Goal: Task Accomplishment & Management: Use online tool/utility

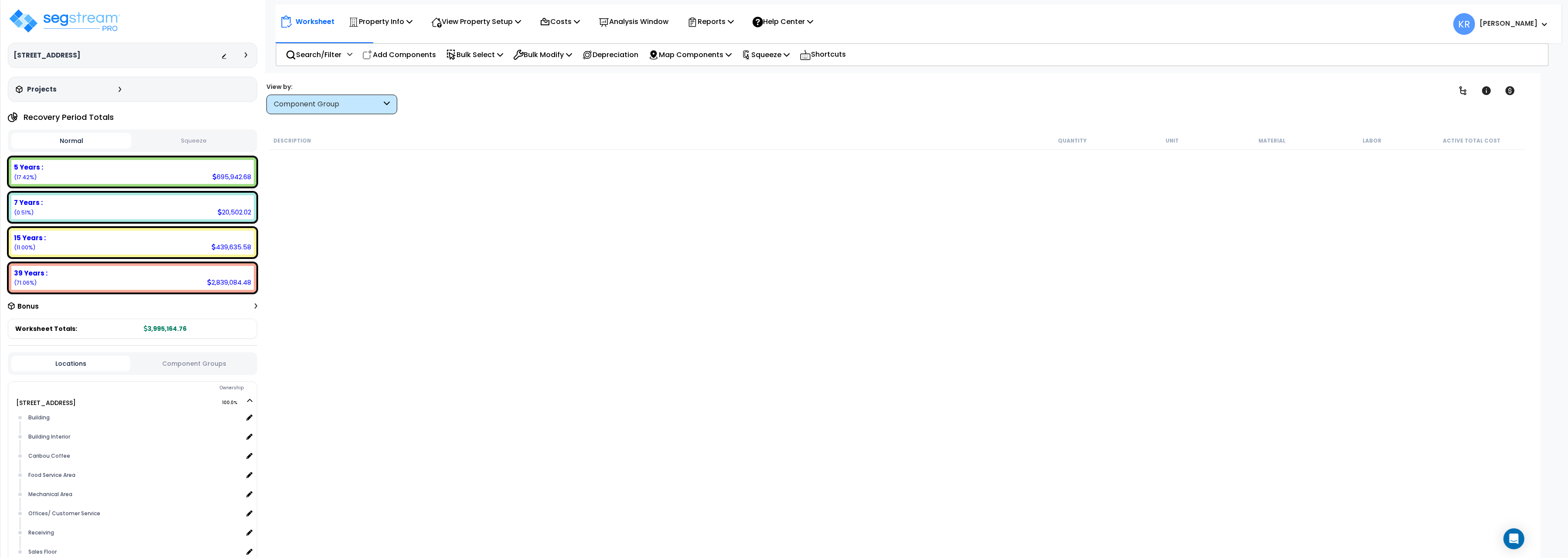
scroll to position [6905, 0]
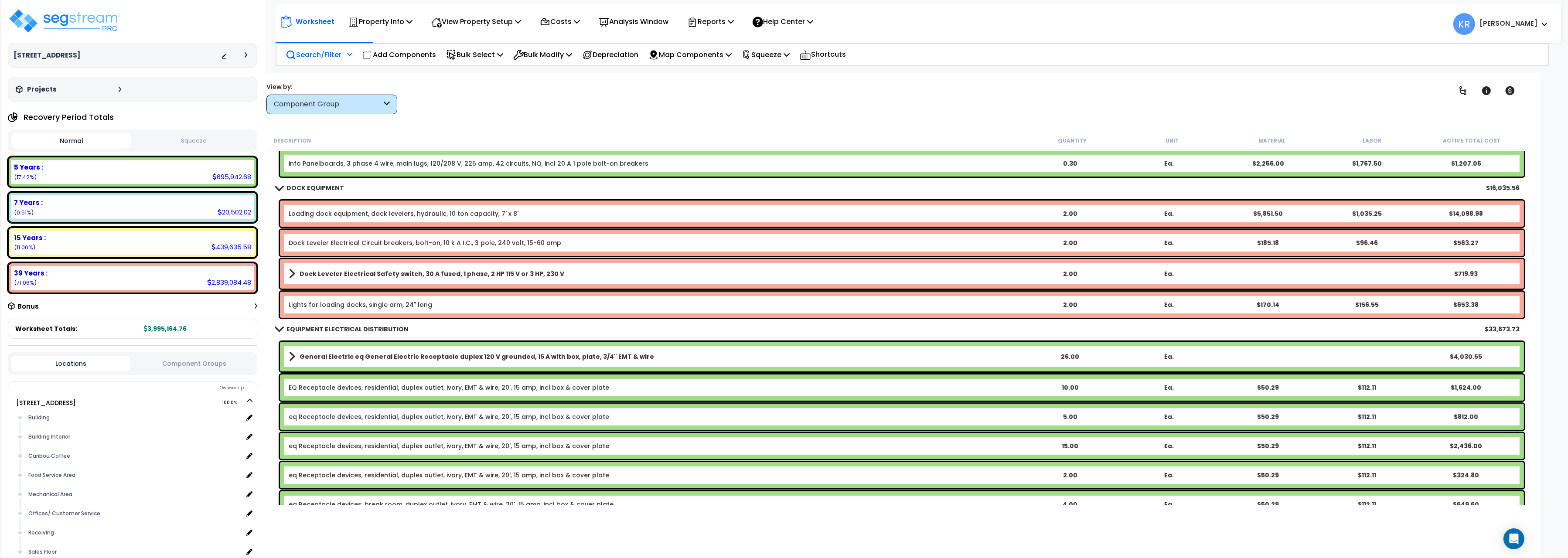
click at [313, 53] on p "Search/Filter" at bounding box center [313, 54] width 56 height 12
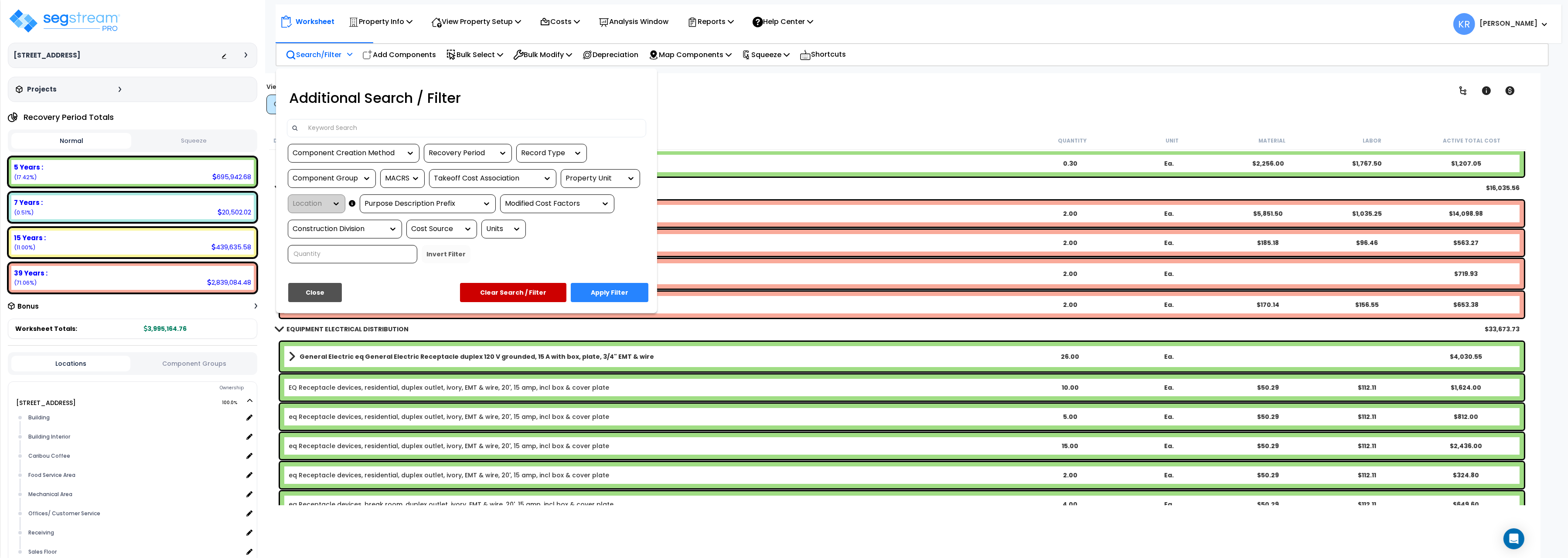
click at [404, 127] on input at bounding box center [472, 128] width 339 height 13
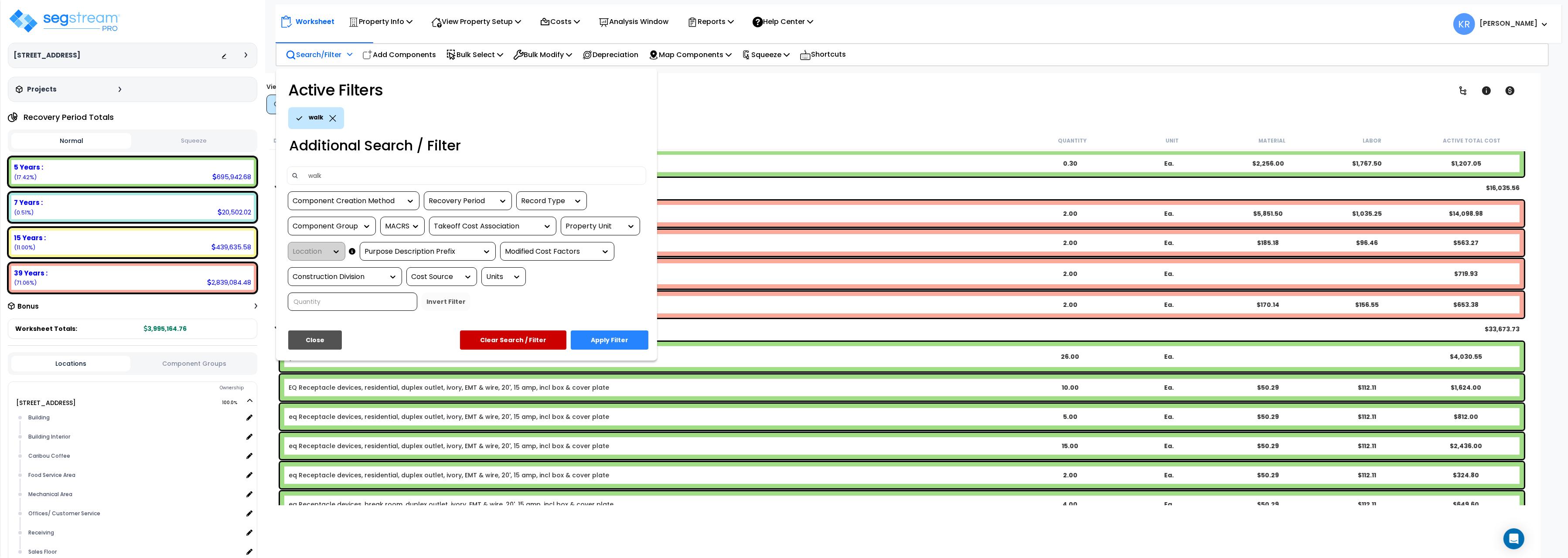
type input "walk"
click at [596, 336] on button "Apply Filter" at bounding box center [610, 340] width 78 height 19
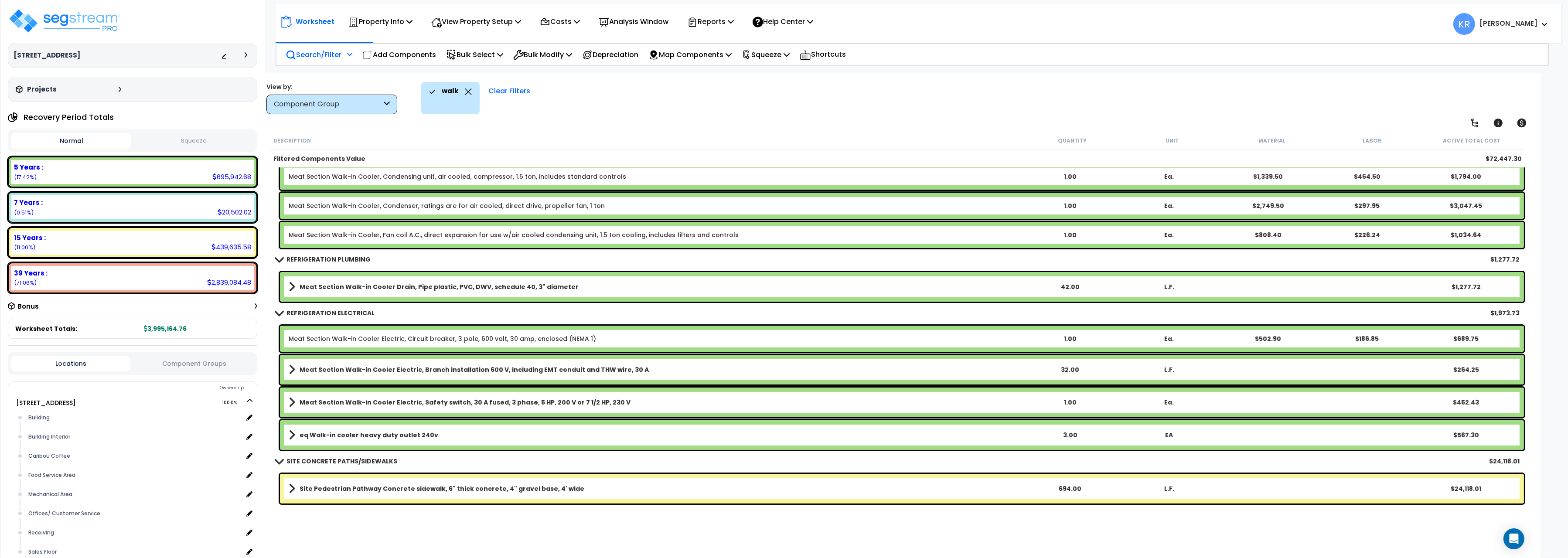
scroll to position [156, 0]
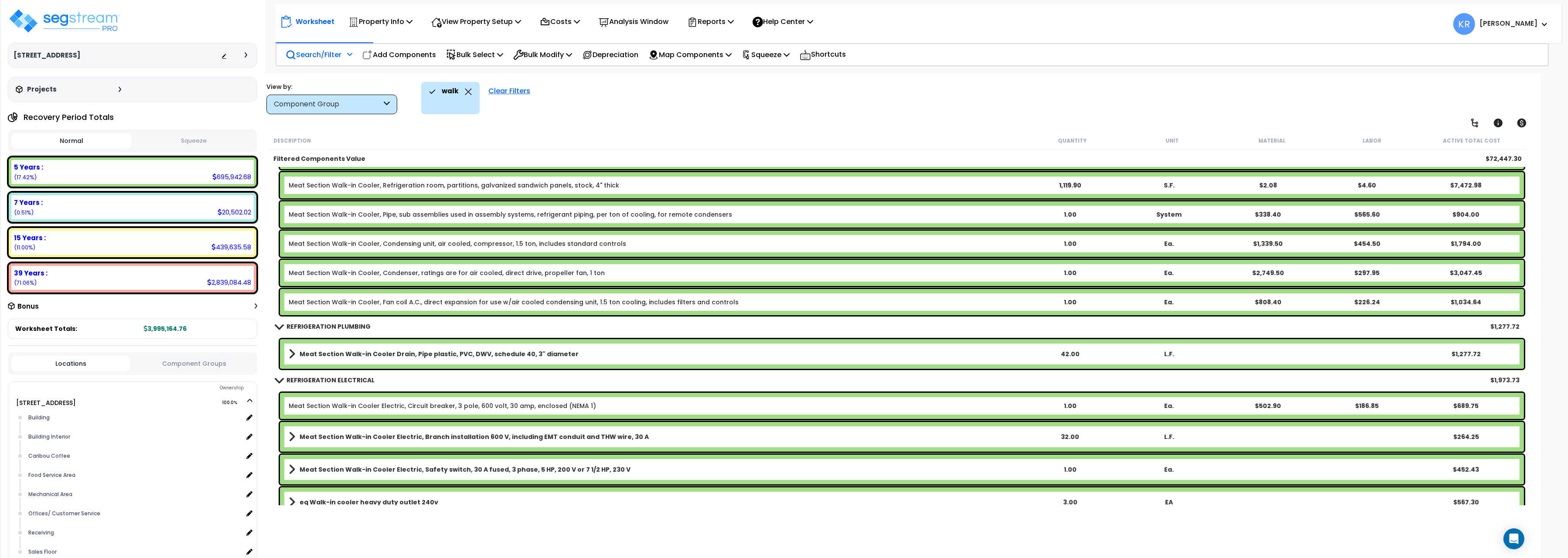
click at [460, 211] on link "Meat Section Walk-in Cooler, Pipe, sub assemblies used in assembly systems, ref…" at bounding box center [510, 214] width 444 height 9
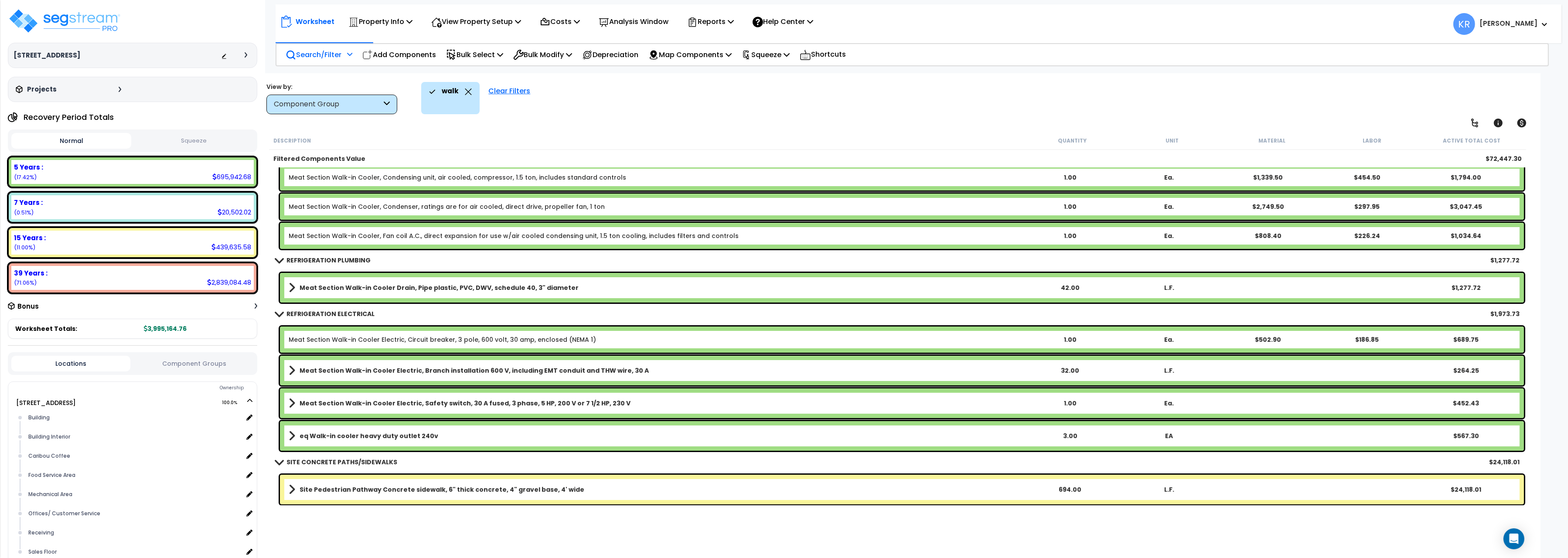
scroll to position [0, 0]
click at [761, 119] on div "Worksheet Property Info Property Setup Add Property Unit Template property Clon…" at bounding box center [897, 352] width 1286 height 558
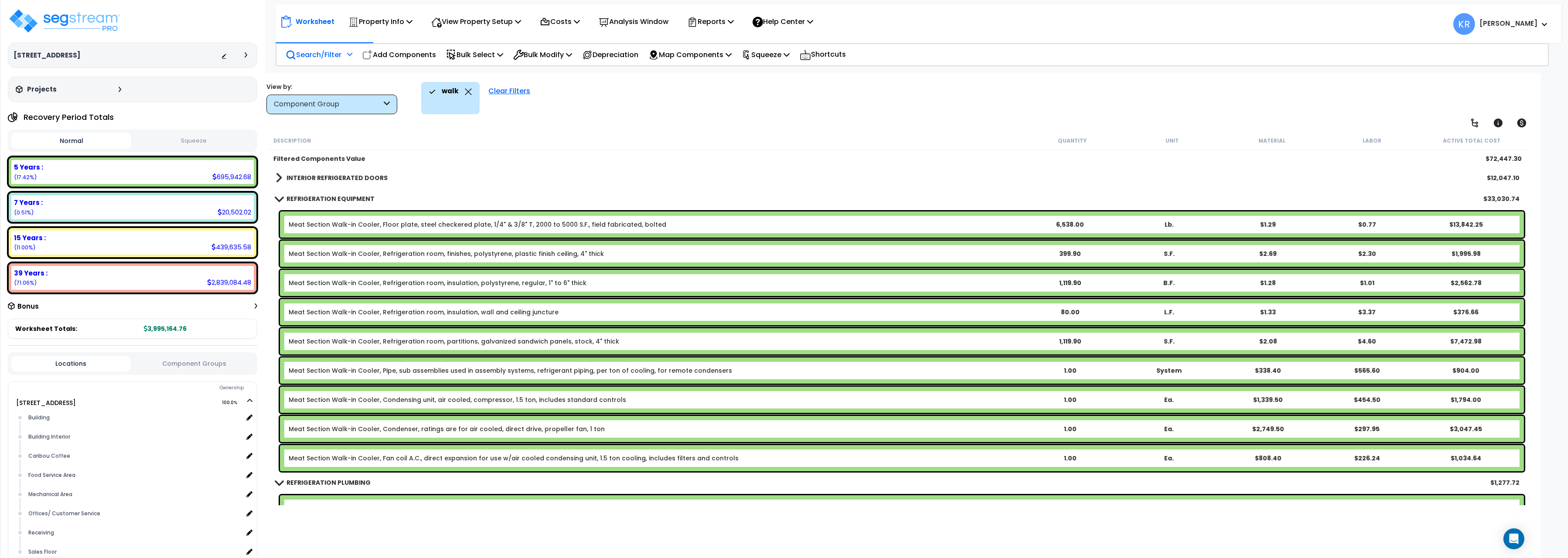
click at [338, 183] on link "INTERIOR REFRIGERATED DOORS" at bounding box center [332, 178] width 112 height 12
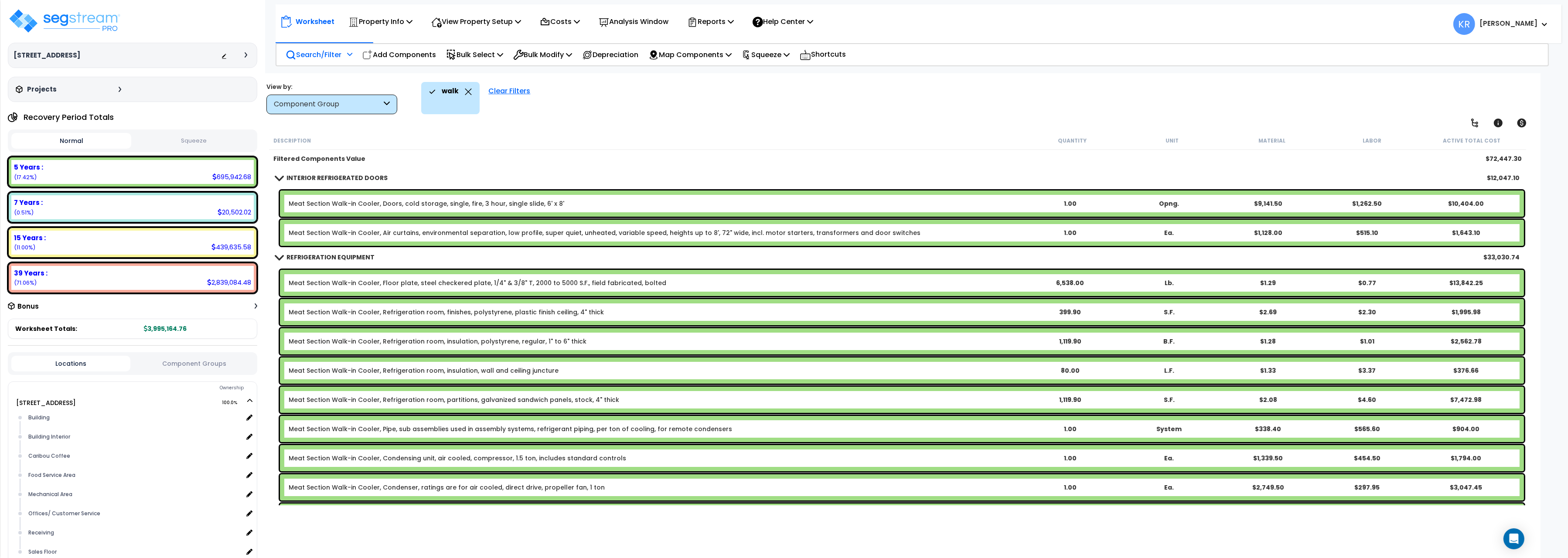
click at [467, 93] on icon at bounding box center [468, 91] width 7 height 7
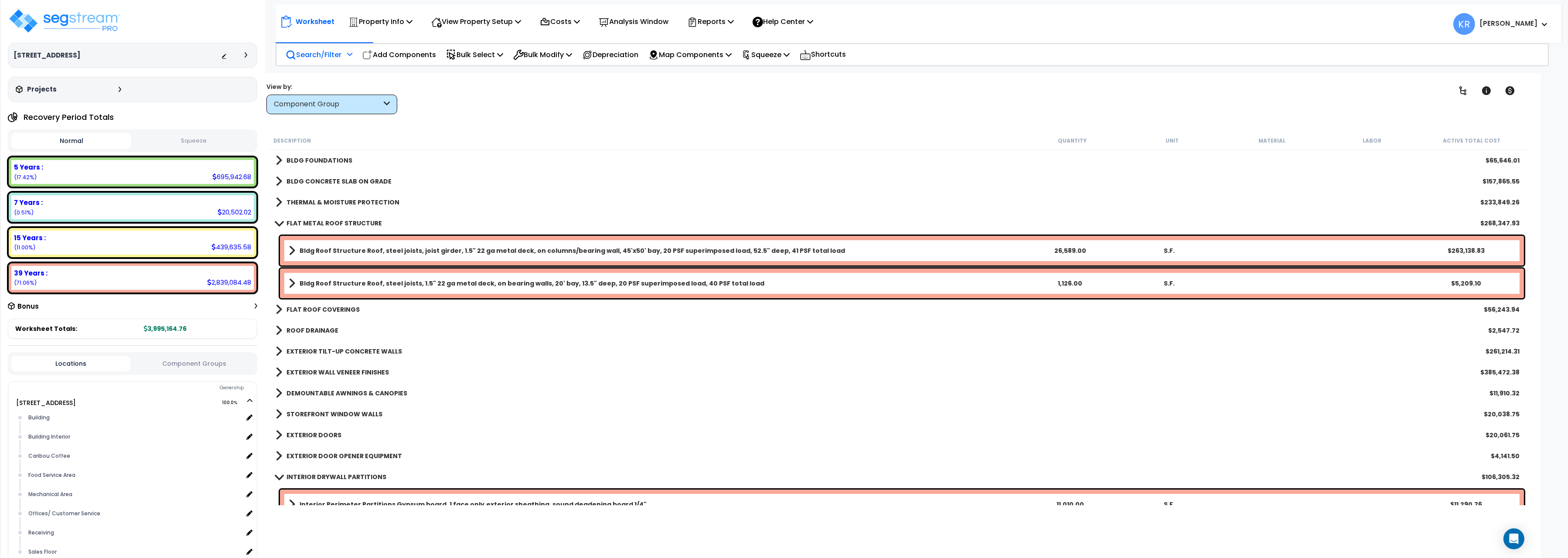
click at [318, 62] on div "Search/Filter Additional Search / Filter" at bounding box center [319, 55] width 67 height 21
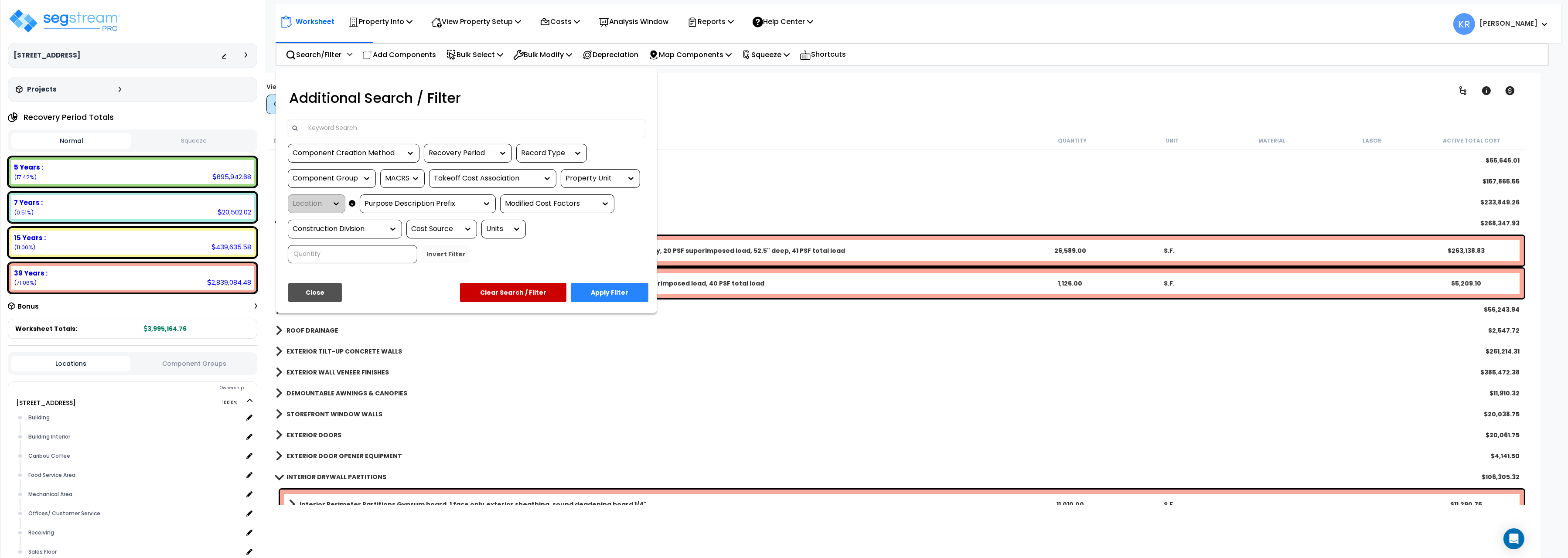
click at [319, 122] on div at bounding box center [466, 128] width 359 height 18
click at [319, 131] on input at bounding box center [472, 128] width 339 height 13
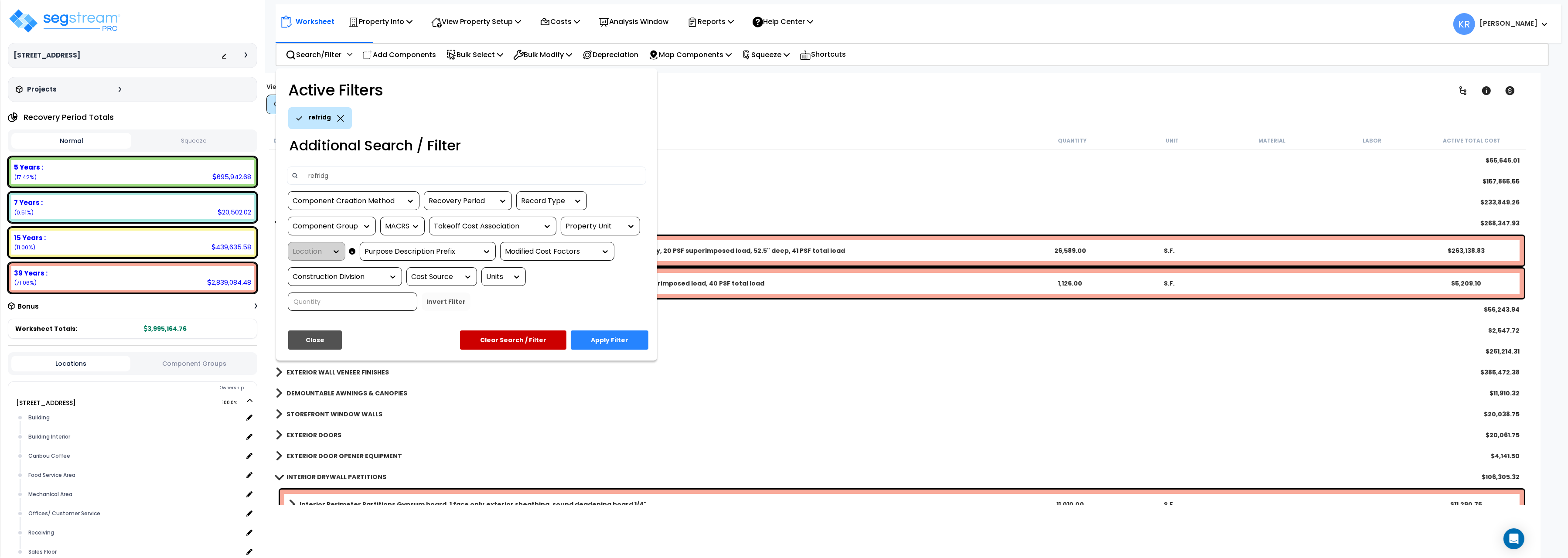
type input "refridg"
click at [603, 346] on button "Apply Filter" at bounding box center [610, 340] width 78 height 19
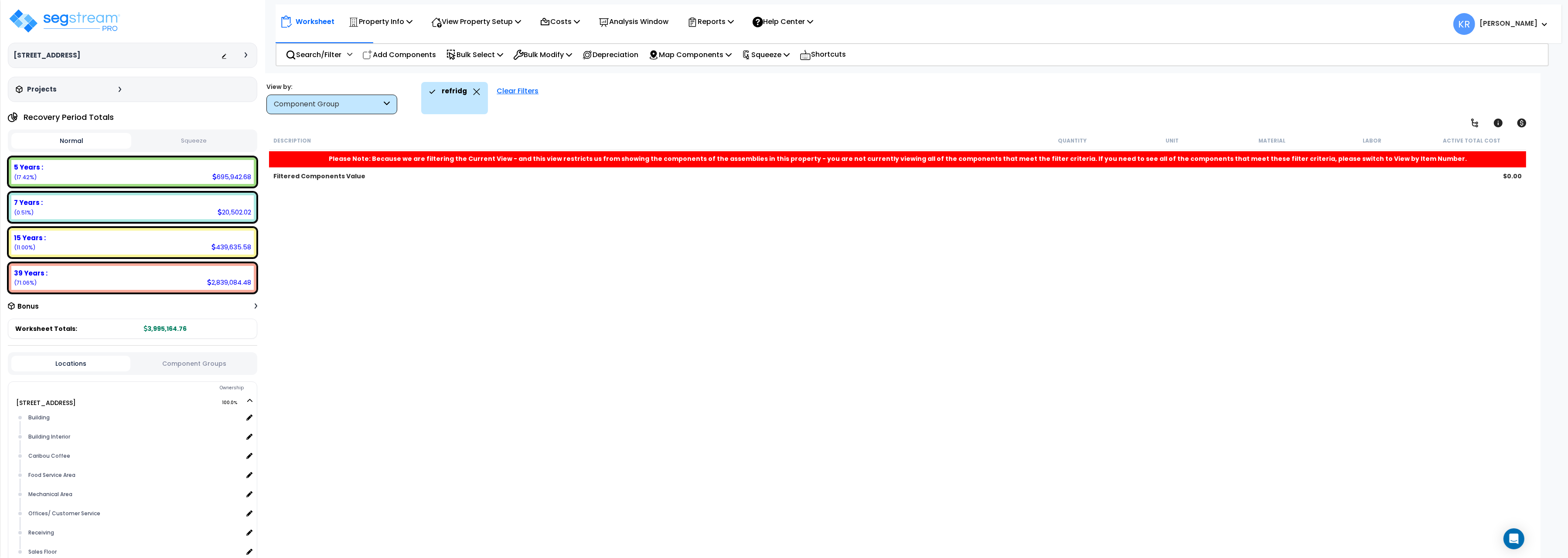
click at [512, 93] on div "Clear Filters" at bounding box center [517, 98] width 51 height 32
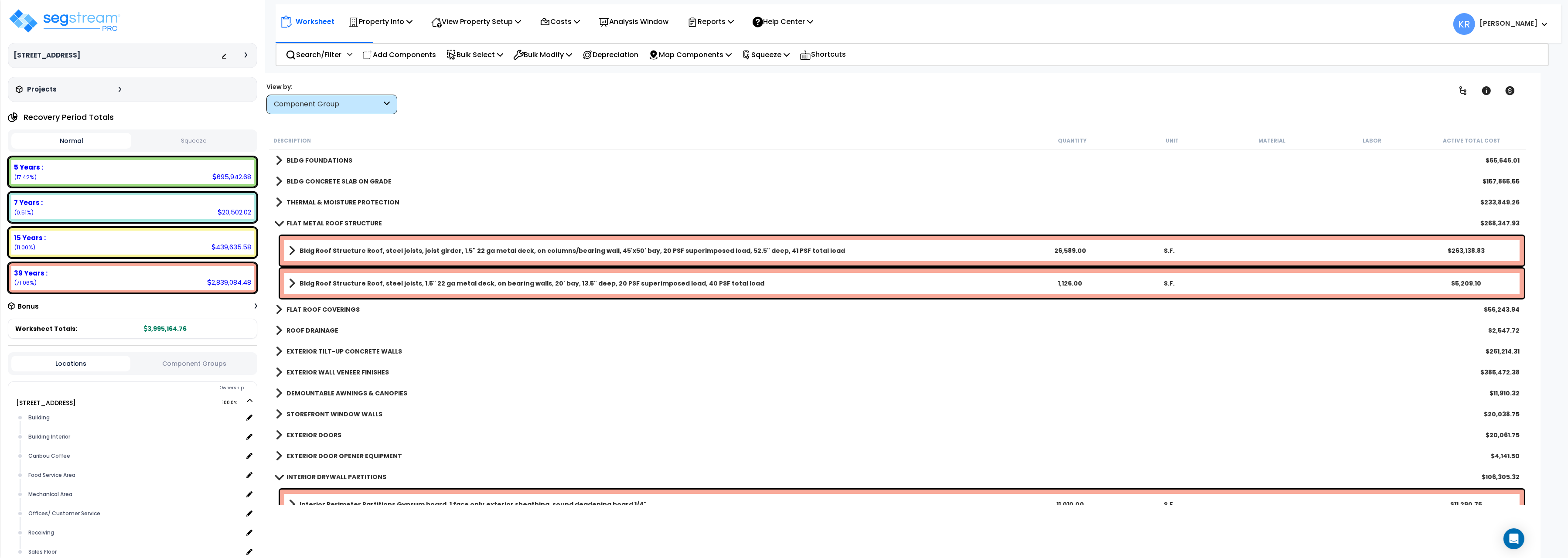
click at [284, 218] on div "FLAT METAL ROOF STRUCTURE $268,347.93" at bounding box center [898, 223] width 1253 height 21
click at [285, 220] on link "FLAT METAL ROOF STRUCTURE" at bounding box center [329, 223] width 107 height 12
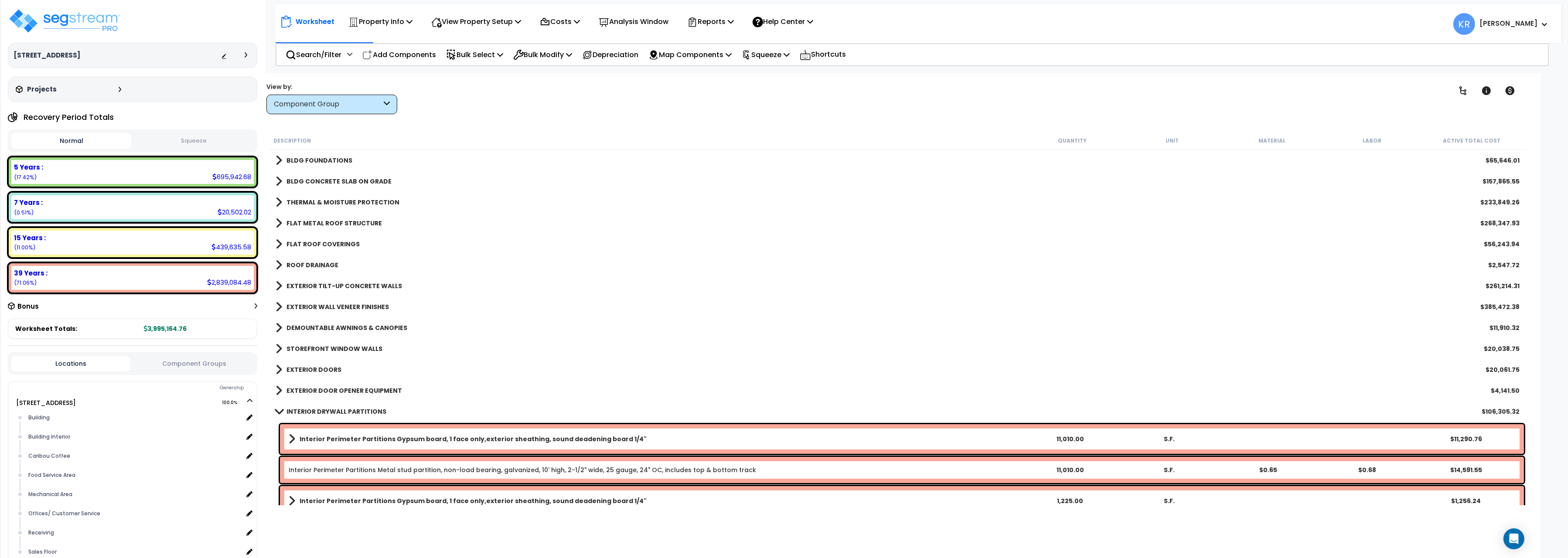
click at [301, 416] on link "INTERIOR DRYWALL PARTITIONS" at bounding box center [331, 411] width 111 height 12
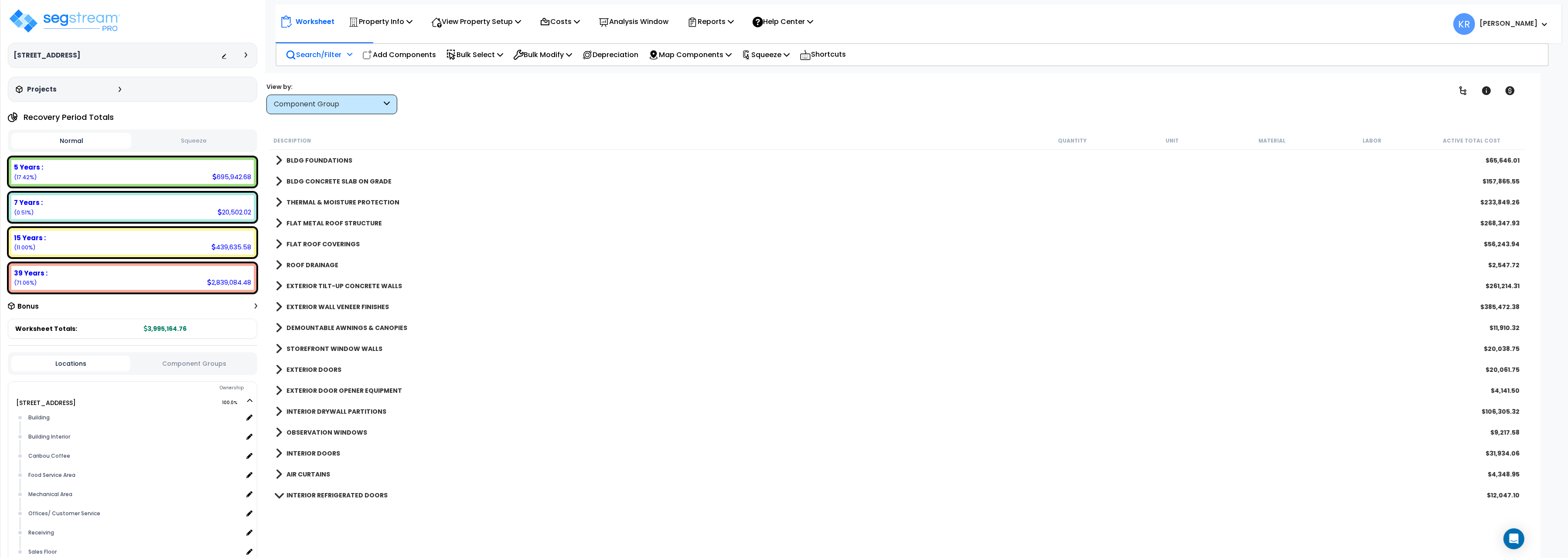
click at [324, 56] on p "Search/Filter" at bounding box center [313, 54] width 56 height 12
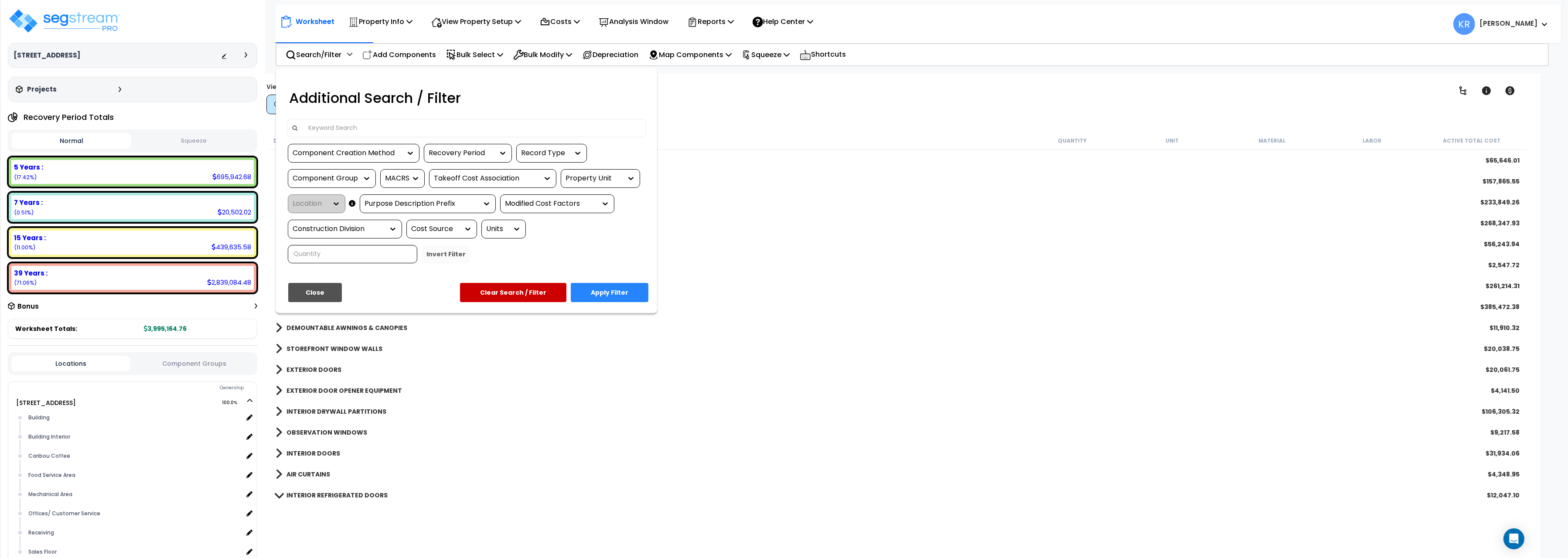
click at [320, 131] on input at bounding box center [472, 128] width 339 height 13
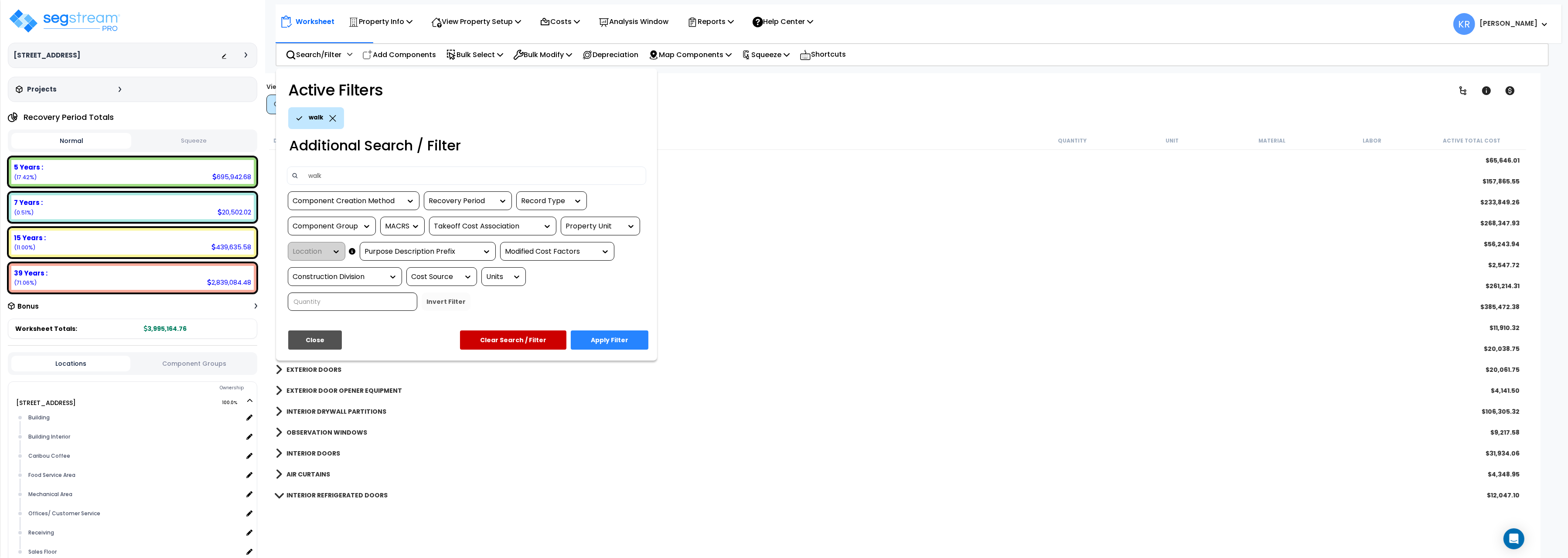
type input "walk"
click at [606, 349] on button "Apply Filter" at bounding box center [610, 340] width 78 height 19
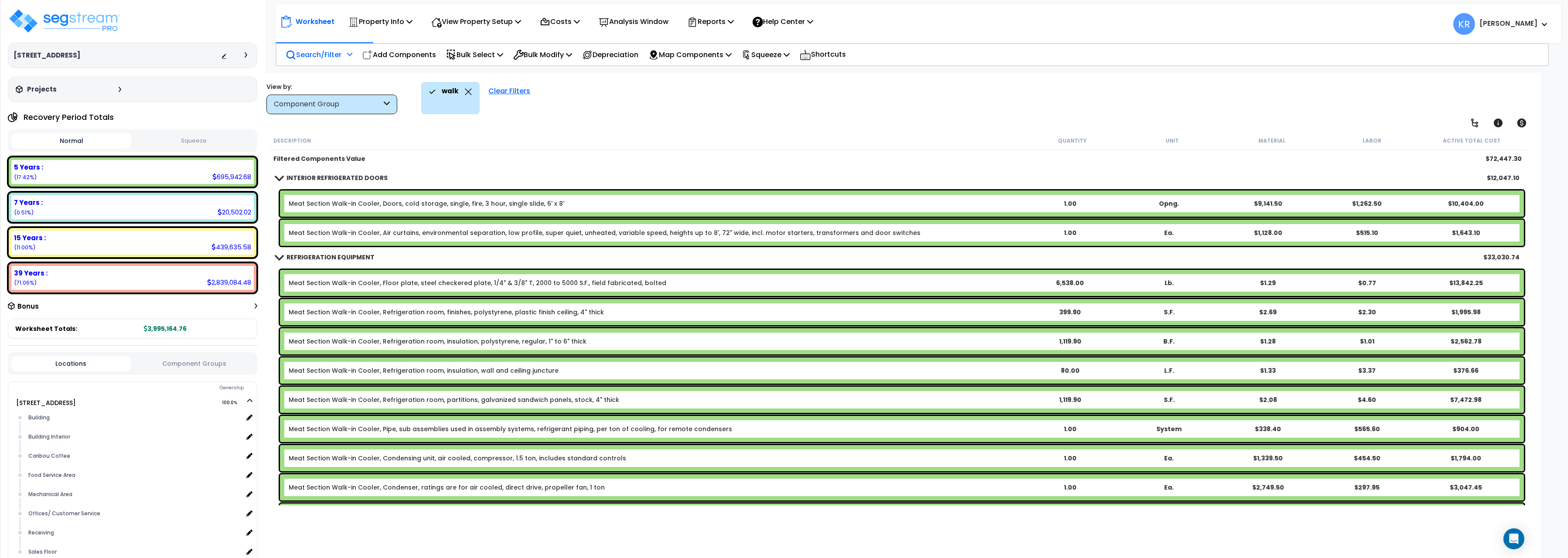
click at [301, 46] on div "Search/Filter Additional Search / Filter" at bounding box center [319, 55] width 67 height 21
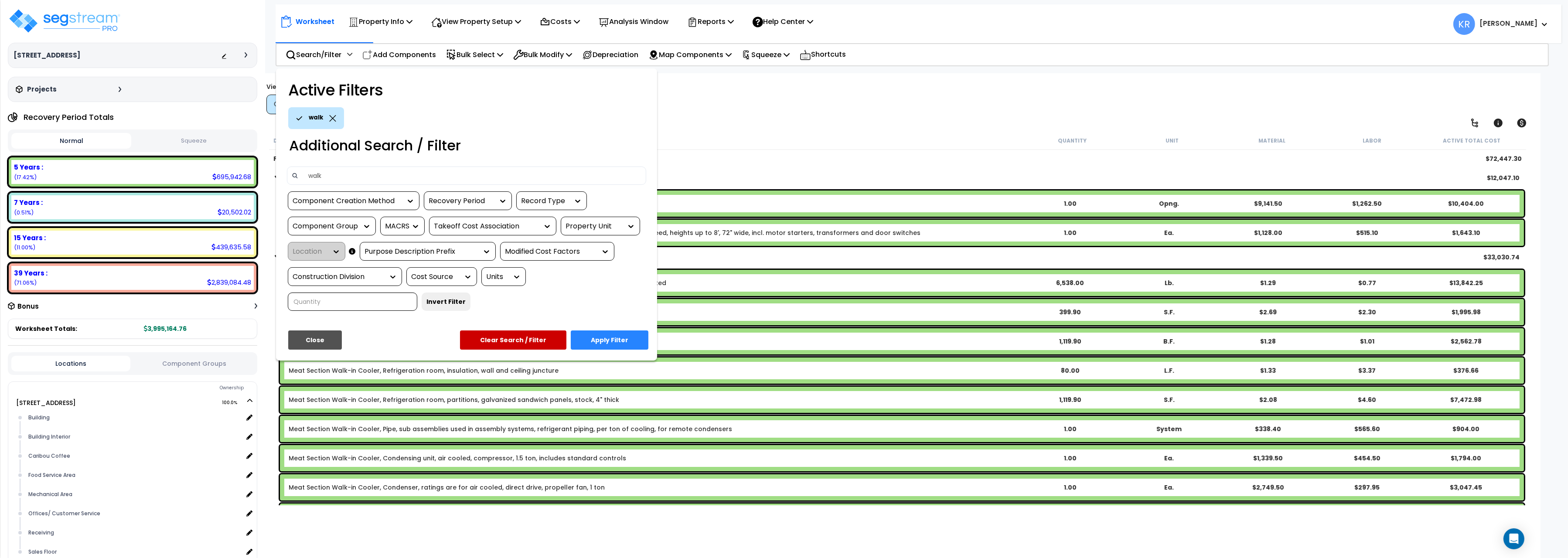
drag, startPoint x: 324, startPoint y: 180, endPoint x: 197, endPoint y: 157, distance: 129.1
click at [303, 169] on input "walk" at bounding box center [472, 175] width 339 height 13
type input "cooler"
click at [594, 341] on button "Apply Filter" at bounding box center [610, 340] width 78 height 19
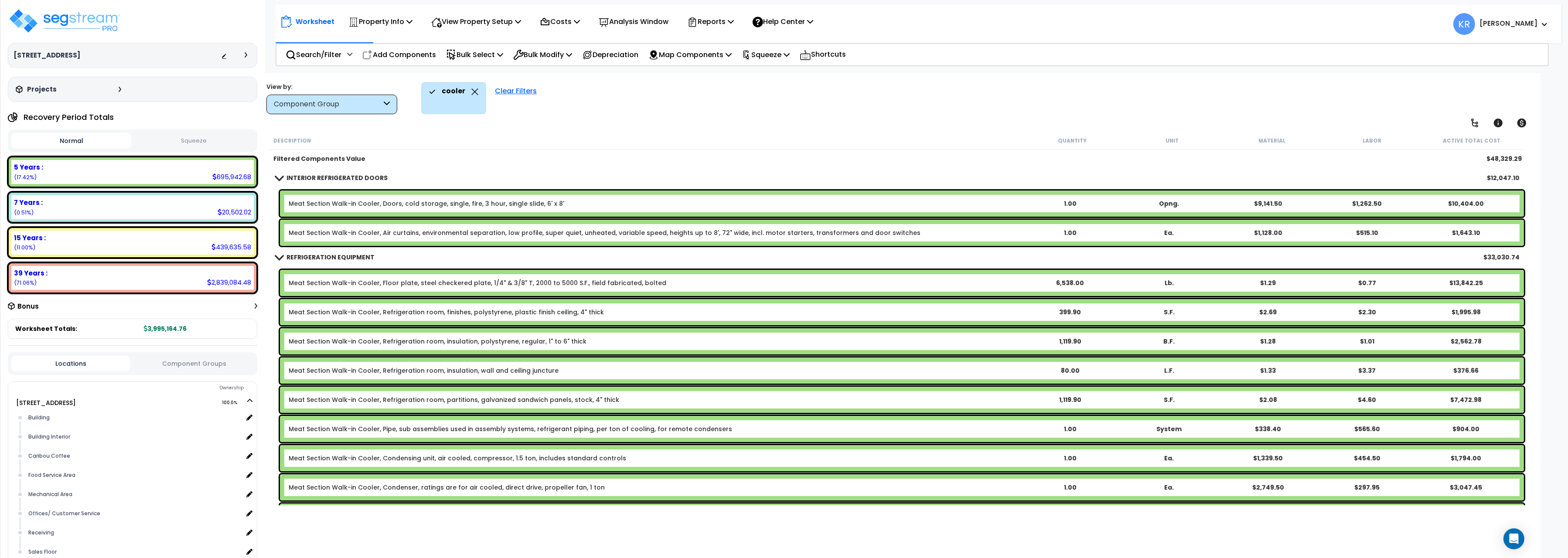
click at [473, 92] on icon at bounding box center [475, 91] width 7 height 7
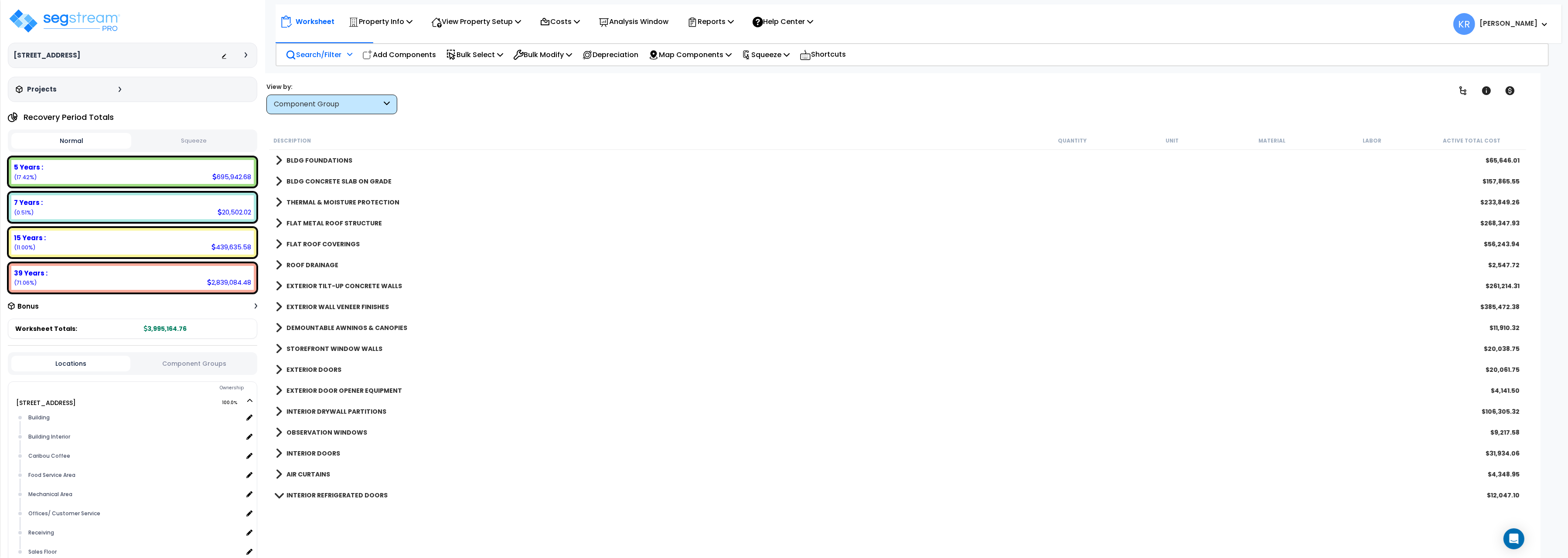
click at [299, 58] on p "Search/Filter" at bounding box center [313, 54] width 56 height 12
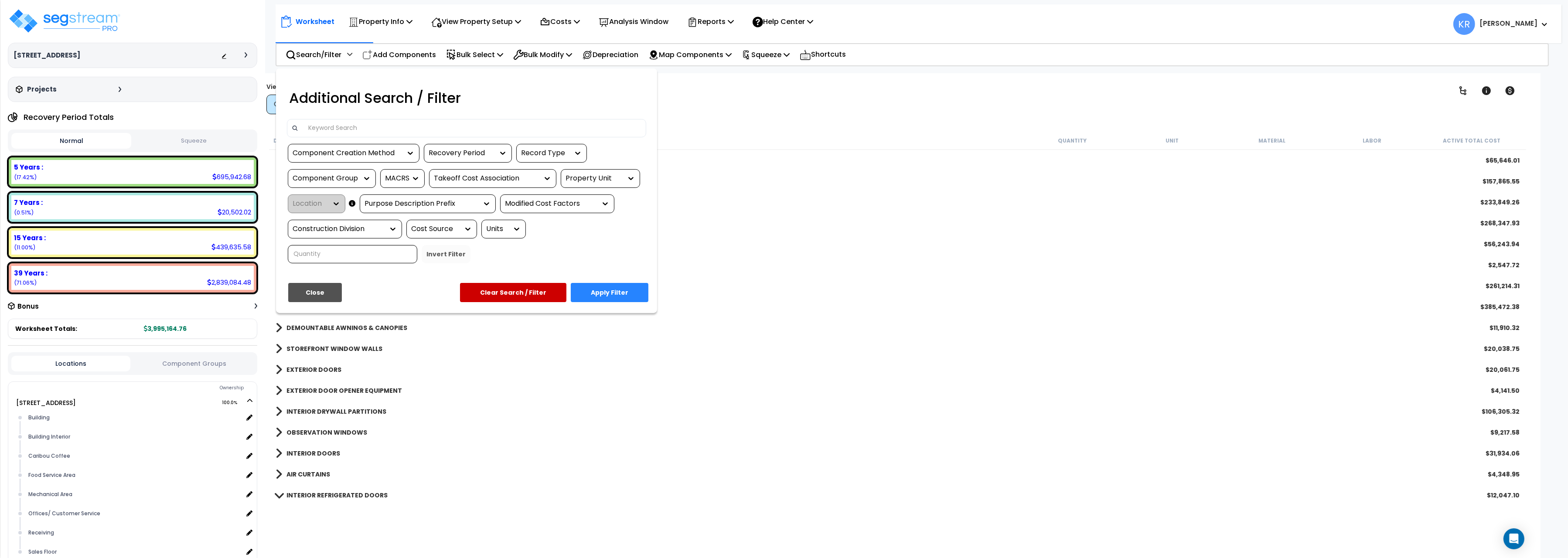
click at [327, 128] on input at bounding box center [472, 128] width 339 height 13
click at [352, 131] on input at bounding box center [472, 128] width 339 height 13
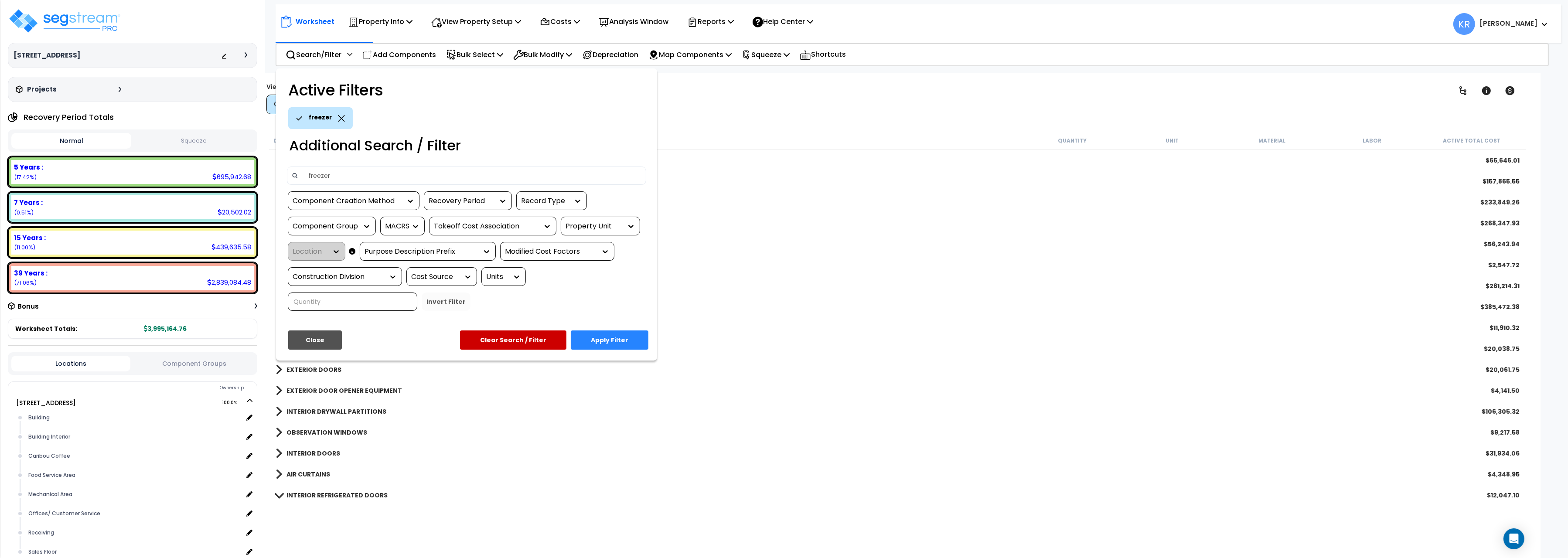
type input "freezer"
click at [623, 339] on button "Apply Filter" at bounding box center [610, 340] width 78 height 19
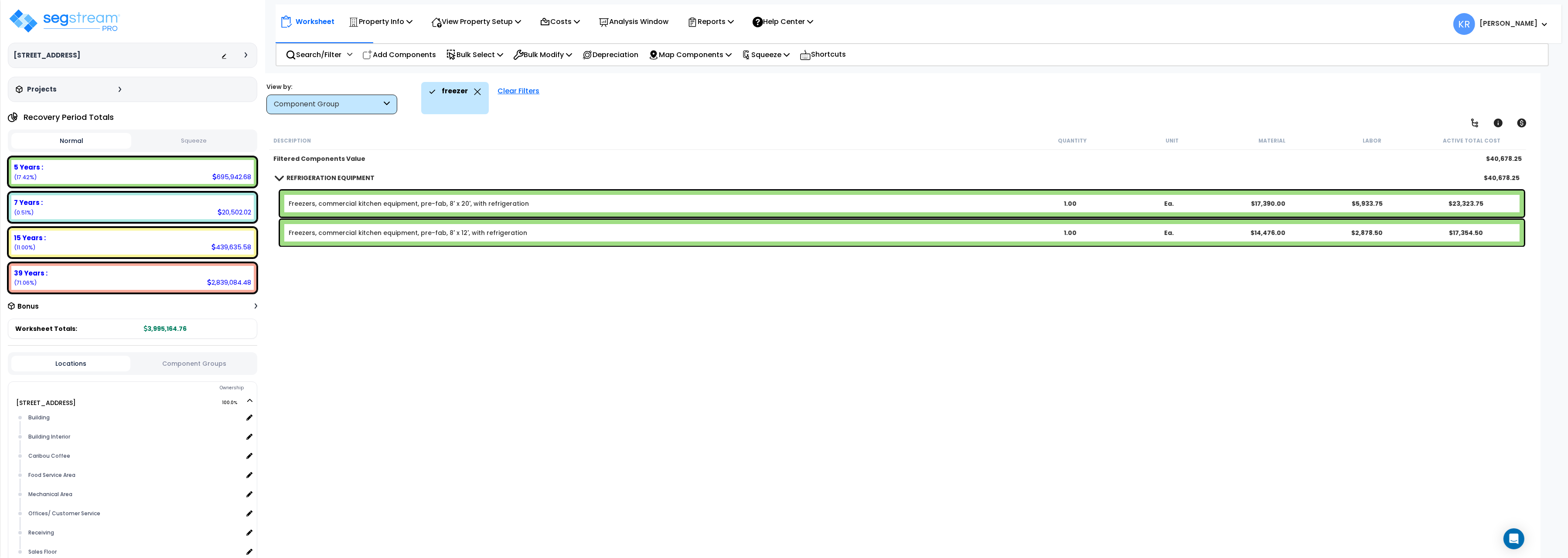
click at [476, 91] on icon at bounding box center [477, 91] width 7 height 7
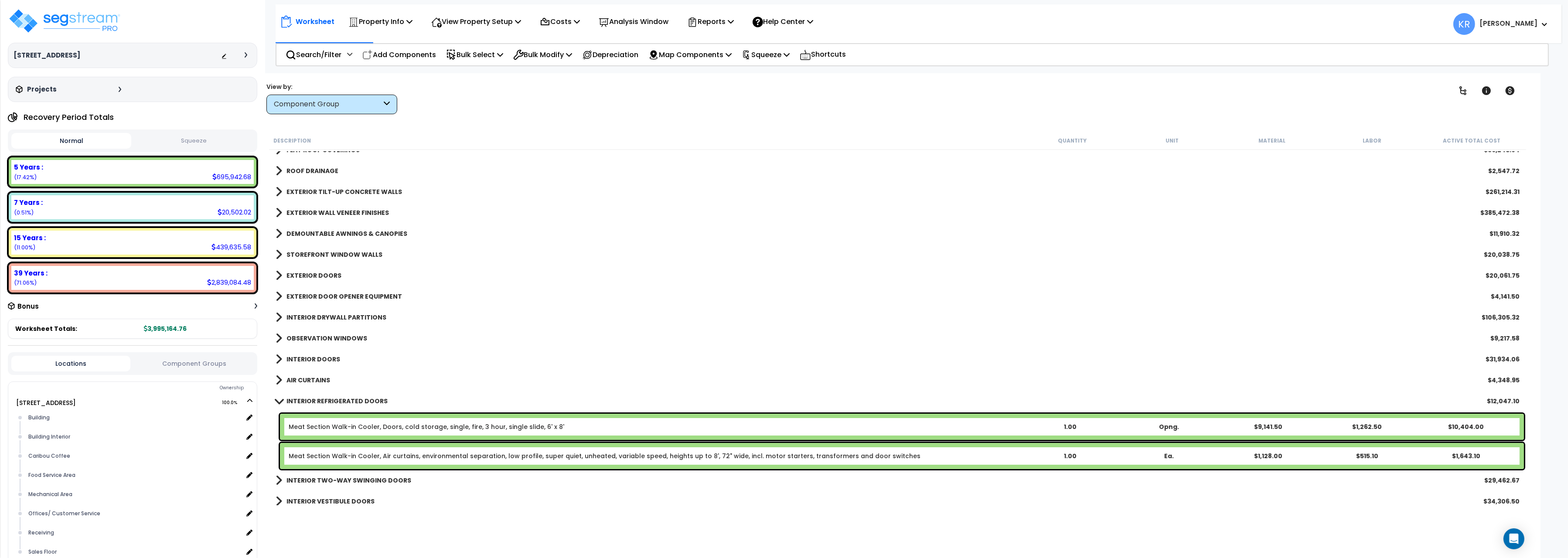
scroll to position [97, 0]
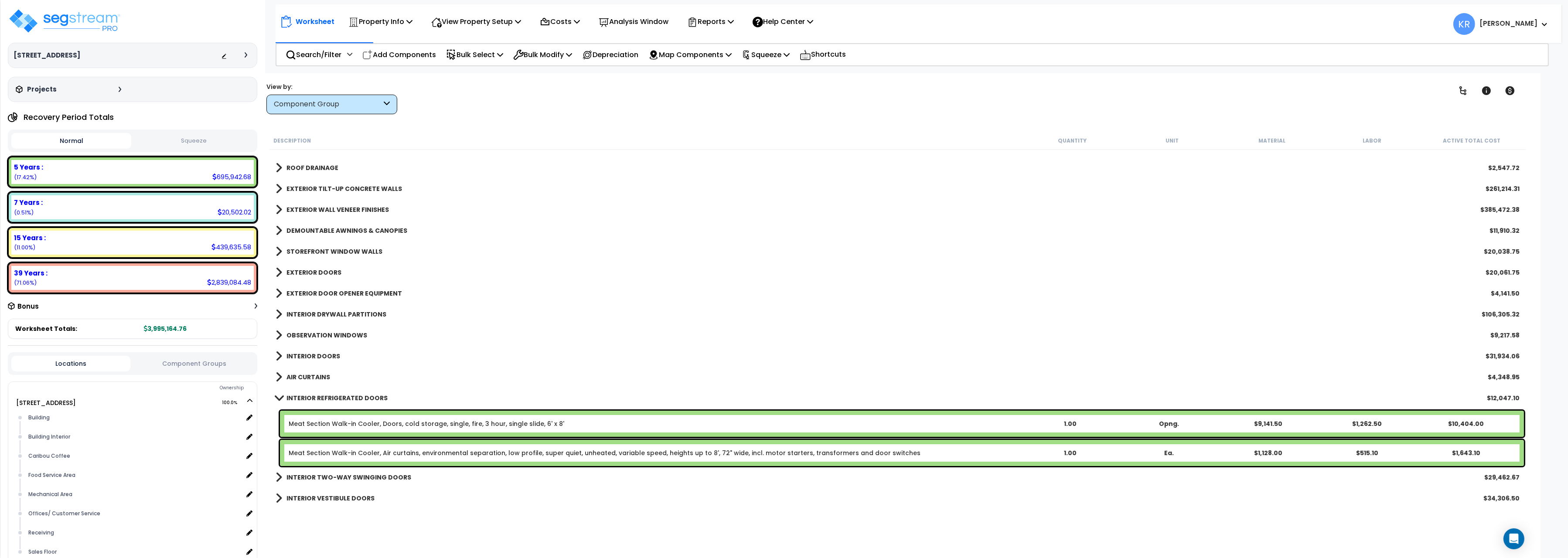
click at [293, 395] on b "INTERIOR REFRIGERATED DOORS" at bounding box center [337, 398] width 101 height 9
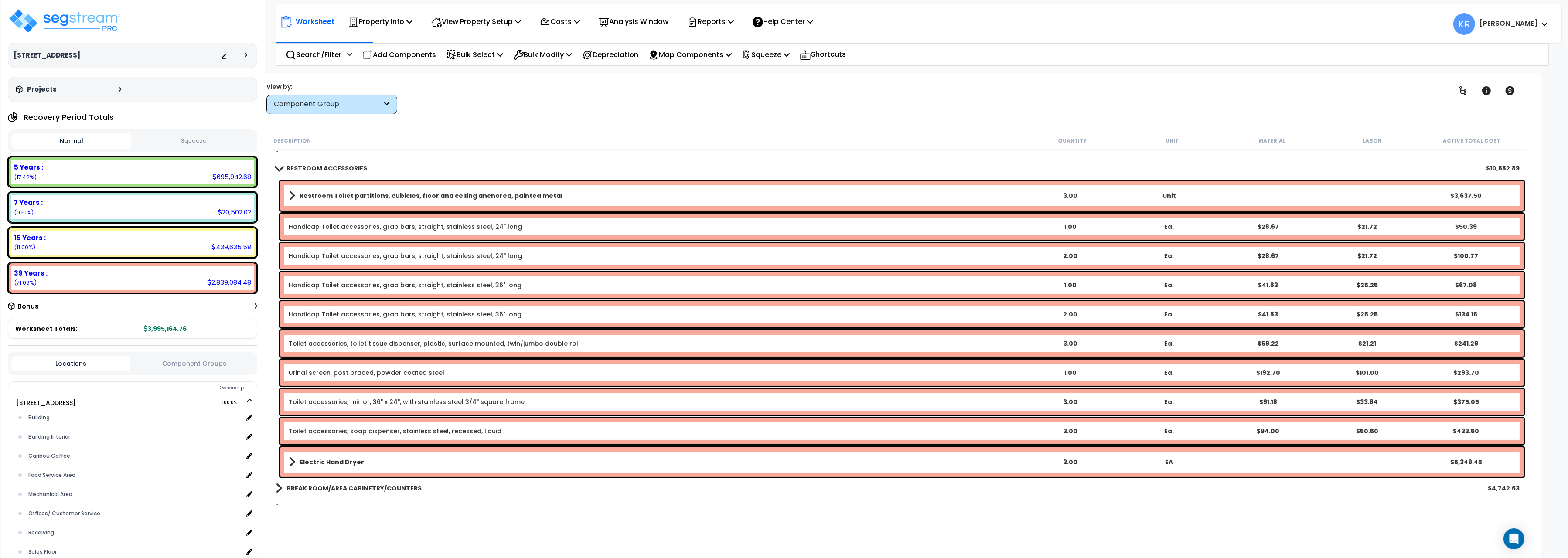
scroll to position [292, 0]
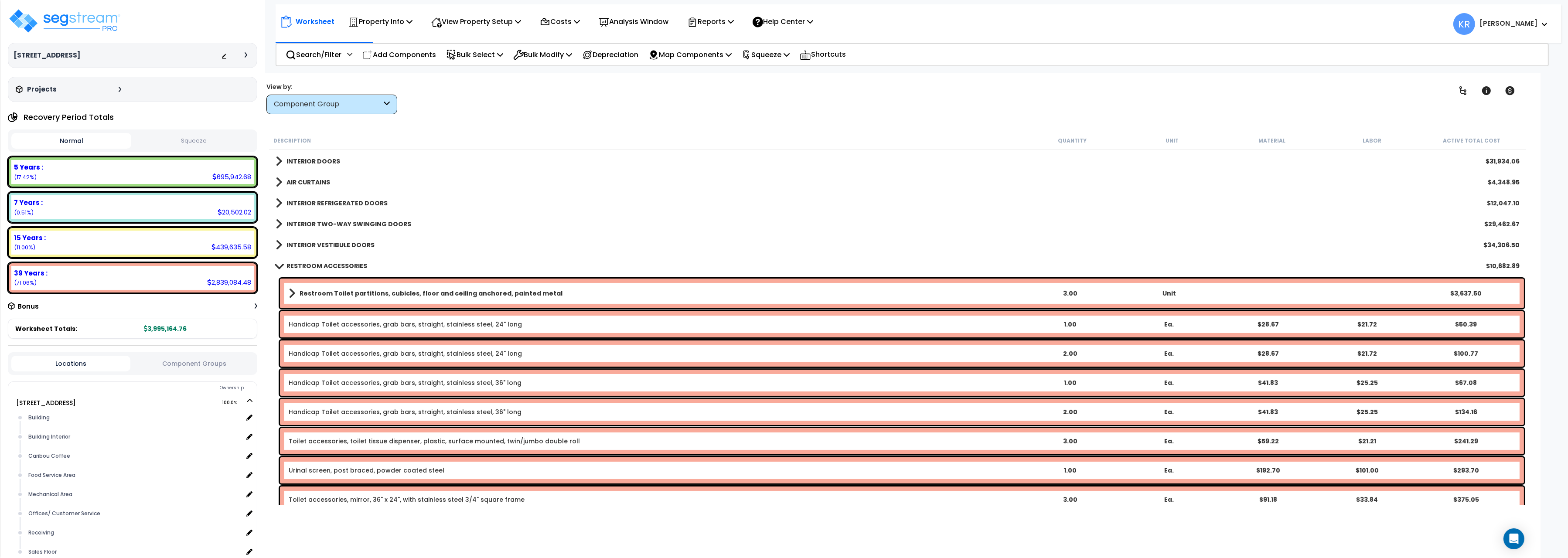
click at [292, 263] on b "RESTROOM ACCESSORIES" at bounding box center [327, 266] width 81 height 9
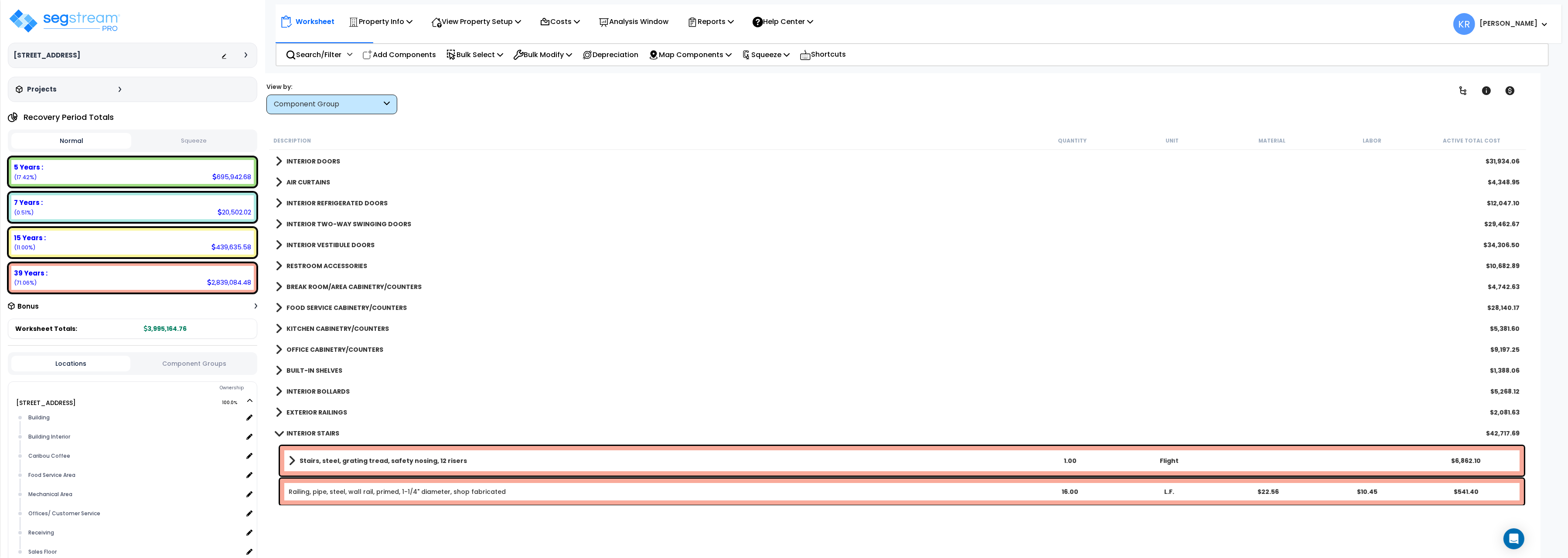
scroll to position [389, 0]
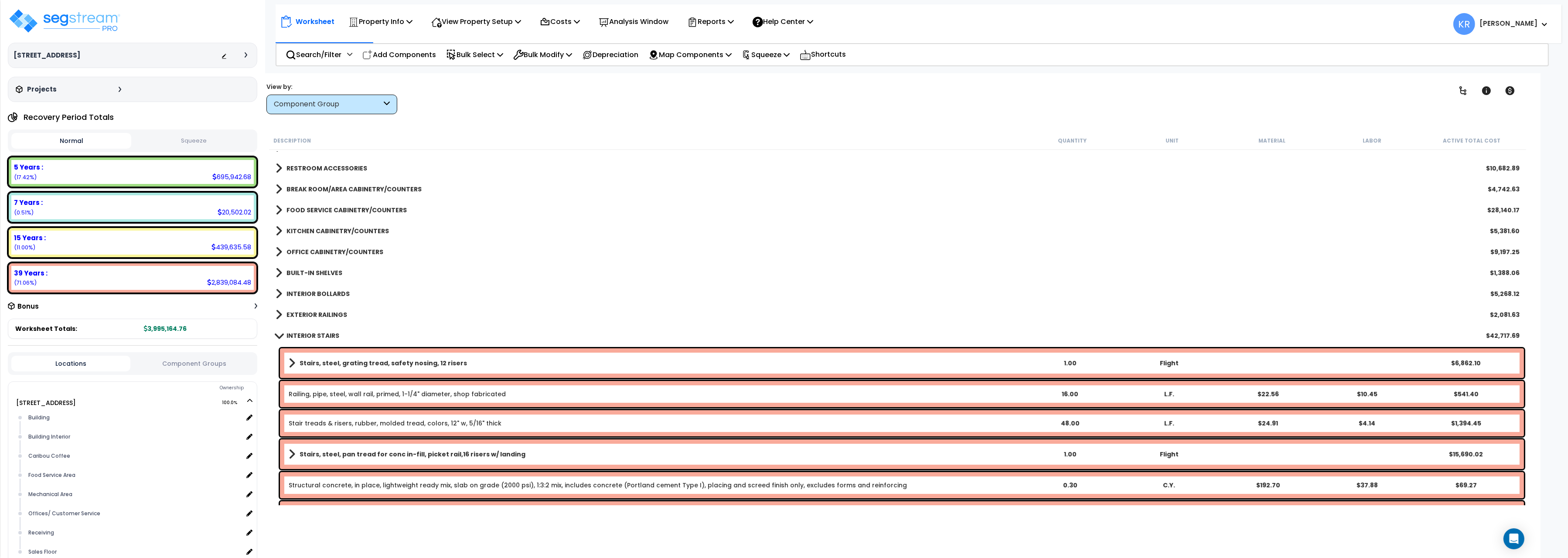
click at [310, 329] on div "INTERIOR STAIRS $42,717.69" at bounding box center [898, 335] width 1253 height 21
click at [306, 337] on b "INTERIOR STAIRS" at bounding box center [313, 335] width 53 height 9
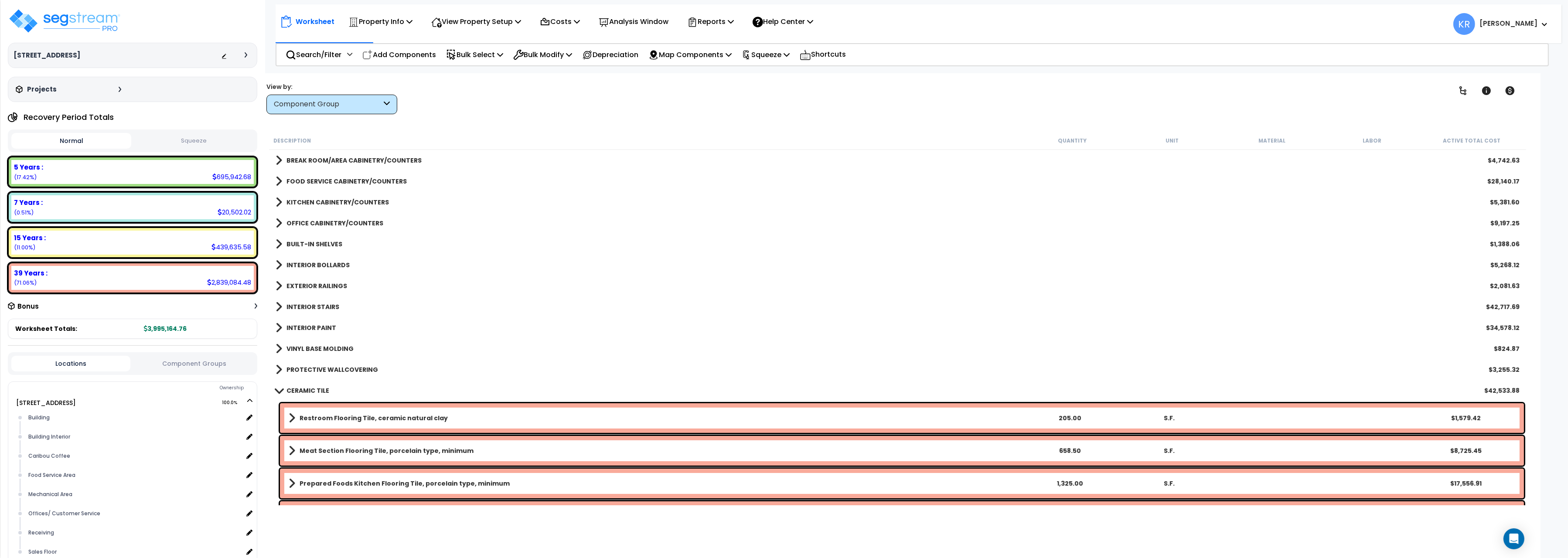
scroll to position [439, 0]
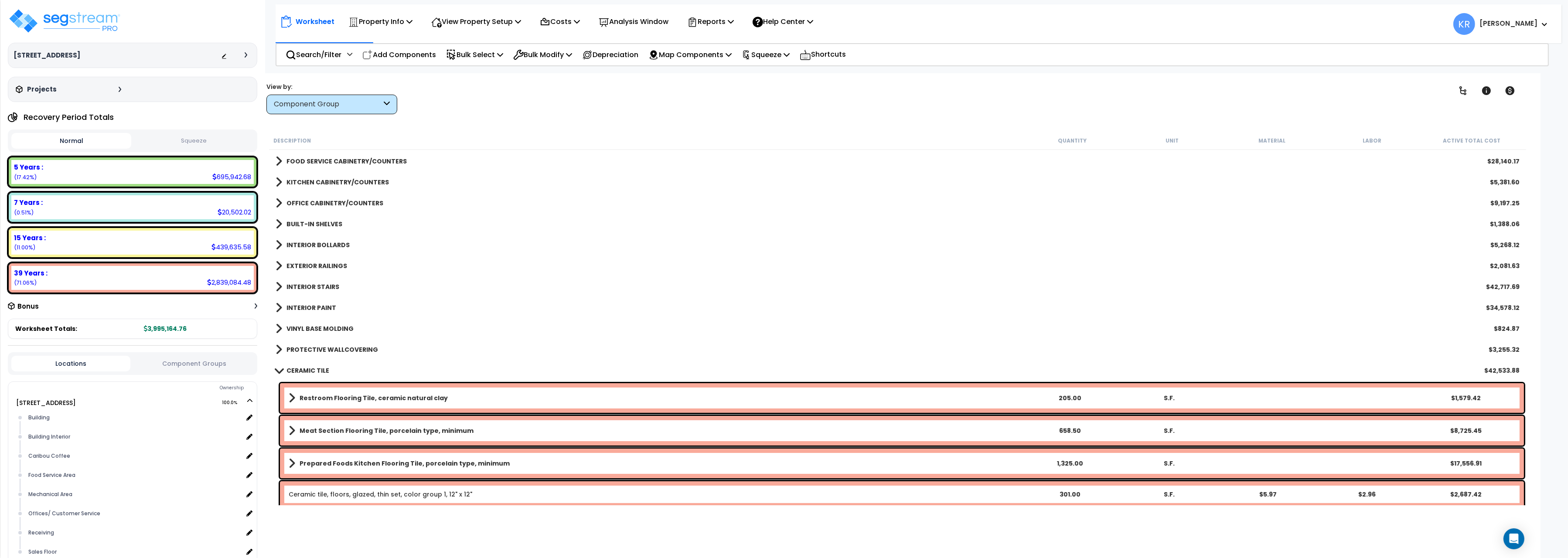
click at [302, 374] on b "CERAMIC TILE" at bounding box center [308, 371] width 43 height 9
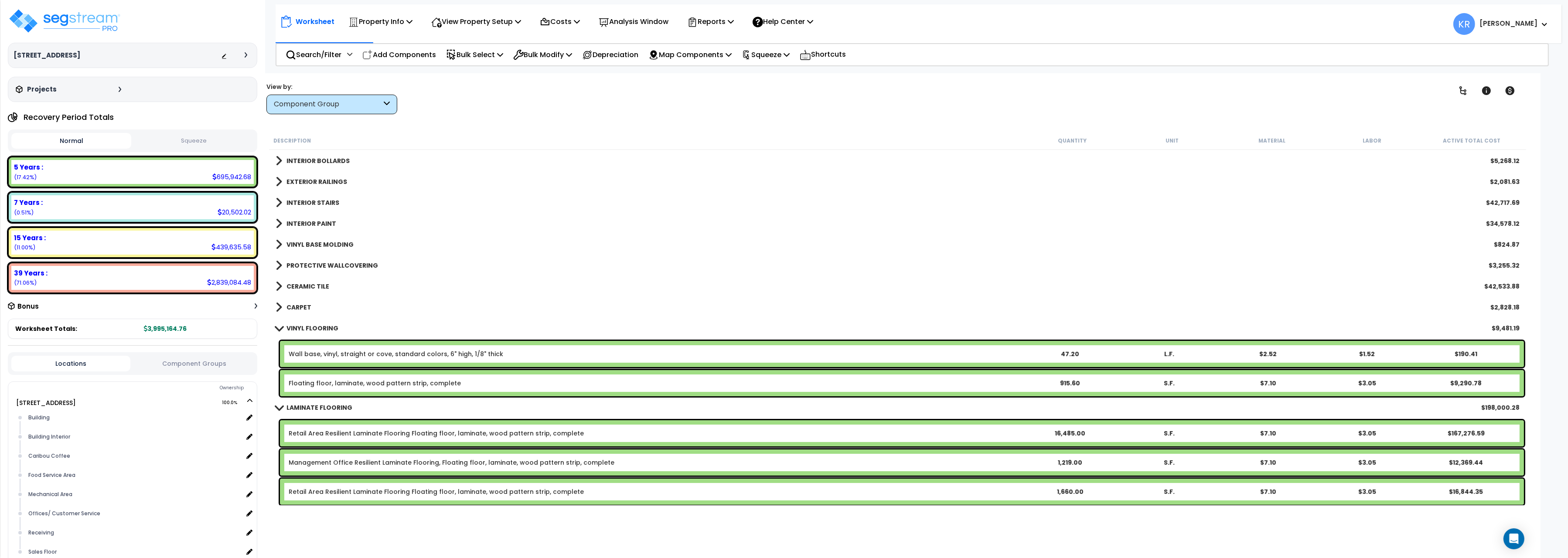
scroll to position [535, 0]
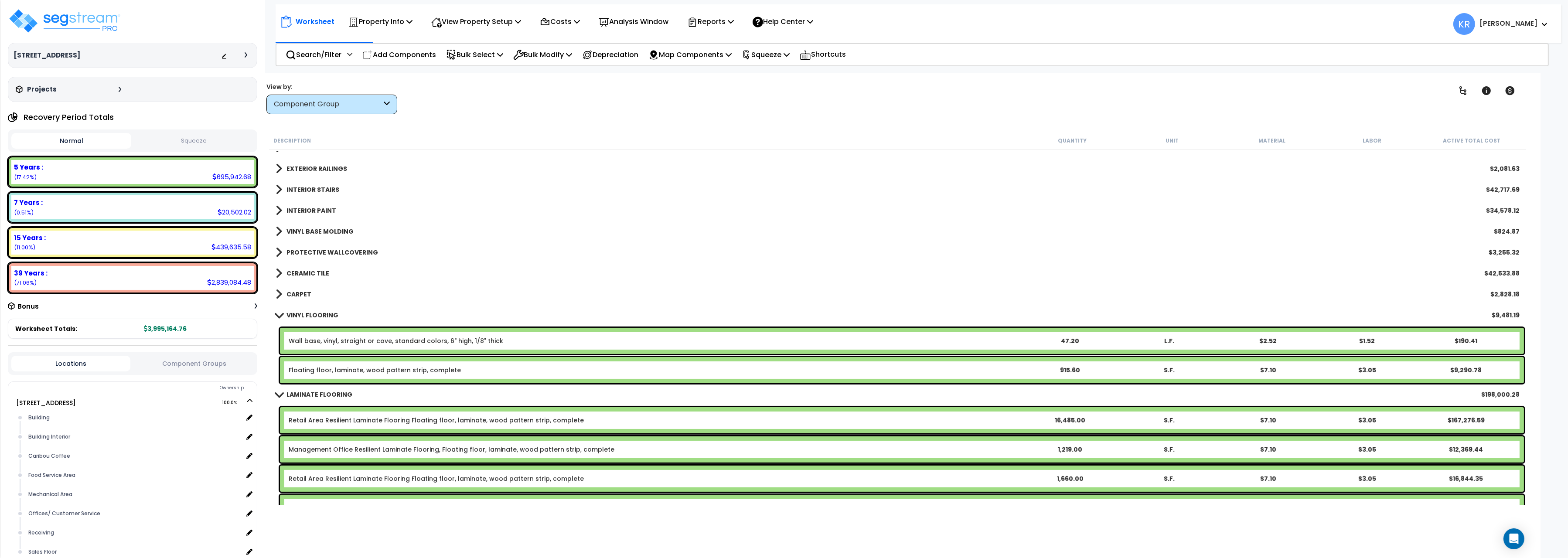
click at [301, 316] on b "VINYL FLOORING" at bounding box center [312, 315] width 52 height 9
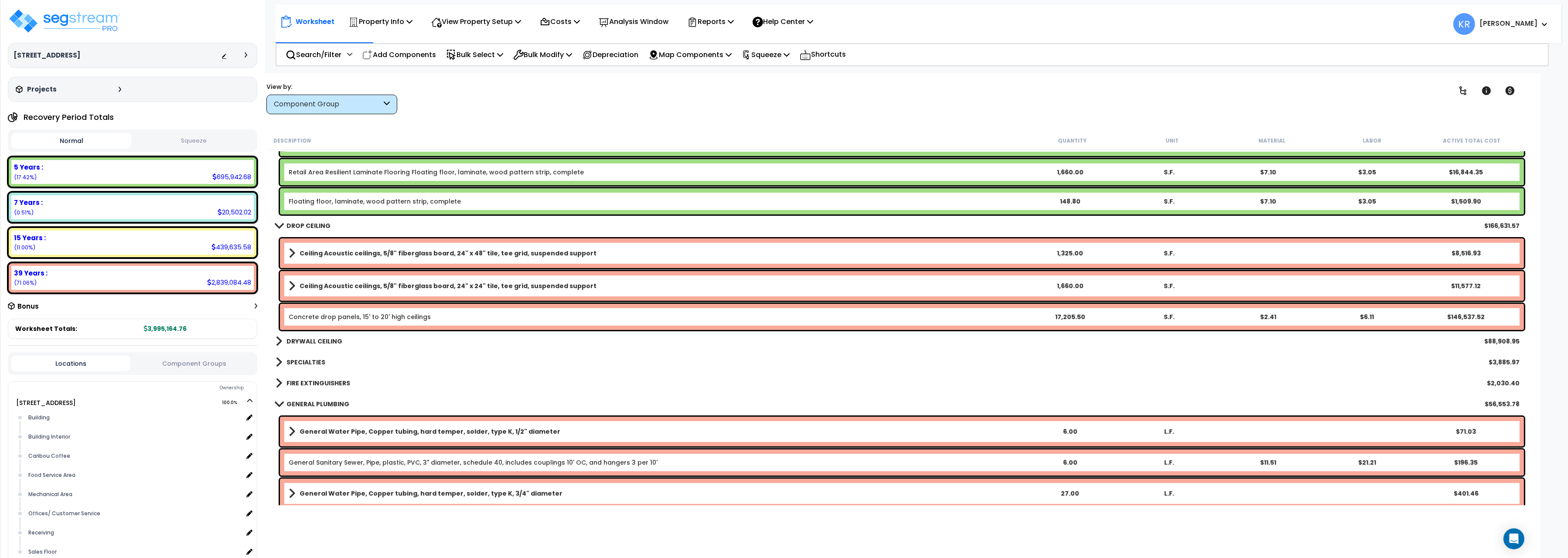
scroll to position [828, 0]
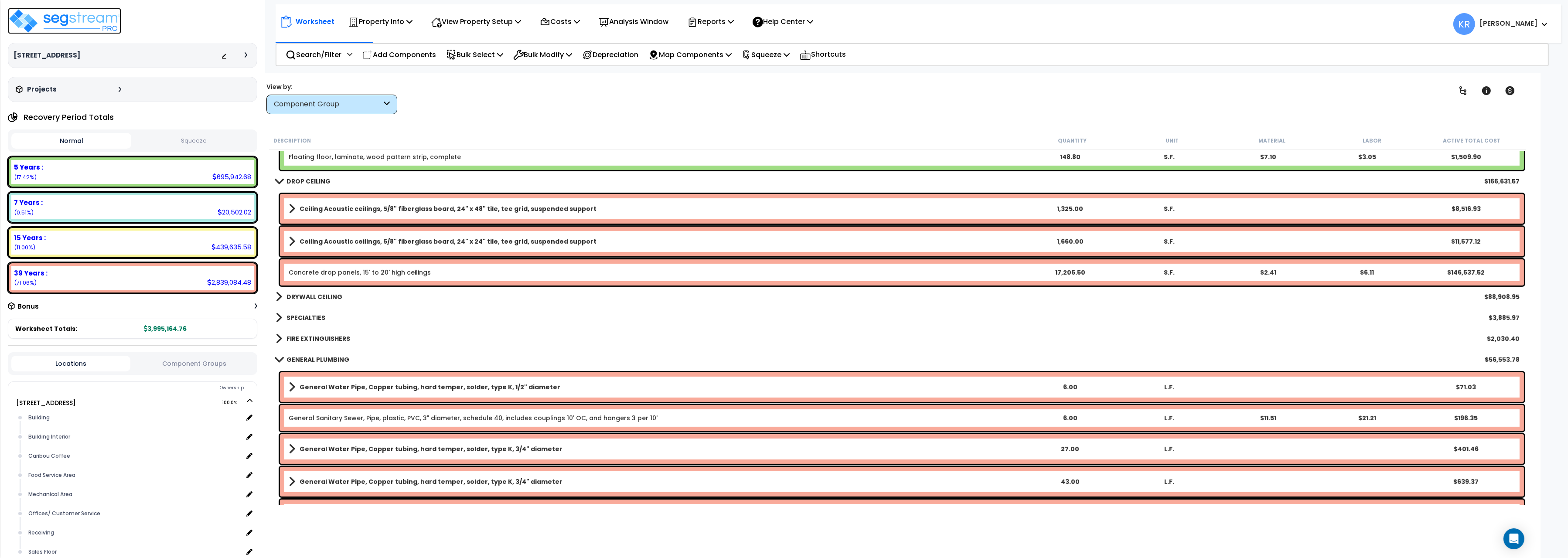
click at [47, 30] on img at bounding box center [65, 21] width 113 height 26
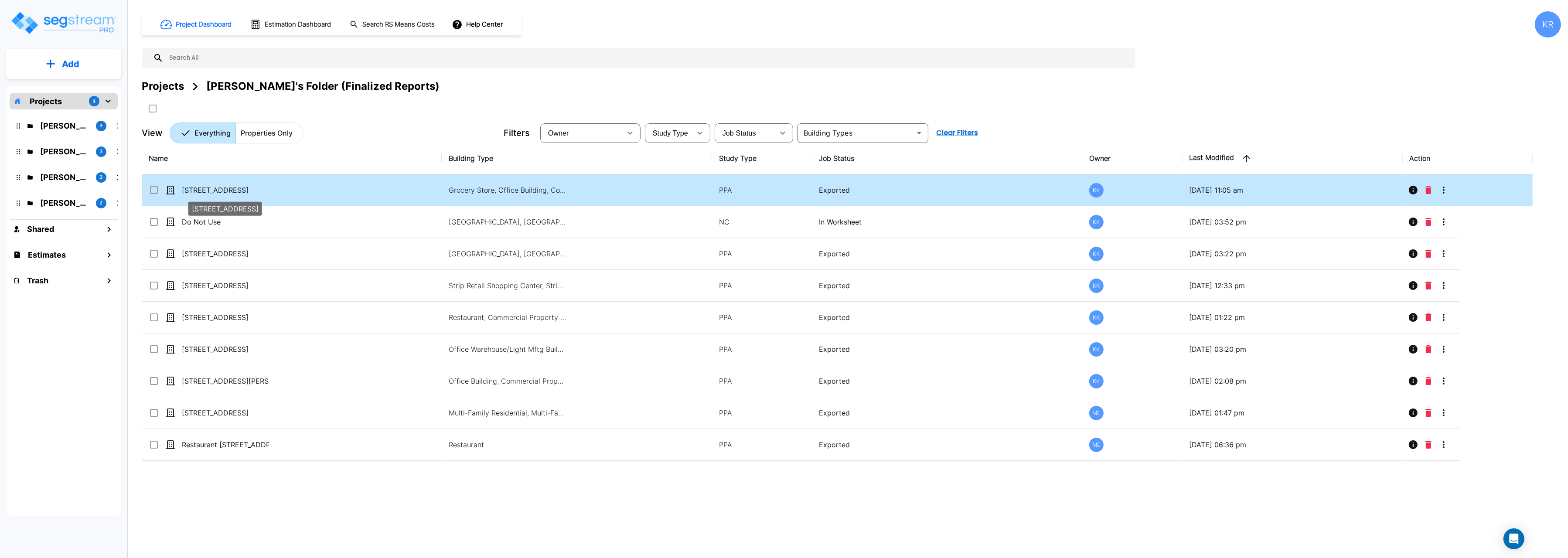
click at [192, 188] on p "[STREET_ADDRESS]" at bounding box center [225, 190] width 87 height 10
checkbox input "true"
click at [192, 188] on p "[STREET_ADDRESS]" at bounding box center [225, 190] width 87 height 10
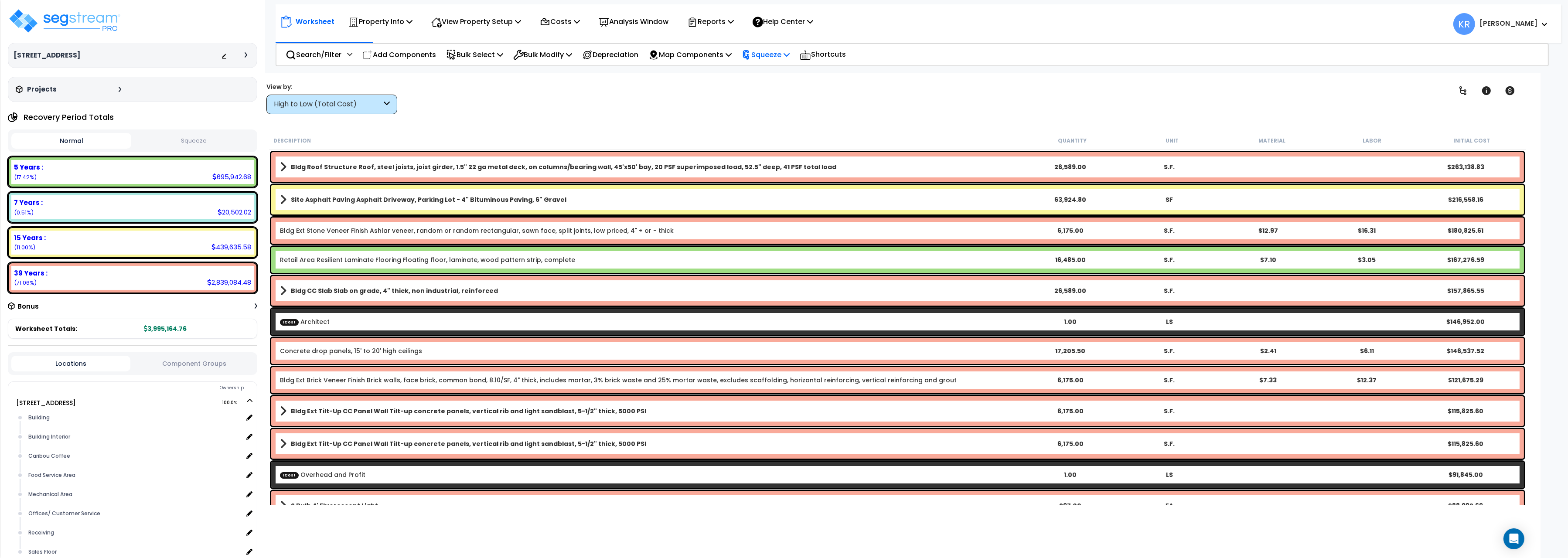
click at [787, 52] on p "Squeeze" at bounding box center [766, 54] width 48 height 12
click at [785, 74] on link "Squeeze" at bounding box center [780, 74] width 86 height 18
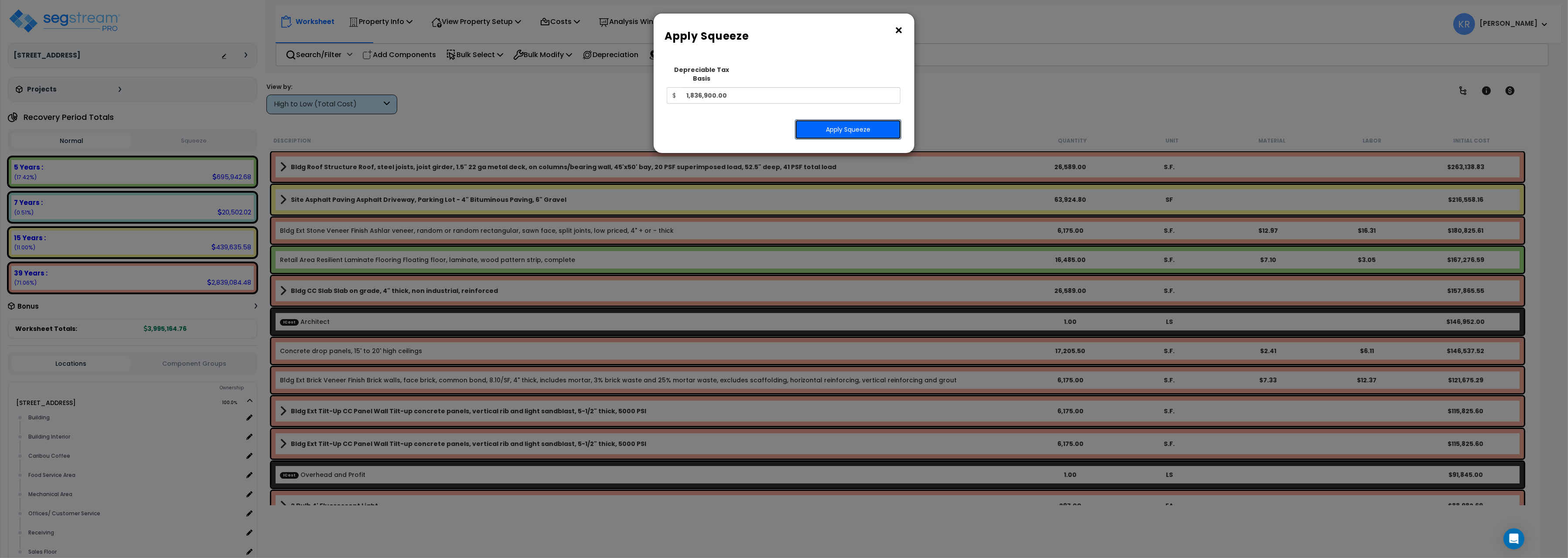
drag, startPoint x: 831, startPoint y: 119, endPoint x: 1315, endPoint y: 122, distance: 484.0
click at [831, 119] on button "Apply Squeeze" at bounding box center [848, 129] width 107 height 20
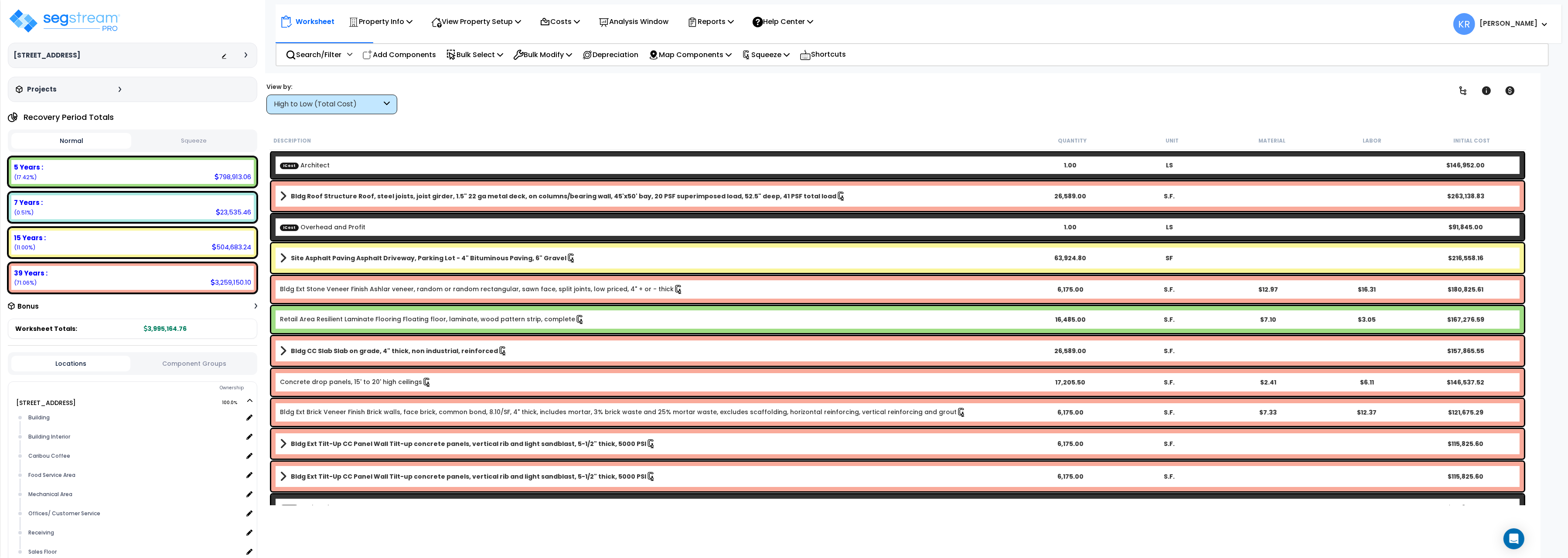
click at [198, 146] on button "Squeeze" at bounding box center [193, 141] width 120 height 15
click at [729, 17] on p "Reports" at bounding box center [710, 21] width 47 height 12
click at [724, 42] on link "Get Report" at bounding box center [726, 41] width 86 height 18
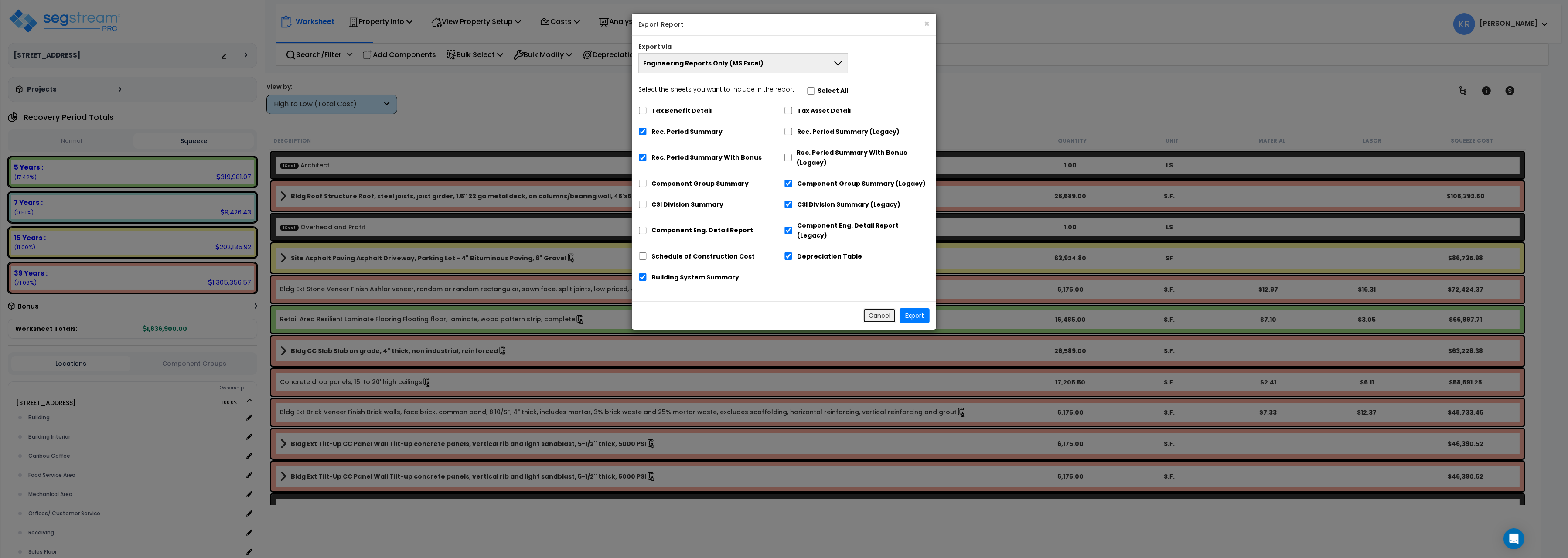
click at [877, 308] on button "Cancel" at bounding box center [880, 315] width 33 height 15
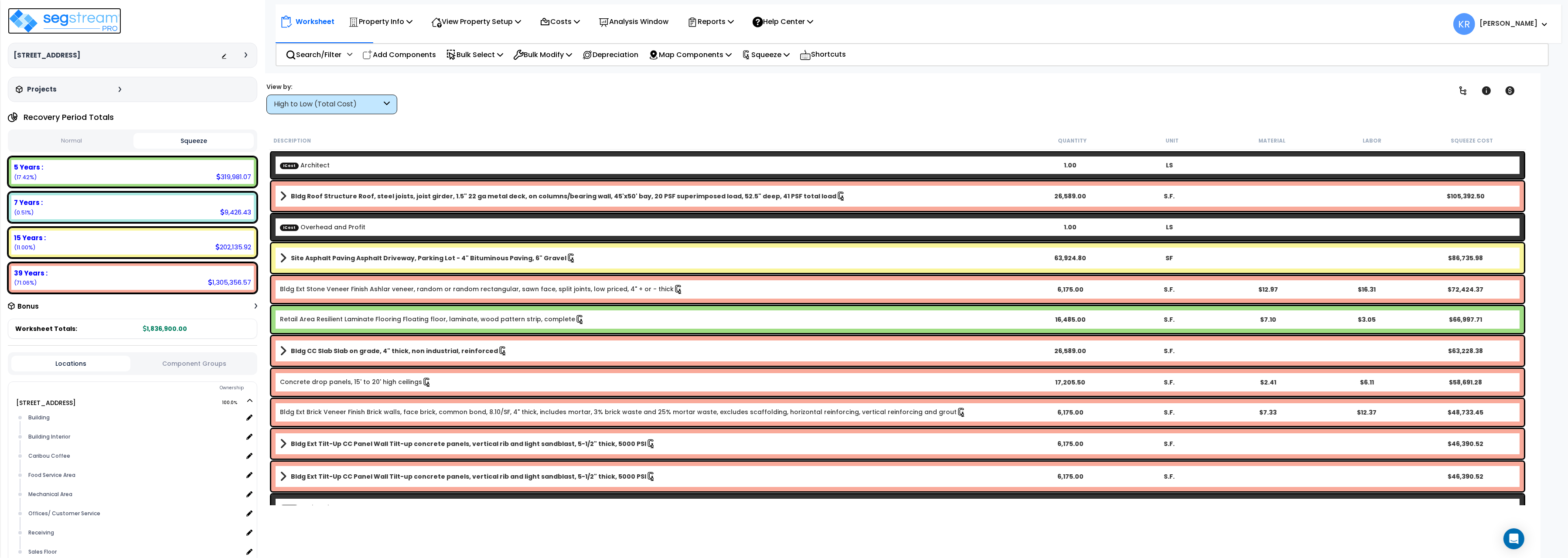
click at [81, 16] on img at bounding box center [65, 21] width 113 height 26
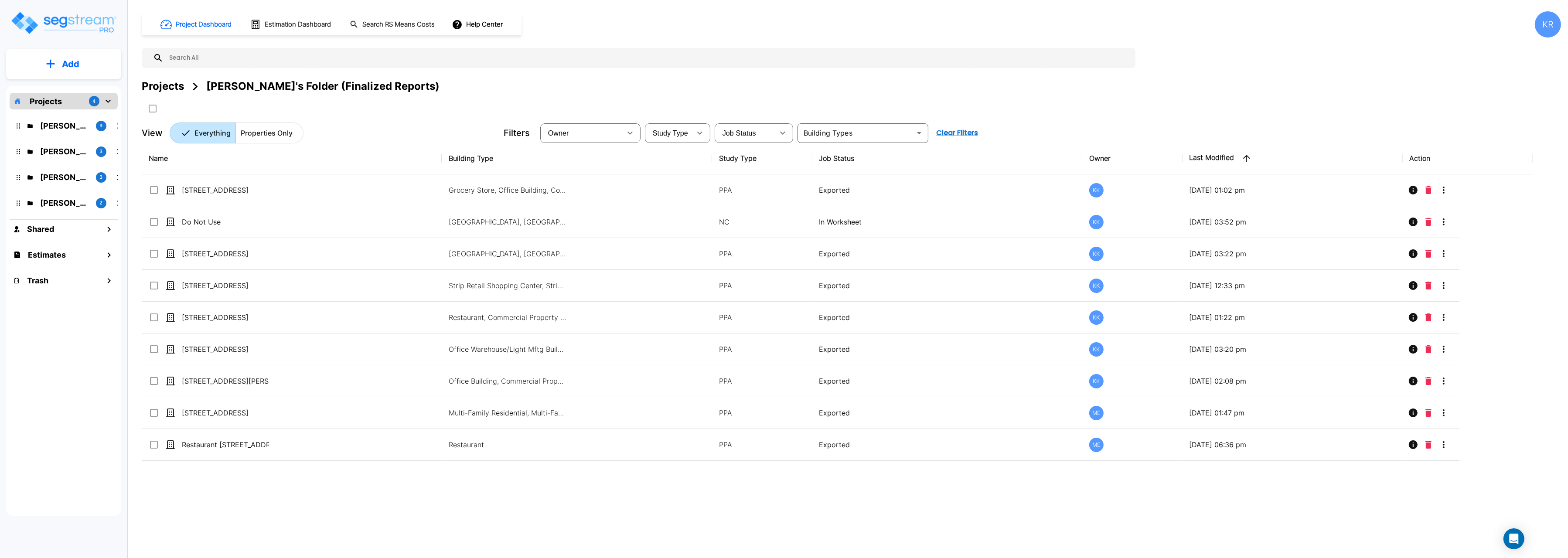
click at [42, 150] on p "[PERSON_NAME]'s Folder" at bounding box center [65, 151] width 49 height 12
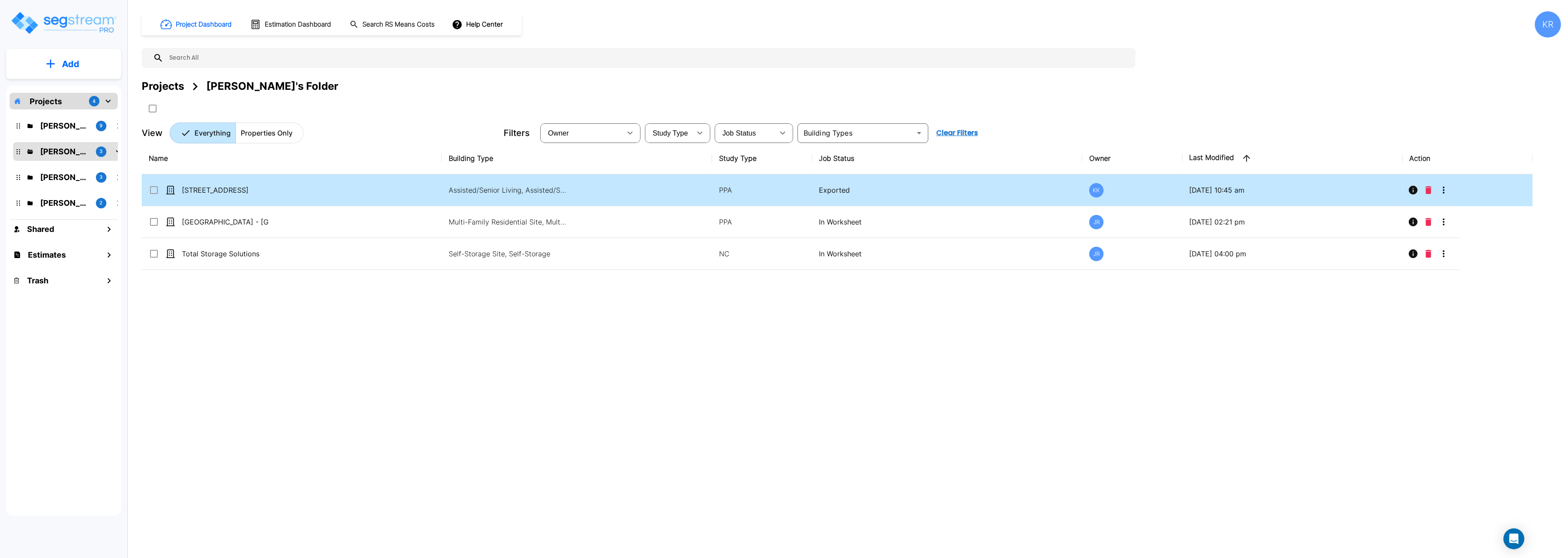
click at [438, 189] on td "[STREET_ADDRESS]" at bounding box center [292, 190] width 300 height 32
checkbox input "true"
click at [438, 189] on td "[STREET_ADDRESS]" at bounding box center [292, 190] width 300 height 32
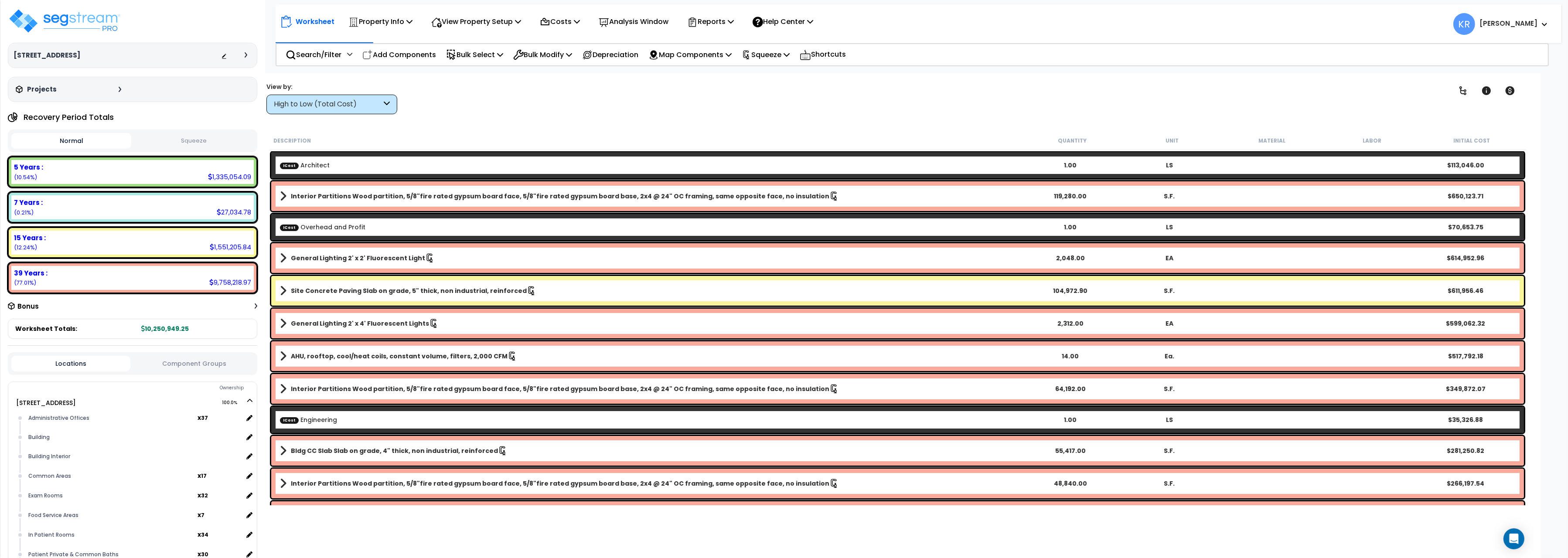
click at [304, 97] on div "High to Low (Total Cost)" at bounding box center [332, 104] width 131 height 19
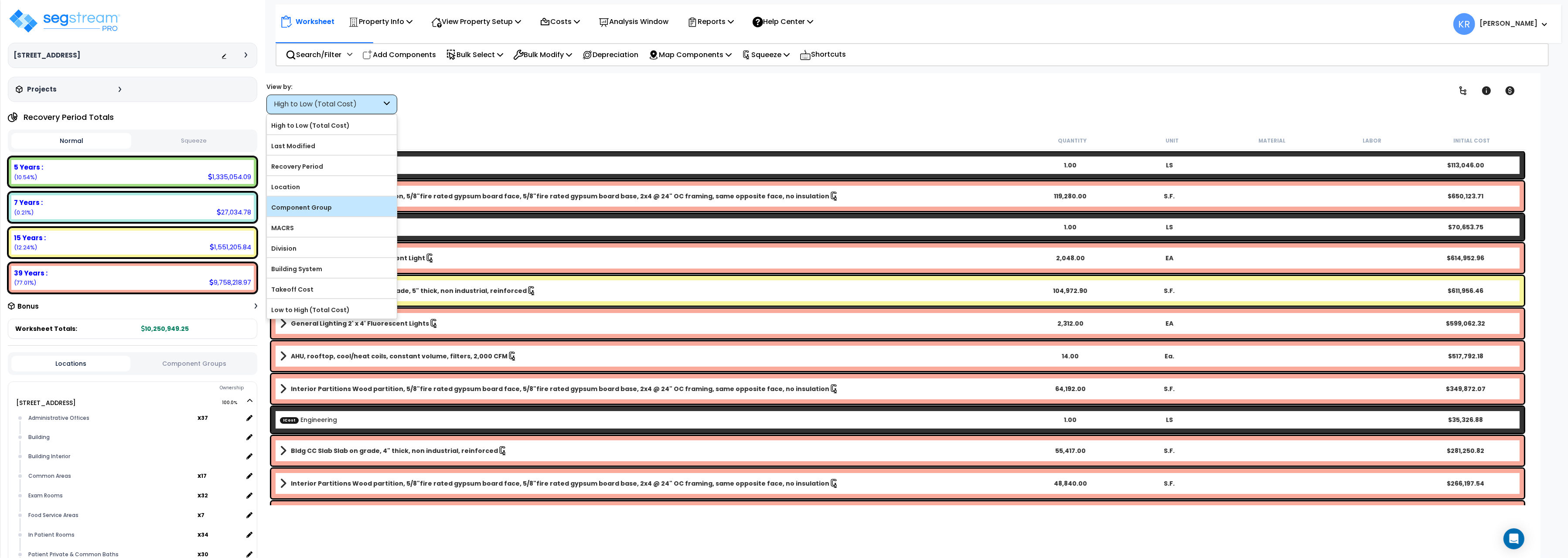
click at [330, 212] on label "Component Group" at bounding box center [331, 207] width 130 height 13
click at [0, 0] on input "Component Group" at bounding box center [0, 0] width 0 height 0
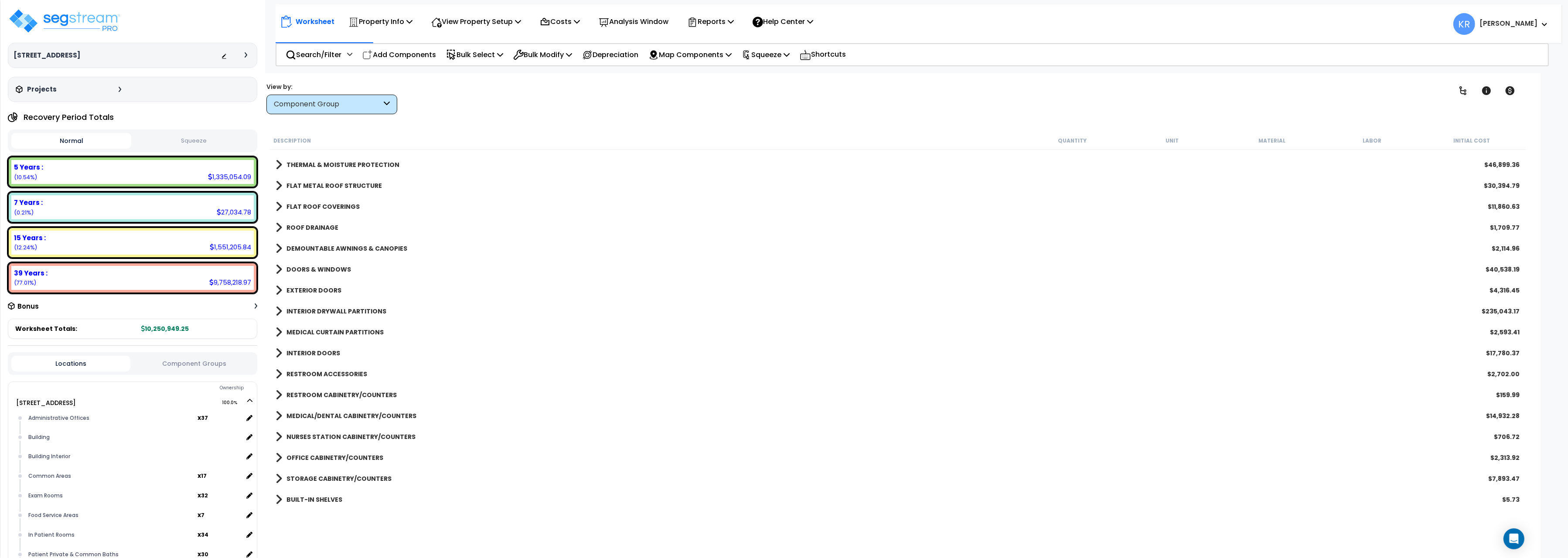
scroll to position [97, 0]
click at [328, 287] on link "INTERIOR DRYWALL PARTITIONS" at bounding box center [331, 293] width 111 height 12
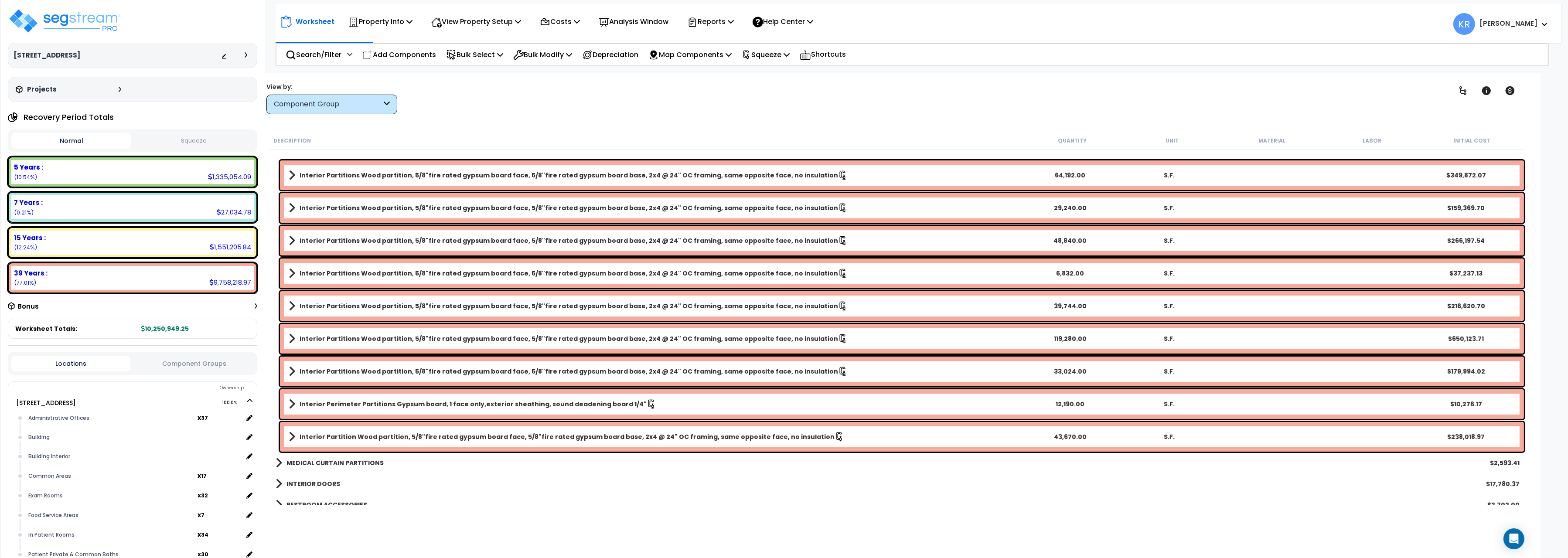
scroll to position [243, 0]
click at [400, 172] on b "Interior Partitions Wood partition, 5/8"fire rated gypsum board face, 5/8"fire …" at bounding box center [569, 174] width 539 height 9
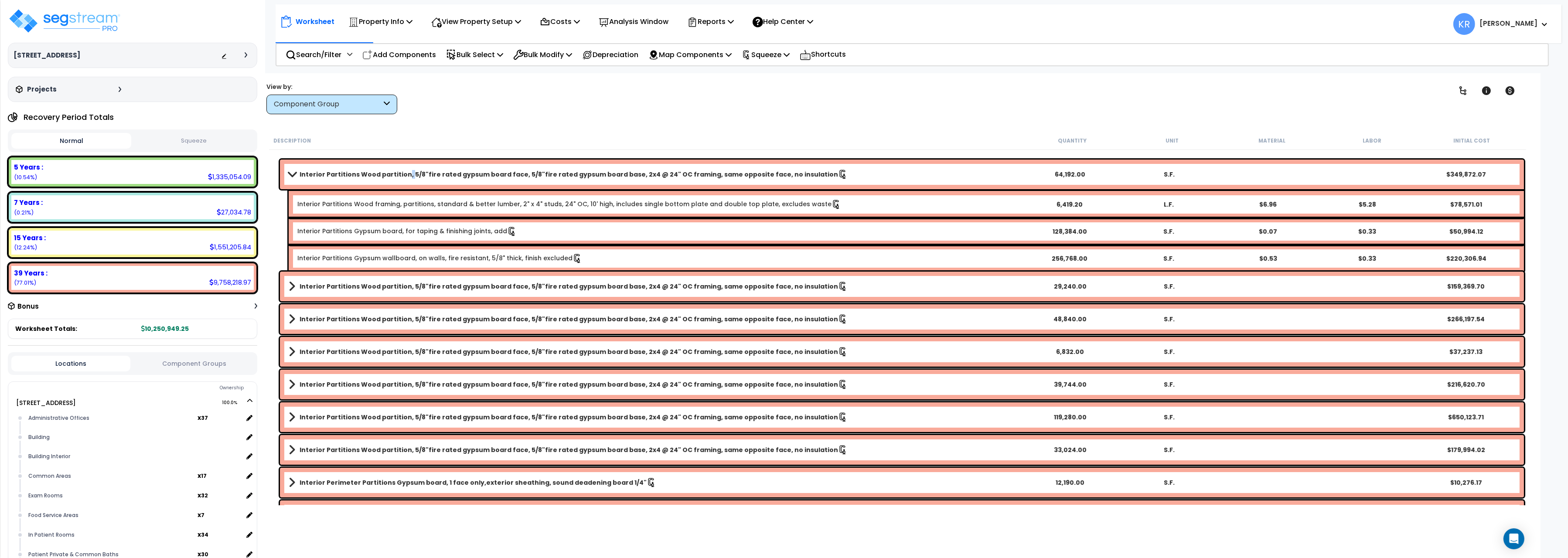
click at [400, 172] on b "Interior Partitions Wood partition, 5/8"fire rated gypsum board face, 5/8"fire …" at bounding box center [569, 174] width 539 height 9
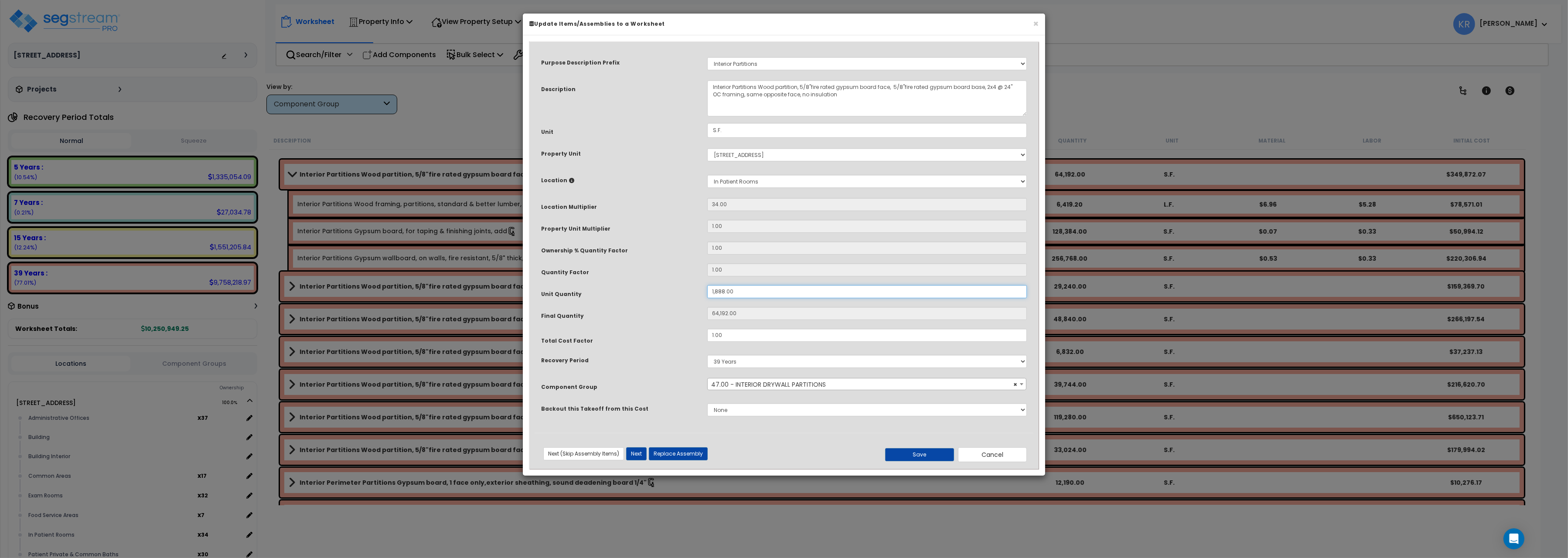
drag, startPoint x: 744, startPoint y: 291, endPoint x: 656, endPoint y: 293, distance: 88.0
click at [707, 293] on input "1,888.00" at bounding box center [867, 291] width 320 height 13
type input "1"
type input "64,192"
type input "10"
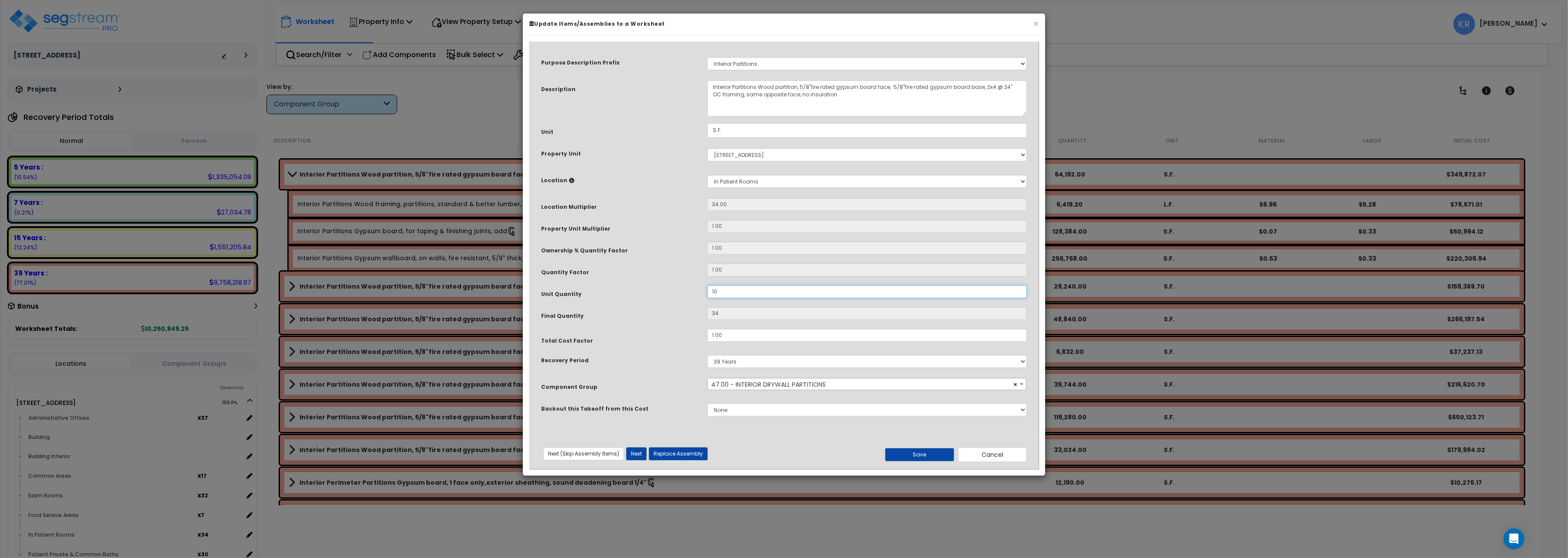
type input "340"
type input "103"
type input "3,502"
type input "1,034"
type input "35,156"
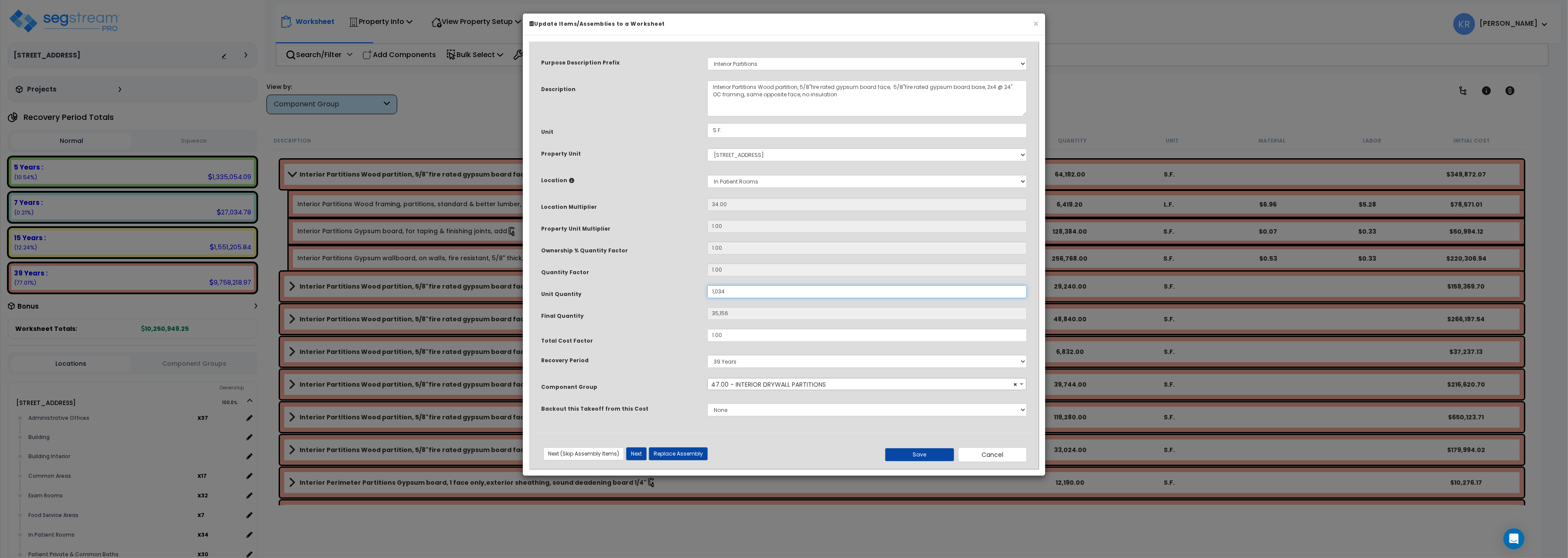
type input "1,034."
type input "35,156"
type input "1,034.7"
type input "35,179.8"
type input "1,034.73"
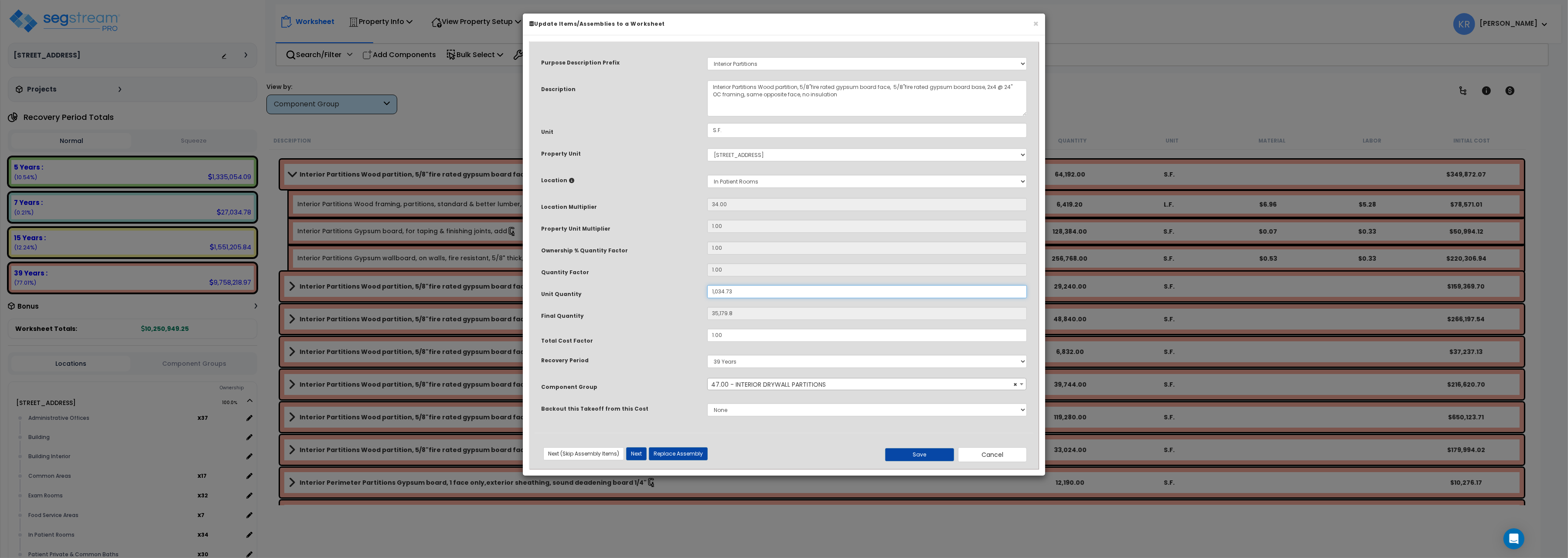
type input "35,180.82"
click at [919, 453] on button "Save" at bounding box center [919, 454] width 69 height 13
type input "1034.73"
type input "35180.82"
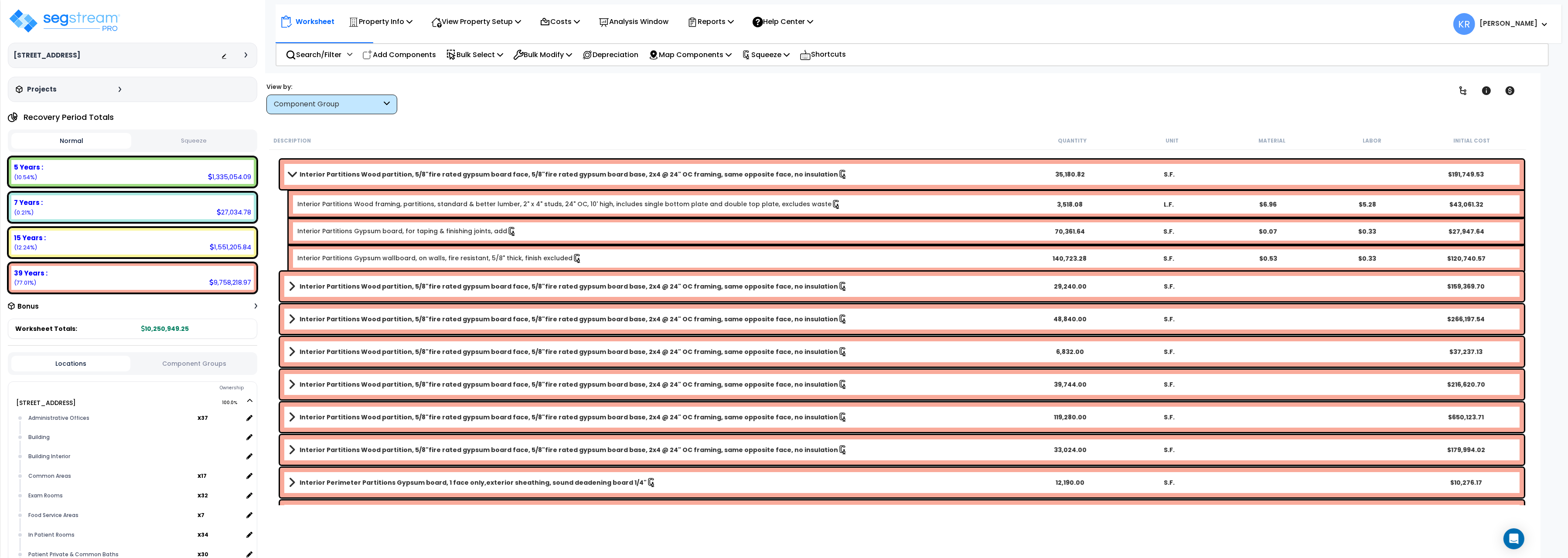
click at [313, 176] on b "Interior Partitions Wood partition, 5/8"fire rated gypsum board face, 5/8"fire …" at bounding box center [569, 174] width 539 height 9
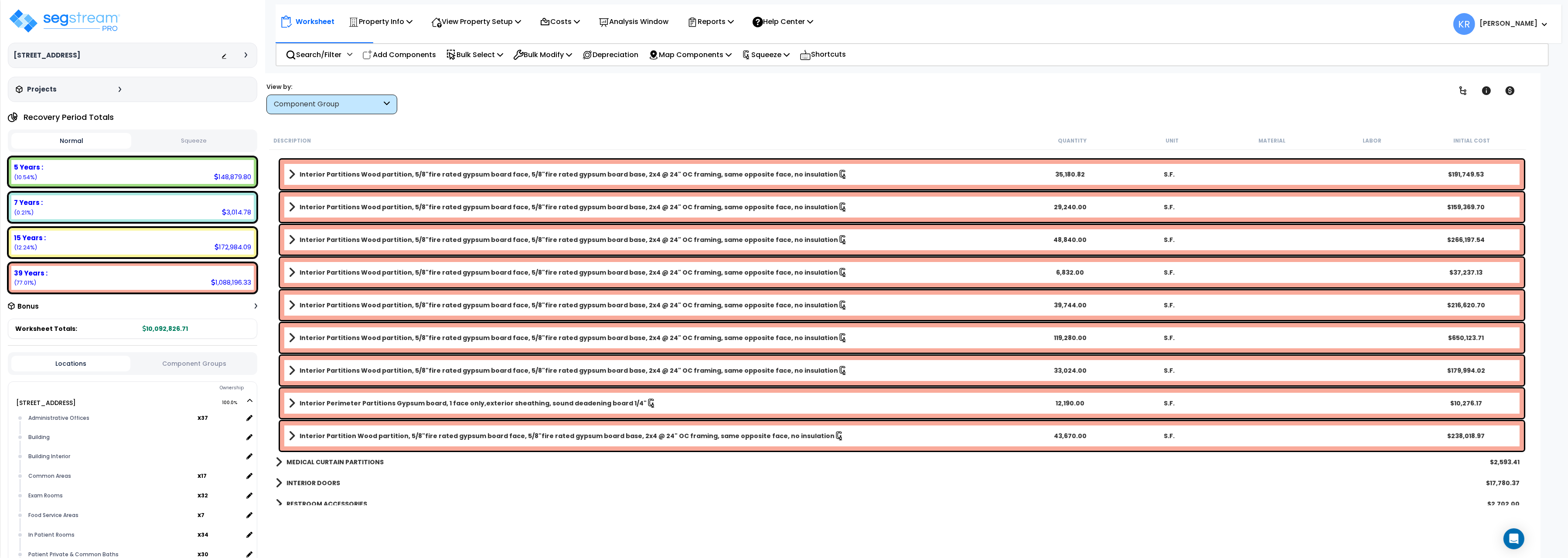
click at [315, 204] on b "Interior Partitions Wood partition, 5/8"fire rated gypsum board face, 5/8"fire …" at bounding box center [569, 207] width 539 height 9
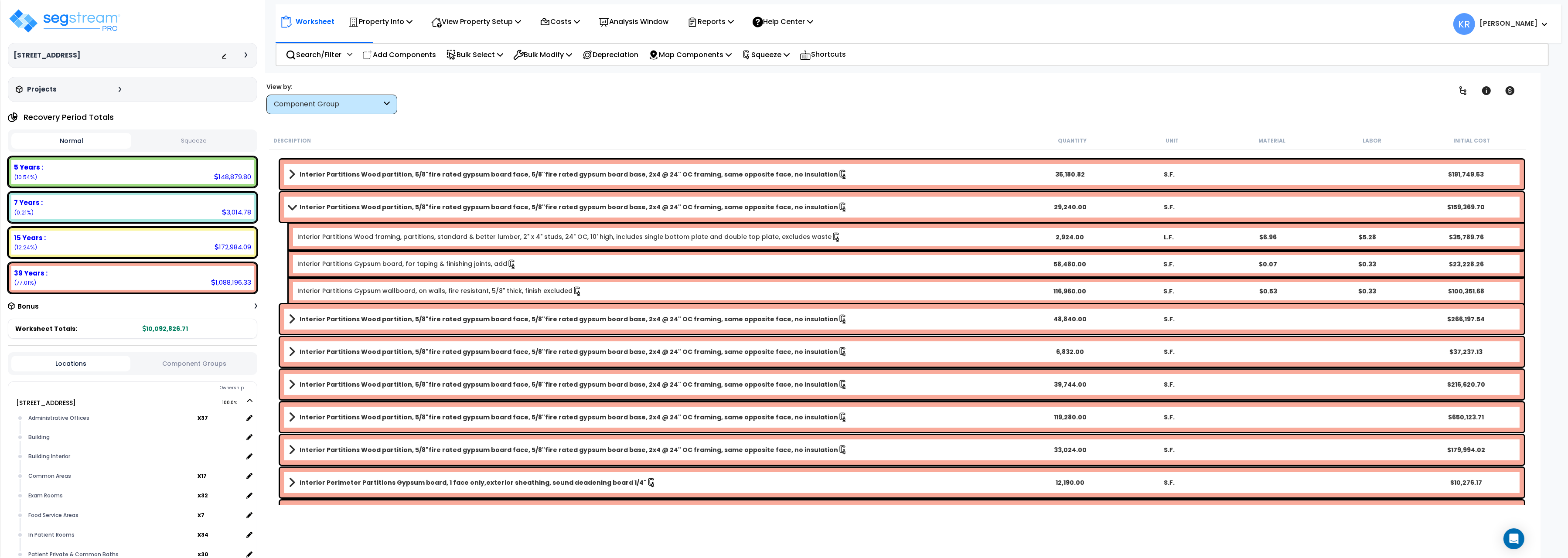
click at [315, 204] on b "Interior Partitions Wood partition, 5/8"fire rated gypsum board face, 5/8"fire …" at bounding box center [569, 207] width 539 height 9
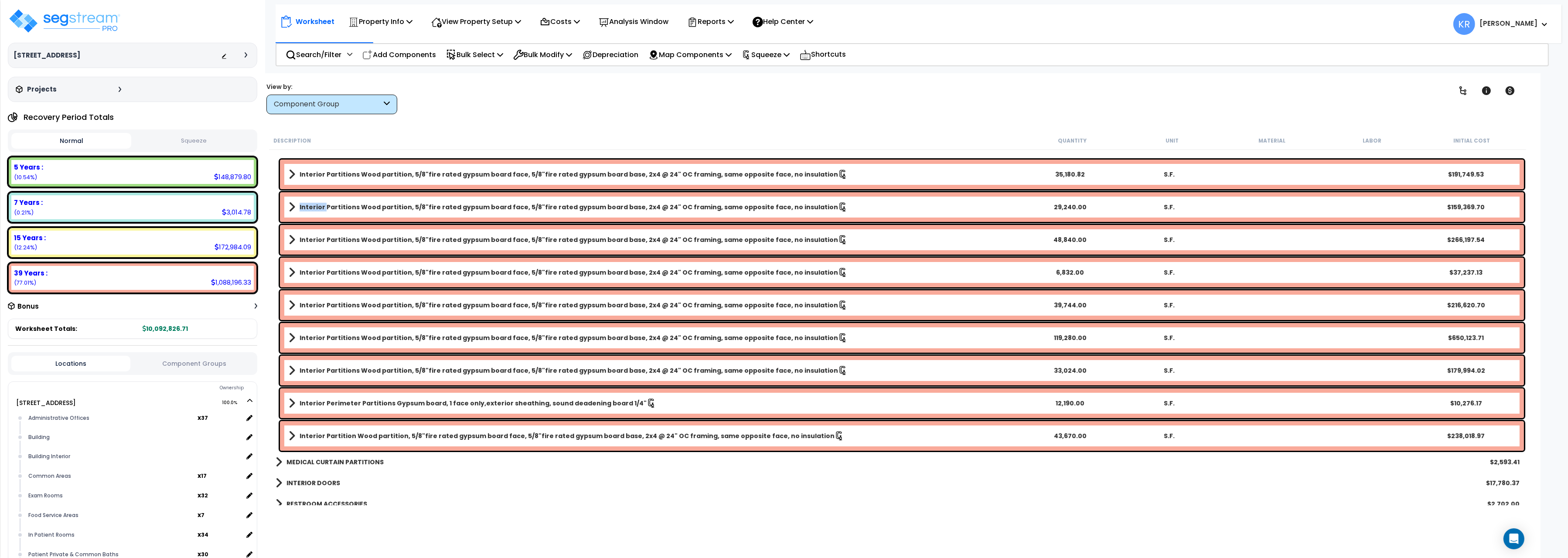
click at [315, 204] on b "Interior Partitions Wood partition, 5/8"fire rated gypsum board face, 5/8"fire …" at bounding box center [569, 207] width 539 height 9
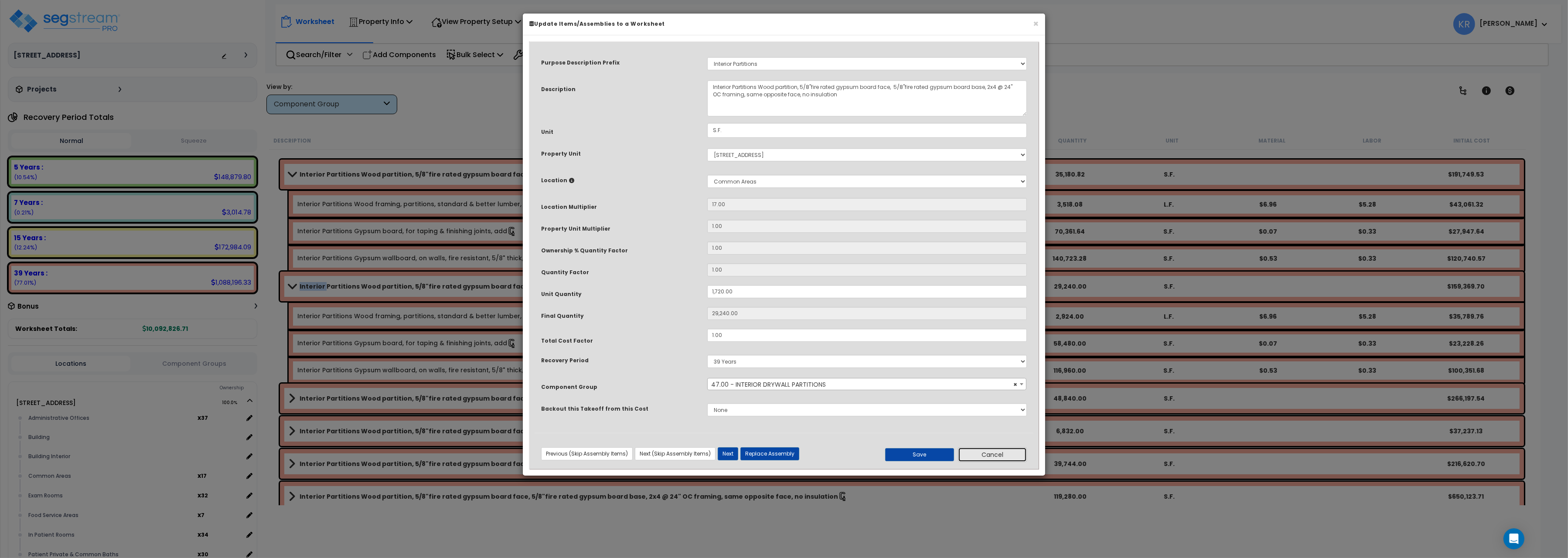
click at [989, 452] on button "Cancel" at bounding box center [992, 455] width 69 height 15
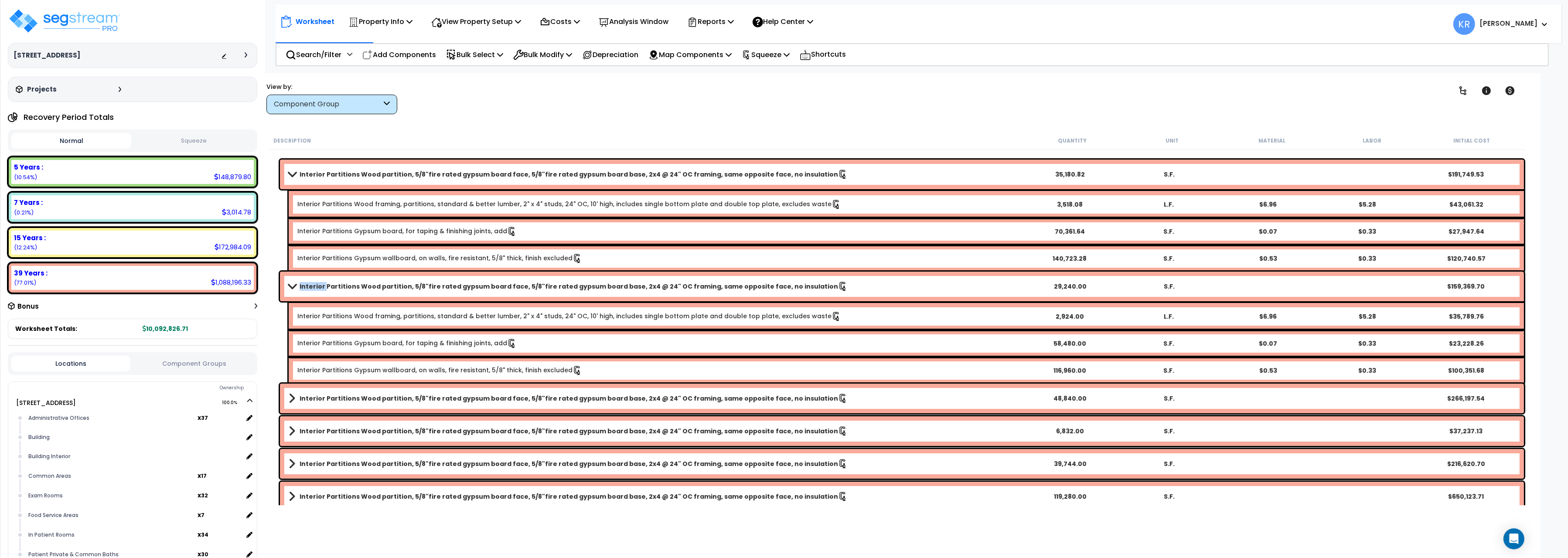
click at [292, 175] on span at bounding box center [292, 174] width 12 height 7
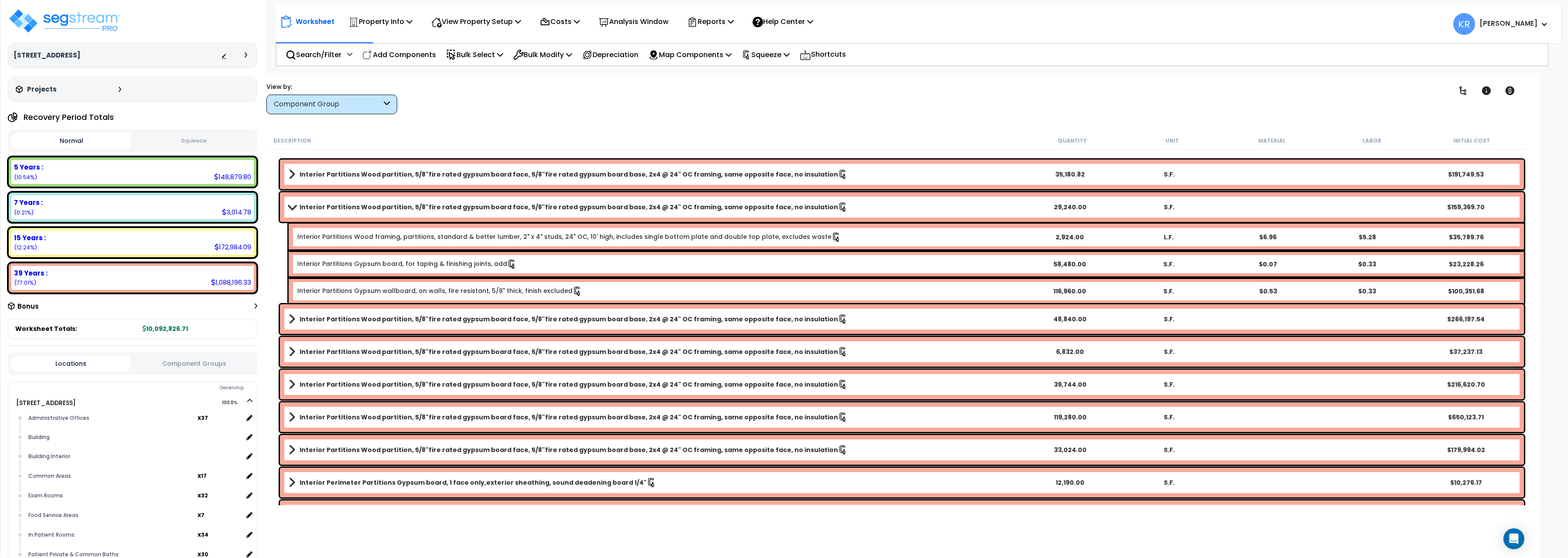
click at [299, 203] on link "Interior Partitions Wood partition, 5/8"fire rated gypsum board face, 5/8"fire …" at bounding box center [654, 207] width 732 height 12
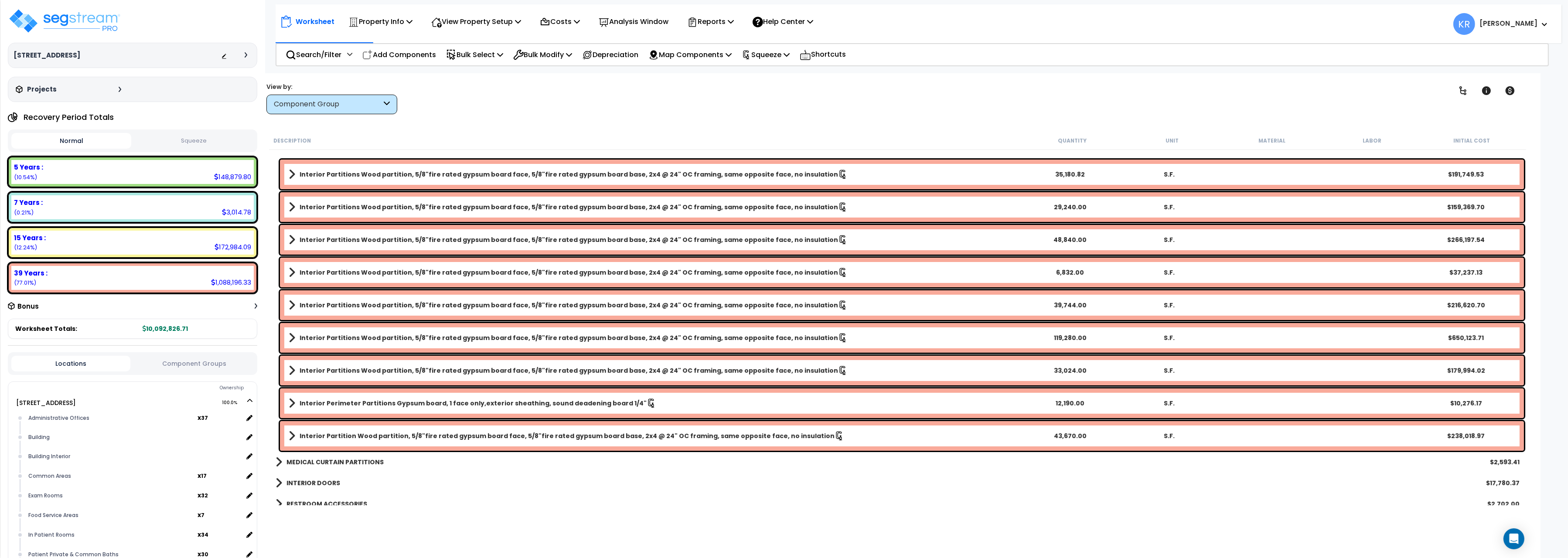
click at [299, 203] on link "Interior Partitions Wood partition, 5/8"fire rated gypsum board face, 5/8"fire …" at bounding box center [654, 207] width 732 height 12
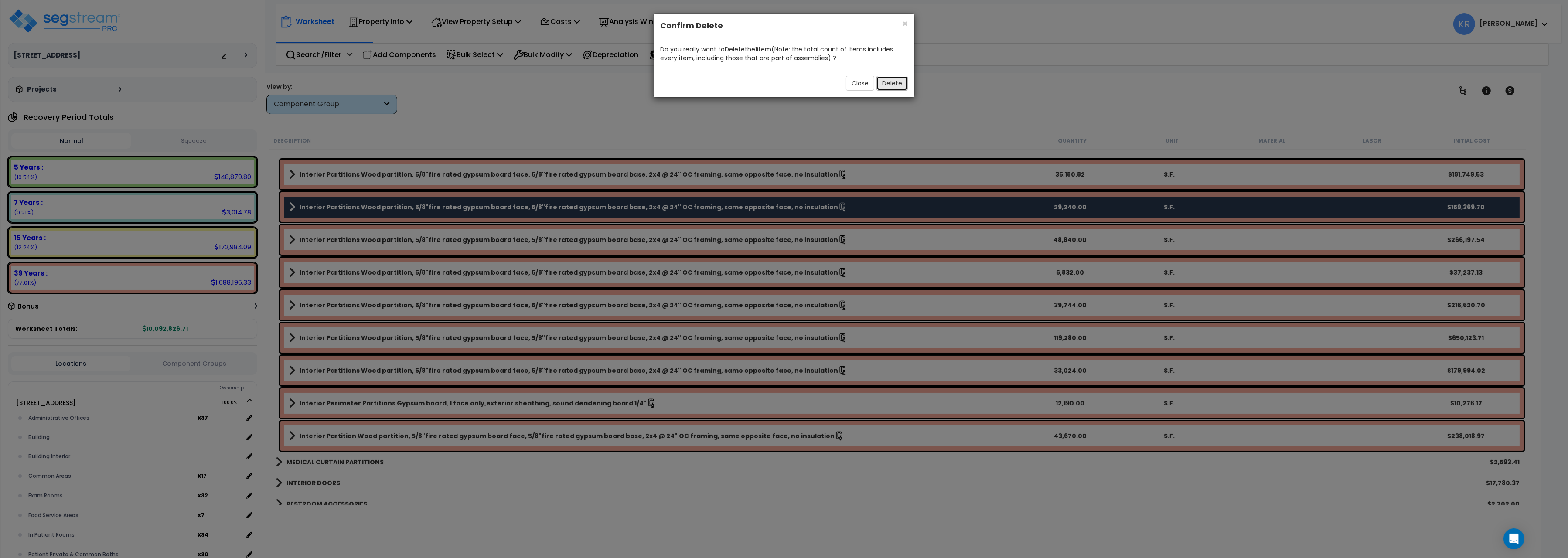
click at [896, 82] on button "Delete" at bounding box center [892, 83] width 32 height 15
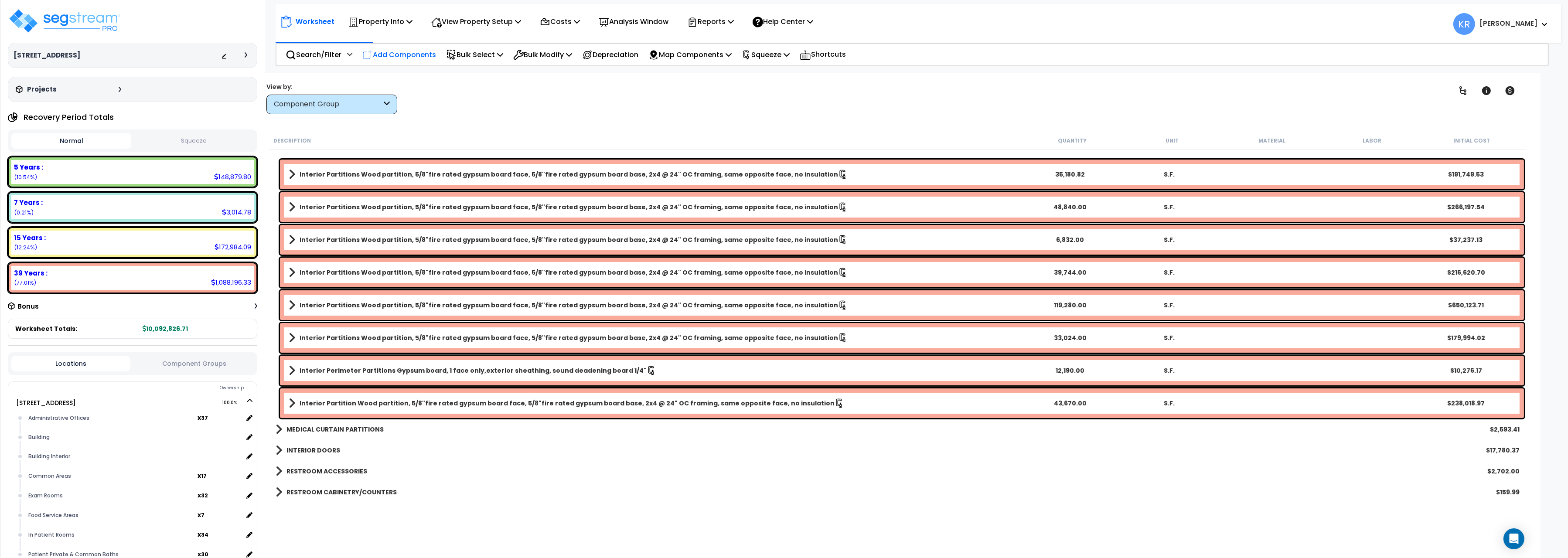
click at [390, 52] on p "Add Components" at bounding box center [399, 54] width 74 height 12
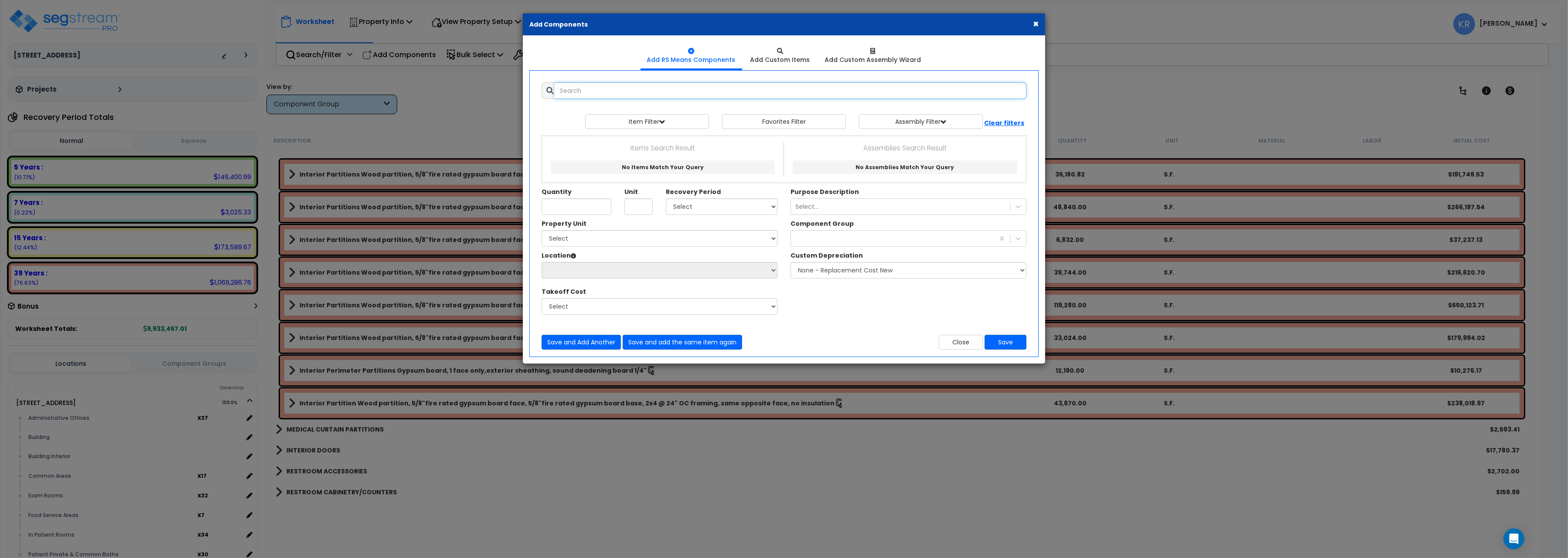
select select
click at [733, 95] on input "text" at bounding box center [790, 90] width 472 height 16
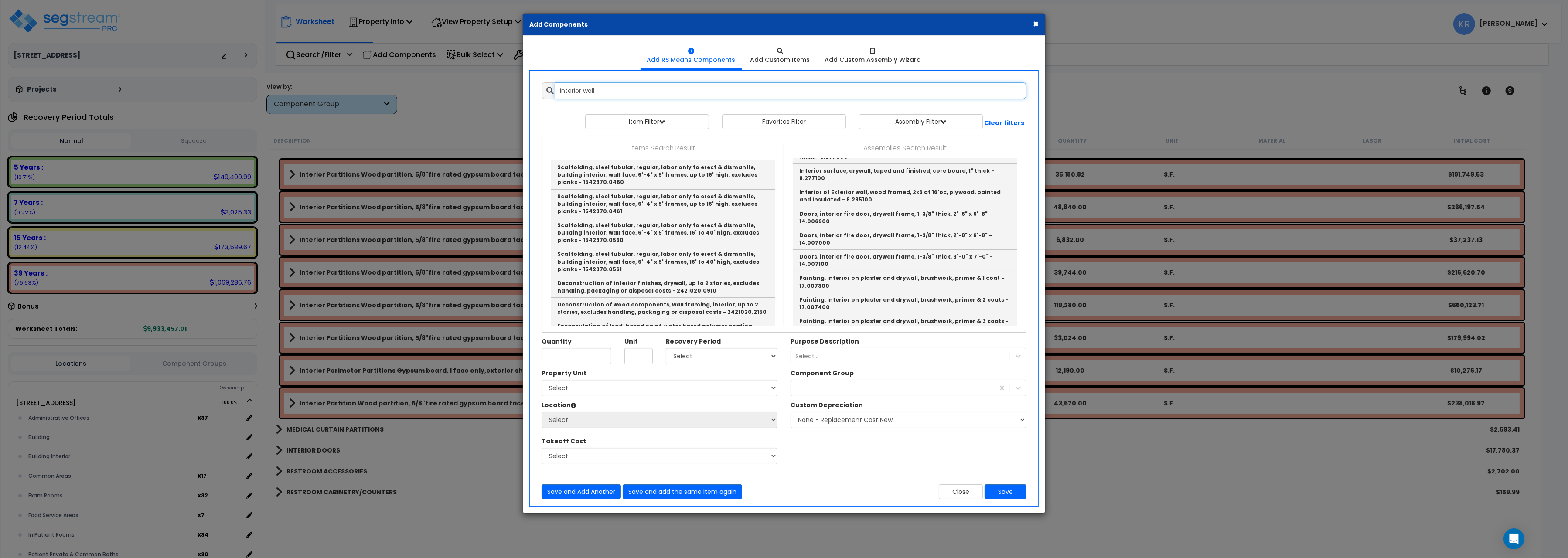
scroll to position [217, 0]
drag, startPoint x: 609, startPoint y: 91, endPoint x: 480, endPoint y: 92, distance: 129.0
click at [555, 89] on input "interior wall" at bounding box center [790, 90] width 472 height 16
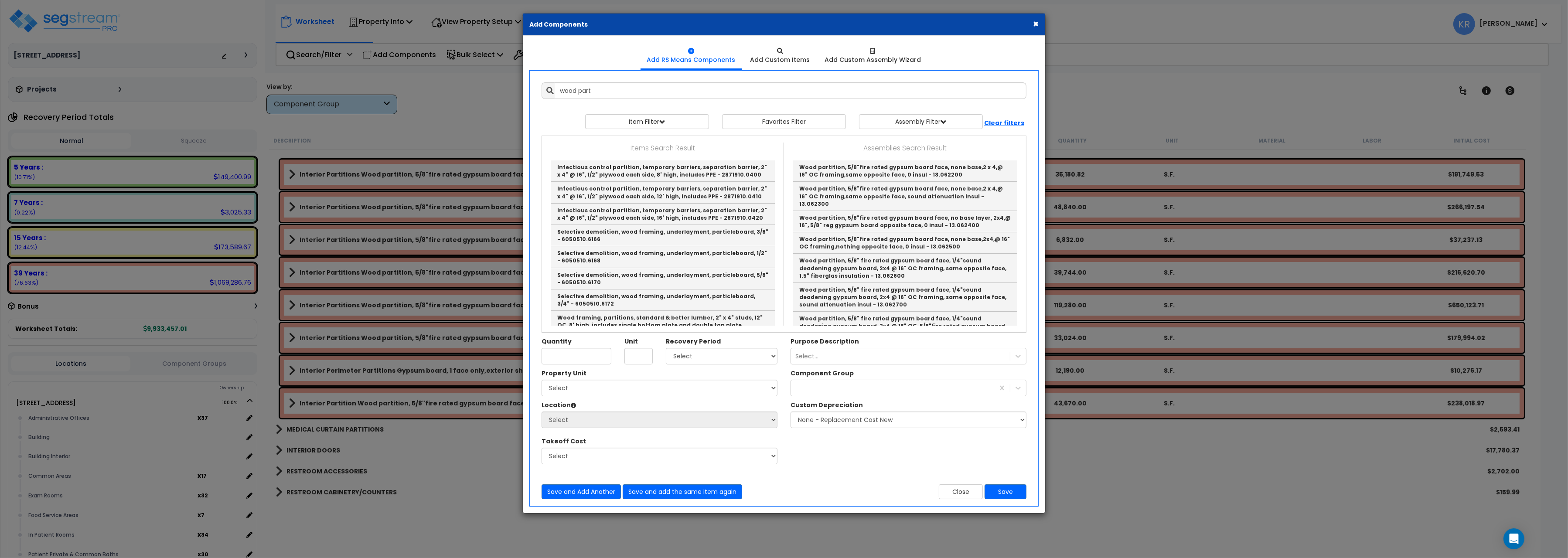
drag, startPoint x: 783, startPoint y: 24, endPoint x: 727, endPoint y: 38, distance: 57.7
click at [926, 36] on div "× Add Components" at bounding box center [784, 24] width 522 height 23
click at [880, 167] on link "Wood partition, 5/8"fire rated gypsum board face, none base,2 x 4,@ 16" OC fram…" at bounding box center [905, 171] width 225 height 21
type input "Wood partition, 5/8"fire rated gypsum board face, none base,2 x 4,@ 16" OC fram…"
type input "S.F."
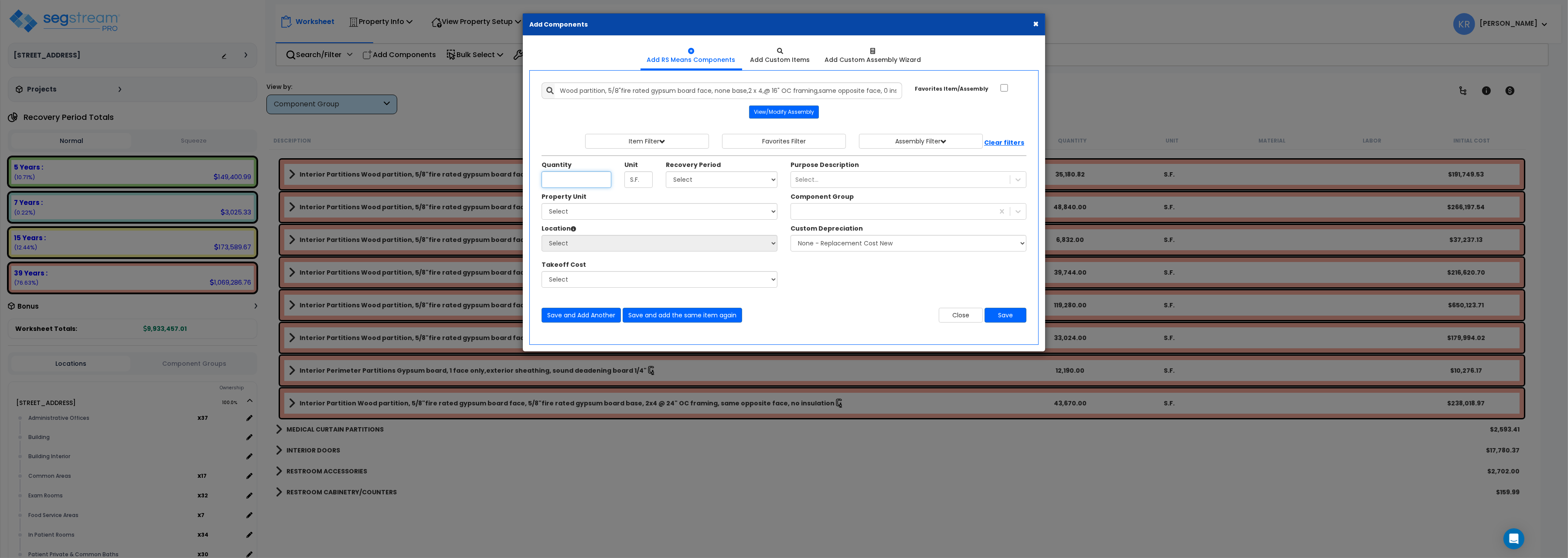
click at [555, 178] on input "Unit Quantity" at bounding box center [576, 180] width 70 height 16
type input "26,397"
click at [666, 172] on select "Select 5 Years 7 Years 15 Years 20 Years 39 Years 27.5 Year" at bounding box center [721, 180] width 111 height 16
select select "39Y"
click option "39 Years" at bounding box center [0, 0] width 0 height 0
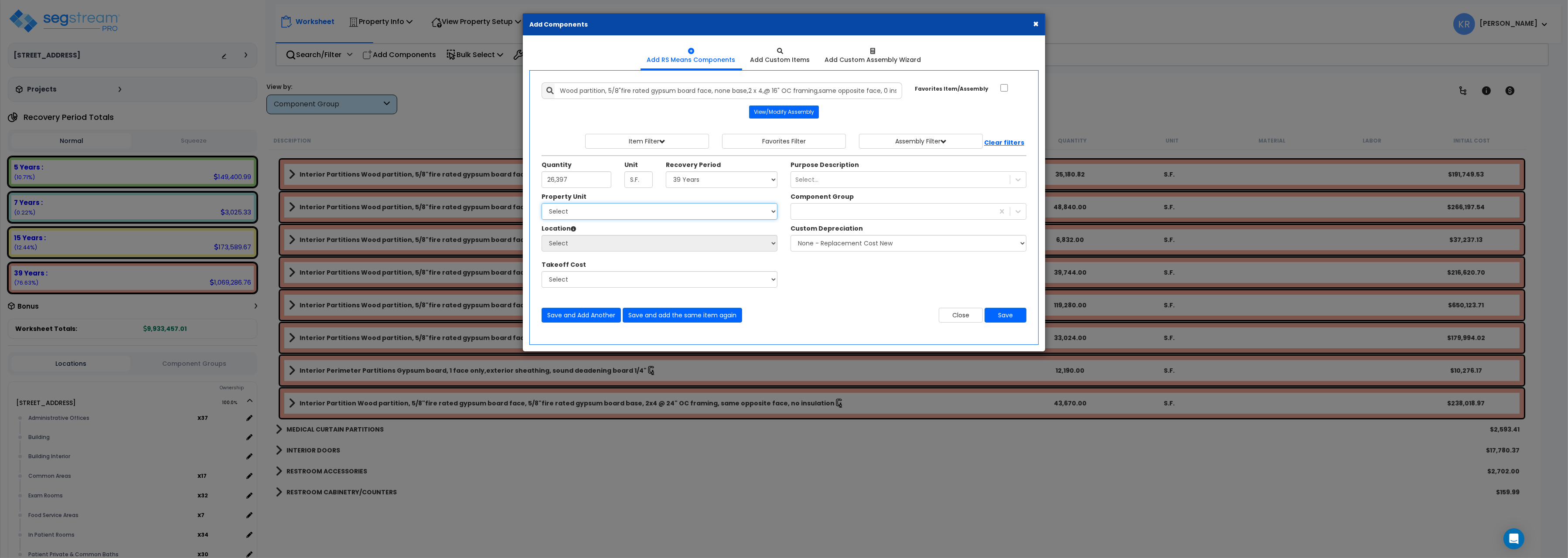
click at [542, 203] on select "Select 204 Energy Pkwy Site Improvements" at bounding box center [660, 211] width 236 height 16
select select "162439"
click option "[STREET_ADDRESS]" at bounding box center [0, 0] width 0 height 0
click at [542, 235] on select "Select Administrative Offices Building Building Interior Common Areas Exam Room…" at bounding box center [660, 243] width 236 height 16
select select "461"
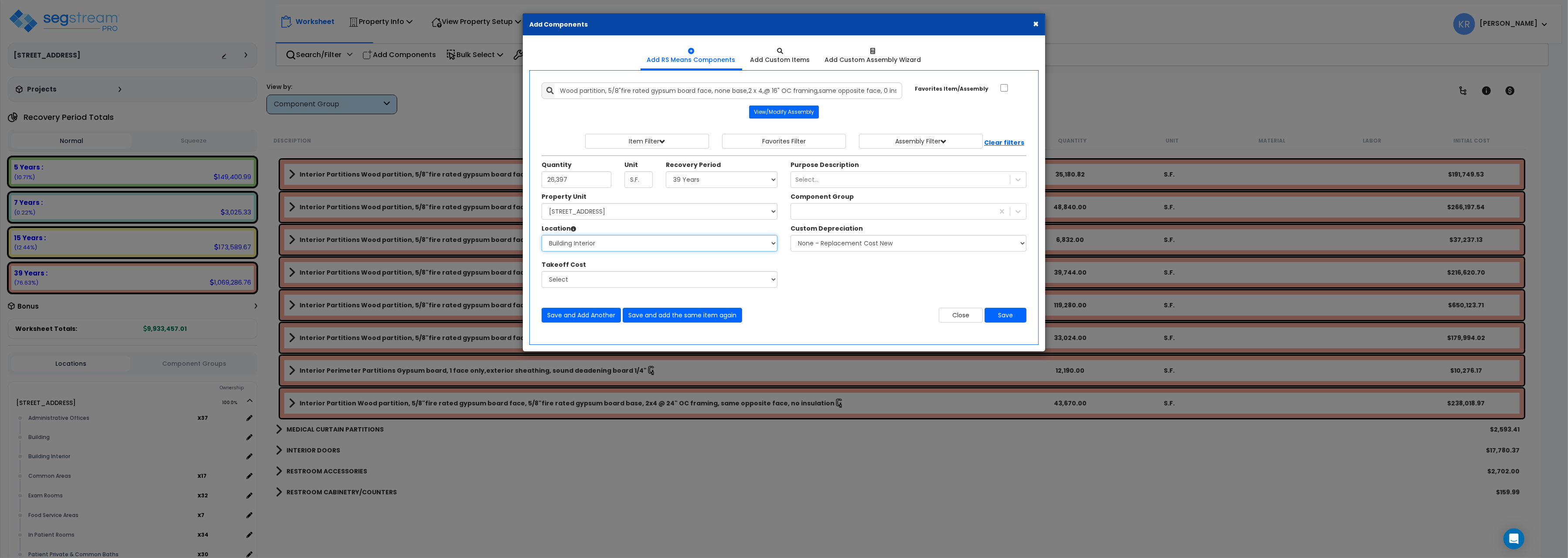
click option "Building Interior" at bounding box center [0, 0] width 0 height 0
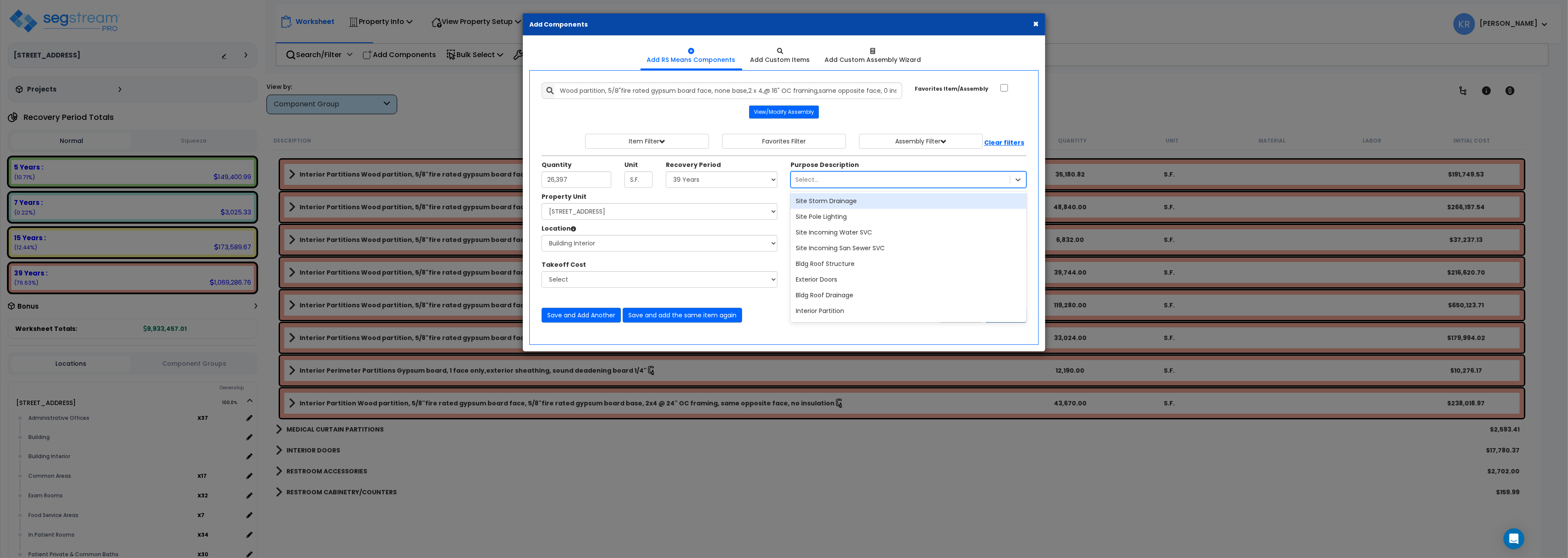
click at [802, 179] on div "Select..." at bounding box center [807, 180] width 23 height 9
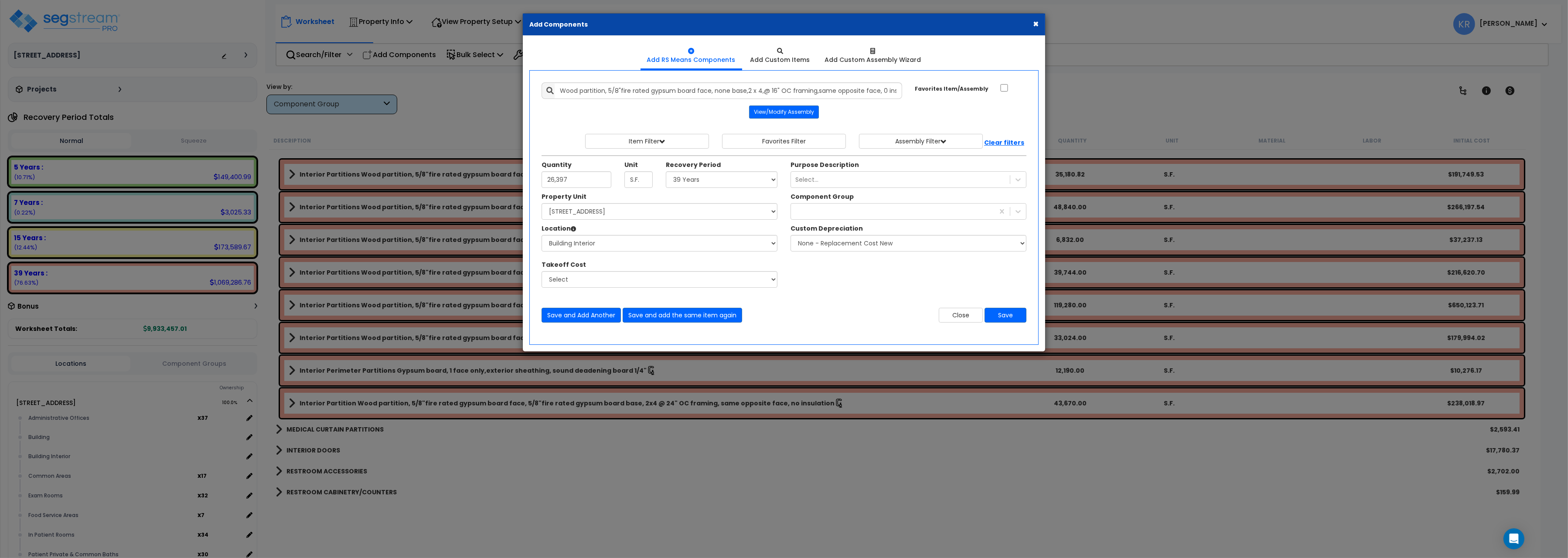
click at [779, 165] on div "Recovery Period Select 5 Years 7 Years 15 Years 20 Years 39 Years 27.5 Year" at bounding box center [721, 174] width 125 height 27
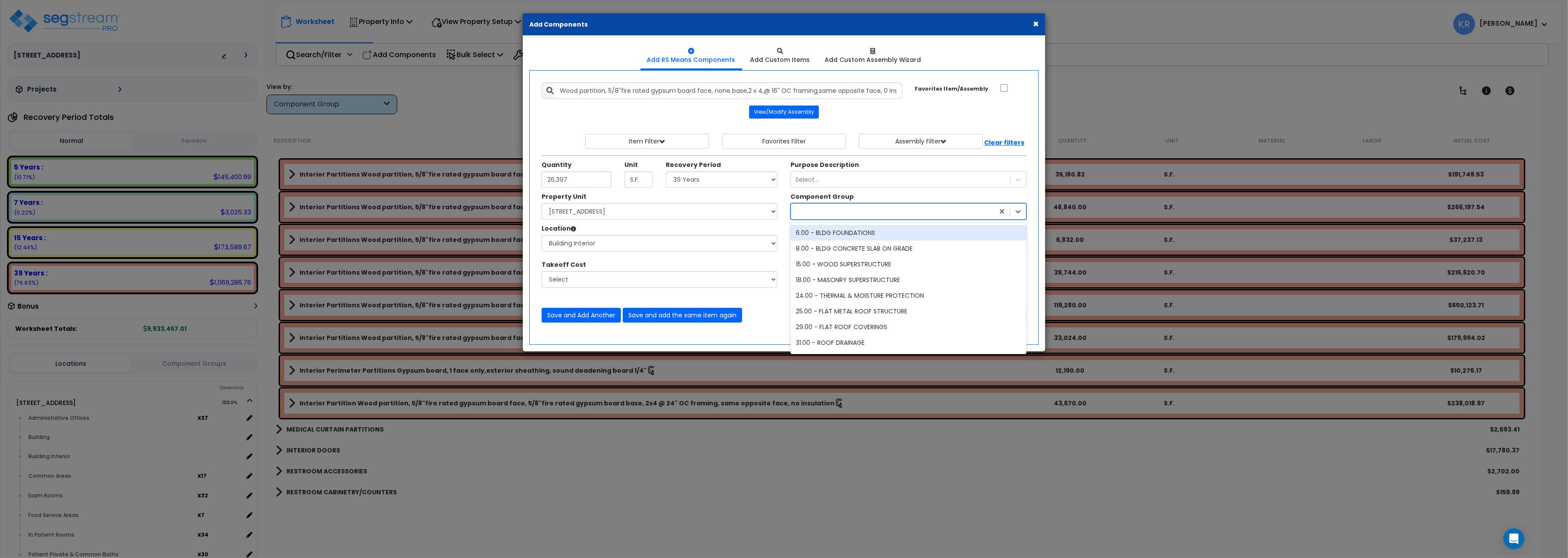
click at [817, 212] on div at bounding box center [892, 211] width 203 height 14
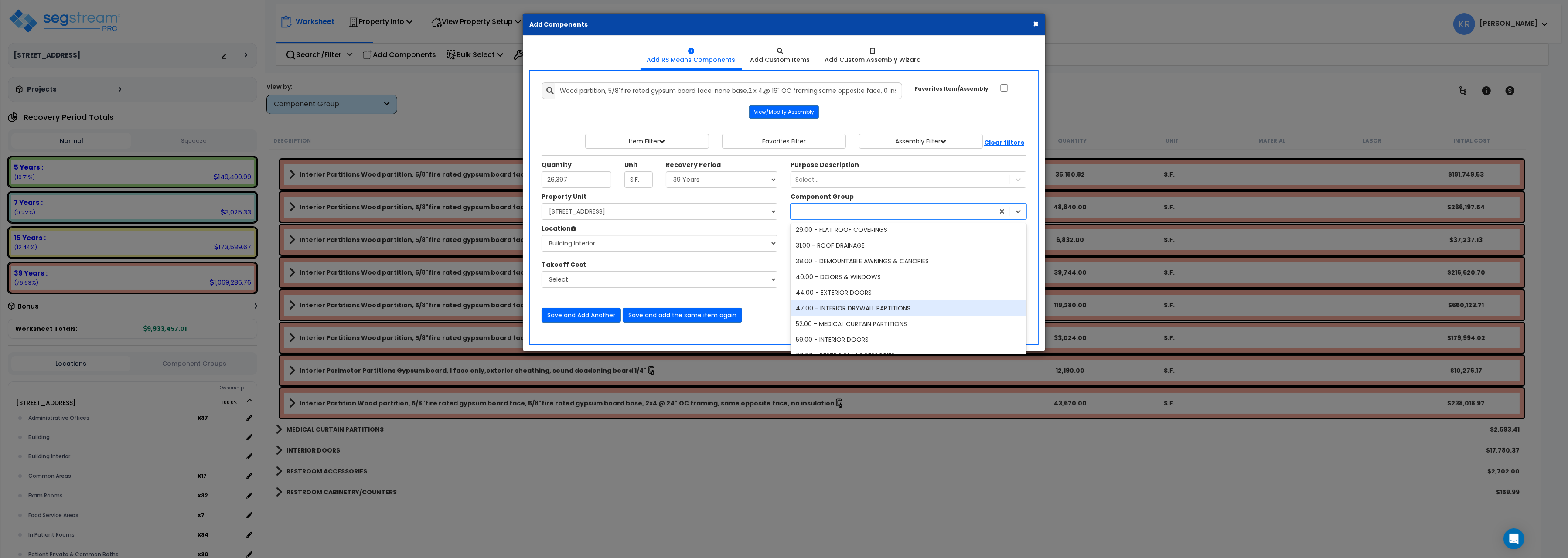
click at [848, 309] on div "47.00 - INTERIOR DRYWALL PARTITIONS" at bounding box center [909, 309] width 236 height 16
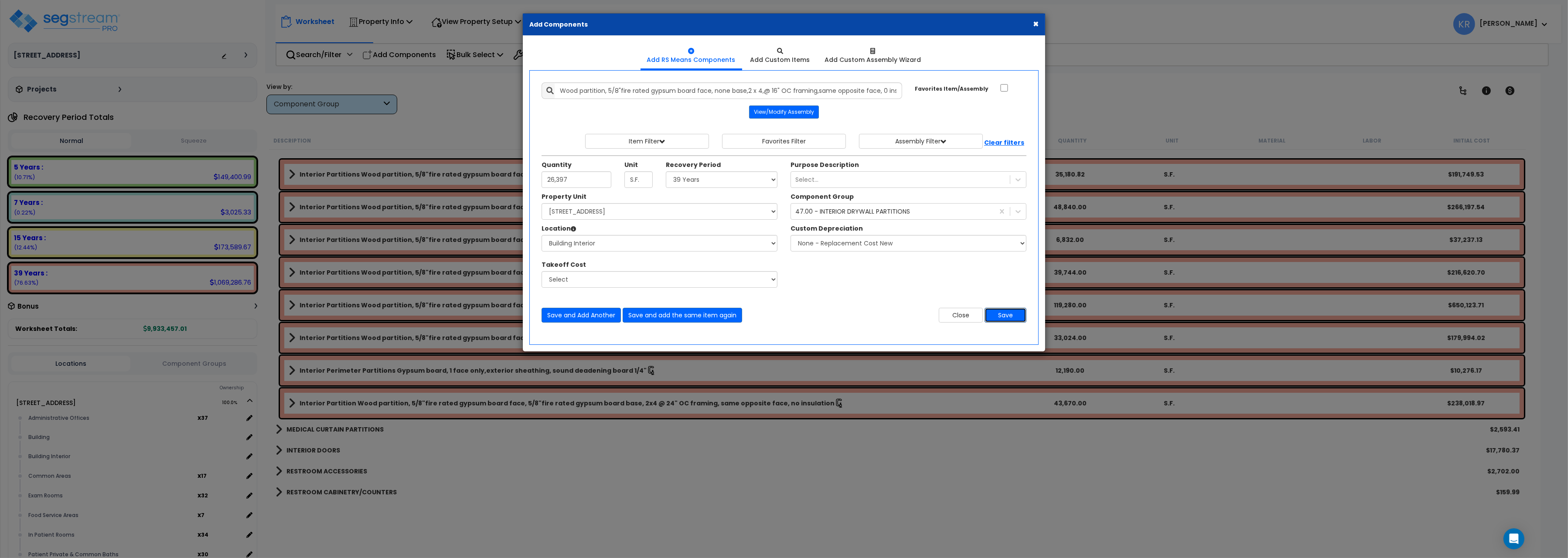
click at [1001, 321] on button "Save" at bounding box center [1006, 315] width 42 height 15
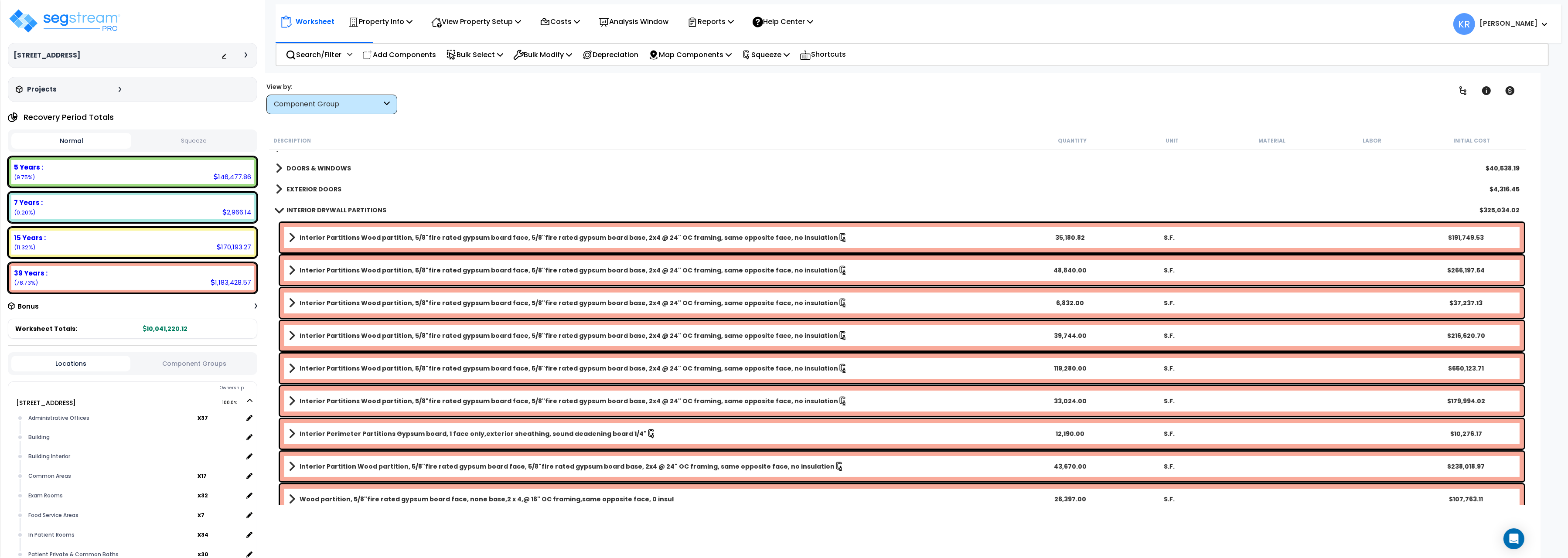
scroll to position [195, 0]
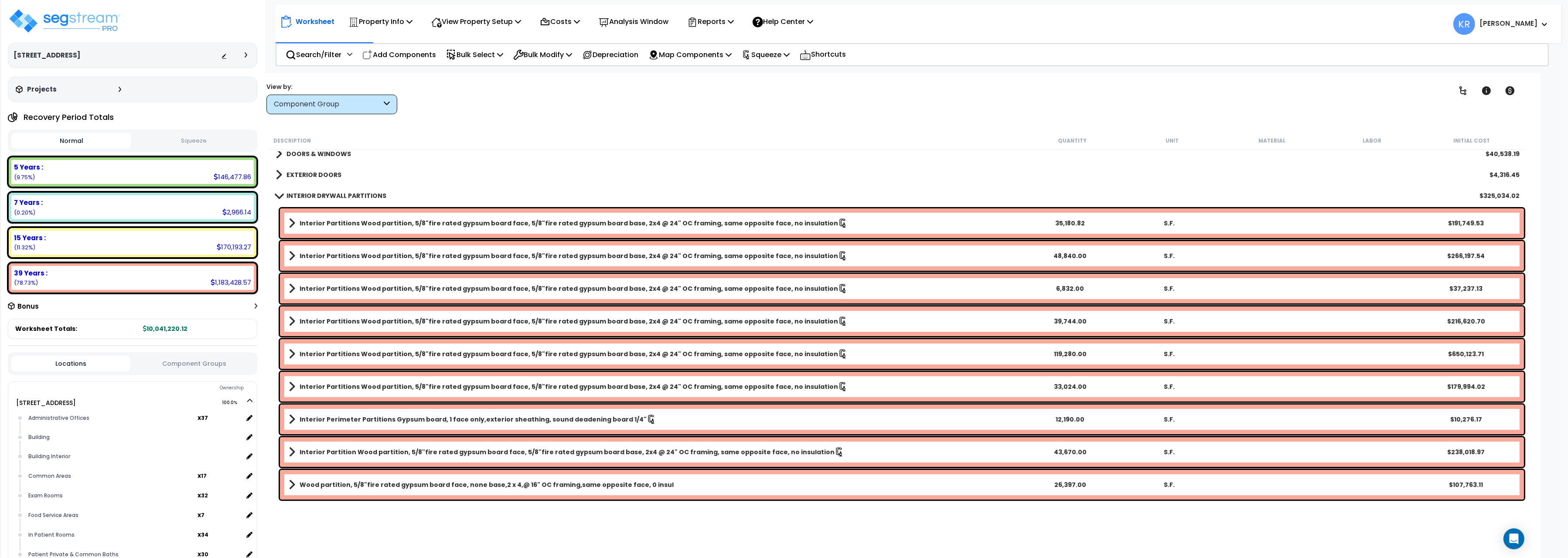
click at [301, 489] on link "Wood partition, 5/8"fire rated gypsum board face, none base,2 x 4,@ 16" OC fram…" at bounding box center [654, 485] width 732 height 12
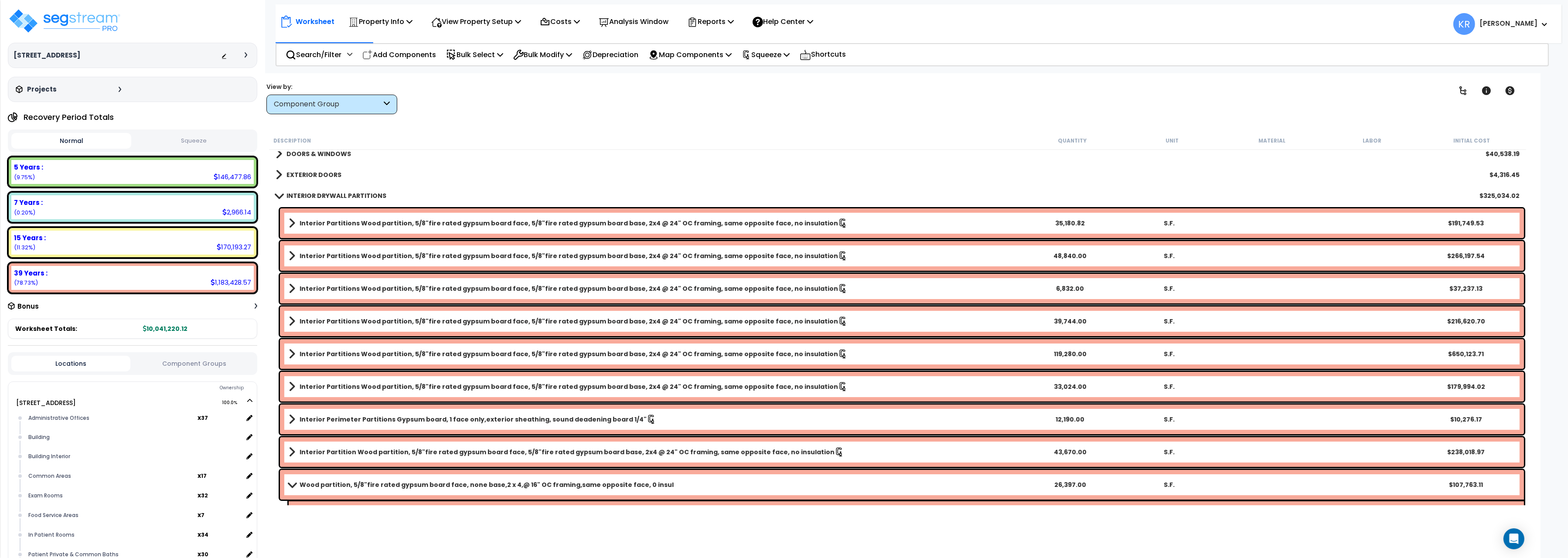
click at [303, 488] on b "Wood partition, 5/8"fire rated gypsum board face, none base,2 x 4,@ 16" OC fram…" at bounding box center [486, 484] width 374 height 9
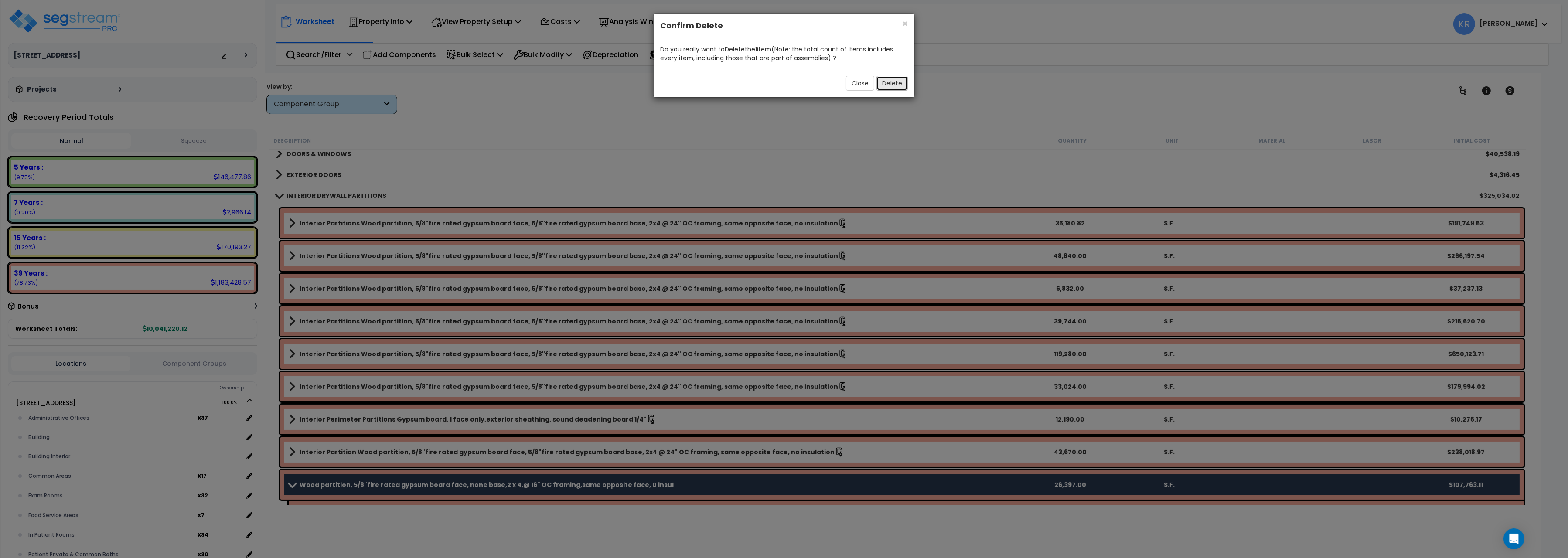
click at [886, 87] on button "Delete" at bounding box center [892, 83] width 32 height 15
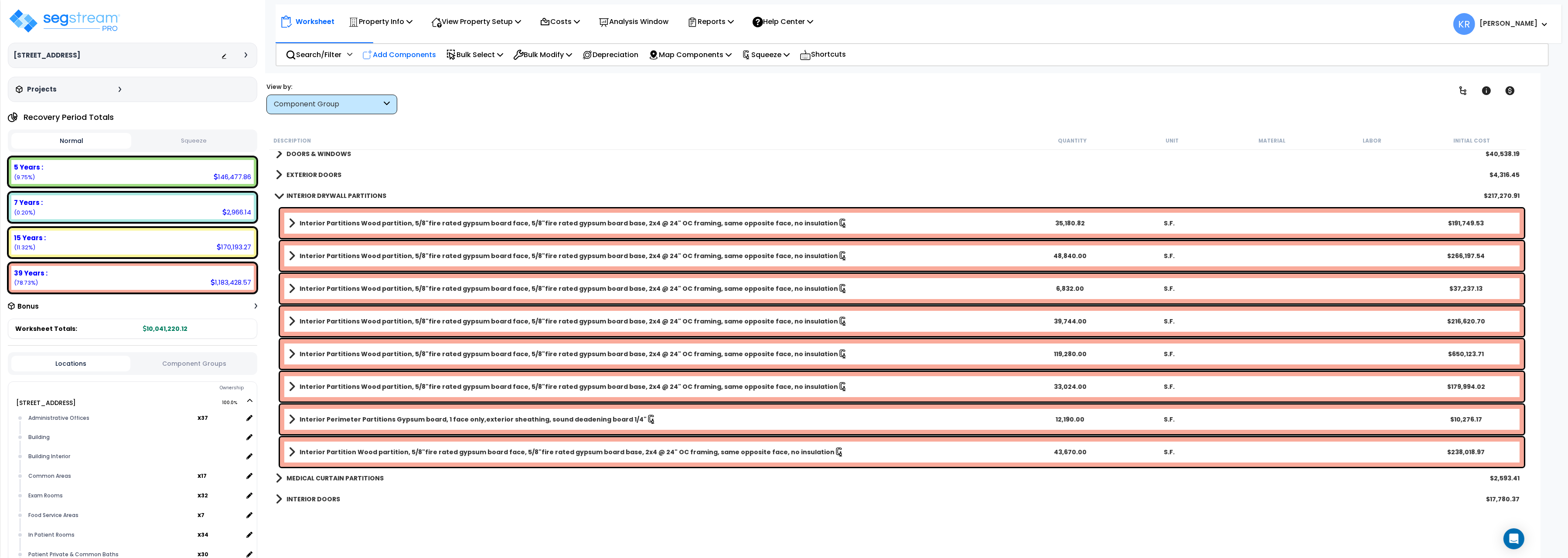
click at [404, 55] on p "Add Components" at bounding box center [399, 54] width 74 height 12
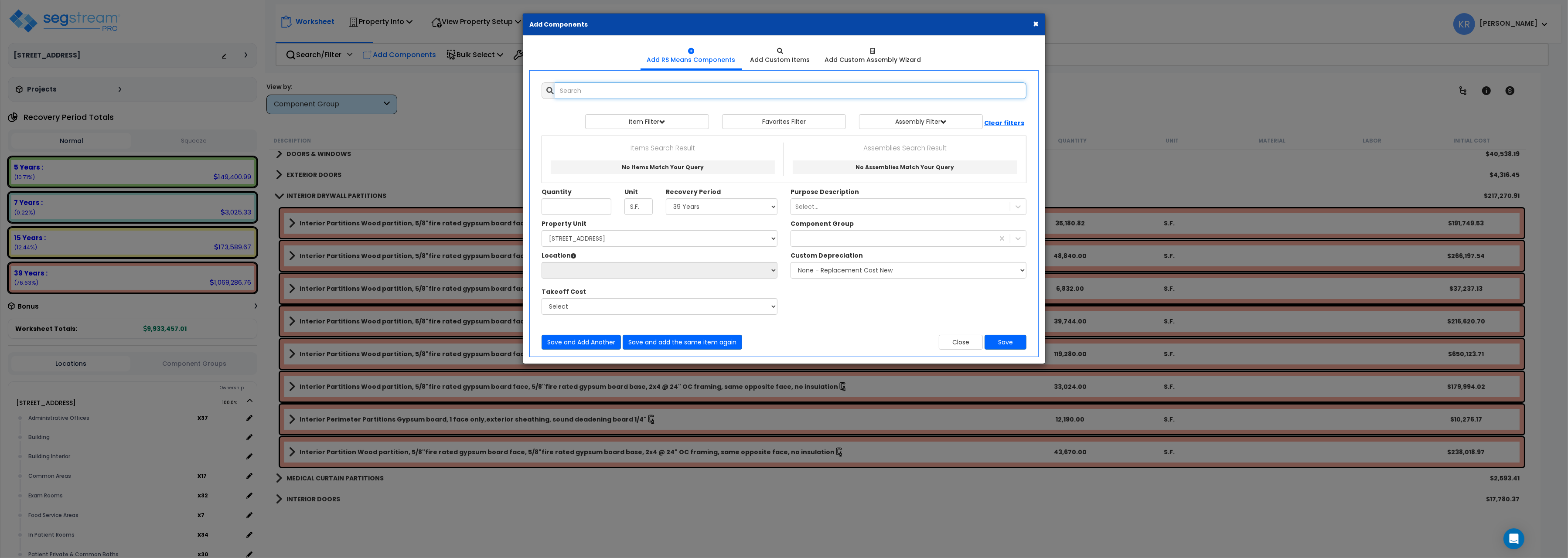
select select
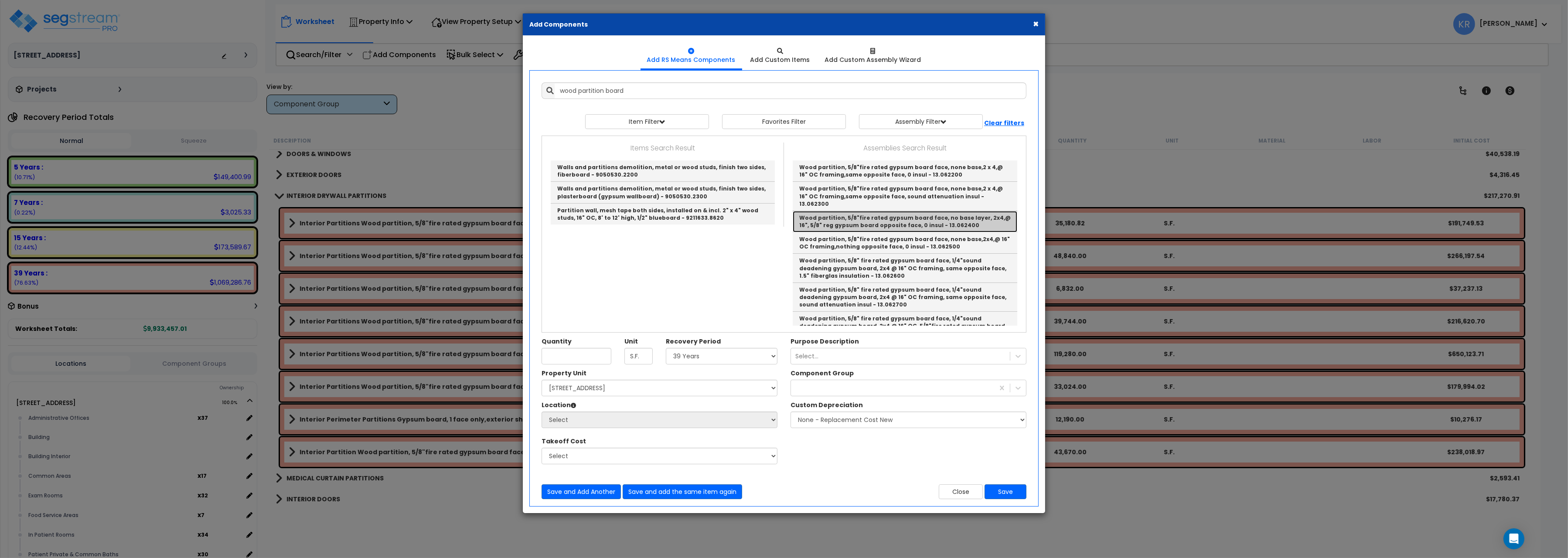
click at [959, 216] on link "Wood partition, 5/8"fire rated gypsum board face, no base layer, 2x4,@ 16", 5/8…" at bounding box center [905, 221] width 225 height 21
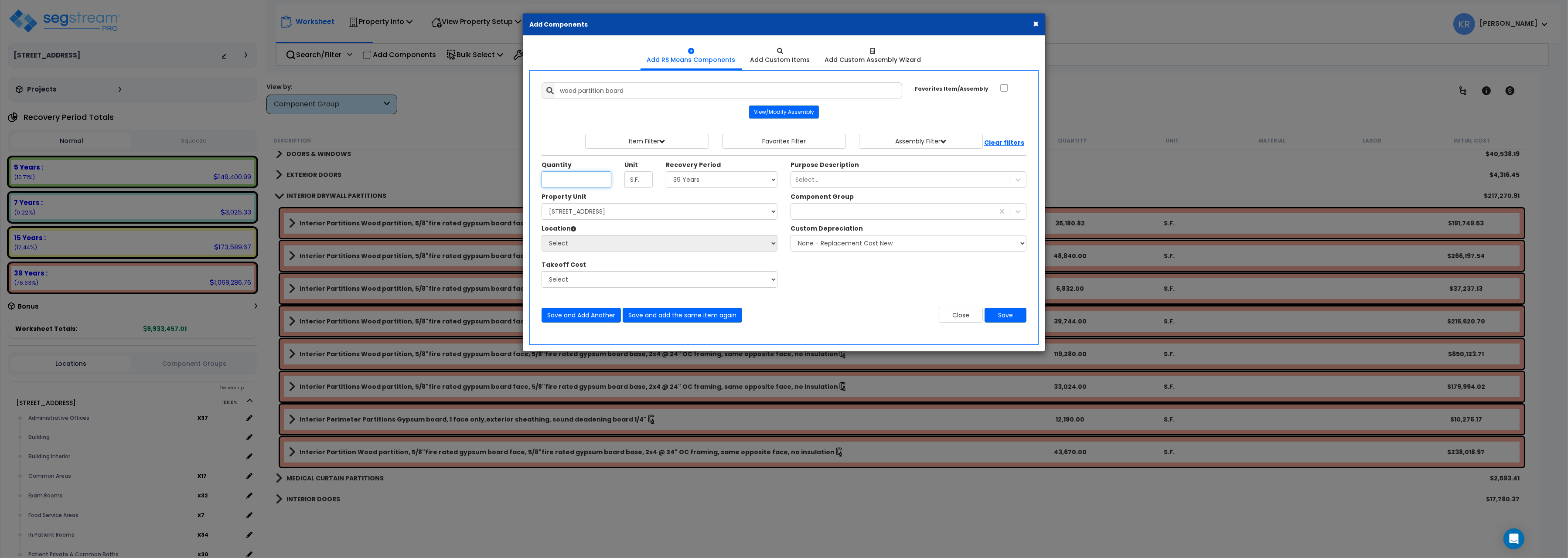
type input "Wood partition, 5/8"fire rated gypsum board face, no base layer, 2x4,@ 16", 5/8…"
type input "26,397"
click at [666, 172] on select "Select 5 Years 7 Years 15 Years 20 Years 39 Years 27.5 Year" at bounding box center [721, 180] width 111 height 16
select select "39Y"
click option "39 Years" at bounding box center [0, 0] width 0 height 0
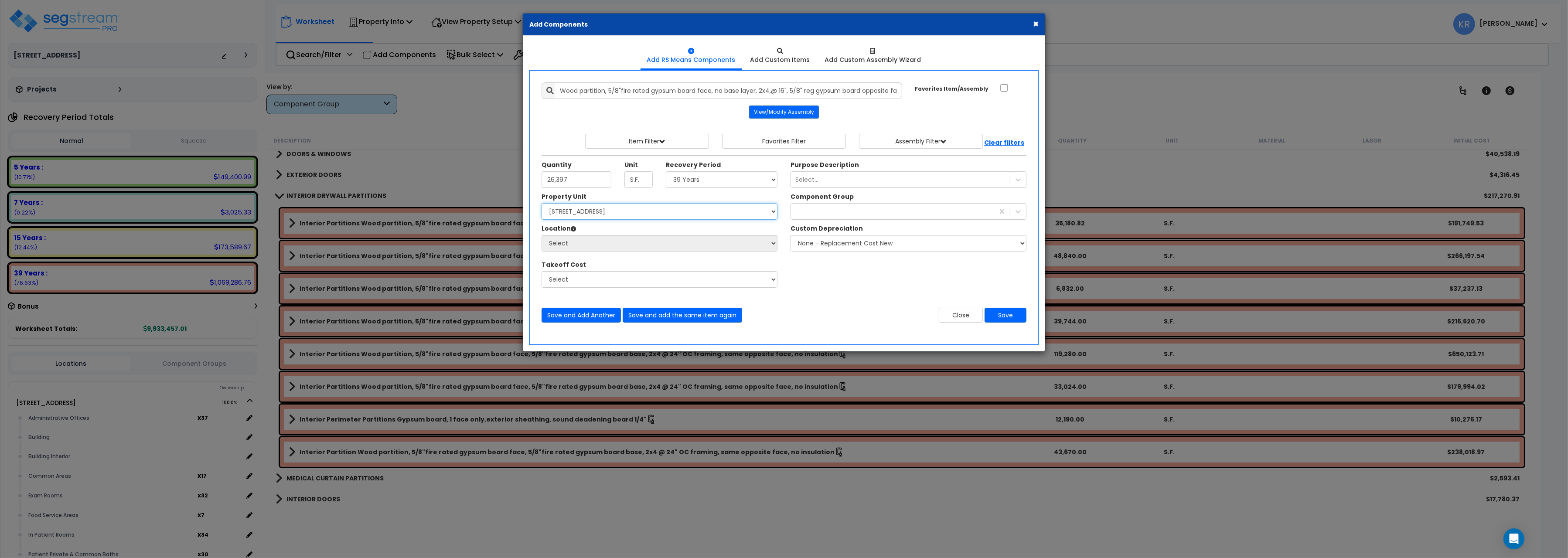
click at [542, 203] on select "Select 204 Energy Pkwy Site Improvements" at bounding box center [660, 211] width 236 height 16
select select "162439"
click option "204 Energy Pkwy" at bounding box center [0, 0] width 0 height 0
click at [542, 235] on select "Select Administrative Offices Building Building Interior Common Areas Exam Room…" at bounding box center [660, 243] width 236 height 16
select select "461"
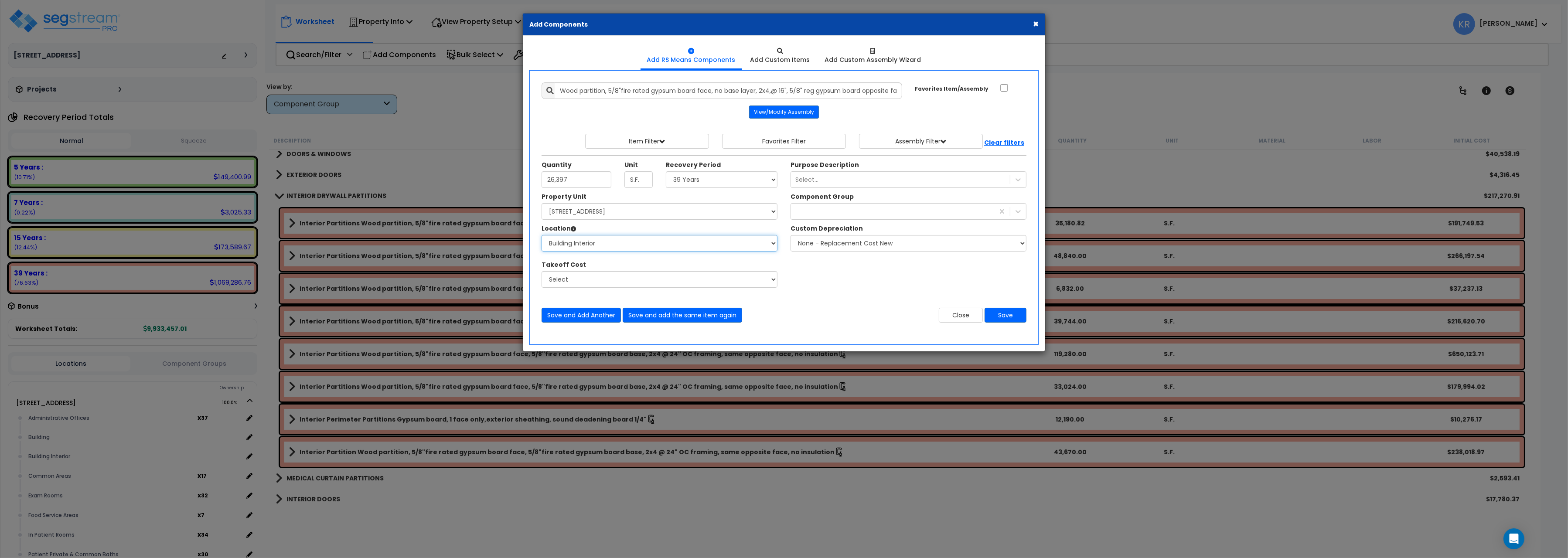
click option "Building Interior" at bounding box center [0, 0] width 0 height 0
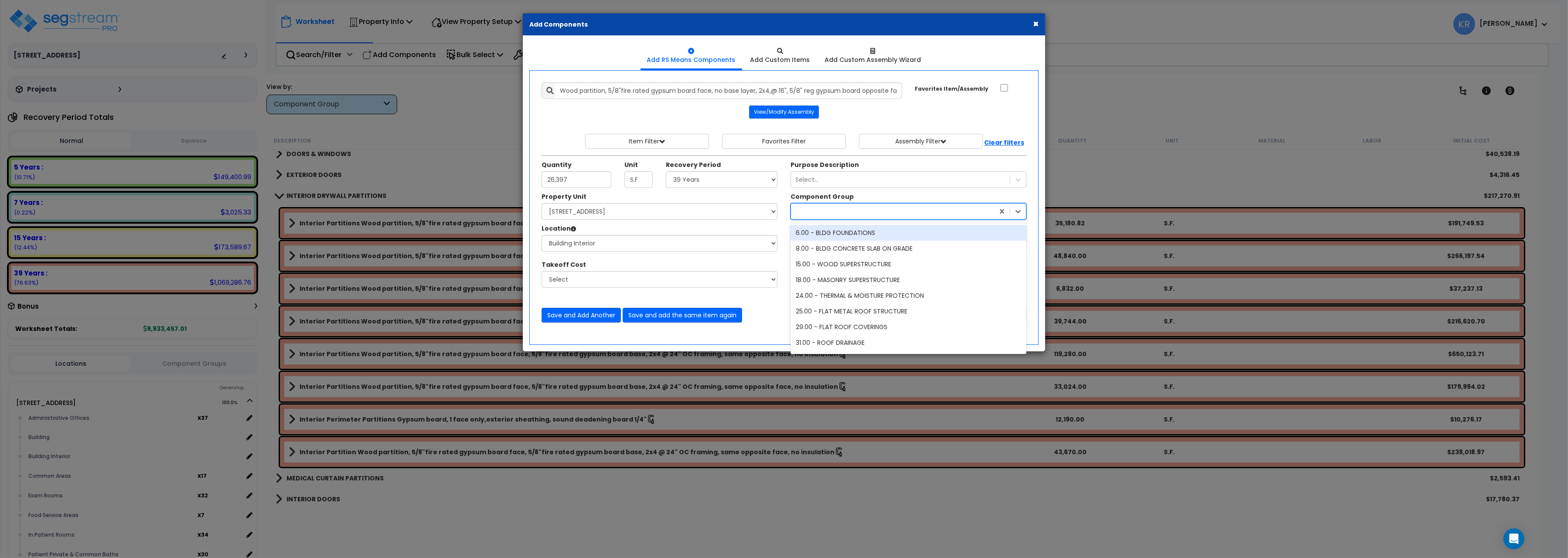
click at [826, 214] on div at bounding box center [892, 211] width 203 height 14
type input "int"
click at [893, 230] on div "47.00 - INTERIOR DRYWALL PARTITIONS" at bounding box center [909, 233] width 236 height 16
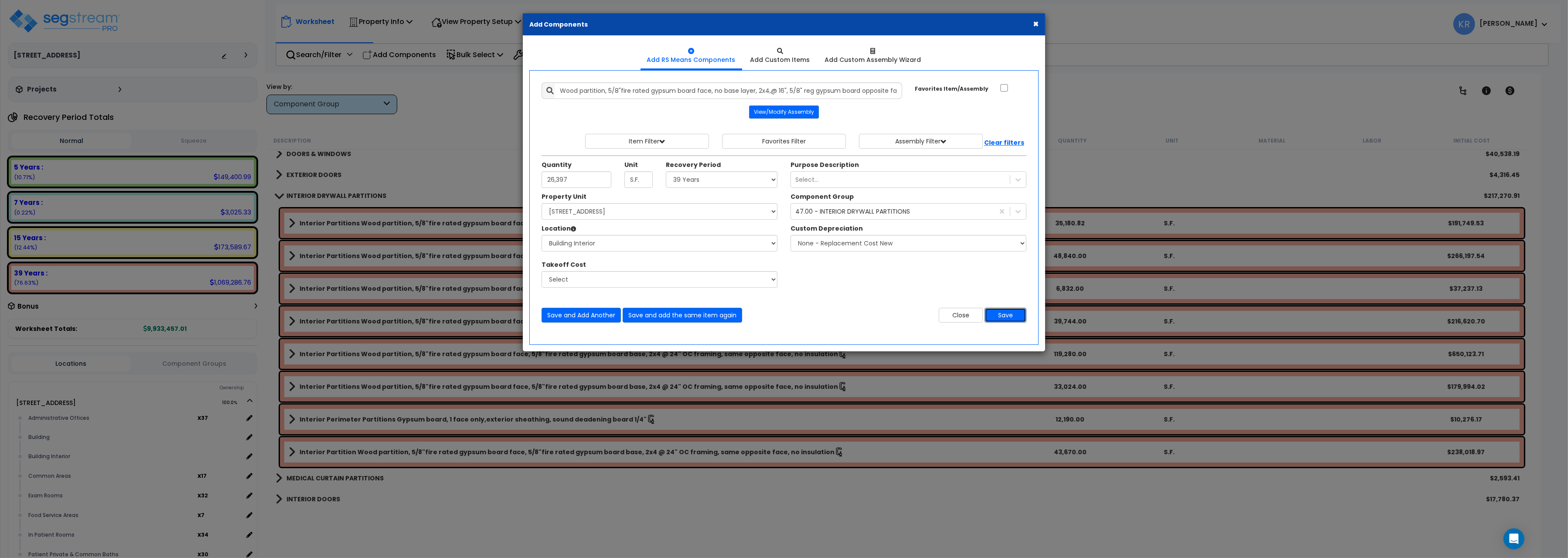
click at [1012, 319] on button "Save" at bounding box center [1006, 315] width 42 height 15
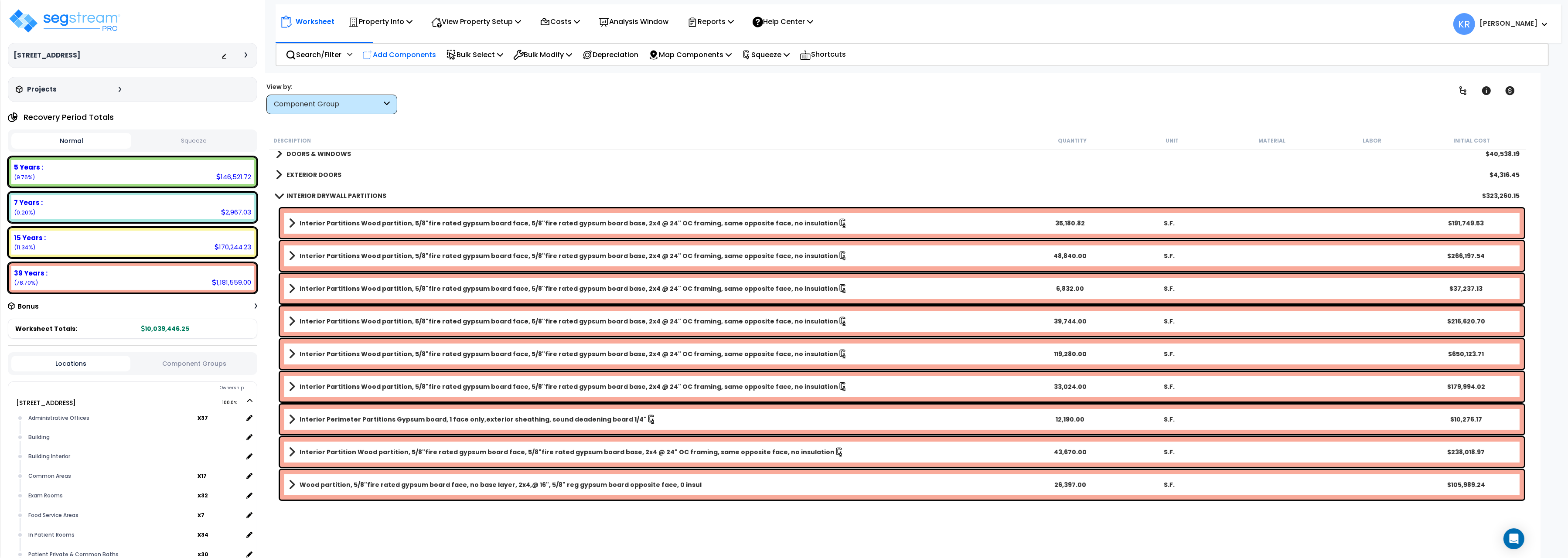
click at [381, 55] on p "Add Components" at bounding box center [399, 54] width 74 height 12
select select
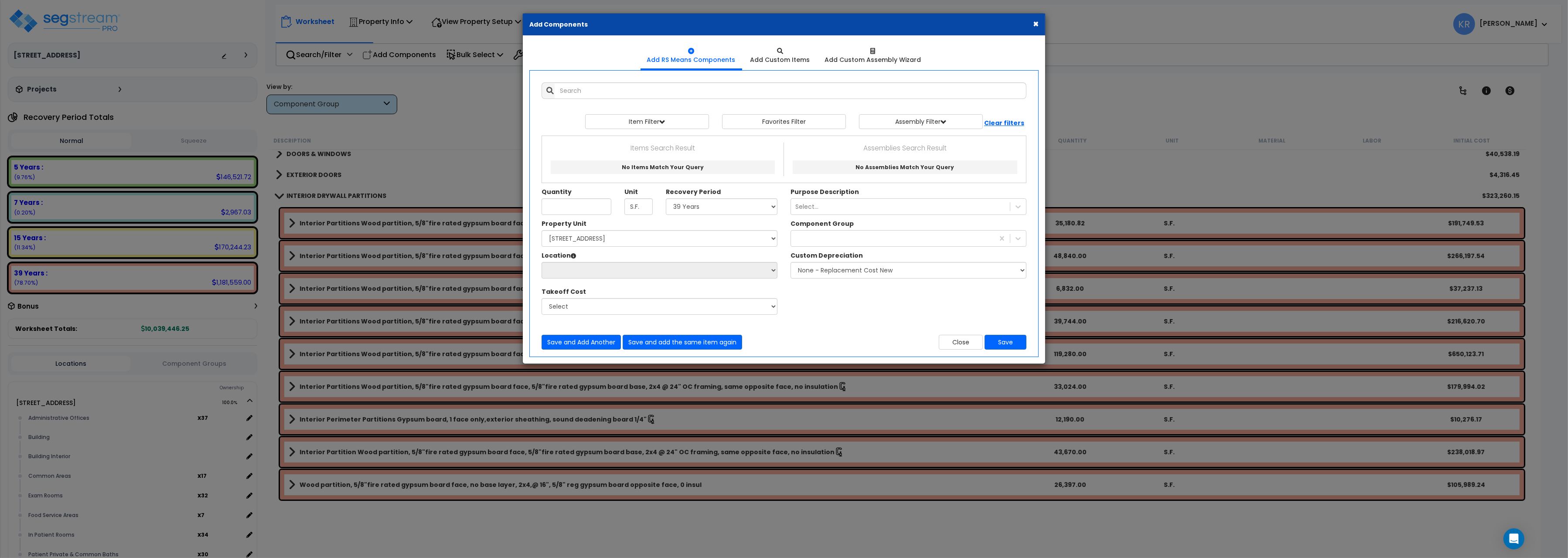
drag, startPoint x: 772, startPoint y: 21, endPoint x: 1266, endPoint y: 30, distance: 494.1
click at [905, 123] on button "Assembly Filter" at bounding box center [920, 122] width 124 height 15
click at [564, 87] on input "text" at bounding box center [790, 90] width 472 height 16
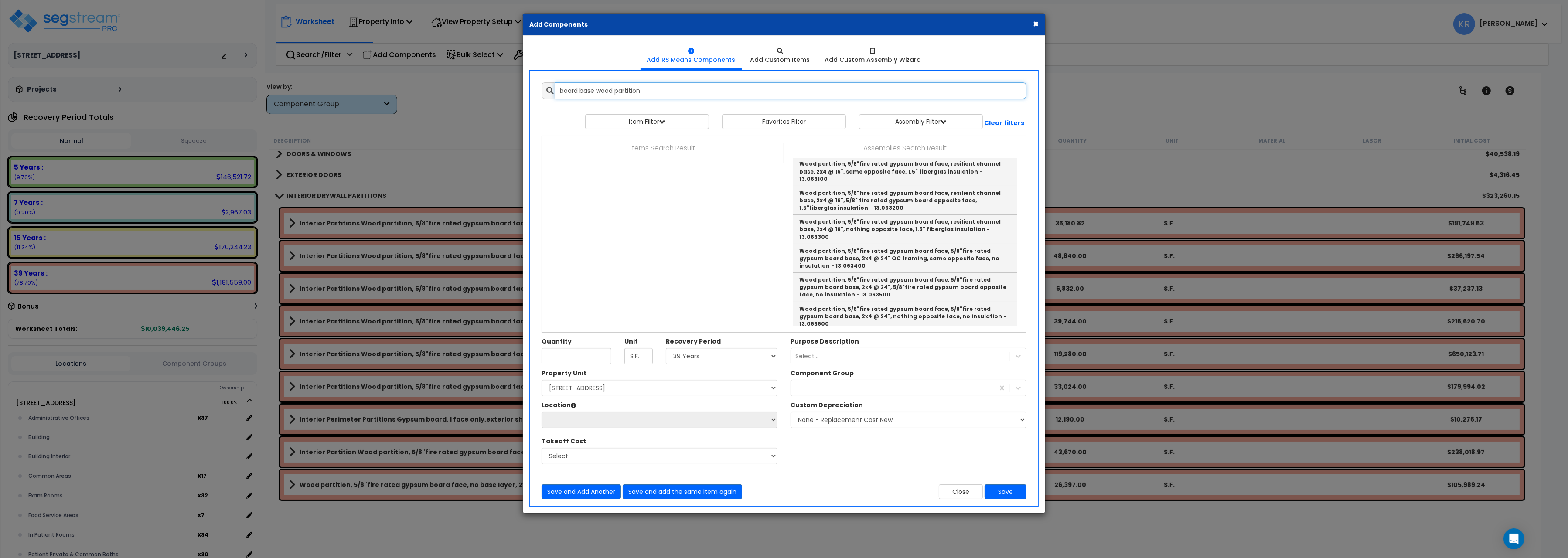
scroll to position [97, 0]
click at [934, 273] on link "Wood partition, 5/8"fire rated gypsum board face, 5/8"fire rated gypsum board b…" at bounding box center [905, 287] width 225 height 29
type input "Wood partition, 5/8"fire rated gypsum board face, 5/8"fire rated gypsum board b…"
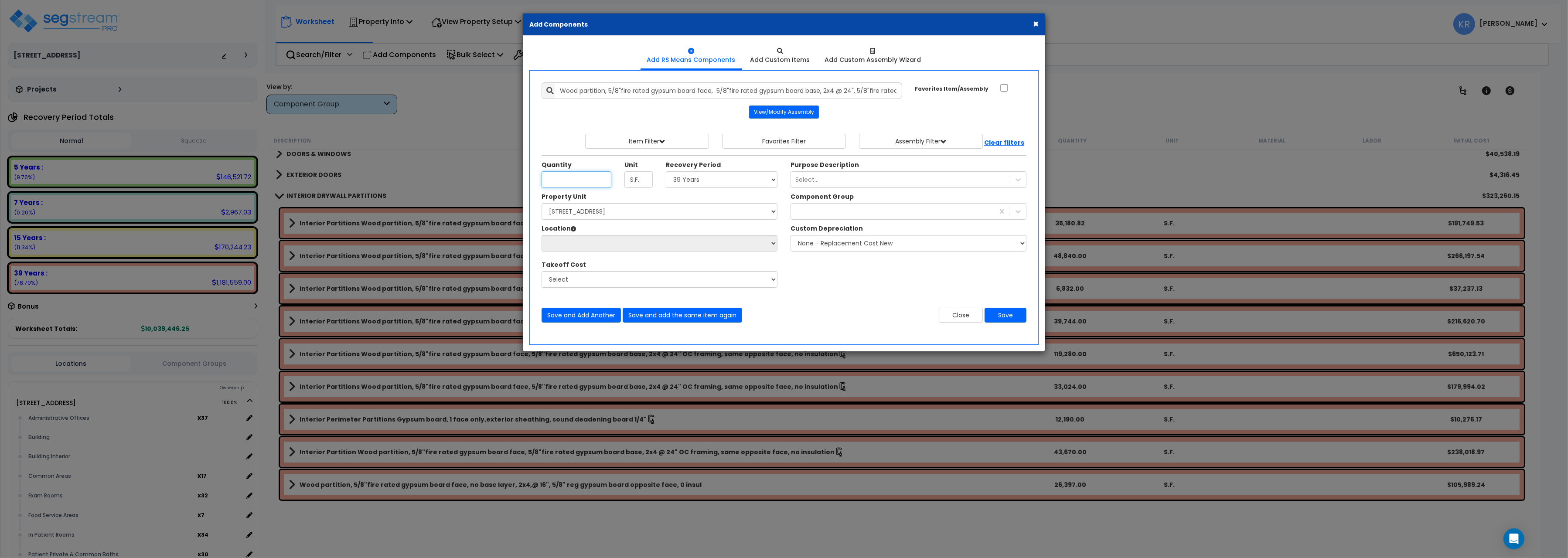
click at [556, 178] on input "Unit Quantity" at bounding box center [576, 180] width 70 height 16
type input "26,397"
click at [666, 172] on select "Select 5 Years 7 Years 15 Years 20 Years 39 Years 27.5 Year" at bounding box center [721, 180] width 111 height 16
select select "39Y"
click option "39 Years" at bounding box center [0, 0] width 0 height 0
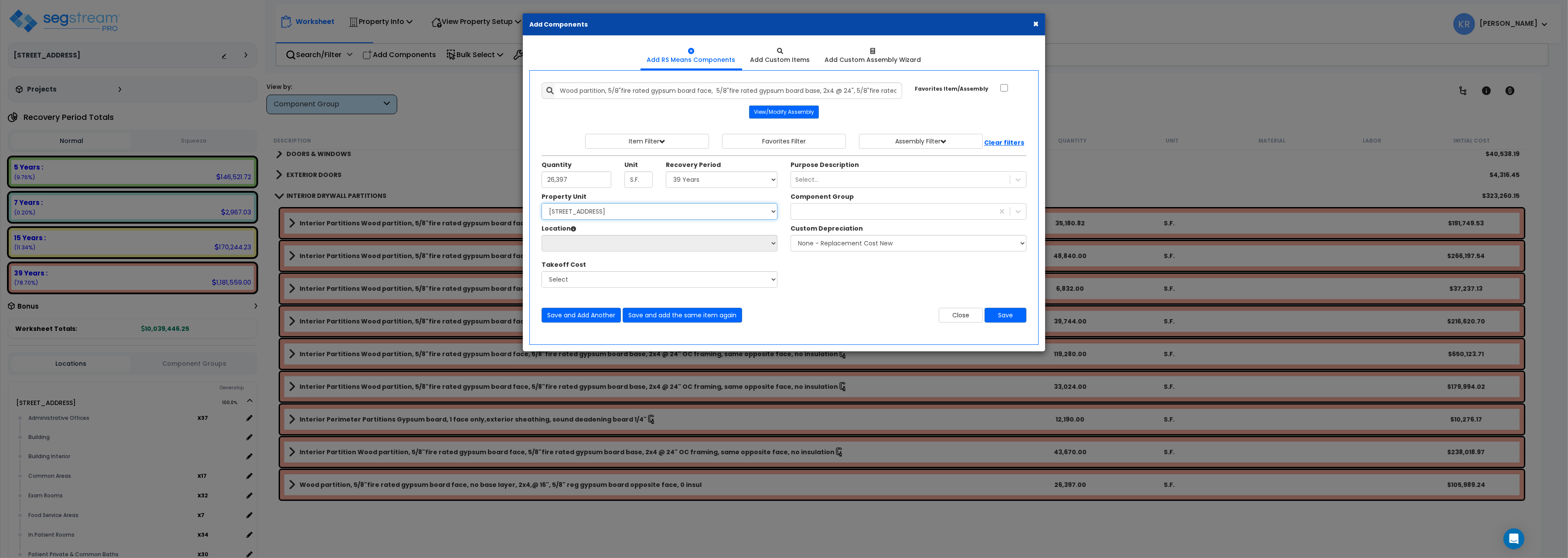
click at [542, 203] on select "Select 204 Energy Pkwy Site Improvements" at bounding box center [660, 211] width 236 height 16
select select "162439"
click option "204 Energy Pkwy" at bounding box center [0, 0] width 0 height 0
click at [542, 235] on select "Location" at bounding box center [660, 243] width 236 height 16
select select "6"
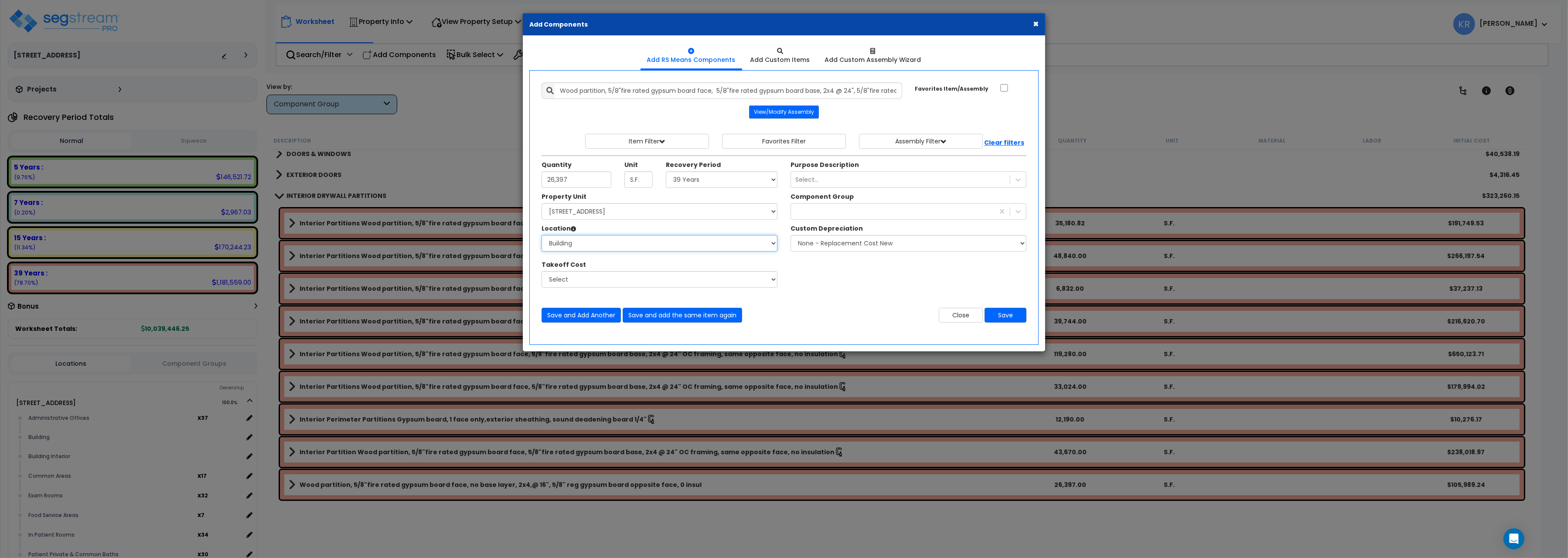
click option "Building" at bounding box center [0, 0] width 0 height 0
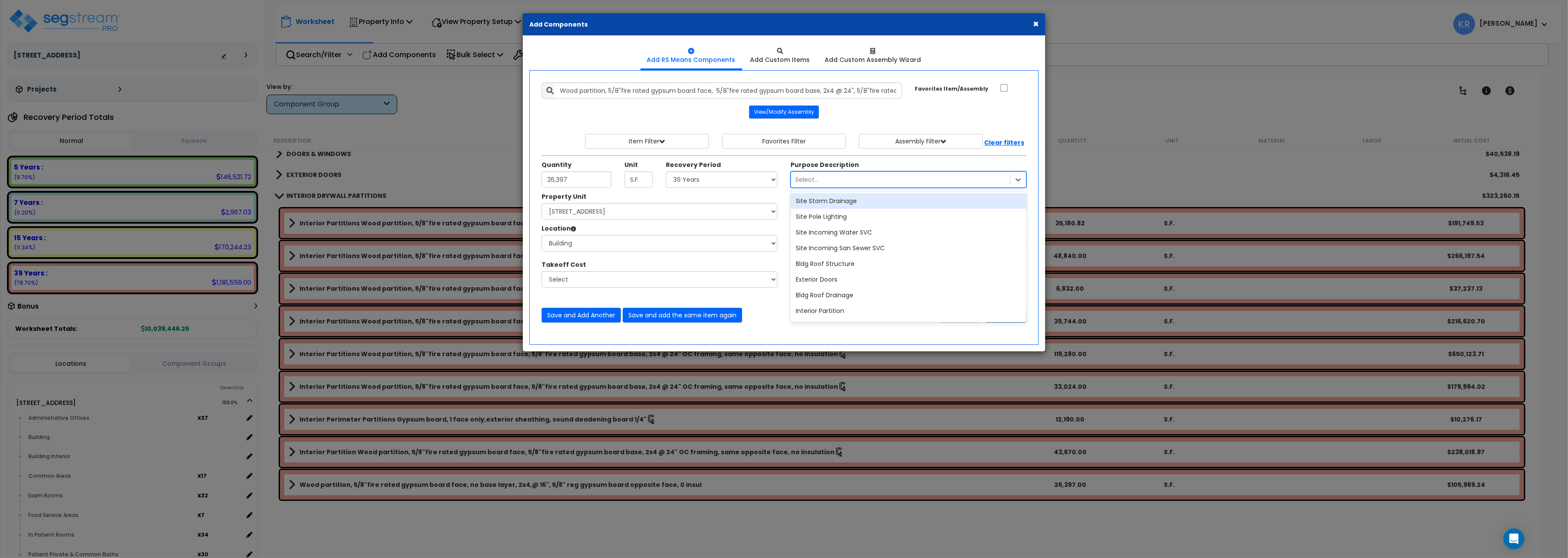
click at [837, 180] on div "Select..." at bounding box center [900, 180] width 219 height 14
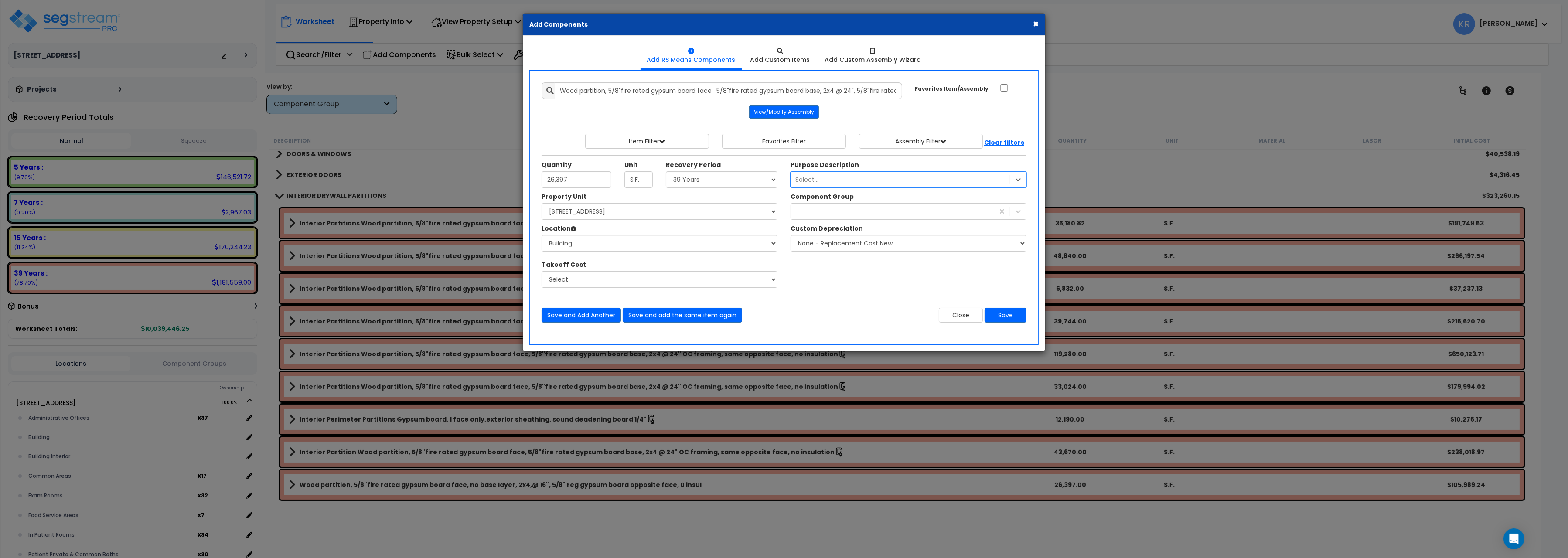
click at [837, 180] on div "Select..." at bounding box center [900, 180] width 219 height 14
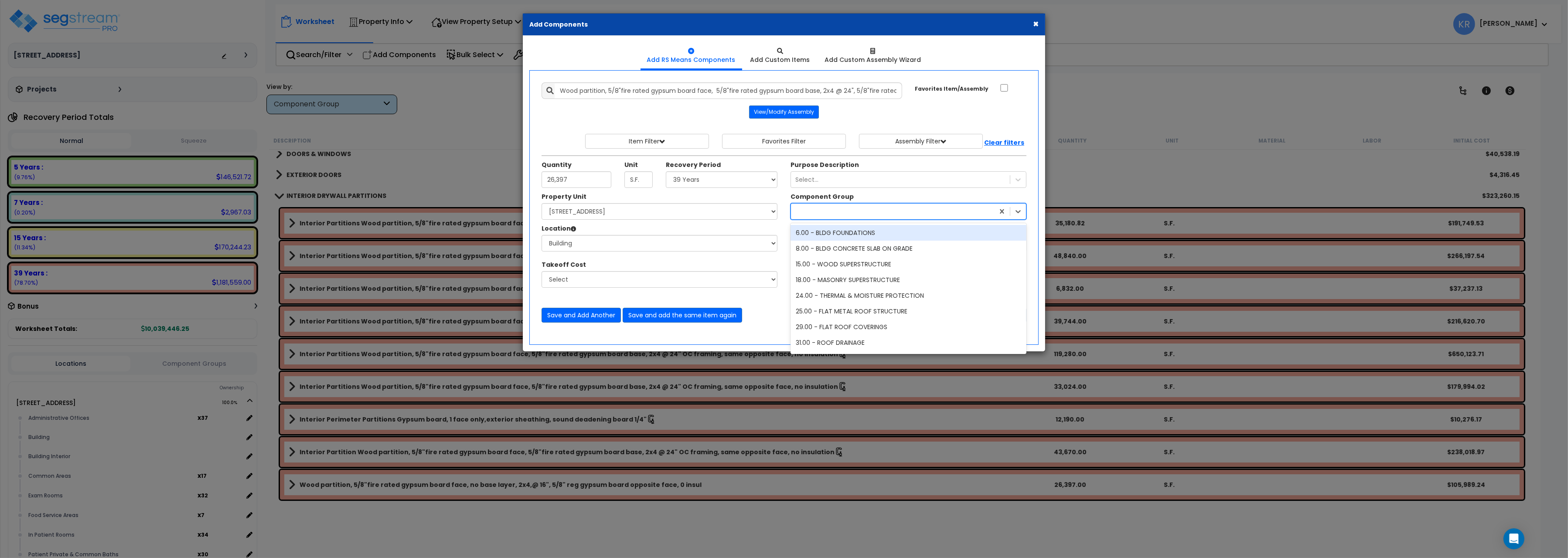
click at [827, 215] on div at bounding box center [892, 211] width 203 height 14
type input "inter"
click at [871, 229] on div "47.00 - INTERIOR DRYWALL PARTITIONS" at bounding box center [909, 233] width 236 height 16
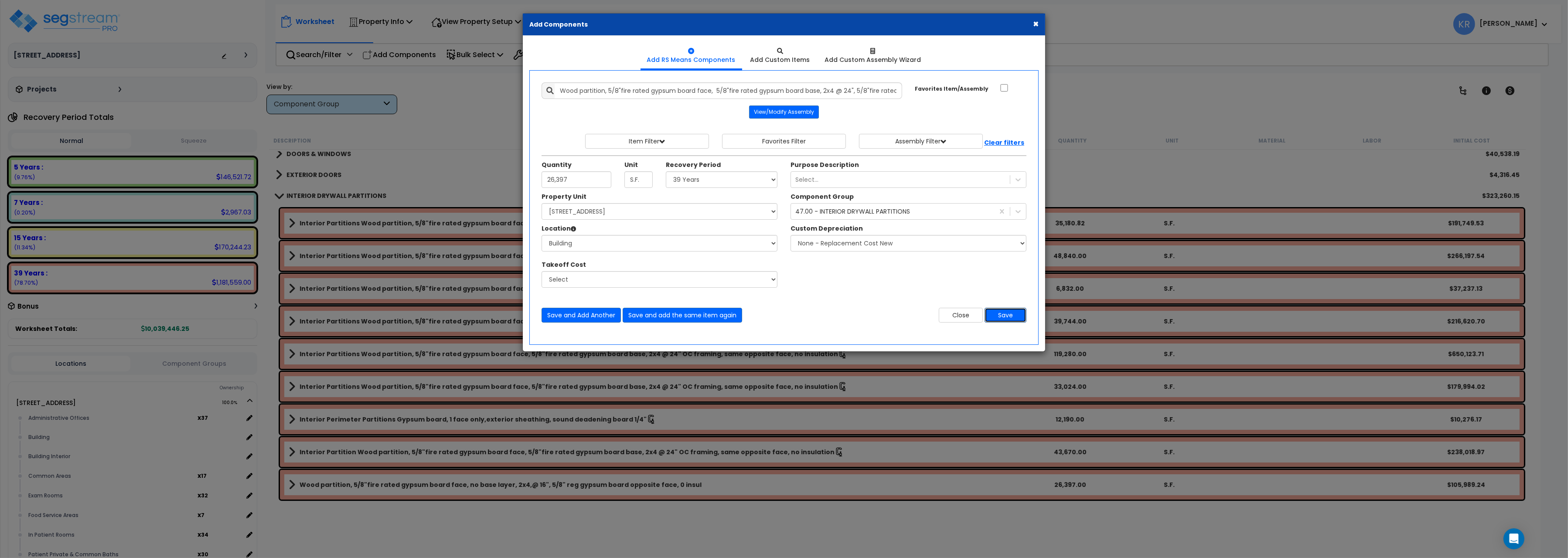
click at [1006, 317] on button "Save" at bounding box center [1006, 315] width 42 height 15
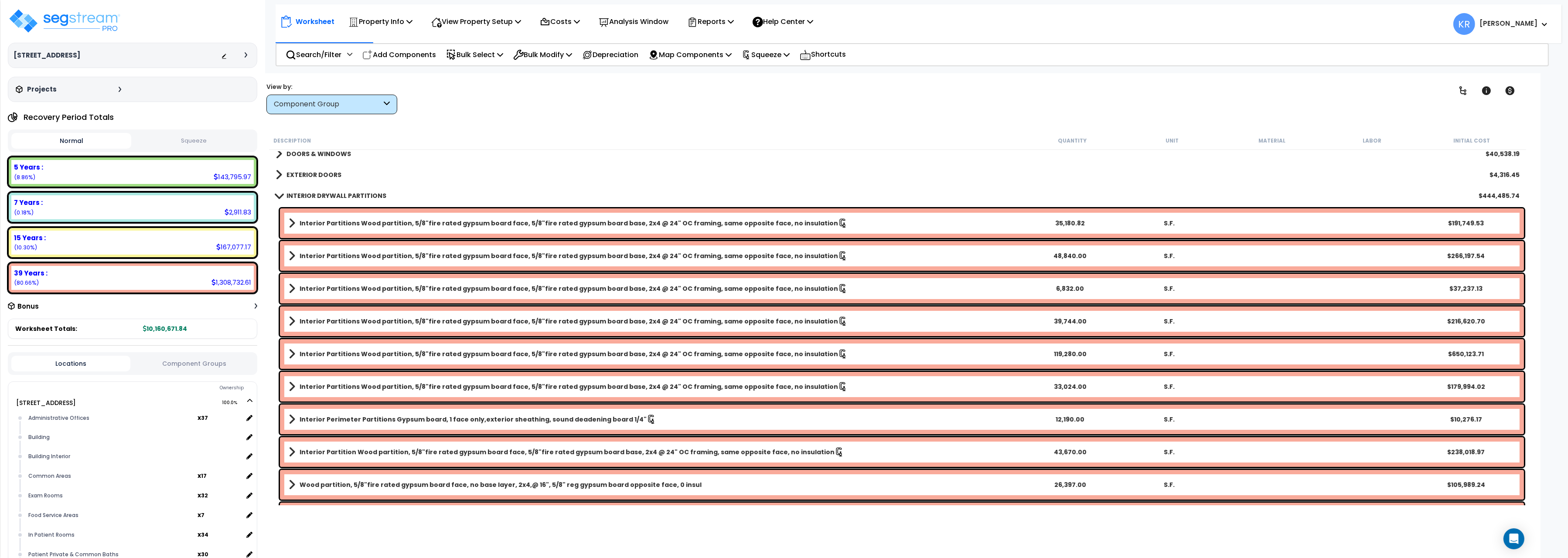
scroll to position [292, 0]
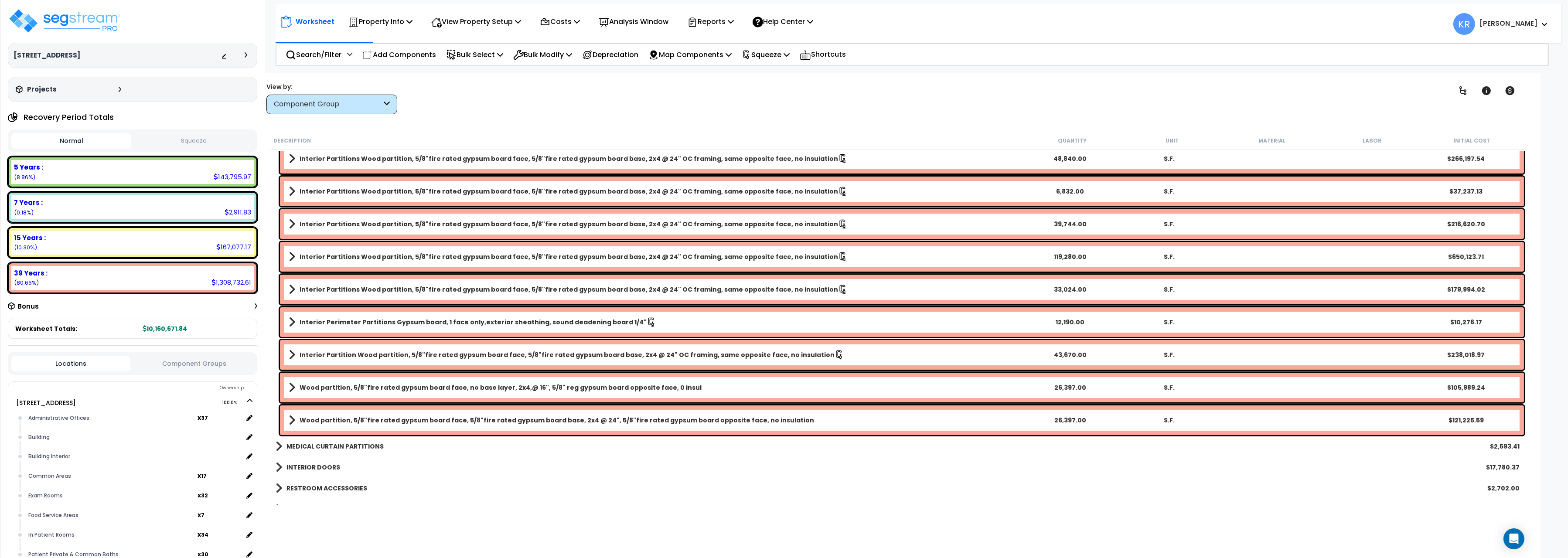
click at [366, 383] on b "Wood partition, 5/8"fire rated gypsum board face, no base layer, 2x4,@ 16", 5/8…" at bounding box center [500, 388] width 402 height 9
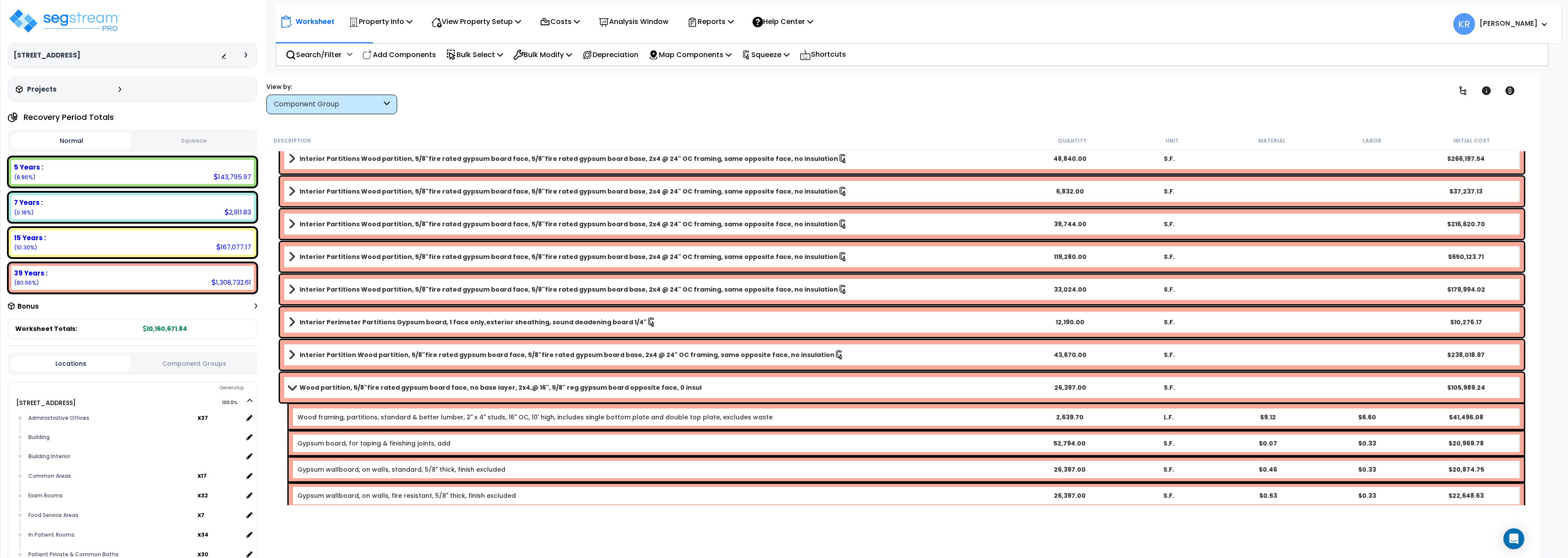
click at [345, 380] on div "Wood partition, 5/8"fire rated gypsum board face, no base layer, 2x4,@ 16", 5/8…" at bounding box center [902, 387] width 1244 height 30
click at [303, 385] on b "Wood partition, 5/8"fire rated gypsum board face, no base layer, 2x4,@ 16", 5/8…" at bounding box center [500, 388] width 402 height 9
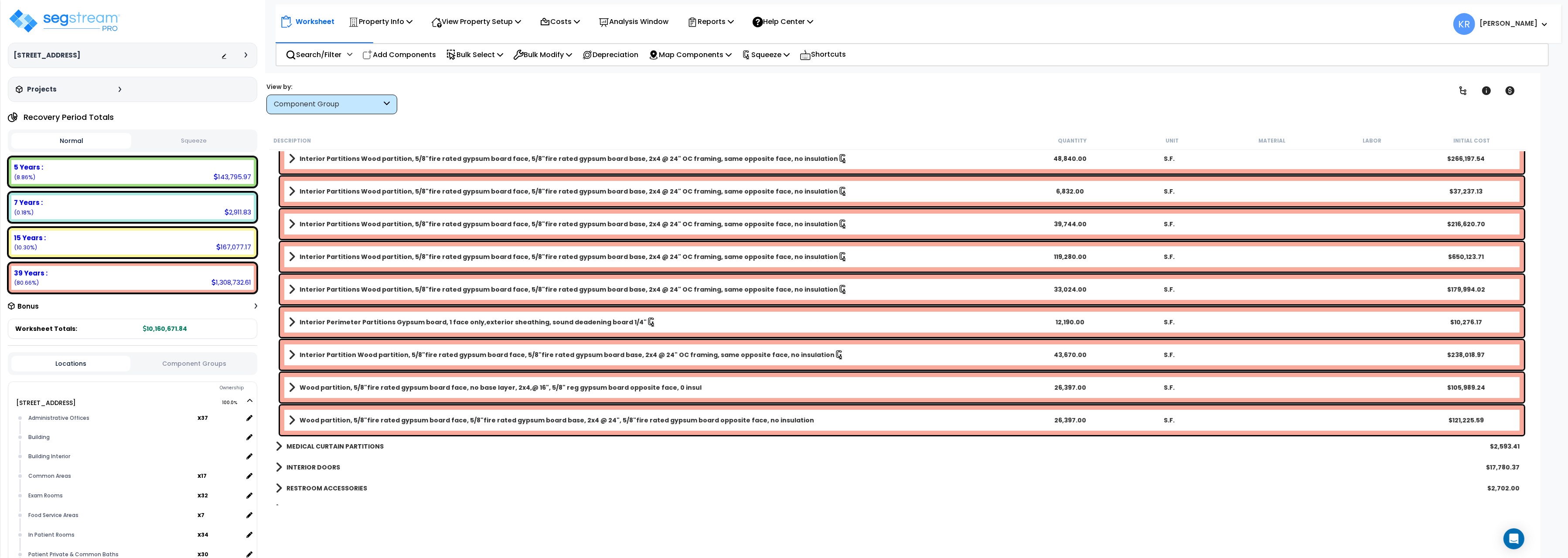
click at [303, 385] on b "Wood partition, 5/8"fire rated gypsum board face, no base layer, 2x4,@ 16", 5/8…" at bounding box center [500, 388] width 402 height 9
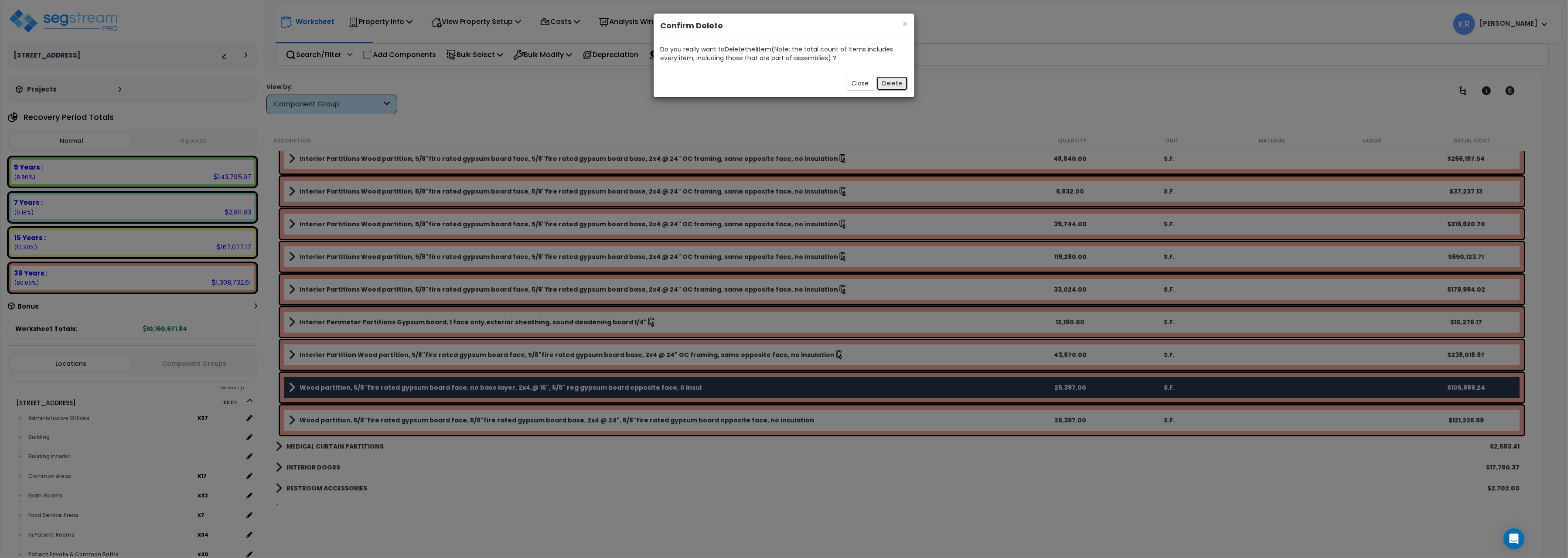
click at [895, 82] on button "Delete" at bounding box center [892, 83] width 32 height 15
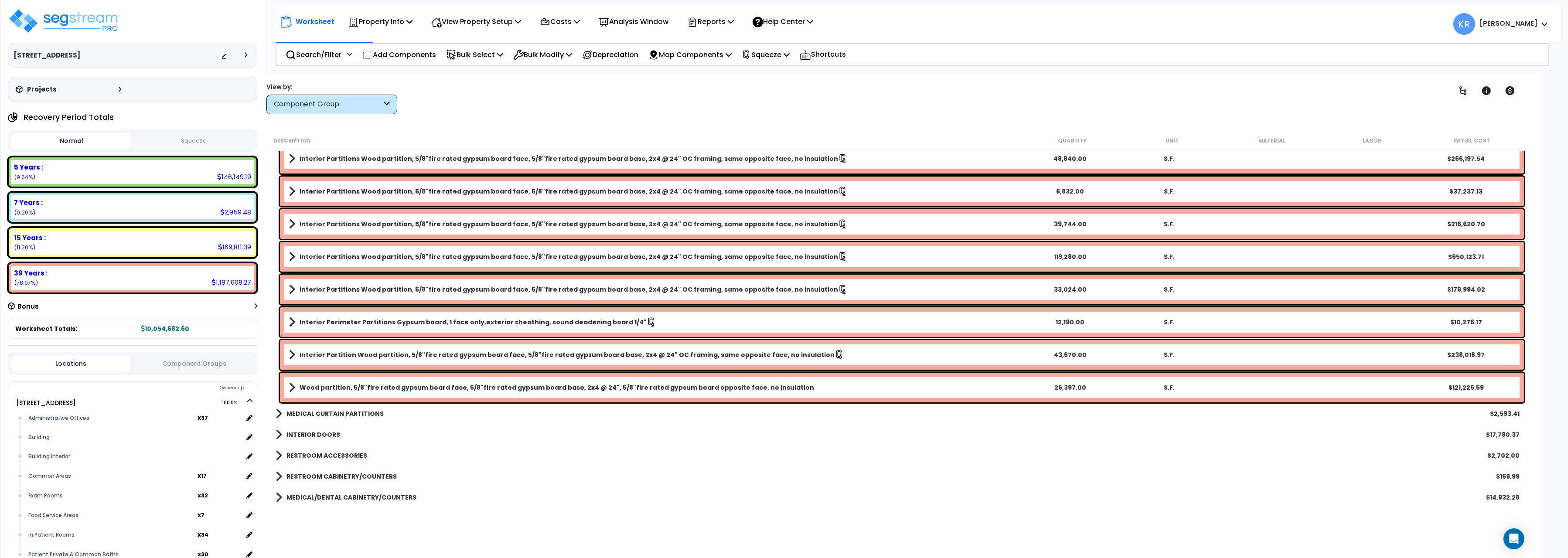
click at [493, 184] on div "Interior Partitions Wood partition, 5/8"fire rated gypsum board face, 5/8"fire …" at bounding box center [902, 191] width 1244 height 30
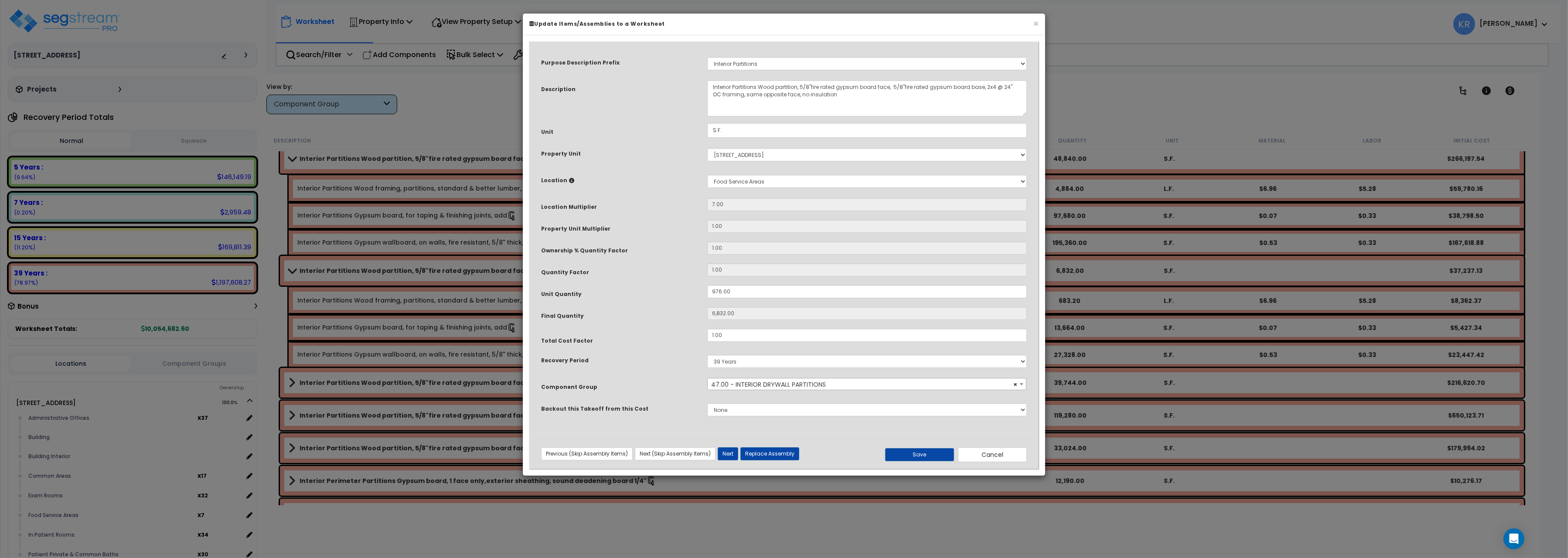
click at [998, 447] on div "Previous (Skip Assembly Items) Next (Skip Assembly Items) Previous Next Replace…" at bounding box center [784, 451] width 499 height 23
click at [998, 452] on button "Cancel" at bounding box center [992, 455] width 69 height 15
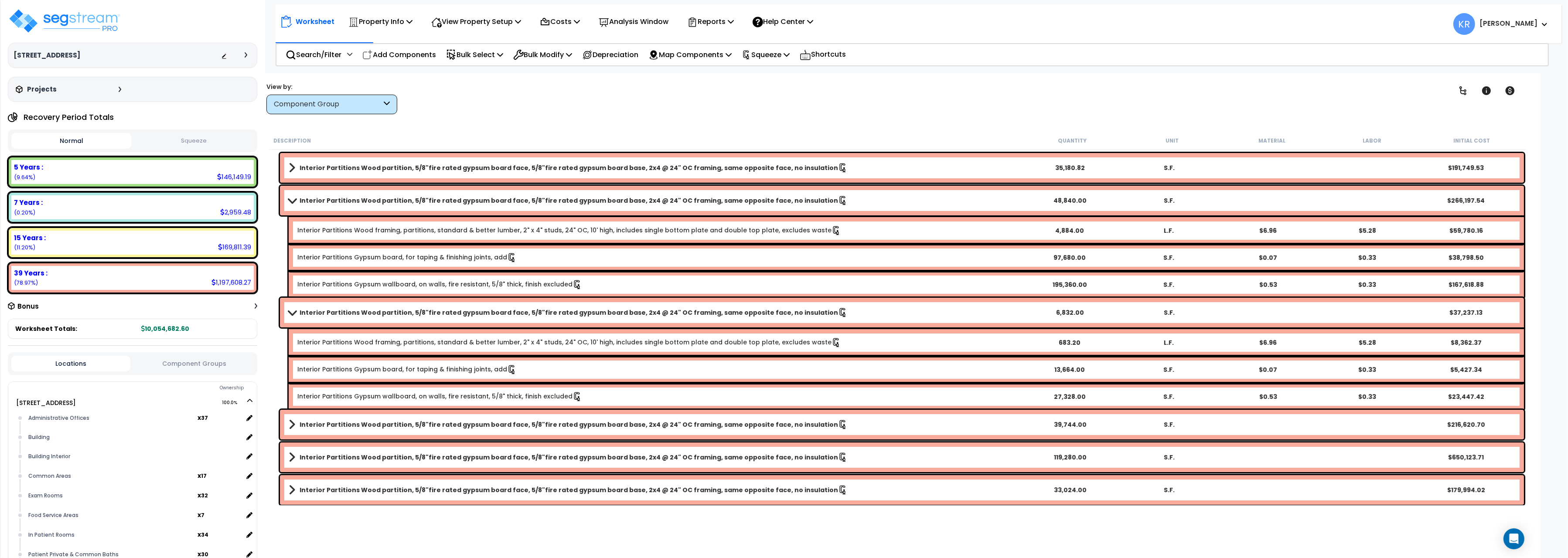
scroll to position [195, 0]
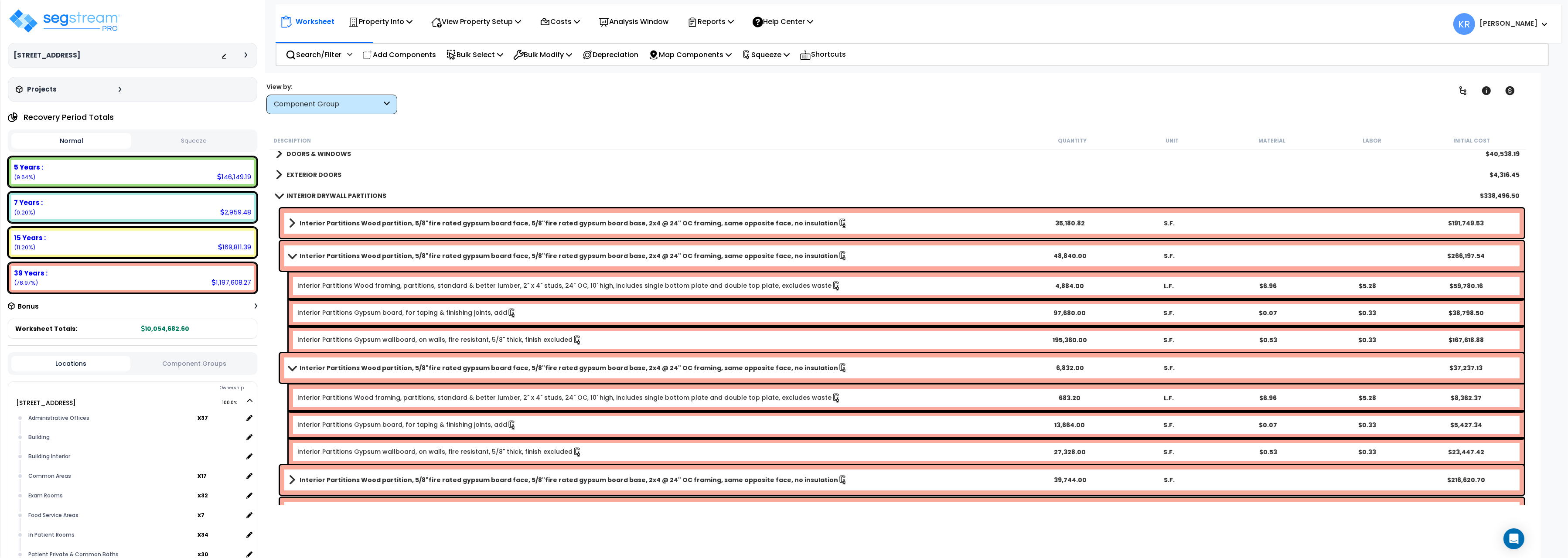
click at [292, 254] on span at bounding box center [292, 256] width 12 height 7
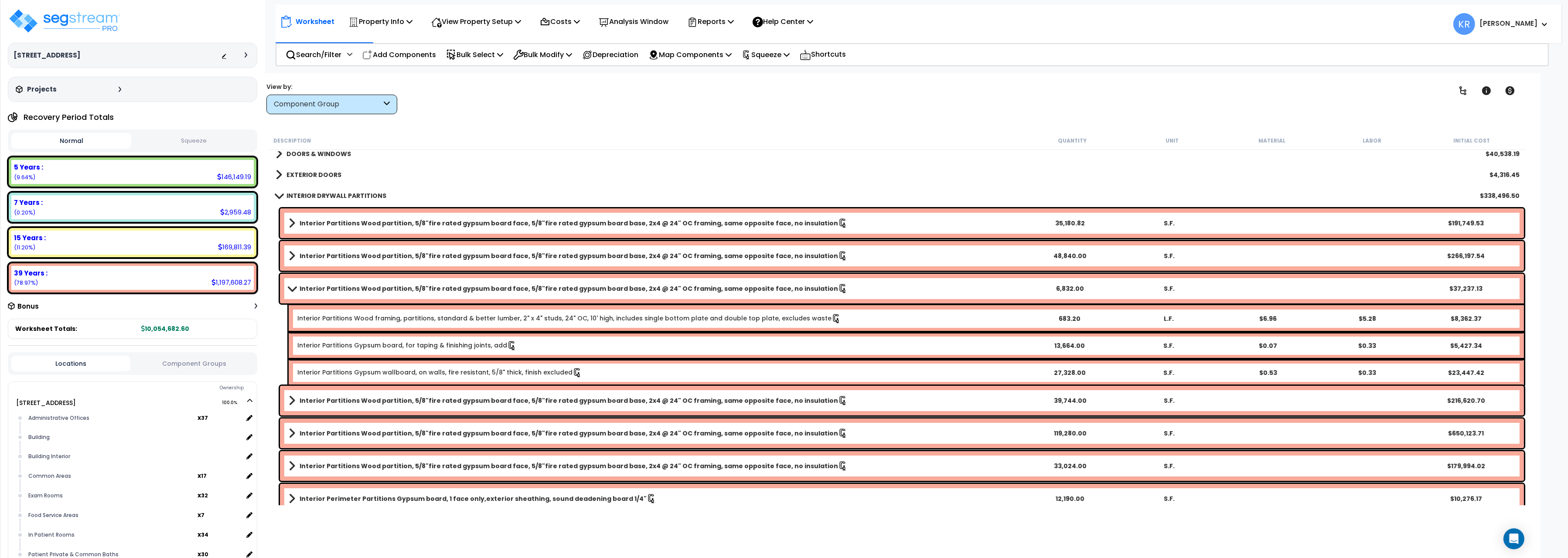
click at [286, 285] on span at bounding box center [292, 288] width 12 height 7
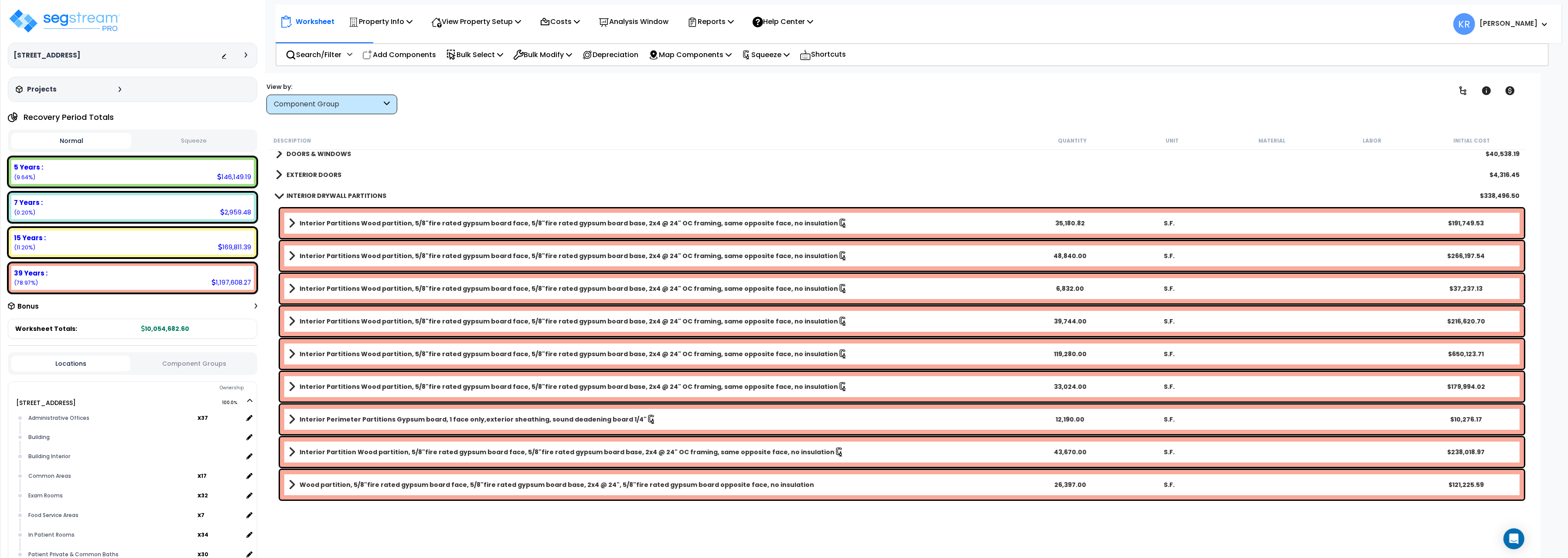
click at [335, 254] on b "Interior Partitions Wood partition, 5/8"fire rated gypsum board face, 5/8"fire …" at bounding box center [569, 256] width 539 height 9
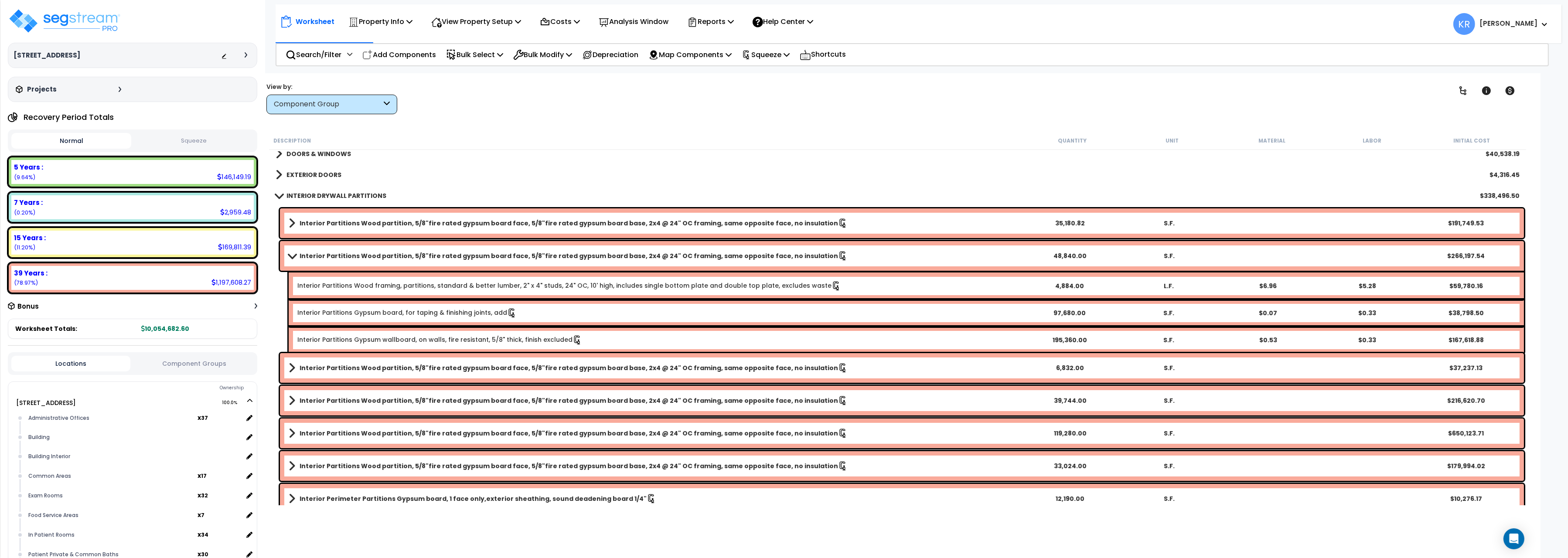
click at [335, 254] on b "Interior Partitions Wood partition, 5/8"fire rated gypsum board face, 5/8"fire …" at bounding box center [569, 256] width 539 height 9
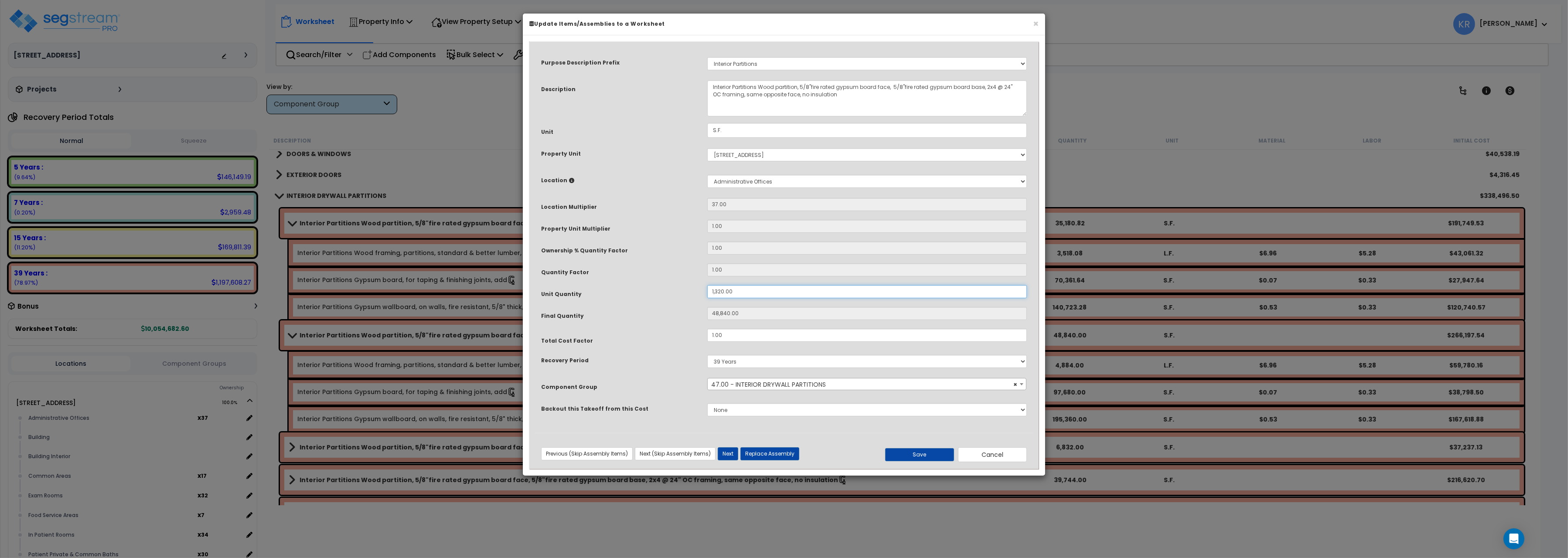
drag, startPoint x: 755, startPoint y: 291, endPoint x: 612, endPoint y: 280, distance: 143.4
click at [707, 285] on input "1,320.00" at bounding box center [867, 291] width 320 height 13
type input "5"
type input "185"
type input "52"
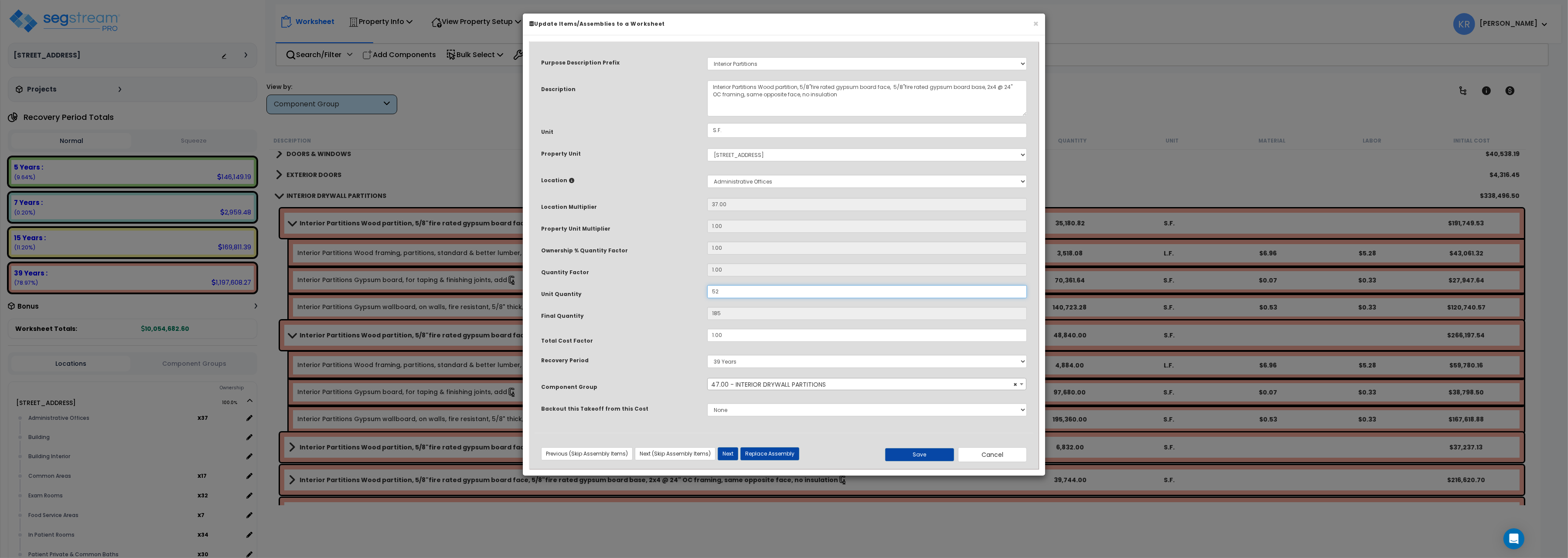
type input "1,924"
type input "520"
type input "19,240"
type input "520."
type input "19,240"
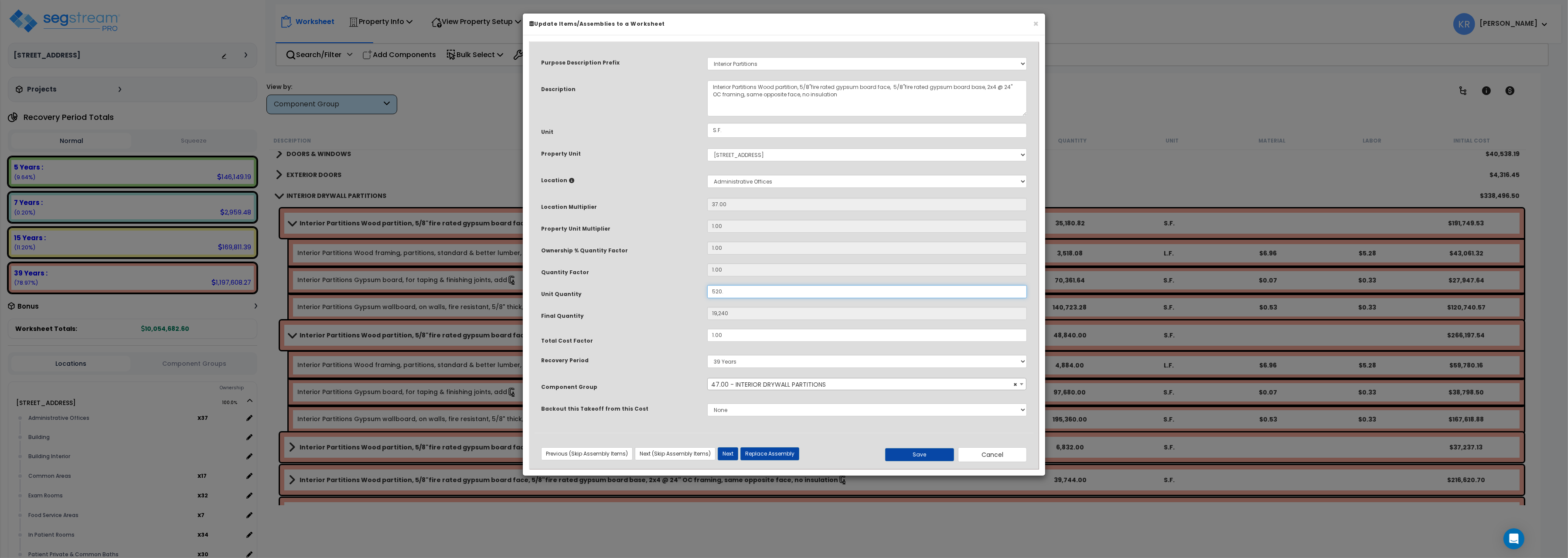
type input "520.7"
type input "19,240"
type input "520.78"
type input "19,268.86"
type input "520.78"
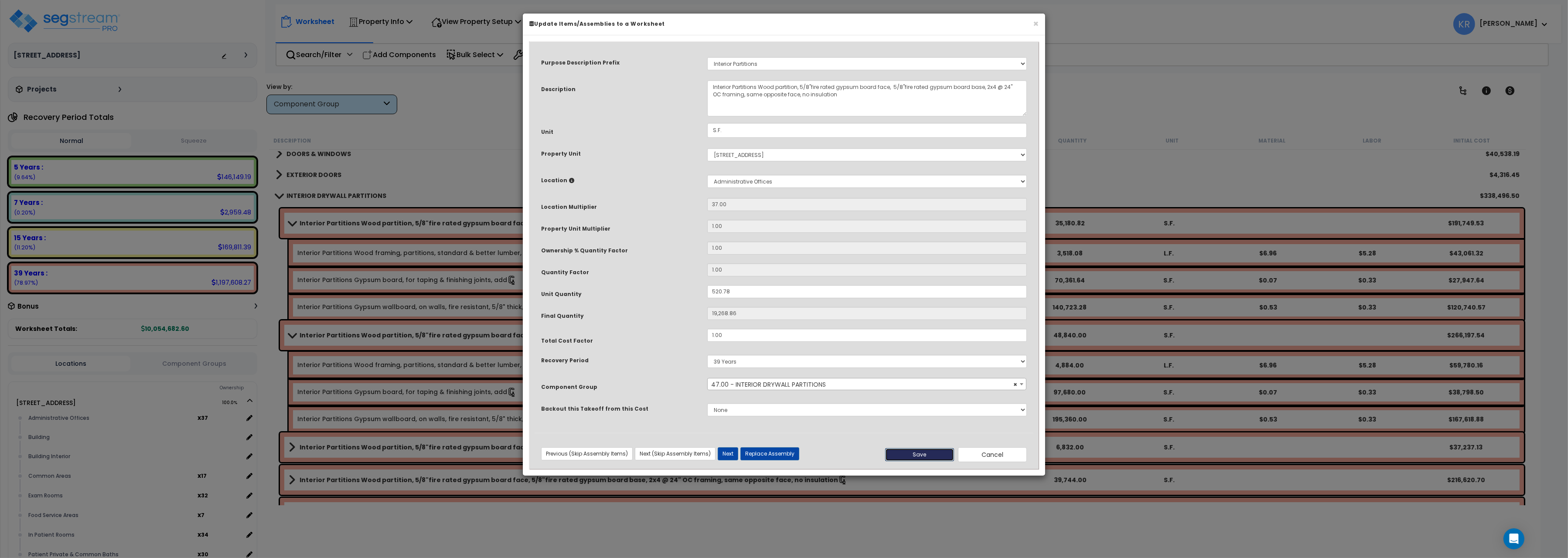
click at [928, 451] on button "Save" at bounding box center [919, 454] width 69 height 13
type input "19268.86"
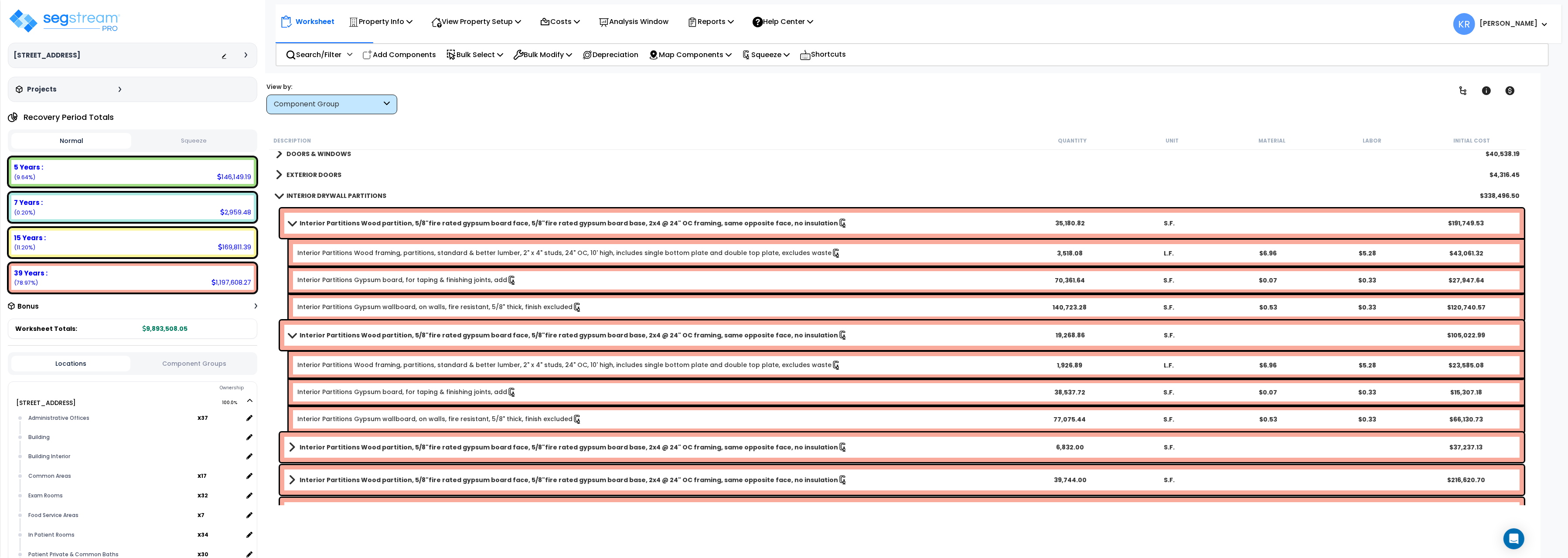
click at [313, 218] on link "Interior Partitions Wood partition, 5/8"fire rated gypsum board face, 5/8"fire …" at bounding box center [654, 223] width 732 height 12
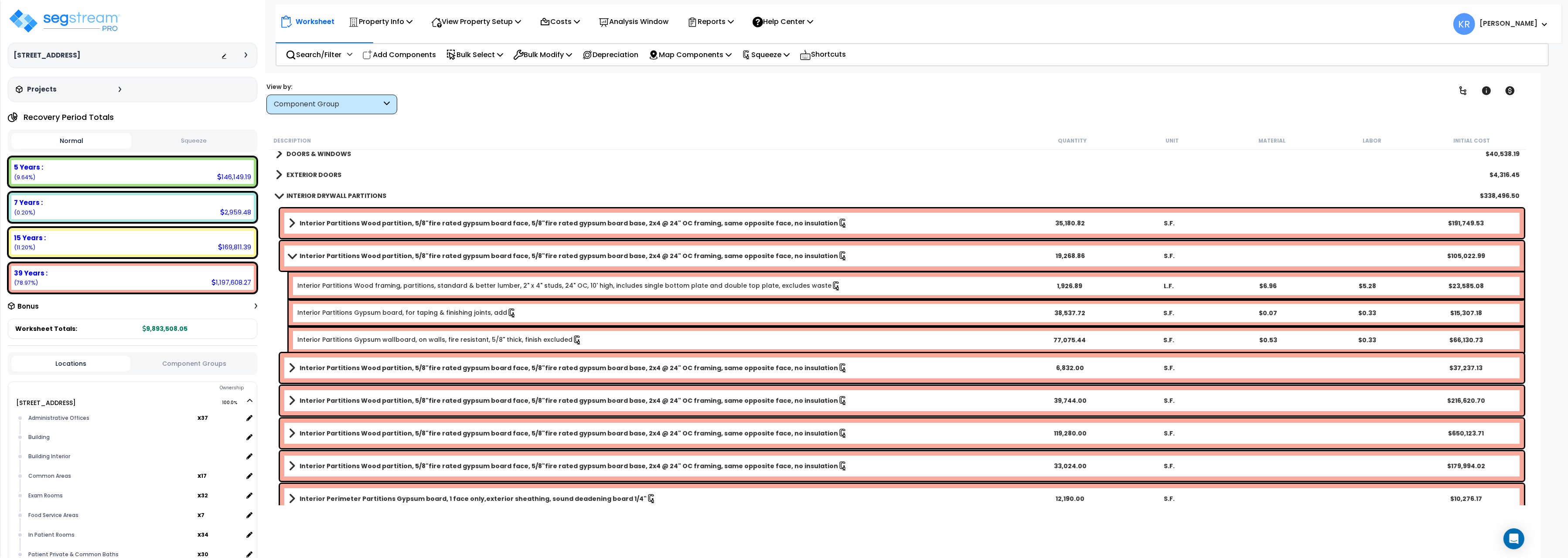
click at [286, 268] on div "Interior Partitions Wood partition, 5/8"fire rated gypsum board face, 5/8"fire …" at bounding box center [902, 256] width 1244 height 30
click at [291, 256] on span at bounding box center [292, 256] width 12 height 7
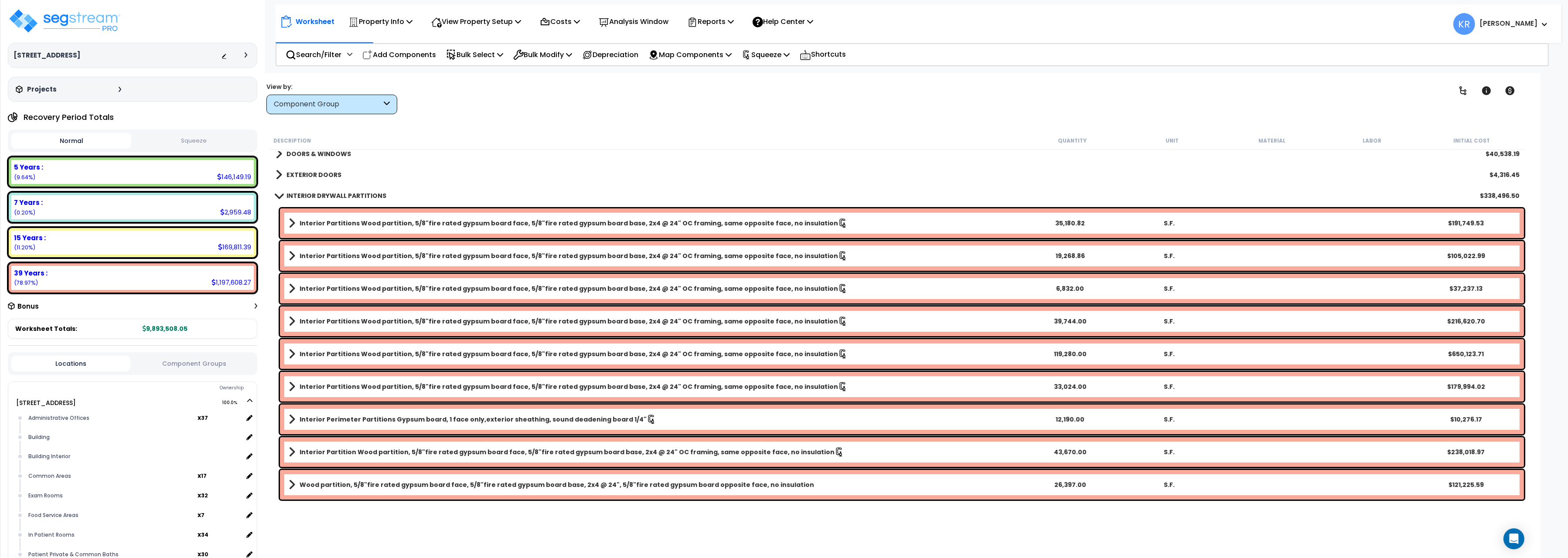
click at [298, 285] on link "Interior Partitions Wood partition, 5/8"fire rated gypsum board face, 5/8"fire …" at bounding box center [654, 288] width 732 height 12
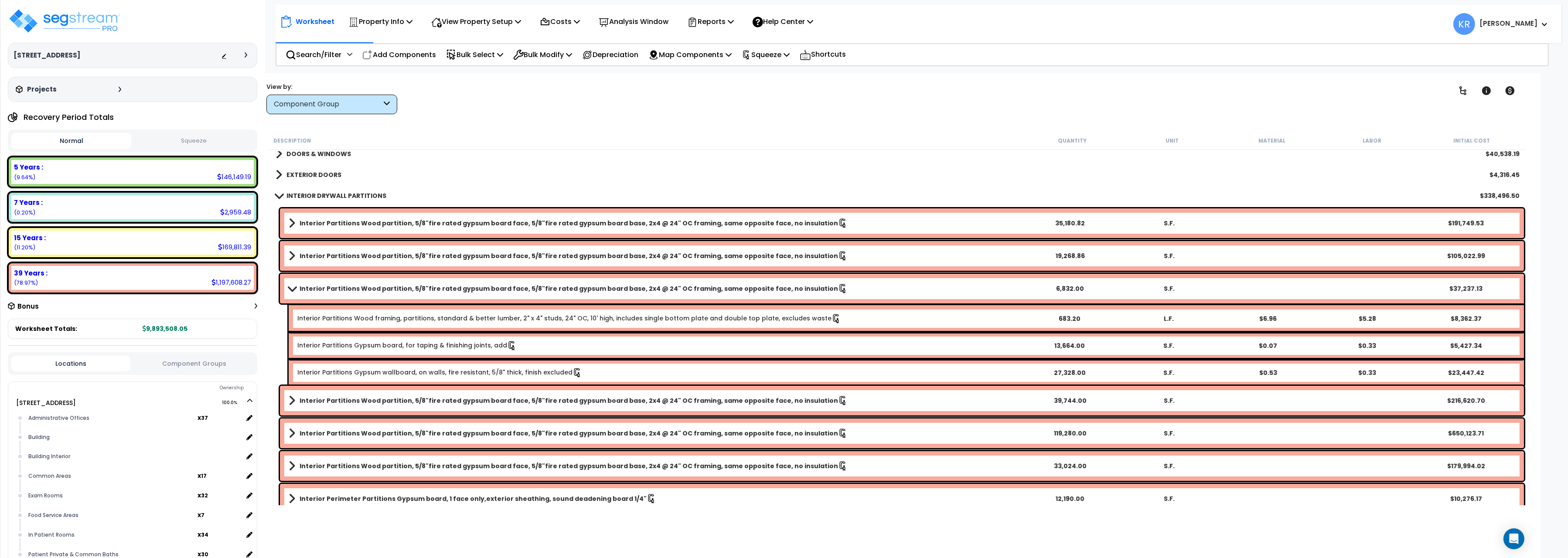
click at [298, 285] on link "Interior Partitions Wood partition, 5/8"fire rated gypsum board face, 5/8"fire …" at bounding box center [654, 288] width 732 height 12
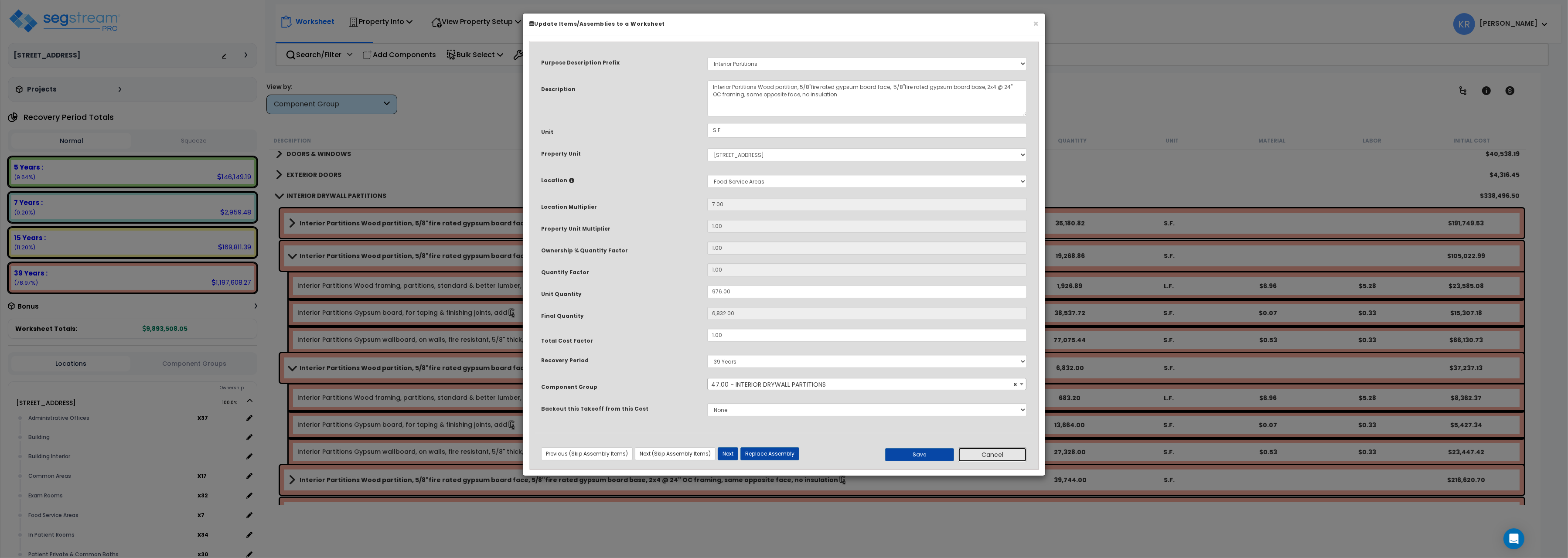
click at [985, 456] on button "Cancel" at bounding box center [992, 455] width 69 height 15
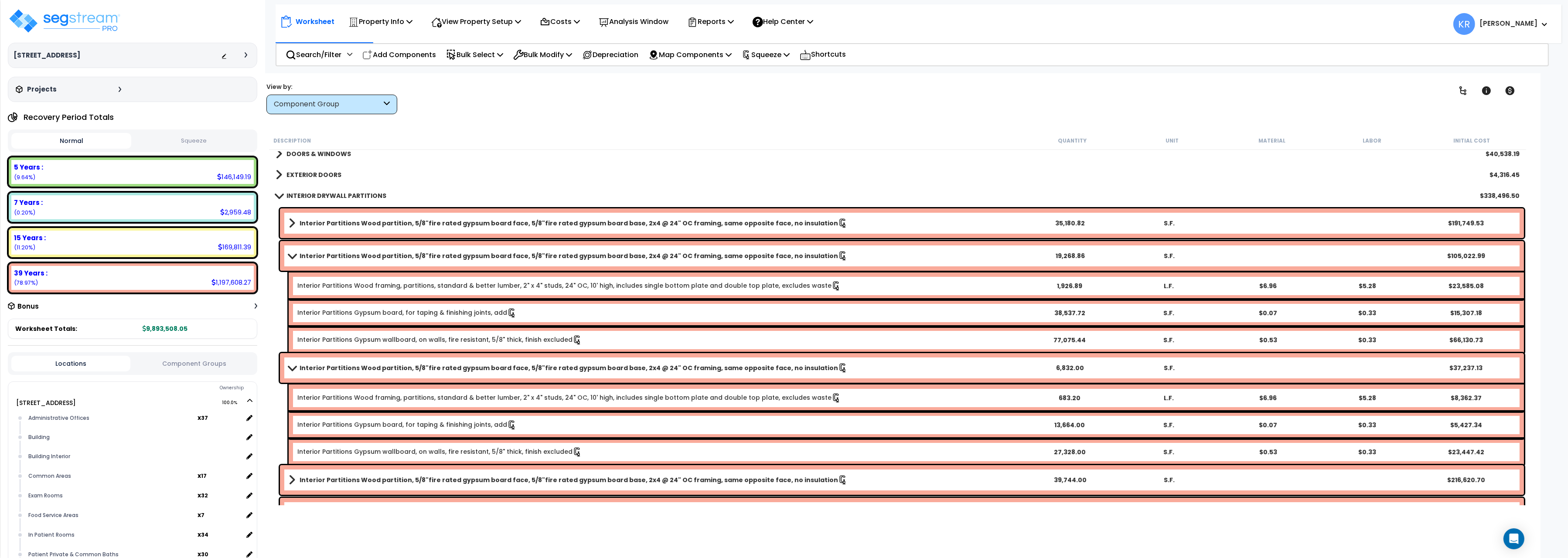
click at [318, 251] on b "Interior Partitions Wood partition, 5/8"fire rated gypsum board face, 5/8"fire …" at bounding box center [569, 256] width 539 height 9
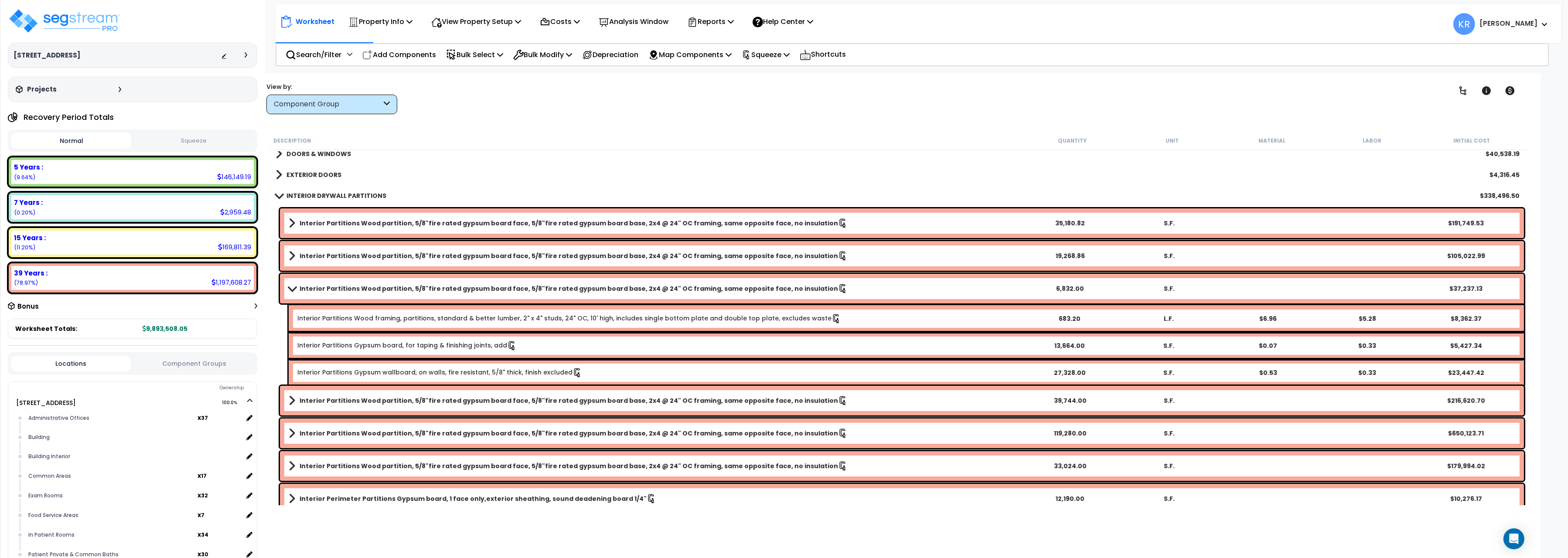
click at [331, 291] on b "Interior Partitions Wood partition, 5/8"fire rated gypsum board face, 5/8"fire …" at bounding box center [569, 288] width 539 height 9
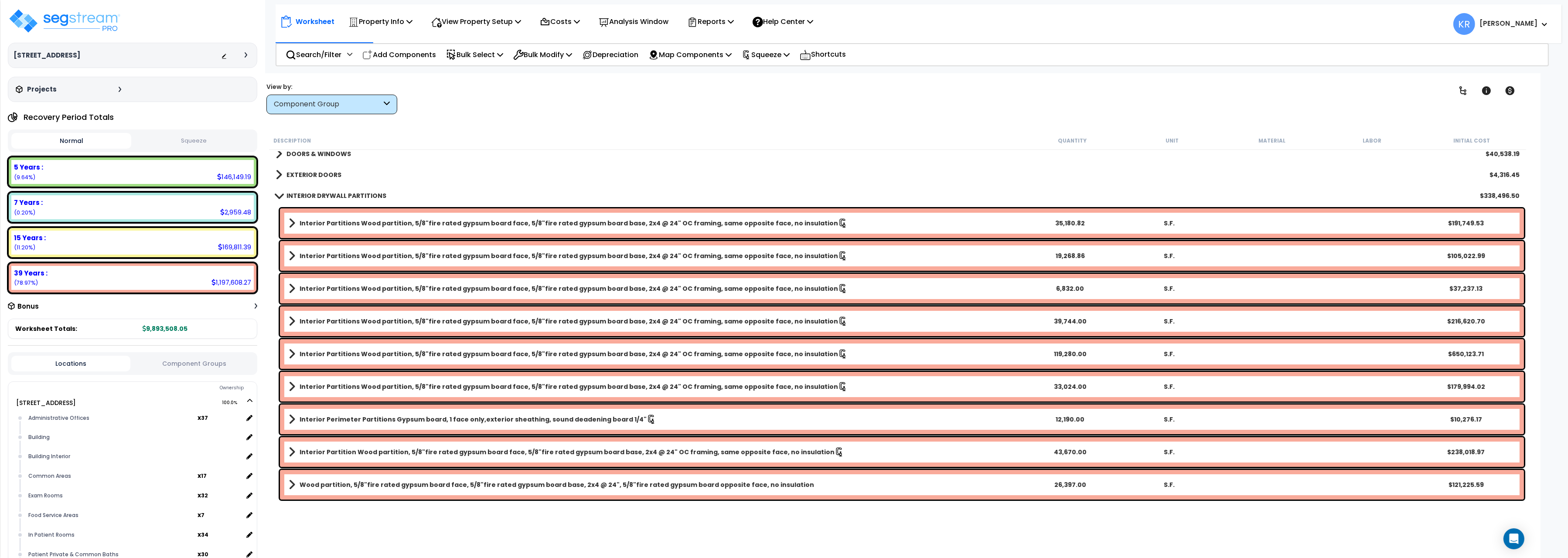
click at [327, 290] on b "Interior Partitions Wood partition, 5/8"fire rated gypsum board face, 5/8"fire …" at bounding box center [569, 288] width 539 height 9
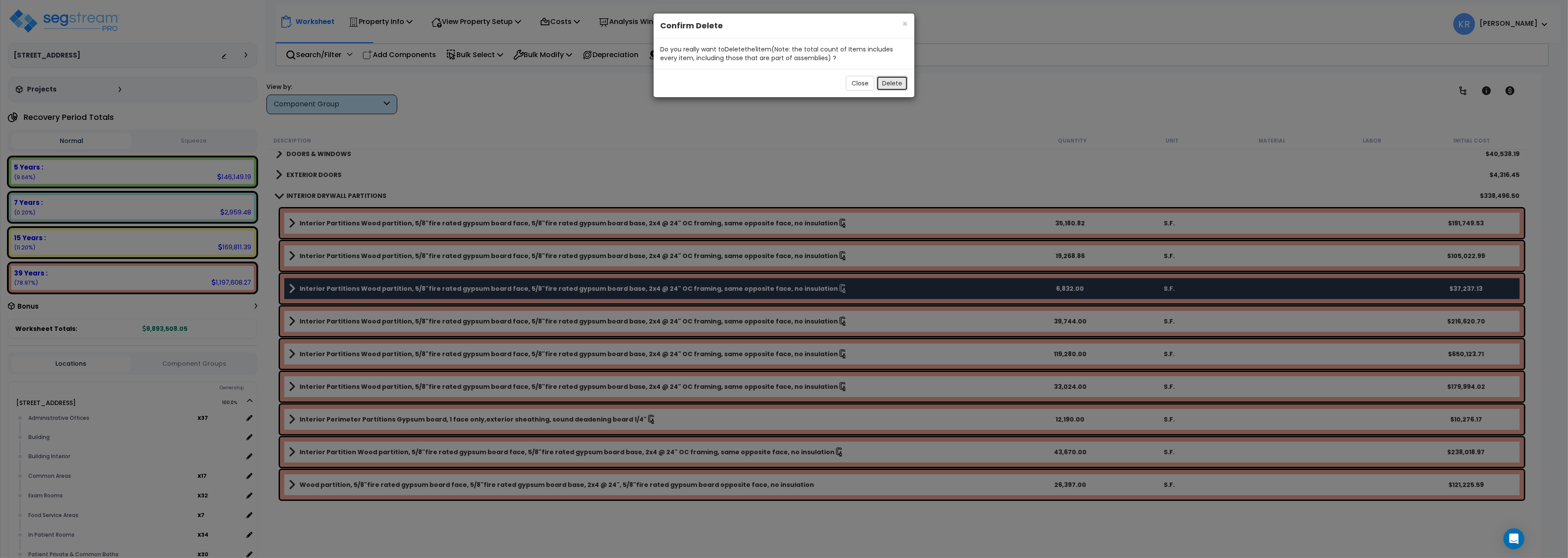
click at [889, 86] on button "Delete" at bounding box center [892, 83] width 32 height 15
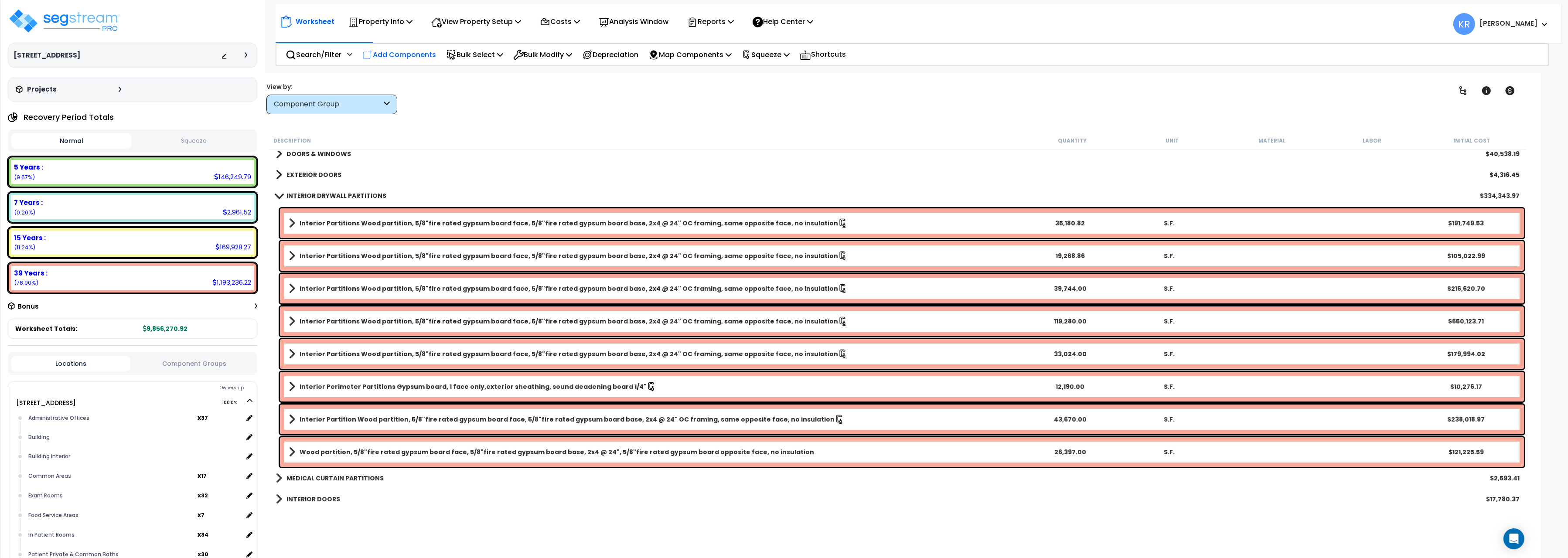
click at [390, 56] on p "Add Components" at bounding box center [399, 54] width 74 height 12
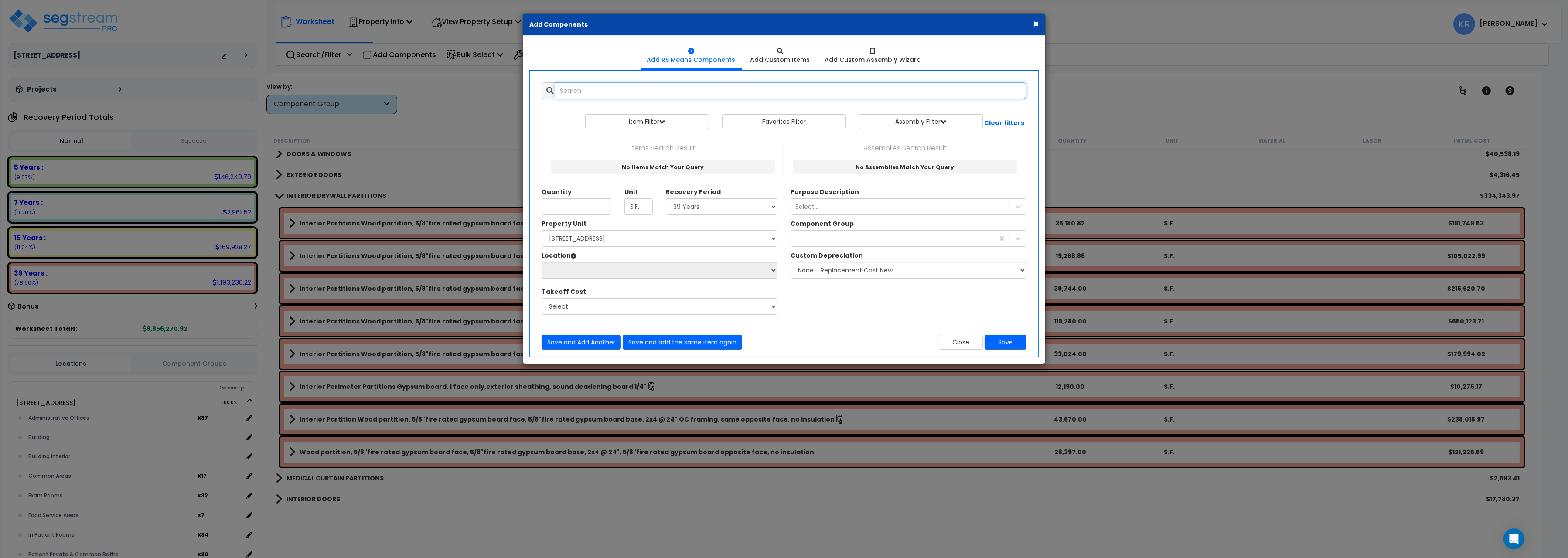
select select
click at [699, 85] on input "text" at bounding box center [790, 90] width 472 height 16
type input "board base wood partion"
click at [948, 340] on button "Close" at bounding box center [961, 342] width 44 height 15
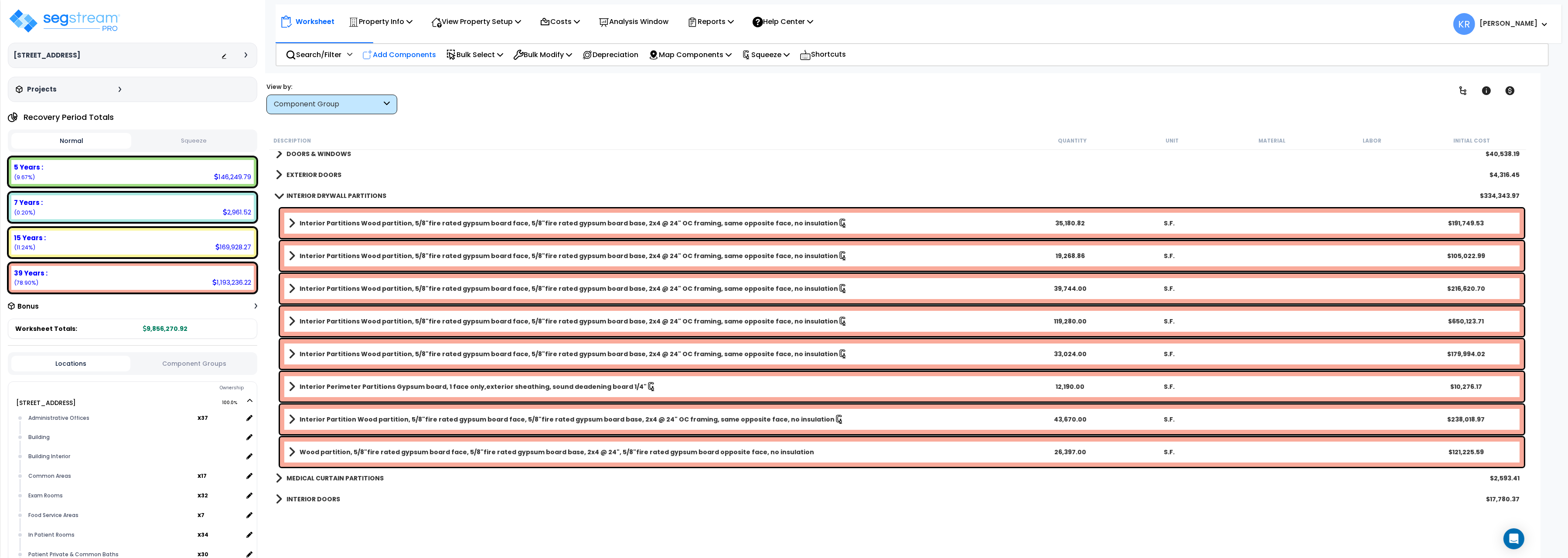
click at [416, 53] on p "Add Components" at bounding box center [399, 54] width 74 height 12
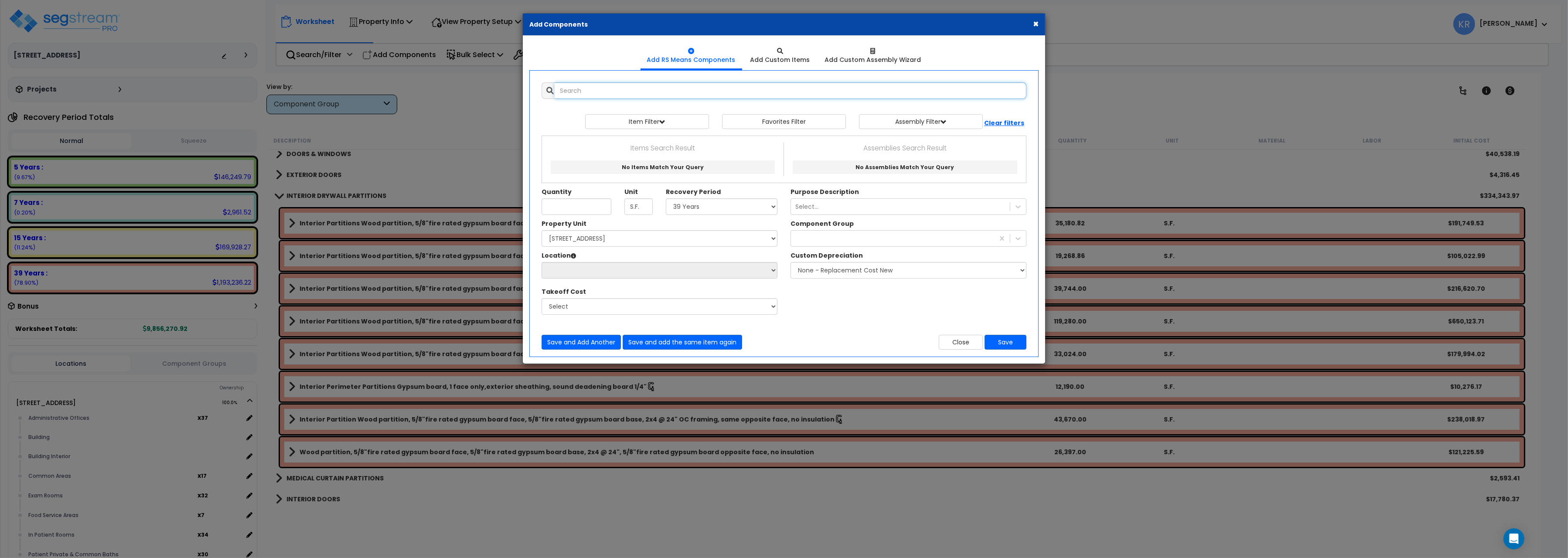
click at [623, 87] on input "text" at bounding box center [790, 90] width 472 height 16
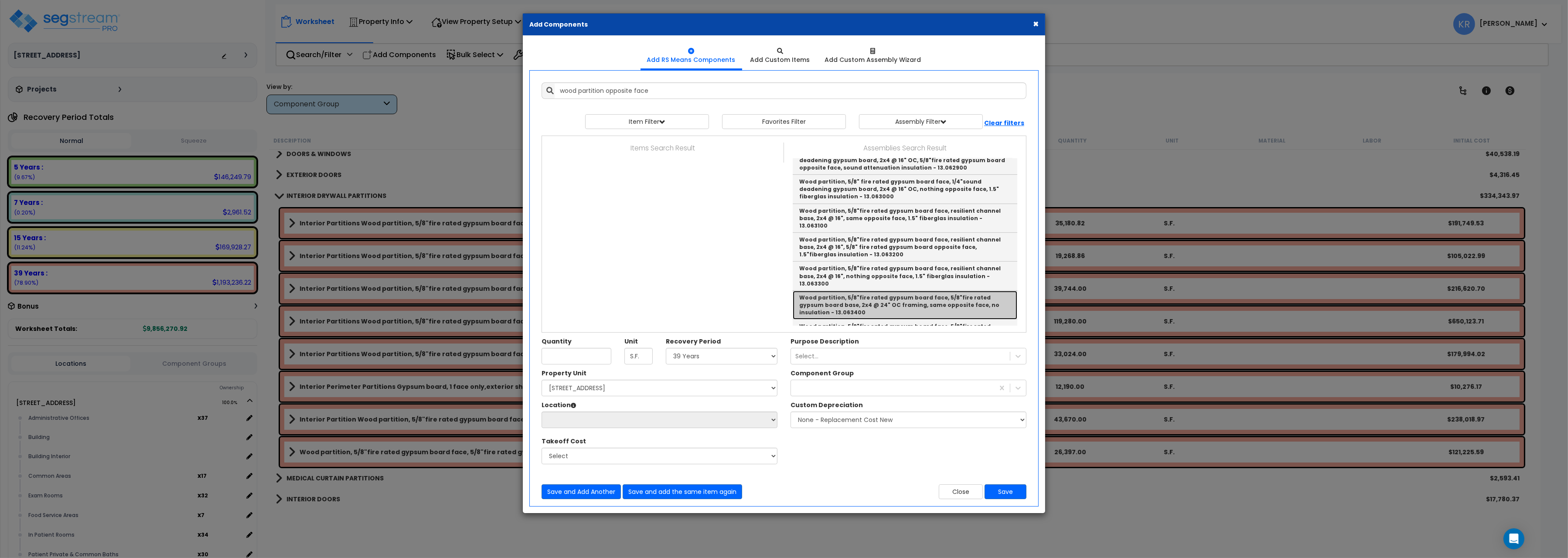
click at [969, 291] on link "Wood partition, 5/8"fire rated gypsum board face, 5/8"fire rated gypsum board b…" at bounding box center [905, 305] width 225 height 29
type input "Wood partition, 5/8"fire rated gypsum board face, 5/8"fire rated gypsum board b…"
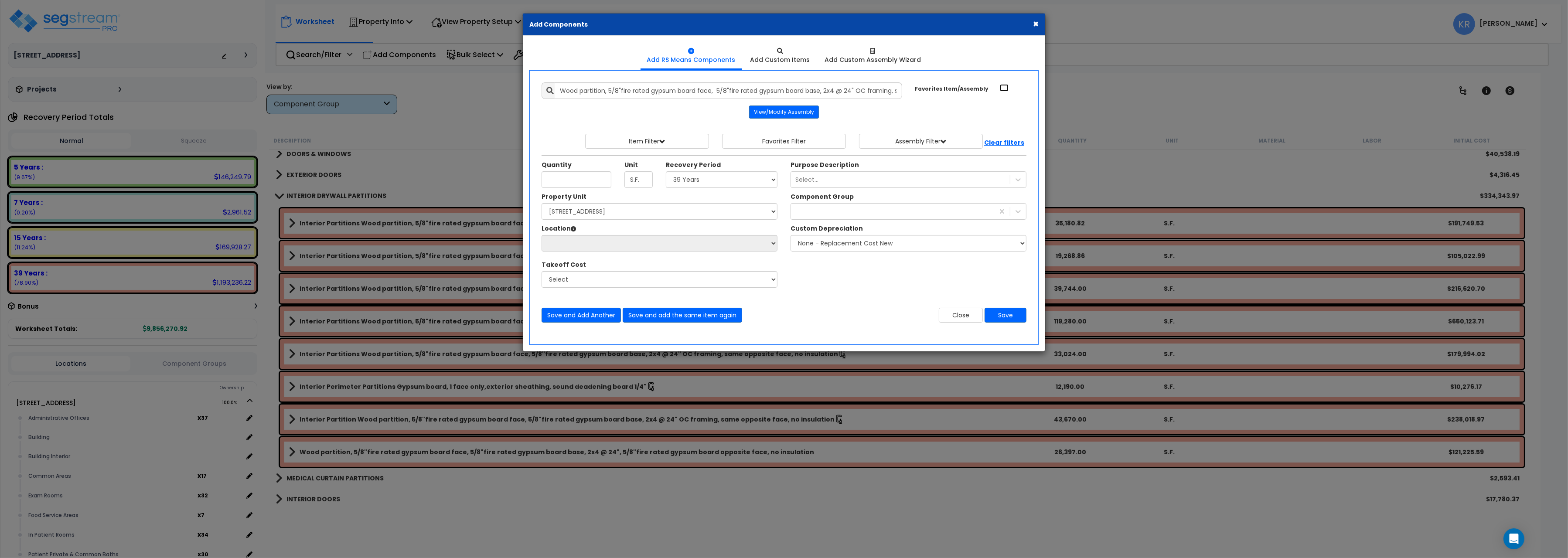
click at [1003, 89] on input "Favorites Item/Assembly" at bounding box center [1004, 88] width 9 height 7
checkbox input "true"
click at [556, 184] on input "Unit Quantity" at bounding box center [576, 180] width 70 height 16
type input "19,269"
click at [666, 172] on select "Select 5 Years 7 Years 15 Years 20 Years 39 Years 27.5 Year" at bounding box center [721, 180] width 111 height 16
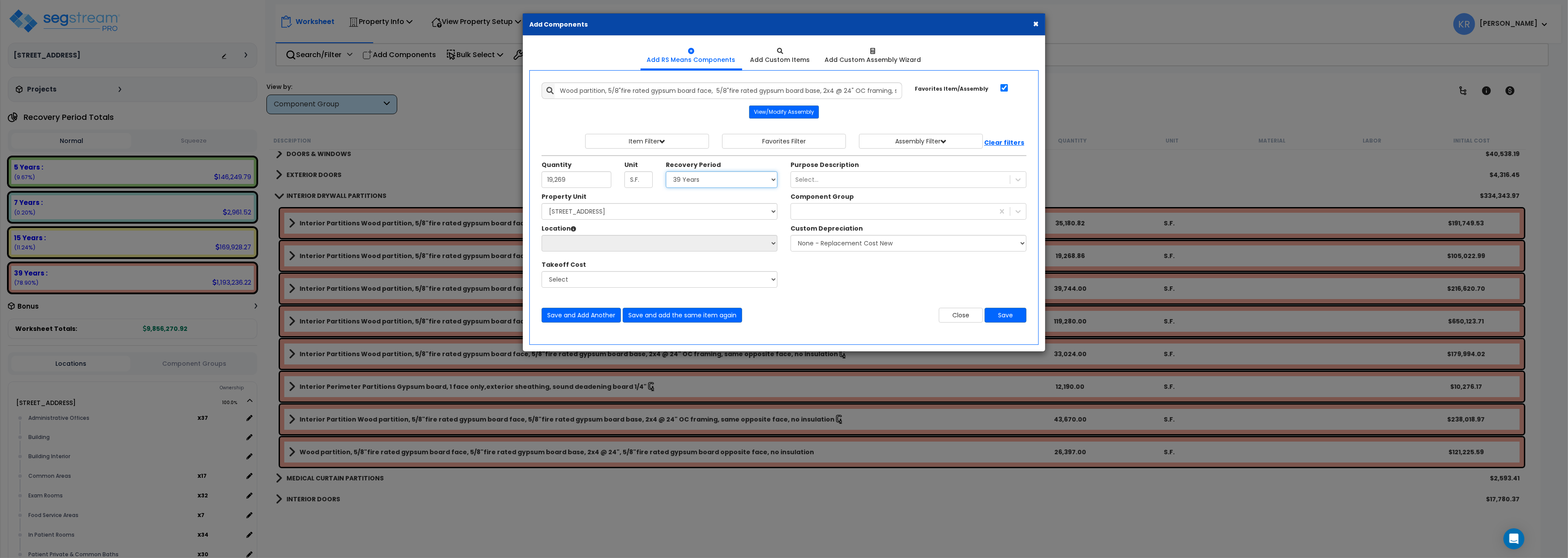
select select "39Y"
click option "39 Years" at bounding box center [0, 0] width 0 height 0
click at [542, 203] on select "Select 204 Energy Pkwy Site Improvements" at bounding box center [660, 211] width 236 height 16
select select "162439"
click option "204 Energy Pkwy" at bounding box center [0, 0] width 0 height 0
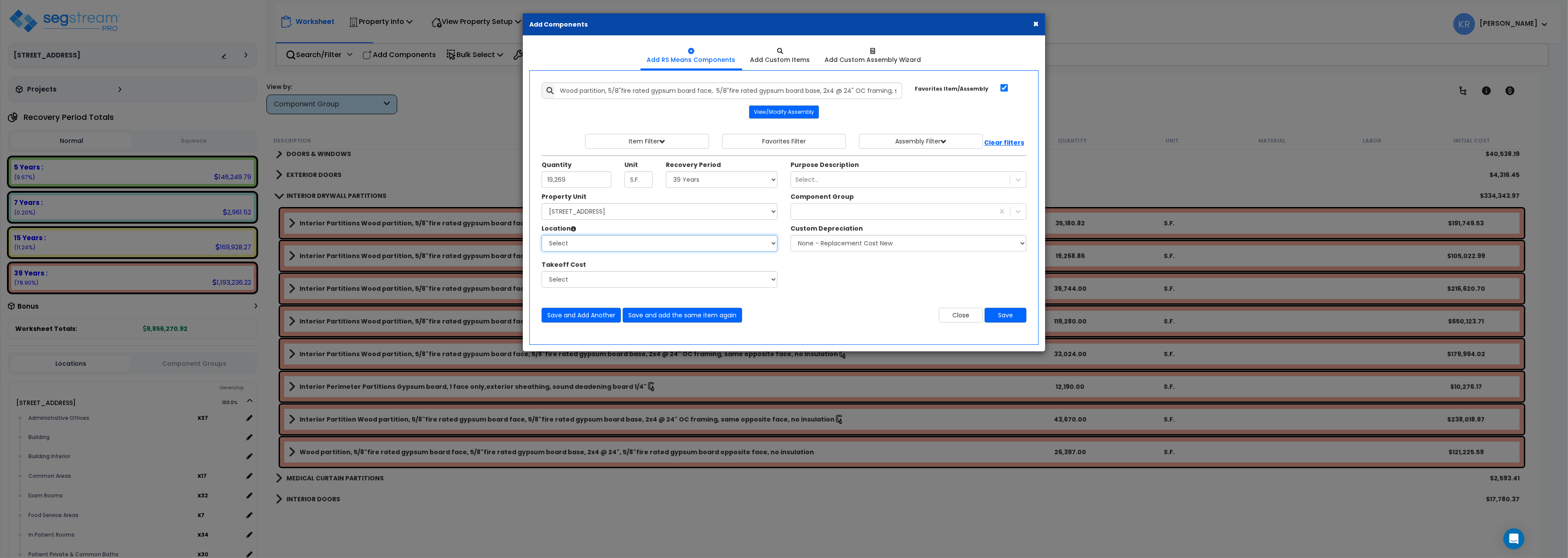
click at [542, 235] on select "Select Administrative Offices Building Building Interior Common Areas Exam Room…" at bounding box center [660, 243] width 236 height 16
select select "461"
click option "Building Interior" at bounding box center [0, 0] width 0 height 0
click at [814, 216] on div at bounding box center [892, 211] width 203 height 14
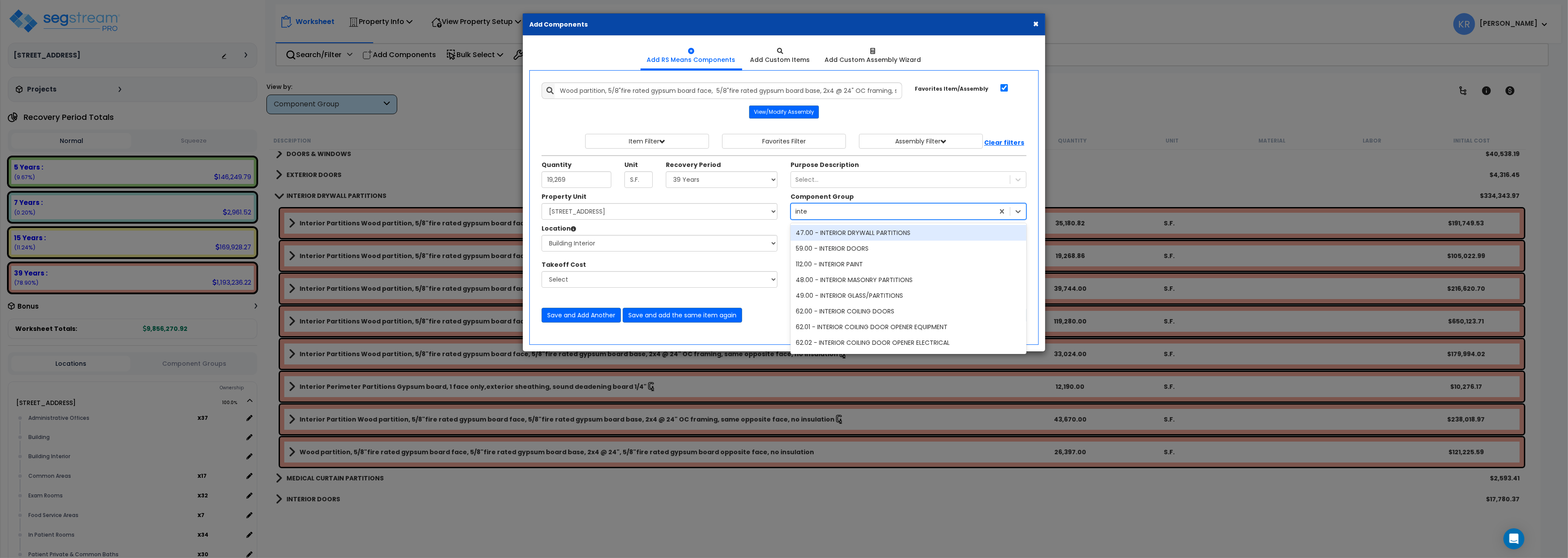
type input "inter"
click at [845, 231] on div "47.00 - INTERIOR DRYWALL PARTITIONS" at bounding box center [909, 233] width 236 height 16
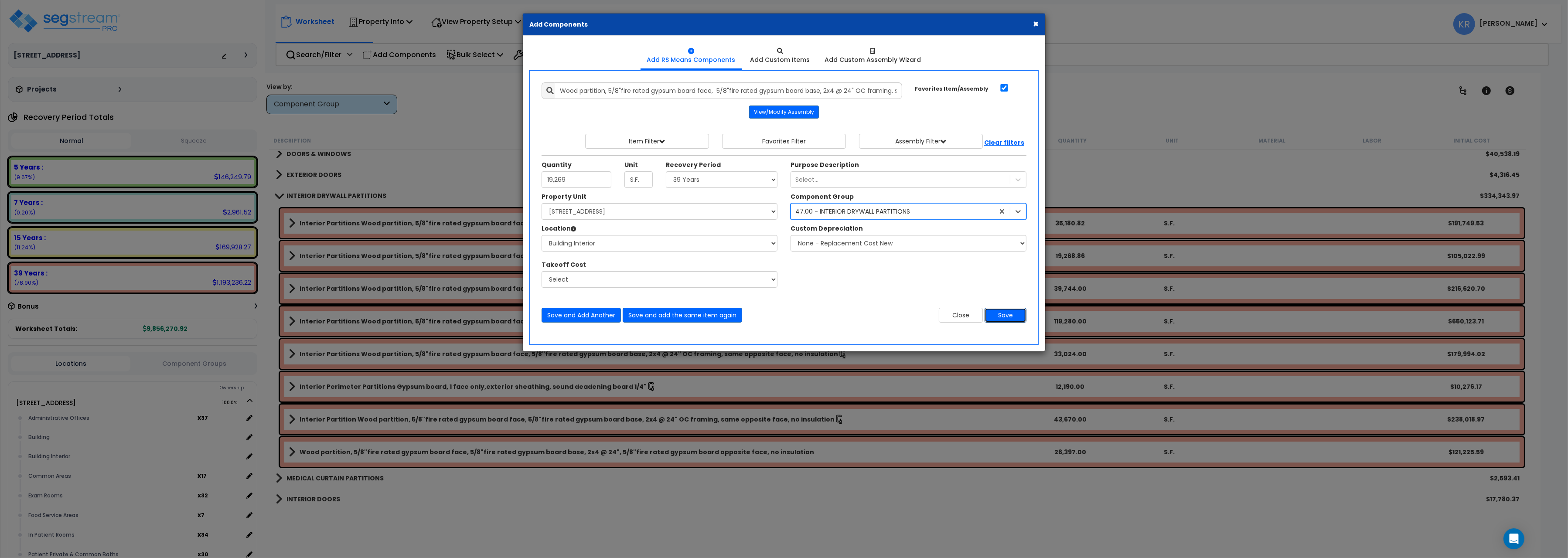
click at [1004, 320] on button "Save" at bounding box center [1006, 315] width 42 height 15
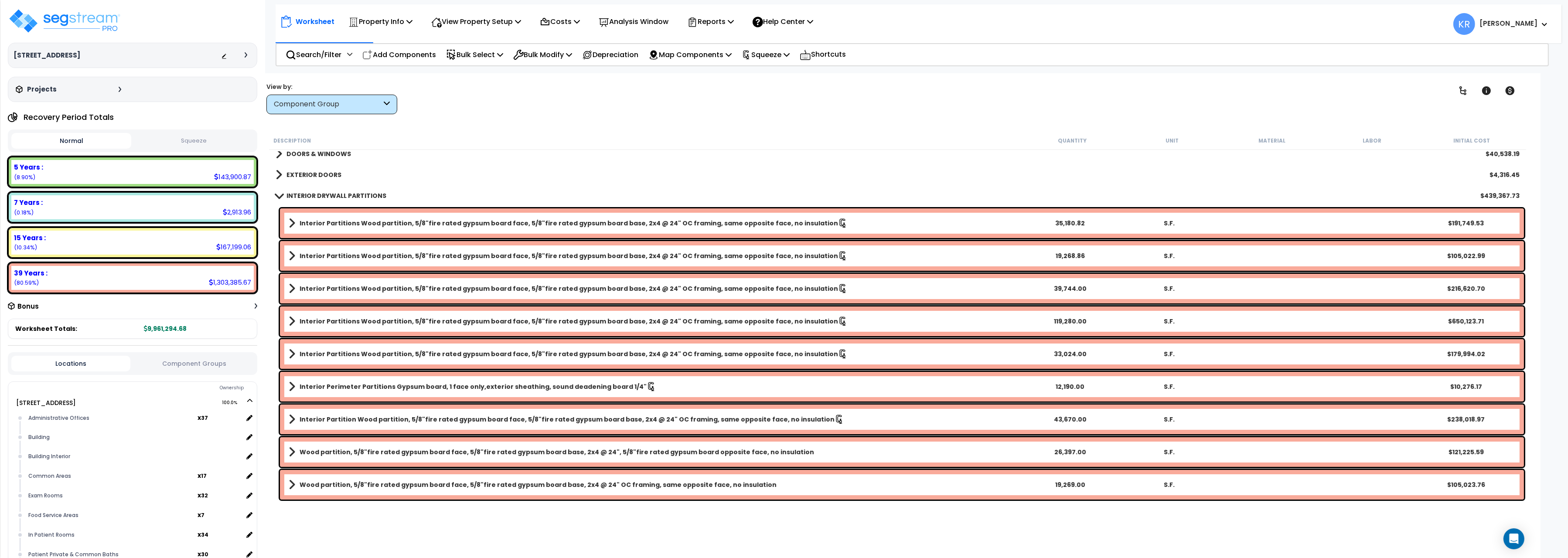
click at [601, 285] on b "Interior Partitions Wood partition, 5/8"fire rated gypsum board face, 5/8"fire …" at bounding box center [569, 288] width 539 height 9
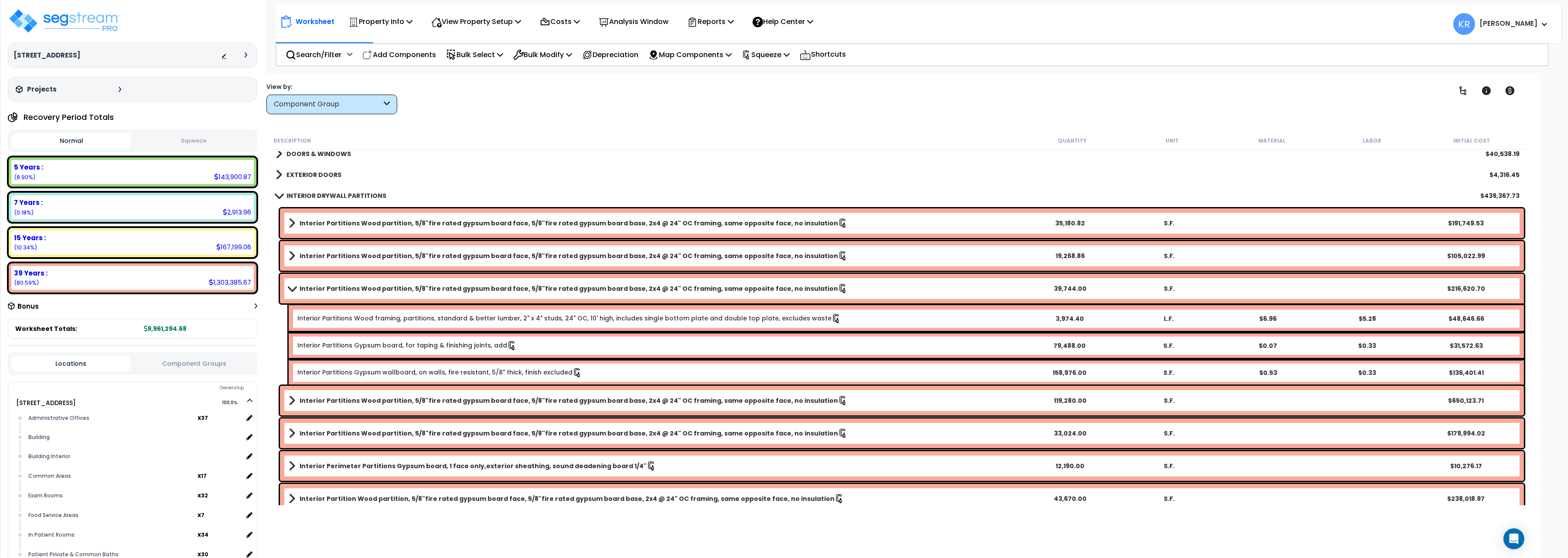
click at [601, 285] on b "Interior Partitions Wood partition, 5/8"fire rated gypsum board face, 5/8"fire …" at bounding box center [569, 288] width 539 height 9
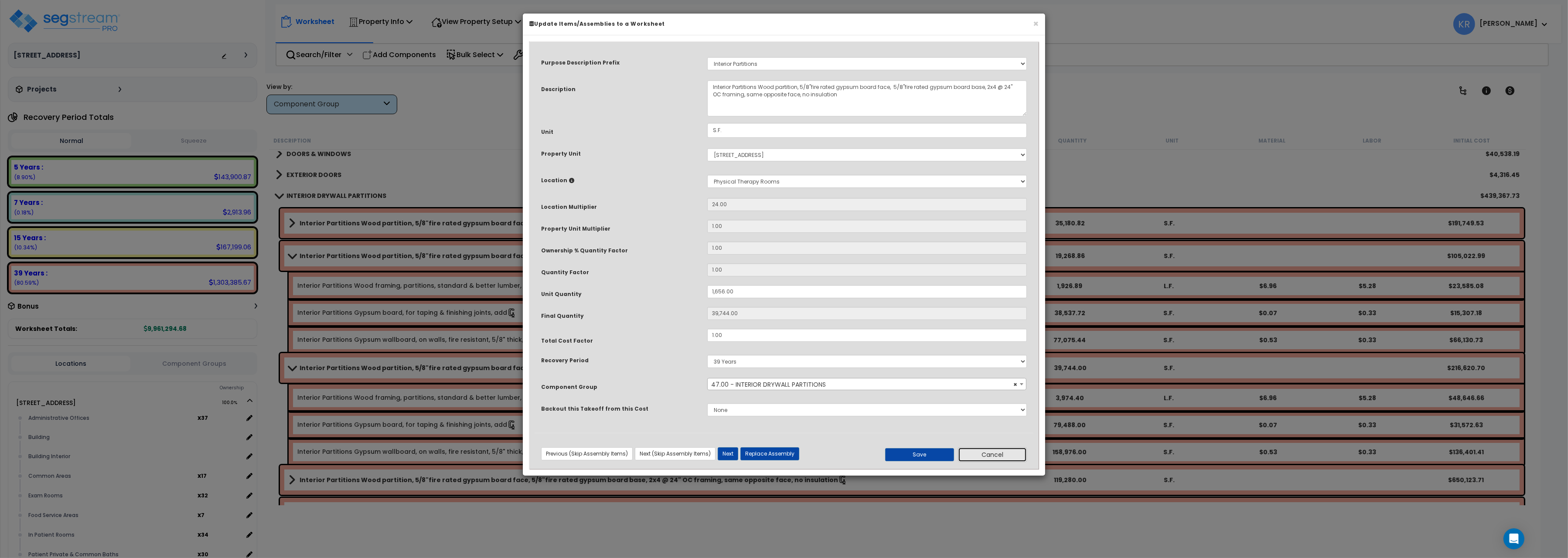
click at [1000, 455] on button "Cancel" at bounding box center [992, 455] width 69 height 15
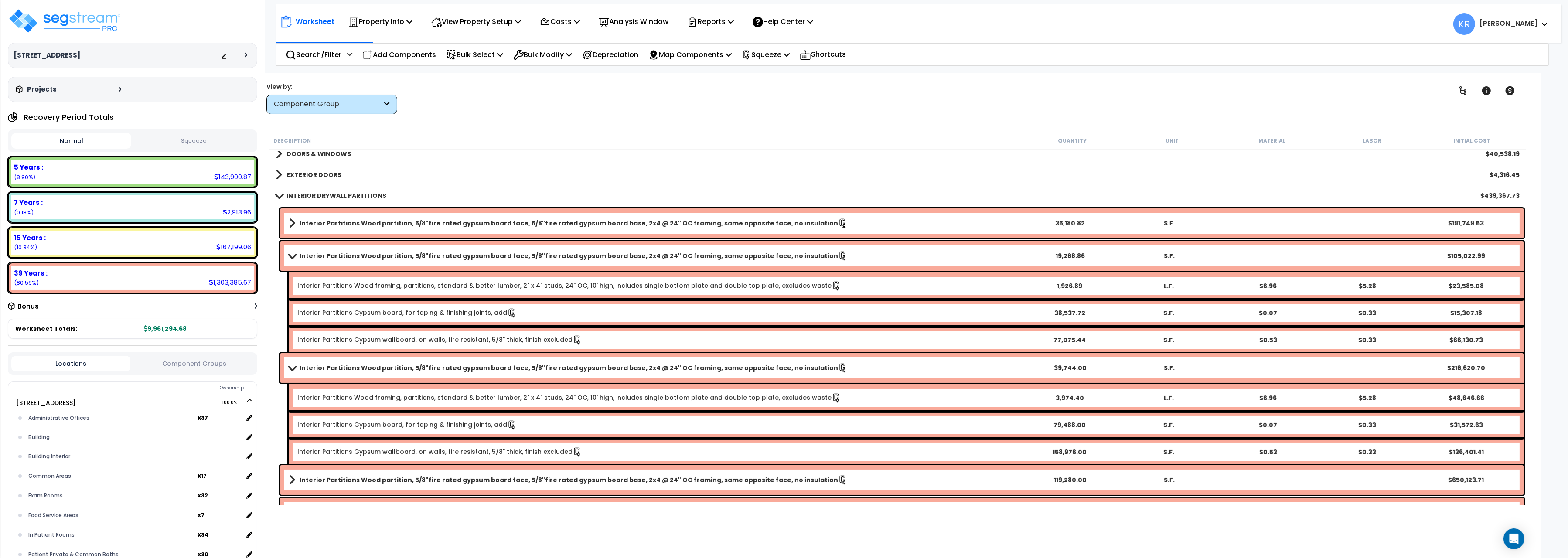
drag, startPoint x: 287, startPoint y: 244, endPoint x: 289, endPoint y: 251, distance: 7.3
click at [289, 248] on div "Interior Partitions Wood partition, 5/8"fire rated gypsum board face, 5/8"fire …" at bounding box center [902, 256] width 1244 height 30
click at [289, 253] on span at bounding box center [292, 256] width 12 height 7
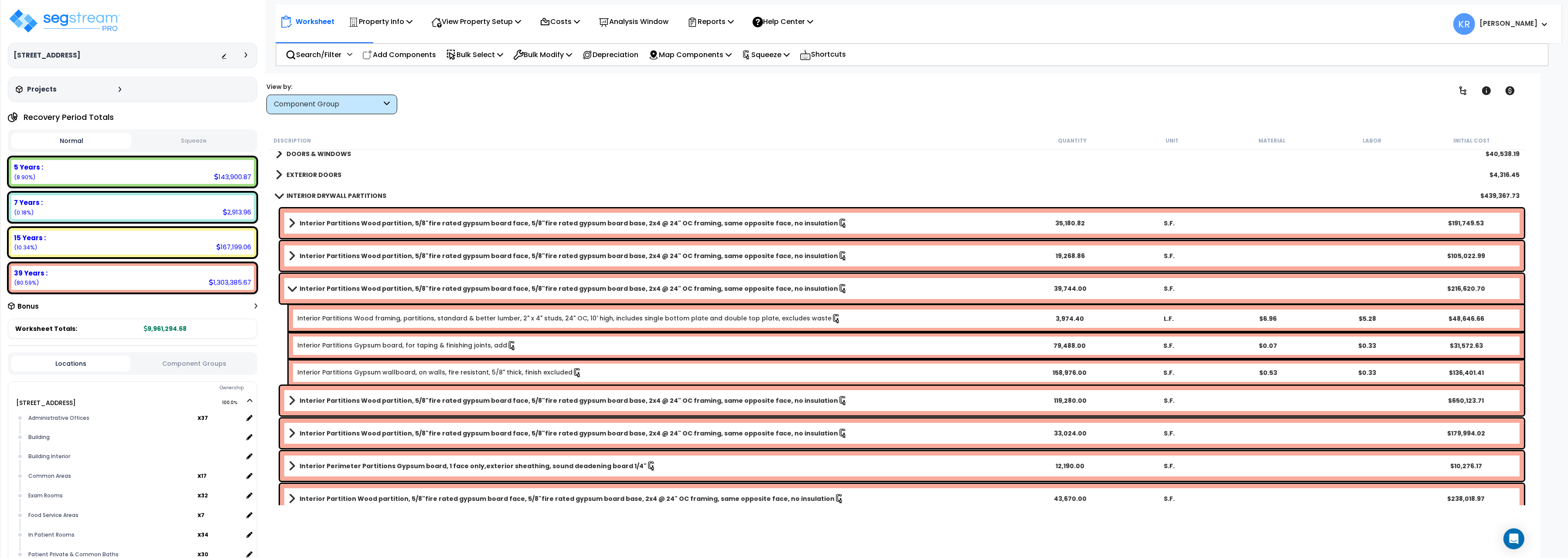
click at [290, 291] on link "Interior Partitions Wood partition, 5/8"fire rated gypsum board face, 5/8"fire …" at bounding box center [654, 288] width 732 height 12
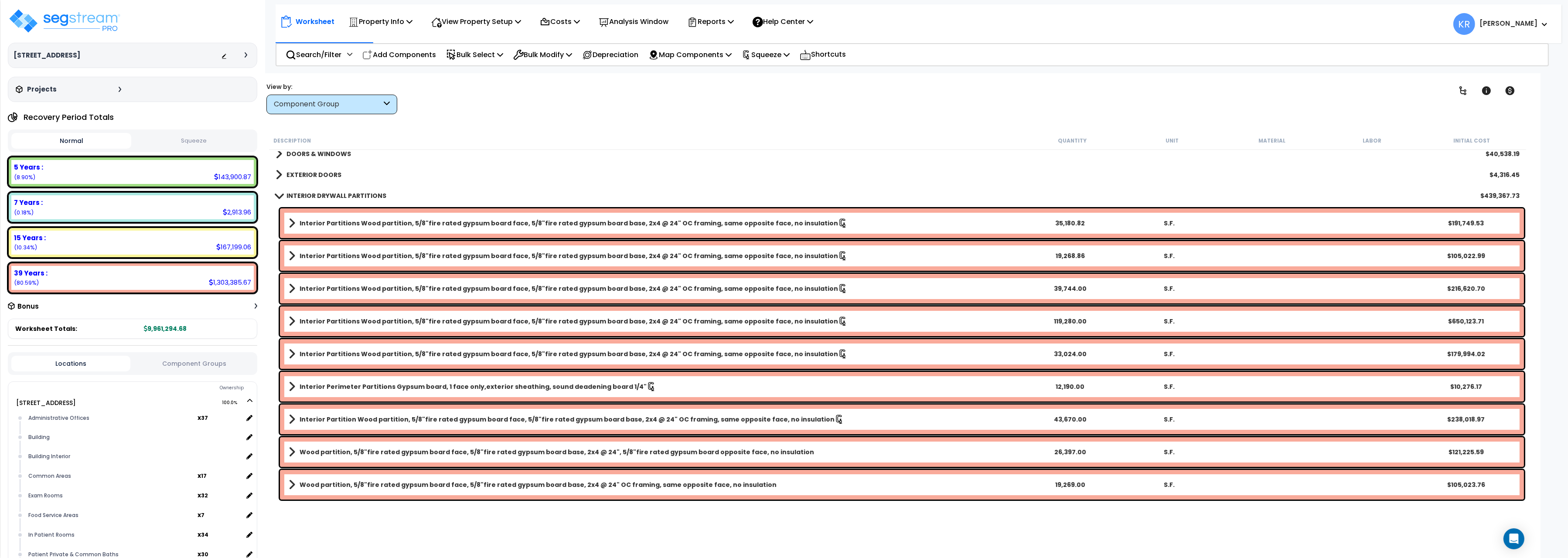
click at [313, 254] on b "Interior Partitions Wood partition, 5/8"fire rated gypsum board face, 5/8"fire …" at bounding box center [569, 256] width 539 height 9
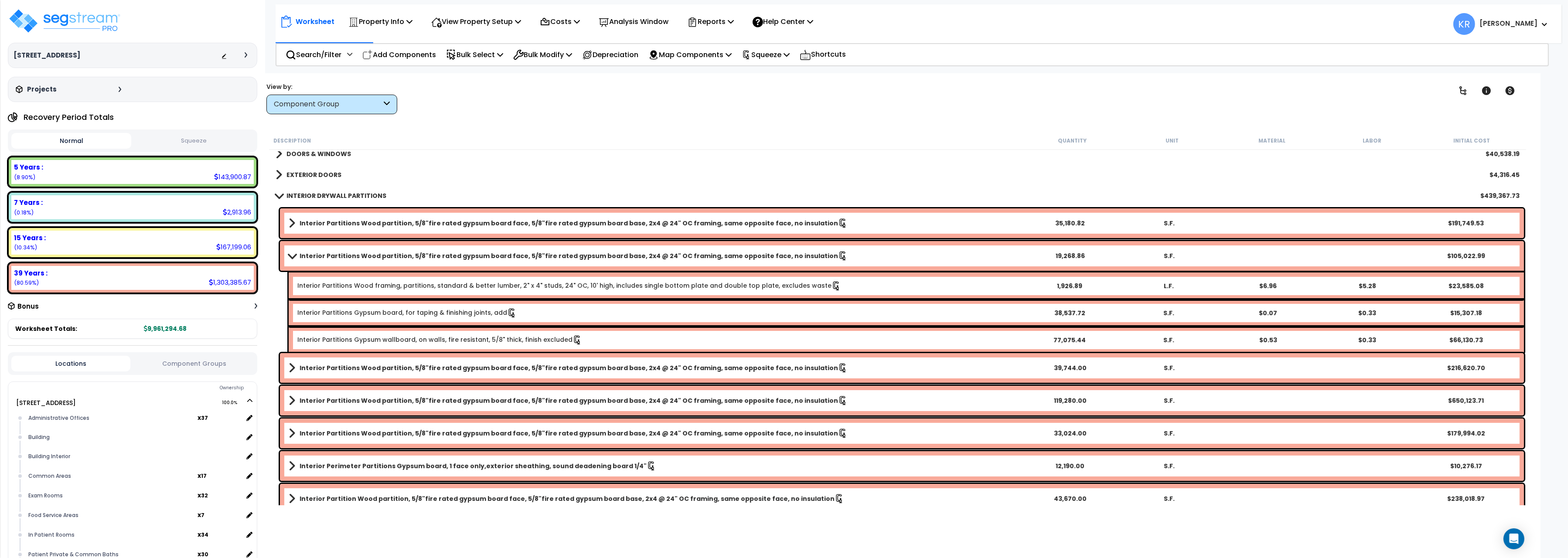
click at [313, 254] on b "Interior Partitions Wood partition, 5/8"fire rated gypsum board face, 5/8"fire …" at bounding box center [569, 256] width 539 height 9
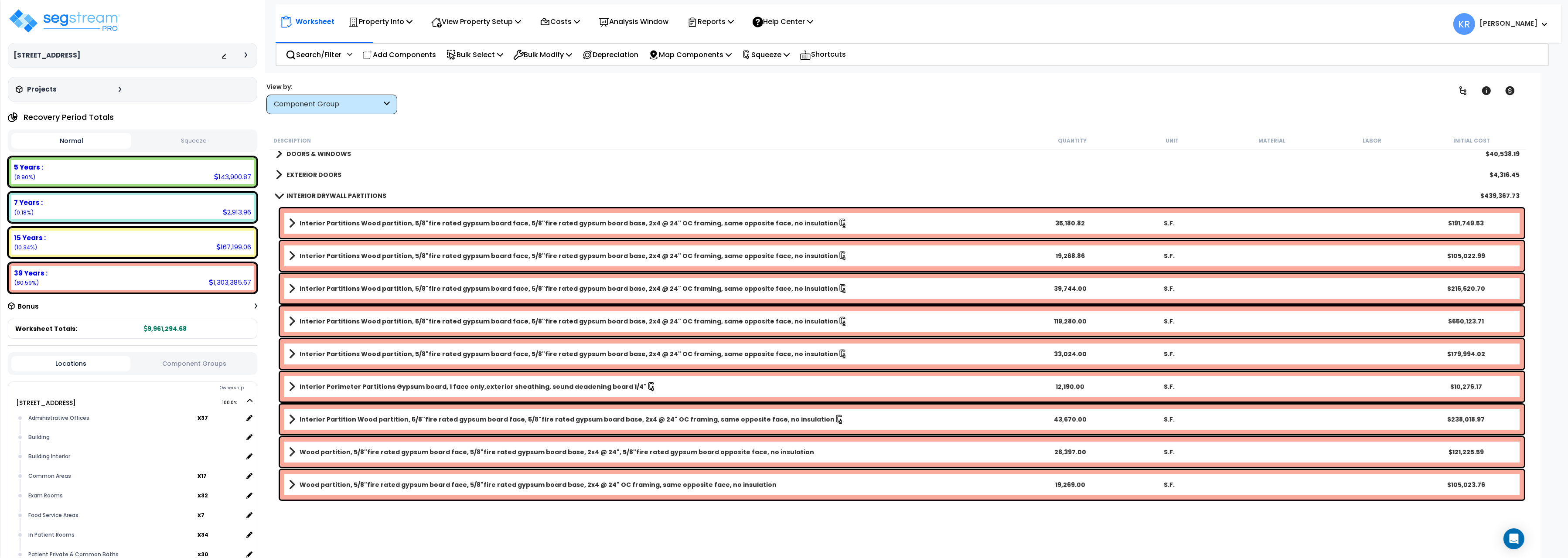
click at [313, 254] on b "Interior Partitions Wood partition, 5/8"fire rated gypsum board face, 5/8"fire …" at bounding box center [569, 256] width 539 height 9
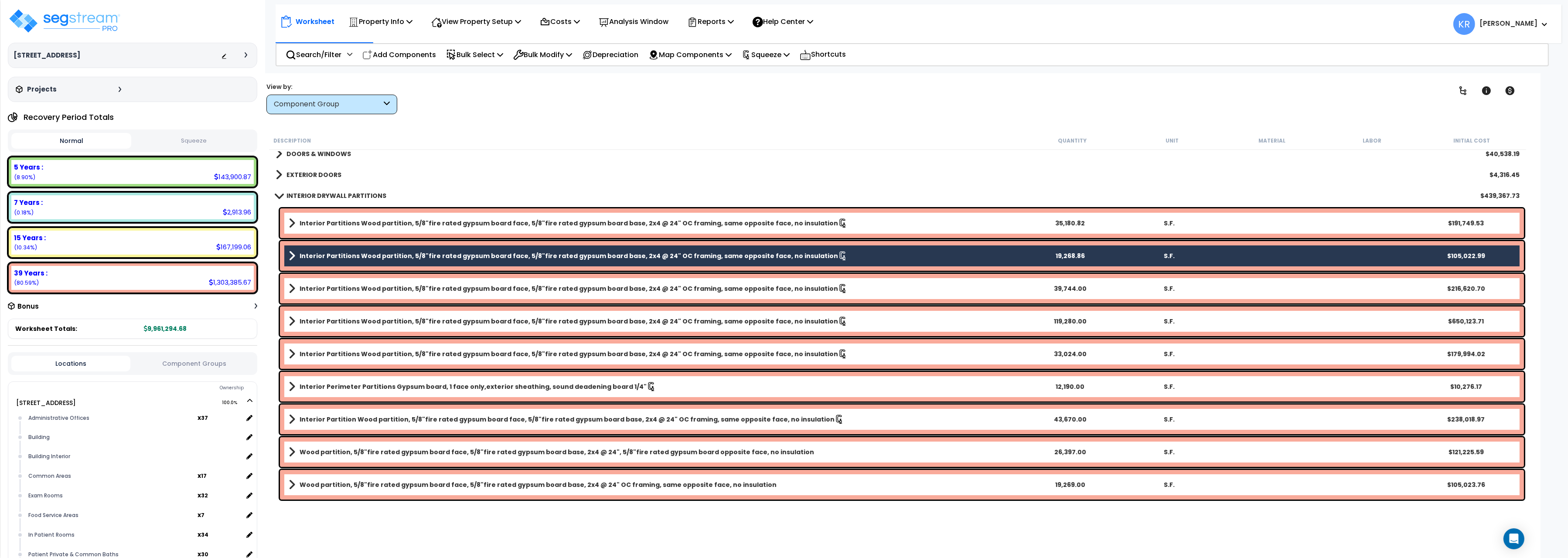
click at [309, 282] on link "Interior Partitions Wood partition, 5/8"fire rated gypsum board face, 5/8"fire …" at bounding box center [654, 288] width 732 height 12
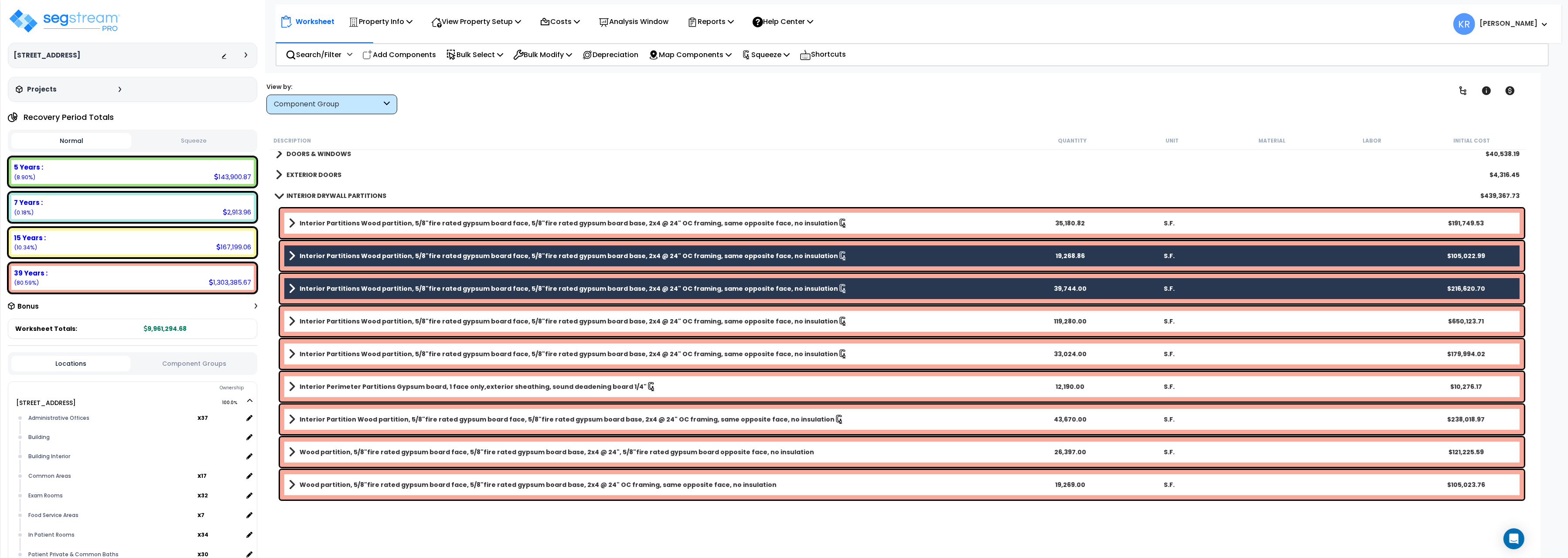
click at [314, 314] on div "Interior Partitions Wood partition, 5/8"fire rated gypsum board face, 5/8"fire …" at bounding box center [902, 321] width 1244 height 30
click at [320, 321] on b "Interior Partitions Wood partition, 5/8"fire rated gypsum board face, 5/8"fire …" at bounding box center [569, 321] width 539 height 9
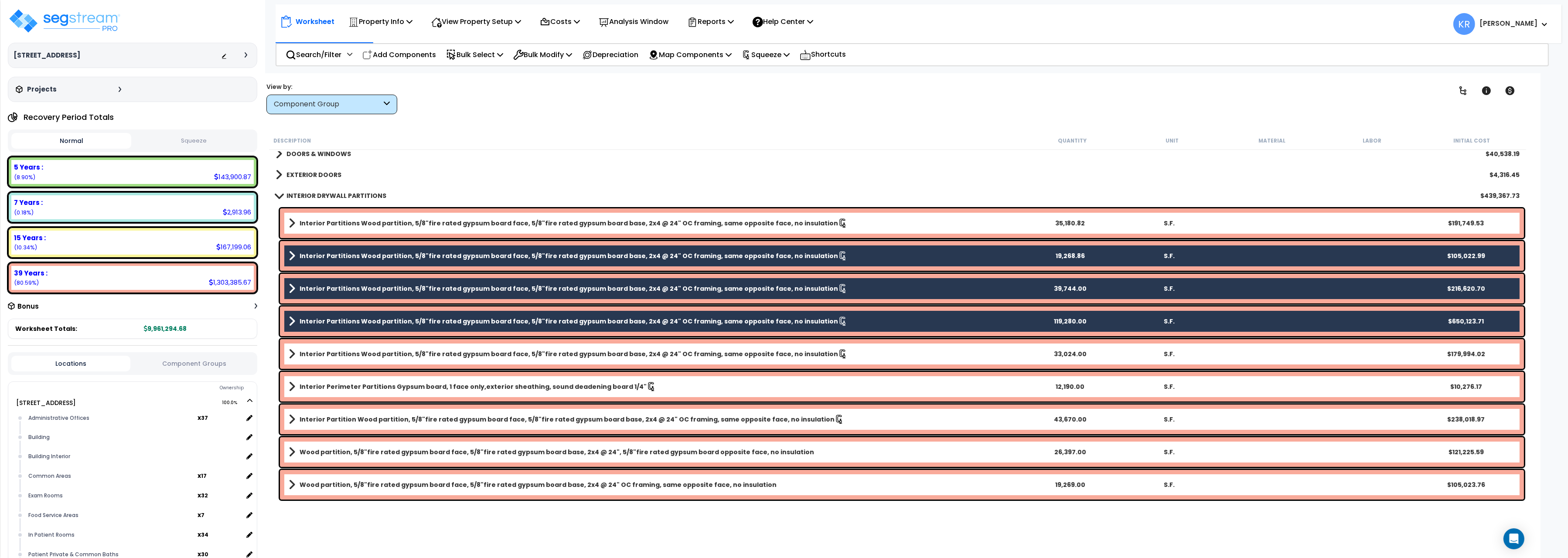
click at [319, 350] on b "Interior Partitions Wood partition, 5/8"fire rated gypsum board face, 5/8"fire …" at bounding box center [569, 354] width 539 height 9
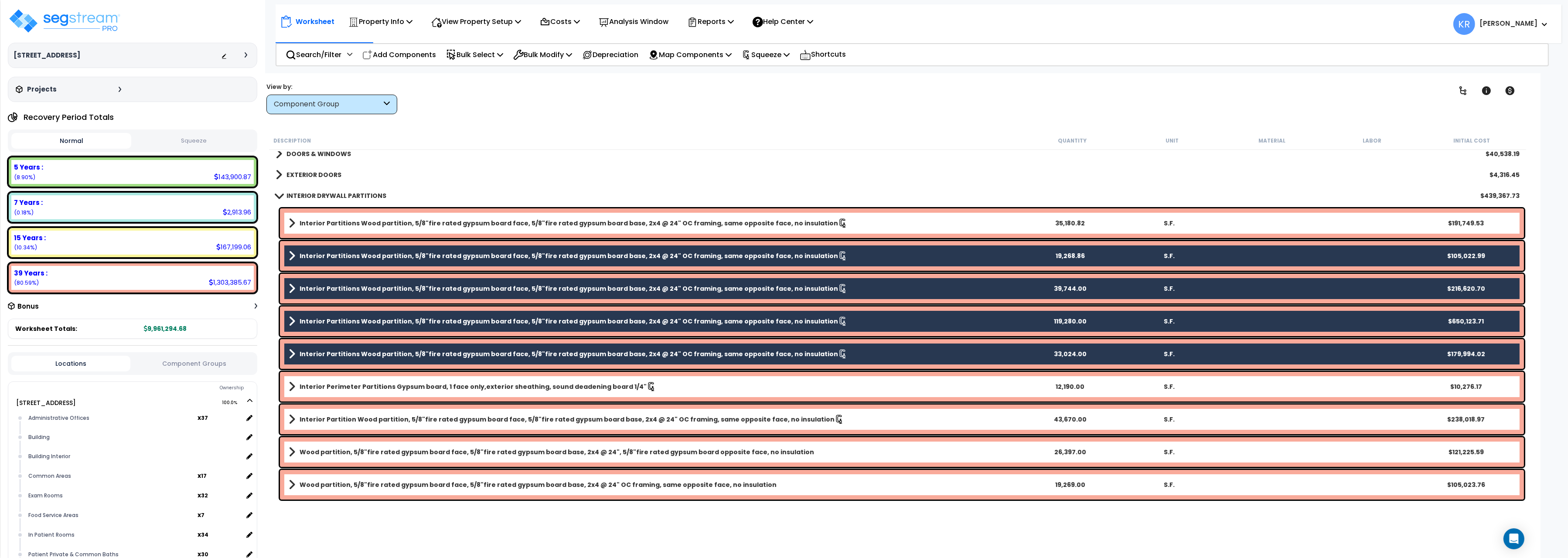
click at [325, 383] on b "Interior Perimeter Partitions Gypsum board, 1 face only,exterior sheathing, sou…" at bounding box center [473, 386] width 347 height 9
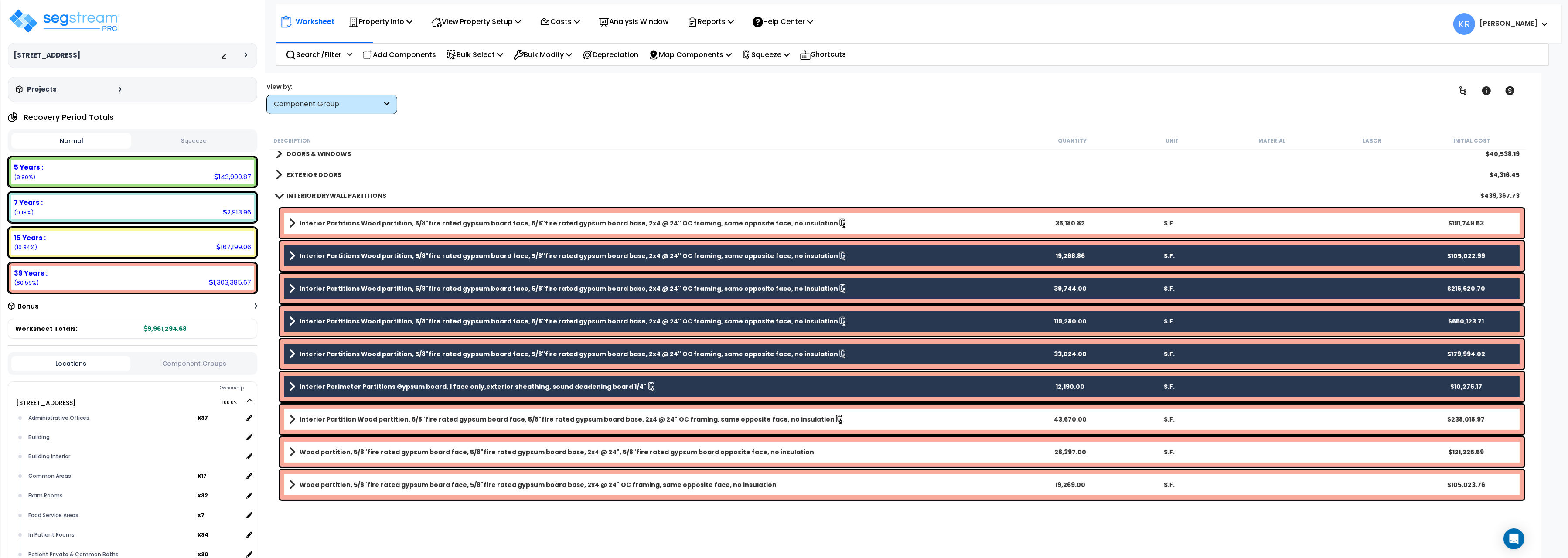
click at [327, 420] on b "Interior Partition Wood partition, 5/8"fire rated gypsum board face, 5/8"fire r…" at bounding box center [567, 419] width 535 height 9
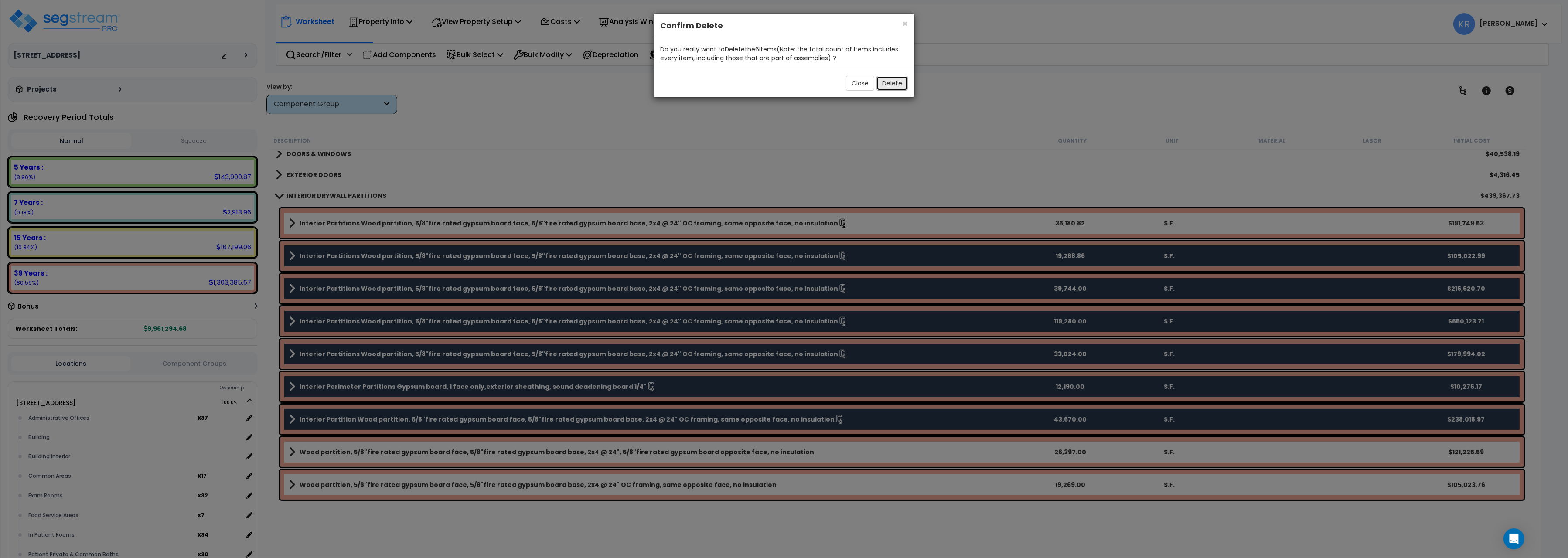
click at [889, 81] on button "Delete" at bounding box center [892, 83] width 32 height 15
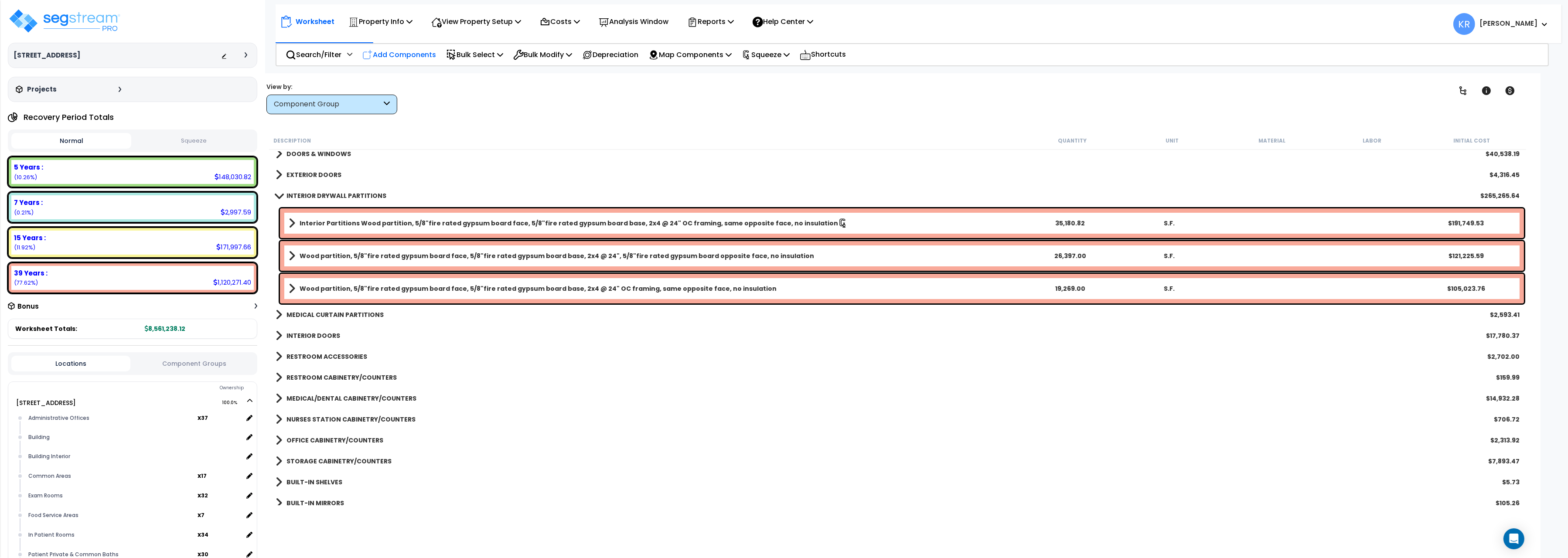
click at [397, 54] on p "Add Components" at bounding box center [399, 54] width 74 height 12
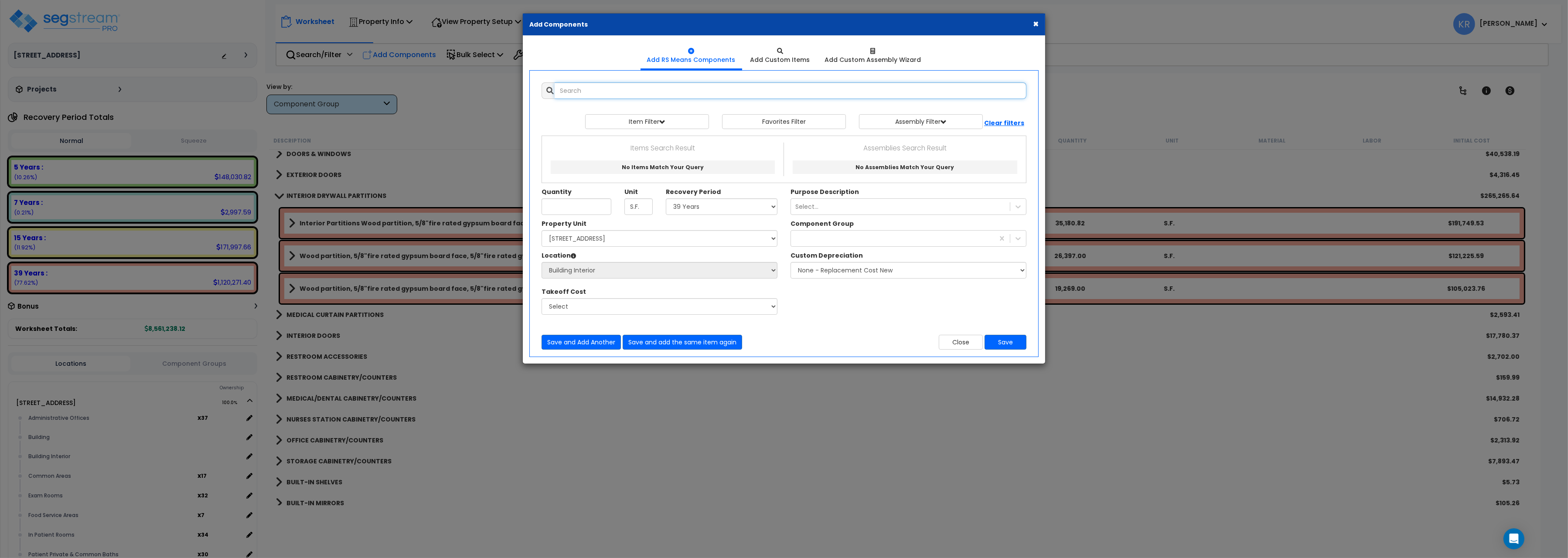
select select
click at [638, 94] on input "text" at bounding box center [790, 90] width 472 height 16
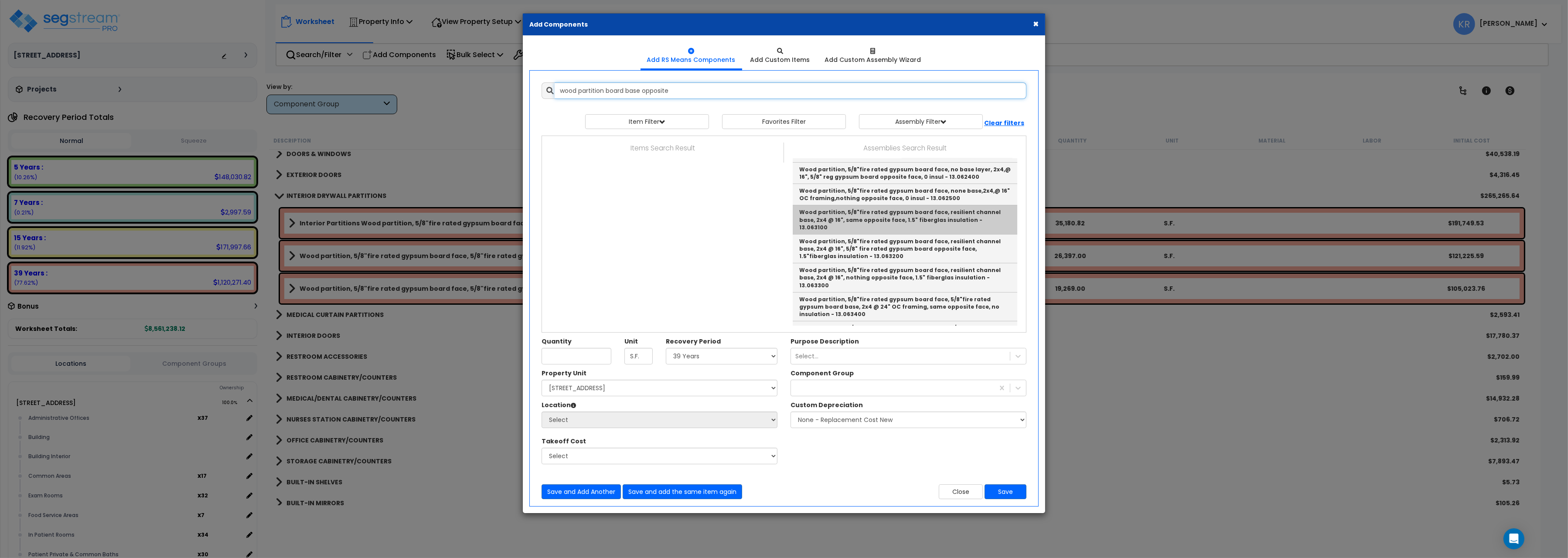
scroll to position [97, 0]
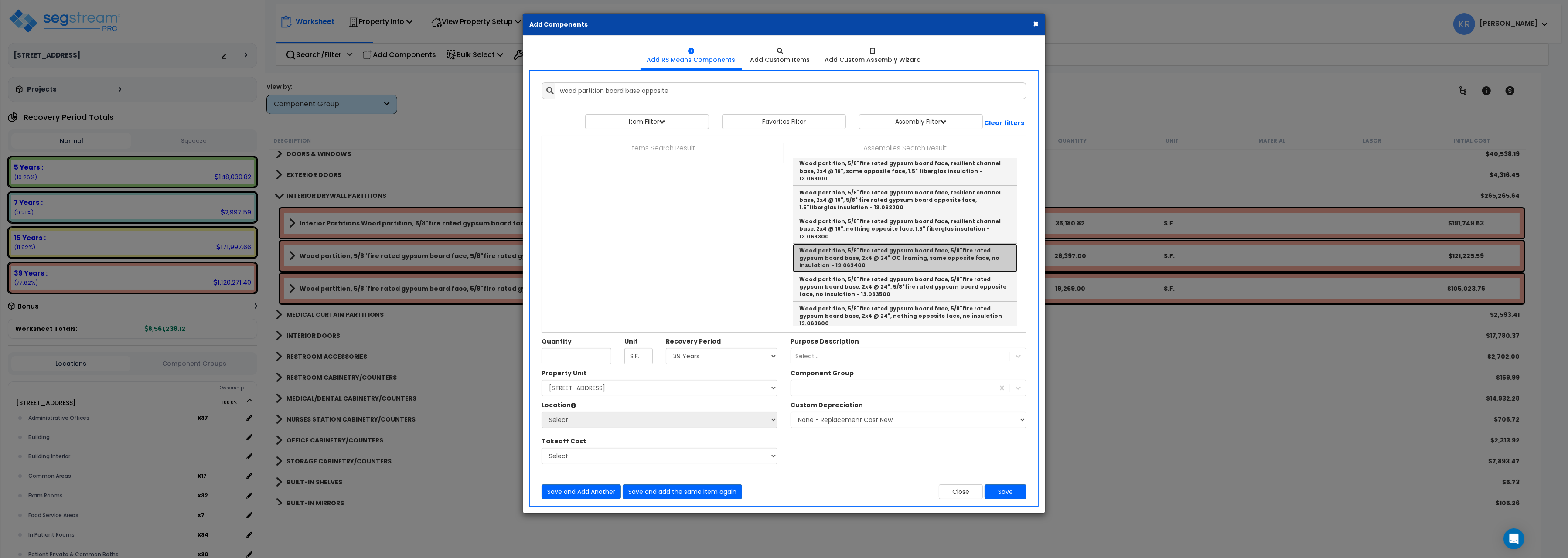
click at [982, 243] on link "Wood partition, 5/8"fire rated gypsum board face, 5/8"fire rated gypsum board b…" at bounding box center [905, 257] width 225 height 29
type input "Wood partition, 5/8"fire rated gypsum board face, 5/8"fire rated gypsum board b…"
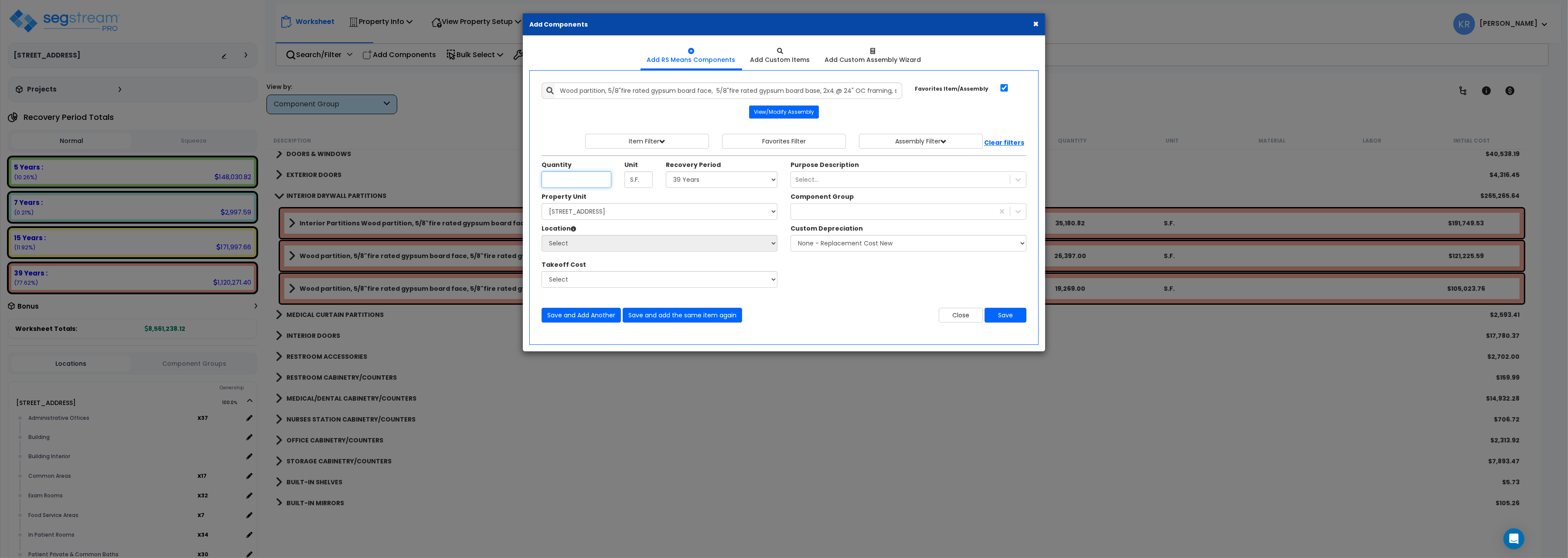
click at [562, 186] on input "Unit Quantity" at bounding box center [576, 180] width 70 height 16
type input "16,758"
click at [666, 172] on select "Select 5 Years 7 Years 15 Years 20 Years 39 Years 27.5 Year" at bounding box center [721, 180] width 111 height 16
select select "39Y"
click option "39 Years" at bounding box center [0, 0] width 0 height 0
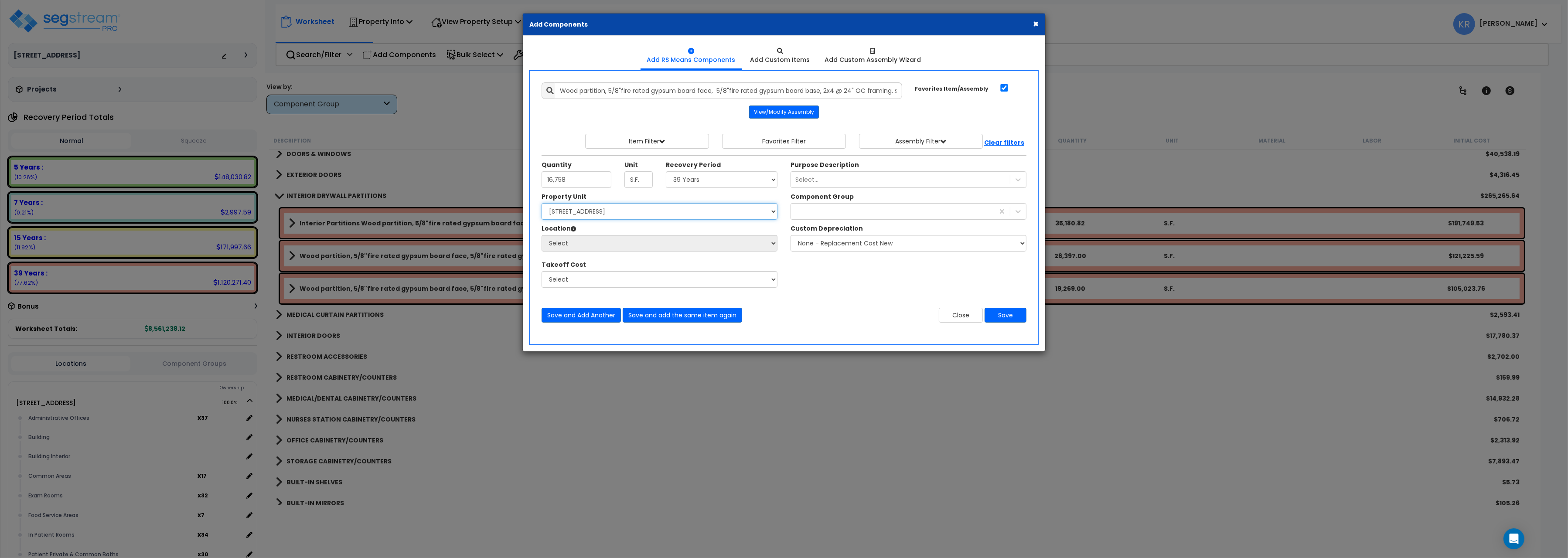
click at [542, 203] on select "Select 204 Energy Pkwy Site Improvements" at bounding box center [660, 211] width 236 height 16
select select "162439"
click option "204 Energy Pkwy" at bounding box center [0, 0] width 0 height 0
click at [542, 235] on select "Select Administrative Offices Building Building Interior Common Areas Exam Room…" at bounding box center [660, 243] width 236 height 16
select select "461"
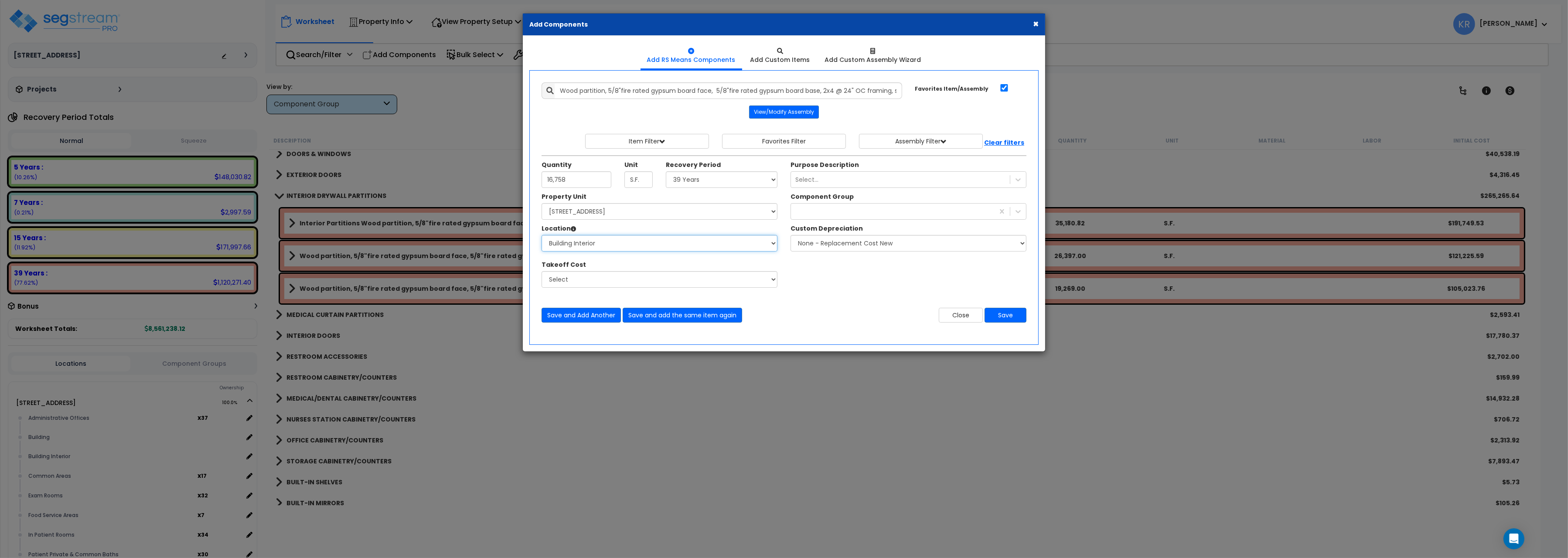
click option "Building Interior" at bounding box center [0, 0] width 0 height 0
click at [808, 216] on div at bounding box center [892, 211] width 203 height 14
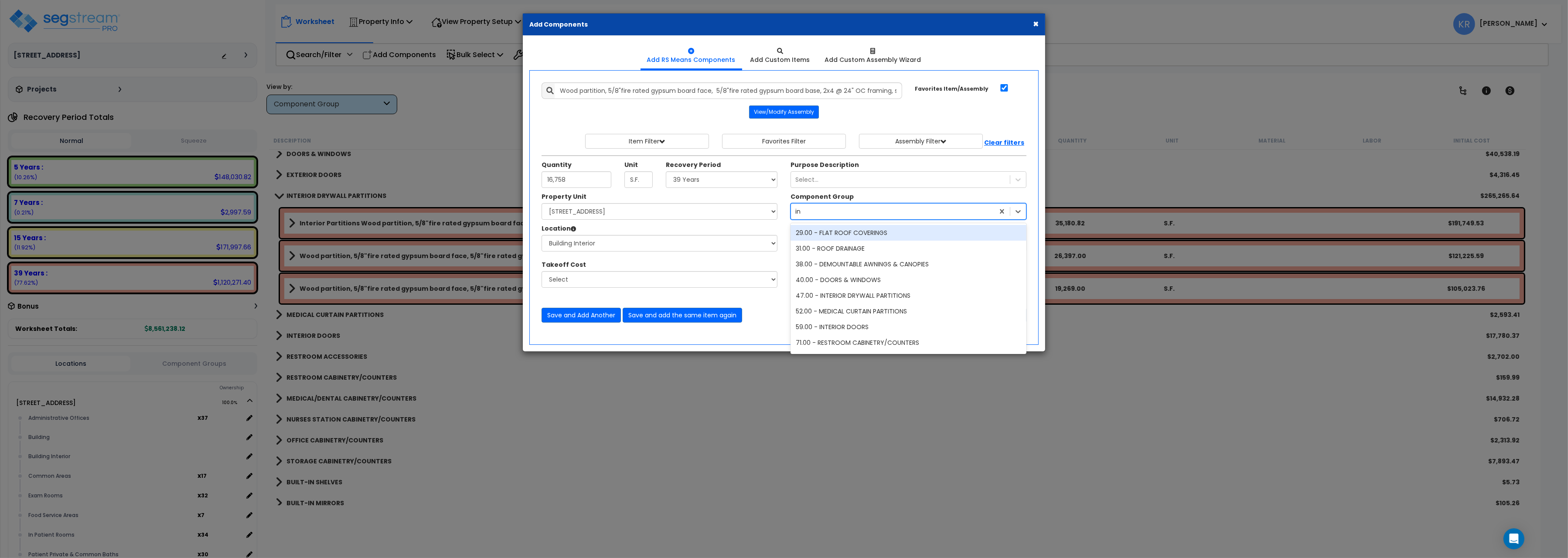
type input "int"
click at [887, 232] on div "47.00 - INTERIOR DRYWALL PARTITIONS" at bounding box center [909, 233] width 236 height 16
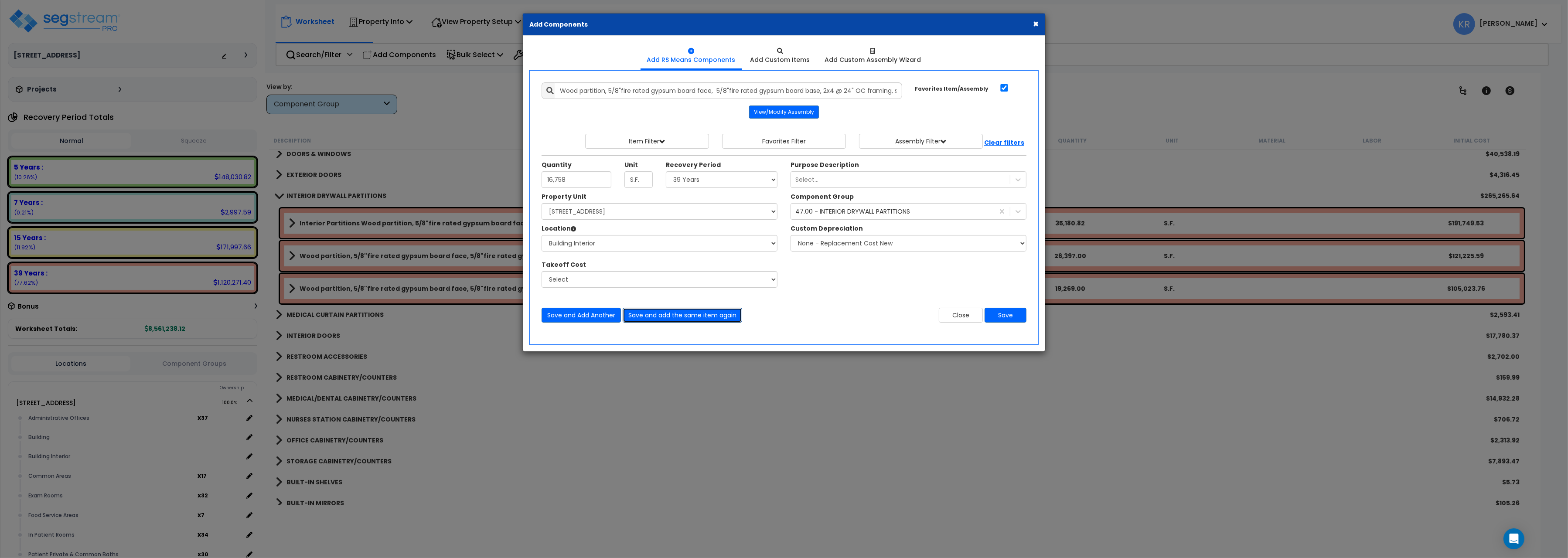
click at [670, 314] on button "Save and add the same item again" at bounding box center [682, 315] width 119 height 15
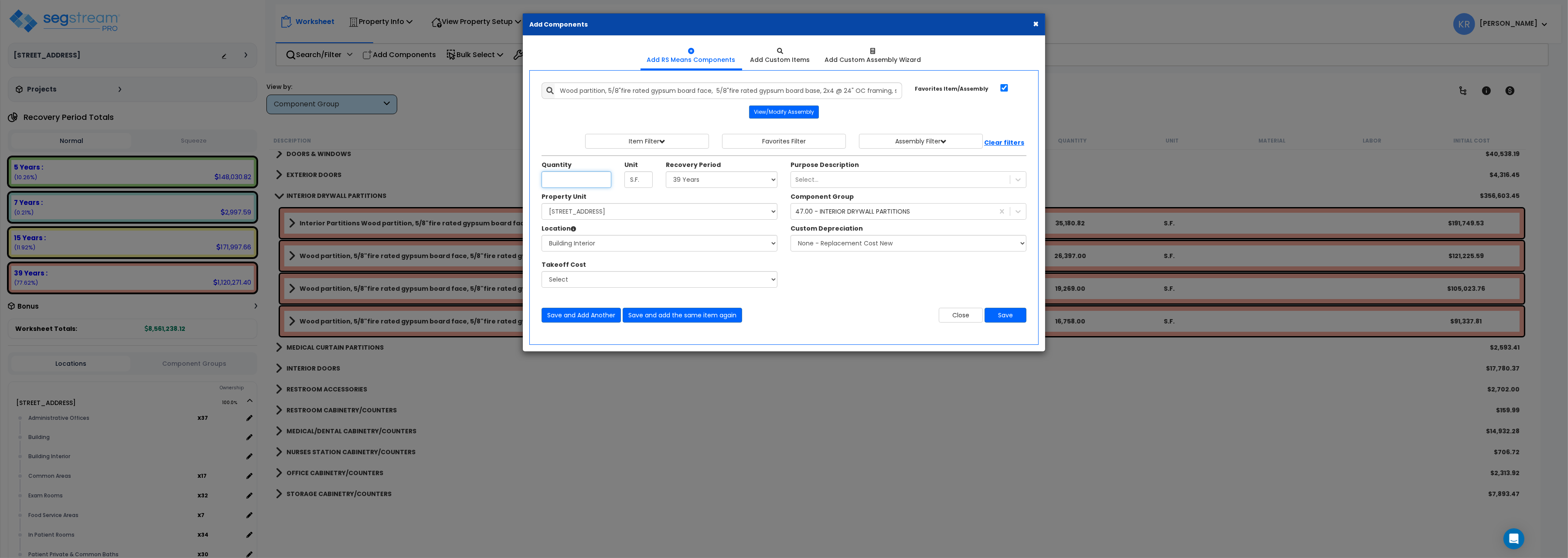
click at [575, 180] on input "Unit Quantity" at bounding box center [576, 180] width 70 height 16
type input "5,940"
click at [665, 316] on button "Save and add the same item again" at bounding box center [682, 315] width 119 height 15
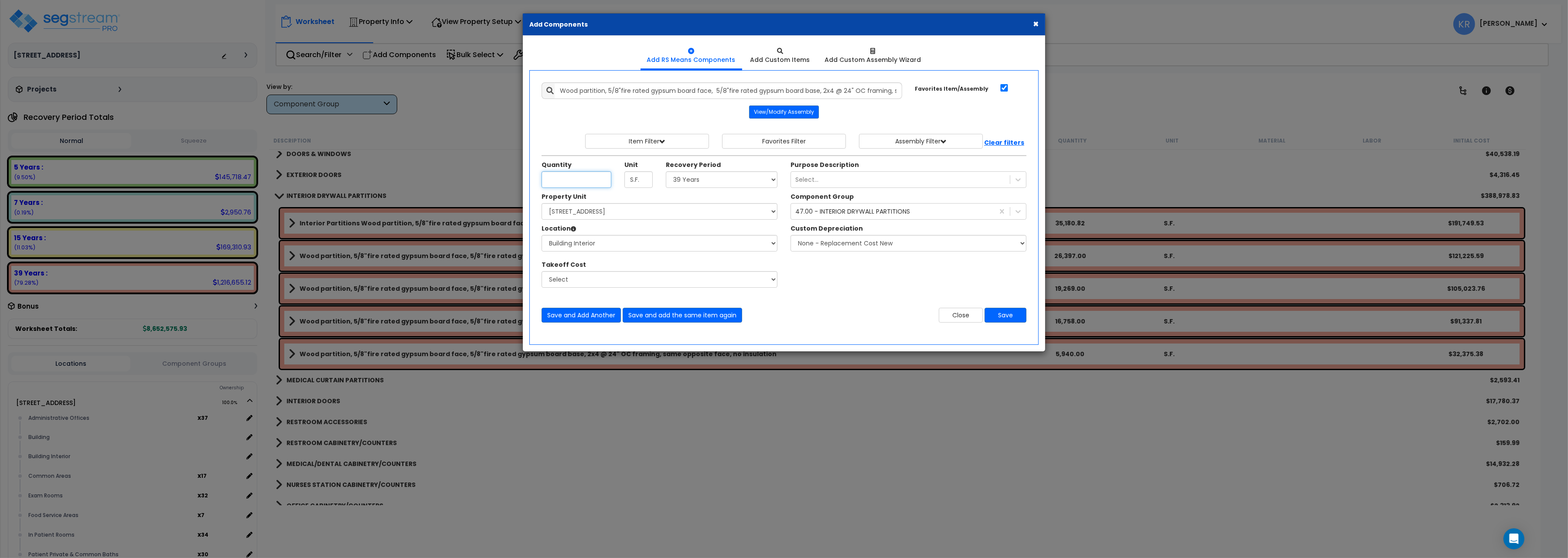
click at [579, 184] on input "Unit Quantity" at bounding box center [576, 180] width 70 height 16
type input "14,517"
click at [999, 318] on button "Save" at bounding box center [1006, 315] width 42 height 15
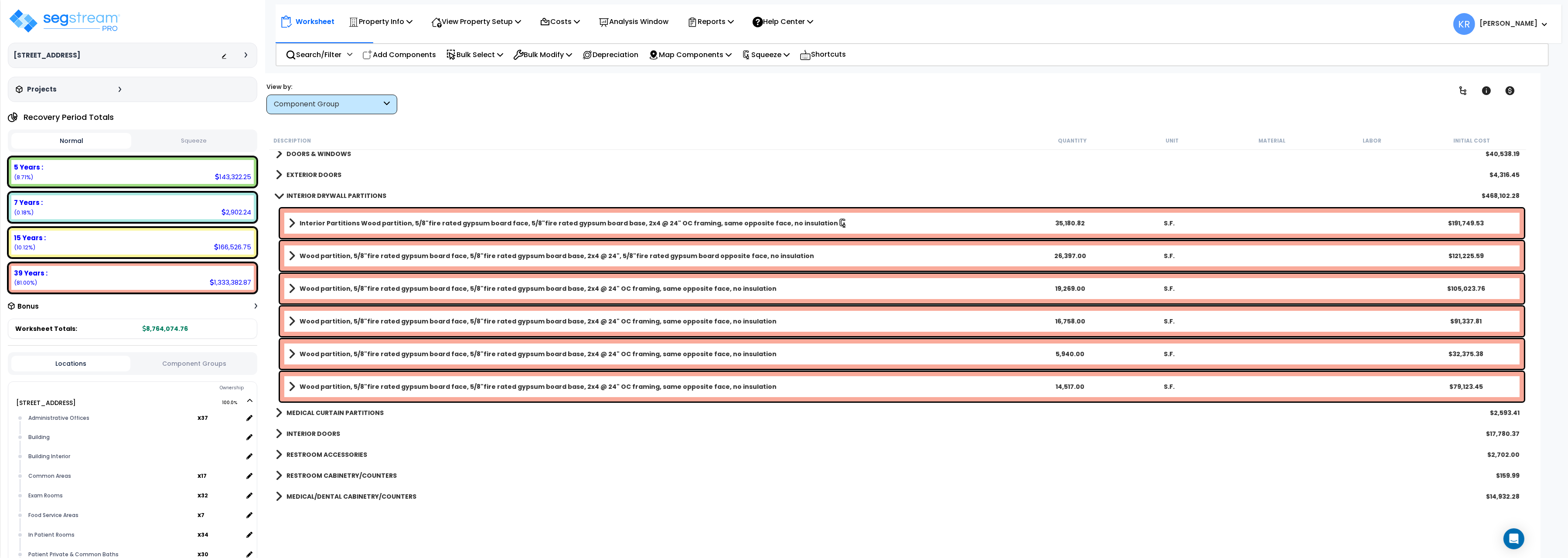
click at [293, 196] on b "INTERIOR DRYWALL PARTITIONS" at bounding box center [337, 195] width 100 height 9
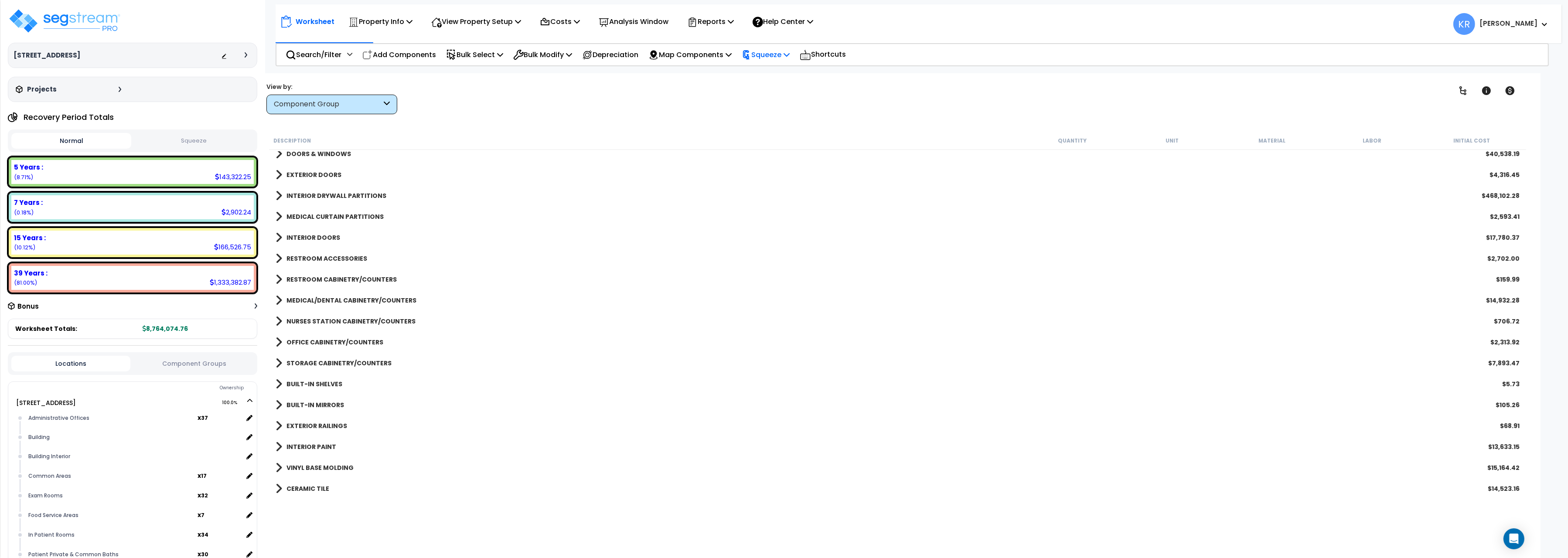
click at [777, 56] on p "Squeeze" at bounding box center [766, 54] width 48 height 12
click at [777, 95] on link "Reset Squeeze" at bounding box center [780, 95] width 86 height 18
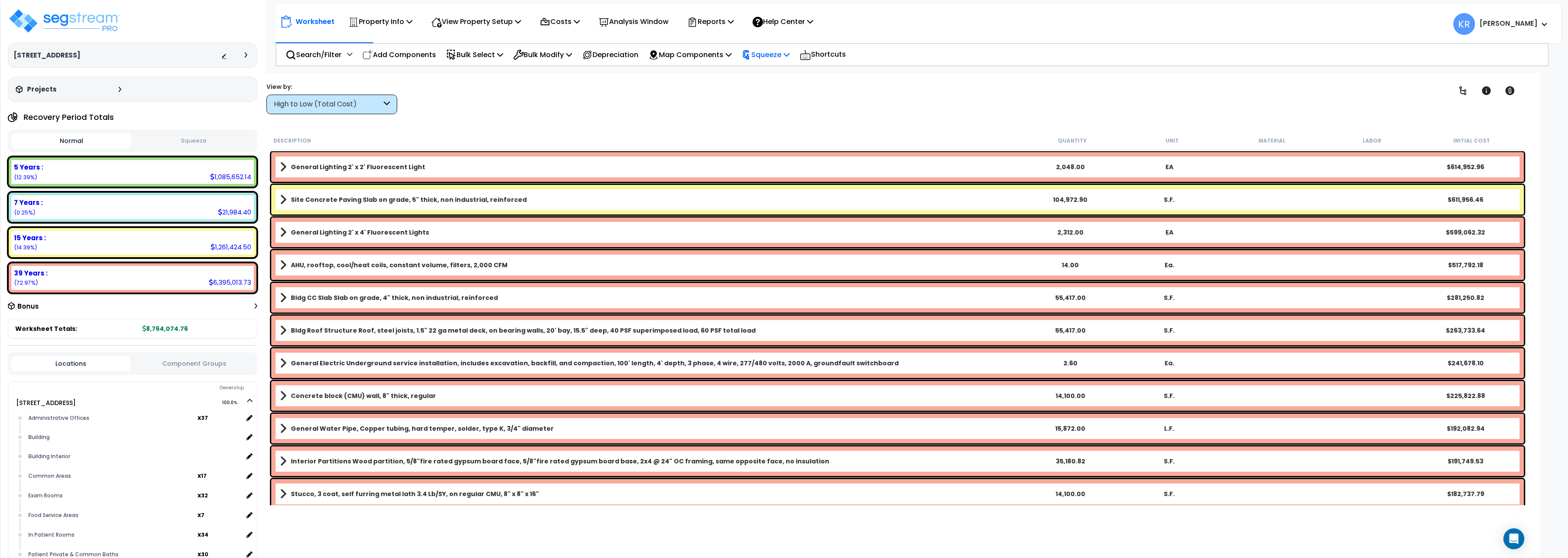
click at [774, 54] on p "Squeeze" at bounding box center [766, 54] width 48 height 12
click at [779, 73] on link "Squeeze" at bounding box center [780, 74] width 86 height 18
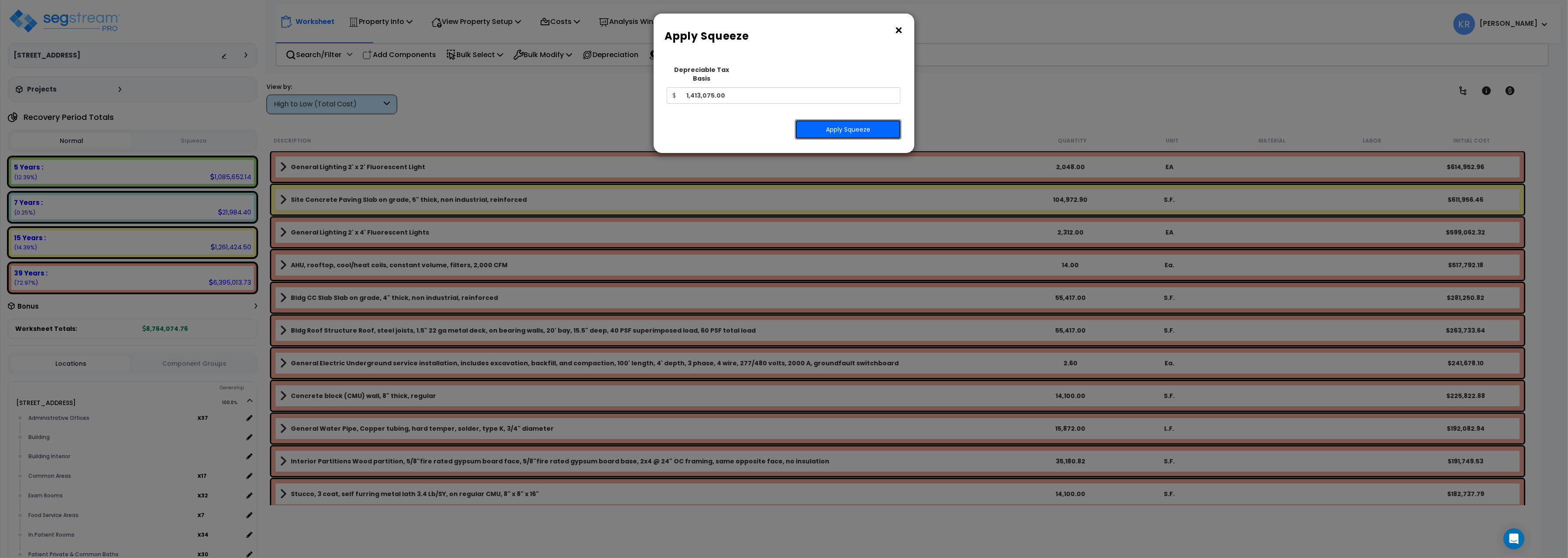
click at [821, 119] on button "Apply Squeeze" at bounding box center [848, 129] width 107 height 20
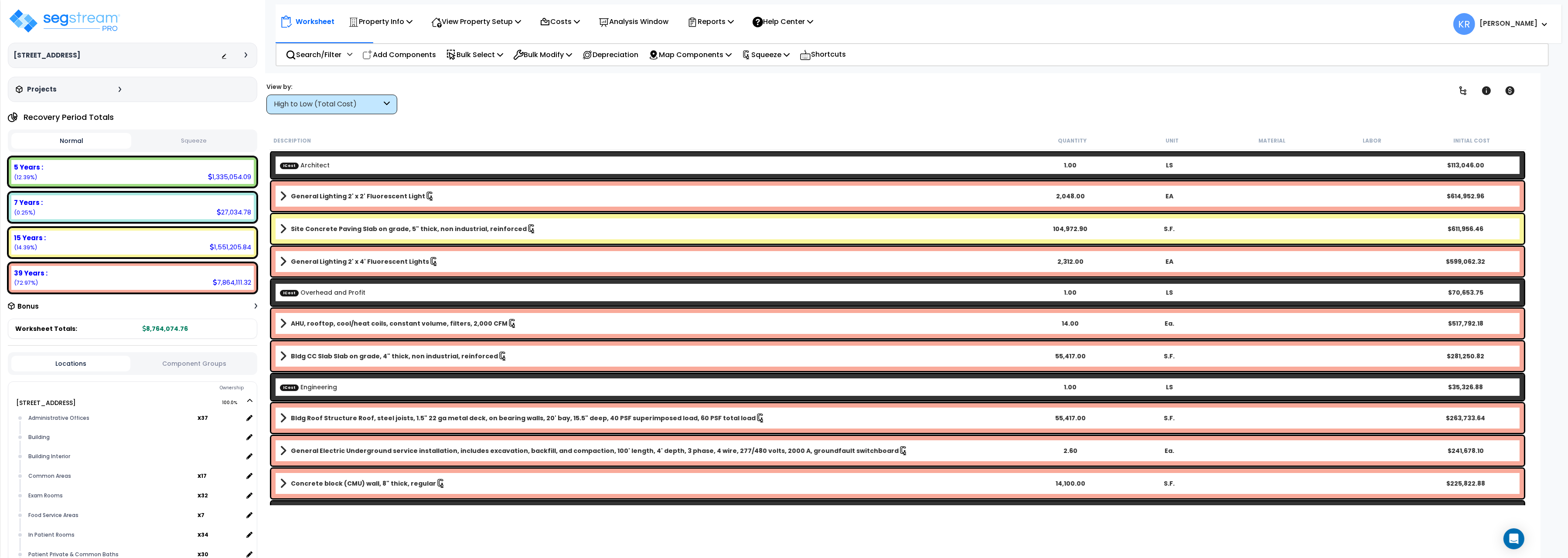
click at [199, 139] on button "Squeeze" at bounding box center [193, 141] width 120 height 15
click at [85, 19] on img at bounding box center [65, 21] width 113 height 26
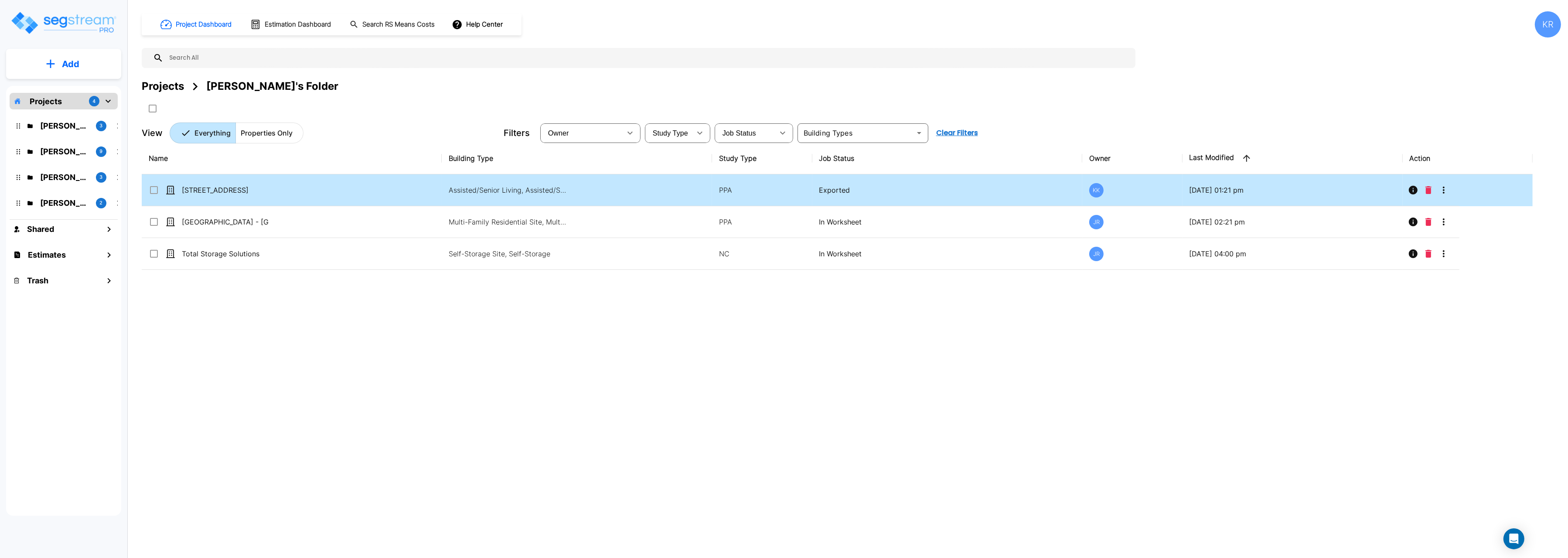
click at [152, 190] on input "select row 204 Energy Pkwy" at bounding box center [153, 189] width 9 height 7
click at [1443, 194] on icon "More-Options" at bounding box center [1443, 190] width 10 height 10
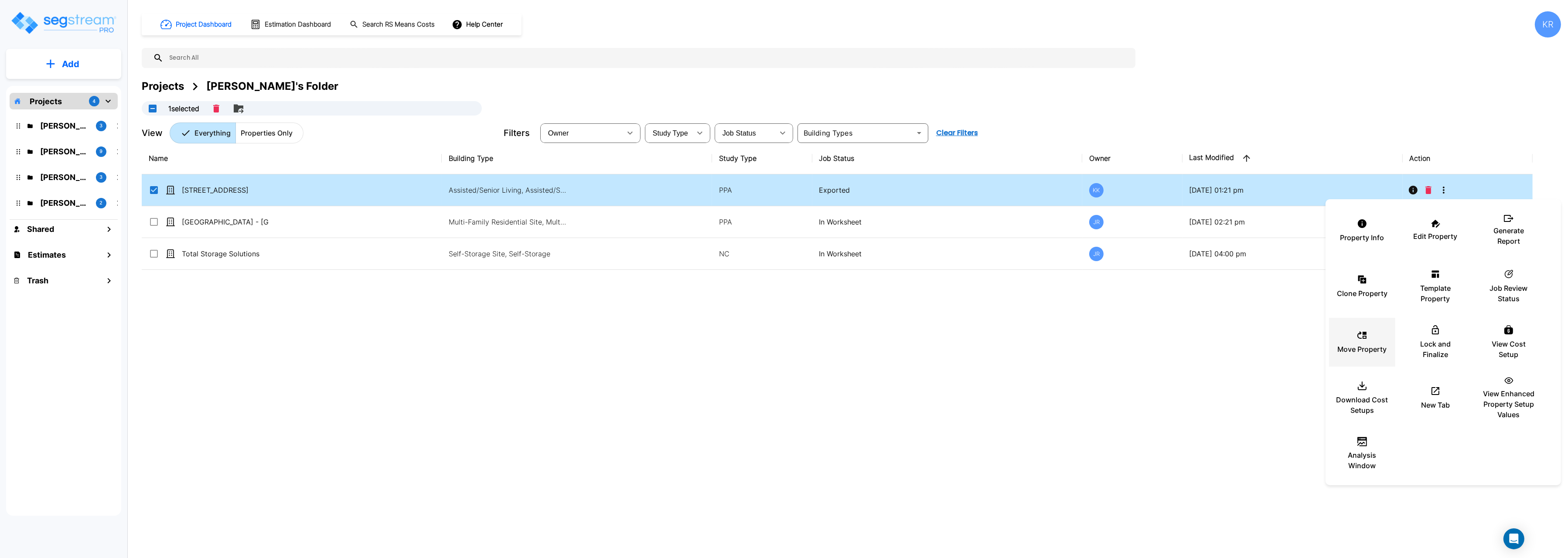
click at [1373, 343] on div "Move Property" at bounding box center [1362, 343] width 52 height 44
checkbox input "false"
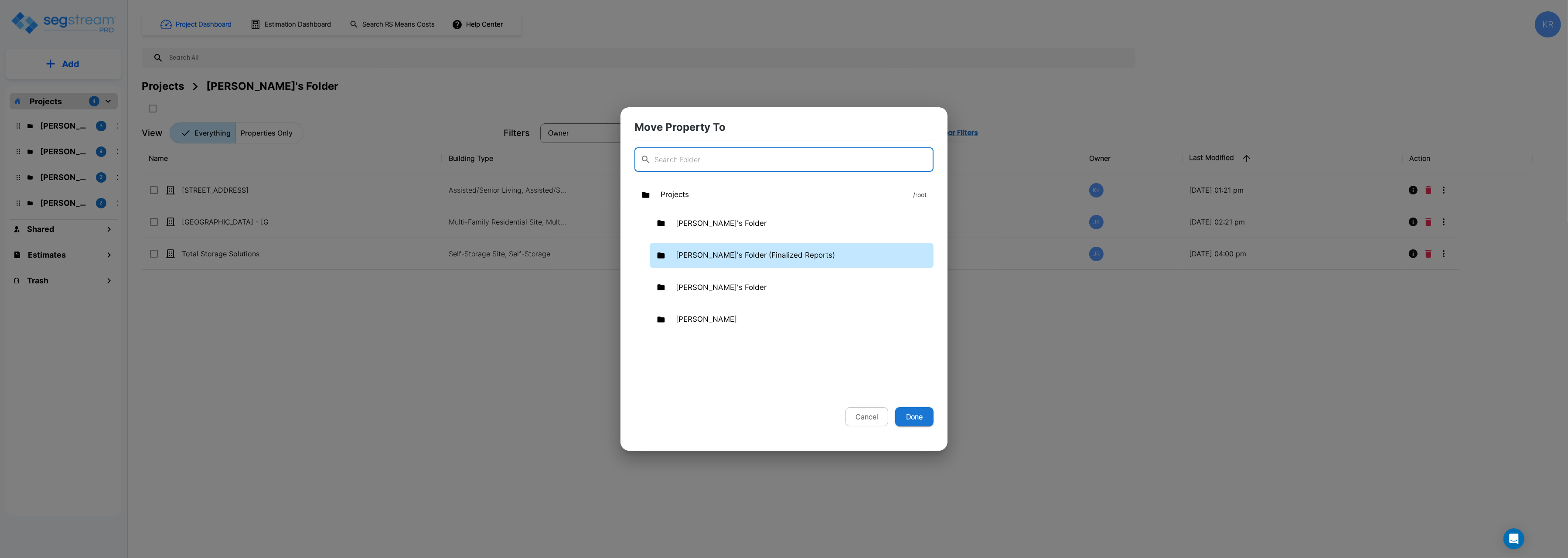
click at [682, 259] on p "Kristina's Folder (Finalized Reports)" at bounding box center [755, 255] width 159 height 12
click at [923, 419] on button "Done" at bounding box center [914, 417] width 38 height 19
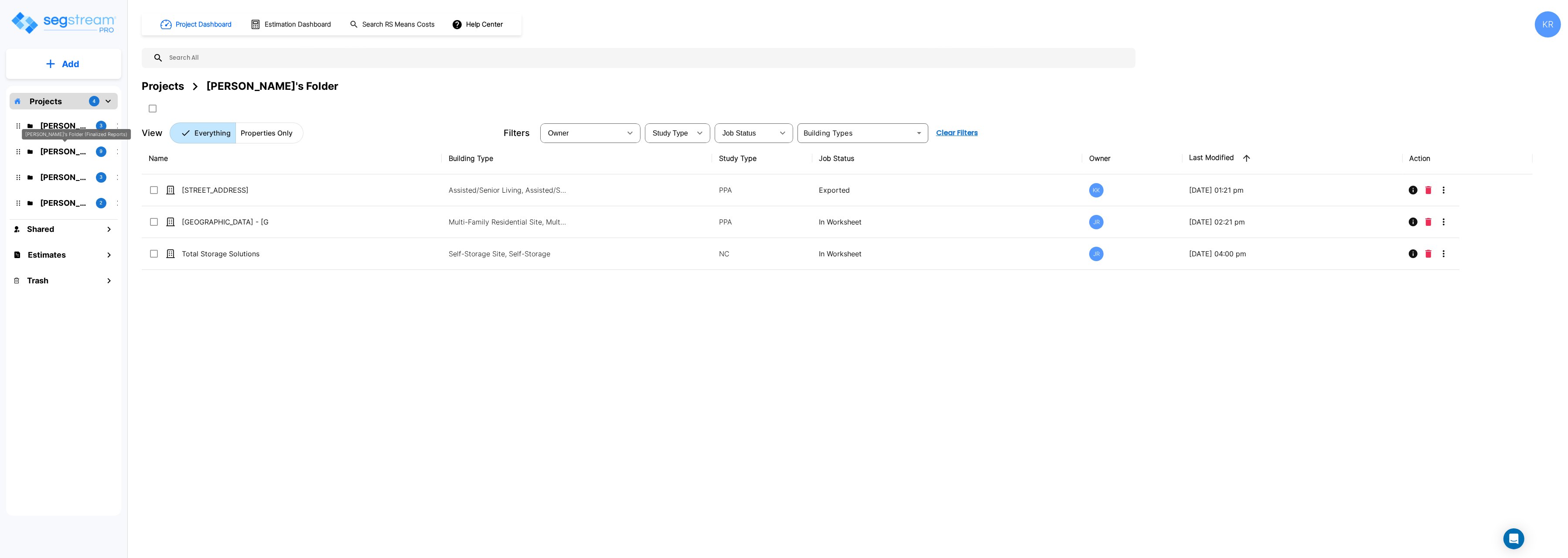
click at [62, 150] on p "Kristina's Folder (Finalized Reports)" at bounding box center [65, 151] width 49 height 12
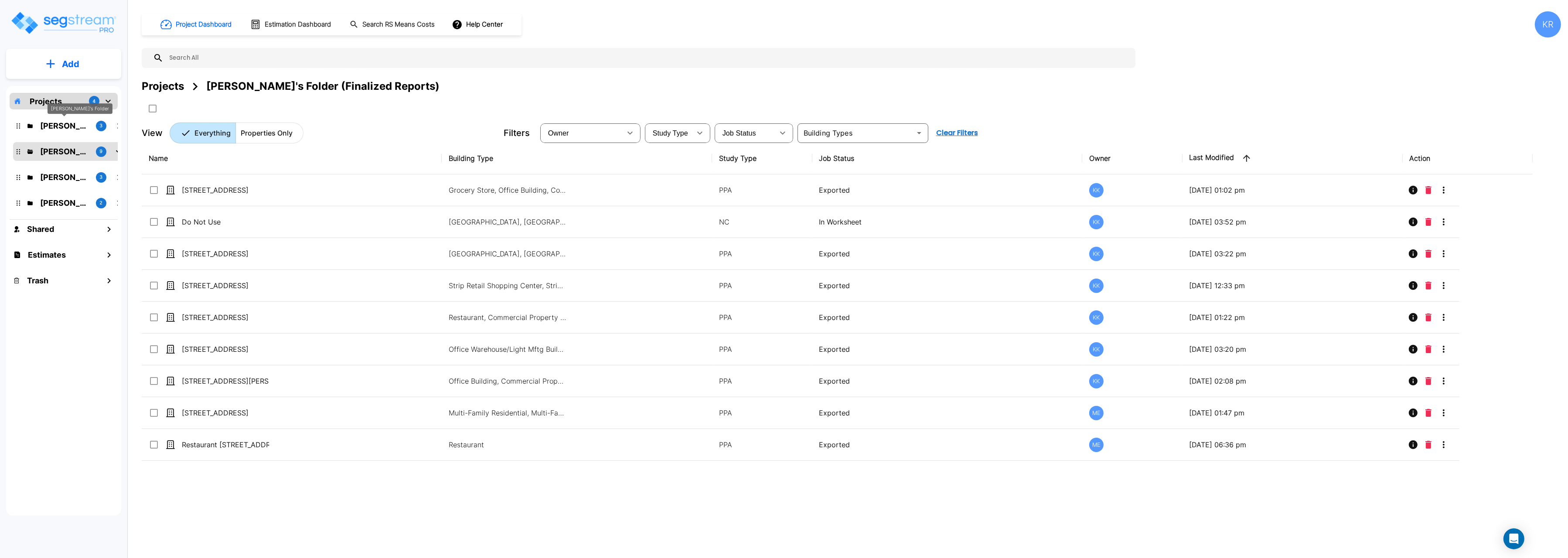
click at [56, 120] on p "Jon's Folder" at bounding box center [65, 125] width 49 height 12
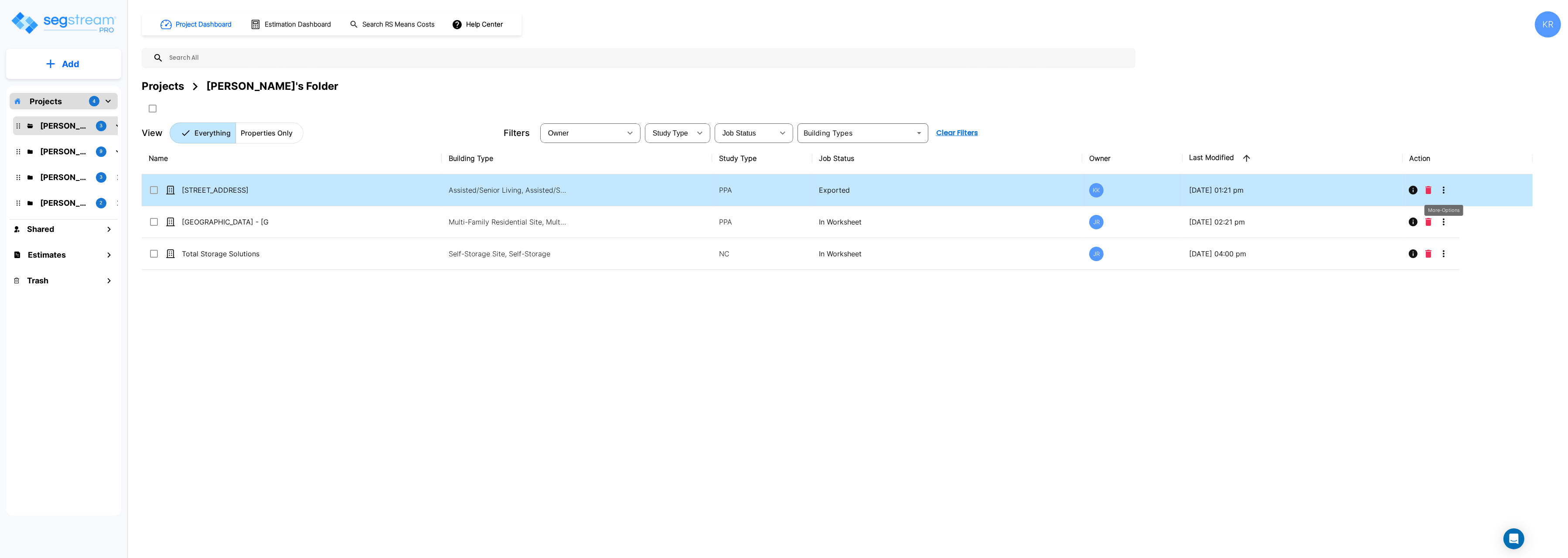
click at [1440, 192] on icon "More-Options" at bounding box center [1443, 190] width 10 height 10
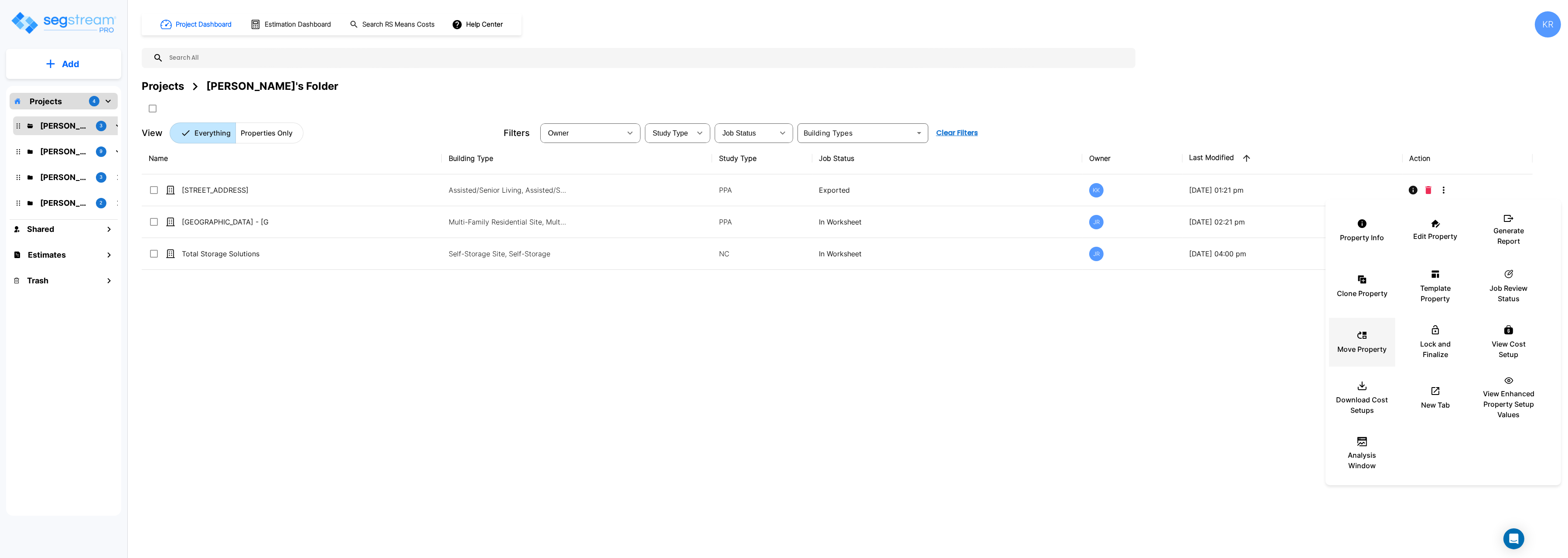
click at [1359, 353] on p "Move Property" at bounding box center [1362, 349] width 49 height 10
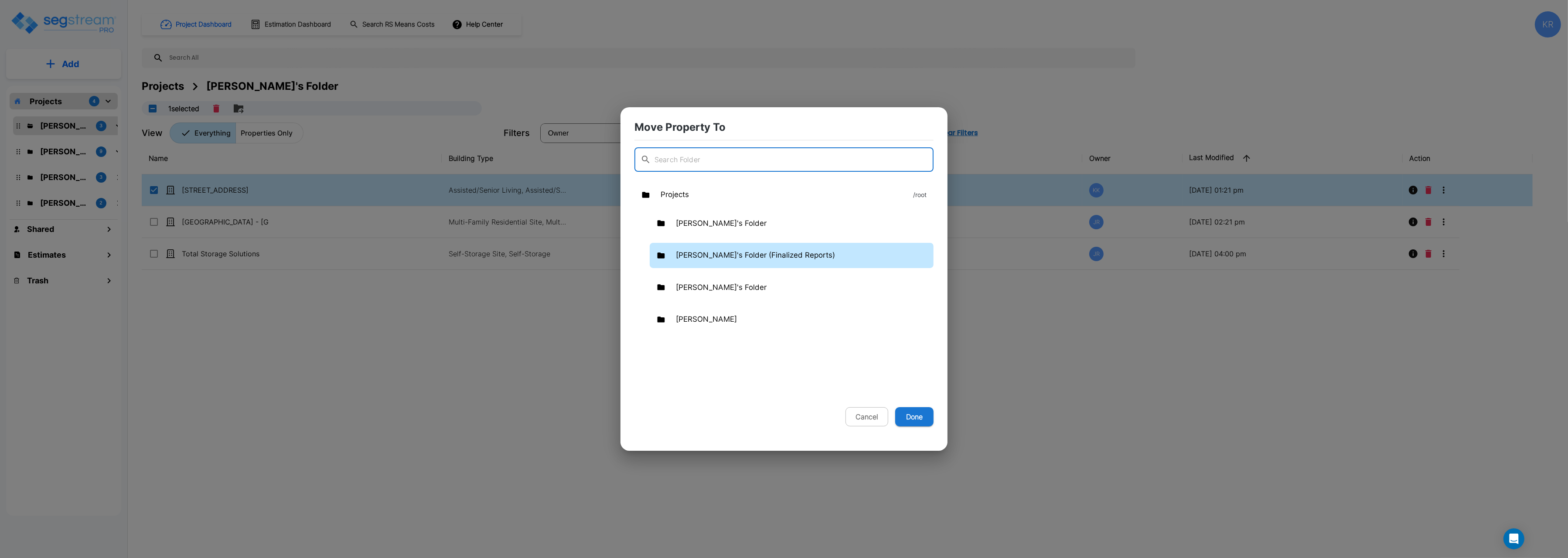
click at [717, 258] on p "Kristina's Folder (Finalized Reports)" at bounding box center [755, 255] width 159 height 12
click at [919, 421] on button "Done" at bounding box center [914, 417] width 38 height 19
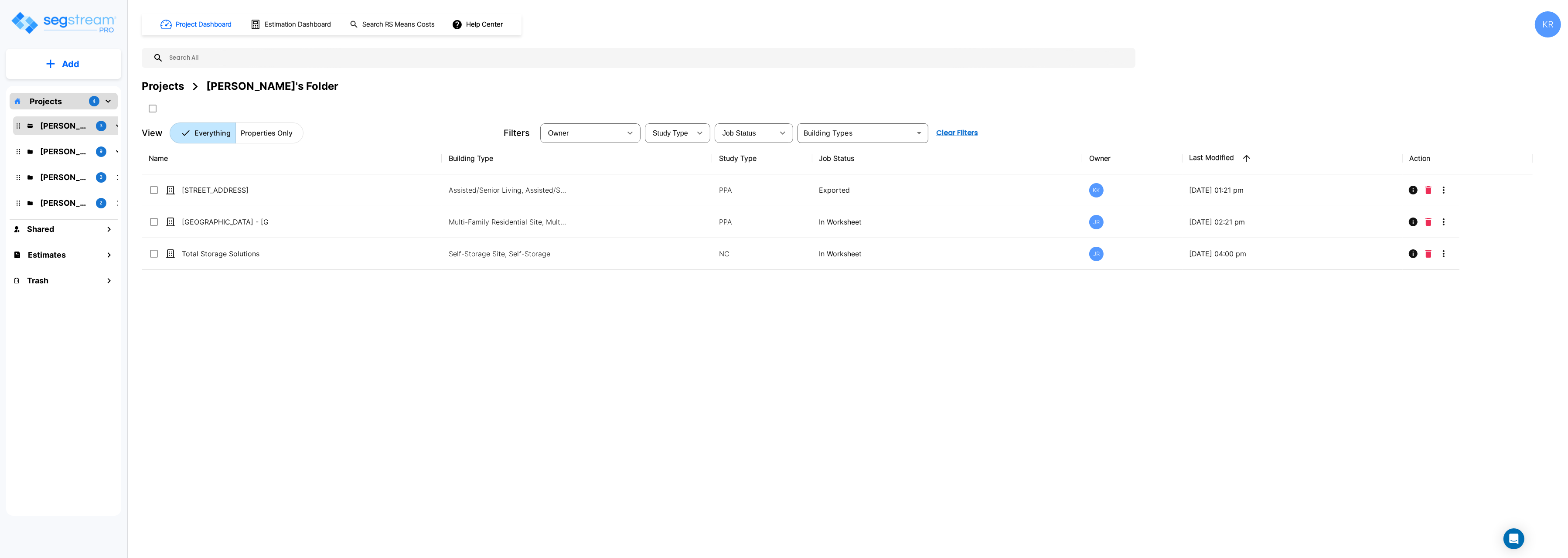
checkbox input "false"
click at [58, 150] on p "Kristina's Folder (Finalized Reports)" at bounding box center [65, 151] width 49 height 12
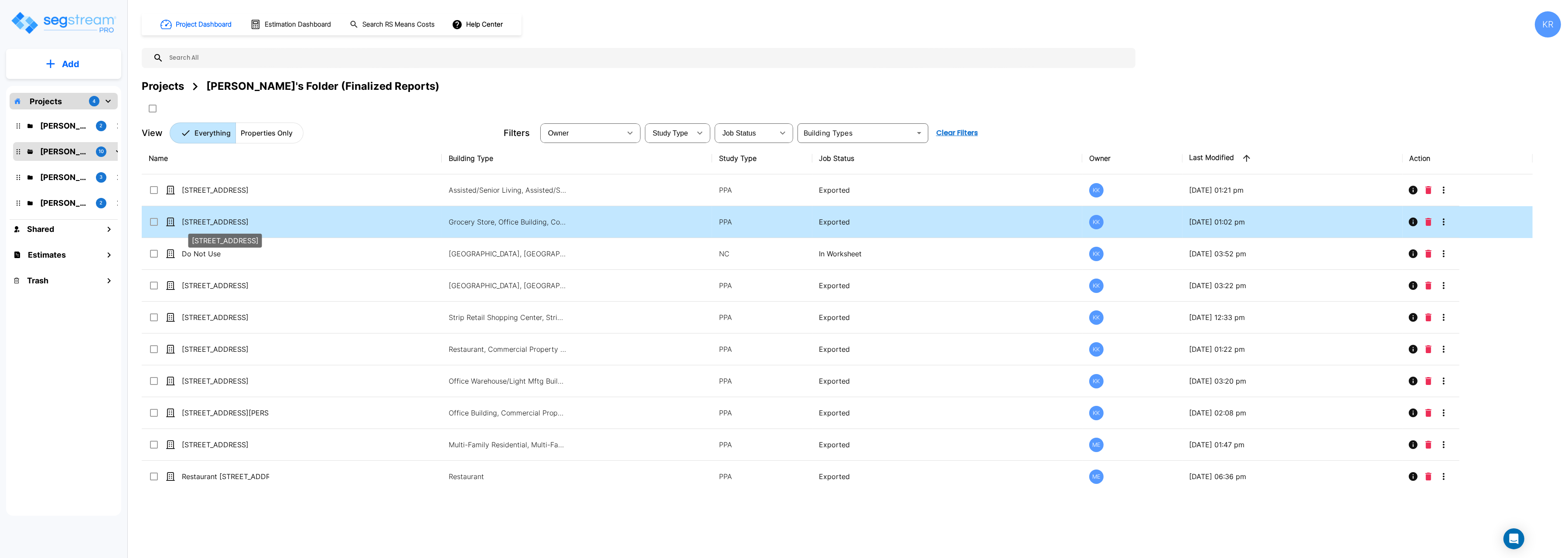
click at [212, 221] on p "[STREET_ADDRESS]" at bounding box center [225, 221] width 87 height 10
checkbox input "false"
click at [212, 221] on p "[STREET_ADDRESS]" at bounding box center [225, 221] width 87 height 10
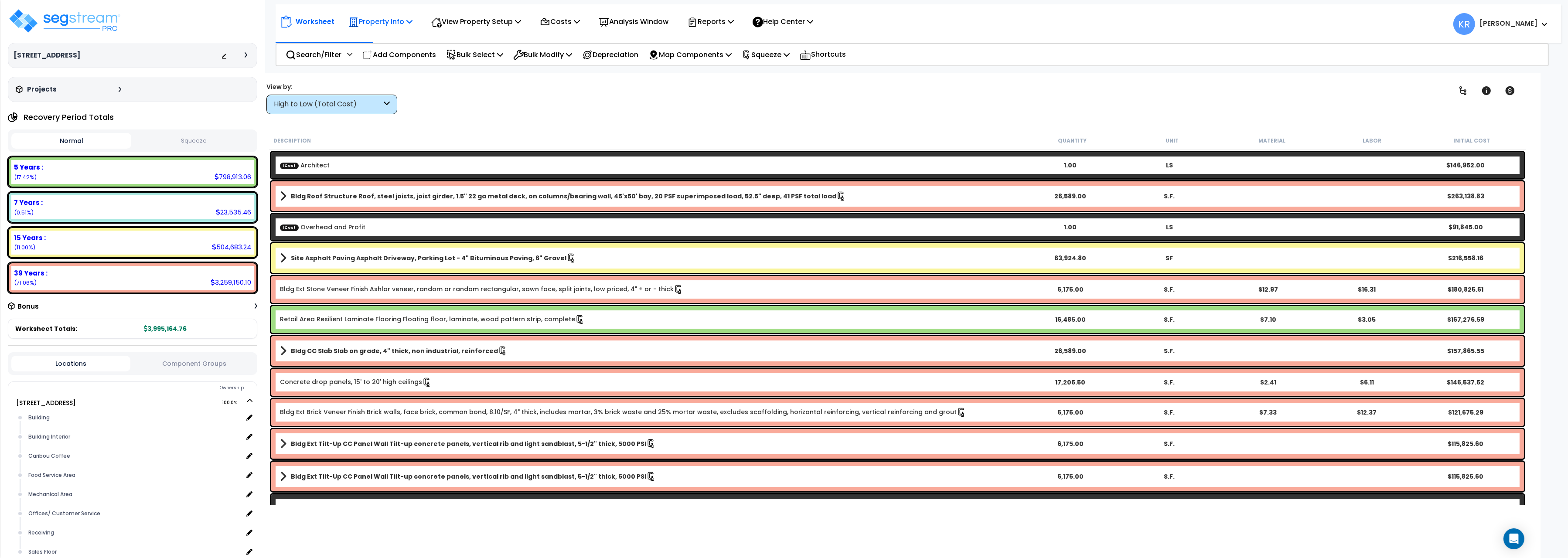
click at [363, 25] on p "Property Info" at bounding box center [380, 21] width 64 height 12
click at [369, 36] on link "Property Setup" at bounding box center [387, 41] width 86 height 18
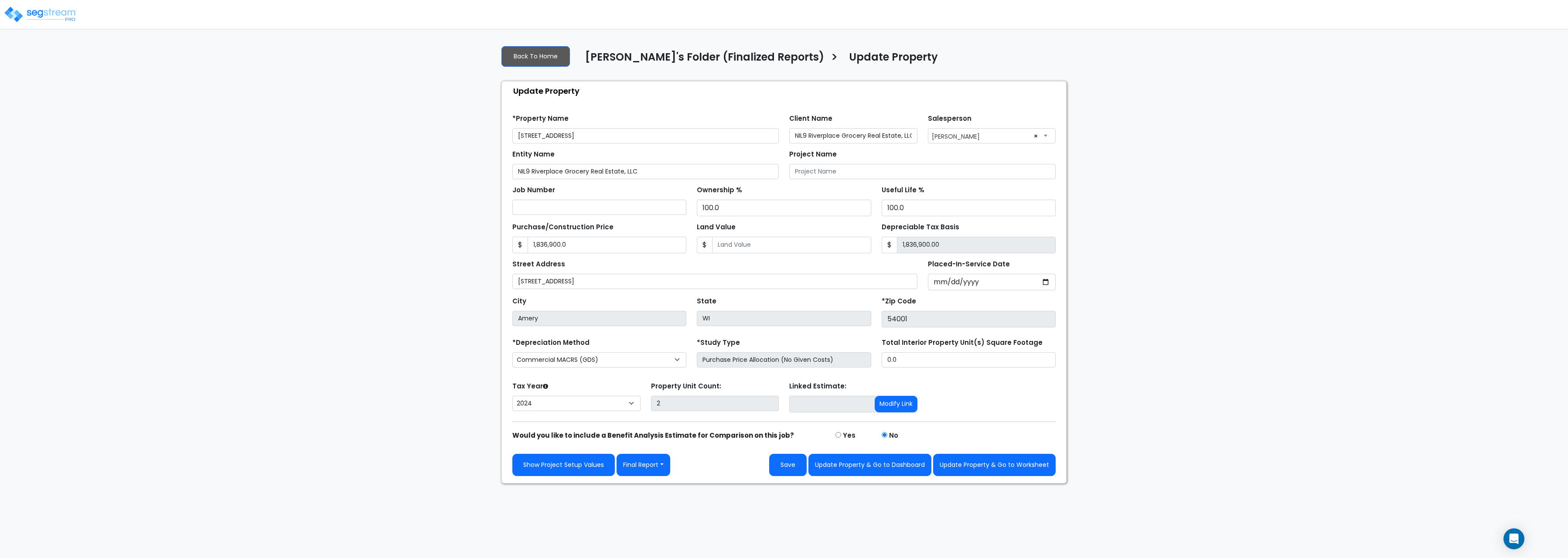
select select "2024"
click at [1018, 475] on button "Update Property & Go to Worksheet" at bounding box center [994, 465] width 122 height 23
type input "1836900"
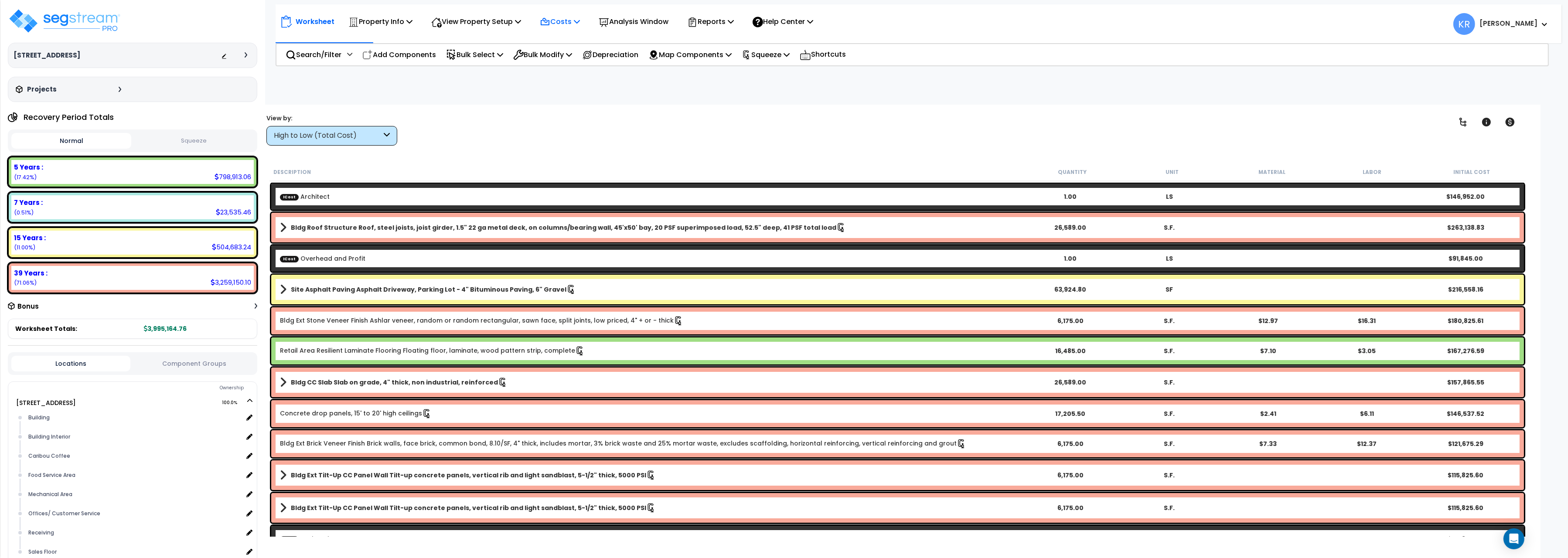
click at [549, 21] on icon at bounding box center [545, 21] width 8 height 7
click at [573, 39] on link "Indirect Costs" at bounding box center [579, 41] width 86 height 18
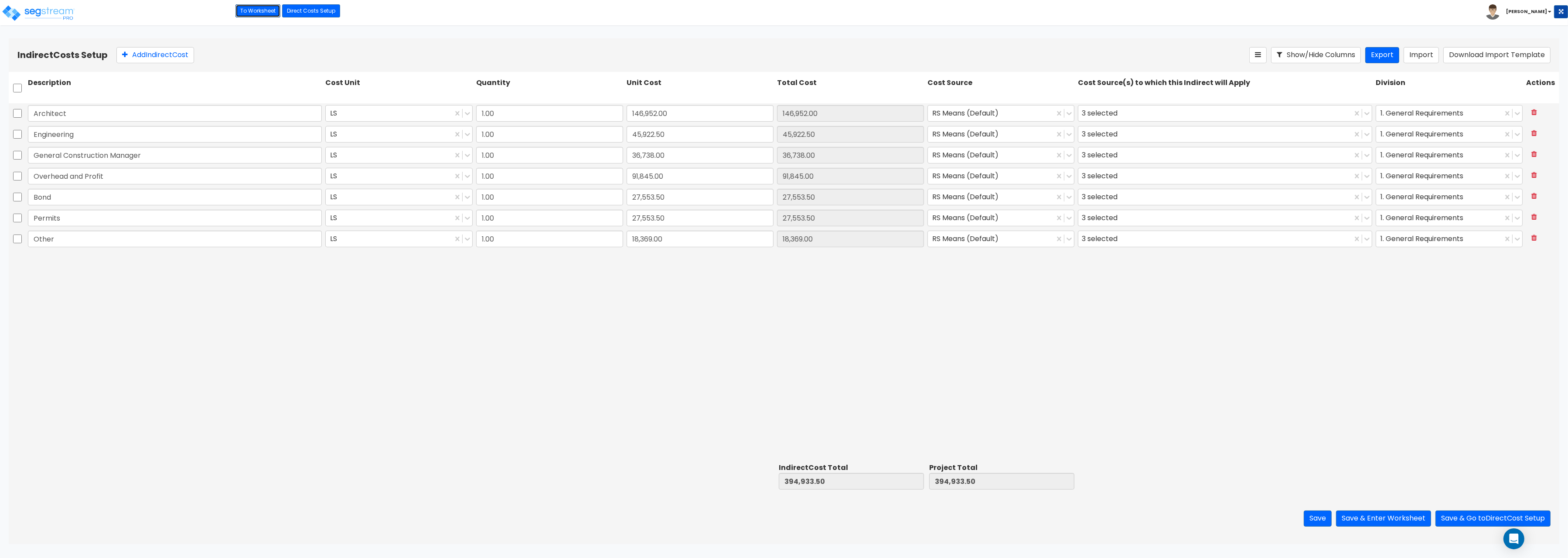
click at [261, 10] on link "To Worksheet" at bounding box center [258, 10] width 45 height 13
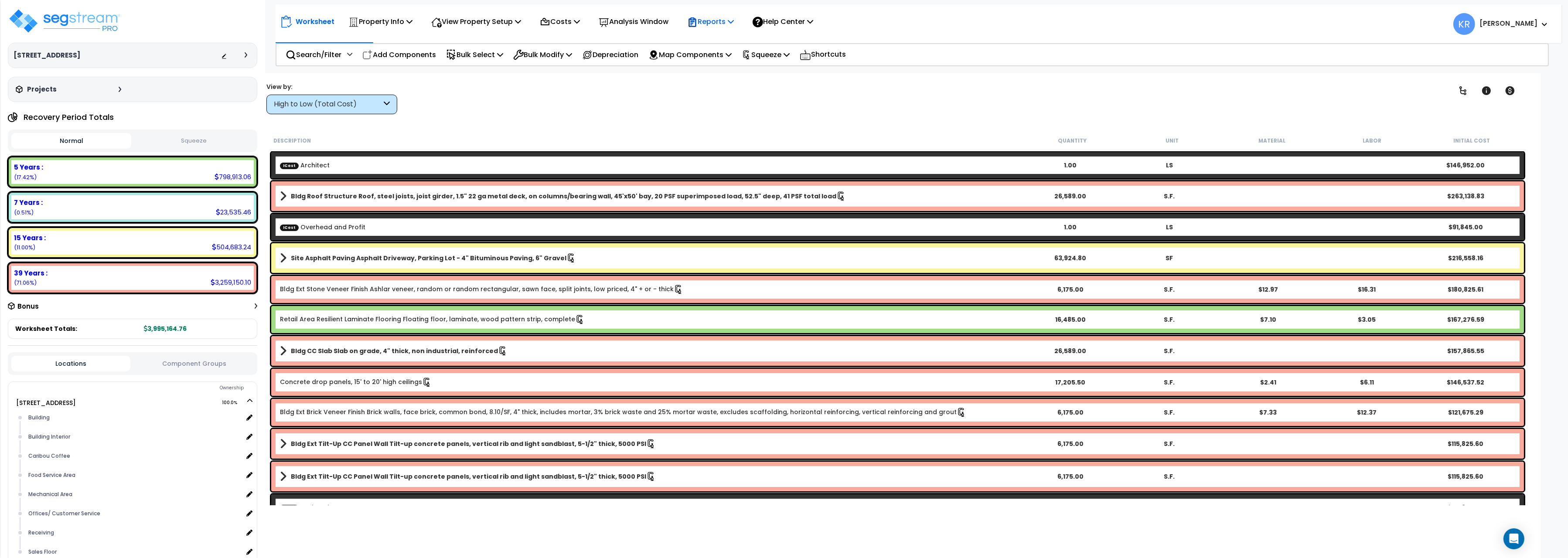
click at [738, 23] on div "Reports Get Report Manage Report Images Manage Report Custom Fields Download Re…" at bounding box center [710, 22] width 56 height 21
click at [734, 23] on p "Reports" at bounding box center [710, 21] width 47 height 12
click at [726, 39] on link "Get Report" at bounding box center [726, 41] width 86 height 18
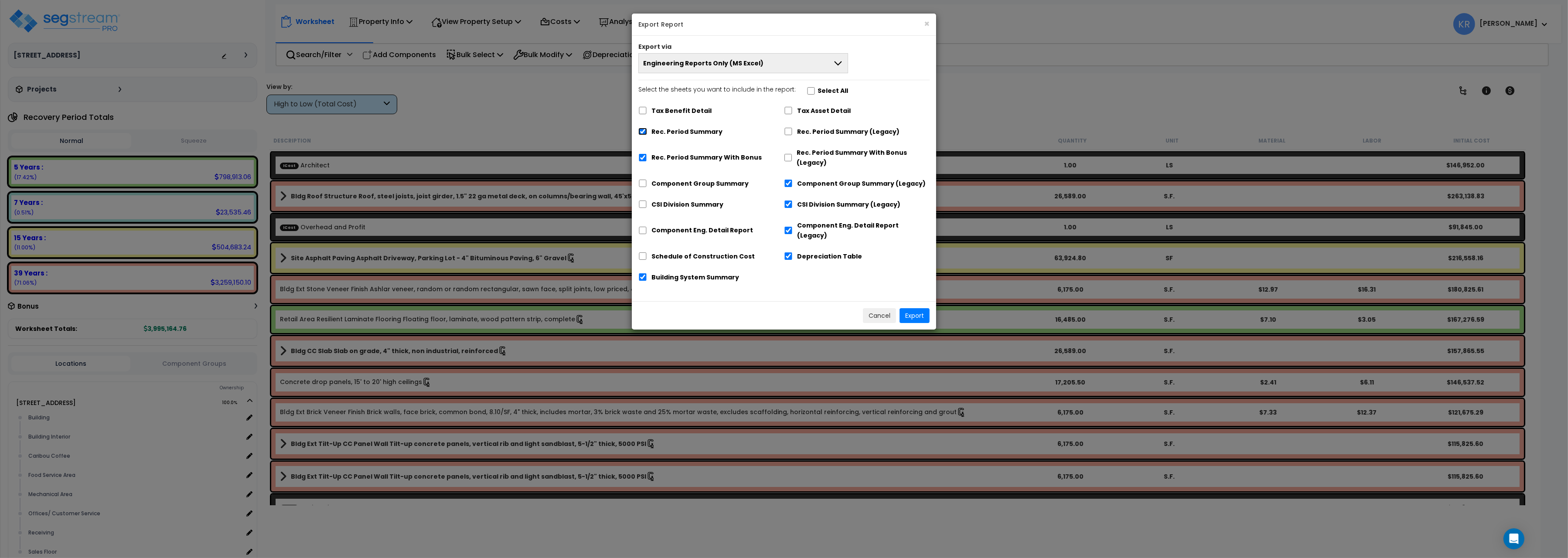
click at [642, 131] on input "Rec. Period Summary" at bounding box center [643, 131] width 9 height 7
checkbox input "false"
click at [642, 158] on input "Rec. Period Summary With Bonus" at bounding box center [643, 158] width 9 height 7
checkbox input "false"
click at [642, 273] on input "Building System Summary" at bounding box center [643, 277] width 9 height 7
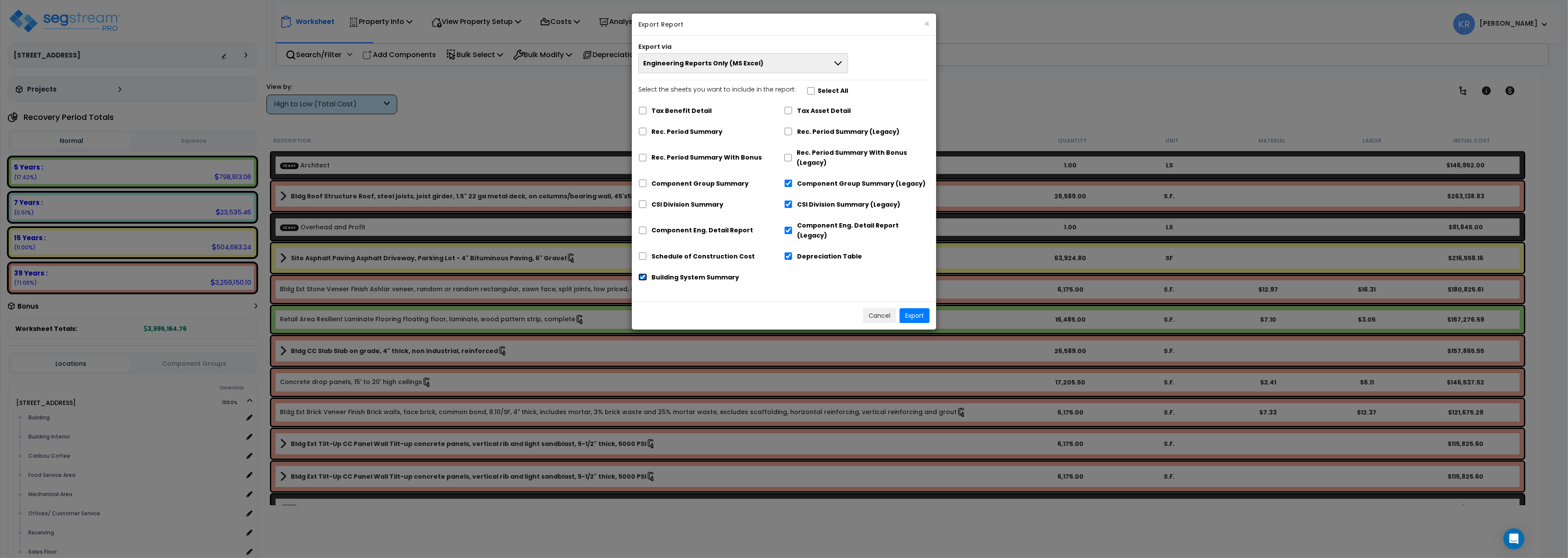
checkbox input "false"
click at [789, 251] on div "Depreciation Table" at bounding box center [856, 255] width 145 height 16
click at [787, 253] on input "Depreciation Table" at bounding box center [788, 256] width 9 height 7
checkbox input "false"
click at [788, 227] on input "Component Eng. Detail Report (Legacy)" at bounding box center [788, 231] width 9 height 7
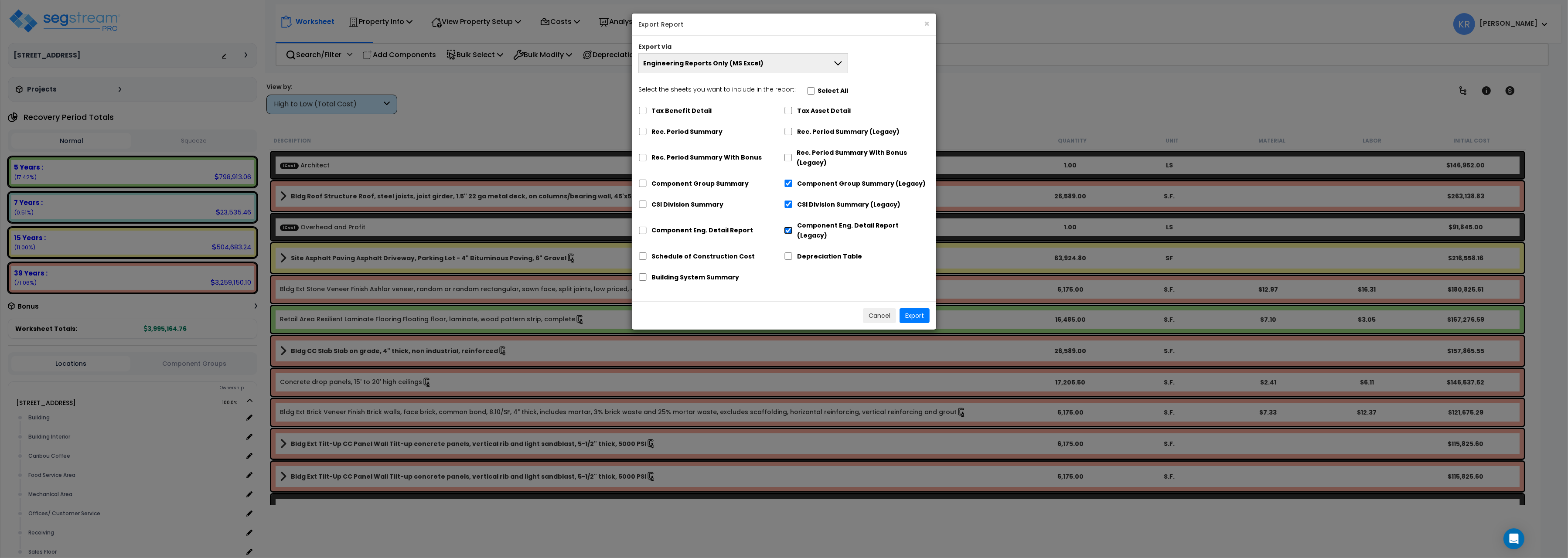
checkbox input "false"
click at [786, 207] on input "CSI Division Summary (Legacy)" at bounding box center [788, 204] width 9 height 7
checkbox input "false"
click at [786, 187] on input "Component Group Summary (Legacy)" at bounding box center [788, 183] width 9 height 7
checkbox input "false"
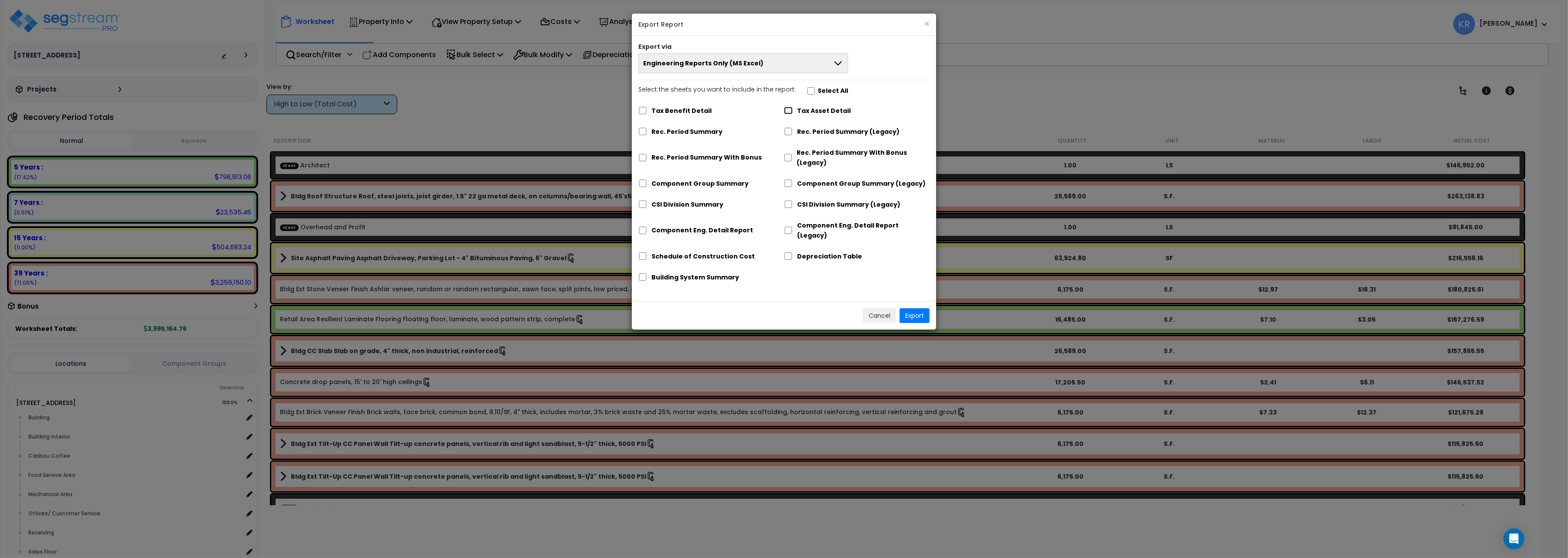
click at [789, 114] on input "Tax Asset Detail" at bounding box center [788, 111] width 9 height 7
checkbox input "true"
click at [909, 308] on button "Export" at bounding box center [914, 315] width 30 height 15
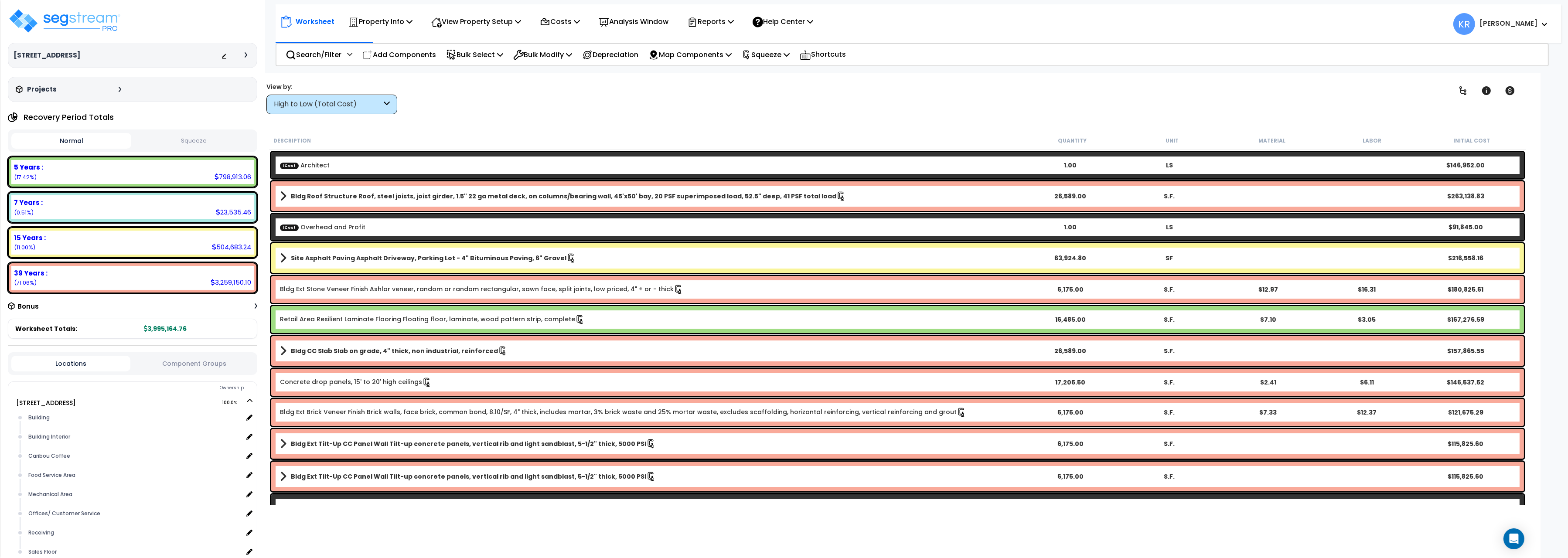
click at [1259, 2] on html "We are Building your Property. So please grab a coffee and let us do the heavy …" at bounding box center [784, 279] width 1568 height 558
click at [709, 20] on p "Reports" at bounding box center [710, 21] width 47 height 12
click at [720, 42] on link "Get Report" at bounding box center [726, 41] width 86 height 18
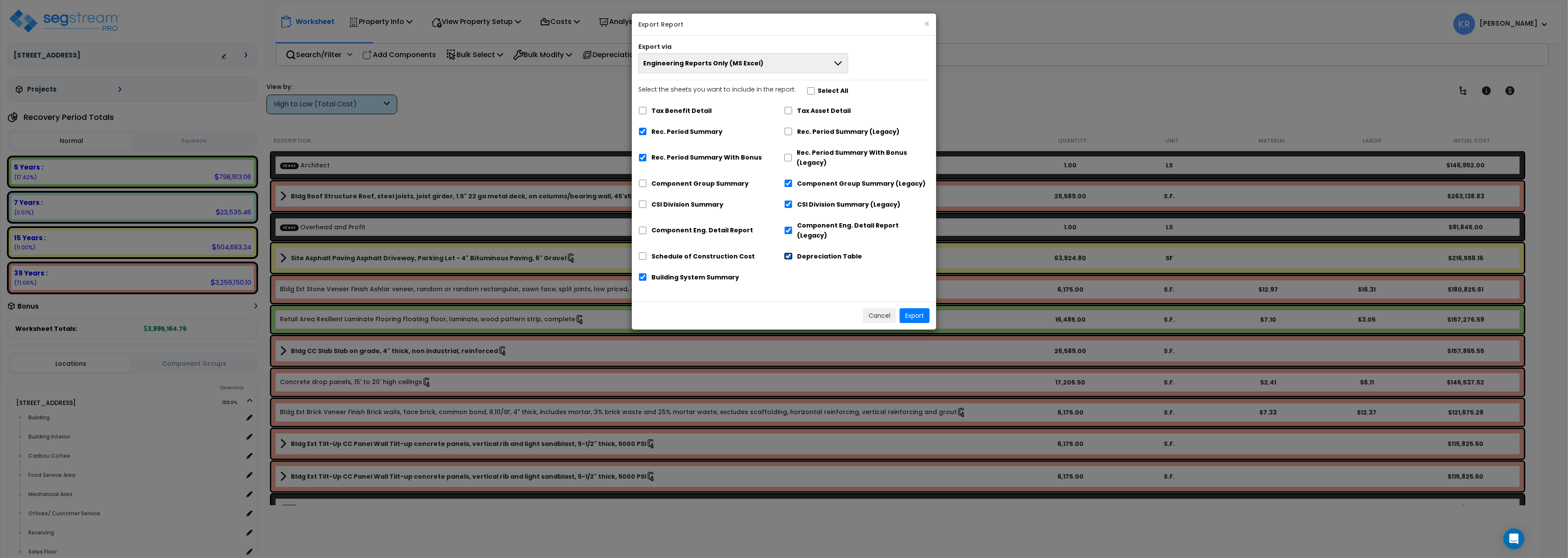
drag, startPoint x: 785, startPoint y: 248, endPoint x: 786, endPoint y: 222, distance: 26.0
click at [785, 253] on input "Depreciation Table" at bounding box center [788, 256] width 9 height 7
checkbox input "false"
click at [786, 204] on input "CSI Division Summary (Legacy)" at bounding box center [788, 204] width 9 height 7
checkbox input "false"
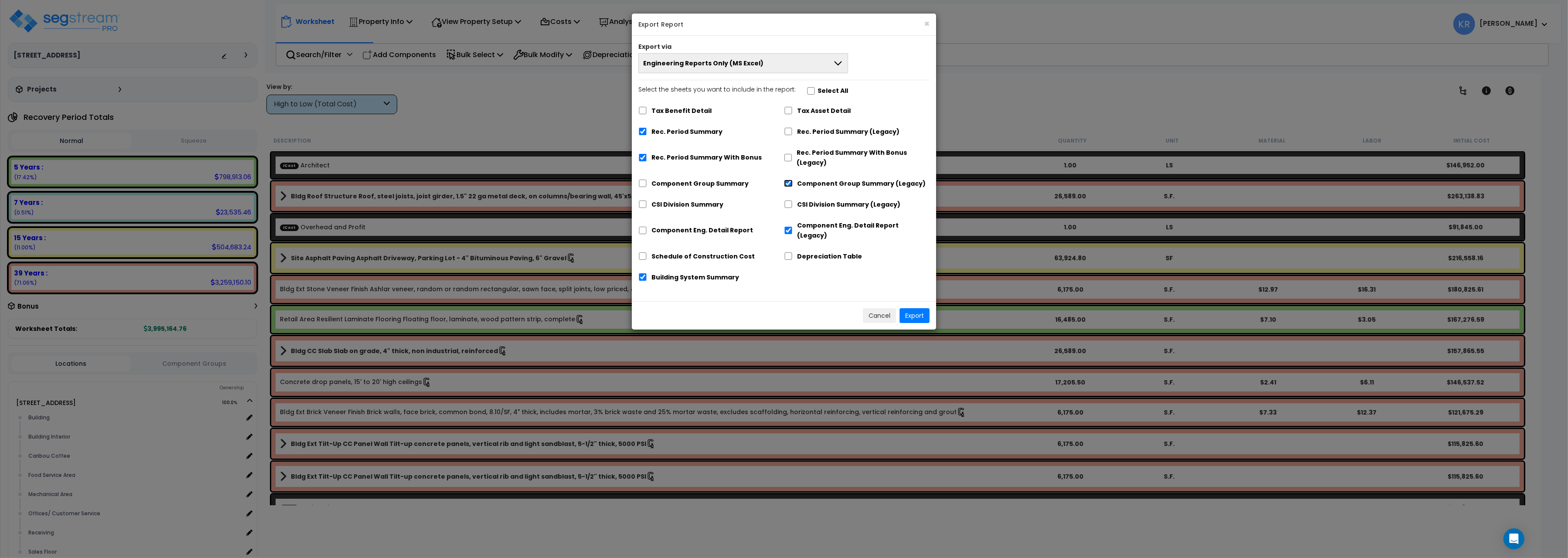
click at [786, 185] on input "Component Group Summary (Legacy)" at bounding box center [788, 183] width 9 height 7
checkbox input "false"
click at [643, 133] on input "Rec. Period Summary" at bounding box center [643, 131] width 9 height 7
checkbox input "false"
click at [646, 156] on input "Rec. Period Summary With Bonus" at bounding box center [643, 158] width 9 height 7
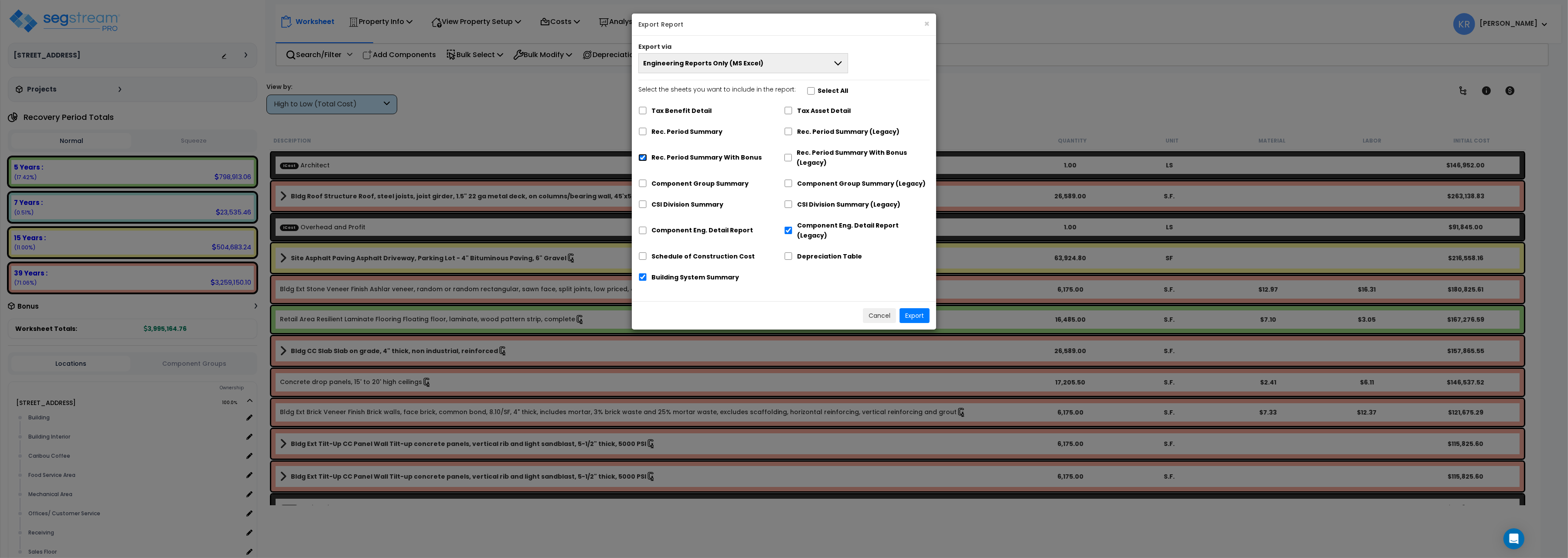
checkbox input "false"
click at [645, 273] on input "Building System Summary" at bounding box center [643, 277] width 9 height 7
checkbox input "false"
click at [922, 308] on button "Export" at bounding box center [914, 315] width 30 height 15
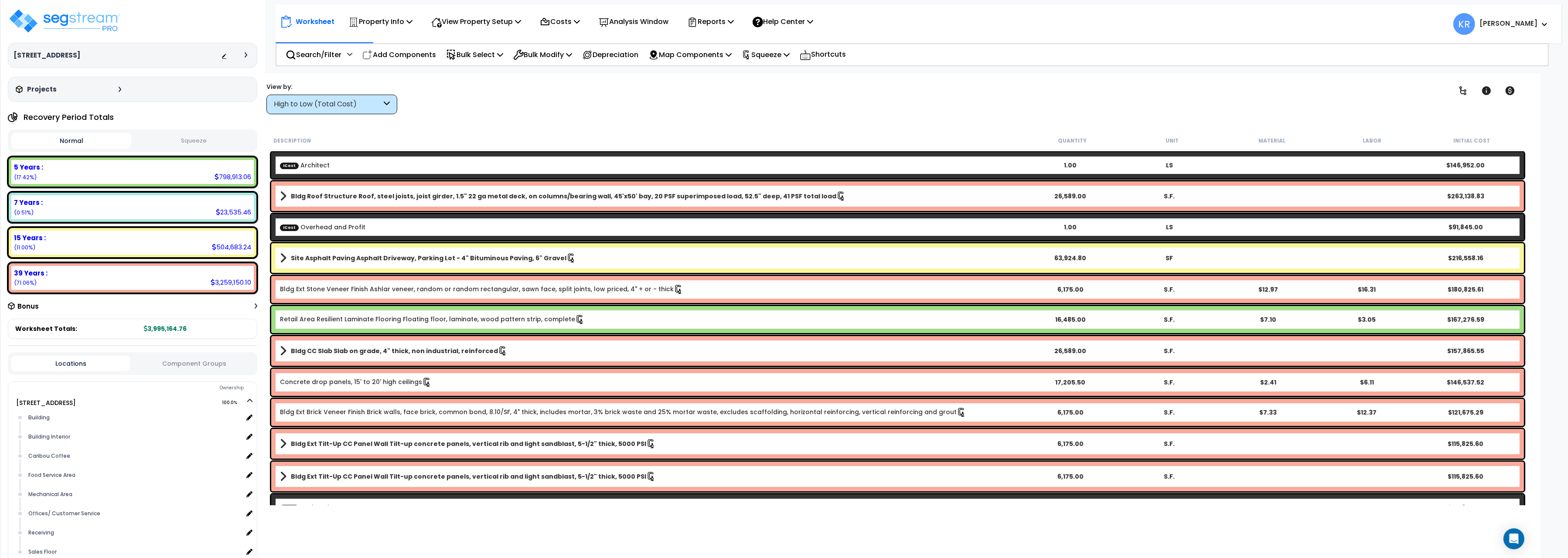
click at [1288, 13] on div "Worksheet Property Info Property Setup Add Property Unit Template property Clon…" at bounding box center [919, 19] width 1286 height 30
click at [75, 24] on img at bounding box center [65, 21] width 113 height 26
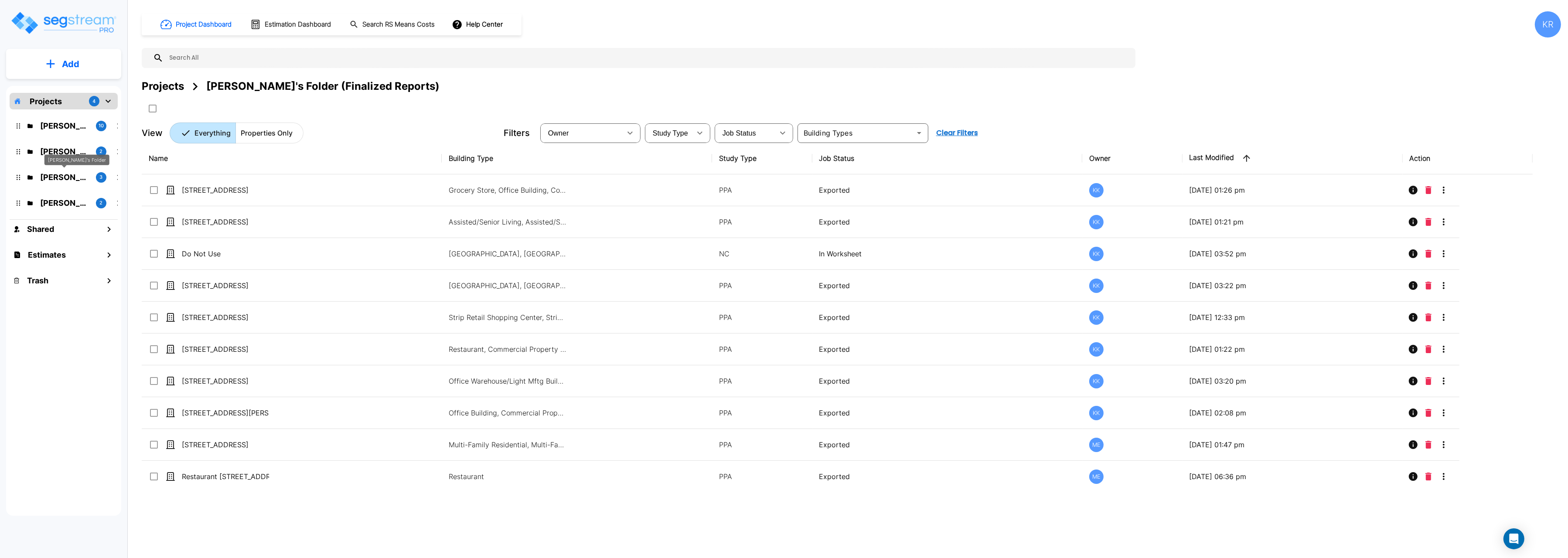
click at [57, 176] on p "[PERSON_NAME]'s Folder" at bounding box center [65, 177] width 49 height 12
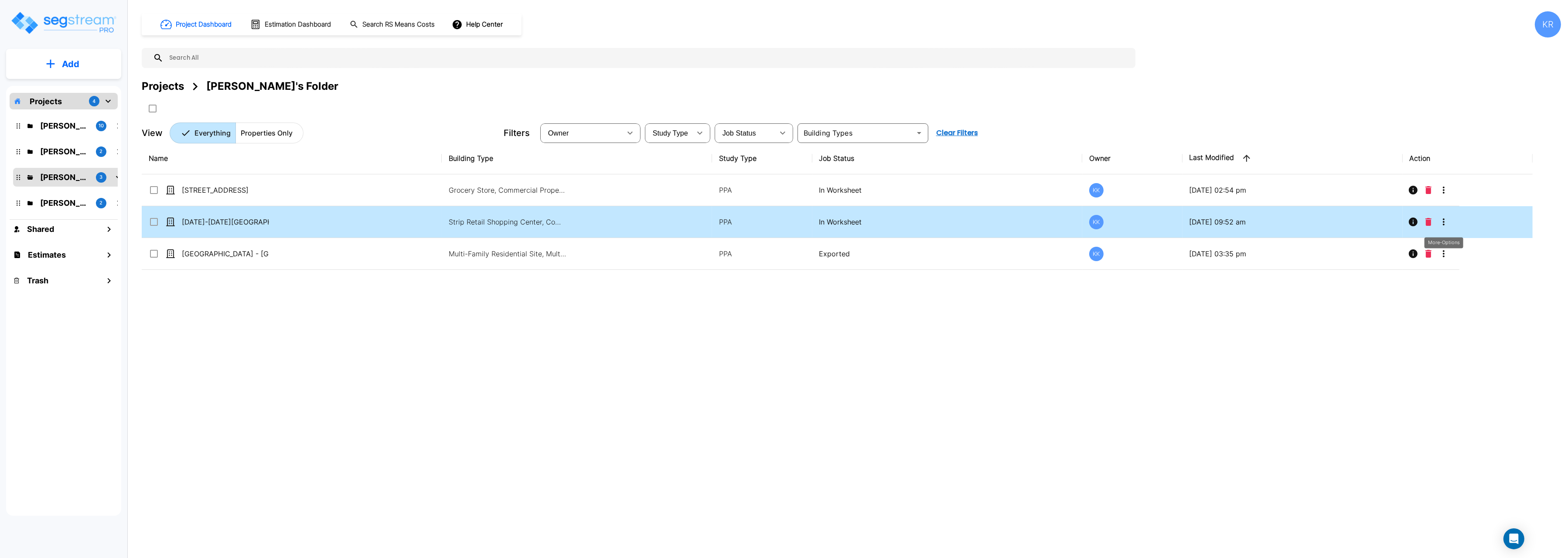
click at [1443, 225] on icon "More-Options" at bounding box center [1443, 221] width 10 height 10
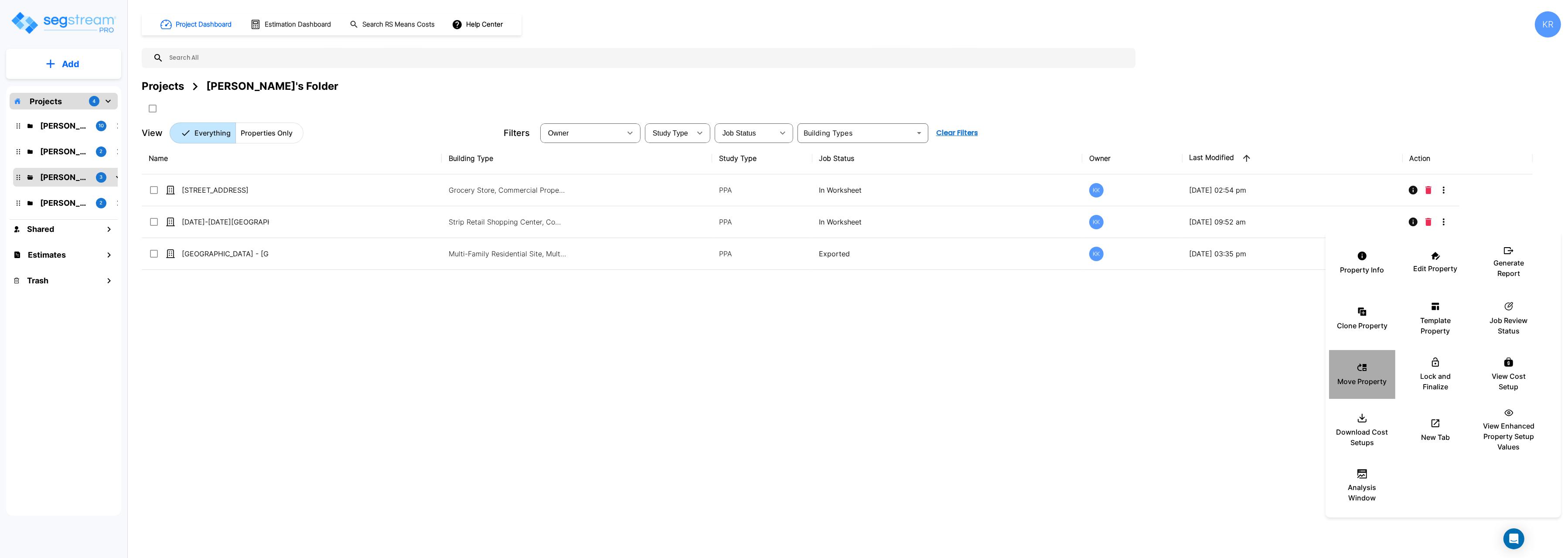
click at [1346, 379] on p "Move Property" at bounding box center [1362, 381] width 49 height 10
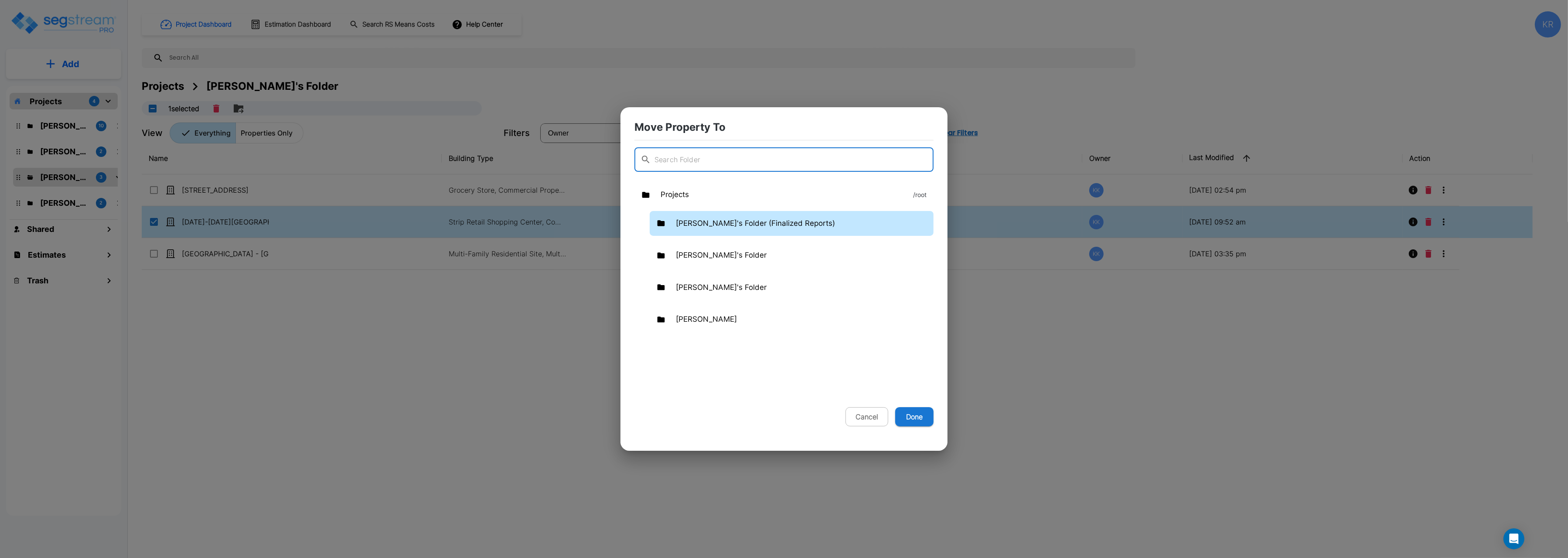
click at [708, 225] on p "[PERSON_NAME]'s Folder (Finalized Reports)" at bounding box center [755, 223] width 159 height 12
click at [919, 420] on button "Done" at bounding box center [914, 417] width 38 height 19
checkbox input "false"
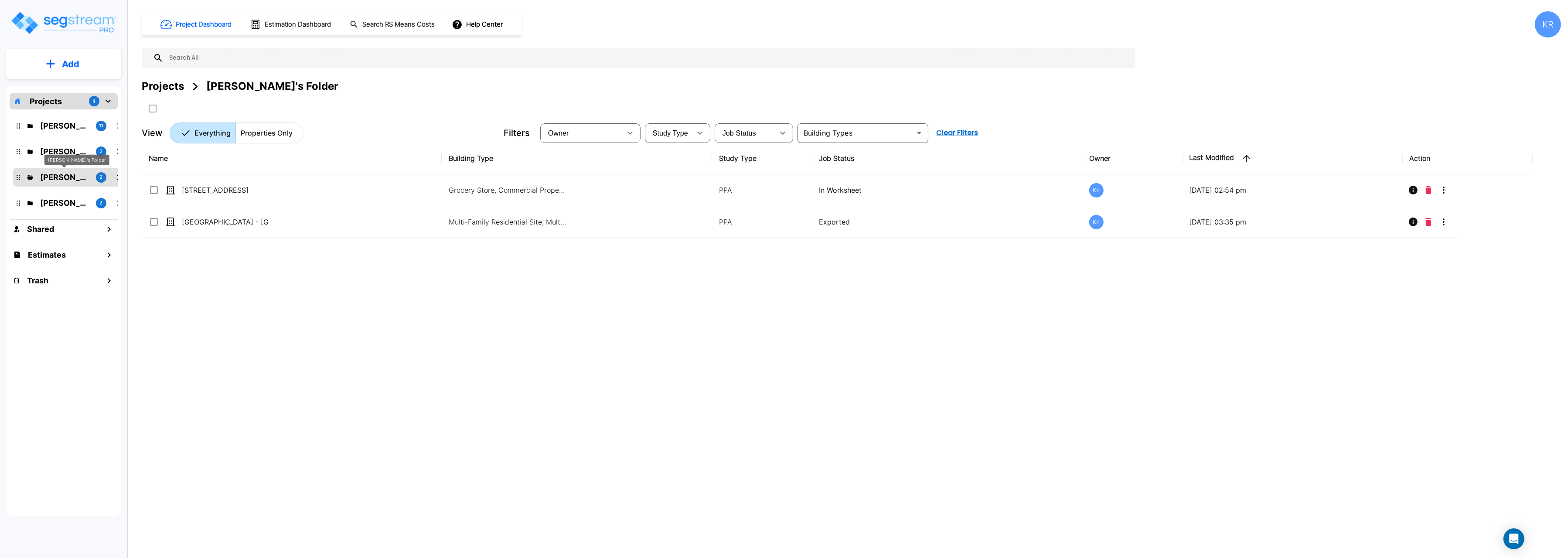
click at [62, 179] on p "[PERSON_NAME]'s Folder" at bounding box center [65, 177] width 49 height 12
click at [64, 124] on p "[PERSON_NAME]'s Folder (Finalized Reports)" at bounding box center [65, 125] width 49 height 12
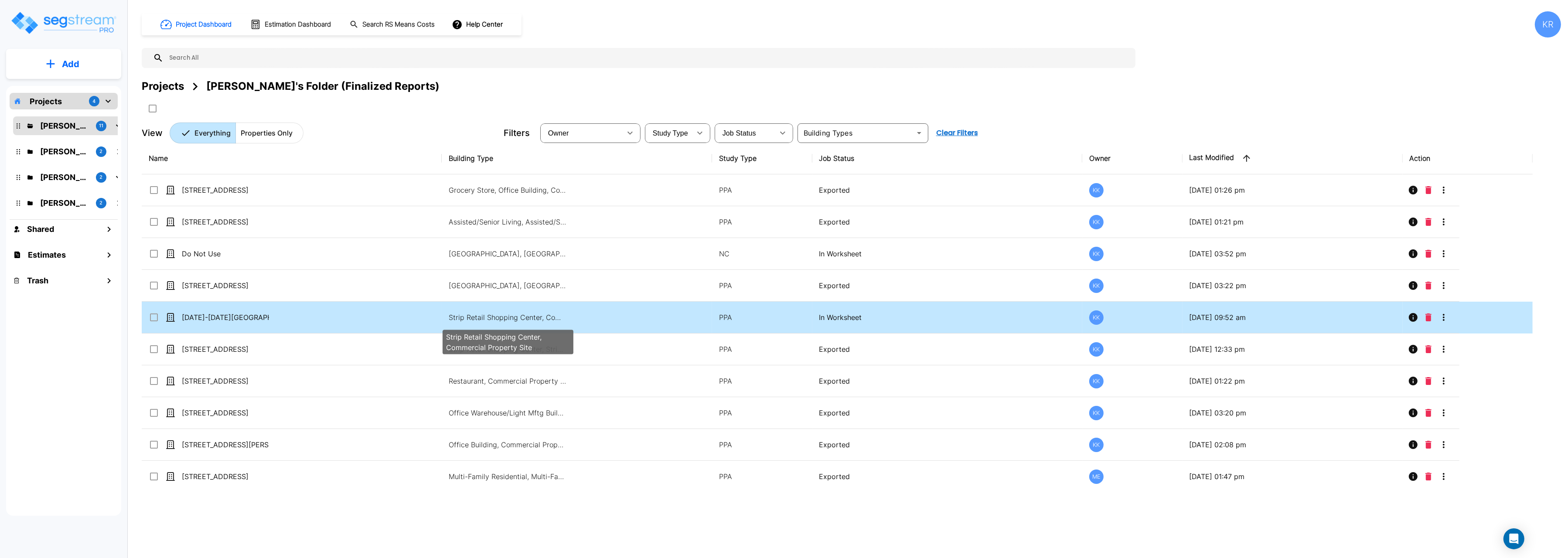
click at [527, 316] on p "Strip Retail Shopping Center, Commercial Property Site" at bounding box center [507, 317] width 117 height 10
checkbox input "true"
click at [527, 316] on p "Strip Retail Shopping Center, Commercial Property Site" at bounding box center [507, 317] width 117 height 10
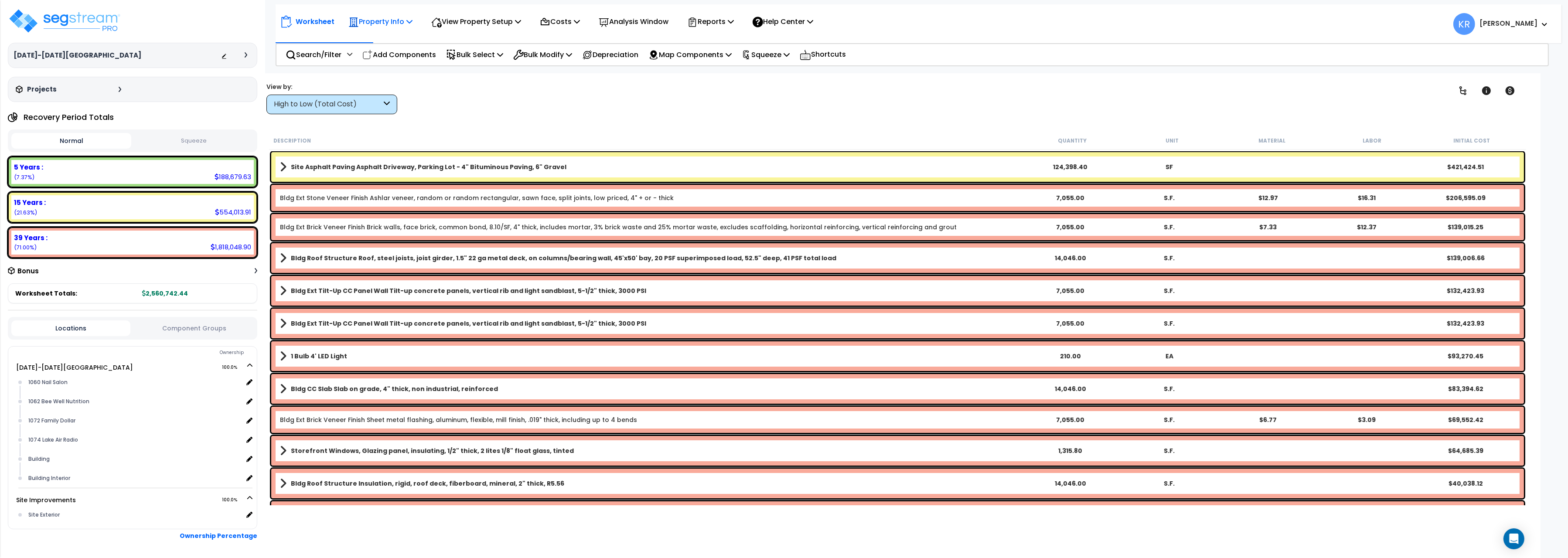
click at [368, 23] on p "Property Info" at bounding box center [380, 21] width 64 height 12
click at [369, 39] on link "Property Setup" at bounding box center [387, 41] width 86 height 18
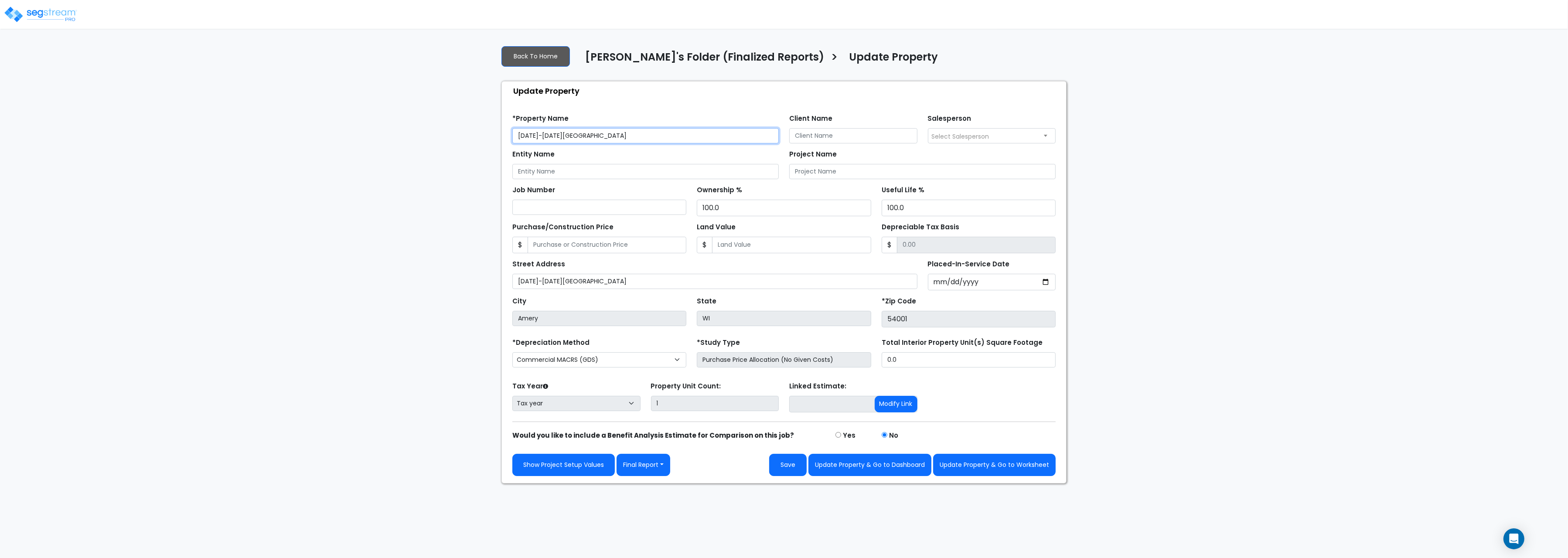
drag, startPoint x: 606, startPoint y: 135, endPoint x: 462, endPoint y: 111, distance: 146.0
click at [513, 128] on input "[DATE]-[DATE][GEOGRAPHIC_DATA]" at bounding box center [646, 136] width 267 height 15
click at [849, 142] on input "Client Name" at bounding box center [853, 136] width 128 height 15
paste input "NIL9 Amery Riverplace Mall Real Estate, LLC"
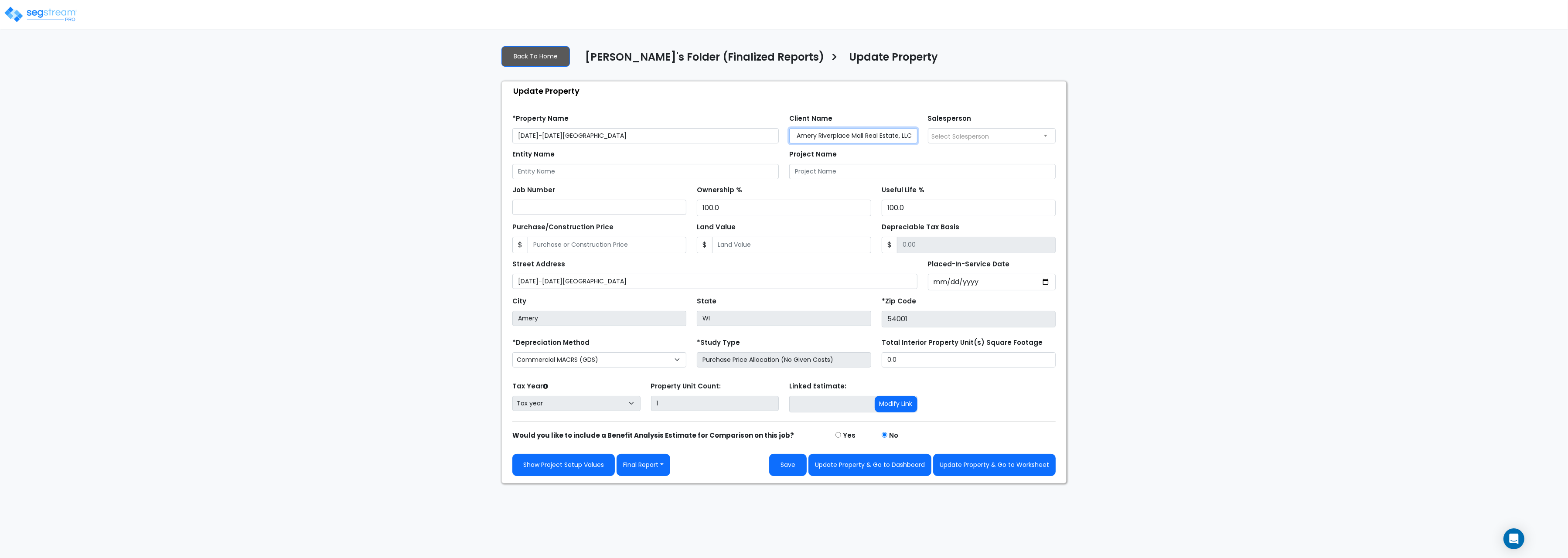
type input "NIL9 Amery Riverplace Mall Real Estate, LLC"
click at [567, 176] on input "Entity Name" at bounding box center [646, 171] width 267 height 15
paste input "NIL9 Amery Riverplace Mall Real Estate, LLC"
type input "NIL9 Amery Riverplace Mall Real Estate, LLC"
click at [978, 246] on input "Depreciable Tax Basis" at bounding box center [976, 245] width 159 height 16
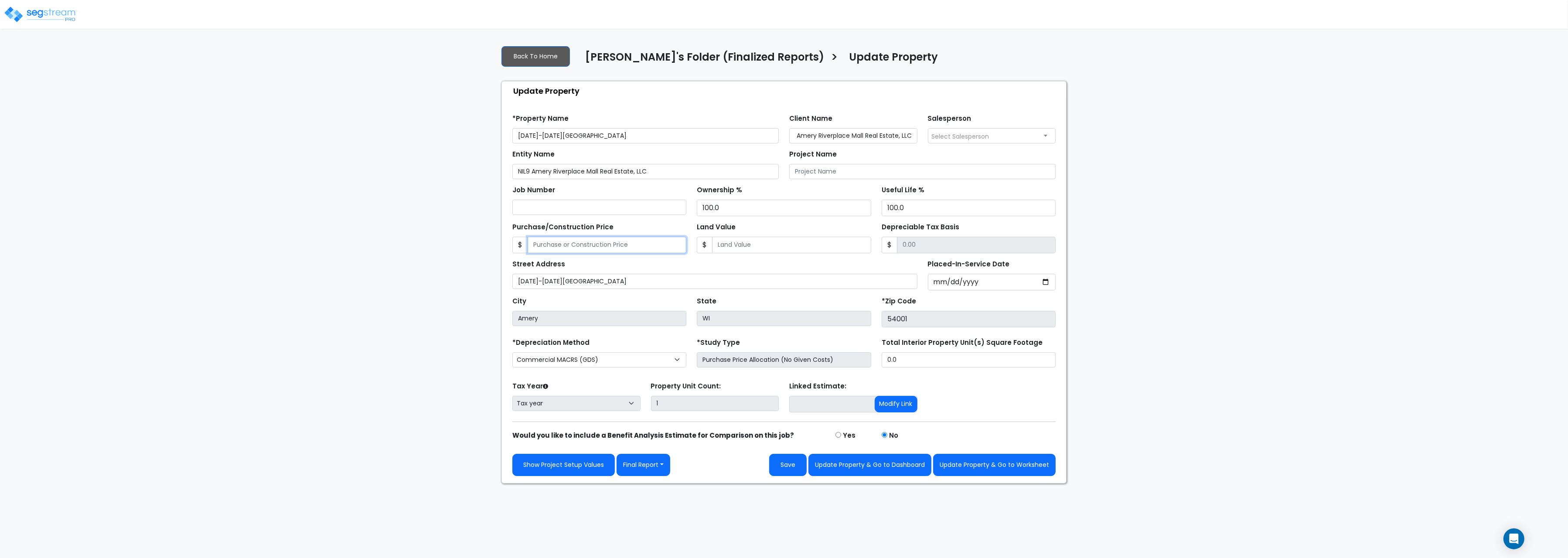
click at [643, 242] on input "Purchase/Construction Price" at bounding box center [607, 245] width 159 height 16
type input "727,000"
click at [643, 287] on input "[DATE]-[DATE][GEOGRAPHIC_DATA]" at bounding box center [715, 281] width 405 height 15
click at [937, 283] on input "Placed-In-Service Date" at bounding box center [992, 282] width 128 height 16
type input "2024-08-15"
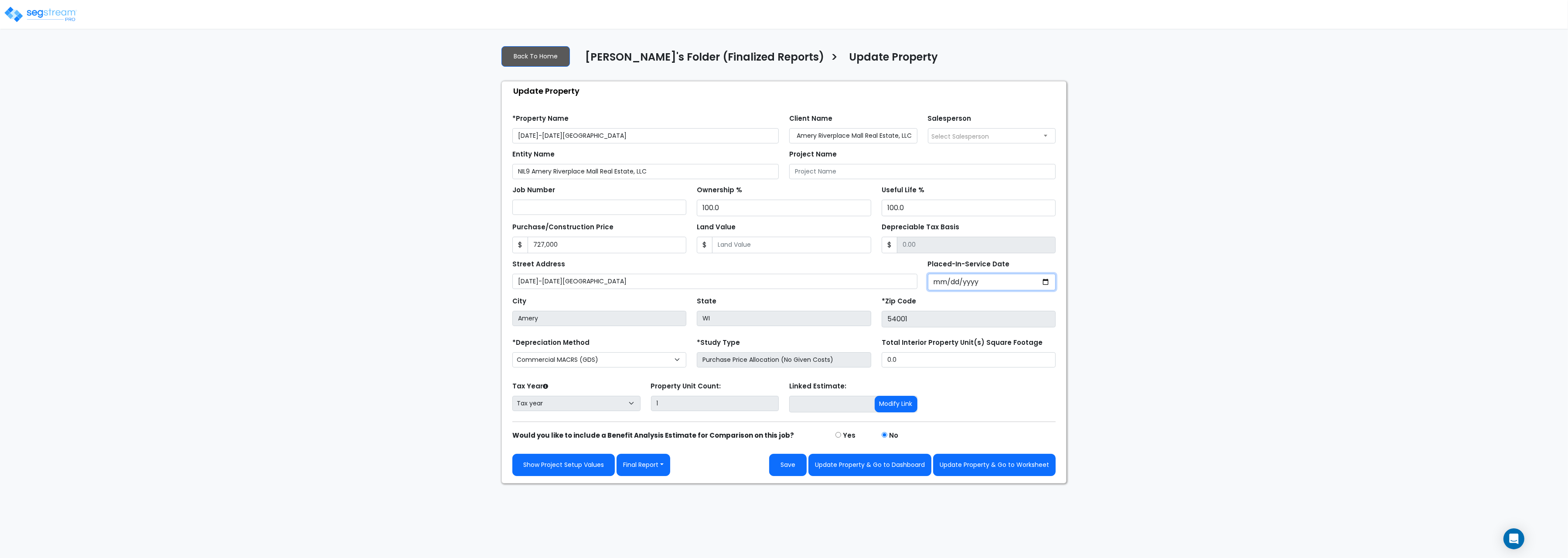
select select "2024"
click at [966, 136] on span "Select Salesperson" at bounding box center [961, 136] width 58 height 9
select select "245"
click at [966, 476] on button "Update Property & Go to Worksheet" at bounding box center [994, 465] width 122 height 23
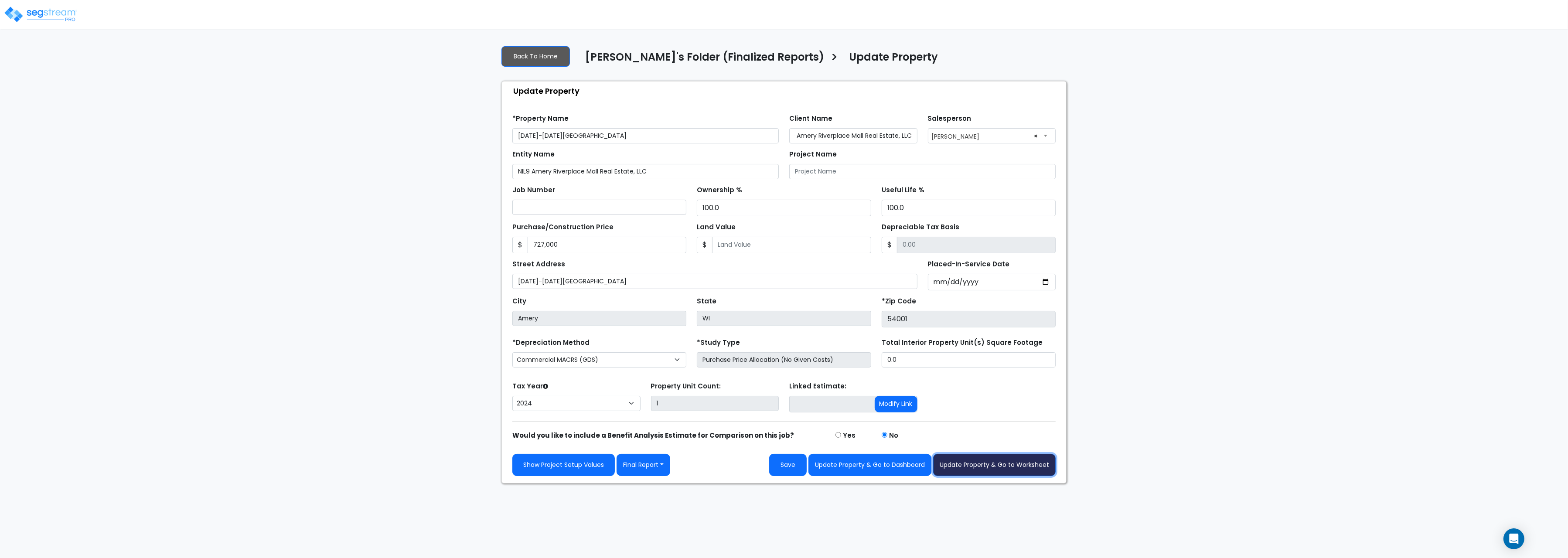
type input "727000"
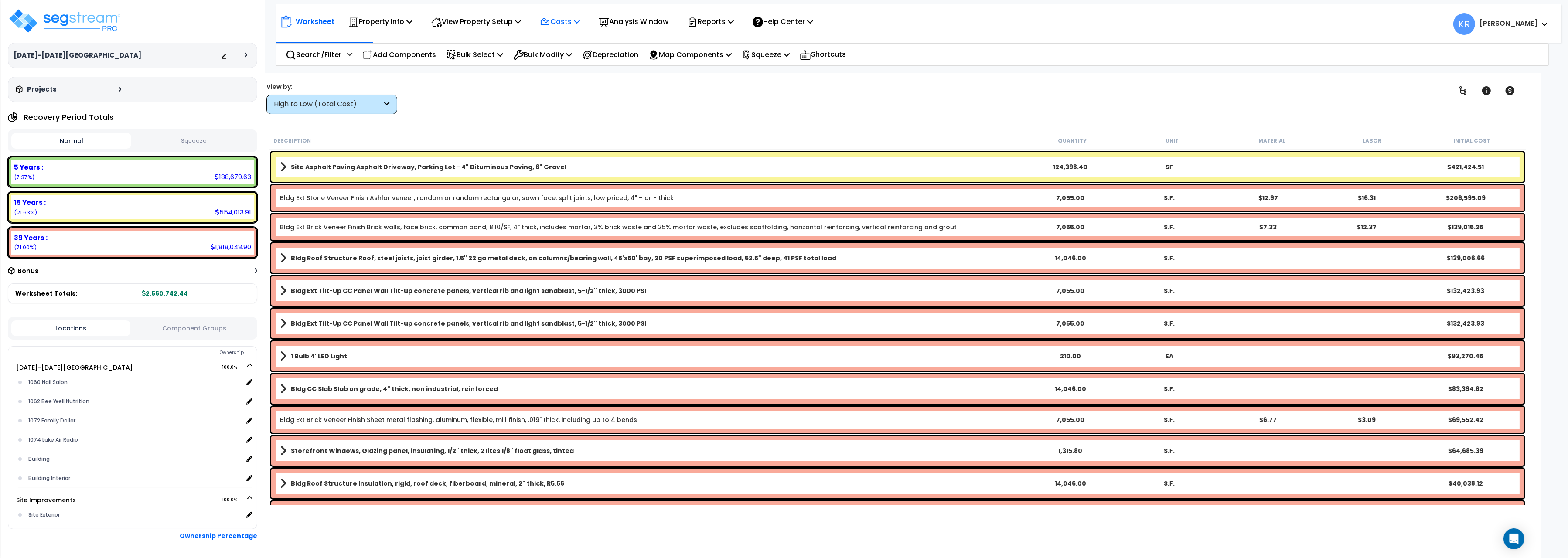
click at [550, 19] on icon at bounding box center [545, 22] width 10 height 10
click at [554, 41] on link "Indirect Costs" at bounding box center [579, 41] width 86 height 18
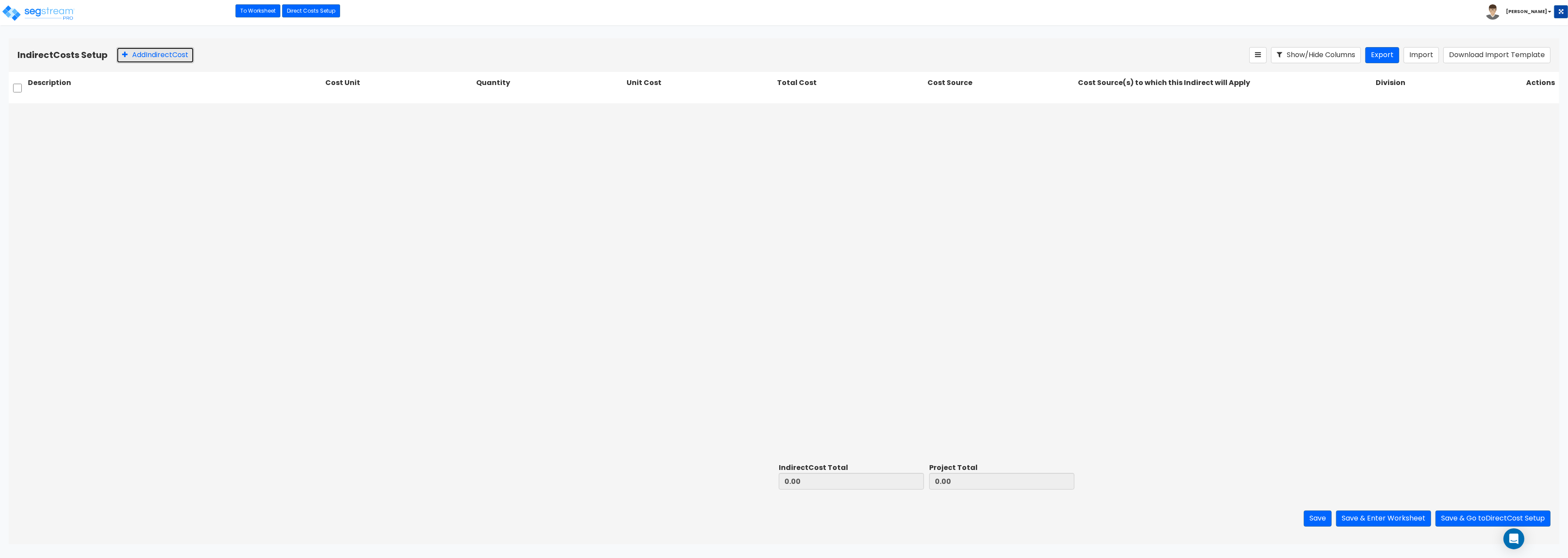
click at [147, 52] on button "Add Indirect Cost" at bounding box center [155, 55] width 78 height 16
click at [1109, 114] on div "2 selected" at bounding box center [1101, 113] width 39 height 13
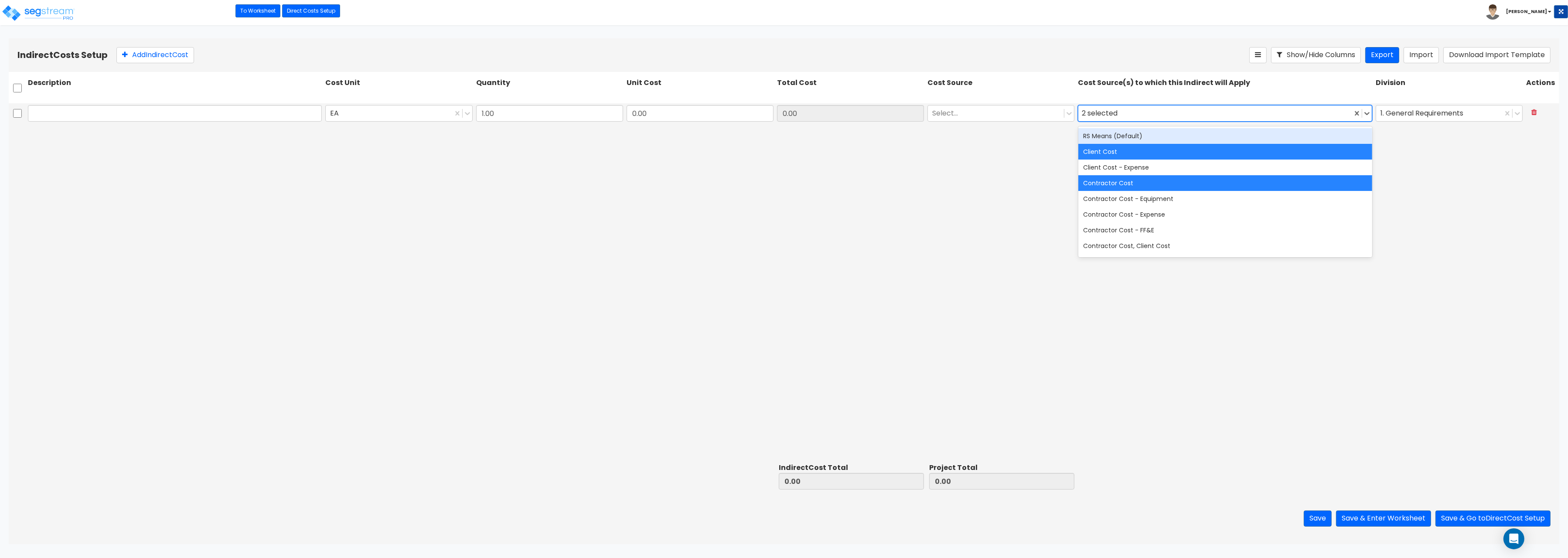
click at [1110, 136] on div "RS Means (Default)" at bounding box center [1225, 136] width 294 height 16
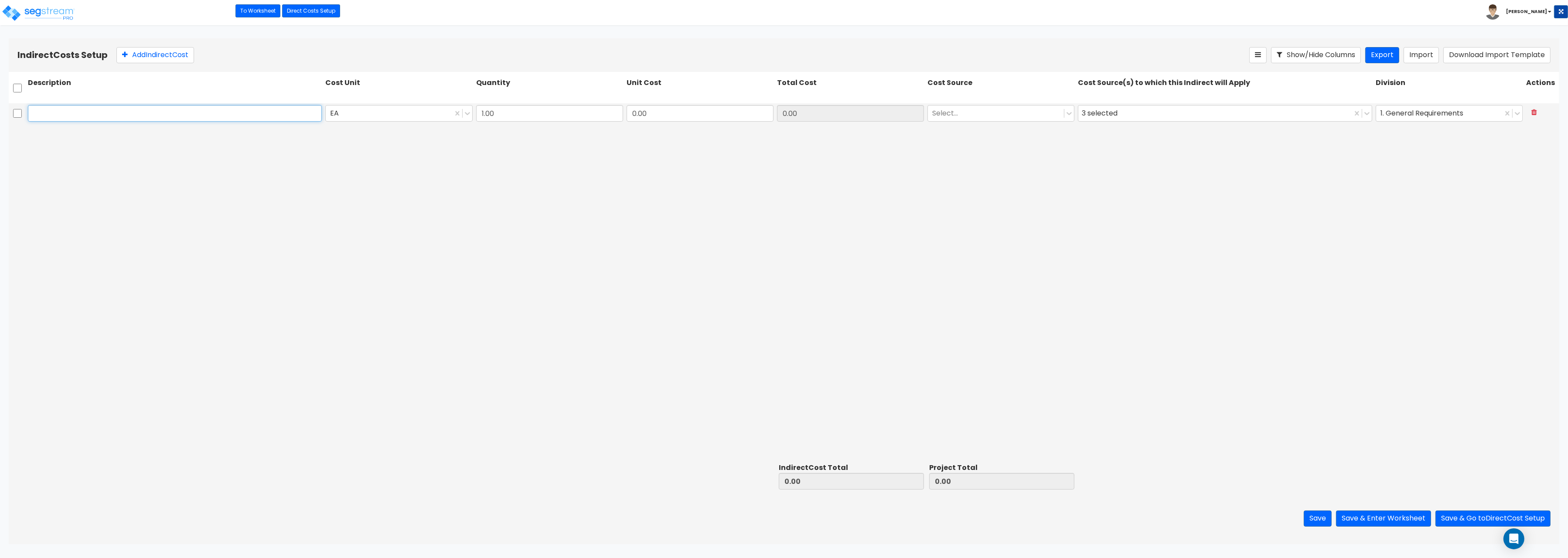
click at [52, 117] on input "text" at bounding box center [175, 113] width 294 height 16
paste input "Architect"
type input "Architect"
click at [343, 113] on div at bounding box center [388, 113] width 117 height 12
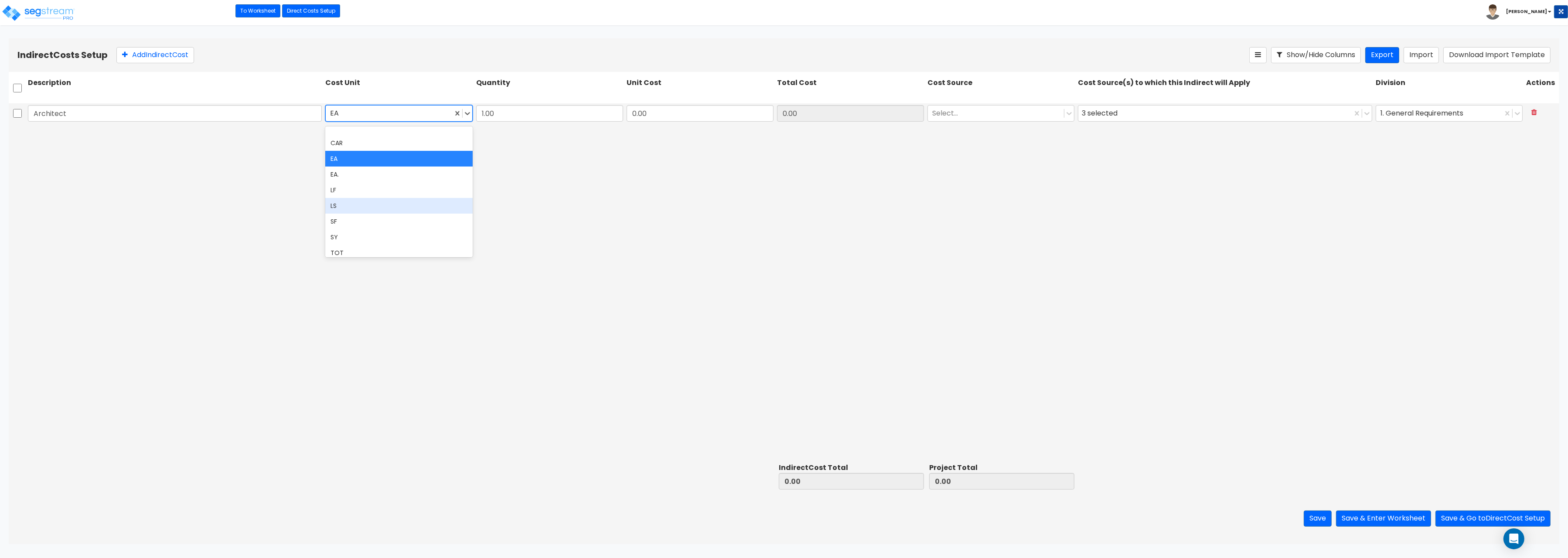
click at [348, 208] on div "LS" at bounding box center [398, 206] width 147 height 16
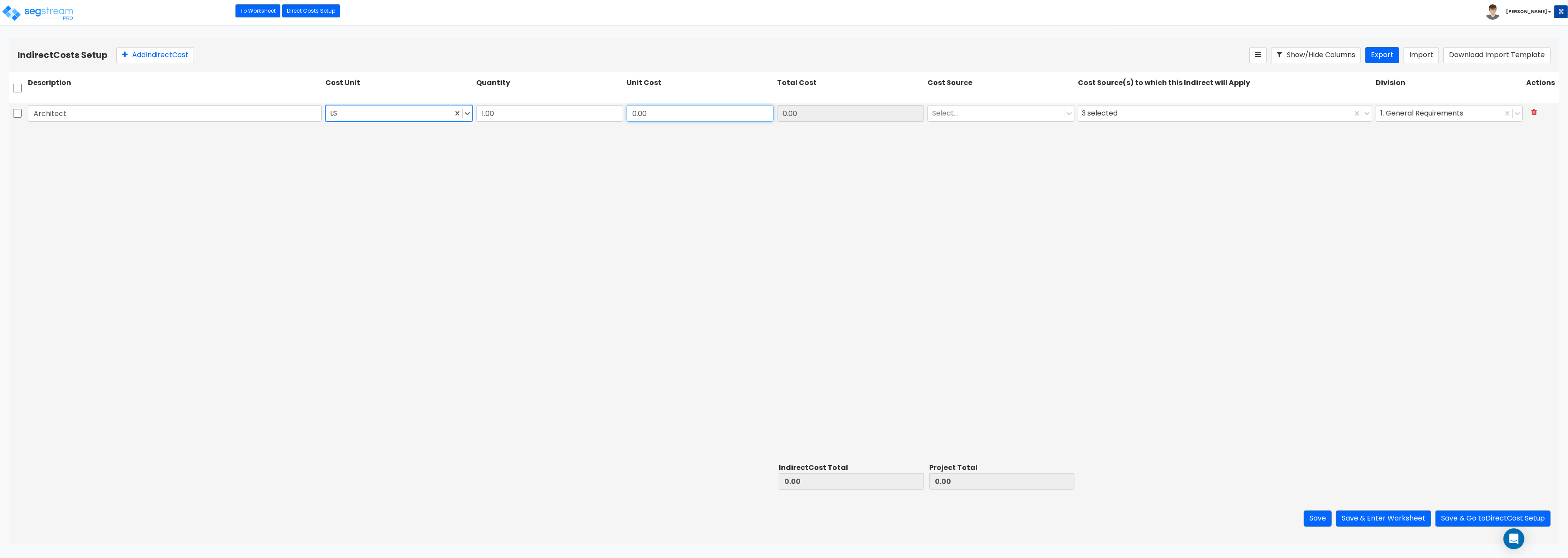
click at [708, 111] on input "0.00" at bounding box center [699, 113] width 147 height 16
type input "58,160"
type input "58,160.00"
click at [136, 57] on button "Add Indirect Cost" at bounding box center [155, 55] width 78 height 16
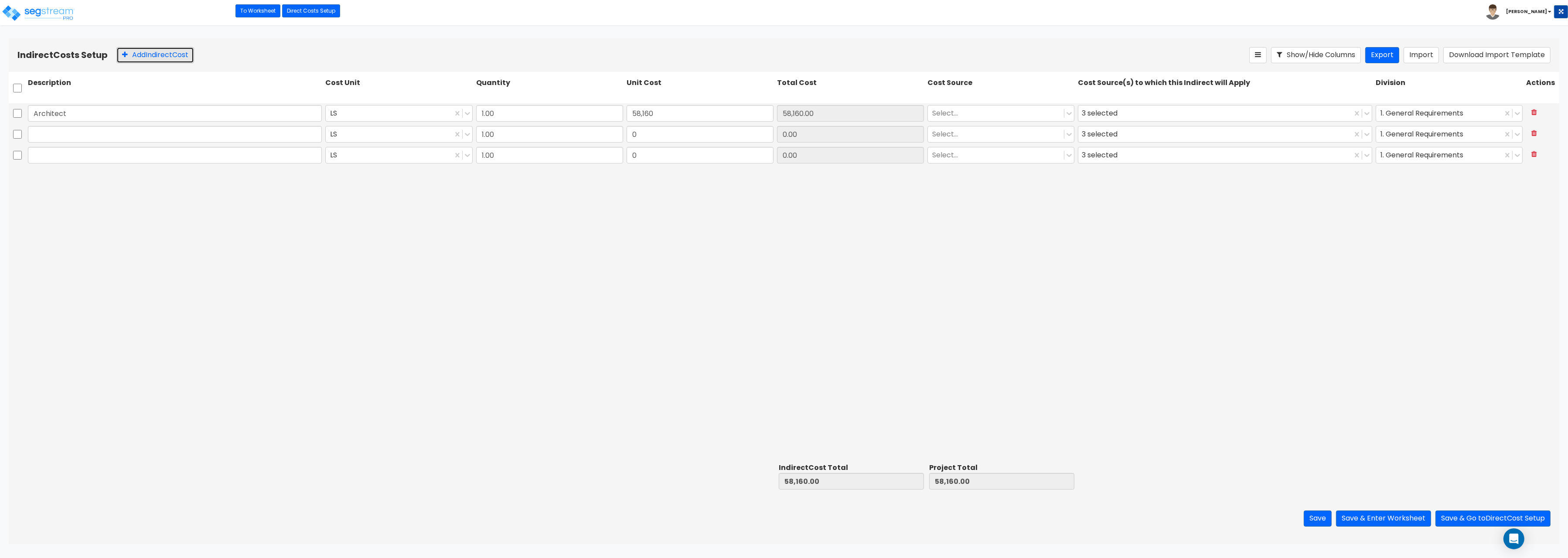
click at [136, 57] on button "Add Indirect Cost" at bounding box center [155, 55] width 78 height 16
click at [128, 136] on input "text" at bounding box center [175, 134] width 294 height 16
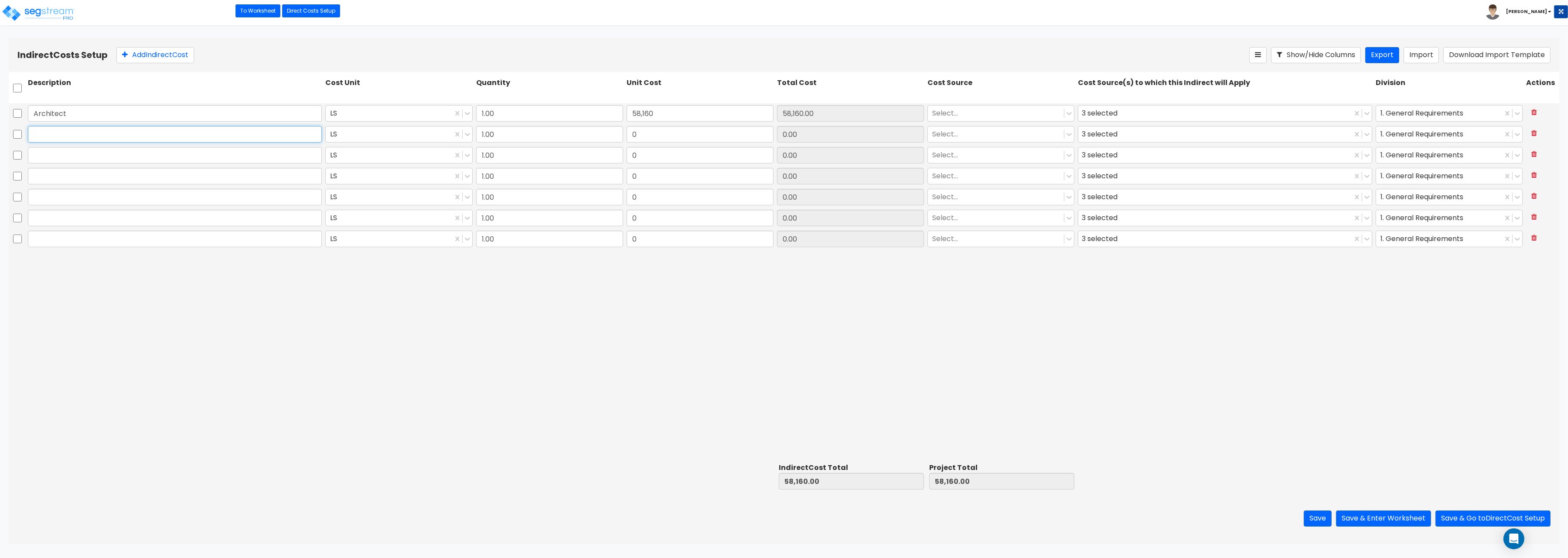
paste input "Engineering"
type input "Engineering"
click at [77, 155] on input "text" at bounding box center [175, 155] width 294 height 16
paste input "General Construction Manager"
type input "General Construction Manager"
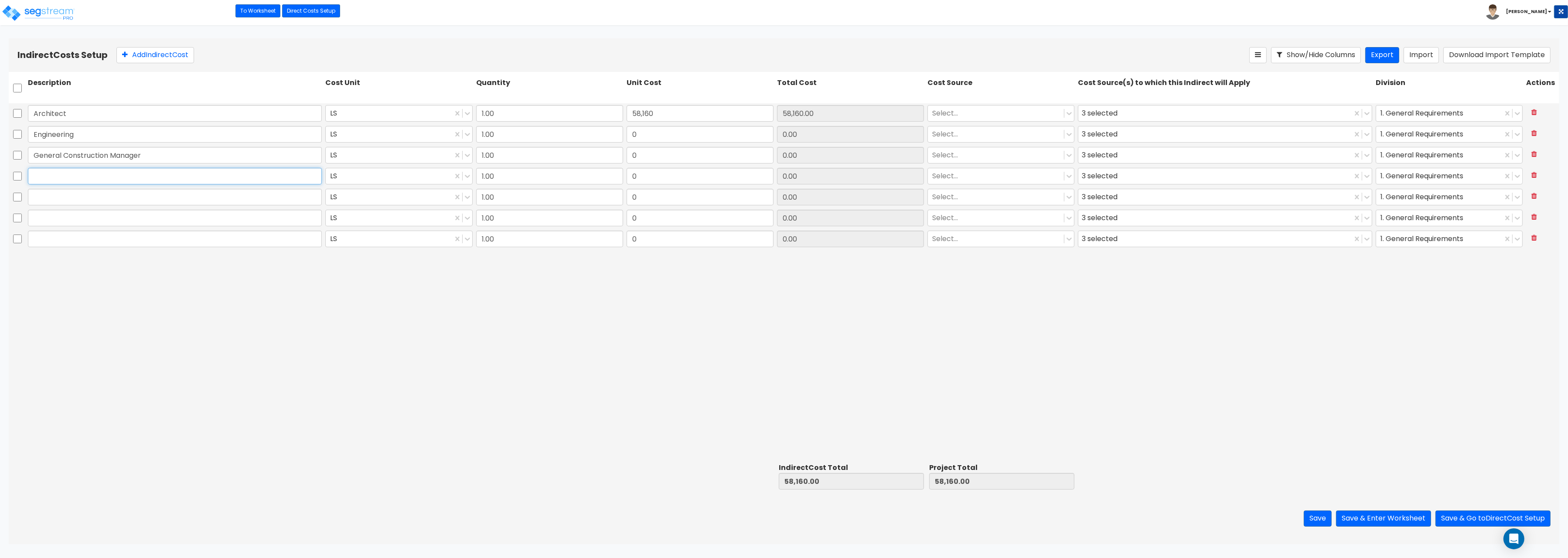
click at [150, 175] on input "text" at bounding box center [175, 176] width 294 height 16
paste input "Overhead and Profit"
type input "Overhead and Profit"
click at [51, 199] on input "text" at bounding box center [175, 197] width 294 height 16
paste input "Bond"
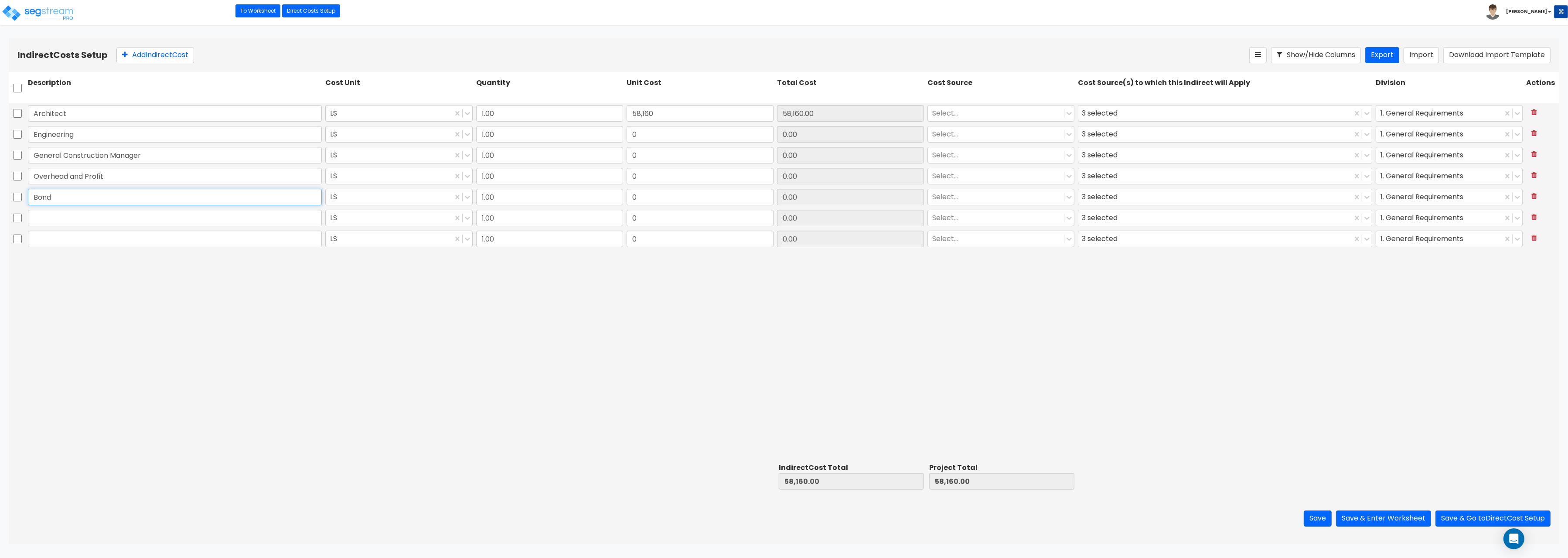
type input "Bond"
click at [62, 222] on input "text" at bounding box center [175, 218] width 294 height 16
paste input "Permits"
type input "Permits"
click at [128, 245] on input "text" at bounding box center [175, 239] width 294 height 16
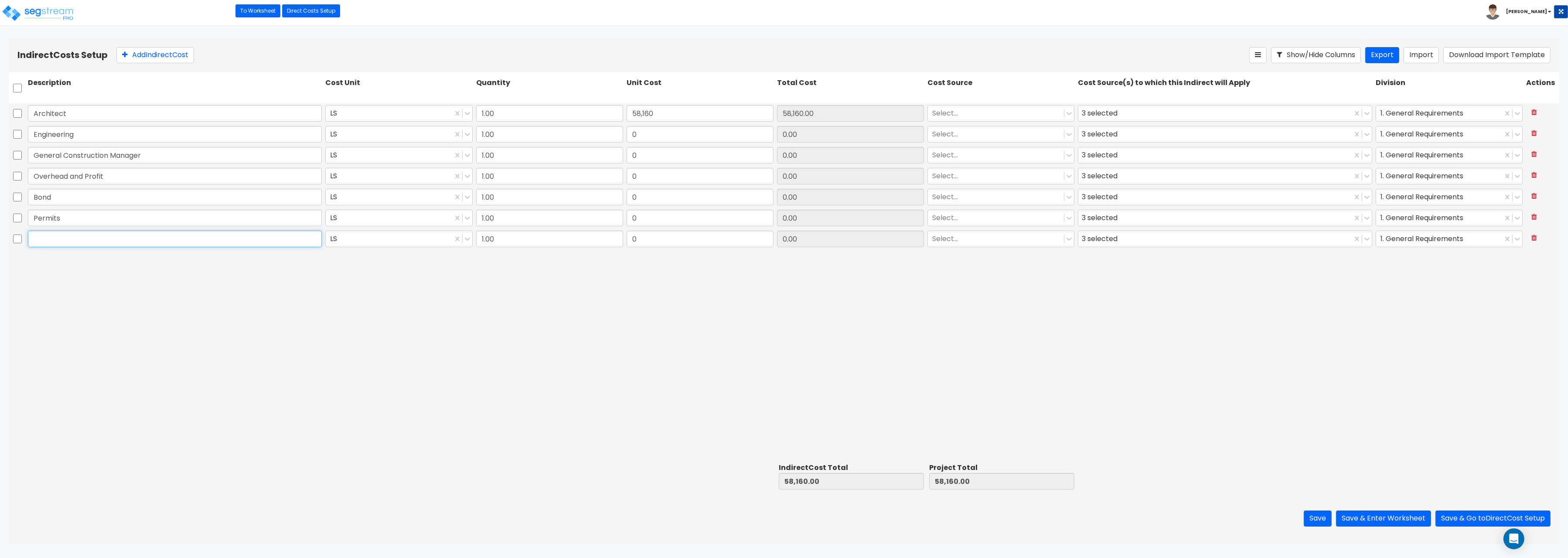
paste input "Other"
type input "Other"
drag, startPoint x: 660, startPoint y: 138, endPoint x: 738, endPoint y: 134, distance: 78.1
click at [738, 134] on input "0" at bounding box center [699, 134] width 147 height 16
type input "18,175"
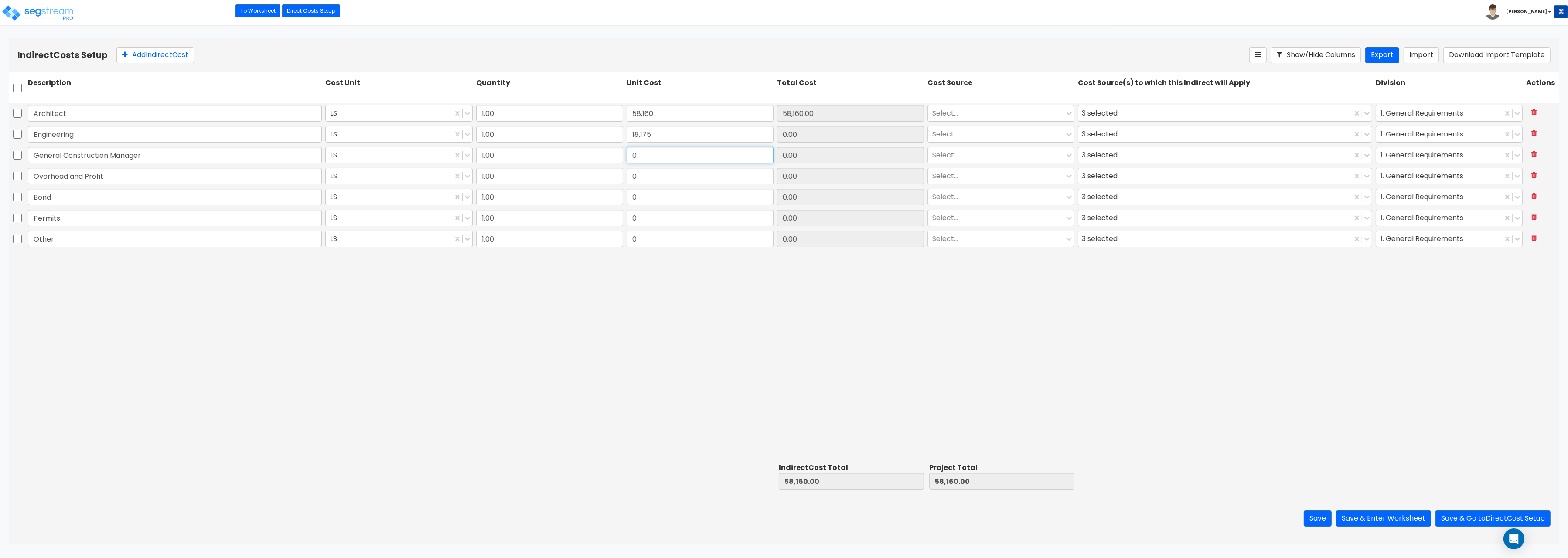
type input "18,175.00"
drag, startPoint x: 685, startPoint y: 159, endPoint x: 508, endPoint y: 150, distance: 177.2
click at [626, 150] on input "0" at bounding box center [699, 155] width 147 height 16
type input "14,540"
type input "14,540.00"
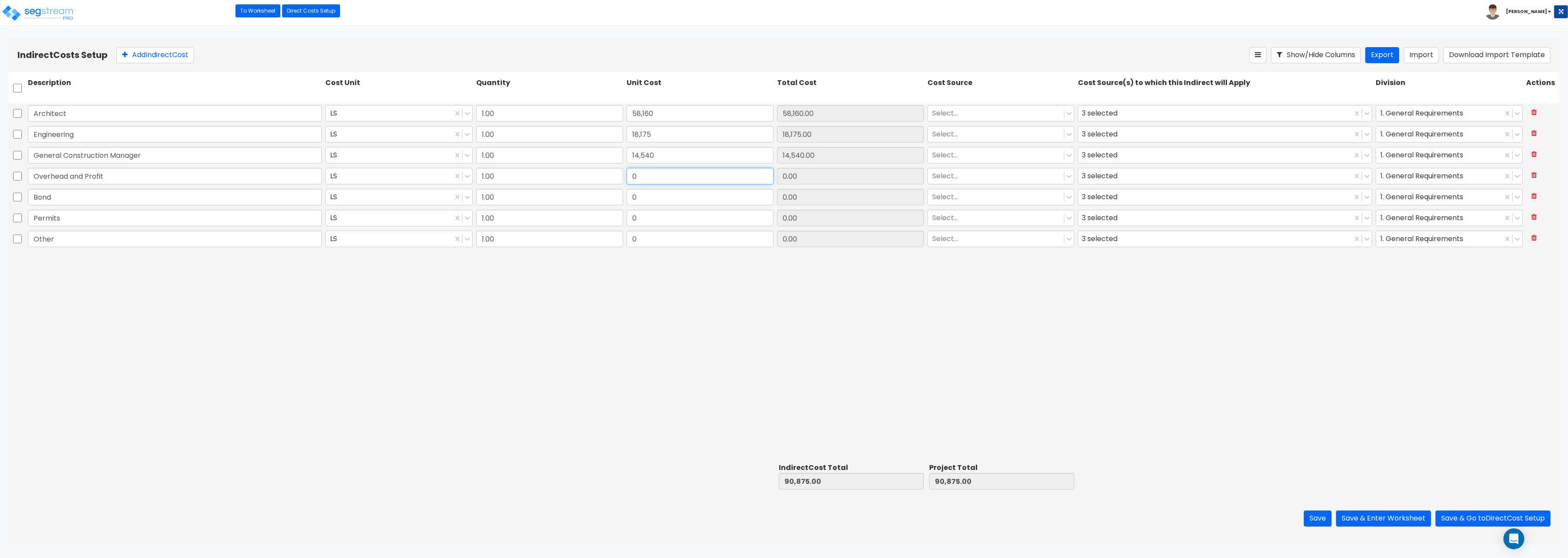
drag, startPoint x: 633, startPoint y: 173, endPoint x: 647, endPoint y: 176, distance: 14.3
click at [647, 176] on input "0" at bounding box center [699, 176] width 147 height 16
type input "36,350"
type input "36,350.00"
drag, startPoint x: 663, startPoint y: 201, endPoint x: 589, endPoint y: 196, distance: 74.2
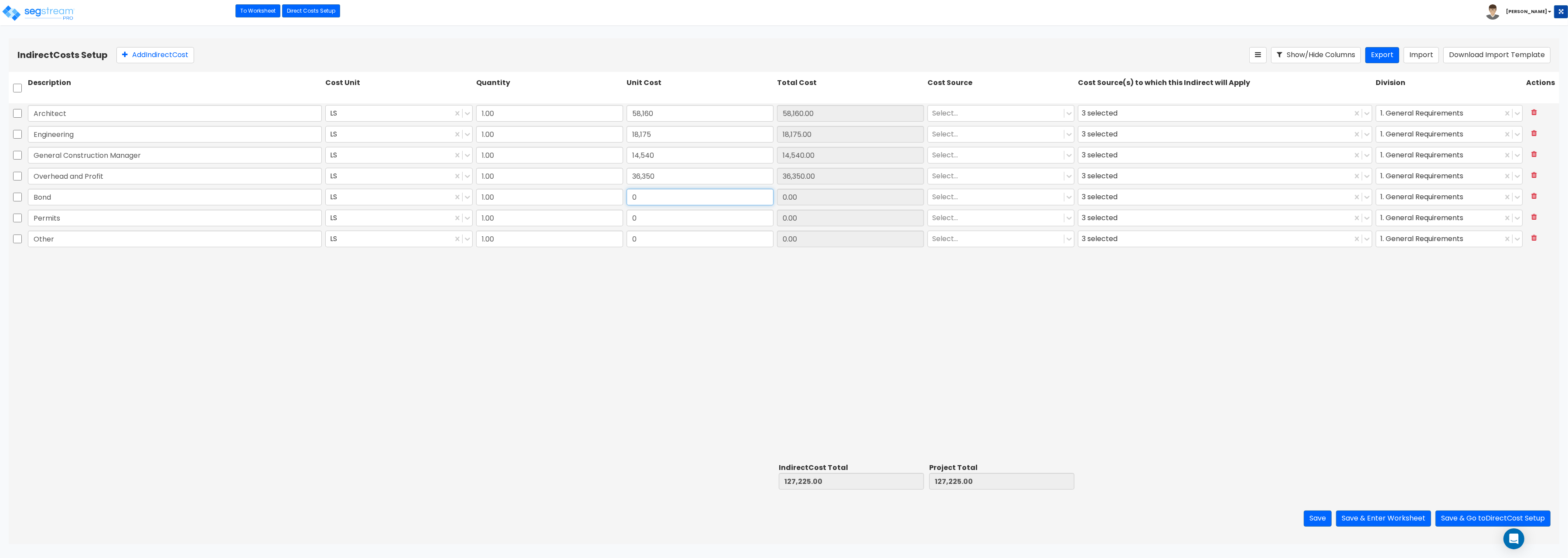
click at [626, 196] on input "0" at bounding box center [699, 197] width 147 height 16
drag, startPoint x: 685, startPoint y: 200, endPoint x: 562, endPoint y: 190, distance: 123.4
click at [626, 190] on input "109,050" at bounding box center [699, 197] width 147 height 16
type input "10,905"
type input "10,905.00"
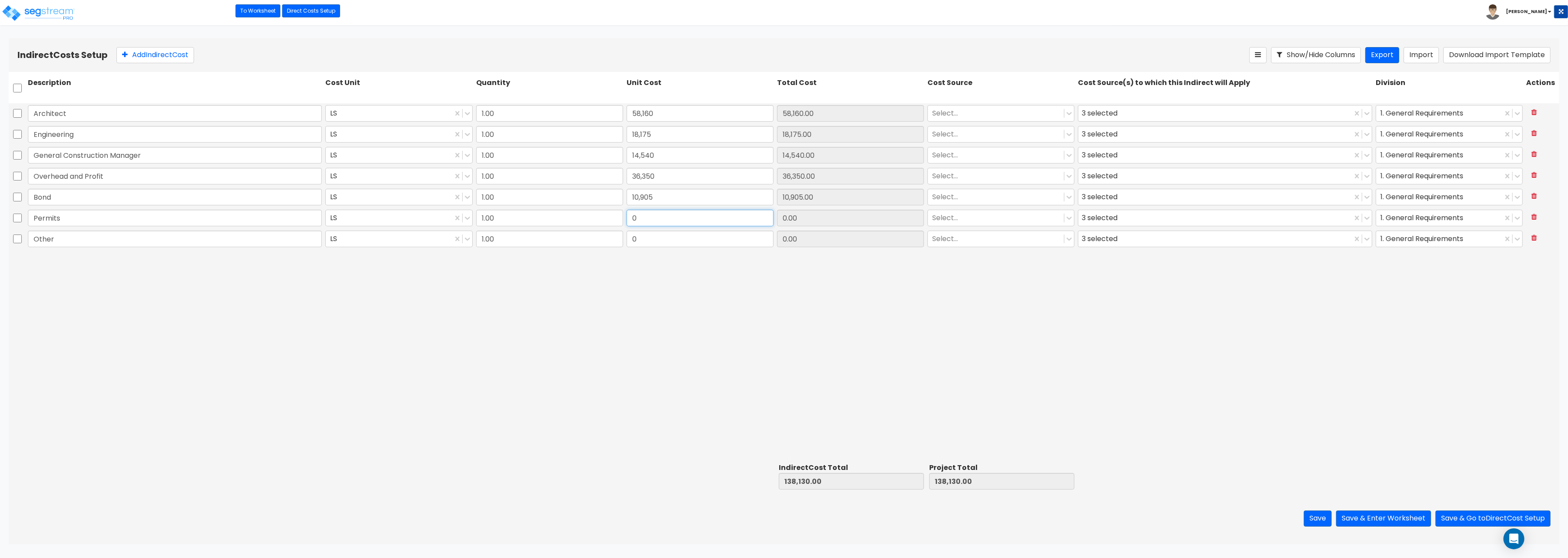
drag, startPoint x: 642, startPoint y: 223, endPoint x: 607, endPoint y: 213, distance: 36.4
click at [626, 213] on input "0" at bounding box center [699, 218] width 147 height 16
click at [608, 214] on input "1.00" at bounding box center [549, 218] width 147 height 16
click at [661, 219] on input "0" at bounding box center [699, 218] width 147 height 16
type input "10,905"
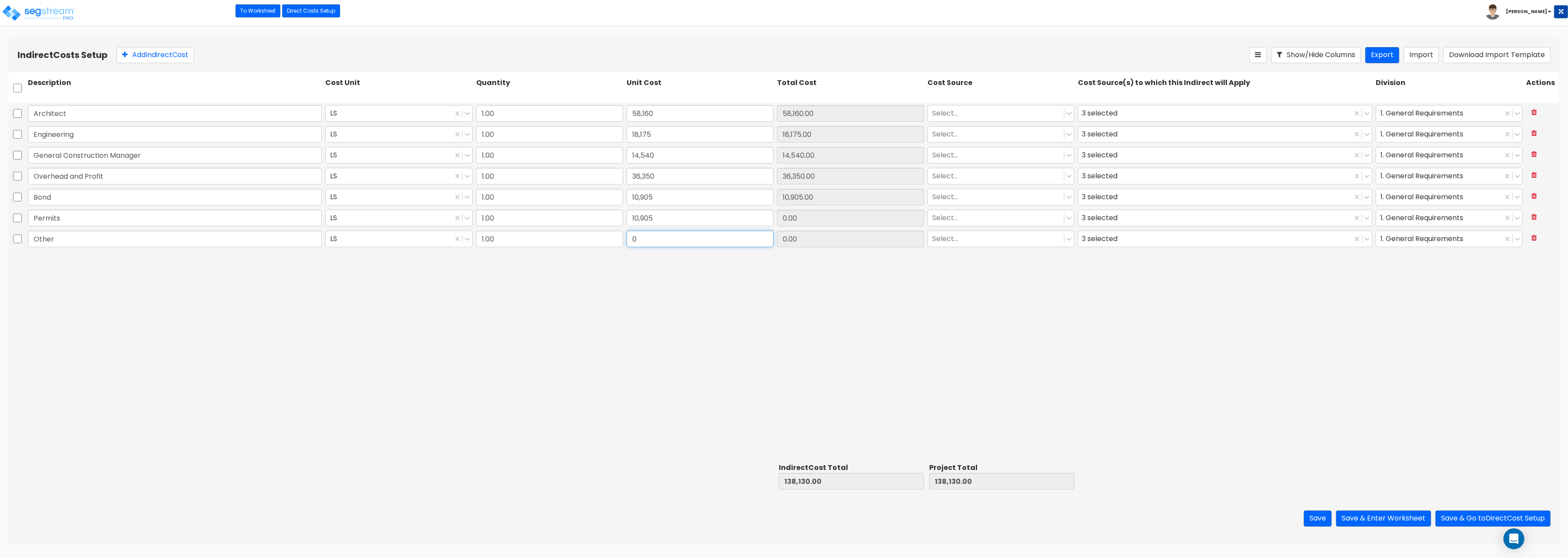
type input "10,905.00"
drag, startPoint x: 654, startPoint y: 242, endPoint x: 623, endPoint y: 233, distance: 32.3
click at [626, 233] on input "0" at bounding box center [699, 239] width 147 height 16
drag, startPoint x: 659, startPoint y: 239, endPoint x: 604, endPoint y: 232, distance: 55.4
click at [626, 232] on input "0" at bounding box center [699, 239] width 147 height 16
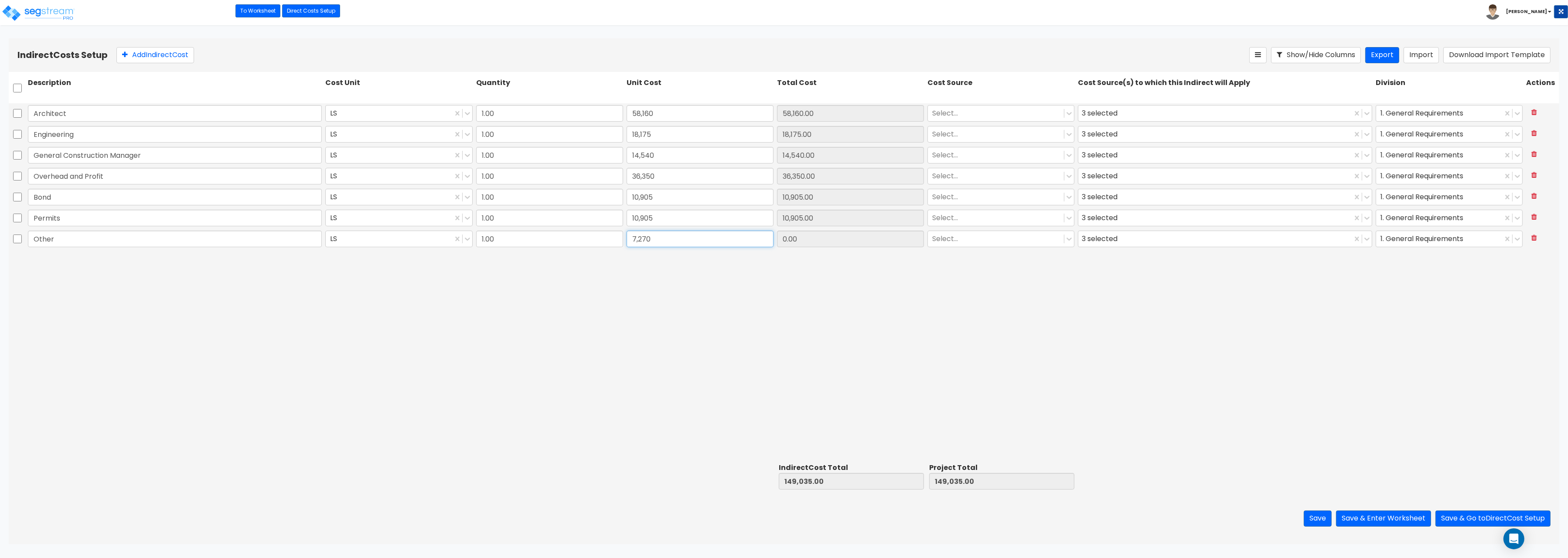
type input "7,270"
type input "7,270.00"
click at [1395, 520] on button "Save & Enter Worksheet" at bounding box center [1384, 518] width 95 height 16
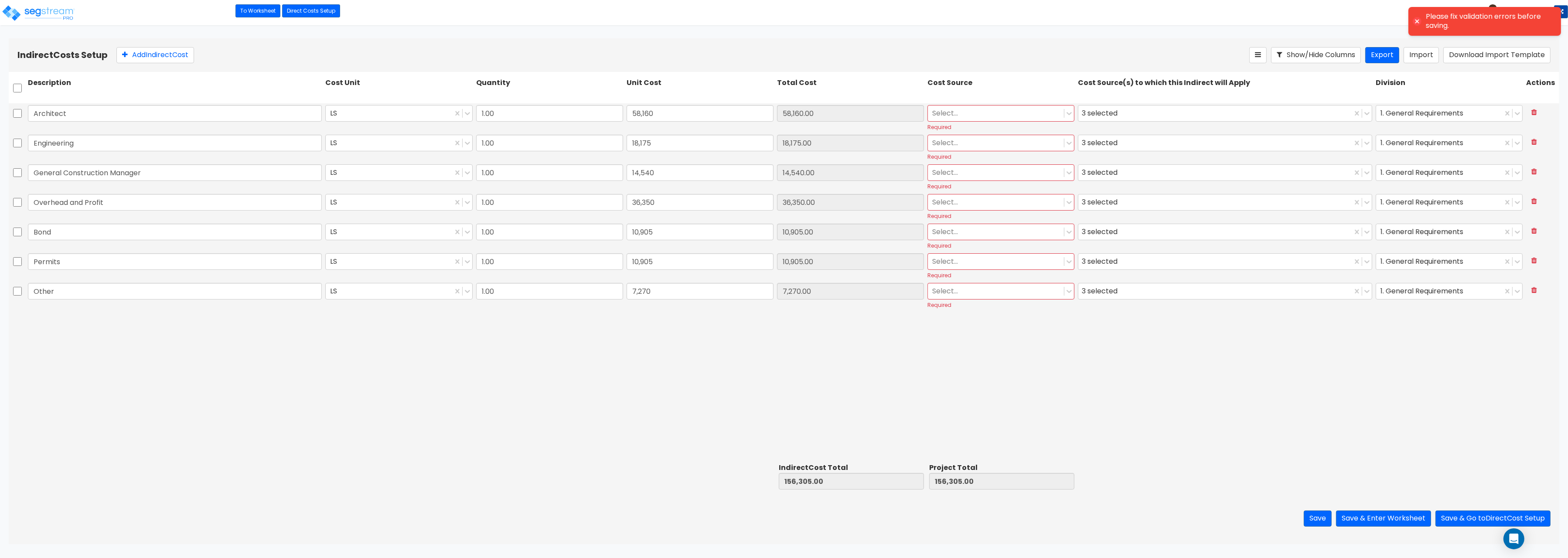
click at [998, 112] on div at bounding box center [996, 113] width 127 height 12
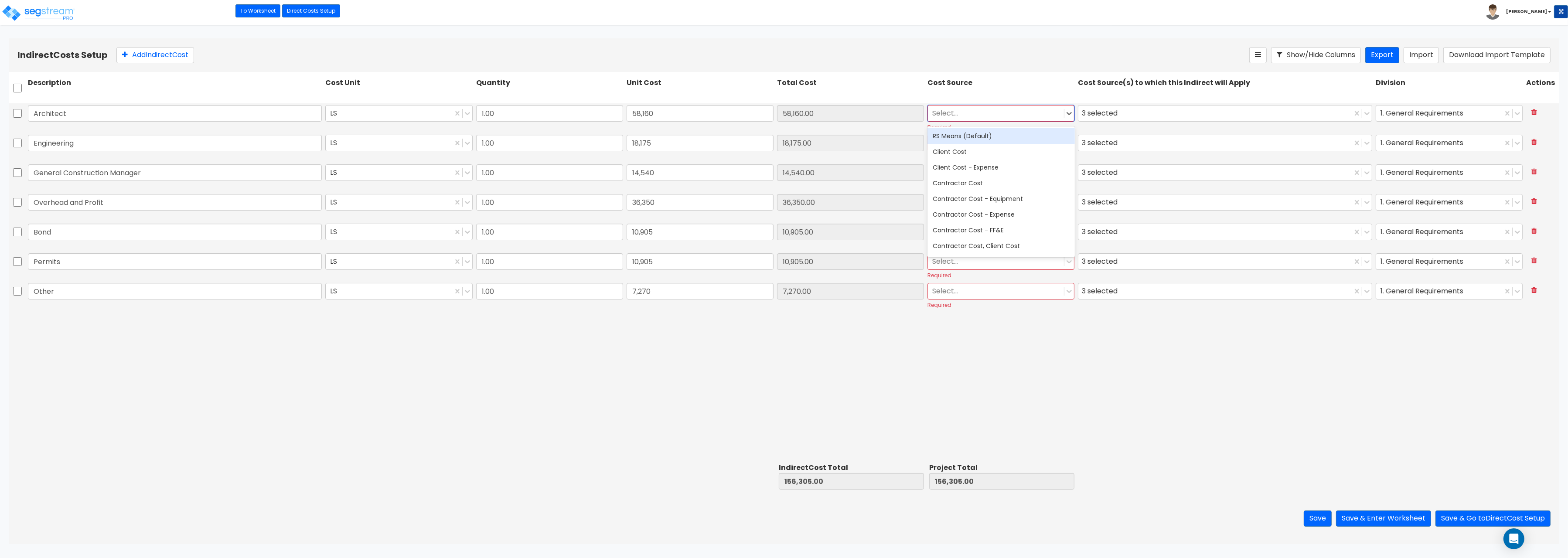
click at [978, 136] on div "RS Means (Default)" at bounding box center [1001, 136] width 147 height 16
click at [975, 141] on div at bounding box center [996, 142] width 127 height 12
click at [968, 173] on div "RS Means (Default)" at bounding box center [1001, 166] width 147 height 16
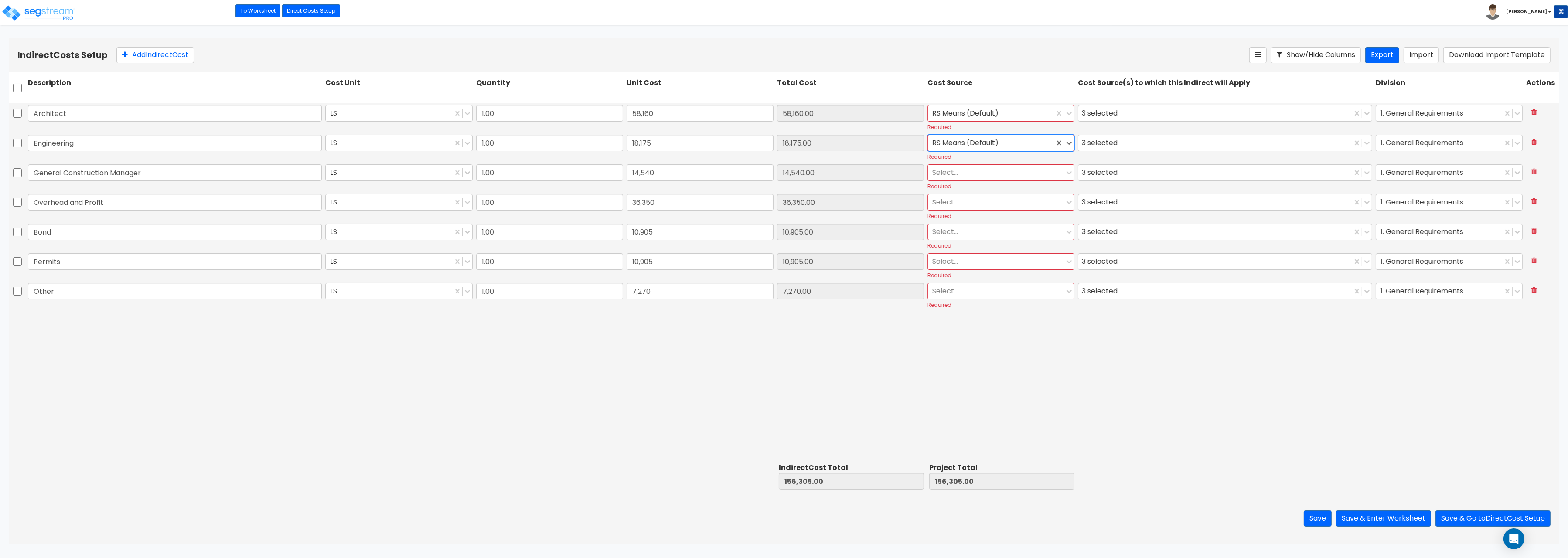
click at [966, 178] on div at bounding box center [996, 172] width 127 height 12
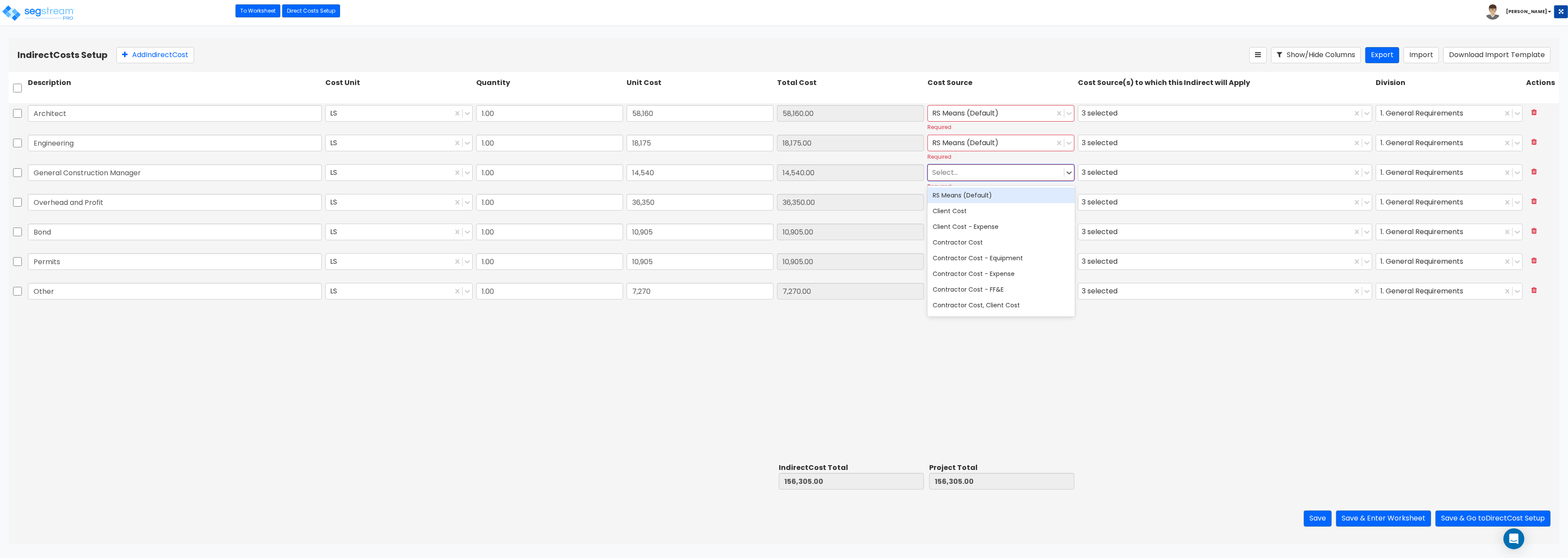
click at [966, 192] on div "RS Means (Default)" at bounding box center [1001, 195] width 147 height 16
click at [966, 199] on div at bounding box center [996, 201] width 127 height 12
click at [966, 225] on div "RS Means (Default)" at bounding box center [1001, 225] width 147 height 16
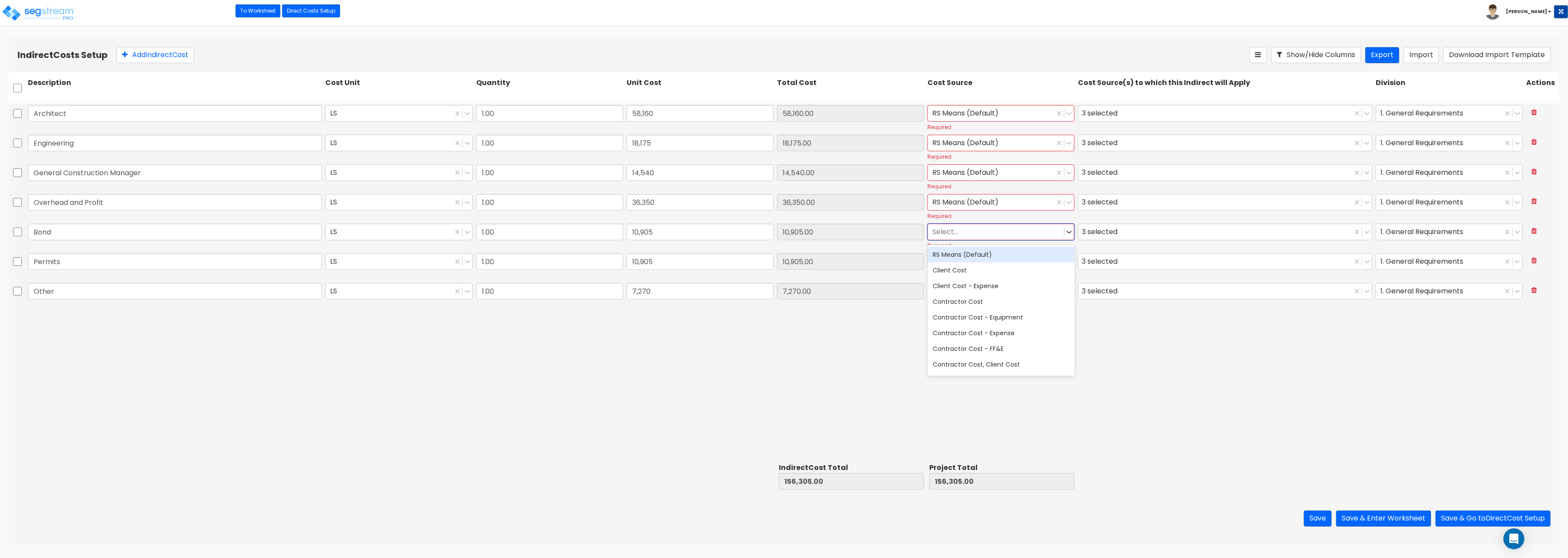
click at [963, 231] on div at bounding box center [996, 231] width 127 height 12
click at [962, 252] on div "RS Means (Default)" at bounding box center [1001, 254] width 147 height 16
click at [962, 254] on div "Select..." at bounding box center [996, 261] width 136 height 15
click at [961, 280] on div "RS Means (Default)" at bounding box center [1001, 284] width 147 height 16
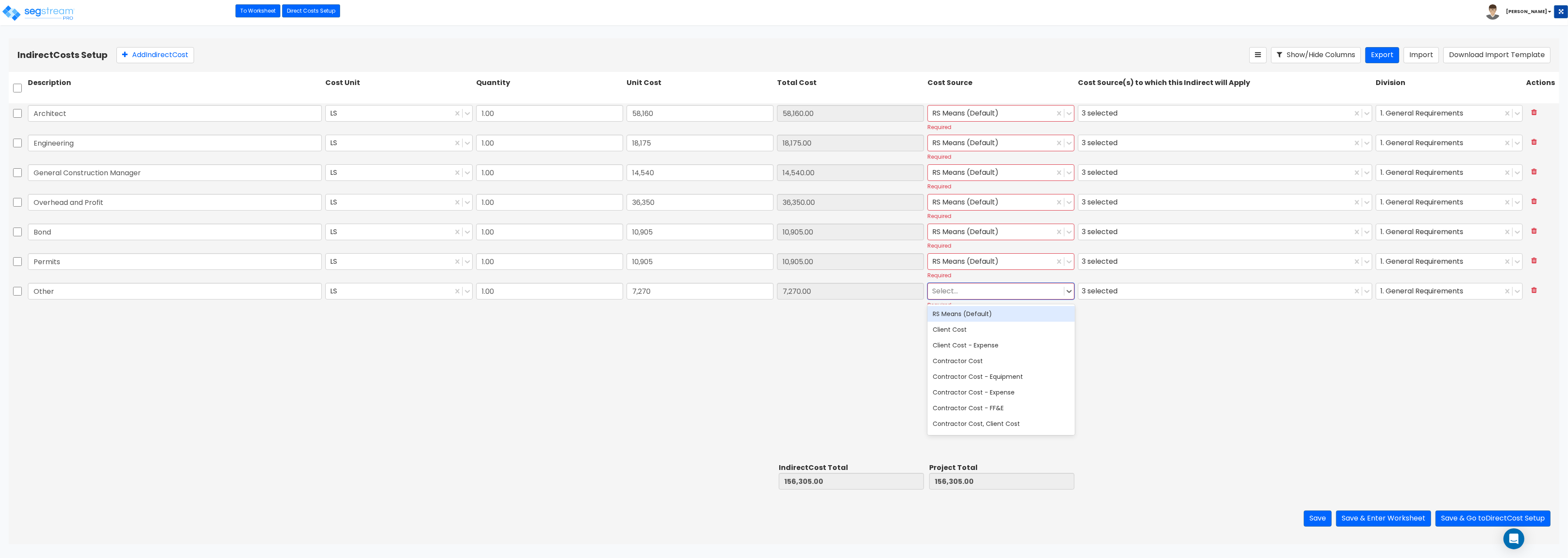
click at [965, 290] on div at bounding box center [996, 290] width 127 height 12
click at [966, 315] on div "RS Means (Default)" at bounding box center [1001, 314] width 147 height 16
click at [1366, 516] on button "Save & Enter Worksheet" at bounding box center [1384, 518] width 95 height 16
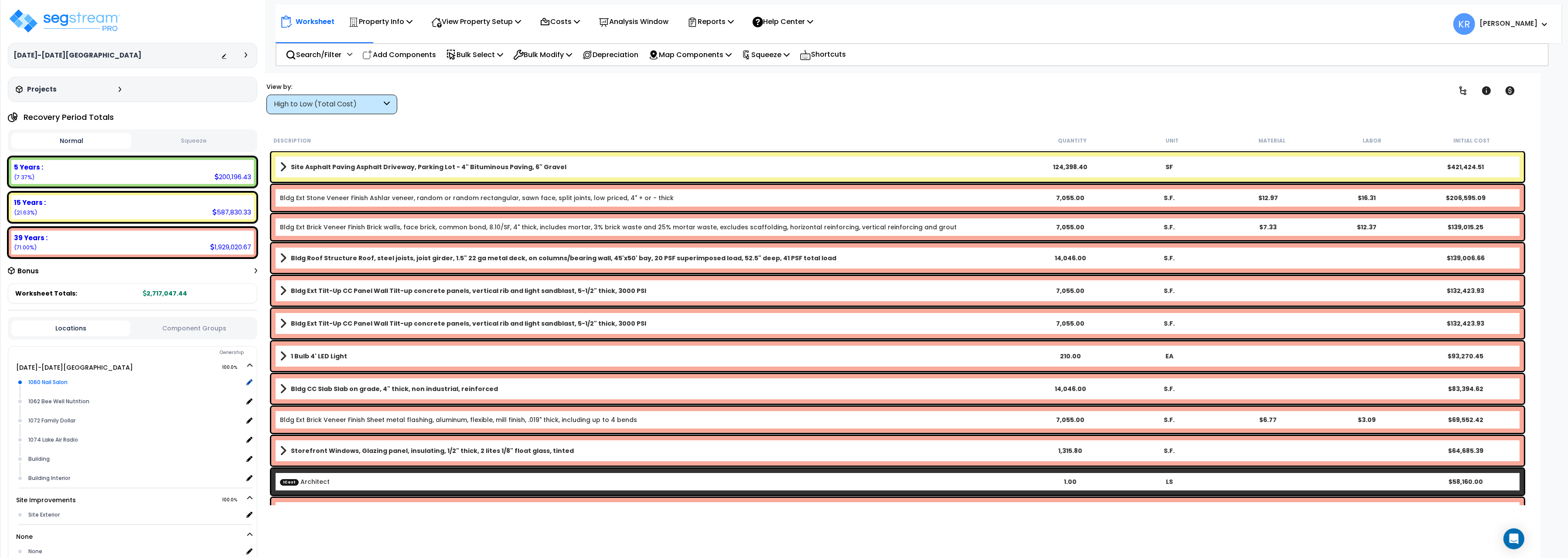
click at [138, 380] on div "1060 Nail Salon" at bounding box center [135, 382] width 217 height 10
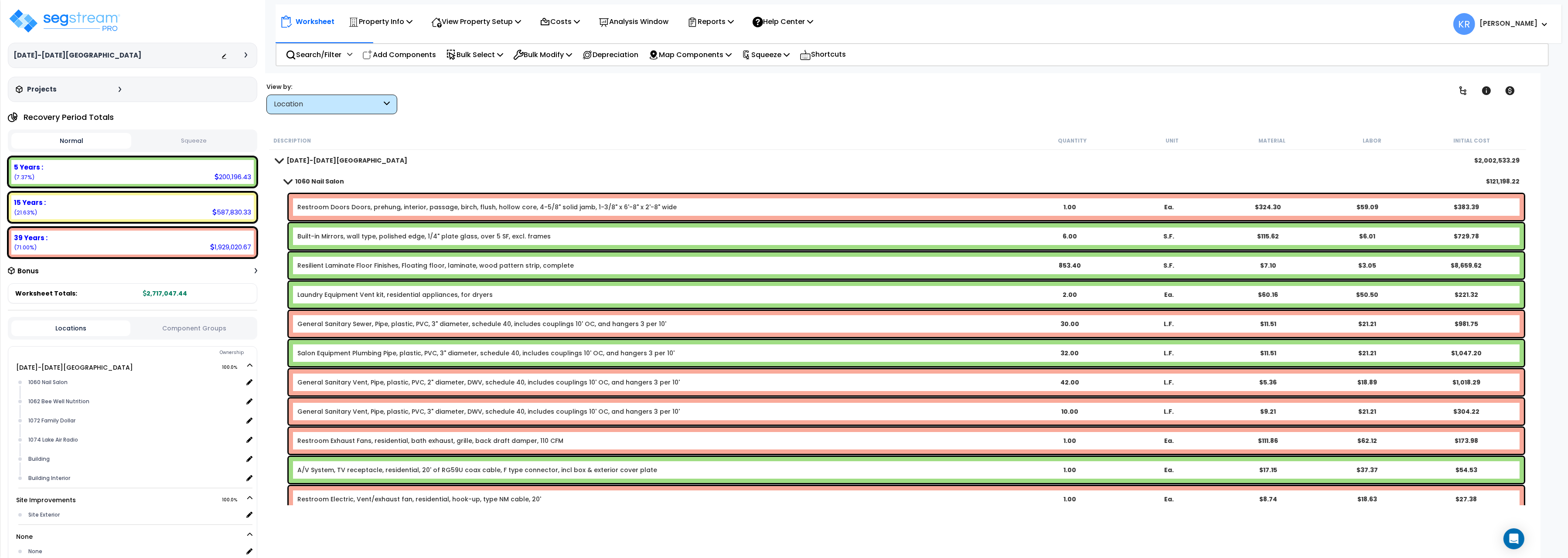
click at [469, 231] on div "Built-in Mirrors, wall type, polished edge, 1/4" plate glass, over 5 SF, excl. …" at bounding box center [906, 236] width 1235 height 26
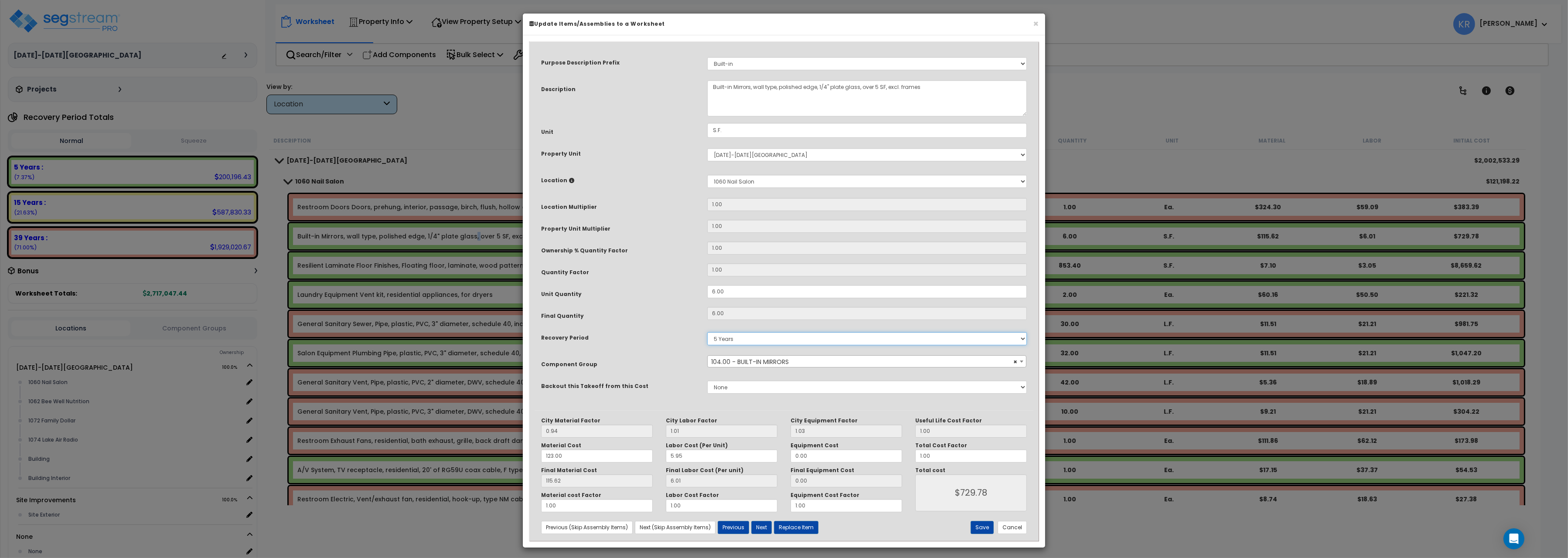
click at [707, 332] on select "5 Years 7 Years 15 Years 20 Years 39 Years 27.5 Year" at bounding box center [867, 338] width 320 height 13
select select "39Y"
click option "39 Years" at bounding box center [0, 0] width 0 height 0
click at [978, 528] on button "Save" at bounding box center [982, 527] width 23 height 13
type input "729.78"
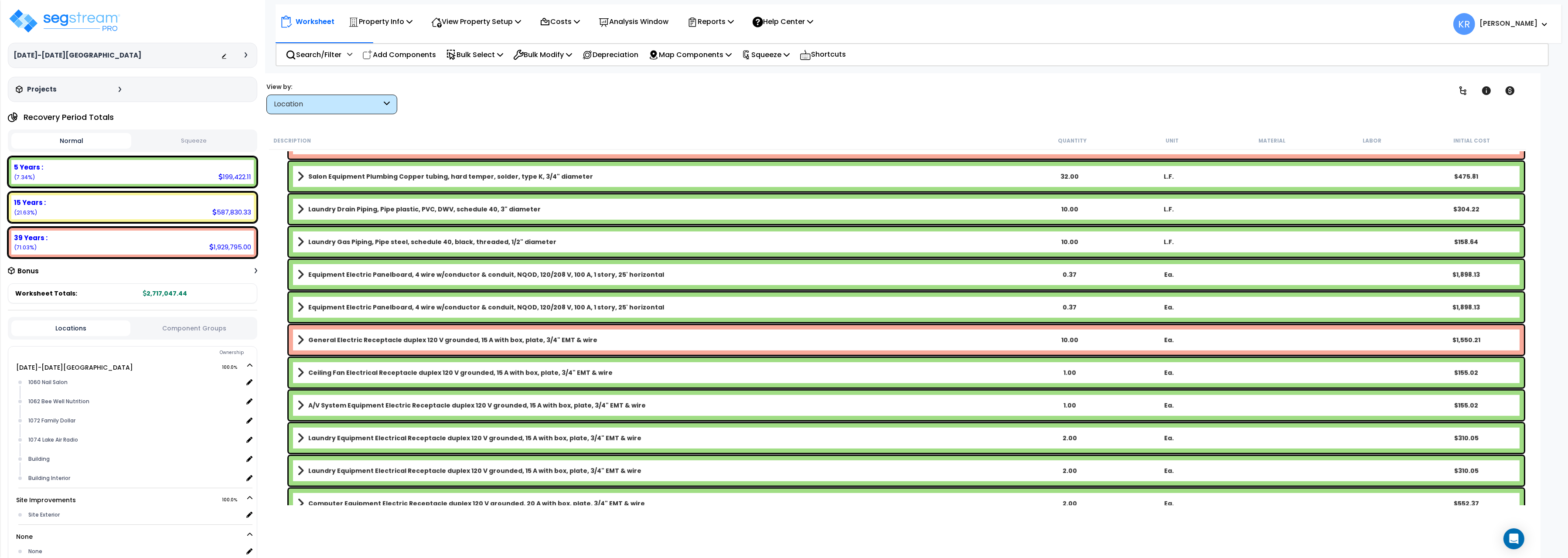
scroll to position [1072, 0]
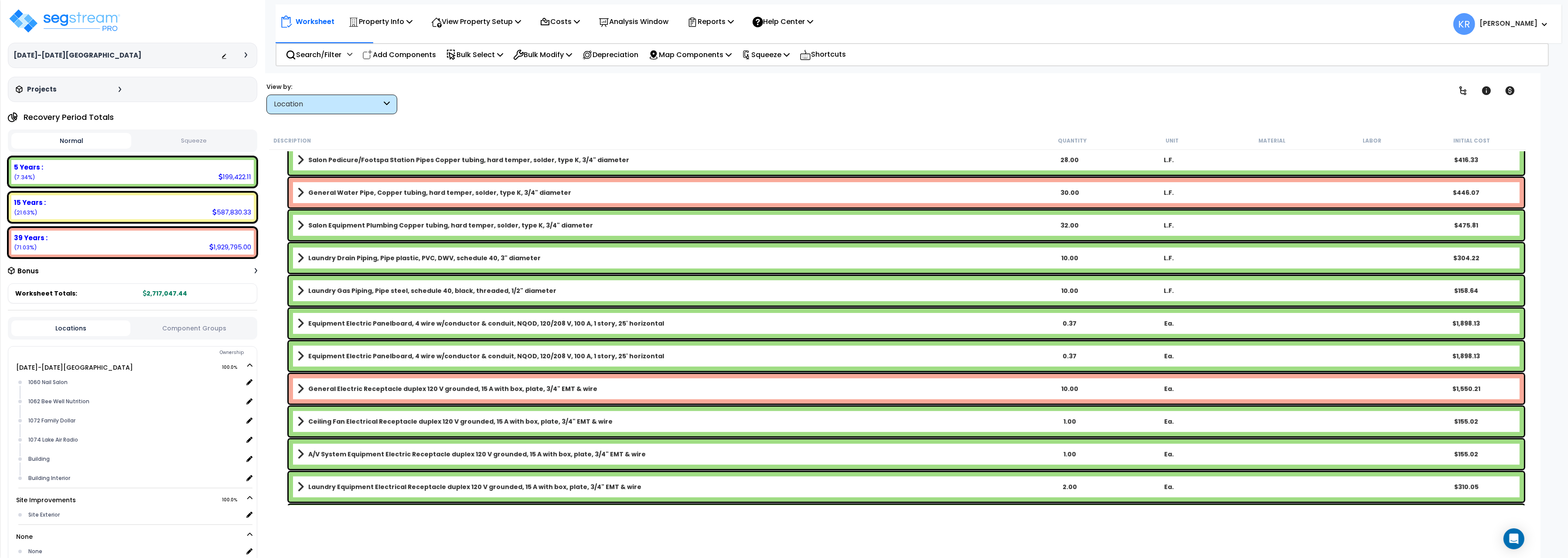
click at [359, 320] on b "Equipment Electric Panelboard, 4 wire w/conductor & conduit, NQOD, 120/208 V, 1…" at bounding box center [486, 323] width 356 height 9
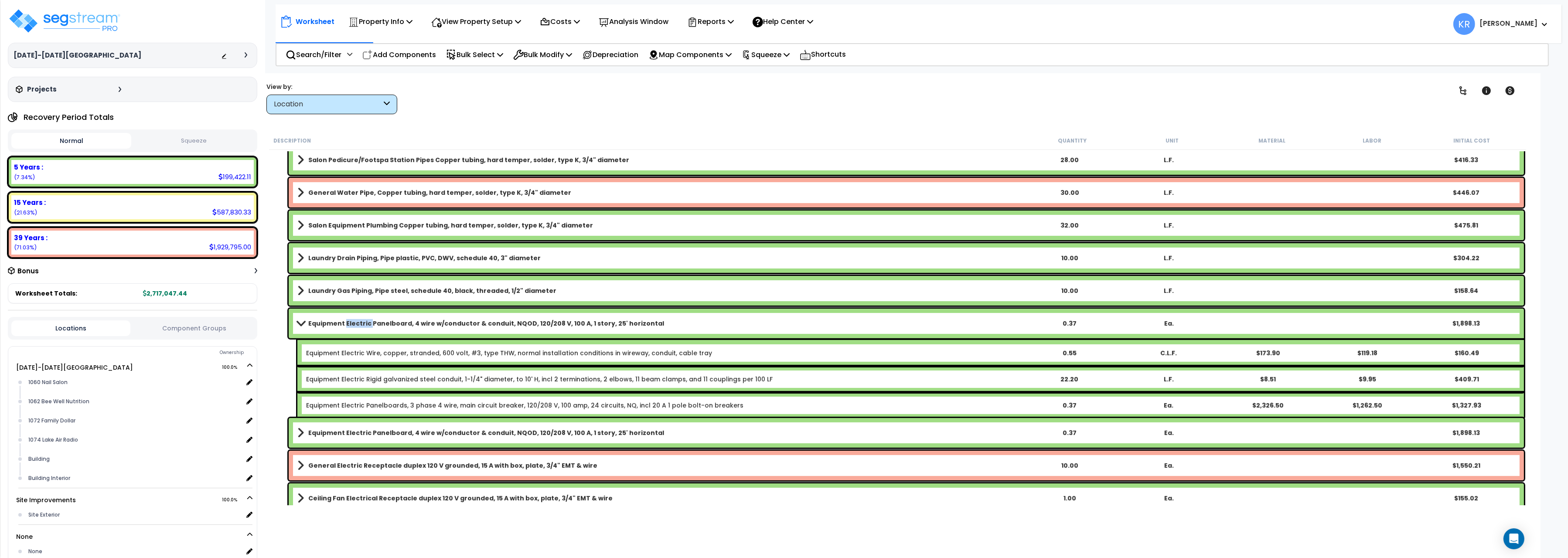
click at [359, 320] on b "Equipment Electric Panelboard, 4 wire w/conductor & conduit, NQOD, 120/208 V, 1…" at bounding box center [486, 323] width 356 height 9
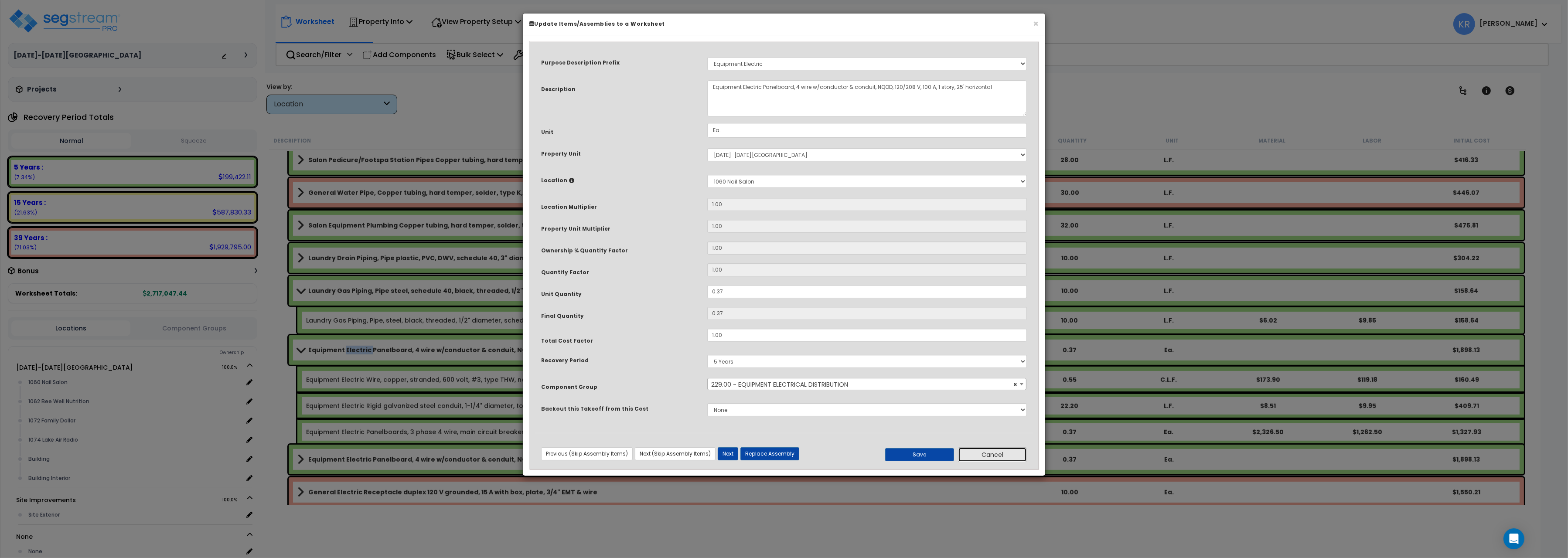
click at [986, 454] on button "Cancel" at bounding box center [992, 455] width 69 height 15
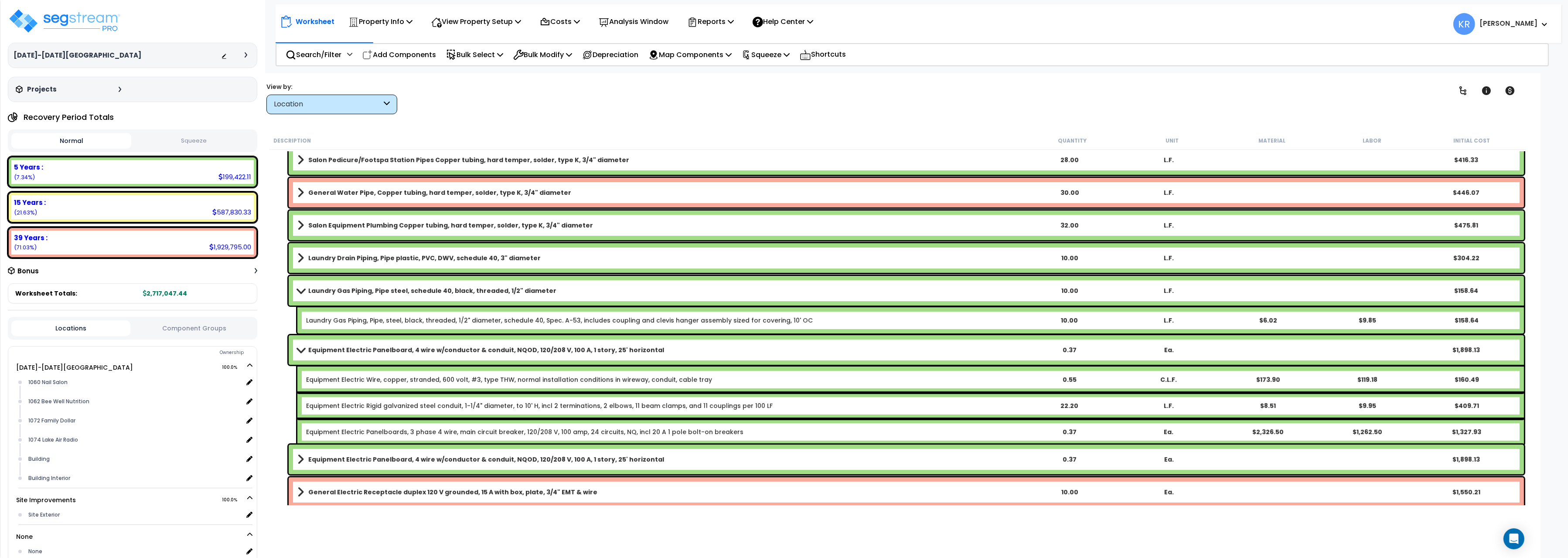
click at [312, 351] on b "Equipment Electric Panelboard, 4 wire w/conductor & conduit, NQOD, 120/208 V, 1…" at bounding box center [486, 350] width 356 height 9
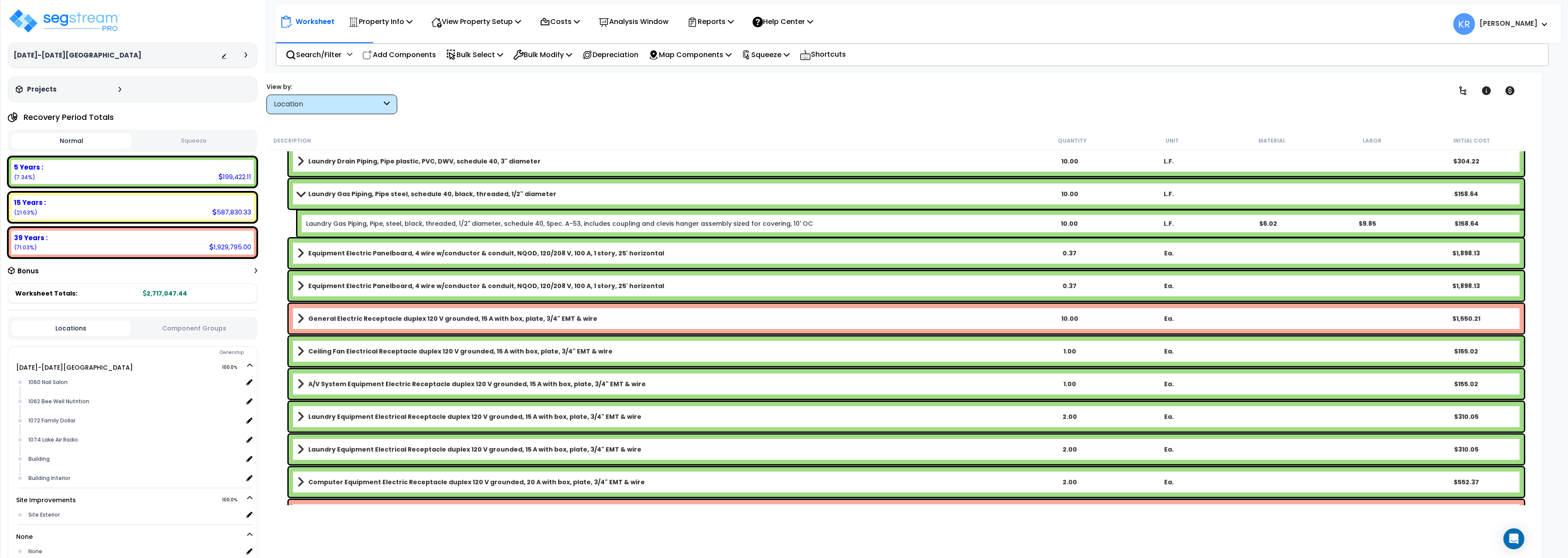
scroll to position [1170, 0]
click at [316, 351] on b "Ceiling Fan Electrical Receptacle duplex 120 V grounded, 15 A with box, plate, …" at bounding box center [460, 350] width 304 height 9
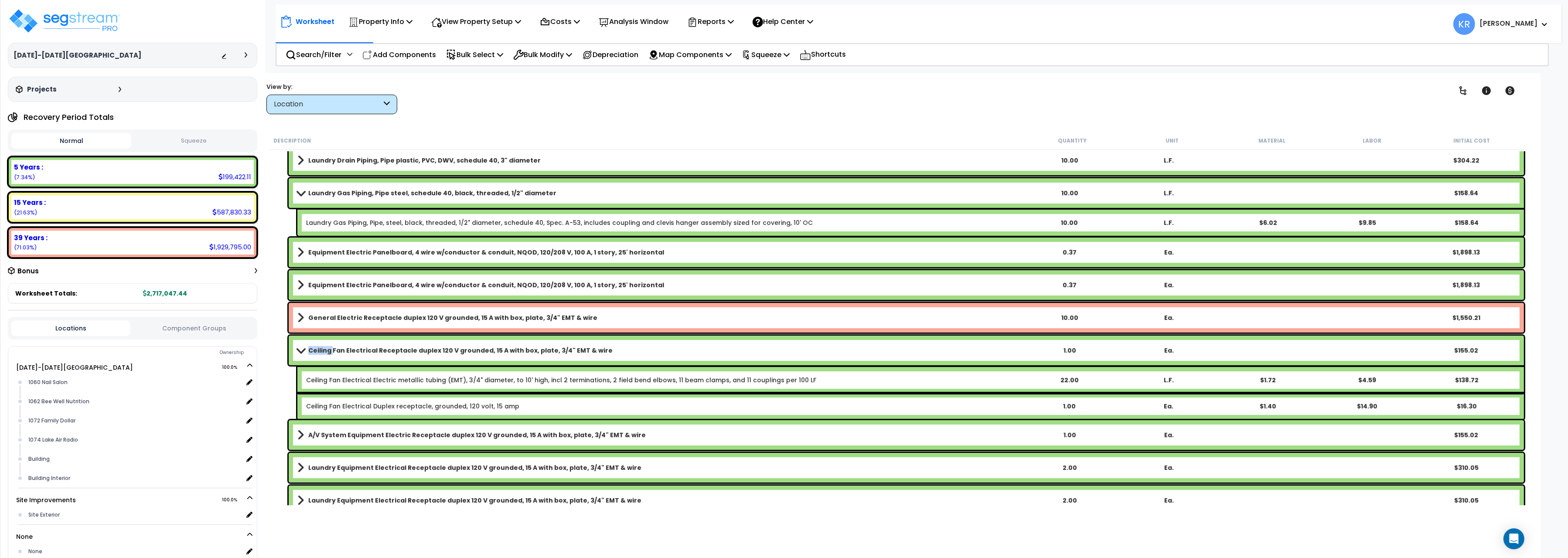
click at [316, 351] on b "Ceiling Fan Electrical Receptacle duplex 120 V grounded, 15 A with box, plate, …" at bounding box center [460, 350] width 304 height 9
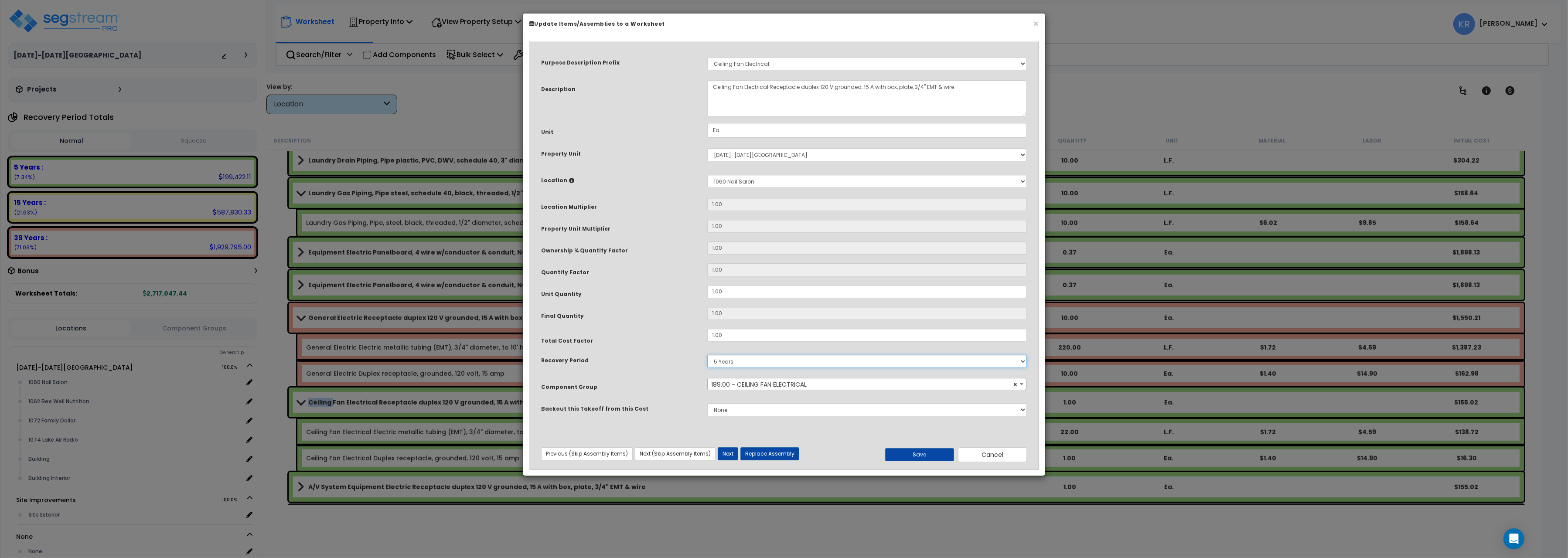
click at [707, 355] on select "5 Years 7 Years 15 Years 20 Years 39 Years 27.5 Year" at bounding box center [867, 361] width 320 height 13
select select "39Y"
click option "39 Years" at bounding box center [0, 0] width 0 height 0
click at [923, 456] on button "Save" at bounding box center [919, 454] width 69 height 13
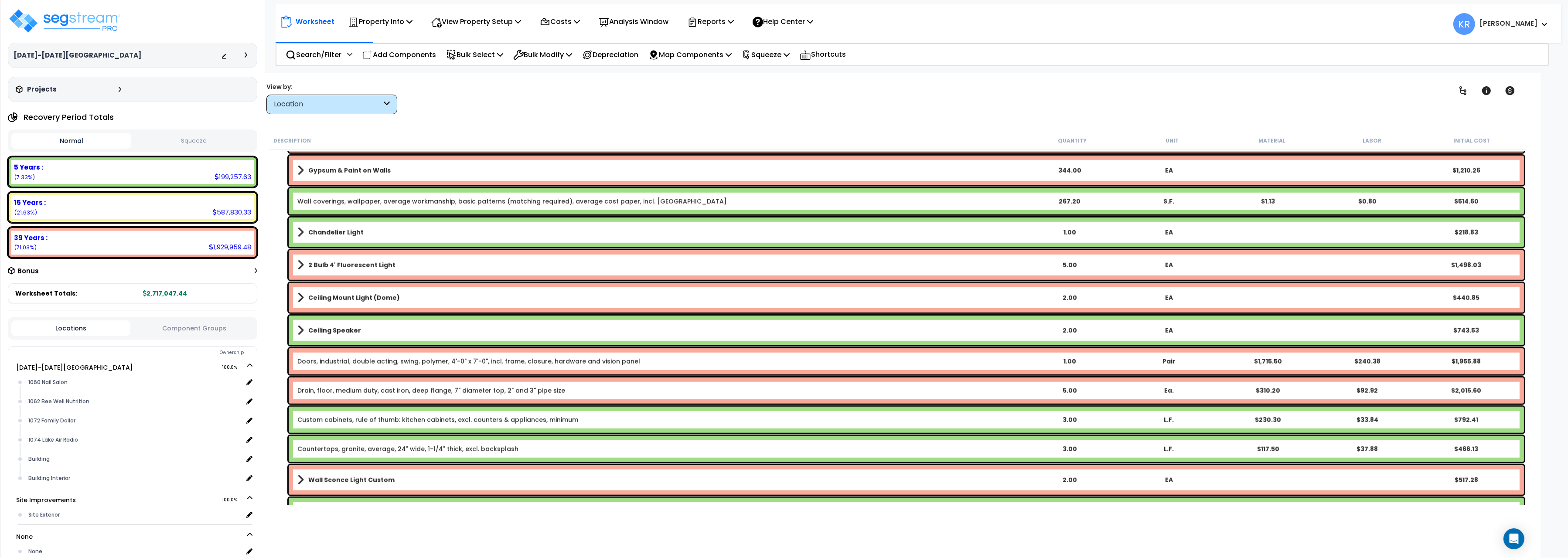
scroll to position [1950, 0]
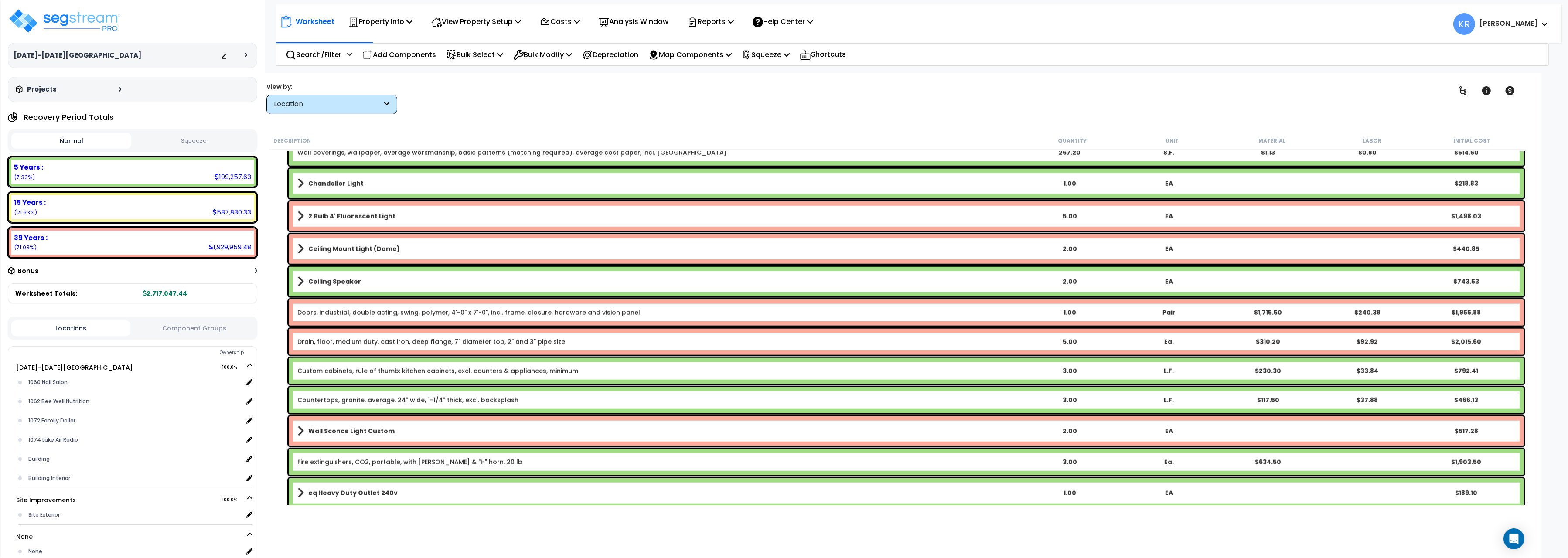
click at [391, 312] on link "Doors, industrial, double acting, swing, polymer, 4'-0" x 7'-0", incl. frame, c…" at bounding box center [469, 312] width 343 height 9
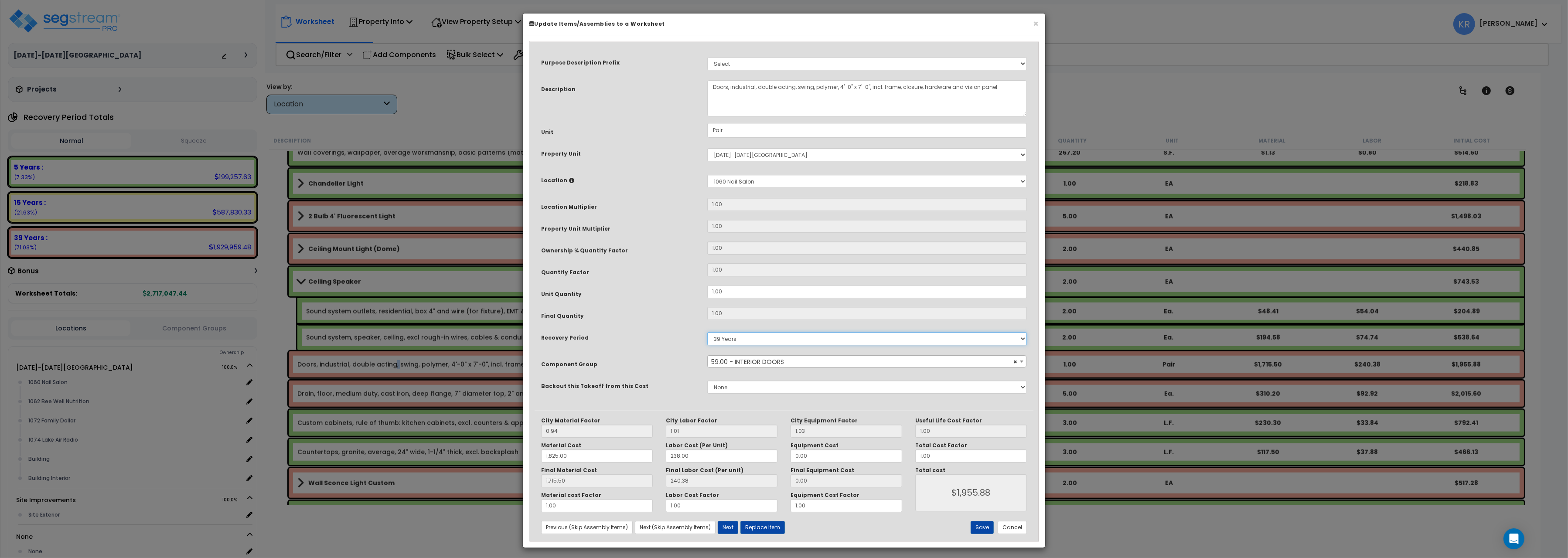
click at [707, 332] on select "5 Years 7 Years 15 Years 20 Years 39 Years 27.5 Year" at bounding box center [867, 338] width 320 height 13
select select "5Y"
click option "5 Years" at bounding box center [0, 0] width 0 height 0
click at [766, 362] on span "× 59.00 - INTERIOR DOORS" at bounding box center [867, 362] width 318 height 12
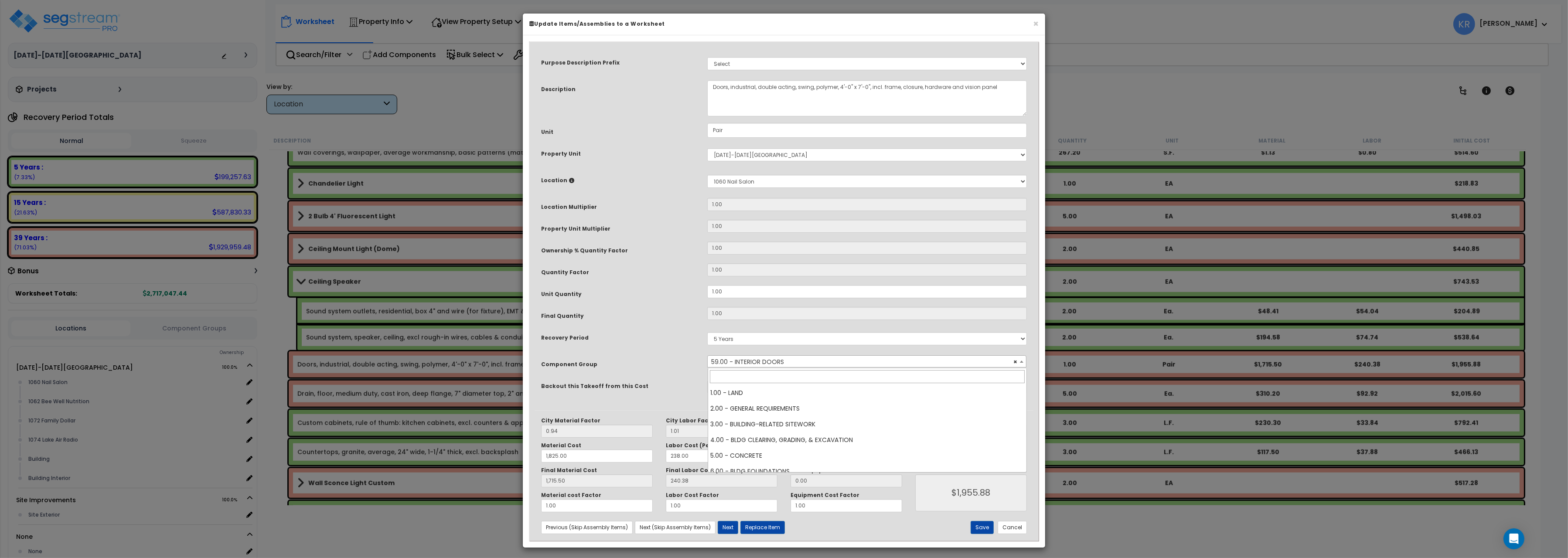
scroll to position [926, 0]
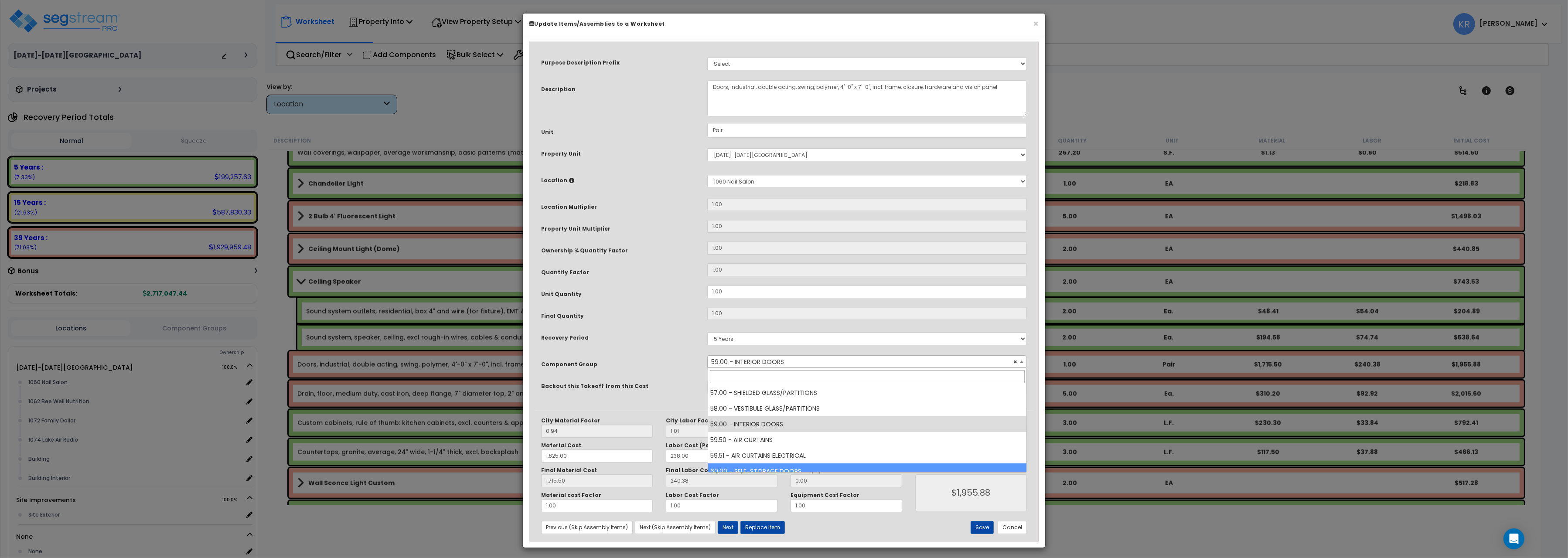
click at [746, 373] on input "search" at bounding box center [867, 376] width 315 height 13
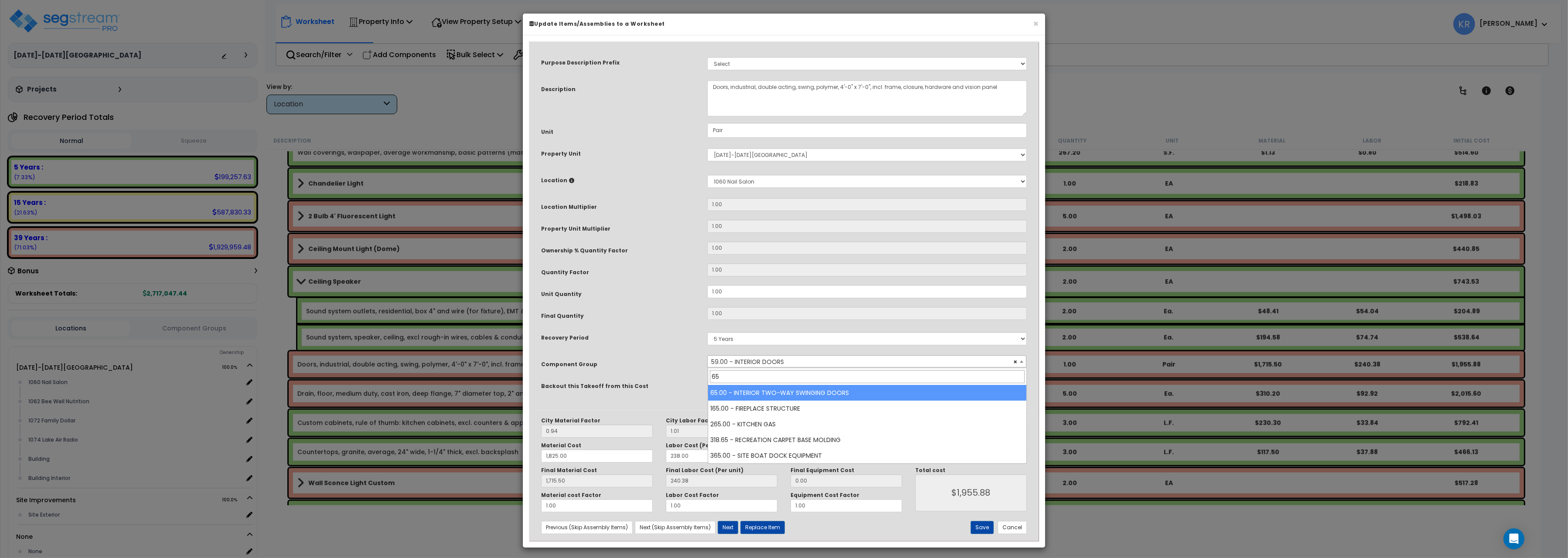
type input "65"
select select "56886"
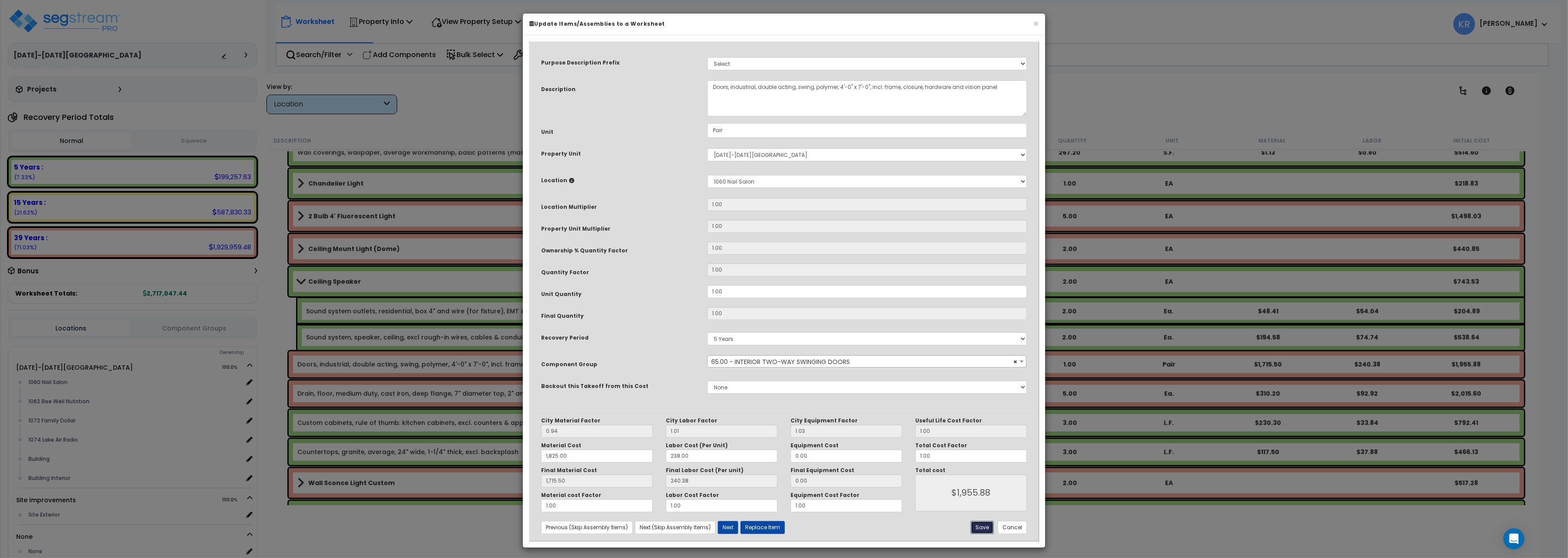
click at [979, 529] on button "Save" at bounding box center [982, 527] width 23 height 13
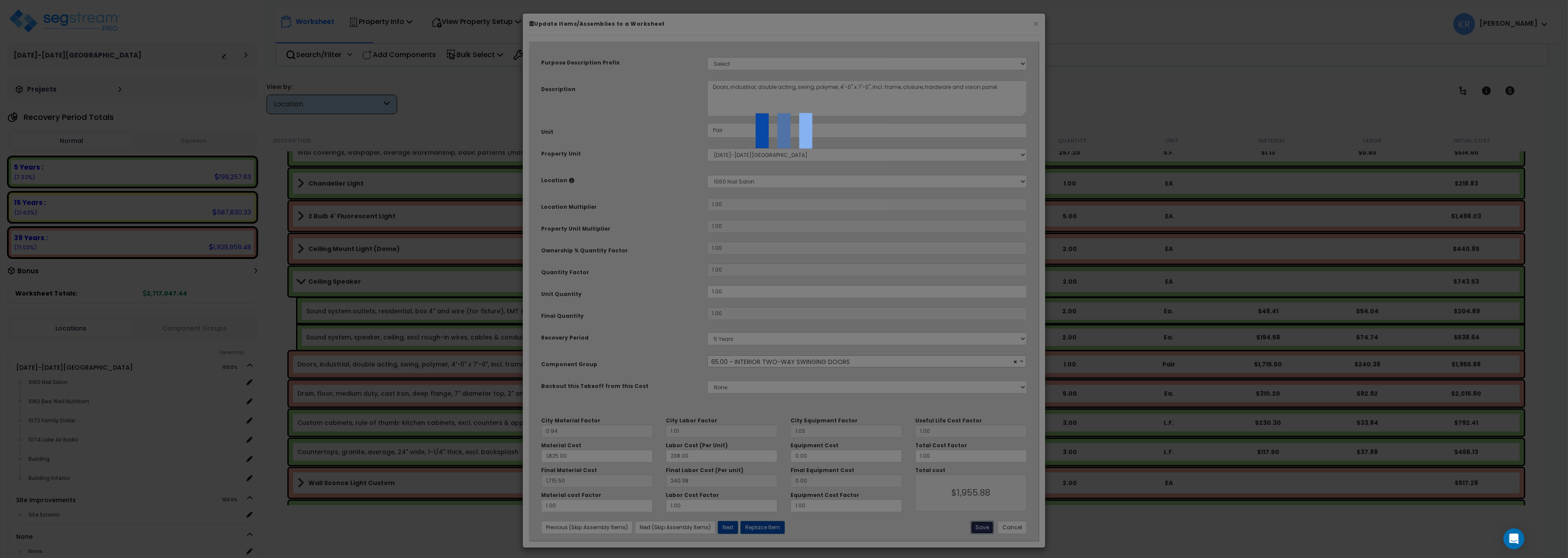
type input "1825.00"
type input "1715.50"
type input "1955.88"
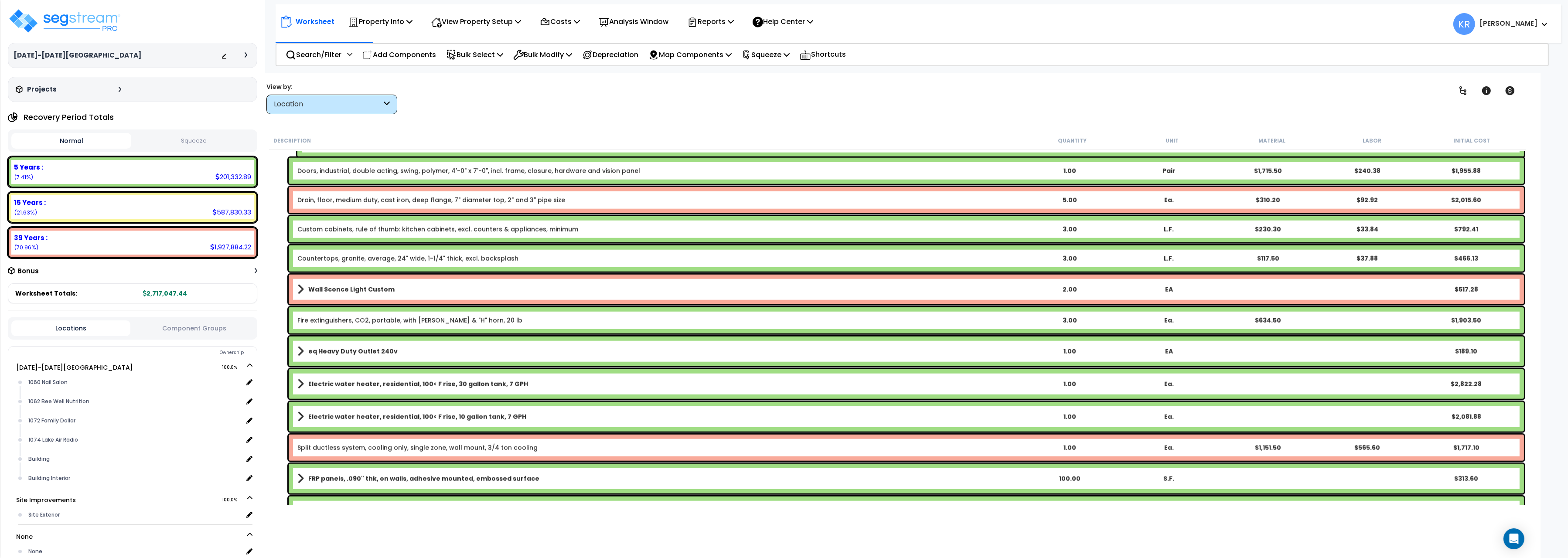
scroll to position [2144, 0]
click at [338, 413] on b "Electric water heater, residential, 100< F rise, 10 gallon tank, 7 GPH" at bounding box center [417, 416] width 218 height 9
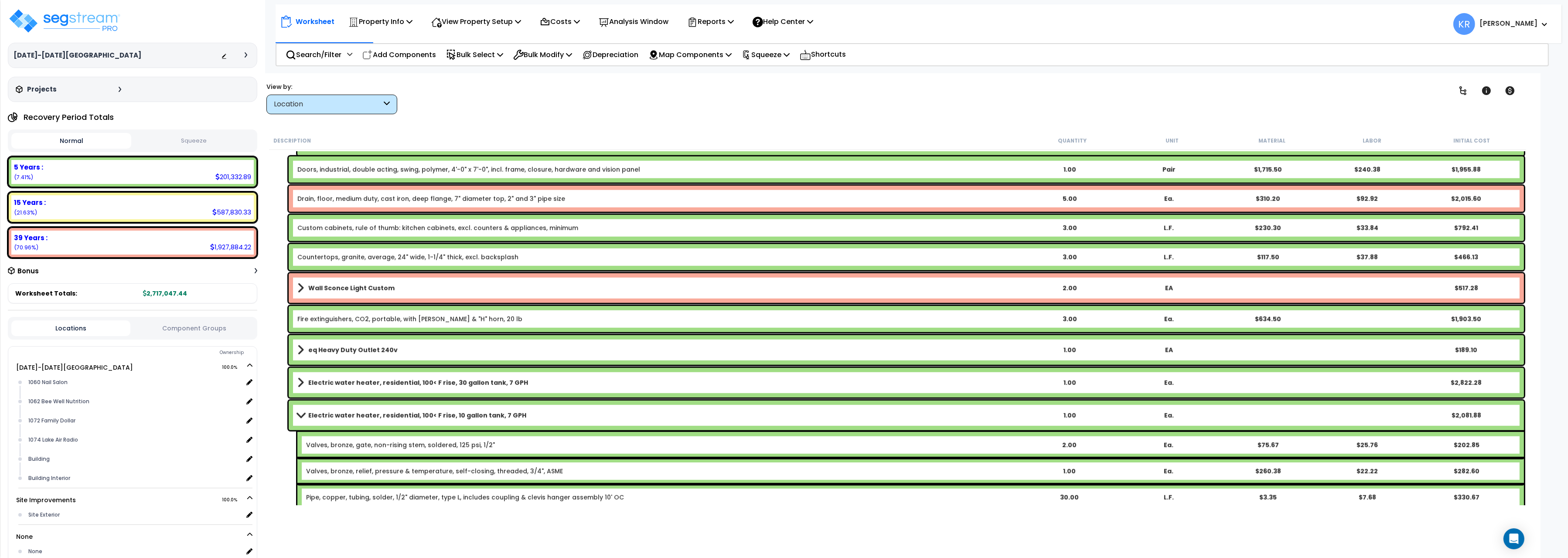
click at [338, 413] on b "Electric water heater, residential, 100< F rise, 10 gallon tank, 7 GPH" at bounding box center [417, 416] width 218 height 9
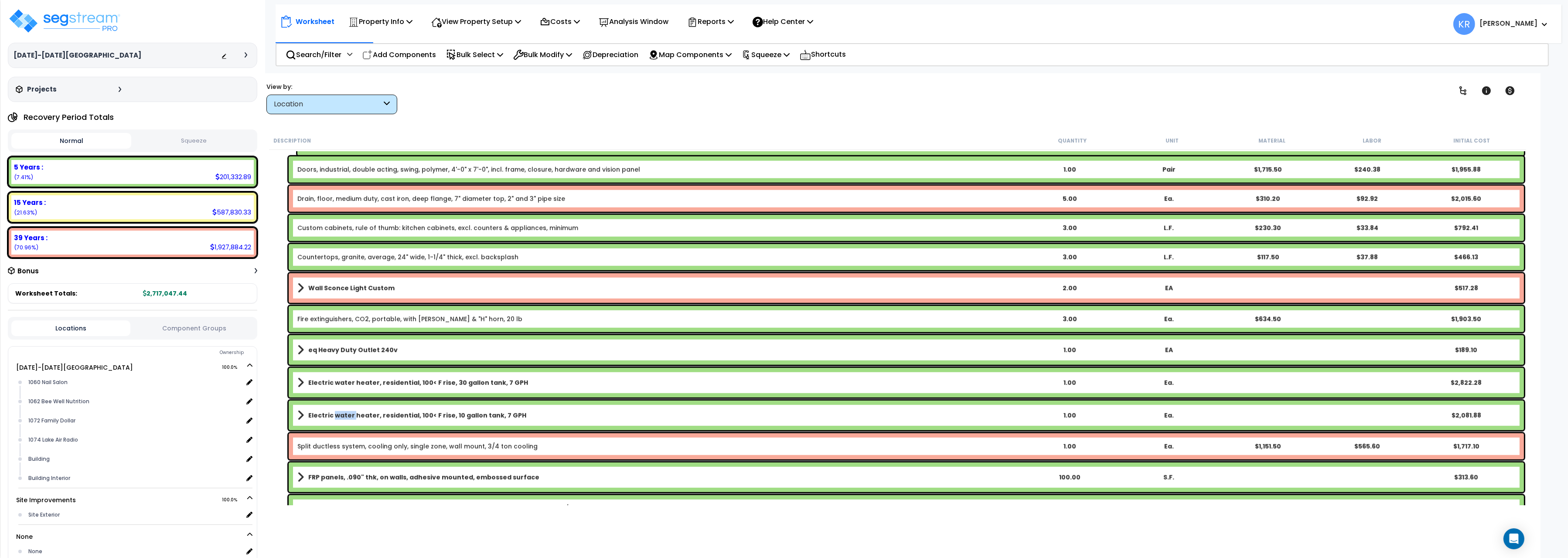
click at [338, 413] on b "Electric water heater, residential, 100< F rise, 10 gallon tank, 7 GPH" at bounding box center [417, 416] width 218 height 9
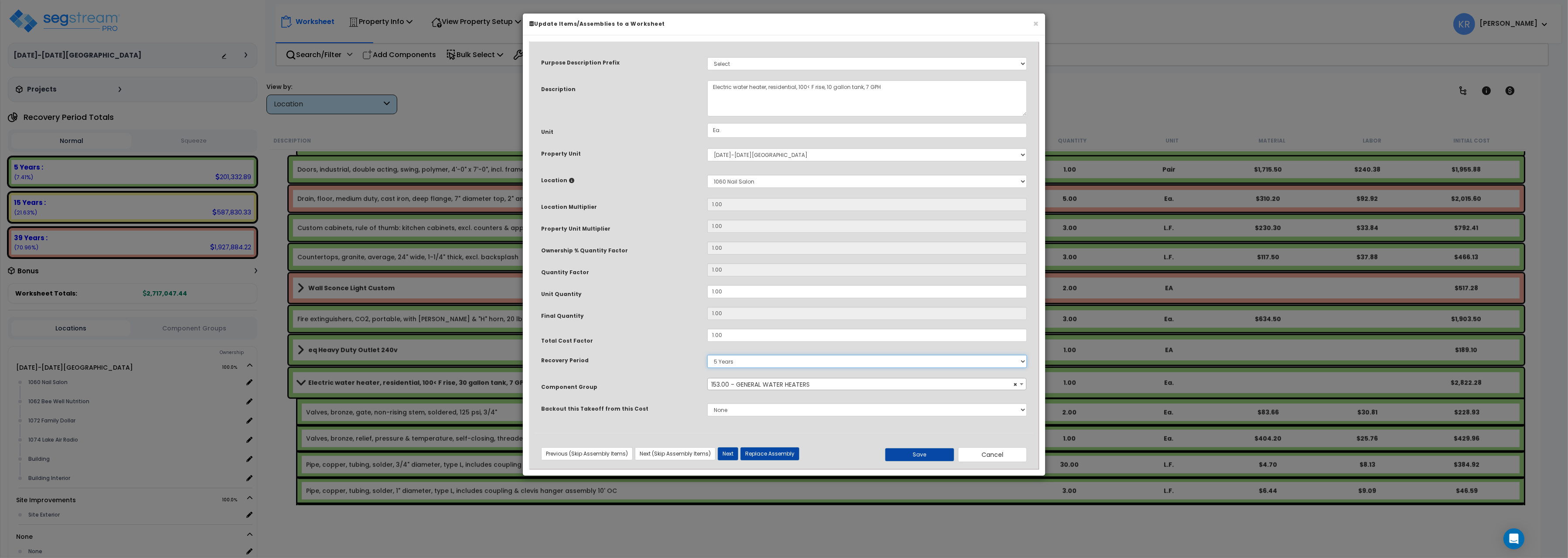
click at [707, 355] on select "5 Years 7 Years 15 Years 20 Years 39 Years 27.5 Year" at bounding box center [867, 361] width 320 height 13
select select "39Y"
click option "39 Years" at bounding box center [0, 0] width 0 height 0
click at [905, 454] on button "Save" at bounding box center [919, 454] width 69 height 13
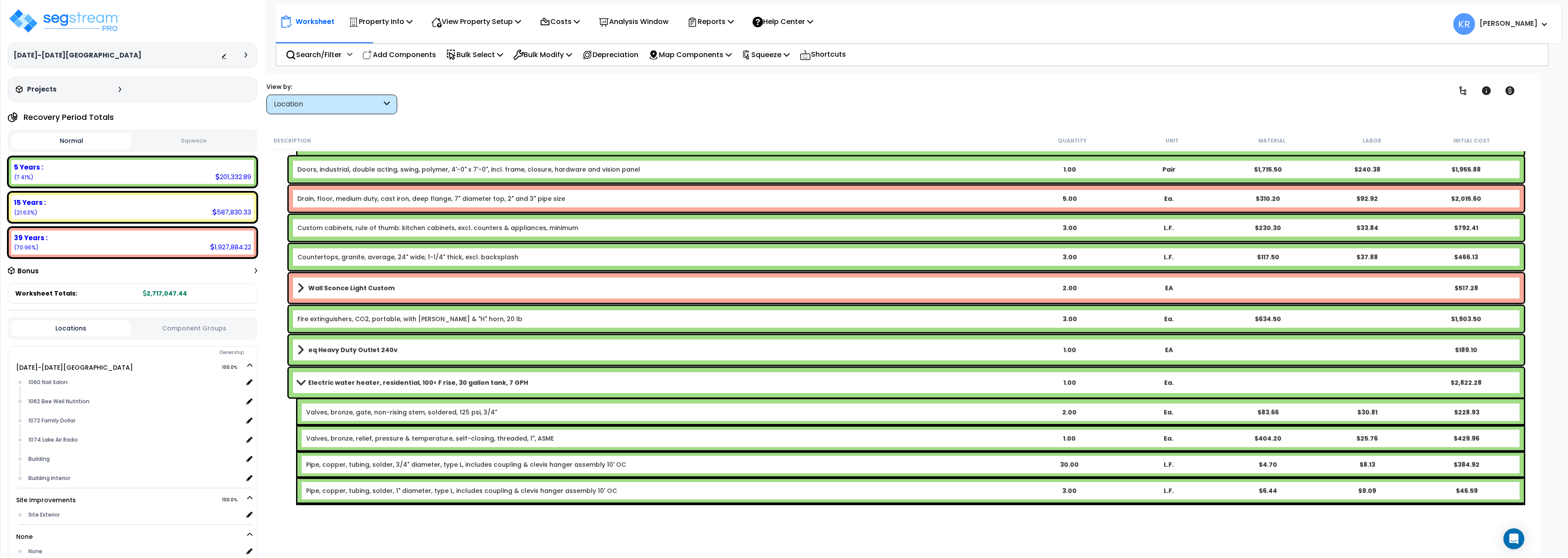
click at [352, 383] on b "Electric water heater, residential, 100< F rise, 30 gallon tank, 7 GPH" at bounding box center [418, 383] width 220 height 9
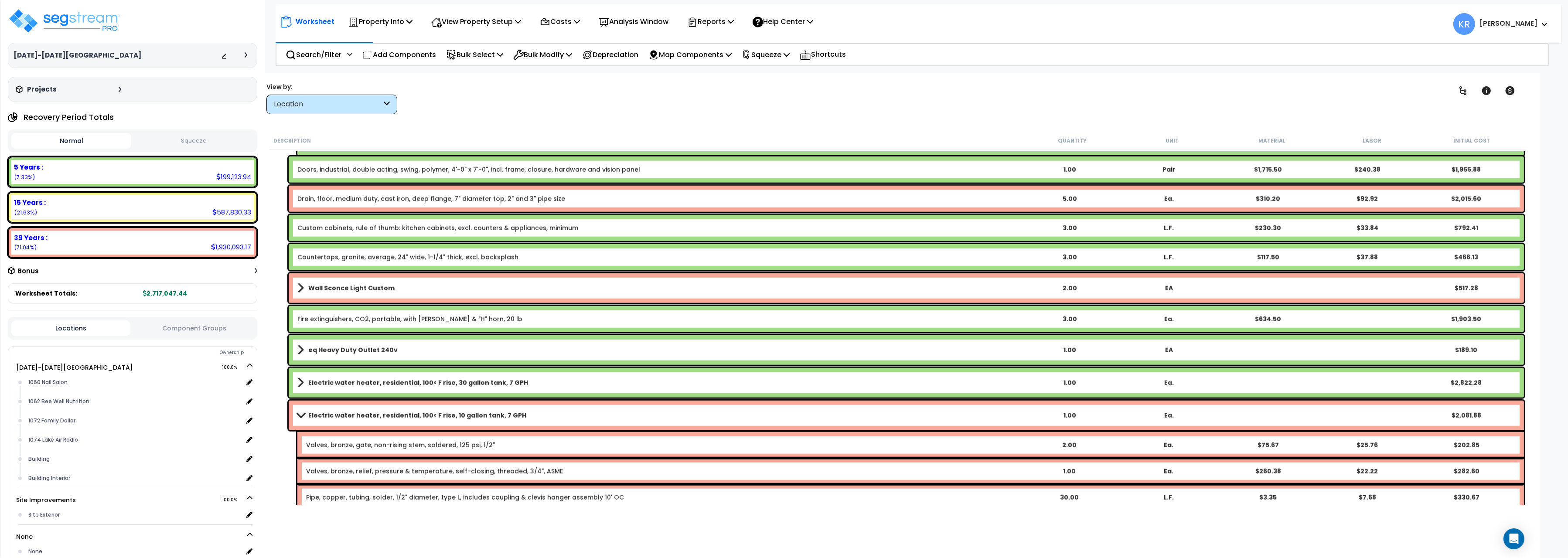
click at [354, 382] on b "Electric water heater, residential, 100< F rise, 30 gallon tank, 7 GPH" at bounding box center [418, 383] width 220 height 9
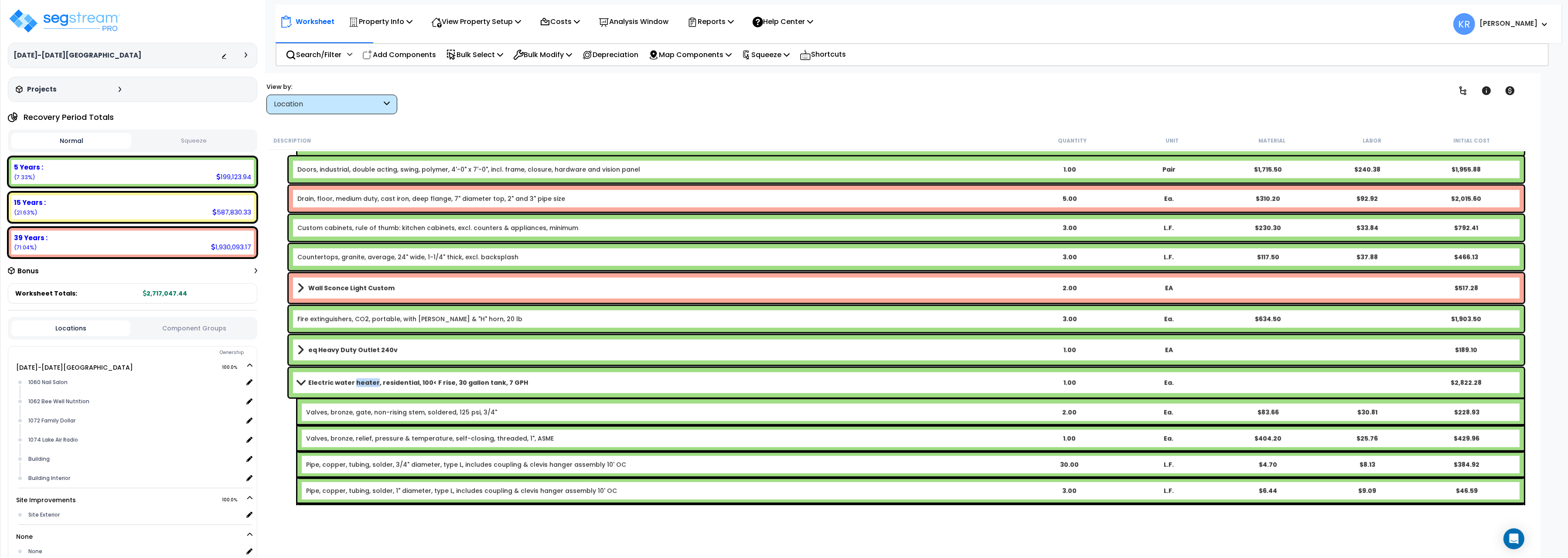
click at [354, 382] on b "Electric water heater, residential, 100< F rise, 30 gallon tank, 7 GPH" at bounding box center [418, 383] width 220 height 9
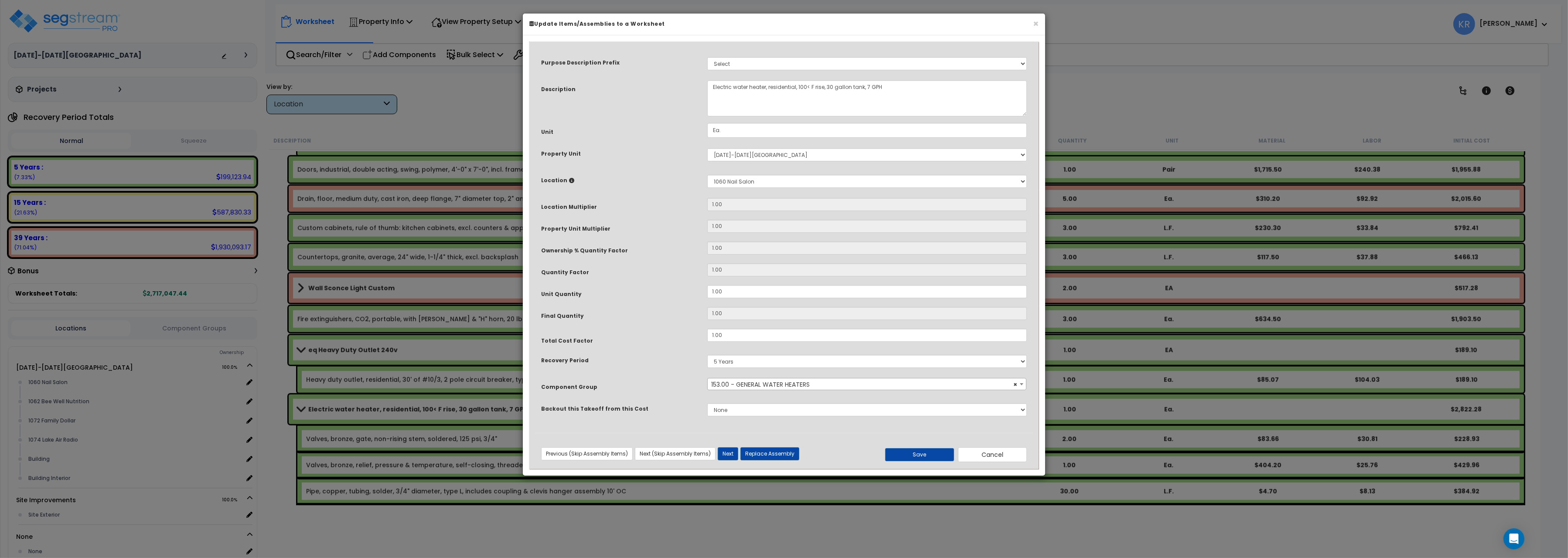
click at [779, 385] on span "× 153.00 - GENERAL WATER HEATERS" at bounding box center [867, 385] width 318 height 12
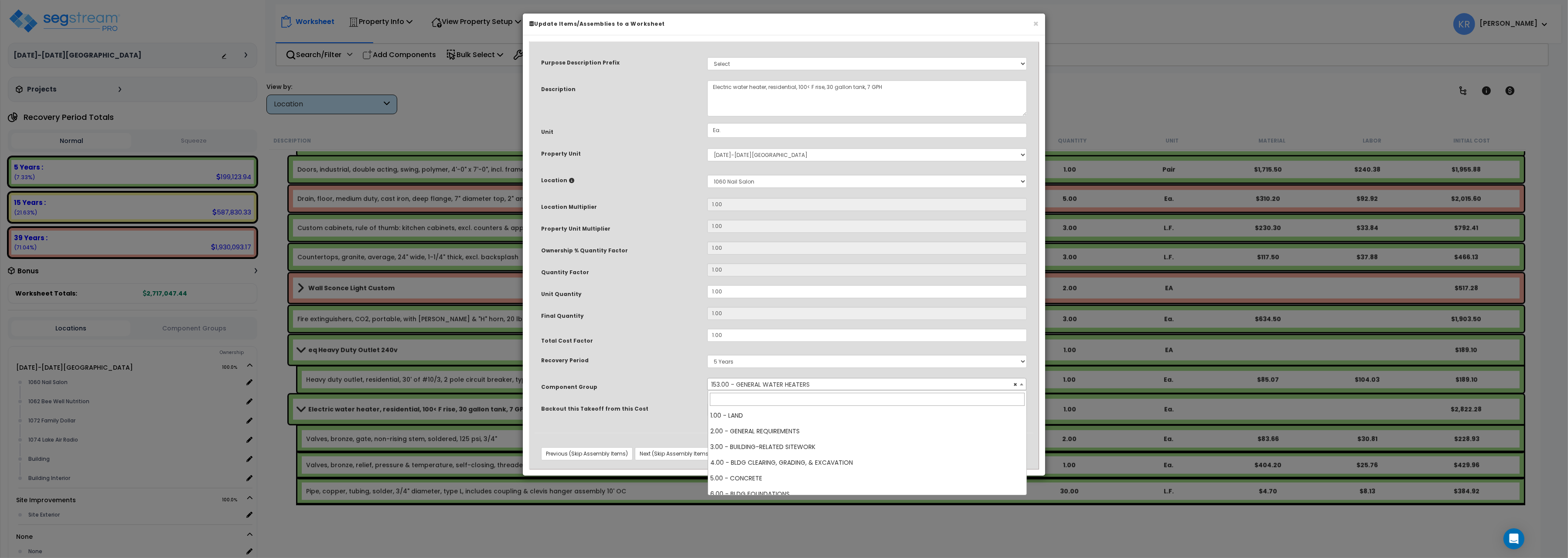
scroll to position [2542, 0]
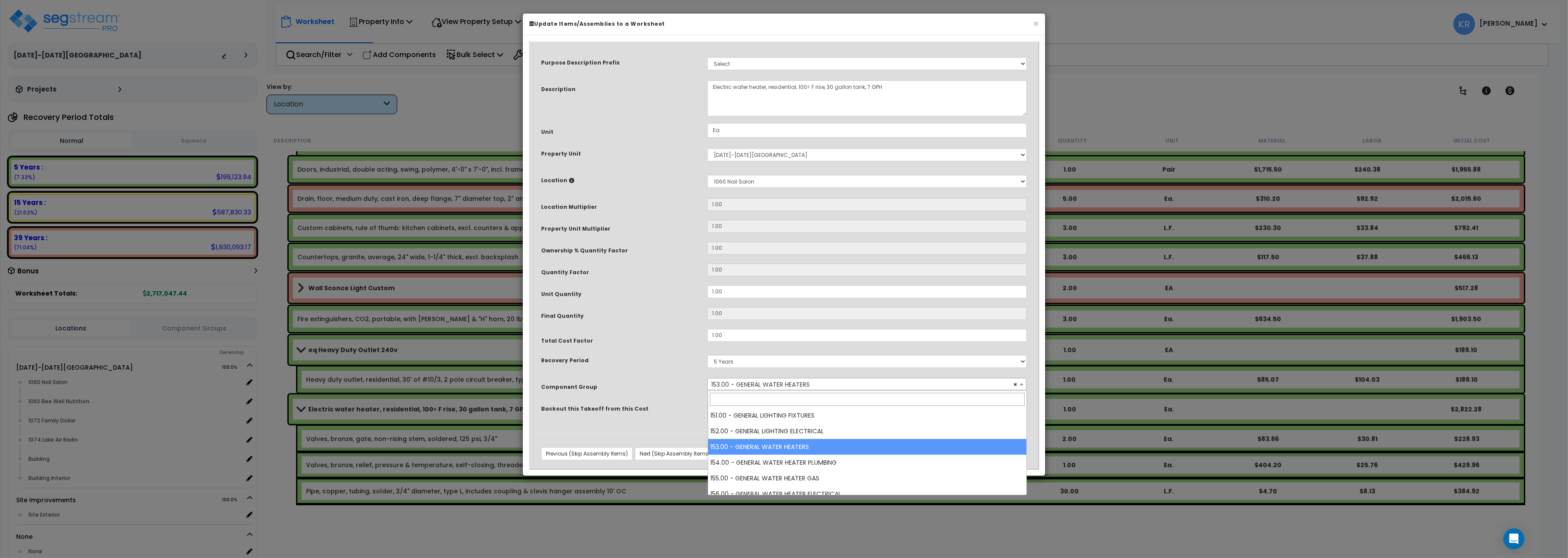
click at [745, 402] on input "search" at bounding box center [867, 399] width 315 height 13
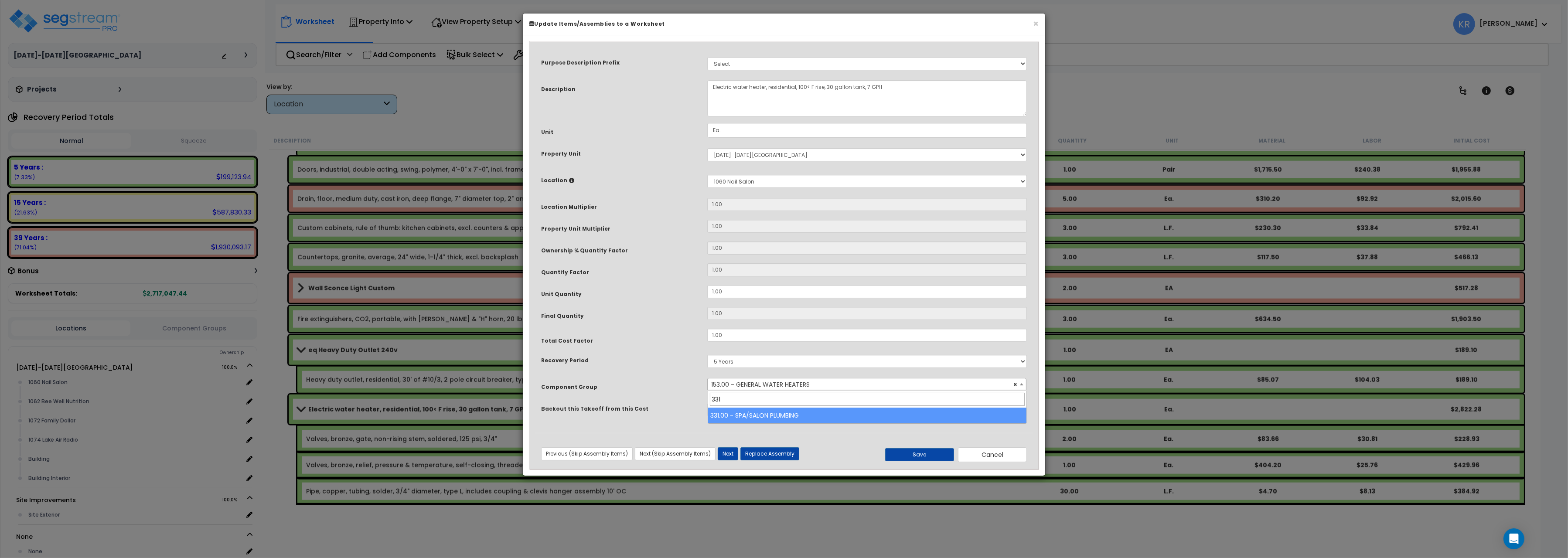
type input "331"
select select "57122"
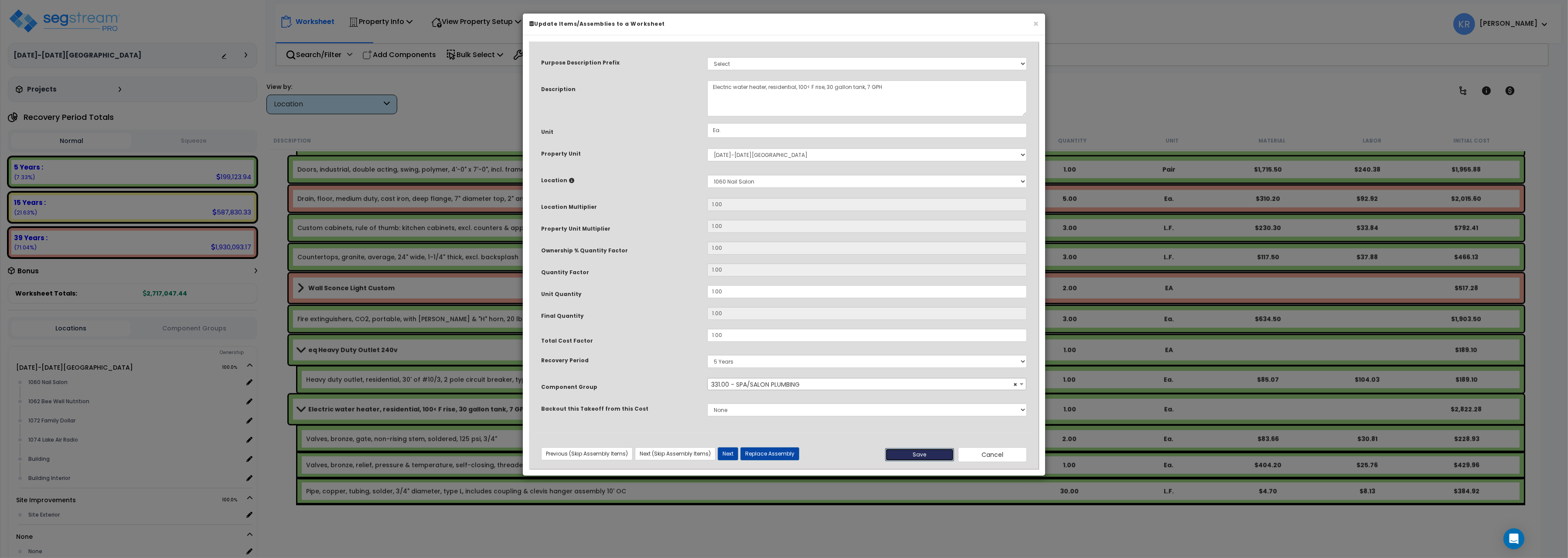
click at [925, 455] on button "Save" at bounding box center [919, 454] width 69 height 13
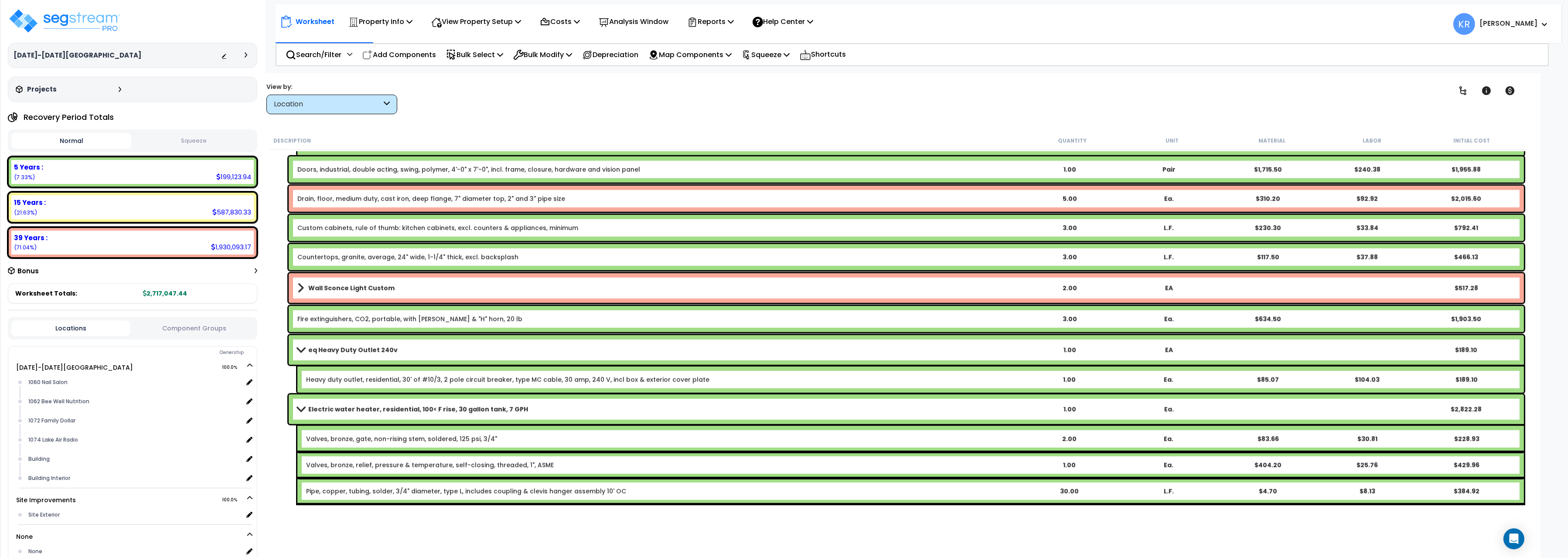
click at [309, 348] on b "eq Heavy Duty Outlet 240v" at bounding box center [352, 350] width 89 height 9
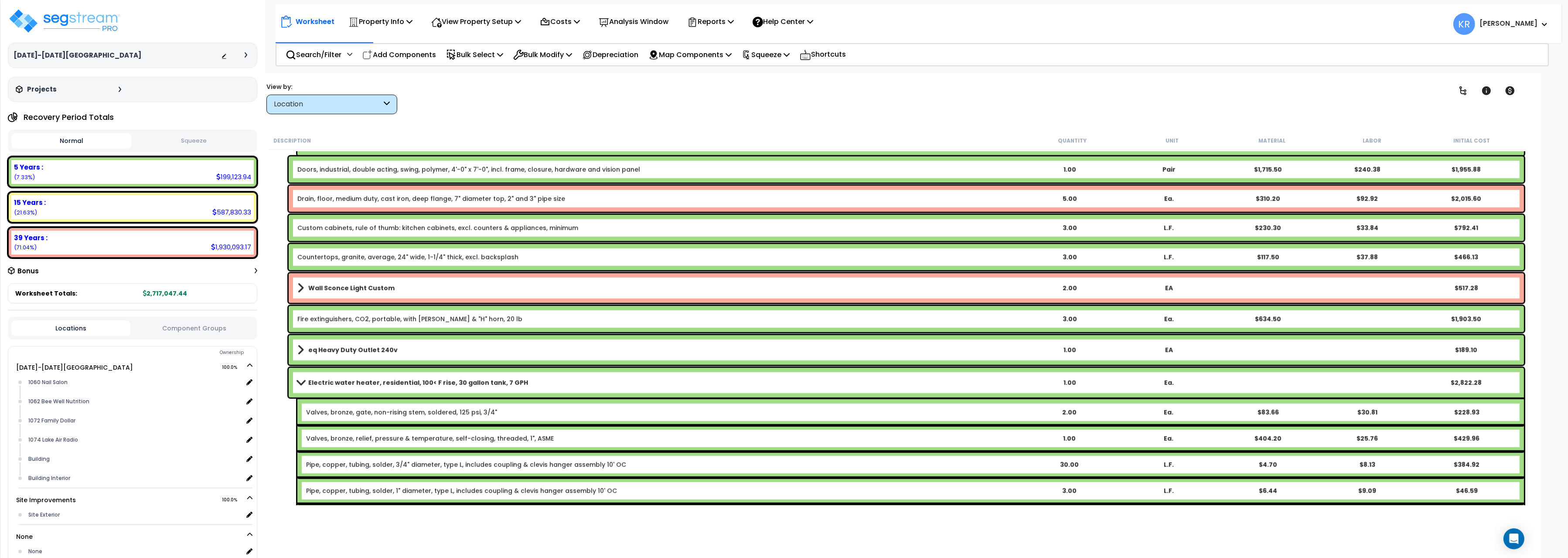
click at [342, 319] on link "Fire extinguishers, CO2, portable, with [PERSON_NAME] & "H" horn, 20 lb" at bounding box center [410, 319] width 225 height 9
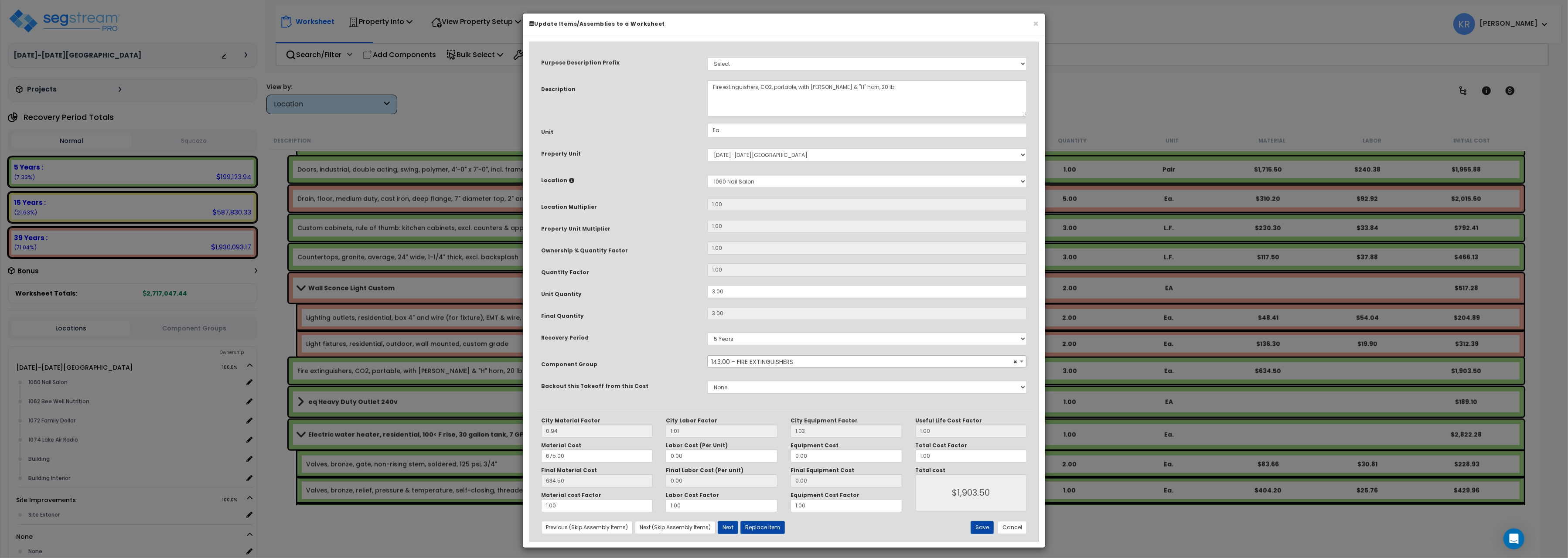
click at [746, 359] on span "× 143.00 - FIRE EXTINGUISHERS" at bounding box center [867, 362] width 318 height 12
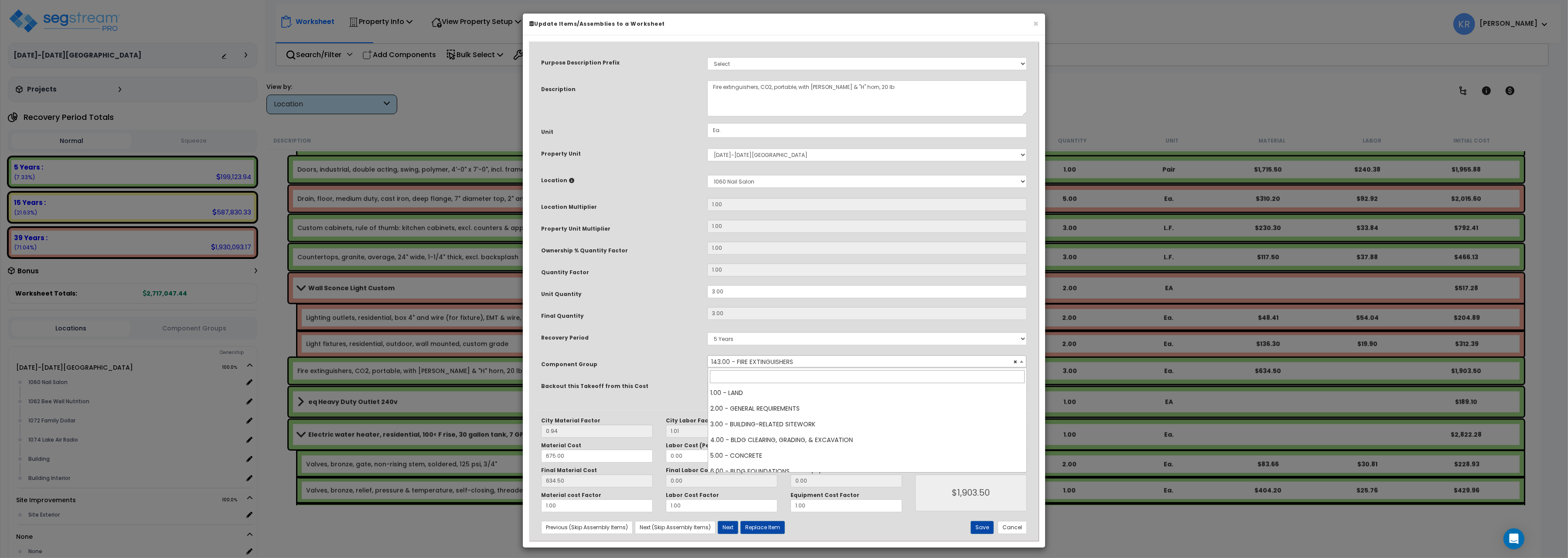
scroll to position [2385, 0]
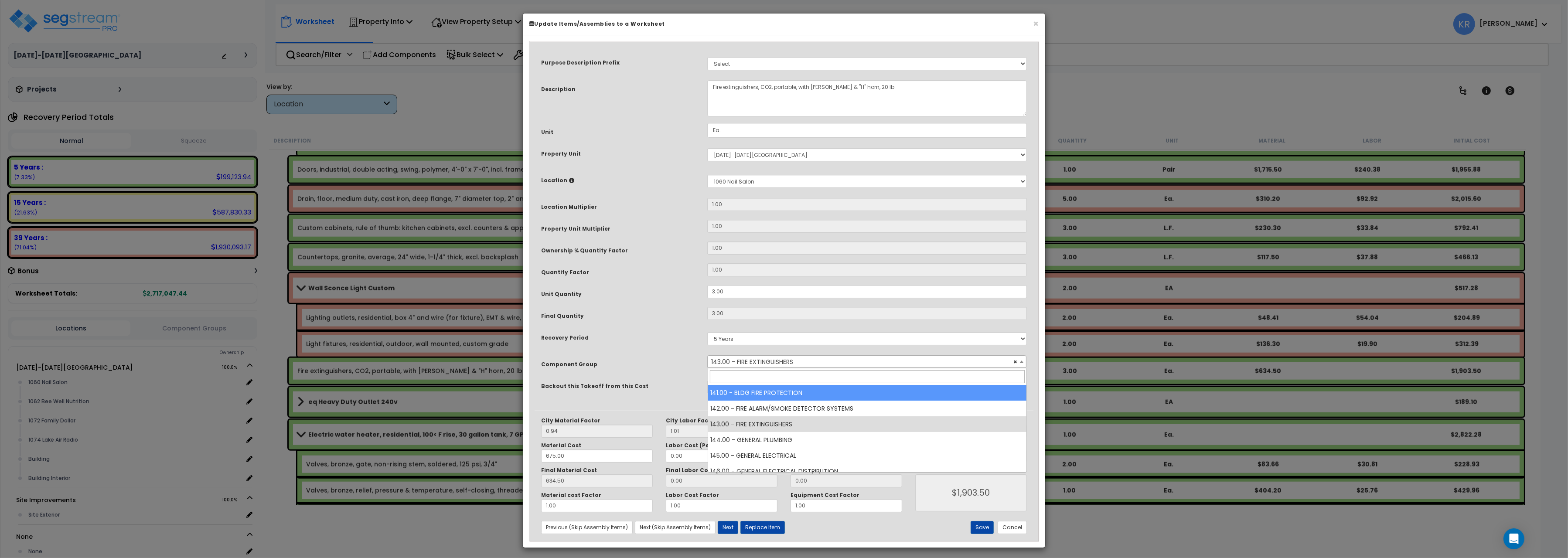
click at [740, 340] on select "5 Years 7 Years 15 Years 20 Years 39 Years 27.5 Year" at bounding box center [867, 338] width 320 height 13
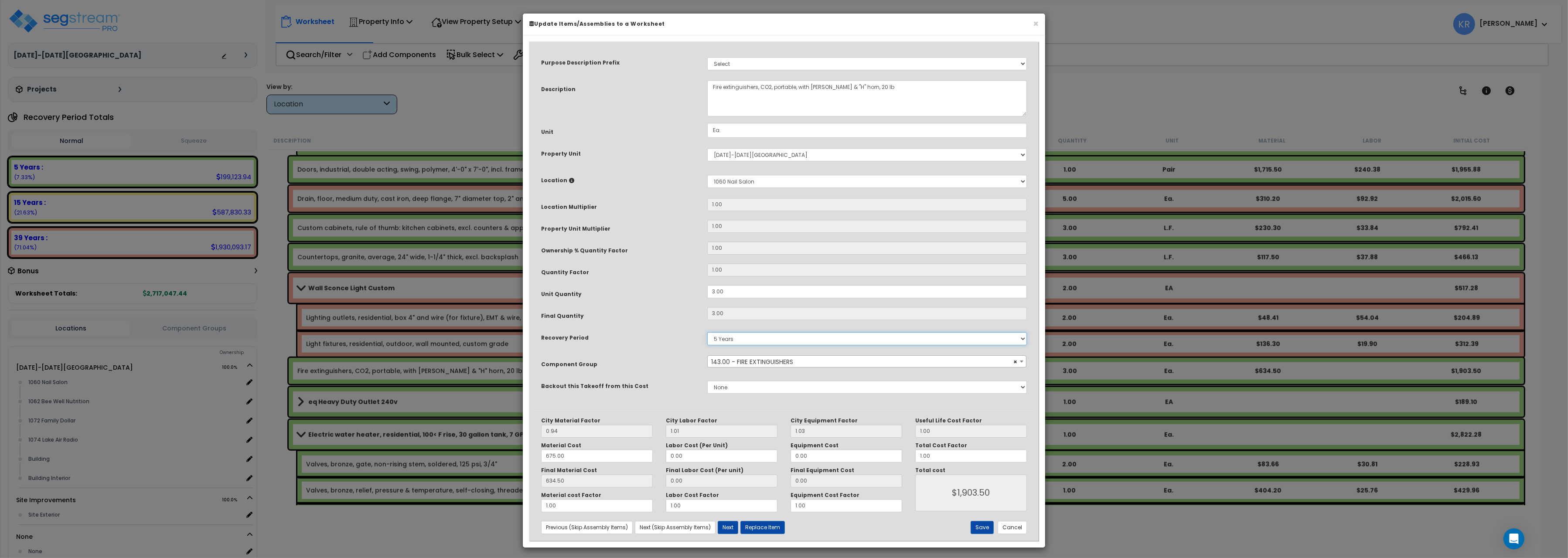
click at [707, 332] on select "5 Years 7 Years 15 Years 20 Years 39 Years 27.5 Year" at bounding box center [867, 338] width 320 height 13
select select "39Y"
click option "39 Years" at bounding box center [0, 0] width 0 height 0
click at [985, 529] on button "Save" at bounding box center [982, 527] width 23 height 13
type input "1903.50"
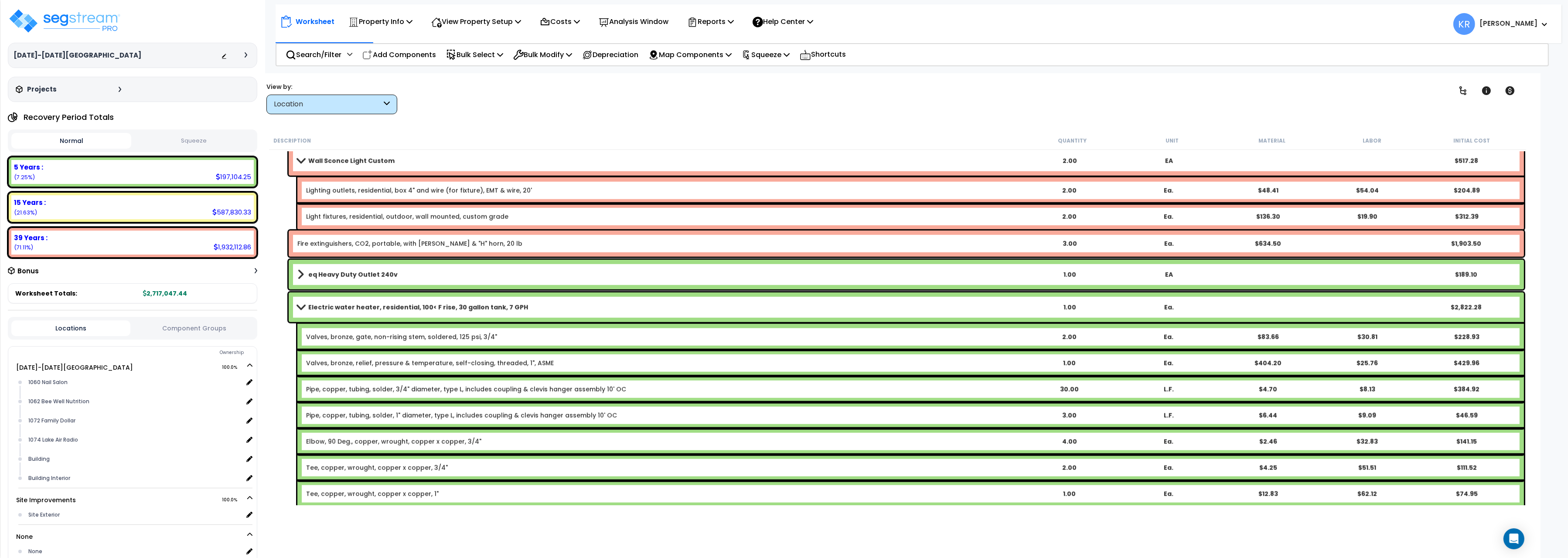
scroll to position [2290, 0]
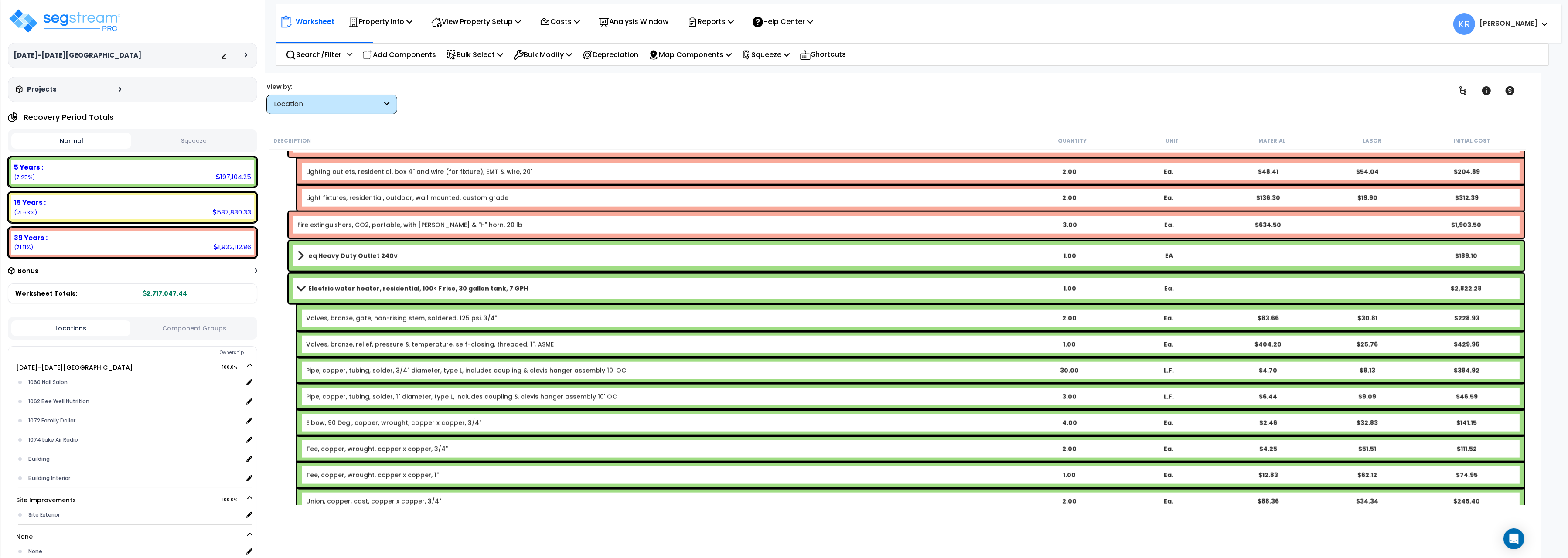
click at [383, 288] on b "Electric water heater, residential, 100< F rise, 30 gallon tank, 7 GPH" at bounding box center [418, 288] width 220 height 9
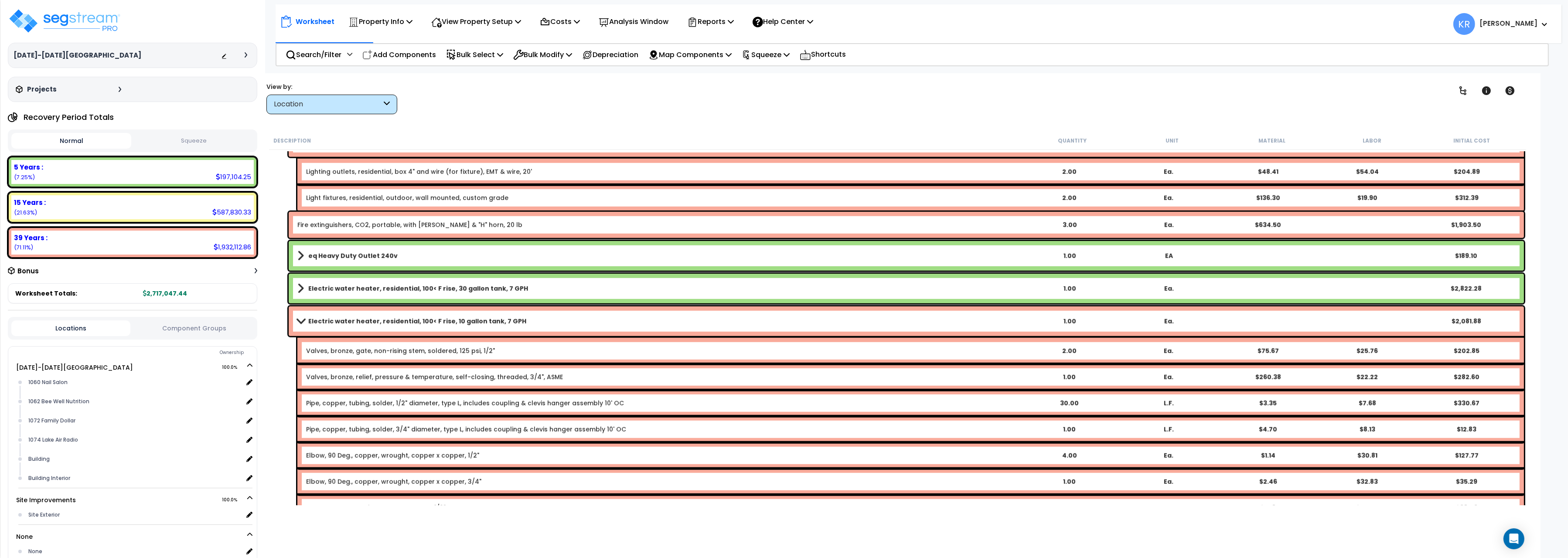
click at [346, 324] on b "Electric water heater, residential, 100< F rise, 10 gallon tank, 7 GPH" at bounding box center [417, 321] width 218 height 9
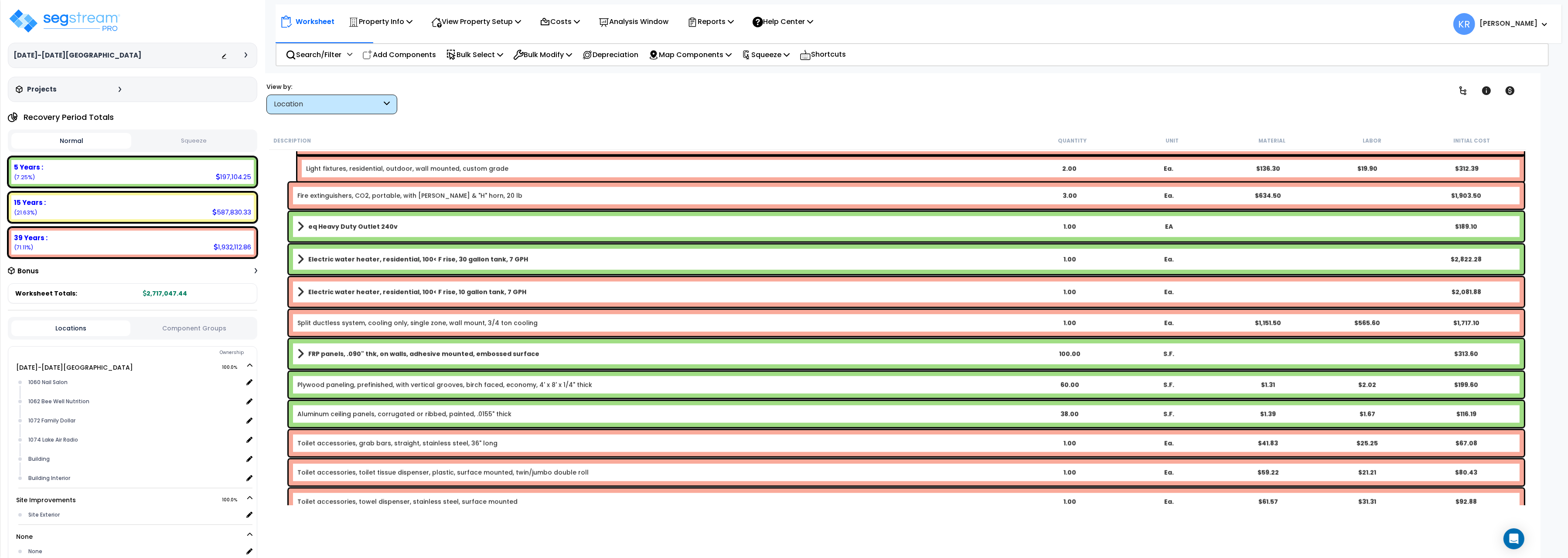
scroll to position [2339, 0]
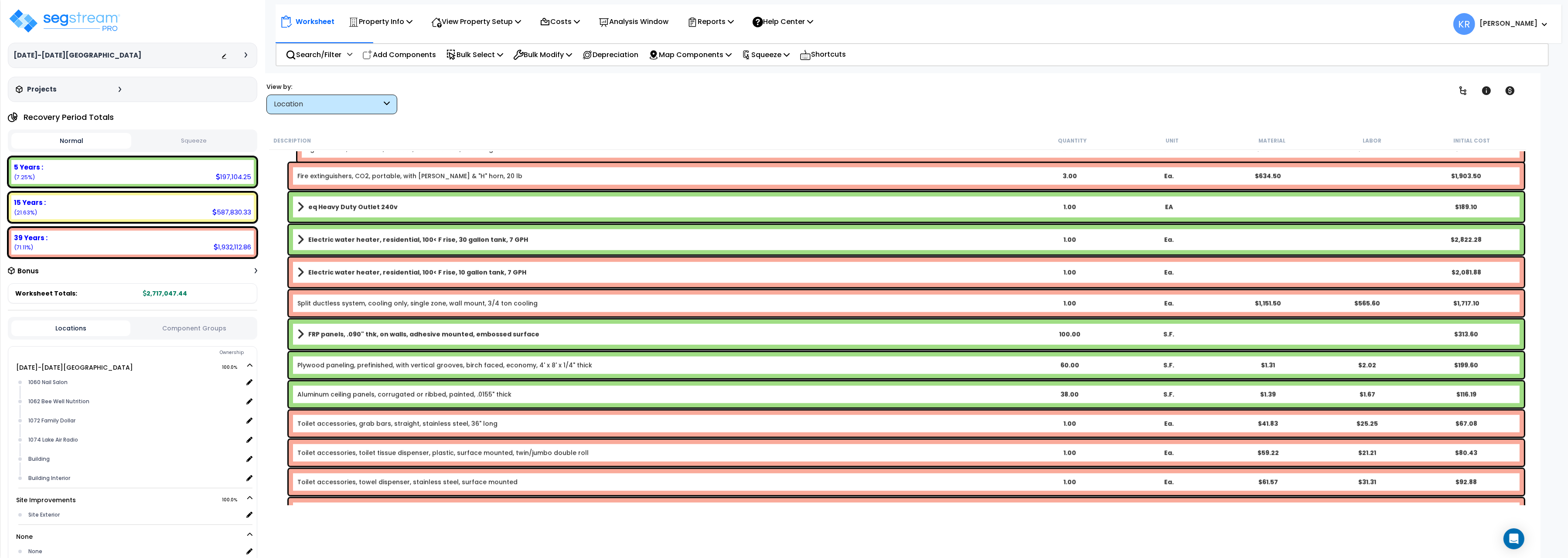
click at [357, 302] on link "Split ductless system, cooling only, single zone, wall mount, 3/4 ton cooling" at bounding box center [418, 303] width 240 height 9
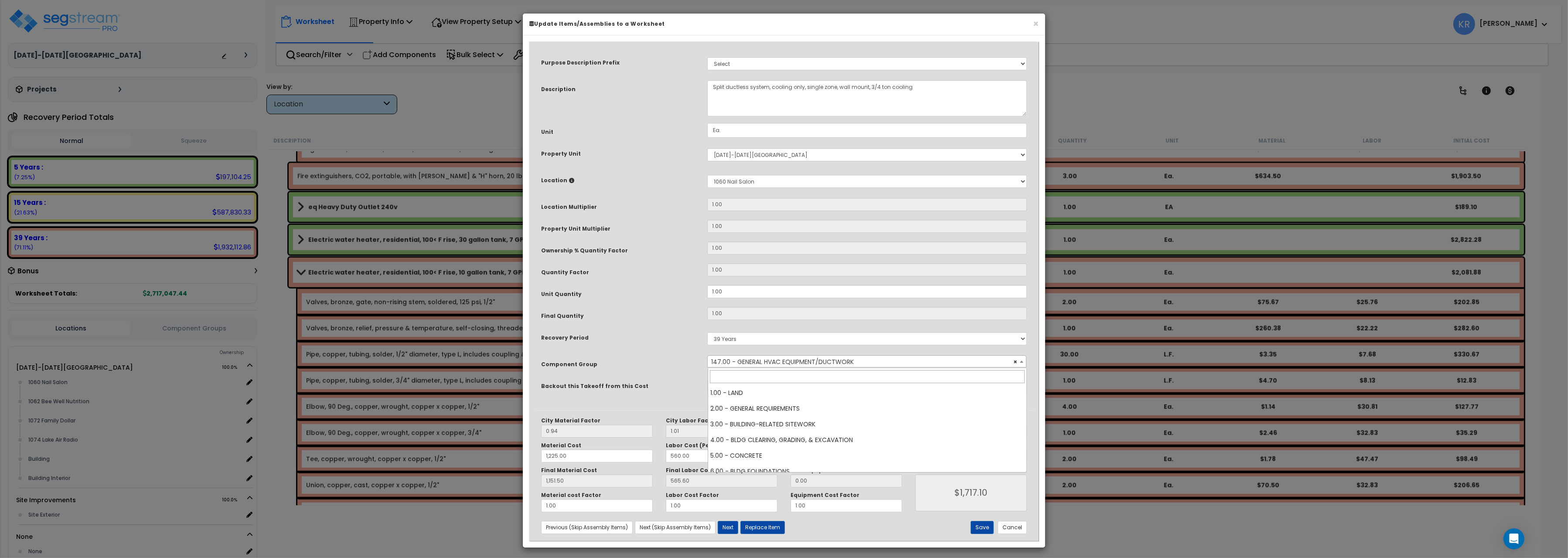
click at [788, 362] on span "× 147.00 - GENERAL HVAC EQUIPMENT/DUCTWORK" at bounding box center [867, 362] width 318 height 12
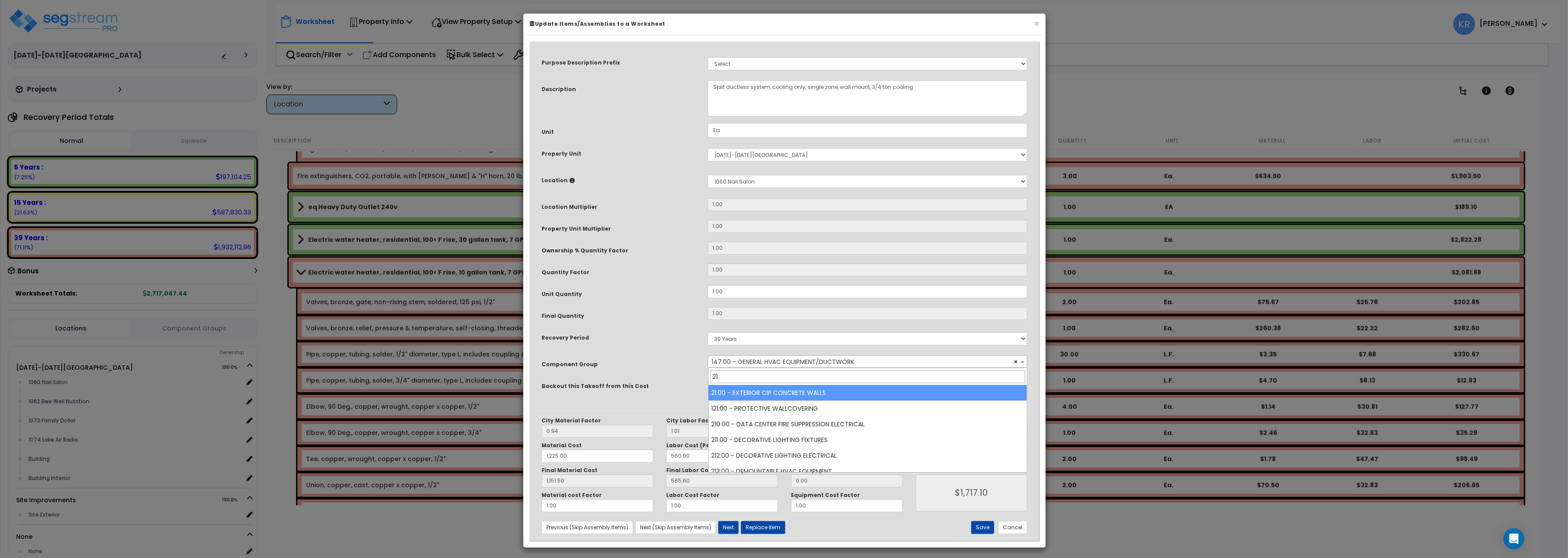
type input "213"
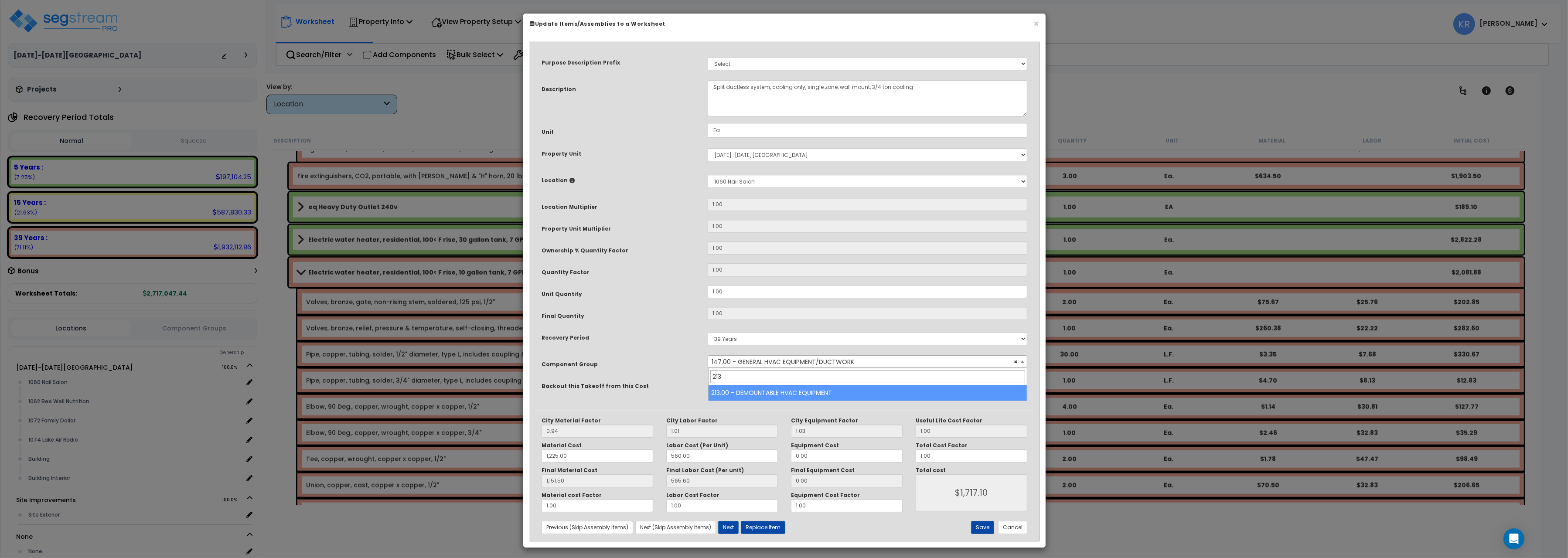
select select "57021"
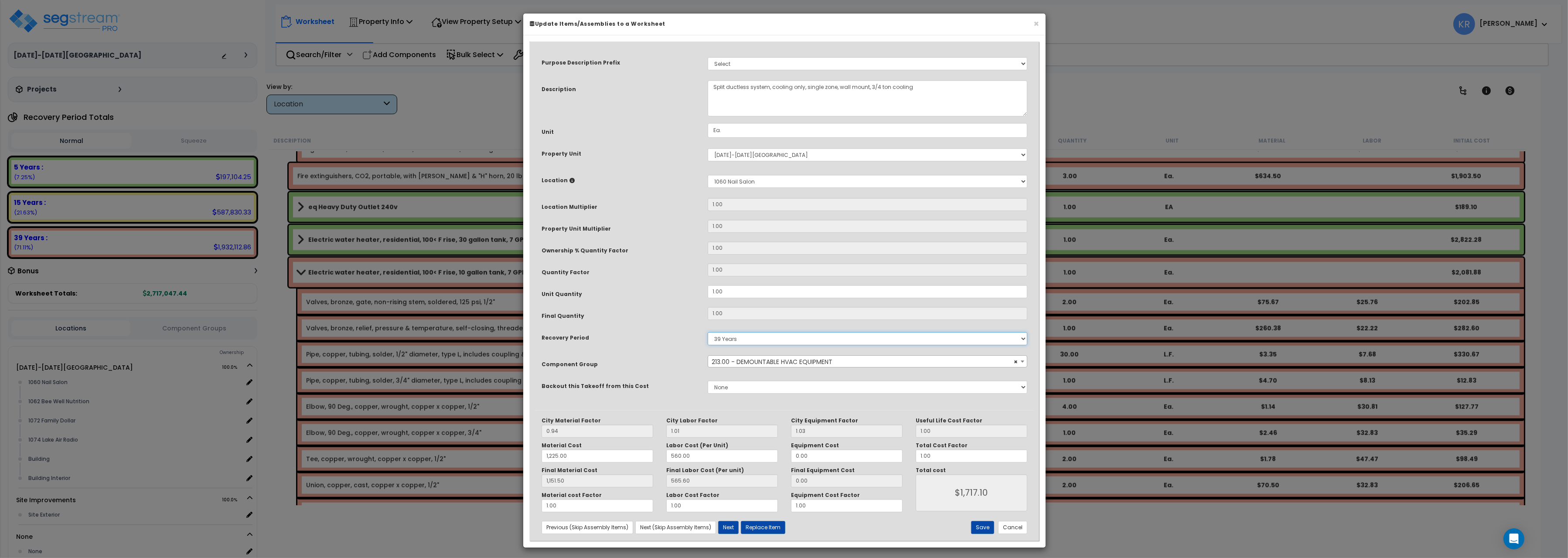
click at [708, 332] on select "5 Years 7 Years 15 Years 20 Years 39 Years 27.5 Year" at bounding box center [867, 338] width 320 height 13
select select "5Y"
click option "5 Years" at bounding box center [0, 0] width 0 height 0
click at [980, 531] on button "Save" at bounding box center [982, 527] width 23 height 13
type input "1225.00"
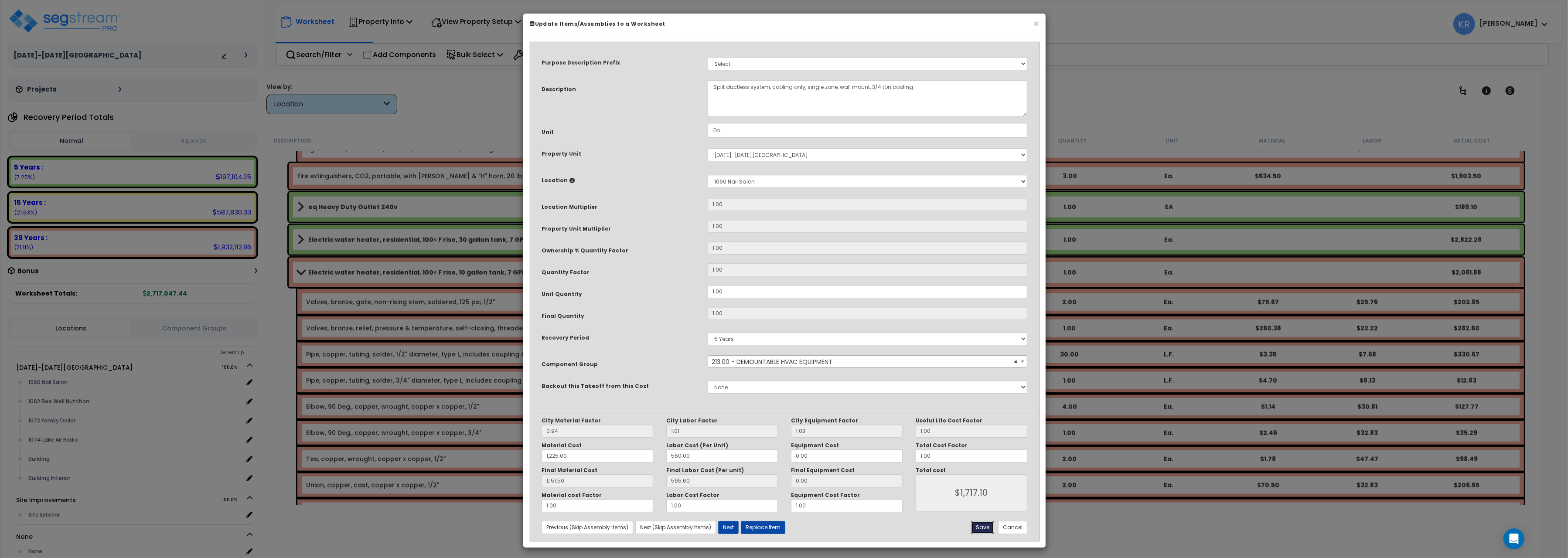
type input "1151.50"
type input "1717.10"
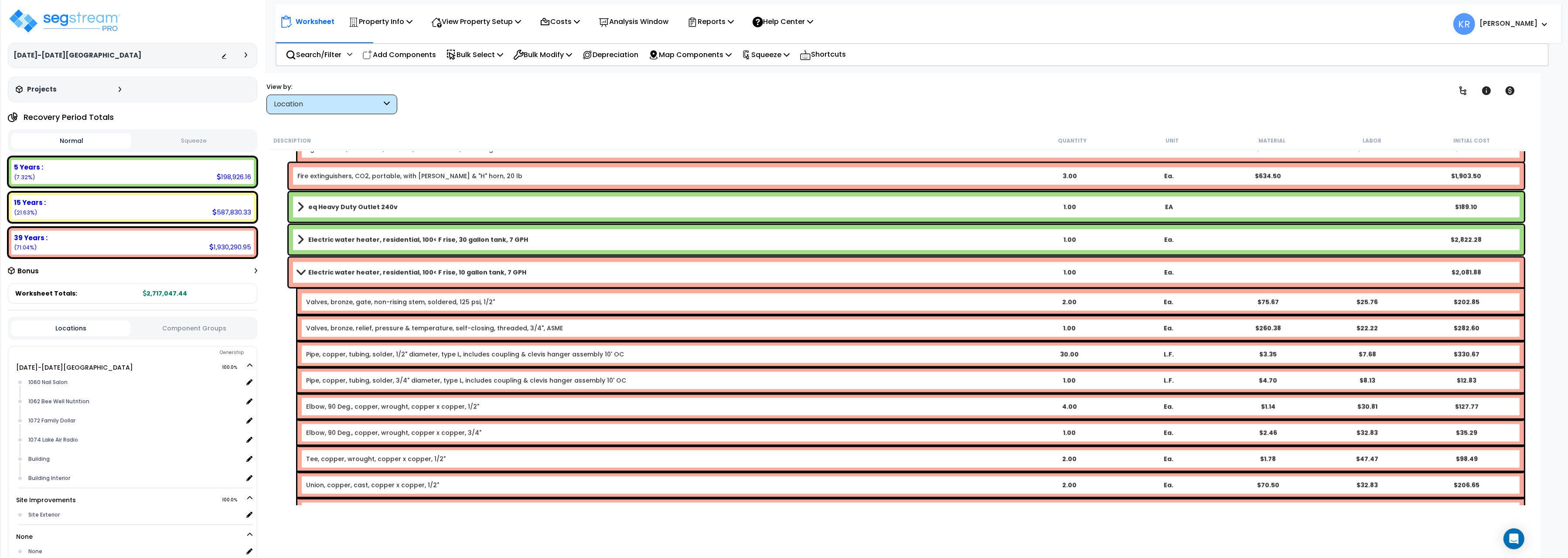
click at [380, 268] on b "Electric water heater, residential, 100< F rise, 10 gallon tank, 7 GPH" at bounding box center [417, 273] width 218 height 9
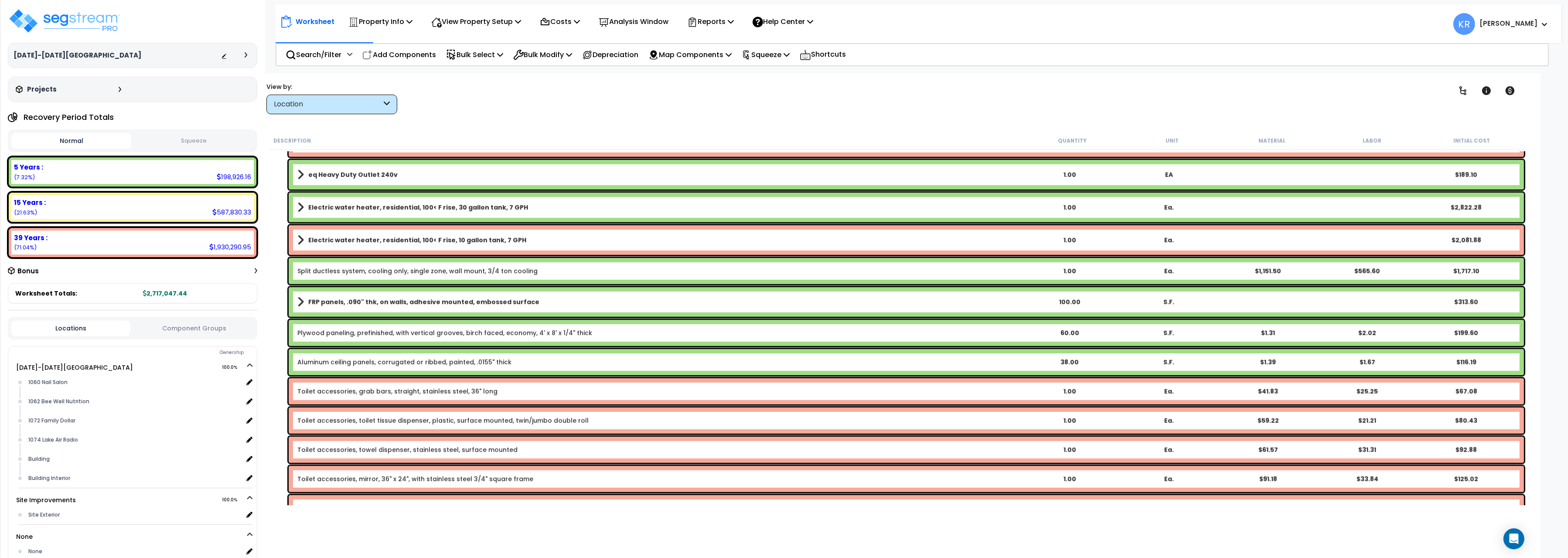
scroll to position [2388, 0]
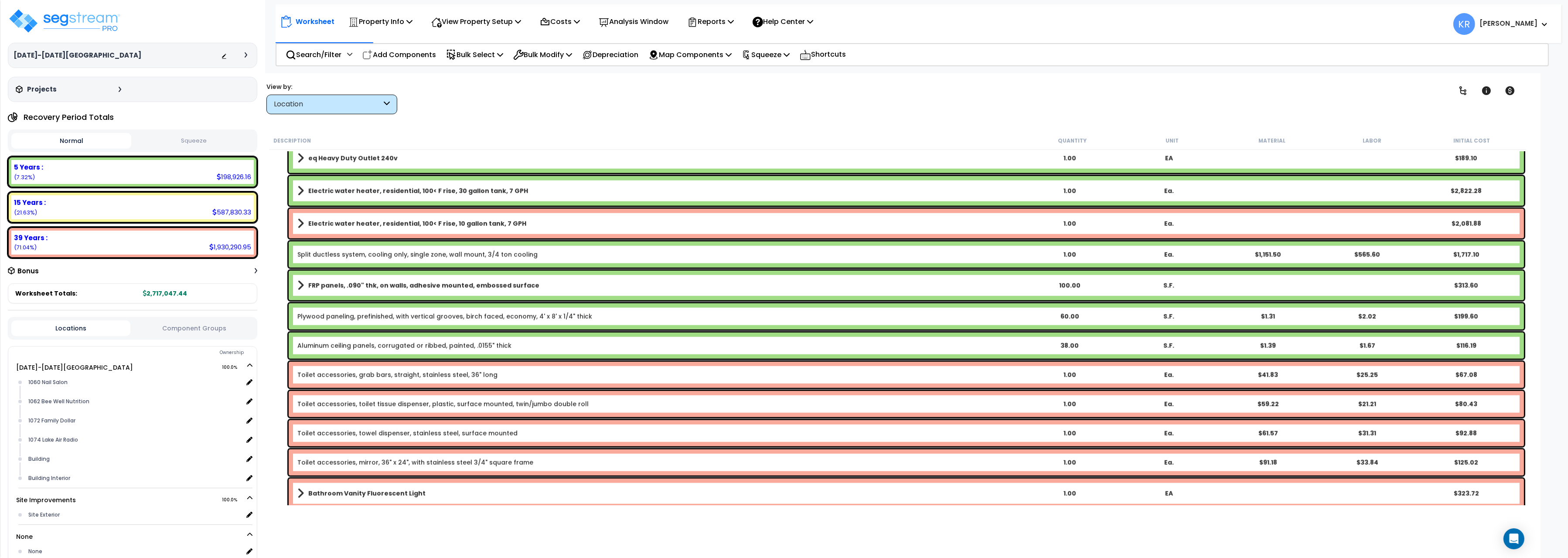
click at [361, 283] on b "FRP panels, .090" thk, on walls, adhesive mounted, embossed surface" at bounding box center [424, 285] width 231 height 9
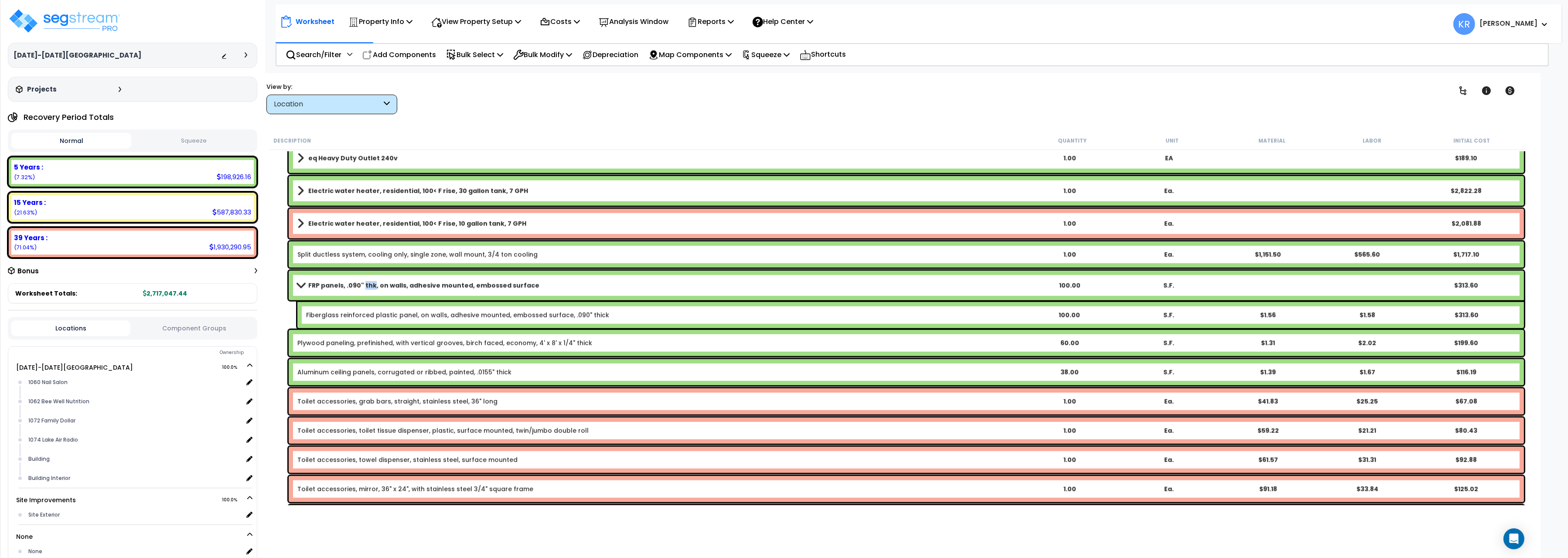
click at [361, 283] on b "FRP panels, .090" thk, on walls, adhesive mounted, embossed surface" at bounding box center [424, 285] width 231 height 9
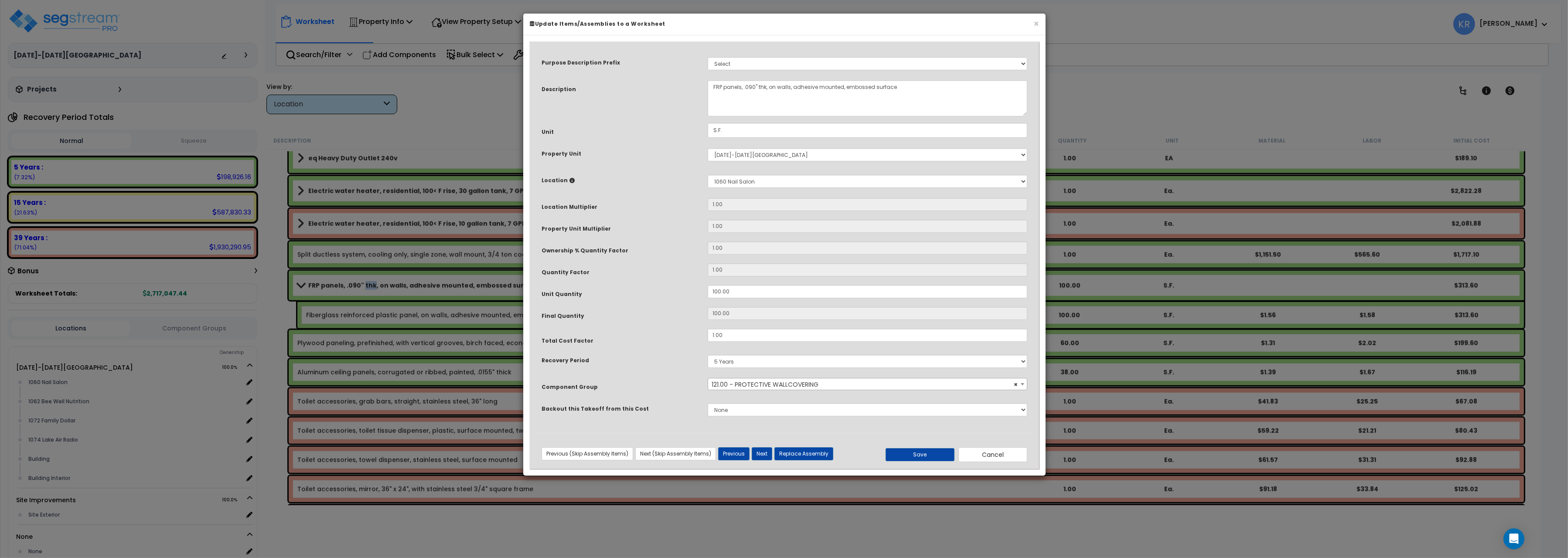
click at [727, 386] on span "× 121.00 - PROTECTIVE WALLCOVERING" at bounding box center [867, 385] width 318 height 12
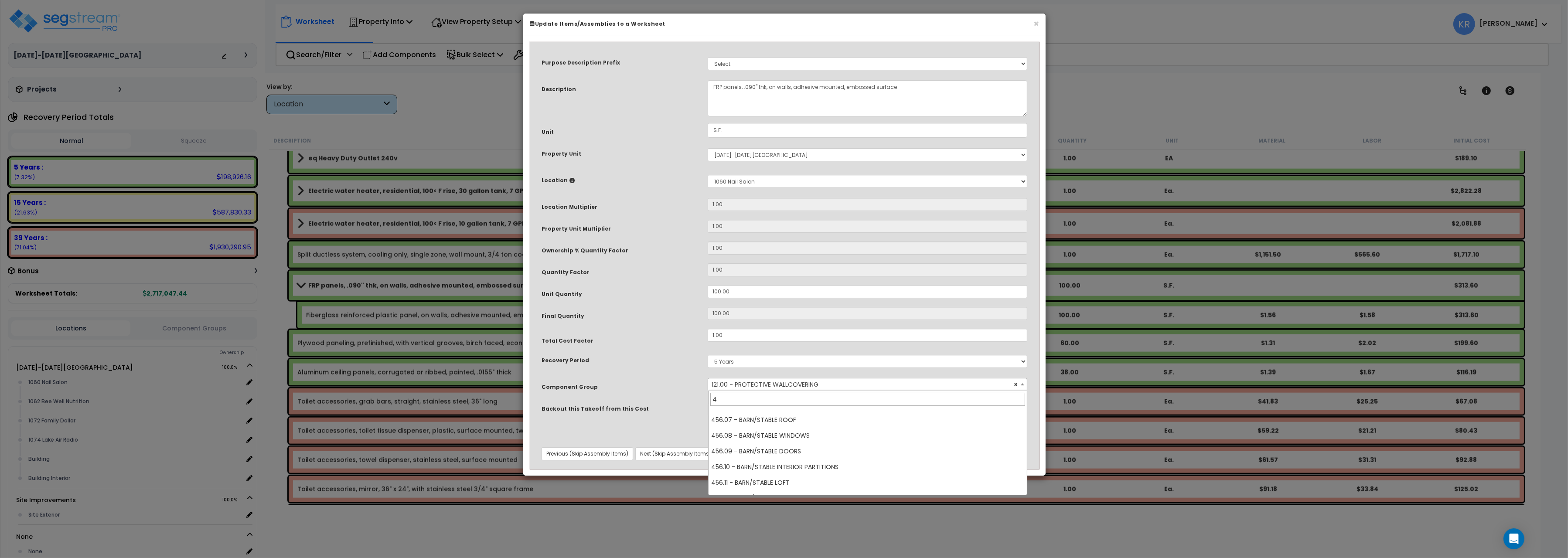
scroll to position [0, 0]
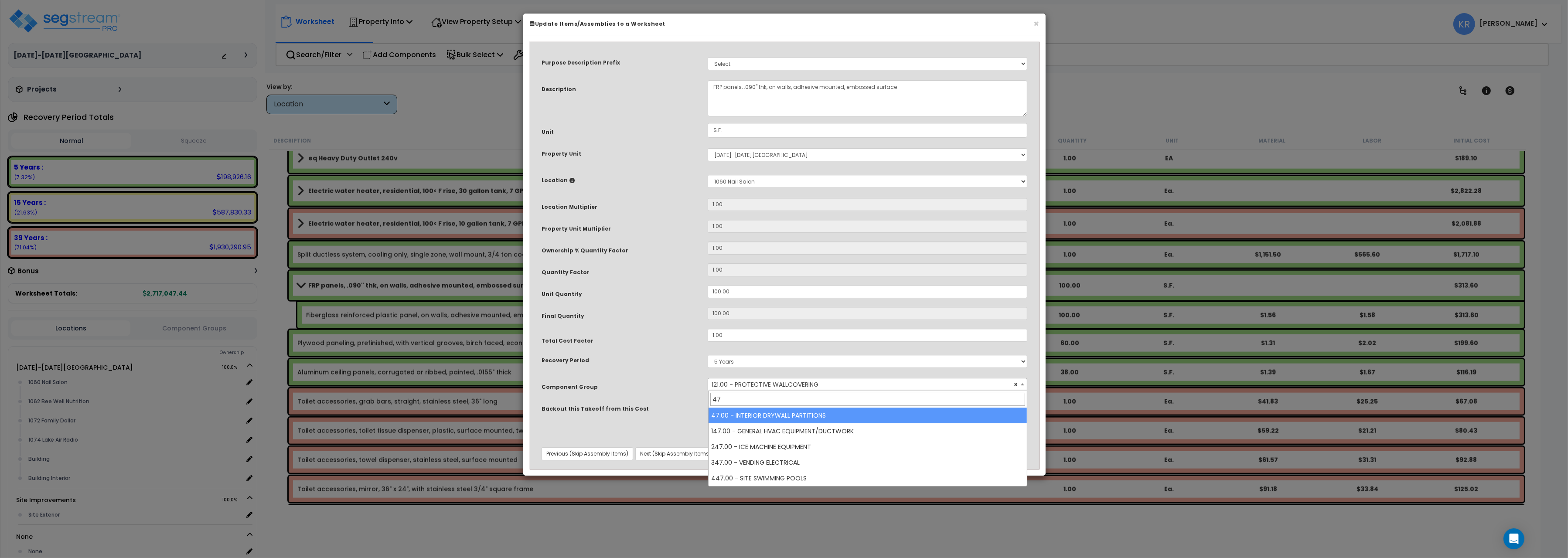
type input "47"
select select "56869"
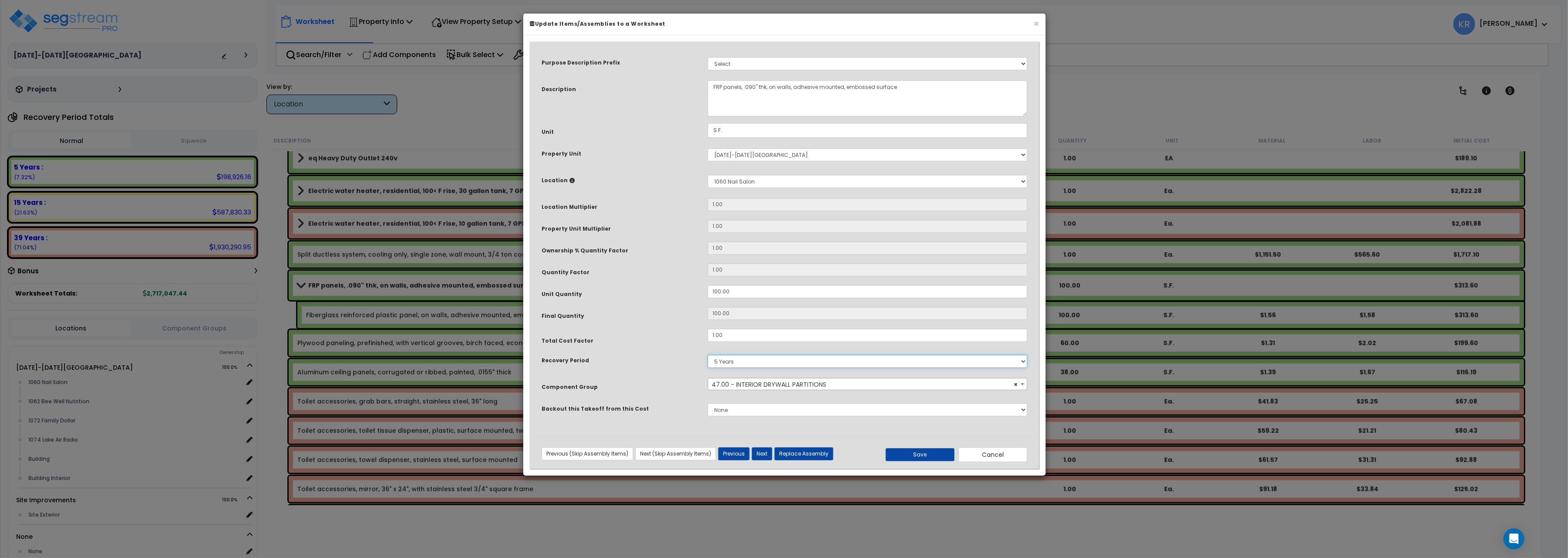
click at [708, 355] on select "5 Years 7 Years 15 Years 20 Years 39 Years 27.5 Year" at bounding box center [867, 361] width 320 height 13
select select "39Y"
click option "39 Years" at bounding box center [0, 0] width 0 height 0
click at [917, 457] on button "Save" at bounding box center [920, 454] width 69 height 13
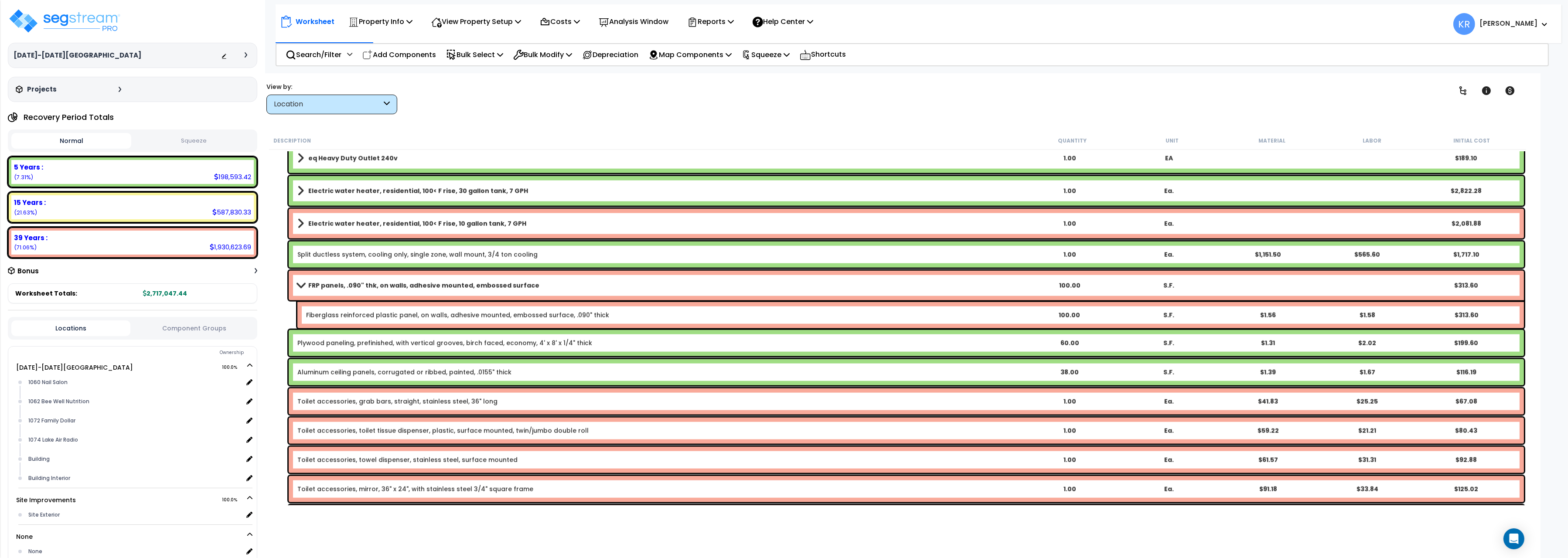
scroll to position [2436, 0]
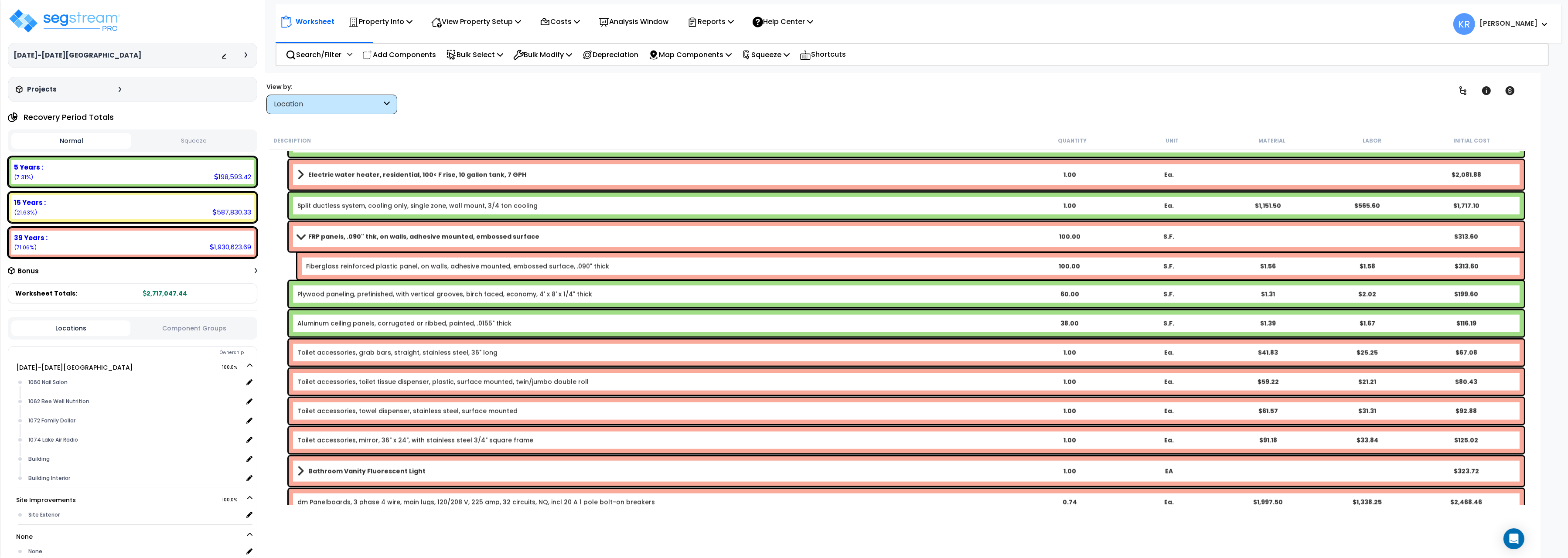
click at [361, 318] on div "Aluminum ceiling panels, corrugated or ribbed, painted, .0155" thick 38.00 S.F.…" at bounding box center [906, 323] width 1235 height 26
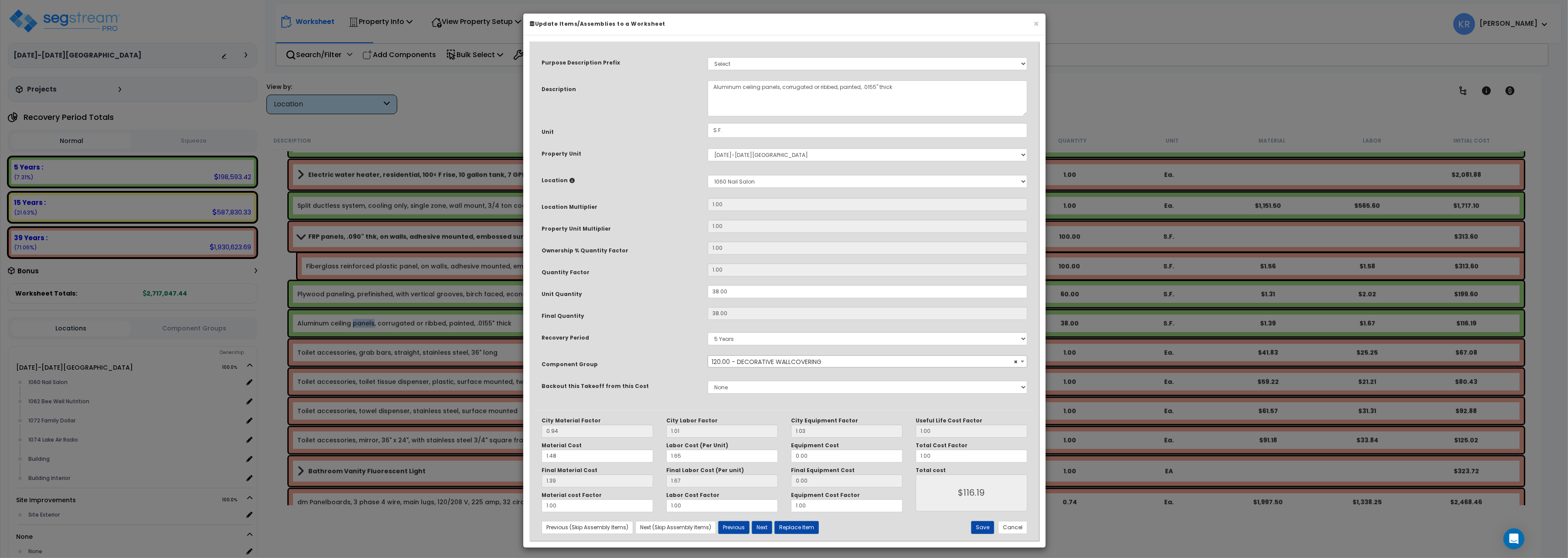
click at [755, 346] on div "5 Years 7 Years 15 Years 20 Years 39 Years" at bounding box center [867, 338] width 333 height 20
click at [1012, 529] on button "Cancel" at bounding box center [1013, 527] width 29 height 13
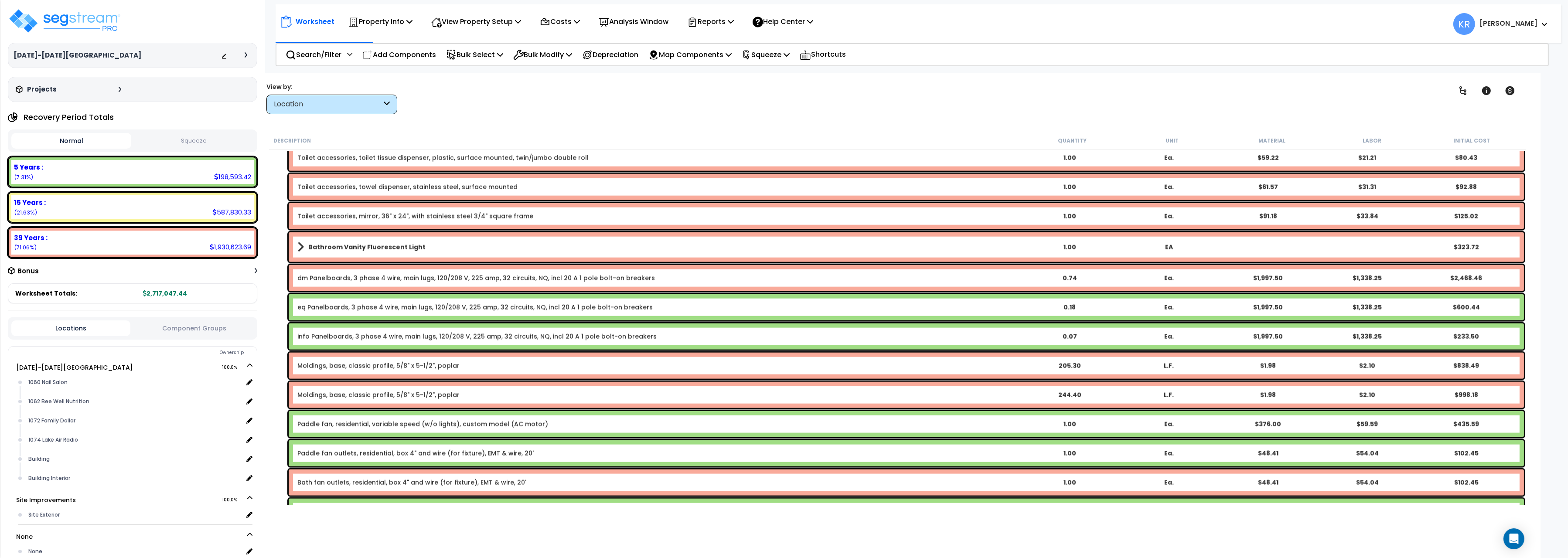
scroll to position [2680, 0]
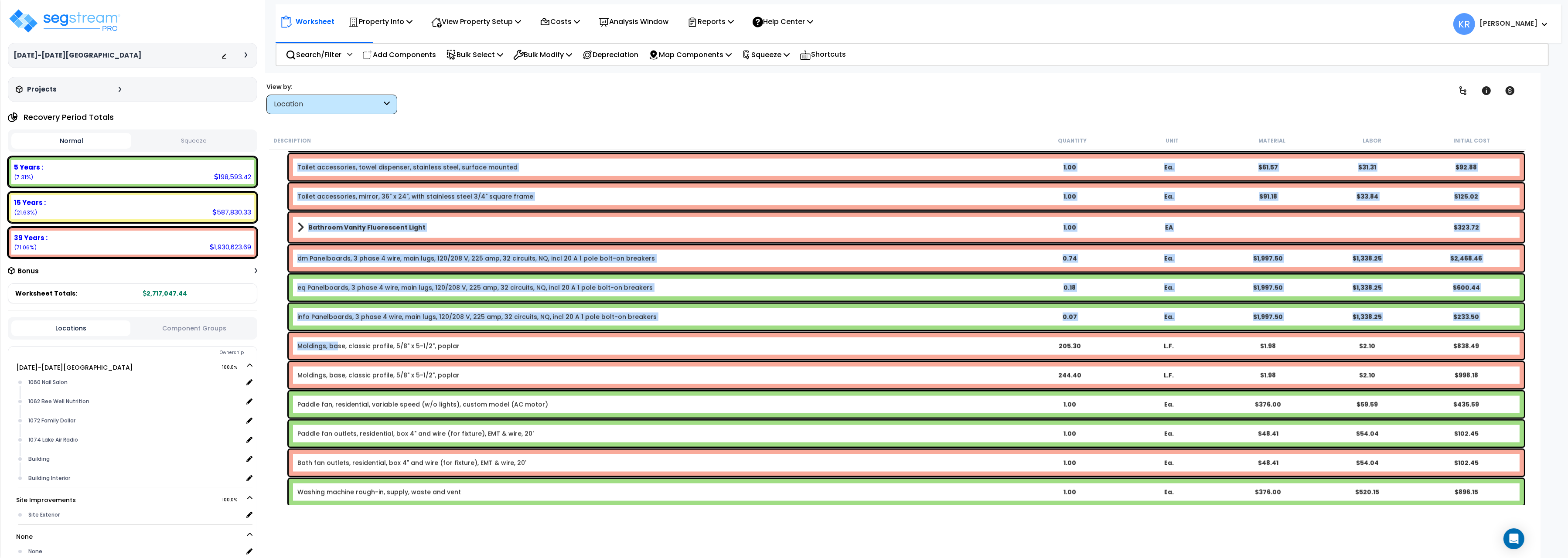
click at [337, 347] on link "Moldings, base, classic profile, 5/8" x 5-1/2", poplar" at bounding box center [379, 346] width 162 height 9
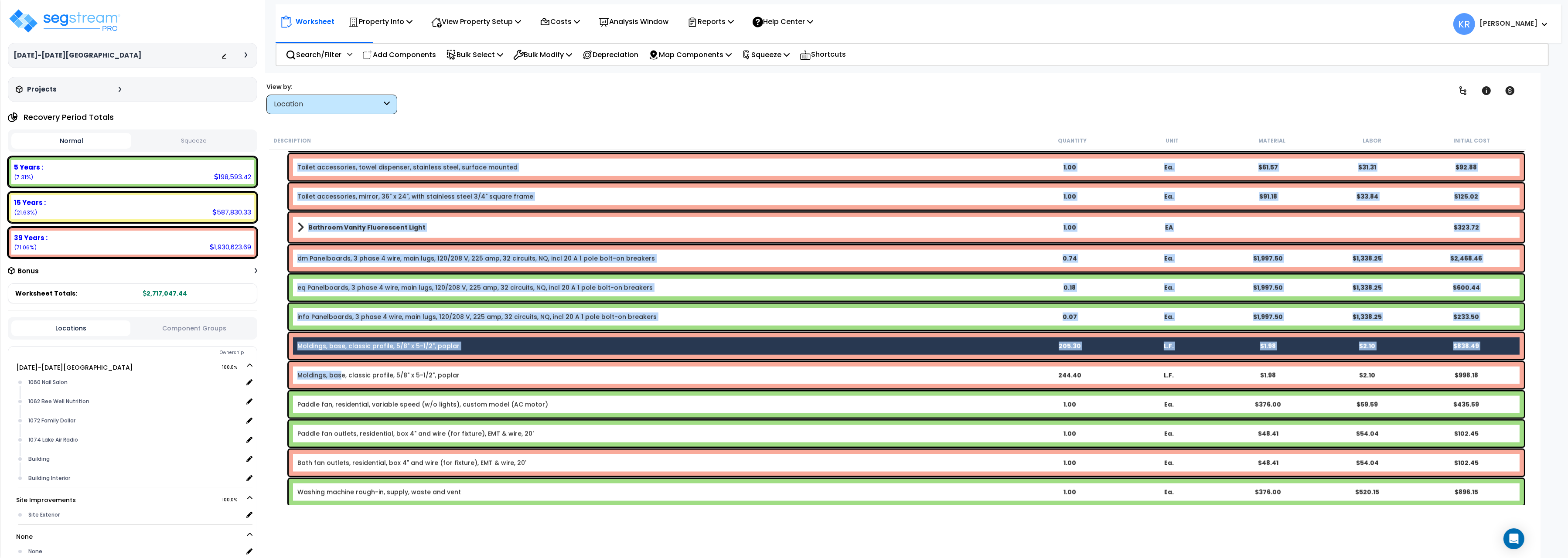
click at [340, 379] on link "Moldings, base, classic profile, 5/8" x 5-1/2", poplar" at bounding box center [379, 375] width 162 height 9
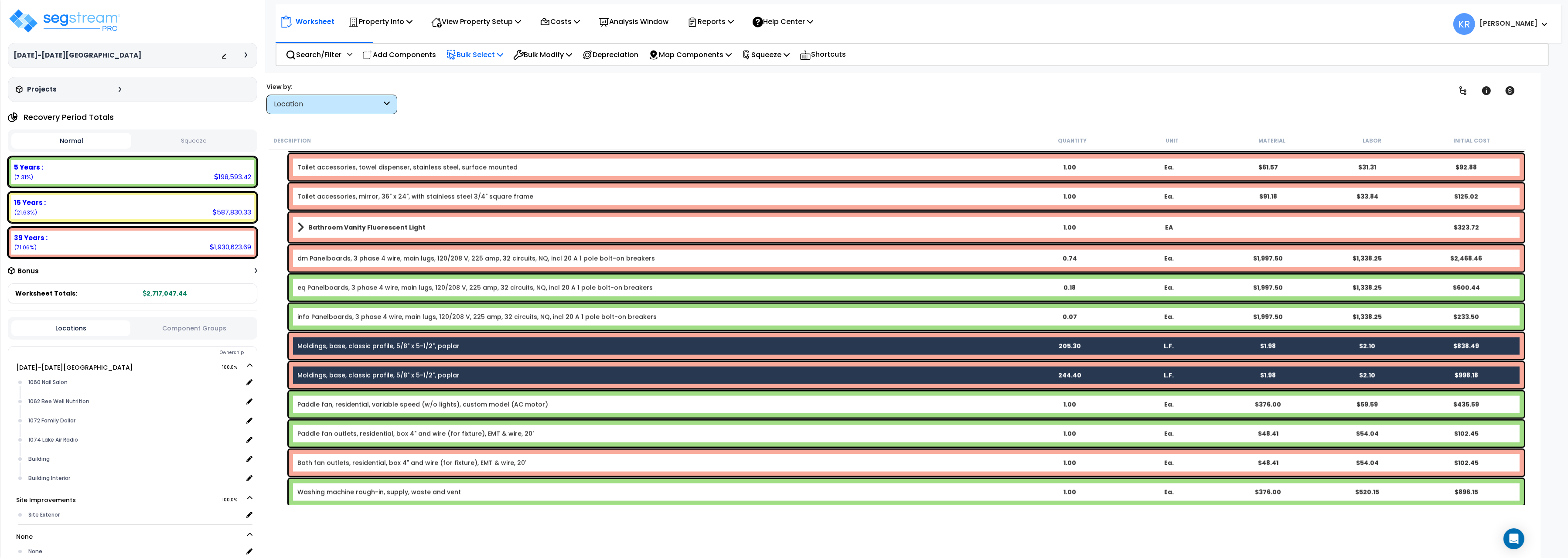
click at [481, 56] on p "Bulk Select" at bounding box center [475, 54] width 57 height 12
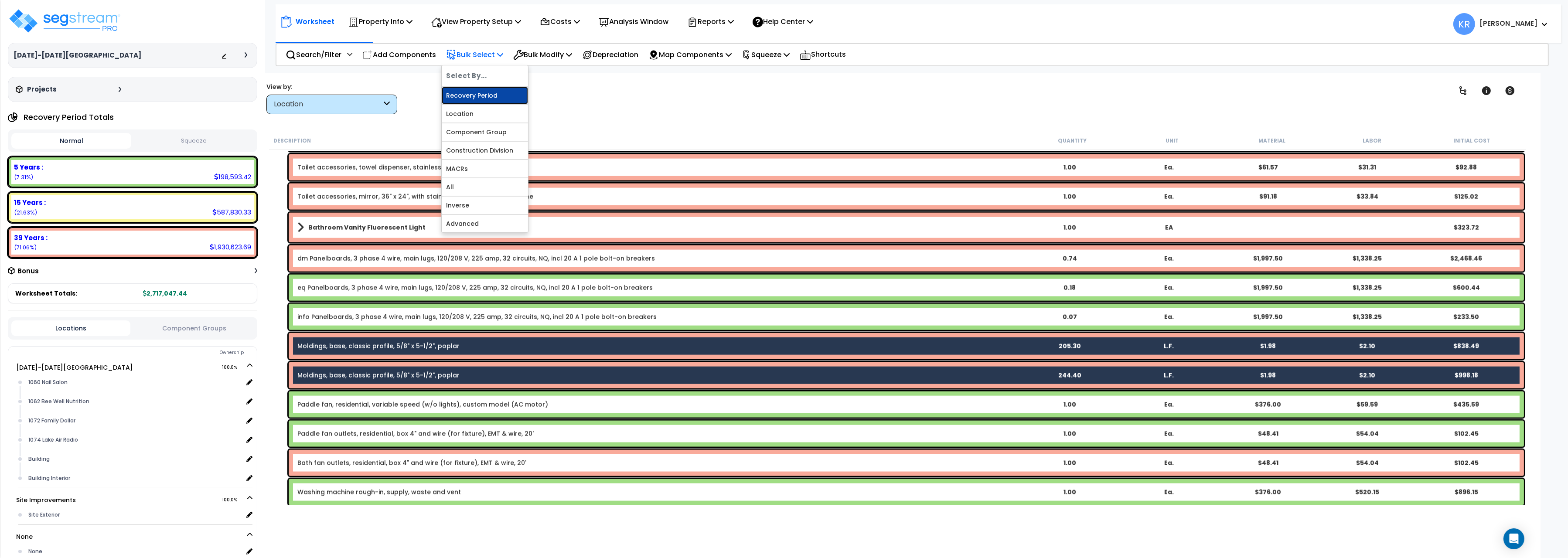
click at [499, 100] on link "Recovery Period" at bounding box center [485, 96] width 86 height 18
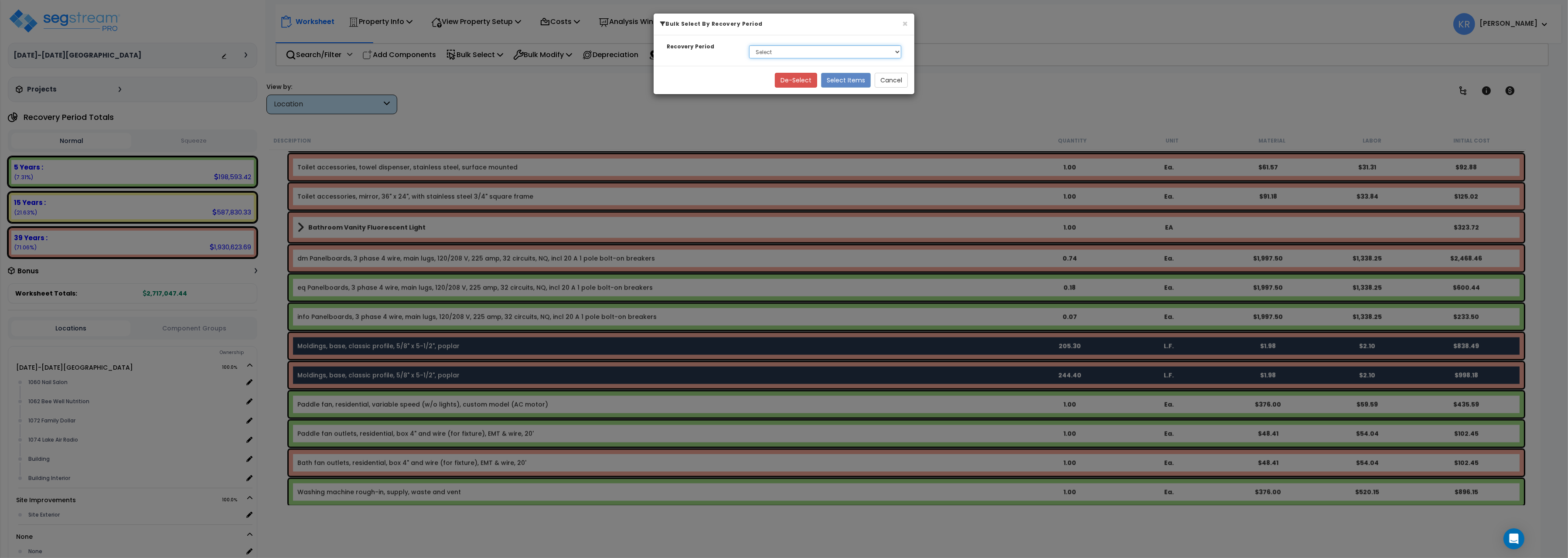
click at [749, 46] on select "Select 5 Years 15 Years 39 Years Soft Cost" at bounding box center [825, 52] width 152 height 13
select select "5Y"
click option "5 Years" at bounding box center [0, 0] width 0 height 0
click at [835, 79] on button "Select Items" at bounding box center [846, 80] width 50 height 15
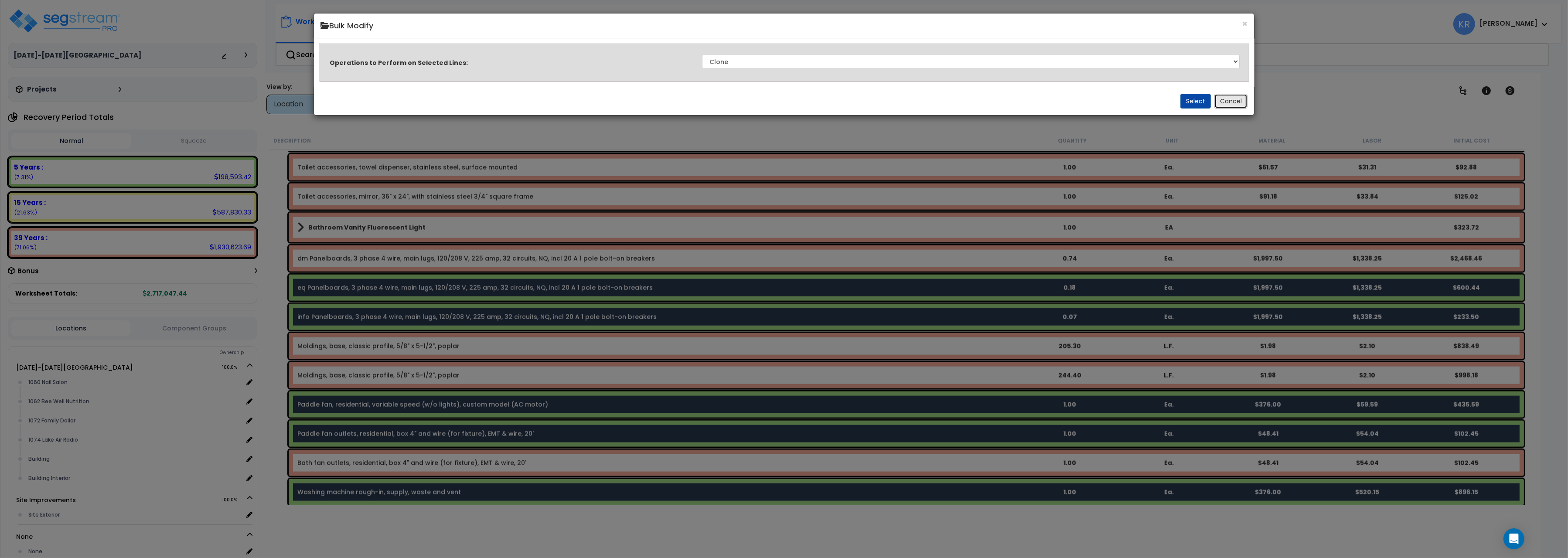
click at [1237, 100] on button "Cancel" at bounding box center [1231, 101] width 33 height 15
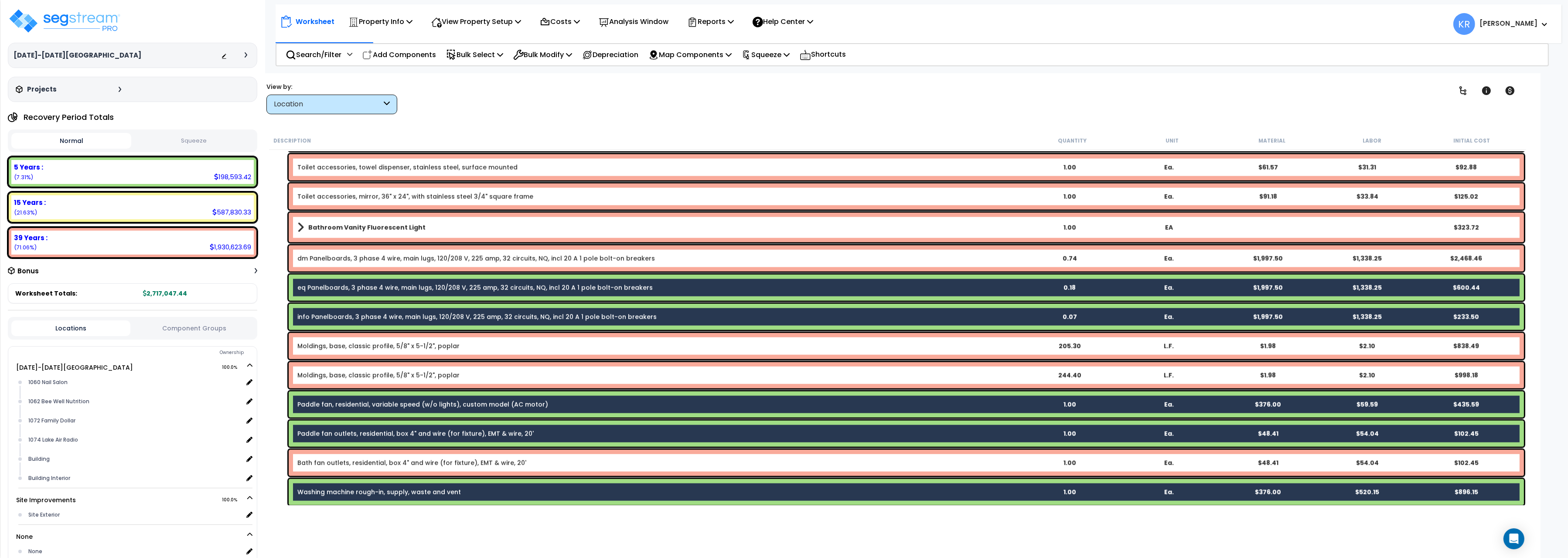
click at [468, 310] on div "info Panelboards, 3 phase 4 wire, main lugs, 120/208 V, 225 amp, 32 circuits, N…" at bounding box center [906, 316] width 1235 height 26
click at [407, 244] on div "dm Panelboards, 3 phase 4 wire, main lugs, 120/208 V, 225 amp, 32 circuits, NQ,…" at bounding box center [897, 259] width 1257 height 30
click at [506, 351] on div "Moldings, base, classic profile, 5/8" x 5-1/2", poplar 205.30 L.F. $1.98 $2.10 …" at bounding box center [906, 346] width 1235 height 26
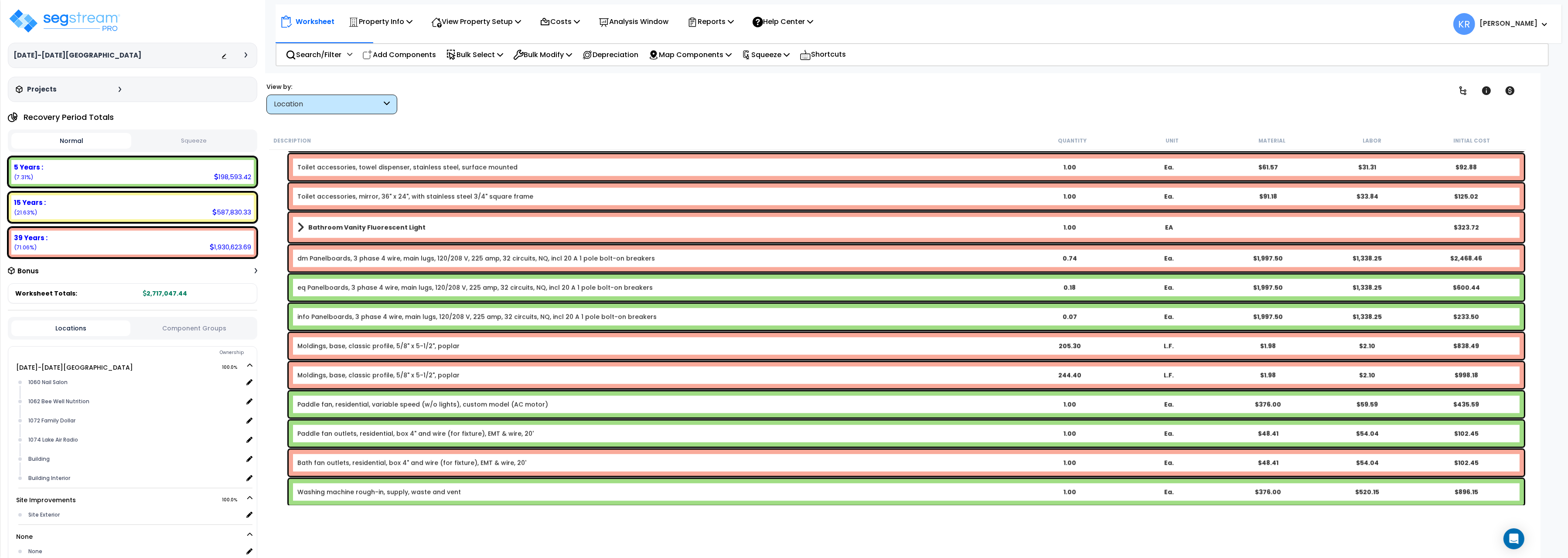
click at [374, 340] on div "Moldings, base, classic profile, 5/8" x 5-1/2", poplar 205.30 L.F. $1.98 $2.10 …" at bounding box center [906, 346] width 1235 height 26
click at [365, 343] on link "Moldings, base, classic profile, 5/8" x 5-1/2", poplar" at bounding box center [379, 346] width 162 height 9
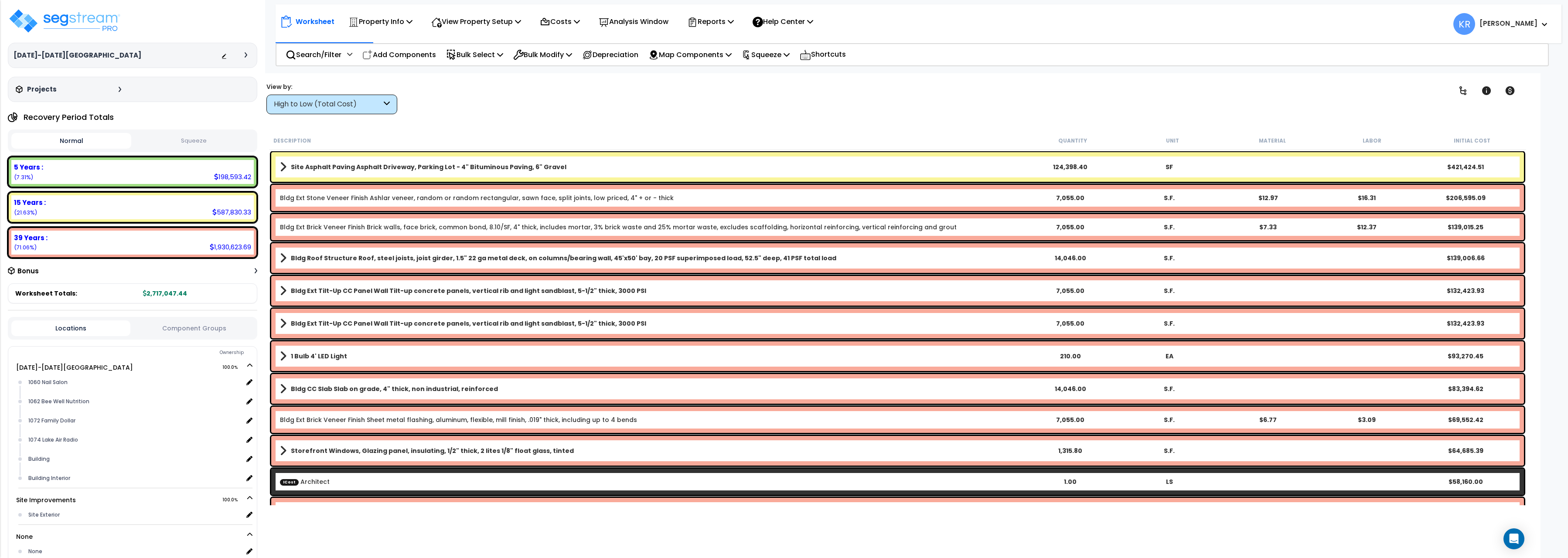
scroll to position [38, 0]
click at [350, 110] on div "High to Low (Total Cost)" at bounding box center [327, 104] width 108 height 10
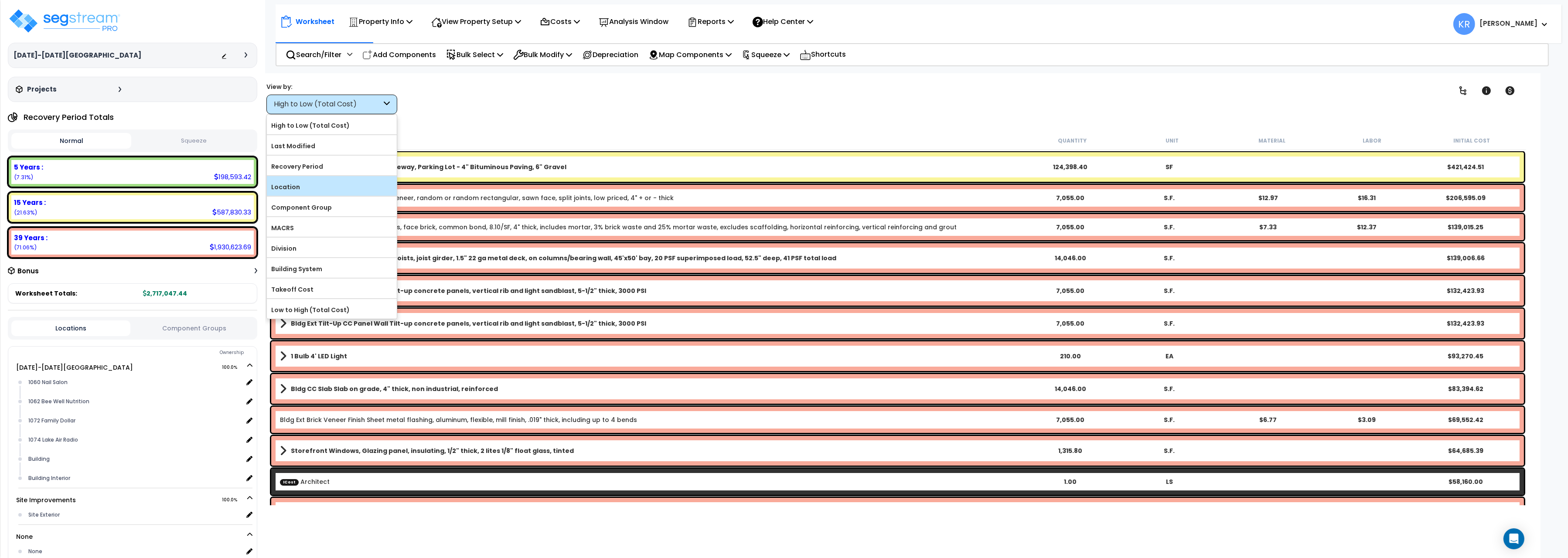
click at [329, 190] on label "Location" at bounding box center [331, 187] width 130 height 13
click at [0, 0] on input "Location" at bounding box center [0, 0] width 0 height 0
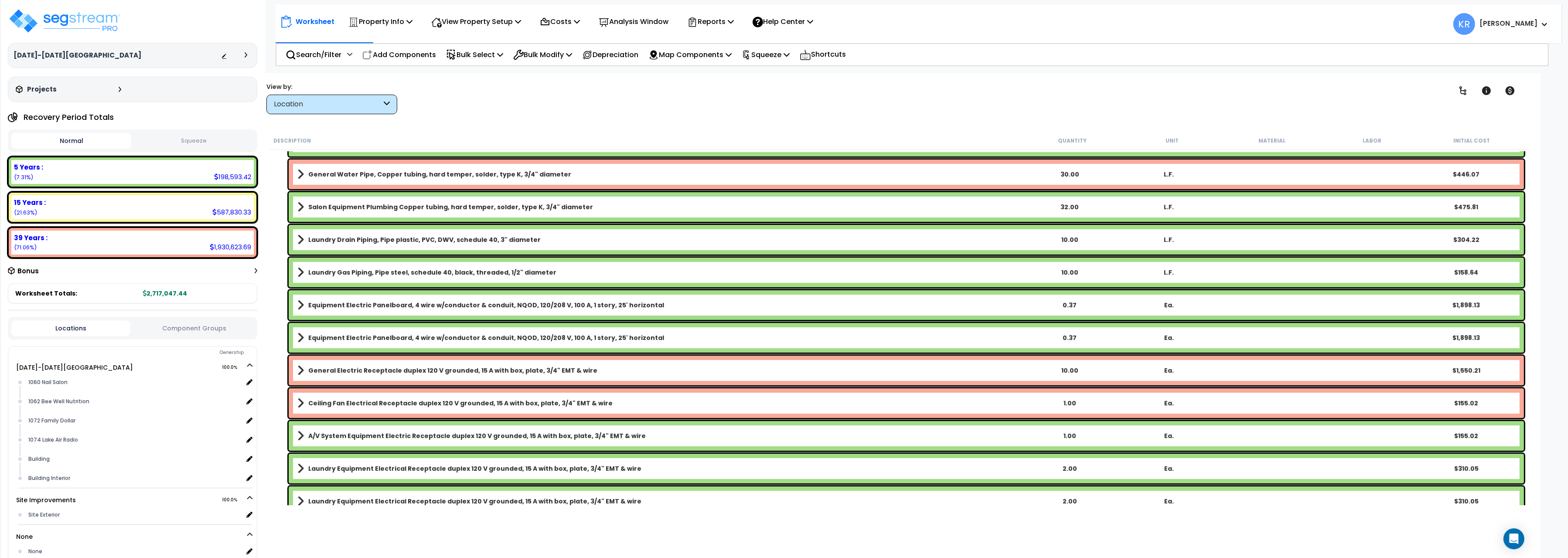
scroll to position [1121, 0]
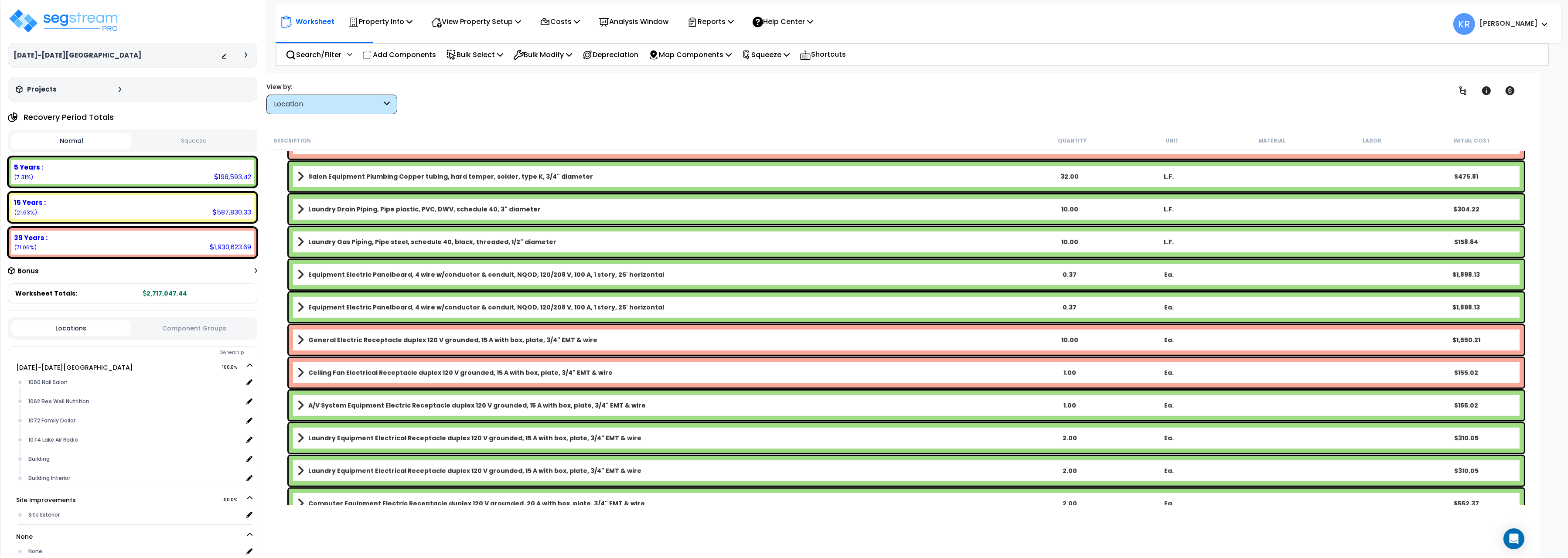
click at [362, 176] on b "Salon Equipment Plumbing Copper tubing, hard temper, solder, type K, 3/4" diame…" at bounding box center [450, 176] width 285 height 9
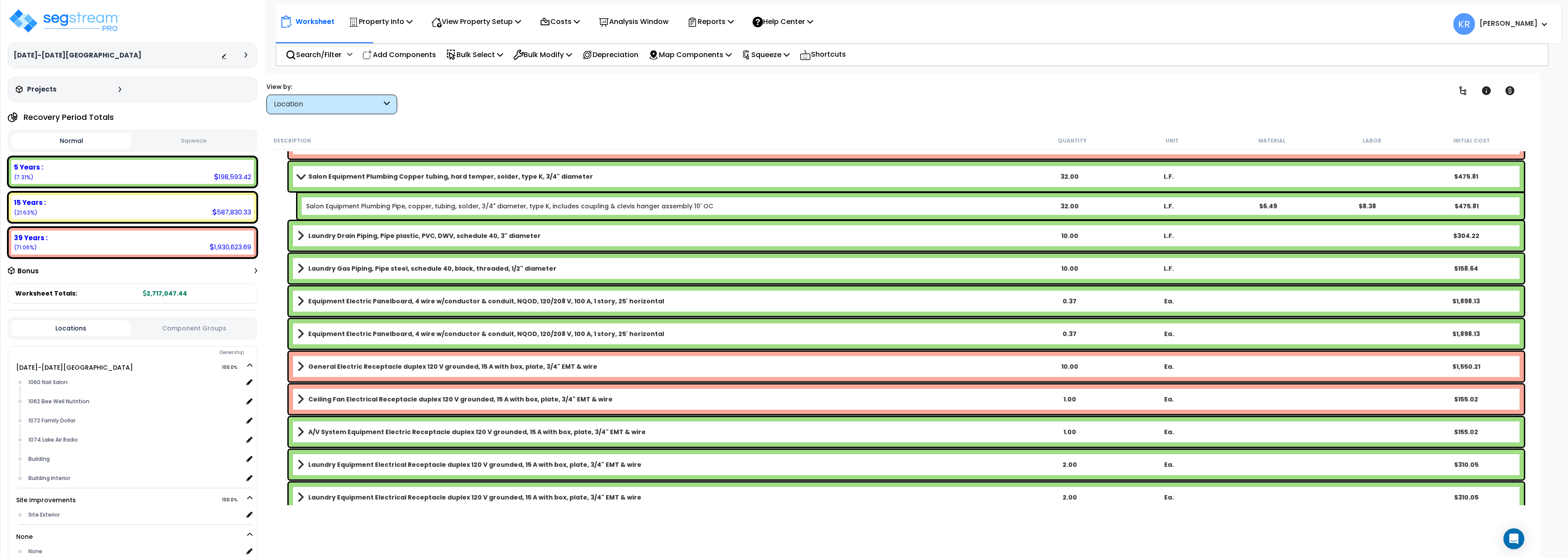
click at [362, 176] on b "Salon Equipment Plumbing Copper tubing, hard temper, solder, type K, 3/4" diame…" at bounding box center [450, 176] width 285 height 9
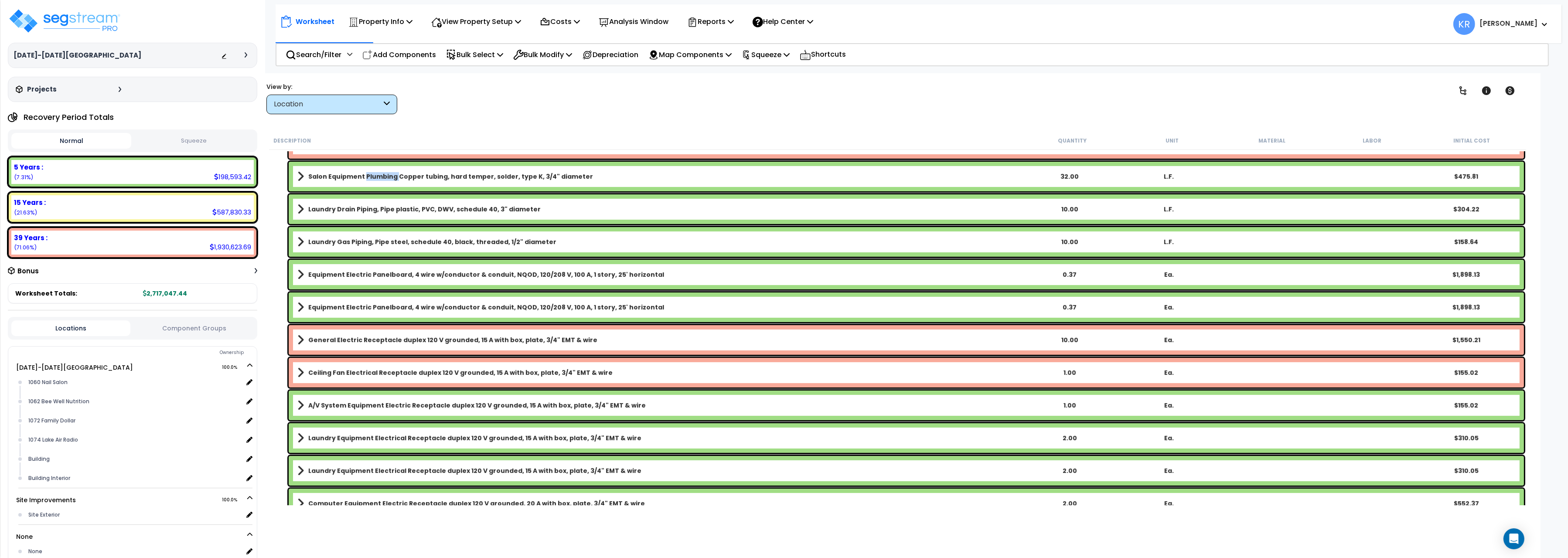
click at [362, 176] on b "Salon Equipment Plumbing Copper tubing, hard temper, solder, type K, 3/4" diame…" at bounding box center [450, 176] width 285 height 9
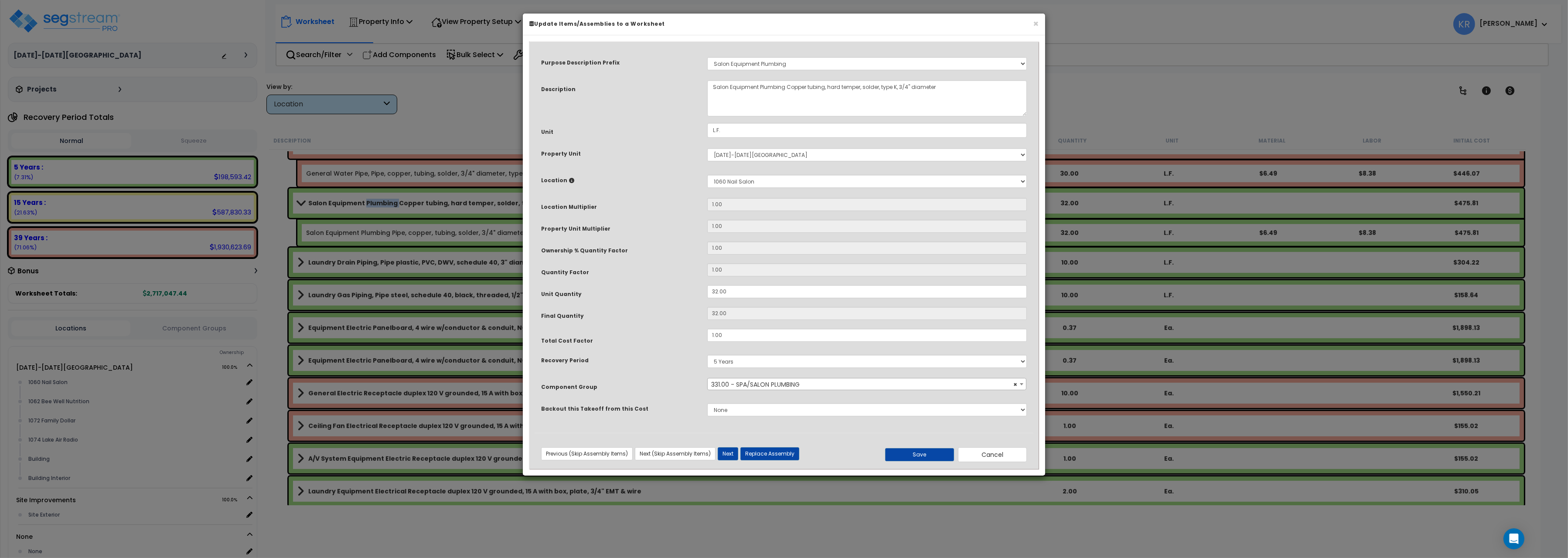
click at [978, 448] on div "Previous (Skip Assembly Items) Next (Skip Assembly Items) Previous Next Replace…" at bounding box center [784, 451] width 499 height 23
click at [980, 452] on button "Cancel" at bounding box center [992, 455] width 69 height 15
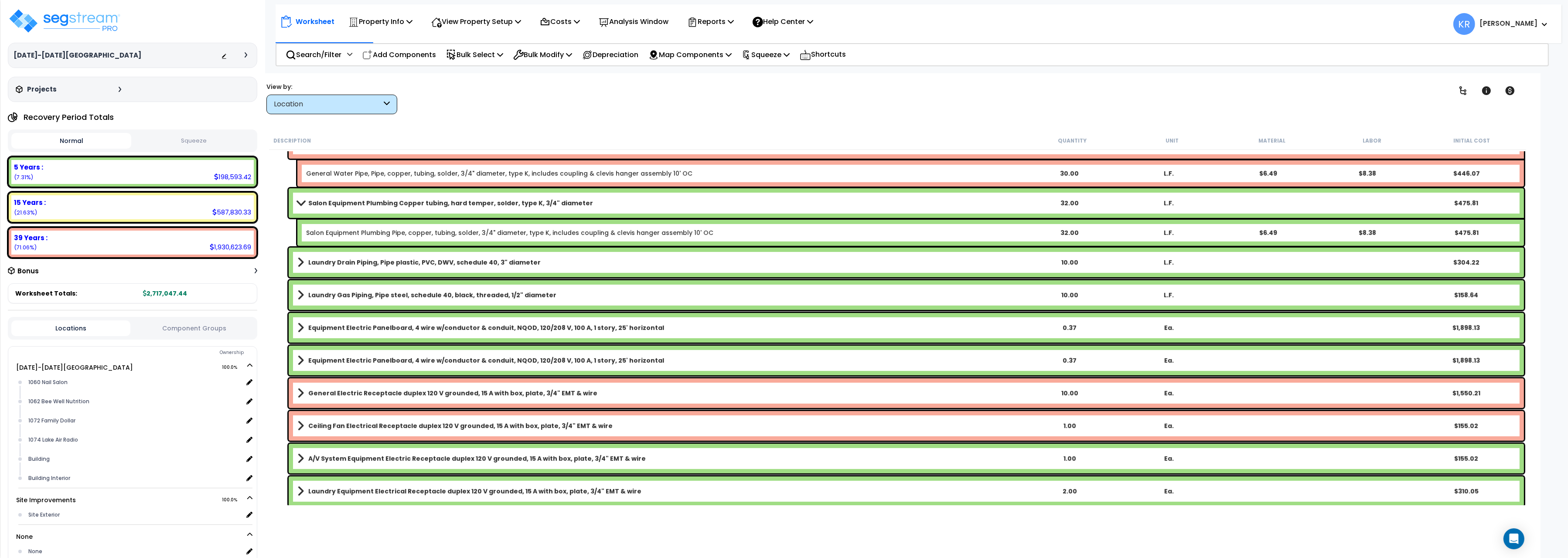
click at [368, 259] on b "Laundry Drain Piping, Pipe plastic, PVC, DWV, schedule 40, 3" diameter" at bounding box center [424, 262] width 233 height 9
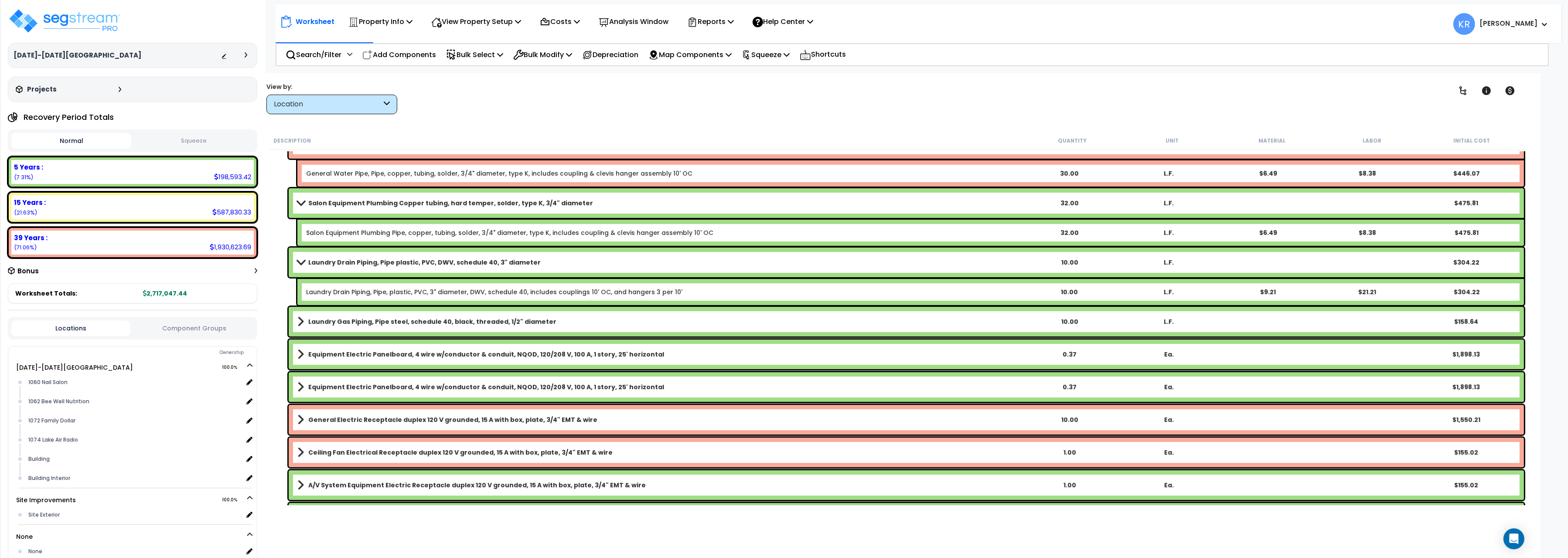
click at [368, 259] on b "Laundry Drain Piping, Pipe plastic, PVC, DWV, schedule 40, 3" diameter" at bounding box center [424, 262] width 233 height 9
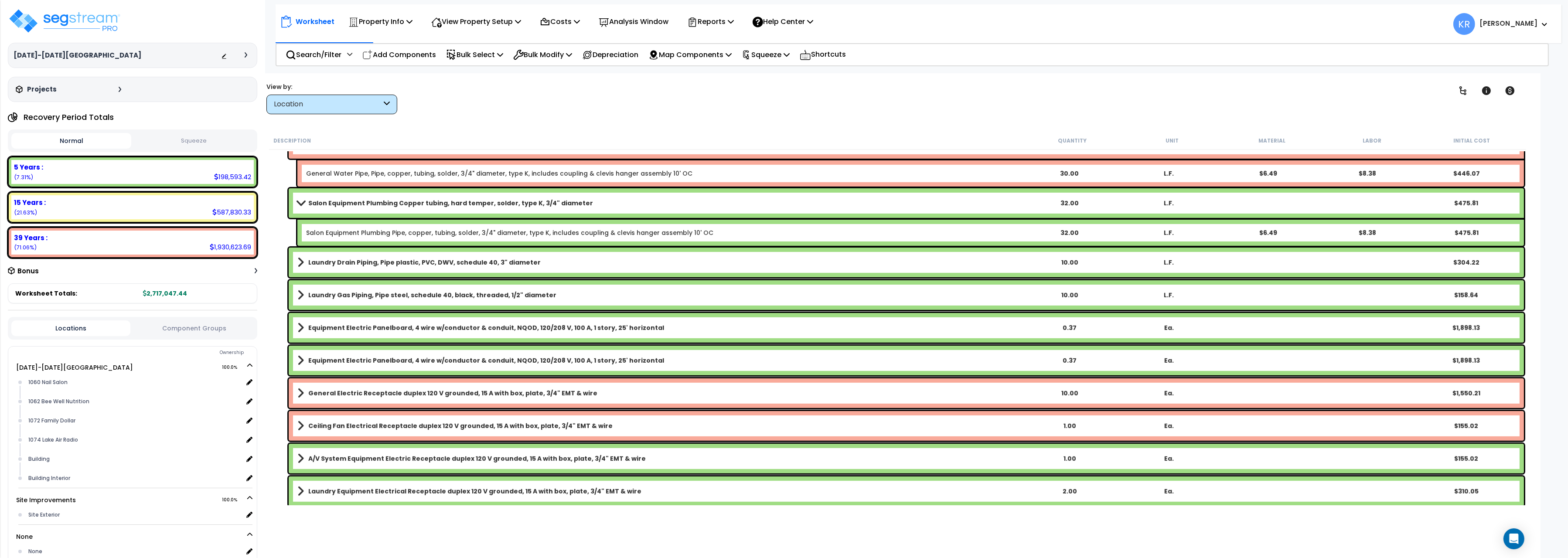
click at [365, 260] on b "Laundry Drain Piping, Pipe plastic, PVC, DWV, schedule 40, 3" diameter" at bounding box center [424, 262] width 233 height 9
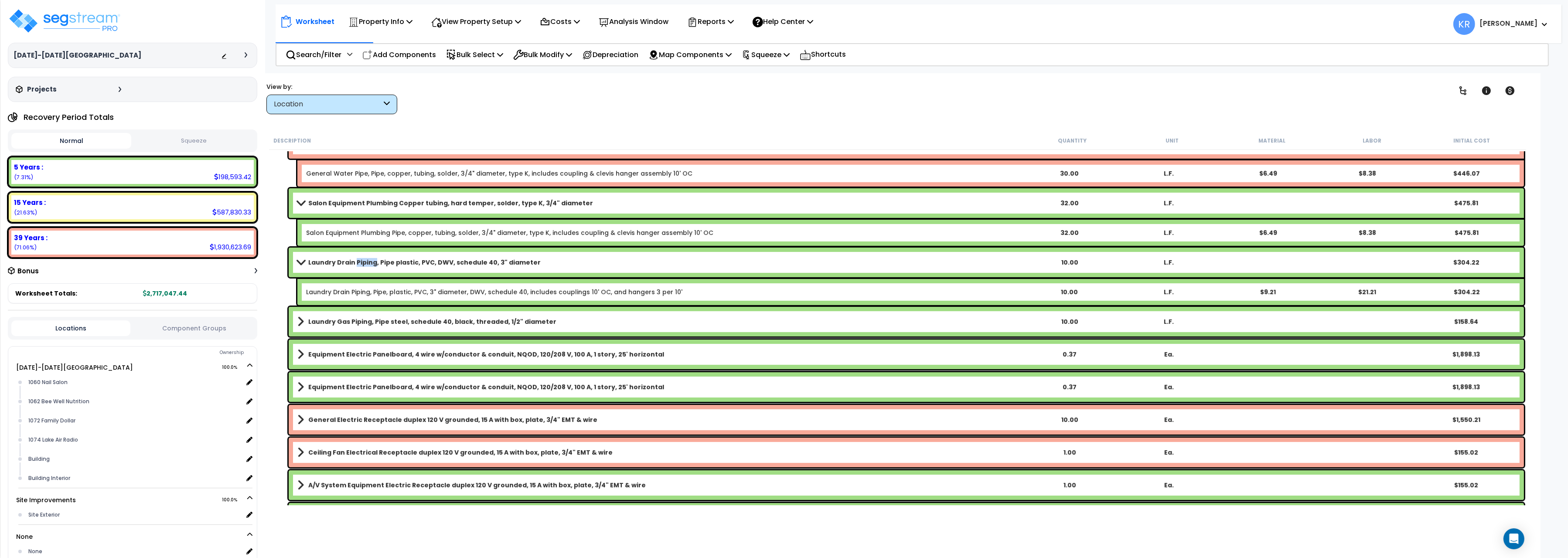
click at [365, 260] on b "Laundry Drain Piping, Pipe plastic, PVC, DWV, schedule 40, 3" diameter" at bounding box center [424, 262] width 233 height 9
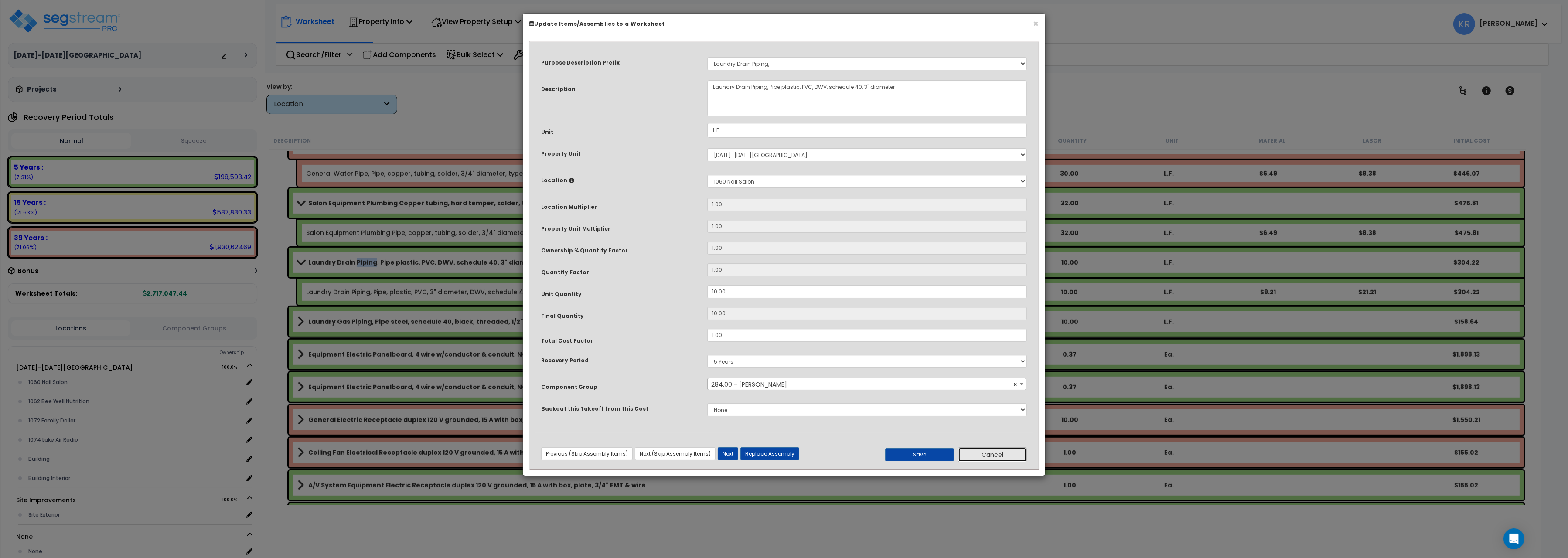
click at [970, 451] on button "Cancel" at bounding box center [992, 455] width 69 height 15
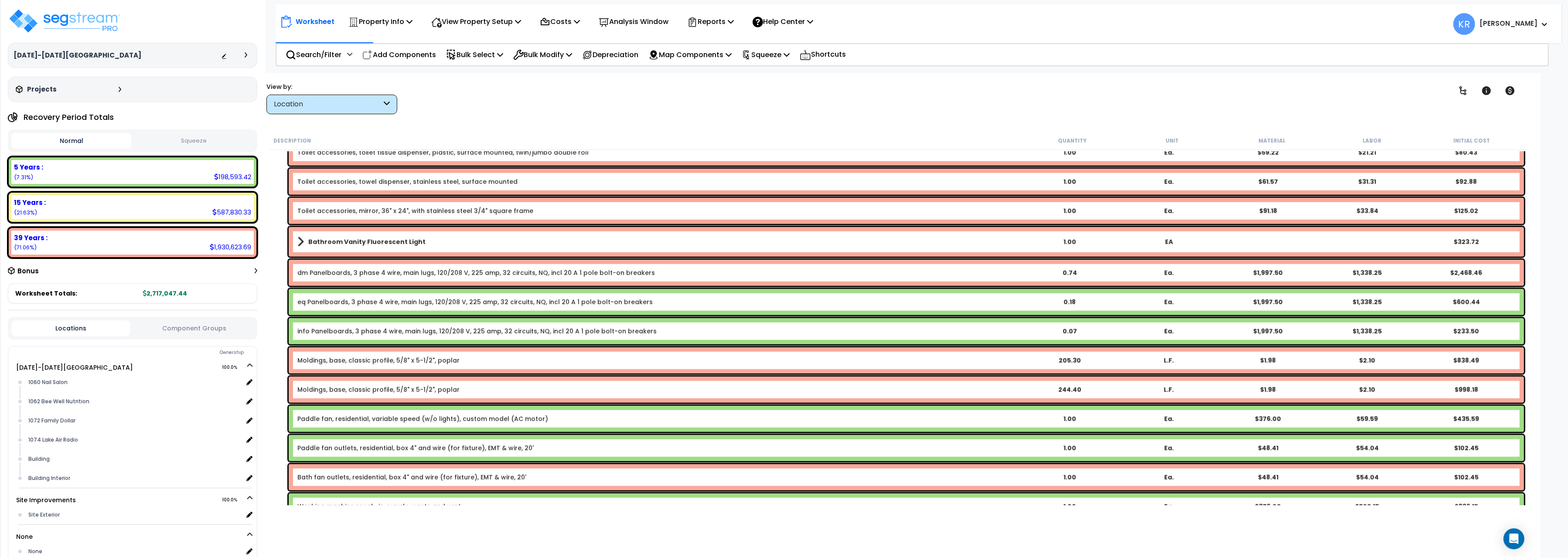
scroll to position [2534, 0]
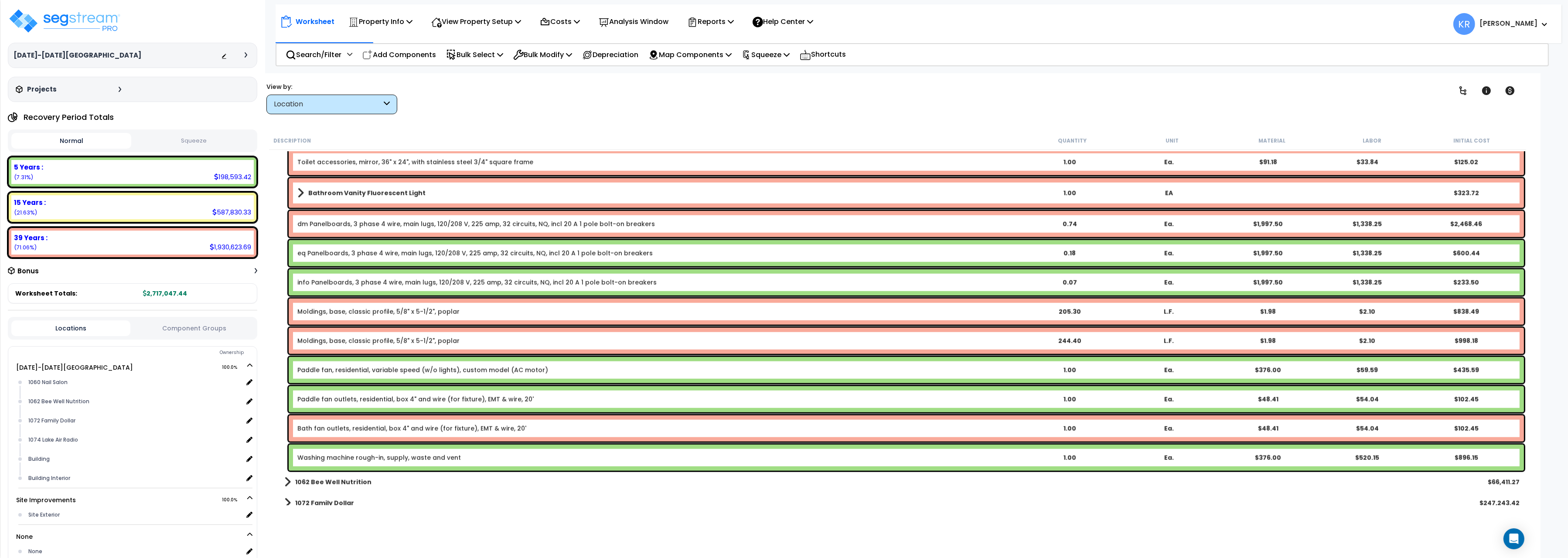
click at [357, 305] on div "Moldings, base, classic profile, 5/8" x 5-1/2", poplar 205.30 L.F. $1.98 $2.10 …" at bounding box center [906, 312] width 1235 height 26
click at [347, 311] on link "Moldings, base, classic profile, 5/8" x 5-1/2", poplar" at bounding box center [379, 312] width 162 height 9
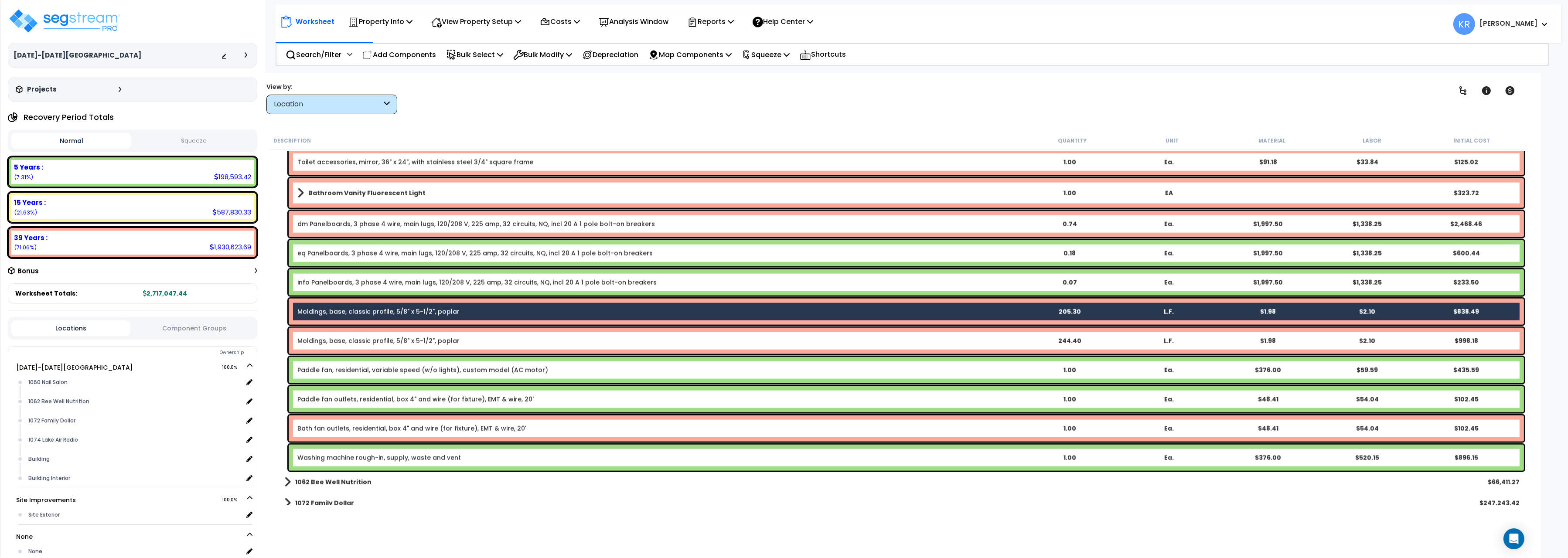
click at [345, 334] on div "Moldings, base, classic profile, 5/8" x 5-1/2", poplar 244.40 L.F. $1.98 $2.10 …" at bounding box center [906, 341] width 1235 height 26
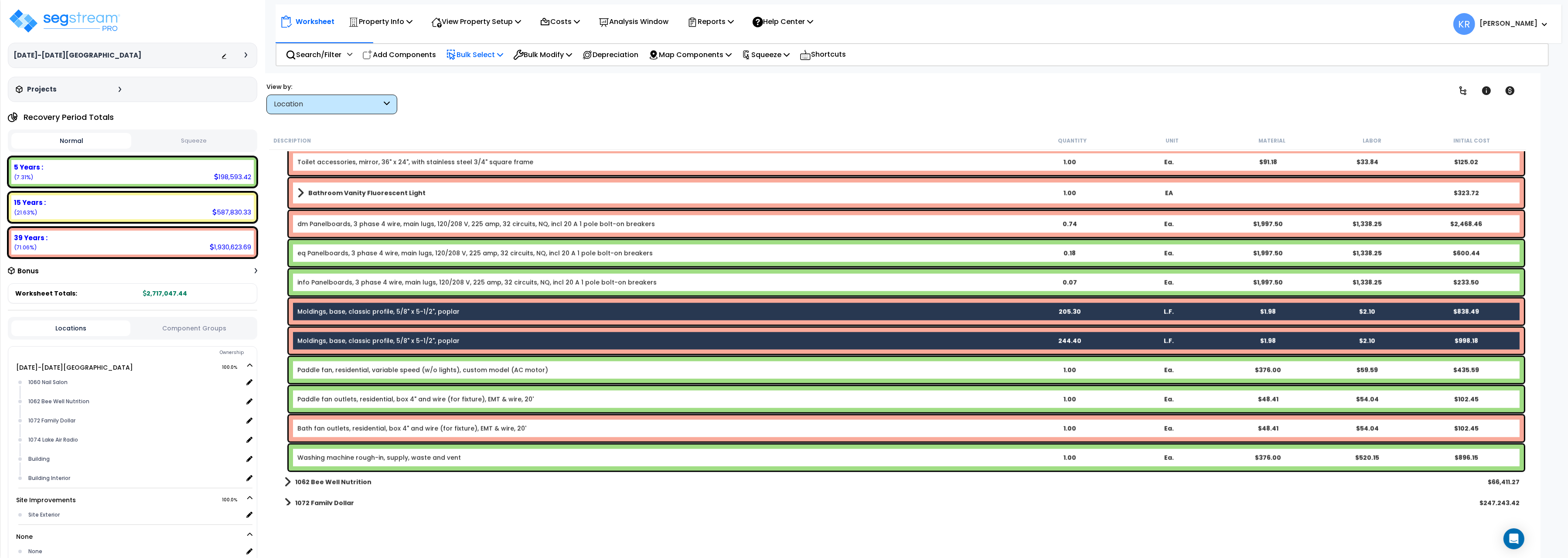
click at [477, 52] on p "Bulk Select" at bounding box center [475, 54] width 57 height 12
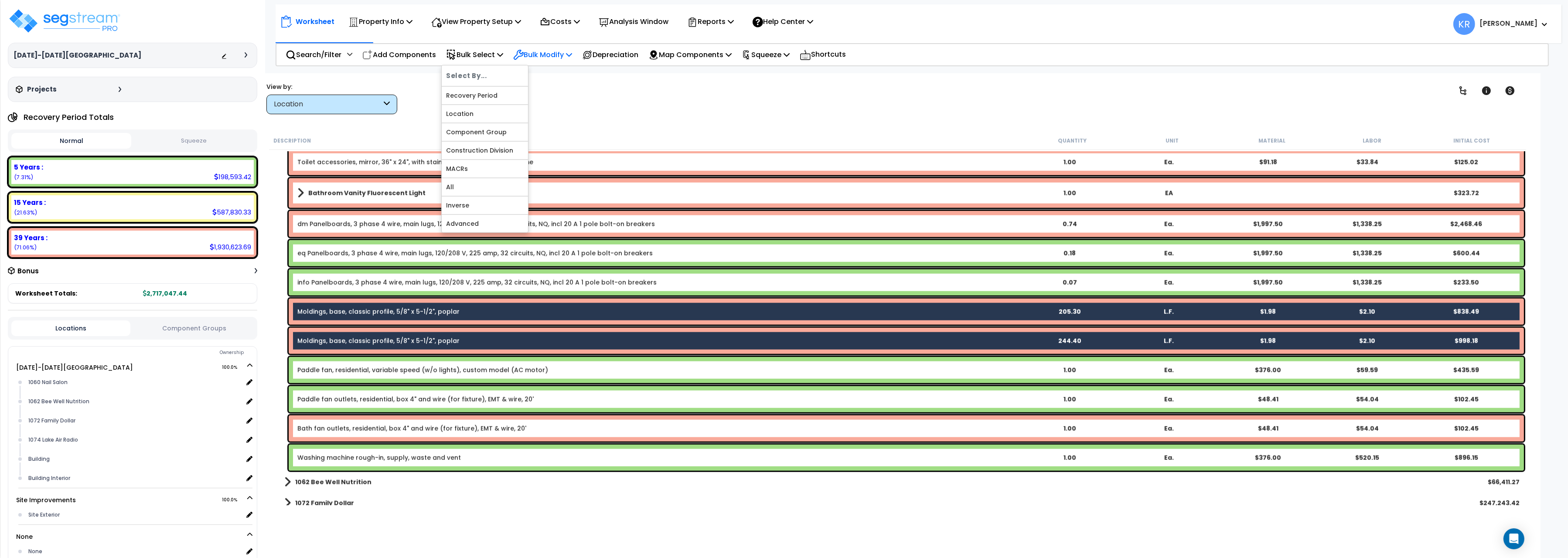
click at [547, 52] on p "Bulk Modify" at bounding box center [542, 54] width 59 height 12
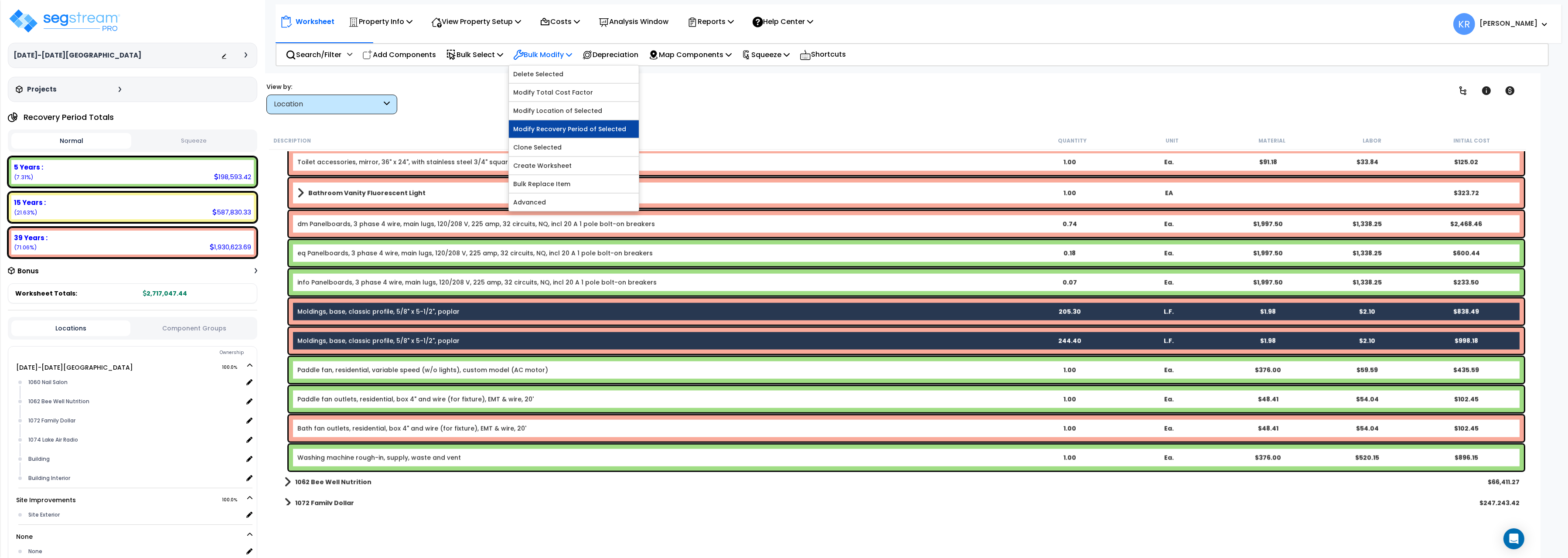
click at [553, 131] on link "Modify Recovery Period of Selected" at bounding box center [573, 129] width 130 height 18
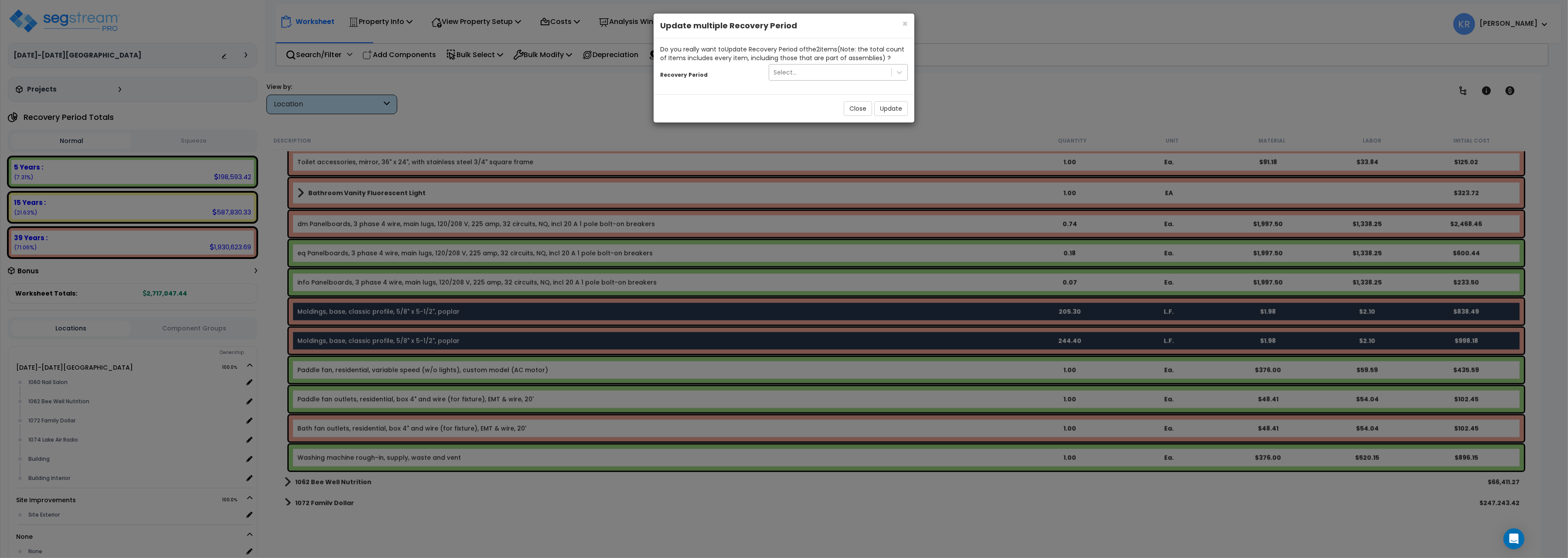
click at [779, 77] on div "Select..." at bounding box center [785, 72] width 23 height 9
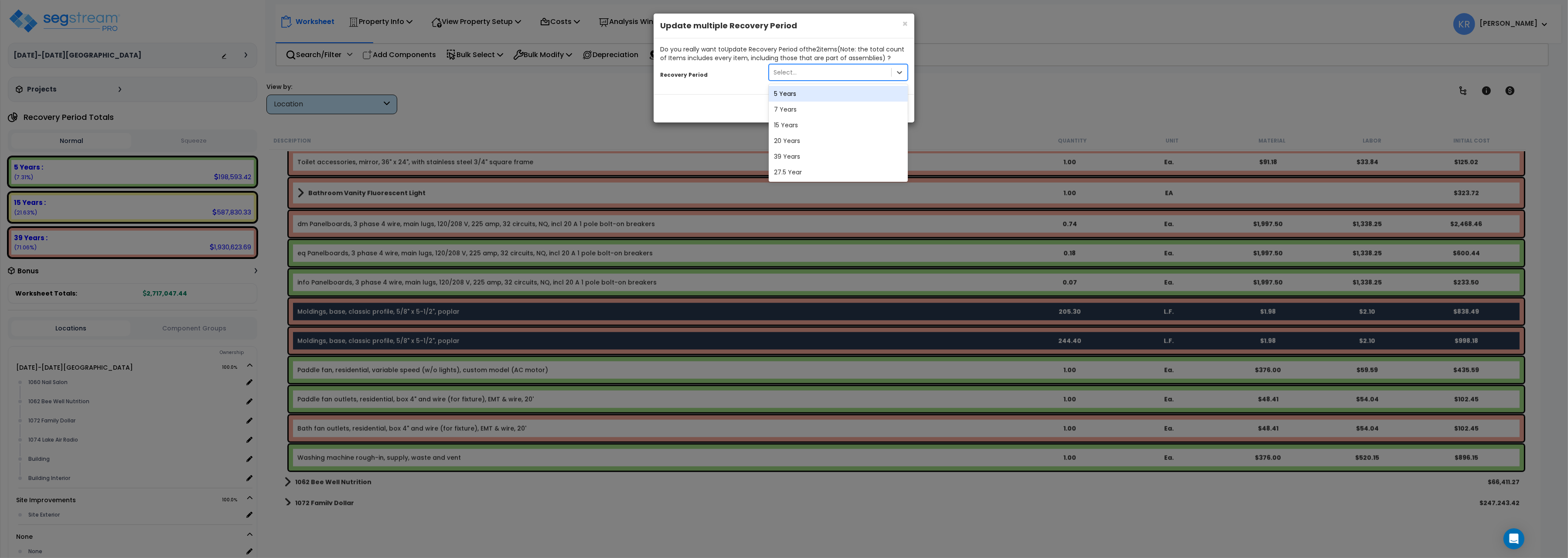
click at [783, 93] on div "5 Years" at bounding box center [838, 94] width 139 height 16
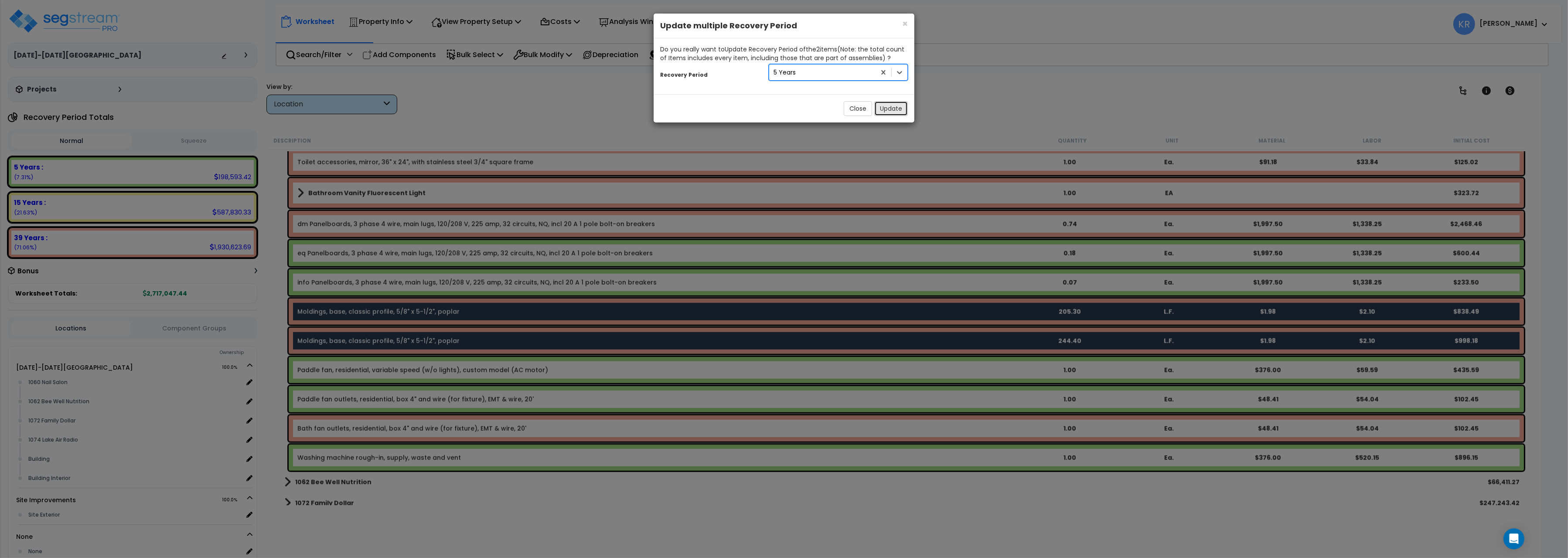
click at [889, 111] on button "Update" at bounding box center [891, 108] width 33 height 15
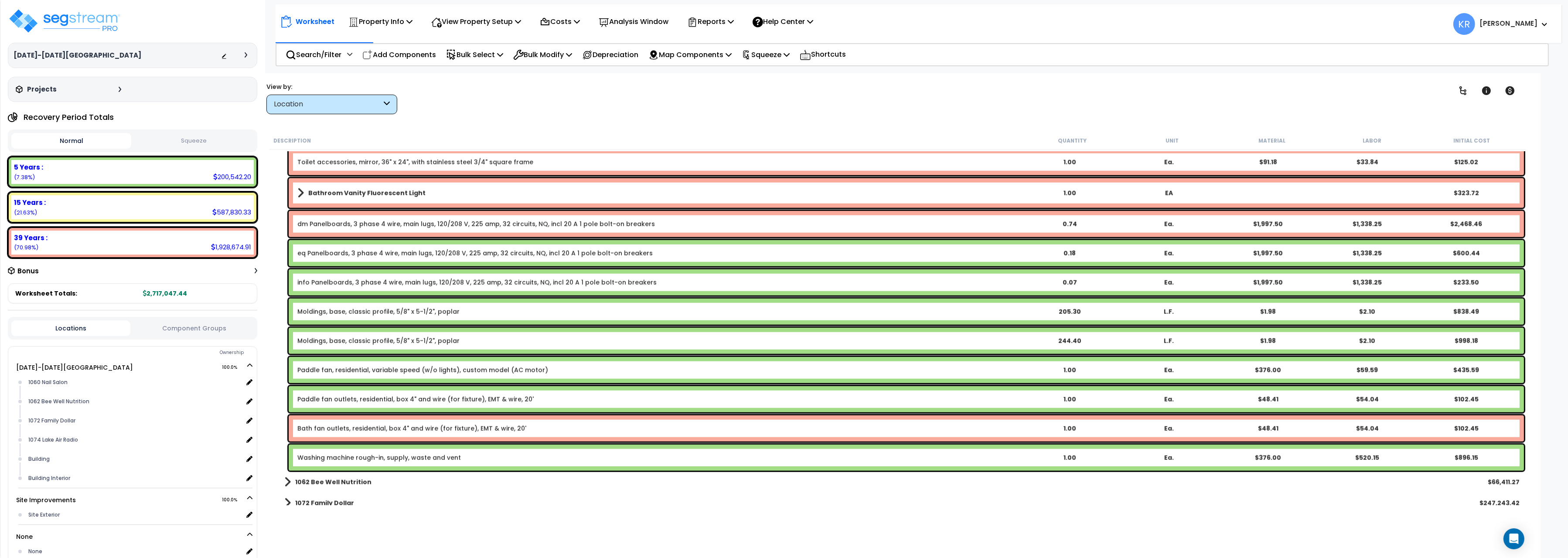
click at [356, 369] on link "Paddle fan, residential, variable speed (w/o lights), custom model (AC motor)" at bounding box center [423, 370] width 251 height 9
click at [340, 370] on link "Paddle fan, residential, variable speed (w/o lights), custom model (AC motor)" at bounding box center [423, 370] width 251 height 9
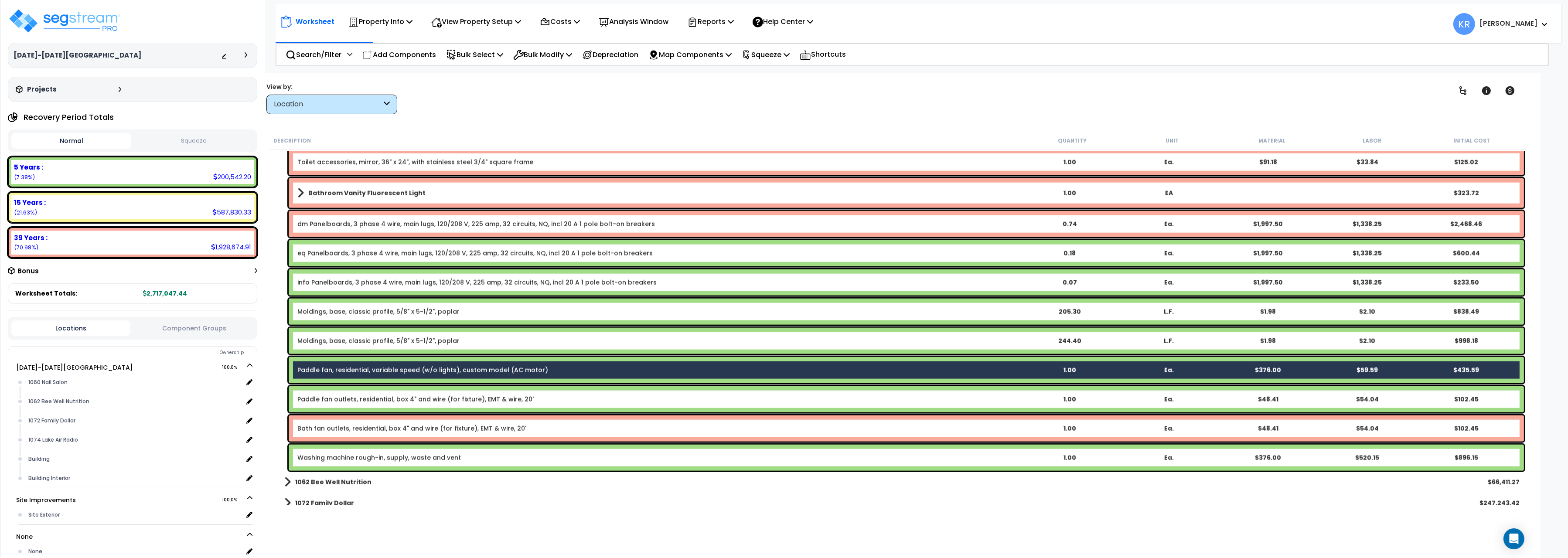
click at [341, 396] on link "Paddle fan outlets, residential, box 4" and wire (for fixture), EMT & wire, 20'" at bounding box center [416, 399] width 236 height 9
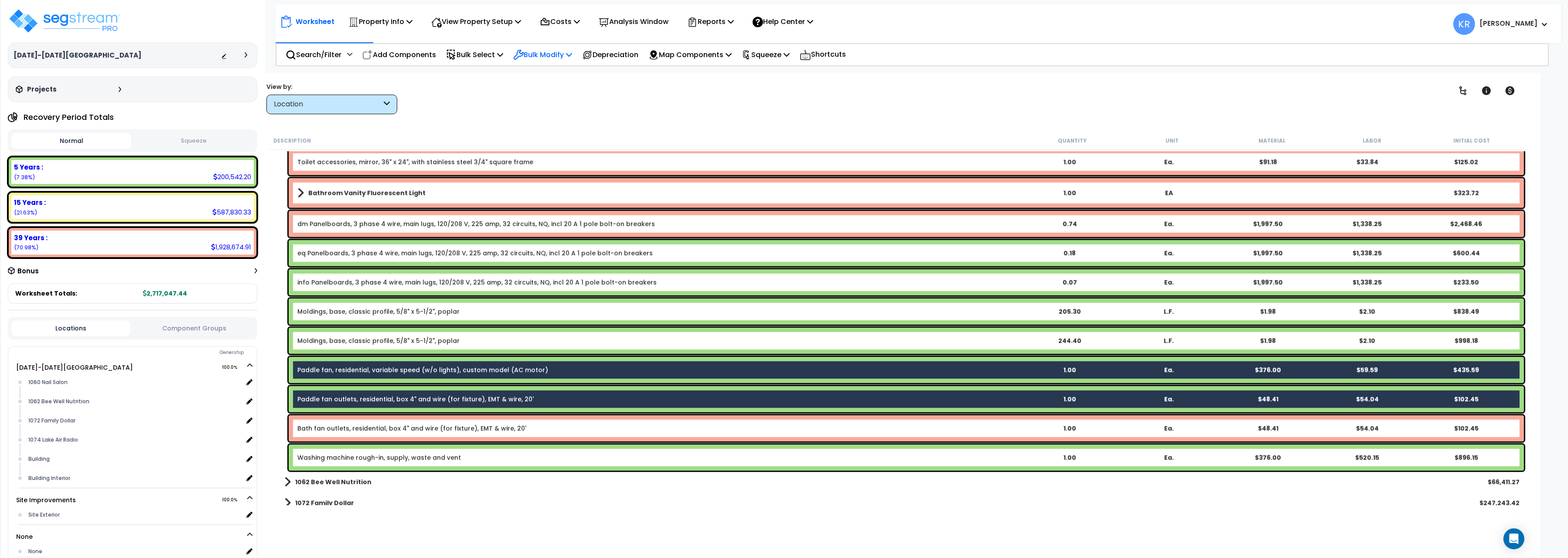
click at [568, 52] on p "Bulk Modify" at bounding box center [542, 54] width 59 height 12
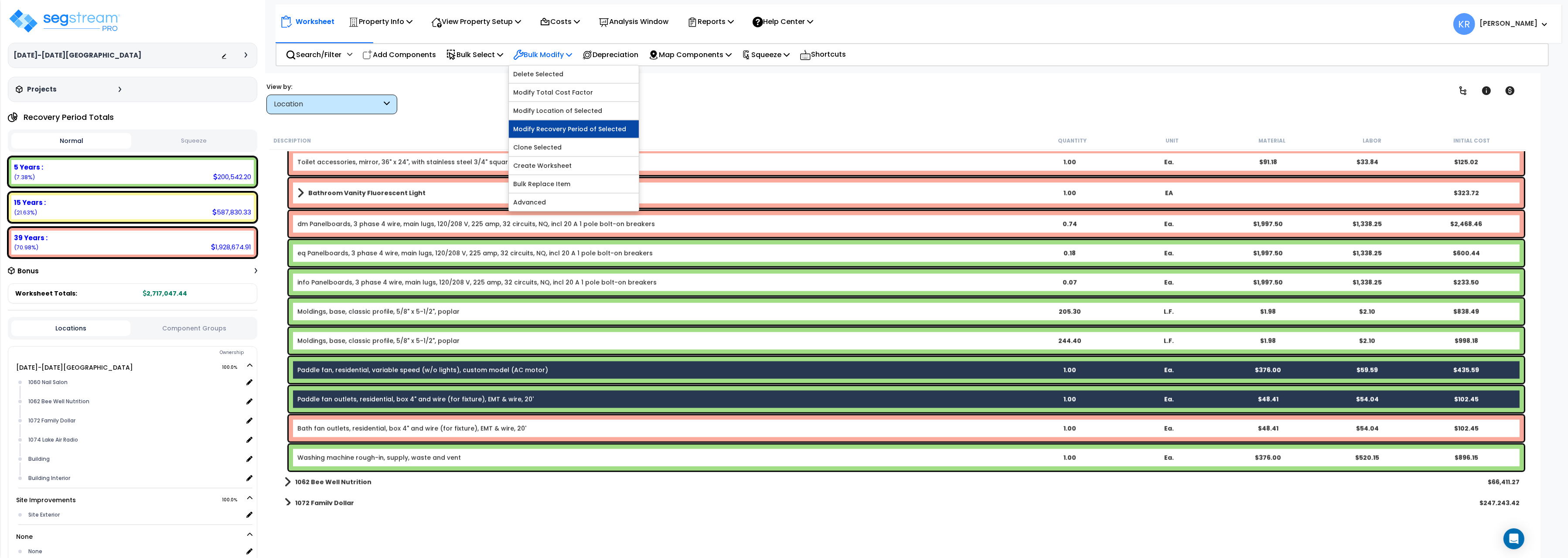
click at [577, 127] on link "Modify Recovery Period of Selected" at bounding box center [573, 129] width 130 height 18
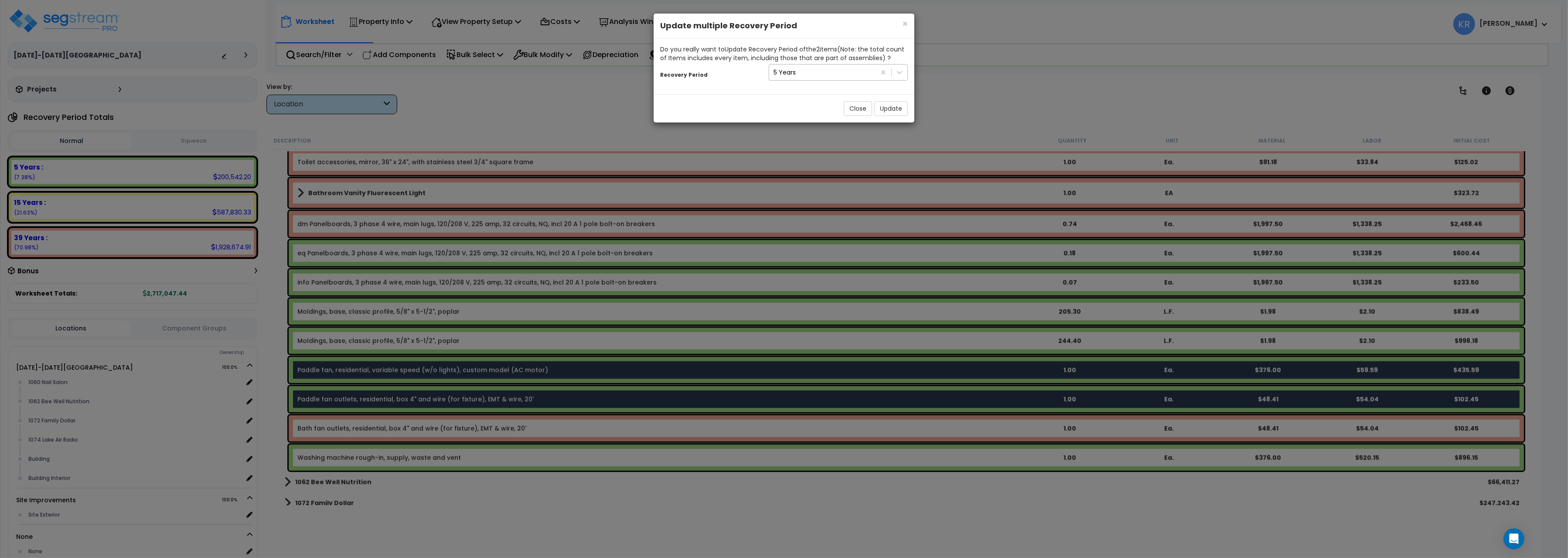
click at [833, 75] on div "5 Years" at bounding box center [822, 72] width 107 height 14
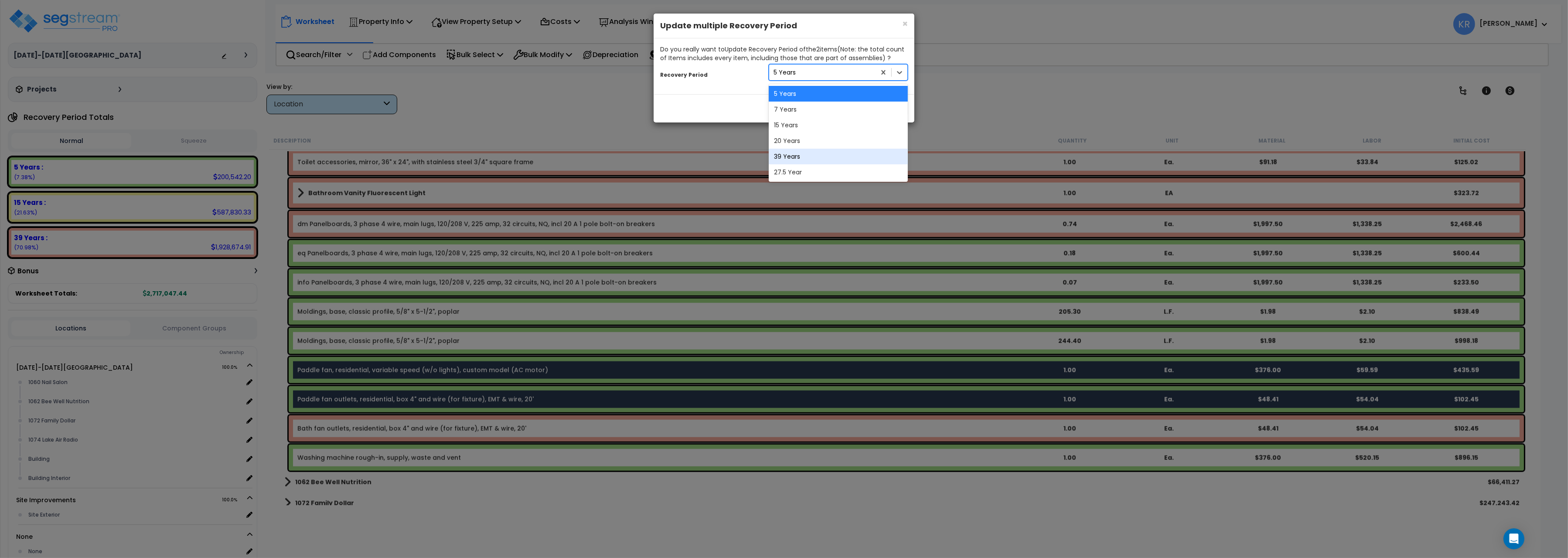
click at [786, 155] on div "39 Years" at bounding box center [838, 156] width 139 height 16
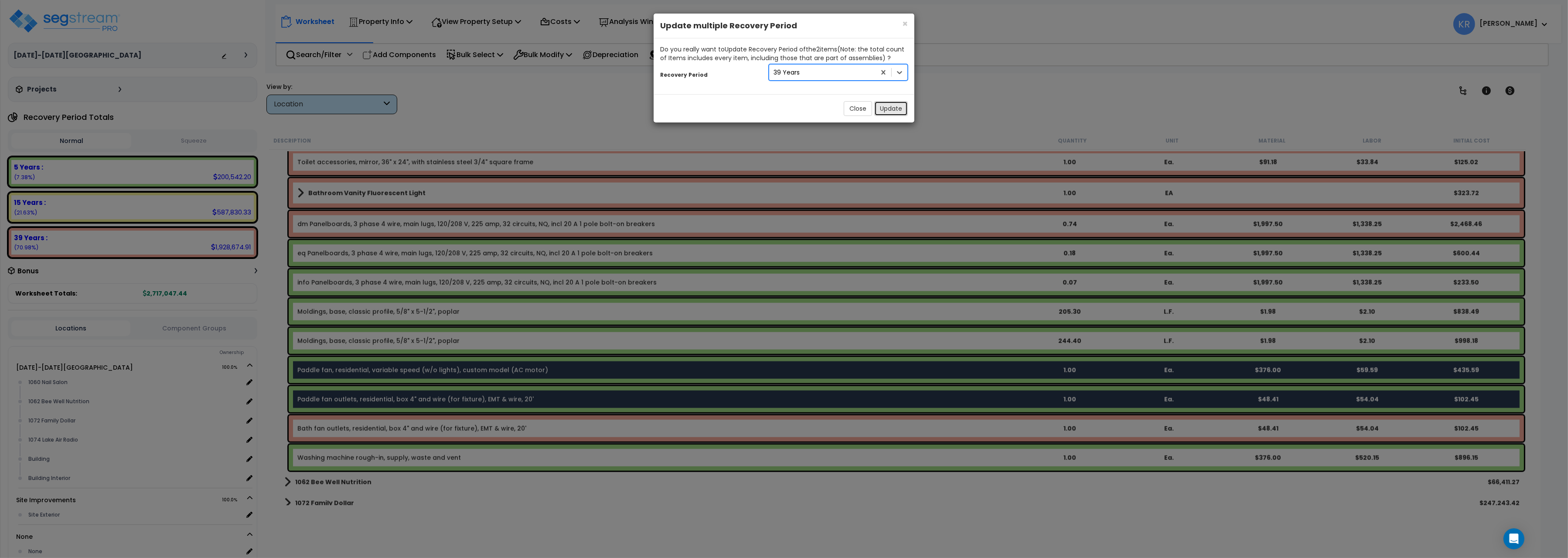
click at [891, 103] on button "Update" at bounding box center [891, 108] width 33 height 15
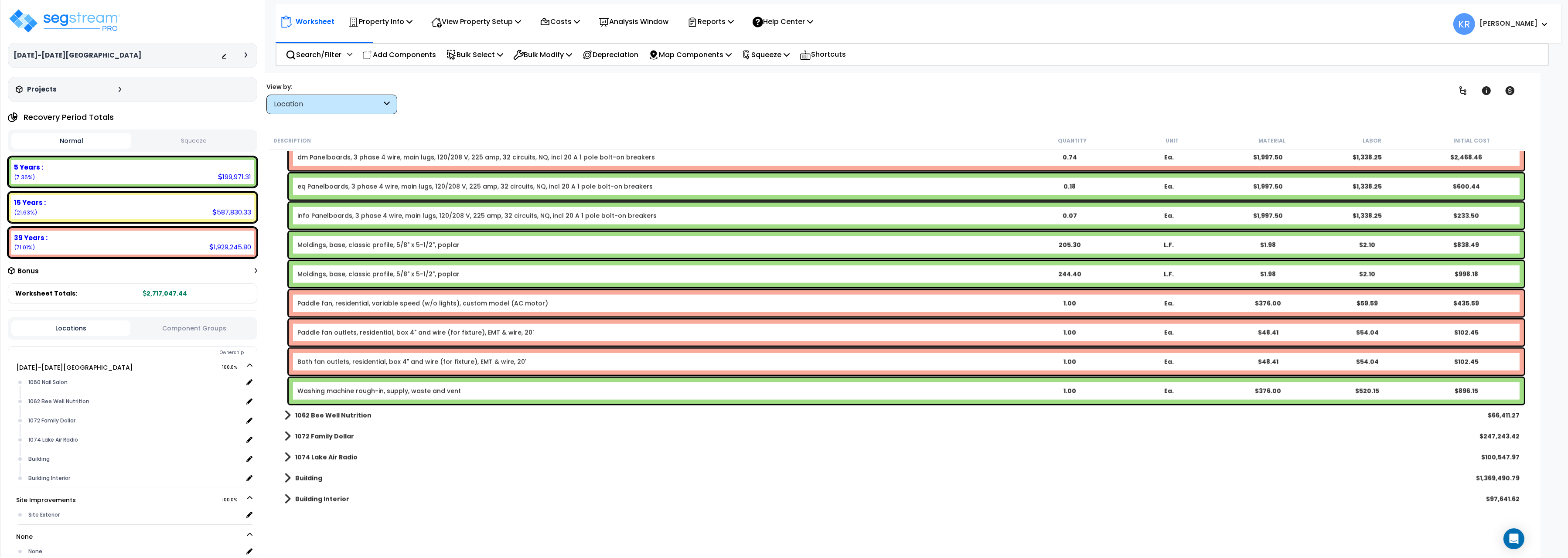
scroll to position [2646, 0]
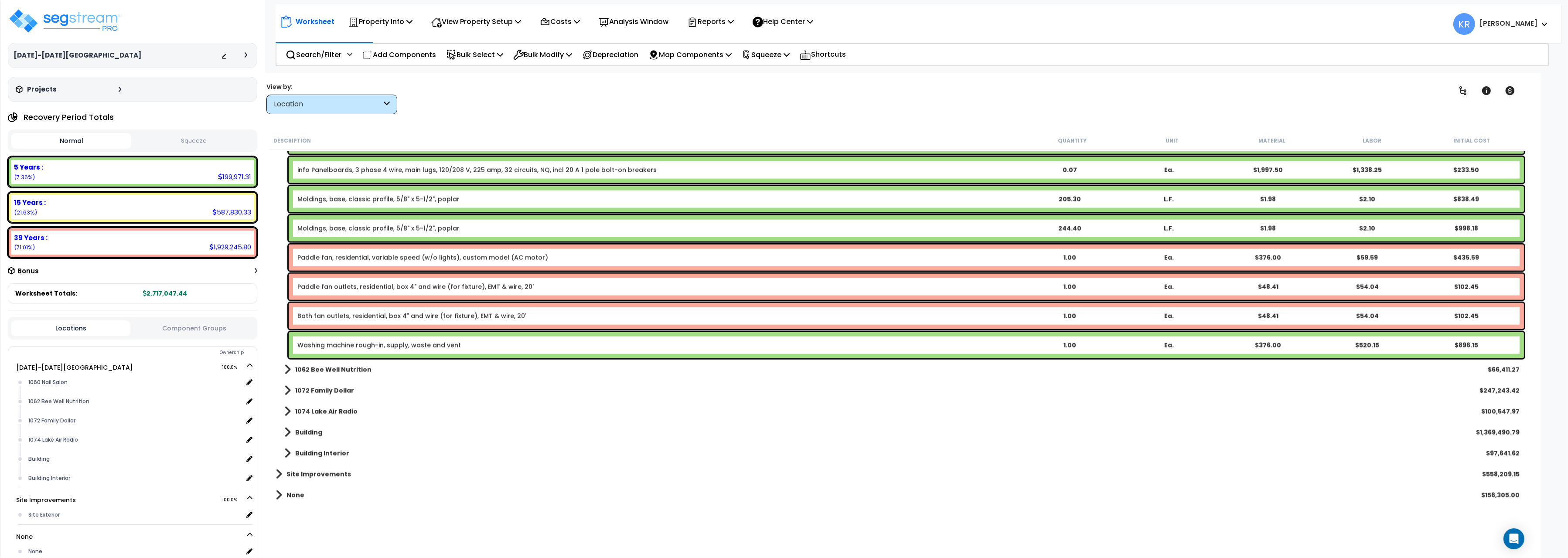
click at [313, 369] on b "1062 Bee Well Nutrition" at bounding box center [333, 369] width 76 height 9
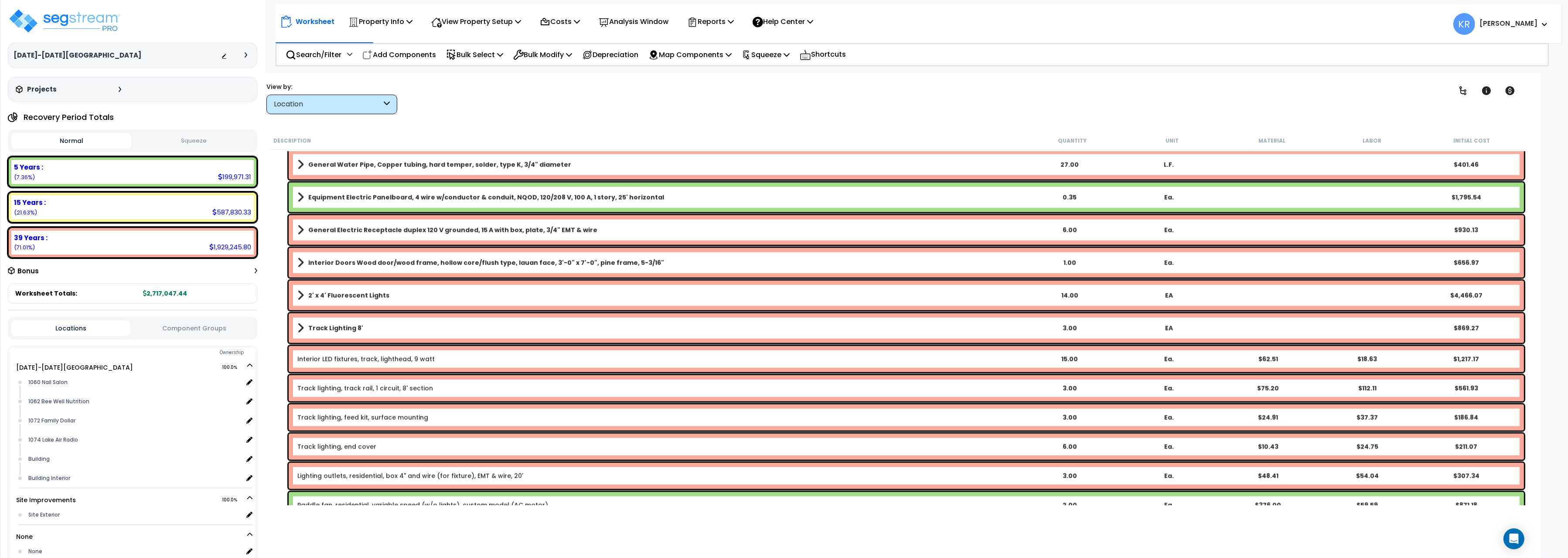
scroll to position [3621, 0]
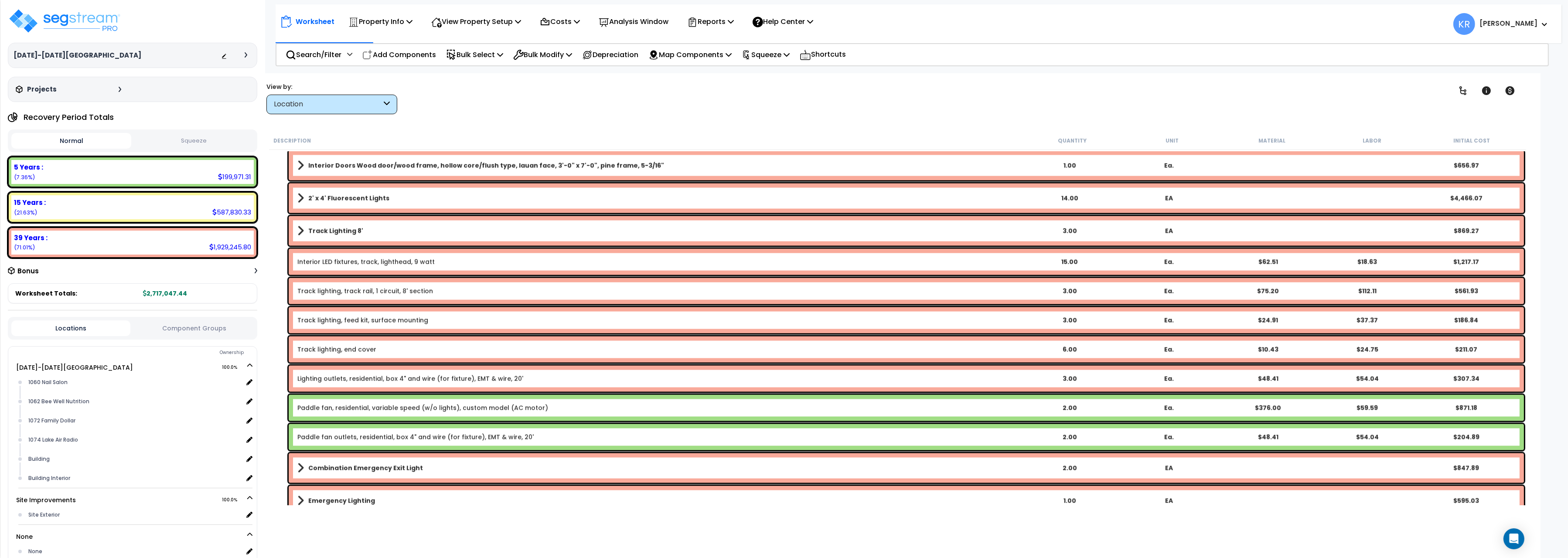
click at [423, 401] on div "Paddle fan, residential, variable speed (w/o lights), custom model (AC motor) 2…" at bounding box center [906, 407] width 1235 height 26
click at [407, 405] on link "Paddle fan, residential, variable speed (w/o lights), custom model (AC motor)" at bounding box center [423, 408] width 251 height 9
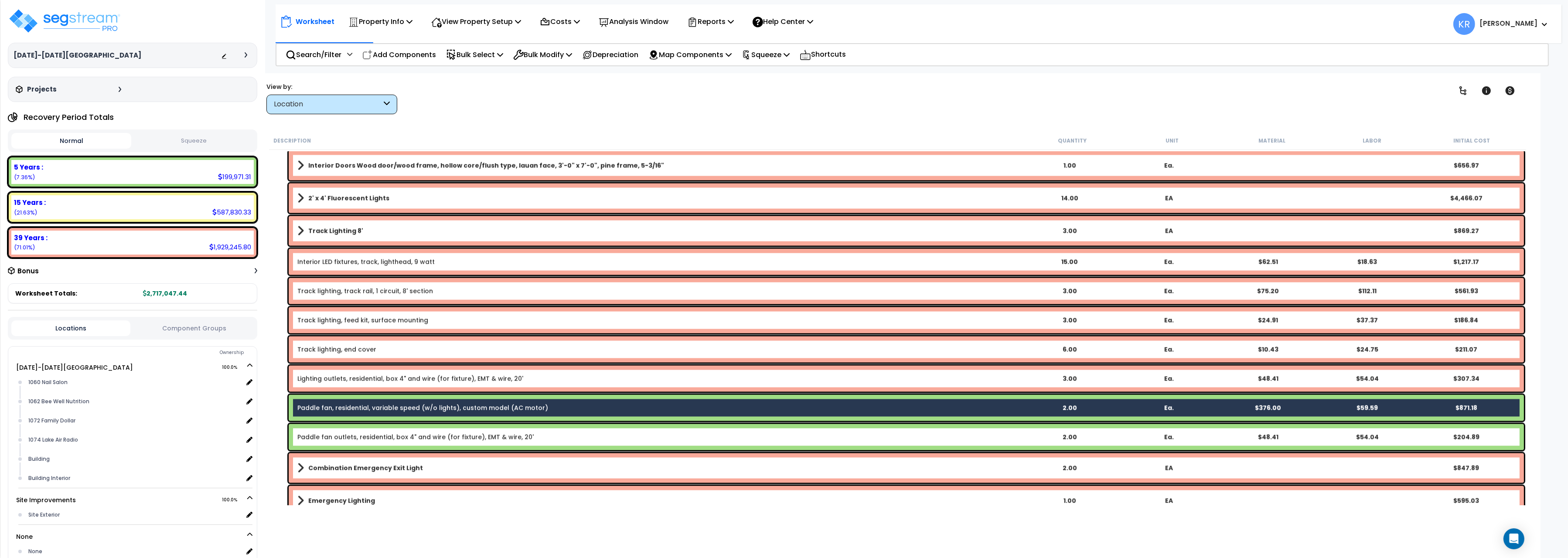
click at [408, 430] on div "Paddle fan outlets, residential, box 4" and wire (for fixture), EMT & wire, 20'…" at bounding box center [906, 436] width 1235 height 26
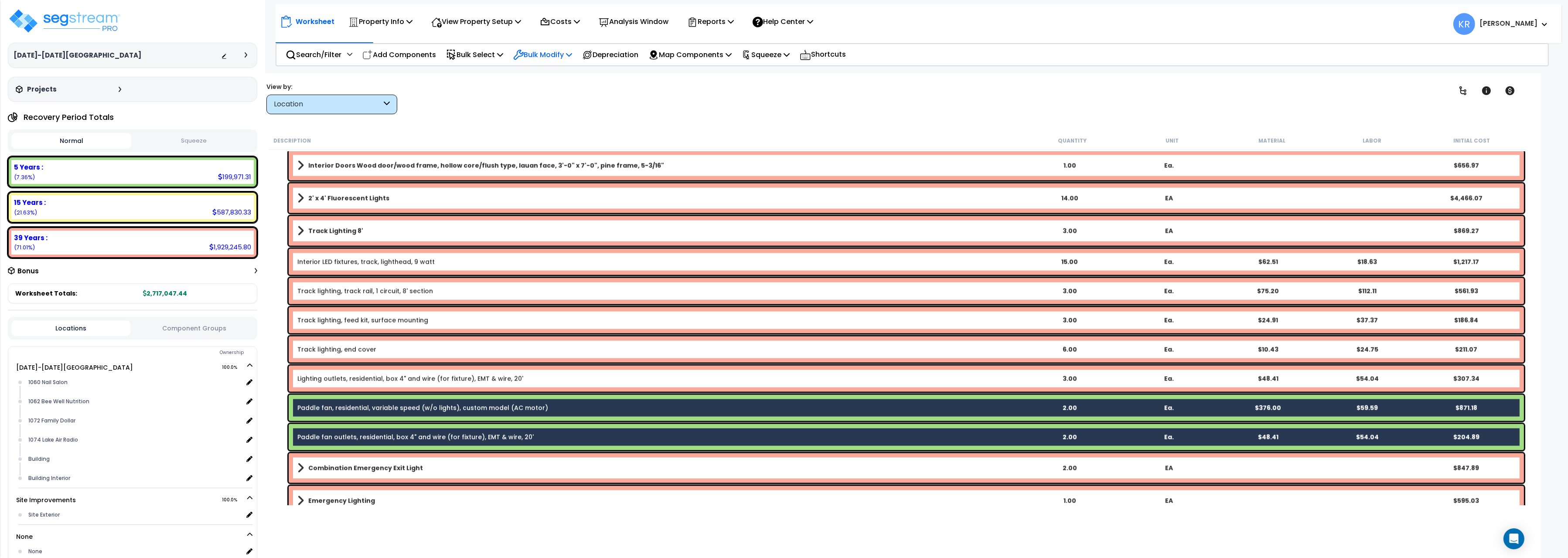
click at [530, 51] on p "Bulk Modify" at bounding box center [542, 54] width 59 height 12
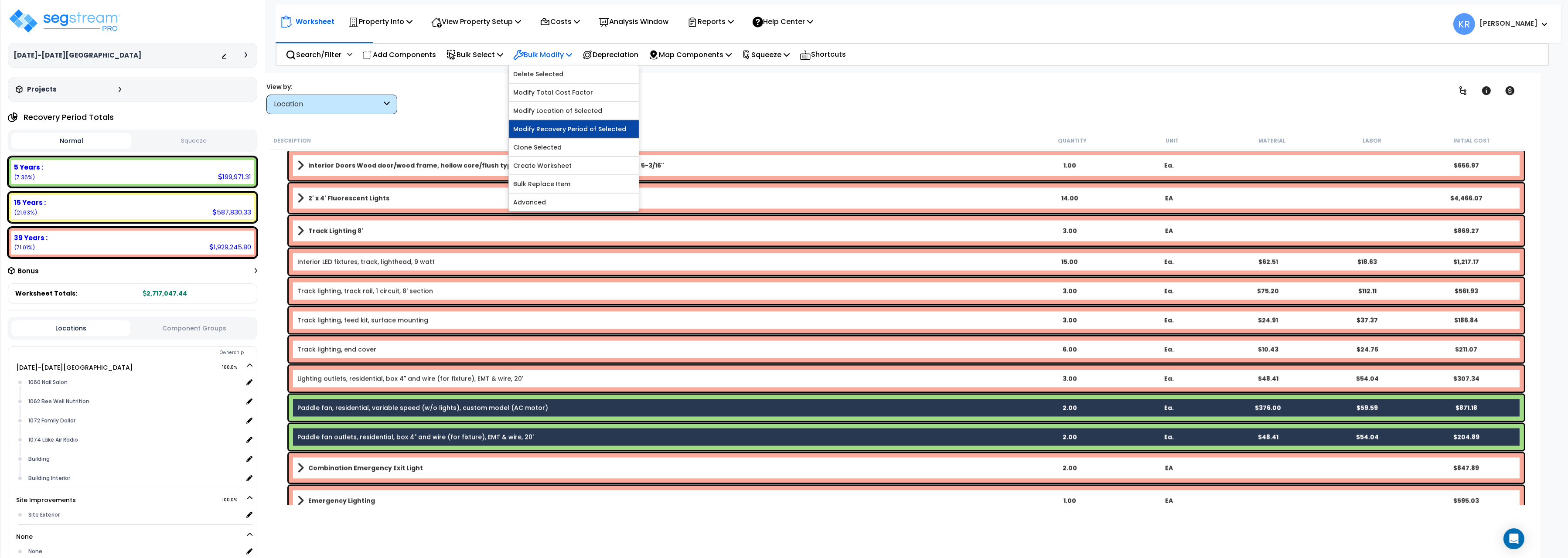
click at [567, 127] on link "Modify Recovery Period of Selected" at bounding box center [573, 129] width 130 height 18
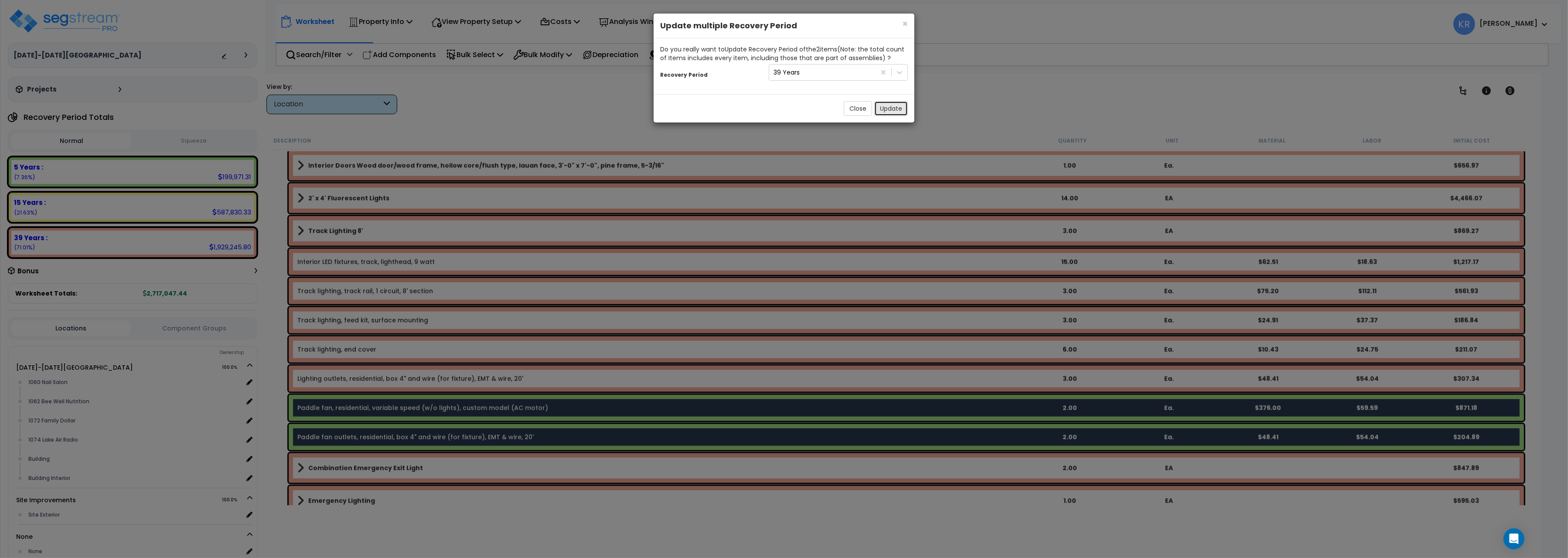
click at [880, 104] on button "Update" at bounding box center [891, 108] width 33 height 15
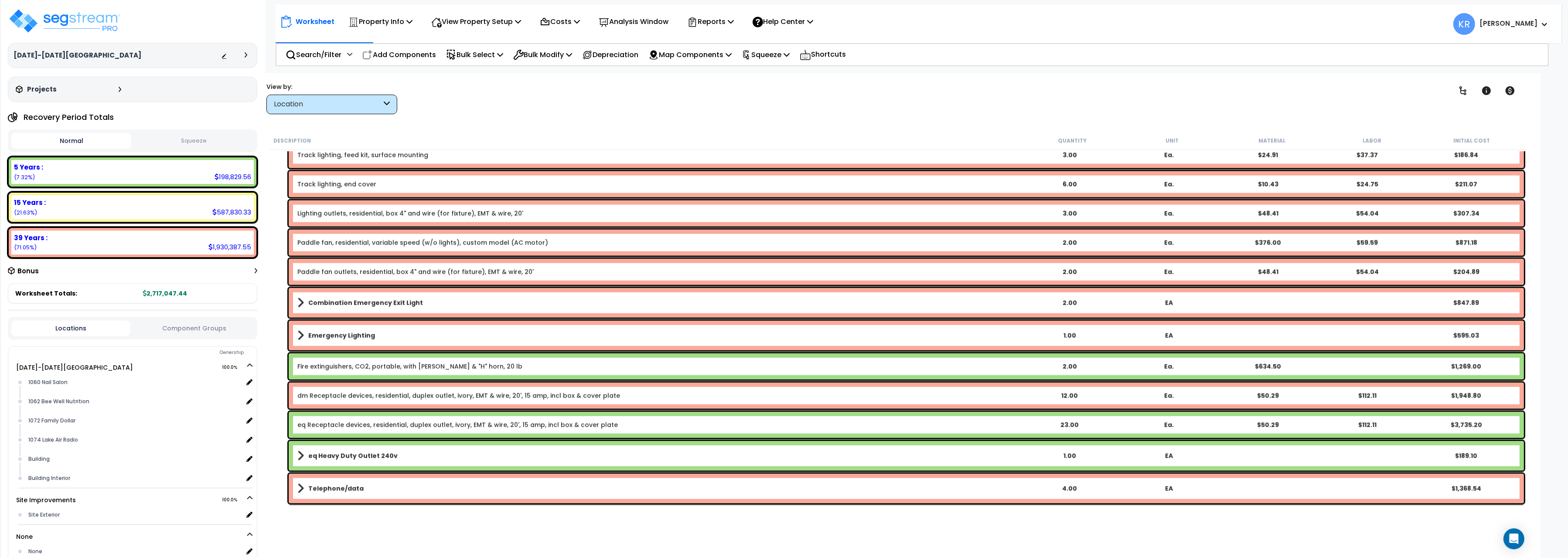
scroll to position [3816, 0]
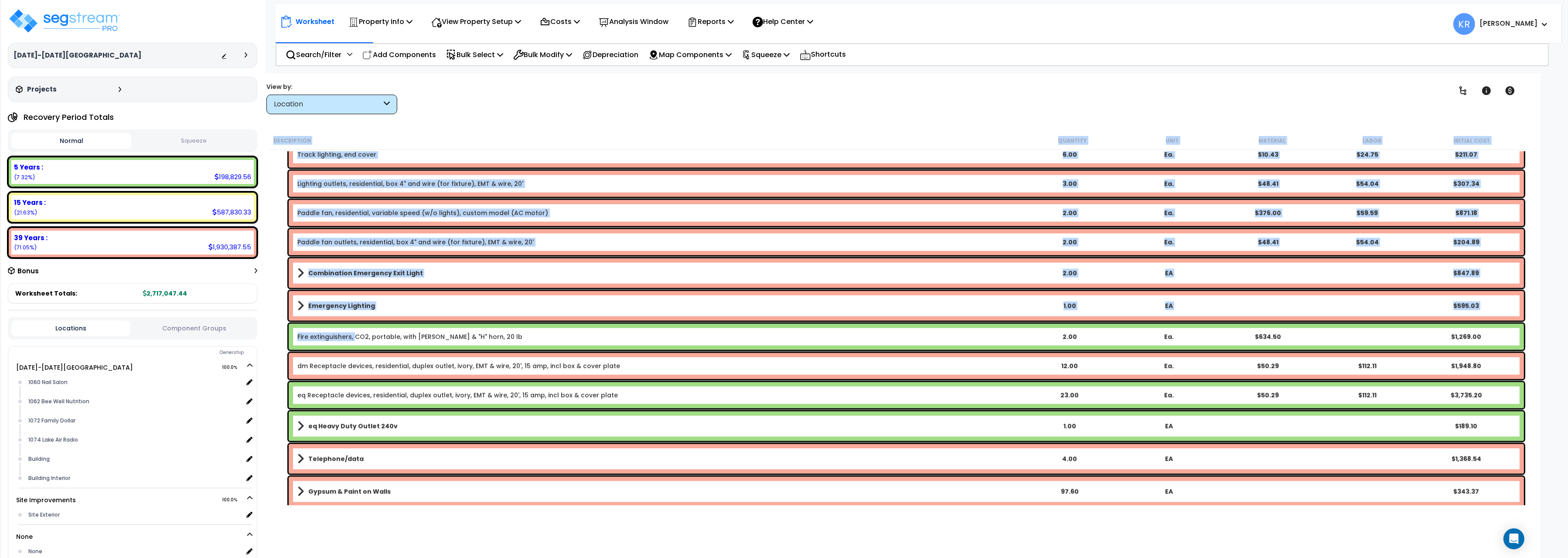
click at [353, 339] on link "Fire extinguishers, CO2, portable, with [PERSON_NAME] & "H" horn, 20 lb" at bounding box center [410, 337] width 225 height 9
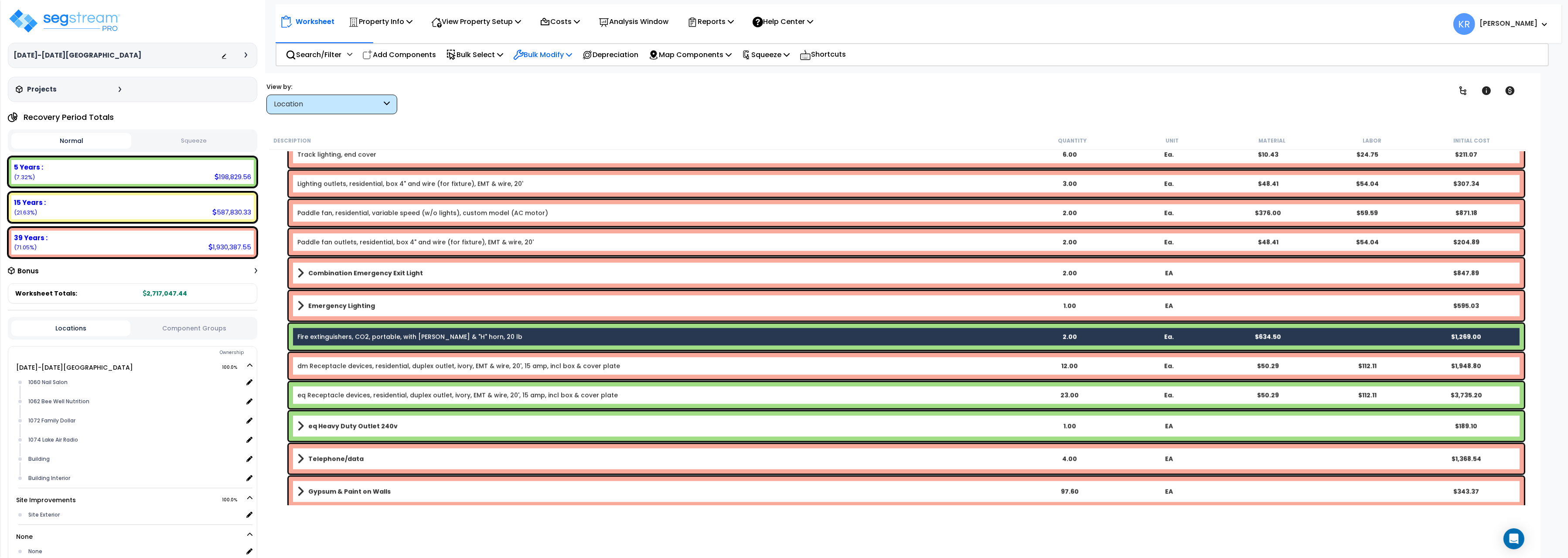
click at [548, 53] on p "Bulk Modify" at bounding box center [542, 54] width 59 height 12
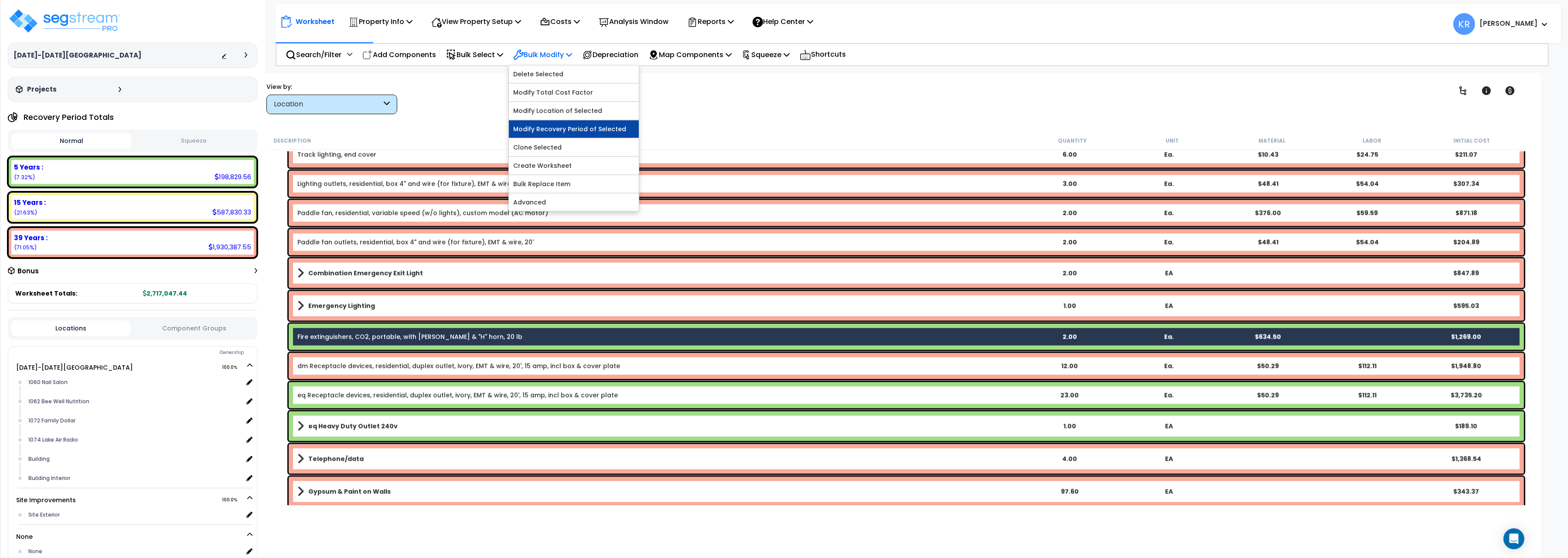
click at [565, 130] on link "Modify Recovery Period of Selected" at bounding box center [573, 129] width 130 height 18
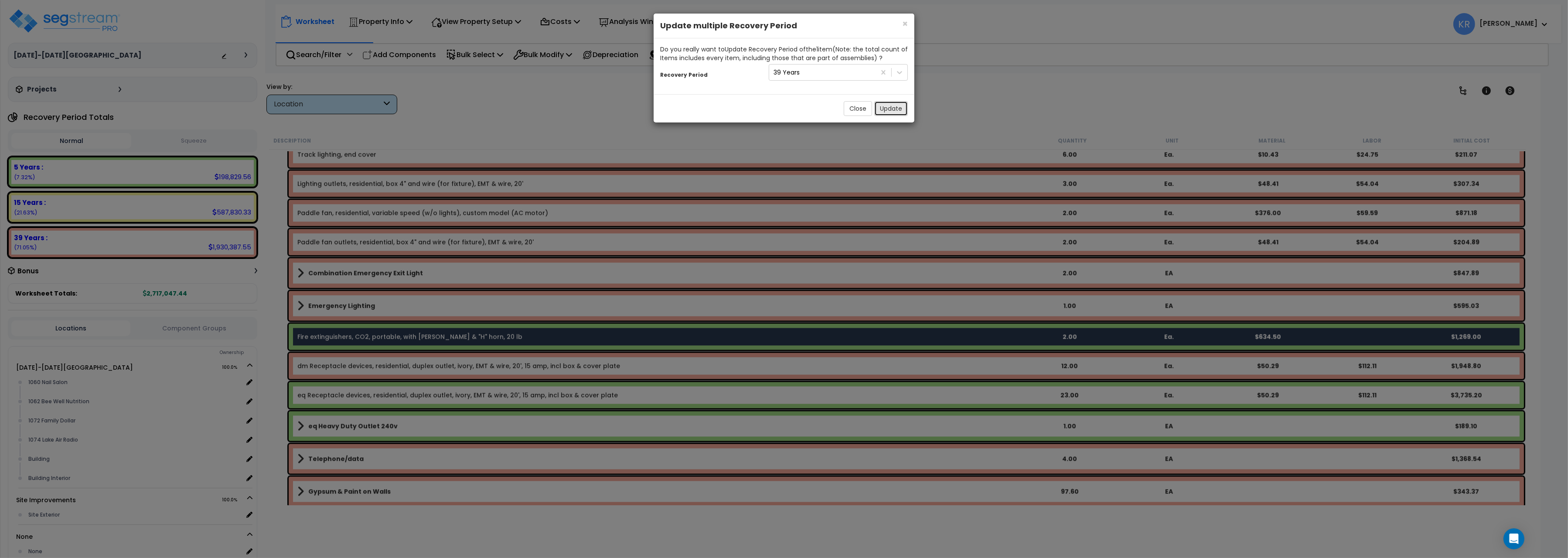
click at [891, 110] on button "Update" at bounding box center [891, 108] width 33 height 15
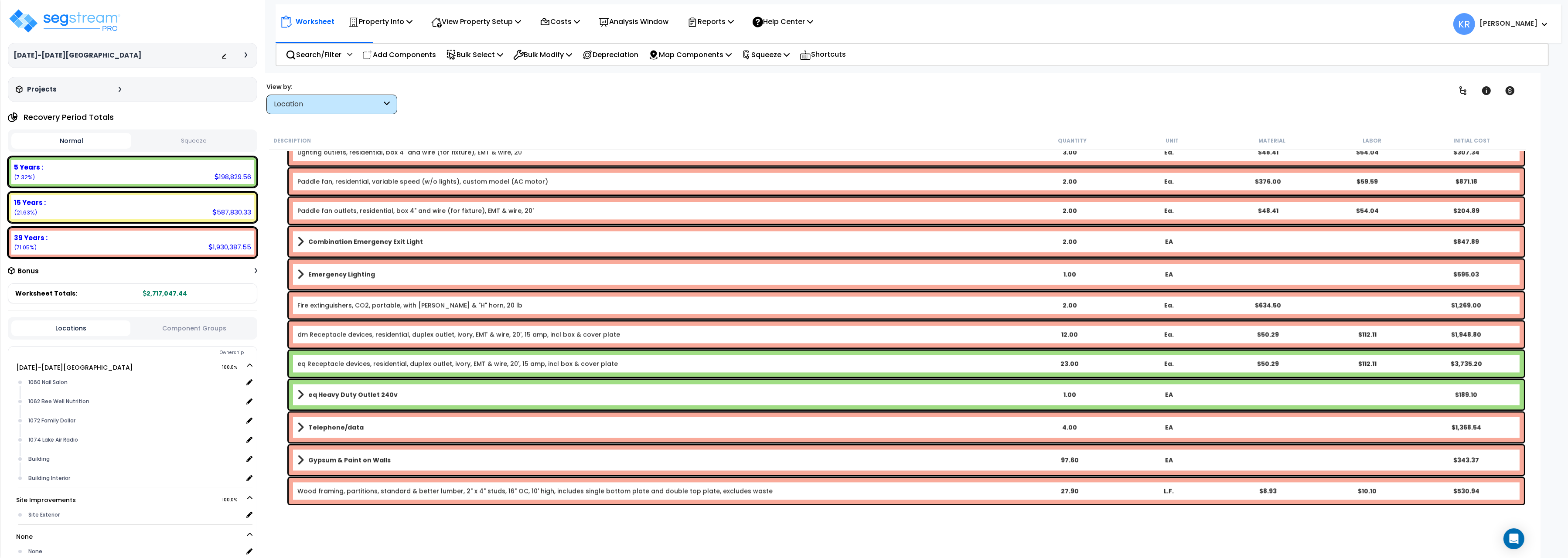
scroll to position [3913, 0]
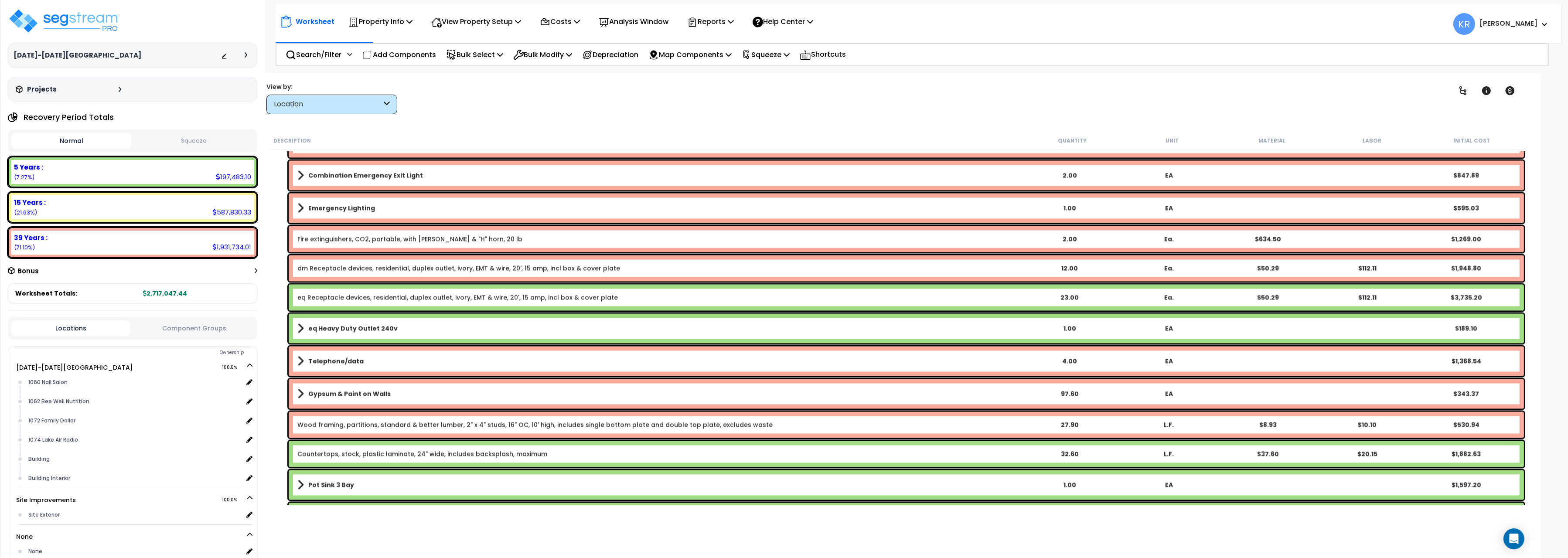
click at [320, 357] on b "Telephone/data" at bounding box center [335, 361] width 55 height 9
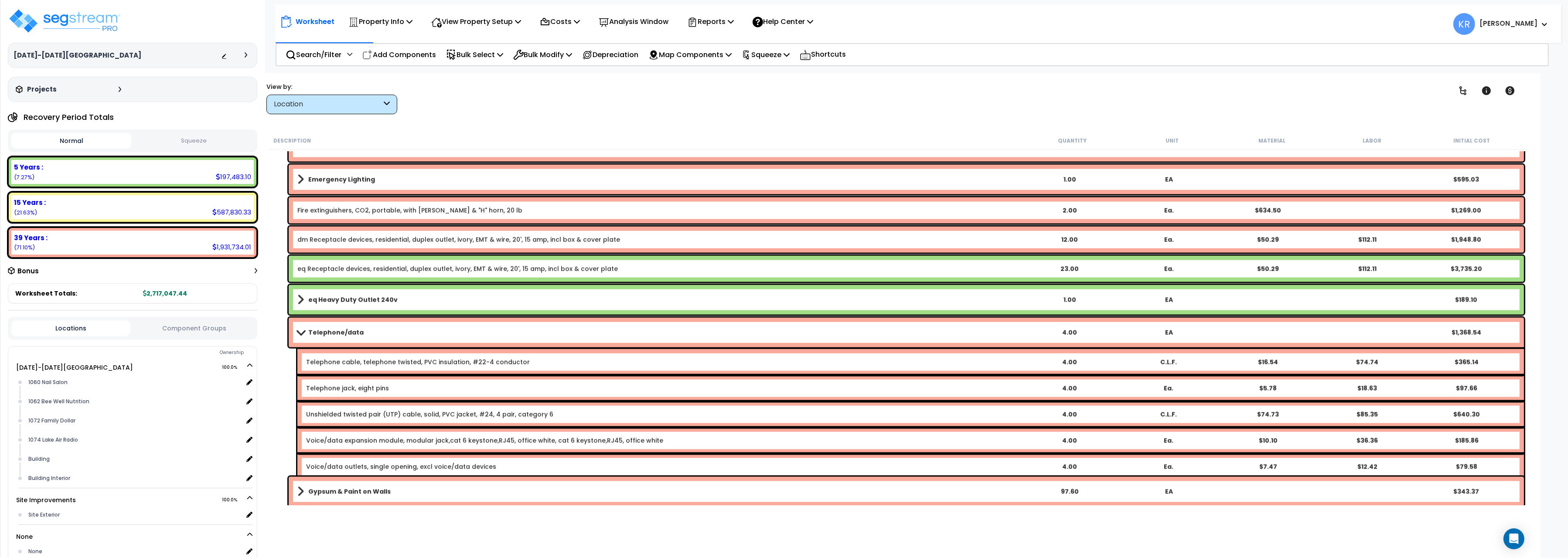
scroll to position [3963, 0]
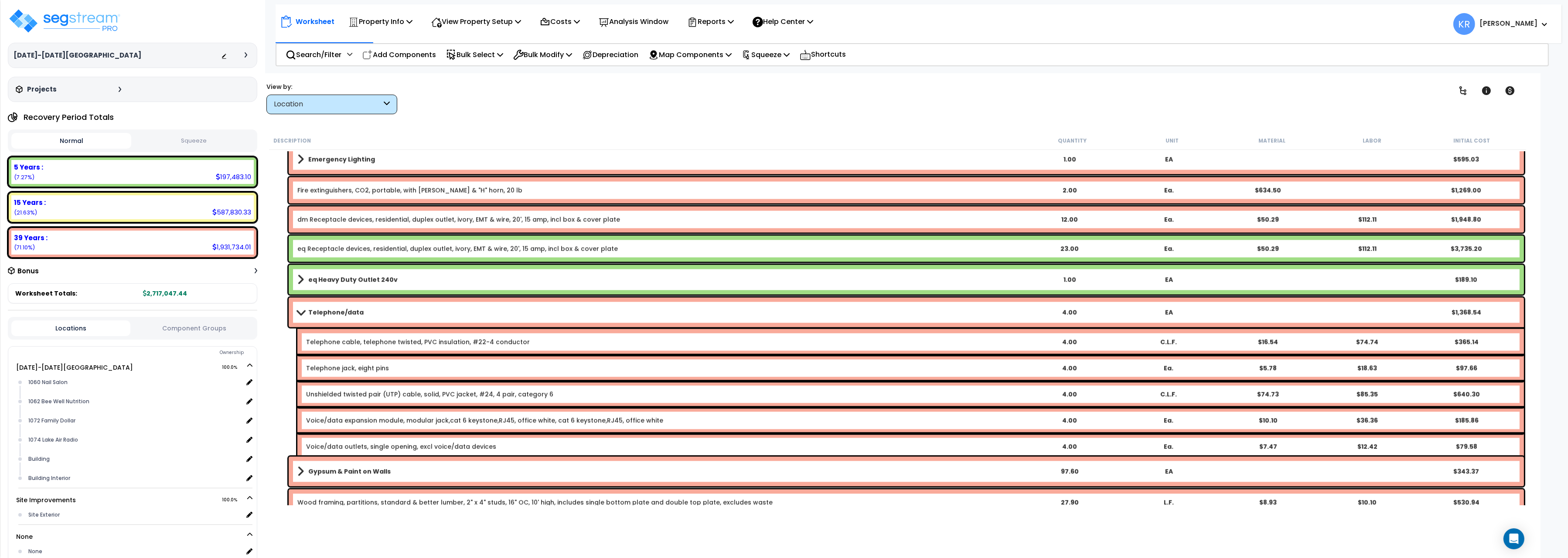
click at [316, 310] on b "Telephone/data" at bounding box center [335, 312] width 55 height 9
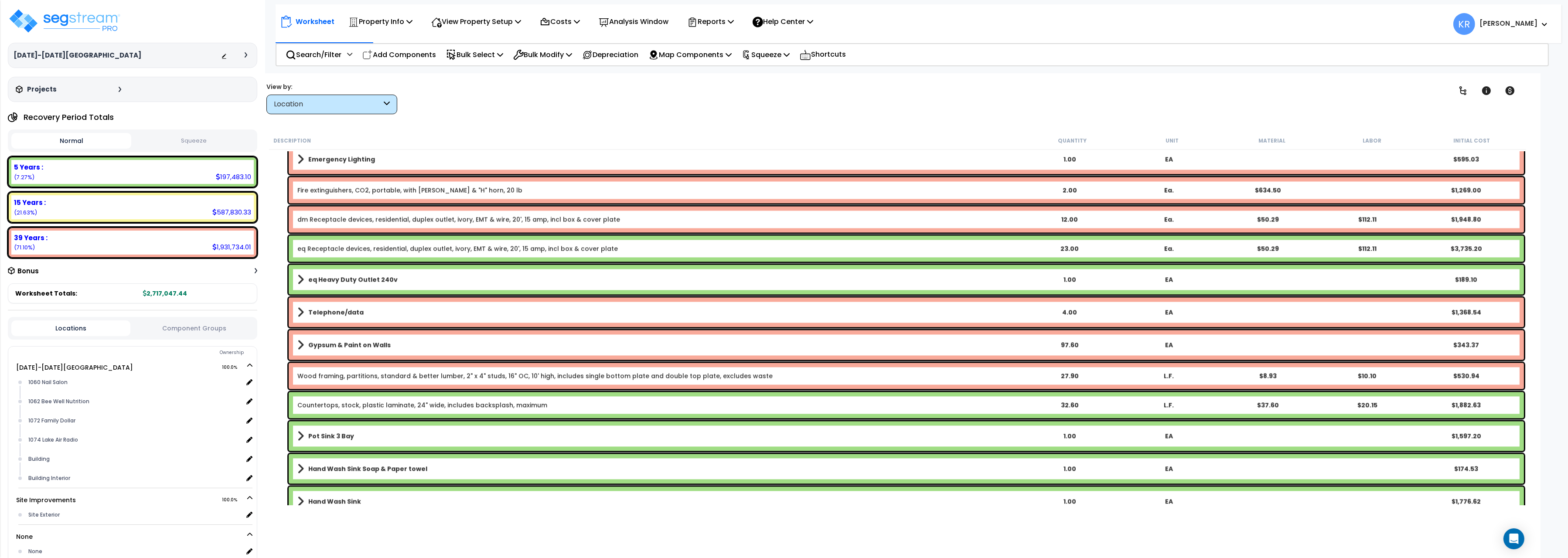
click at [316, 310] on b "Telephone/data" at bounding box center [335, 312] width 55 height 9
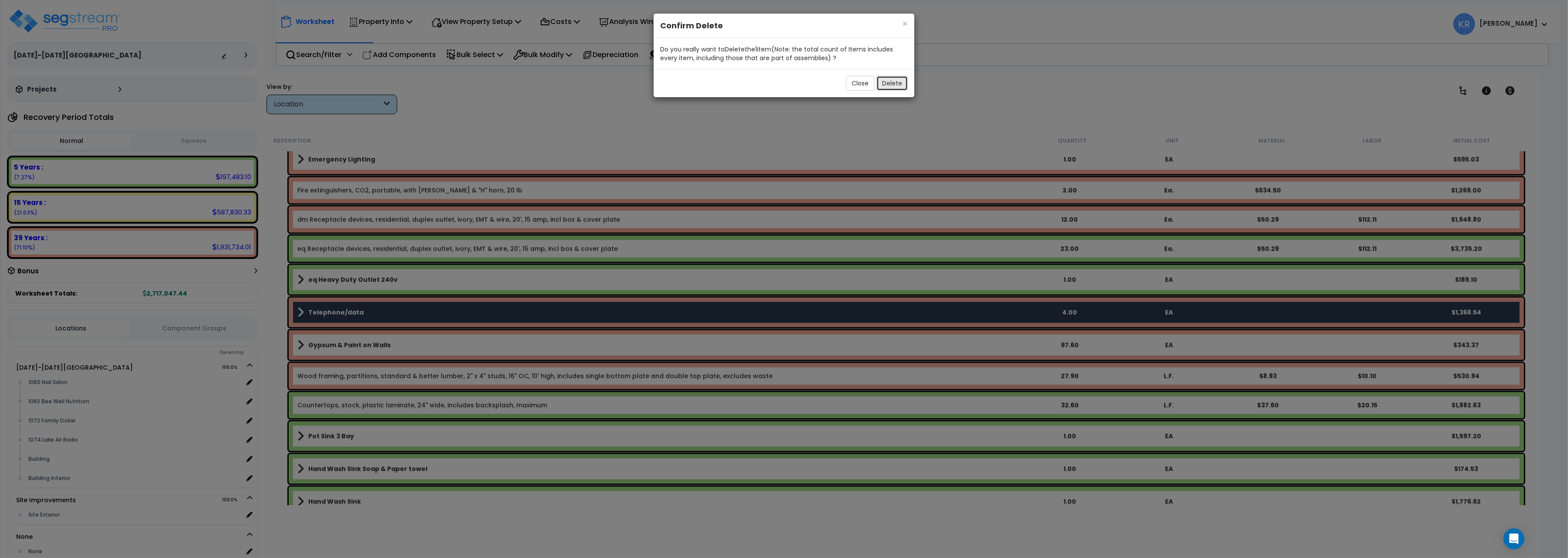
click at [889, 79] on button "Delete" at bounding box center [892, 83] width 32 height 15
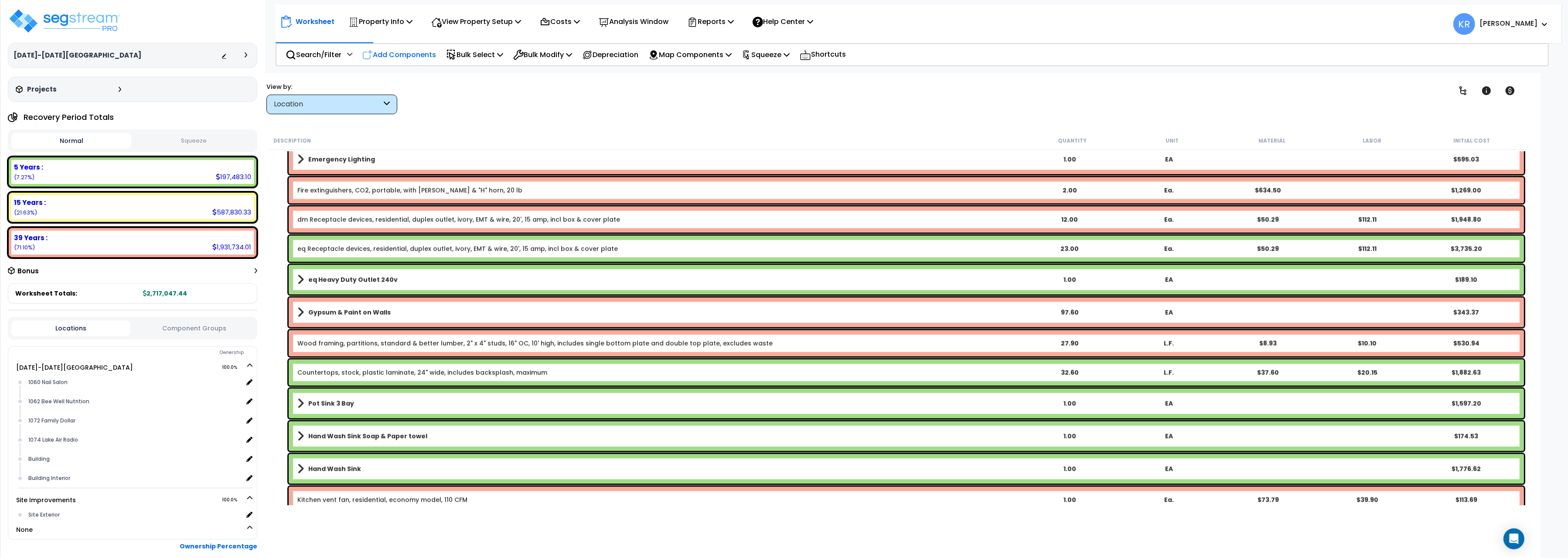
click at [393, 57] on p "Add Components" at bounding box center [399, 54] width 74 height 12
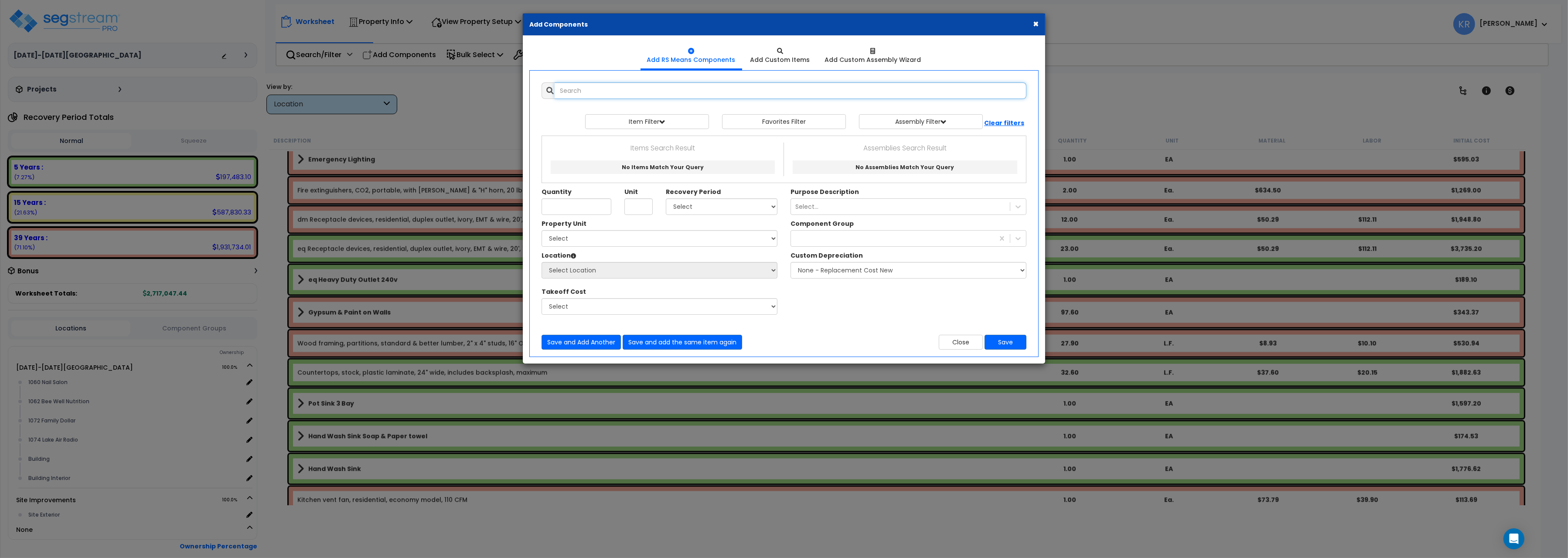
checkbox input "true"
select select
click at [600, 92] on input "text" at bounding box center [790, 90] width 472 height 16
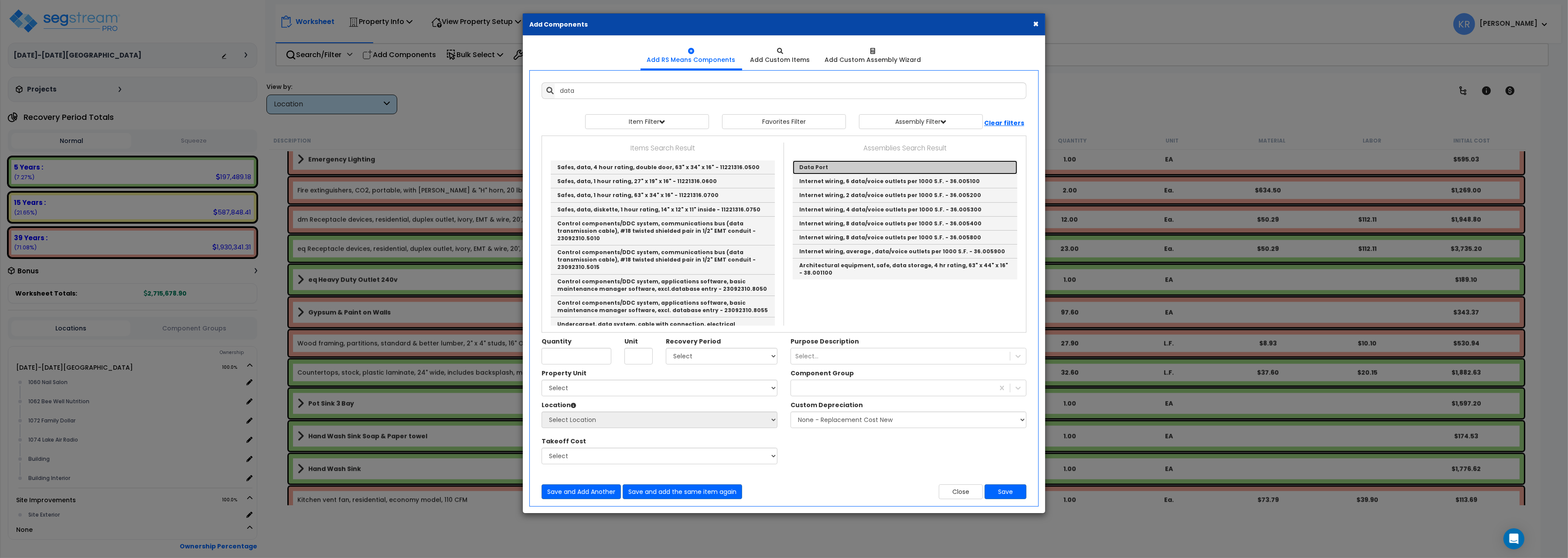
click at [822, 167] on link "Data Port" at bounding box center [905, 167] width 225 height 14
type input "Data Port"
type input "EA."
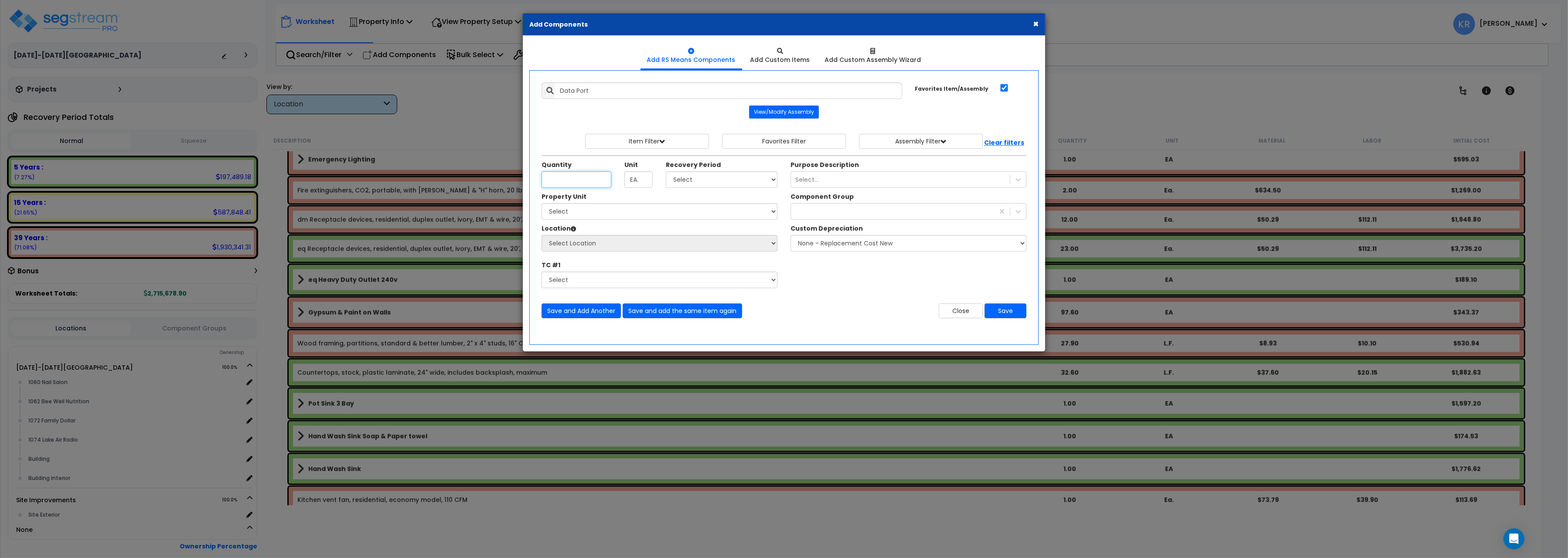
click at [553, 186] on input "Unit Quantity" at bounding box center [576, 180] width 70 height 16
type input "4"
click at [542, 203] on select "Select 1060-1074 Riverplace Mall Site Improvements" at bounding box center [660, 211] width 236 height 16
select select "162384"
click option "[DATE]-[DATE][GEOGRAPHIC_DATA]" at bounding box center [0, 0] width 0 height 0
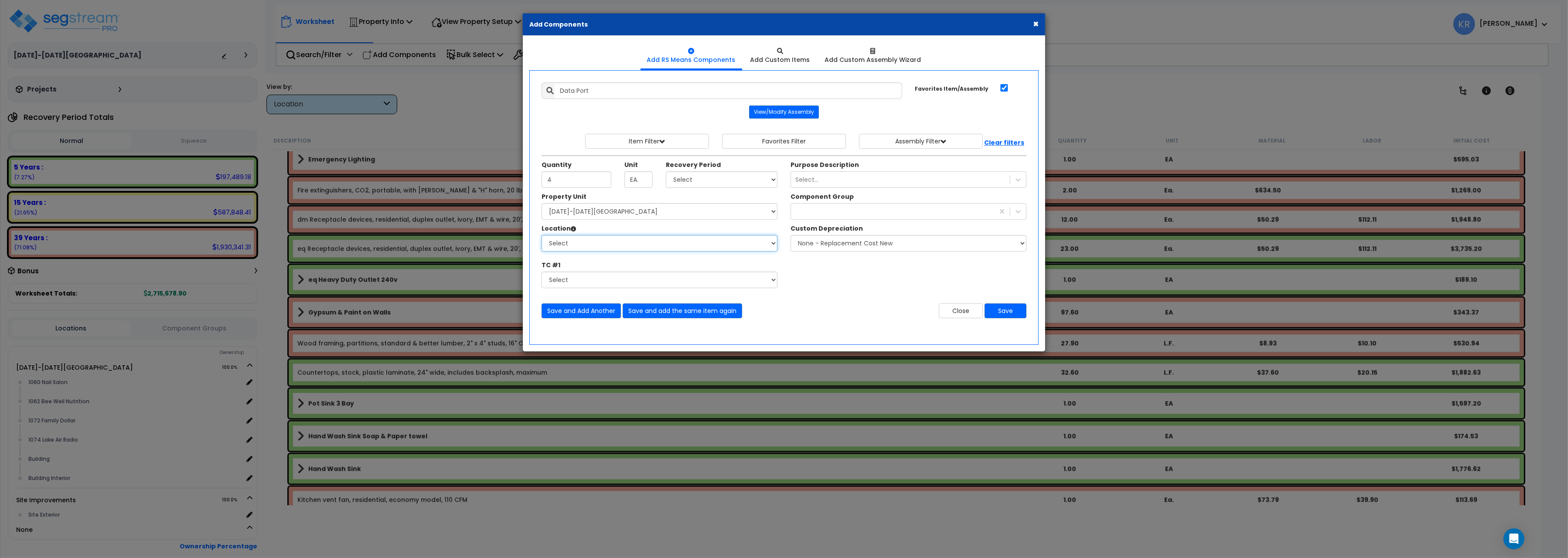
click at [542, 235] on select "Select 1060 Nail Salon 1062 Bee Well Nutrition 1072 Family Dollar 1074 Lake Air…" at bounding box center [660, 243] width 236 height 16
select select "31341"
click option "1062 Bee Well Nutrition" at bounding box center [0, 0] width 0 height 0
click at [666, 172] on select "Select 5 Years 7 Years 15 Years 20 Years 39 Years 27.5 Year" at bounding box center [721, 180] width 111 height 16
select select "5Y"
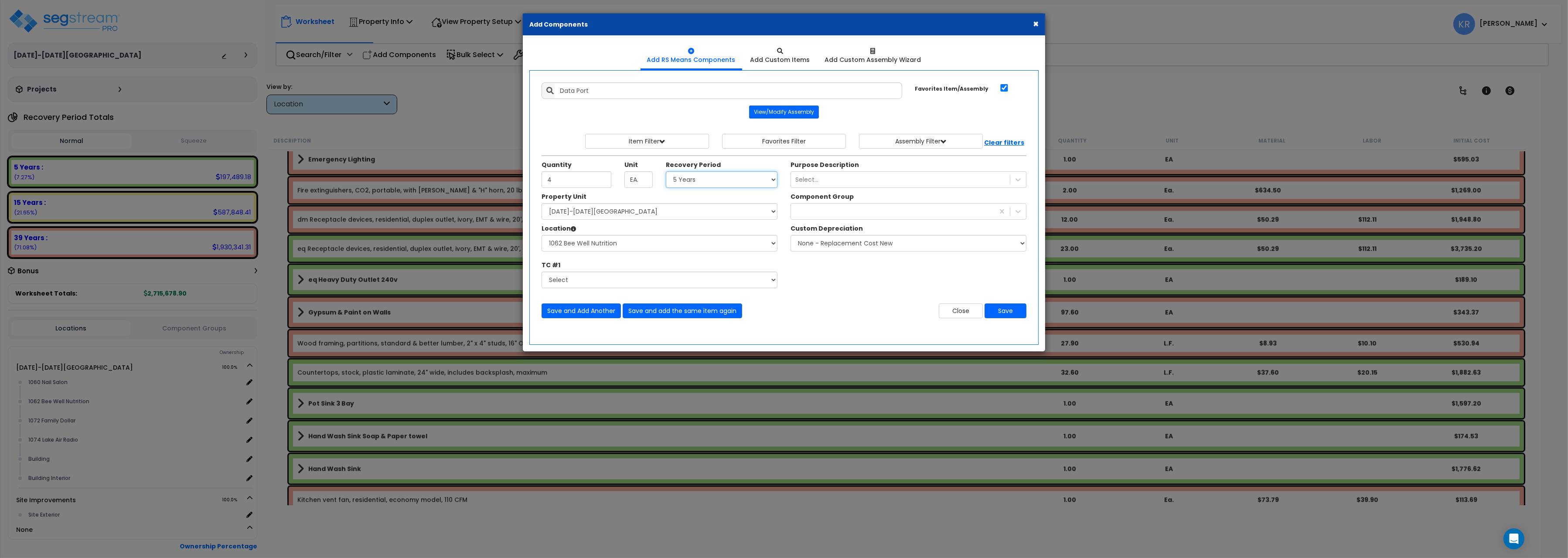
click option "5 Years" at bounding box center [0, 0] width 0 height 0
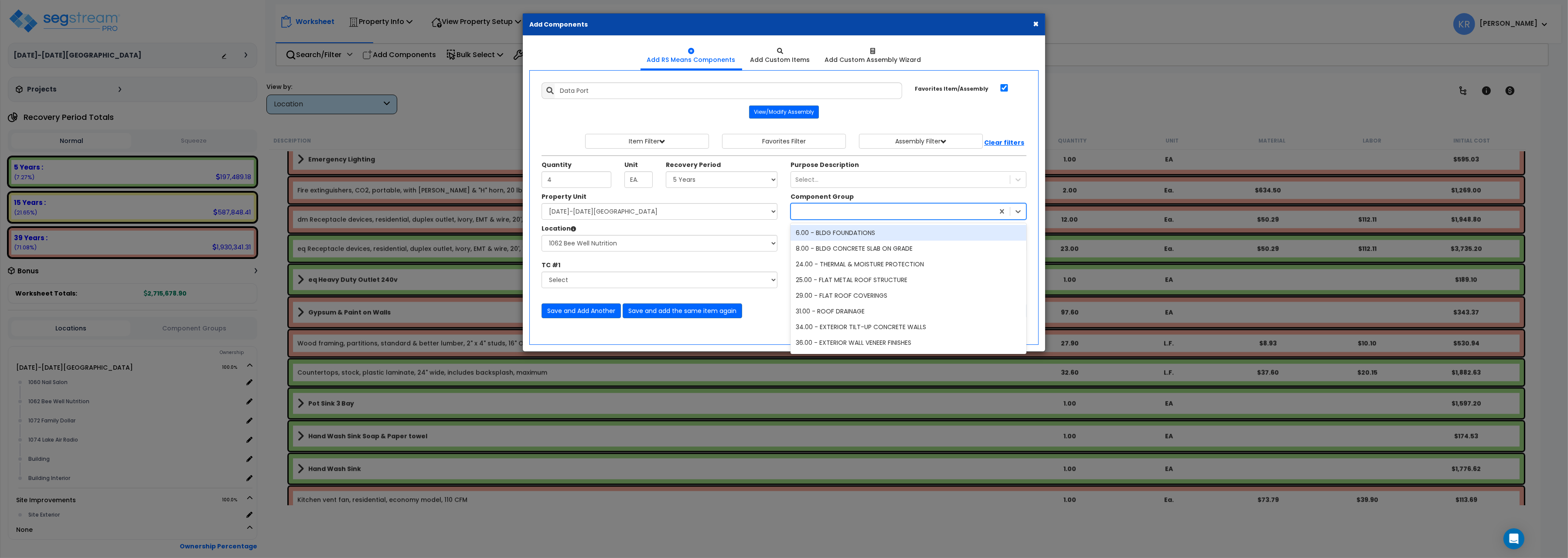
click at [833, 209] on div at bounding box center [892, 211] width 203 height 14
type input "comp"
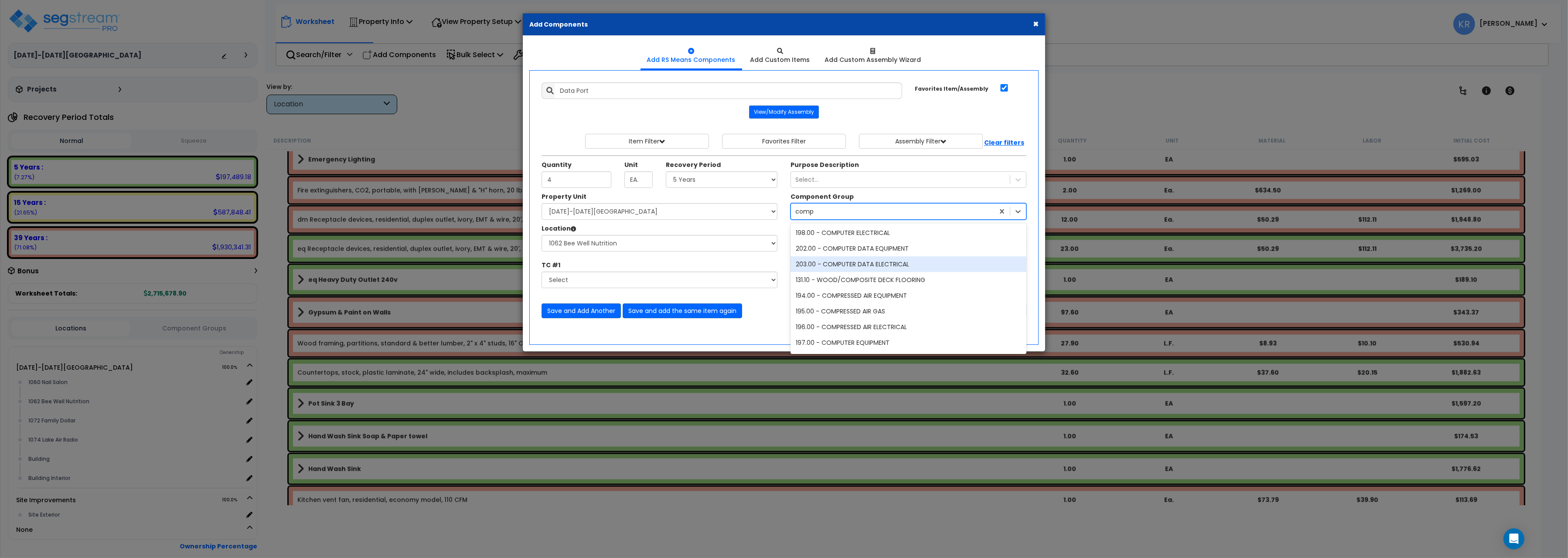
click at [877, 263] on div "203.00 - COMPUTER DATA ELECTRICAL" at bounding box center [909, 264] width 236 height 16
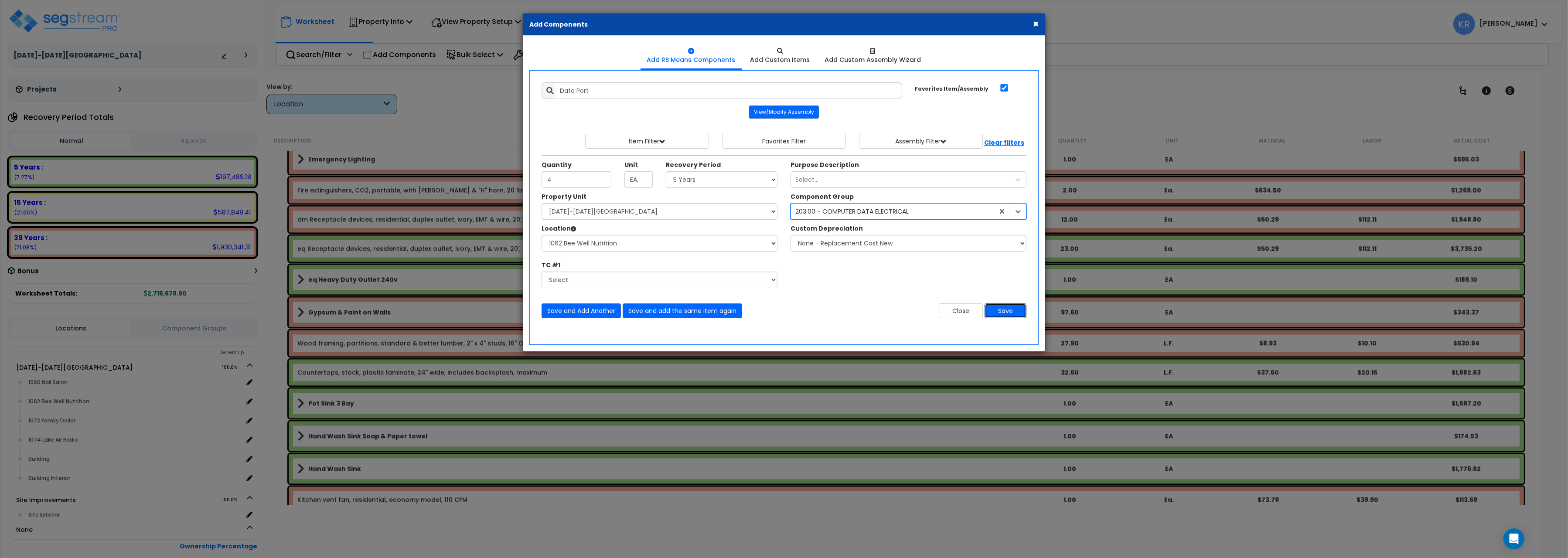
click at [1004, 314] on button "Save" at bounding box center [1006, 311] width 42 height 15
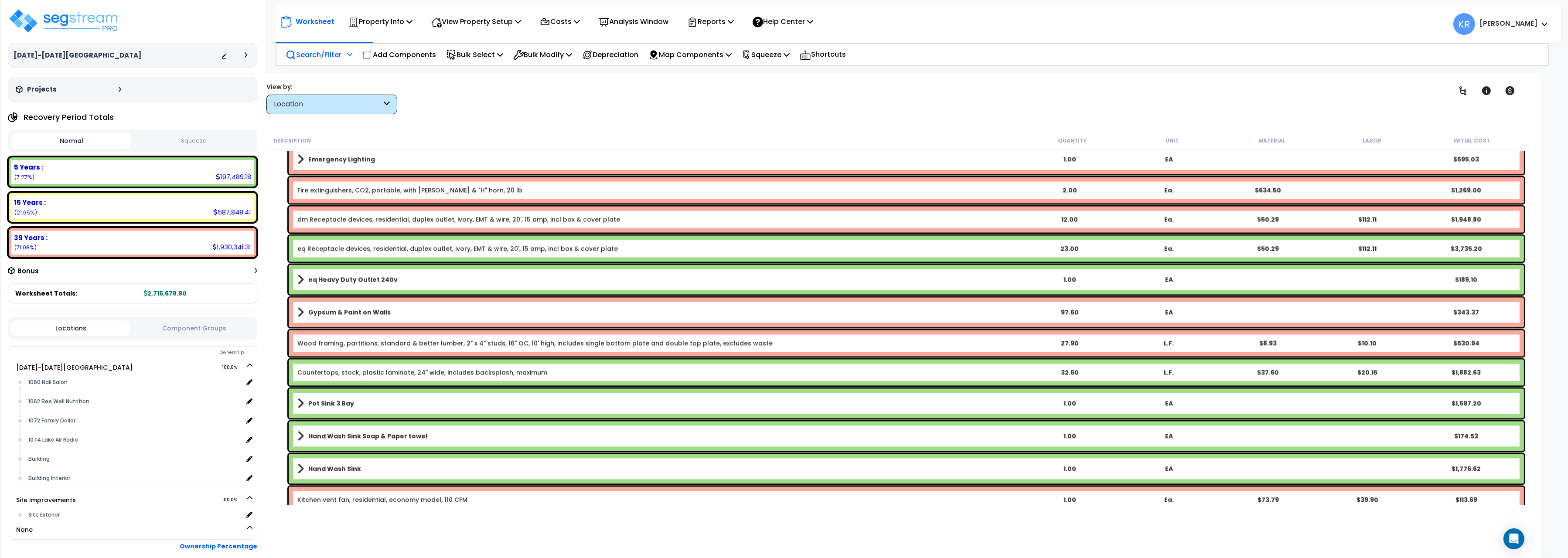
click at [311, 55] on p "Search/Filter" at bounding box center [313, 54] width 56 height 12
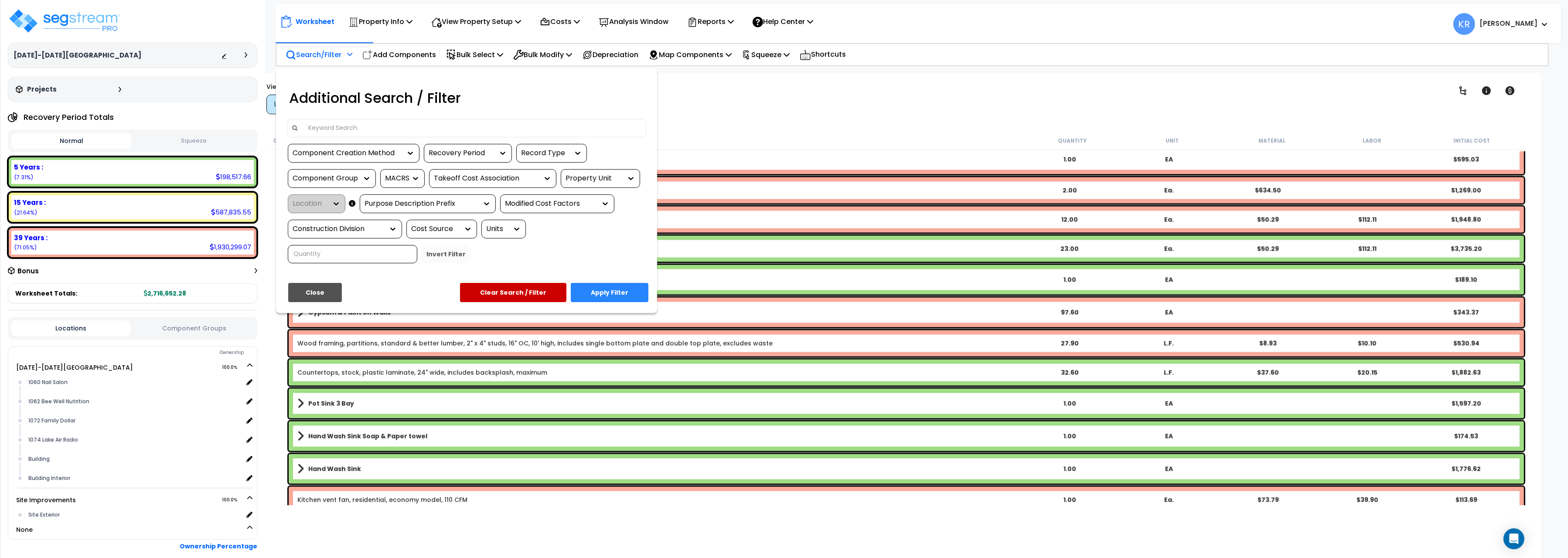
click at [323, 134] on input at bounding box center [472, 128] width 339 height 13
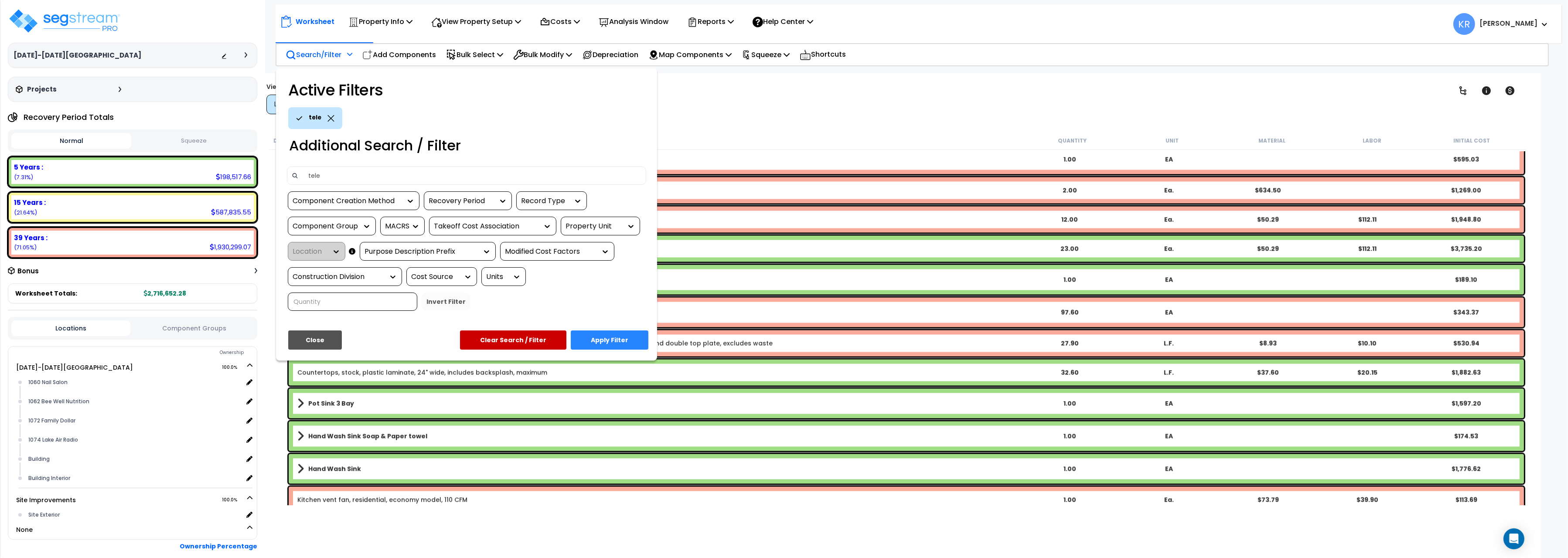
type input "tele"
click at [325, 342] on button "Close" at bounding box center [315, 340] width 54 height 19
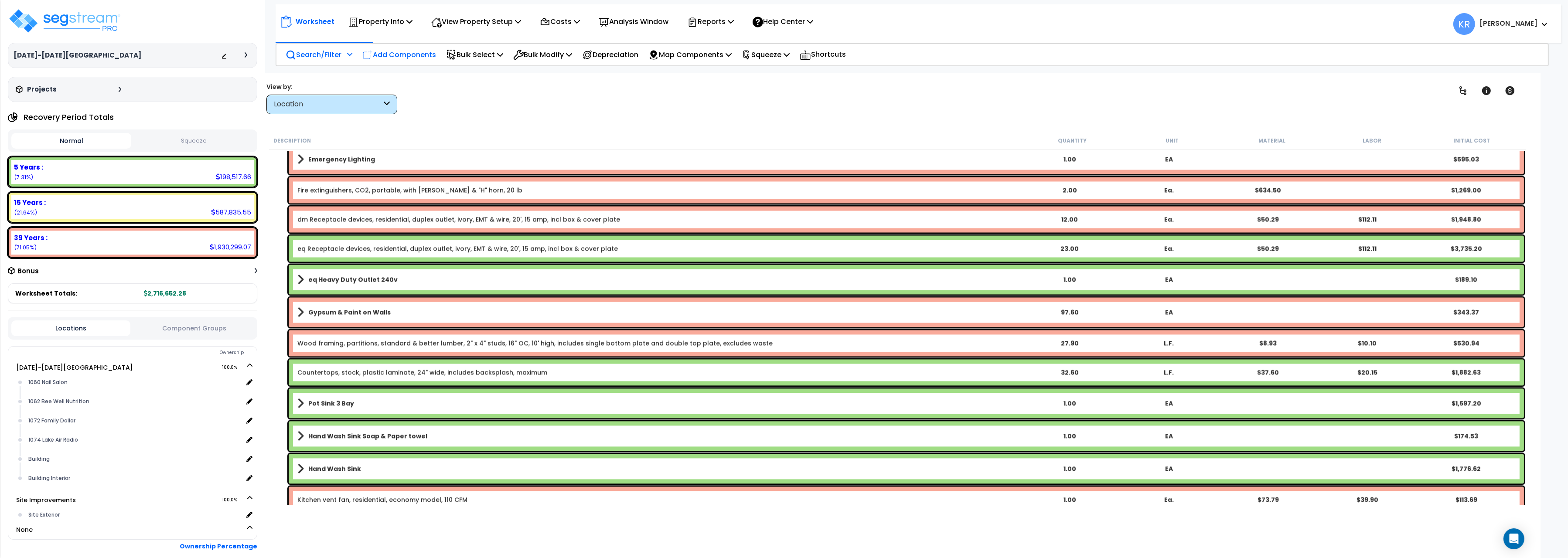
click at [394, 62] on div "Add Components" at bounding box center [399, 55] width 83 height 21
select select
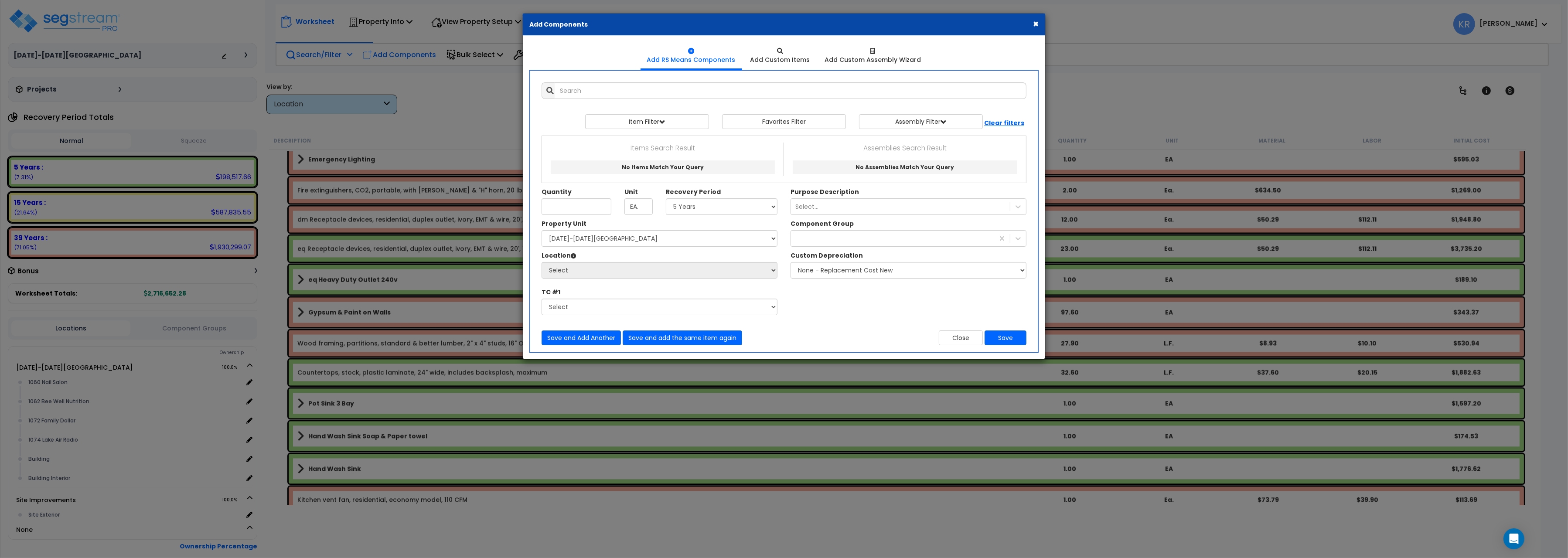
click at [396, 58] on div "× Add Components Add RS Means Components Add Custom Items Add Items" at bounding box center [784, 279] width 1568 height 558
click at [613, 90] on input "text" at bounding box center [790, 90] width 472 height 16
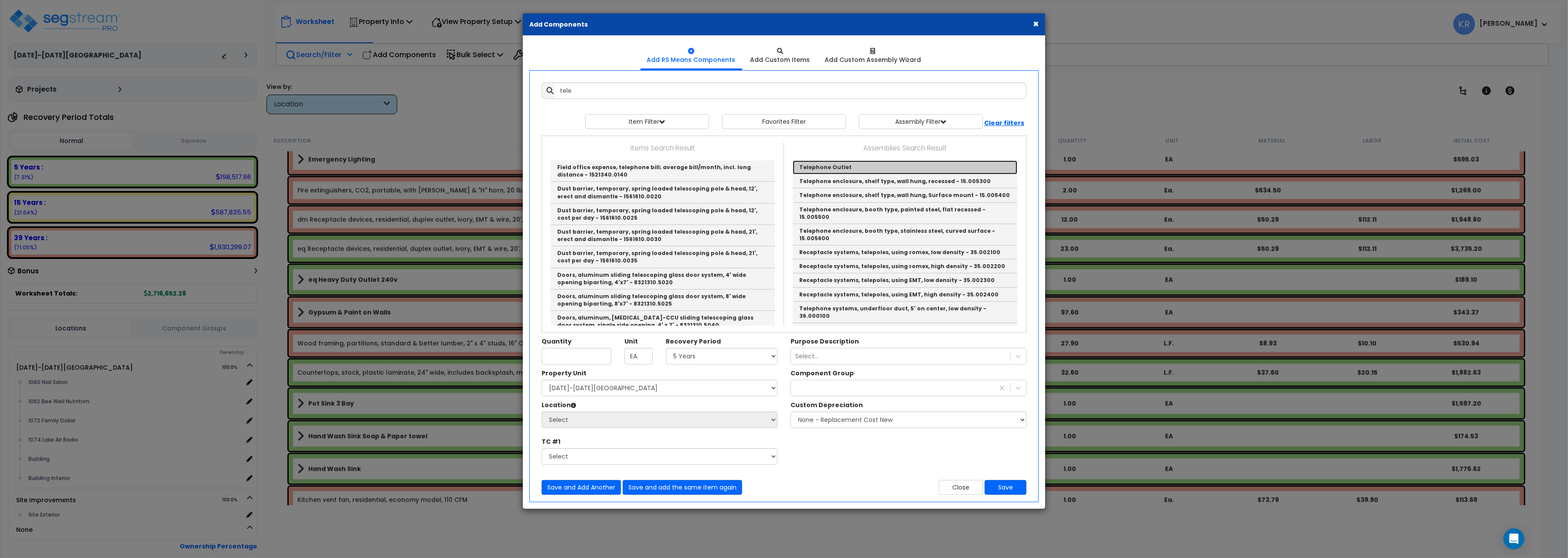
click at [828, 164] on link "Telephone Outlet" at bounding box center [905, 167] width 225 height 14
type input "Telephone Outlet"
type input "EA"
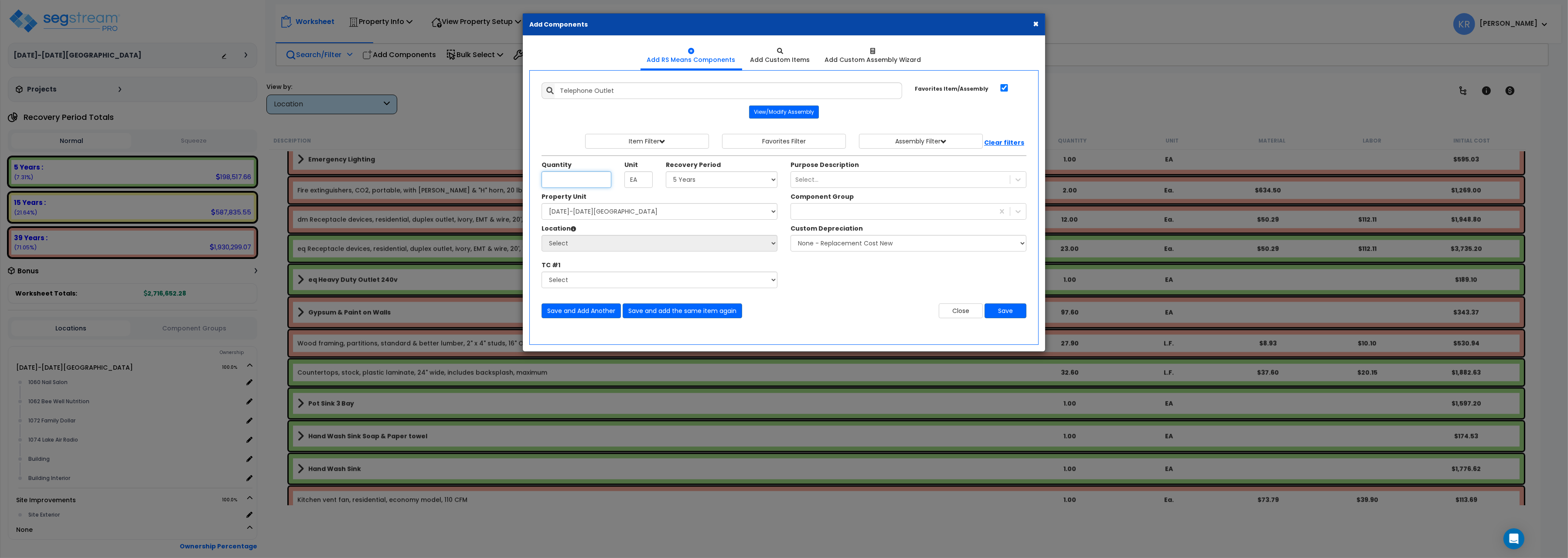
click at [585, 183] on input "Unit Quantity" at bounding box center [576, 180] width 70 height 16
type input "4"
click at [666, 172] on select "Select 5 Years 7 Years 15 Years 20 Years 39 Years 27.5 Year" at bounding box center [721, 180] width 111 height 16
select select "7Y"
click option "7 Years" at bounding box center [0, 0] width 0 height 0
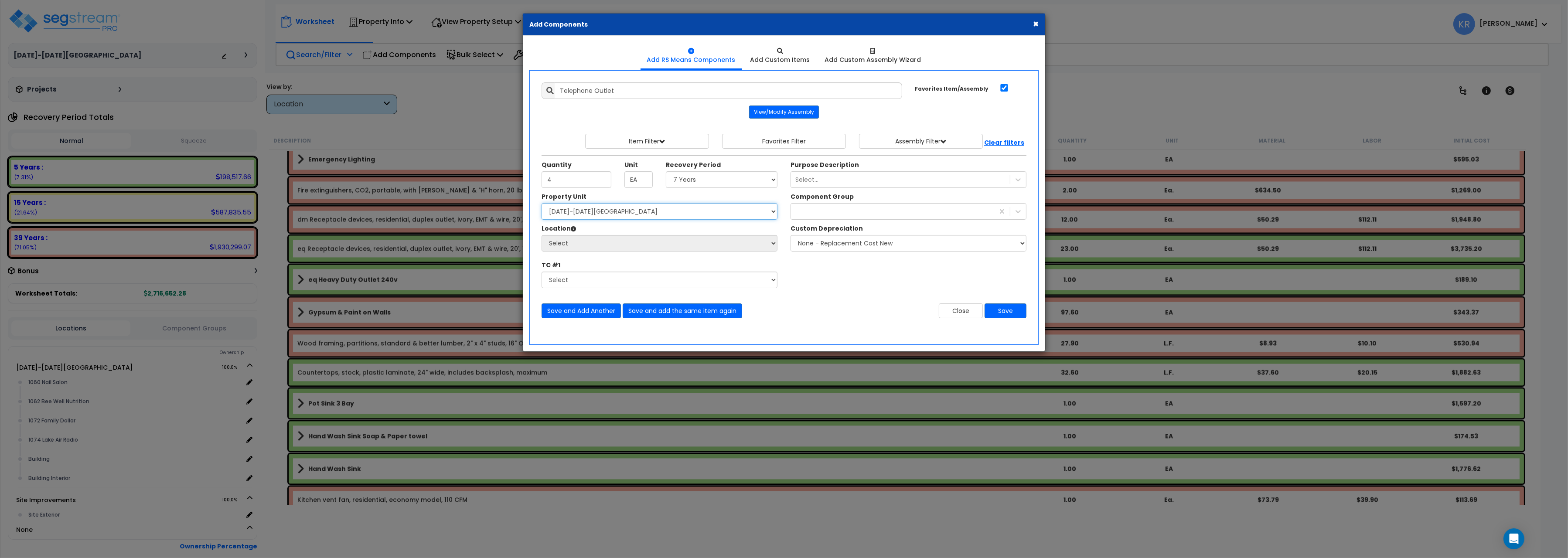
click at [542, 203] on select "Select 1060-1074 Riverplace Mall Site Improvements" at bounding box center [660, 211] width 236 height 16
select select "162384"
click option "[DATE]-[DATE][GEOGRAPHIC_DATA]" at bounding box center [0, 0] width 0 height 0
click at [542, 235] on select "Select 1060 Nail Salon 1062 Bee Well Nutrition 1072 Family Dollar 1074 Lake Air…" at bounding box center [660, 243] width 236 height 16
select select "31341"
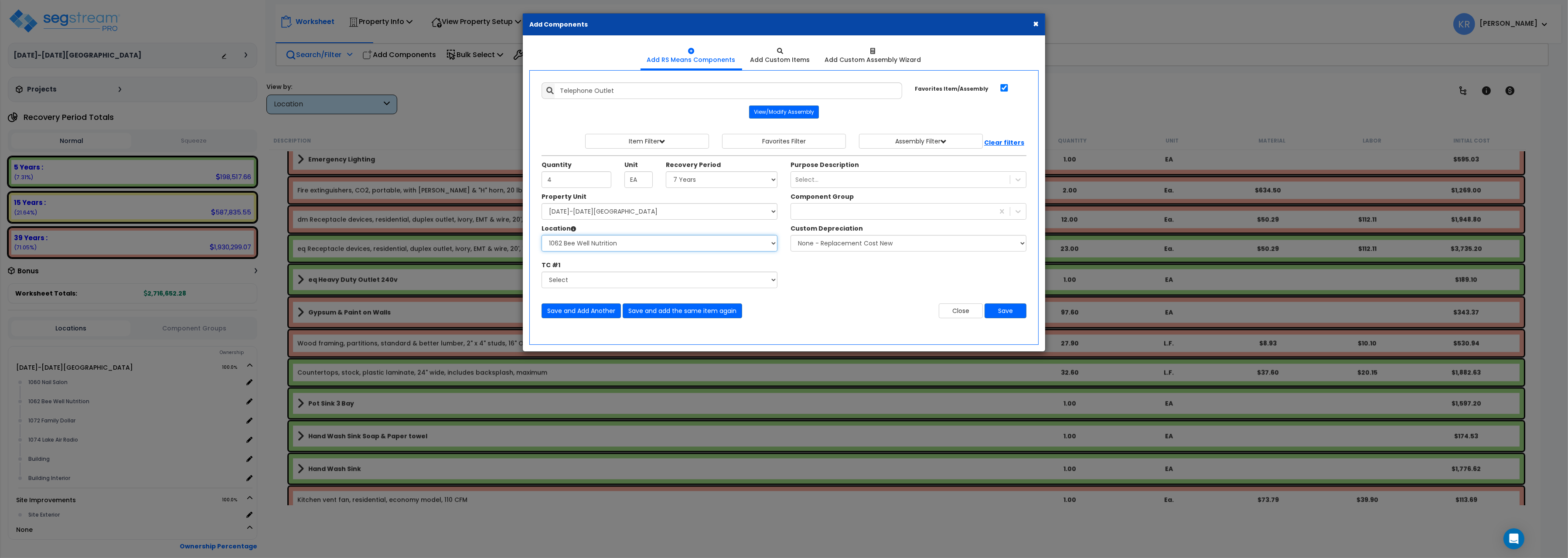
click option "1062 Bee Well Nutrition" at bounding box center [0, 0] width 0 height 0
click at [808, 179] on div "Select..." at bounding box center [807, 180] width 23 height 9
click at [783, 158] on div "Quantity 4 Unit EA Recovery Period Select 5 Years" at bounding box center [784, 173] width 498 height 37
click at [813, 209] on div at bounding box center [892, 211] width 203 height 14
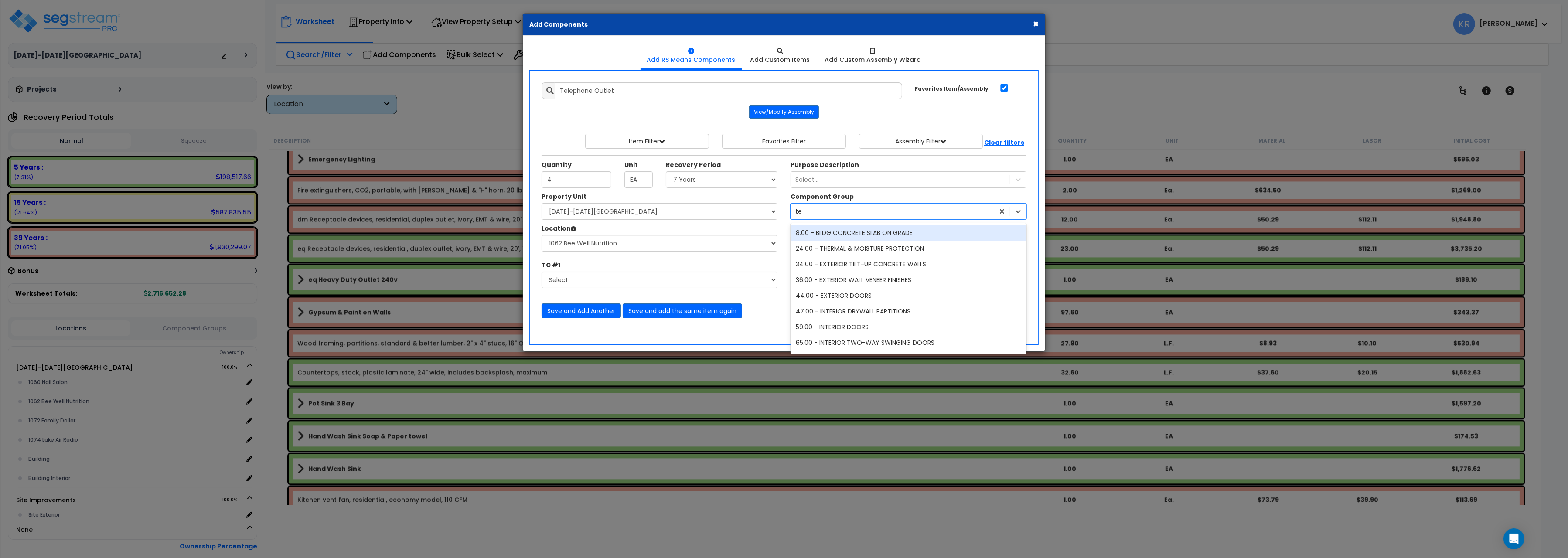
type input "tel"
click at [855, 235] on div "344.00 - TELEPHONE DATA" at bounding box center [909, 233] width 236 height 16
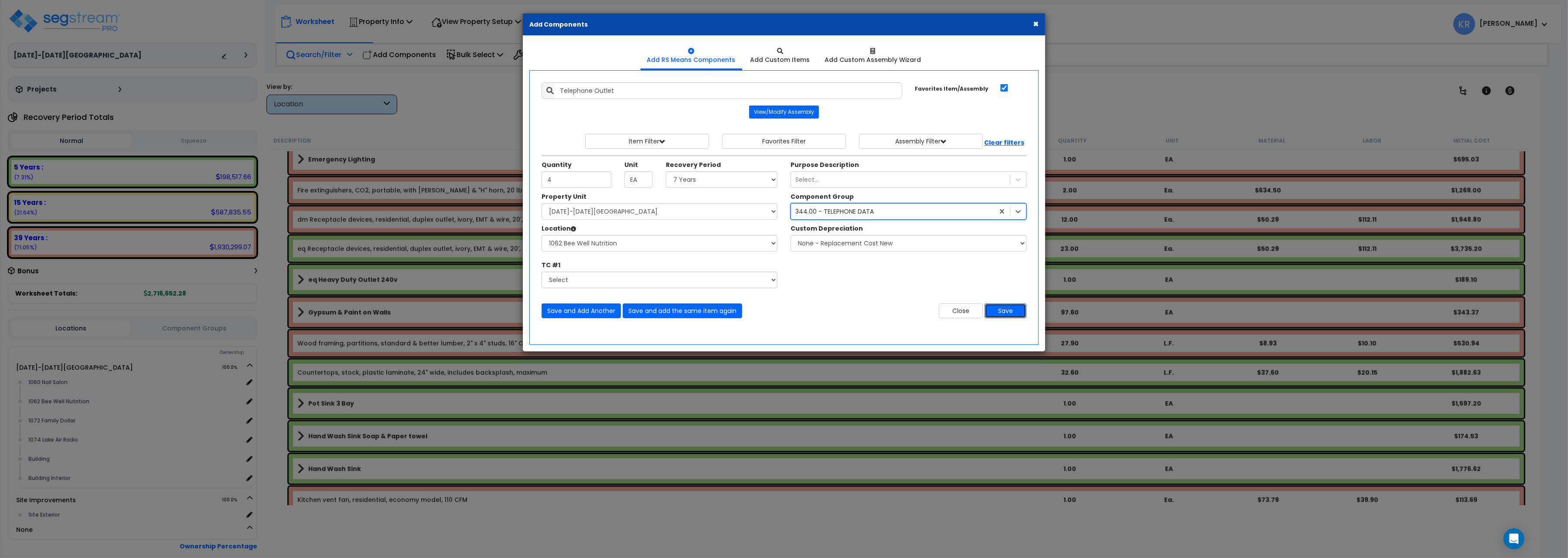
click at [1018, 313] on button "Save" at bounding box center [1006, 311] width 42 height 15
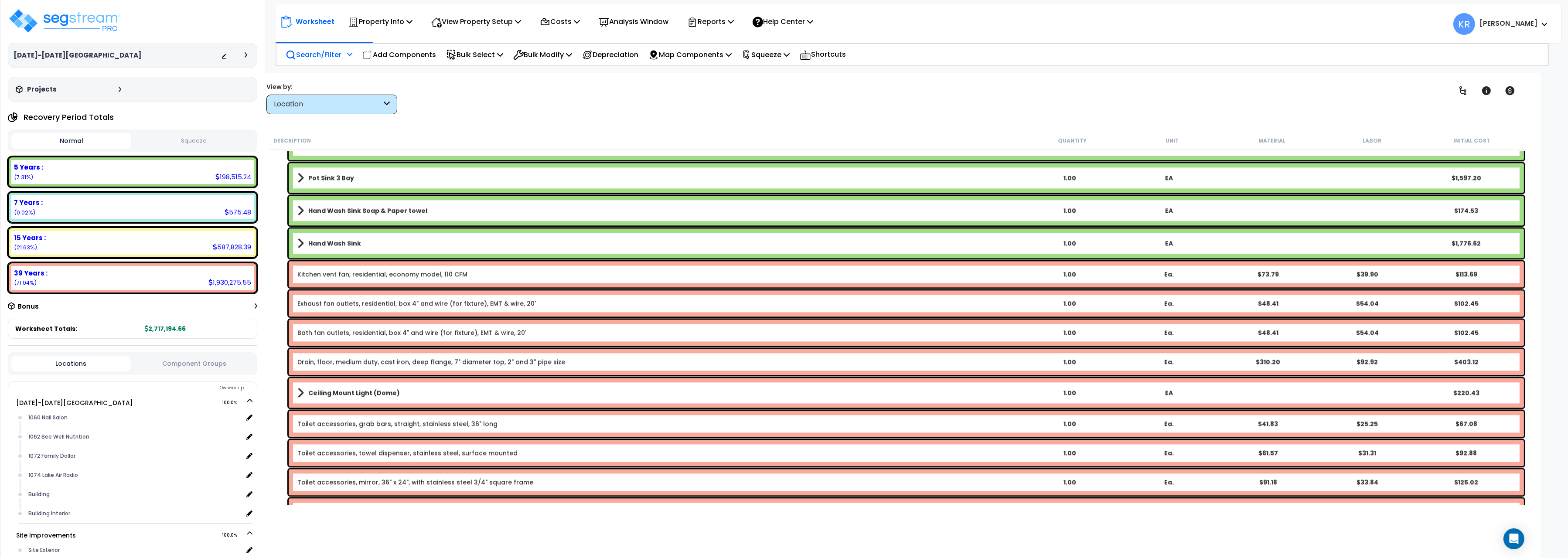
scroll to position [4206, 0]
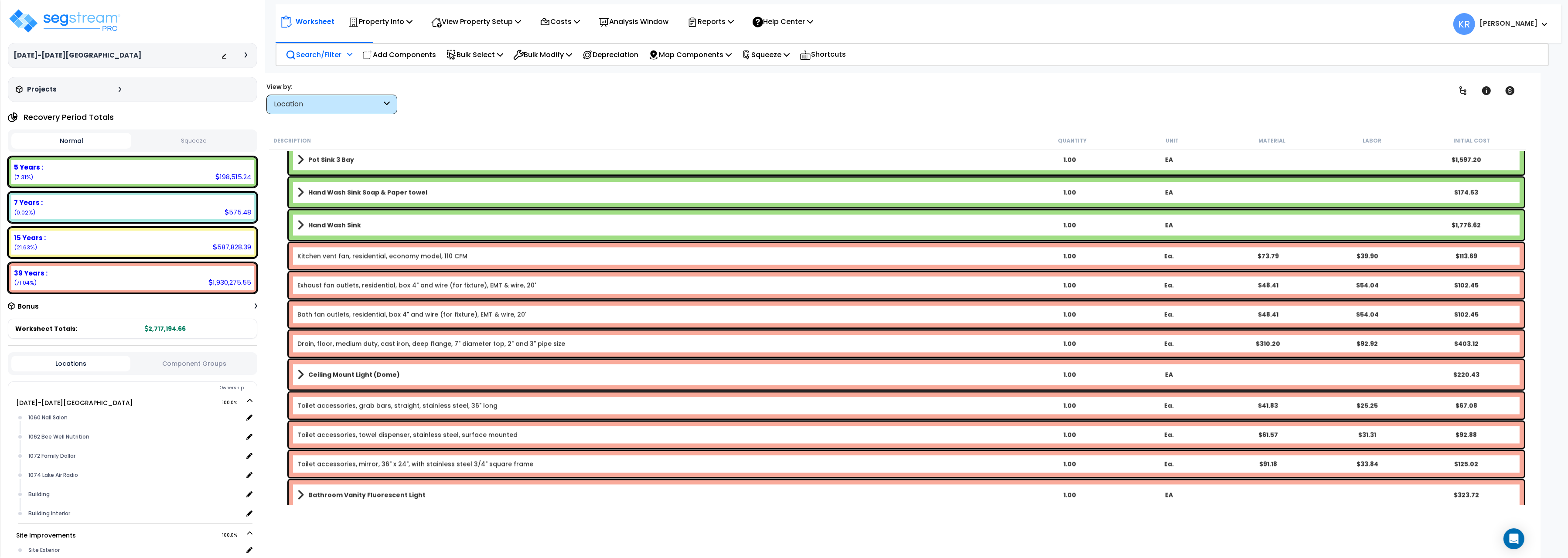
click at [366, 253] on link "Kitchen vent fan, residential, economy model, 110 CFM" at bounding box center [382, 256] width 170 height 9
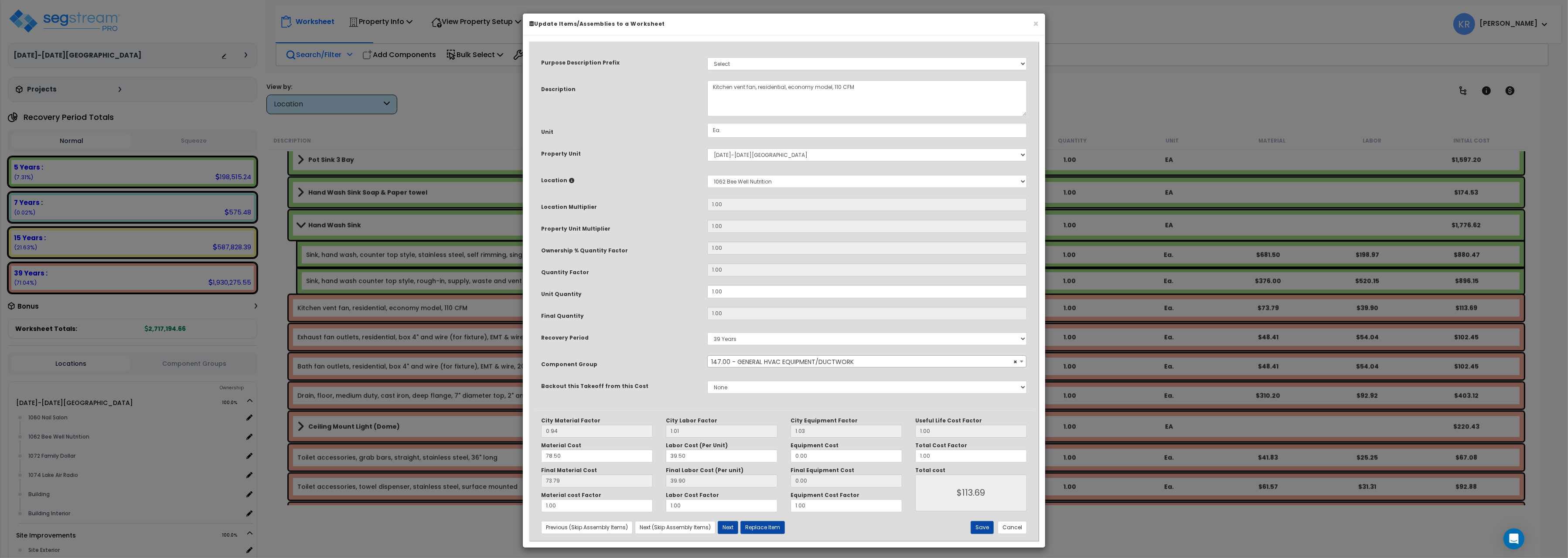
click at [748, 361] on span "× 147.00 - GENERAL HVAC EQUIPMENT/DUCTWORK" at bounding box center [867, 362] width 318 height 12
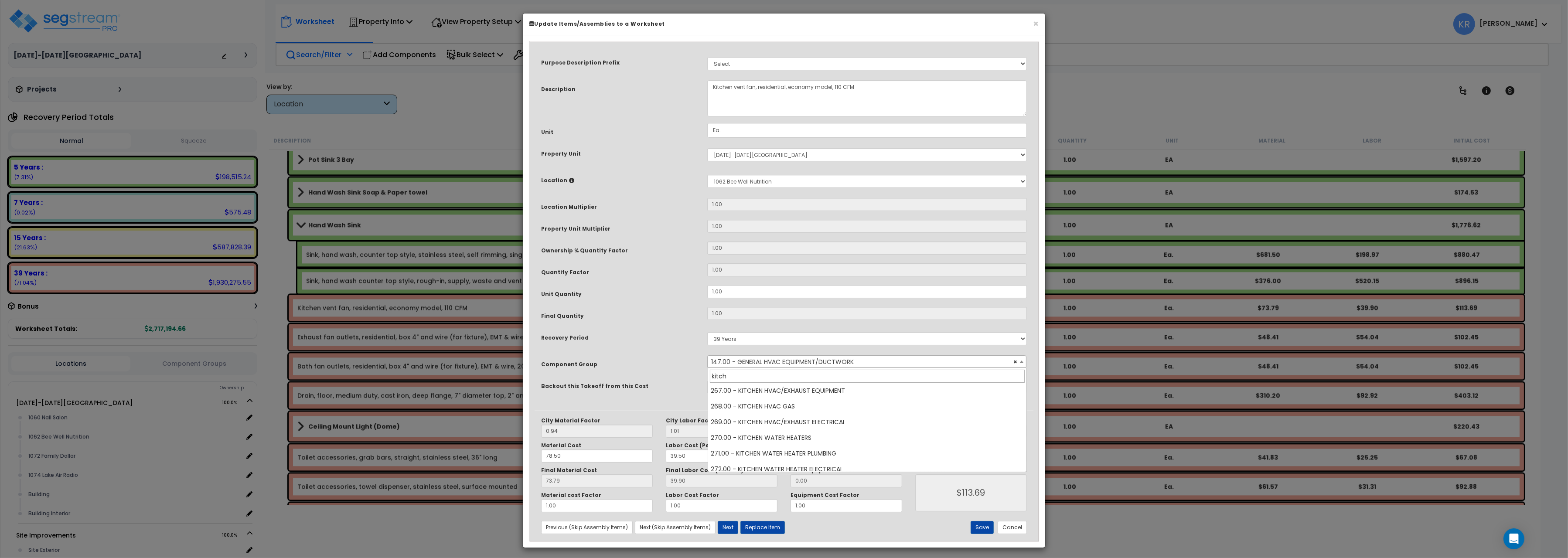
scroll to position [97, 0]
type input "kitch"
select select "57064"
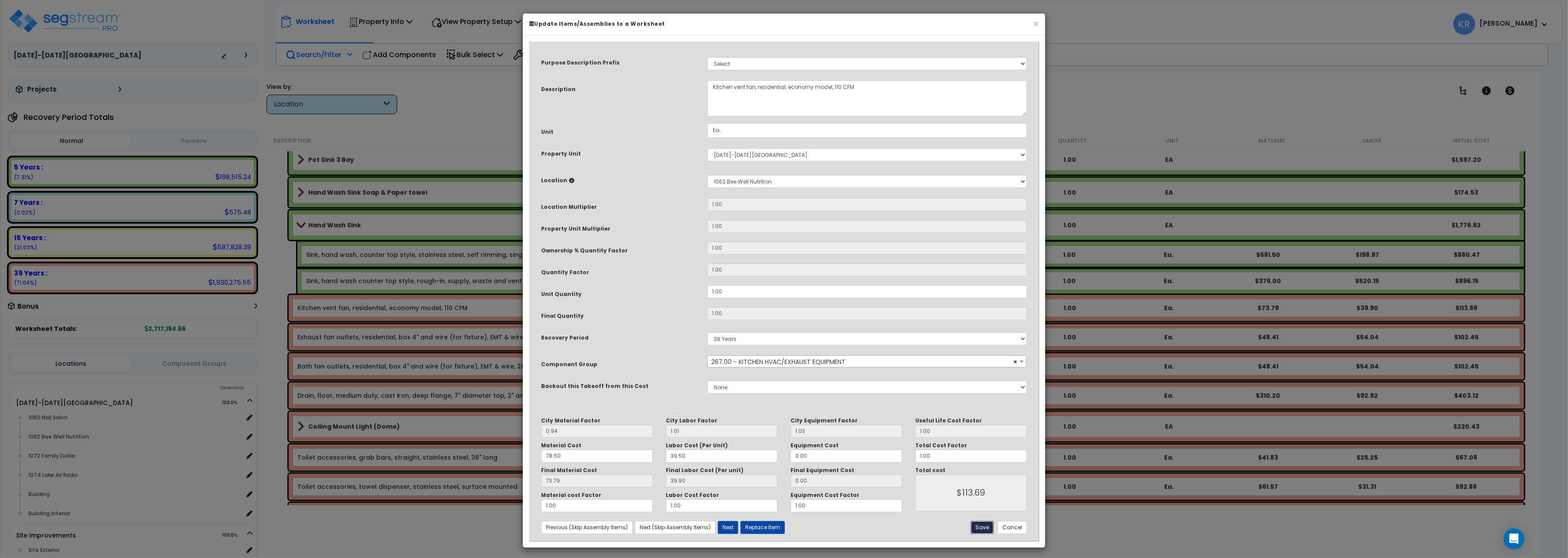
click at [991, 529] on button "Save" at bounding box center [982, 527] width 23 height 13
type input "113.69"
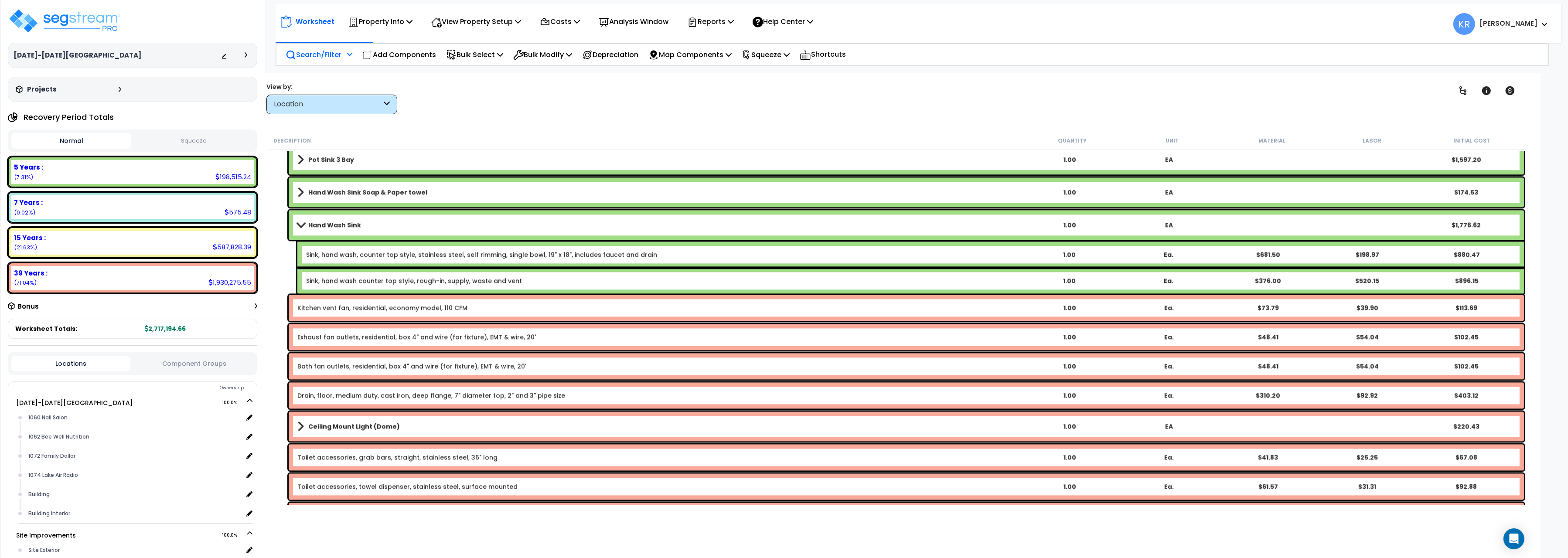
click at [399, 306] on link "Kitchen vent fan, residential, economy model, 110 CFM" at bounding box center [382, 308] width 170 height 9
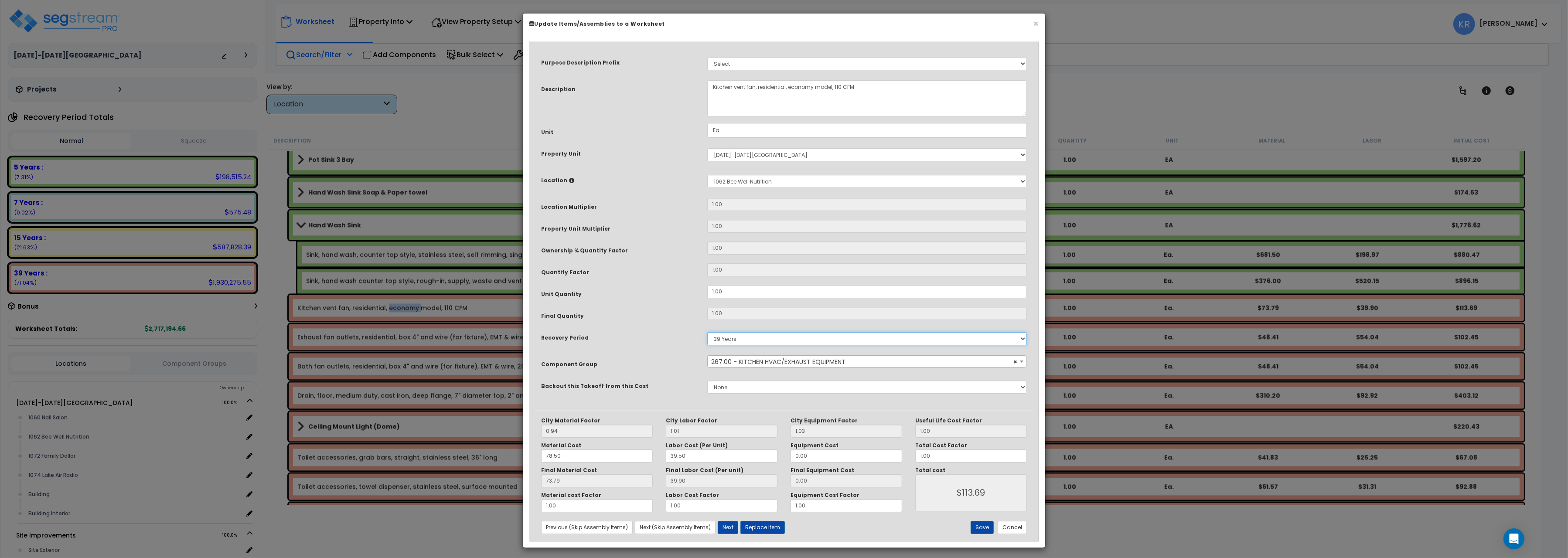
click at [707, 332] on select "5 Years 7 Years 15 Years 20 Years 39 Years 27.5 Year" at bounding box center [867, 338] width 320 height 13
select select "5Y"
click option "5 Years" at bounding box center [0, 0] width 0 height 0
click at [985, 529] on button "Save" at bounding box center [982, 527] width 23 height 13
type input "113.69"
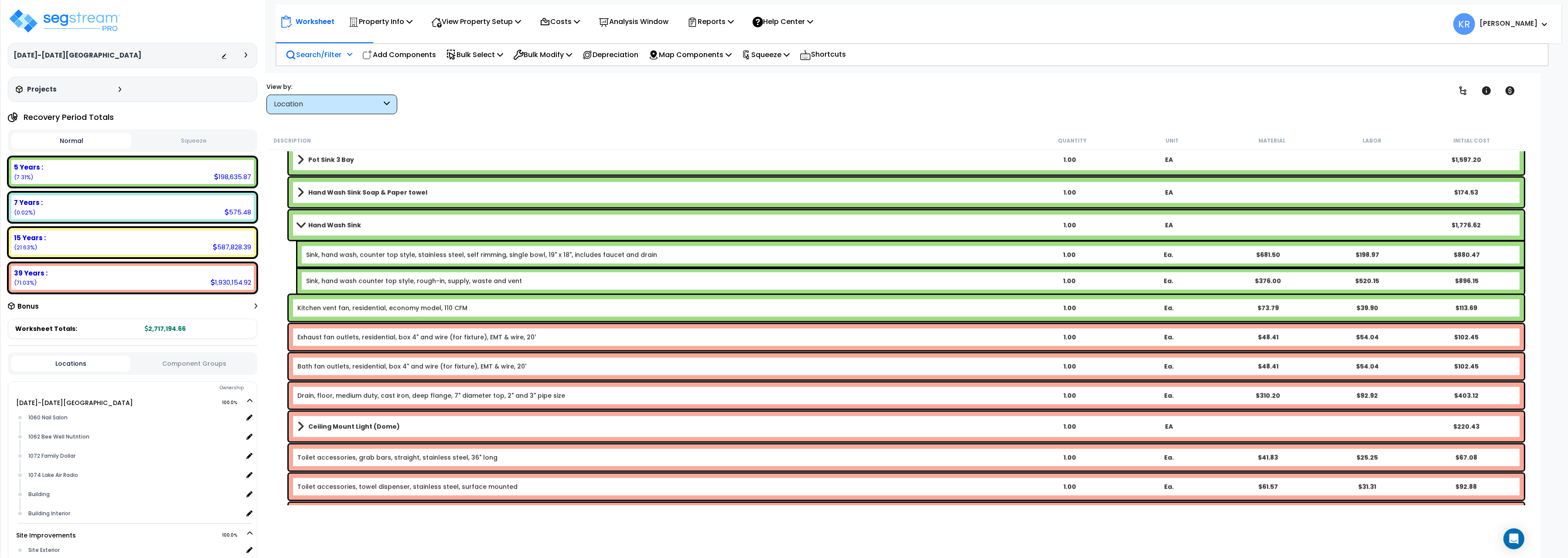
click at [337, 336] on link "Exhaust fan outlets, residential, box 4" and wire (for fixture), EMT & wire, 20'" at bounding box center [417, 337] width 239 height 9
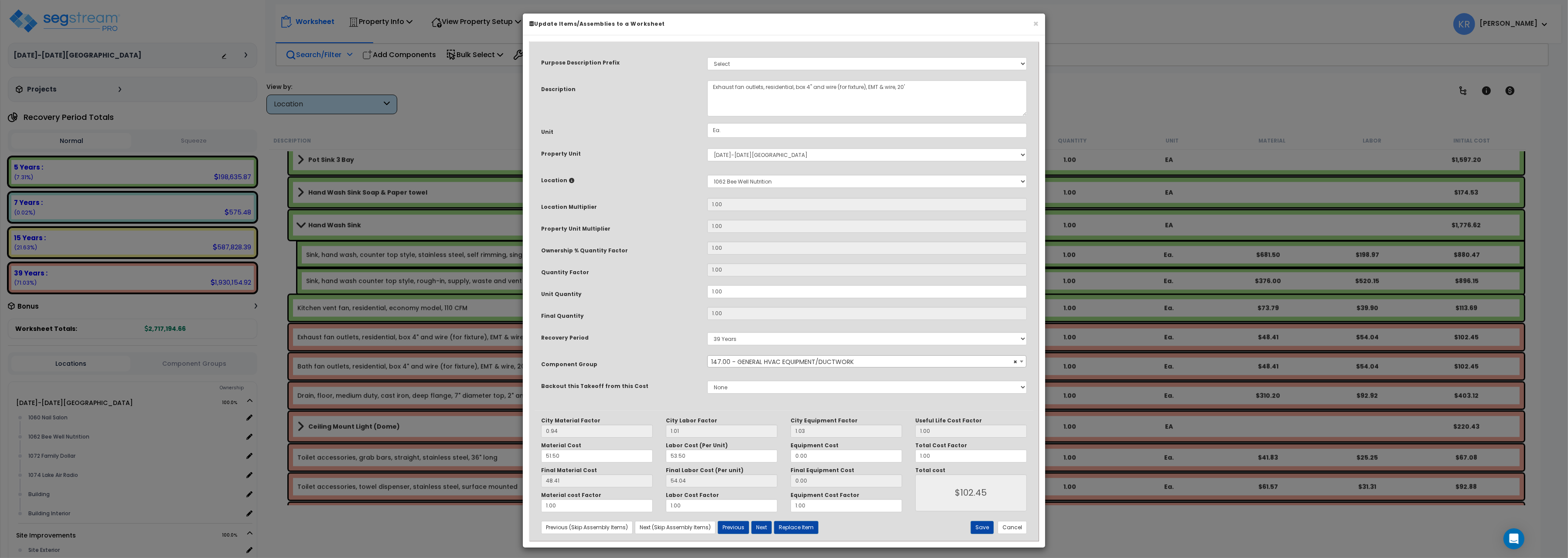
click at [749, 357] on span "× 147.00 - GENERAL HVAC EQUIPMENT/DUCTWORK" at bounding box center [867, 362] width 318 height 12
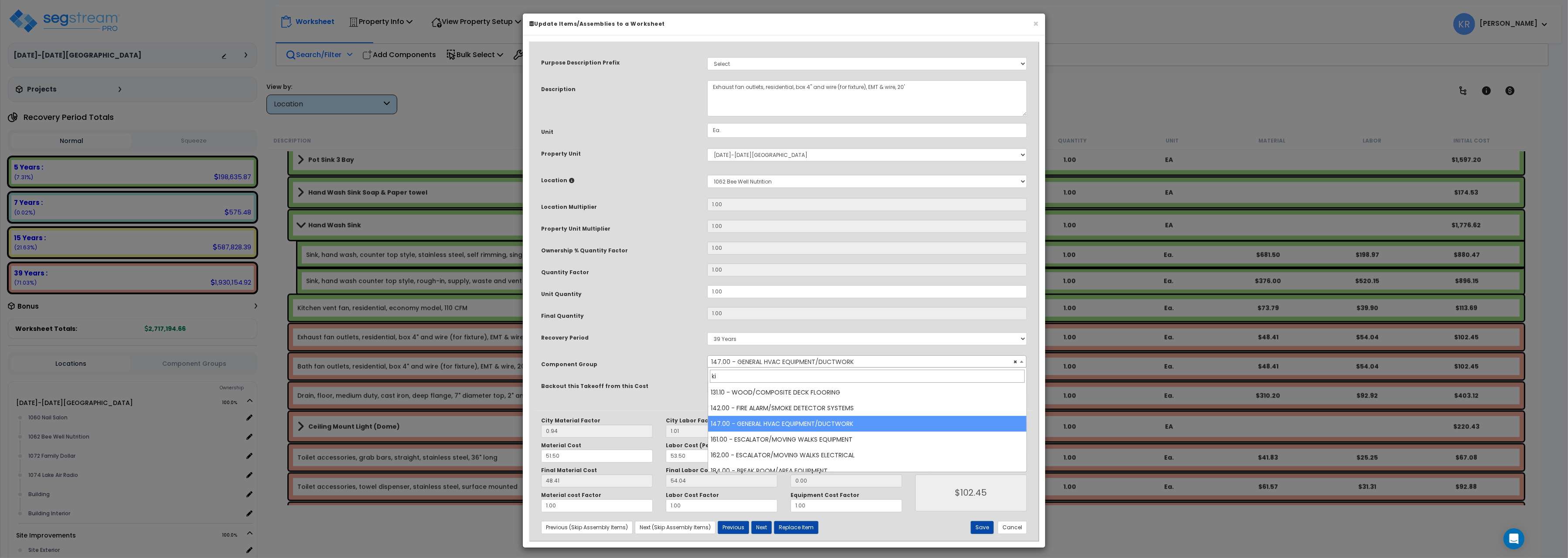
scroll to position [0, 0]
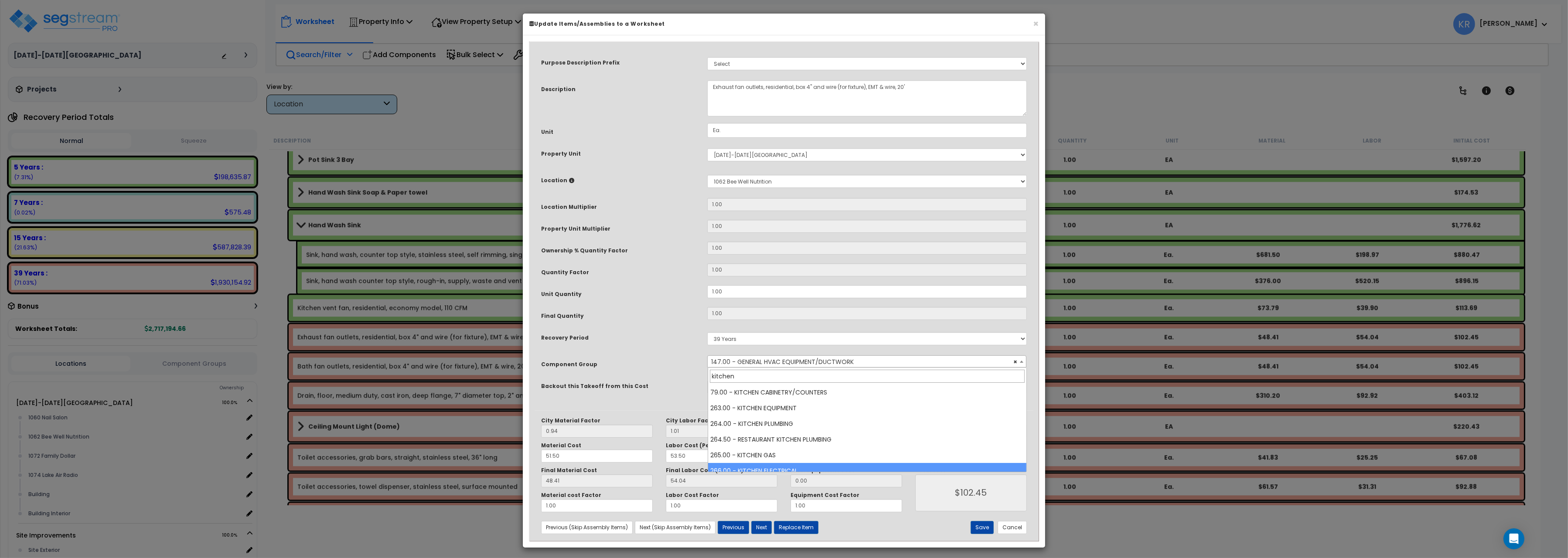
type input "kitchen"
select select "56819"
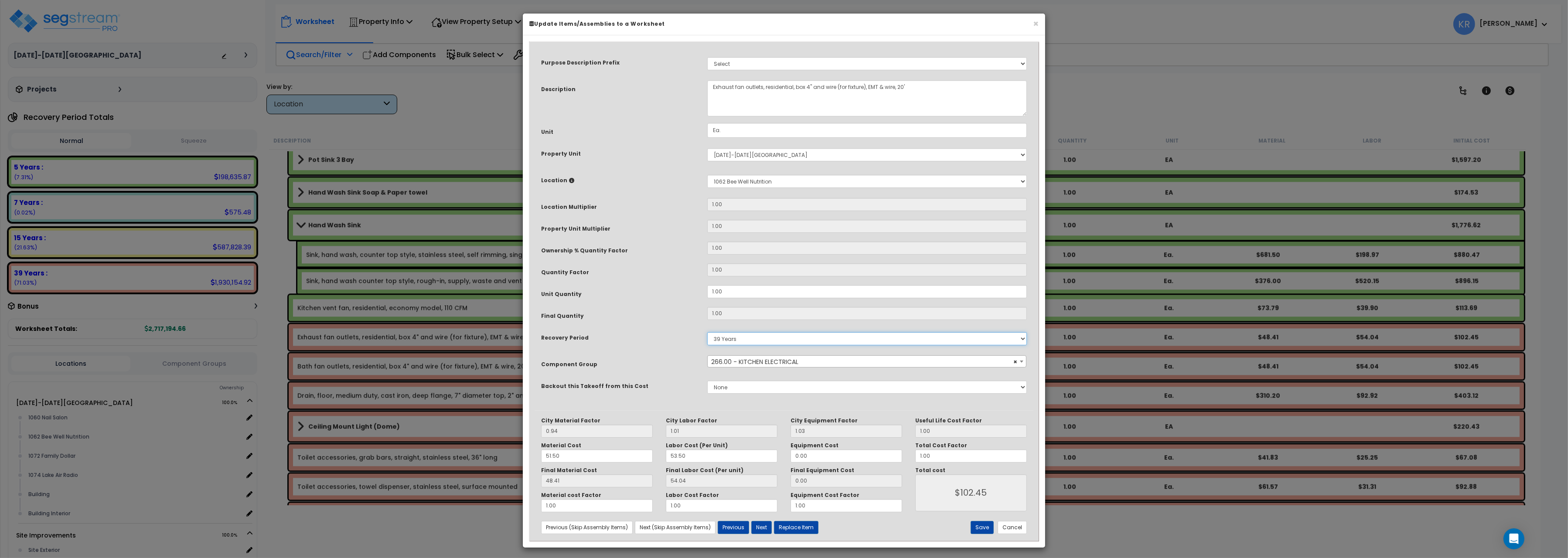
click at [707, 332] on select "5 Years 7 Years 15 Years 20 Years 39 Years 27.5 Year" at bounding box center [867, 338] width 320 height 13
select select "5Y"
click option "5 Years" at bounding box center [0, 0] width 0 height 0
click at [978, 525] on button "Save" at bounding box center [982, 527] width 23 height 13
type input "102.45"
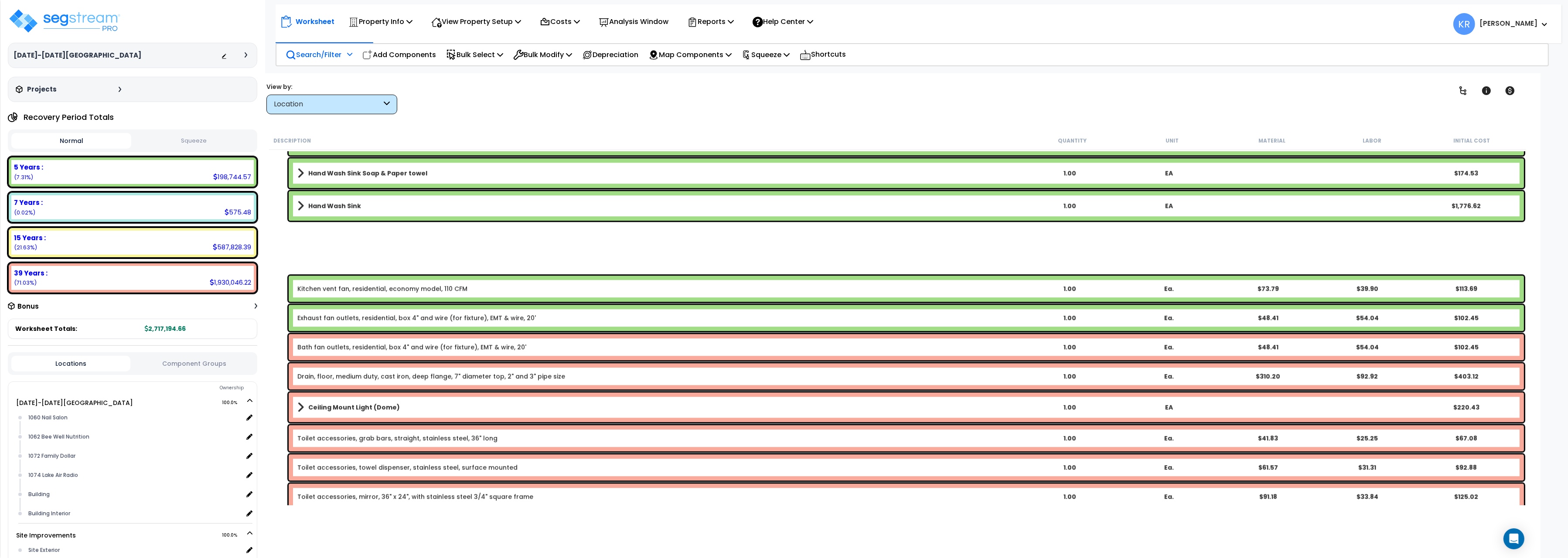
scroll to position [4152, 0]
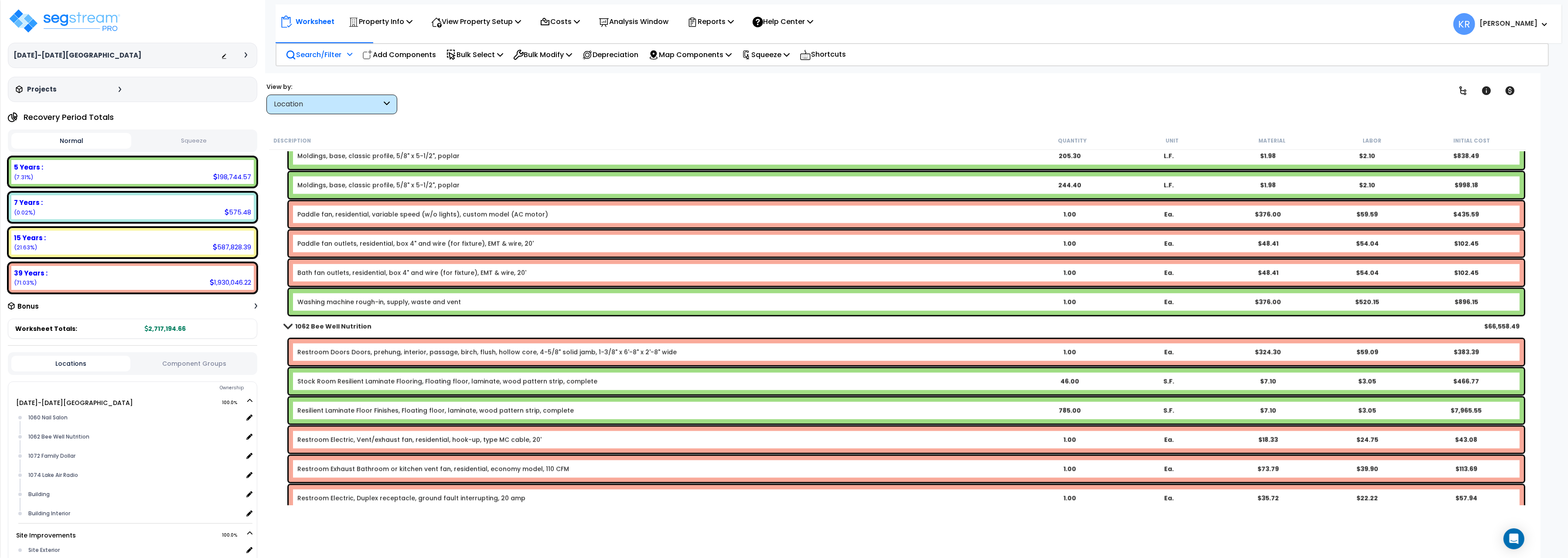
click at [331, 328] on b "1062 Bee Well Nutrition" at bounding box center [333, 326] width 76 height 9
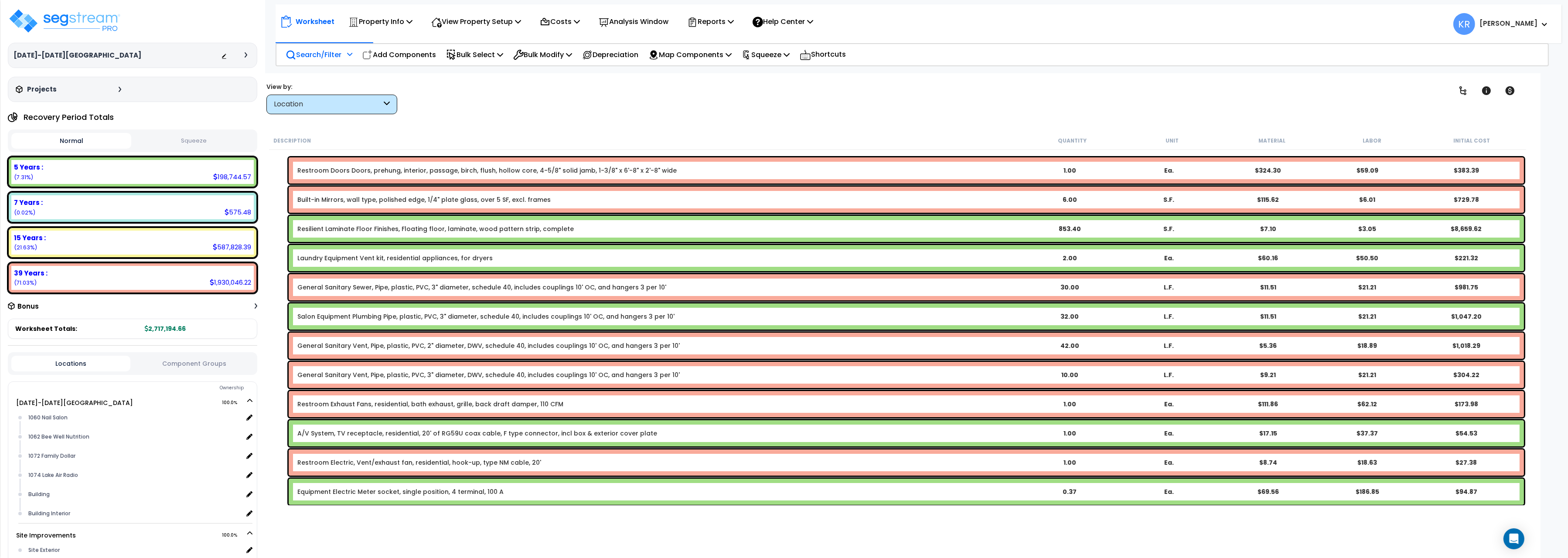
scroll to position [0, 0]
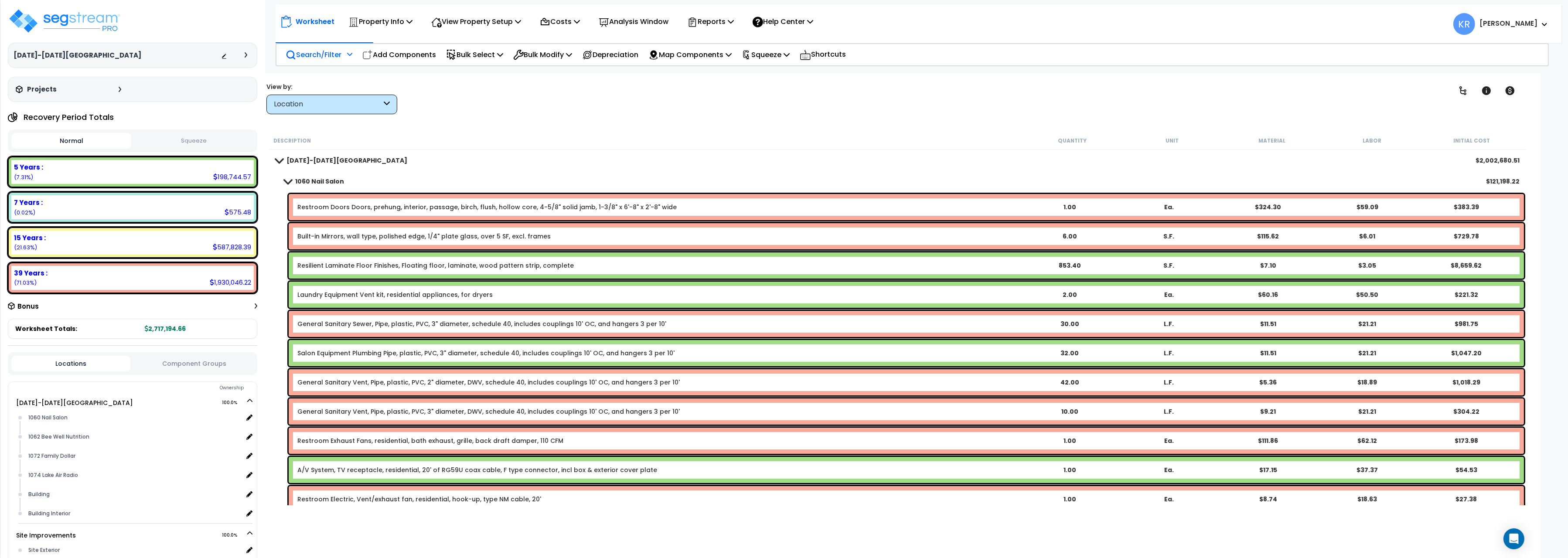
click at [301, 179] on b "1060 Nail Salon" at bounding box center [320, 181] width 49 height 9
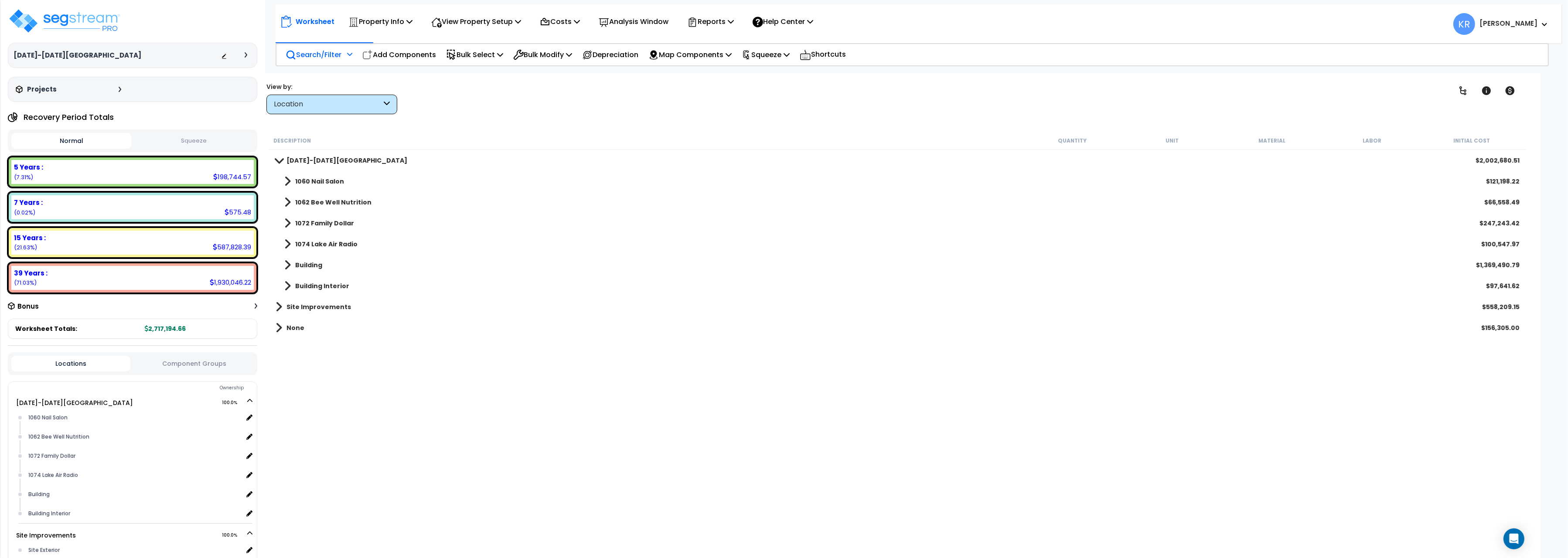
click at [303, 216] on div "1072 Family Dollar $247,243.42" at bounding box center [898, 223] width 1253 height 21
click at [303, 223] on b "1072 Family Dollar" at bounding box center [324, 223] width 59 height 9
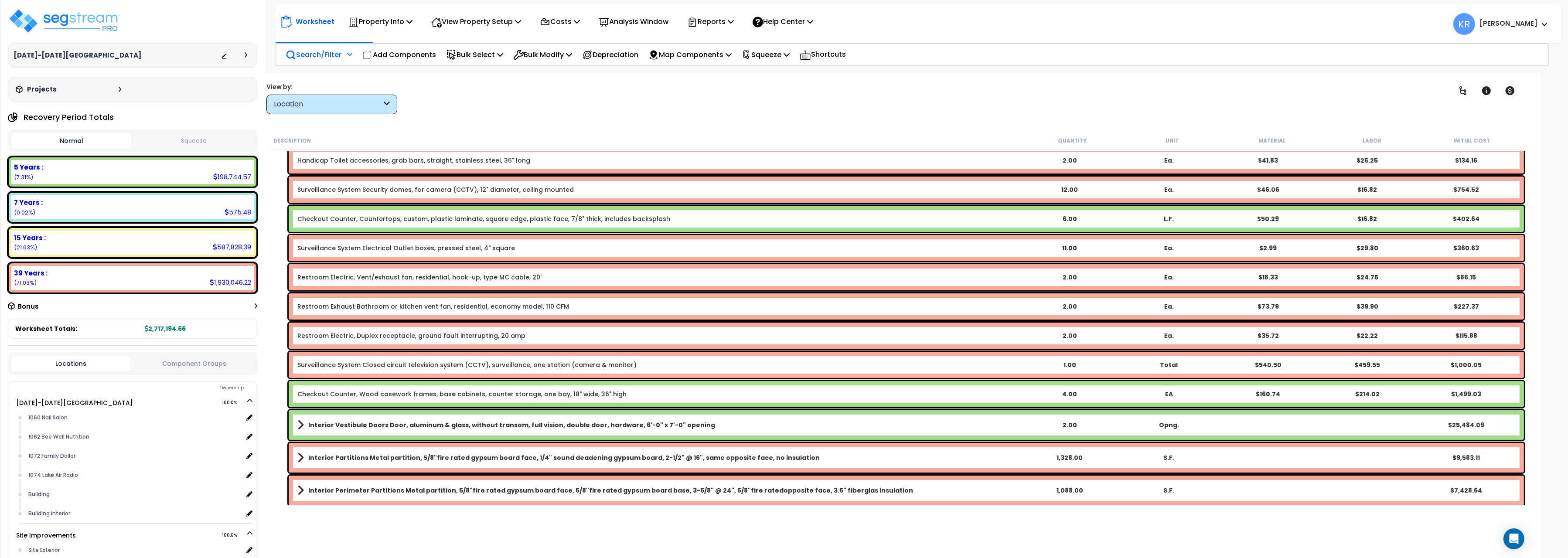
scroll to position [195, 0]
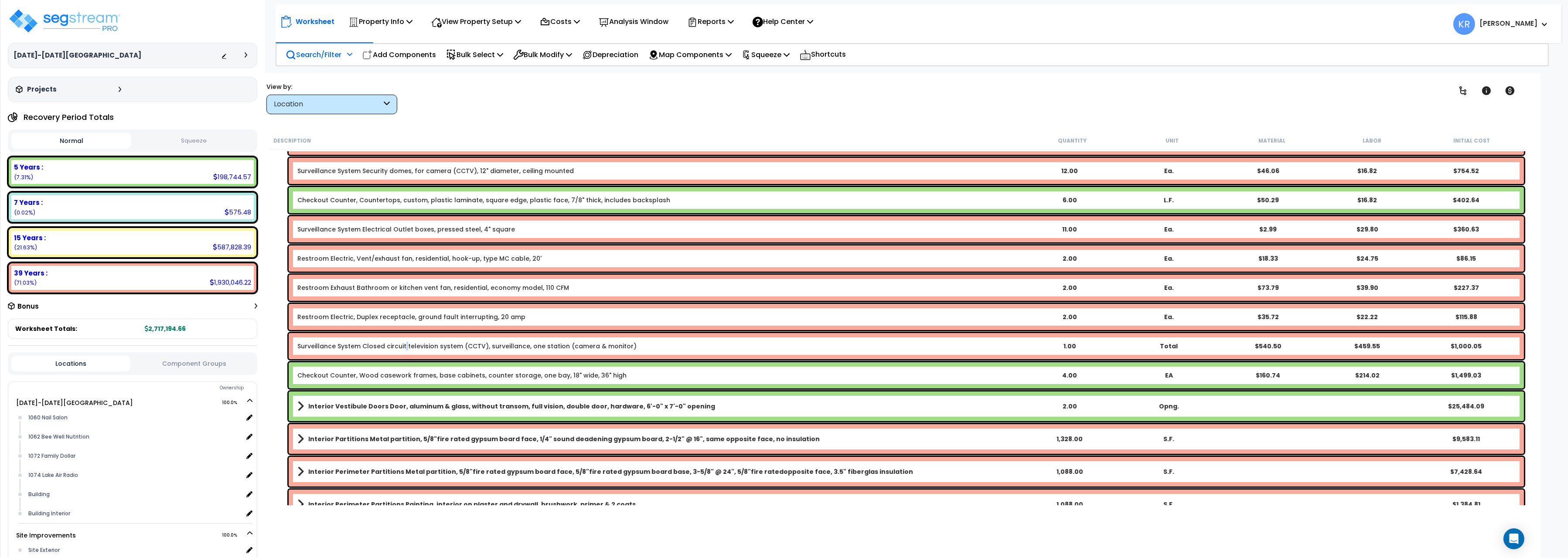
click at [404, 343] on link "Surveillance System Closed circuit television system (CCTV), surveillance, one …" at bounding box center [467, 346] width 339 height 9
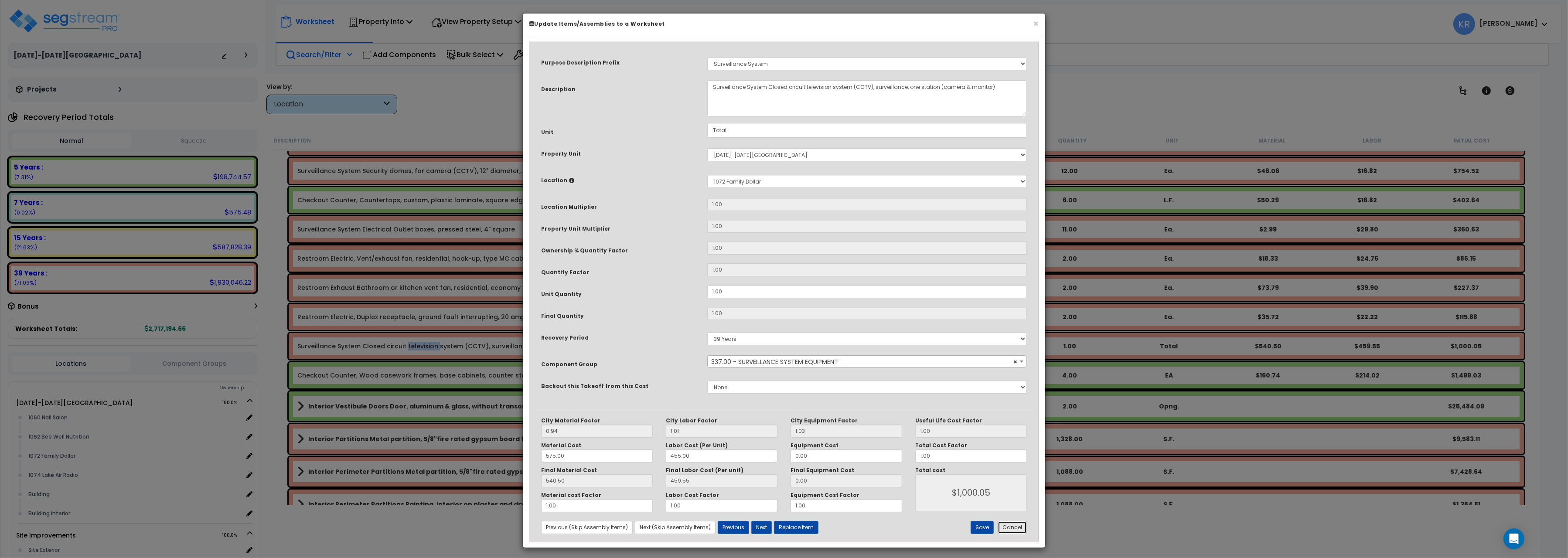
click at [1003, 529] on button "Cancel" at bounding box center [1012, 527] width 29 height 13
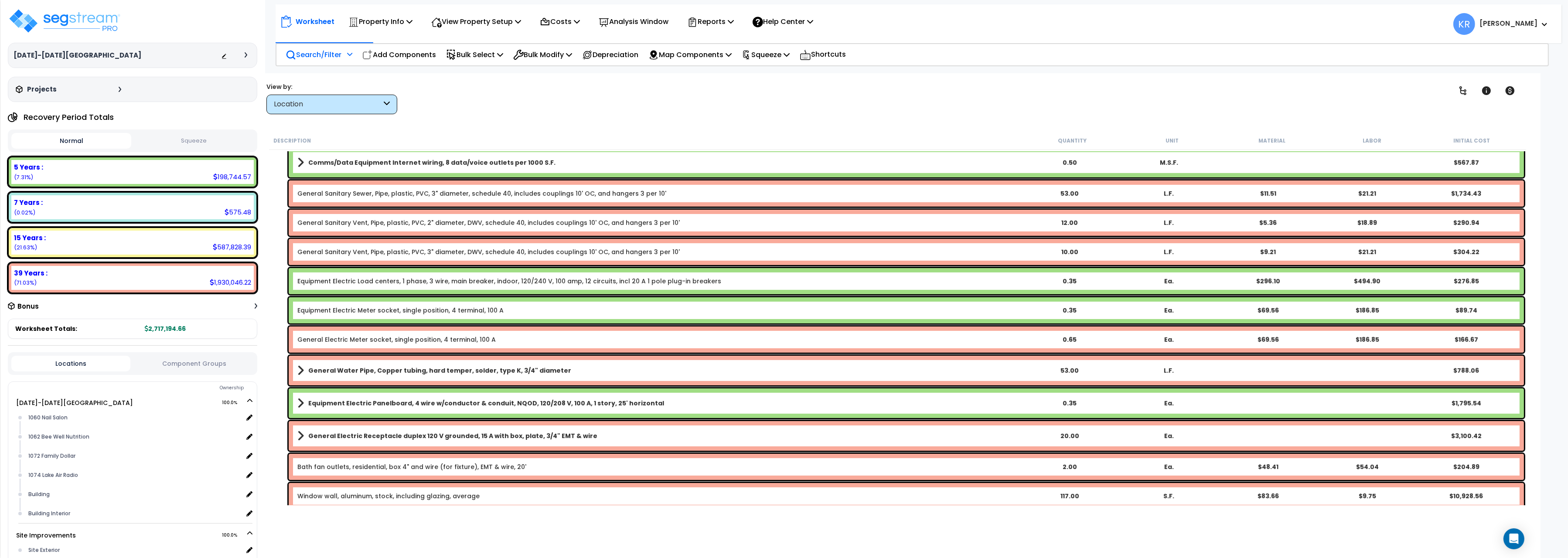
scroll to position [877, 0]
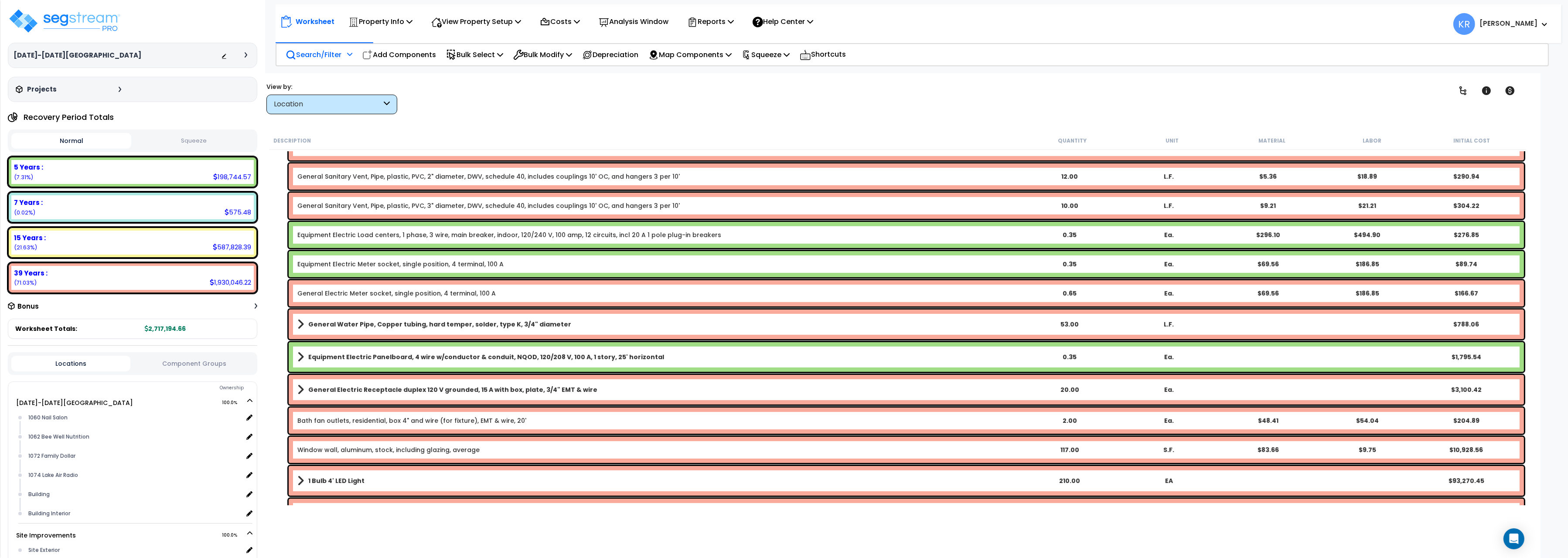
click at [369, 291] on link "General Electric Meter socket, single position, 4 terminal, 100 A" at bounding box center [397, 293] width 198 height 9
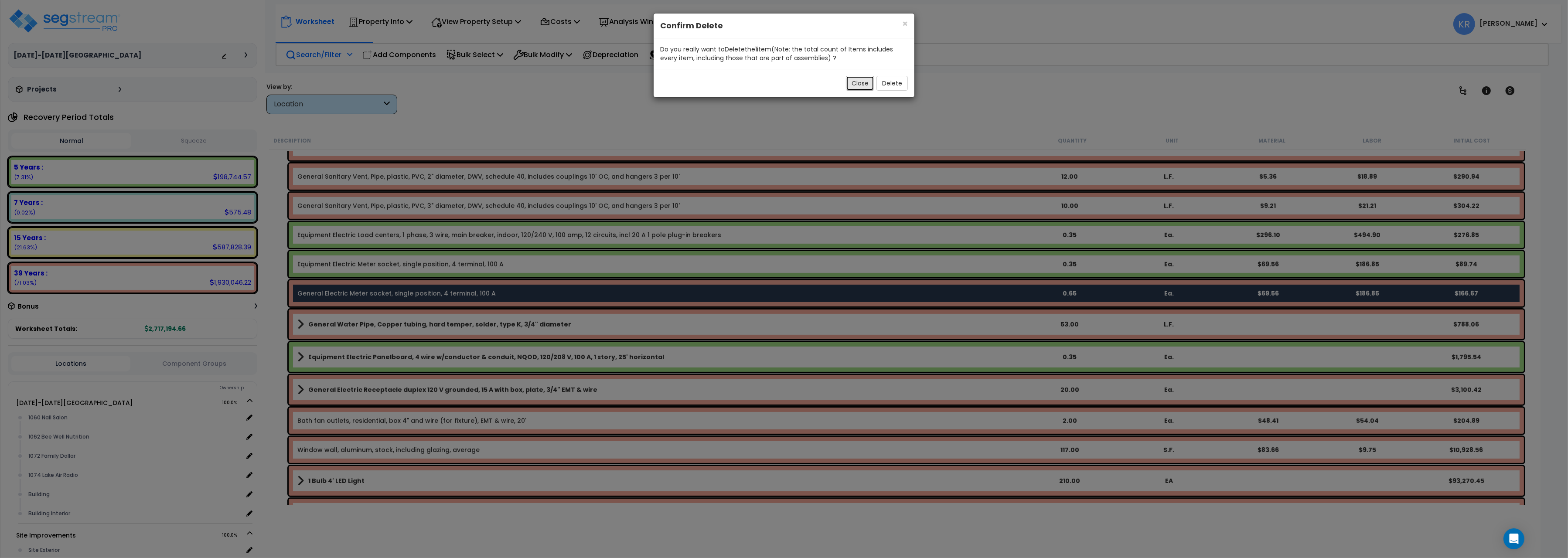
click at [858, 85] on button "Close" at bounding box center [860, 83] width 29 height 15
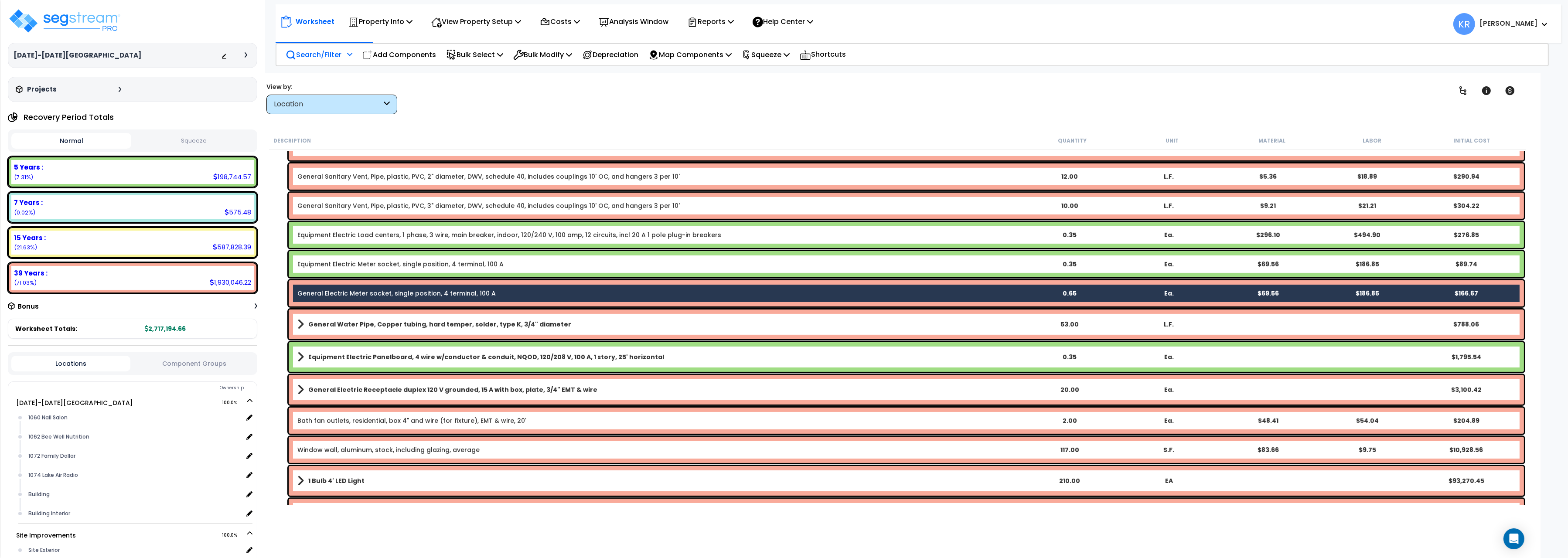
click at [357, 261] on link "Equipment Electric Meter socket, single position, 4 terminal, 100 A" at bounding box center [401, 264] width 206 height 9
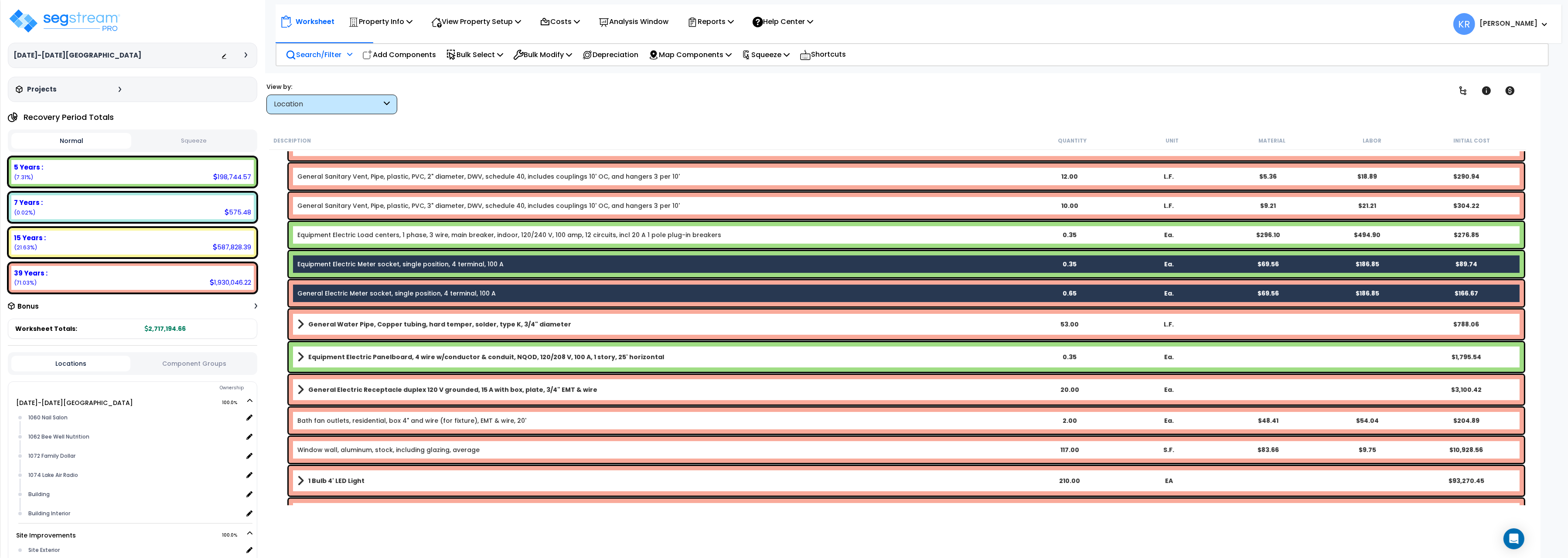
click at [368, 232] on link "Equipment Electric Load centers, 1 phase, 3 wire, main breaker, indoor, 120/240…" at bounding box center [509, 235] width 424 height 9
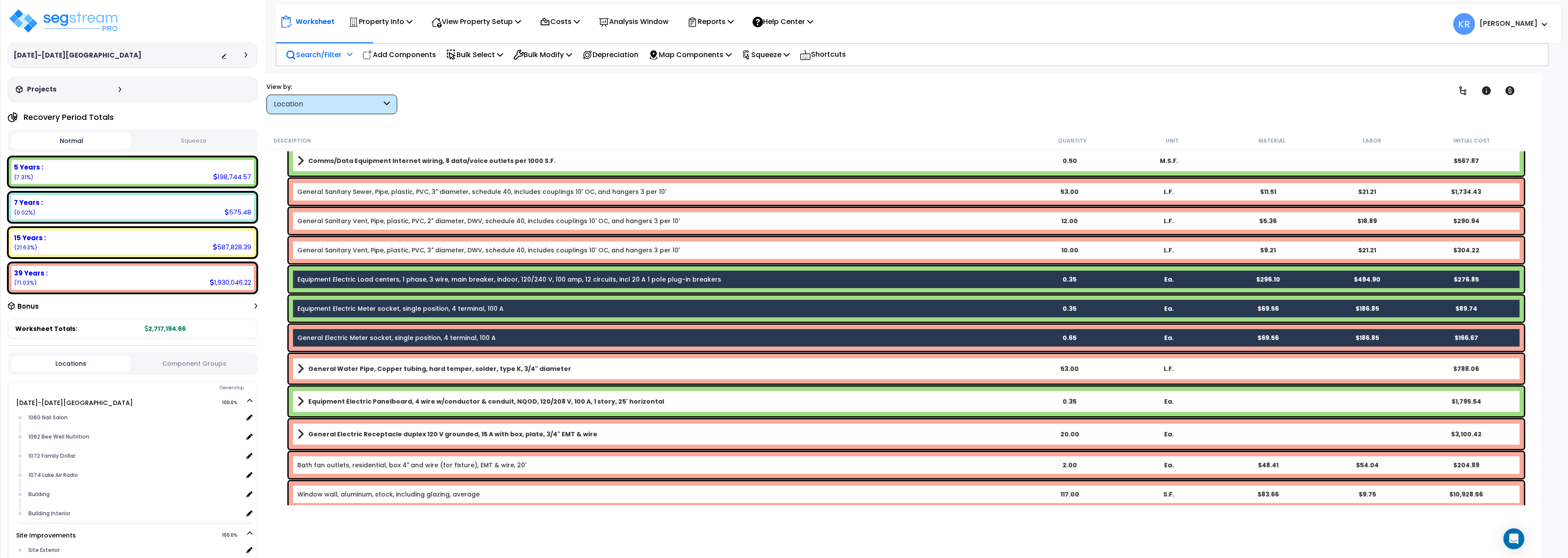
scroll to position [731, 0]
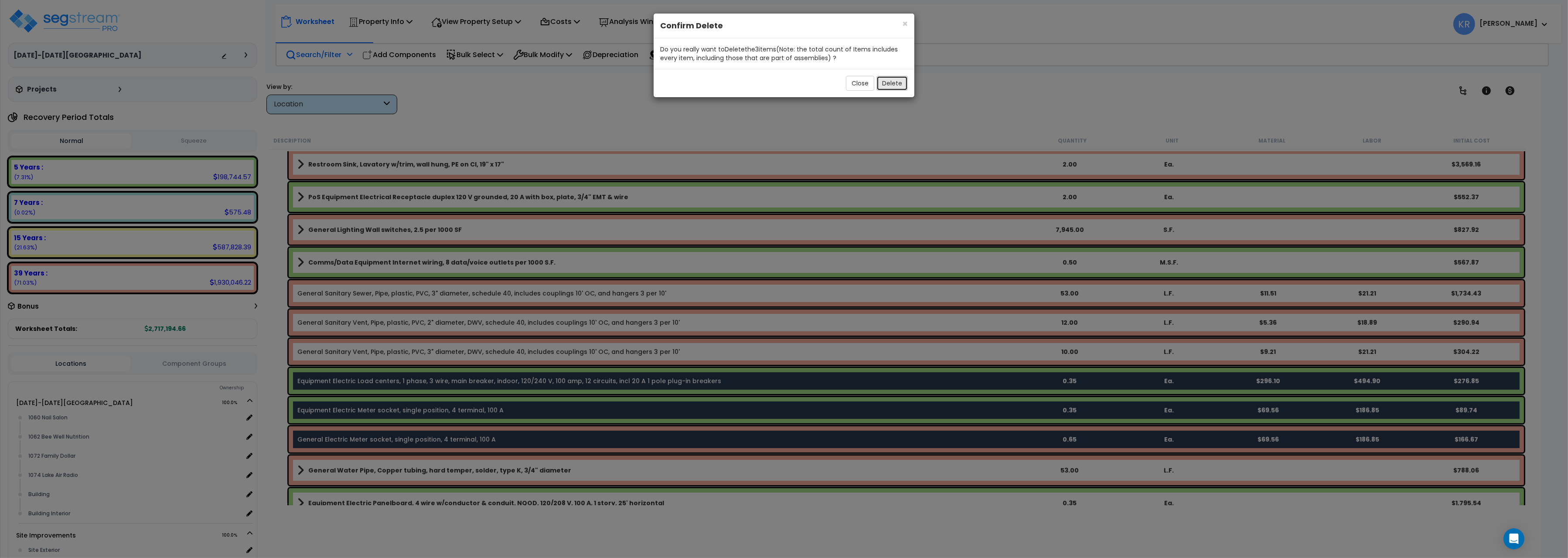
click at [892, 86] on button "Delete" at bounding box center [892, 83] width 32 height 15
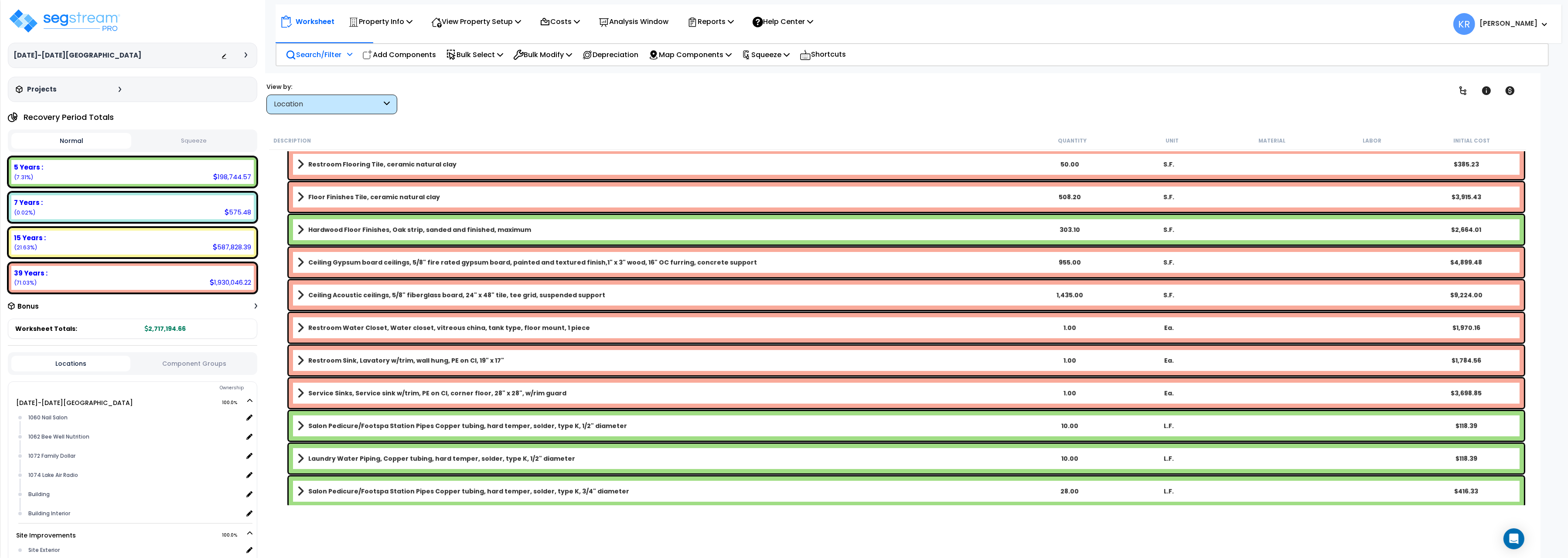
click at [312, 49] on p "Search/Filter" at bounding box center [313, 54] width 56 height 12
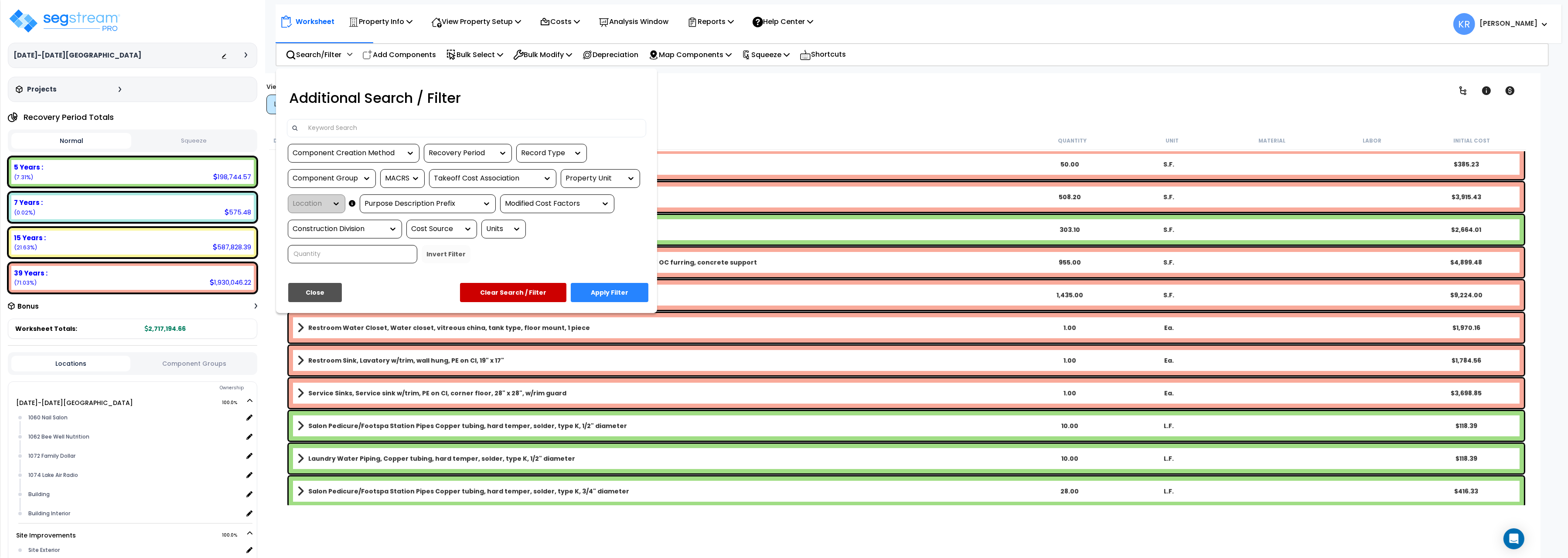
click at [325, 125] on input at bounding box center [472, 128] width 339 height 13
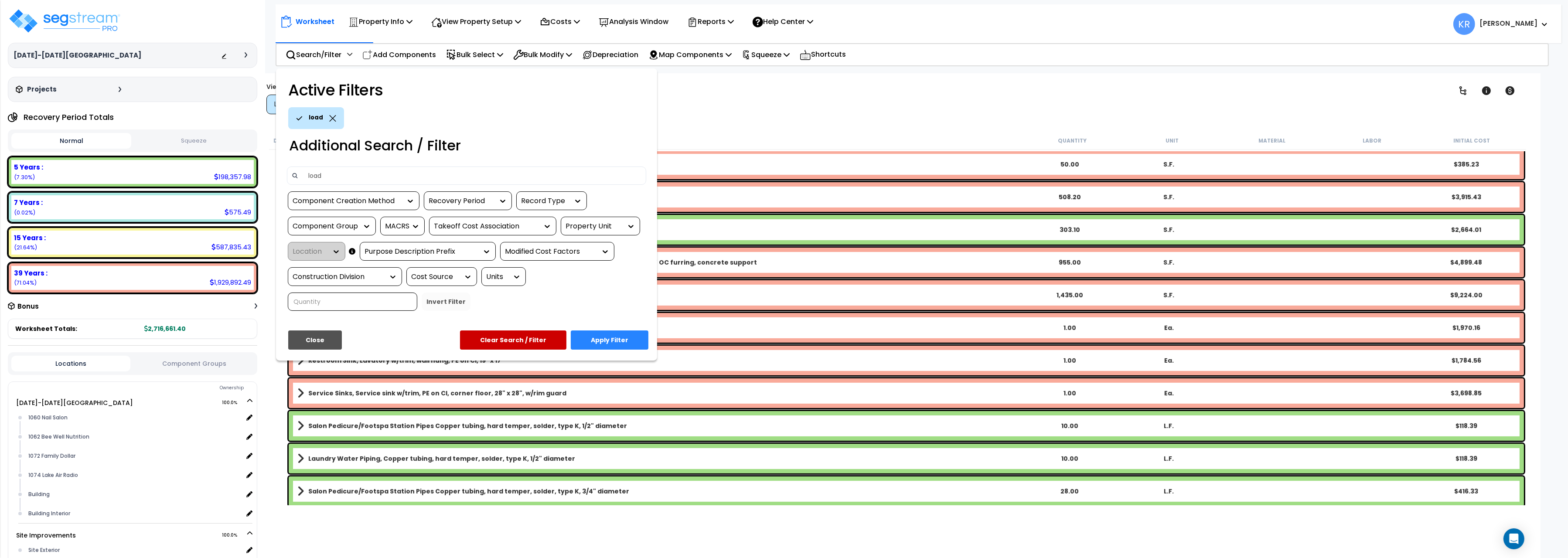
type input "load"
click at [618, 341] on button "Apply Filter" at bounding box center [610, 340] width 78 height 19
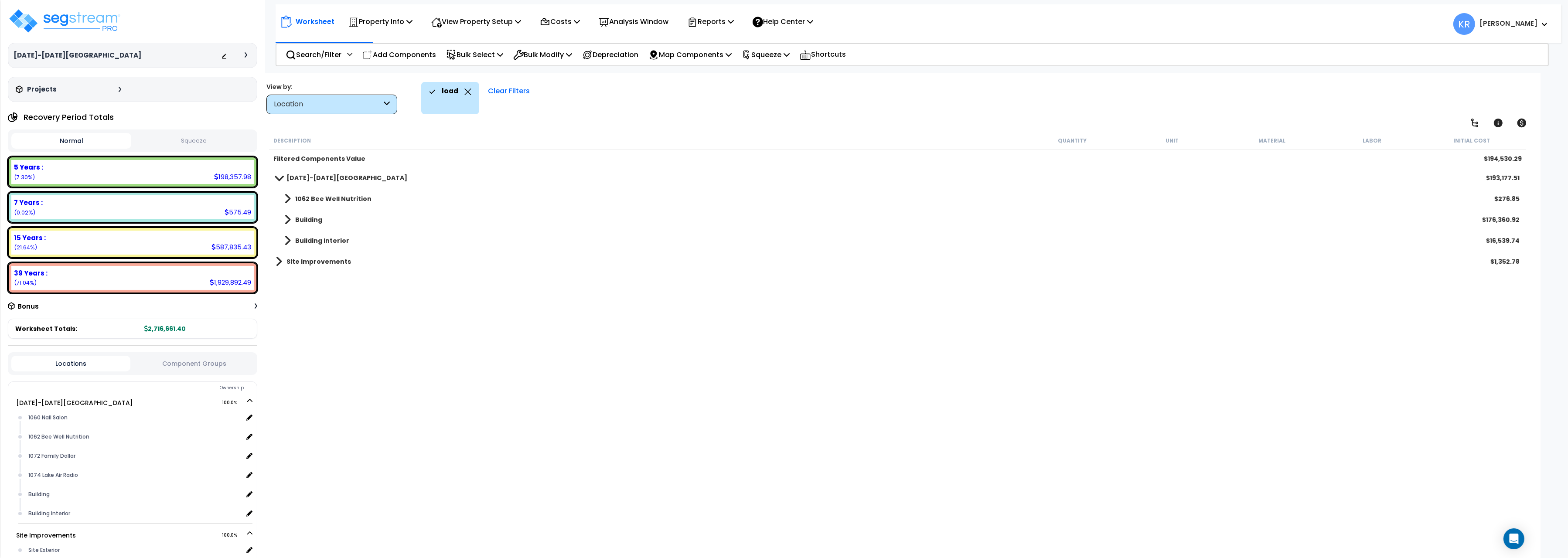
scroll to position [0, 0]
click at [304, 196] on b "1062 Bee Well Nutrition" at bounding box center [333, 198] width 76 height 9
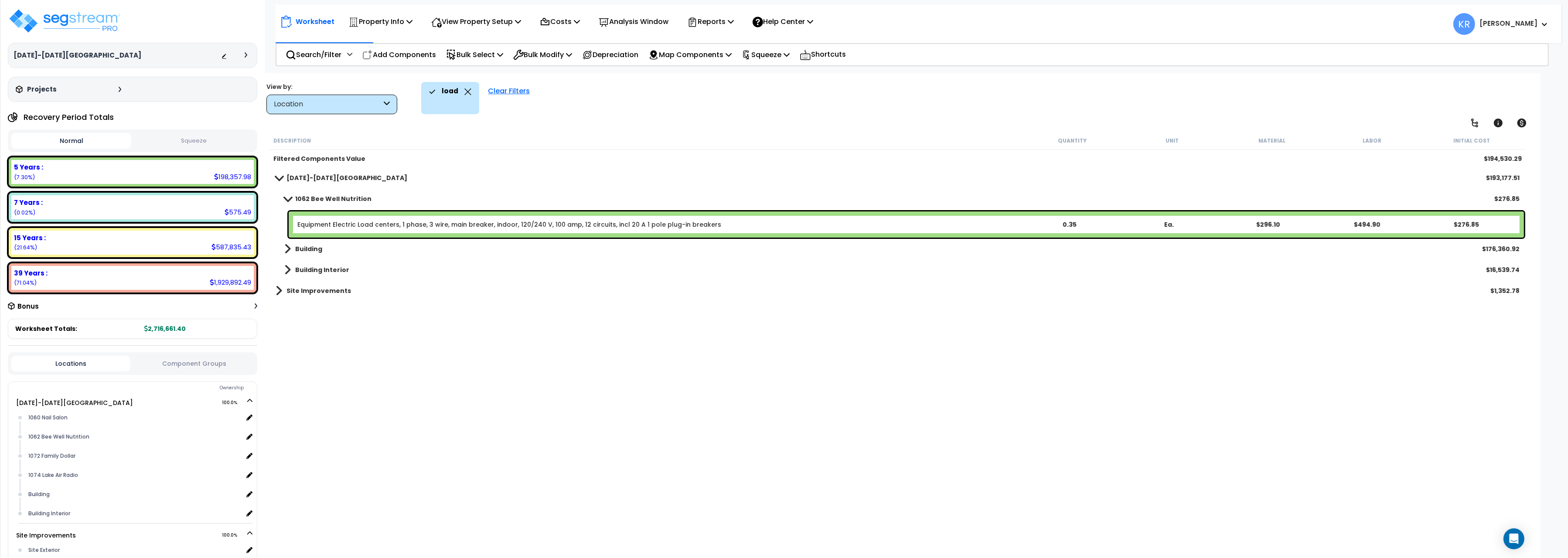
click at [317, 223] on link "Equipment Electric Load centers, 1 phase, 3 wire, main breaker, indoor, 120/240…" at bounding box center [509, 225] width 424 height 9
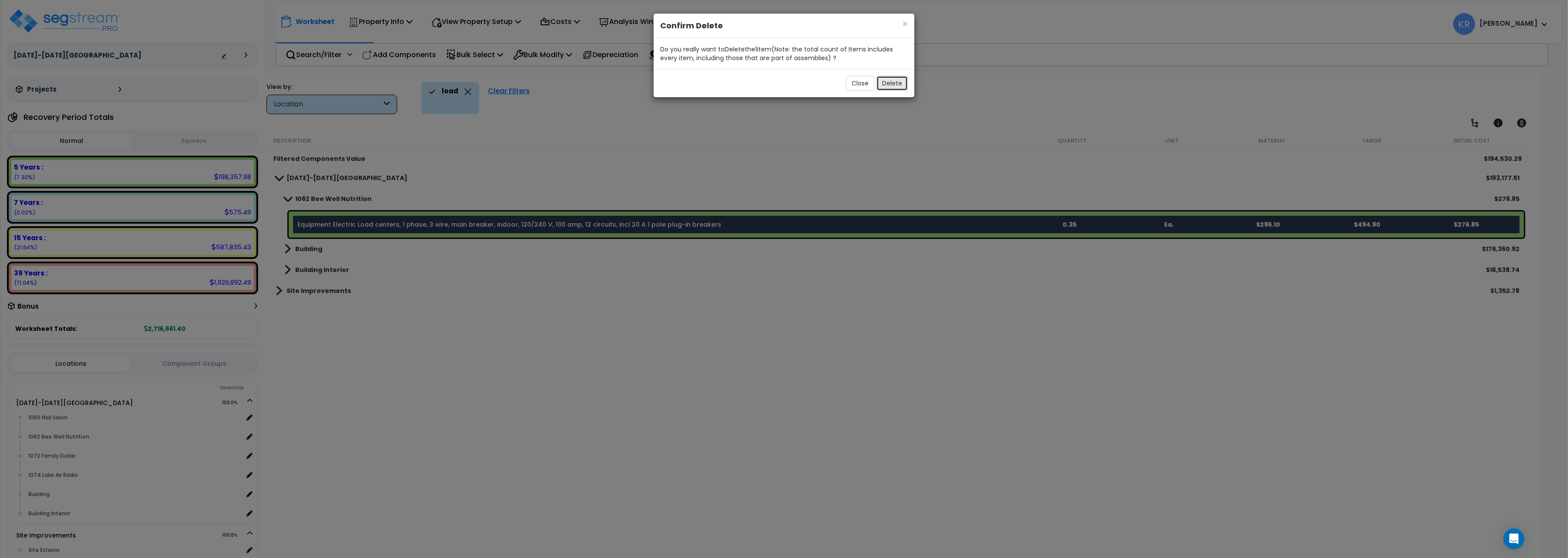
click at [894, 85] on button "Delete" at bounding box center [892, 83] width 32 height 15
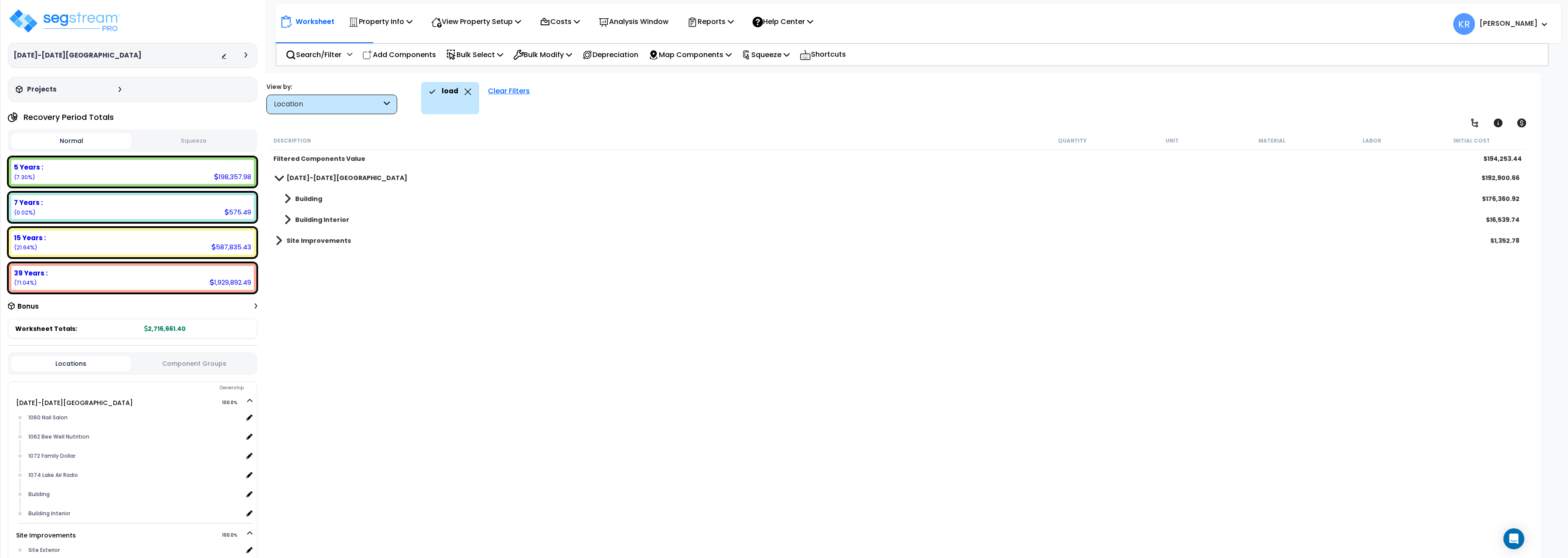
click at [310, 198] on b "Building" at bounding box center [309, 198] width 27 height 9
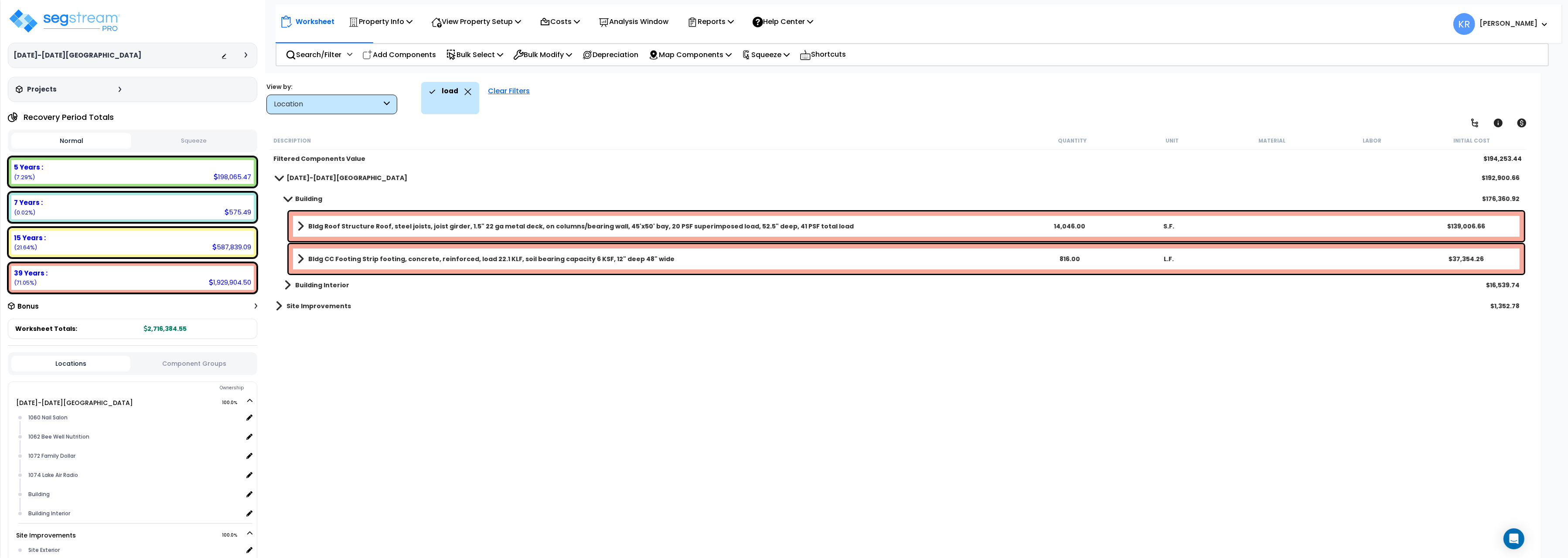
click at [310, 198] on b "Building" at bounding box center [309, 198] width 27 height 9
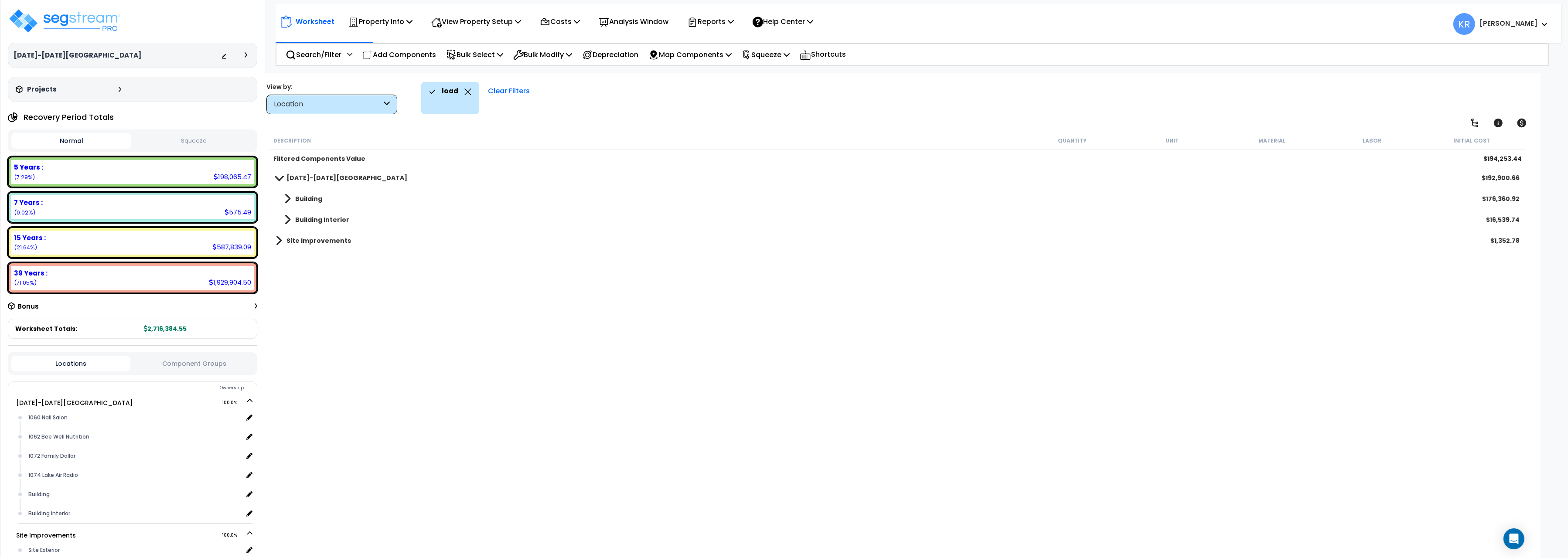
click at [307, 219] on b "Building Interior" at bounding box center [322, 220] width 54 height 9
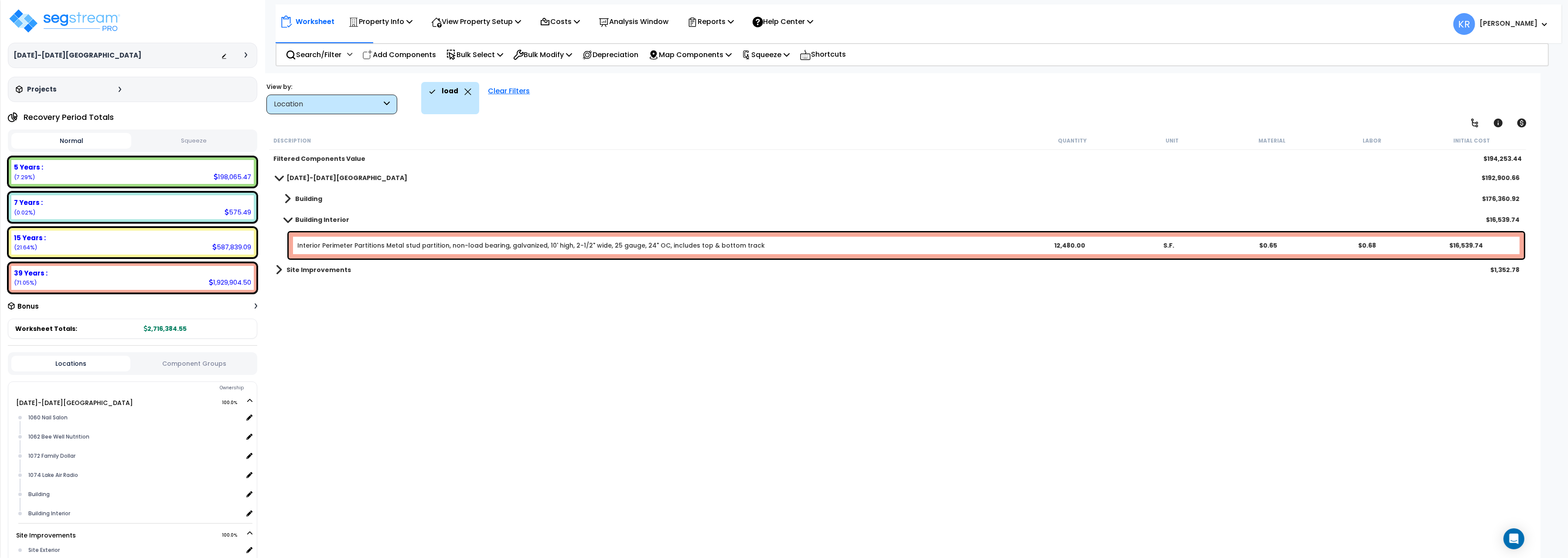
click at [307, 219] on b "Building Interior" at bounding box center [322, 220] width 54 height 9
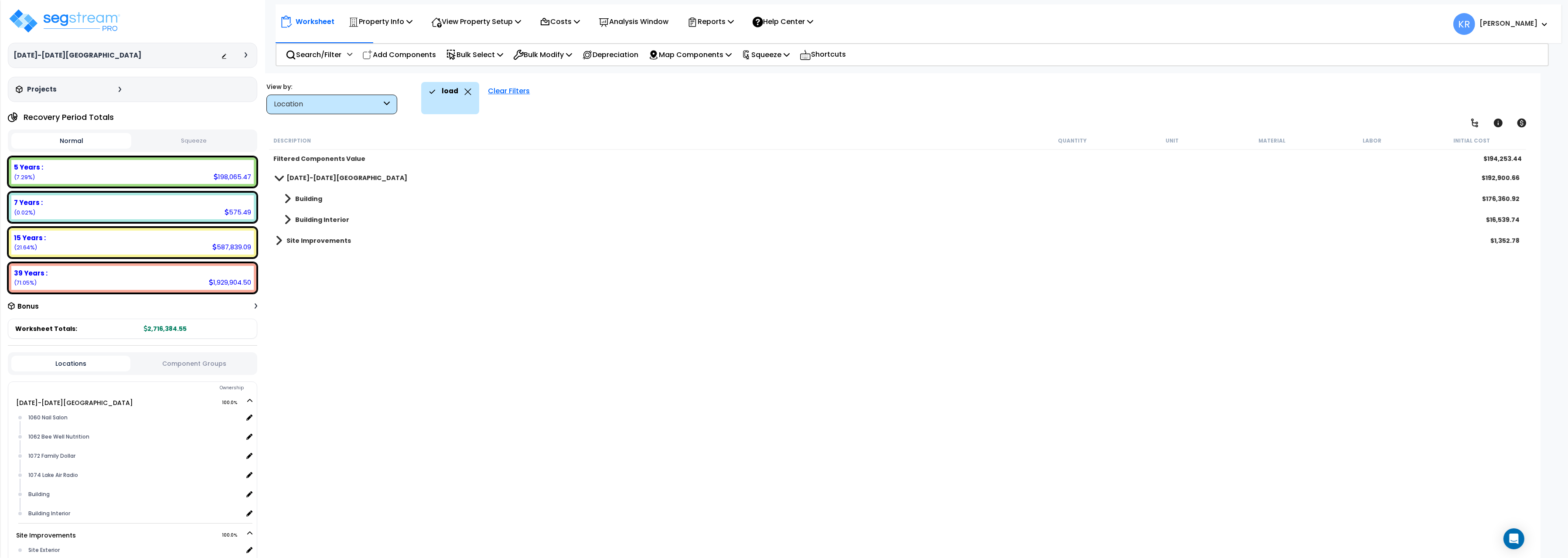
click at [304, 239] on b "Site Improvements" at bounding box center [319, 240] width 65 height 9
click at [302, 259] on b "Site Exterior" at bounding box center [315, 262] width 41 height 9
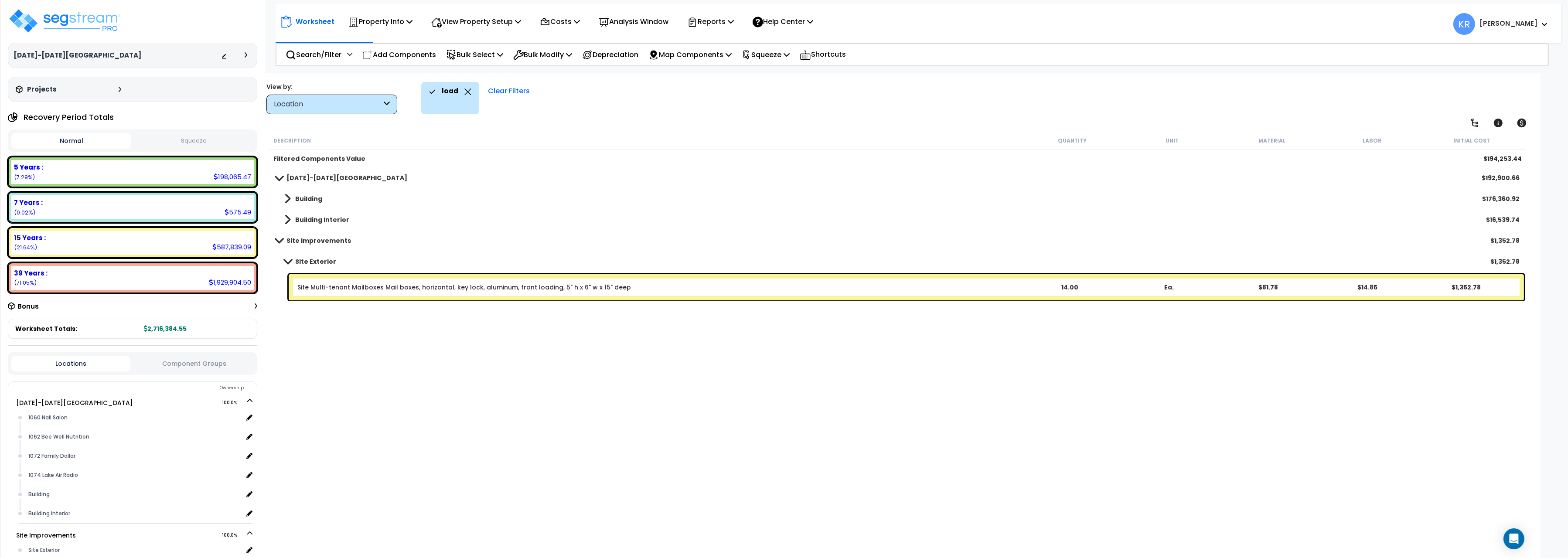
click at [345, 286] on link "Site Multi-tenant Mailboxes Mail boxes, horizontal, key lock, aluminum, front l…" at bounding box center [464, 287] width 334 height 9
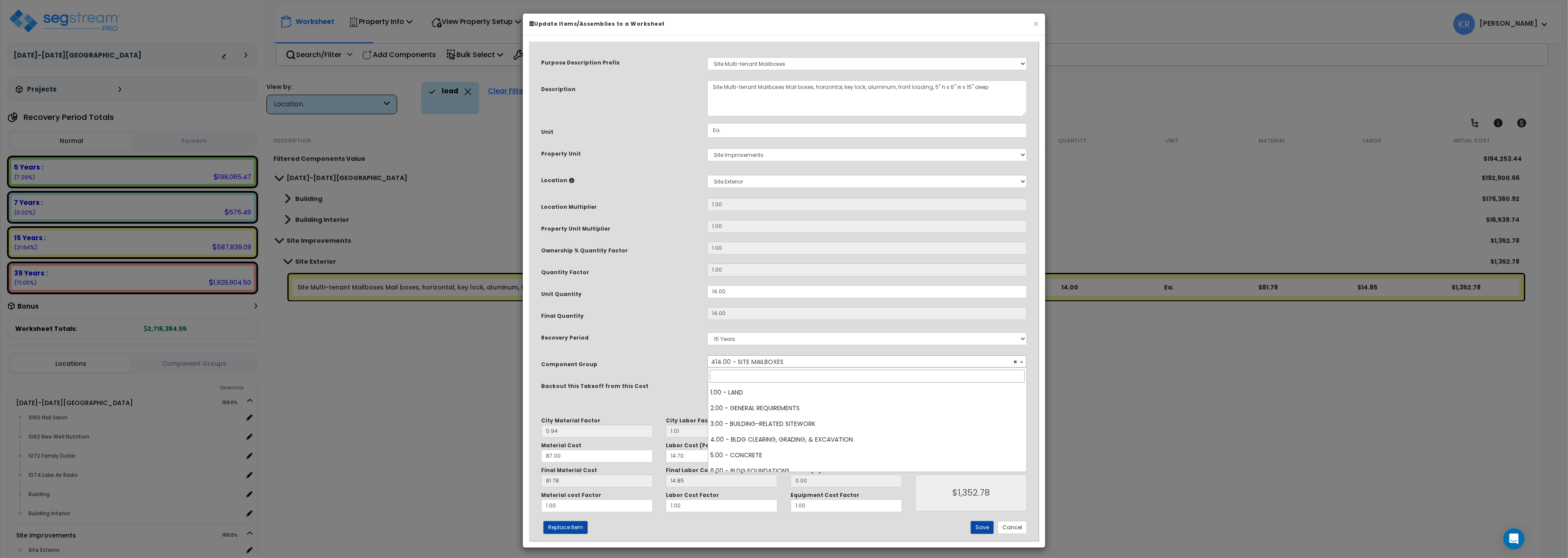
scroll to position [7328, 0]
click at [798, 362] on span "× 414.00 - SITE MAILBOXES" at bounding box center [867, 362] width 318 height 12
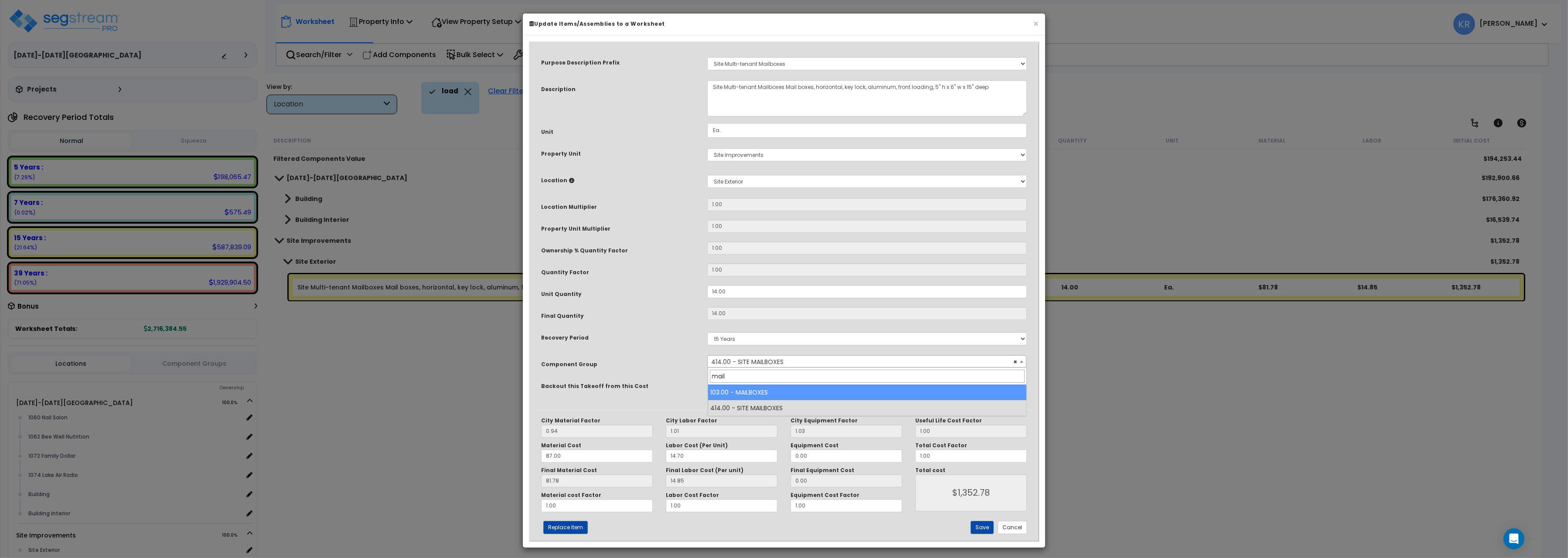
type input "mail"
select select "56821"
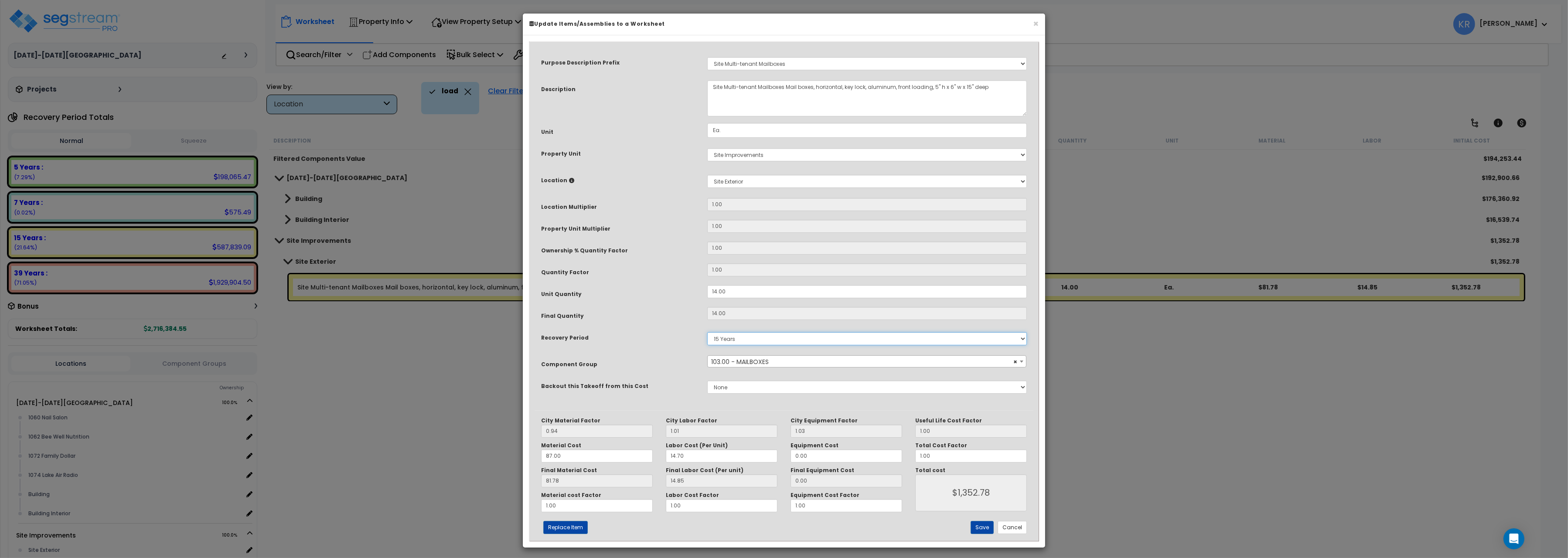
click at [707, 332] on select "5 Years 7 Years 15 Years 20 Years 39 Years 27.5 Year" at bounding box center [867, 338] width 320 height 13
select select "5Y"
click option "5 Years" at bounding box center [0, 0] width 0 height 0
click at [976, 529] on button "Save" at bounding box center [982, 527] width 23 height 13
type input "1352.78"
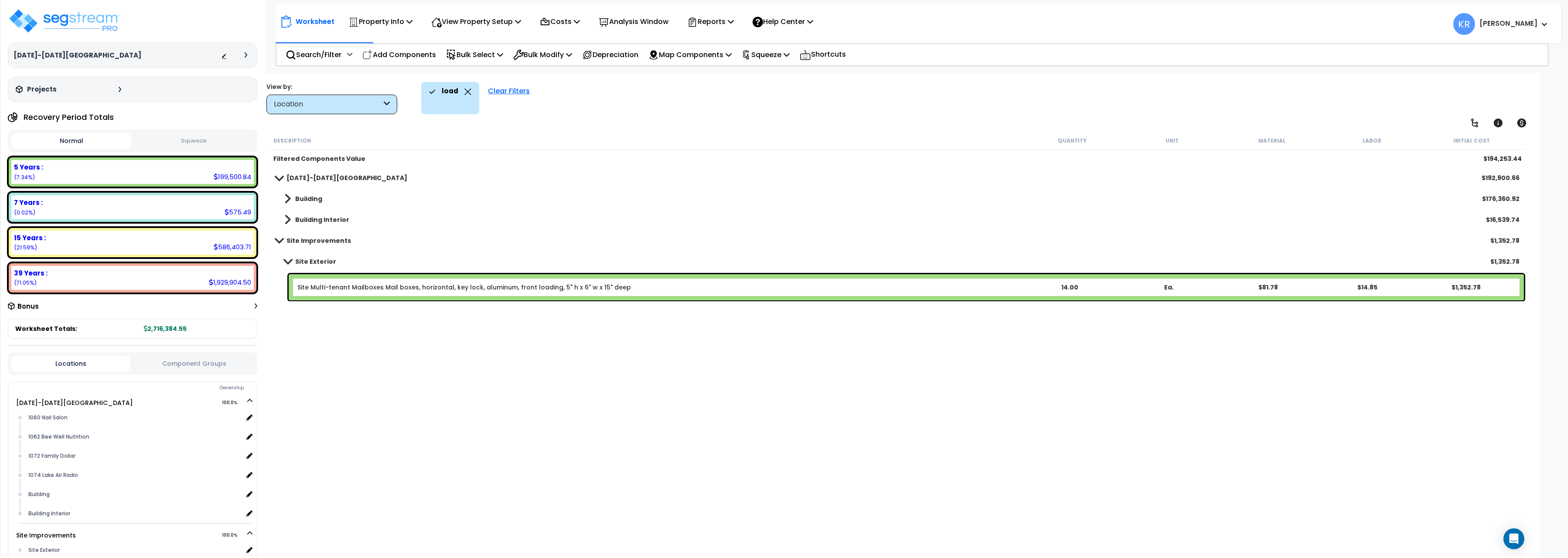
click at [299, 259] on b "Site Exterior" at bounding box center [315, 262] width 41 height 9
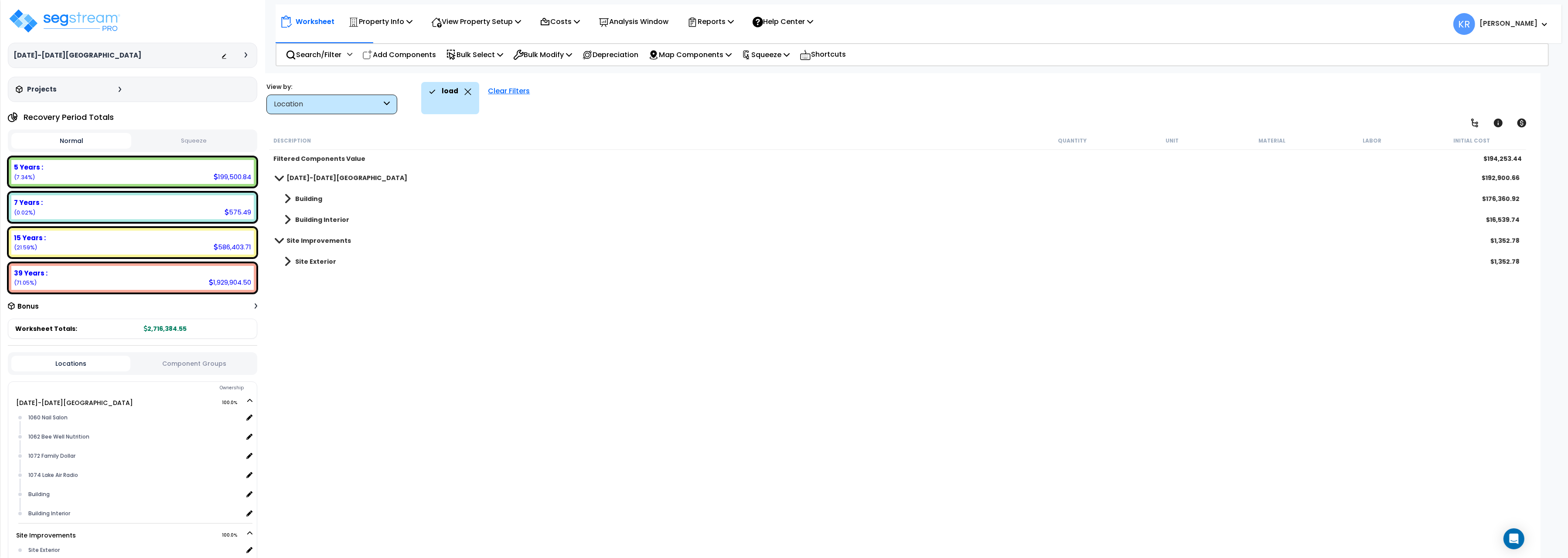
click at [502, 89] on div "Clear Filters" at bounding box center [508, 98] width 51 height 32
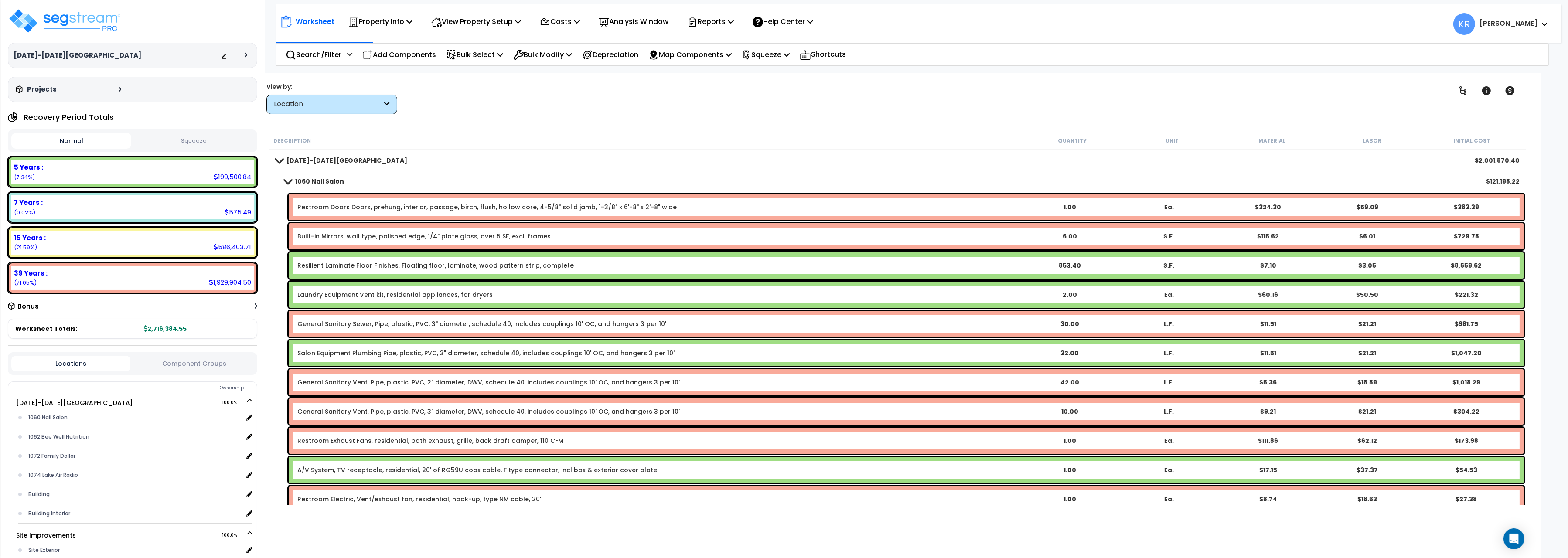
click at [295, 179] on link "1060 Nail Salon" at bounding box center [310, 181] width 68 height 12
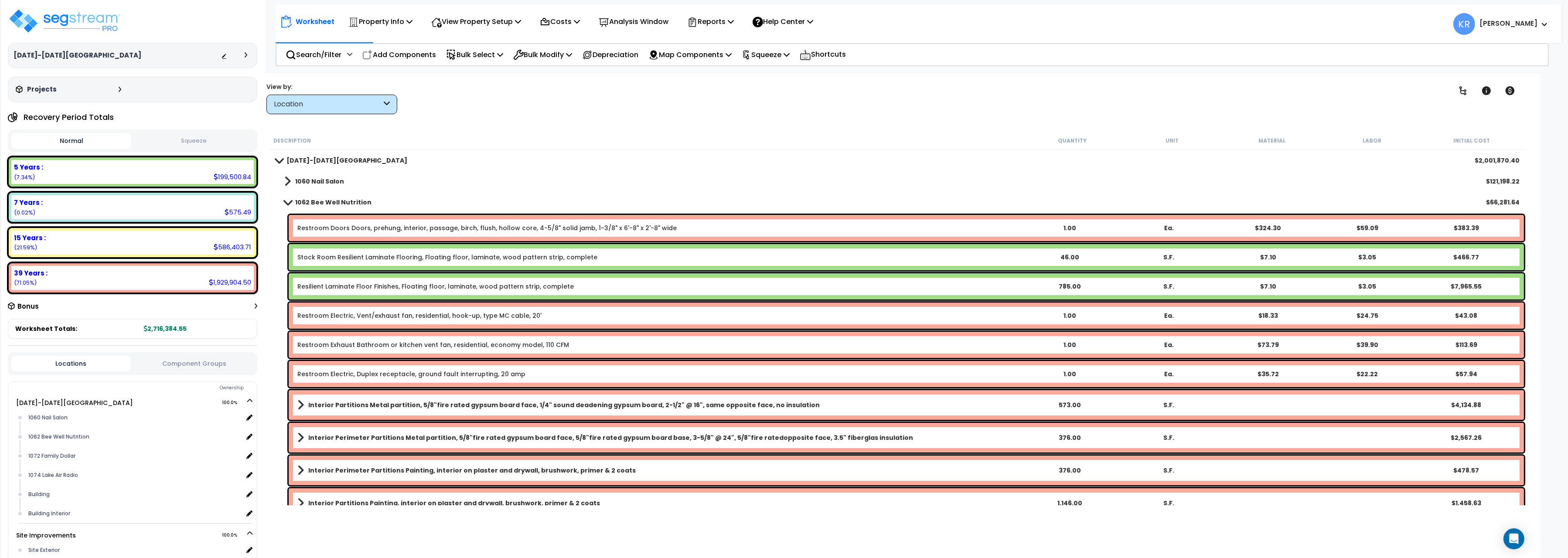
click at [295, 199] on link "1062 Bee Well Nutrition" at bounding box center [324, 202] width 96 height 12
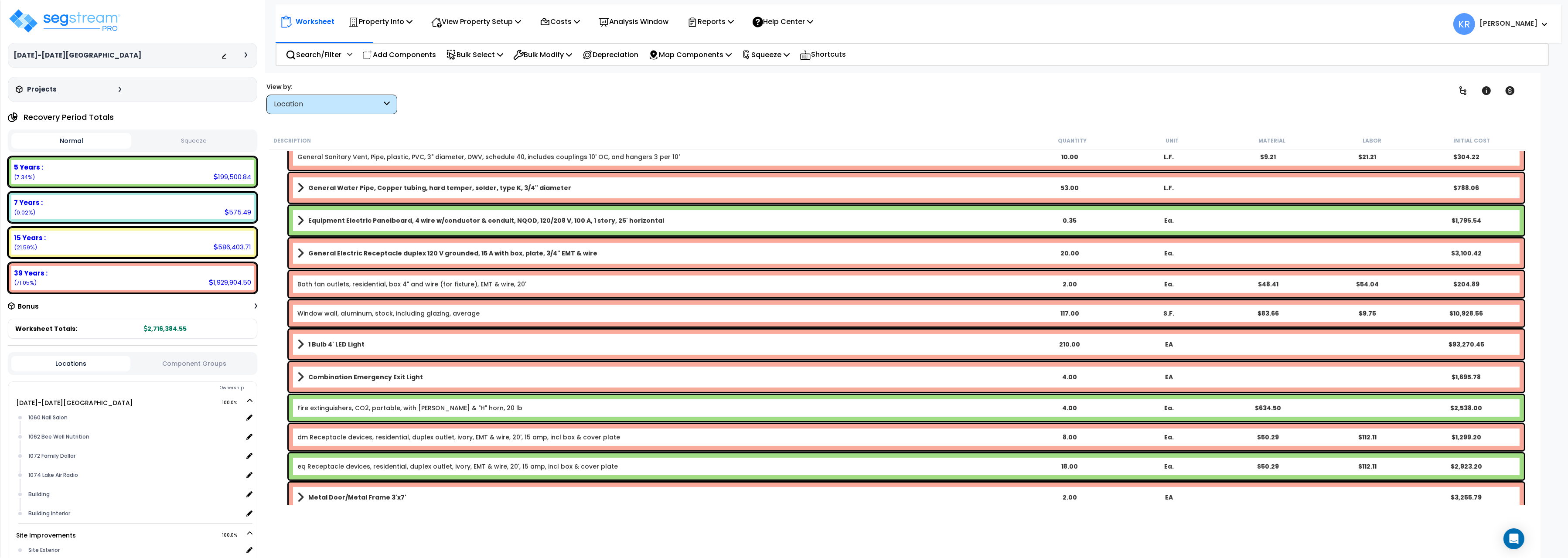
scroll to position [975, 0]
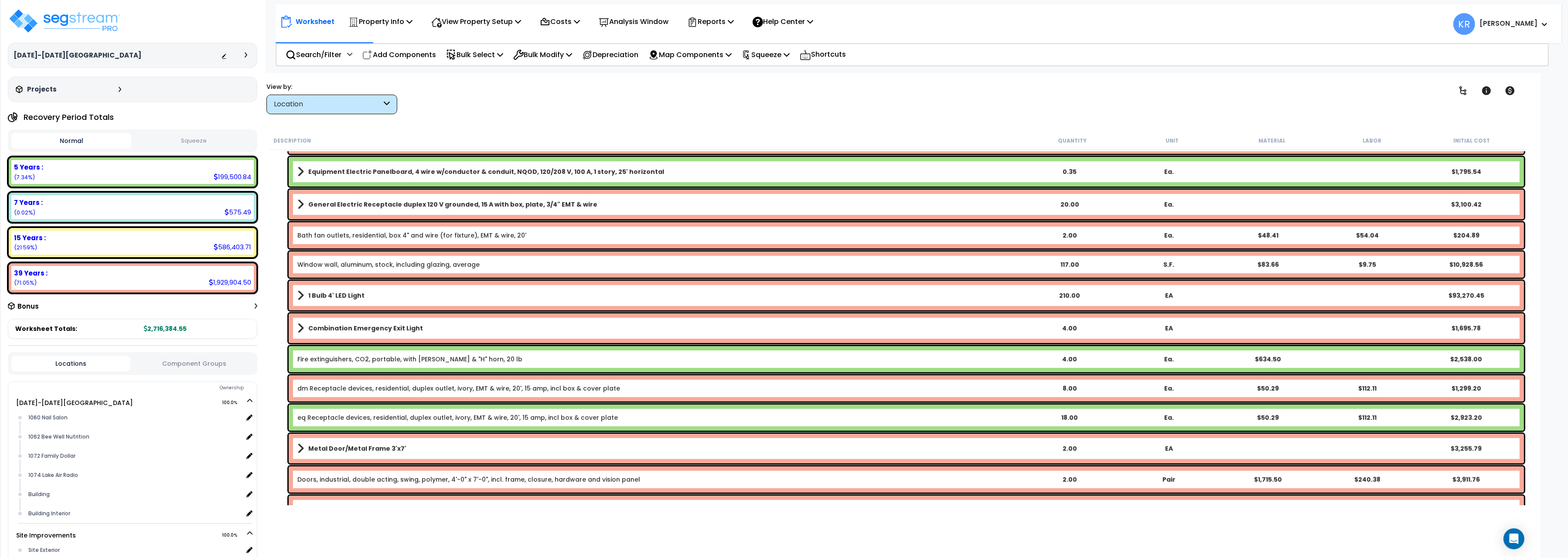
click at [361, 359] on link "Fire extinguishers, CO2, portable, with [PERSON_NAME] & "H" horn, 20 lb" at bounding box center [410, 359] width 225 height 9
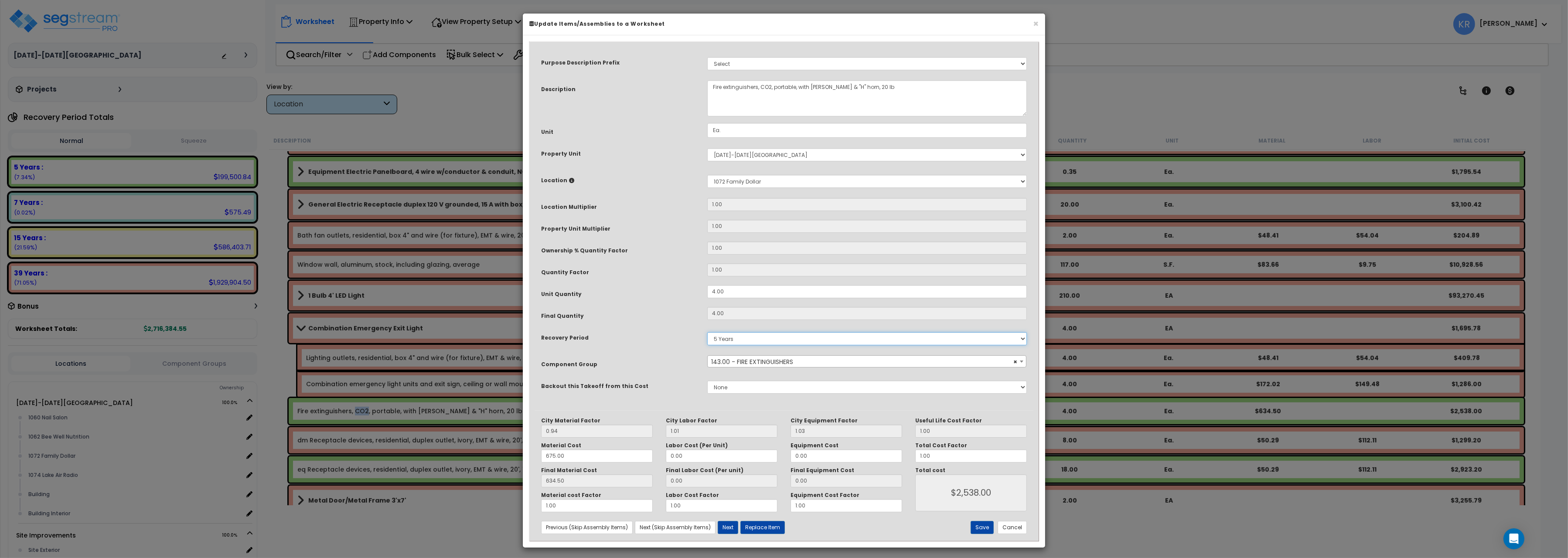
click at [707, 332] on select "5 Years 7 Years 15 Years 20 Years 39 Years 27.5 Year" at bounding box center [867, 338] width 320 height 13
select select "39Y"
click option "39 Years" at bounding box center [0, 0] width 0 height 0
click at [979, 526] on button "Save" at bounding box center [982, 527] width 23 height 13
type input "2538.00"
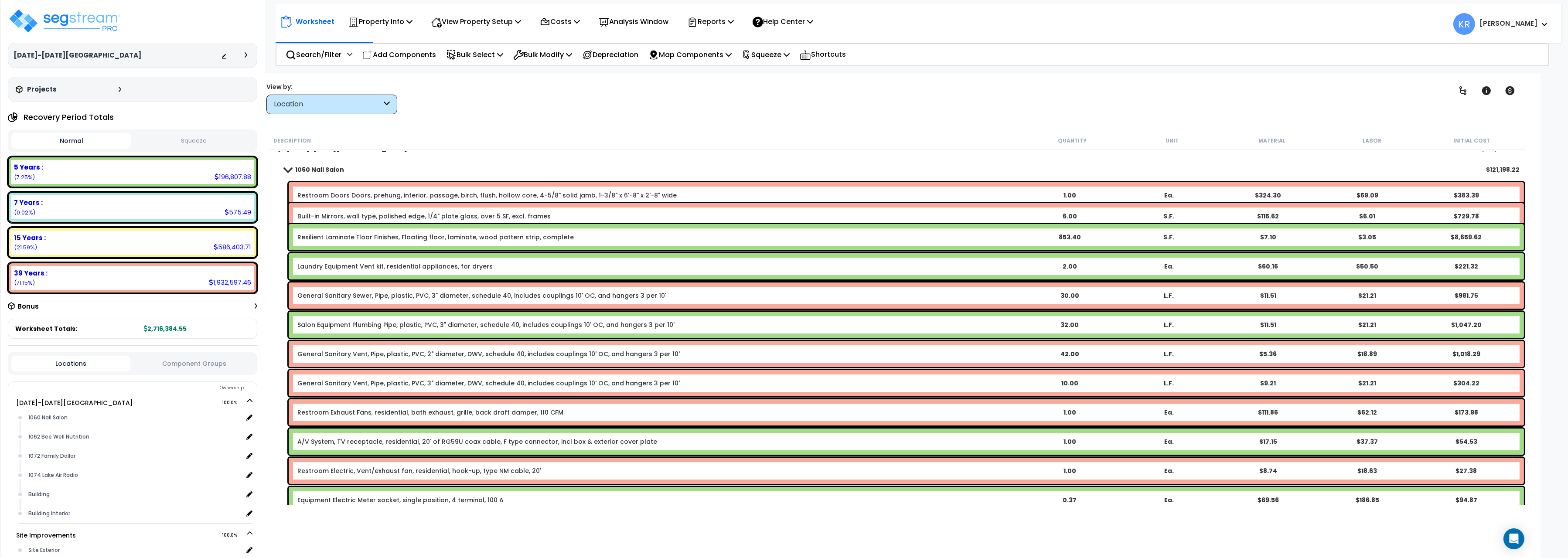
scroll to position [0, 0]
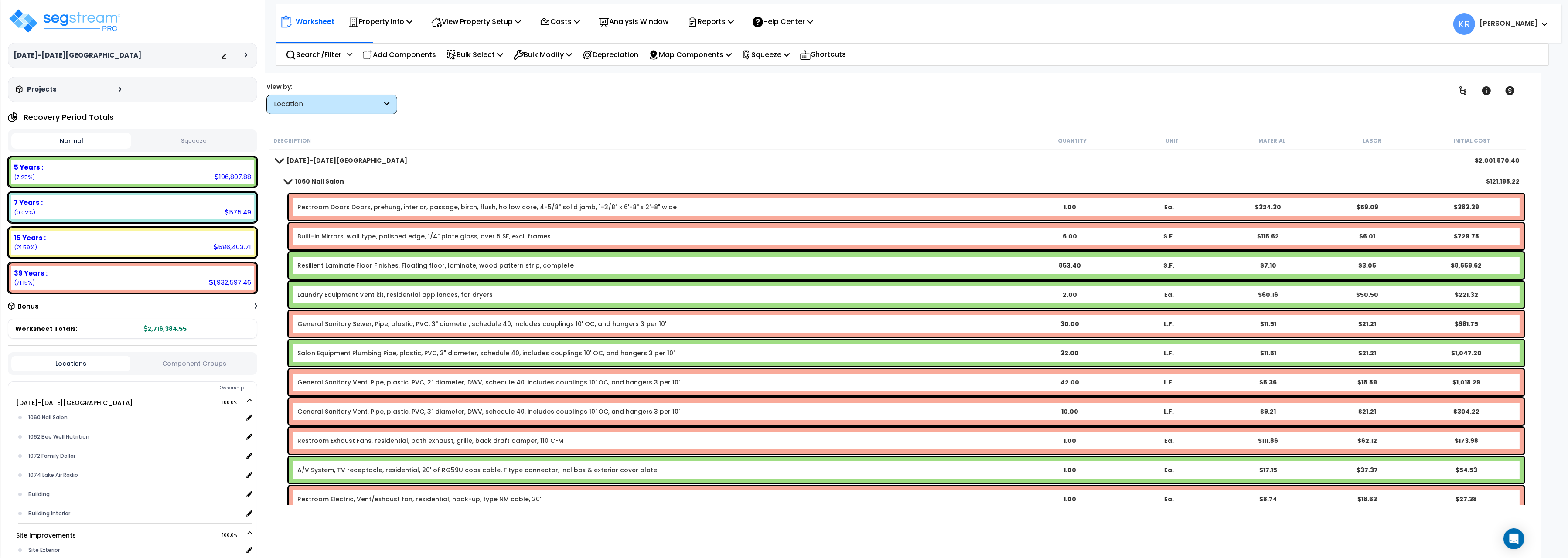
click at [306, 178] on b "1060 Nail Salon" at bounding box center [320, 181] width 49 height 9
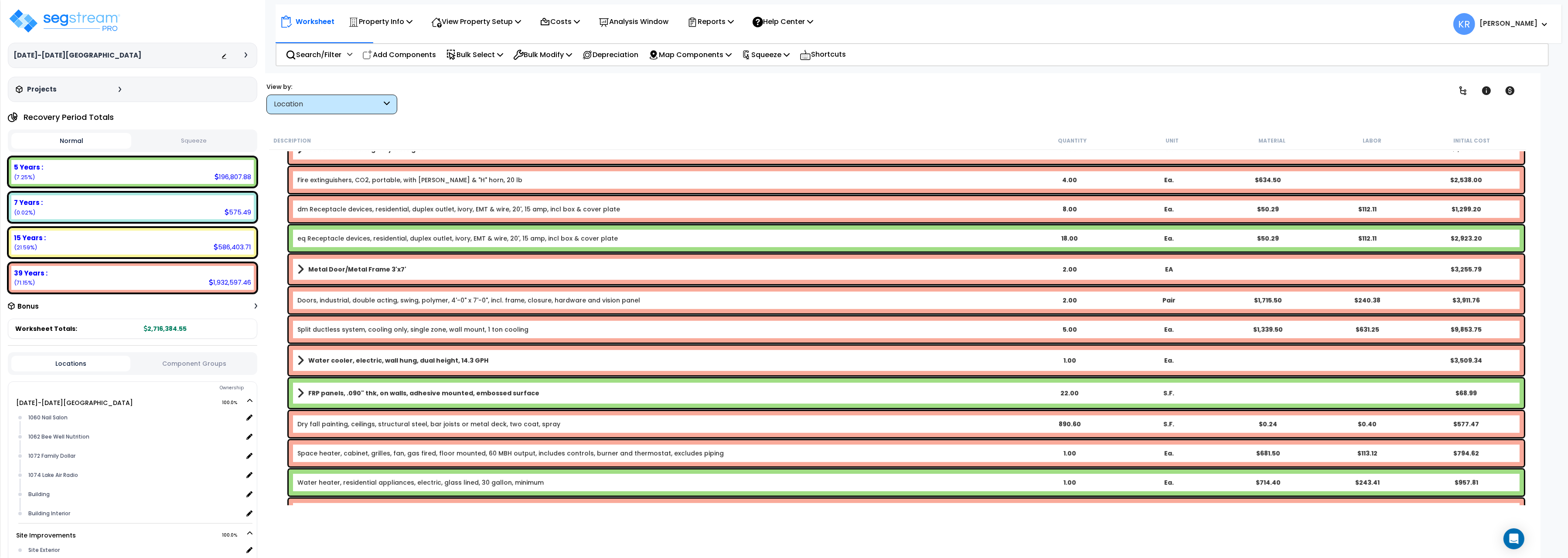
scroll to position [1170, 0]
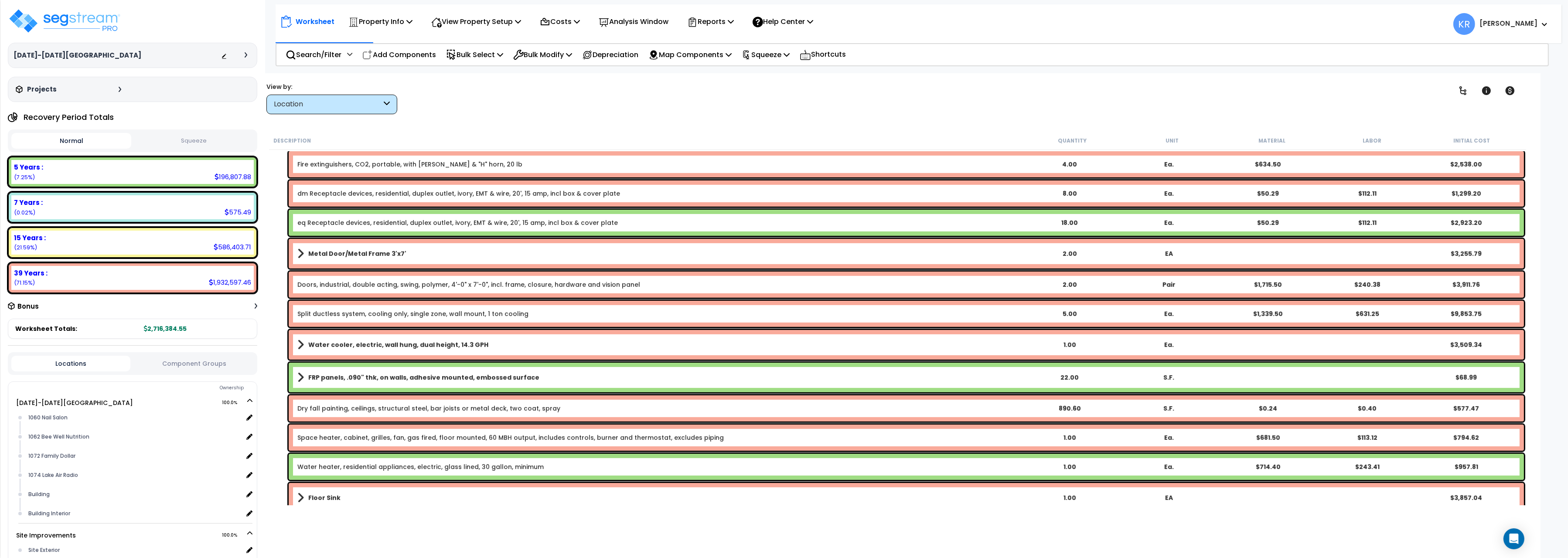
click at [431, 284] on link "Doors, industrial, double acting, swing, polymer, 4'-0" x 7'-0", incl. frame, c…" at bounding box center [469, 285] width 343 height 9
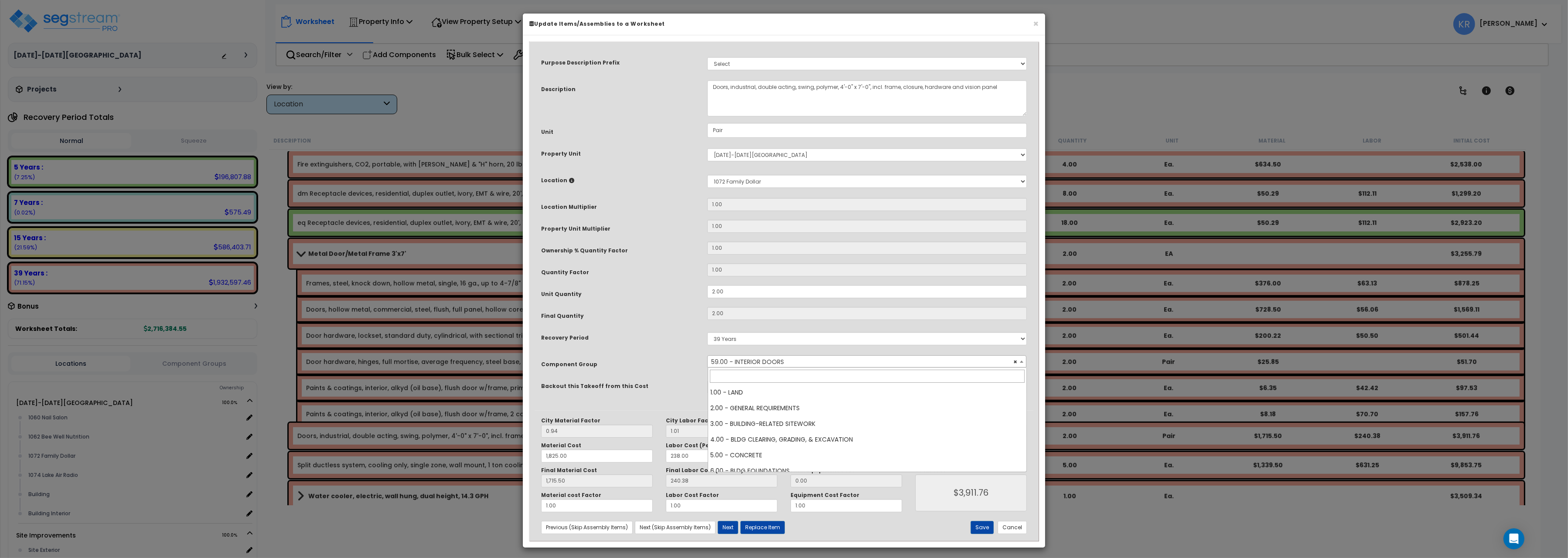
click at [738, 362] on span "× 59.00 - INTERIOR DOORS" at bounding box center [867, 362] width 318 height 12
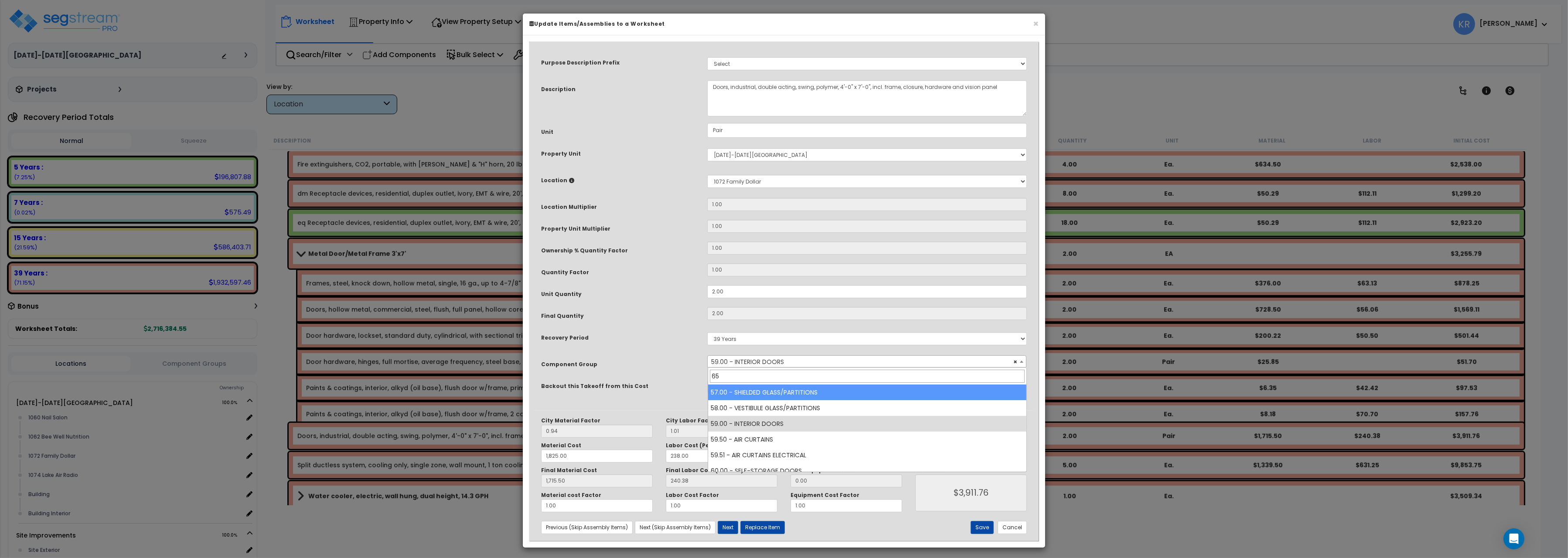
scroll to position [0, 0]
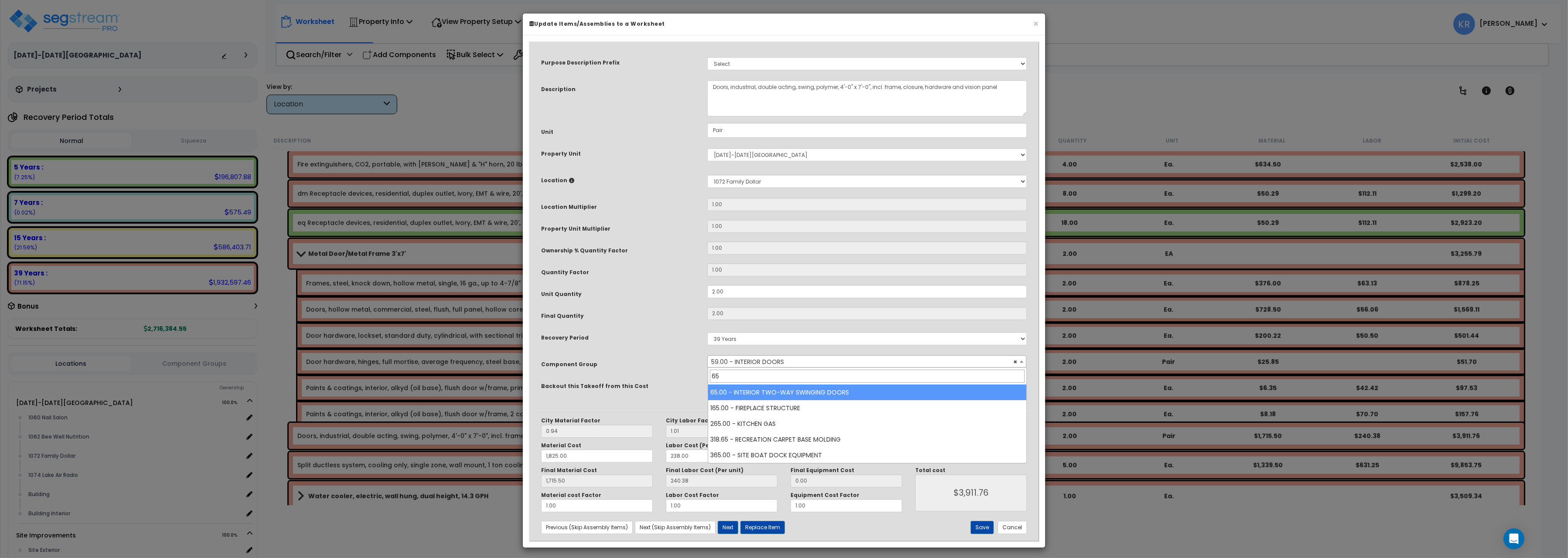
type input "65"
select select "56886"
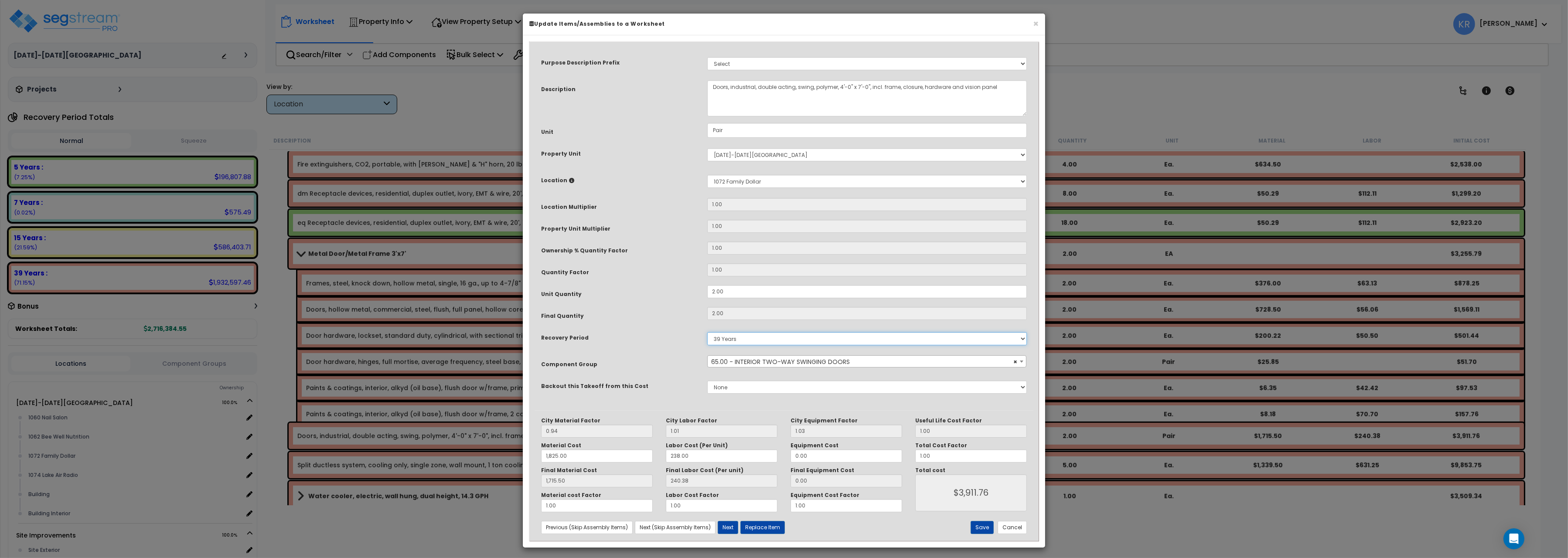
click at [707, 332] on select "5 Years 7 Years 15 Years 20 Years 39 Years 27.5 Year" at bounding box center [867, 338] width 320 height 13
select select "5Y"
click option "5 Years" at bounding box center [0, 0] width 0 height 0
click at [977, 532] on button "Save" at bounding box center [982, 527] width 23 height 13
type input "1825.00"
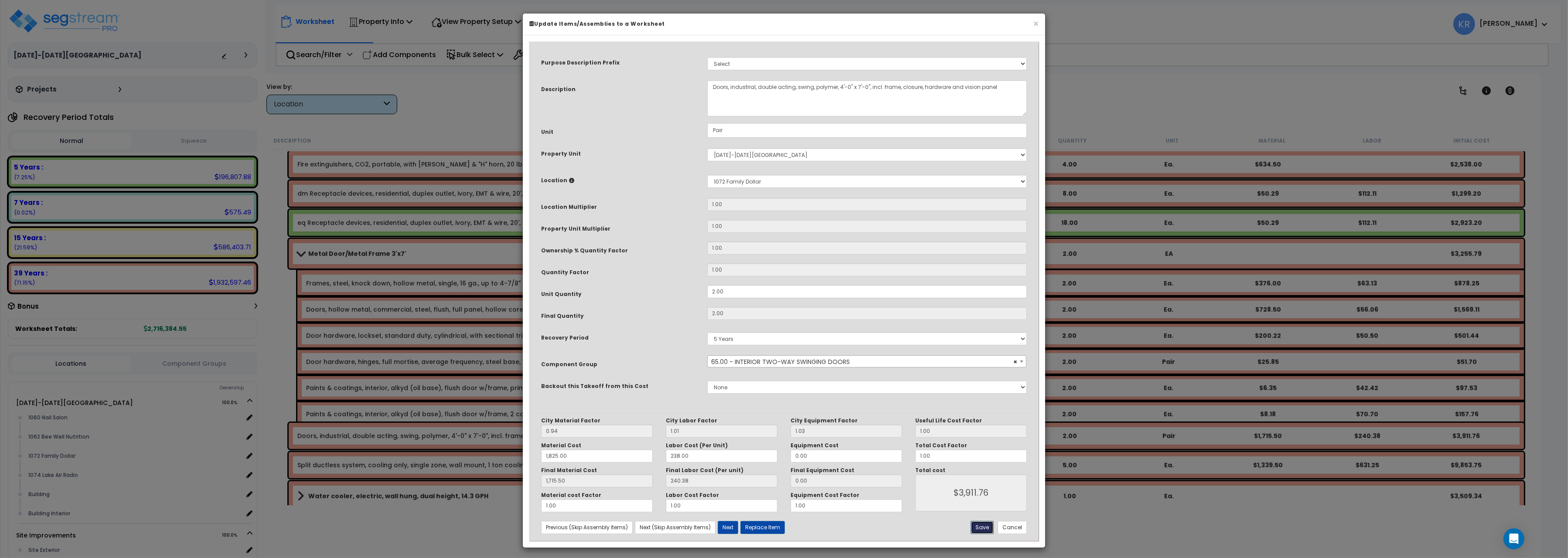
type input "1715.50"
type input "3911.76"
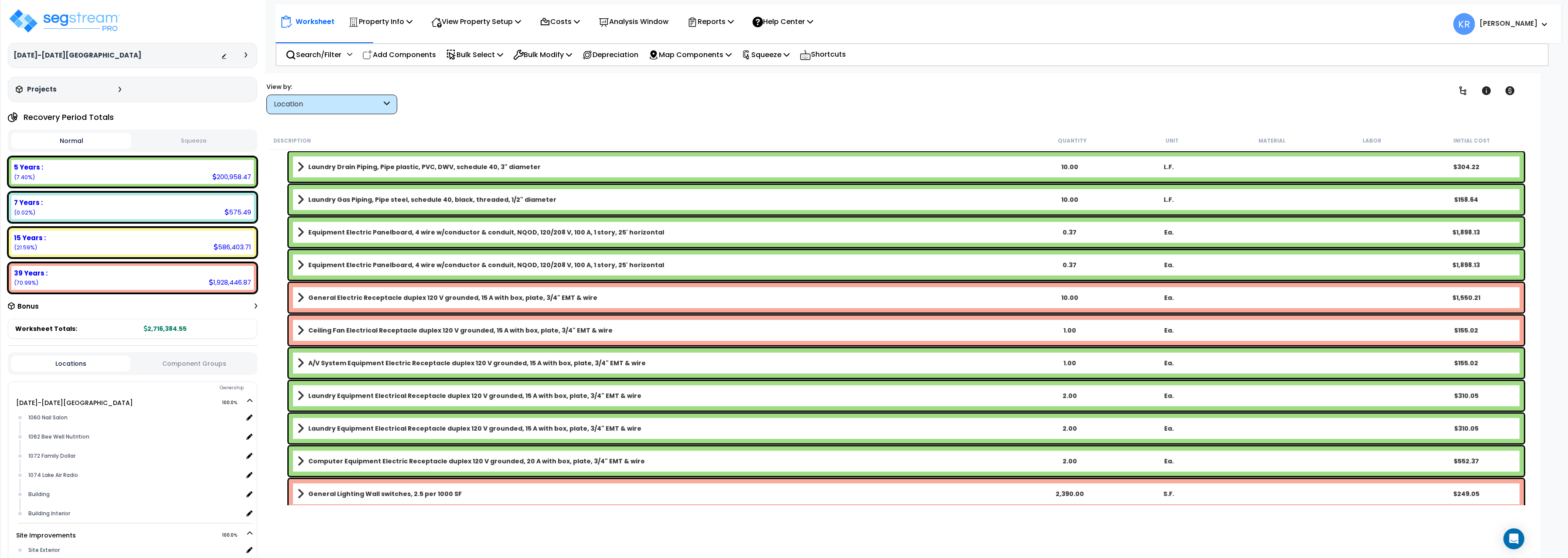
click at [634, 248] on div "Equipment Electric Panelboard, 4 wire w/conductor & conduit, NQOD, 120/208 V, 1…" at bounding box center [897, 232] width 1257 height 34
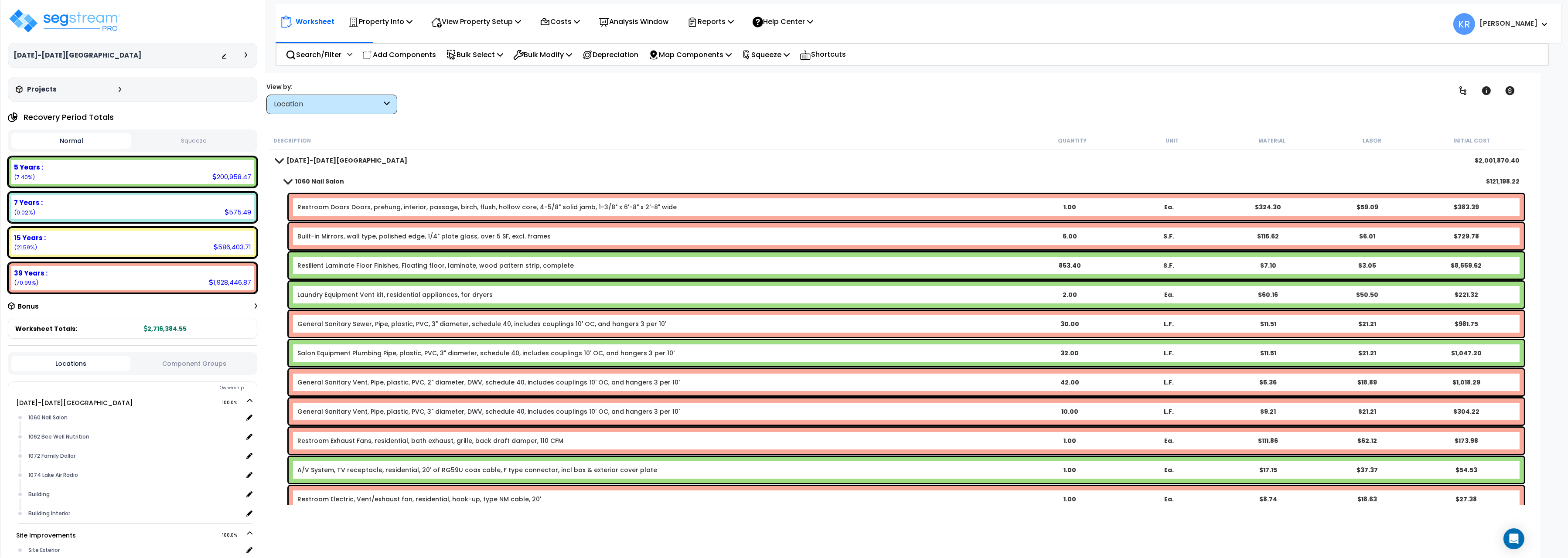
click at [307, 179] on b "1060 Nail Salon" at bounding box center [320, 181] width 49 height 9
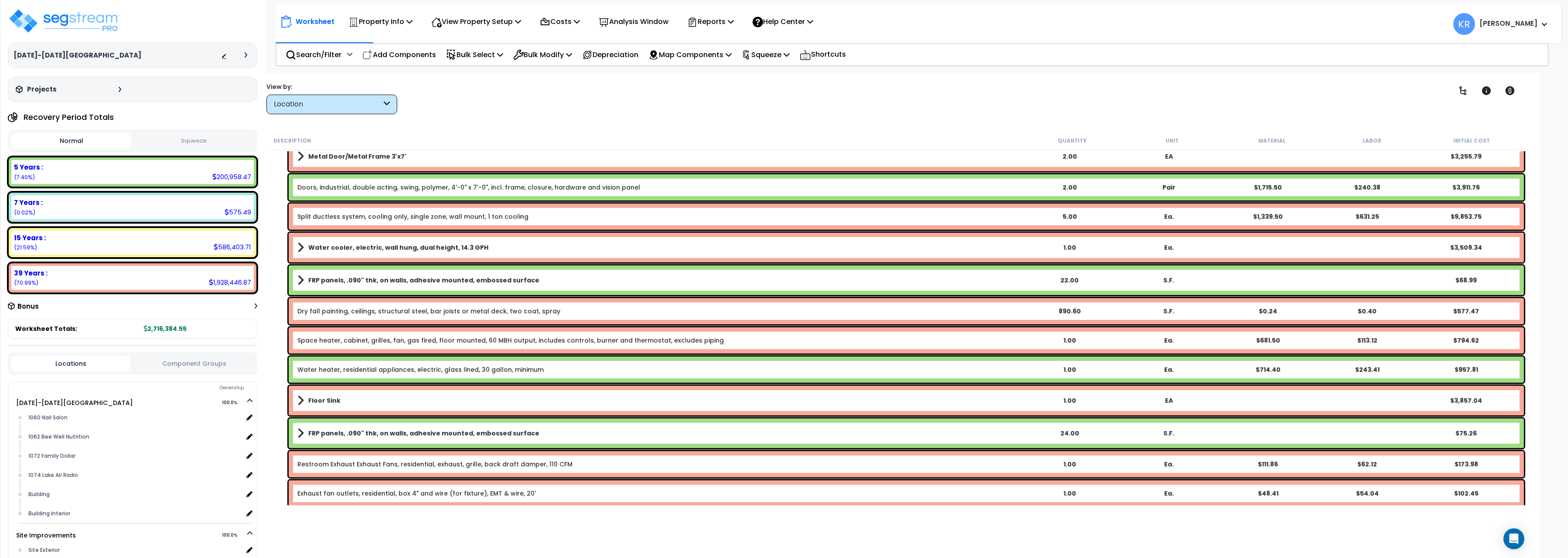
scroll to position [1316, 0]
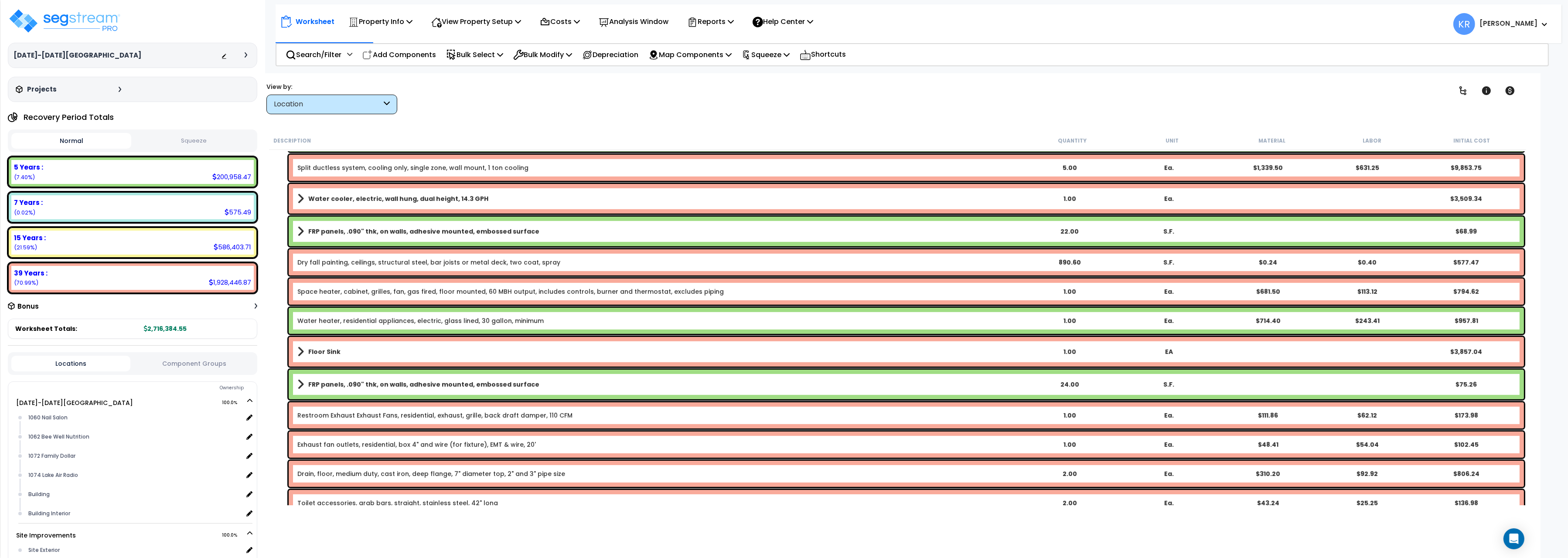
click at [454, 322] on link "Water heater, residential appliances, electric, glass lined, 30 gallon, minimum" at bounding box center [421, 321] width 247 height 9
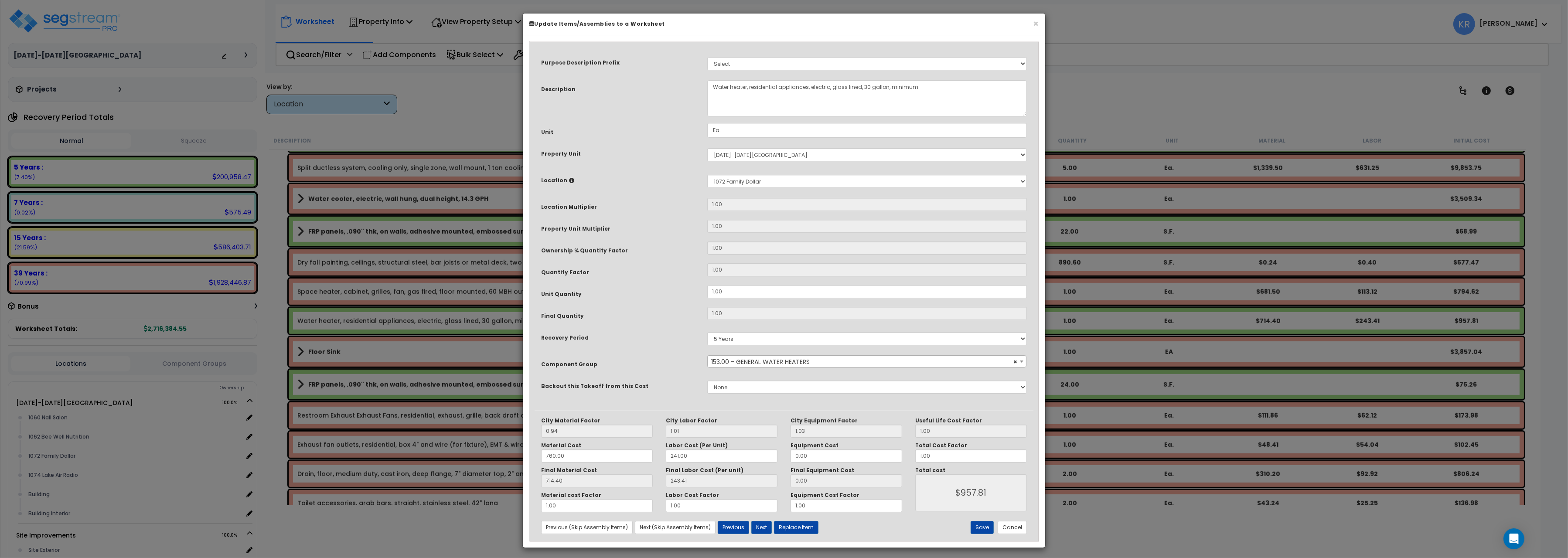
click at [769, 360] on span "× 153.00 - GENERAL WATER HEATERS" at bounding box center [867, 362] width 318 height 12
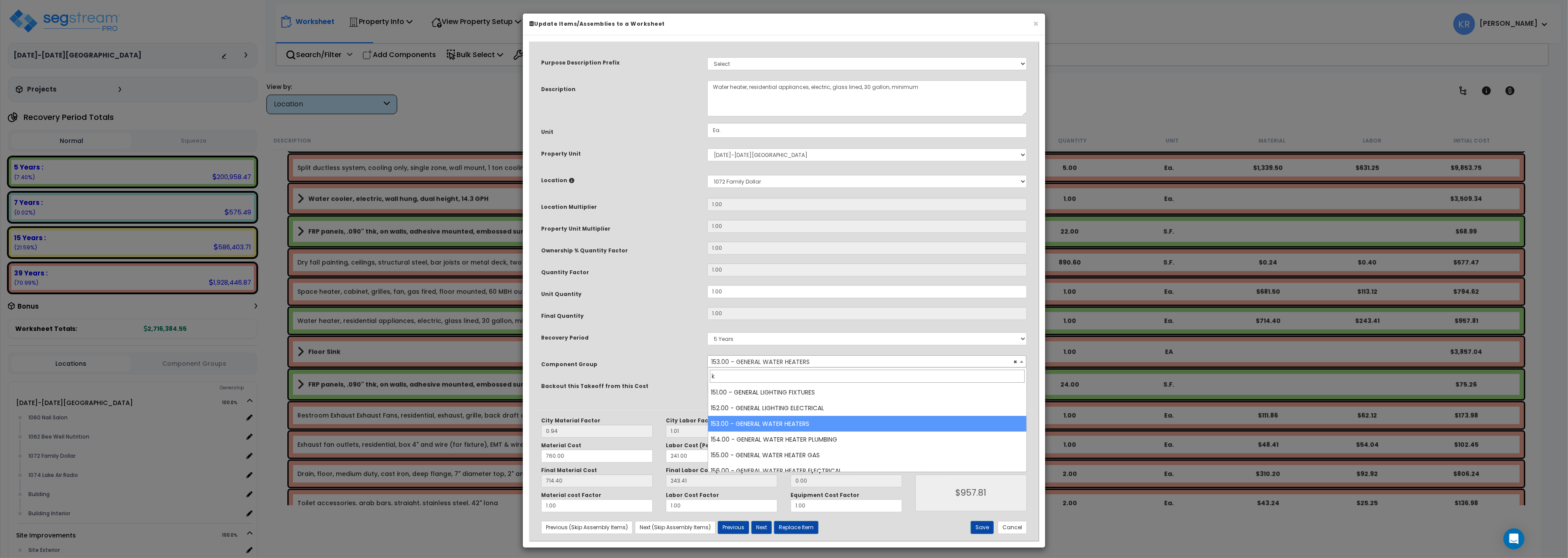
scroll to position [0, 0]
type input "kitchen"
select select "57266"
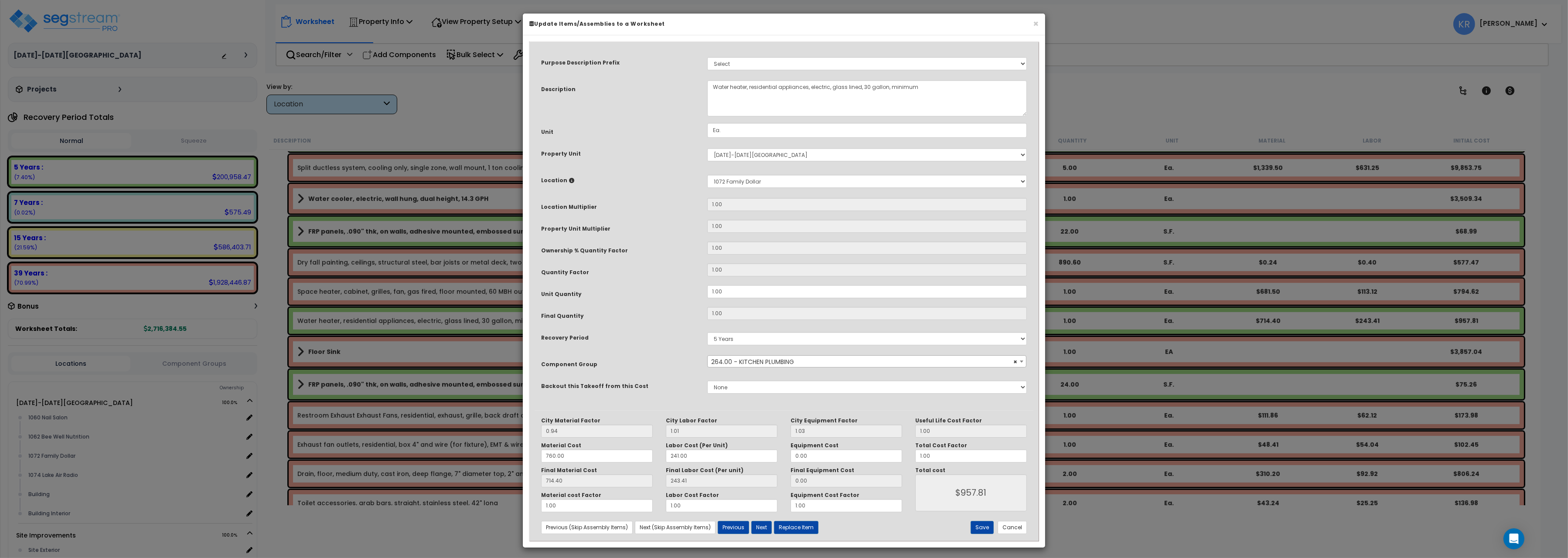
click at [731, 361] on span "× 264.00 - KITCHEN PLUMBING" at bounding box center [867, 362] width 318 height 12
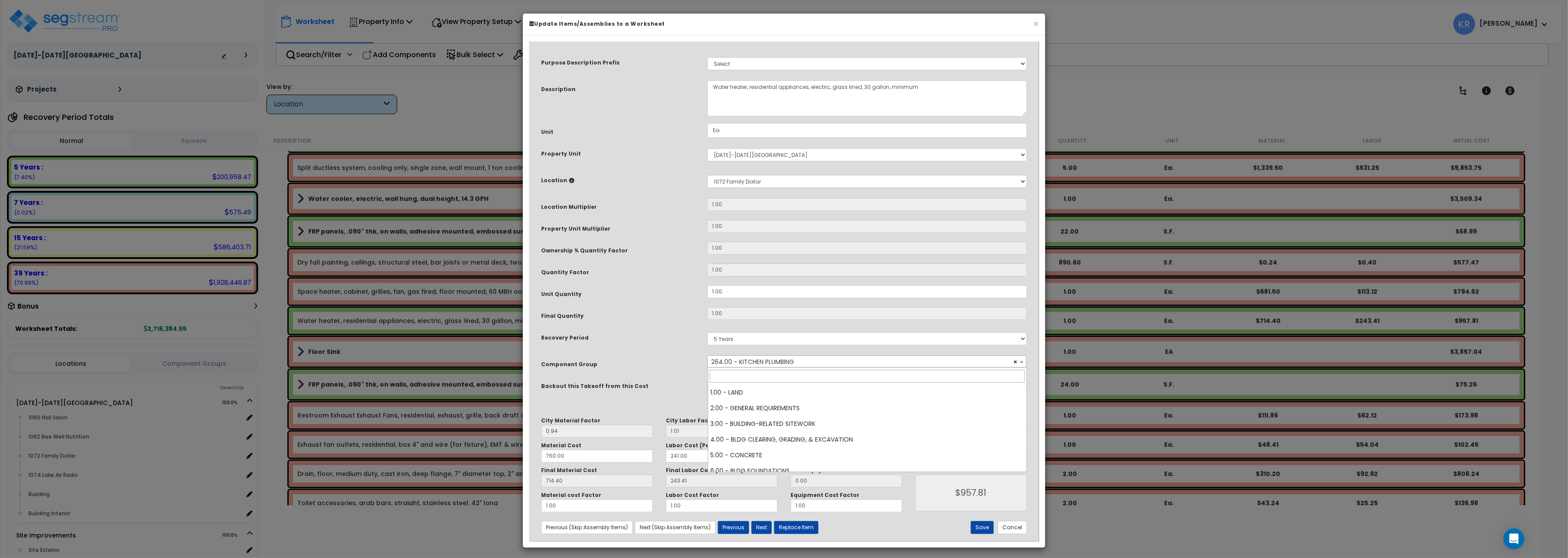
scroll to position [4331, 0]
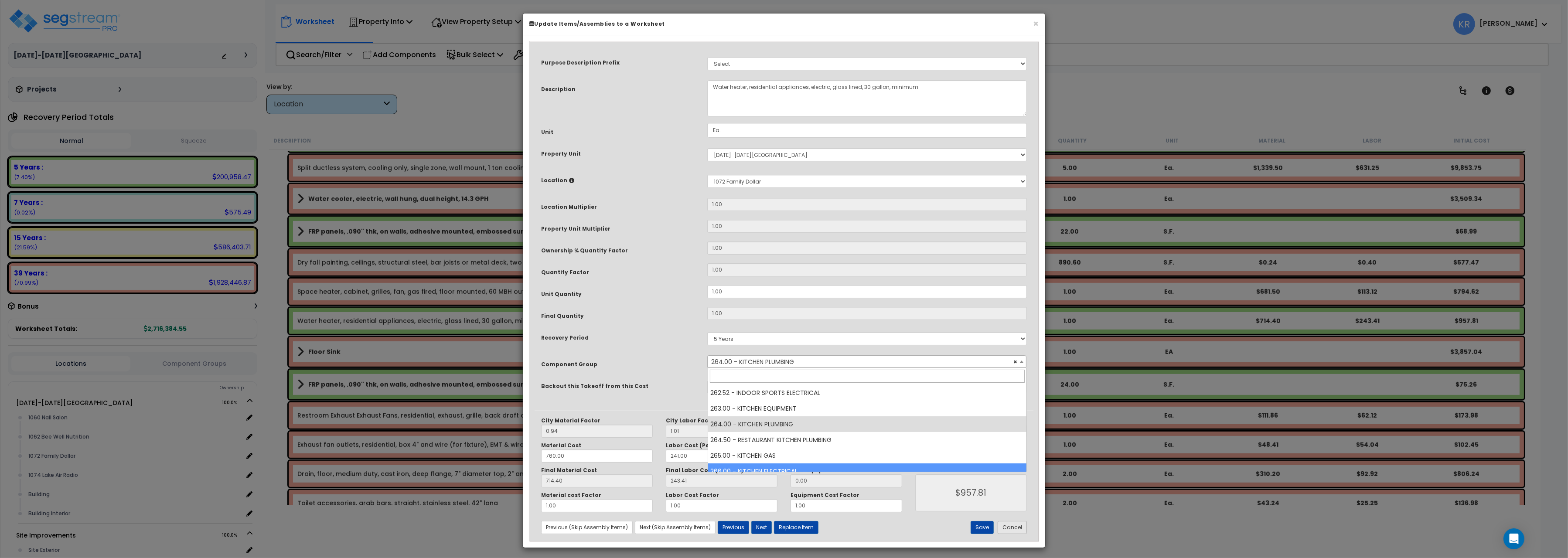
click at [1023, 528] on button "Cancel" at bounding box center [1012, 527] width 29 height 13
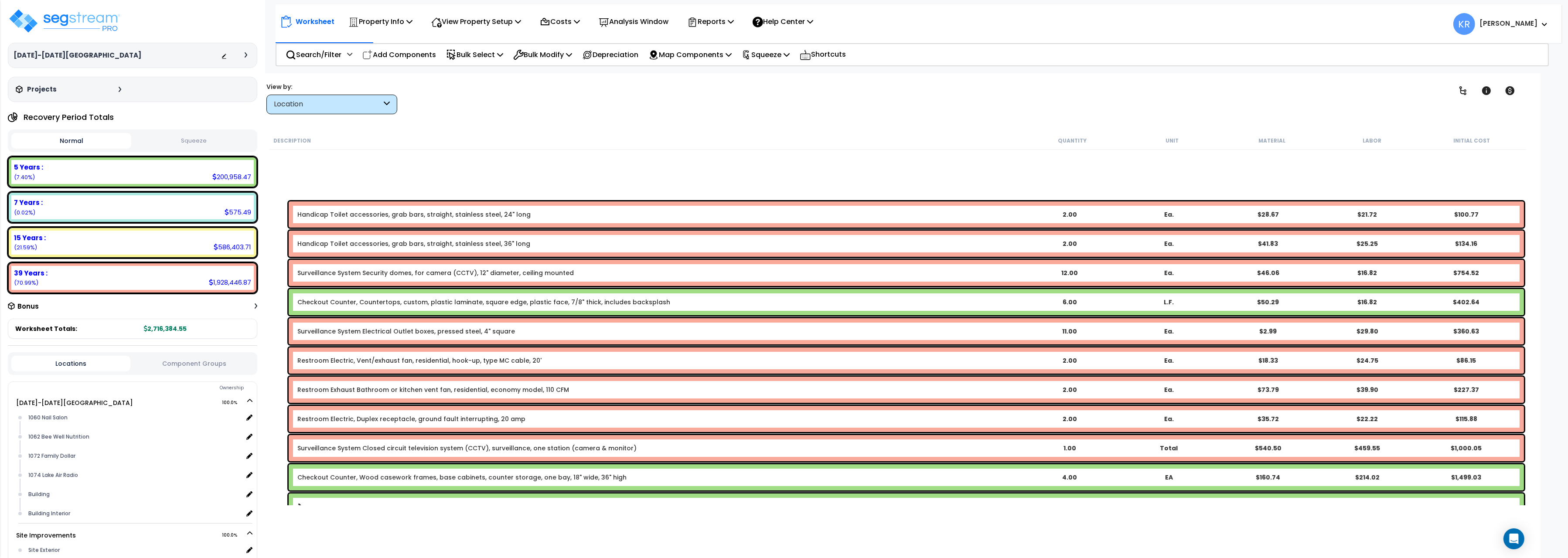
scroll to position [0, 0]
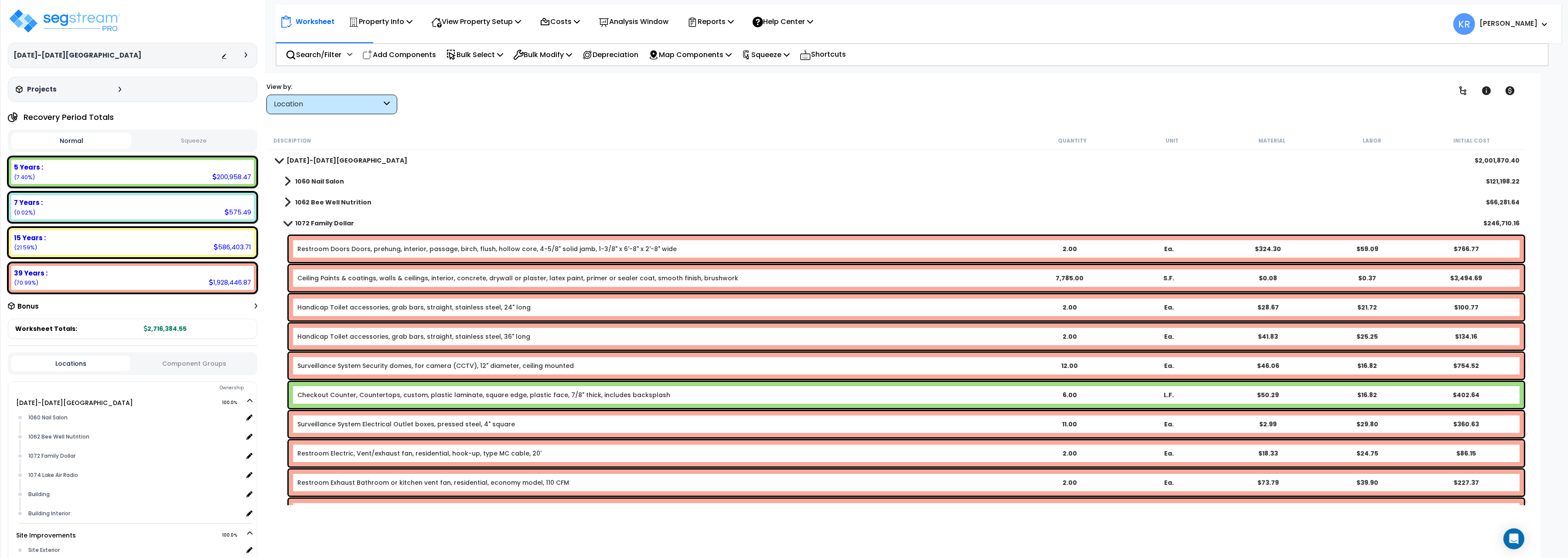
click at [319, 179] on b "1060 Nail Salon" at bounding box center [320, 181] width 49 height 9
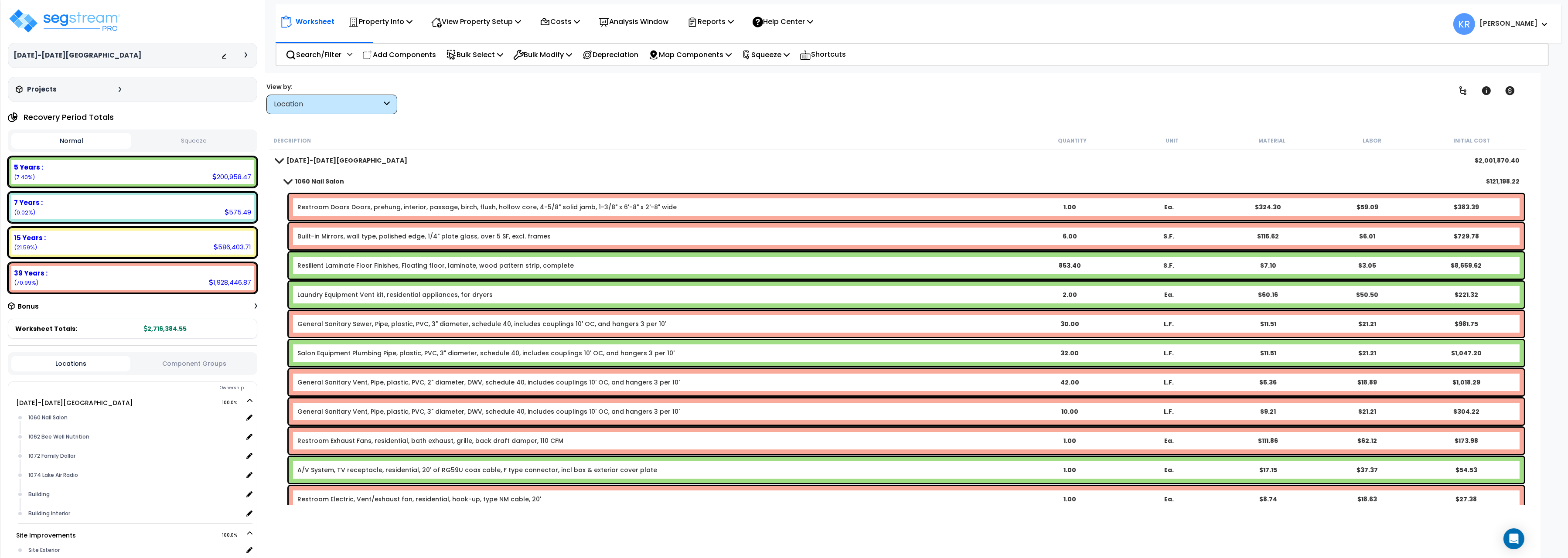
click at [325, 179] on b "1060 Nail Salon" at bounding box center [320, 181] width 49 height 9
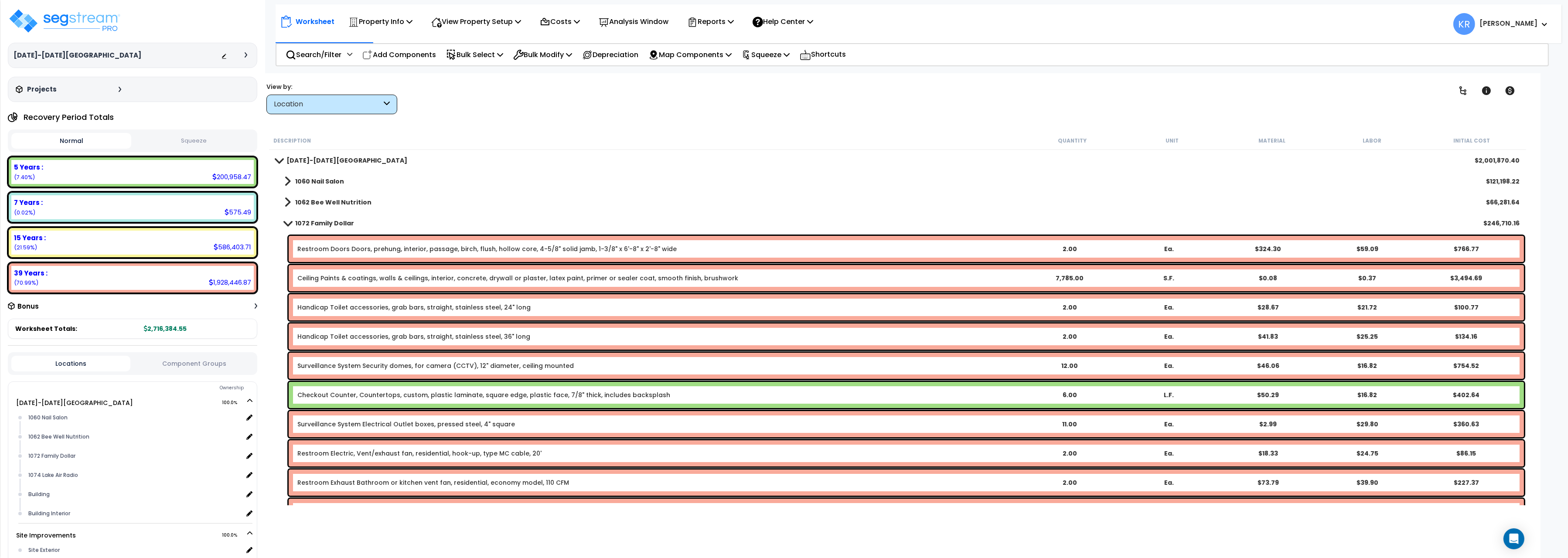
click at [324, 201] on b "1062 Bee Well Nutrition" at bounding box center [333, 202] width 76 height 9
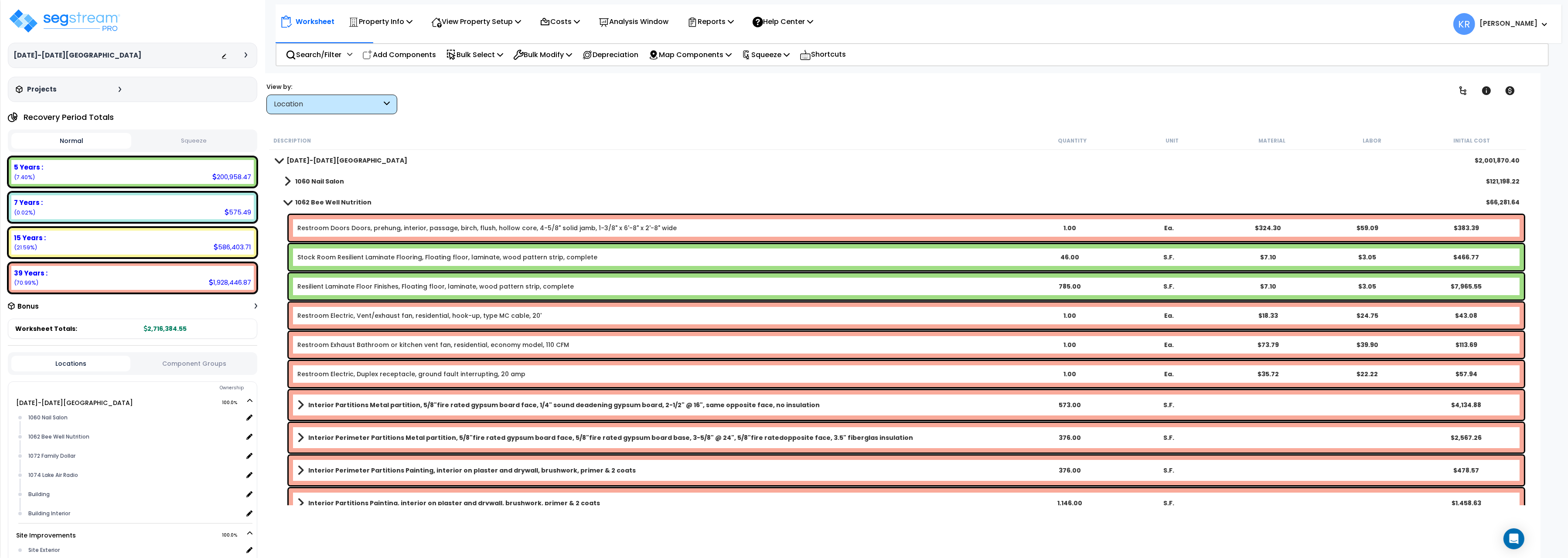
click at [309, 200] on b "1062 Bee Well Nutrition" at bounding box center [333, 202] width 76 height 9
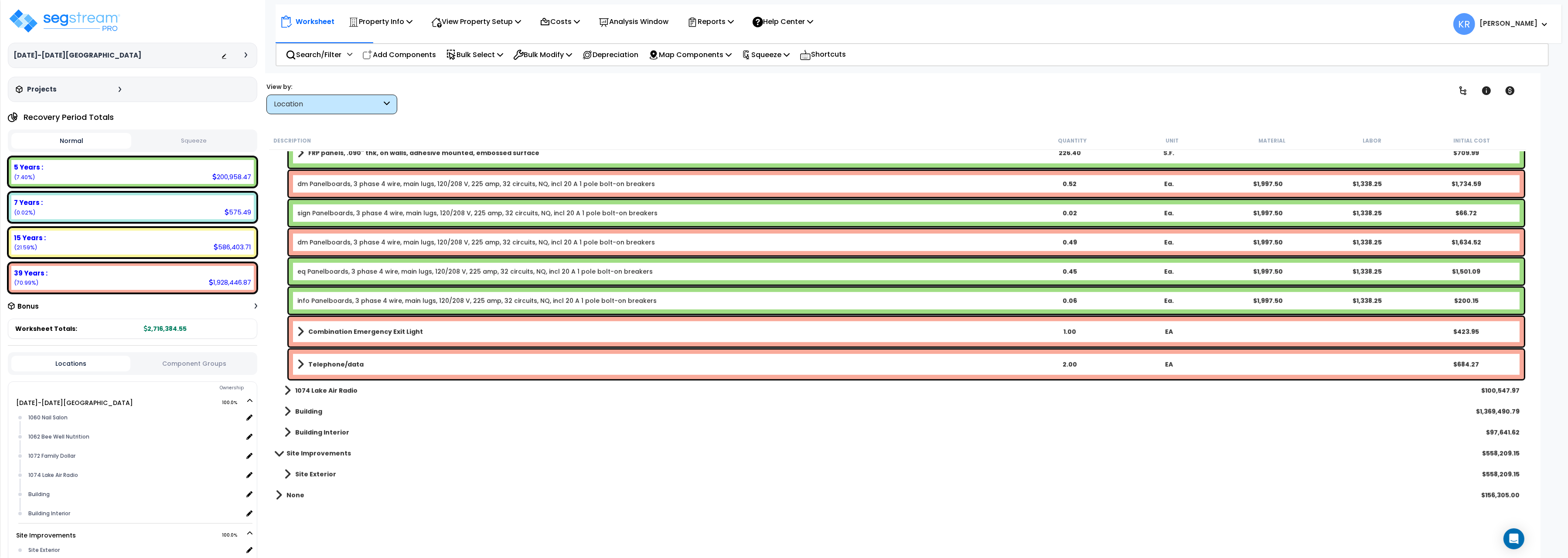
scroll to position [1787, 0]
click at [439, 361] on link "Telephone/data" at bounding box center [659, 365] width 722 height 12
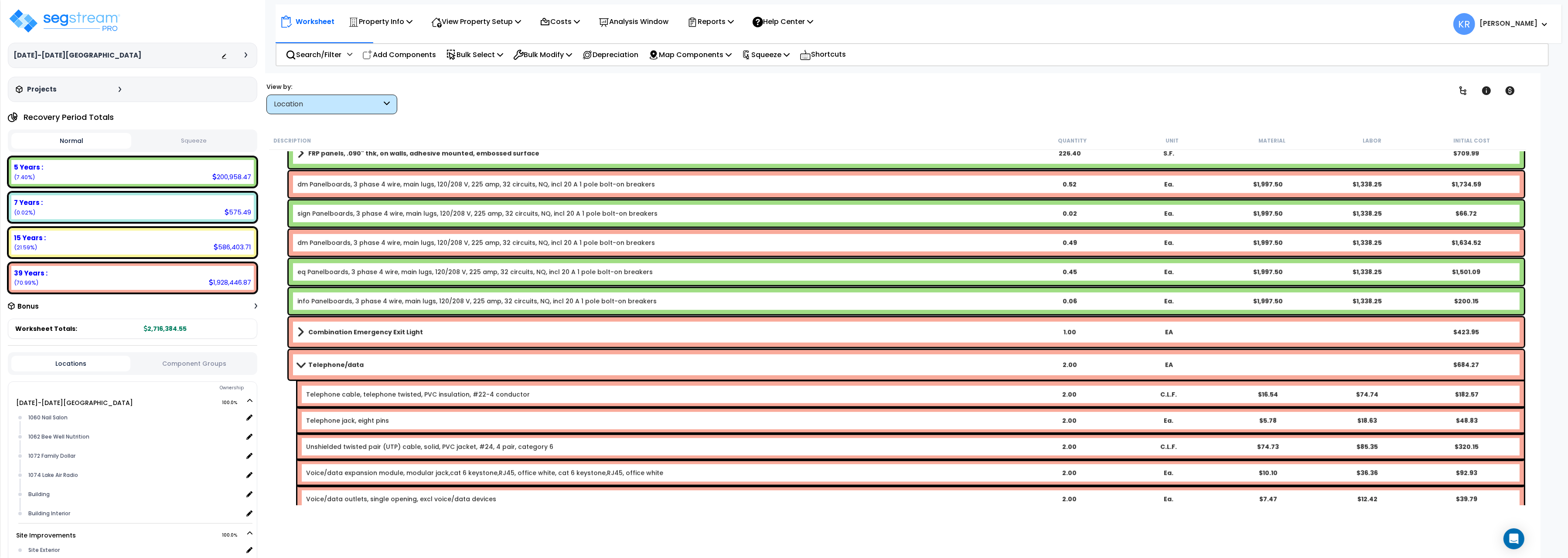
click at [363, 363] on link "Telephone/data" at bounding box center [659, 365] width 722 height 12
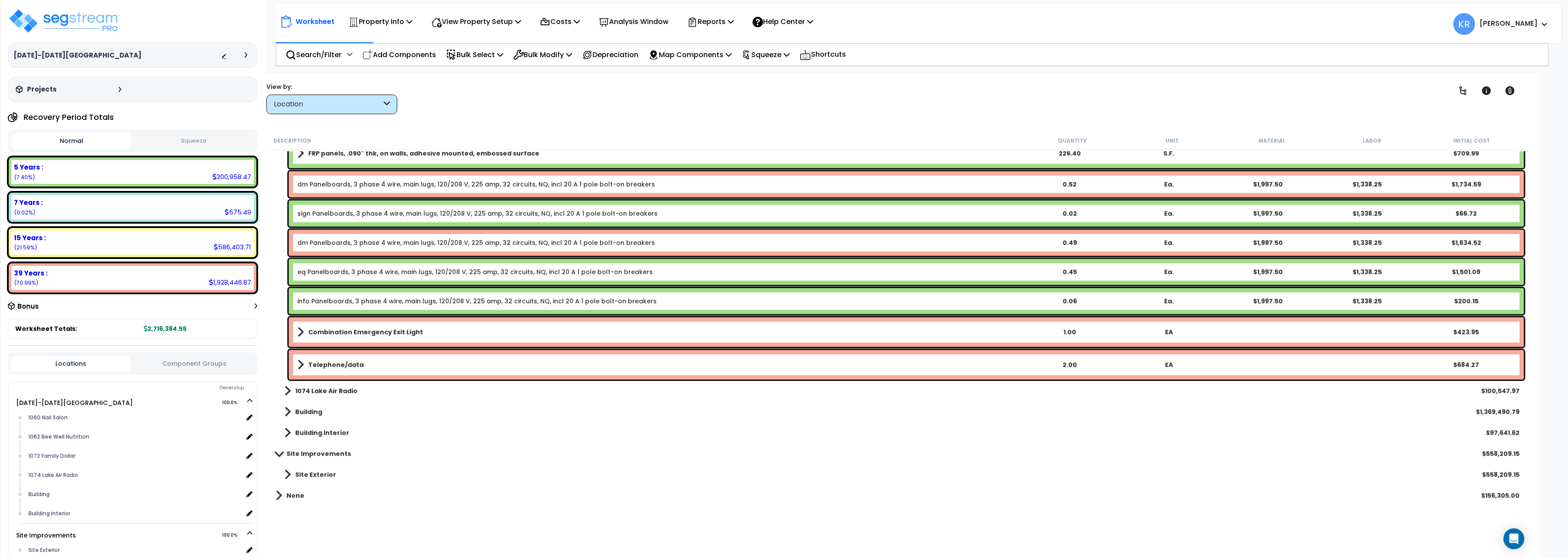
click at [354, 360] on b "Telephone/data" at bounding box center [335, 364] width 55 height 9
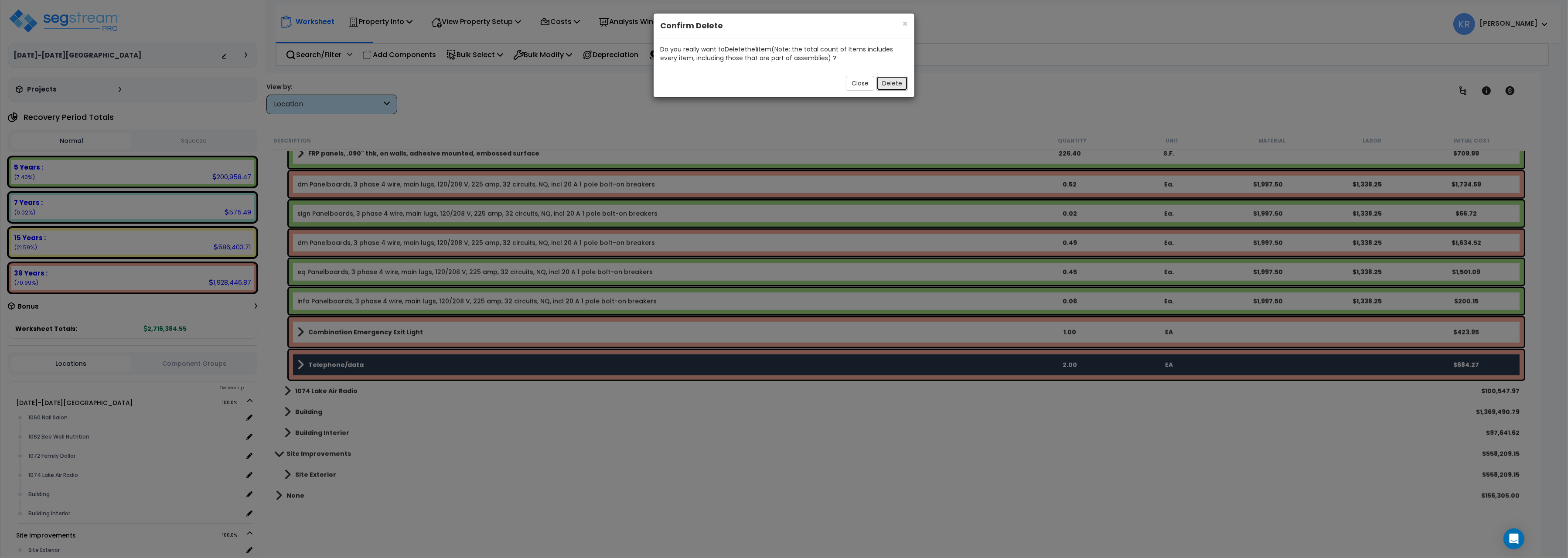
click at [895, 84] on button "Delete" at bounding box center [892, 83] width 32 height 15
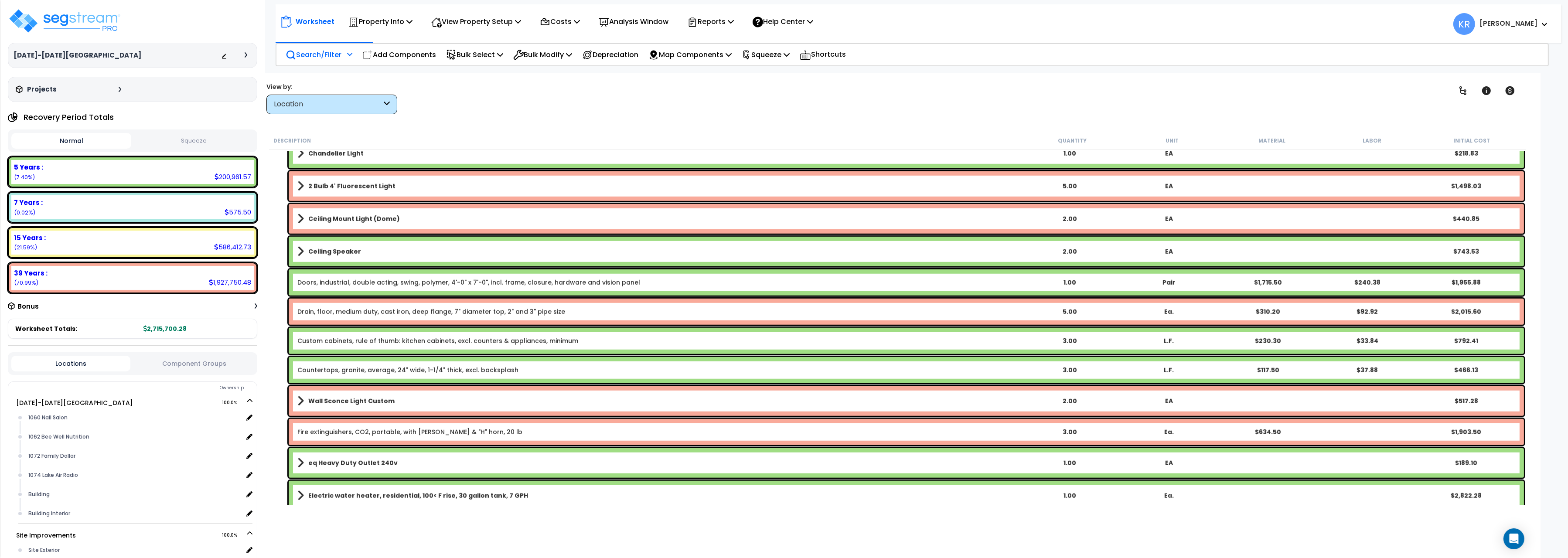
click at [326, 52] on p "Search/Filter" at bounding box center [313, 54] width 56 height 12
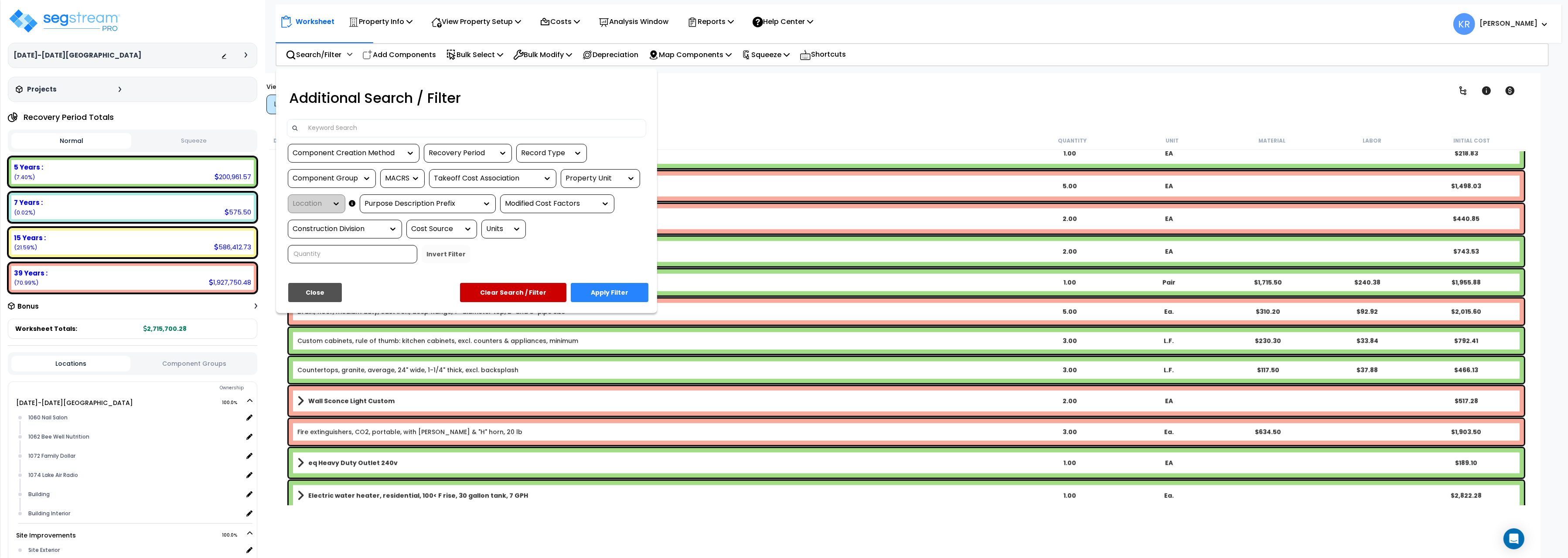
click at [413, 55] on div at bounding box center [784, 279] width 1568 height 558
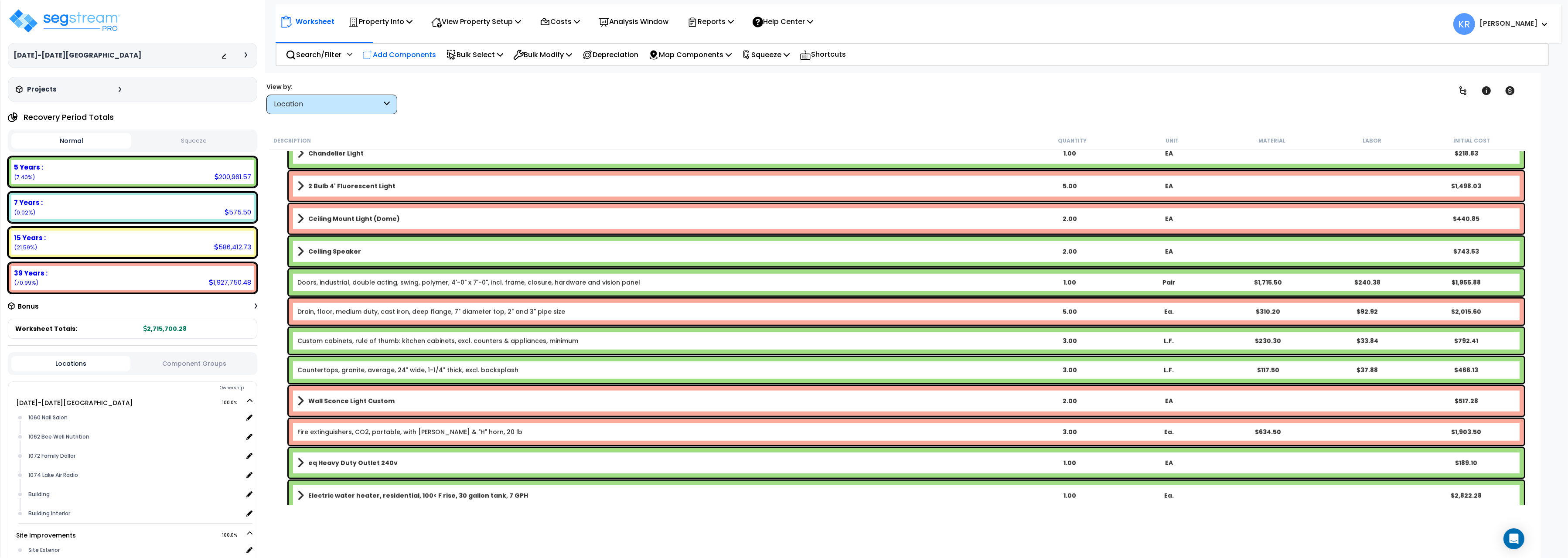
click at [414, 57] on p "Add Components" at bounding box center [399, 54] width 74 height 12
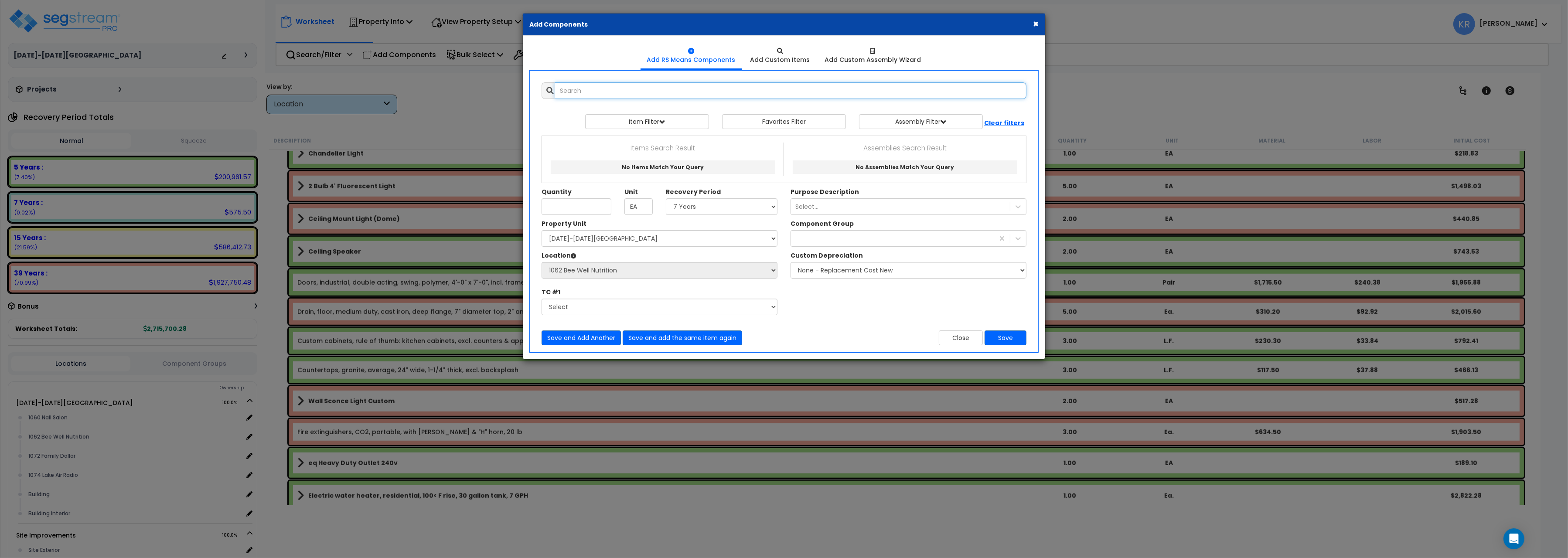
select select
click at [590, 89] on input "text" at bounding box center [790, 90] width 472 height 16
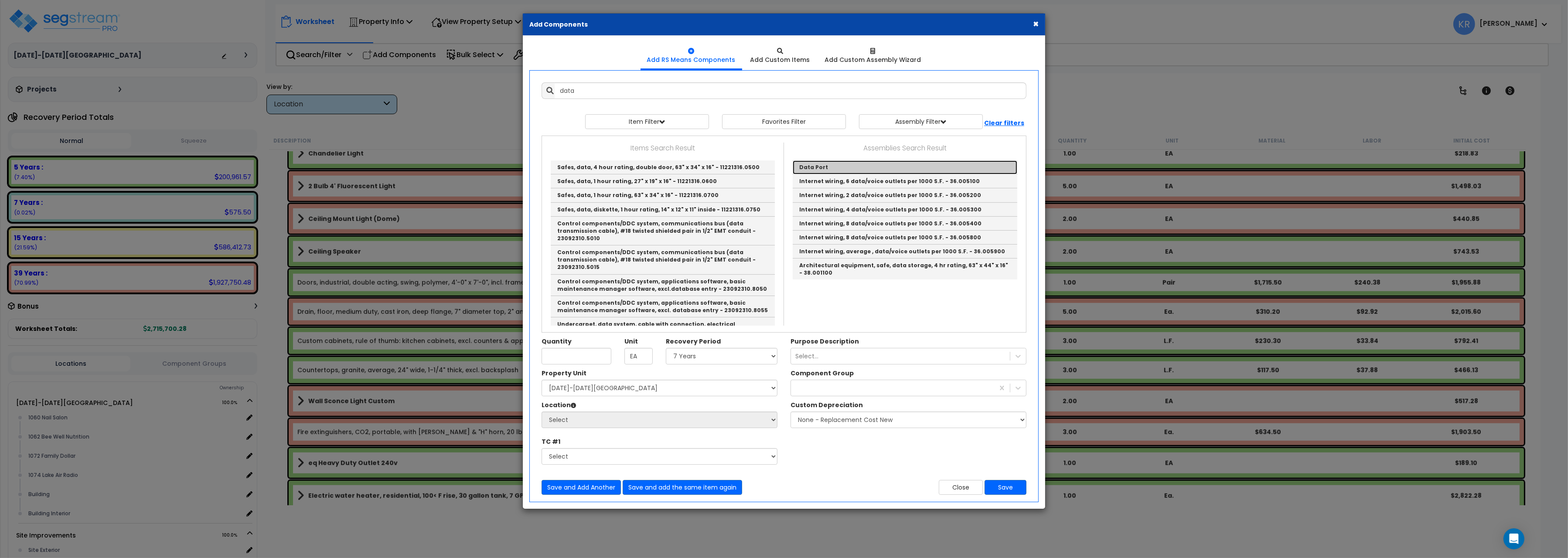
click at [815, 170] on link "Data Port" at bounding box center [905, 167] width 225 height 14
type input "Data Port"
type input "EA."
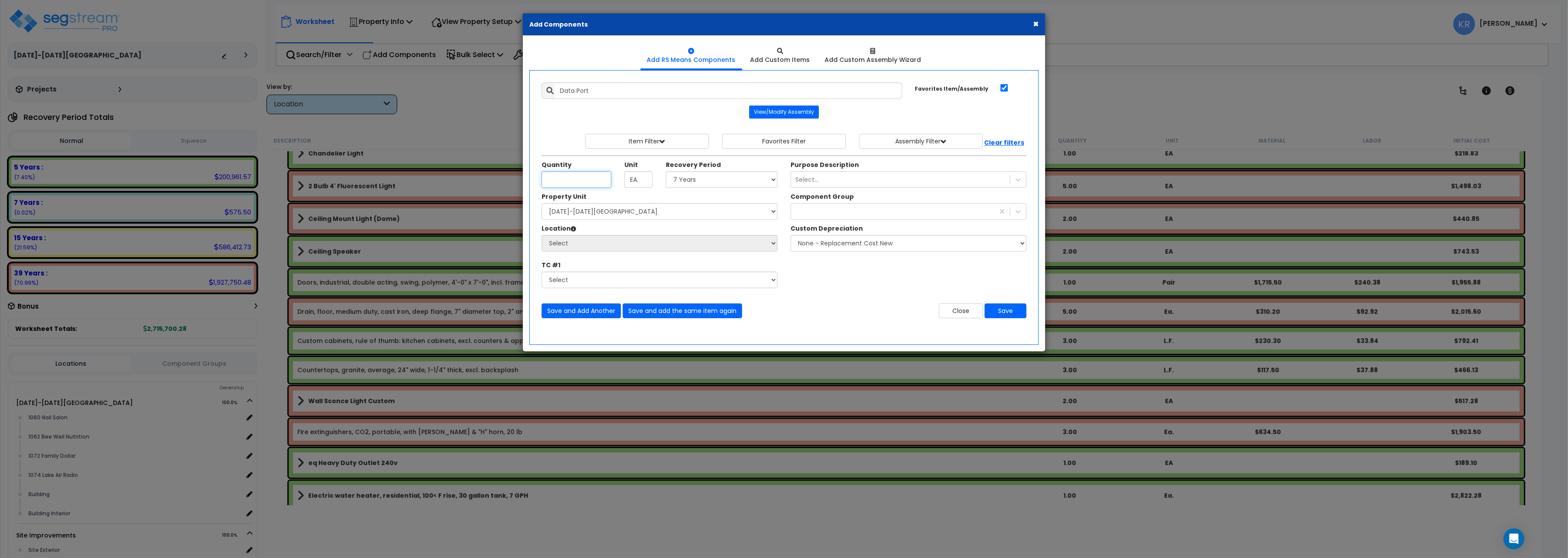
click at [573, 184] on input "Unit Quantity" at bounding box center [576, 180] width 70 height 16
type input "2"
click at [542, 203] on select "Select 1060-1074 Riverplace Mall Site Improvements" at bounding box center [660, 211] width 236 height 16
select select "162384"
click option "[DATE]-[DATE][GEOGRAPHIC_DATA]" at bounding box center [0, 0] width 0 height 0
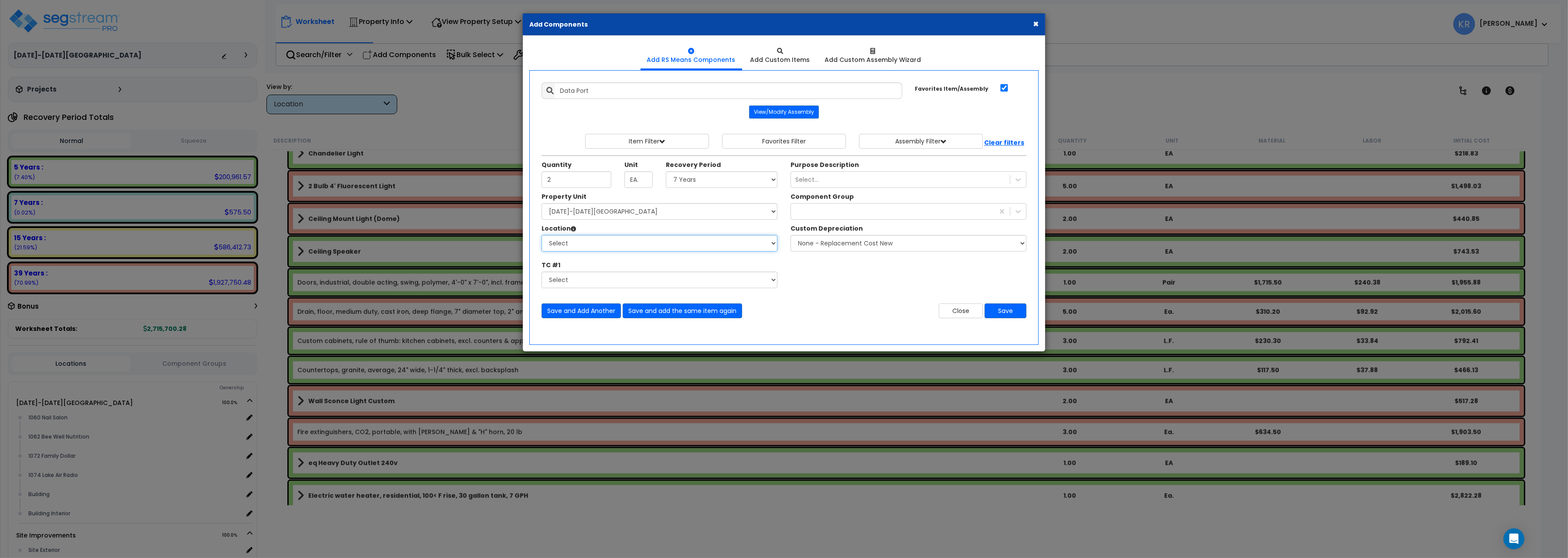
click at [542, 235] on select "Select 1060 Nail Salon 1062 Bee Well Nutrition 1072 Family Dollar 1074 Lake Air…" at bounding box center [660, 243] width 236 height 16
select select "31342"
click option "1072 Family Dollar" at bounding box center [0, 0] width 0 height 0
click at [666, 172] on select "Select 5 Years 7 Years 15 Years 20 Years 39 Years 27.5 Year" at bounding box center [721, 180] width 111 height 16
select select "5Y"
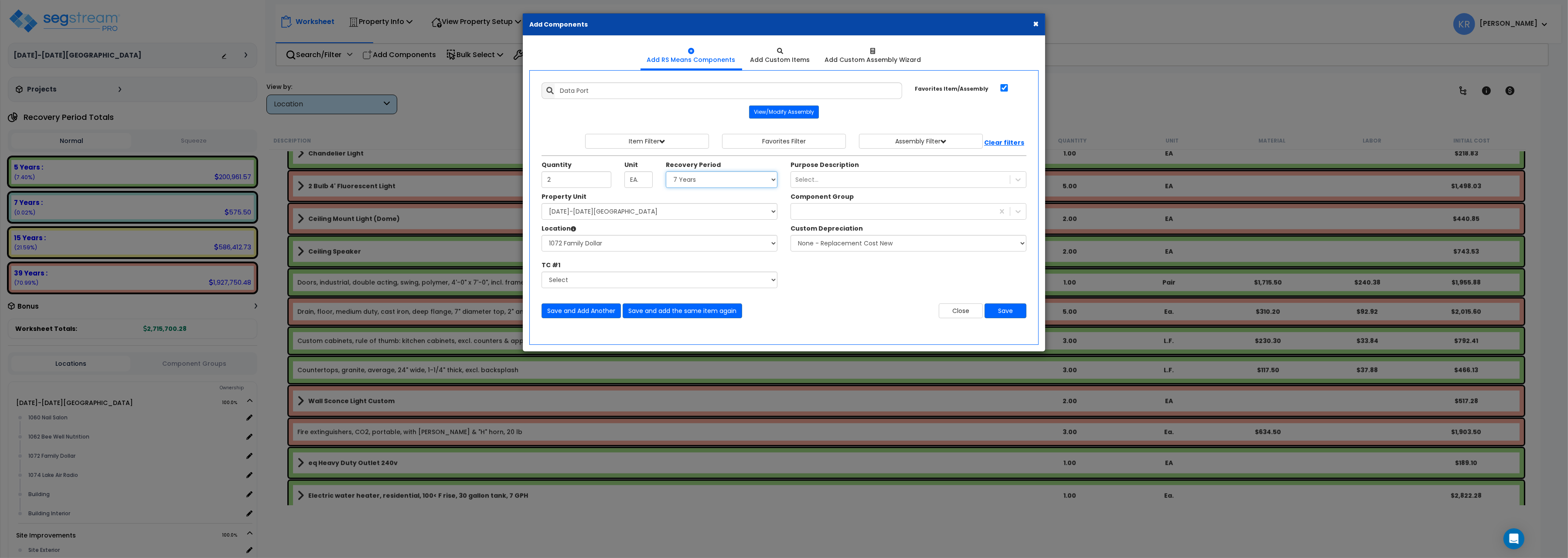
click option "5 Years" at bounding box center [0, 0] width 0 height 0
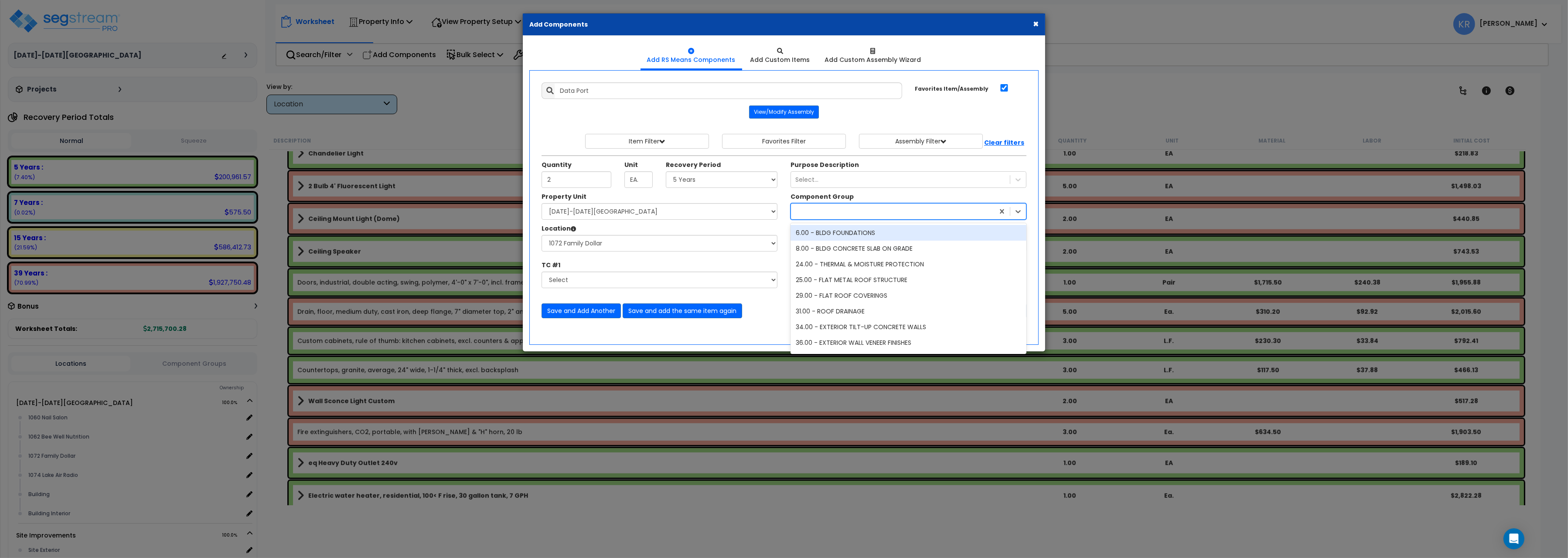
click at [811, 214] on div at bounding box center [892, 211] width 203 height 14
type input "compu"
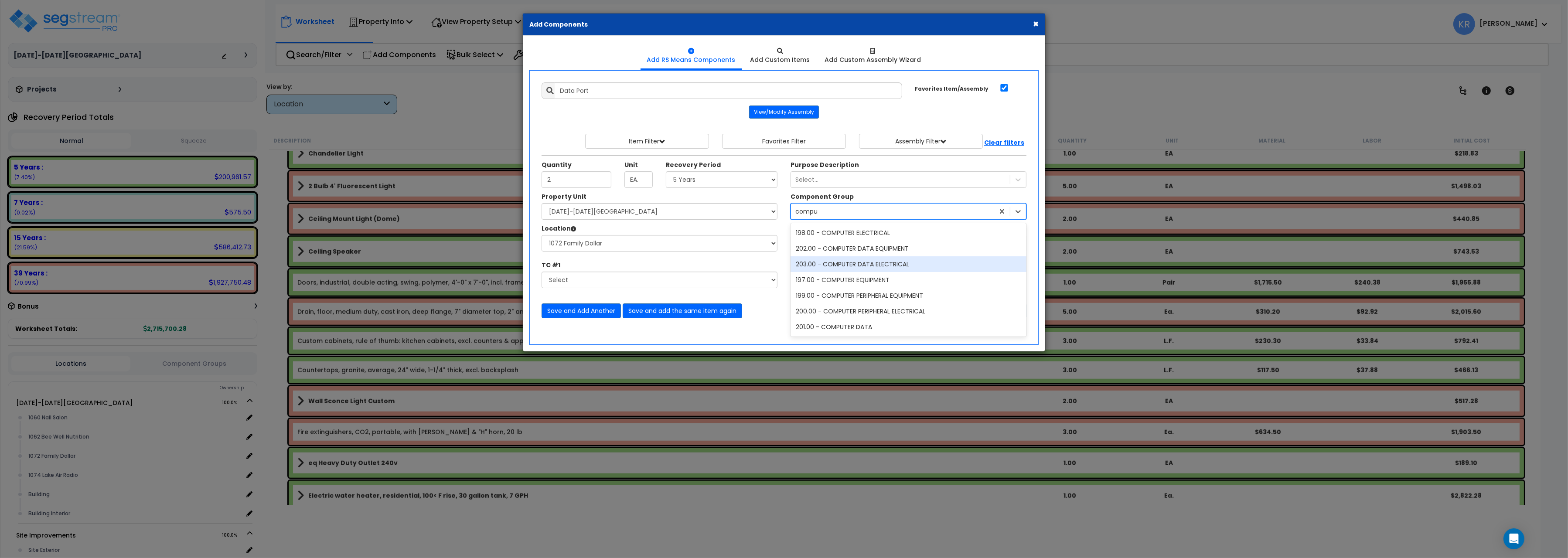
click at [854, 267] on div "203.00 - COMPUTER DATA ELECTRICAL" at bounding box center [909, 264] width 236 height 16
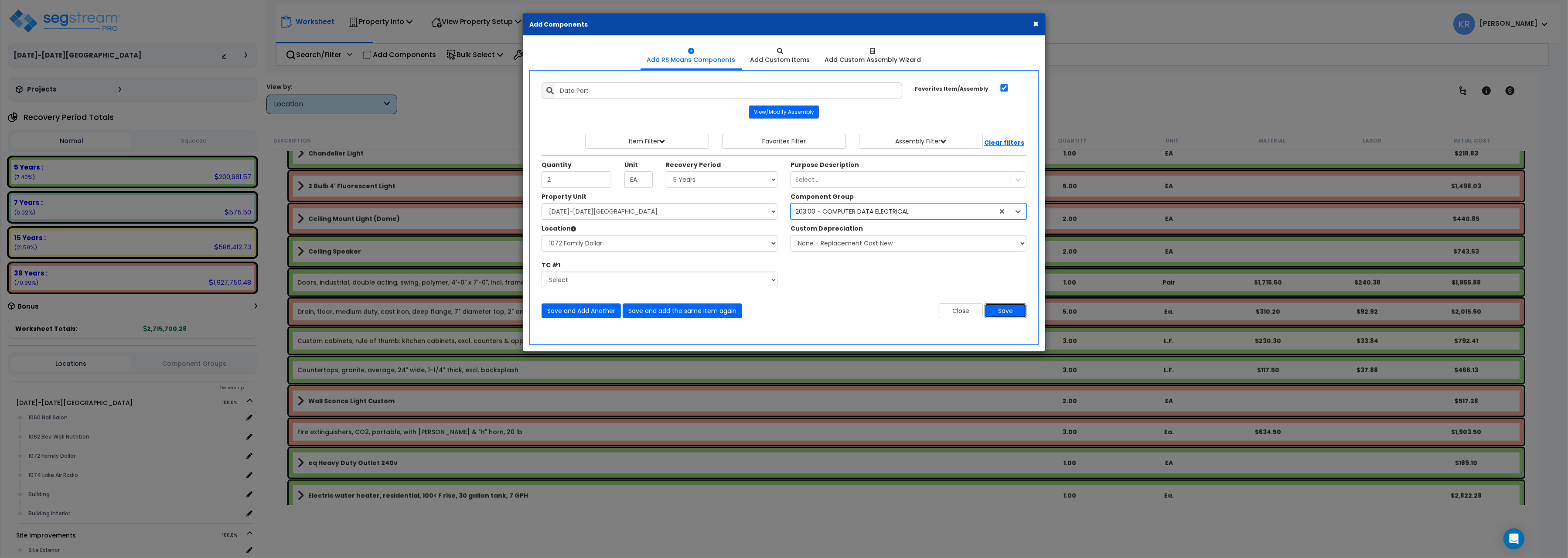
click at [995, 308] on button "Save" at bounding box center [1006, 311] width 42 height 15
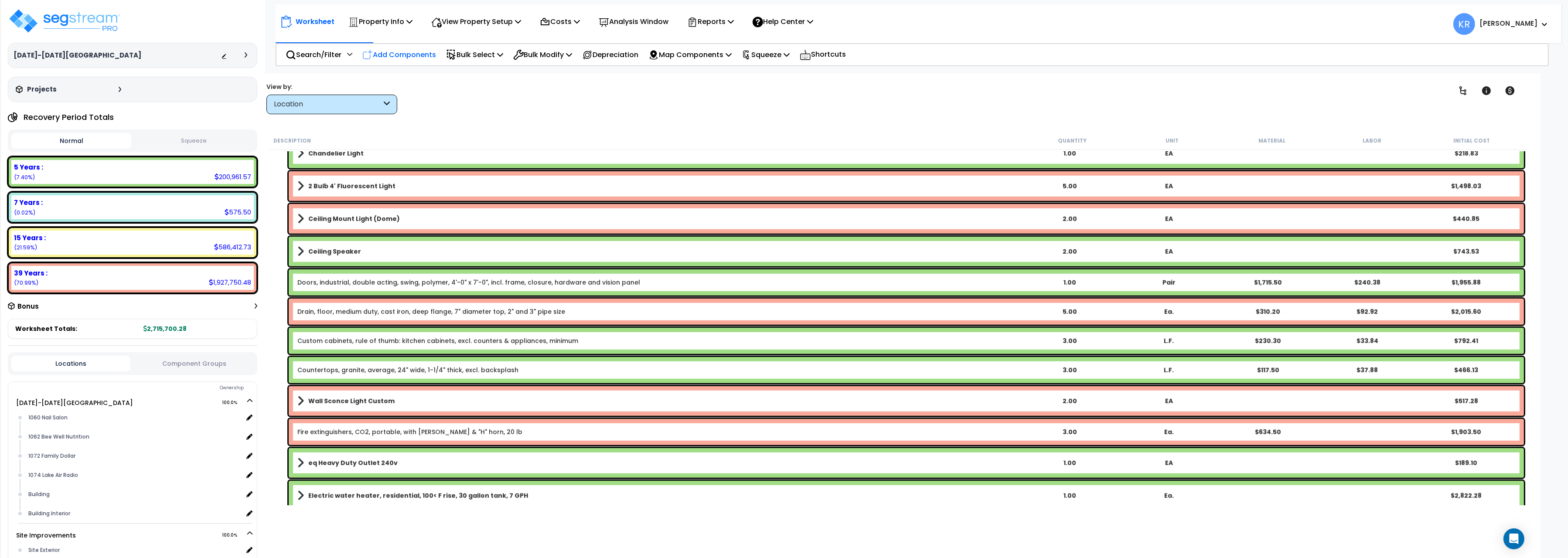
click at [413, 55] on p "Add Components" at bounding box center [399, 54] width 74 height 12
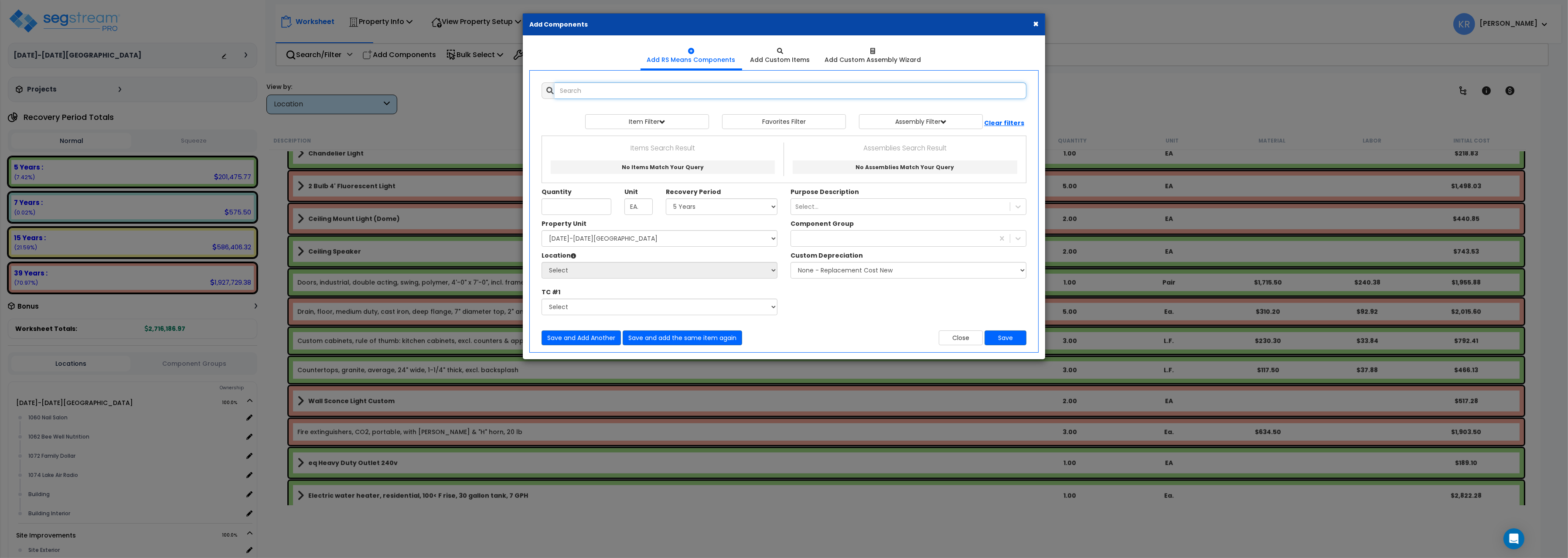
select select
click at [587, 93] on input "text" at bounding box center [790, 90] width 472 height 16
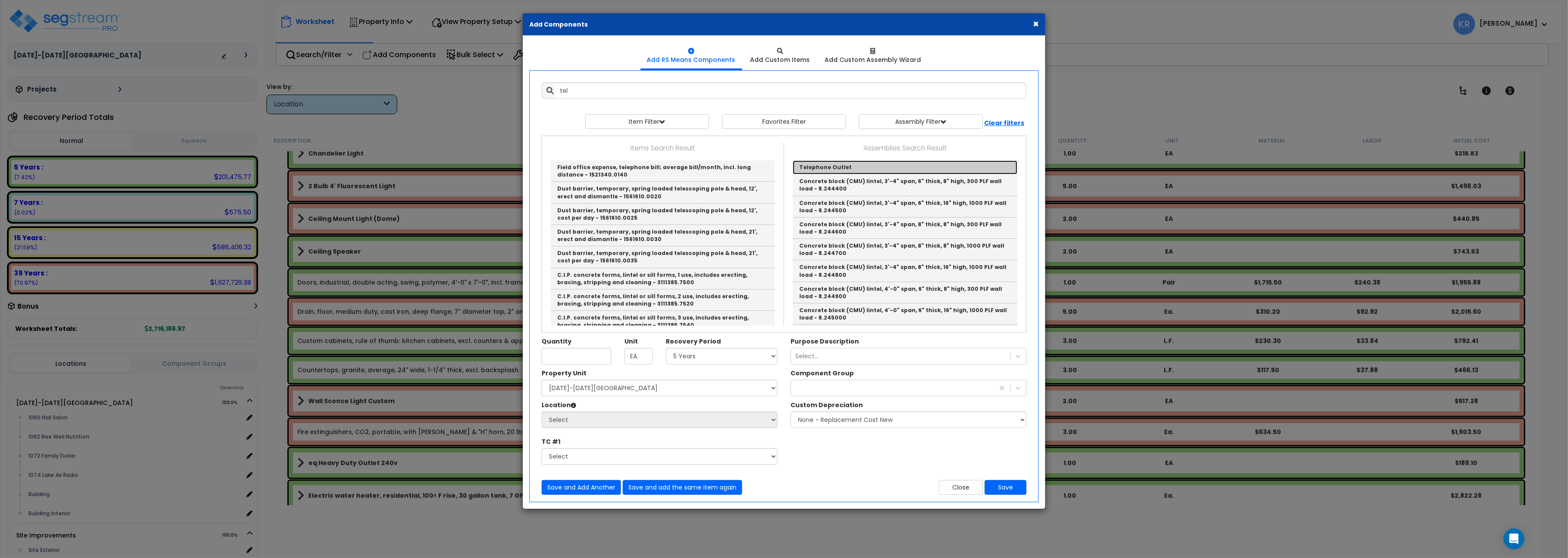
click at [872, 167] on link "Telephone Outlet" at bounding box center [905, 167] width 225 height 14
type input "Telephone Outlet"
type input "EA"
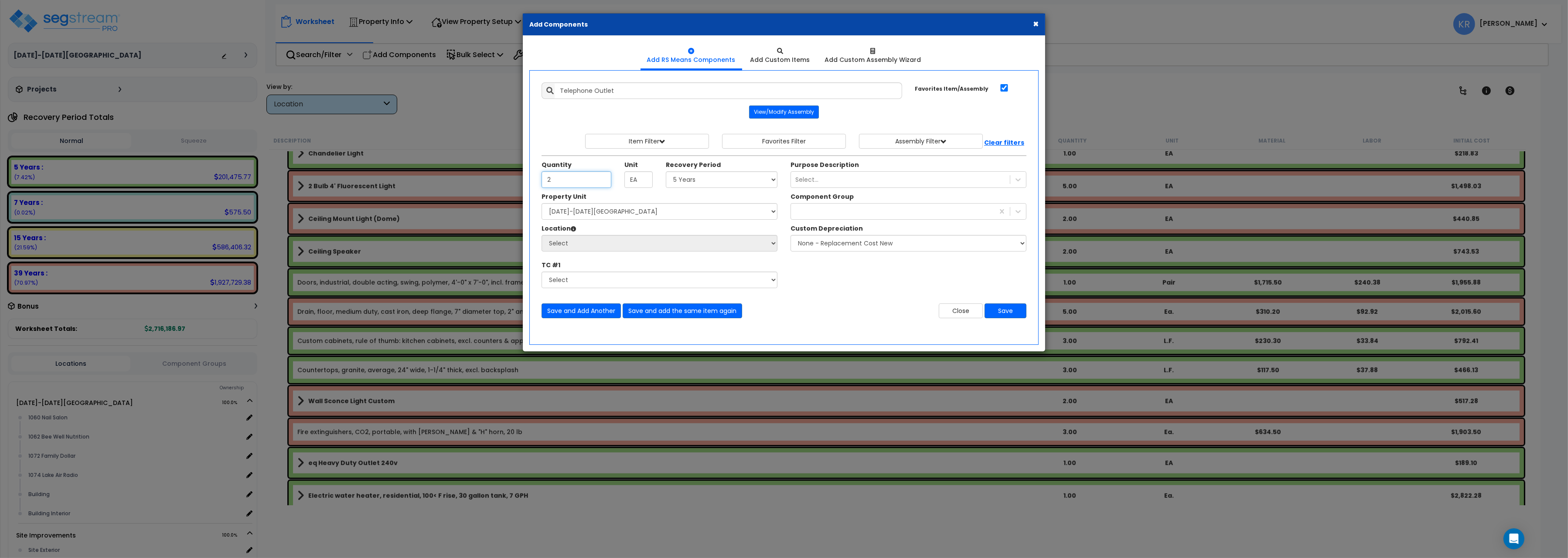
type input "2"
click at [666, 172] on select "Select 5 Years 7 Years 15 Years 20 Years 39 Years 27.5 Year" at bounding box center [721, 180] width 111 height 16
select select "7Y"
click option "7 Years" at bounding box center [0, 0] width 0 height 0
click at [542, 203] on select "Select 1060-1074 Riverplace Mall Site Improvements" at bounding box center [660, 211] width 236 height 16
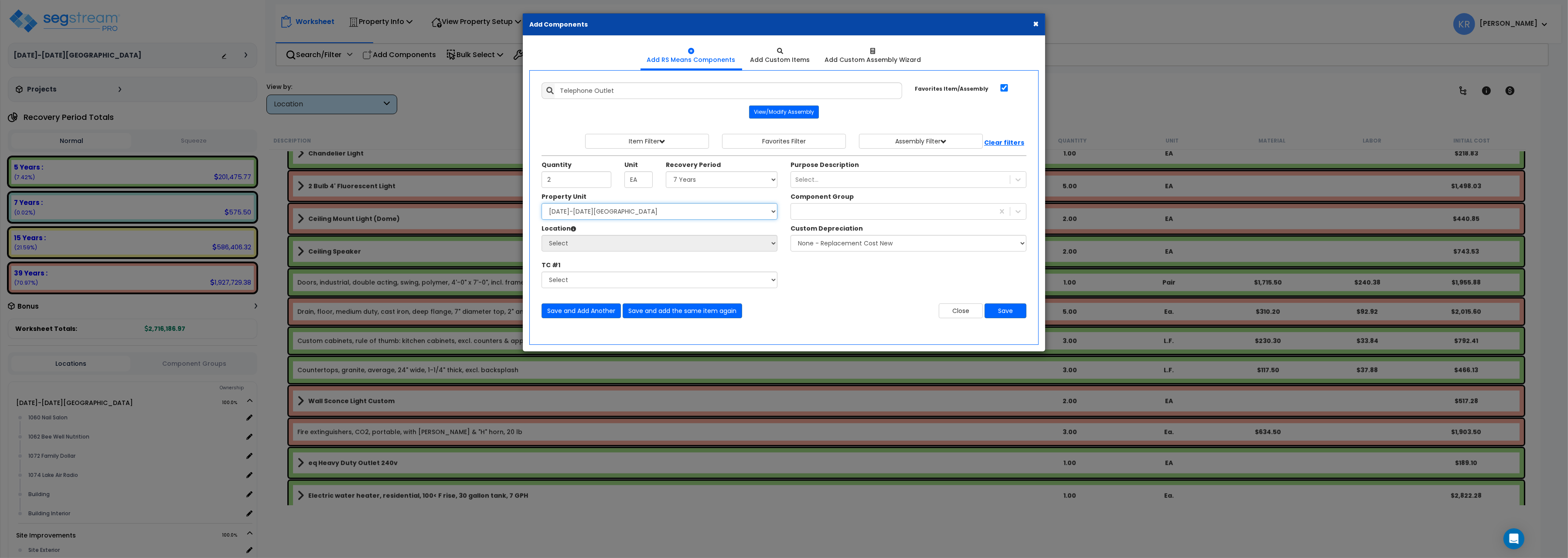
select select "162384"
click option "[DATE]-[DATE][GEOGRAPHIC_DATA]" at bounding box center [0, 0] width 0 height 0
click at [542, 235] on select "Select 1060 Nail Salon 1062 Bee Well Nutrition 1072 Family Dollar 1074 Lake Air…" at bounding box center [660, 243] width 236 height 16
select select "31342"
click option "1072 Family Dollar" at bounding box center [0, 0] width 0 height 0
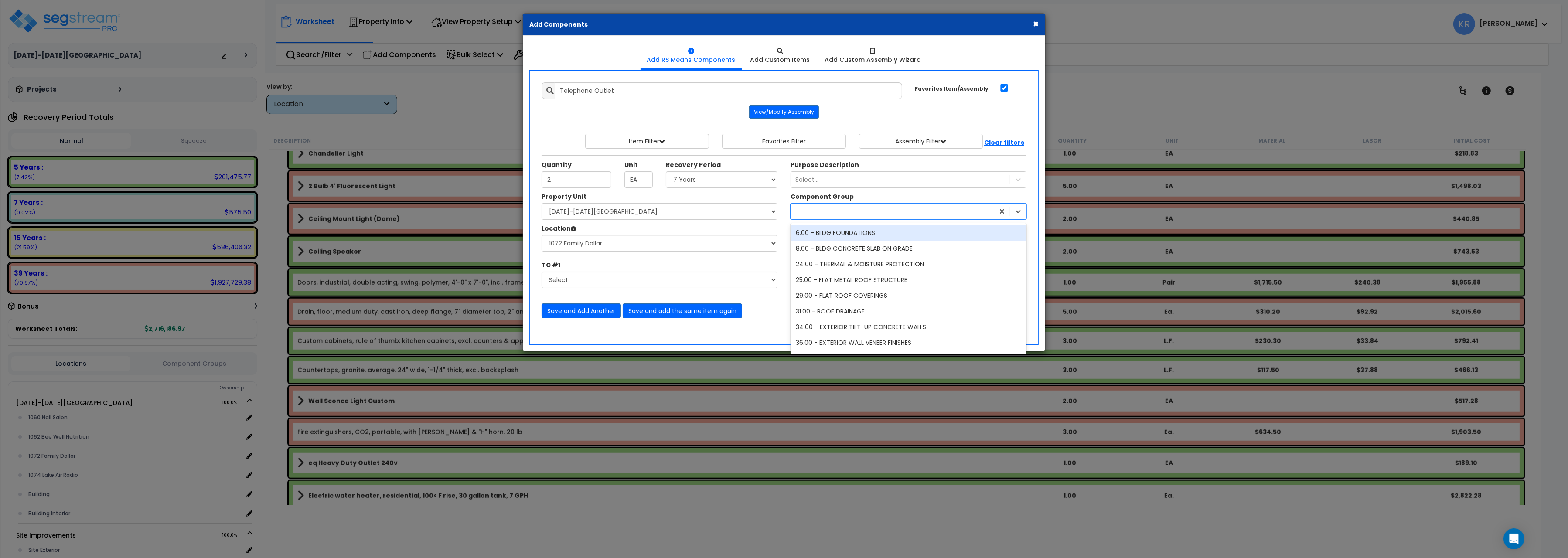
click at [833, 211] on div at bounding box center [892, 211] width 203 height 14
type input "tel"
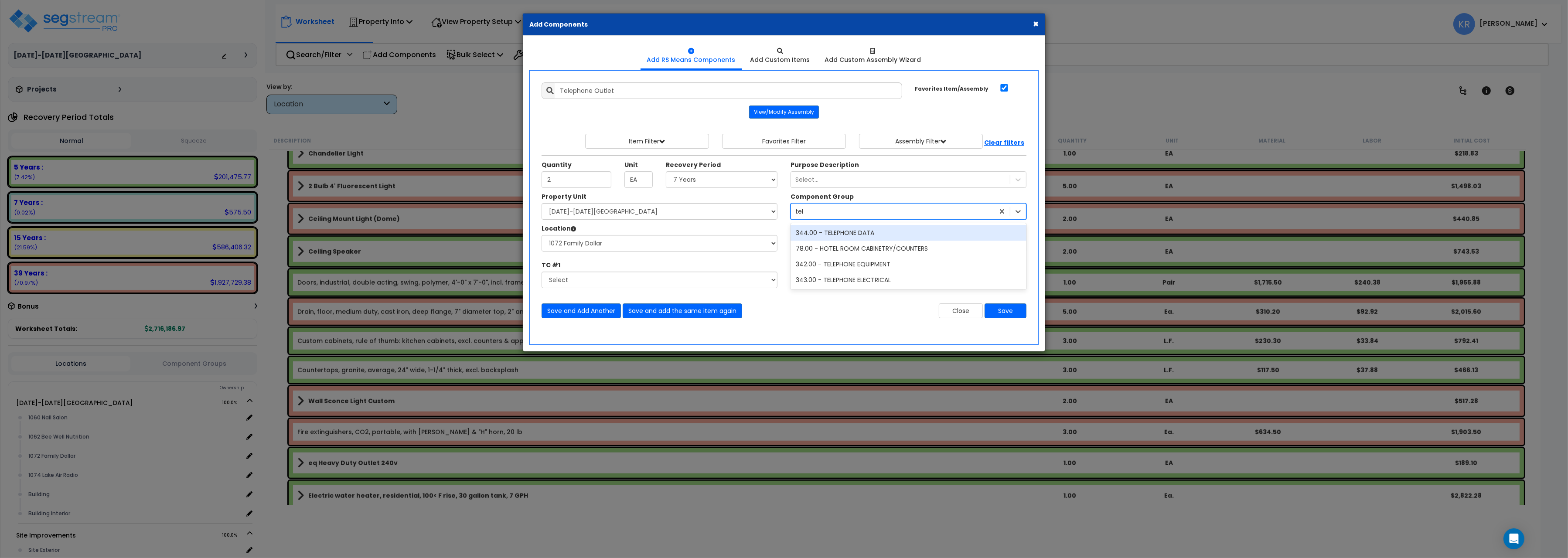
click at [821, 234] on div "344.00 - TELEPHONE DATA" at bounding box center [909, 233] width 236 height 16
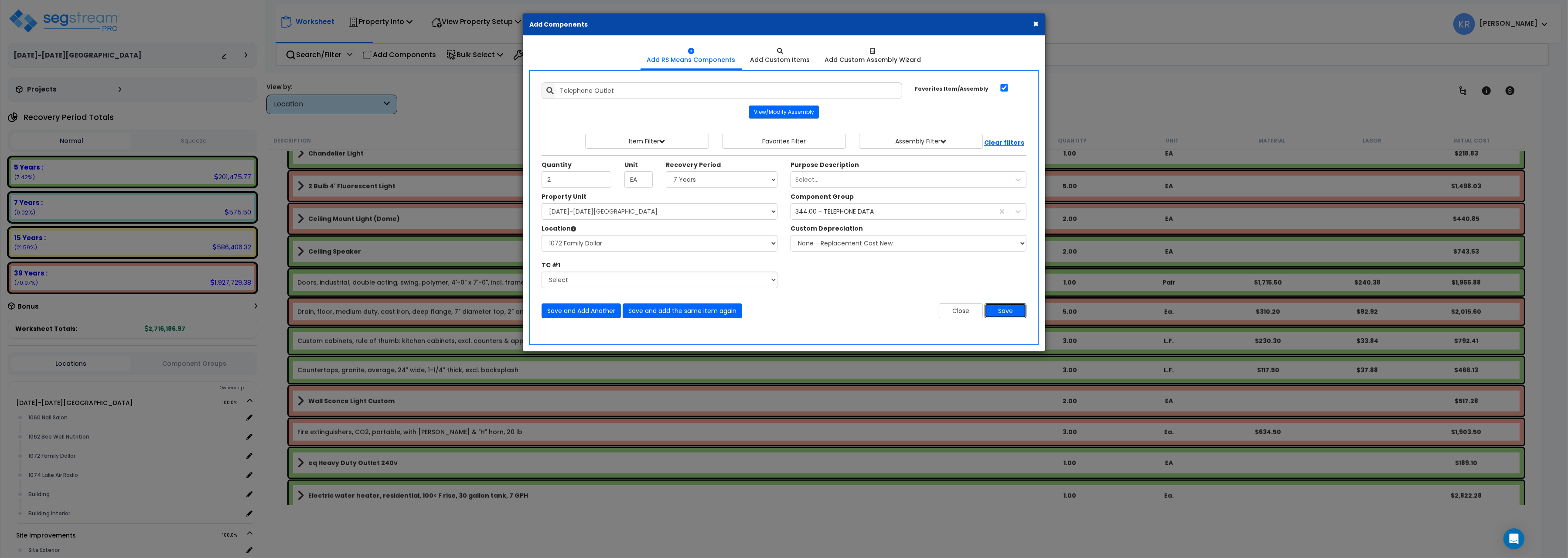
click at [997, 310] on button "Save" at bounding box center [1006, 311] width 42 height 15
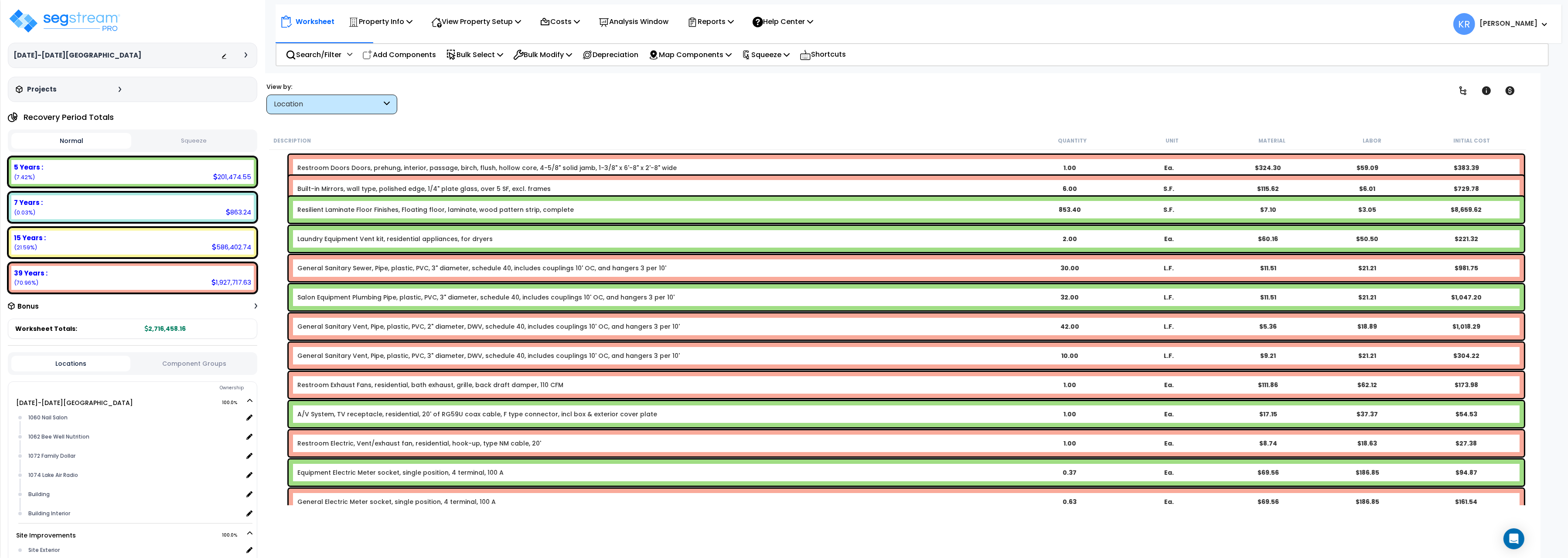
scroll to position [0, 0]
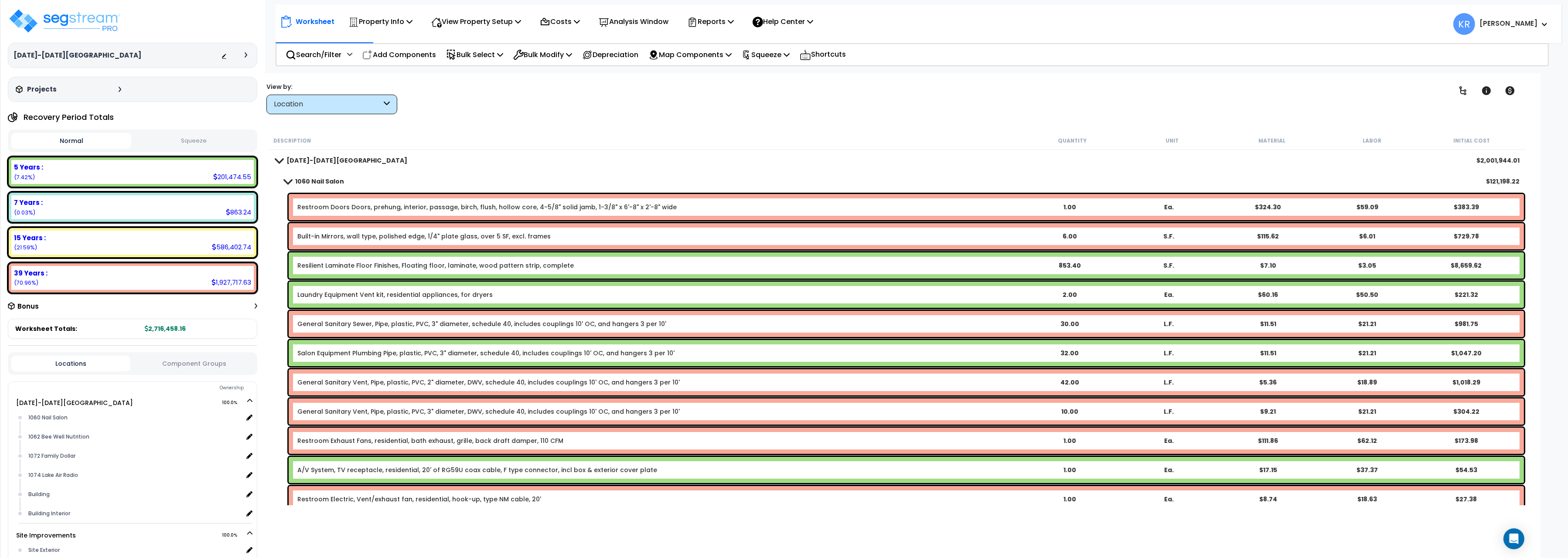
click at [322, 176] on link "1060 Nail Salon" at bounding box center [310, 181] width 68 height 12
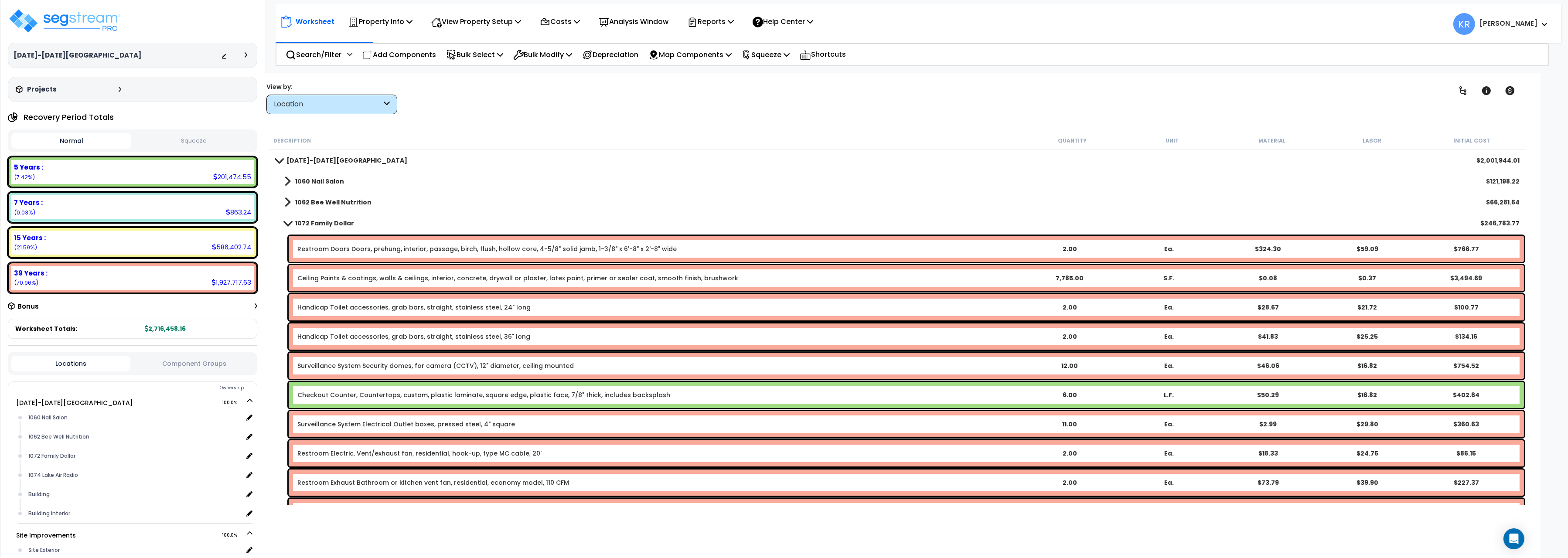
click at [306, 216] on div "1072 Family Dollar $246,783.77" at bounding box center [898, 223] width 1253 height 21
click at [306, 220] on b "1072 Family Dollar" at bounding box center [324, 223] width 59 height 9
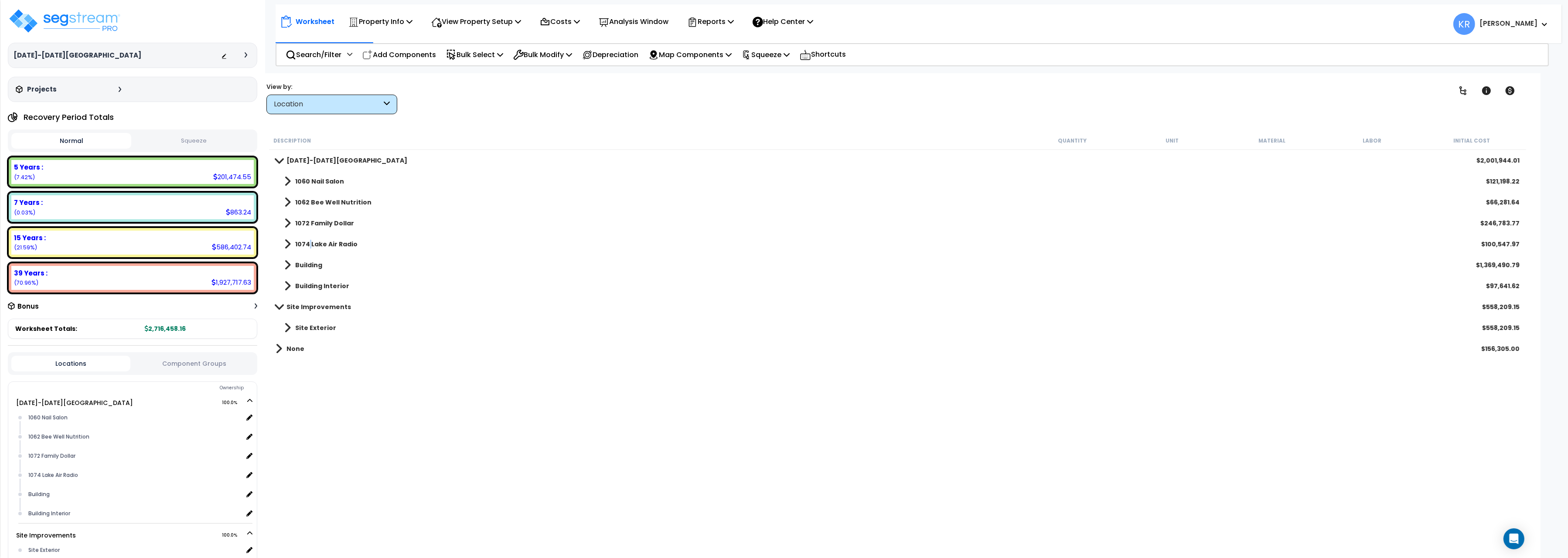
click at [310, 241] on b "1074 Lake Air Radio" at bounding box center [326, 244] width 62 height 9
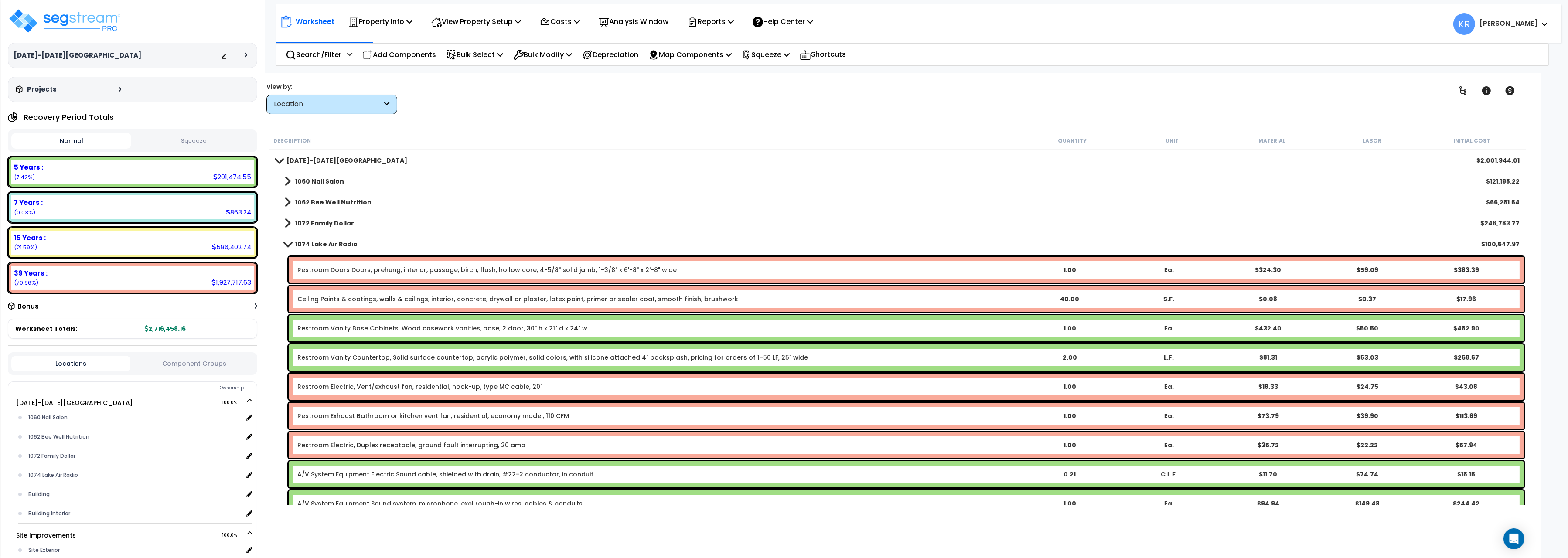
click at [387, 326] on link "Restroom Vanity Base Cabinets, Wood casework vanities, base, 2 door, 30" h x 21…" at bounding box center [443, 328] width 290 height 9
click at [345, 324] on link "Restroom Vanity Base Cabinets, Wood casework vanities, base, 2 door, 30" h x 21…" at bounding box center [443, 328] width 290 height 9
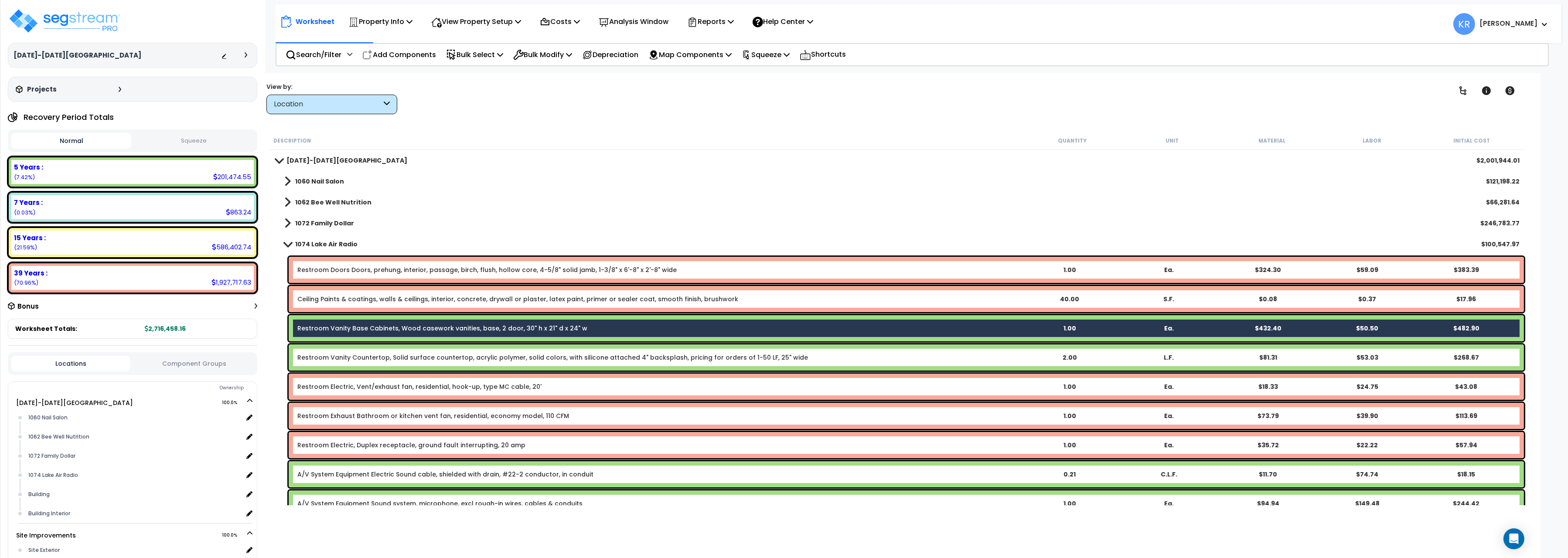
click at [343, 356] on link "Restroom Vanity Countertop, Solid surface countertop, acrylic polymer, solid co…" at bounding box center [553, 357] width 511 height 9
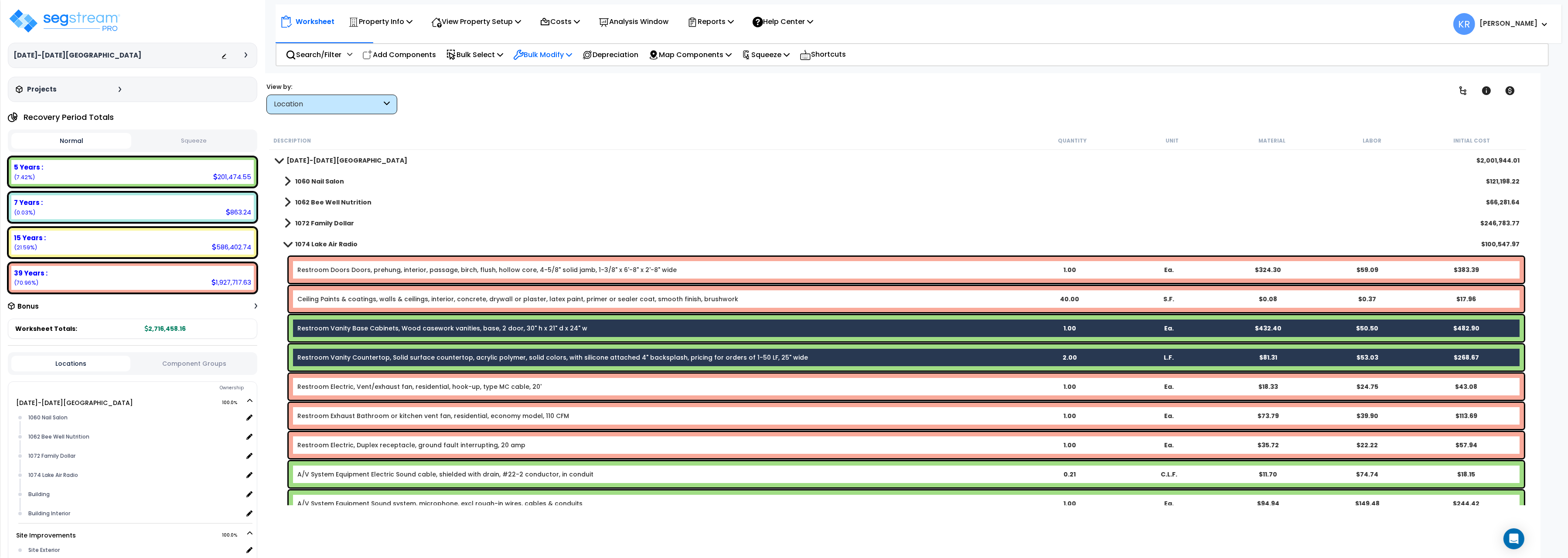
click at [537, 55] on p "Bulk Modify" at bounding box center [542, 54] width 59 height 12
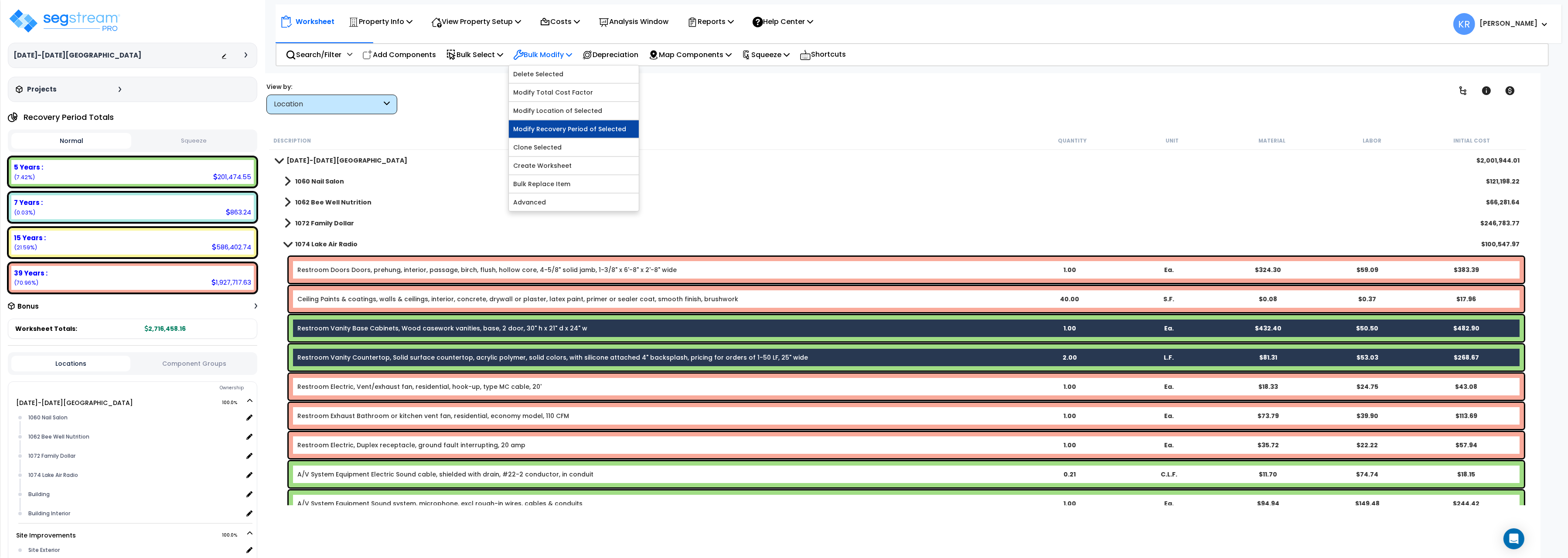
click at [559, 133] on link "Modify Recovery Period of Selected" at bounding box center [573, 129] width 130 height 18
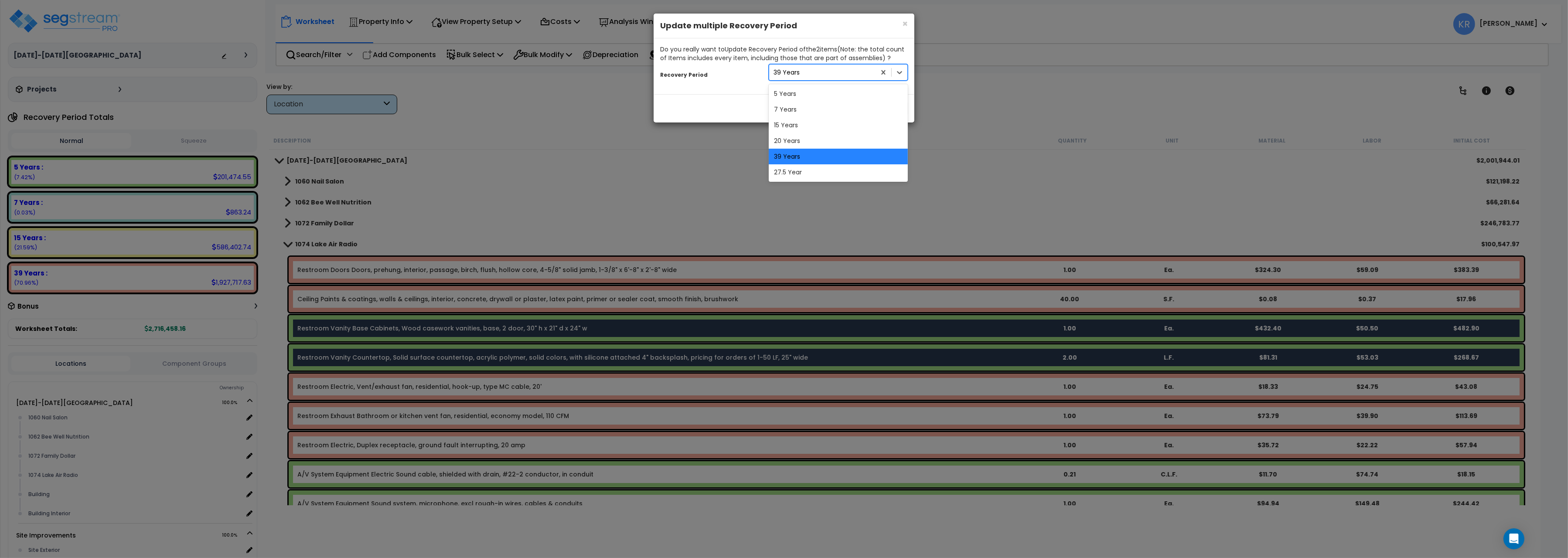
click at [780, 74] on div "39 Years" at bounding box center [786, 72] width 26 height 9
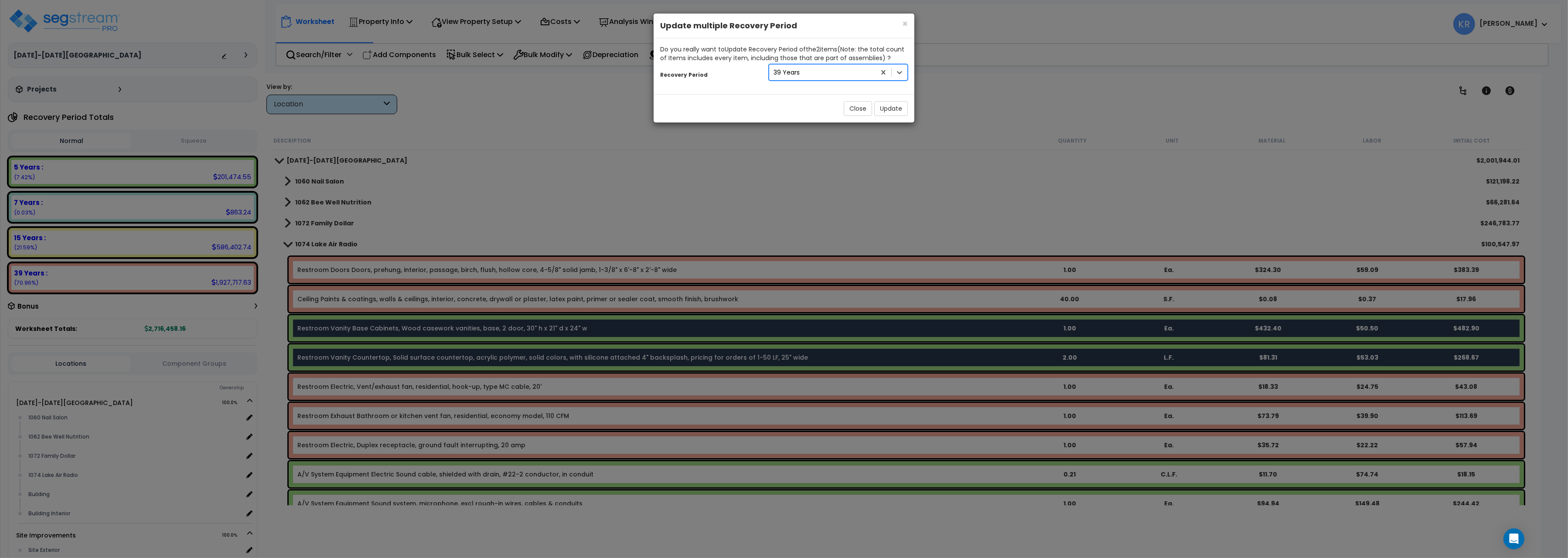
click at [780, 74] on div "39 Years" at bounding box center [786, 72] width 26 height 9
click at [890, 108] on button "Update" at bounding box center [891, 108] width 33 height 15
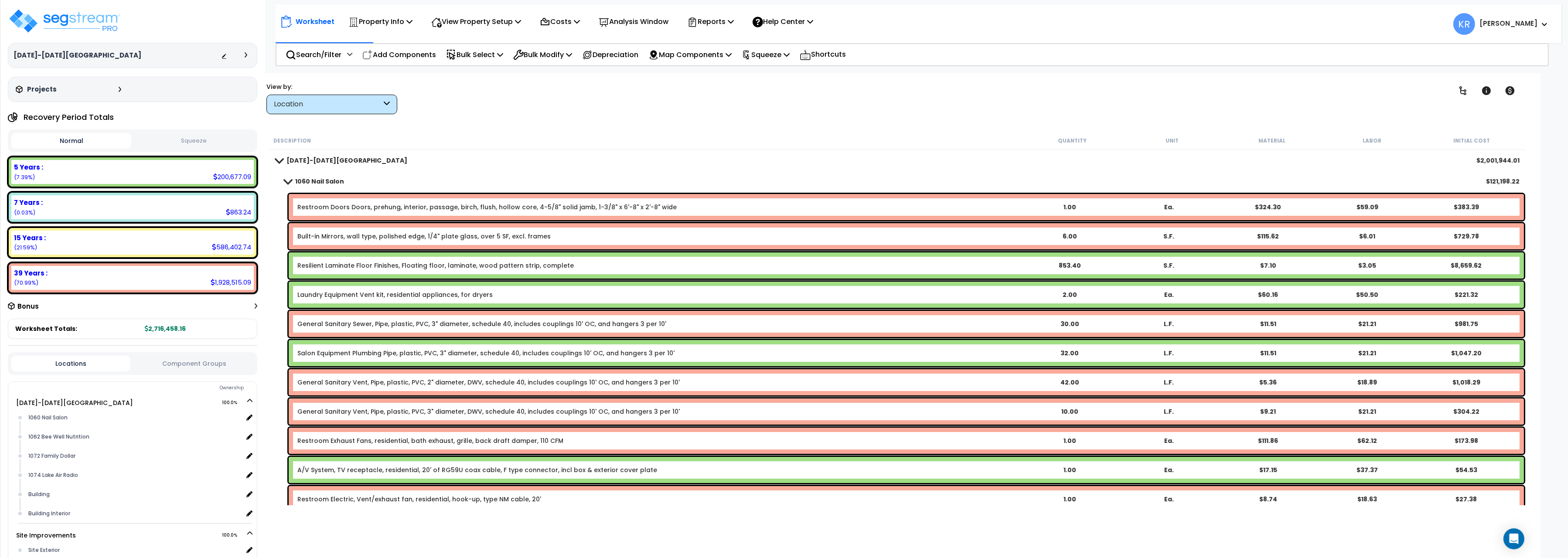
click at [290, 175] on div "1060 Nail Salon $121,198.22" at bounding box center [898, 181] width 1253 height 21
click at [292, 181] on span at bounding box center [288, 181] width 12 height 7
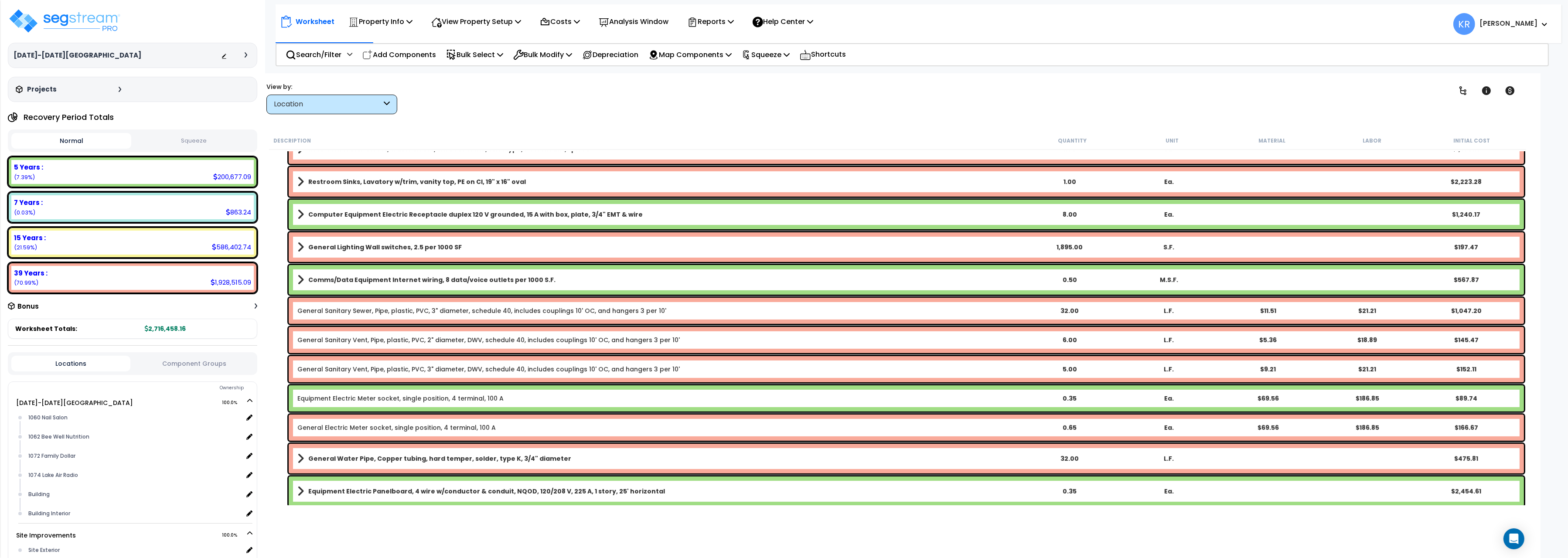
scroll to position [779, 0]
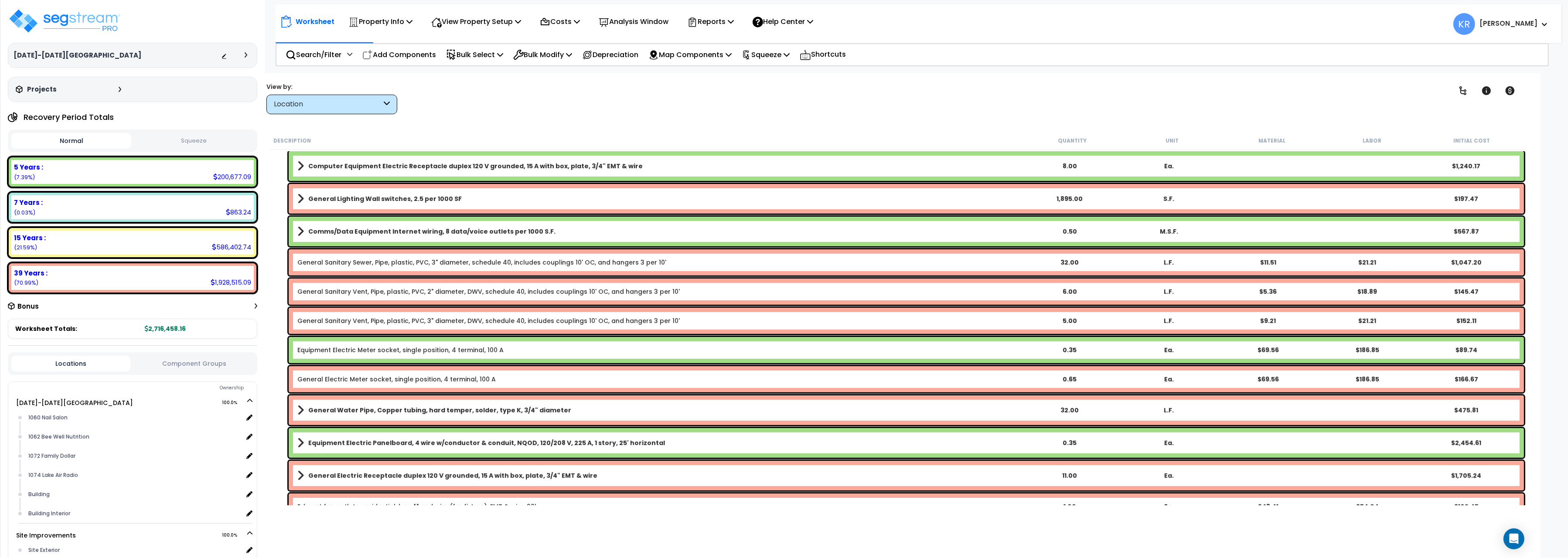
click at [388, 339] on div "Equipment Electric Meter socket, single position, 4 terminal, 100 A 0.35 Ea. $6…" at bounding box center [906, 350] width 1235 height 26
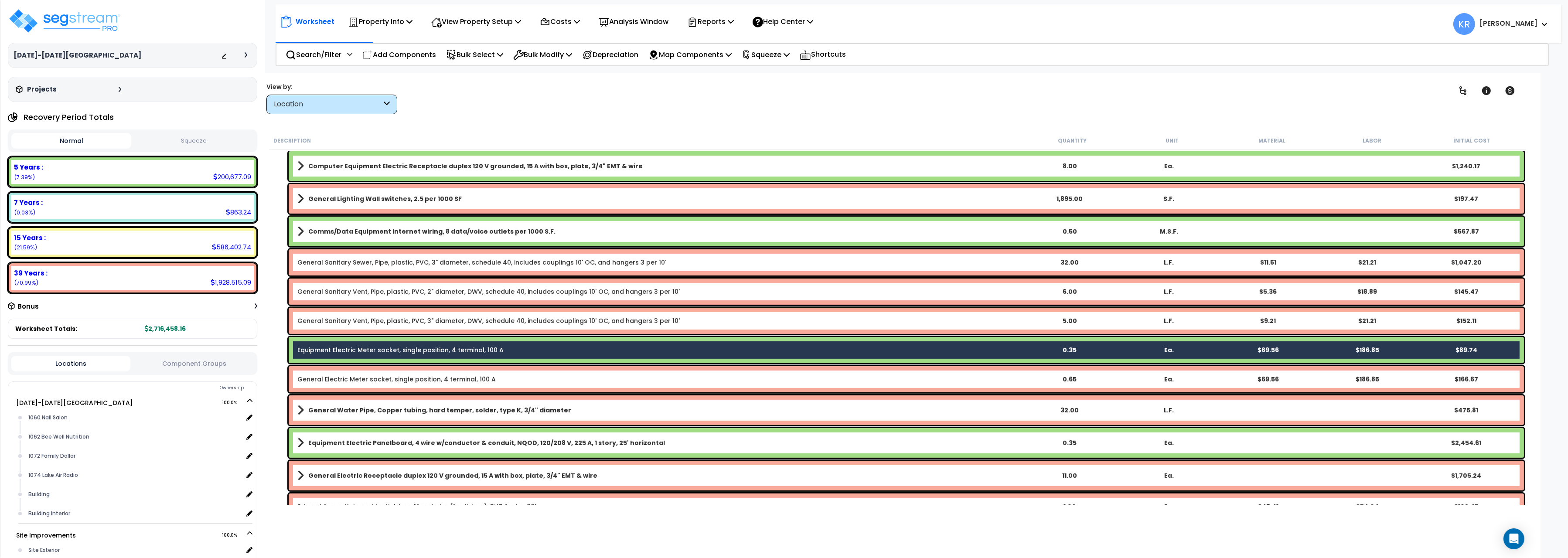
click at [366, 375] on link "General Electric Meter socket, single position, 4 terminal, 100 A" at bounding box center [397, 379] width 198 height 9
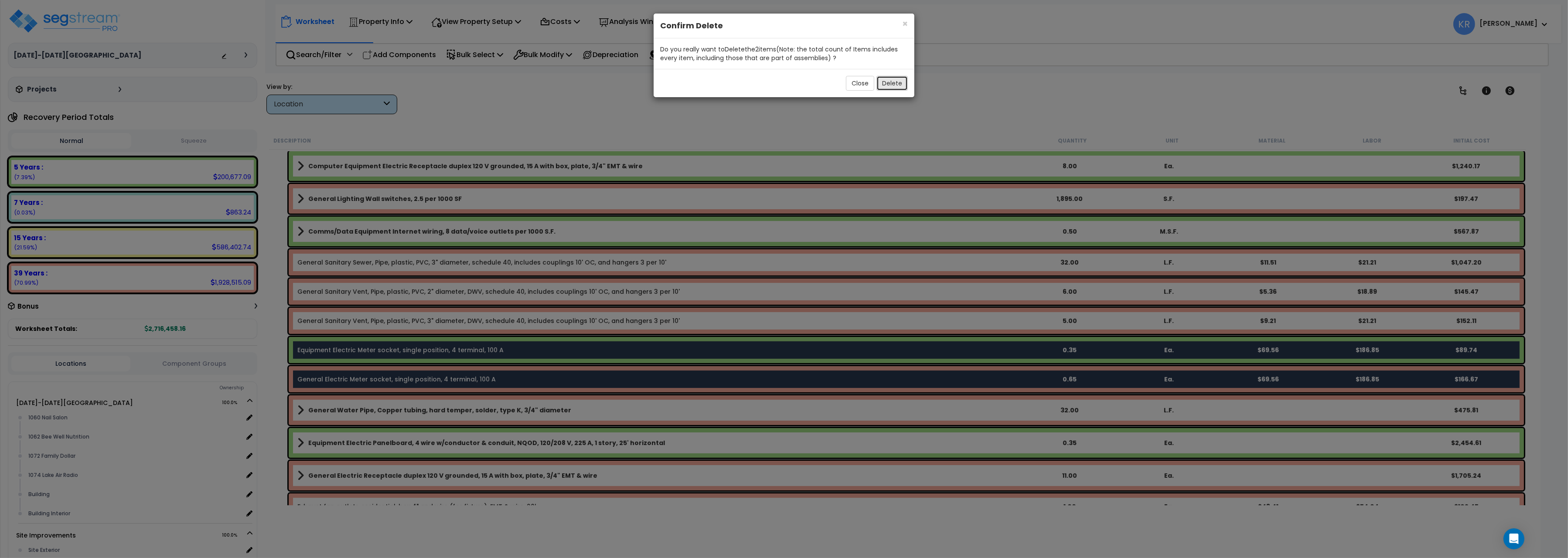
click at [885, 77] on button "Delete" at bounding box center [892, 83] width 32 height 15
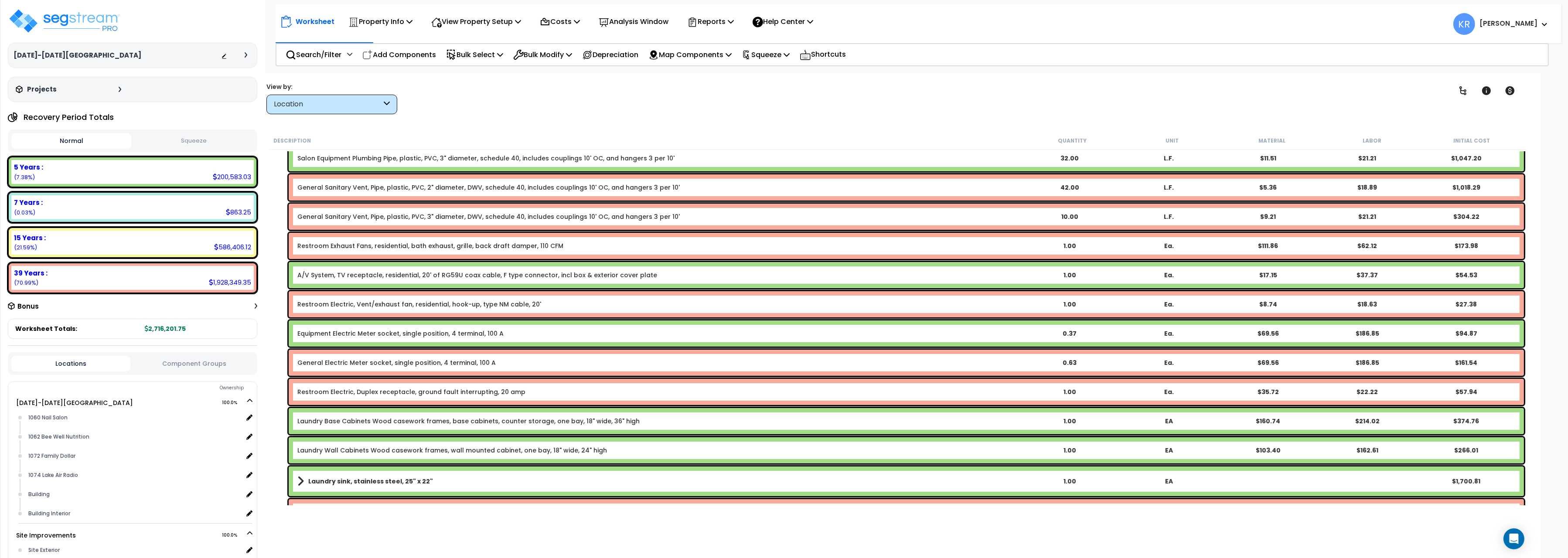
scroll to position [0, 0]
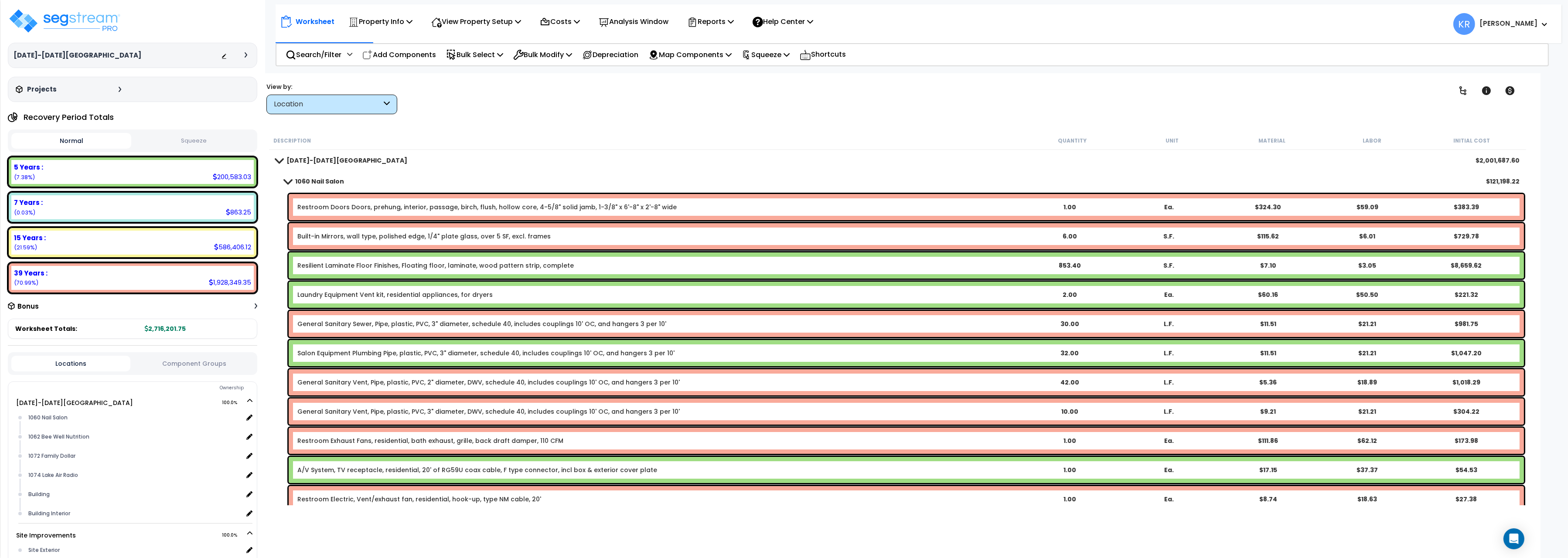
click at [295, 182] on link "1060 Nail Salon" at bounding box center [310, 181] width 68 height 12
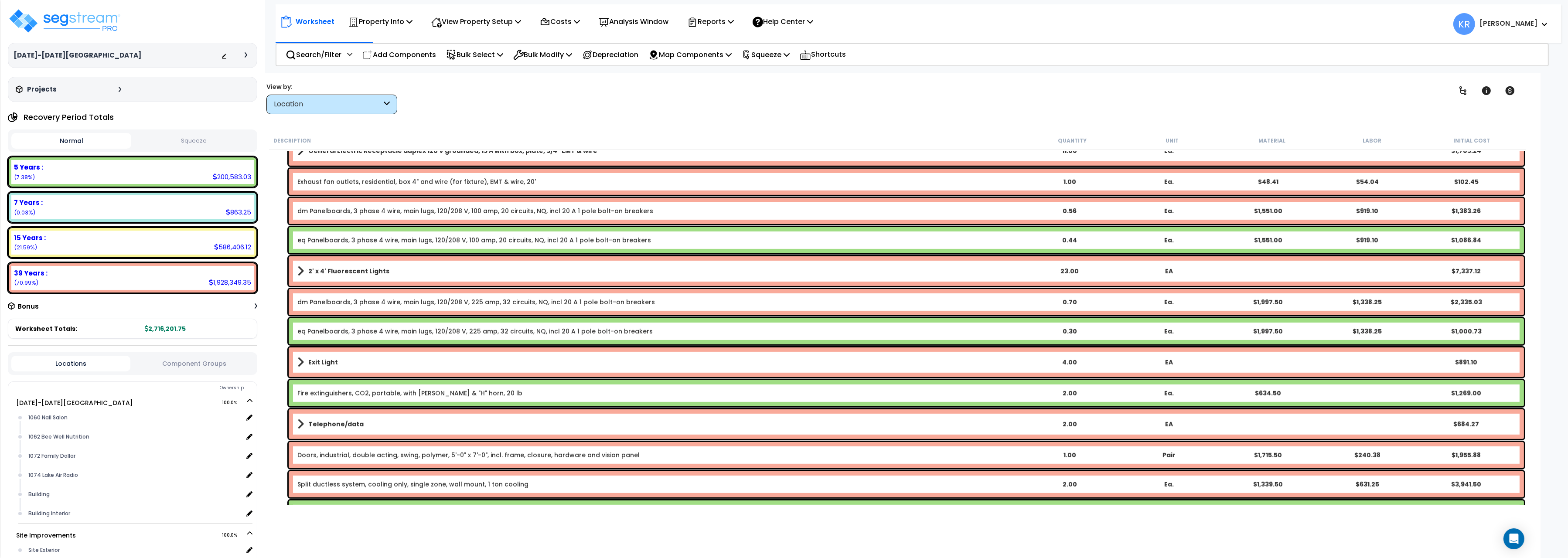
scroll to position [1072, 0]
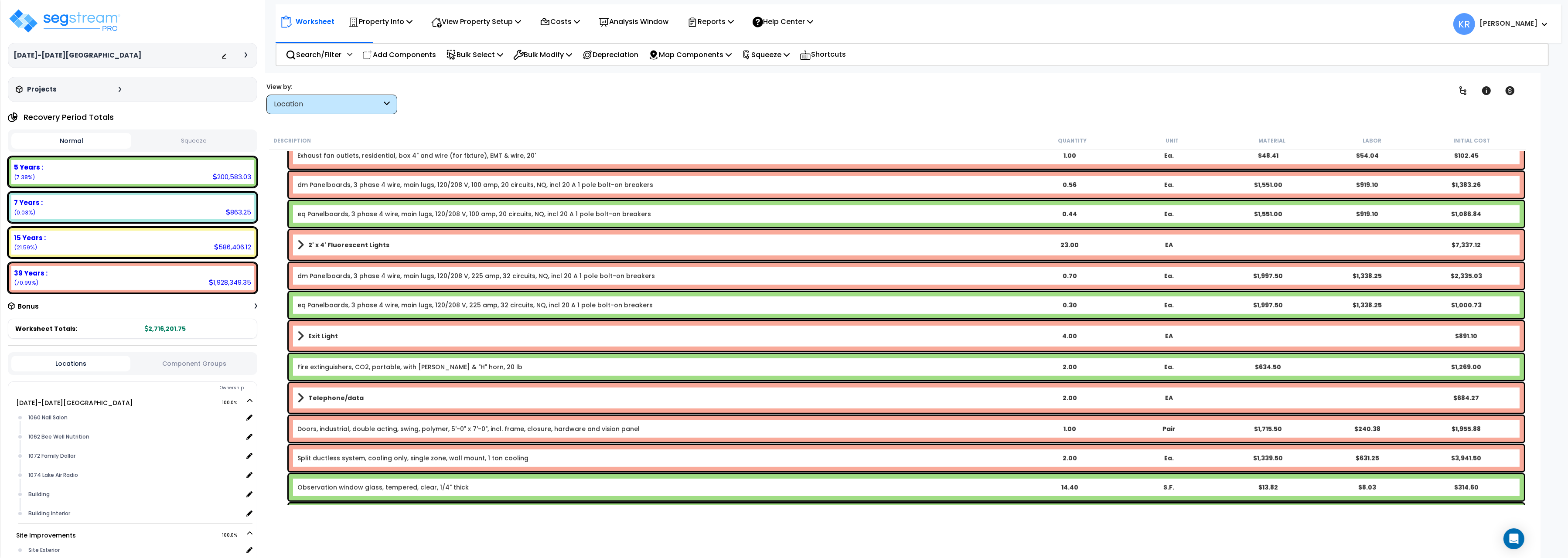
click at [339, 361] on div "Fire extinguishers, CO2, portable, with hose & "H" horn, 20 lb 2.00 Ea. $634.50…" at bounding box center [906, 367] width 1235 height 26
click at [362, 364] on link "Fire extinguishers, CO2, portable, with [PERSON_NAME] & "H" horn, 20 lb" at bounding box center [410, 367] width 225 height 9
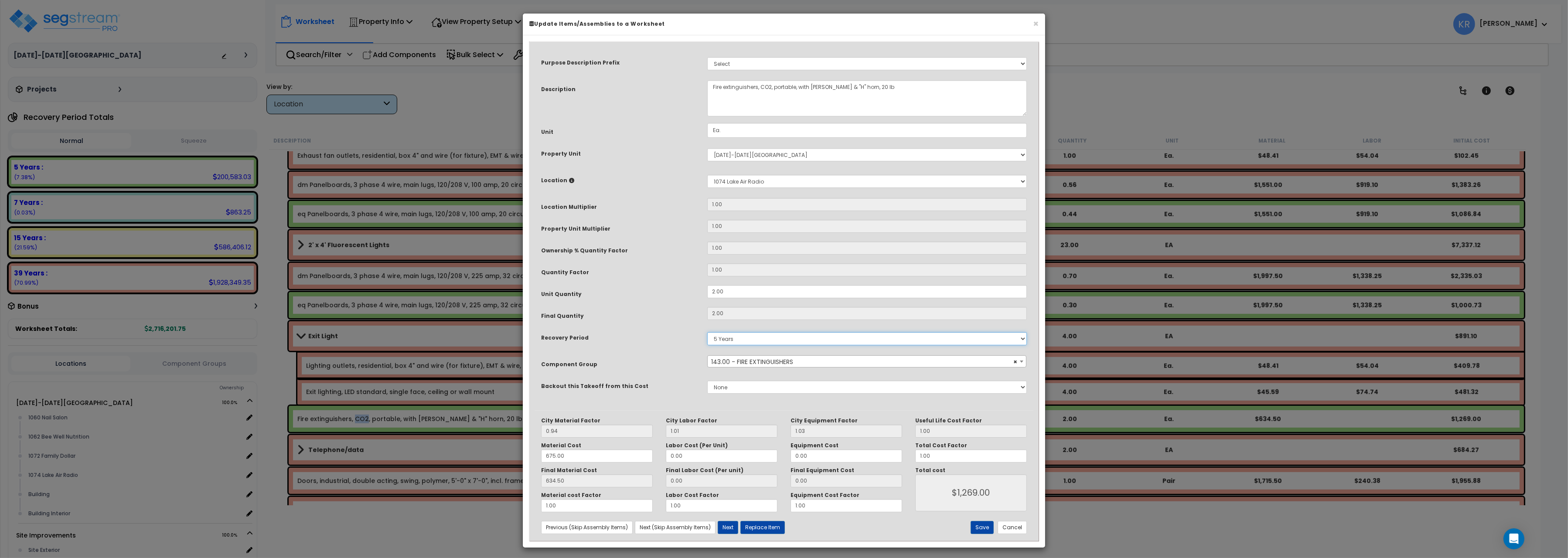
click at [707, 332] on select "5 Years 7 Years 15 Years 20 Years 39 Years 27.5 Year" at bounding box center [867, 338] width 320 height 13
select select "39Y"
click option "39 Years" at bounding box center [0, 0] width 0 height 0
click at [979, 528] on button "Save" at bounding box center [982, 527] width 23 height 13
type input "1269.00"
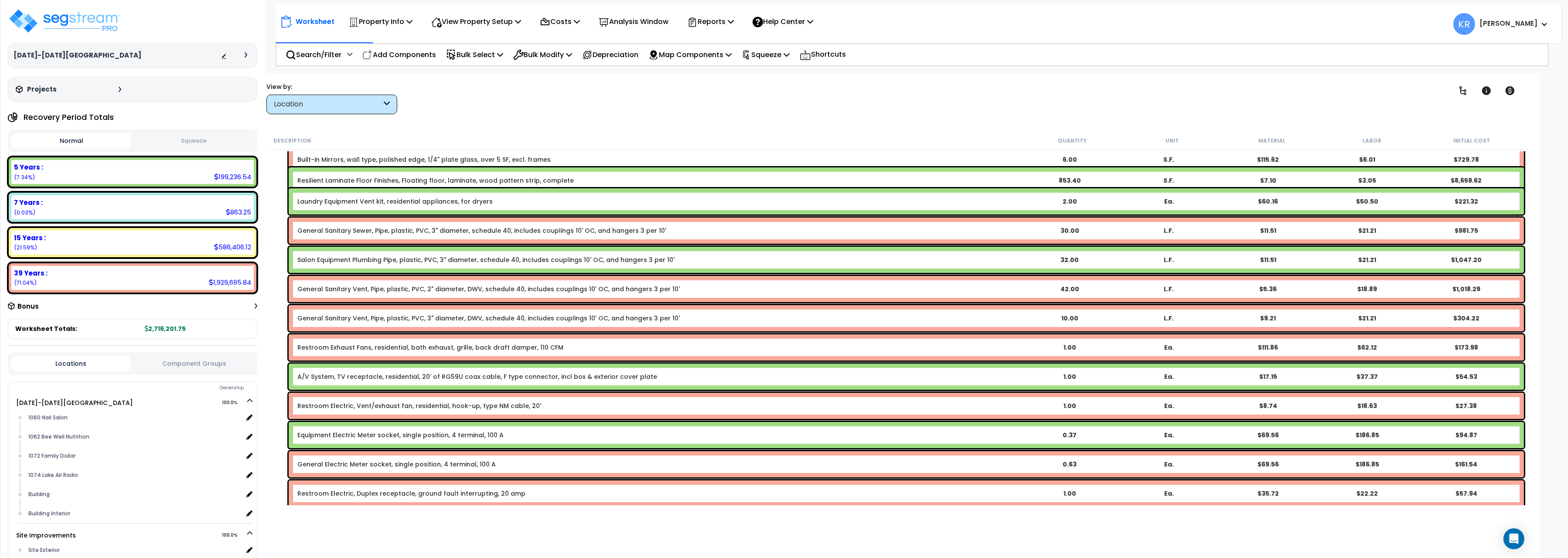
scroll to position [0, 0]
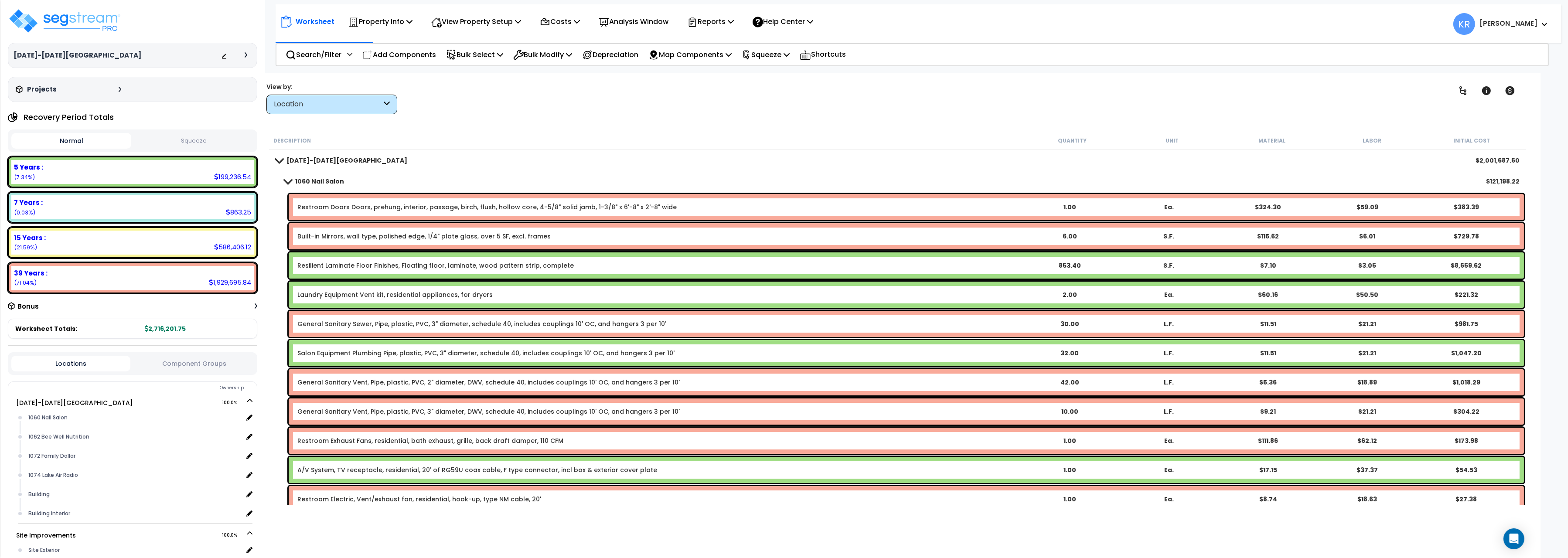
click at [306, 178] on b "1060 Nail Salon" at bounding box center [320, 181] width 49 height 9
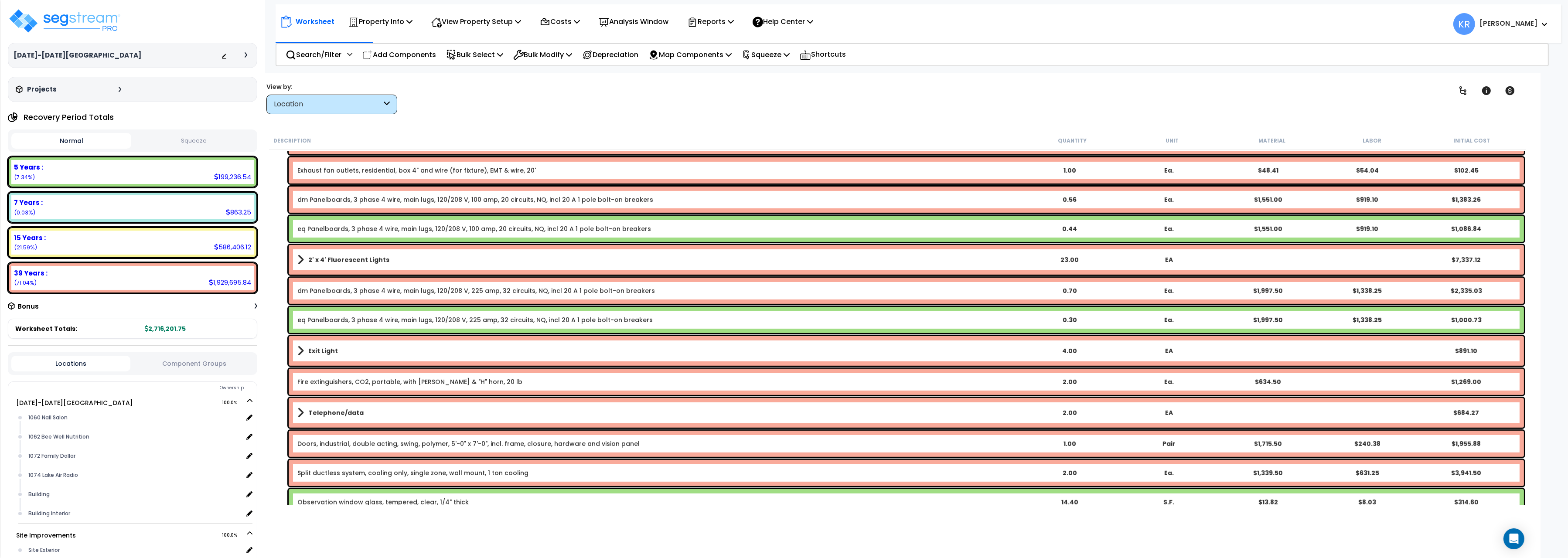
scroll to position [1072, 0]
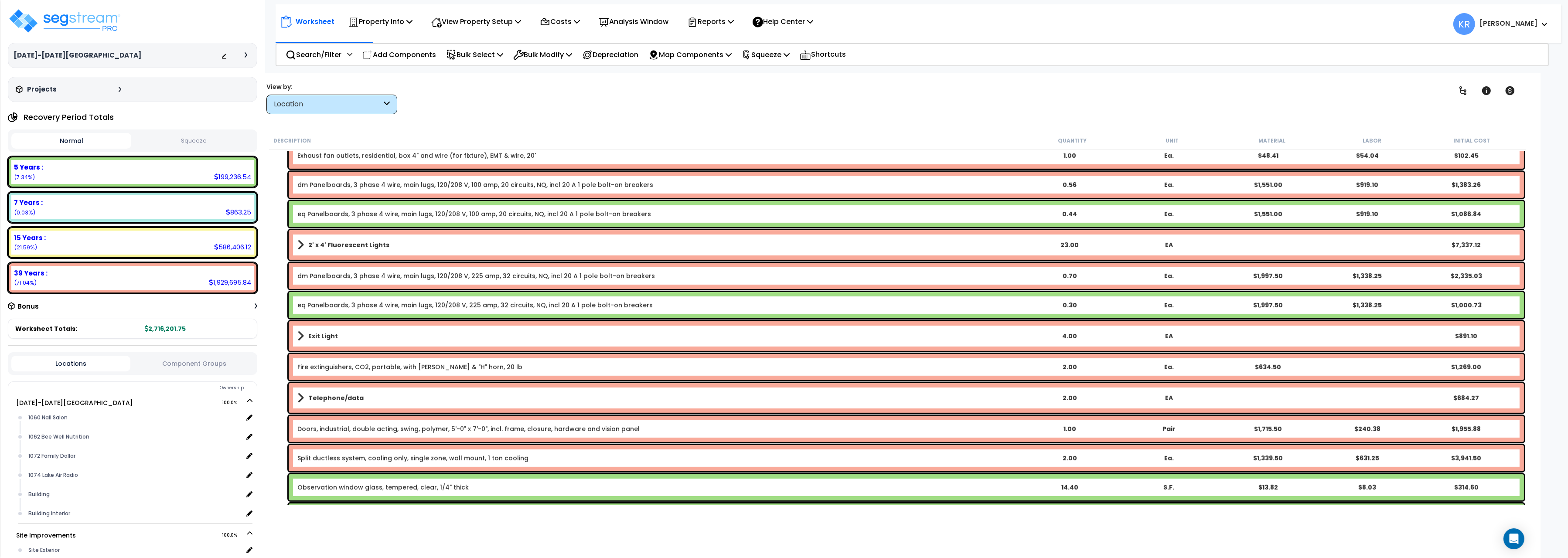
click at [348, 394] on b "Telephone/data" at bounding box center [335, 398] width 55 height 9
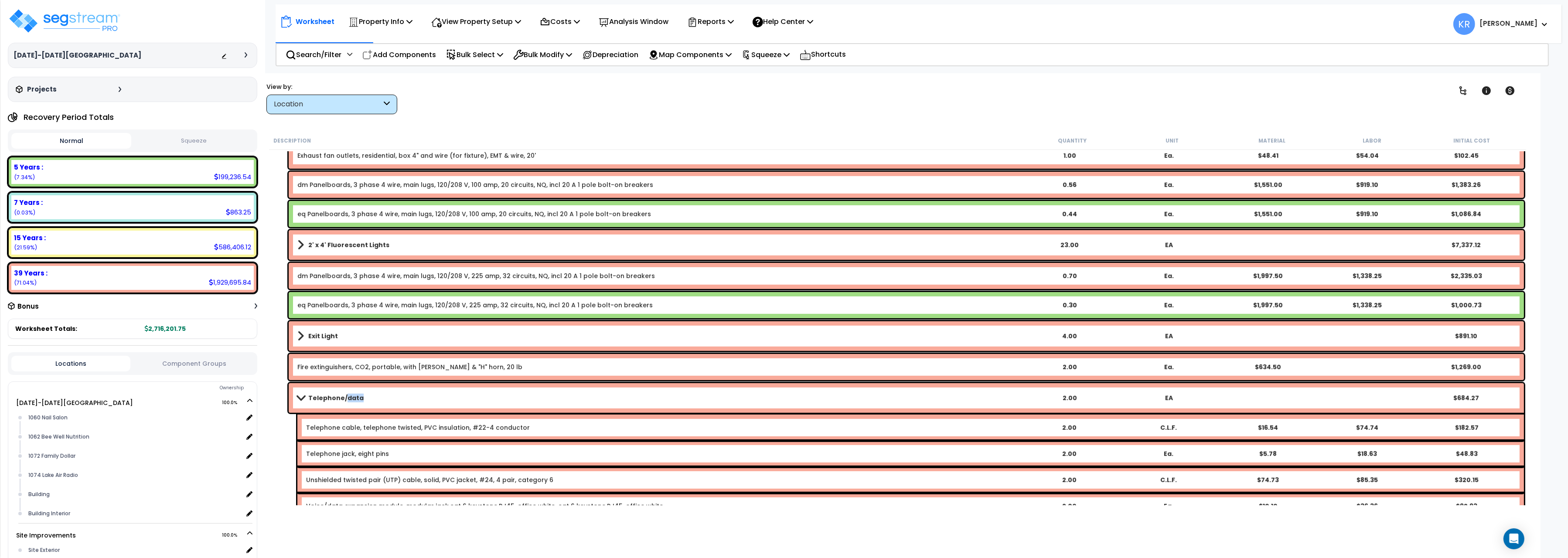
click at [348, 394] on b "Telephone/data" at bounding box center [335, 398] width 55 height 9
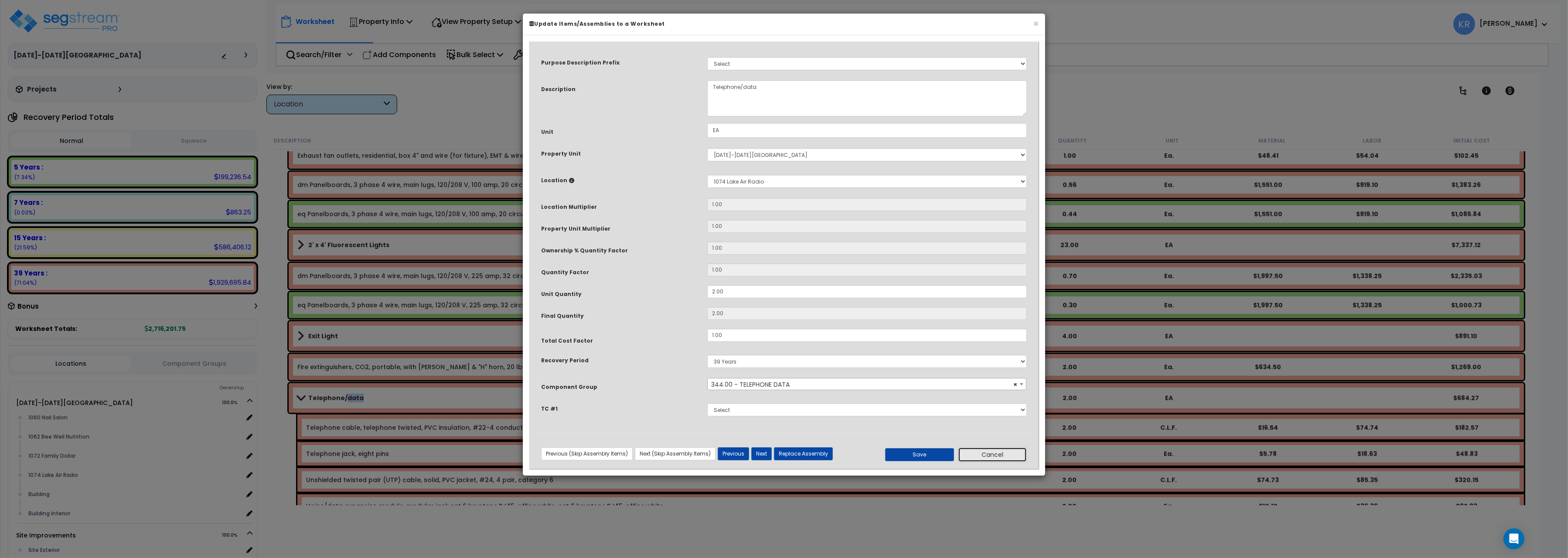
click at [982, 454] on button "Cancel" at bounding box center [992, 455] width 69 height 15
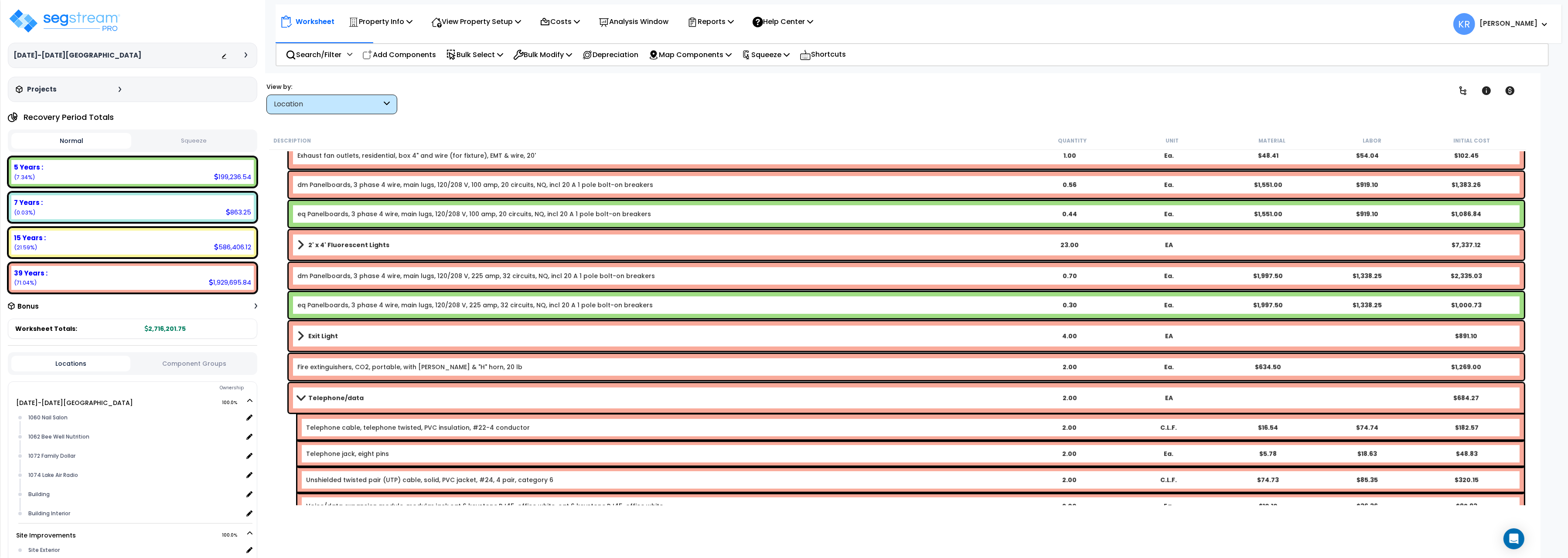
click at [332, 395] on b "Telephone/data" at bounding box center [335, 398] width 55 height 9
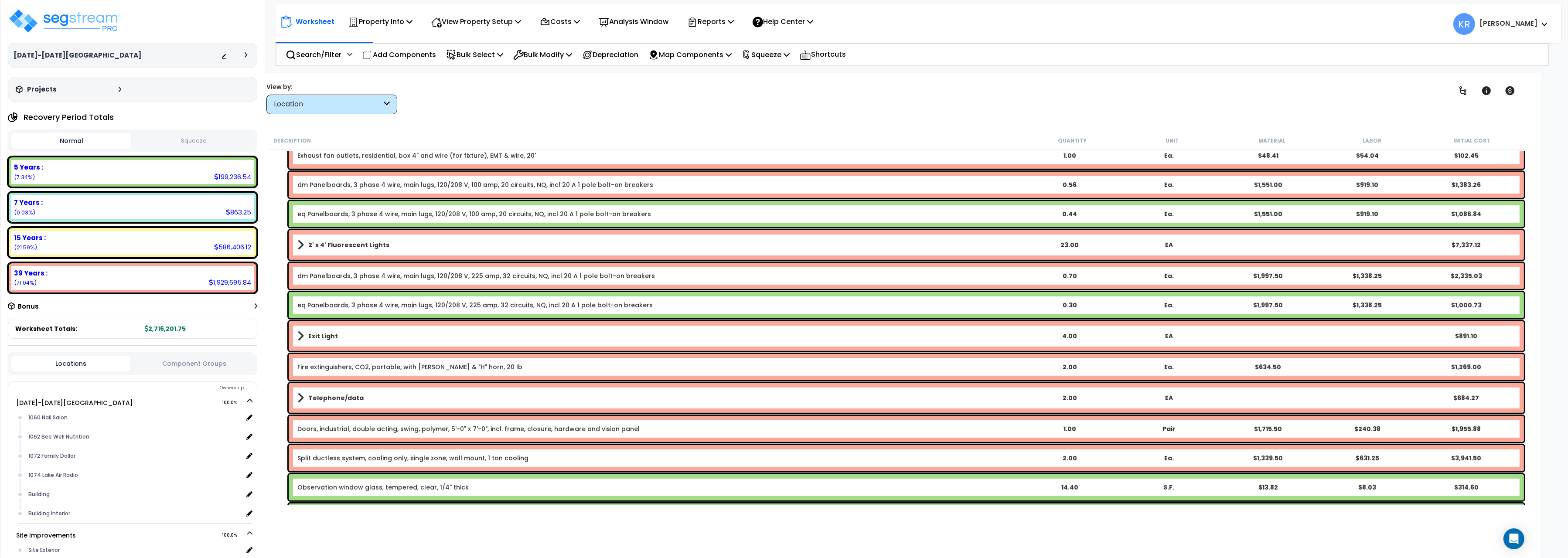
click at [332, 395] on b "Telephone/data" at bounding box center [335, 398] width 55 height 9
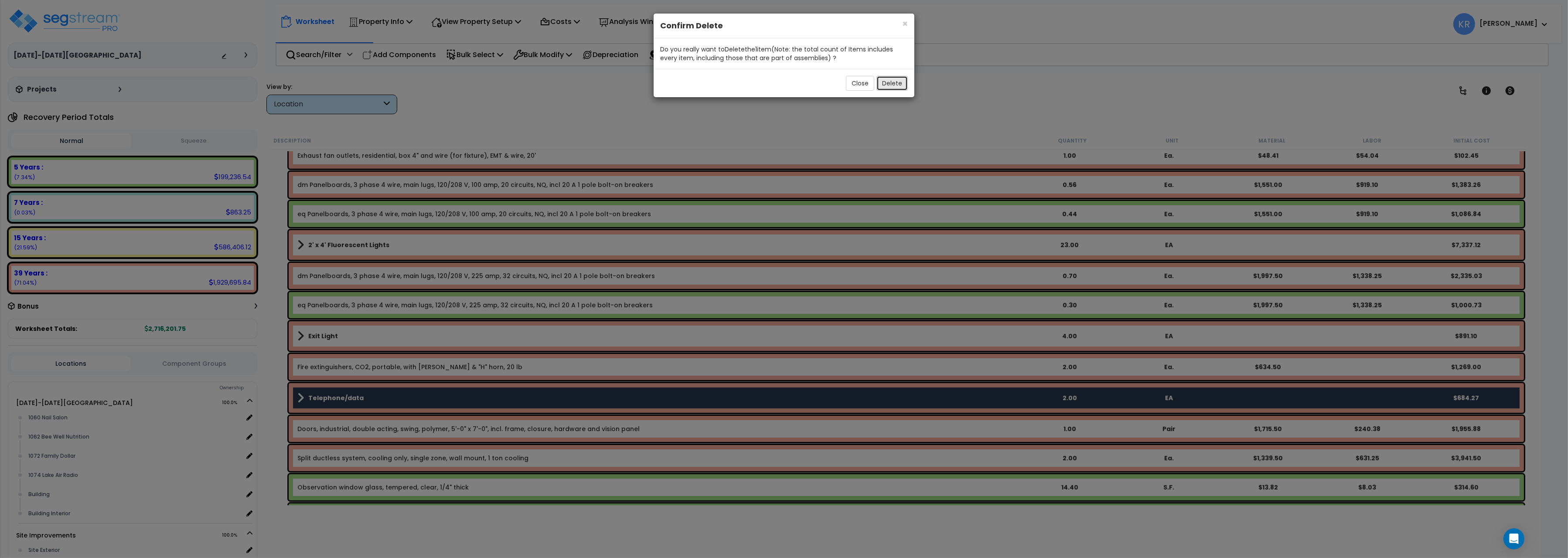
click at [891, 87] on button "Delete" at bounding box center [892, 83] width 32 height 15
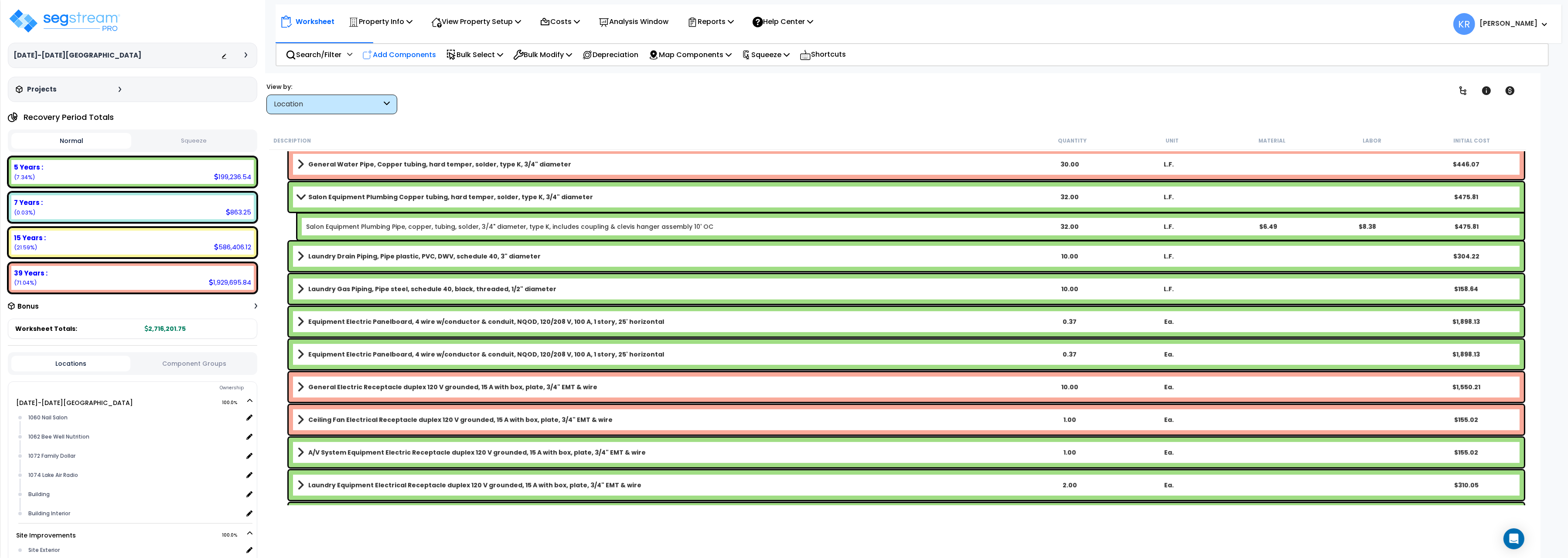
click at [427, 58] on p "Add Components" at bounding box center [399, 54] width 74 height 12
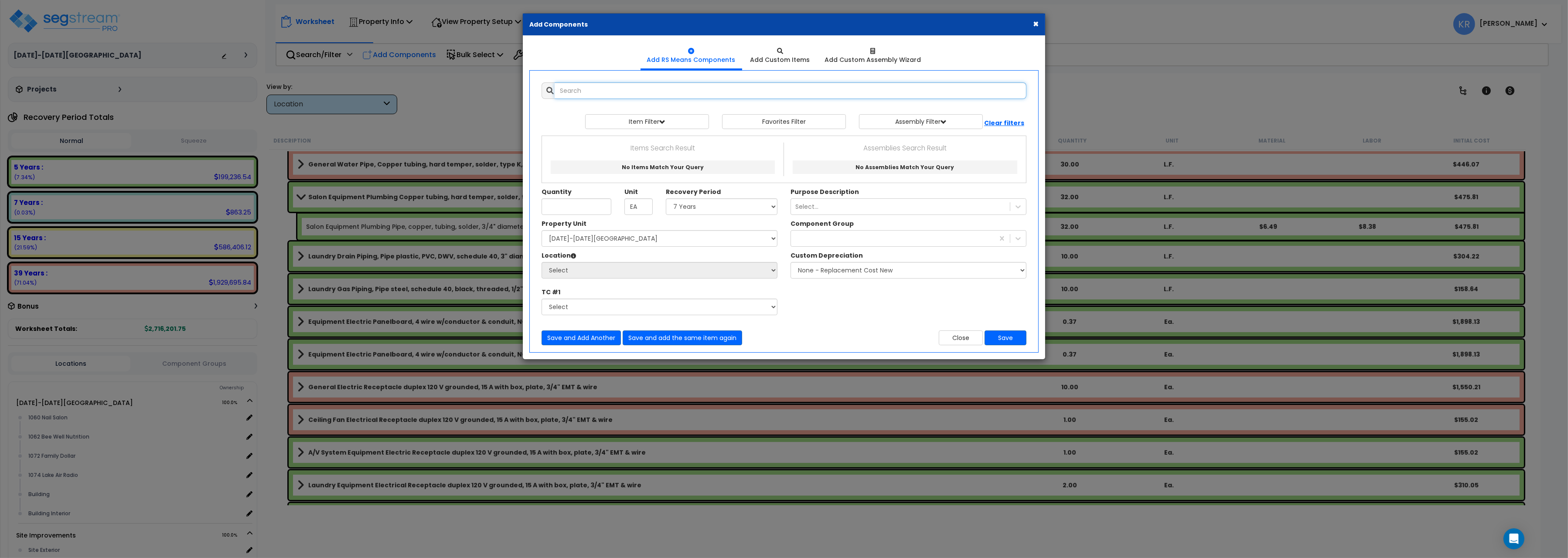
select select
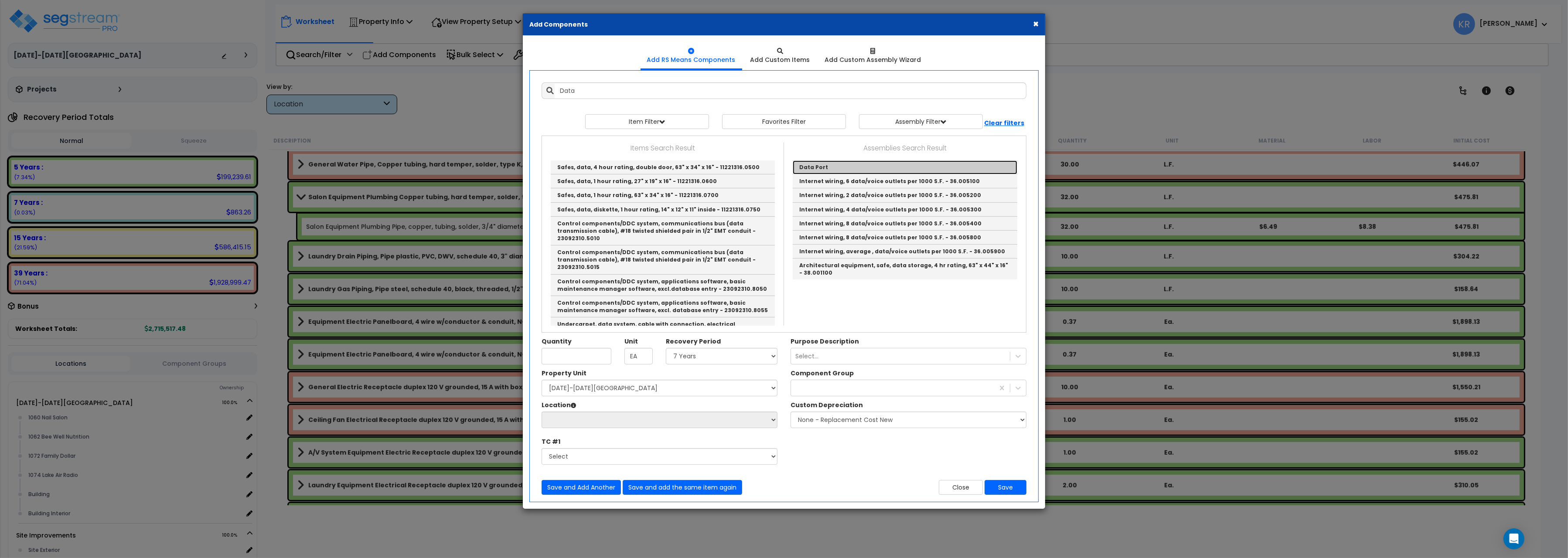
click at [821, 166] on link "Data Port" at bounding box center [905, 167] width 225 height 14
type input "Data Port"
type input "EA."
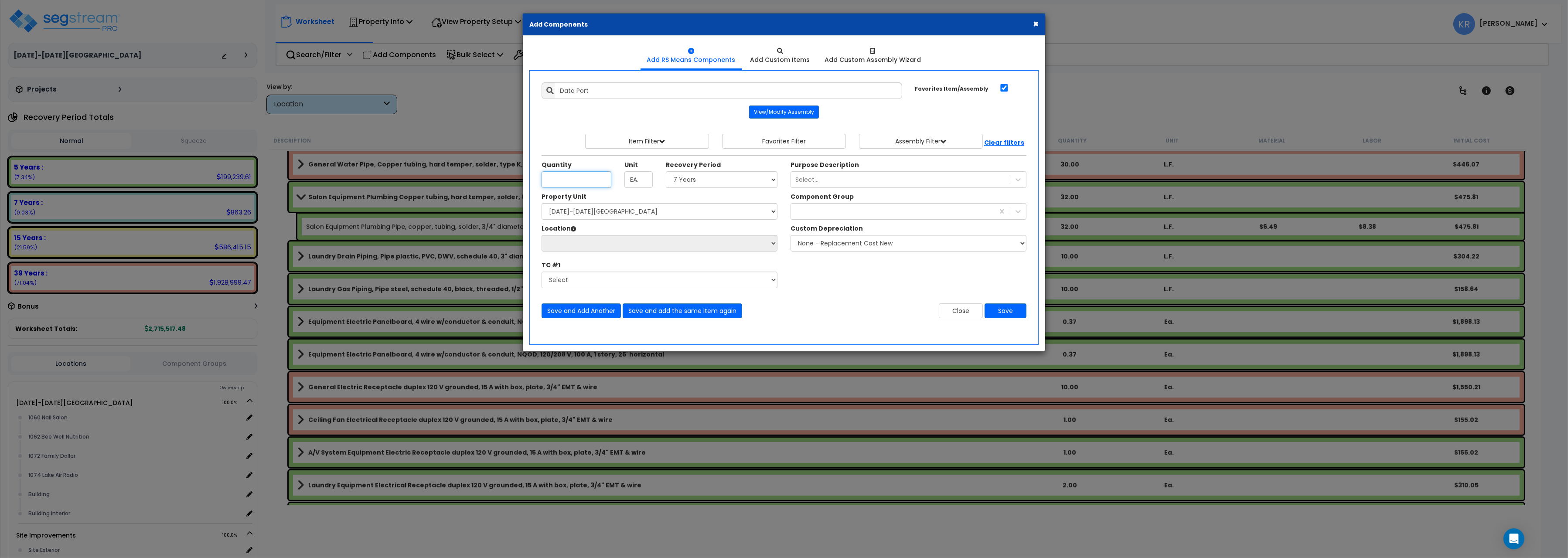
click at [567, 184] on input "Unit Quantity" at bounding box center [576, 180] width 70 height 16
type input "2"
click at [542, 203] on select "Select 1060-1074 Riverplace Mall Site Improvements" at bounding box center [660, 211] width 236 height 16
select select "162384"
click option "[DATE]-[DATE][GEOGRAPHIC_DATA]" at bounding box center [0, 0] width 0 height 0
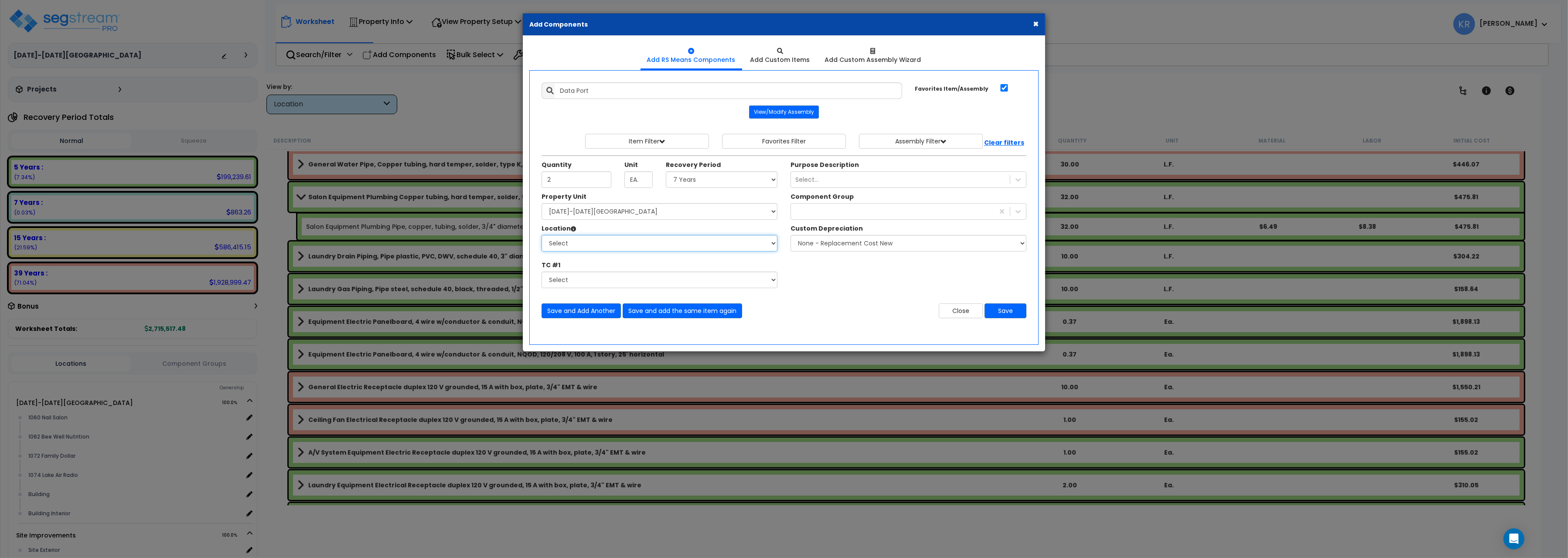
click at [542, 235] on select "Select 1060 Nail Salon 1062 Bee Well Nutrition 1072 Family Dollar 1074 Lake Air…" at bounding box center [660, 243] width 236 height 16
select select "31343"
click option "1074 Lake Air Radio" at bounding box center [0, 0] width 0 height 0
click at [666, 172] on select "Select 5 Years 7 Years 15 Years 20 Years 39 Years 27.5 Year" at bounding box center [721, 180] width 111 height 16
select select "5Y"
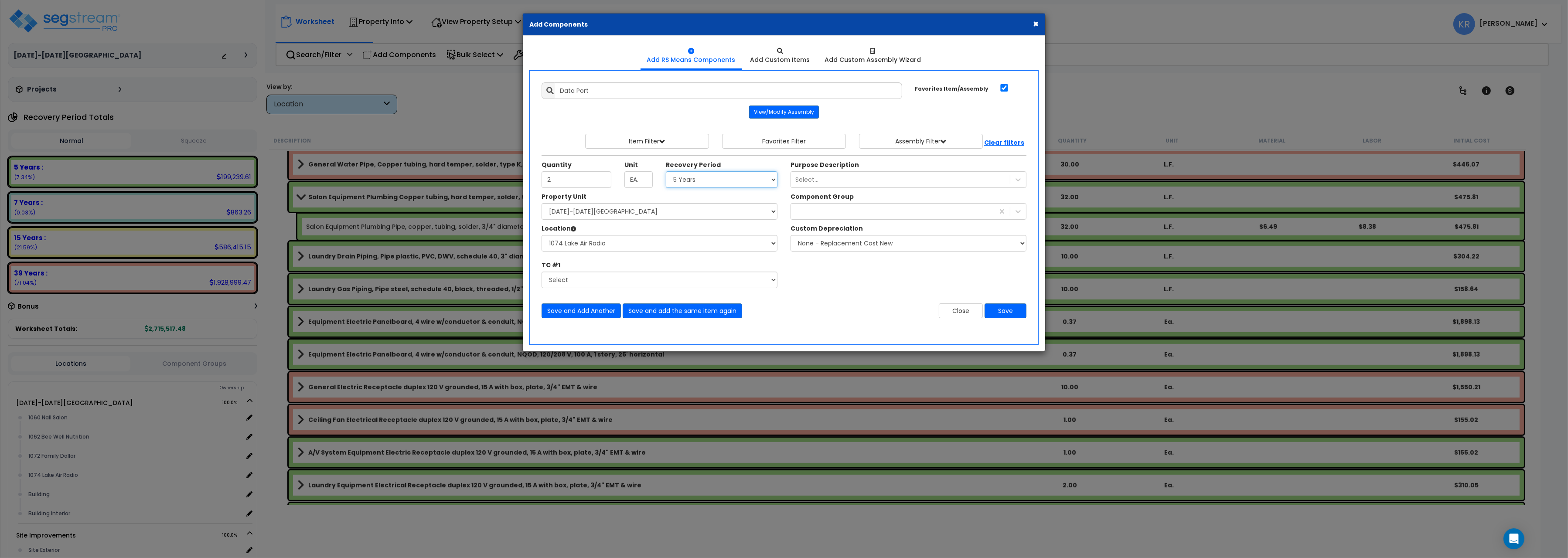
click option "5 Years" at bounding box center [0, 0] width 0 height 0
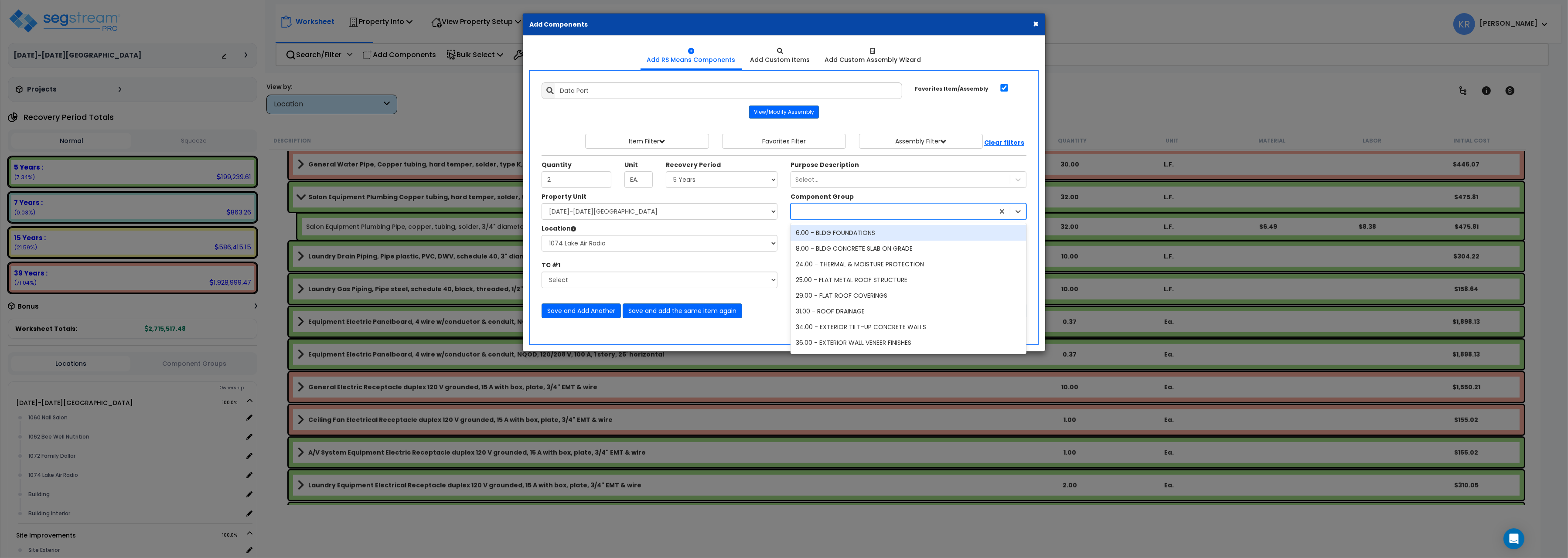
click at [845, 217] on div at bounding box center [892, 211] width 203 height 14
type input "compu"
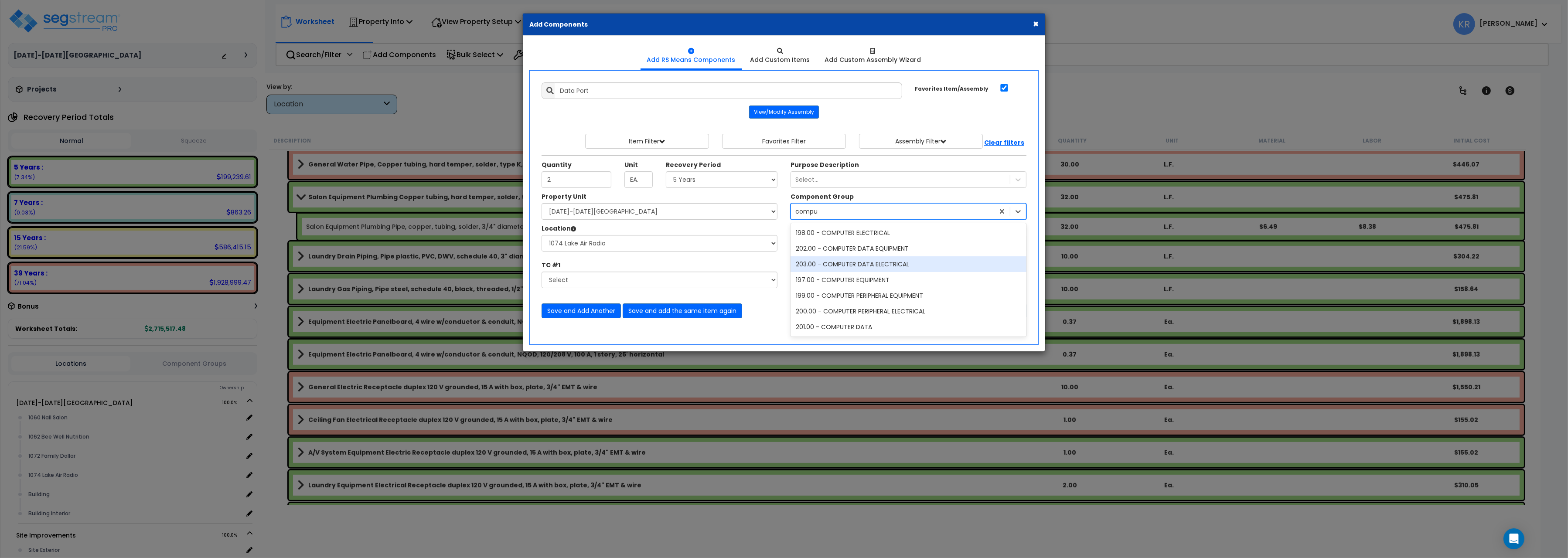
click at [886, 267] on div "203.00 - COMPUTER DATA ELECTRICAL" at bounding box center [909, 264] width 236 height 16
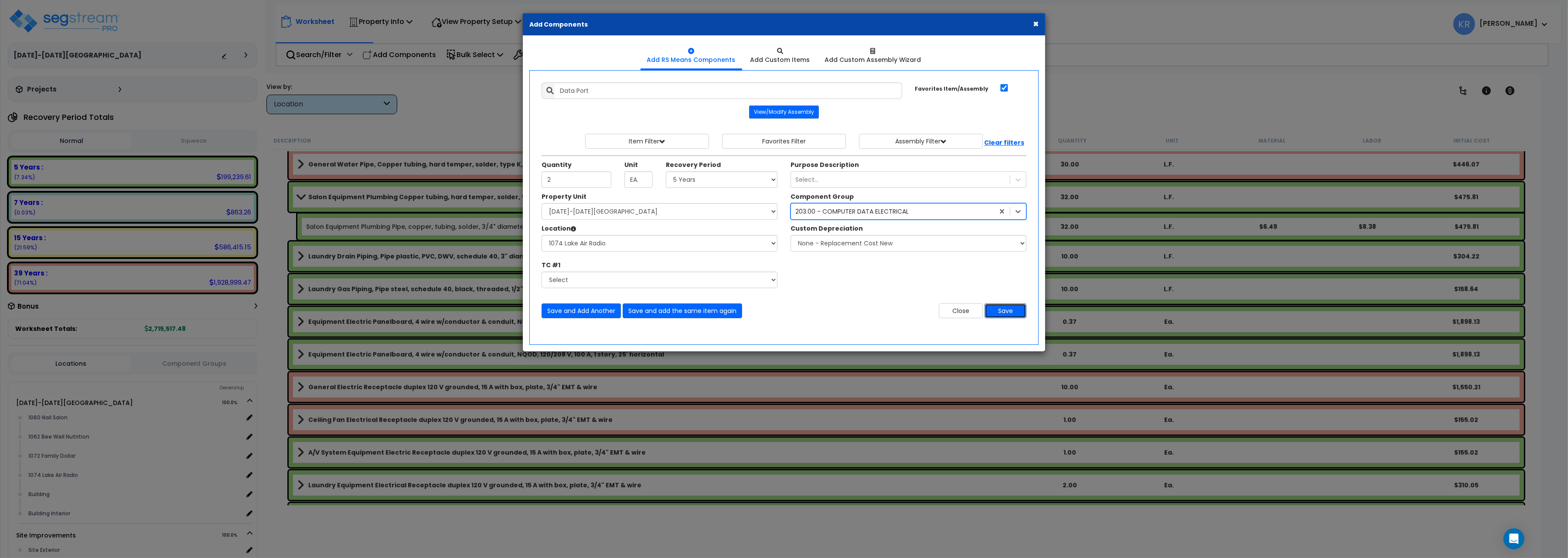
click at [1010, 316] on button "Save" at bounding box center [1006, 311] width 42 height 15
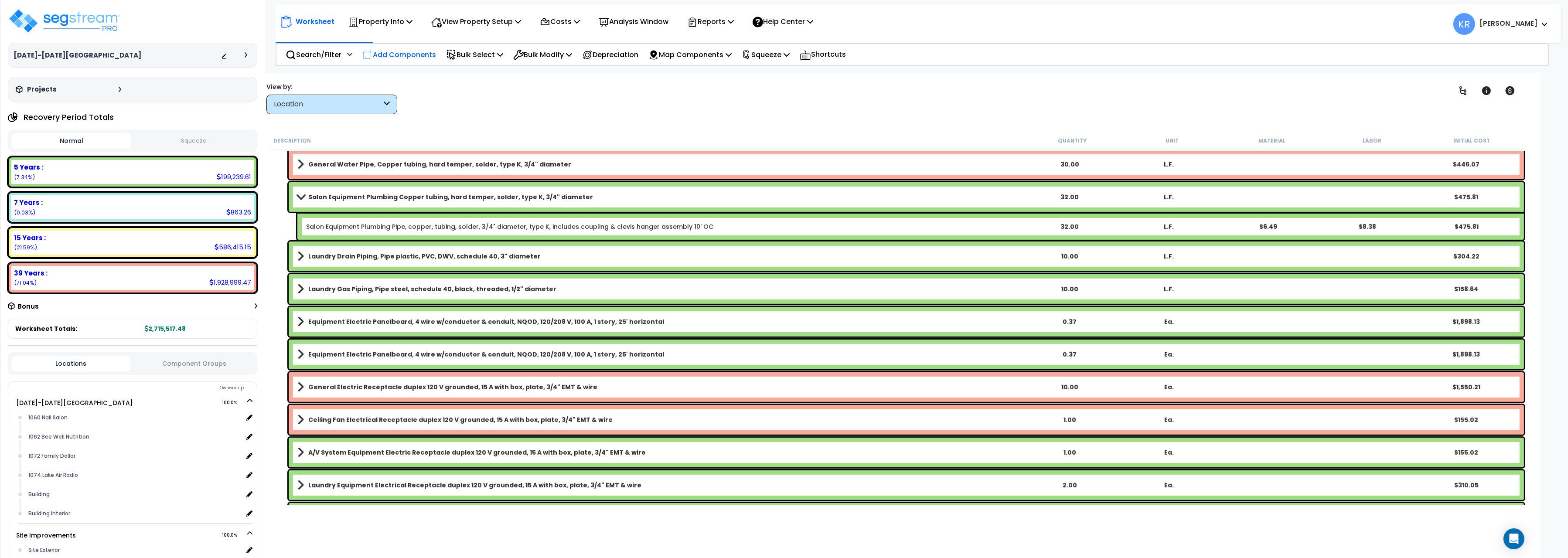
click at [393, 54] on p "Add Components" at bounding box center [399, 54] width 74 height 12
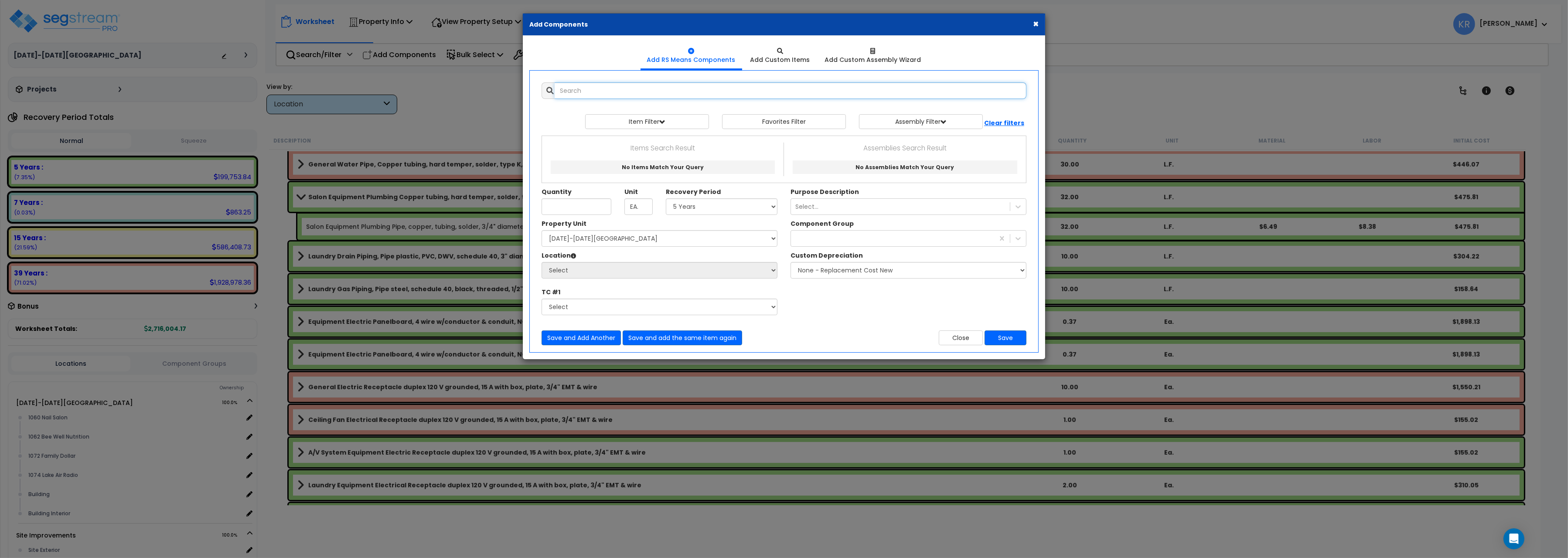
select select
click at [575, 96] on input "text" at bounding box center [790, 90] width 472 height 16
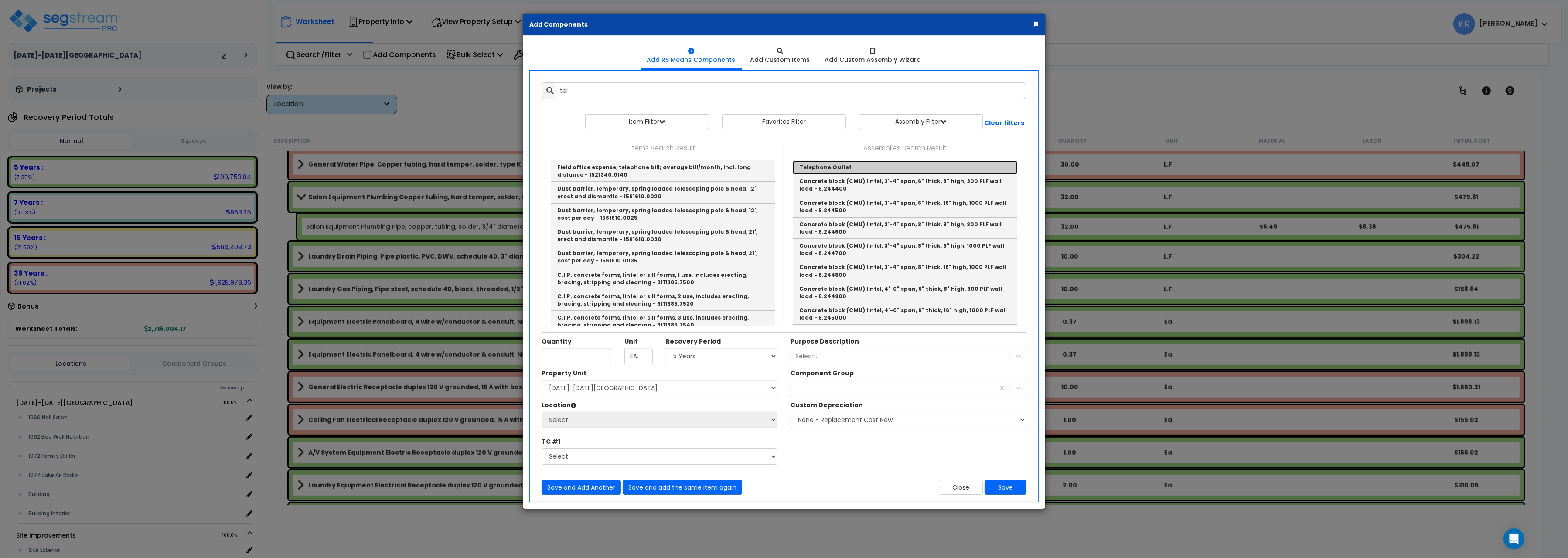
click at [835, 167] on link "Telephone Outlet" at bounding box center [905, 167] width 225 height 14
type input "Telephone Outlet"
type input "EA"
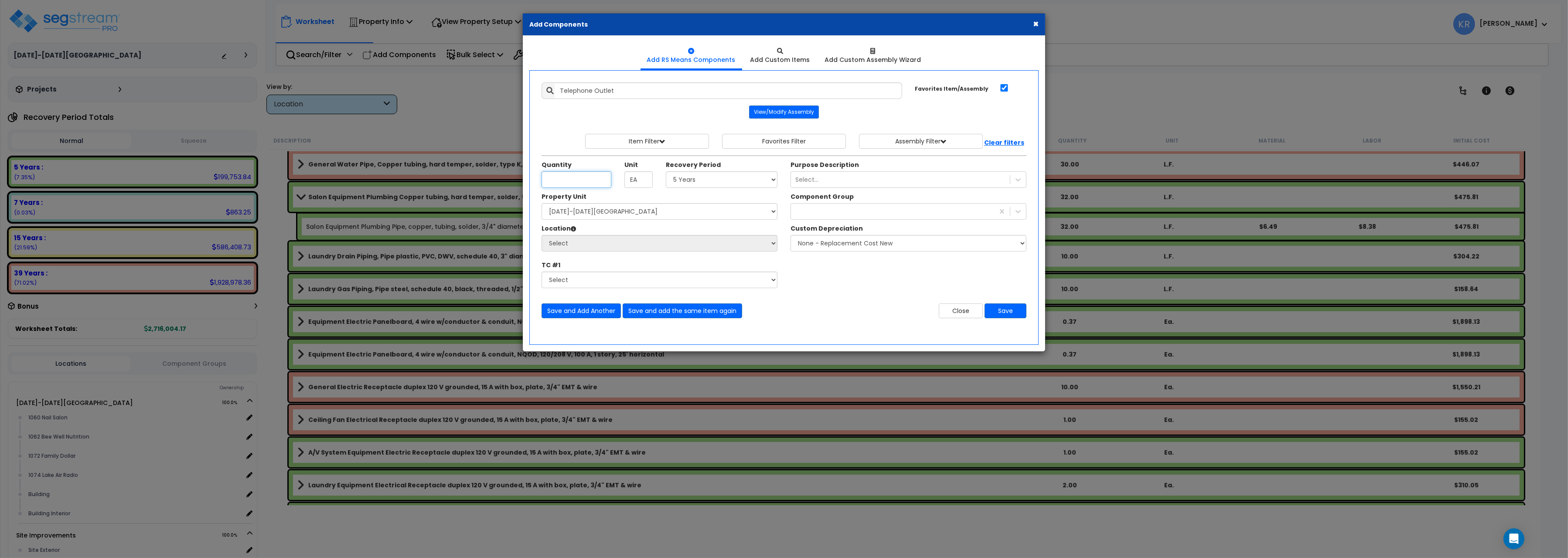
click at [579, 183] on input "Unit Quantity" at bounding box center [576, 180] width 70 height 16
type input "2"
click at [666, 172] on select "Select 5 Years 7 Years 15 Years 20 Years 39 Years 27.5 Year" at bounding box center [721, 180] width 111 height 16
select select "7Y"
click option "7 Years" at bounding box center [0, 0] width 0 height 0
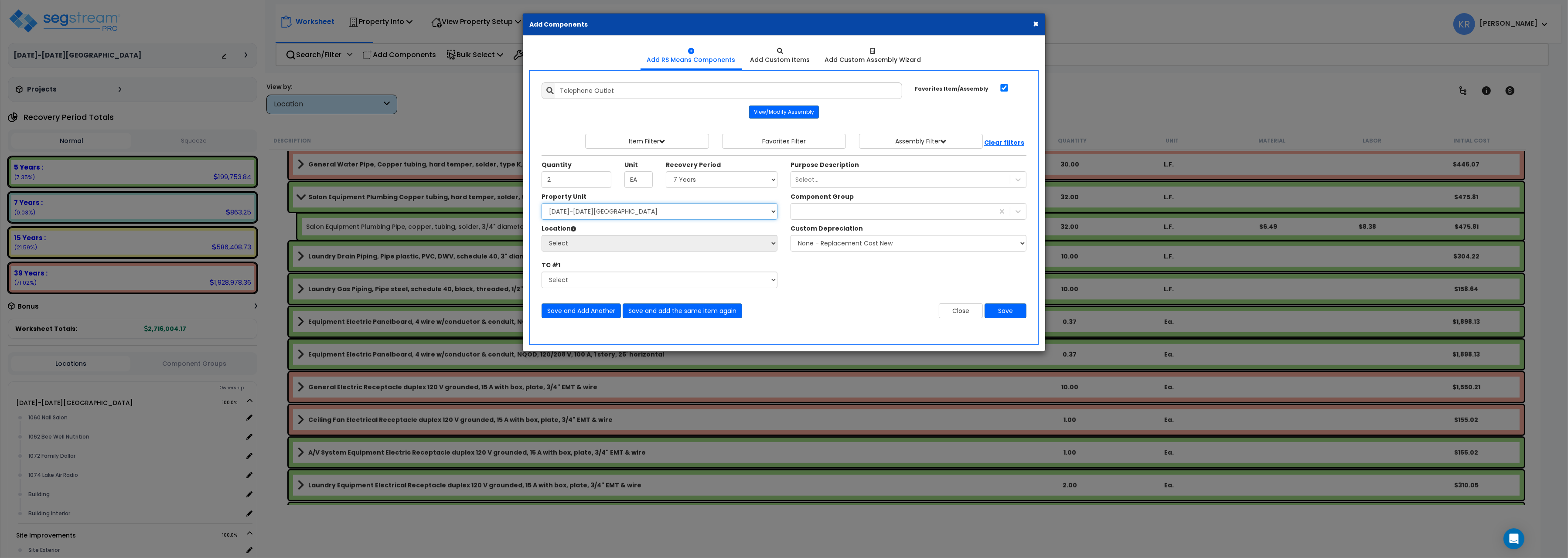
click at [542, 203] on select "Select 1060-1074 Riverplace Mall Site Improvements" at bounding box center [660, 211] width 236 height 16
select select "162384"
click option "[DATE]-[DATE][GEOGRAPHIC_DATA]" at bounding box center [0, 0] width 0 height 0
click at [542, 235] on select "Select 1060 Nail Salon 1062 Bee Well Nutrition 1072 Family Dollar 1074 Lake Air…" at bounding box center [660, 243] width 236 height 16
select select "31343"
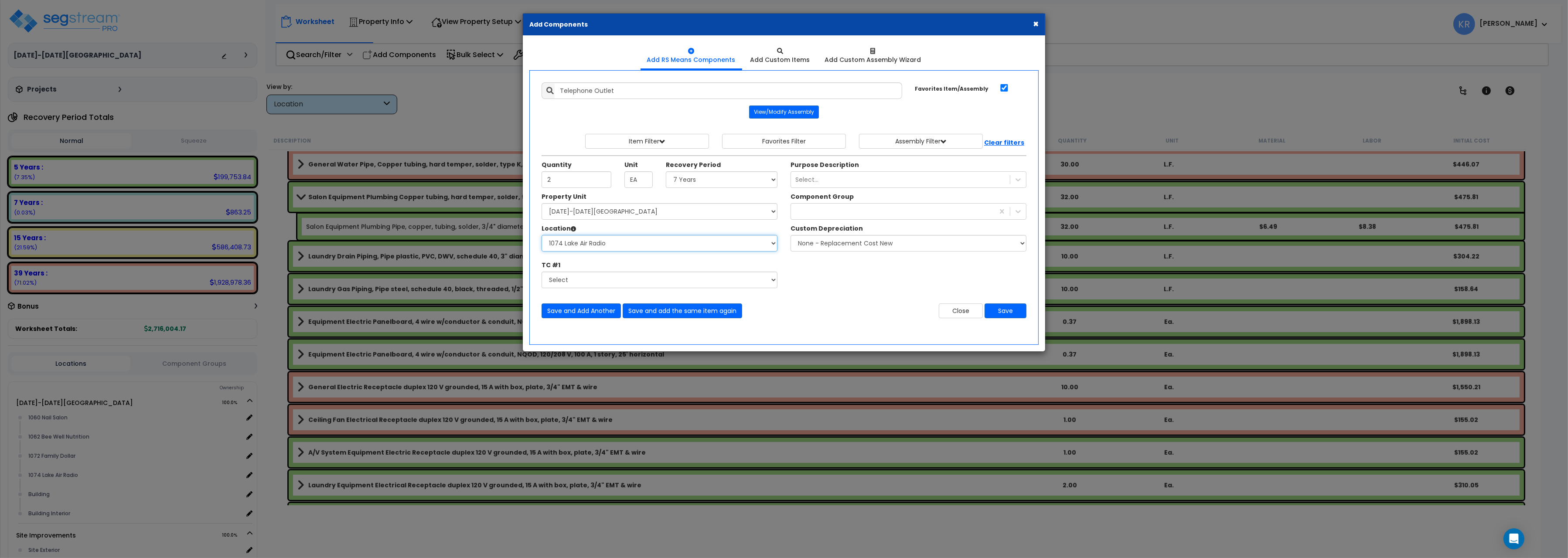
click option "1074 Lake Air Radio" at bounding box center [0, 0] width 0 height 0
click at [808, 212] on div at bounding box center [892, 211] width 203 height 14
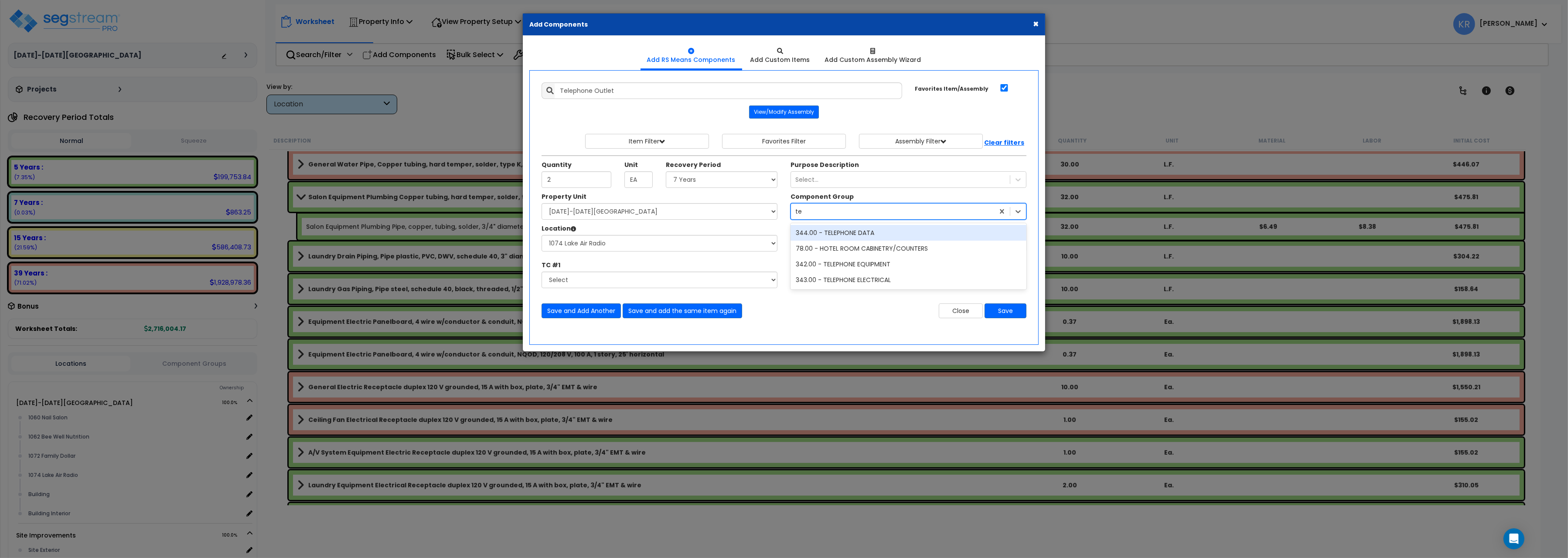
type input "tel"
click at [855, 233] on div "344.00 - TELEPHONE DATA" at bounding box center [909, 233] width 236 height 16
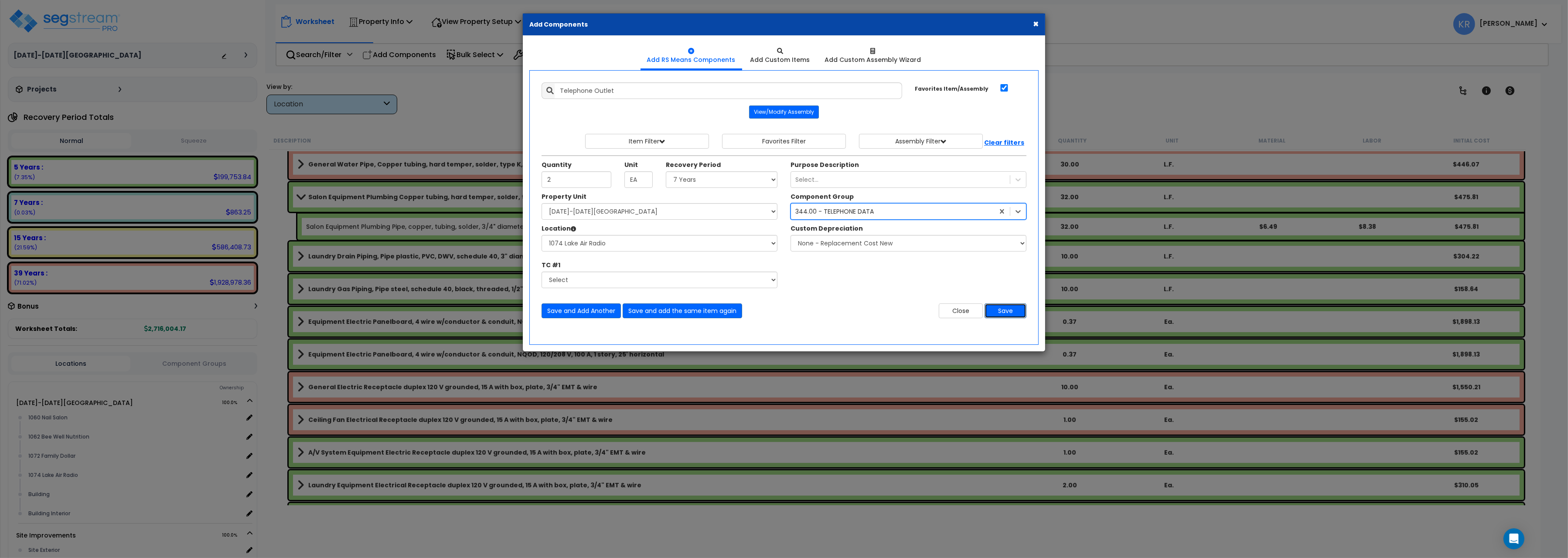
click at [1008, 316] on button "Save" at bounding box center [1006, 311] width 42 height 15
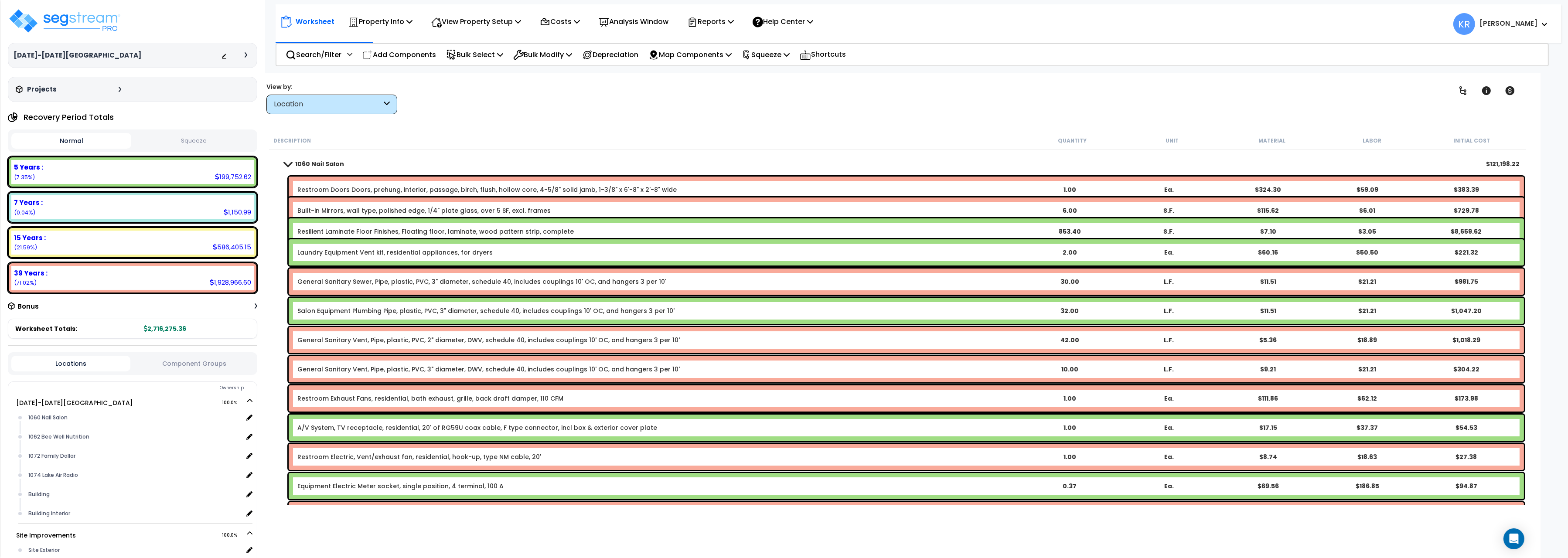
scroll to position [0, 0]
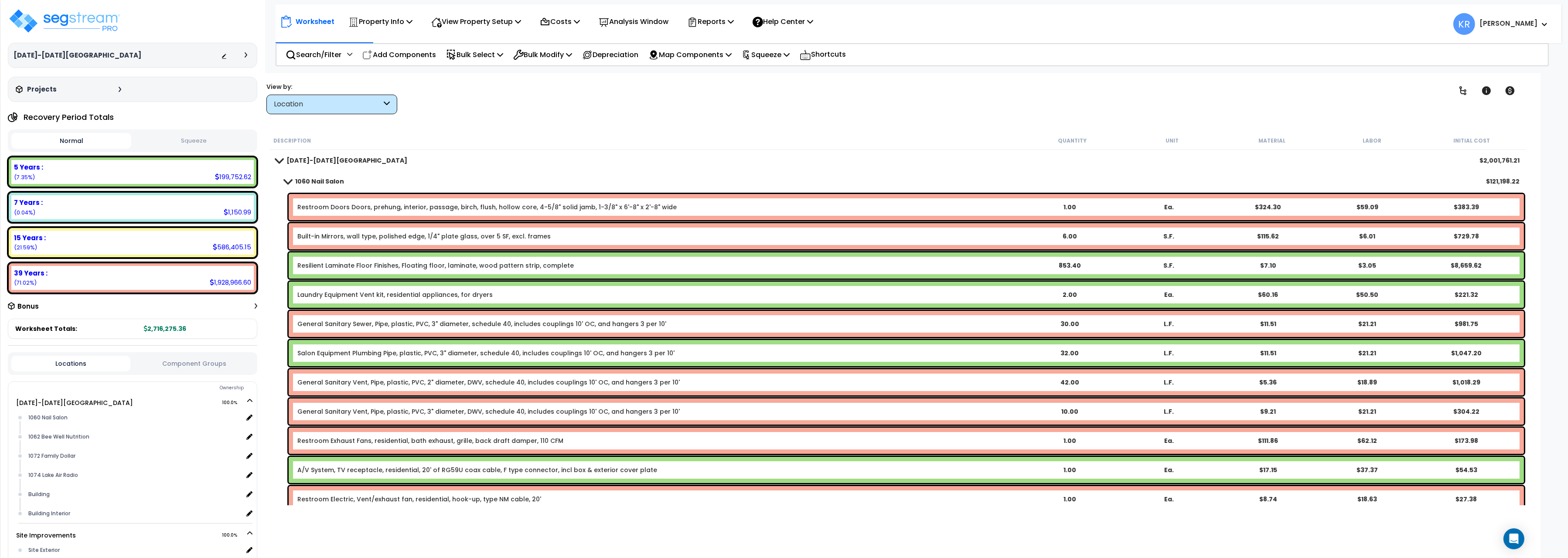
click at [310, 176] on link "1060 Nail Salon" at bounding box center [310, 181] width 68 height 12
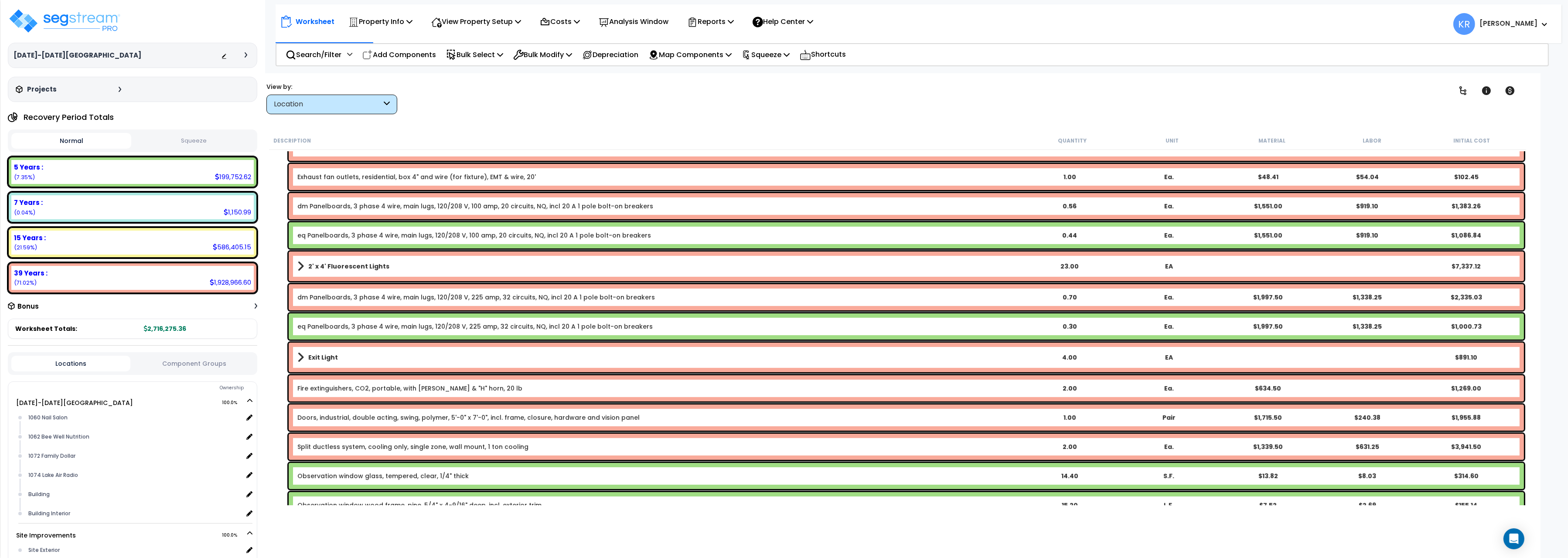
scroll to position [1072, 0]
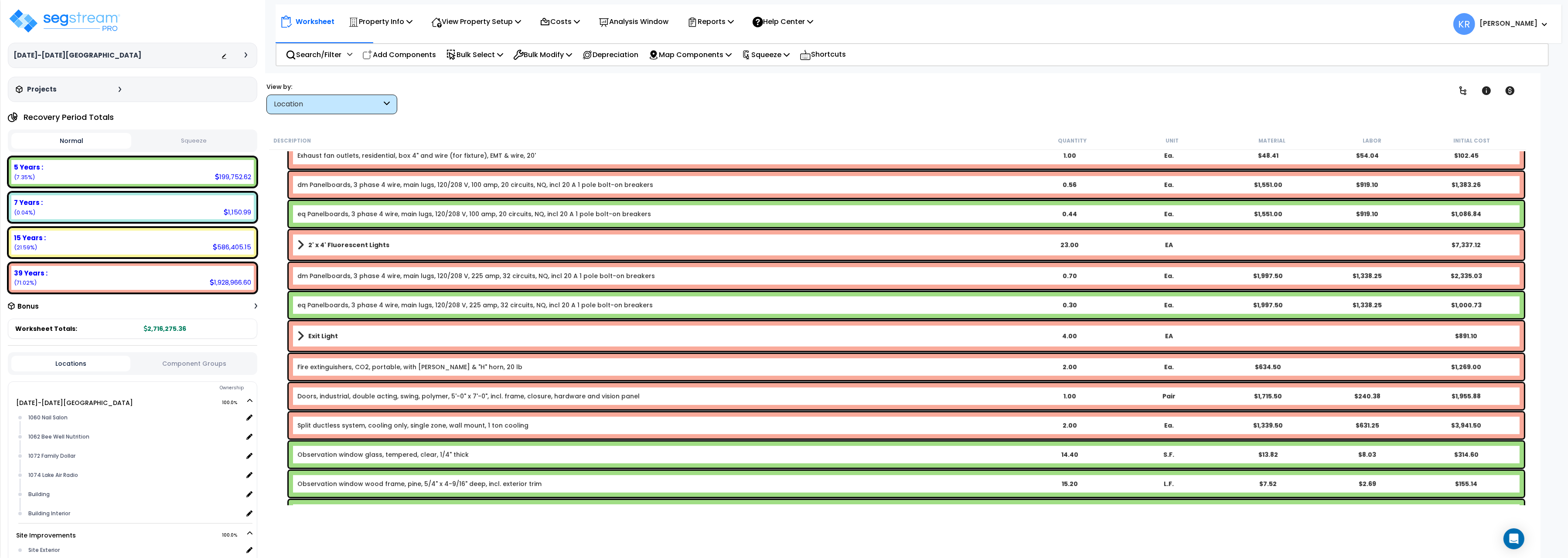
click at [401, 397] on link "Doors, industrial, double acting, swing, polymer, 5'-0" x 7'-0", incl. frame, c…" at bounding box center [469, 396] width 342 height 9
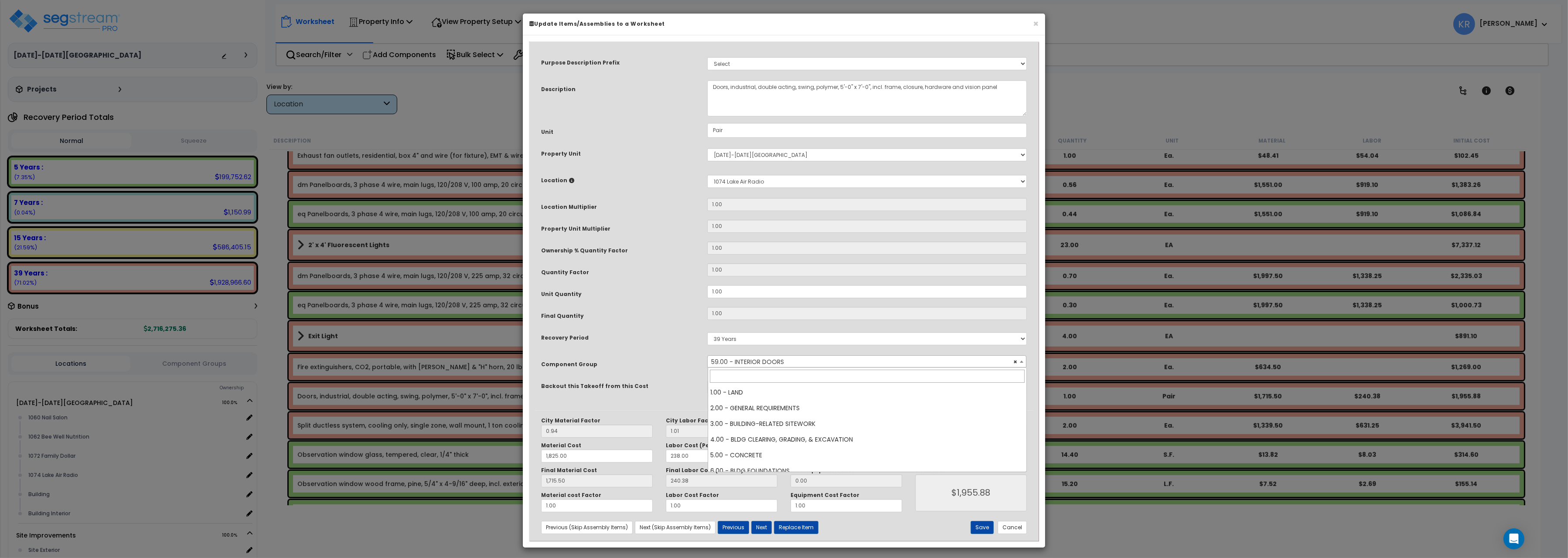
click at [751, 362] on span "× 59.00 - INTERIOR DOORS" at bounding box center [867, 362] width 318 height 12
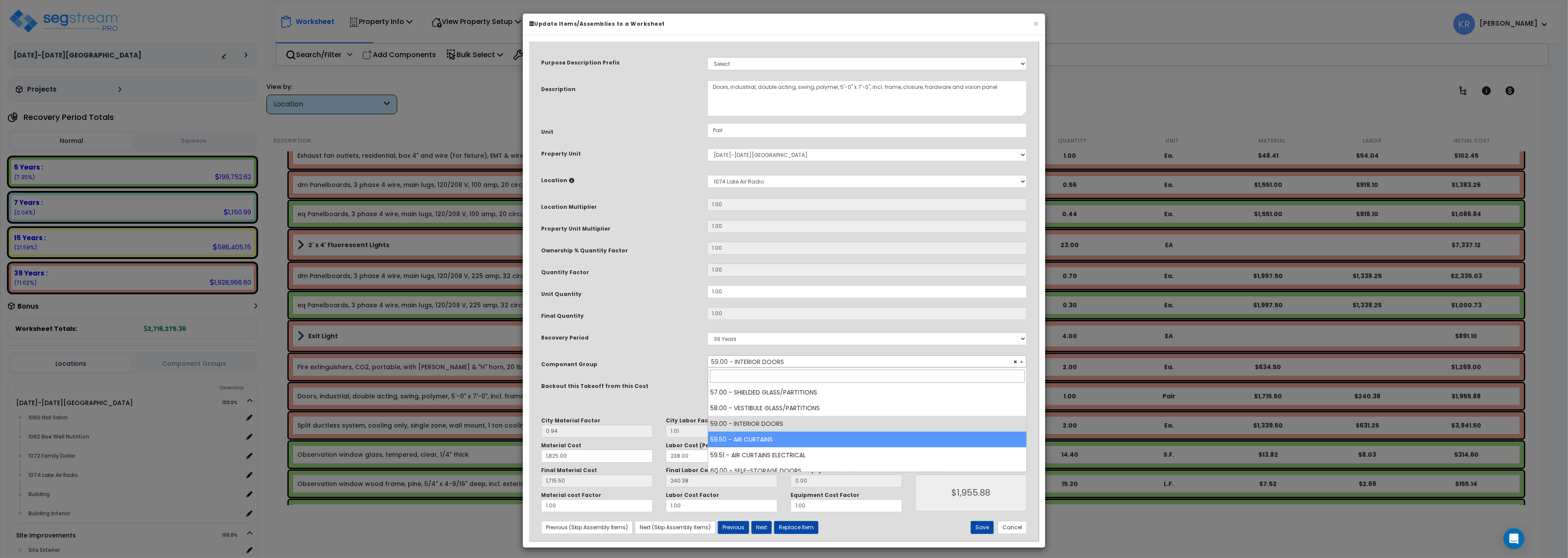
click at [729, 379] on input "search" at bounding box center [867, 375] width 315 height 13
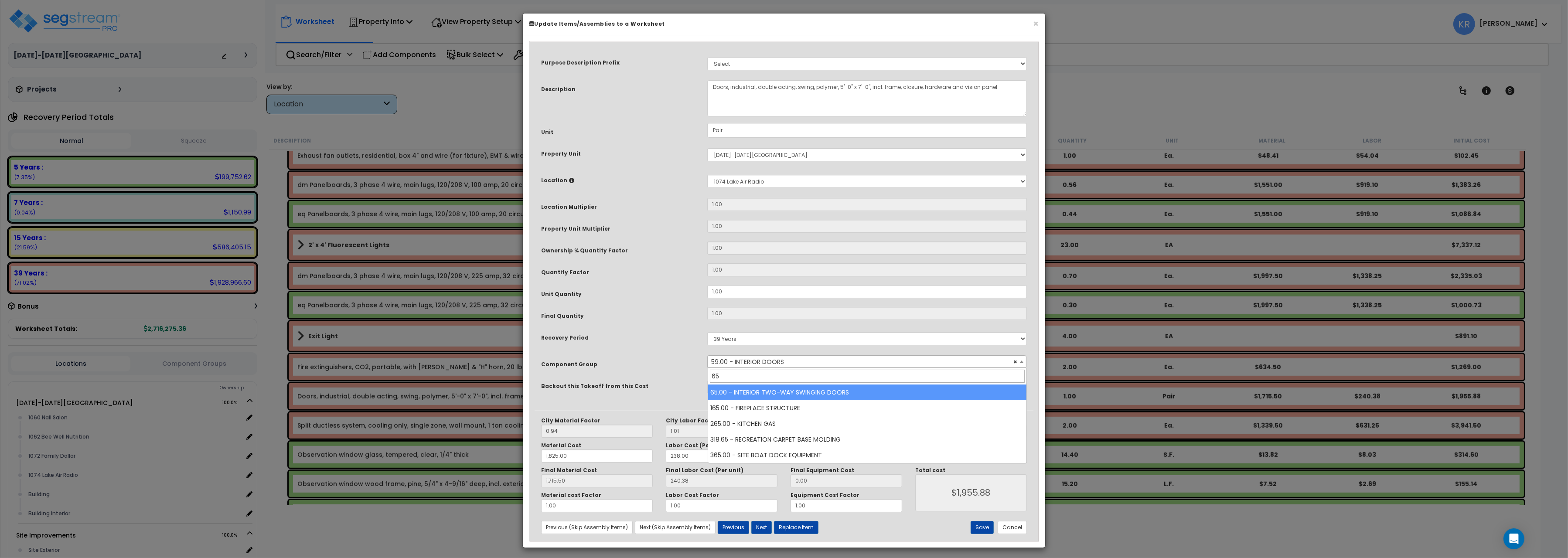
type input "65"
select select "56886"
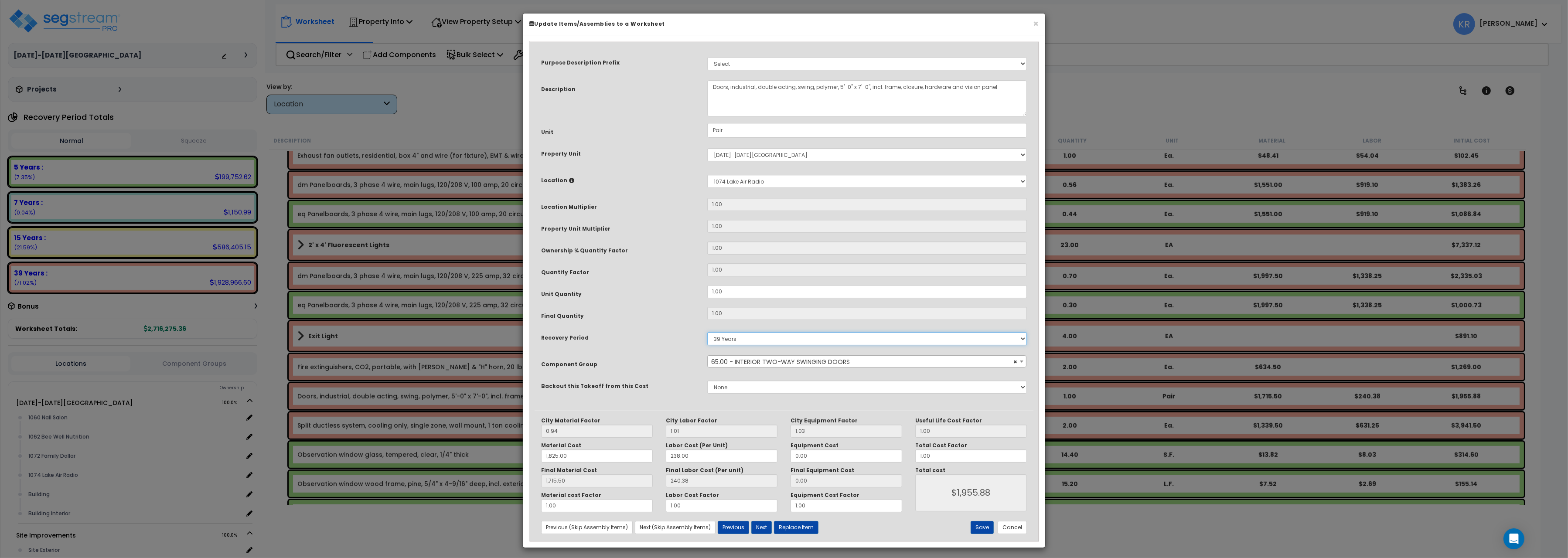
click at [707, 332] on select "5 Years 7 Years 15 Years 20 Years 39 Years 27.5 Year" at bounding box center [867, 338] width 320 height 13
select select "5Y"
click option "5 Years" at bounding box center [0, 0] width 0 height 0
click at [984, 531] on button "Save" at bounding box center [982, 527] width 23 height 13
type input "1825.00"
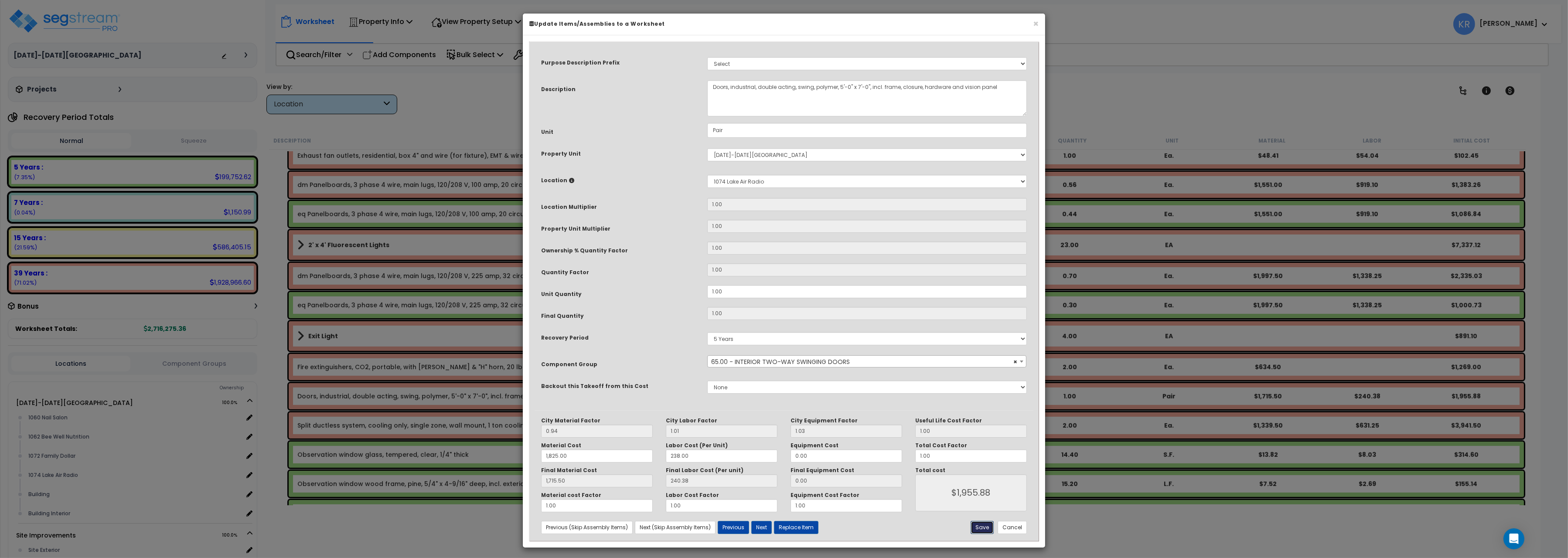
type input "1715.50"
type input "1955.88"
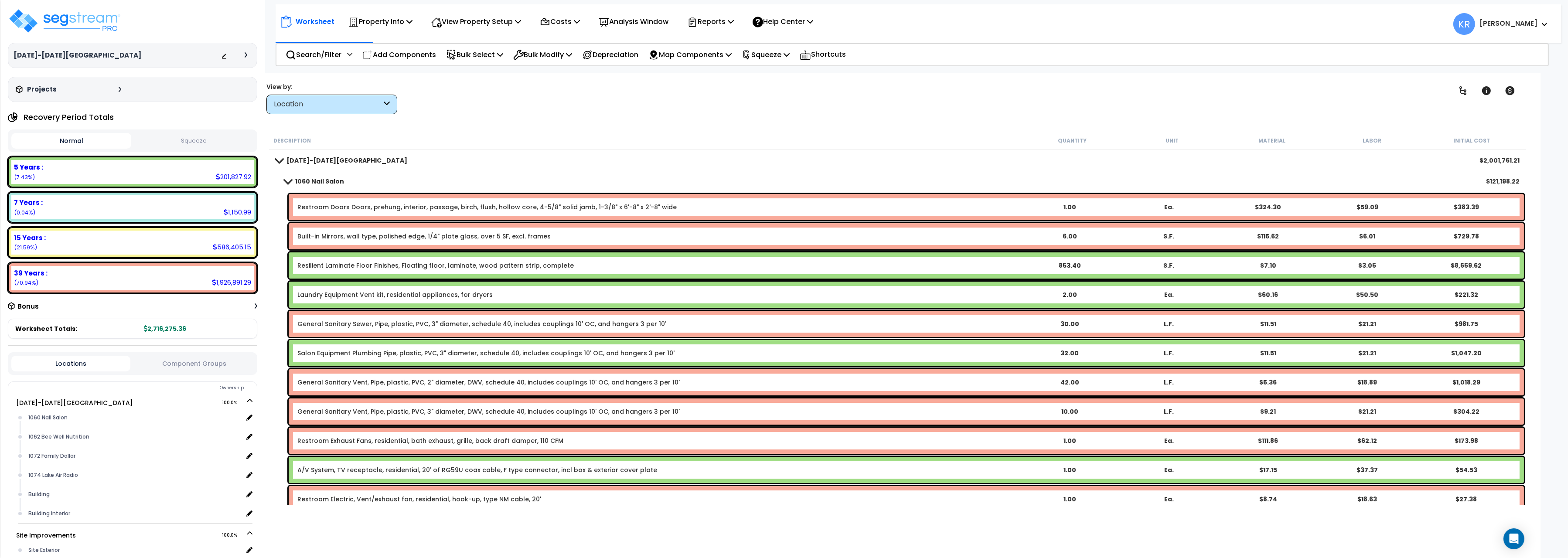
click at [299, 173] on div "1060 Nail Salon $121,198.22" at bounding box center [898, 181] width 1253 height 21
click at [293, 189] on div "1060 Nail Salon $121,198.22" at bounding box center [898, 181] width 1253 height 21
click at [292, 182] on span at bounding box center [288, 181] width 12 height 7
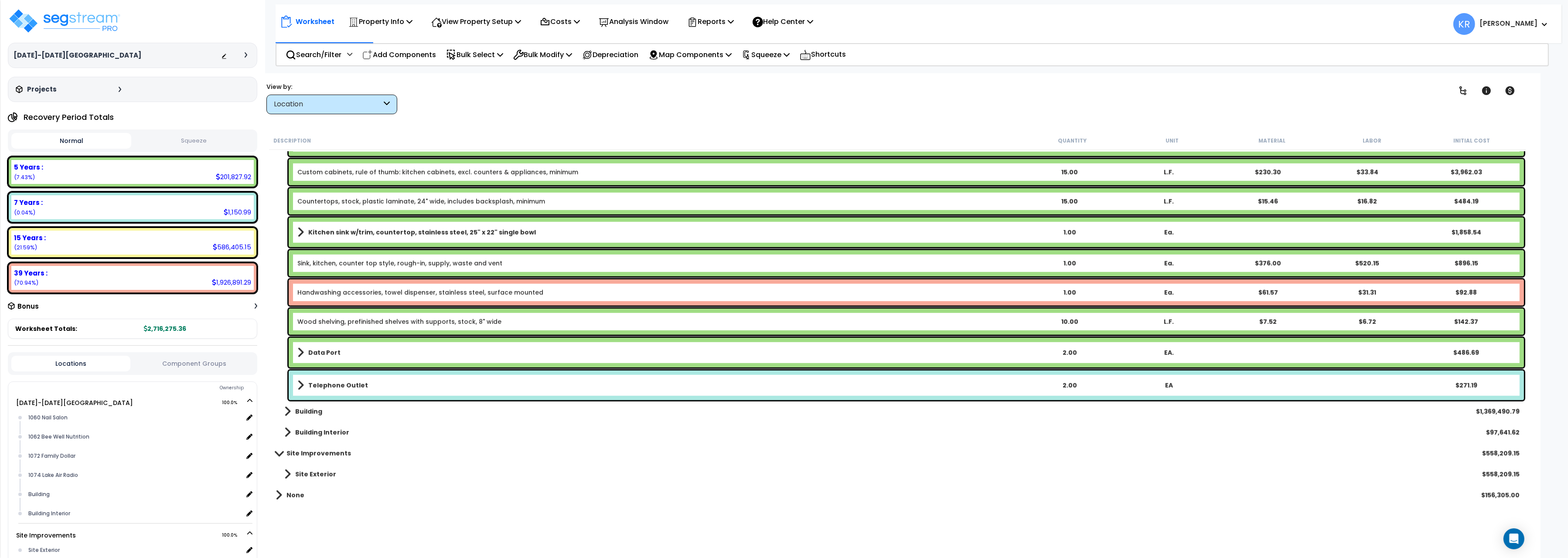
scroll to position [1757, 0]
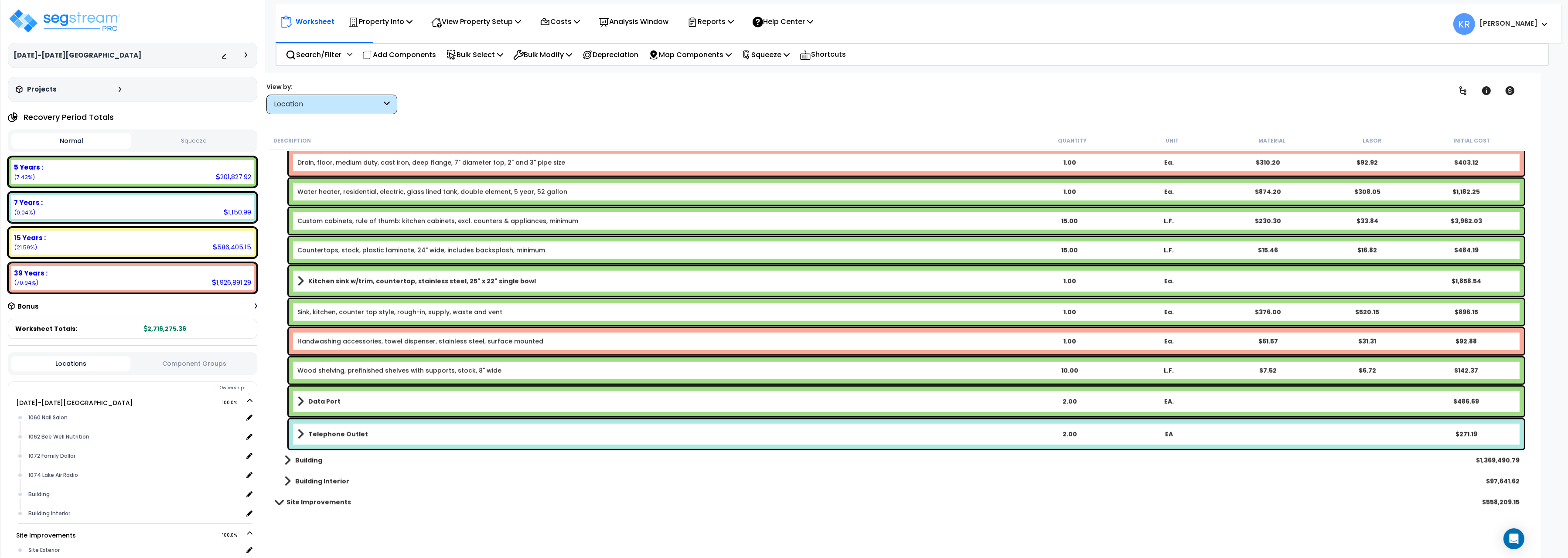
click at [366, 341] on link "Handwashing accessories, towel dispenser, stainless steel, surface mounted" at bounding box center [421, 341] width 246 height 9
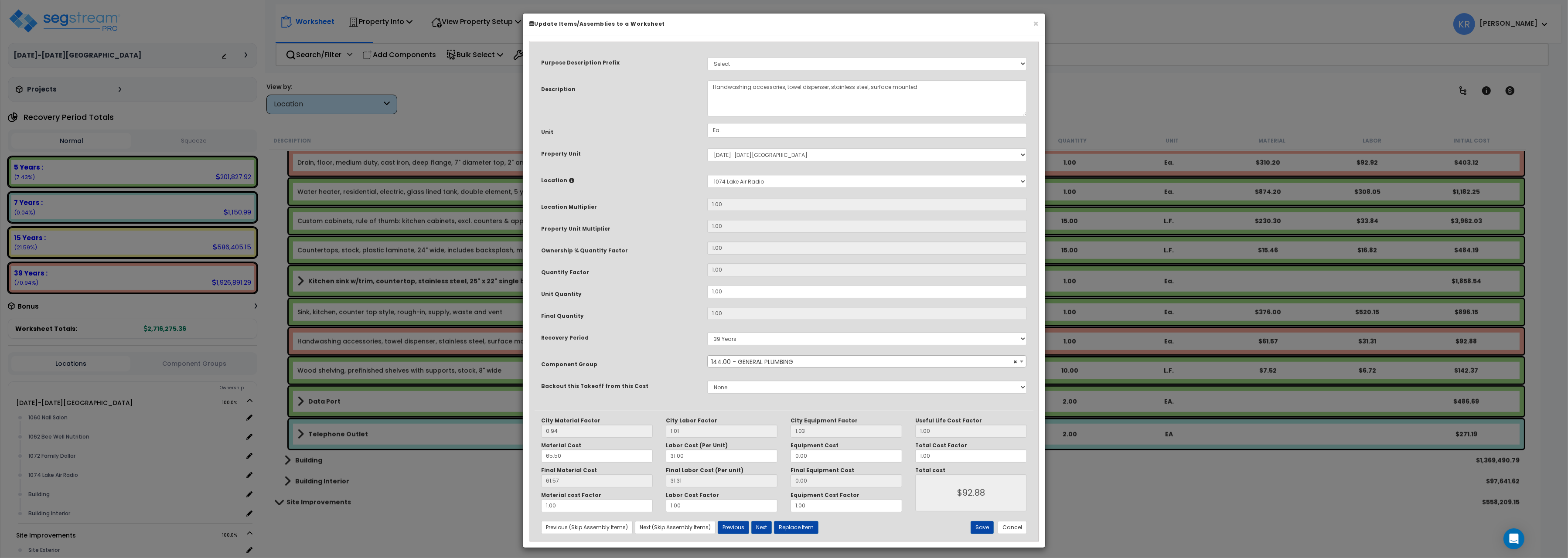
click at [761, 358] on span "× 144.00 - GENERAL PLUMBING" at bounding box center [867, 362] width 318 height 12
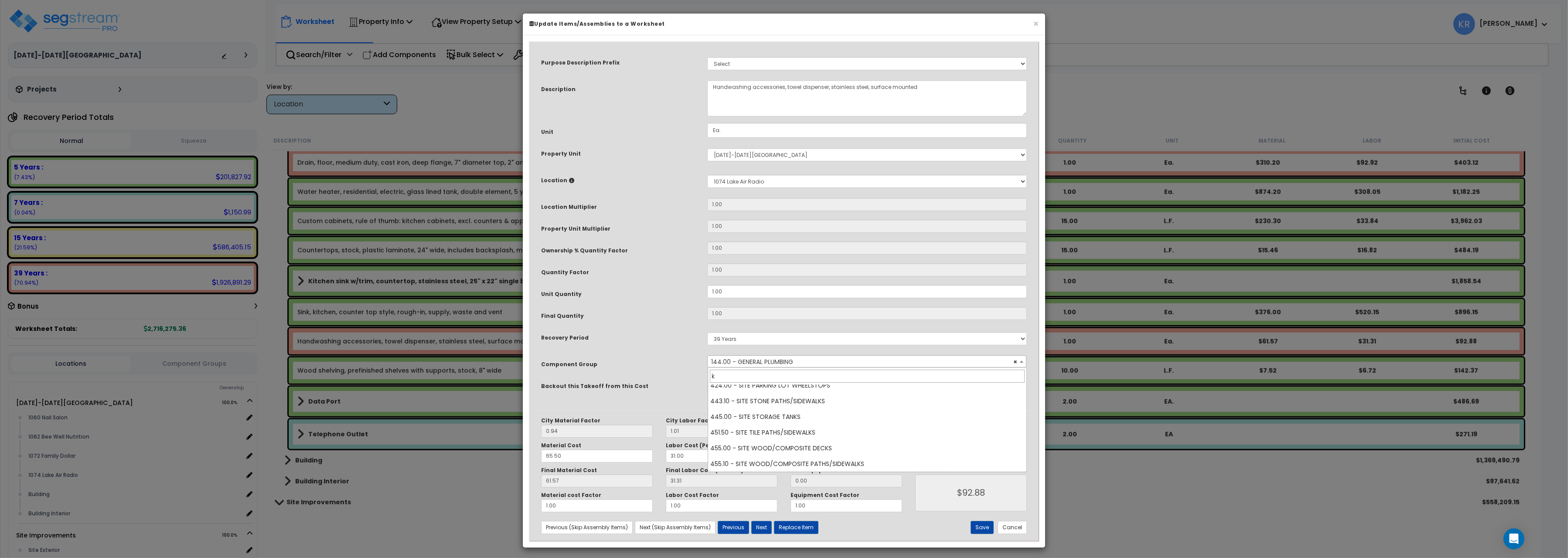
scroll to position [0, 0]
type input "kitch"
select select "56827"
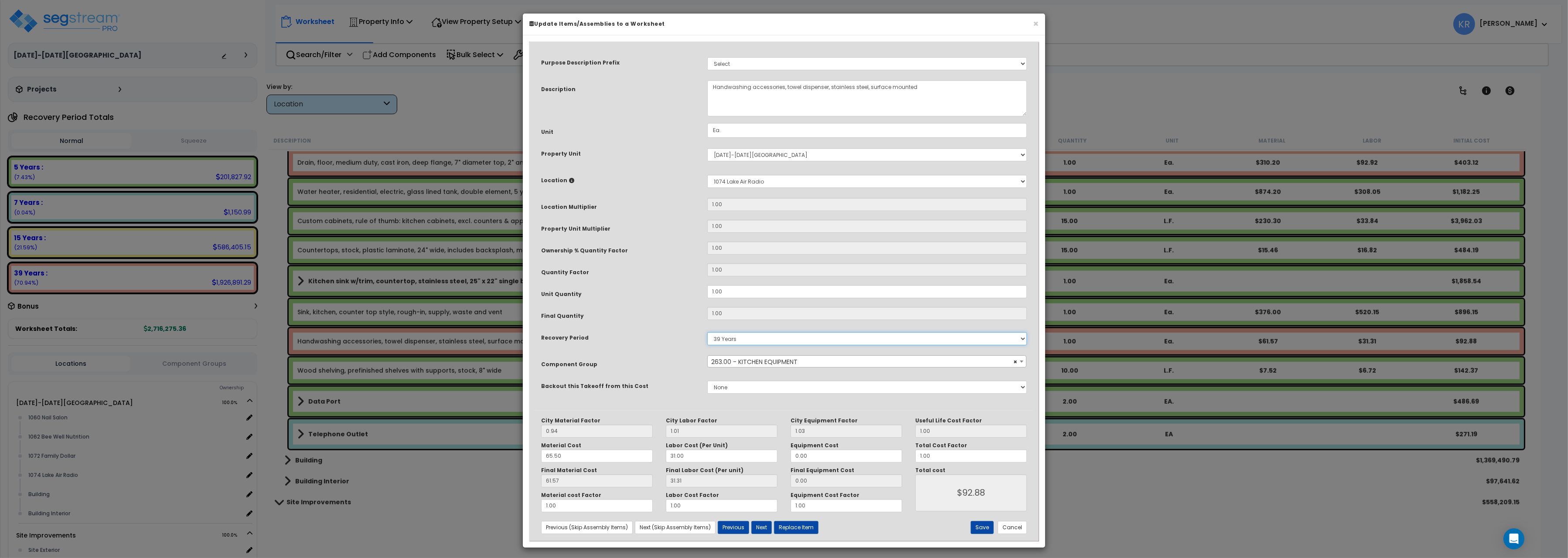
click at [707, 332] on select "5 Years 7 Years 15 Years 20 Years 39 Years 27.5 Year" at bounding box center [867, 338] width 320 height 13
select select "5Y"
click option "5 Years" at bounding box center [0, 0] width 0 height 0
click at [979, 528] on button "Save" at bounding box center [982, 527] width 23 height 13
type input "92.88"
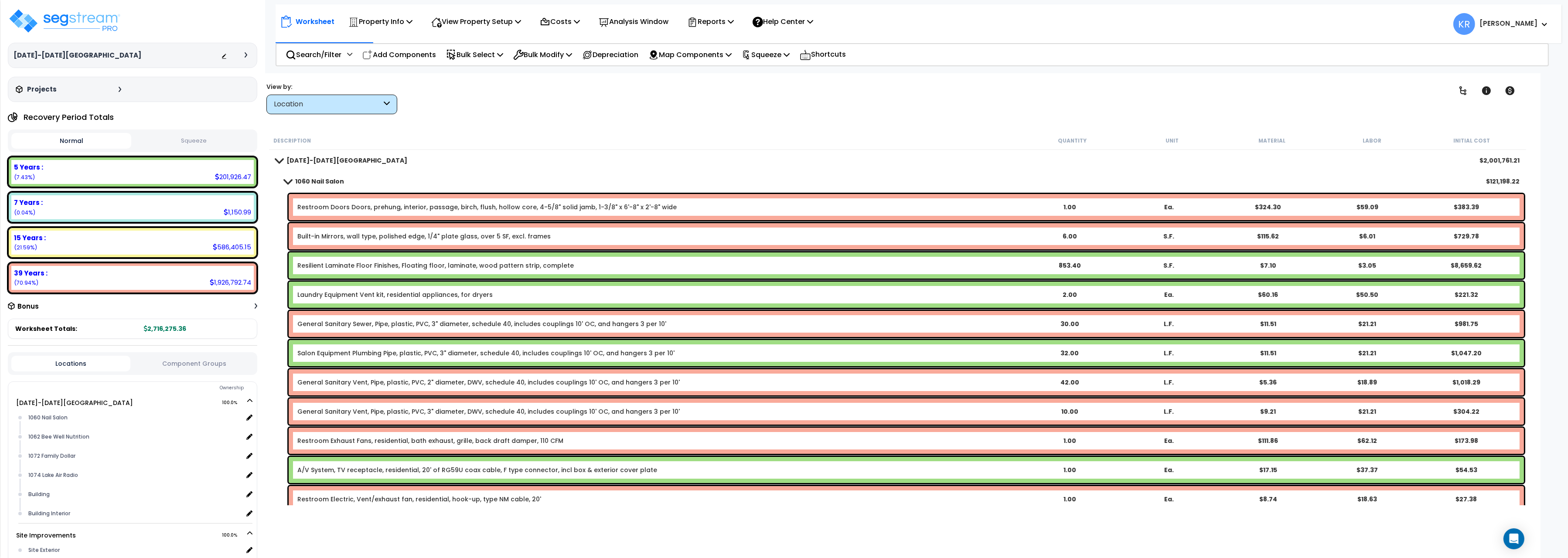
click at [306, 182] on b "1060 Nail Salon" at bounding box center [320, 181] width 49 height 9
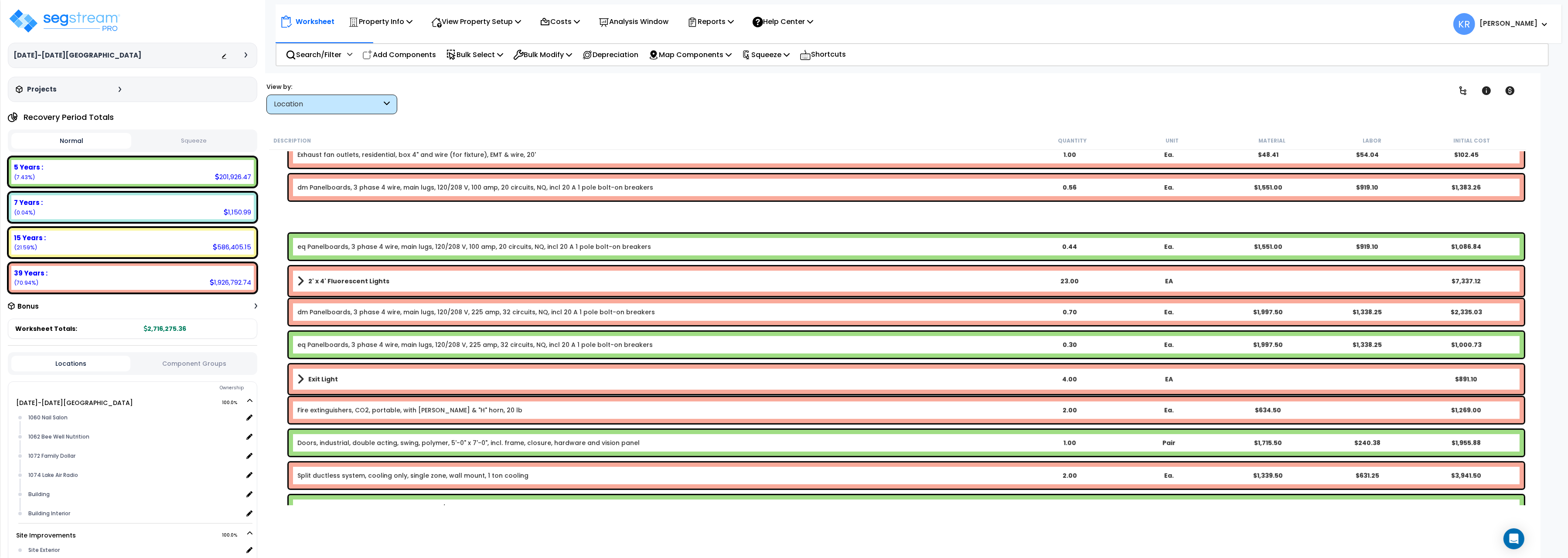
scroll to position [1218, 0]
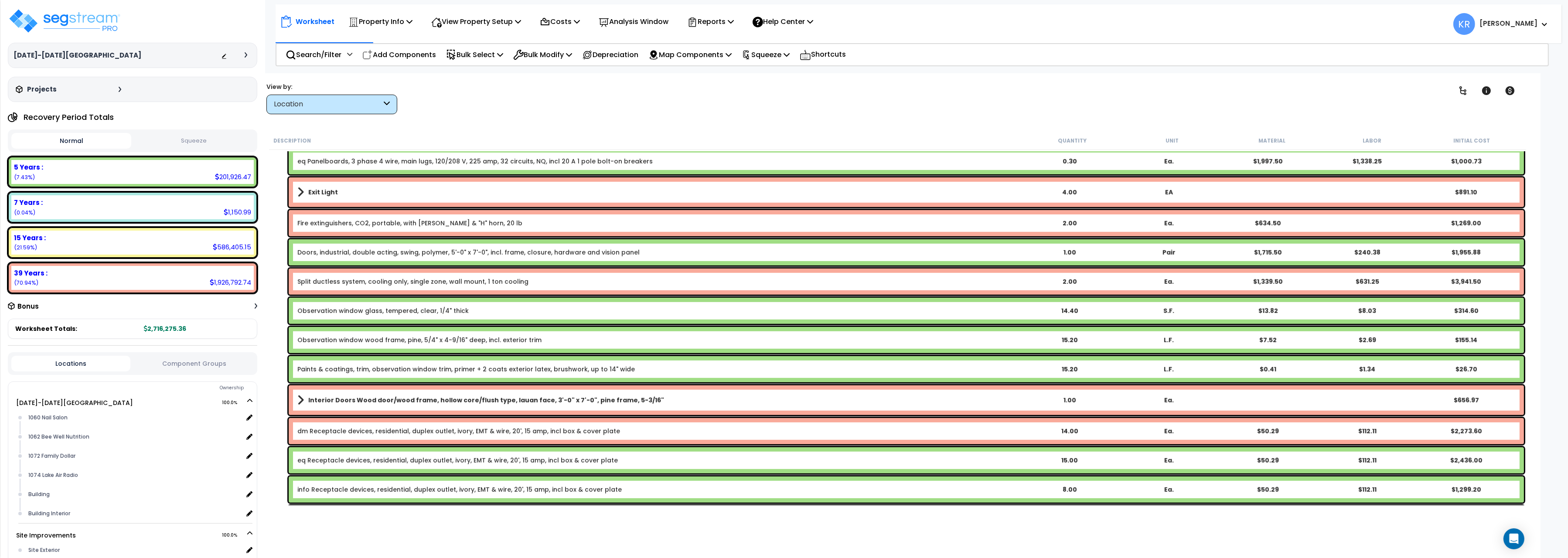
click at [372, 314] on link "Observation window glass, tempered, clear, 1/4" thick" at bounding box center [383, 311] width 172 height 9
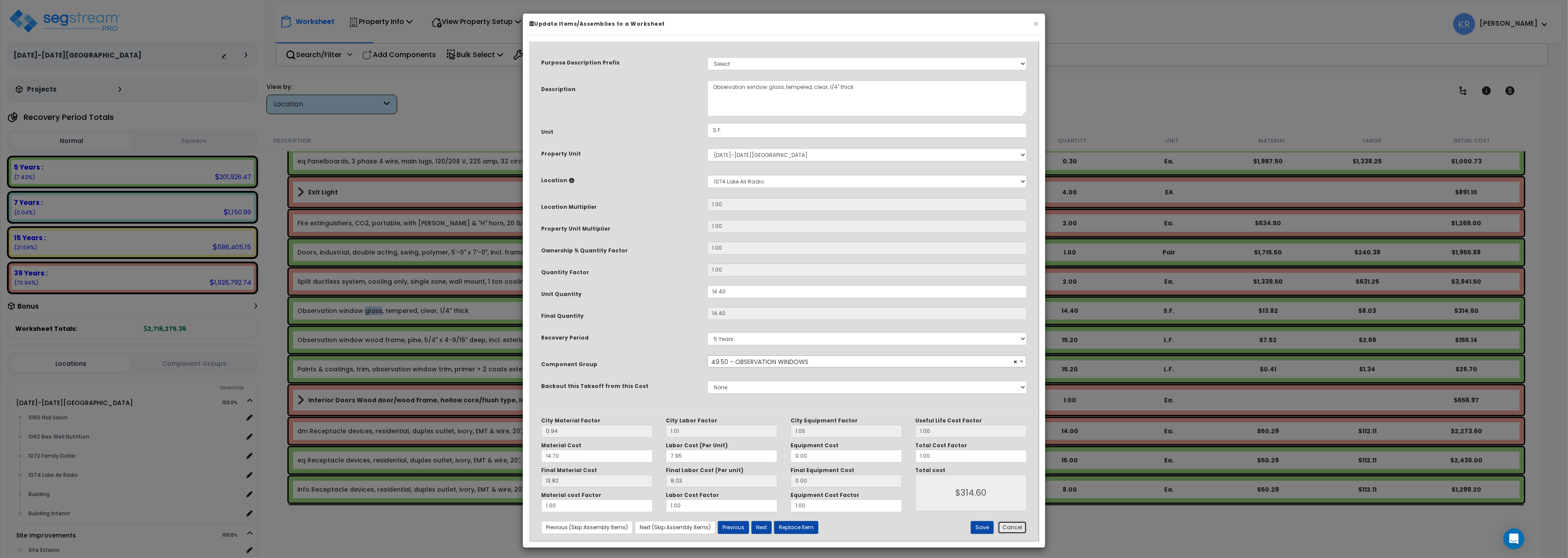
click at [1013, 529] on button "Cancel" at bounding box center [1012, 527] width 29 height 13
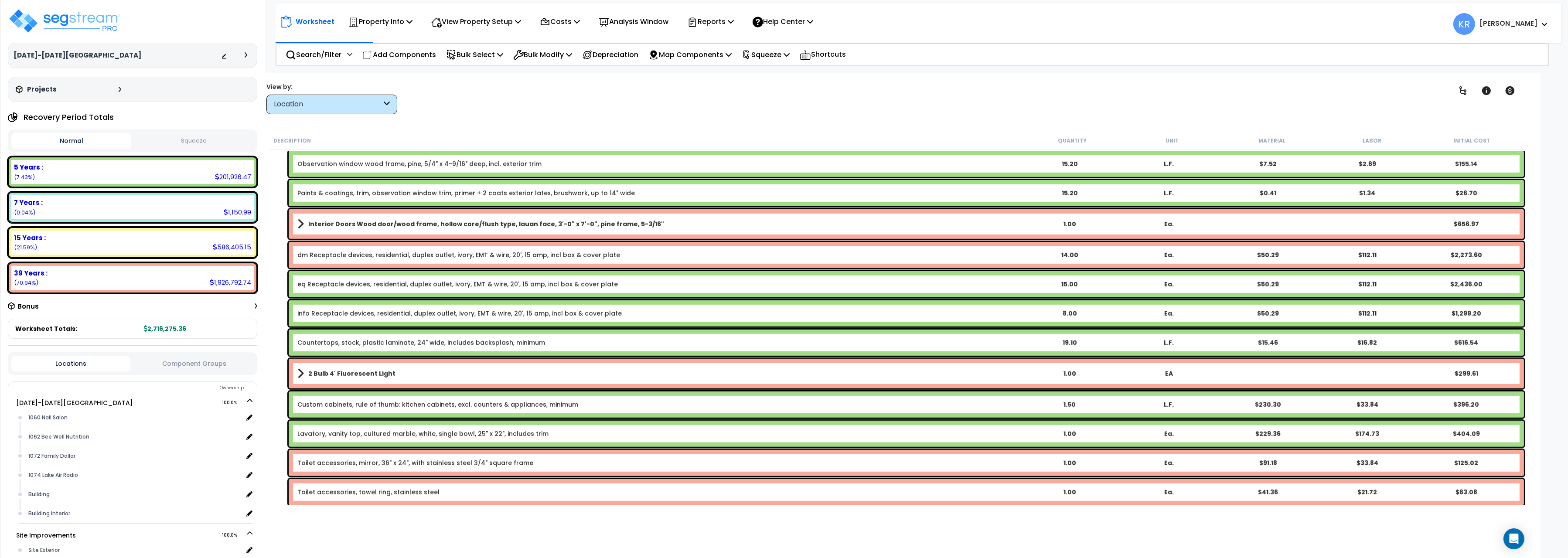
scroll to position [1413, 0]
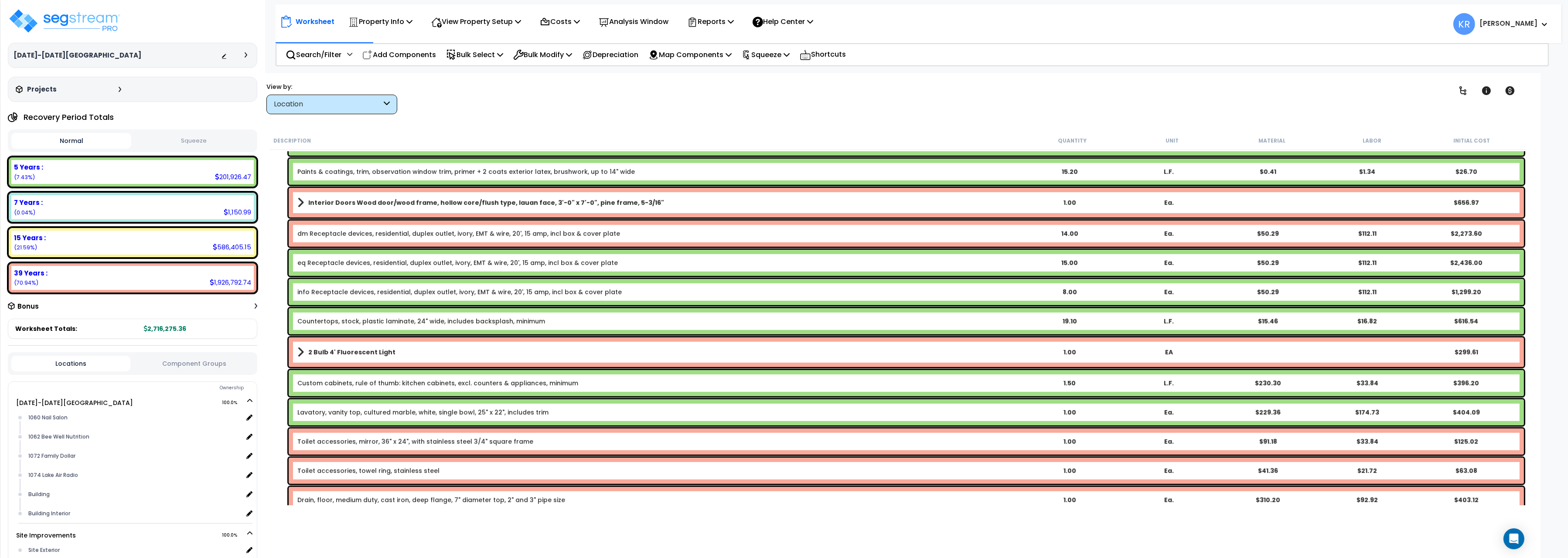
click at [397, 411] on link "Lavatory, vanity top, cultured marble, white, single bowl, 25" x 22", includes …" at bounding box center [423, 413] width 251 height 9
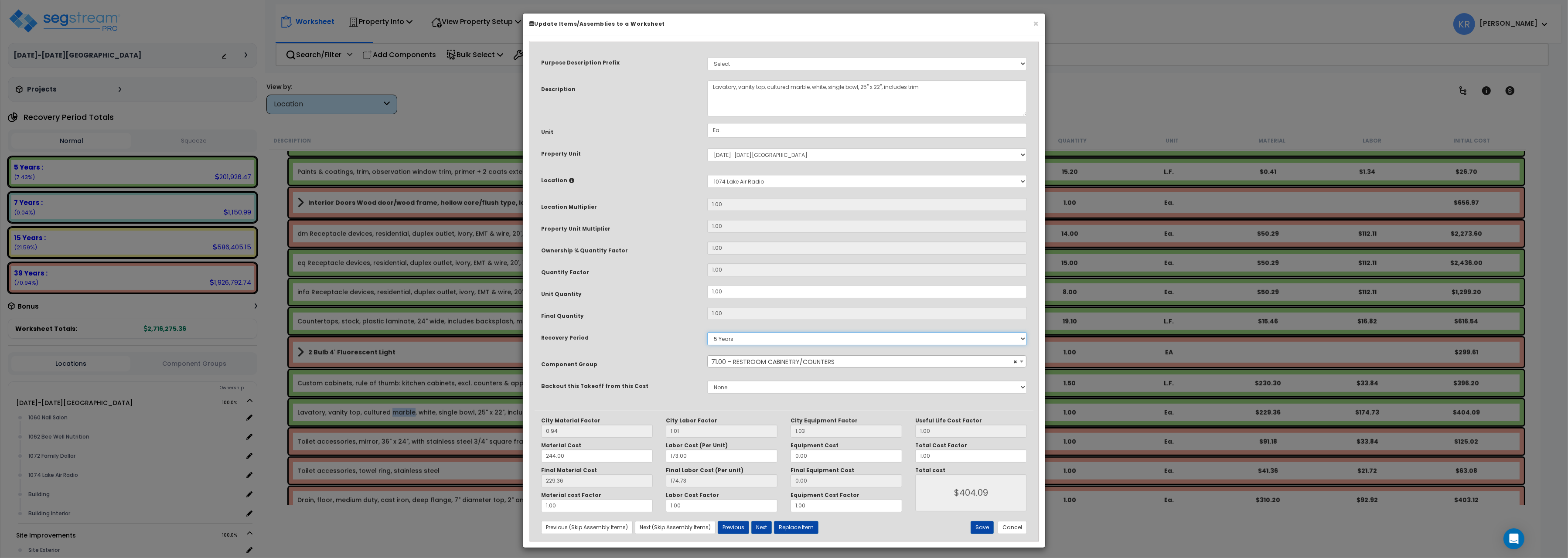
click at [707, 332] on select "5 Years 7 Years 15 Years 20 Years 39 Years 27.5 Year" at bounding box center [867, 338] width 320 height 13
select select "39Y"
click option "39 Years" at bounding box center [0, 0] width 0 height 0
click at [990, 529] on button "Save" at bounding box center [982, 527] width 23 height 13
type input "404.09"
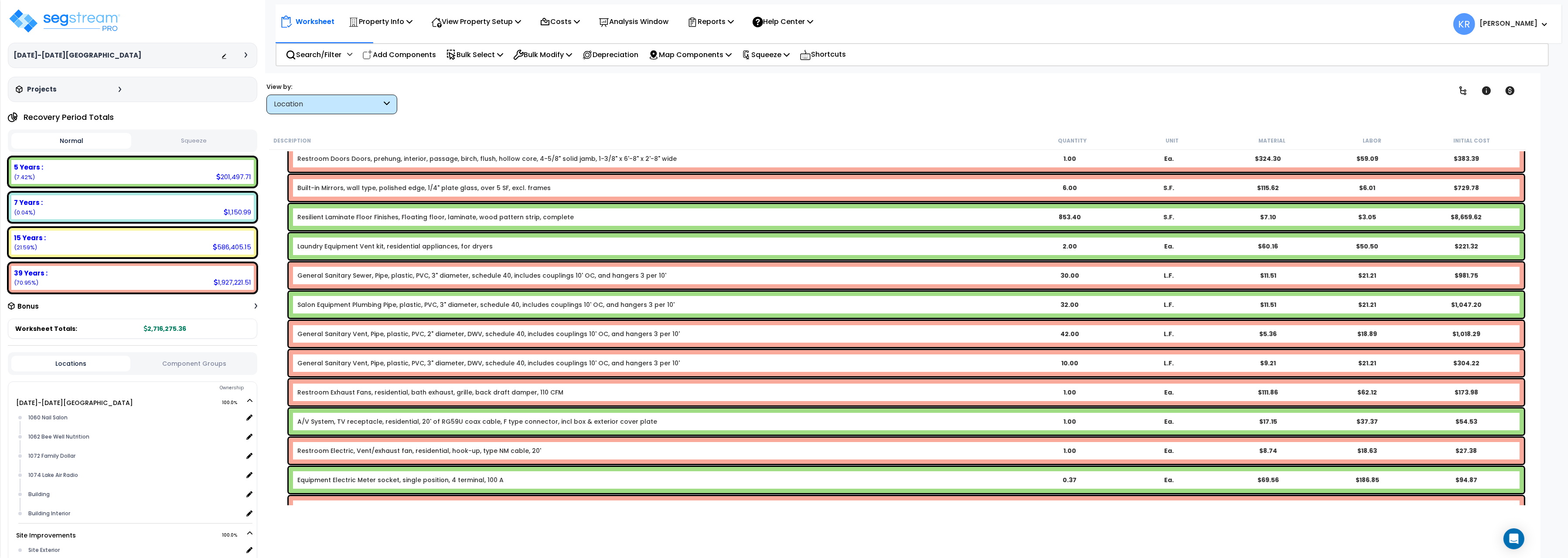
scroll to position [0, 0]
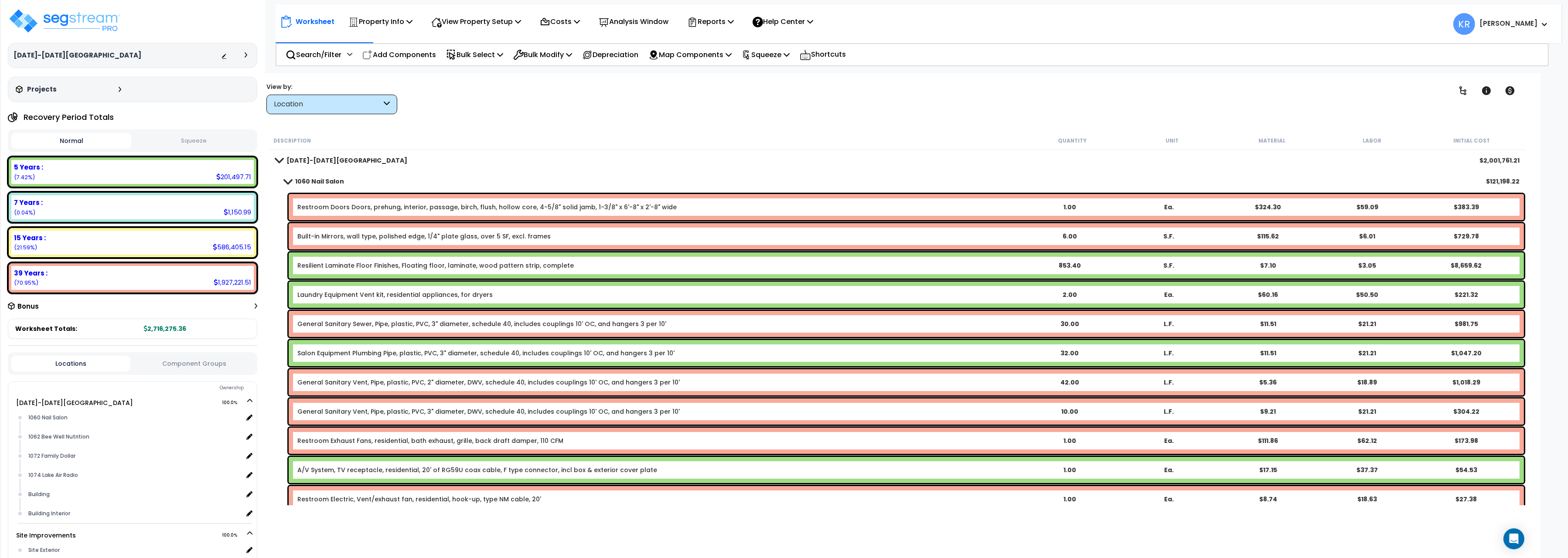
click at [308, 179] on b "1060 Nail Salon" at bounding box center [320, 181] width 49 height 9
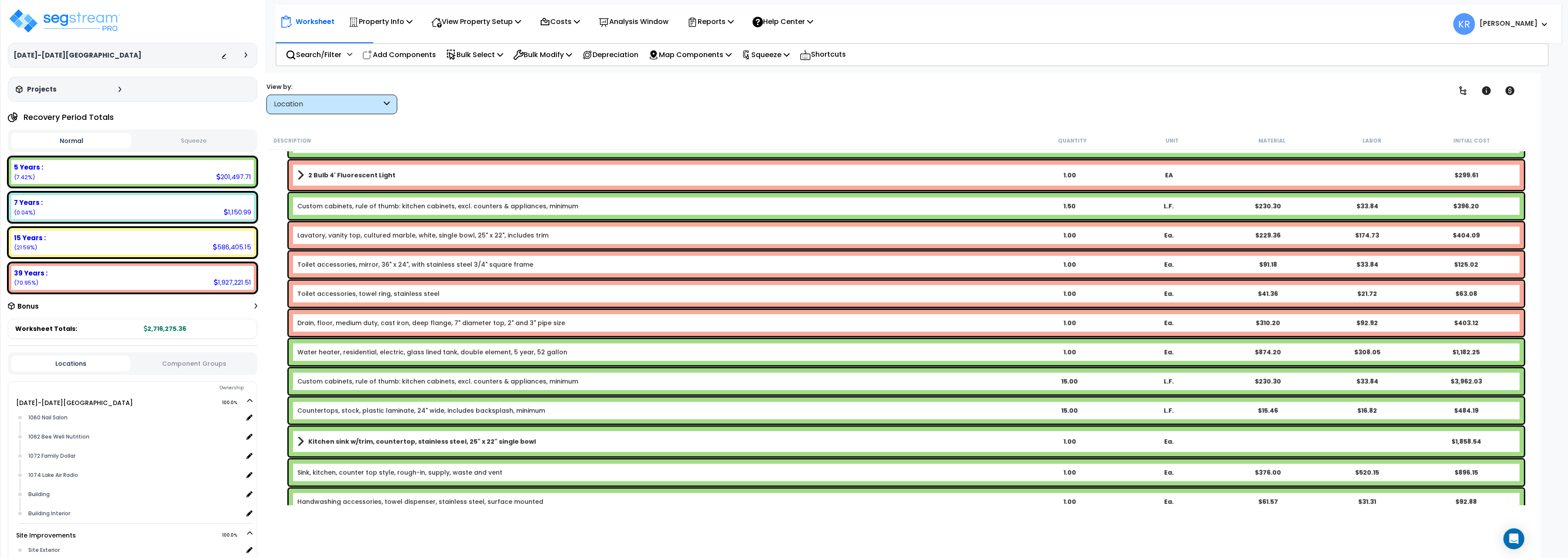
scroll to position [1562, 0]
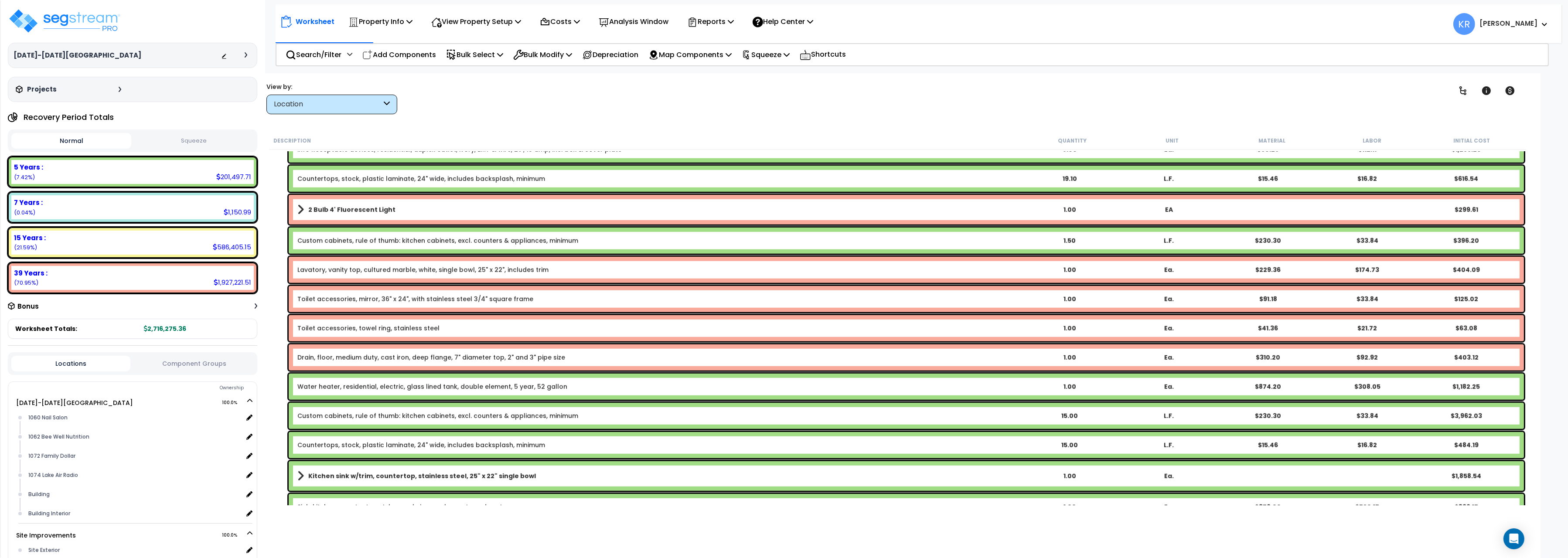
click at [402, 246] on div "Custom cabinets, rule of thumb: kitchen cabinets, excl. counters & appliances, …" at bounding box center [906, 240] width 1235 height 26
click at [402, 242] on link "Custom cabinets, rule of thumb: kitchen cabinets, excl. counters & appliances, …" at bounding box center [438, 240] width 281 height 9
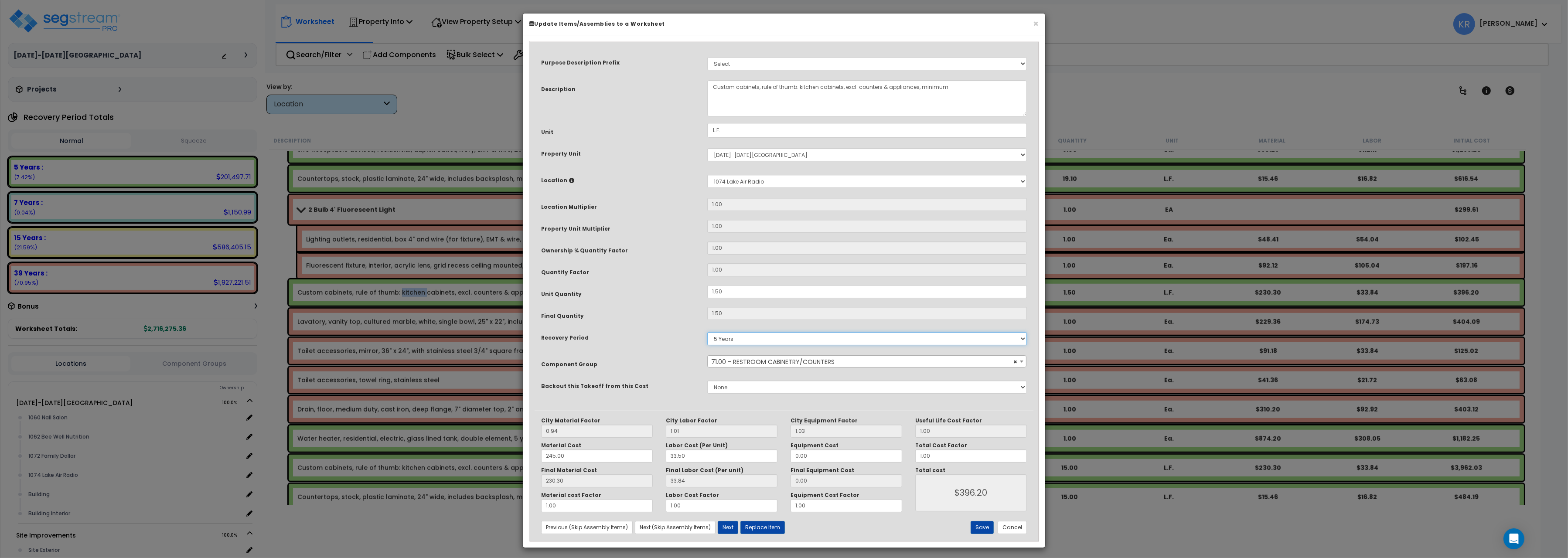
click at [707, 332] on select "5 Years 7 Years 15 Years 20 Years 39 Years 27.5 Year" at bounding box center [867, 338] width 320 height 13
select select "39Y"
click option "39 Years" at bounding box center [0, 0] width 0 height 0
click at [982, 532] on button "Save" at bounding box center [982, 527] width 23 height 13
type input "396.20"
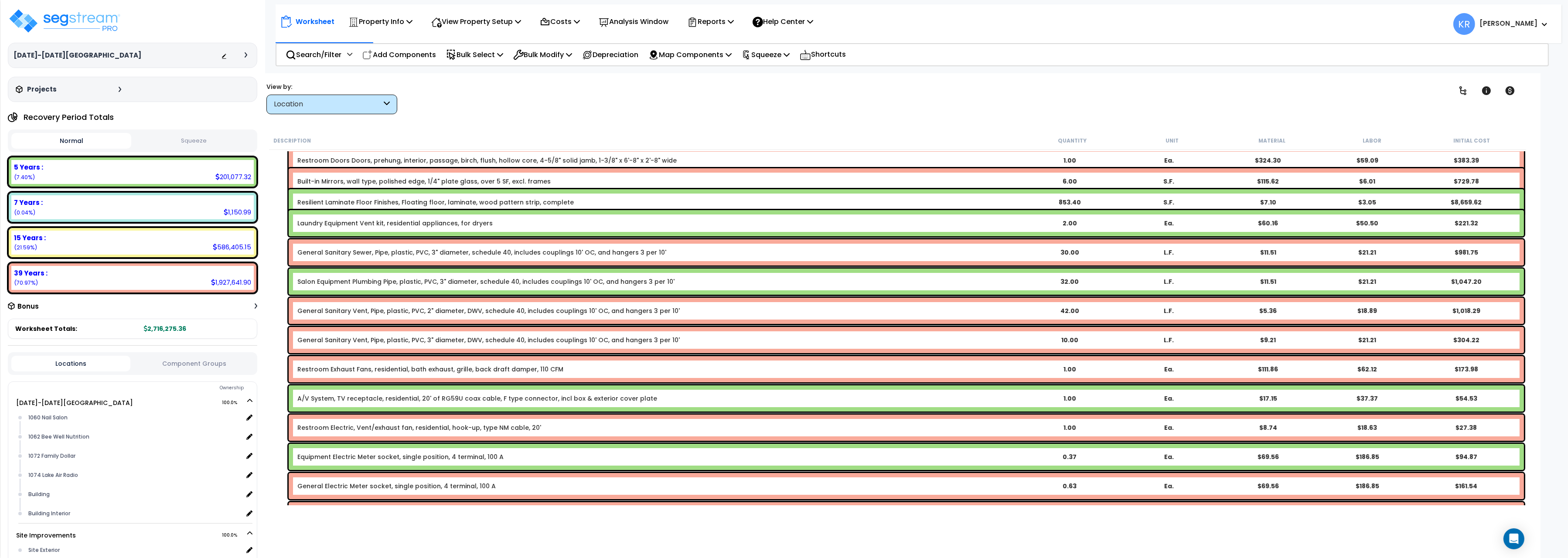
scroll to position [0, 0]
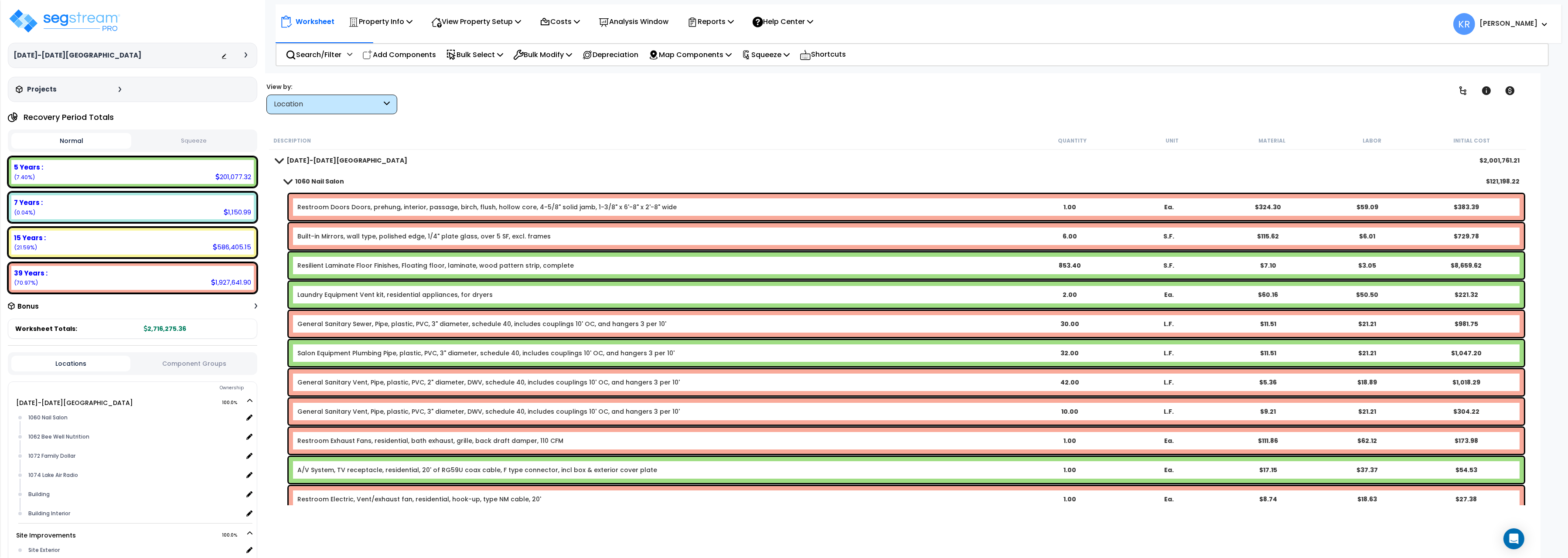
click at [306, 184] on b "1060 Nail Salon" at bounding box center [320, 181] width 49 height 9
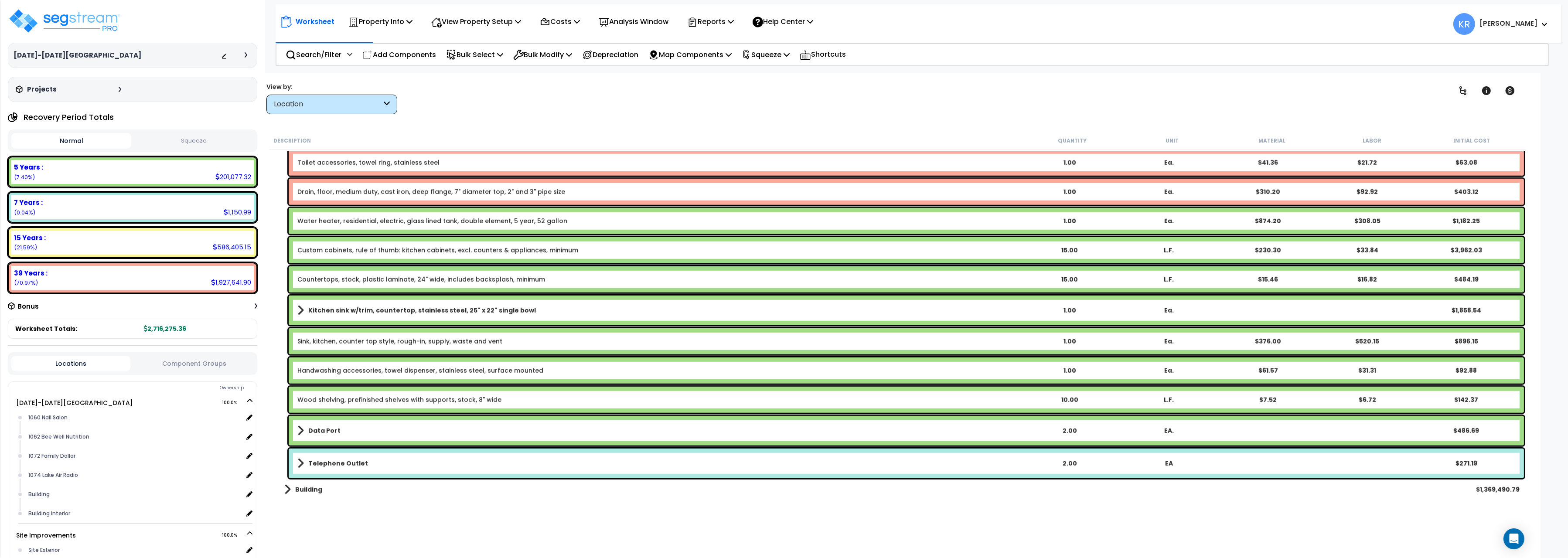
scroll to position [1712, 0]
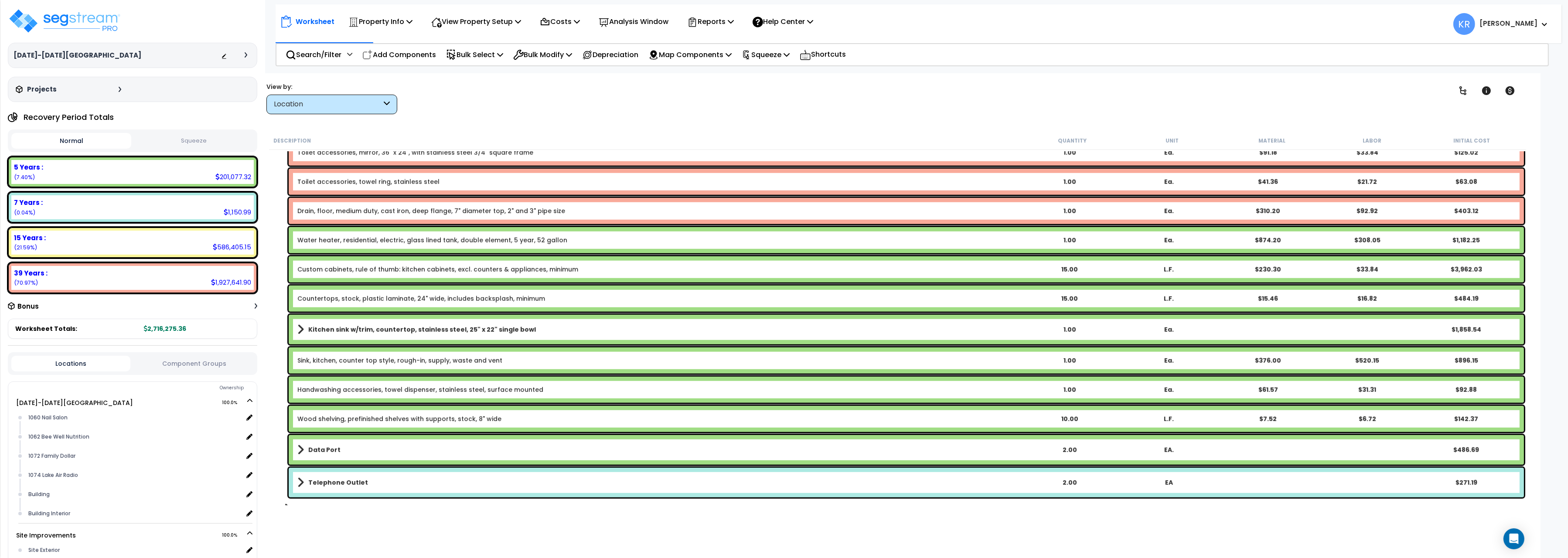
click at [382, 237] on link "Water heater, residential, electric, glass lined tank, double element, 5 year, …" at bounding box center [432, 240] width 270 height 9
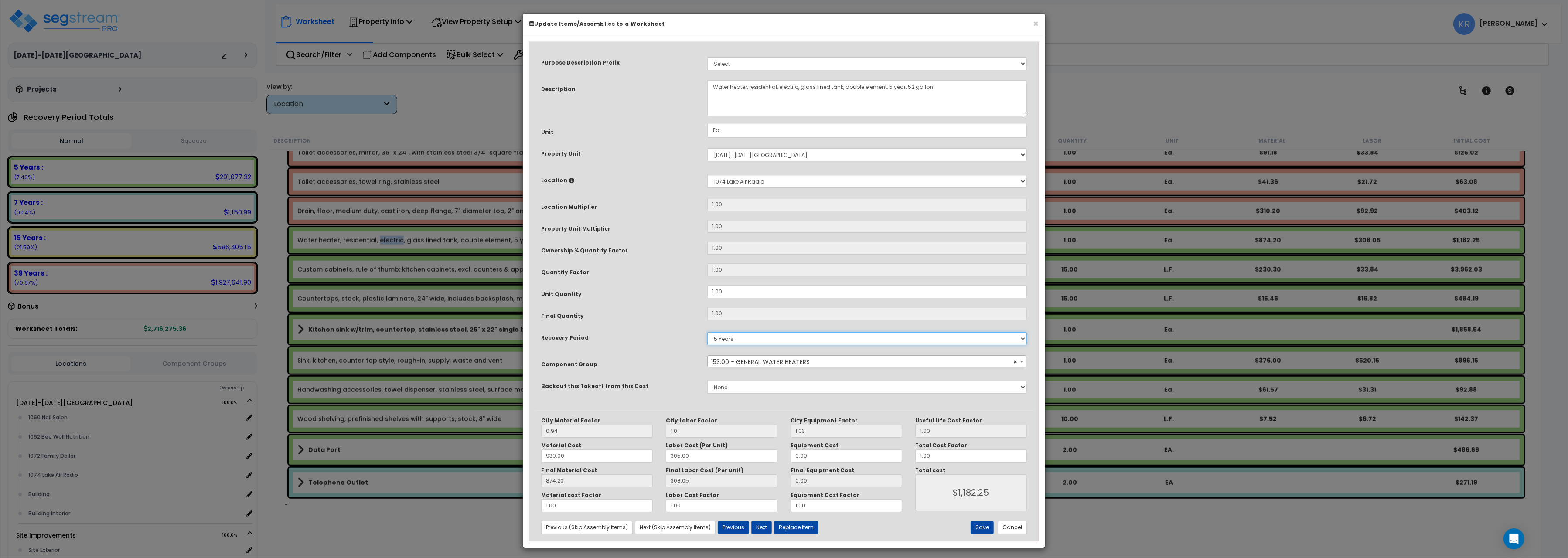
click at [707, 332] on select "5 Years 7 Years 15 Years 20 Years 39 Years 27.5 Year" at bounding box center [867, 338] width 320 height 13
select select "39Y"
click option "39 Years" at bounding box center [0, 0] width 0 height 0
click at [985, 528] on button "Save" at bounding box center [982, 527] width 23 height 13
type input "1182.25"
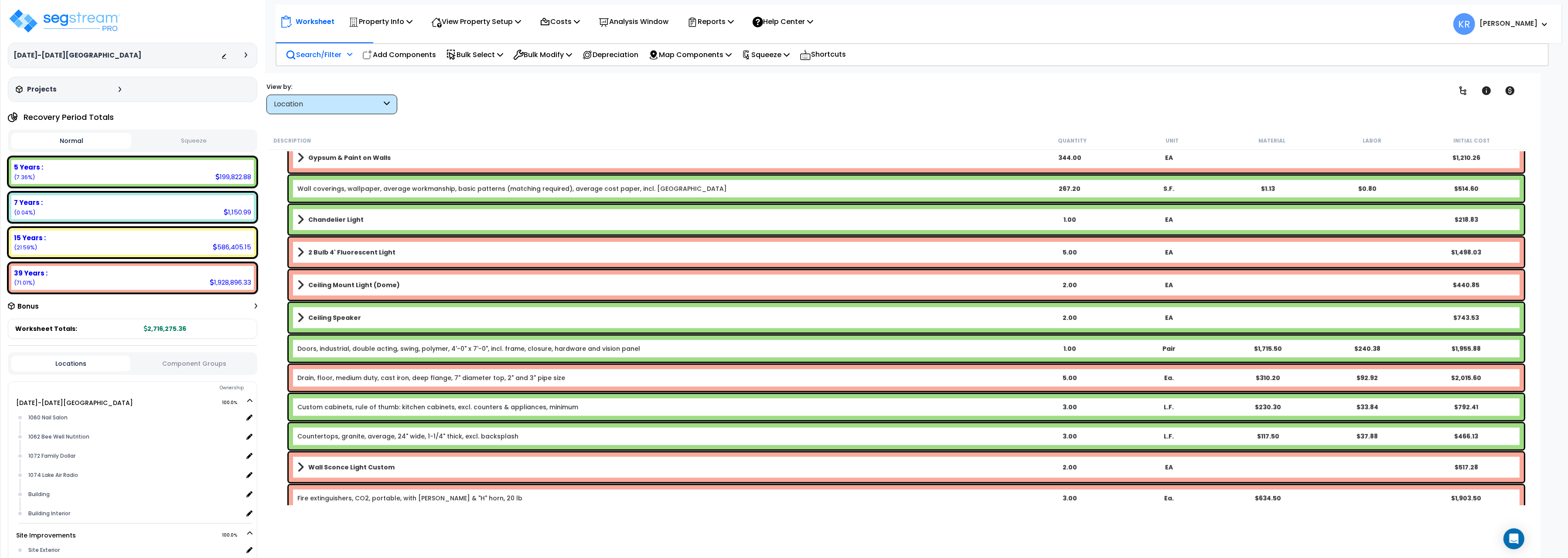
click at [312, 53] on p "Search/Filter" at bounding box center [313, 54] width 56 height 12
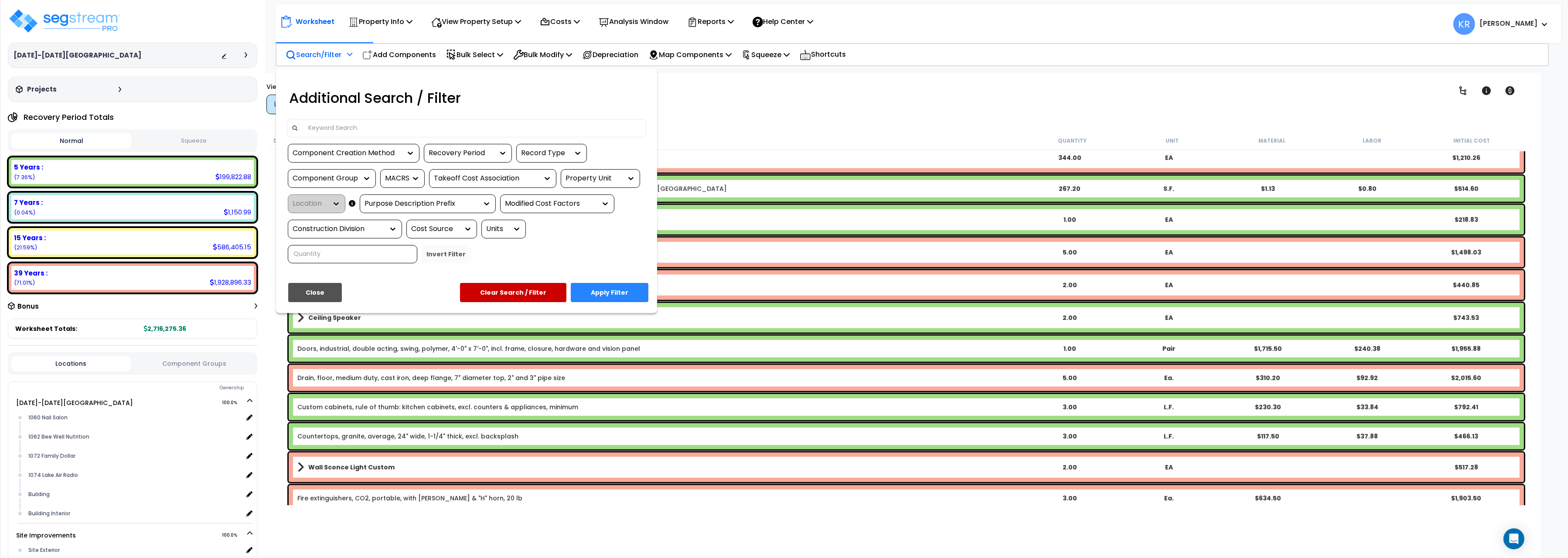
click at [316, 133] on input at bounding box center [472, 128] width 339 height 13
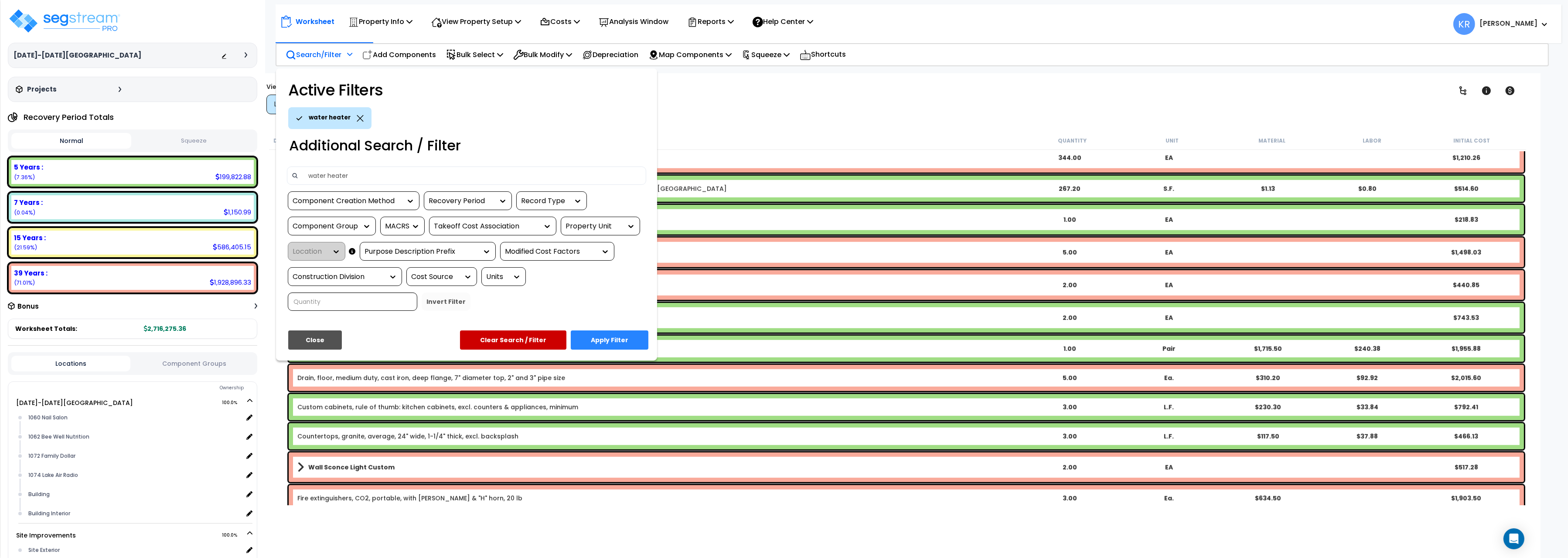
type input "water heater"
click at [631, 342] on button "Apply Filter" at bounding box center [610, 340] width 78 height 19
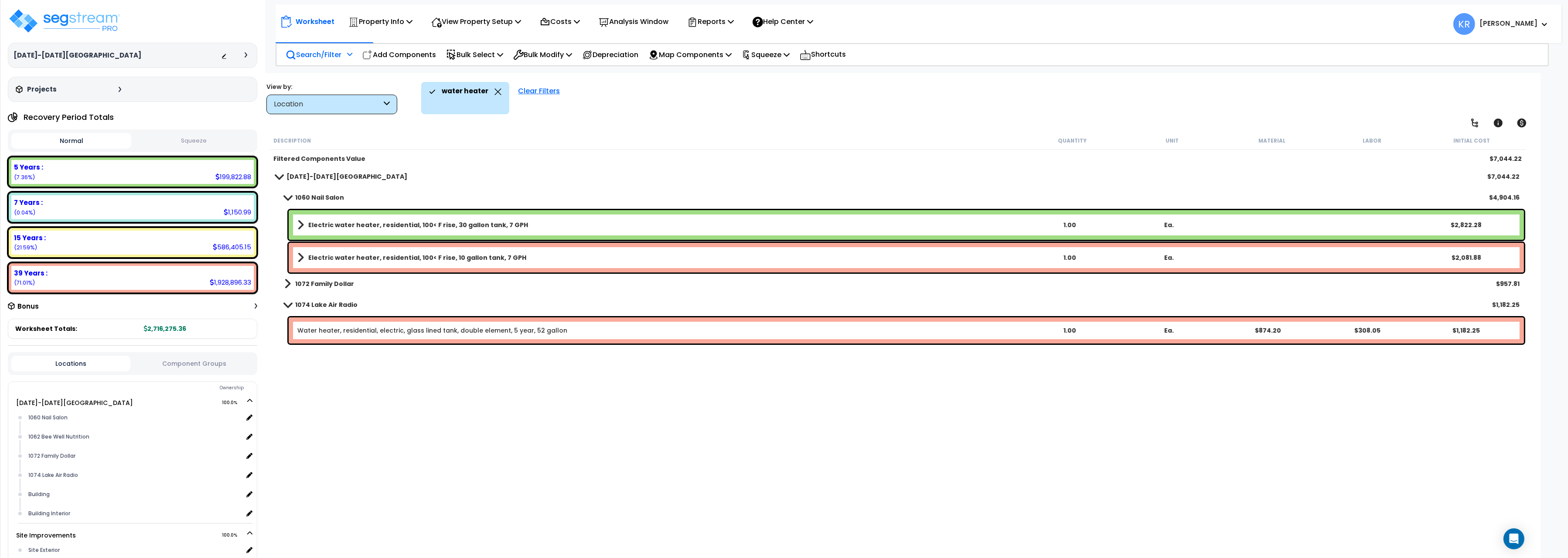
scroll to position [0, 0]
click at [323, 283] on b "1072 Family Dollar" at bounding box center [324, 285] width 59 height 9
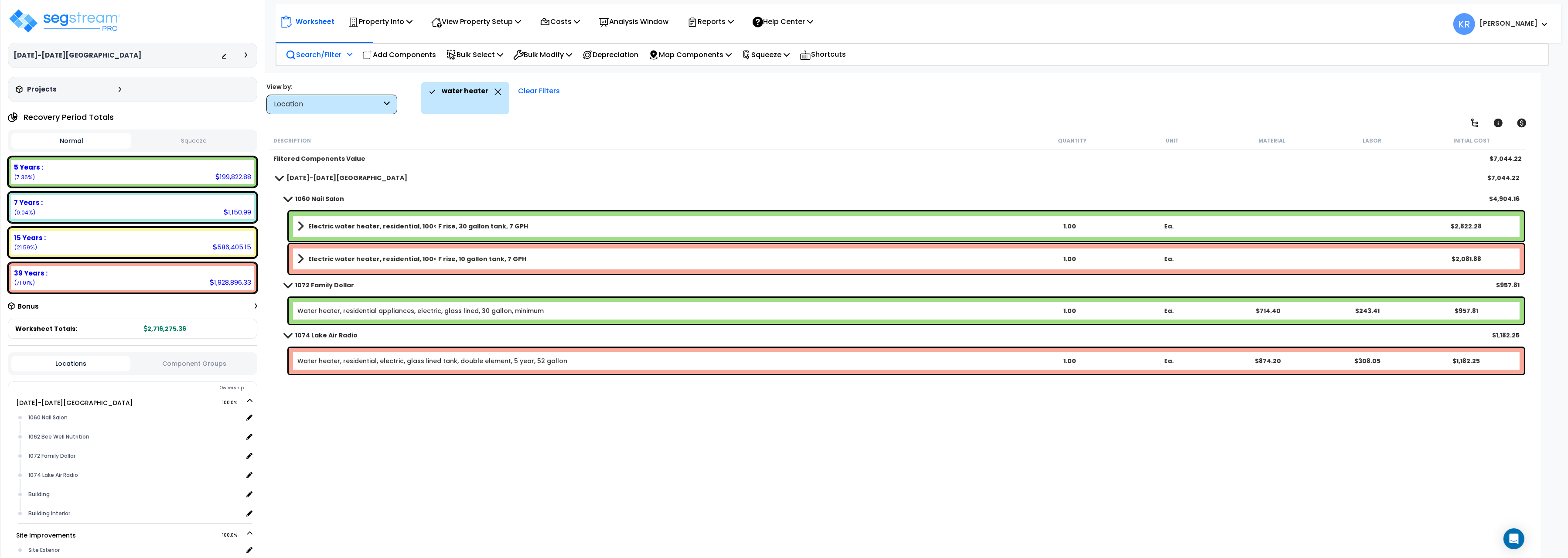
click at [519, 90] on div "Clear Filters" at bounding box center [539, 98] width 51 height 32
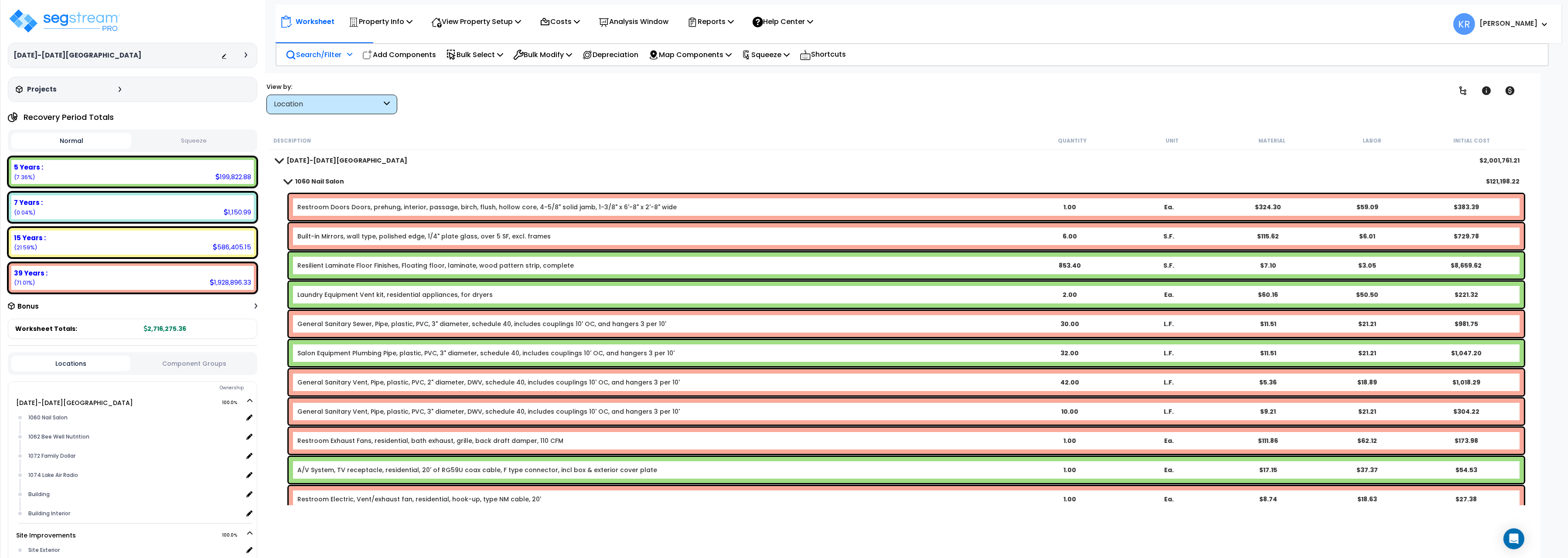
click at [295, 179] on link "1060 Nail Salon" at bounding box center [310, 181] width 68 height 12
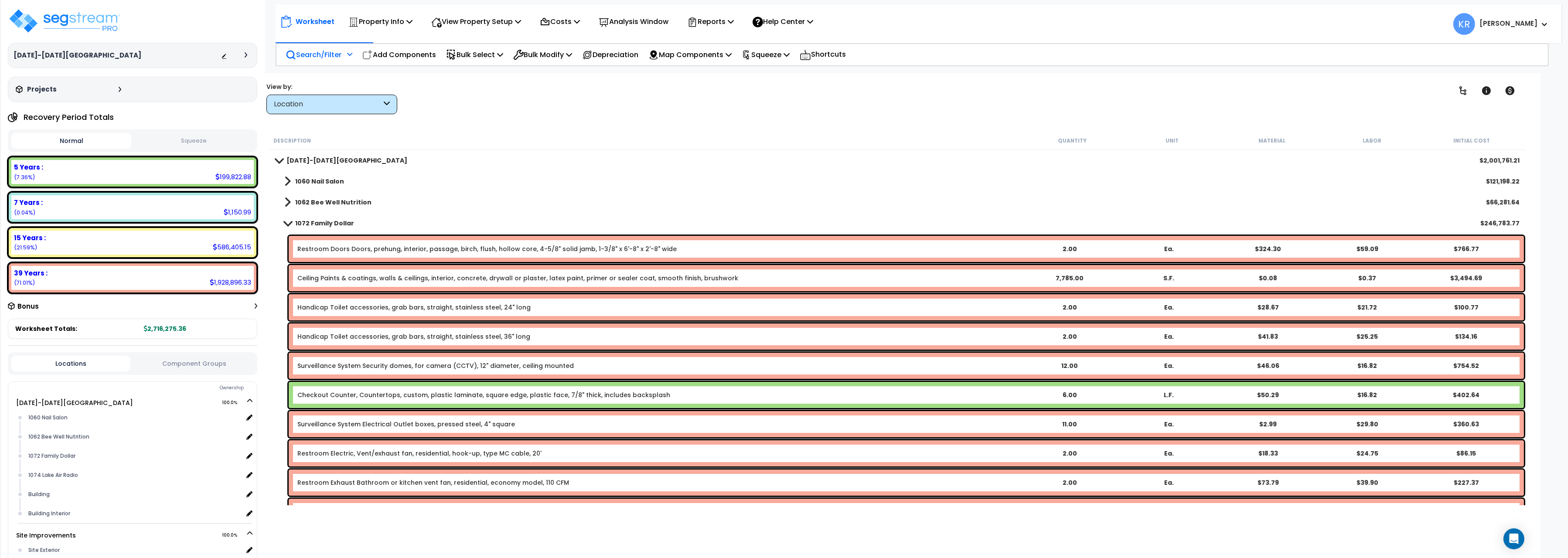
click at [313, 202] on b "1062 Bee Well Nutrition" at bounding box center [333, 202] width 76 height 9
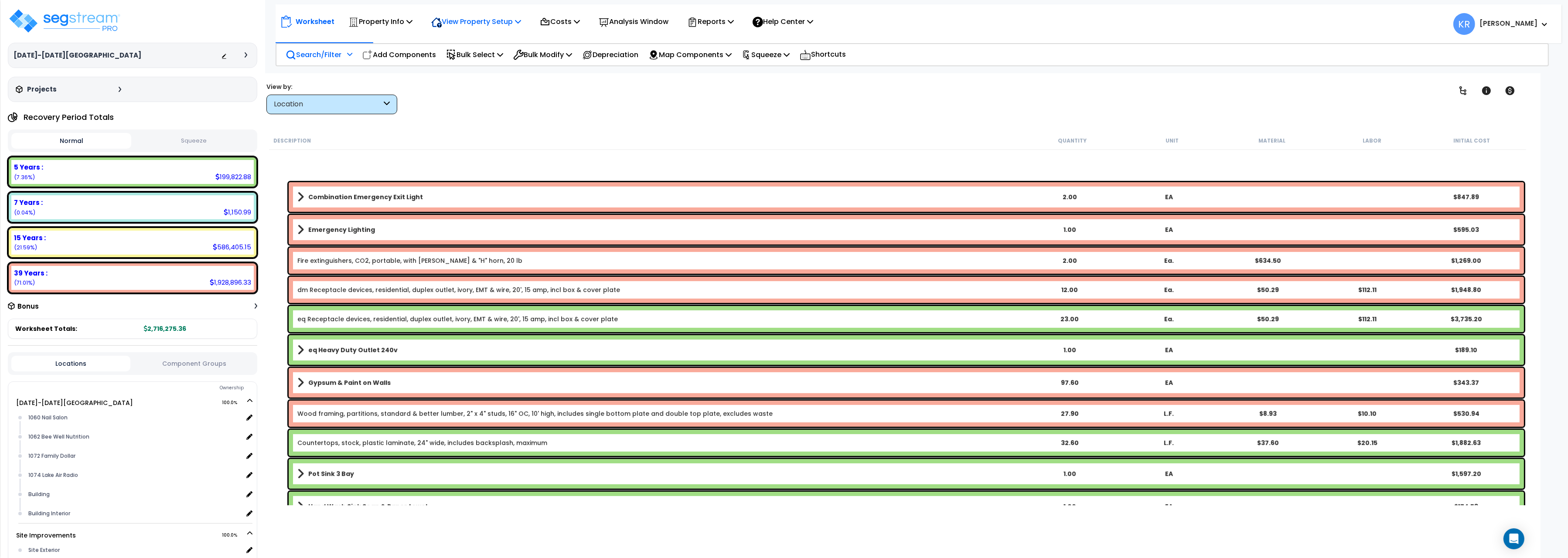
scroll to position [1023, 0]
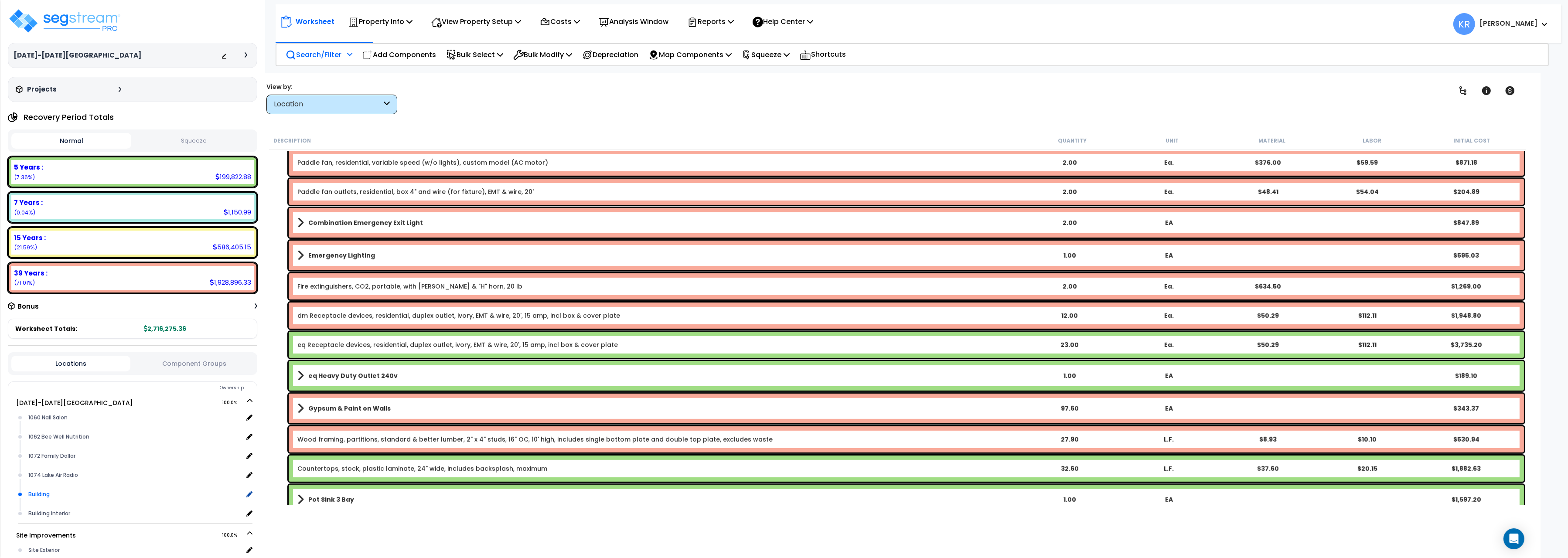
click at [114, 489] on div "Building" at bounding box center [135, 494] width 217 height 10
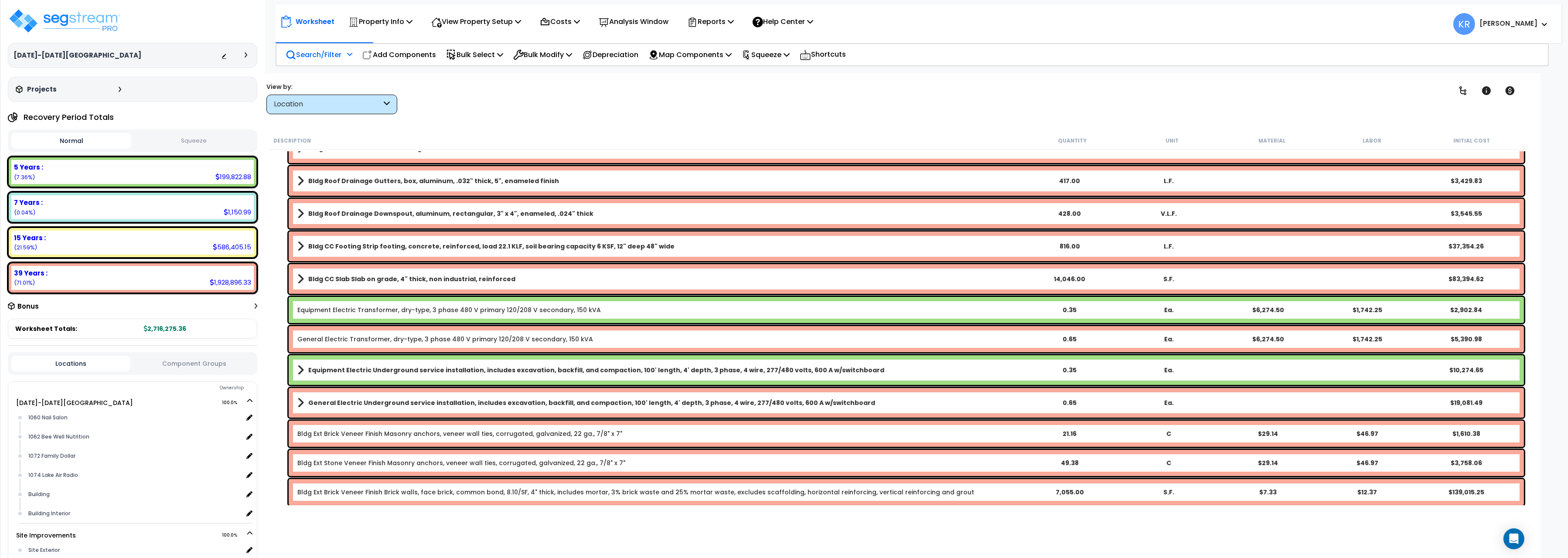
scroll to position [243, 0]
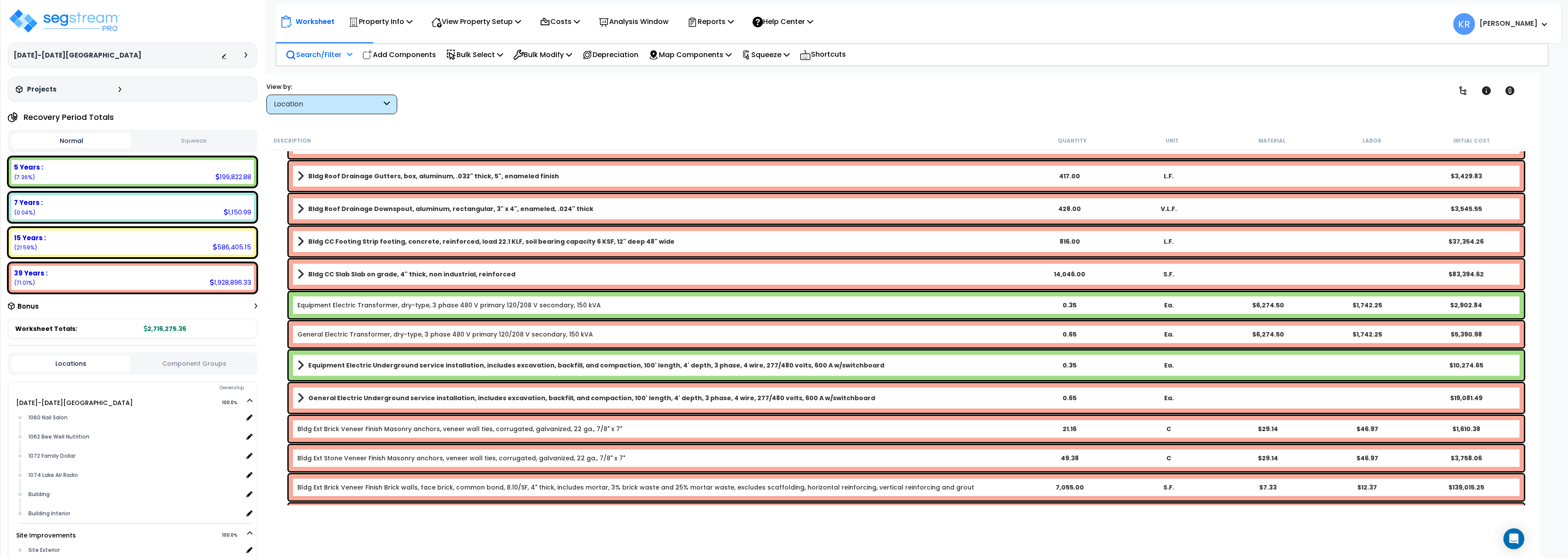
click at [304, 52] on p "Search/Filter" at bounding box center [313, 54] width 56 height 12
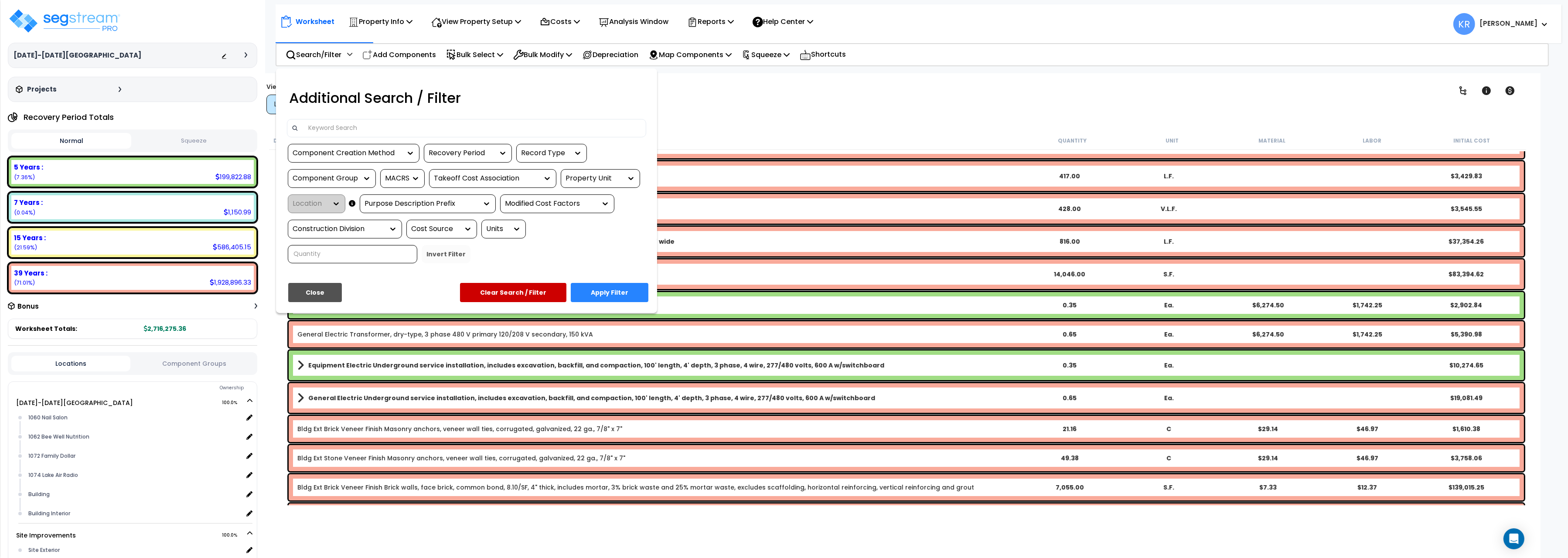
click at [314, 124] on input at bounding box center [472, 128] width 339 height 13
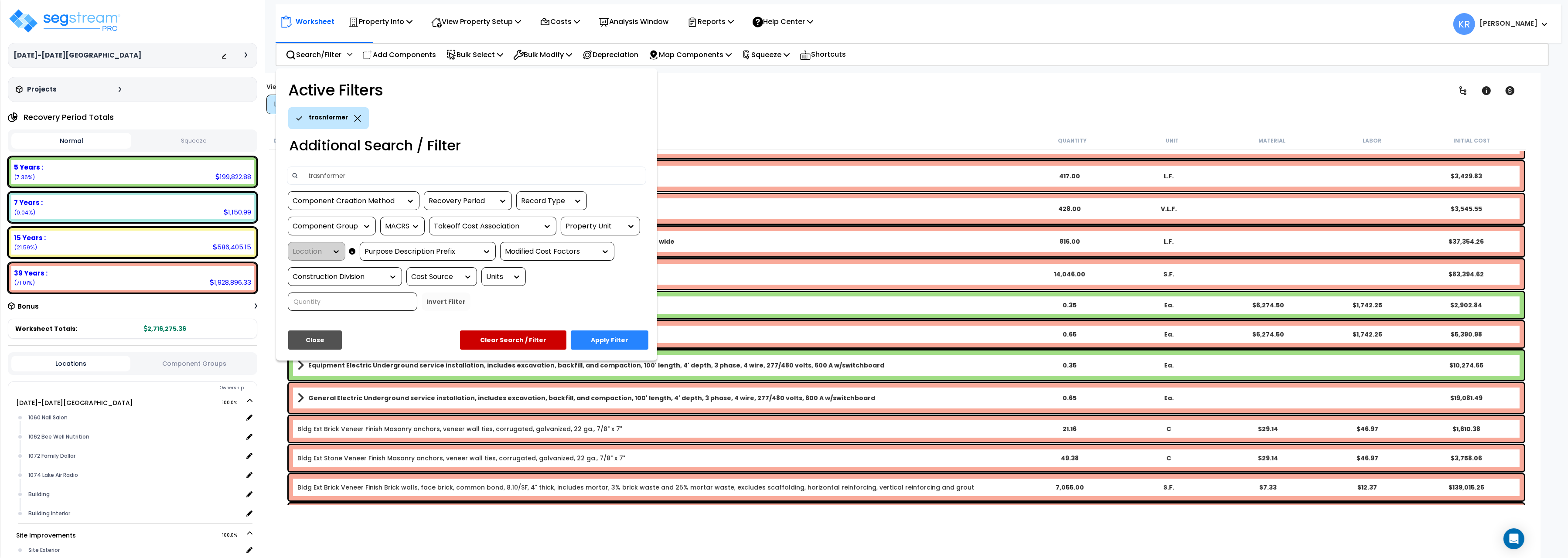
drag, startPoint x: 313, startPoint y: 173, endPoint x: 324, endPoint y: 173, distance: 11.0
click at [324, 173] on input "trasnformer" at bounding box center [472, 175] width 339 height 13
type input "transformer"
click at [598, 337] on button "Apply Filter" at bounding box center [610, 340] width 78 height 19
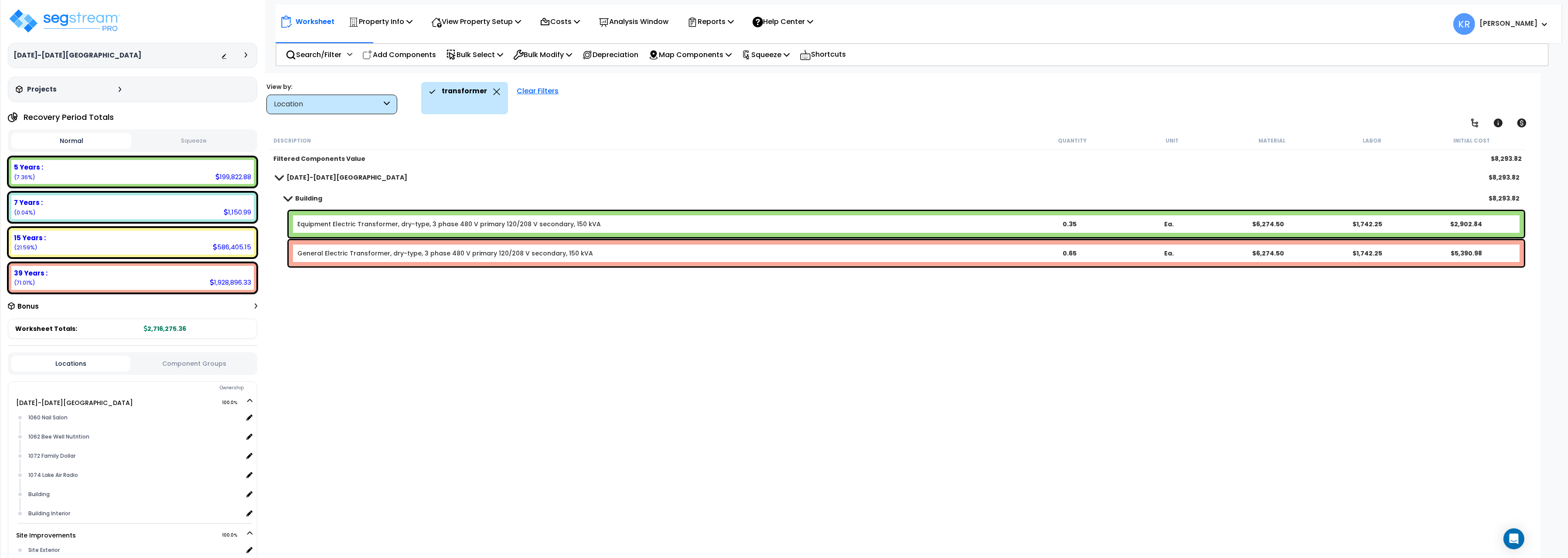
click at [523, 92] on div "Clear Filters" at bounding box center [537, 98] width 51 height 32
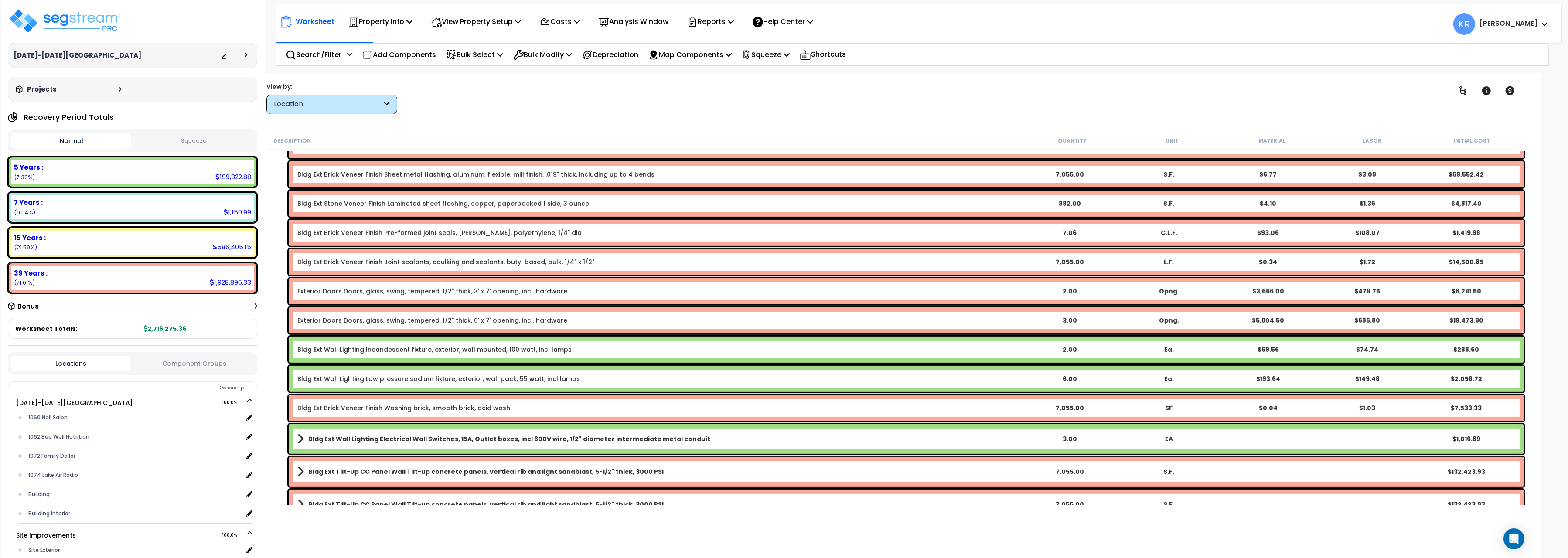
scroll to position [829, 0]
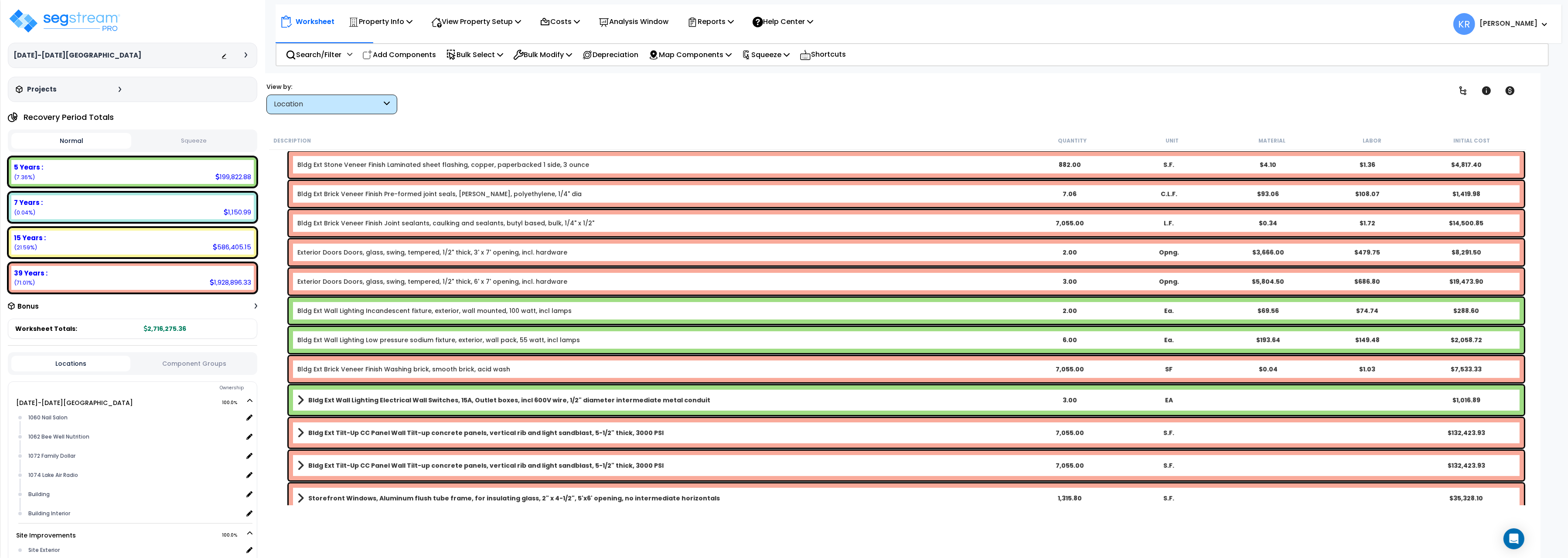
click at [366, 310] on link "Bldg Ext Wall Lighting Incandescent fixture, exterior, wall mounted, 100 watt, …" at bounding box center [435, 311] width 275 height 9
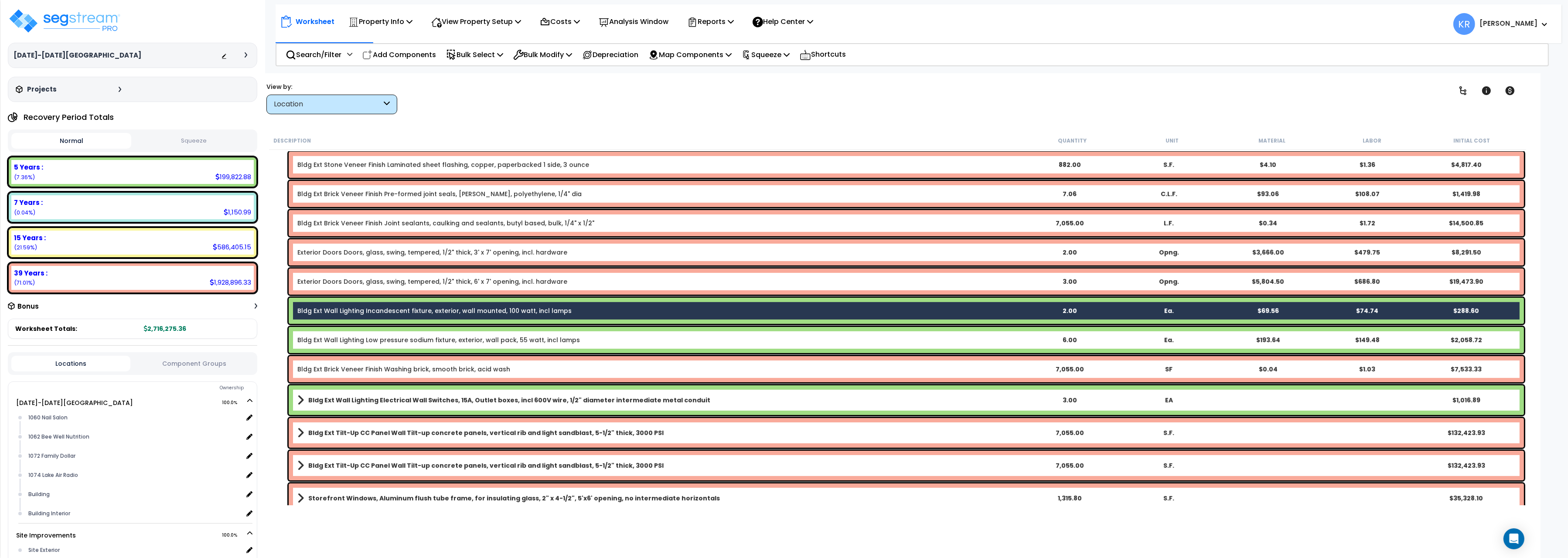
click at [365, 336] on link "Bldg Ext Wall Lighting Low pressure sodium fixture, exterior, wall pack, 55 wat…" at bounding box center [439, 340] width 282 height 9
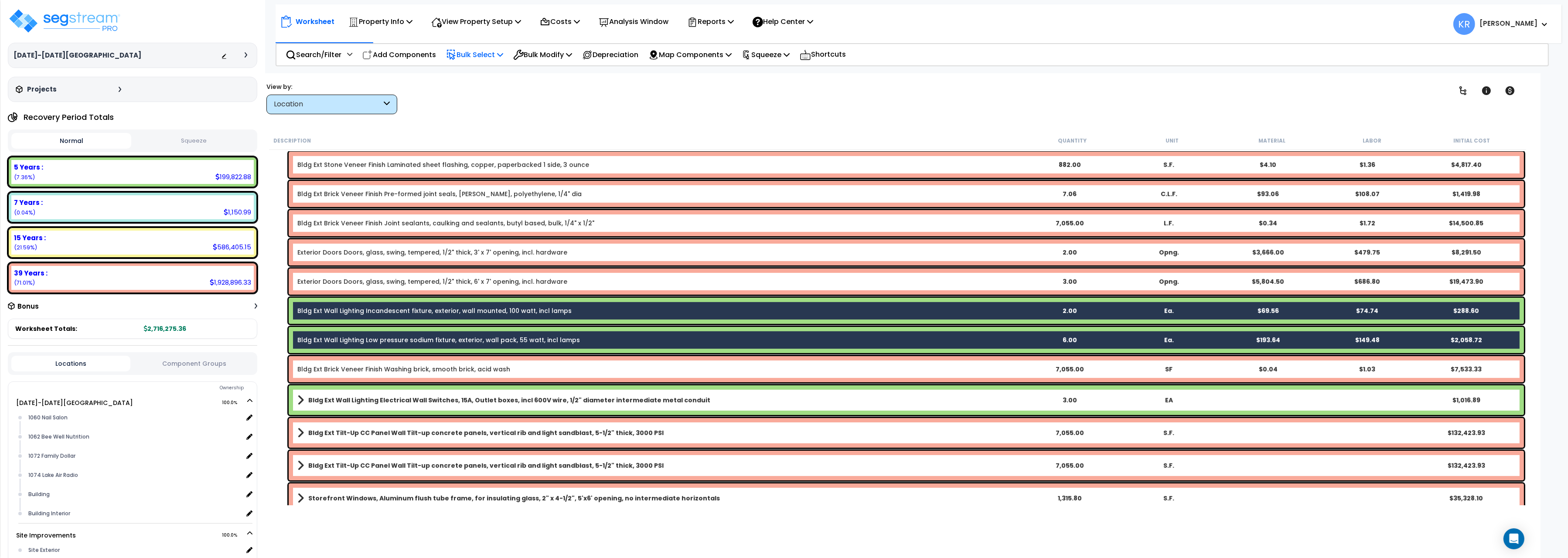
click at [483, 52] on p "Bulk Select" at bounding box center [475, 54] width 57 height 12
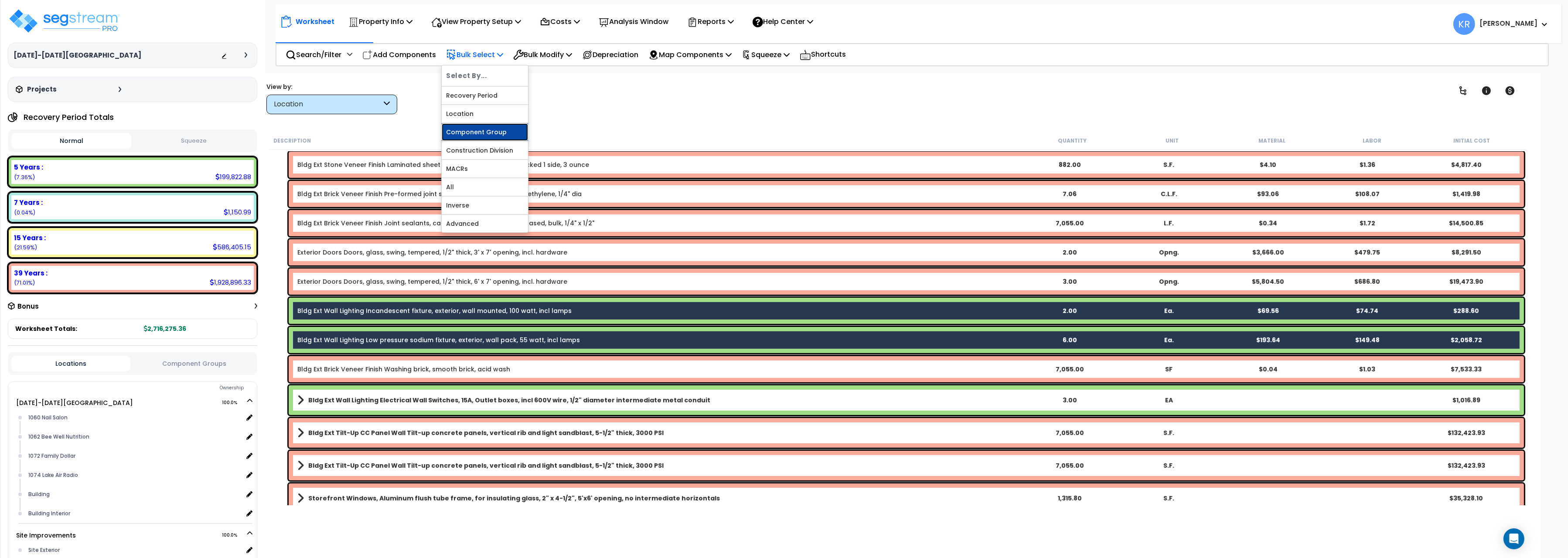
click at [481, 134] on link "Component Group" at bounding box center [485, 132] width 86 height 18
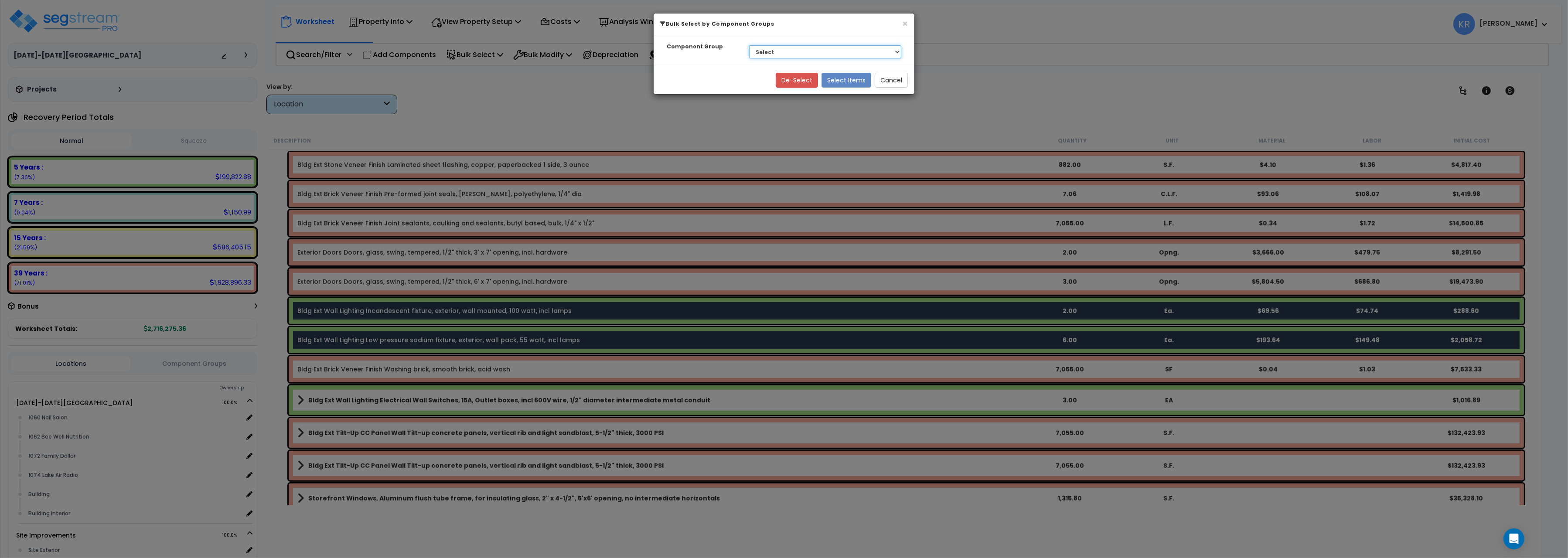
click at [749, 46] on select "Select BLDG FOUNDATIONS BLDG CONCRETE SLAB ON GRADE THERMAL & MOISTURE PROTECTI…" at bounding box center [825, 52] width 152 height 13
click at [936, 58] on div "× Bulk Select by Component Groups Component Group Select BLDG FOUNDATIONS BLDG …" at bounding box center [784, 279] width 1568 height 558
click at [891, 78] on button "Cancel" at bounding box center [891, 80] width 33 height 15
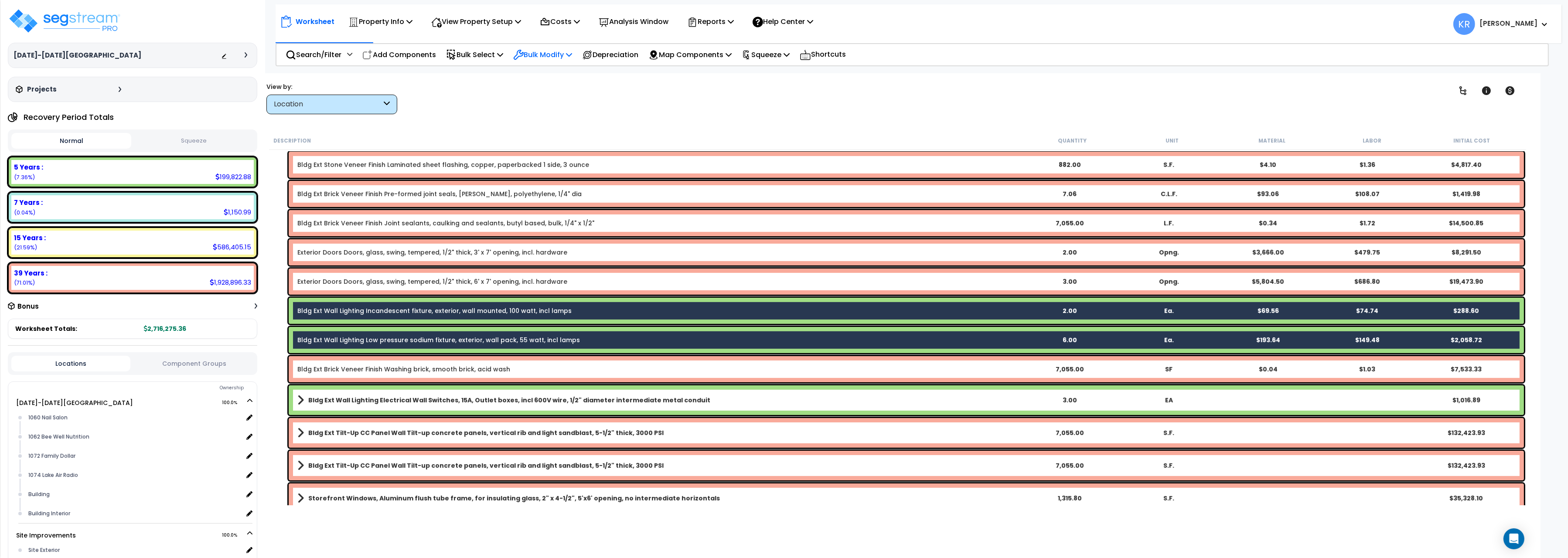
click at [550, 56] on p "Bulk Modify" at bounding box center [542, 54] width 59 height 12
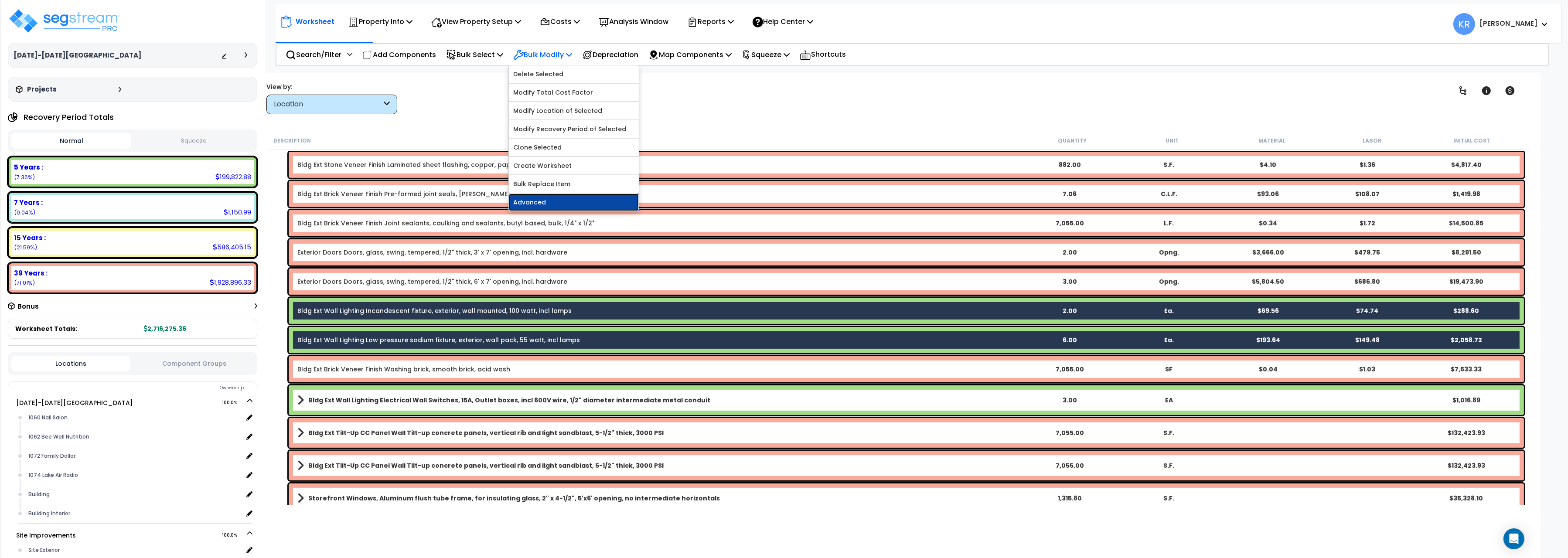
click at [562, 202] on link "Advanced" at bounding box center [573, 202] width 130 height 18
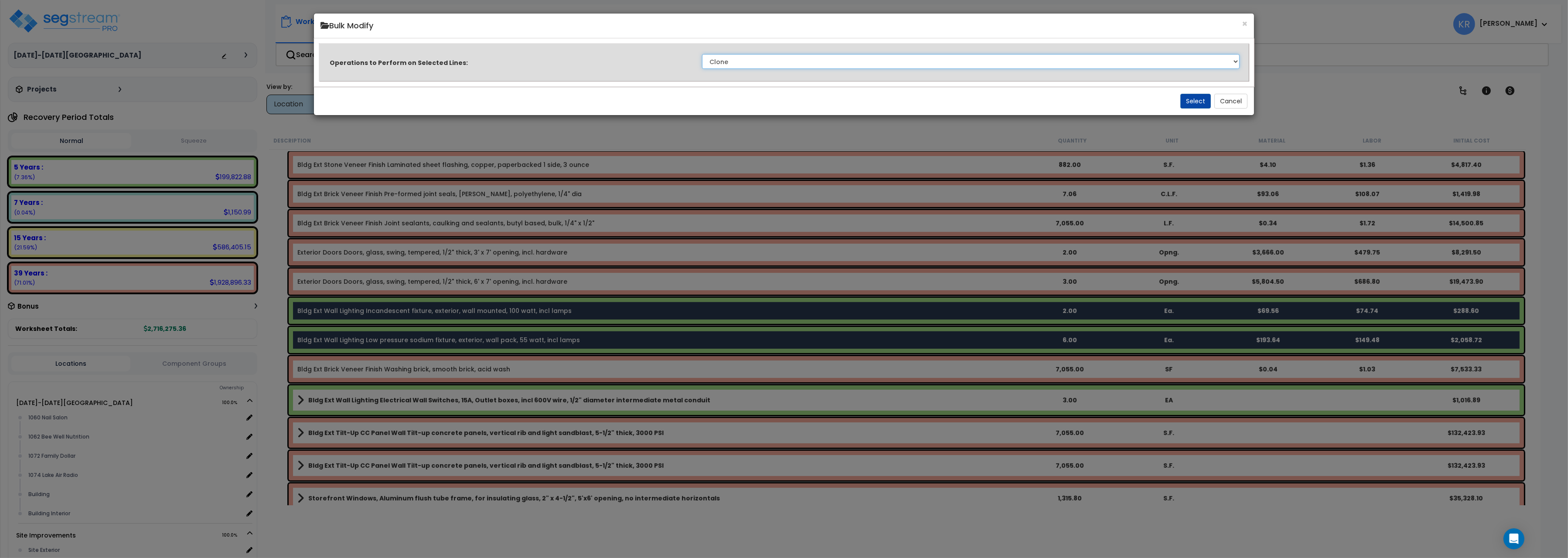
click at [702, 54] on select "Clone Delete Delete Zero Quantities Modify Component Group Modify Cost Sources …" at bounding box center [970, 61] width 537 height 15
select select "modifyAssetClass"
click option "Modify Component Group" at bounding box center [0, 0] width 0 height 0
click at [1190, 97] on button "Select" at bounding box center [1195, 101] width 30 height 15
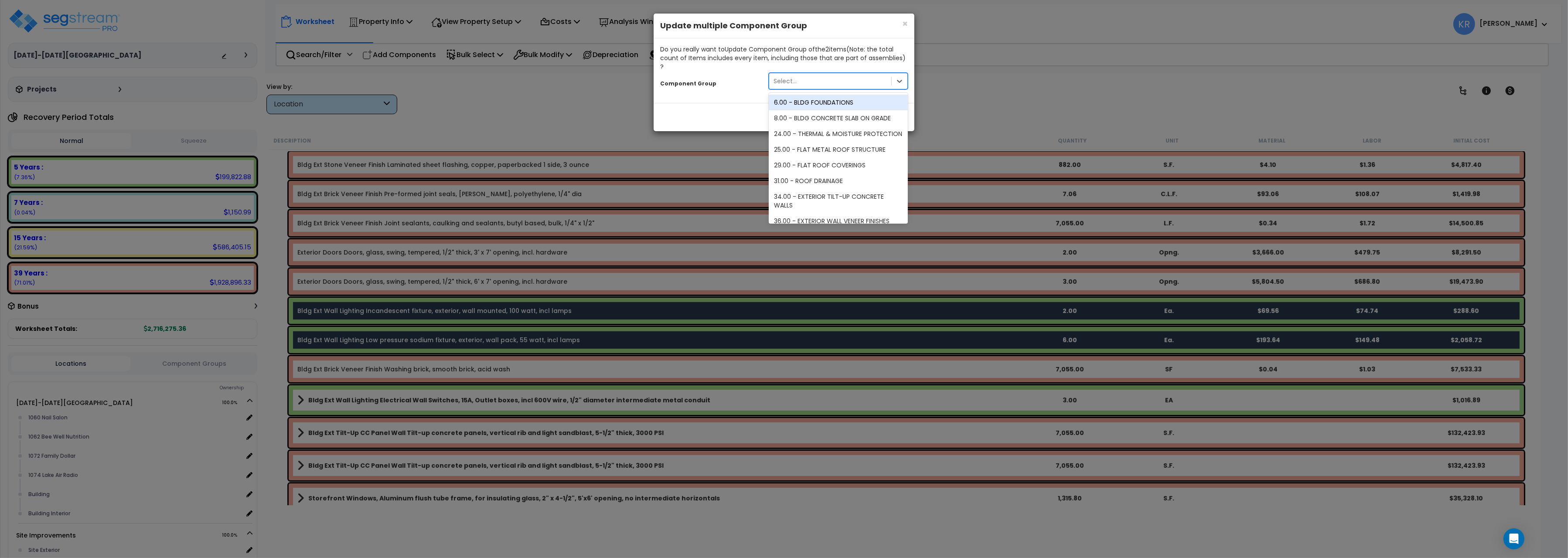
click at [787, 74] on div "Select..." at bounding box center [830, 81] width 122 height 14
type input "w"
type input "exter"
click at [828, 166] on div "233.00 - EXTERIOR LIGHTING ELECTRICAL" at bounding box center [838, 174] width 139 height 16
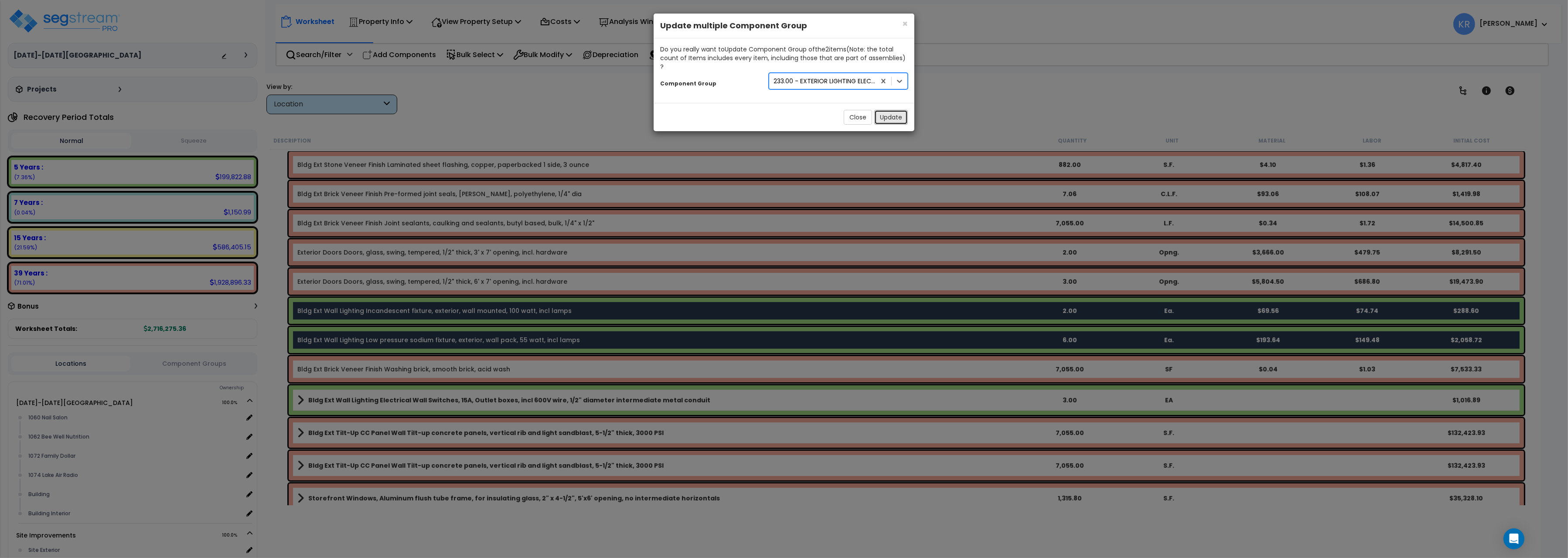
click at [881, 110] on button "Update" at bounding box center [891, 117] width 33 height 15
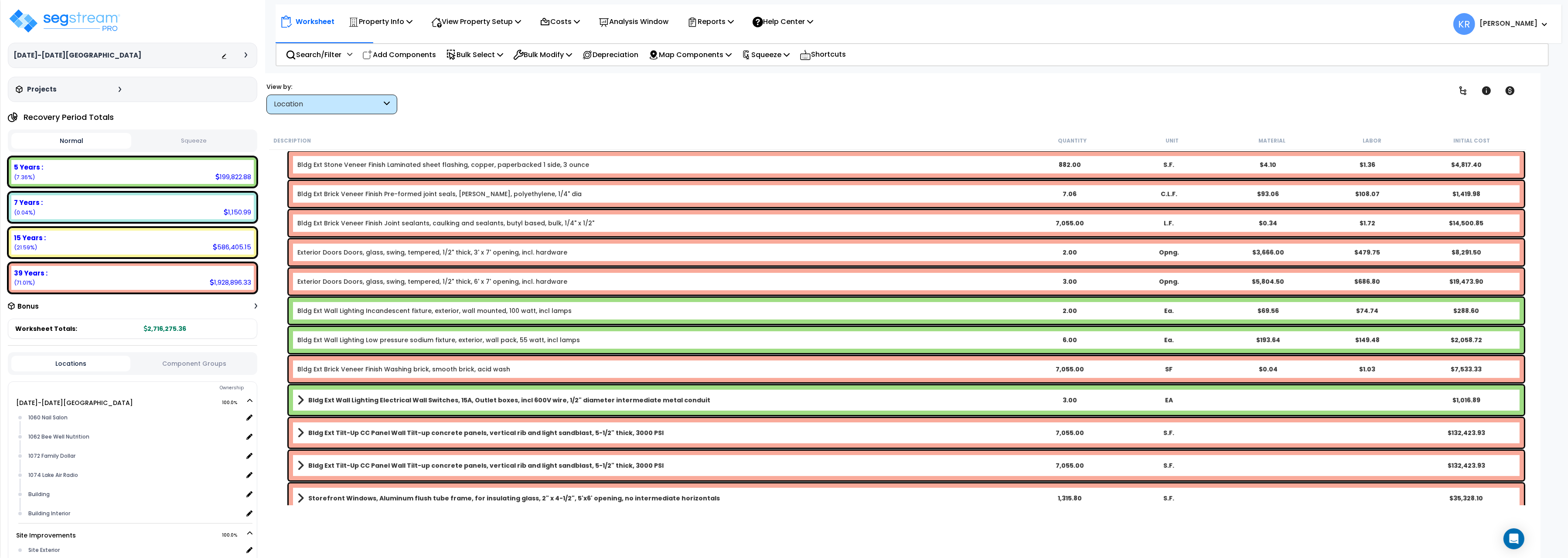
click at [447, 310] on link "Bldg Ext Wall Lighting Incandescent fixture, exterior, wall mounted, 100 watt, …" at bounding box center [435, 311] width 275 height 9
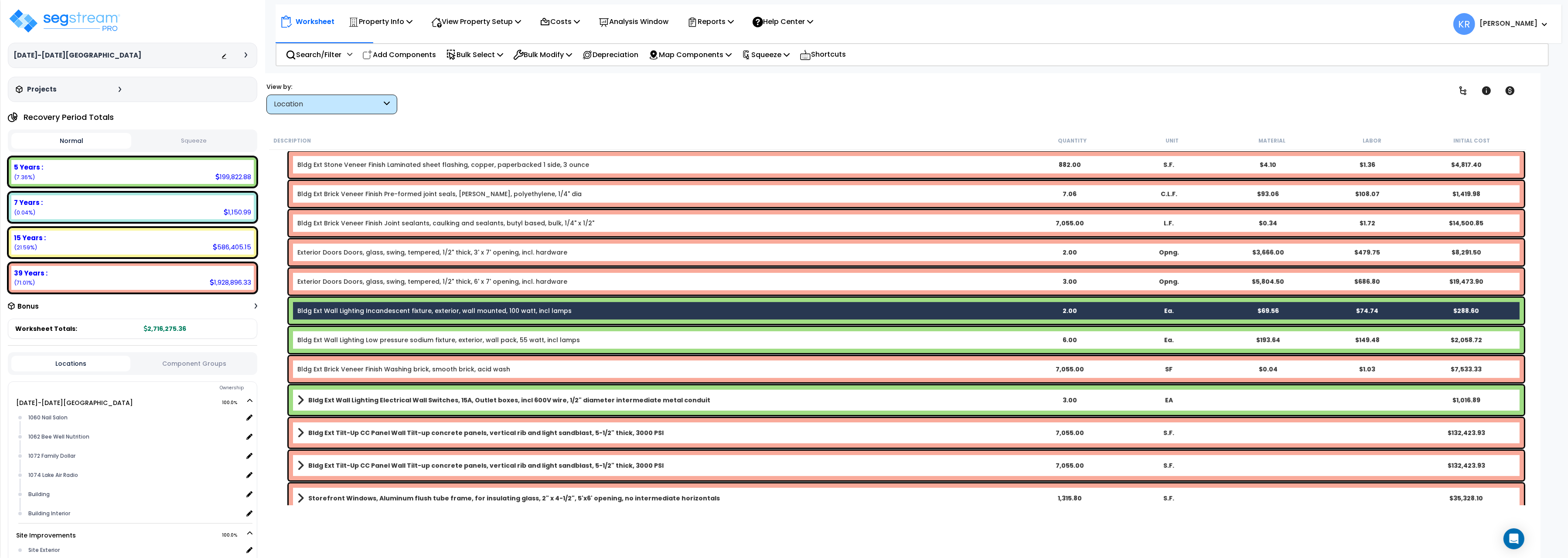
click at [450, 336] on link "Bldg Ext Wall Lighting Low pressure sodium fixture, exterior, wall pack, 55 wat…" at bounding box center [439, 340] width 282 height 9
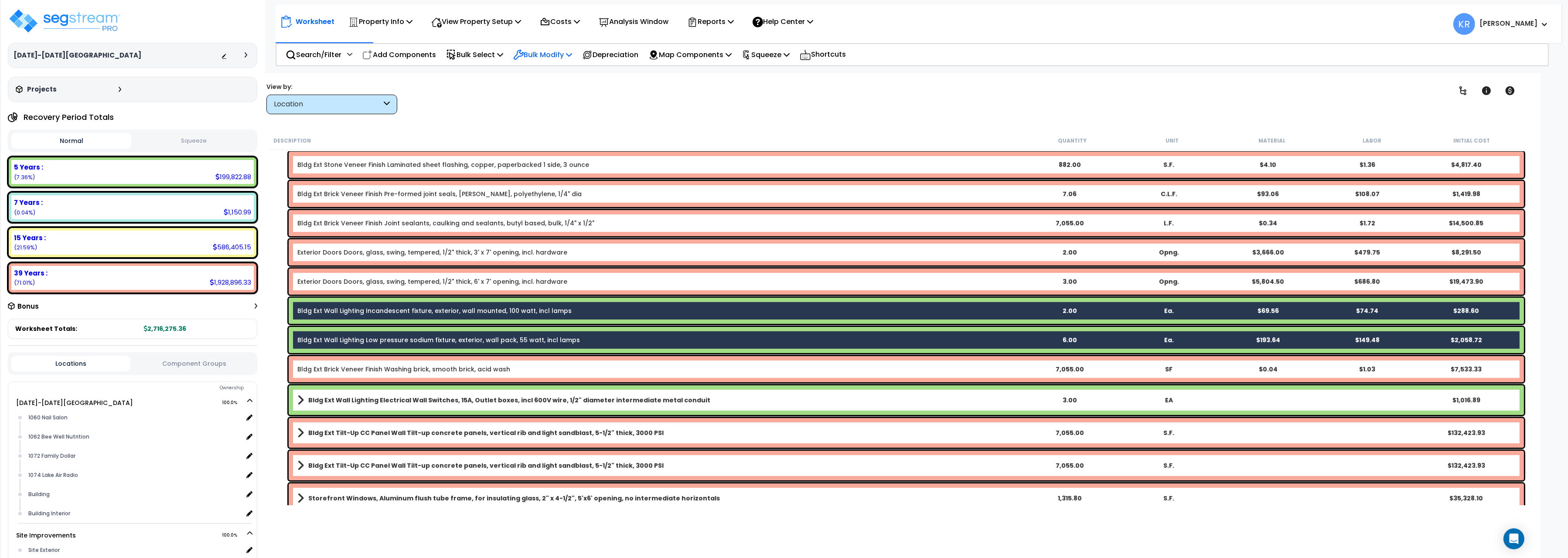
click at [547, 54] on p "Bulk Modify" at bounding box center [542, 54] width 59 height 12
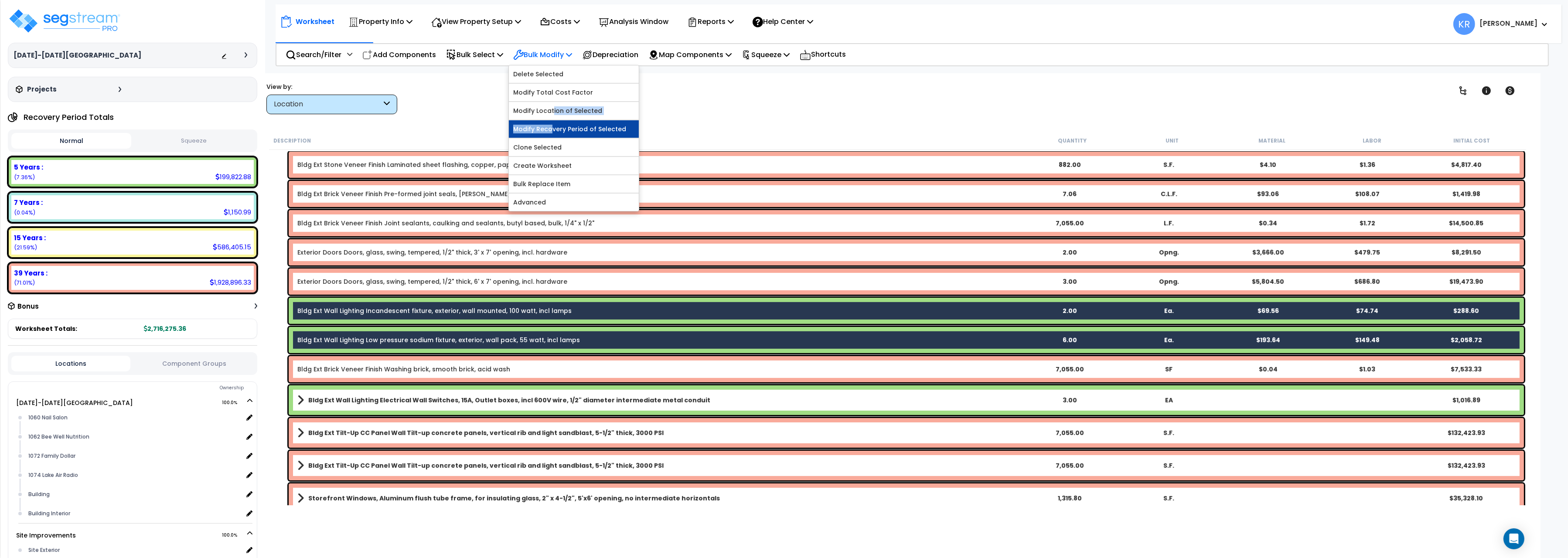
drag, startPoint x: 558, startPoint y: 119, endPoint x: 558, endPoint y: 128, distance: 9.0
click at [558, 128] on div "Delete Selected Modify Total Cost Factor Modify Location of Selected Modify Rec…" at bounding box center [573, 138] width 131 height 147
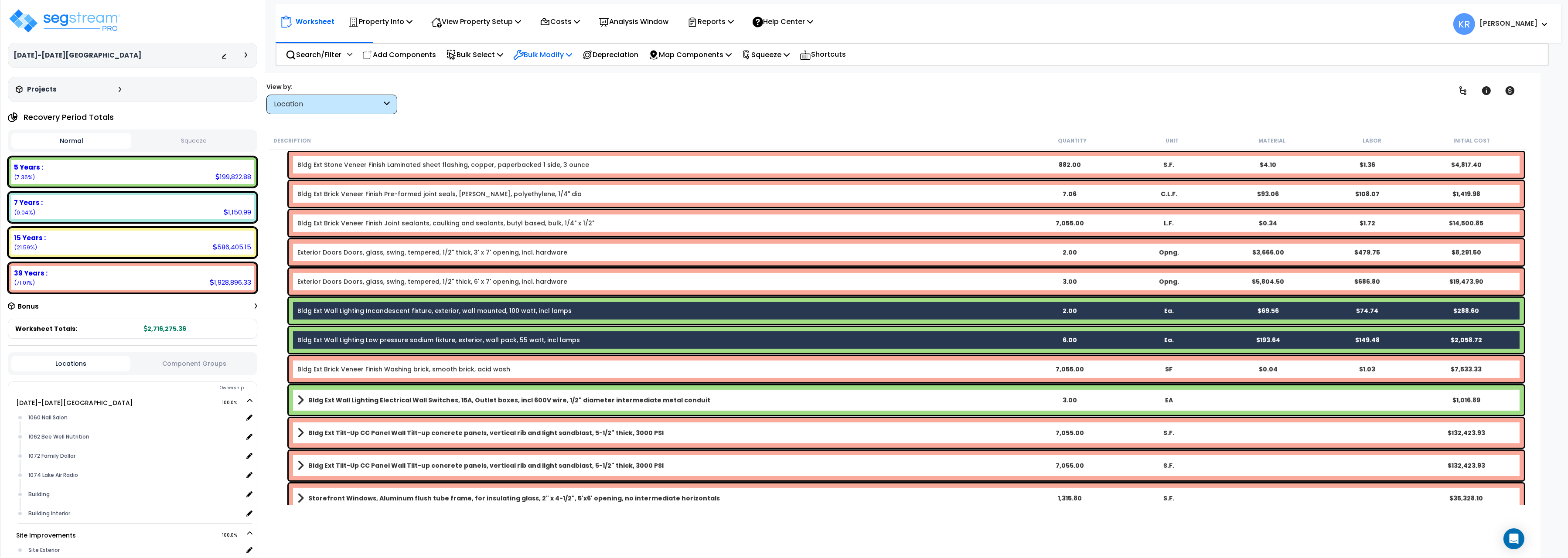
click at [562, 55] on p "Bulk Modify" at bounding box center [542, 54] width 59 height 12
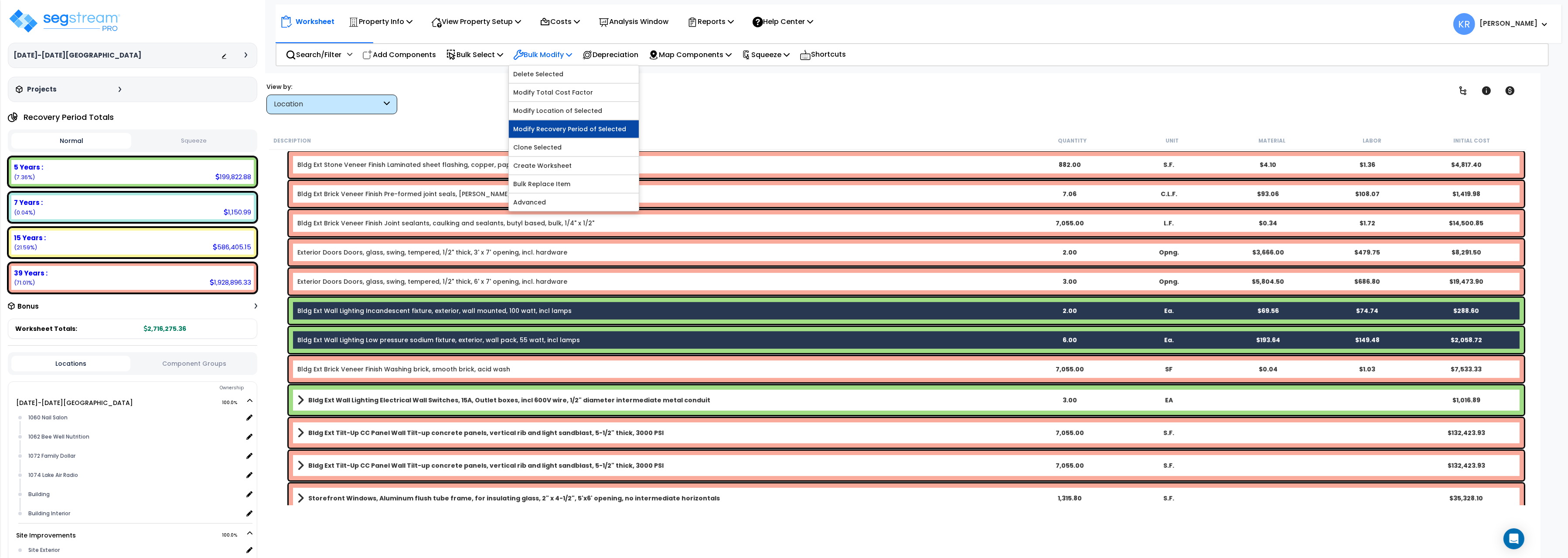
click at [562, 130] on link "Modify Recovery Period of Selected" at bounding box center [573, 129] width 130 height 18
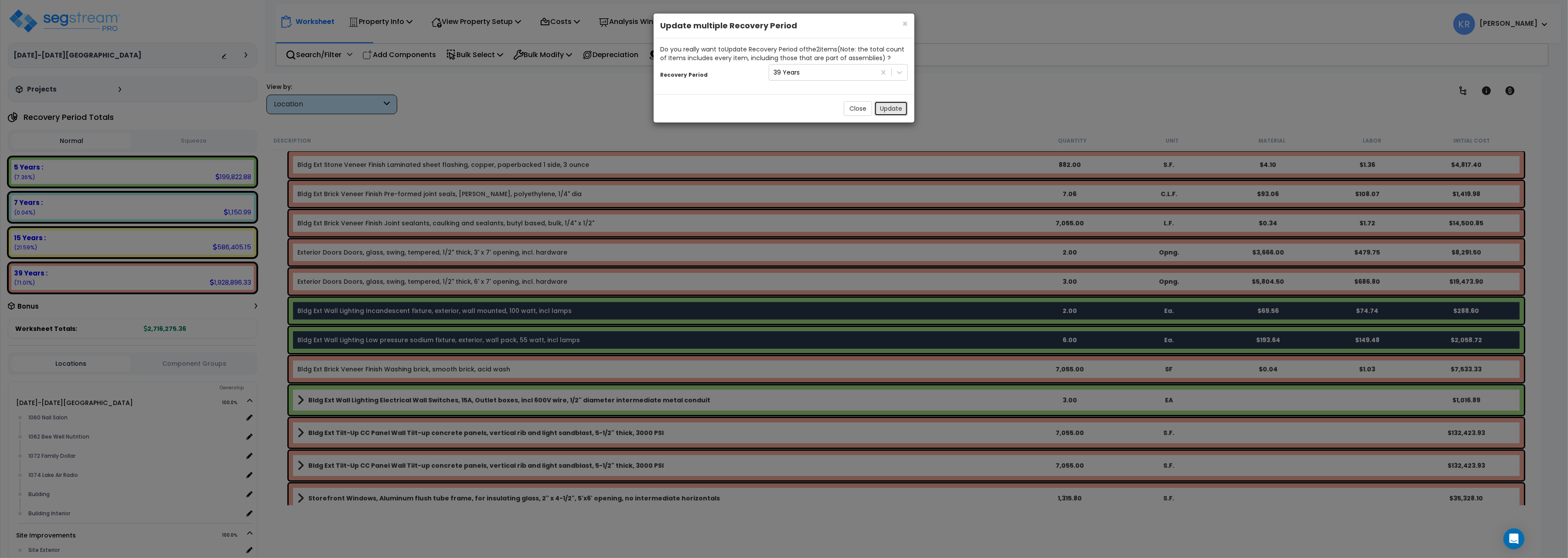
click at [885, 105] on button "Update" at bounding box center [891, 108] width 33 height 15
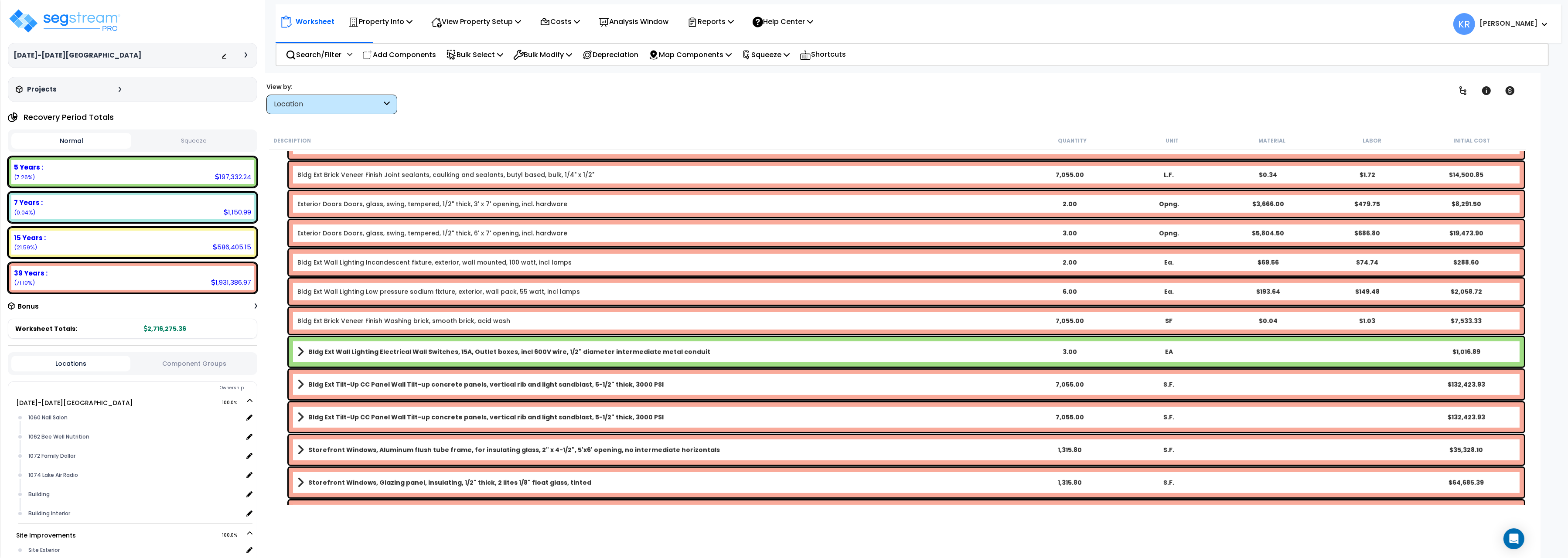
scroll to position [926, 0]
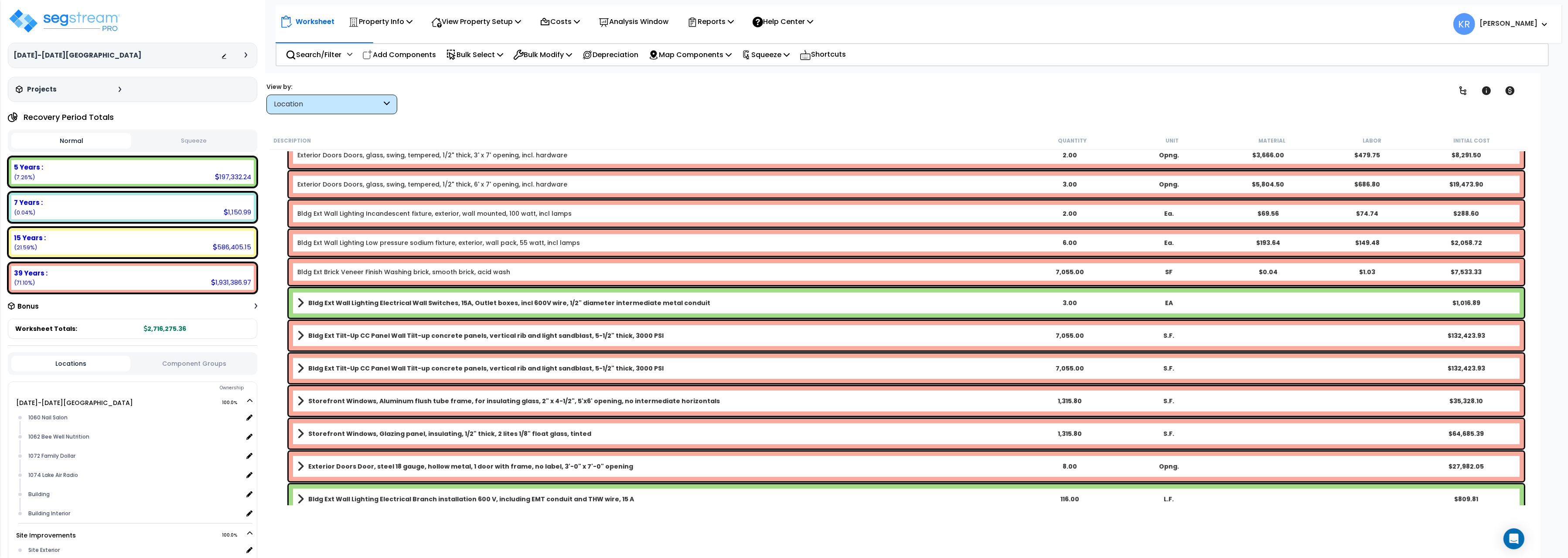
click at [366, 302] on b "Bldg Ext Wall Lighting Electrical Wall Switches, 15A, Outlet boxes, incl 600V w…" at bounding box center [509, 303] width 402 height 9
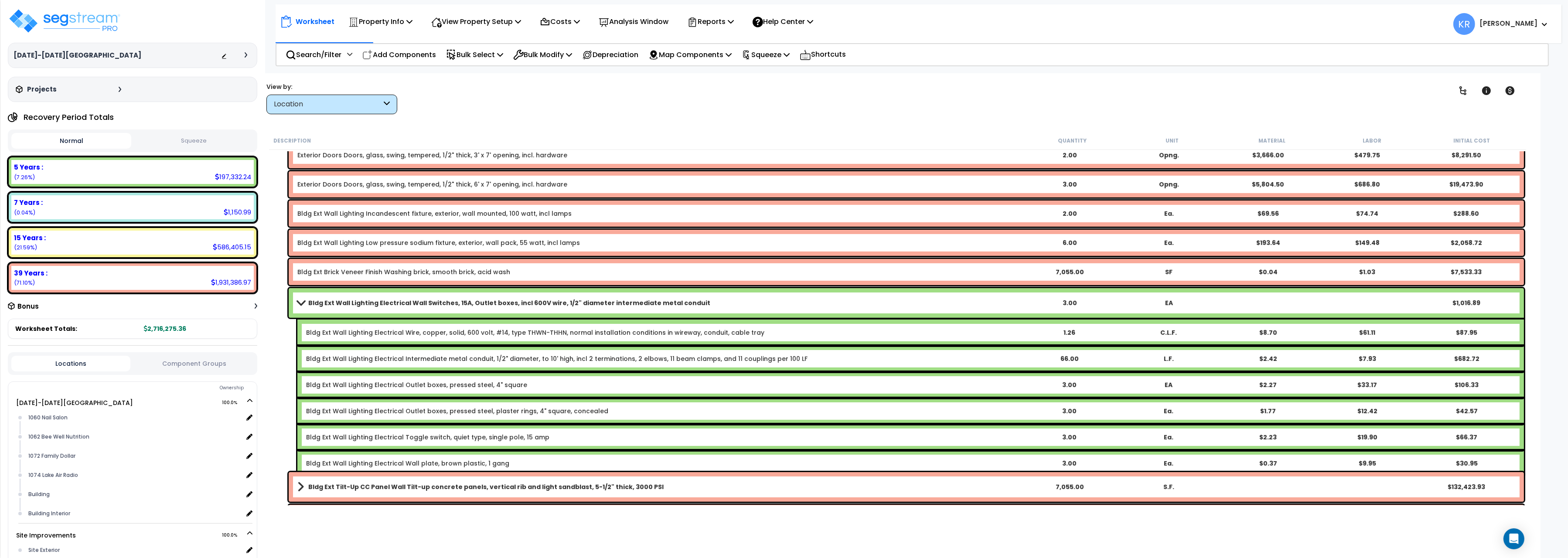
click at [366, 299] on b "Bldg Ext Wall Lighting Electrical Wall Switches, 15A, Outlet boxes, incl 600V w…" at bounding box center [509, 303] width 402 height 9
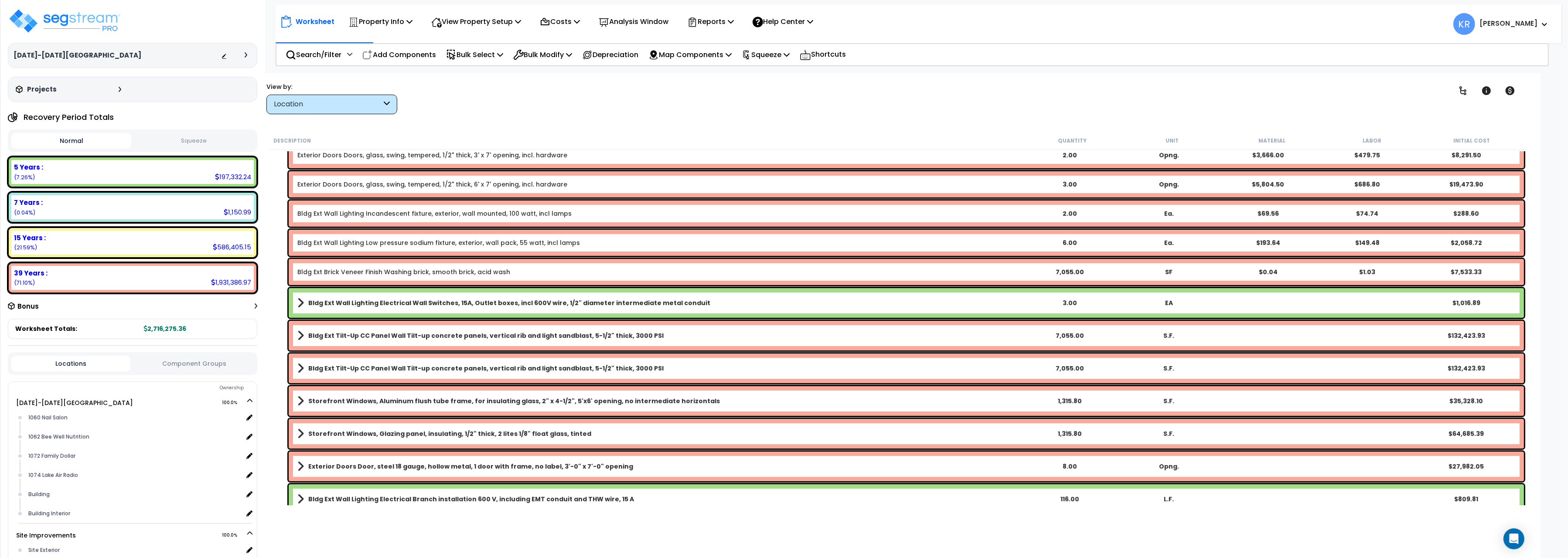
click at [366, 299] on b "Bldg Ext Wall Lighting Electrical Wall Switches, 15A, Outlet boxes, incl 600V w…" at bounding box center [509, 303] width 402 height 9
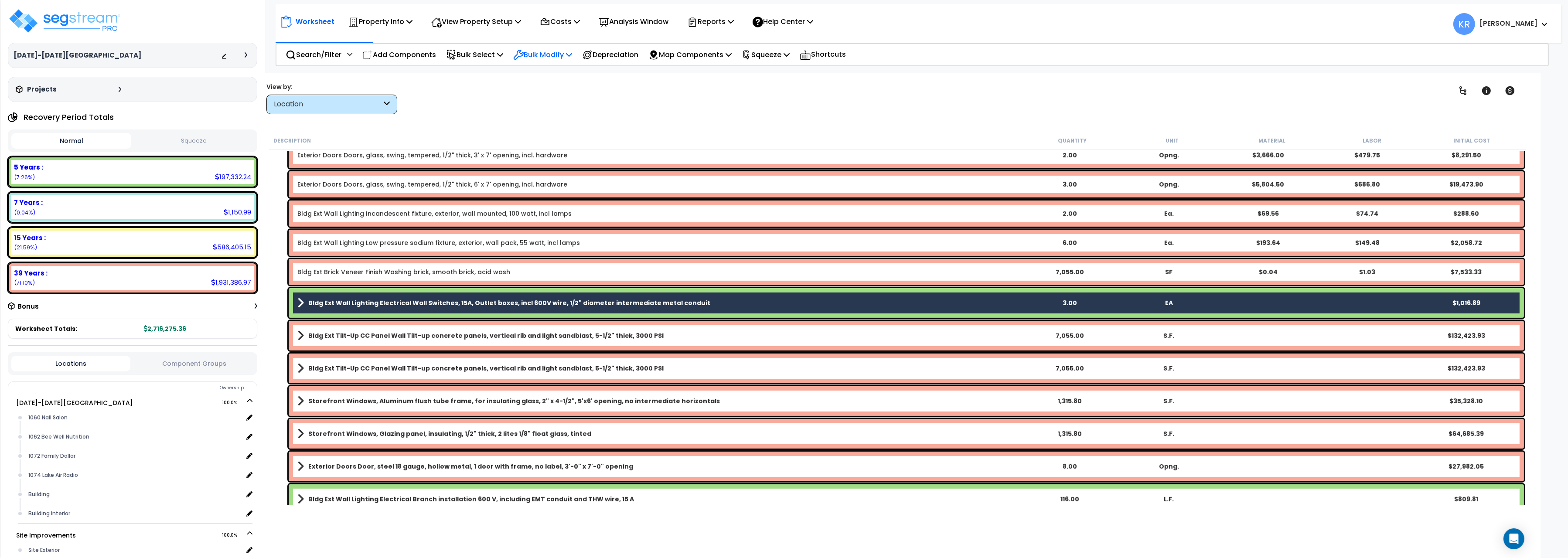
click at [553, 54] on p "Bulk Modify" at bounding box center [542, 54] width 59 height 12
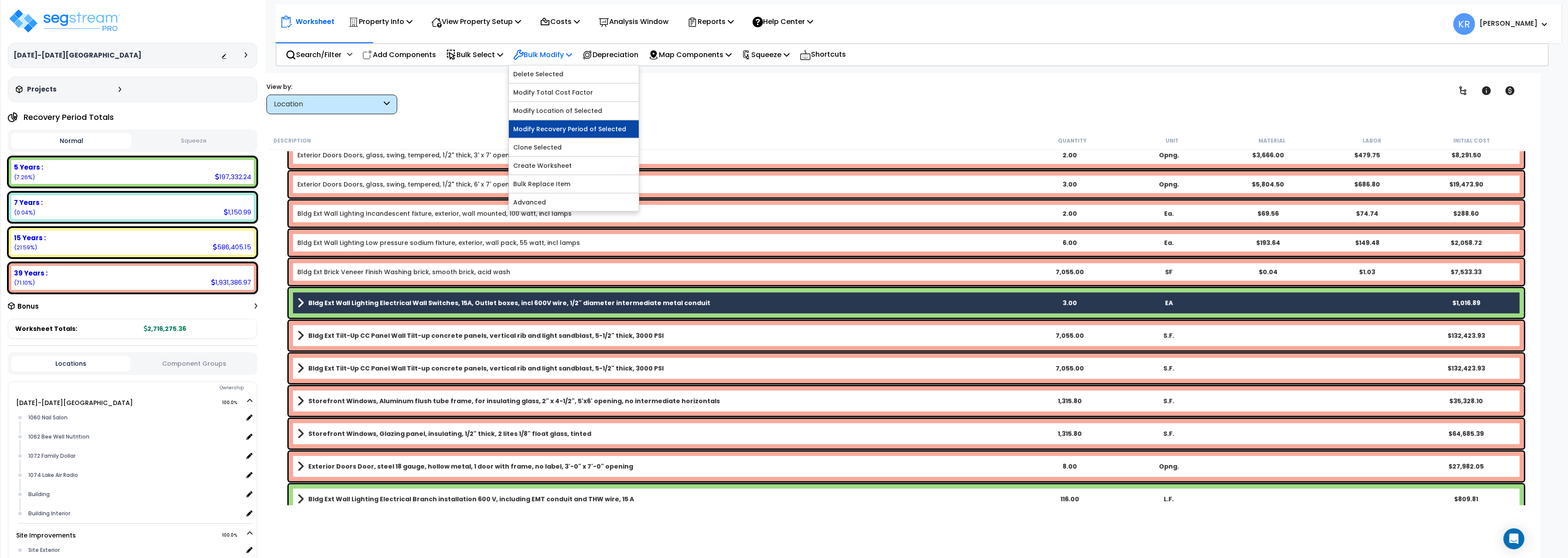
click at [555, 128] on link "Modify Recovery Period of Selected" at bounding box center [573, 129] width 130 height 18
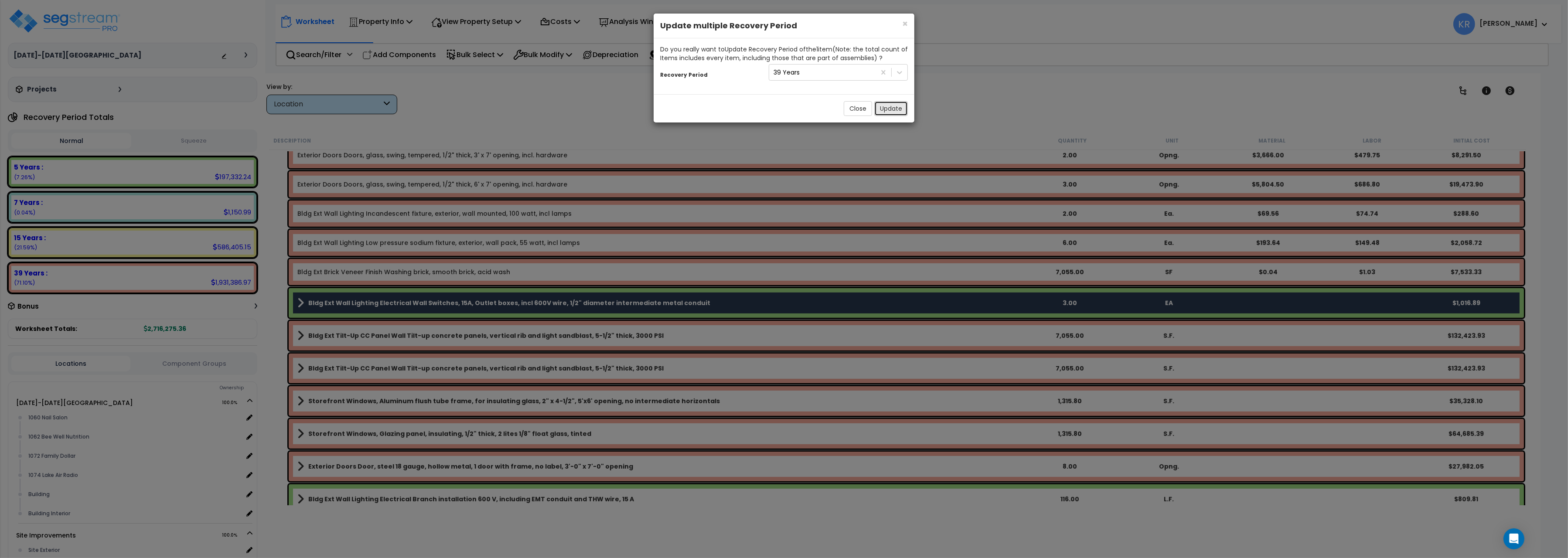
click at [883, 107] on button "Update" at bounding box center [891, 108] width 33 height 15
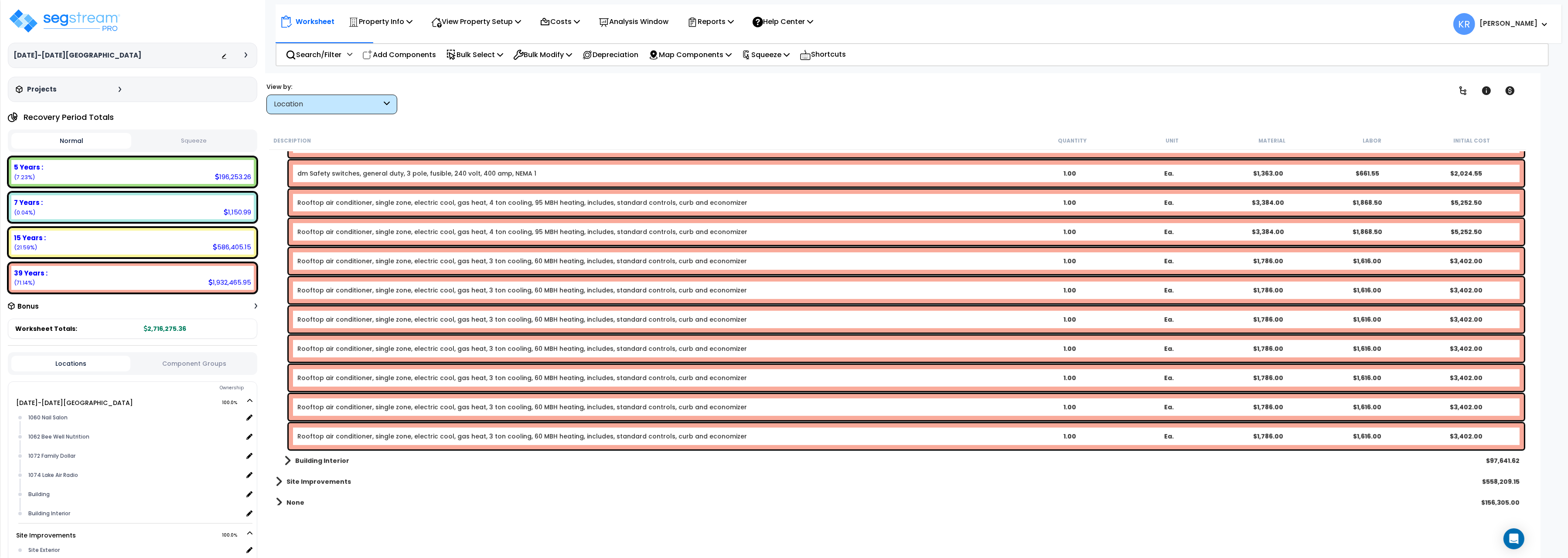
scroll to position [1351, 0]
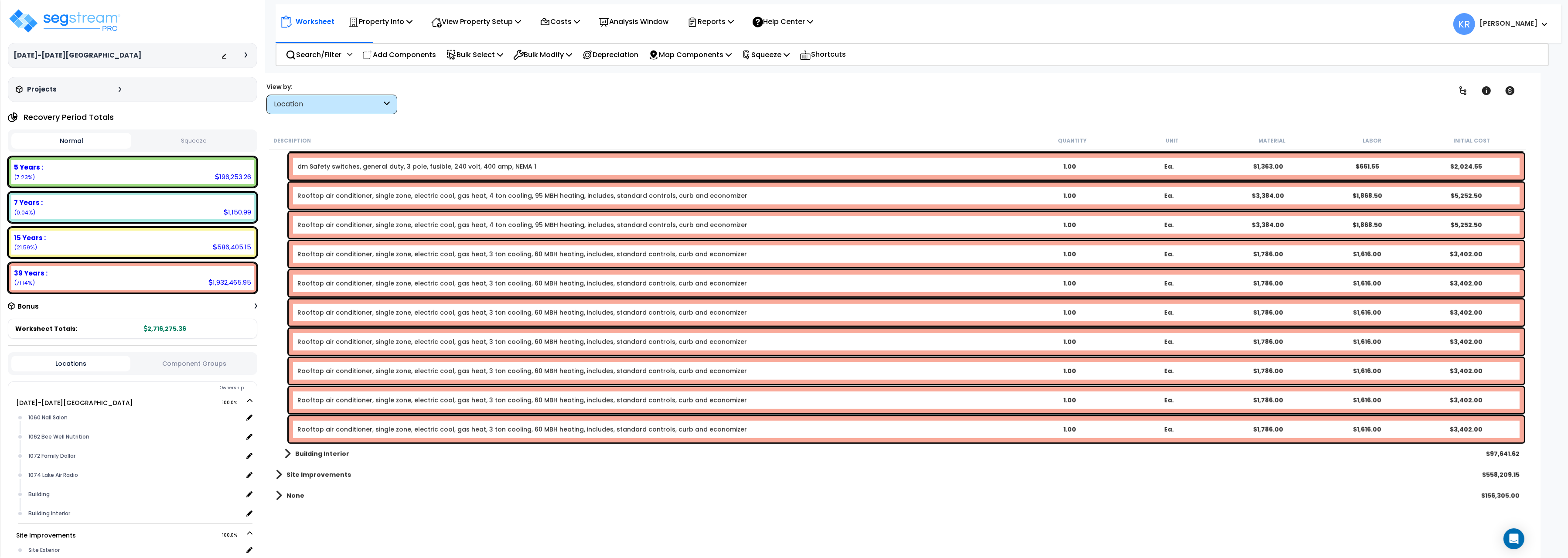
click at [313, 454] on b "Building Interior" at bounding box center [322, 454] width 54 height 9
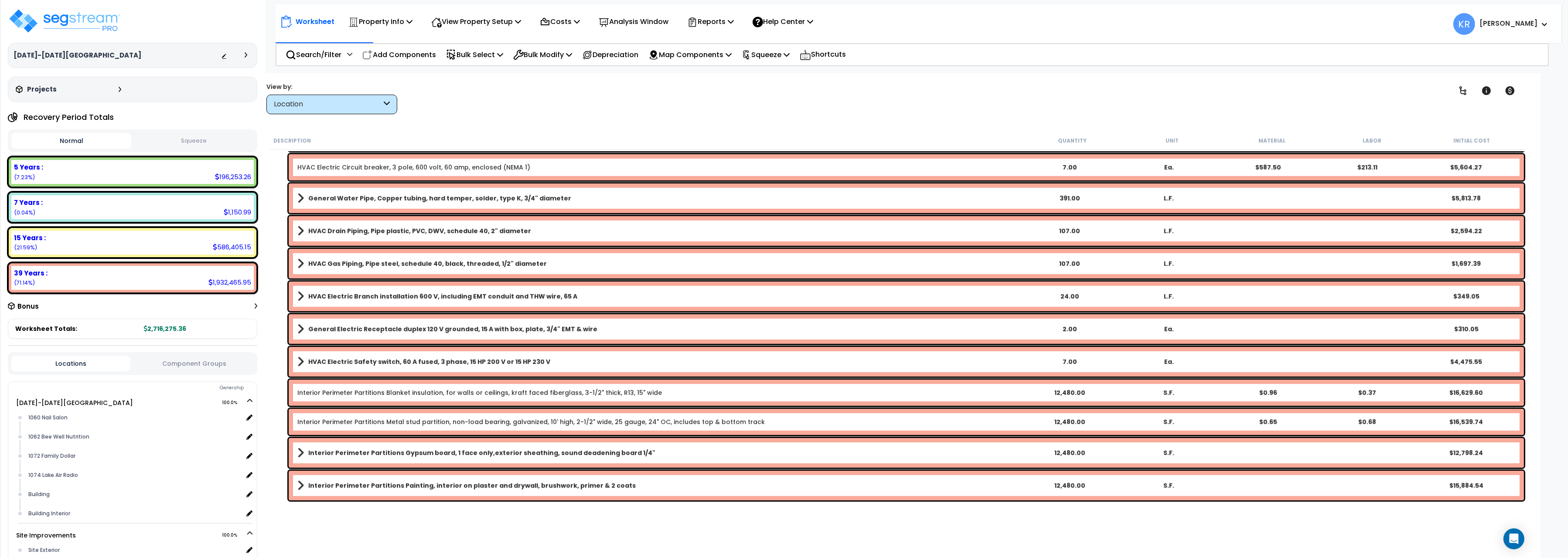
scroll to position [1731, 0]
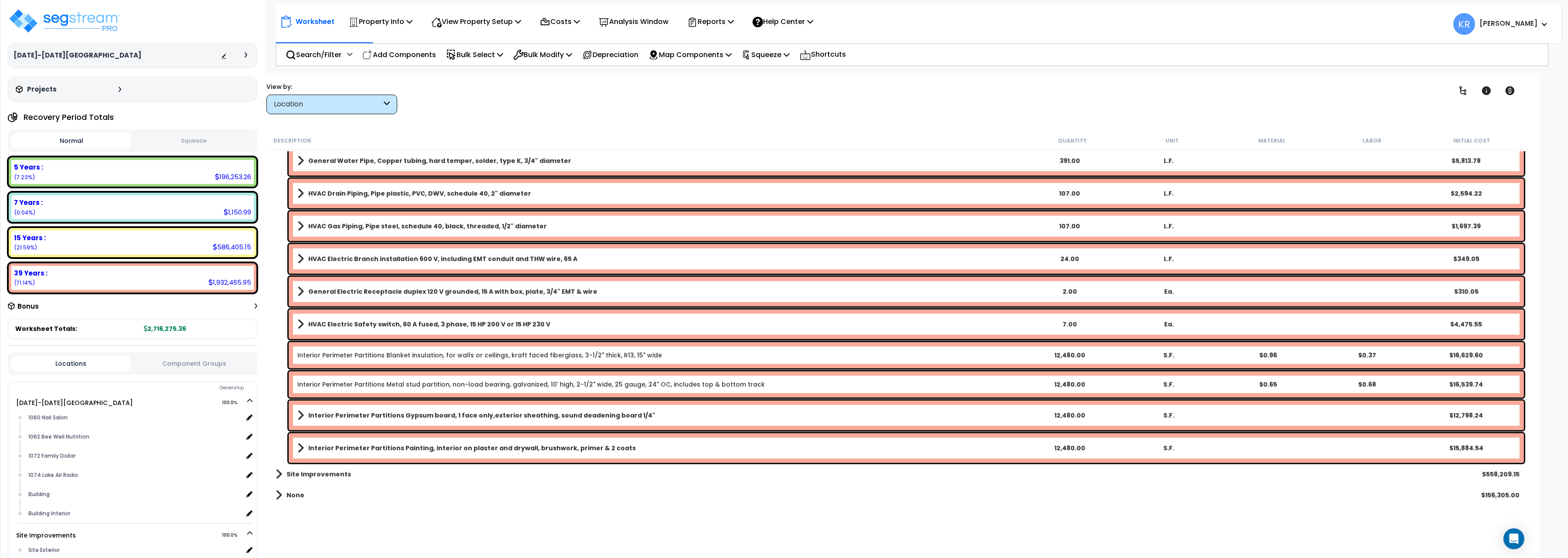
click at [328, 473] on b "Site Improvements" at bounding box center [319, 474] width 65 height 9
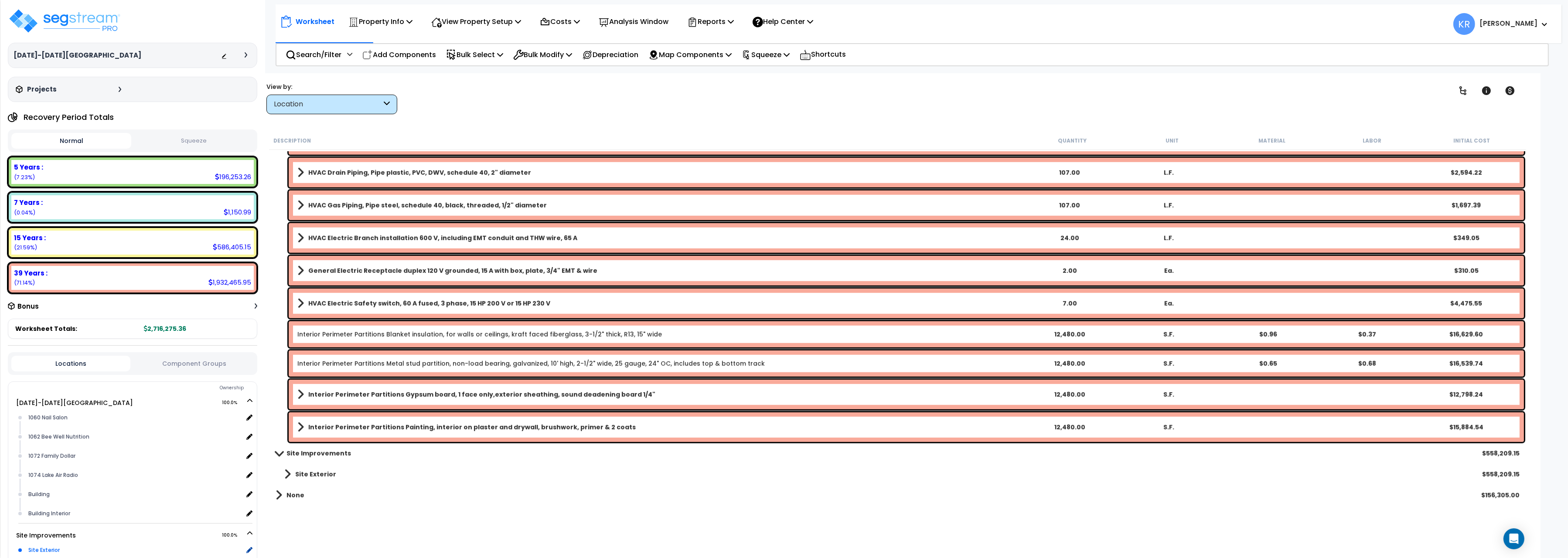
scroll to position [78, 0]
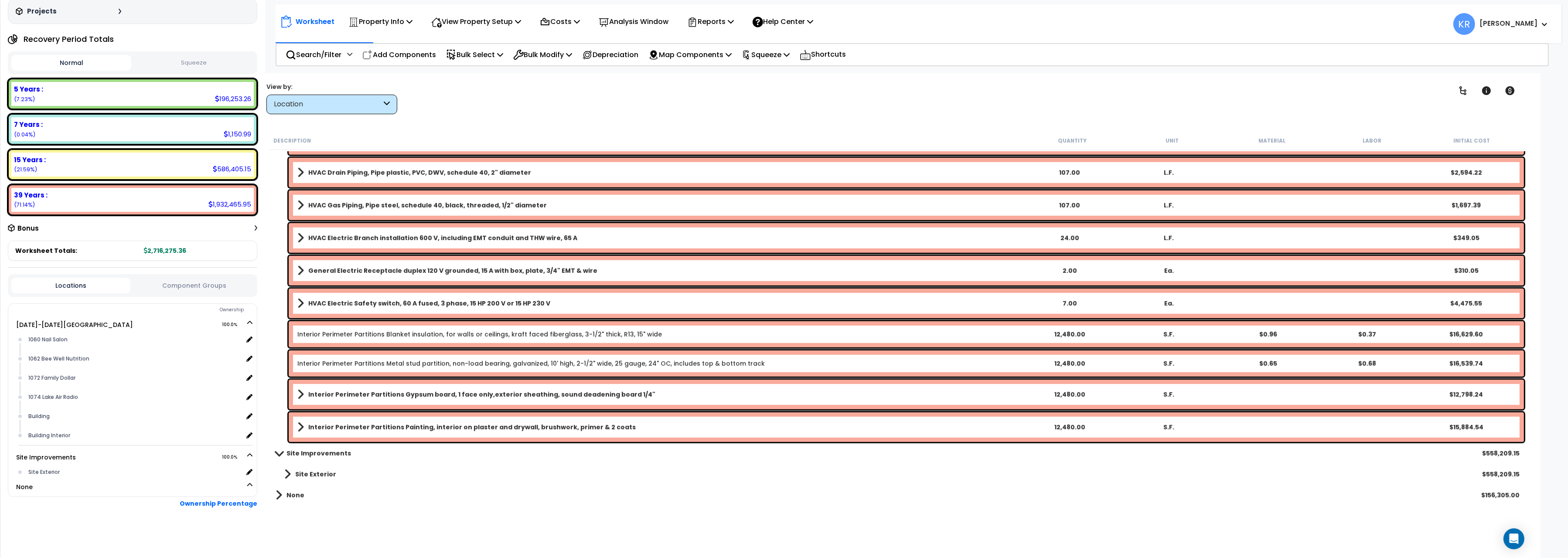
click at [307, 477] on b "Site Exterior" at bounding box center [315, 474] width 41 height 9
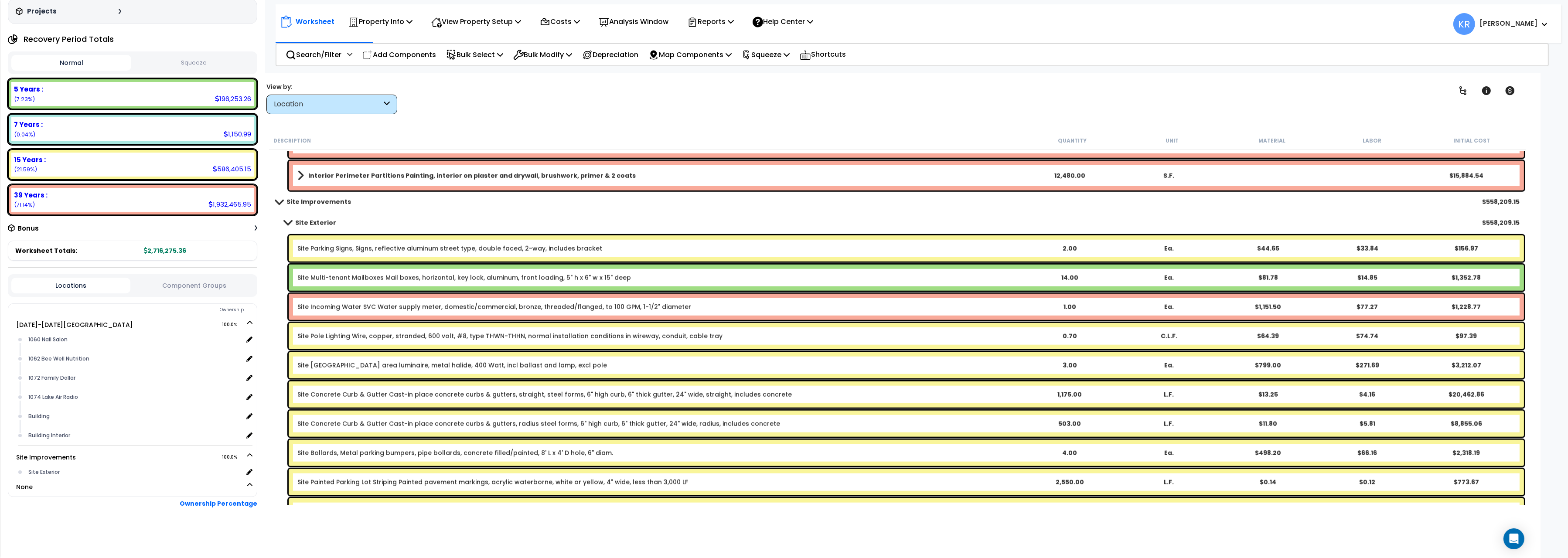
scroll to position [2044, 0]
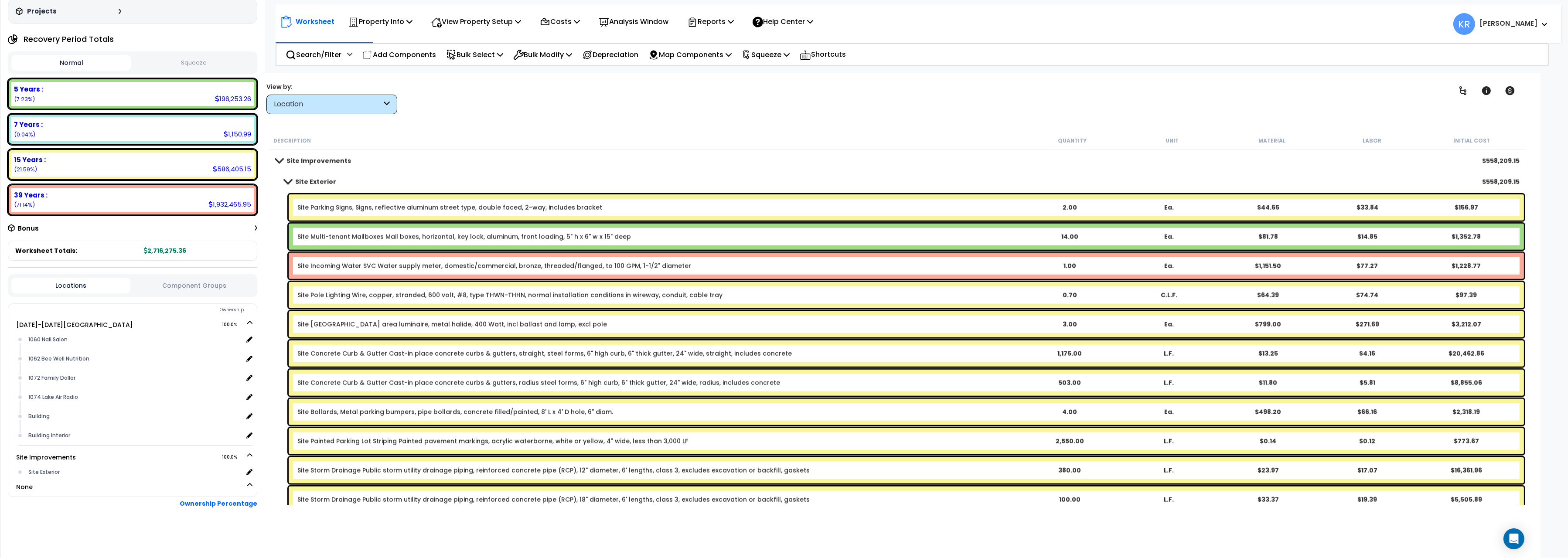
click at [357, 205] on link "Site Parking Signs, Signs, reflective aluminum street type, double faced, 2-way…" at bounding box center [450, 208] width 305 height 9
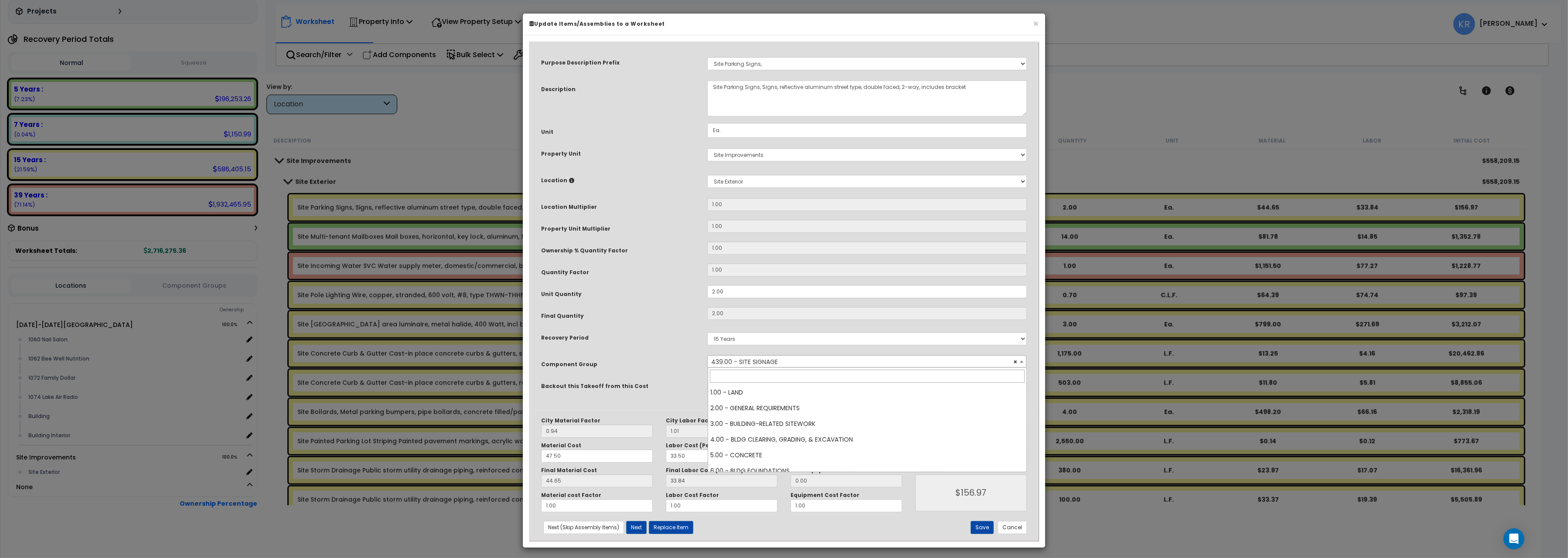
click at [741, 360] on span "× 439.00 - SITE SIGNAGE" at bounding box center [867, 362] width 318 height 12
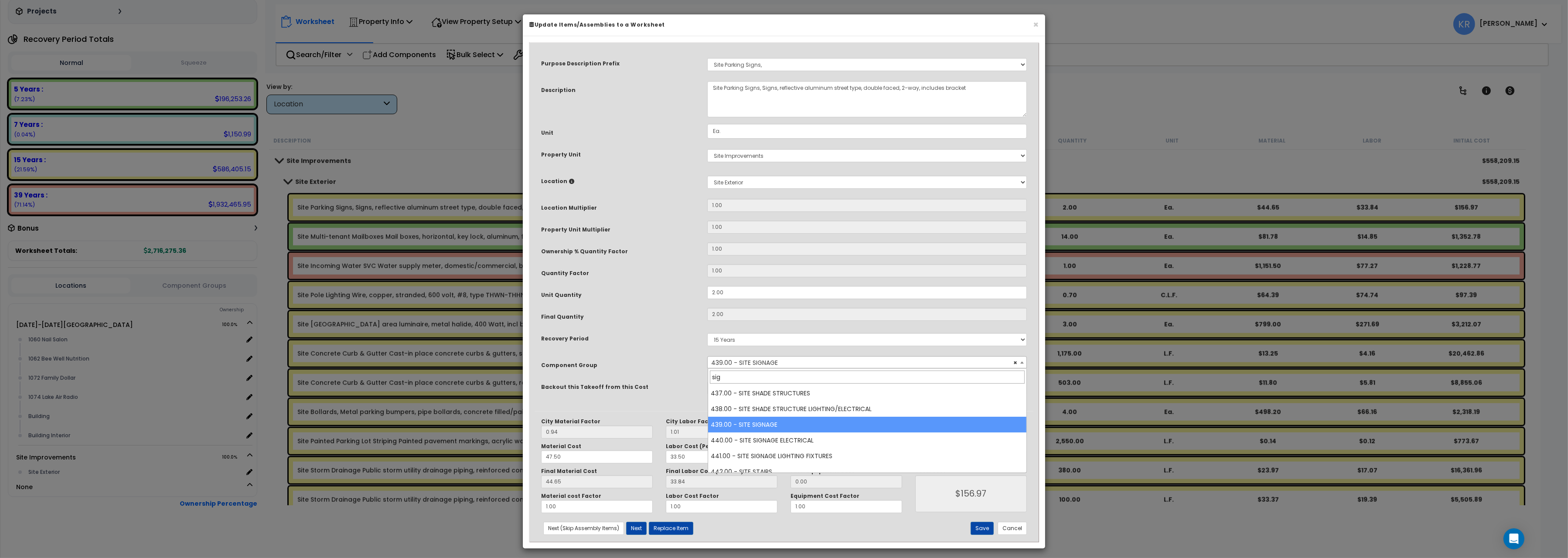
scroll to position [38, 0]
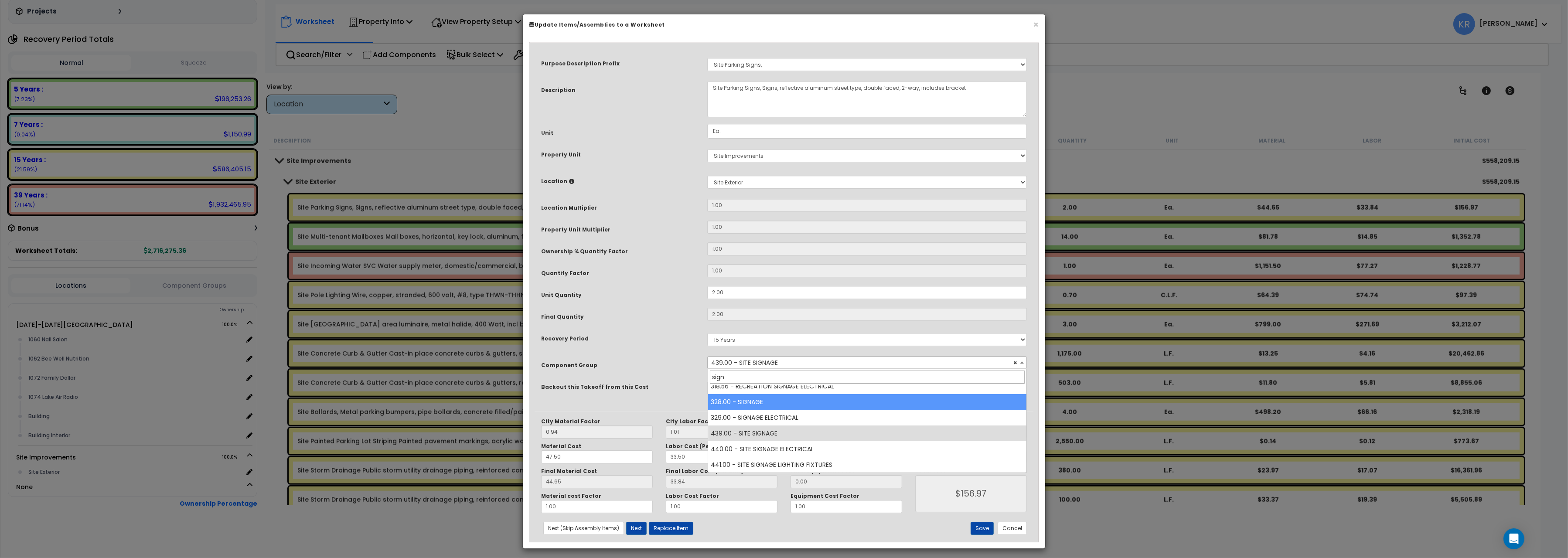
type input "sign"
select select "57119"
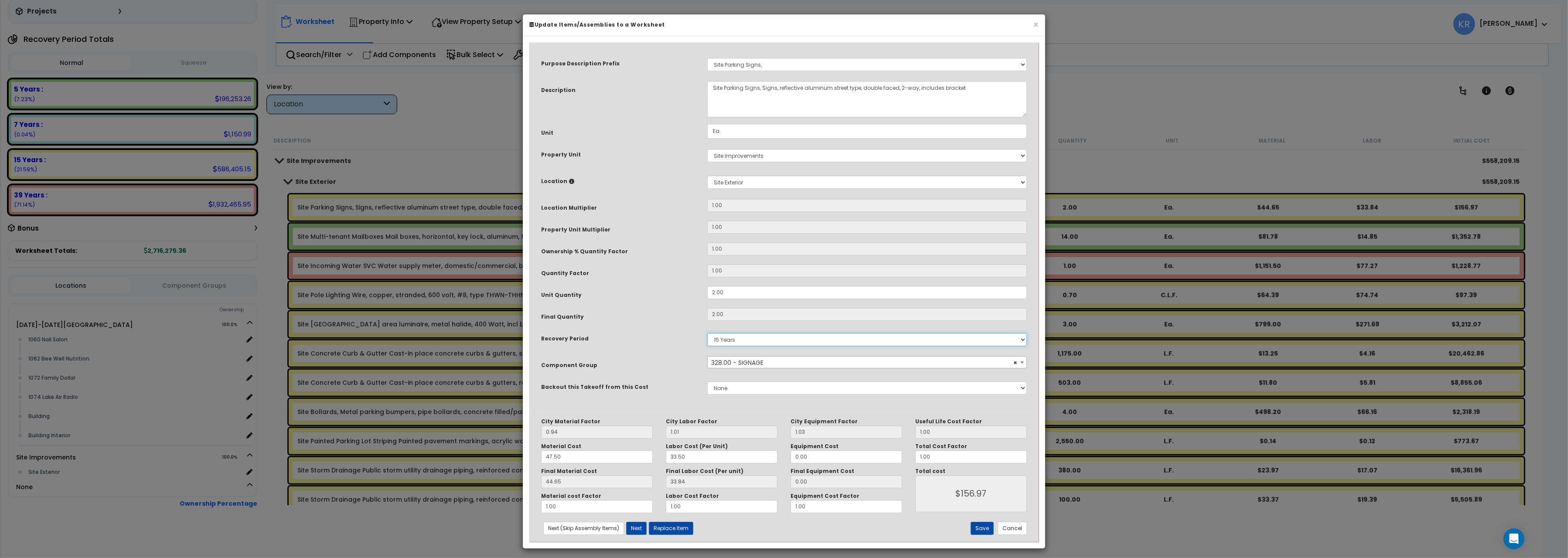
click at [707, 333] on select "5 Years 7 Years 15 Years 20 Years 39 Years 27.5 Year" at bounding box center [867, 339] width 320 height 13
select select "5Y"
click option "5 Years" at bounding box center [0, 0] width 0 height 0
click at [990, 532] on button "Save" at bounding box center [982, 528] width 23 height 13
type input "156.97"
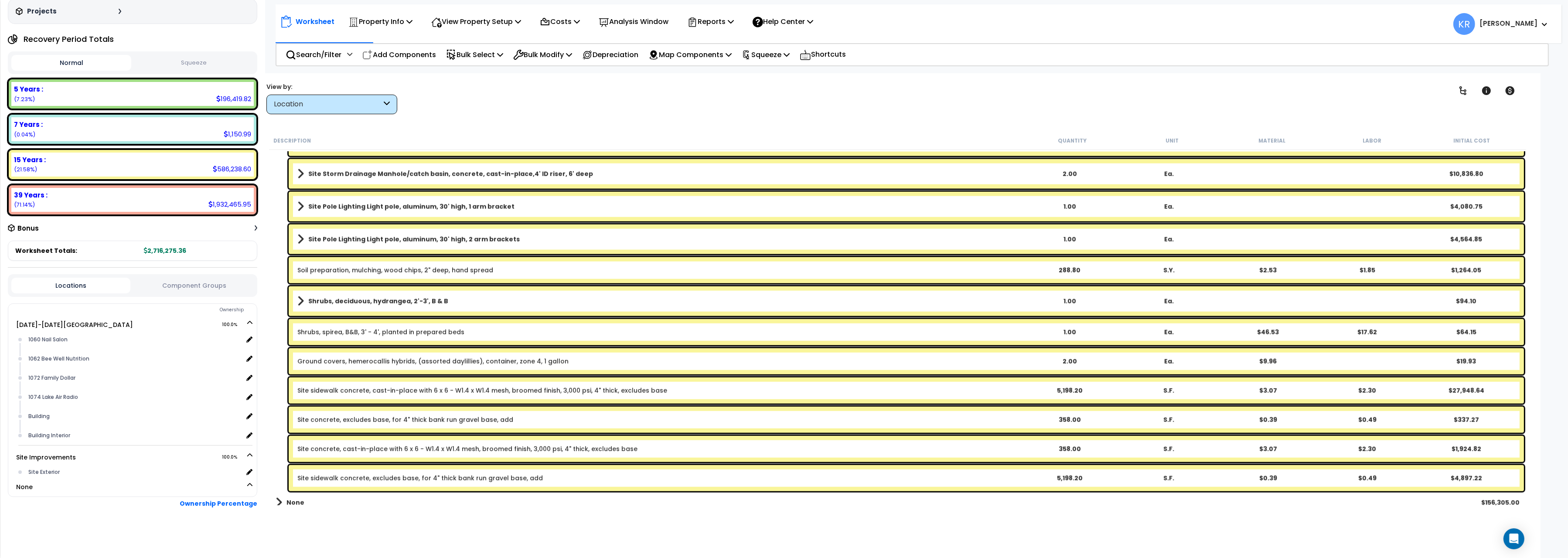
scroll to position [2539, 0]
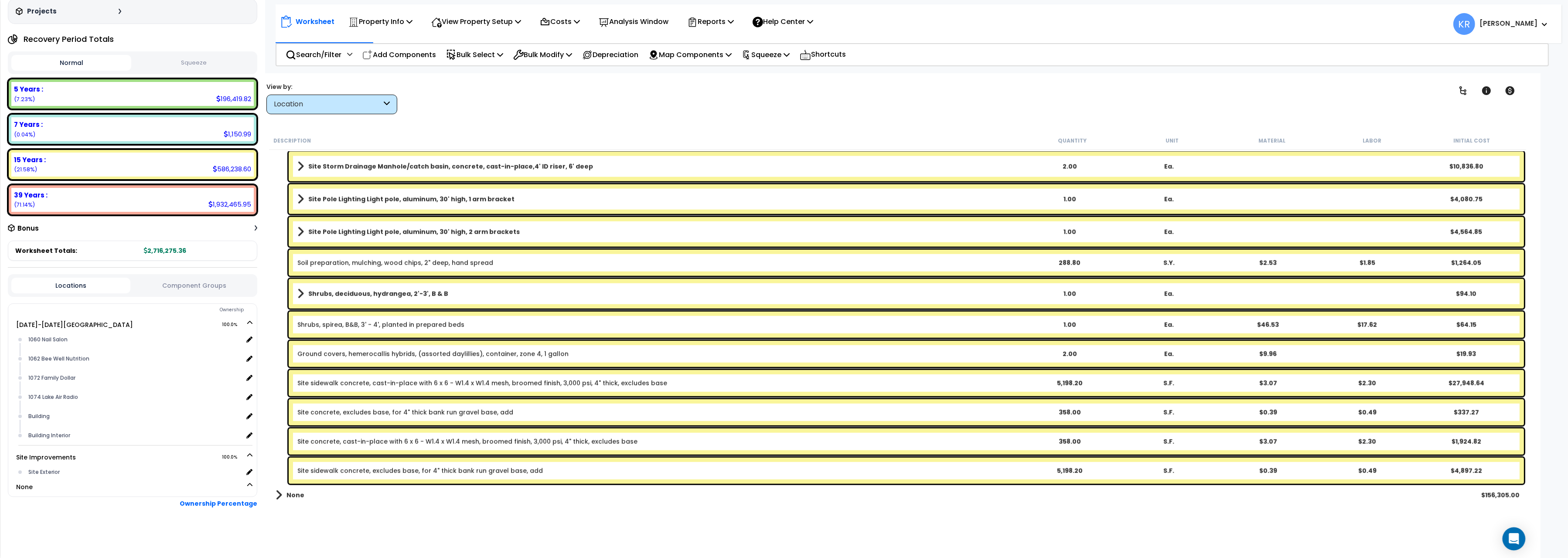
click at [1514, 539] on icon "Open Intercom Messenger" at bounding box center [1514, 539] width 10 height 12
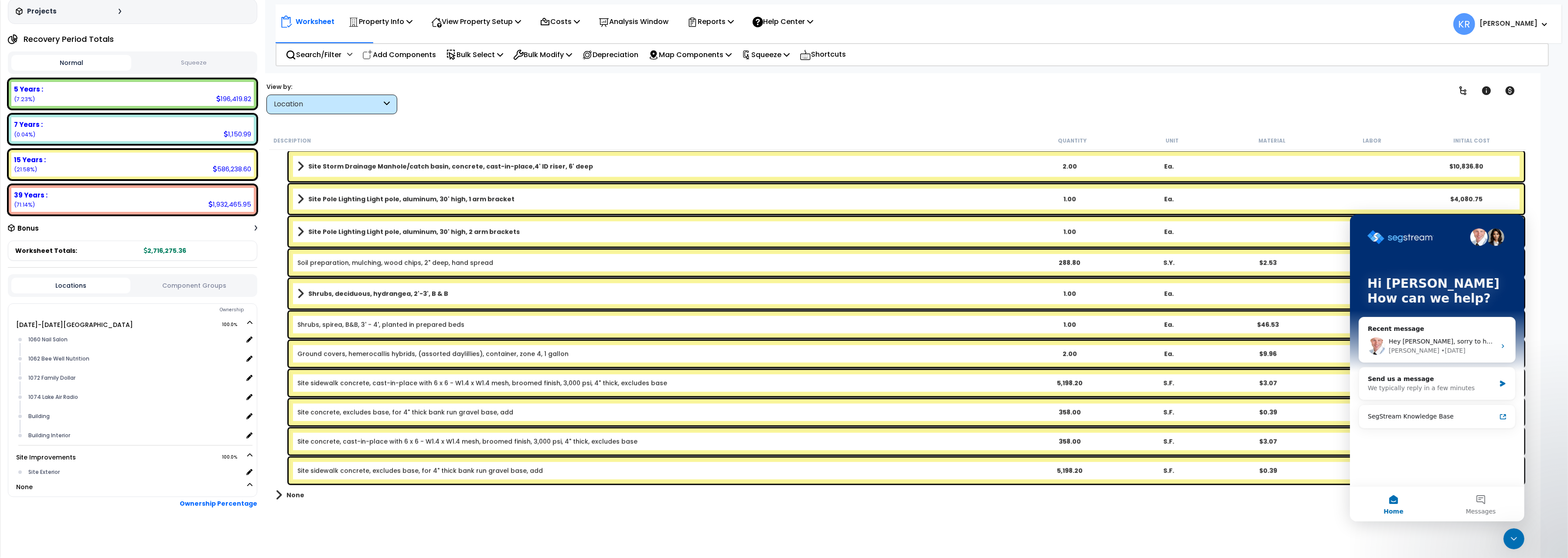
scroll to position [0, 0]
click at [1486, 497] on button "Messages" at bounding box center [1480, 503] width 87 height 35
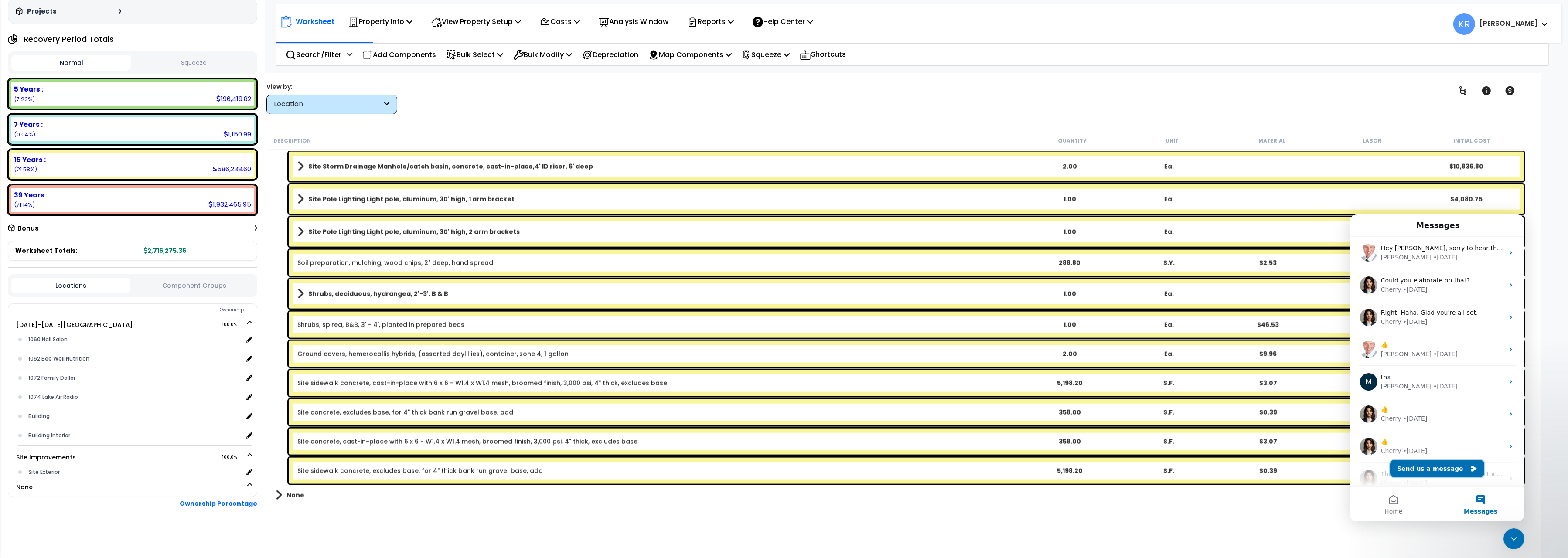
click at [1425, 468] on button "Send us a message" at bounding box center [1437, 468] width 94 height 18
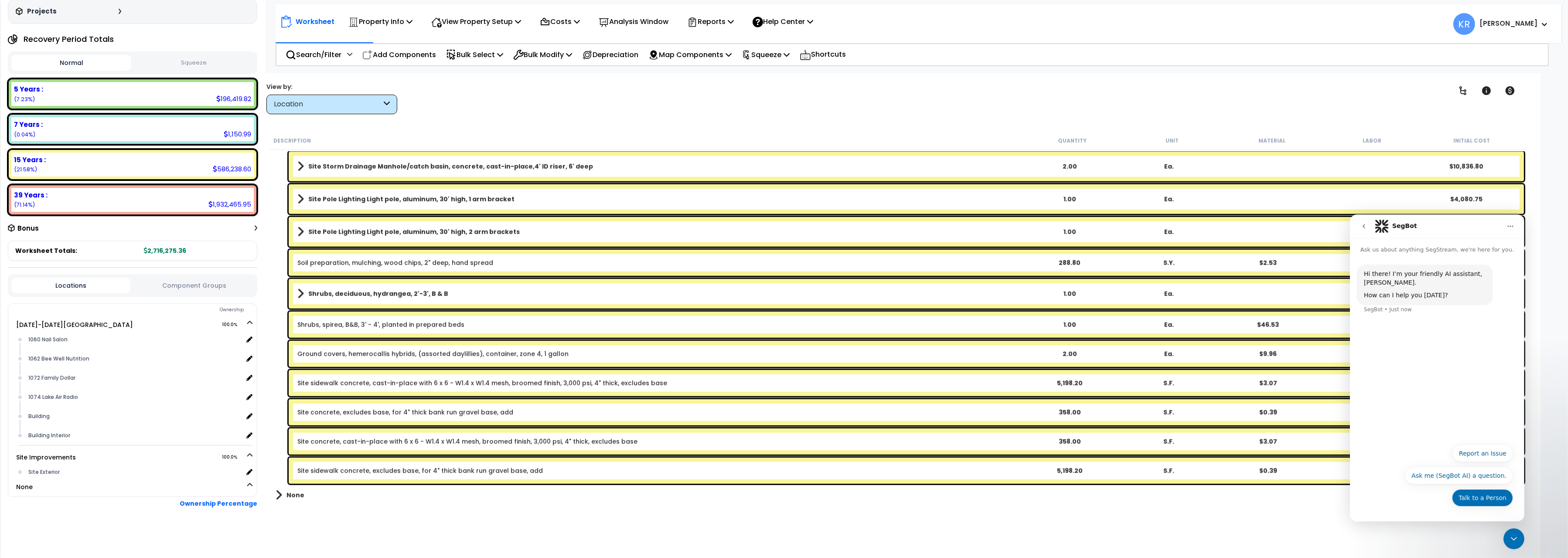
click at [1468, 500] on button "Talk to a Person" at bounding box center [1482, 497] width 61 height 18
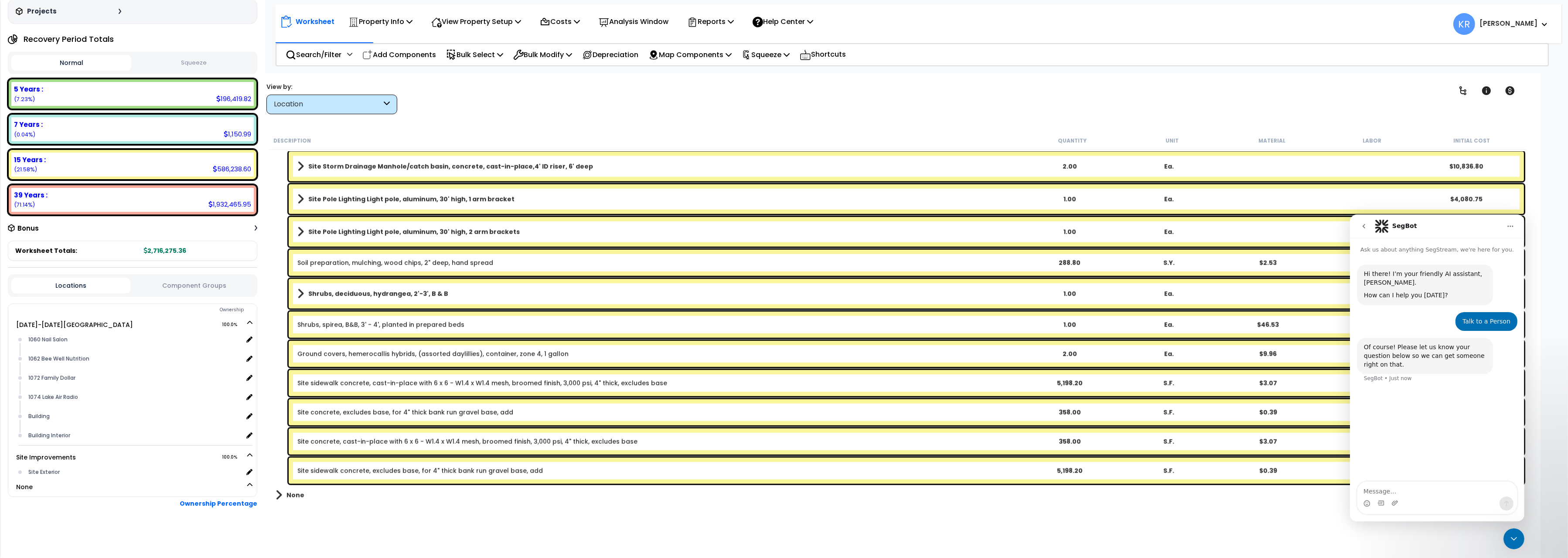
click at [1380, 483] on textarea "Message…" at bounding box center [1437, 489] width 159 height 15
type textarea "I have a piece of a project that needs a new Component Group. It needs to have …"
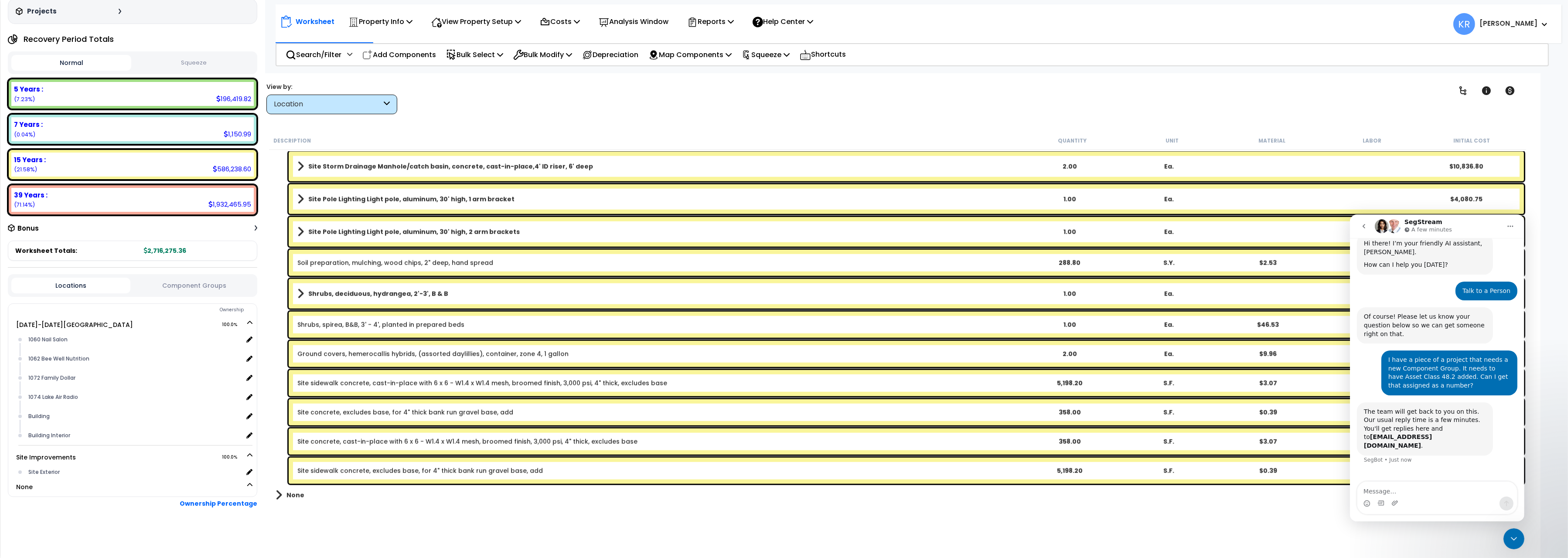
scroll to position [31, 0]
click at [1377, 490] on textarea "Message…" at bounding box center [1437, 489] width 159 height 15
paste textarea "[URL][DOMAIN_NAME]"
type textarea "[URL][DOMAIN_NAME]"
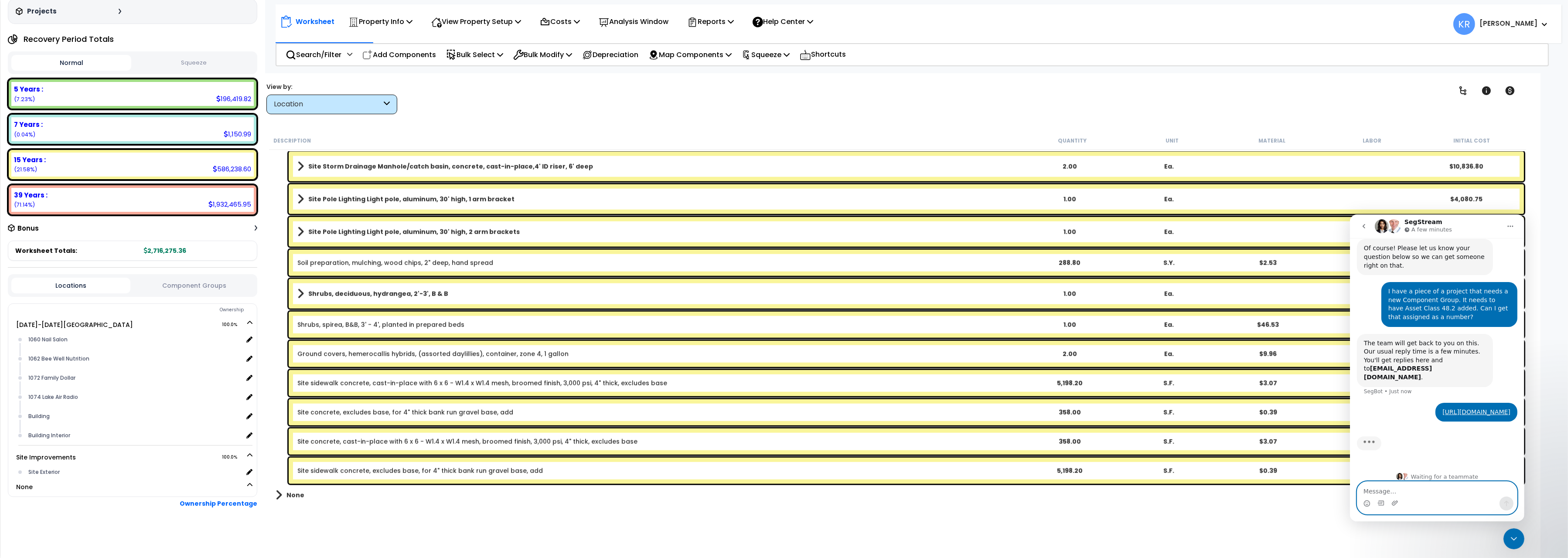
scroll to position [99, 0]
click at [294, 100] on div "Location" at bounding box center [327, 104] width 108 height 10
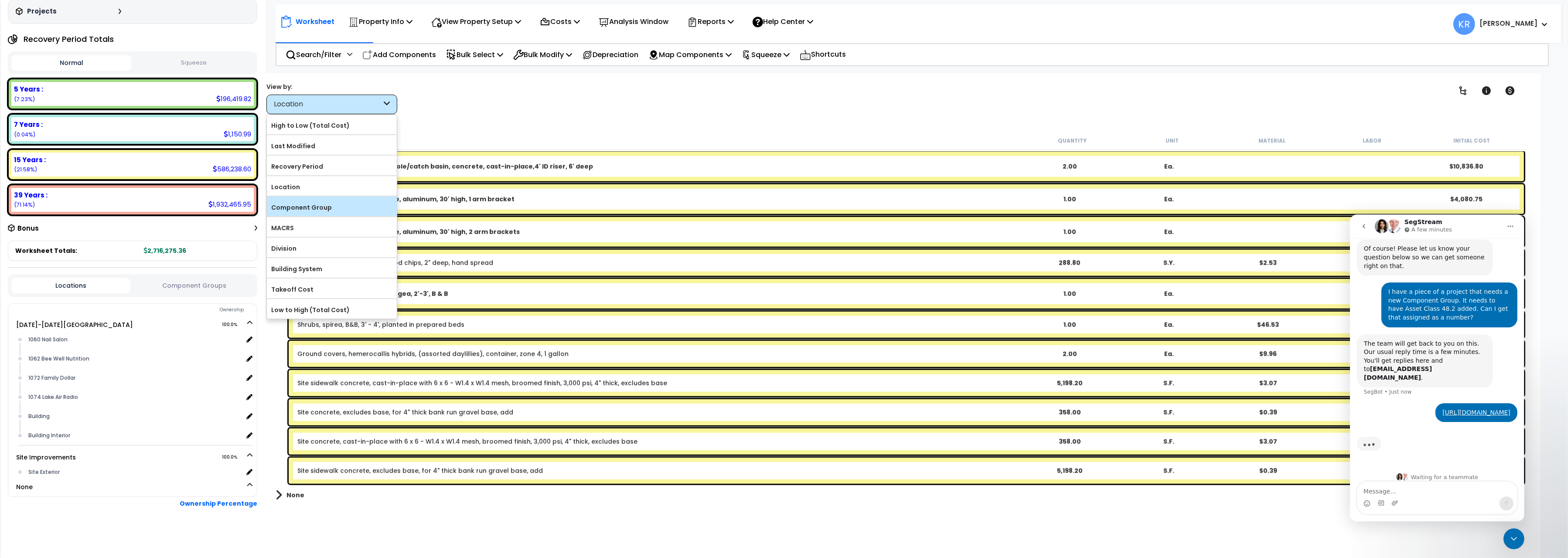
click at [309, 211] on label "Component Group" at bounding box center [331, 207] width 130 height 13
click at [0, 0] on input "Component Group" at bounding box center [0, 0] width 0 height 0
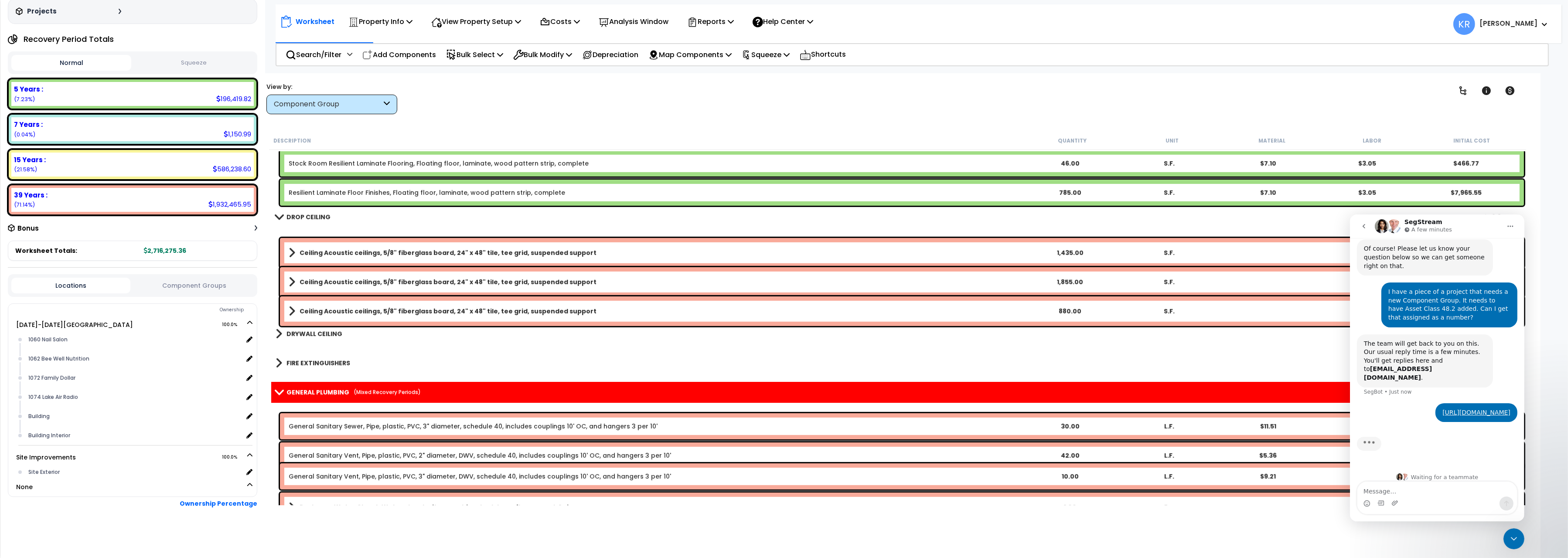
scroll to position [0, 0]
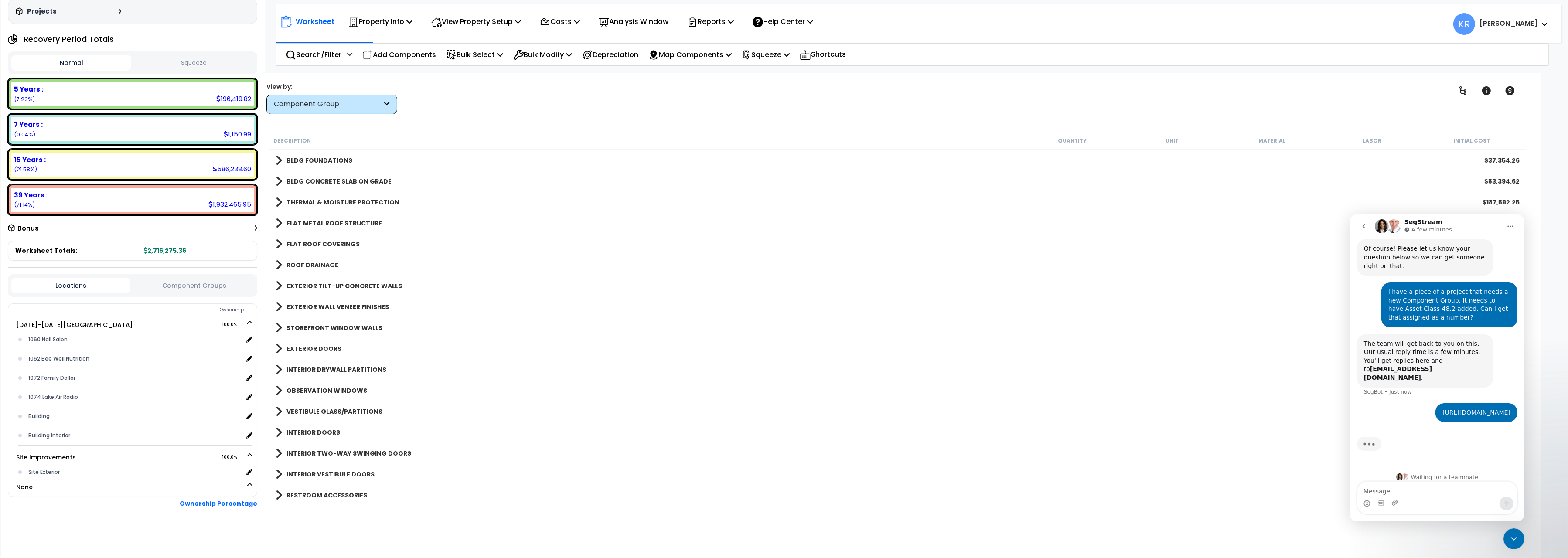
click at [301, 160] on b "BLDG FOUNDATIONS" at bounding box center [320, 160] width 66 height 9
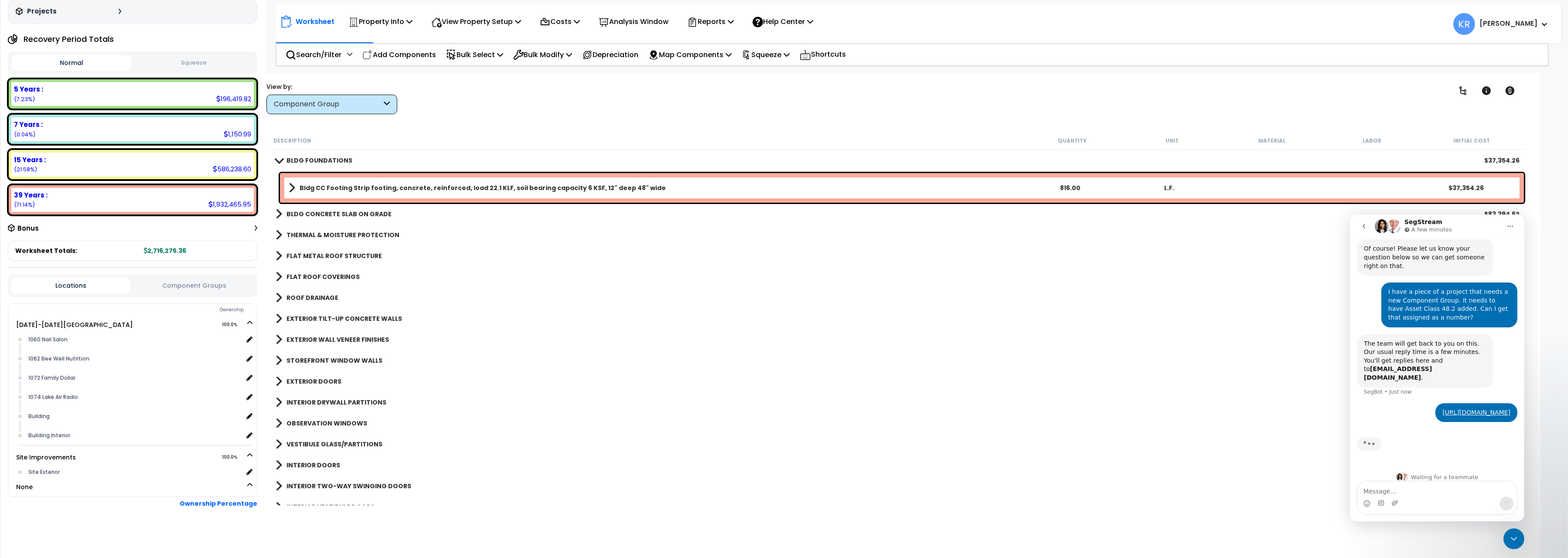
click at [301, 160] on b "BLDG FOUNDATIONS" at bounding box center [320, 160] width 66 height 9
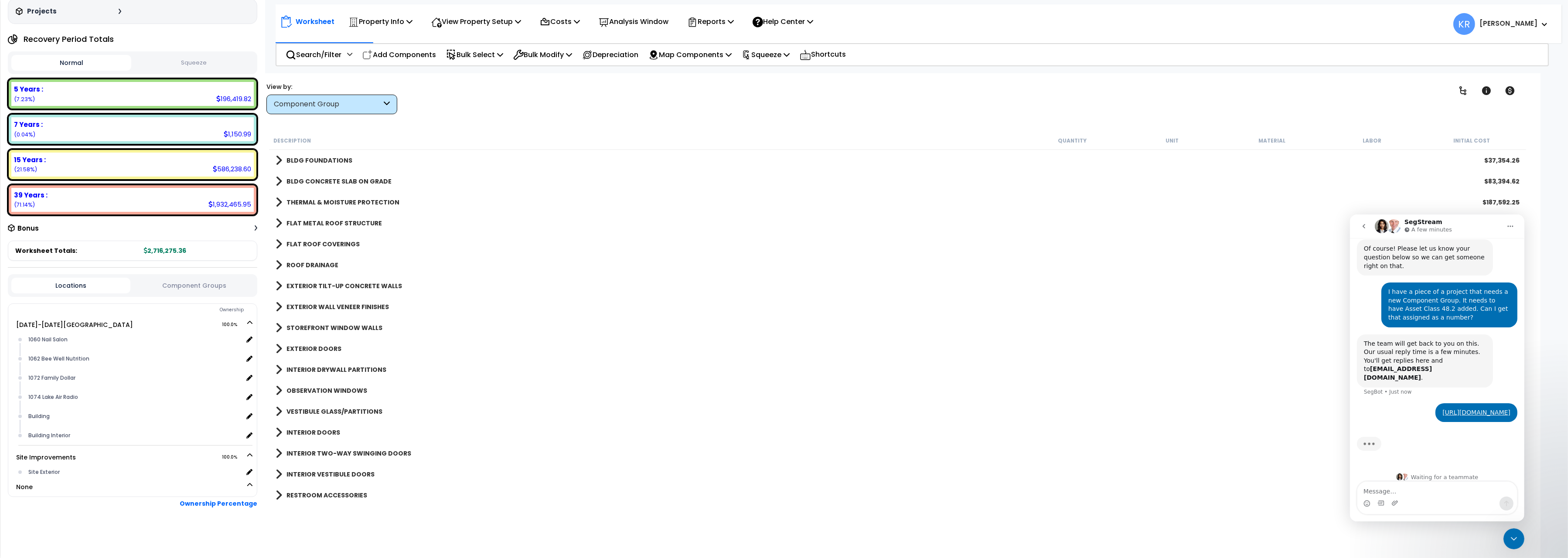
click at [301, 179] on b "BLDG CONCRETE SLAB ON GRADE" at bounding box center [339, 181] width 105 height 9
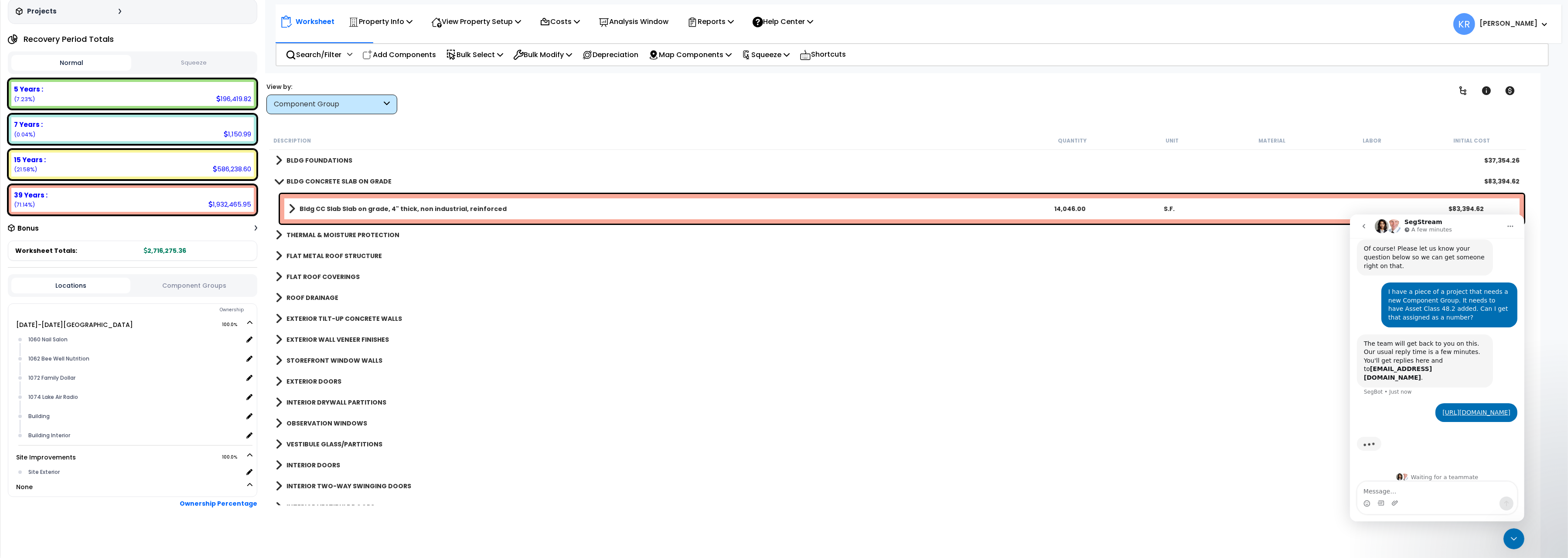
click at [301, 179] on b "BLDG CONCRETE SLAB ON GRADE" at bounding box center [339, 181] width 105 height 9
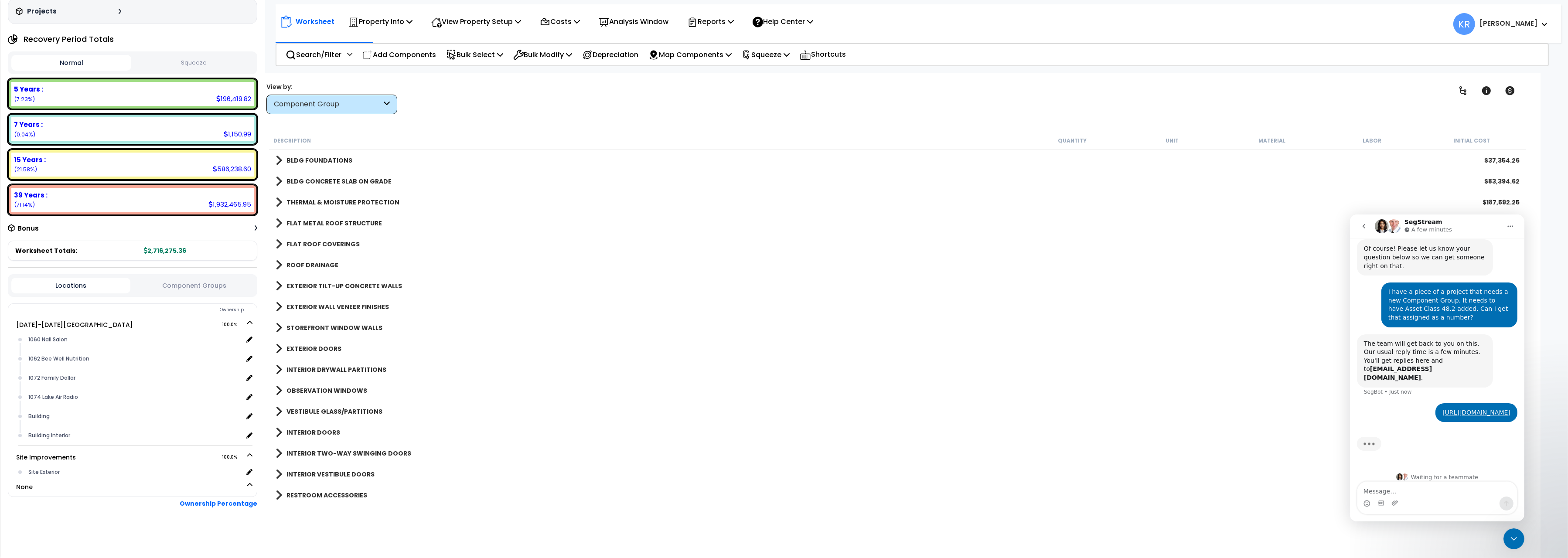
click at [300, 201] on b "THERMAL & MOISTURE PROTECTION" at bounding box center [343, 202] width 113 height 9
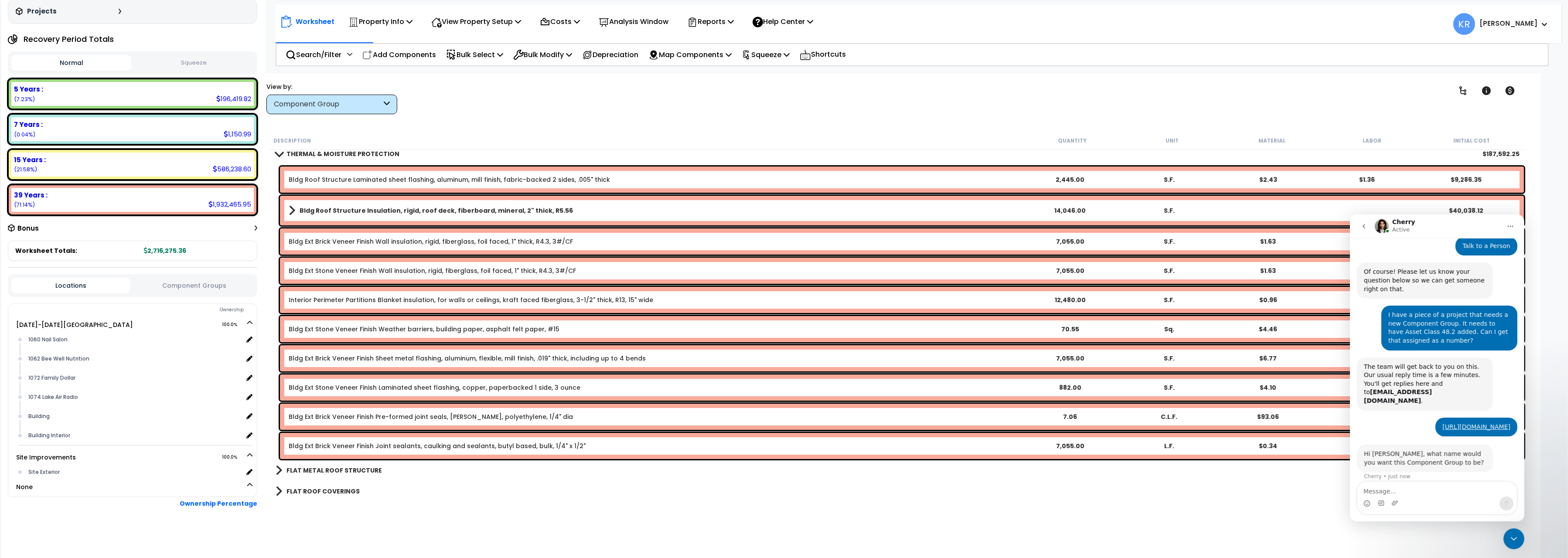
scroll to position [75, 0]
click at [285, 156] on link "THERMAL & MOISTURE PROTECTION" at bounding box center [337, 154] width 124 height 12
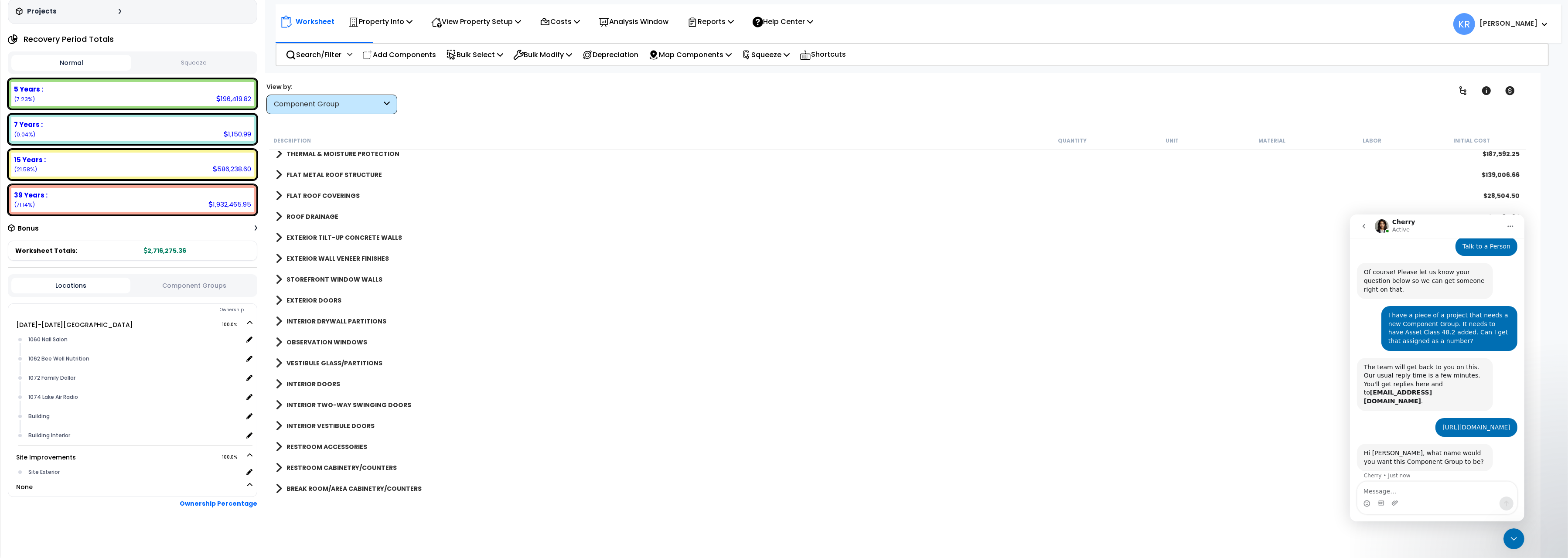
click at [296, 182] on div "FLAT METAL ROOF STRUCTURE $139,006.66" at bounding box center [898, 175] width 1253 height 21
click at [298, 176] on b "FLAT METAL ROOF STRUCTURE" at bounding box center [334, 175] width 96 height 9
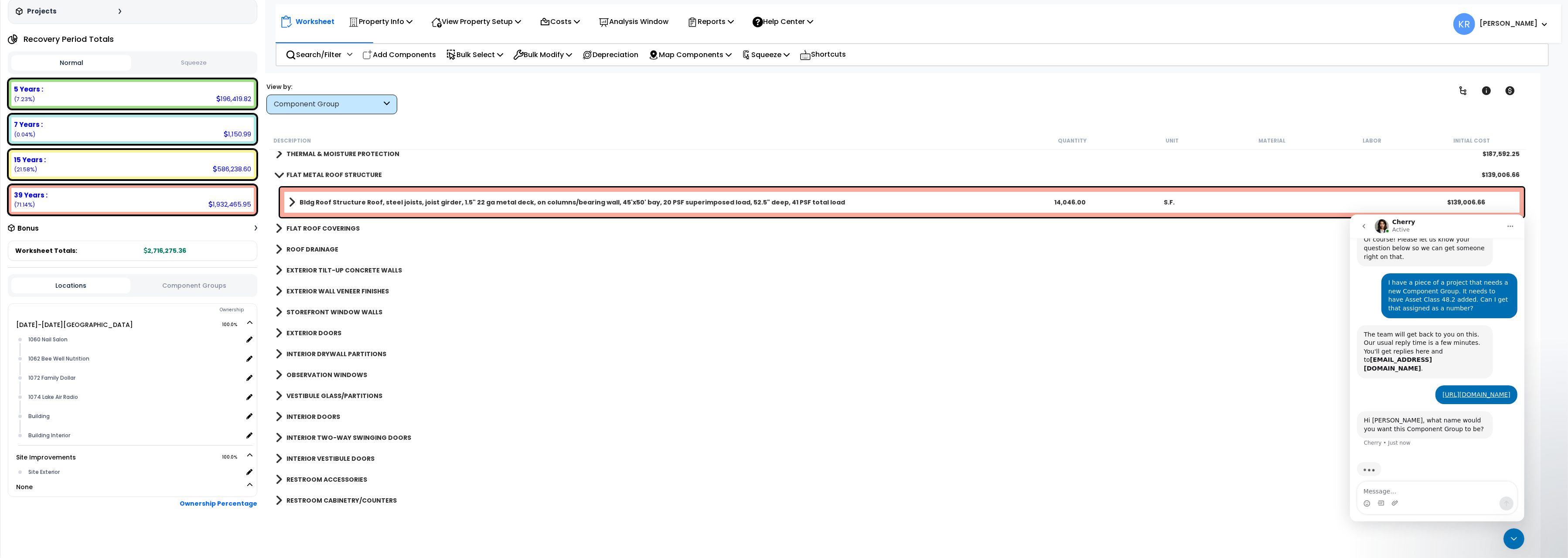
scroll to position [108, 0]
click at [298, 175] on b "FLAT METAL ROOF STRUCTURE" at bounding box center [334, 175] width 96 height 9
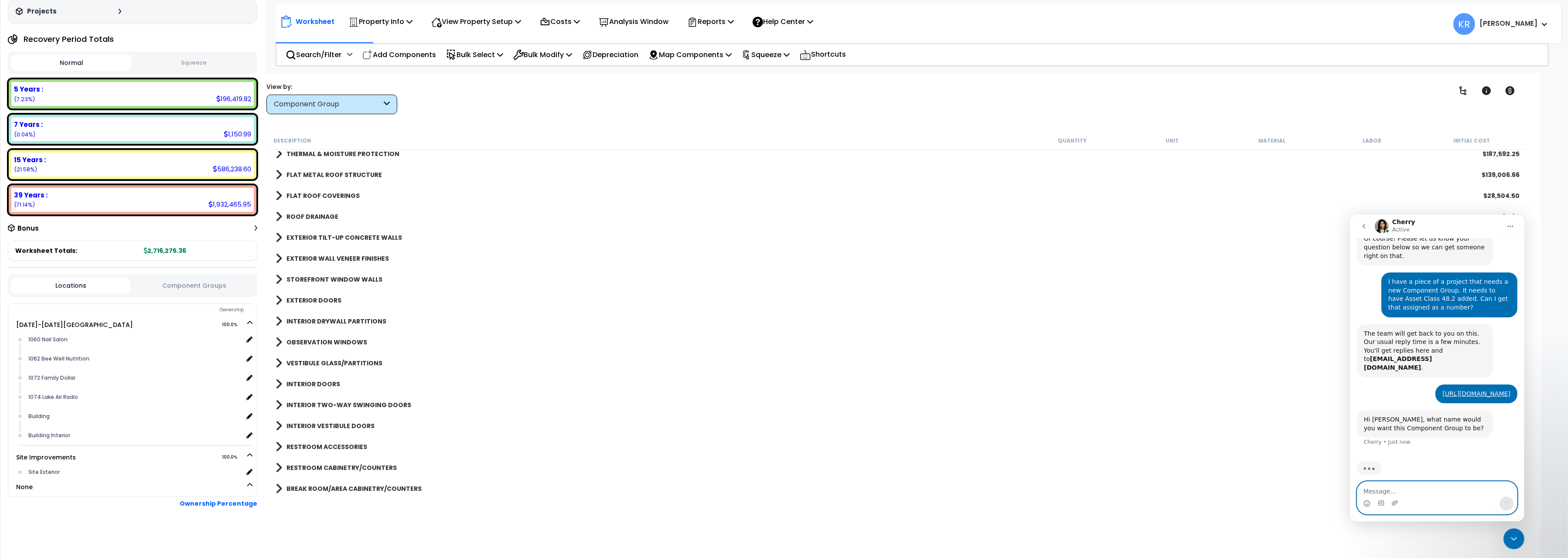
click at [1388, 485] on textarea "Message…" at bounding box center [1437, 489] width 159 height 15
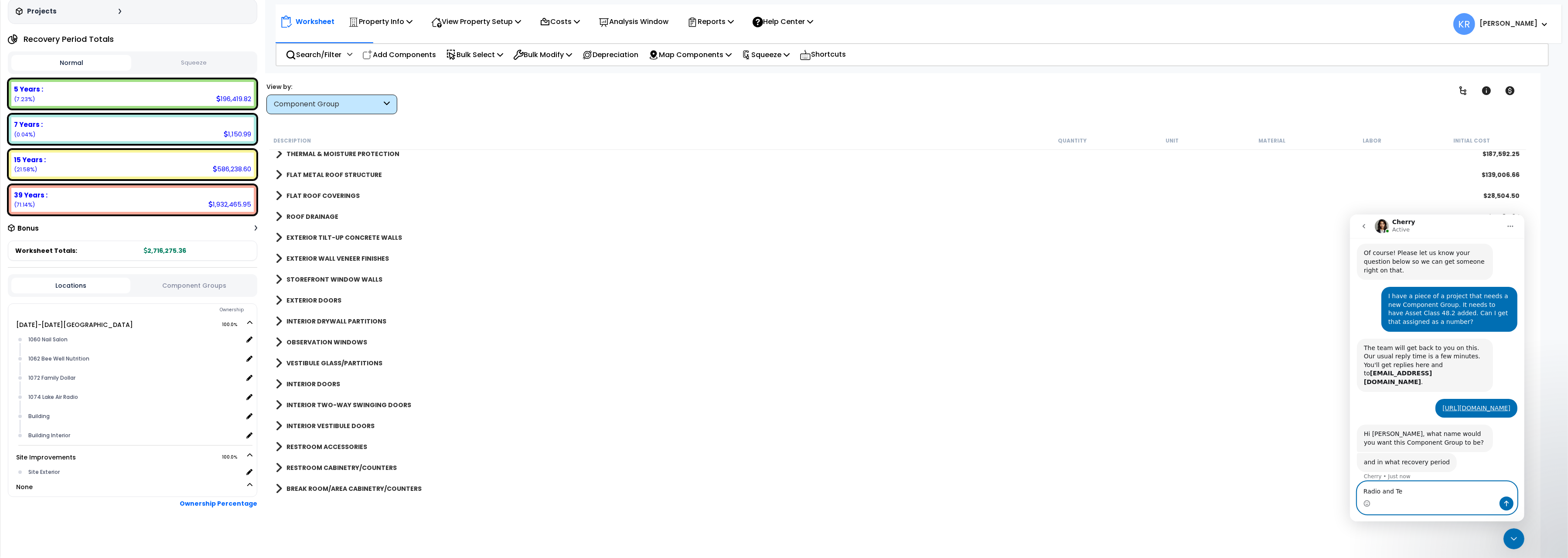
scroll to position [94, 0]
type textarea "Radio and Television Broadcasting Equipment"
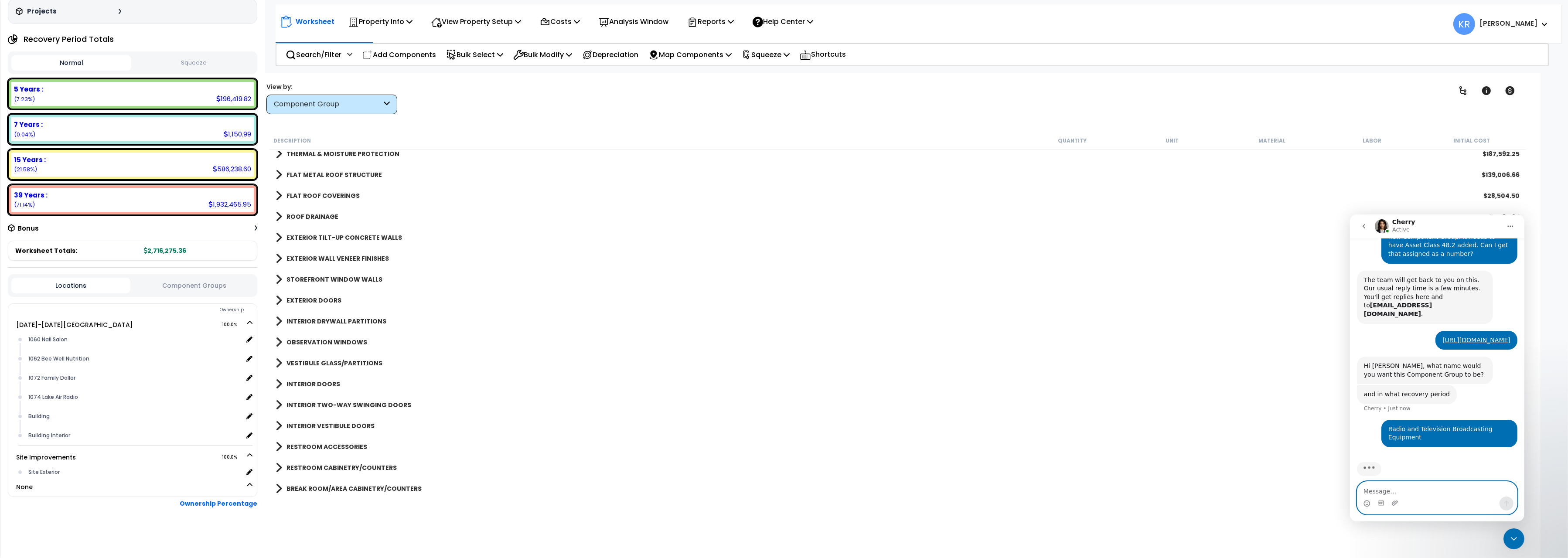
scroll to position [163, 0]
type textarea "Recover 5 year"
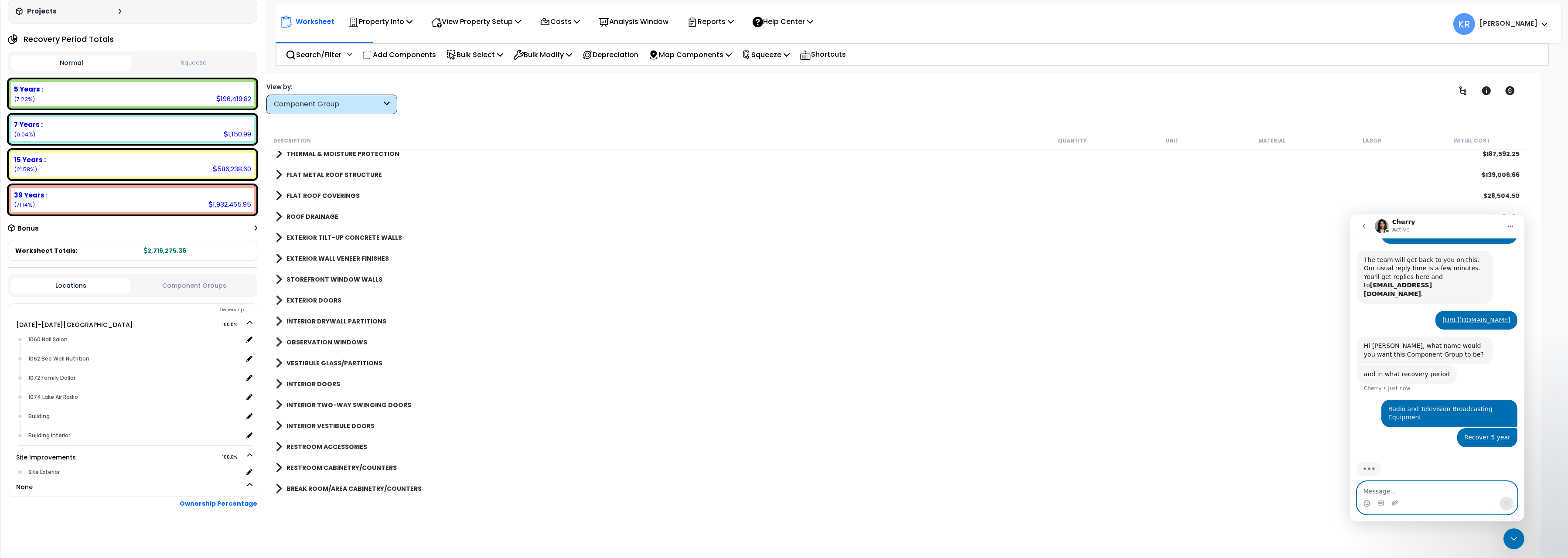
scroll to position [183, 0]
click at [314, 217] on b "ROOF DRAINAGE" at bounding box center [312, 217] width 52 height 9
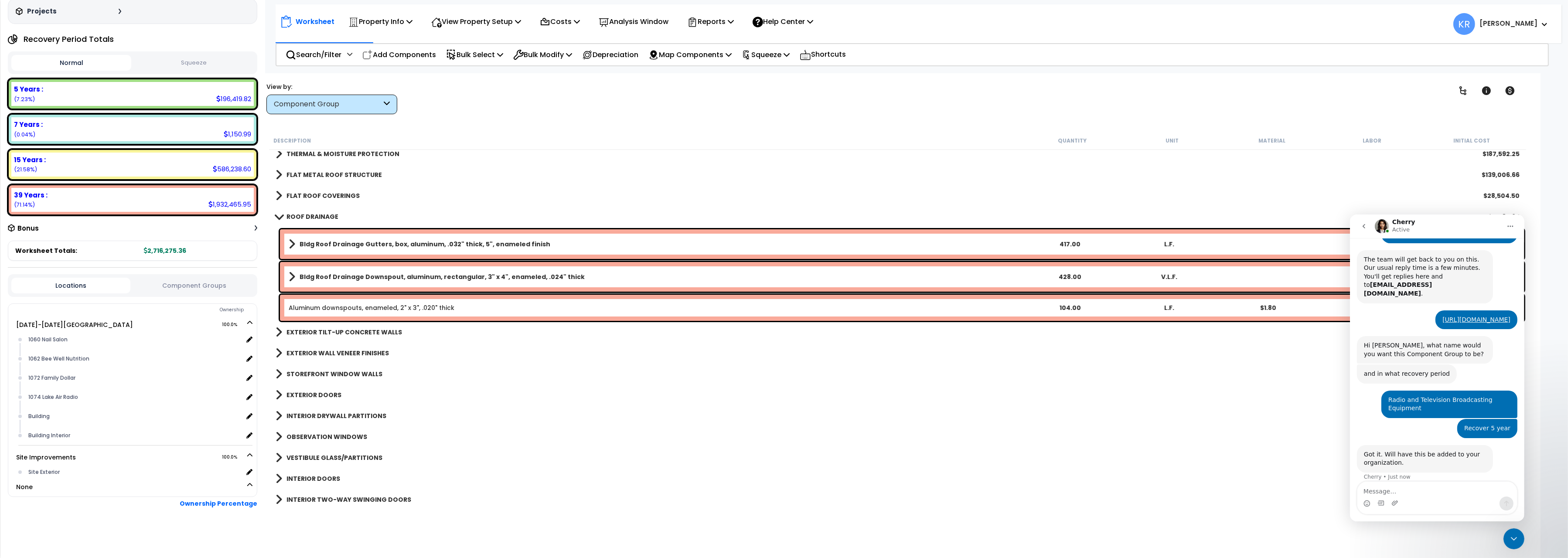
scroll to position [184, 0]
click at [1377, 492] on textarea "Message…" at bounding box center [1437, 489] width 159 height 15
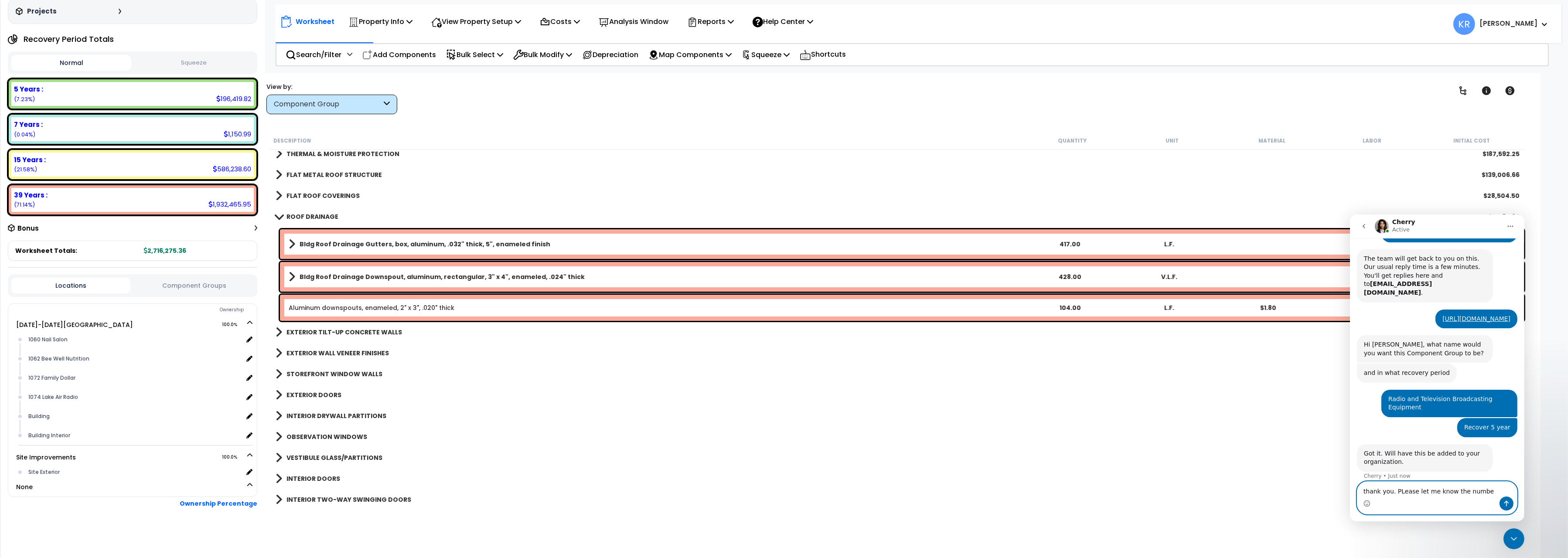
type textarea "thank you. PLease let me know the number"
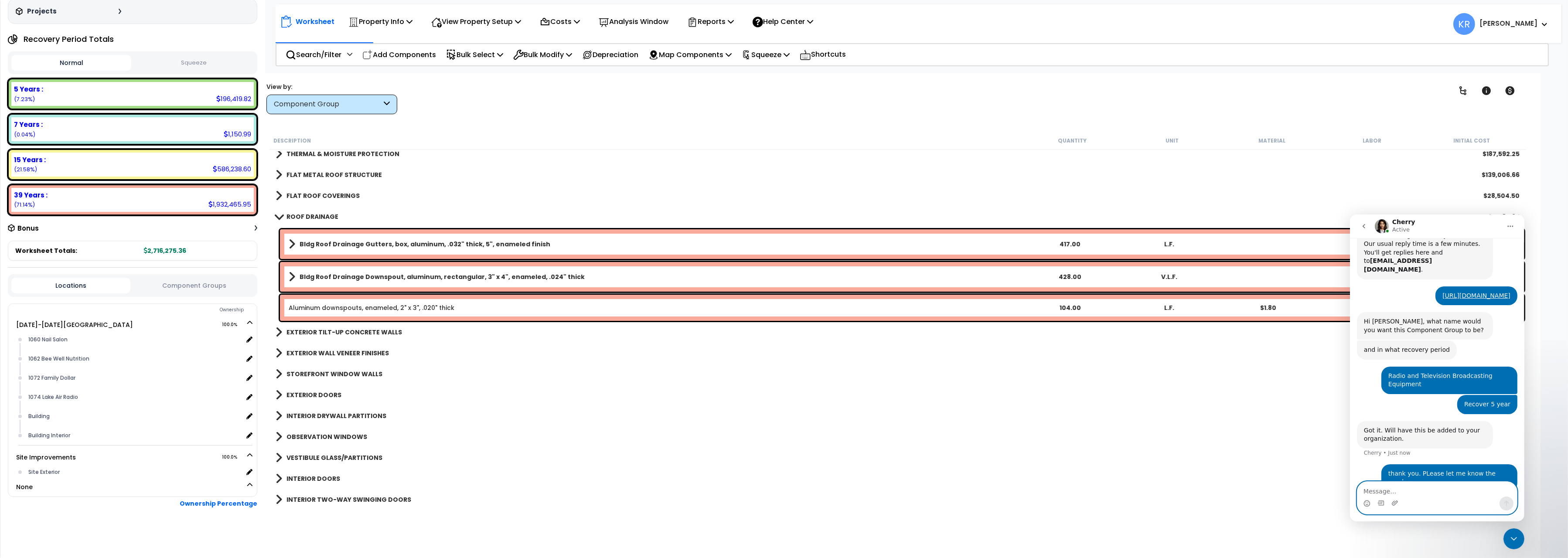
scroll to position [210, 0]
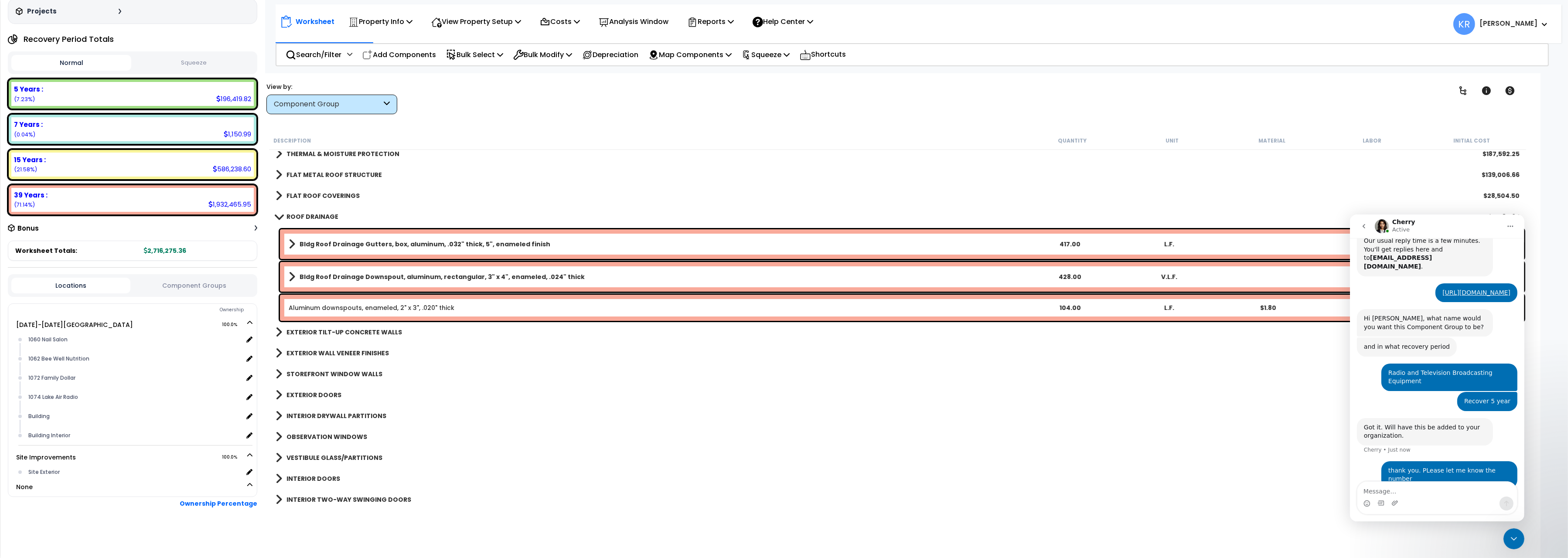
click at [320, 213] on b "ROOF DRAINAGE" at bounding box center [312, 217] width 52 height 9
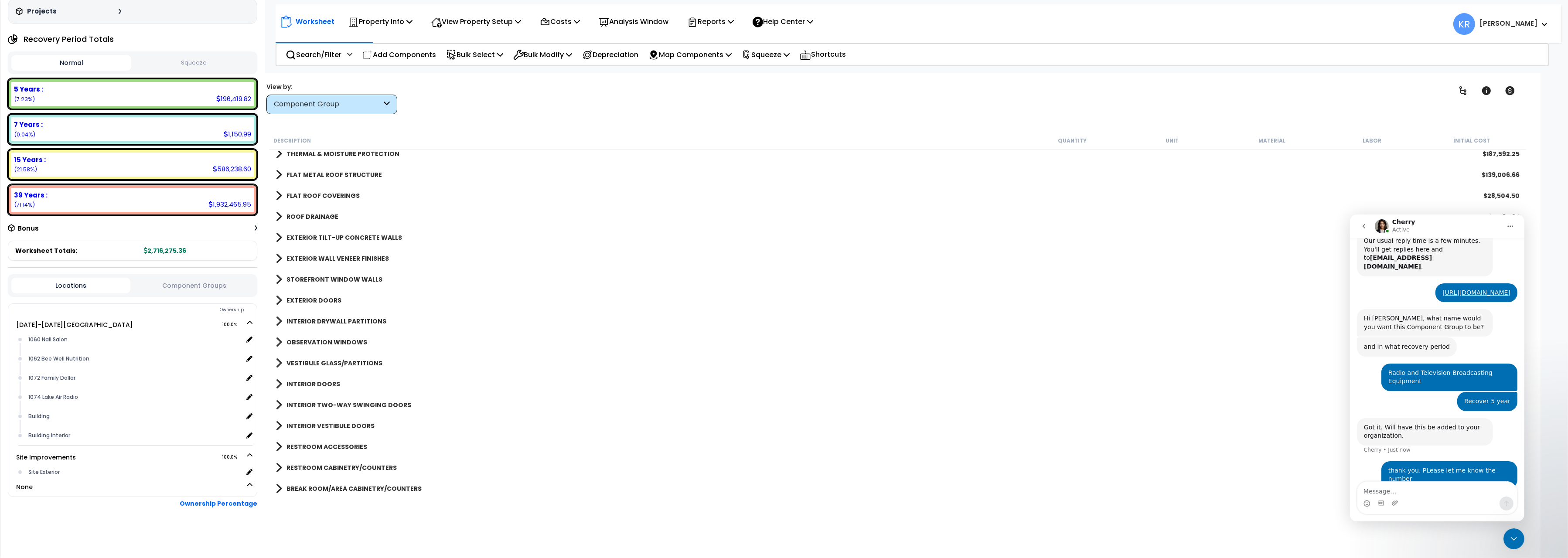
click at [310, 234] on b "EXTERIOR TILT-UP CONCRETE WALLS" at bounding box center [345, 237] width 116 height 9
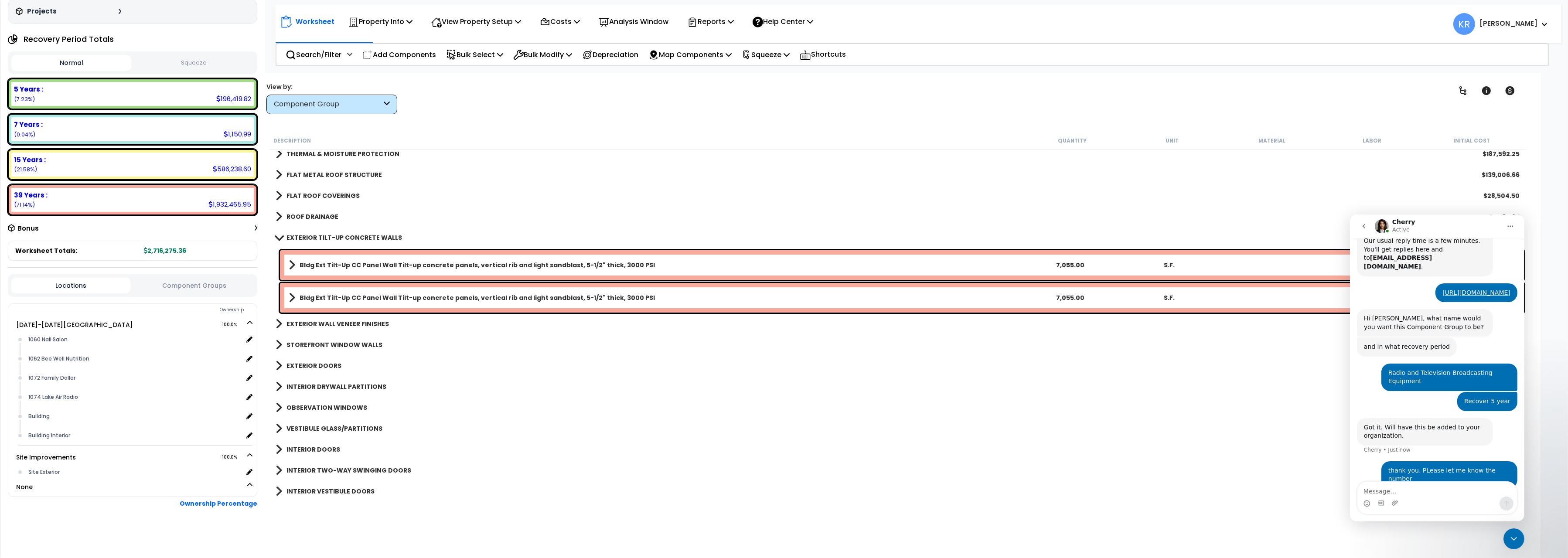
click at [310, 234] on b "EXTERIOR TILT-UP CONCRETE WALLS" at bounding box center [345, 237] width 116 height 9
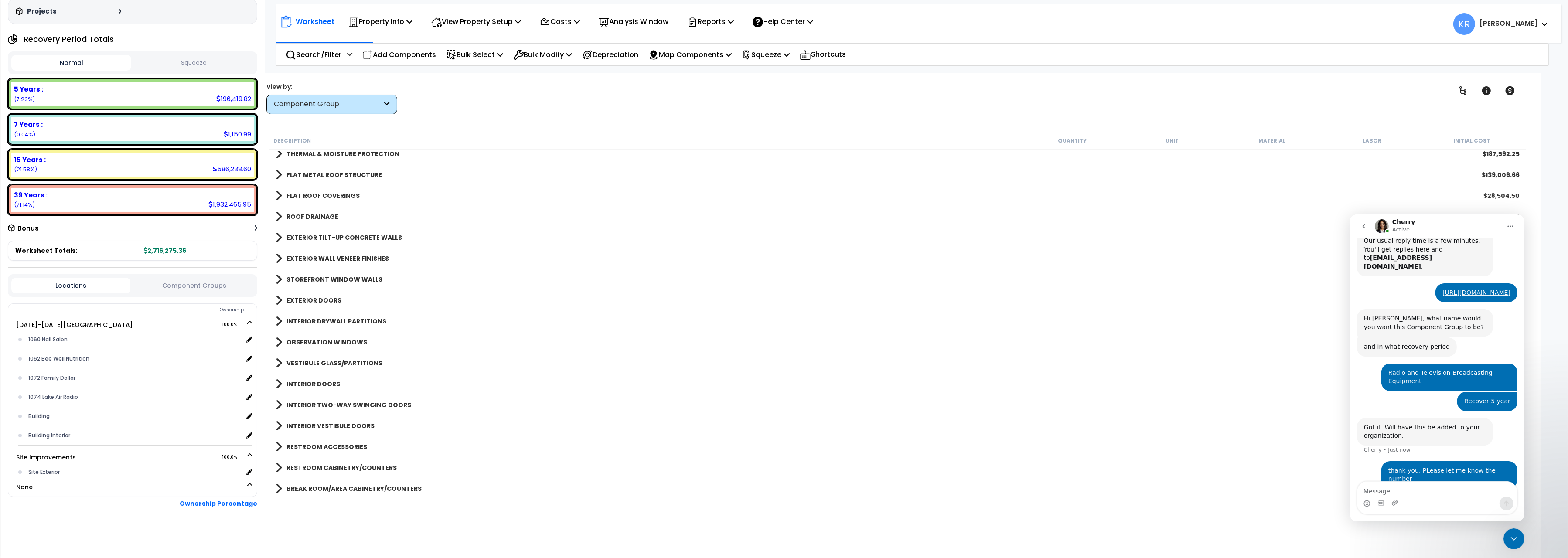
click at [306, 256] on b "EXTERIOR WALL VENEER FINISHES" at bounding box center [338, 259] width 102 height 9
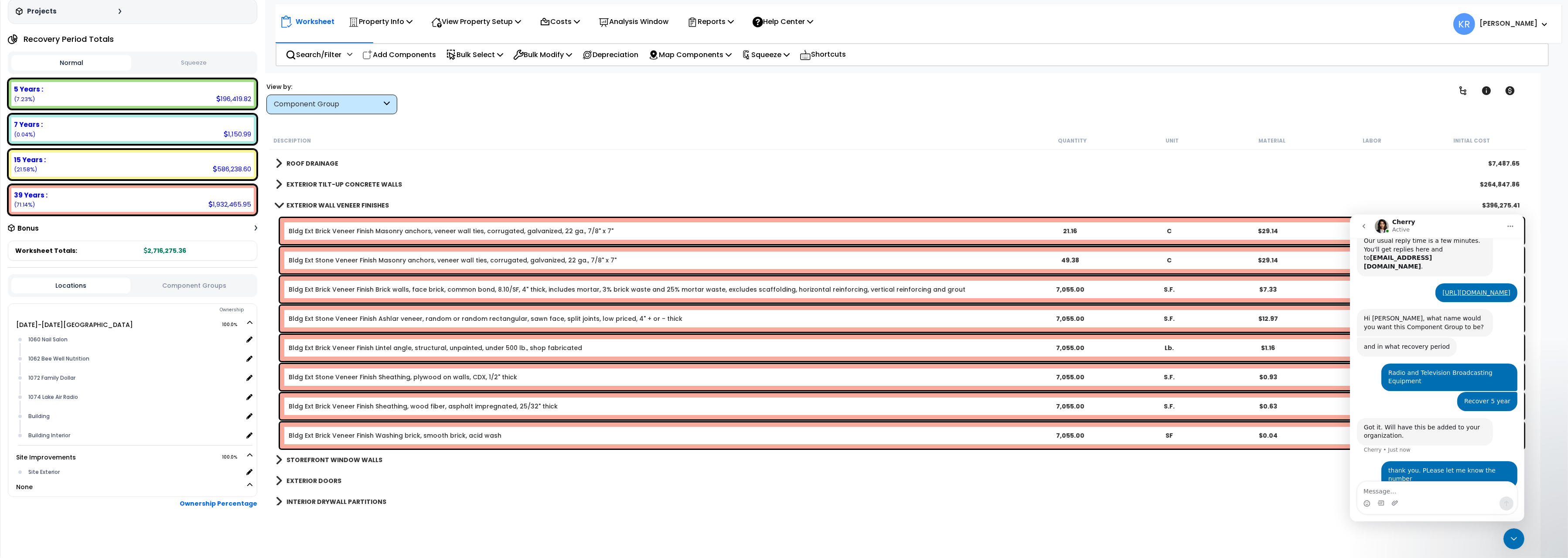
scroll to position [146, 0]
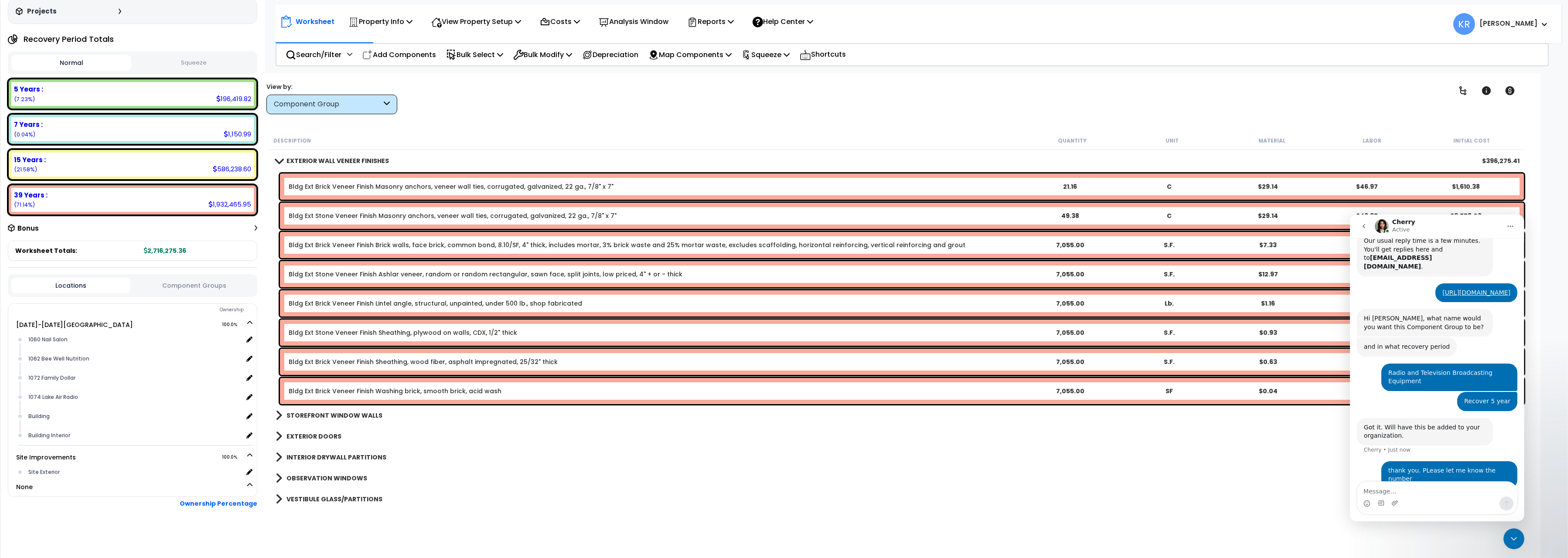
click at [303, 161] on b "EXTERIOR WALL VENEER FINISHES" at bounding box center [338, 161] width 102 height 9
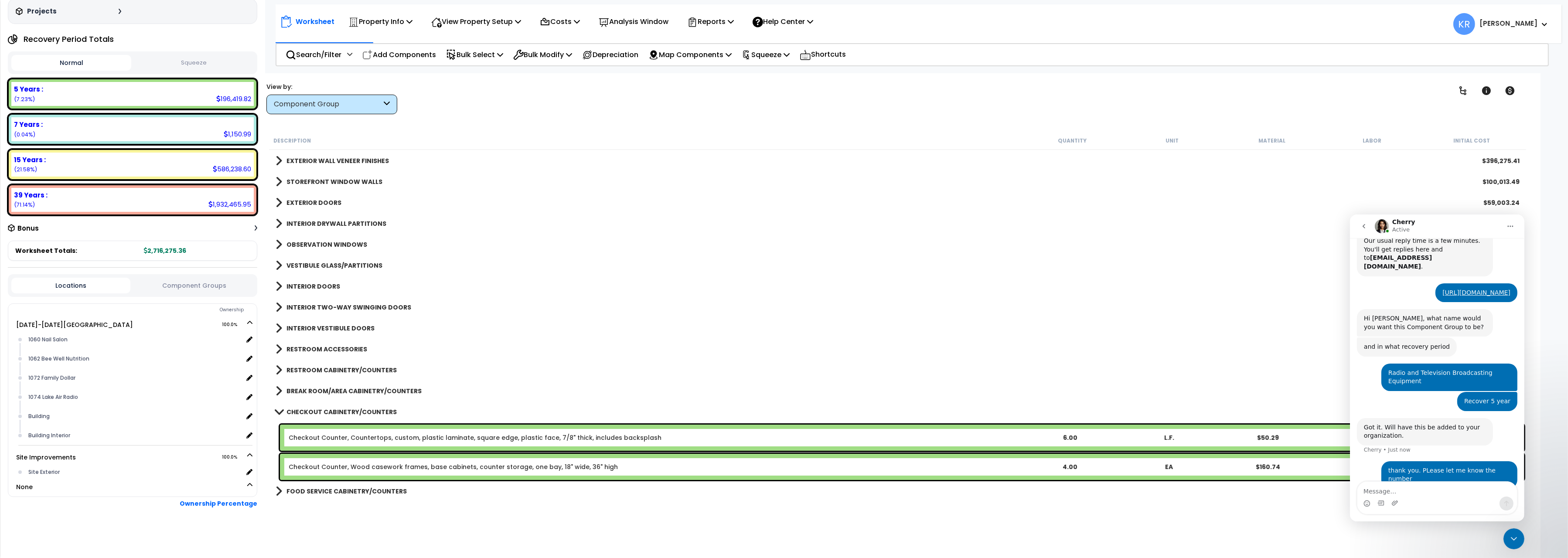
click at [316, 178] on b "STOREFRONT WINDOW WALLS" at bounding box center [335, 182] width 96 height 9
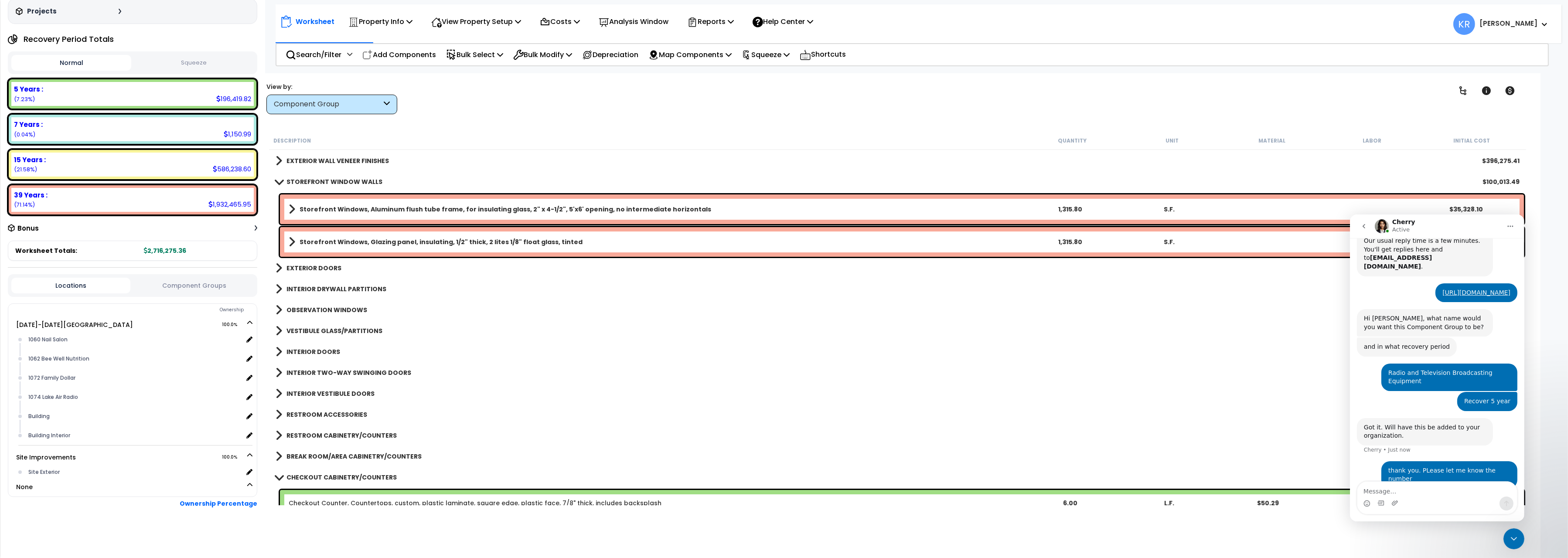
click at [316, 178] on b "STOREFRONT WINDOW WALLS" at bounding box center [335, 182] width 96 height 9
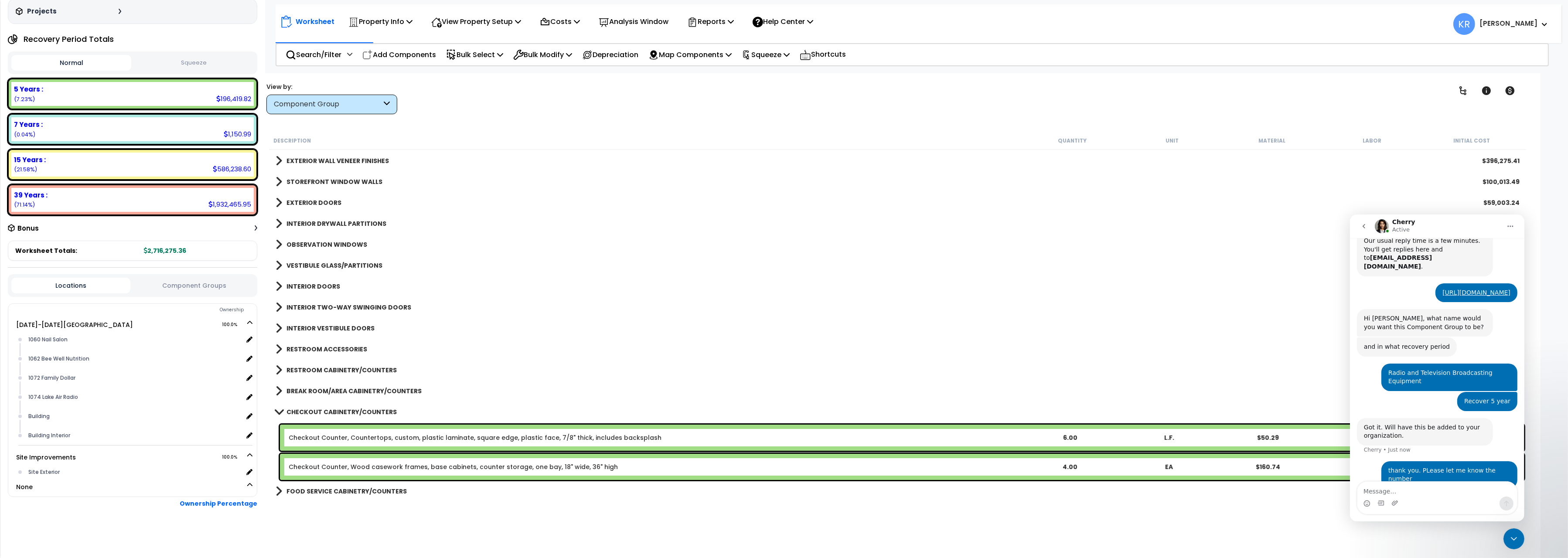
click at [314, 199] on b "EXTERIOR DOORS" at bounding box center [314, 203] width 55 height 9
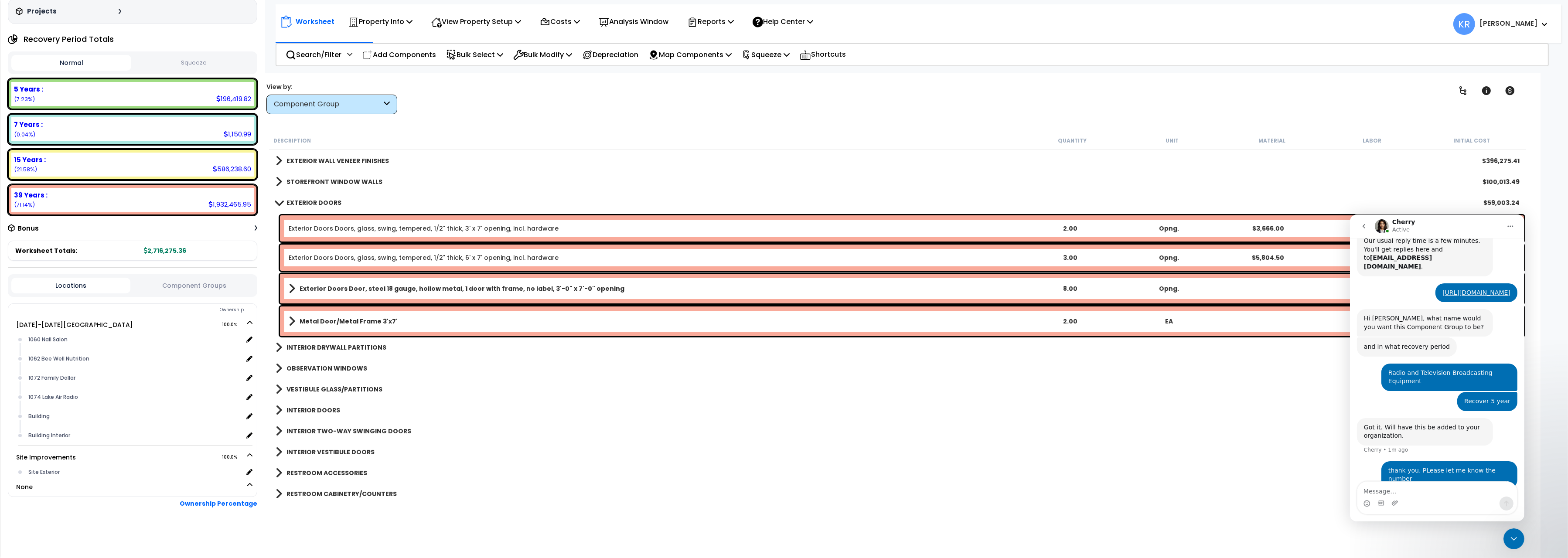
click at [314, 199] on b "EXTERIOR DOORS" at bounding box center [314, 203] width 55 height 9
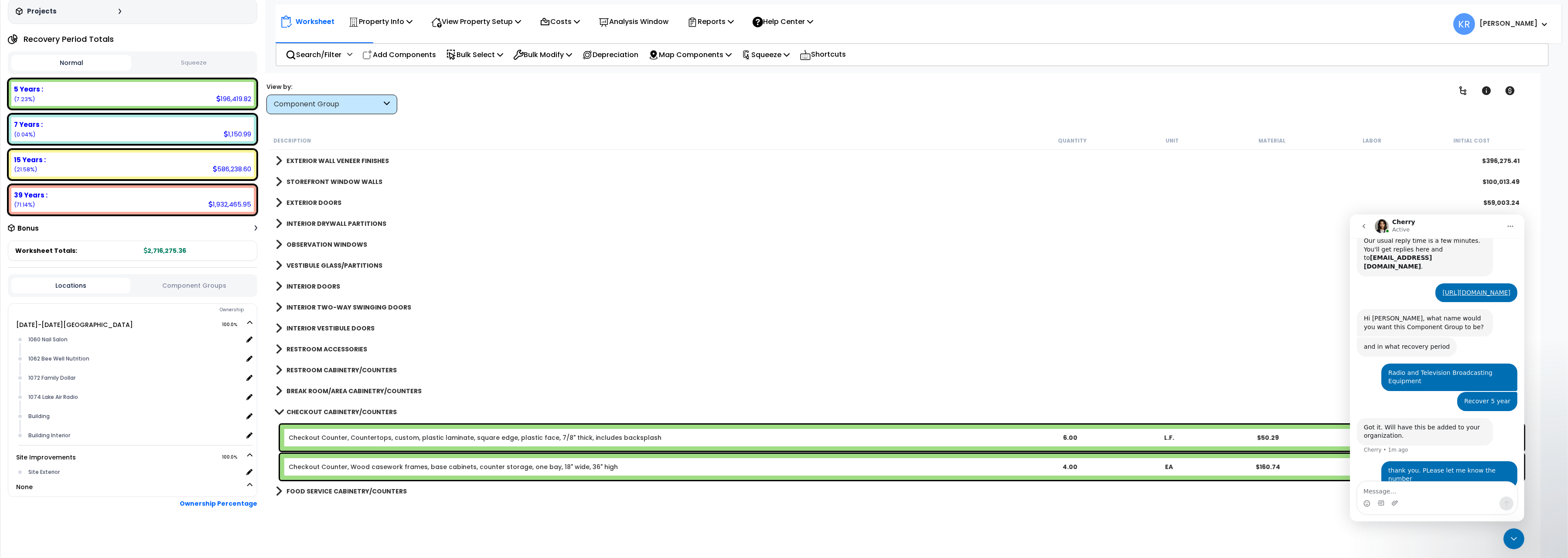
click at [310, 217] on div "INTERIOR DRYWALL PARTITIONS $79,832.72" at bounding box center [898, 223] width 1253 height 21
click at [310, 220] on b "INTERIOR DRYWALL PARTITIONS" at bounding box center [337, 223] width 100 height 9
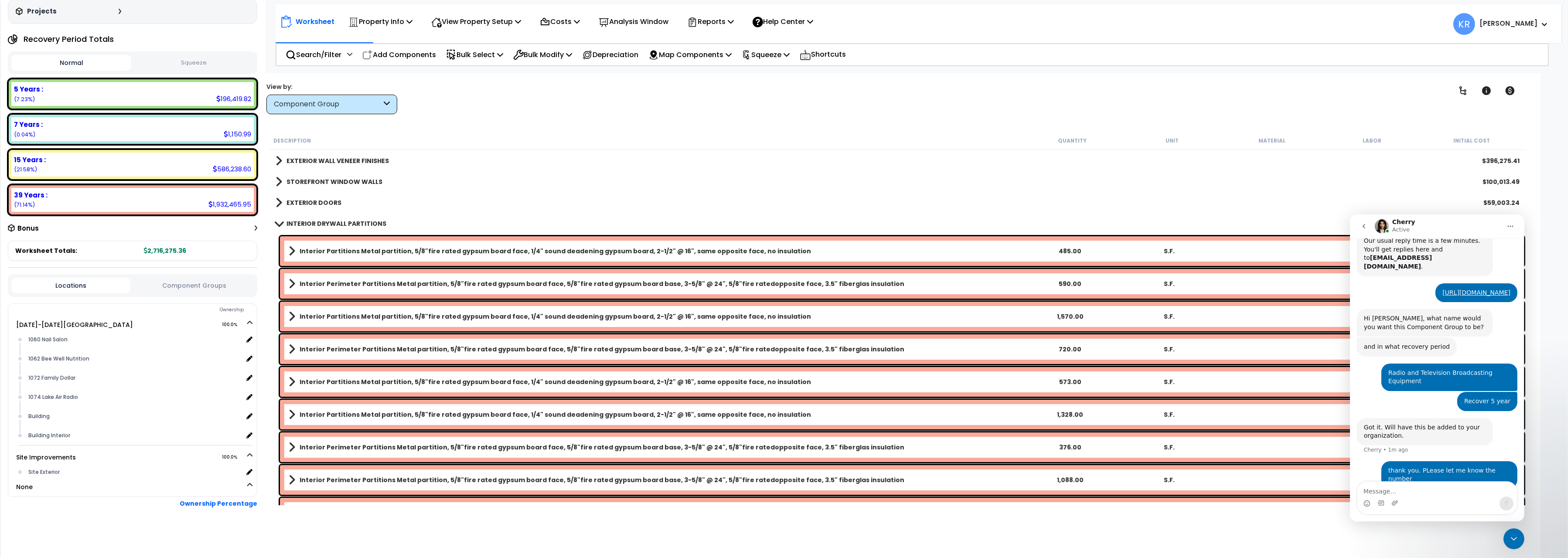
click at [310, 220] on b "INTERIOR DRYWALL PARTITIONS" at bounding box center [337, 223] width 100 height 9
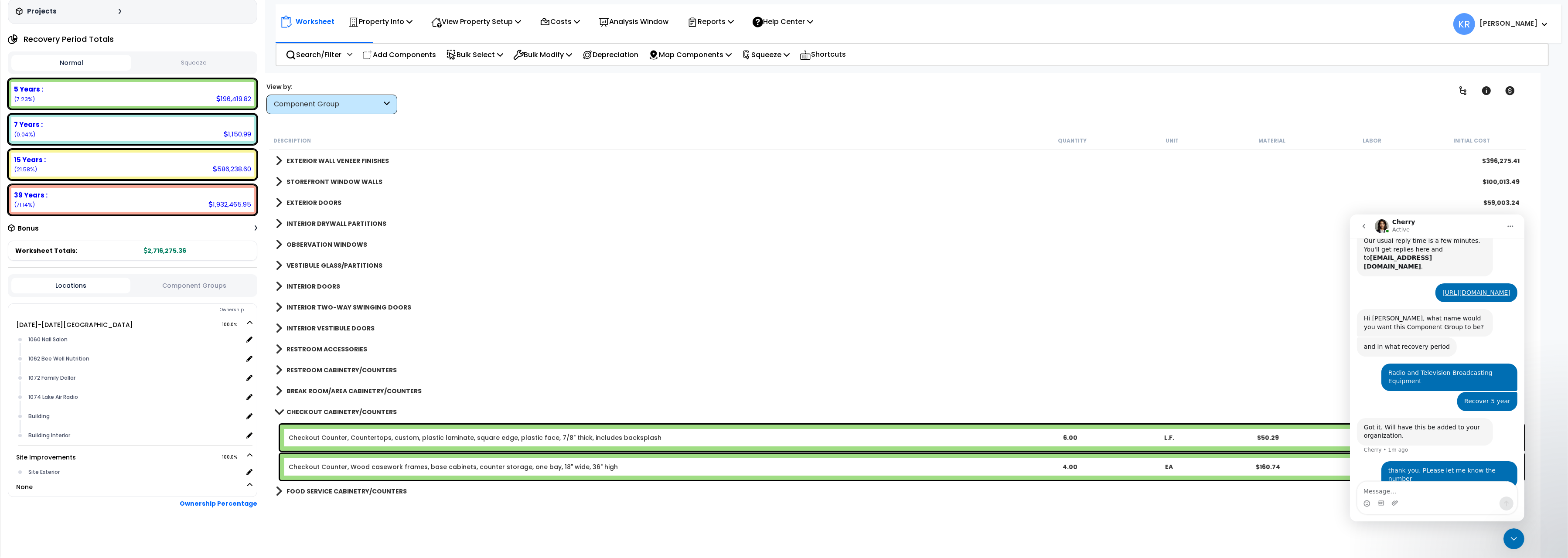
click at [307, 243] on b "OBSERVATION WINDOWS" at bounding box center [327, 245] width 81 height 9
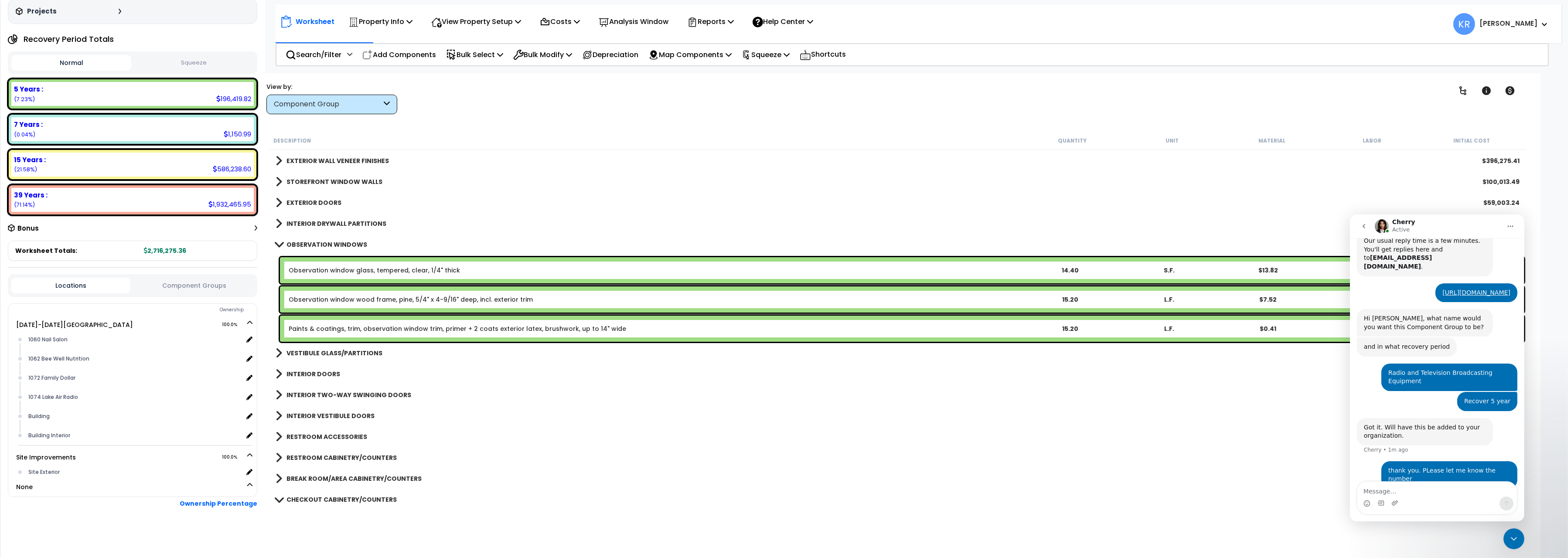
click at [307, 243] on b "OBSERVATION WINDOWS" at bounding box center [327, 245] width 81 height 9
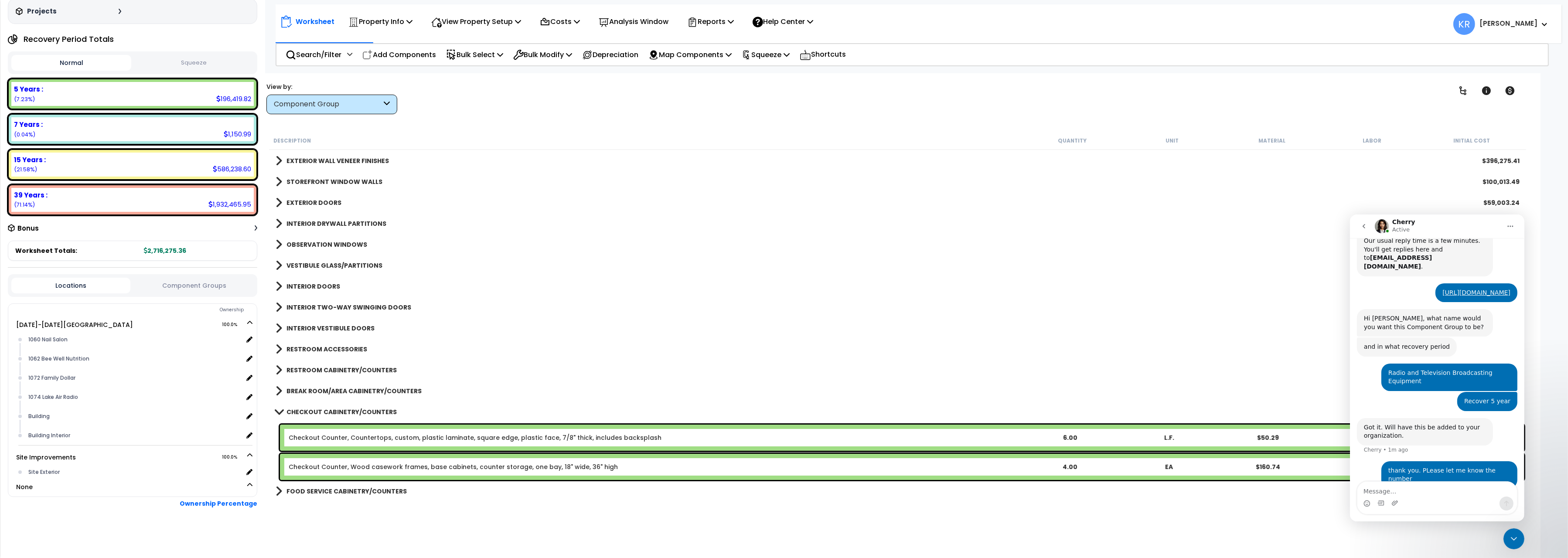
click at [308, 260] on link "VESTIBULE GLASS/PARTITIONS" at bounding box center [329, 265] width 107 height 12
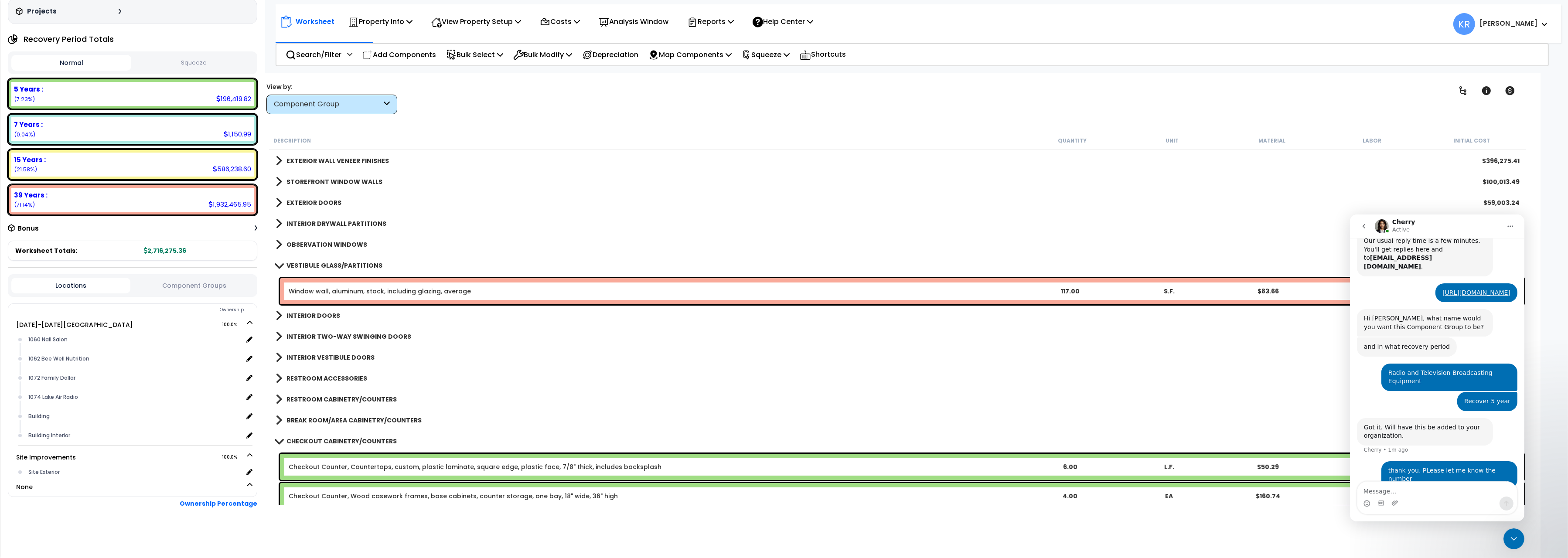
click at [308, 260] on link "VESTIBULE GLASS/PARTITIONS" at bounding box center [329, 265] width 107 height 12
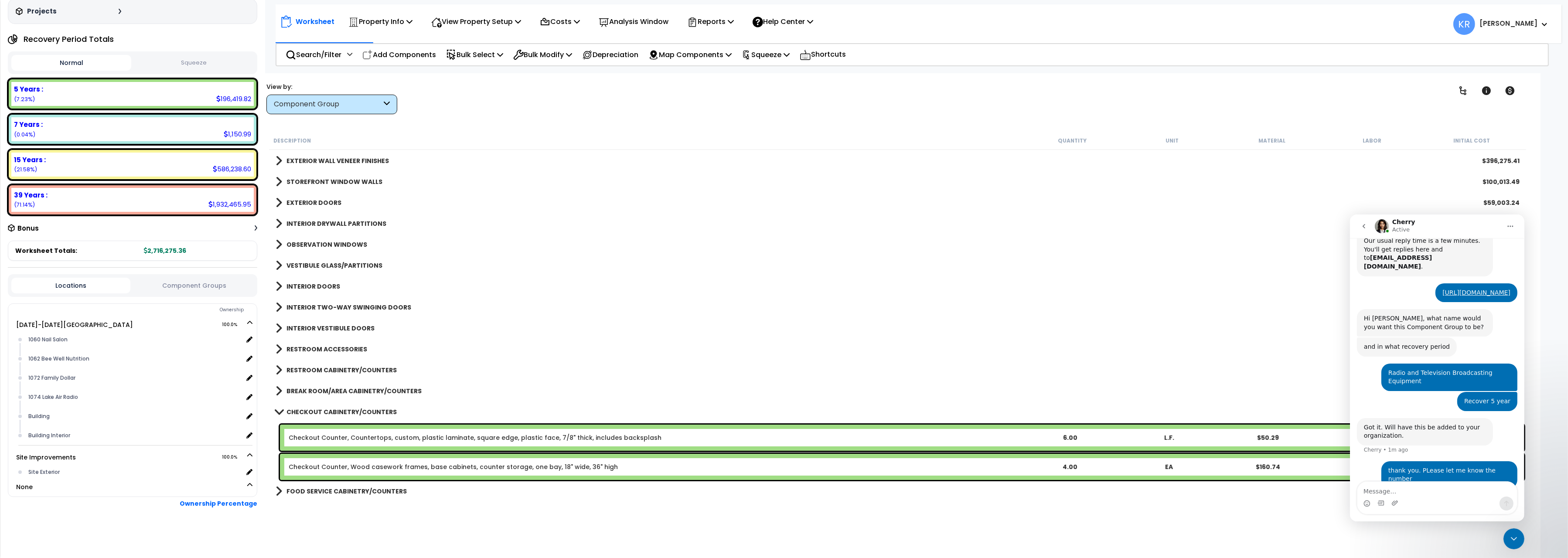
click at [306, 285] on b "INTERIOR DOORS" at bounding box center [313, 286] width 54 height 9
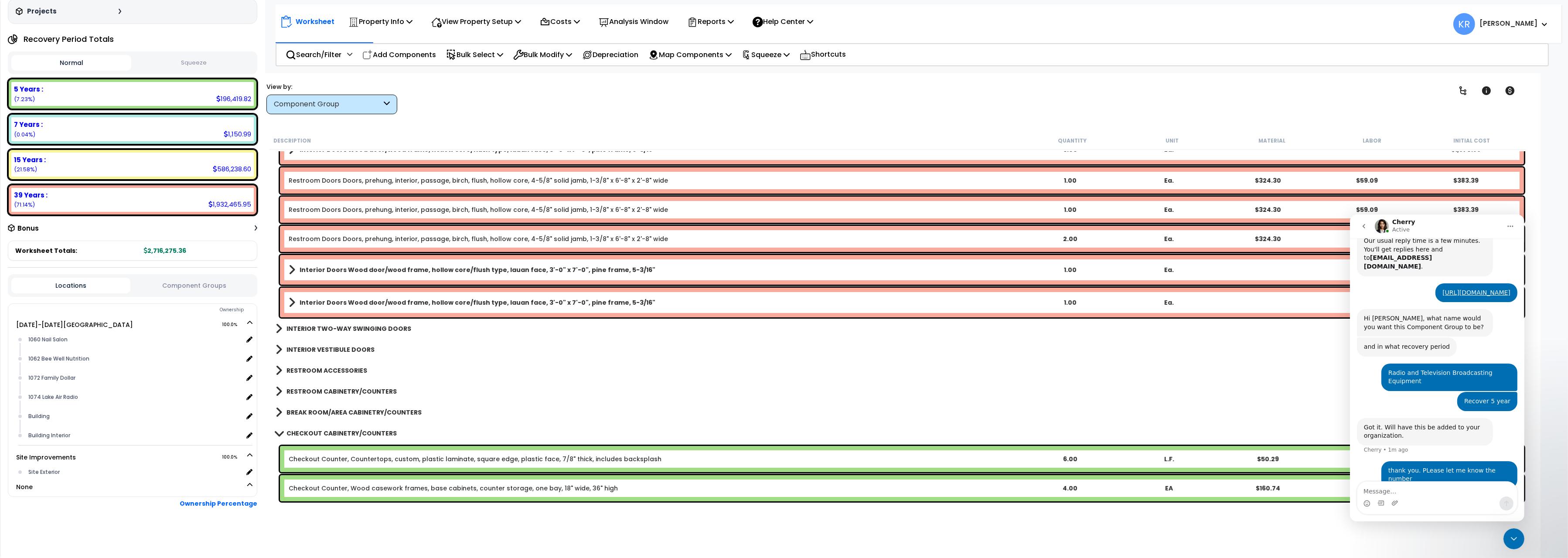
scroll to position [389, 0]
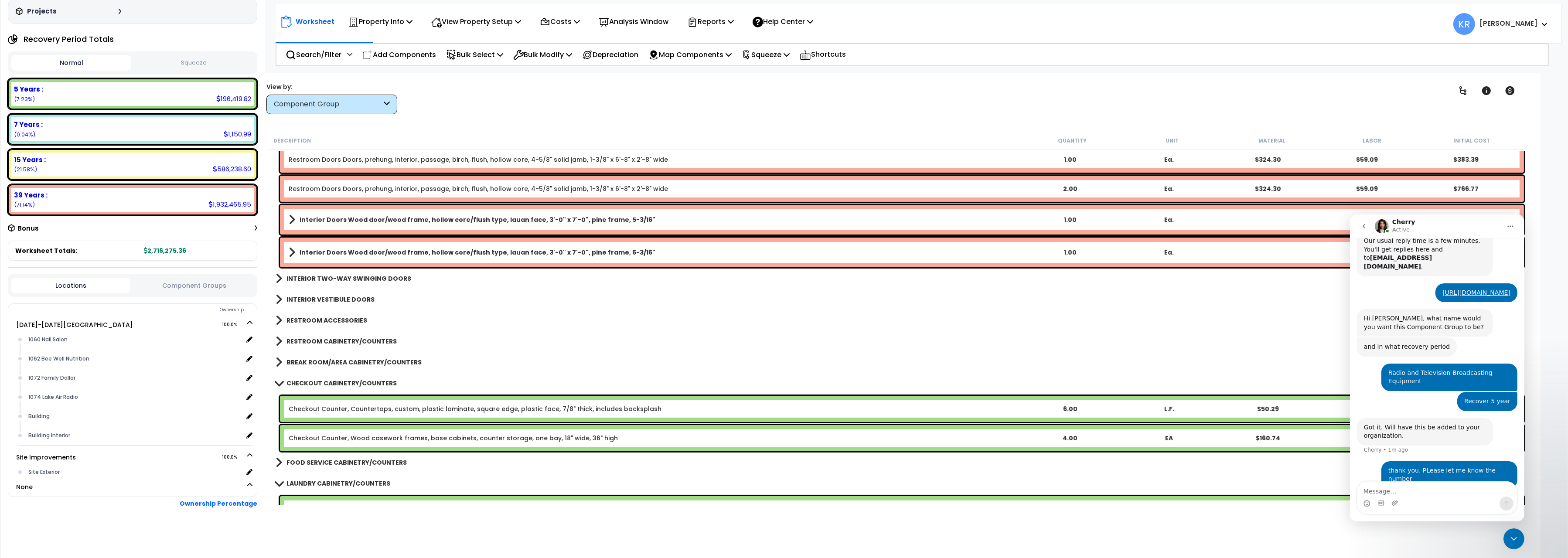
click at [311, 276] on b "INTERIOR TWO-WAY SWINGING DOORS" at bounding box center [349, 279] width 125 height 9
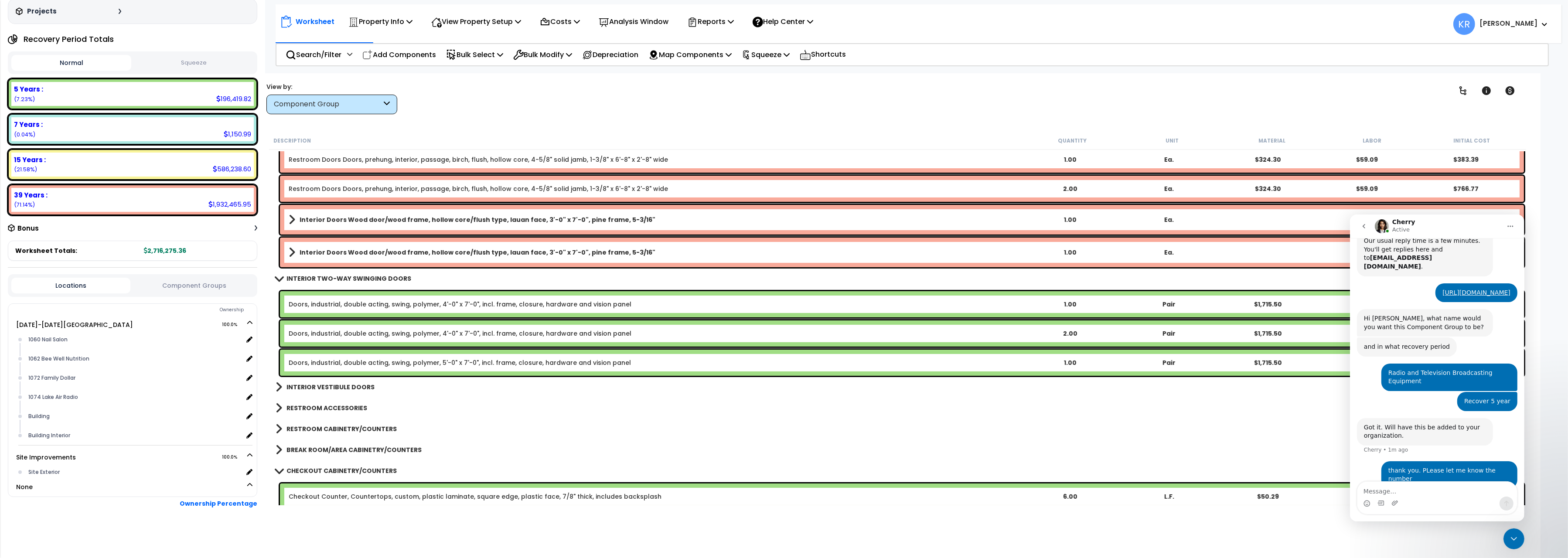
scroll to position [439, 0]
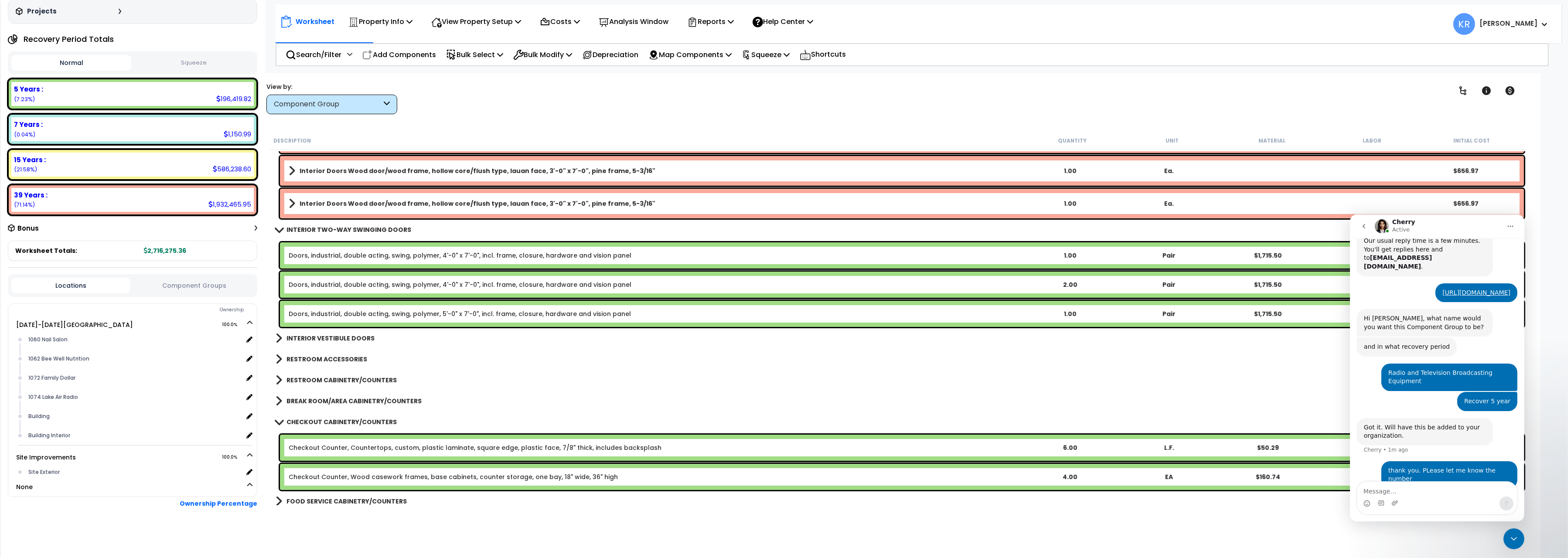
click at [323, 339] on b "INTERIOR VESTIBULE DOORS" at bounding box center [331, 338] width 88 height 9
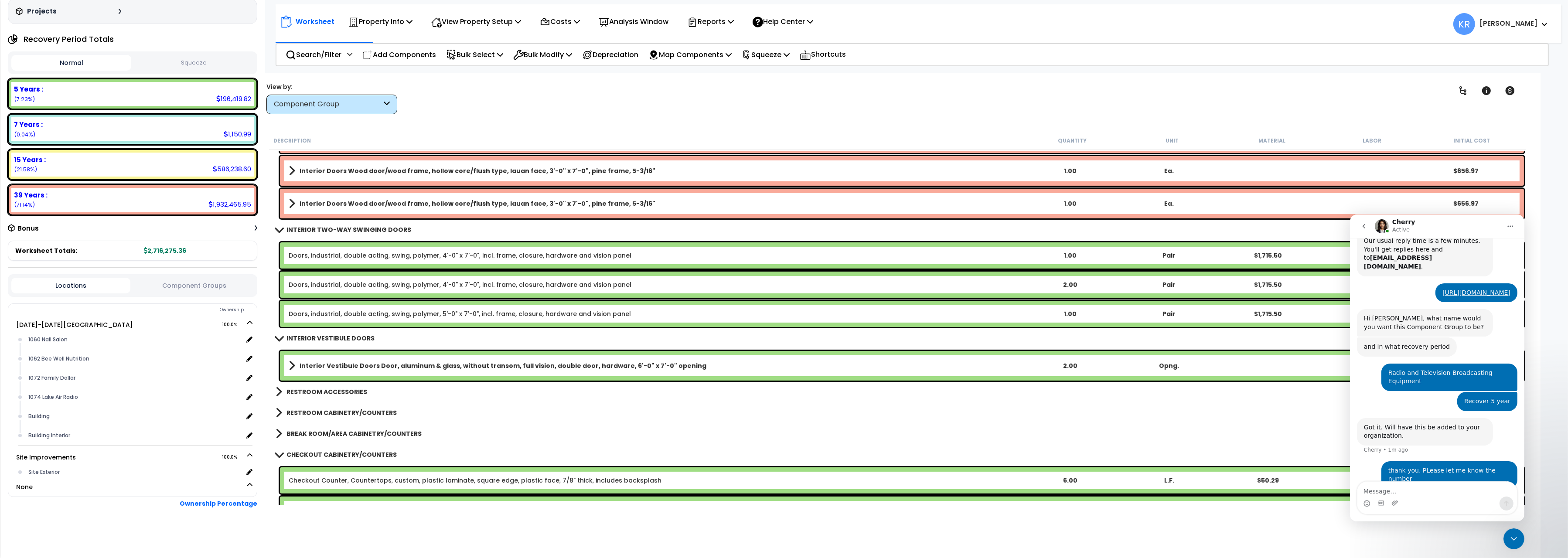
click at [446, 366] on b "Interior Vestibule Doors Door, aluminum & glass, without transom, full vision, …" at bounding box center [503, 366] width 407 height 9
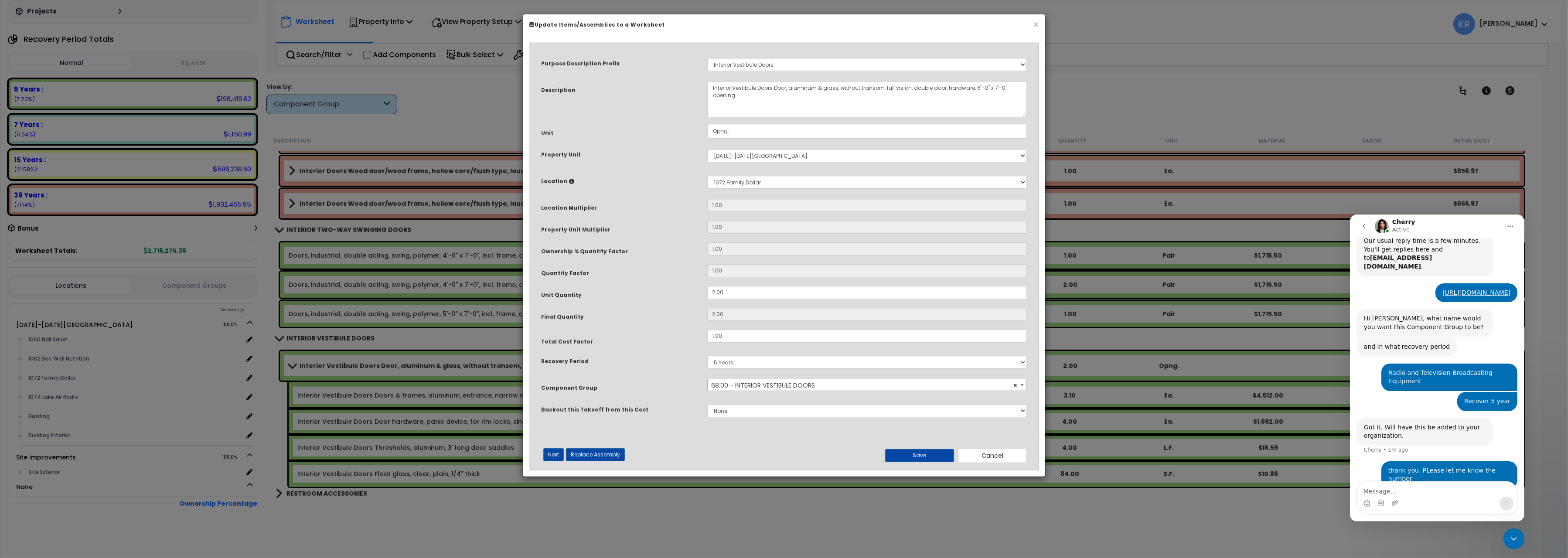
click at [738, 385] on span "× 68.00 - INTERIOR VESTIBULE DOORS" at bounding box center [867, 385] width 318 height 12
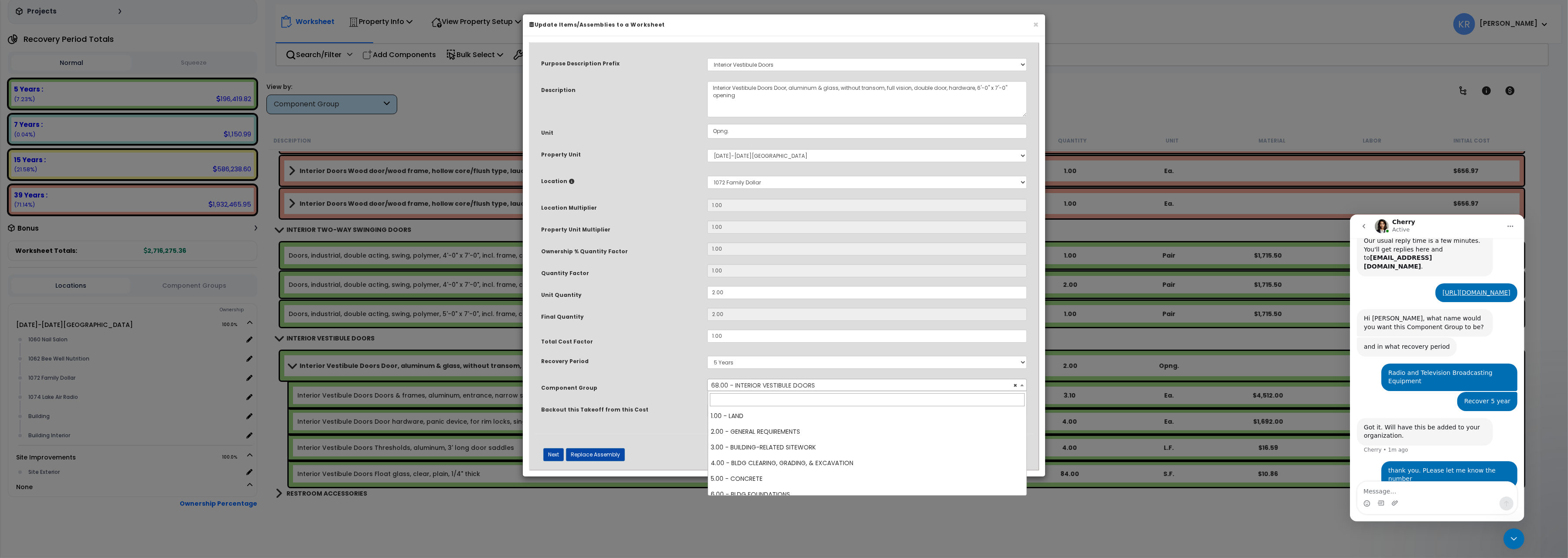
scroll to position [1130, 0]
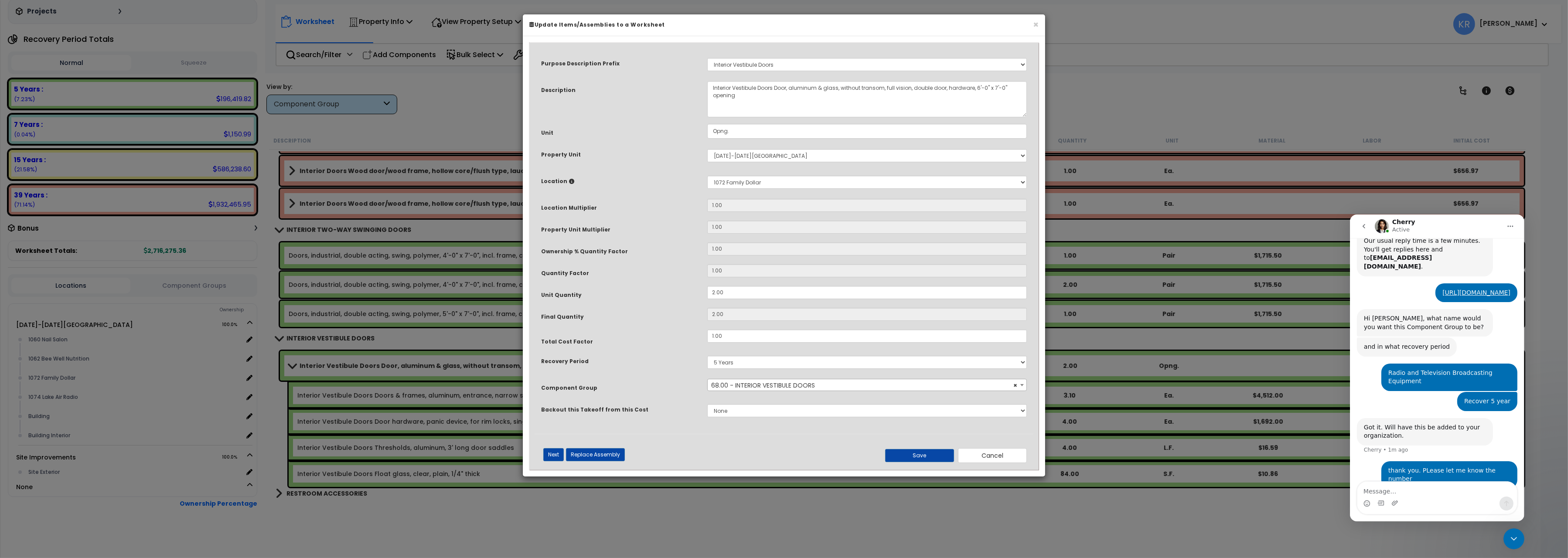
click at [735, 364] on select "5 Years 7 Years 15 Years 20 Years 39 Years 27.5 Year" at bounding box center [867, 362] width 320 height 13
click at [707, 356] on select "5 Years 7 Years 15 Years 20 Years 39 Years 27.5 Year" at bounding box center [867, 362] width 320 height 13
select select "39Y"
click option "39 Years" at bounding box center [0, 0] width 0 height 0
click at [934, 456] on button "Save" at bounding box center [919, 455] width 69 height 13
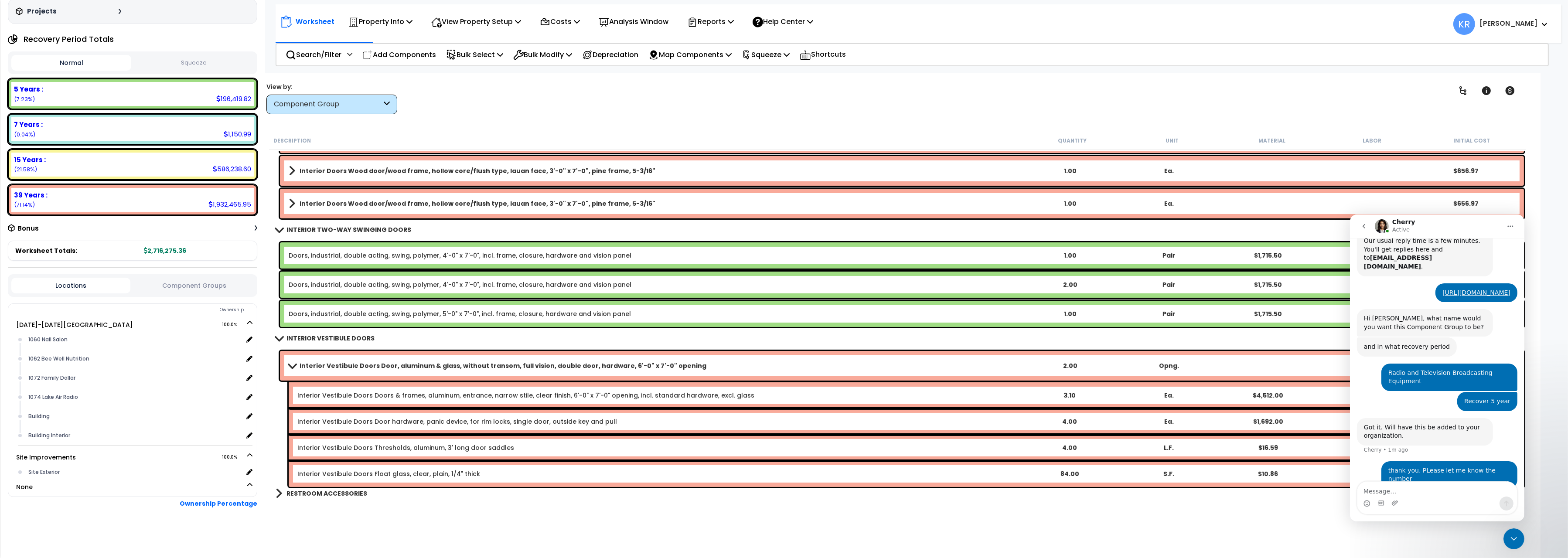
click at [298, 337] on b "INTERIOR VESTIBULE DOORS" at bounding box center [331, 338] width 88 height 9
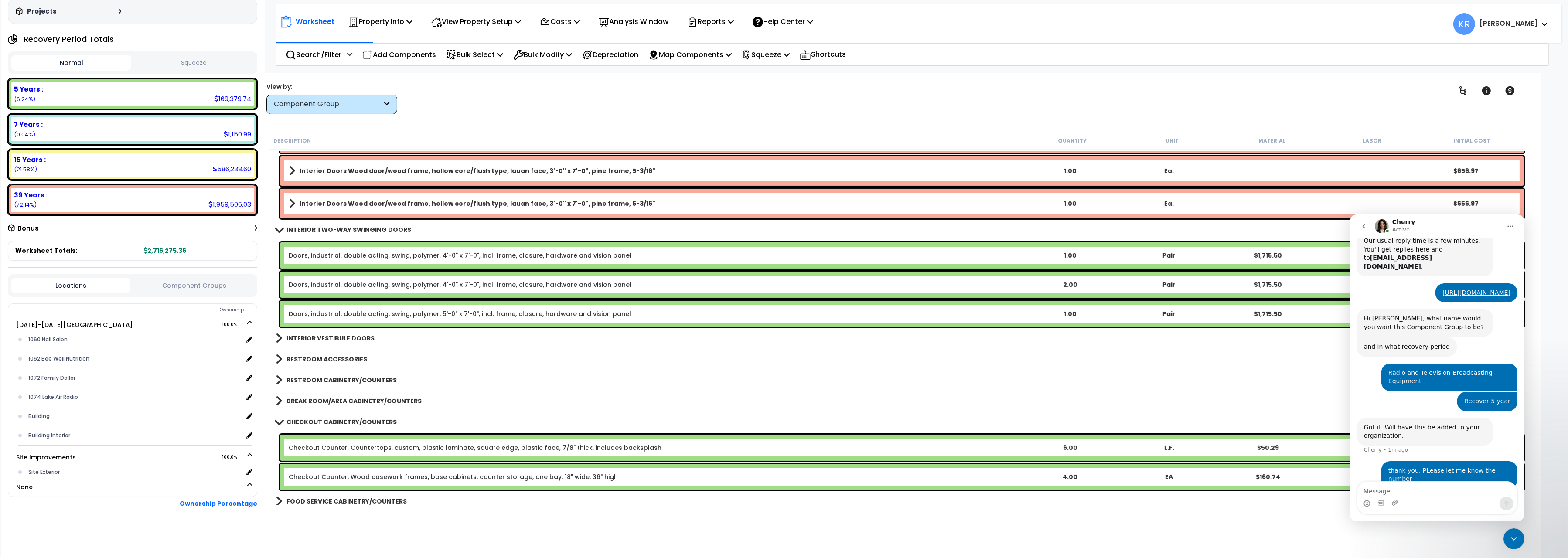
click at [303, 354] on link "RESTROOM ACCESSORIES" at bounding box center [321, 359] width 91 height 12
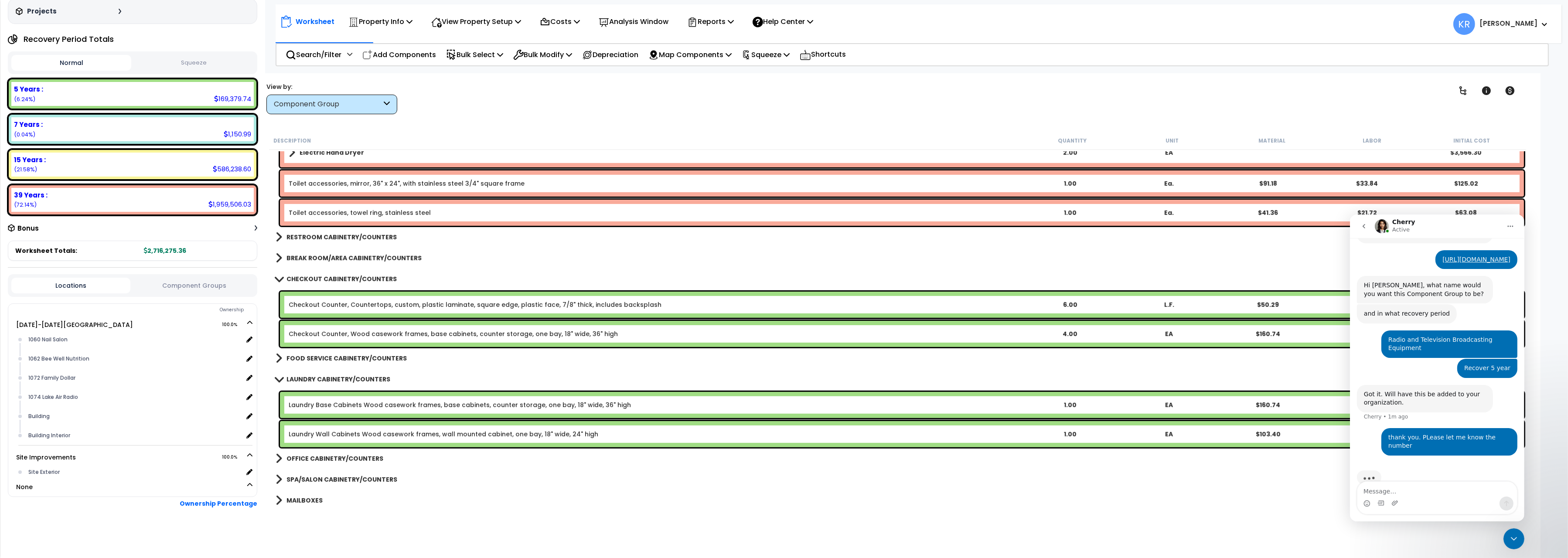
scroll to position [975, 0]
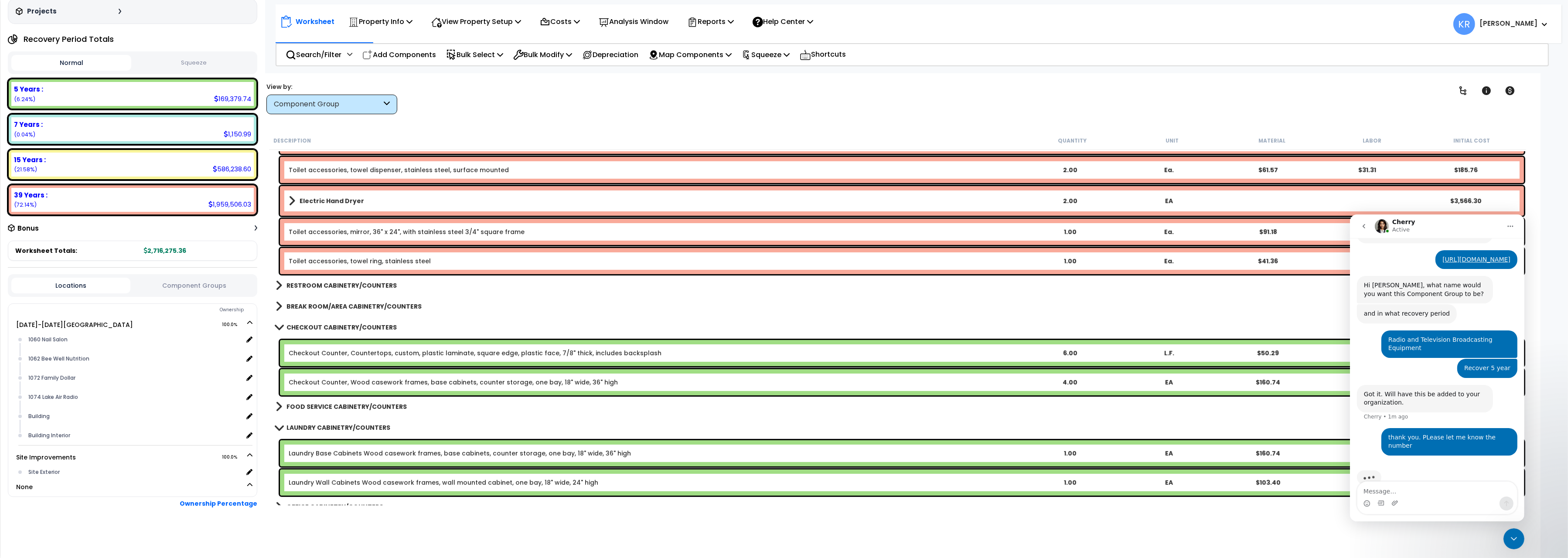
click at [334, 281] on link "RESTROOM CABINETRY/COUNTERS" at bounding box center [336, 285] width 121 height 12
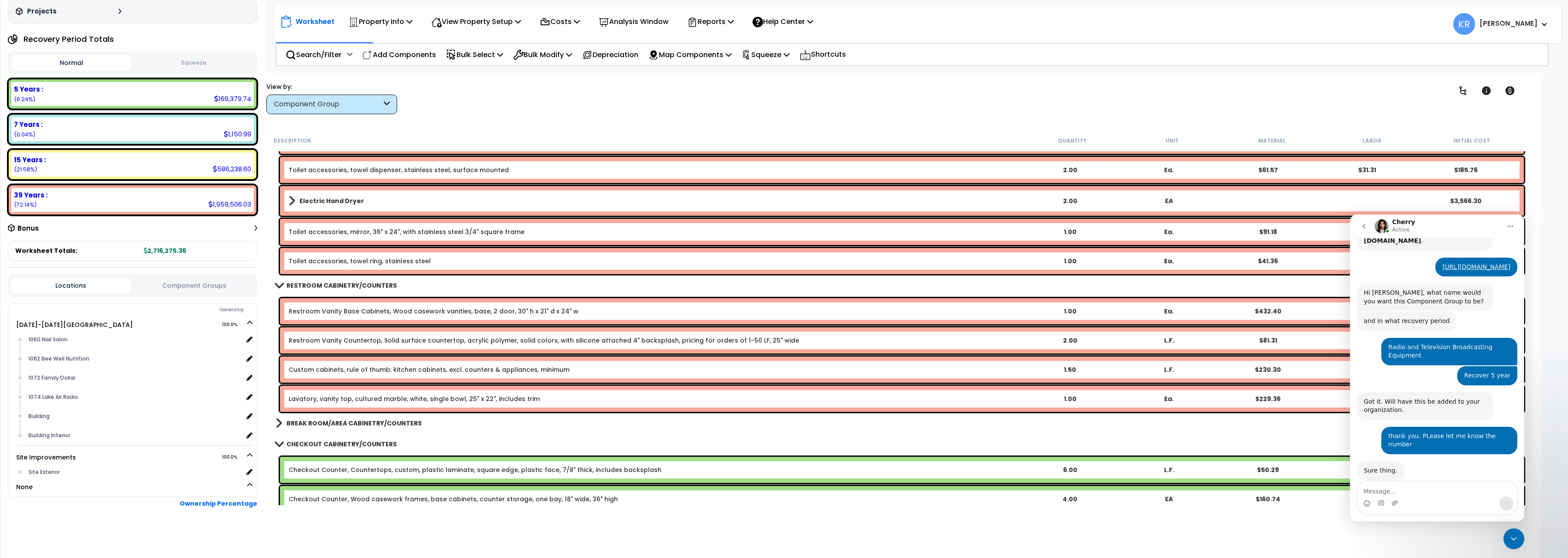
click at [334, 281] on link "RESTROOM CABINETRY/COUNTERS" at bounding box center [336, 285] width 121 height 12
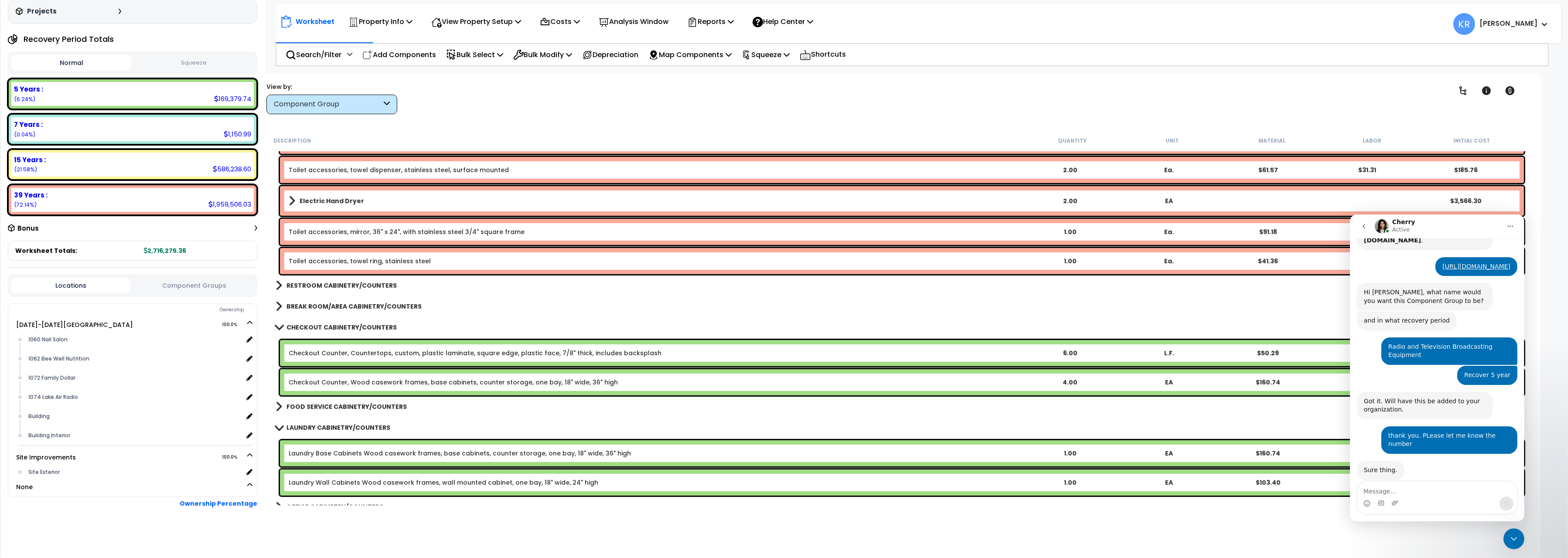
click at [333, 305] on b "BREAK ROOM/AREA CABINETRY/COUNTERS" at bounding box center [354, 306] width 135 height 9
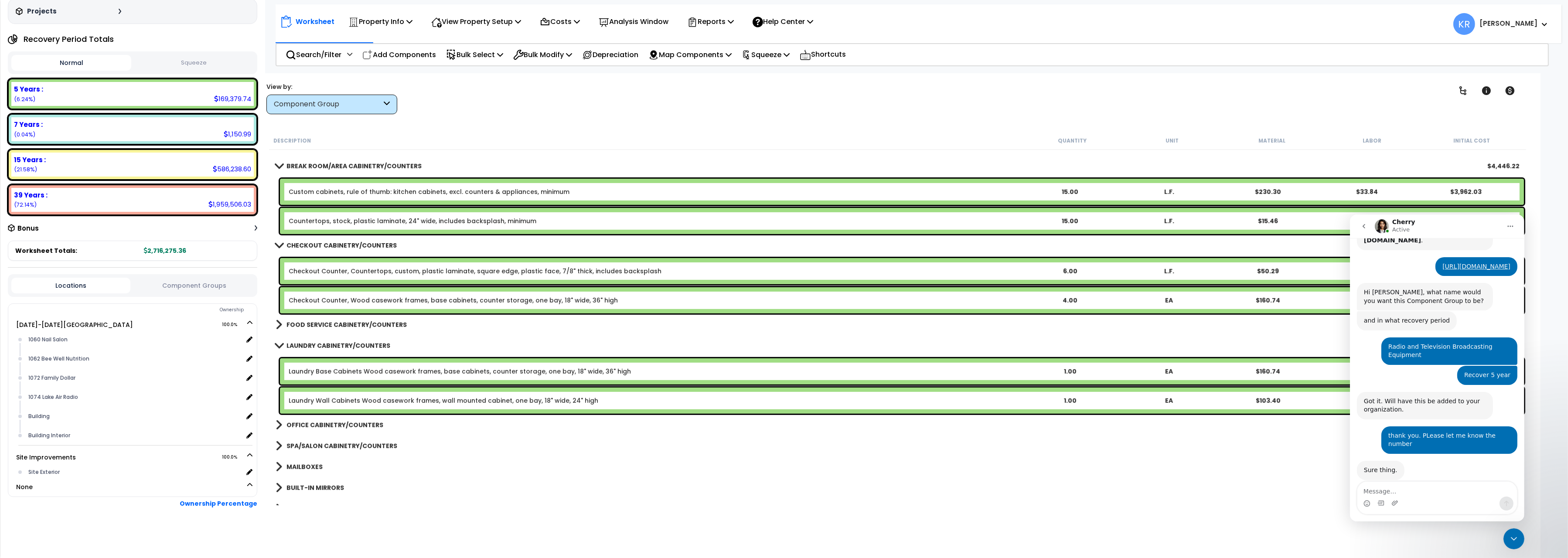
scroll to position [1121, 0]
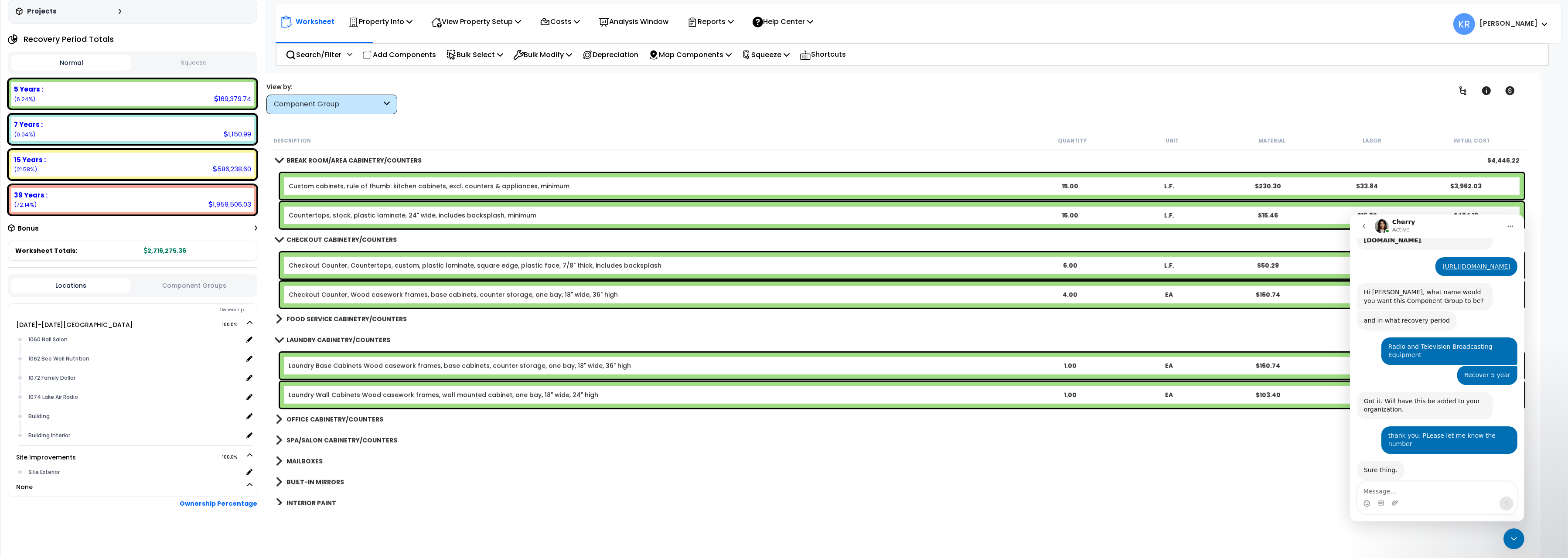
click at [338, 314] on link "FOOD SERVICE CABINETRY/COUNTERS" at bounding box center [341, 319] width 131 height 12
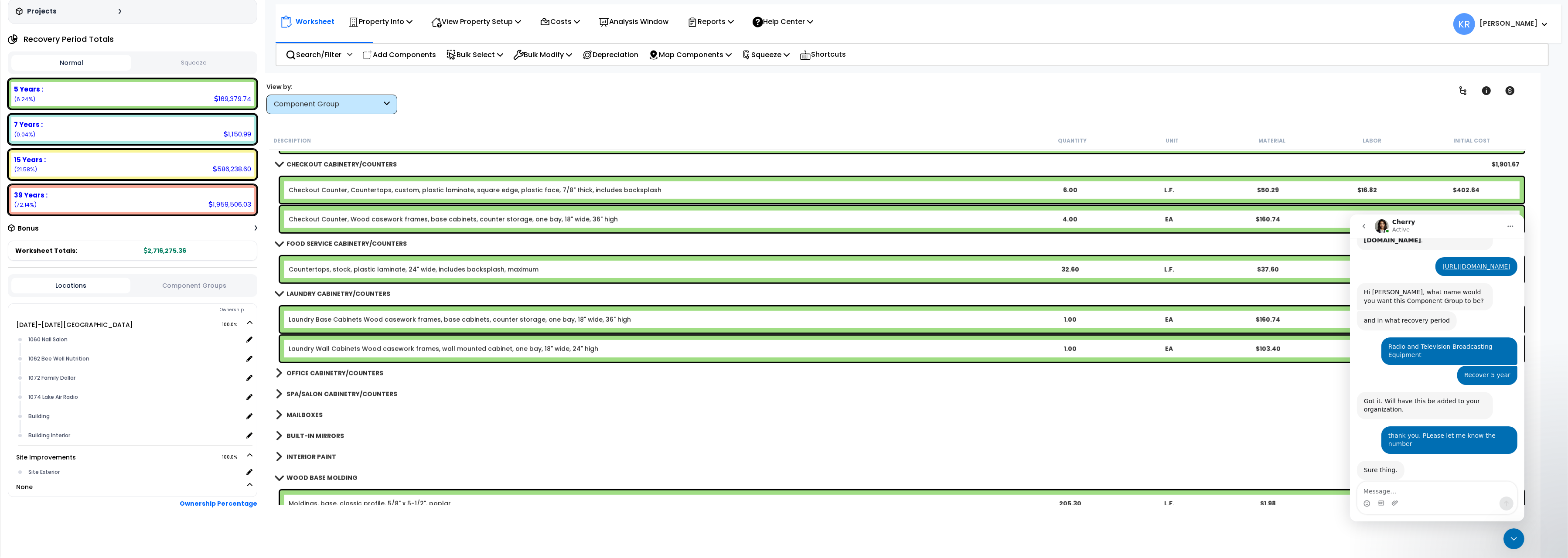
scroll to position [1218, 0]
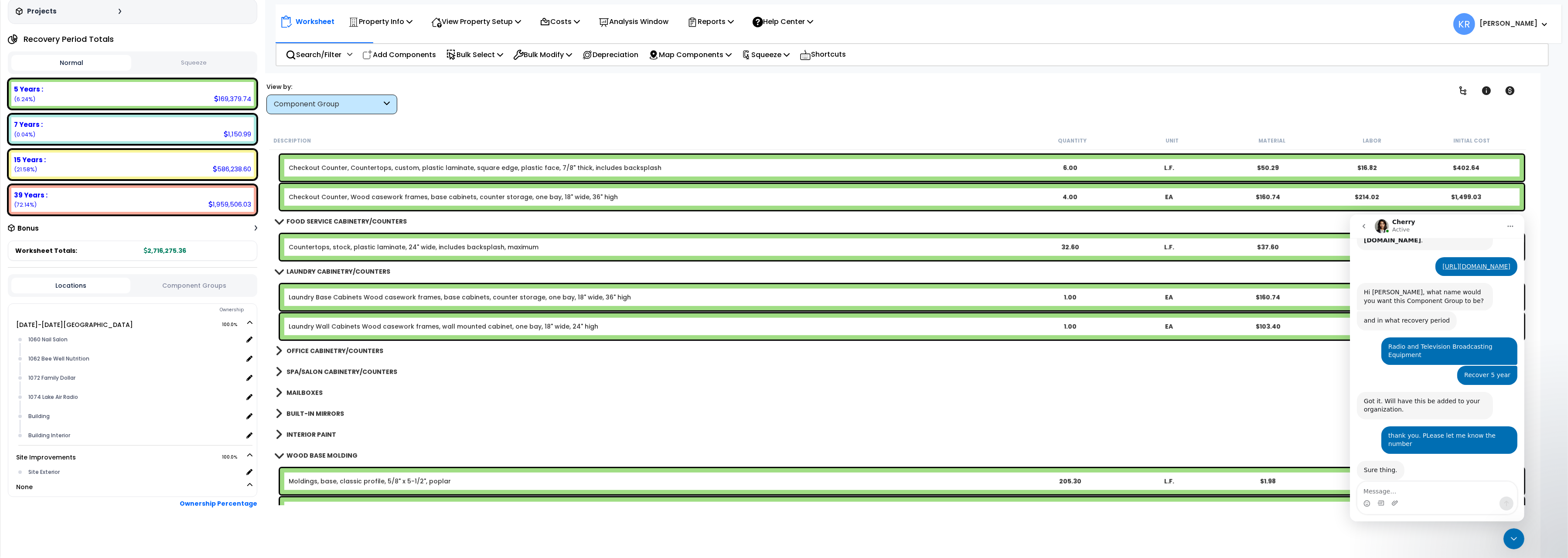
click at [348, 347] on b "OFFICE CABINETRY/COUNTERS" at bounding box center [335, 350] width 97 height 9
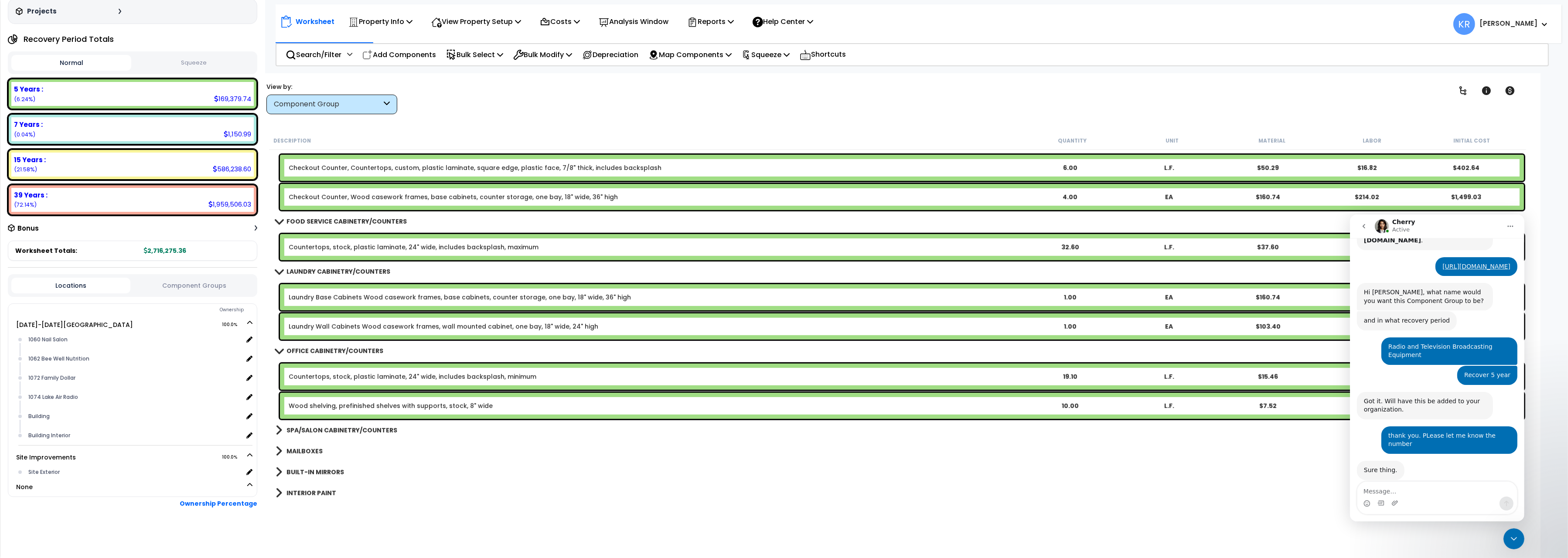
click at [379, 405] on link "Wood shelving, prefinished shelves with supports, stock, 8" wide" at bounding box center [390, 406] width 204 height 9
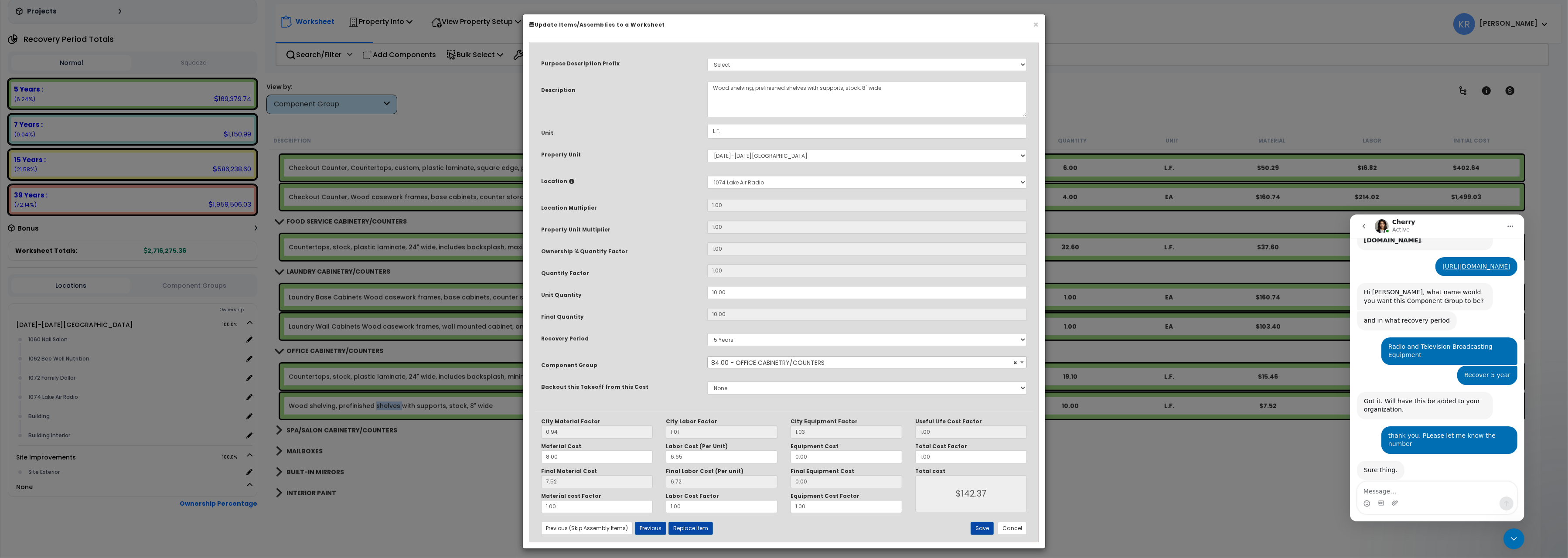
click at [733, 360] on span "× 84.00 - OFFICE CABINETRY/COUNTERS" at bounding box center [867, 363] width 318 height 12
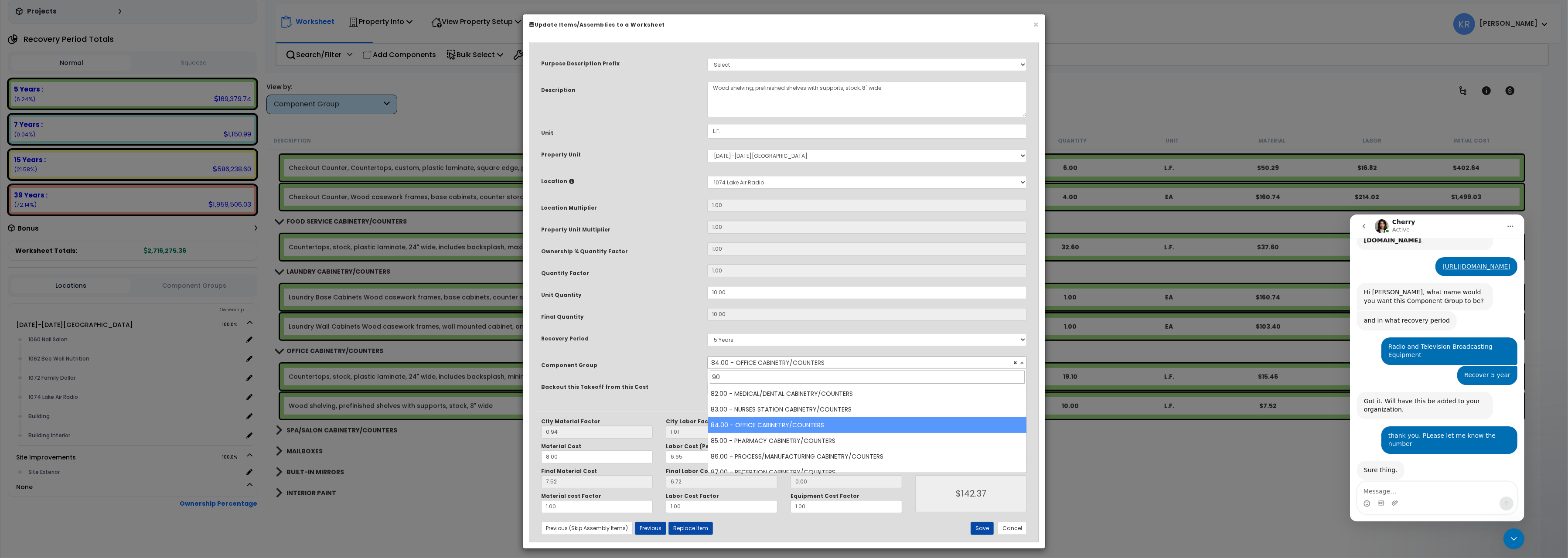
scroll to position [0, 0]
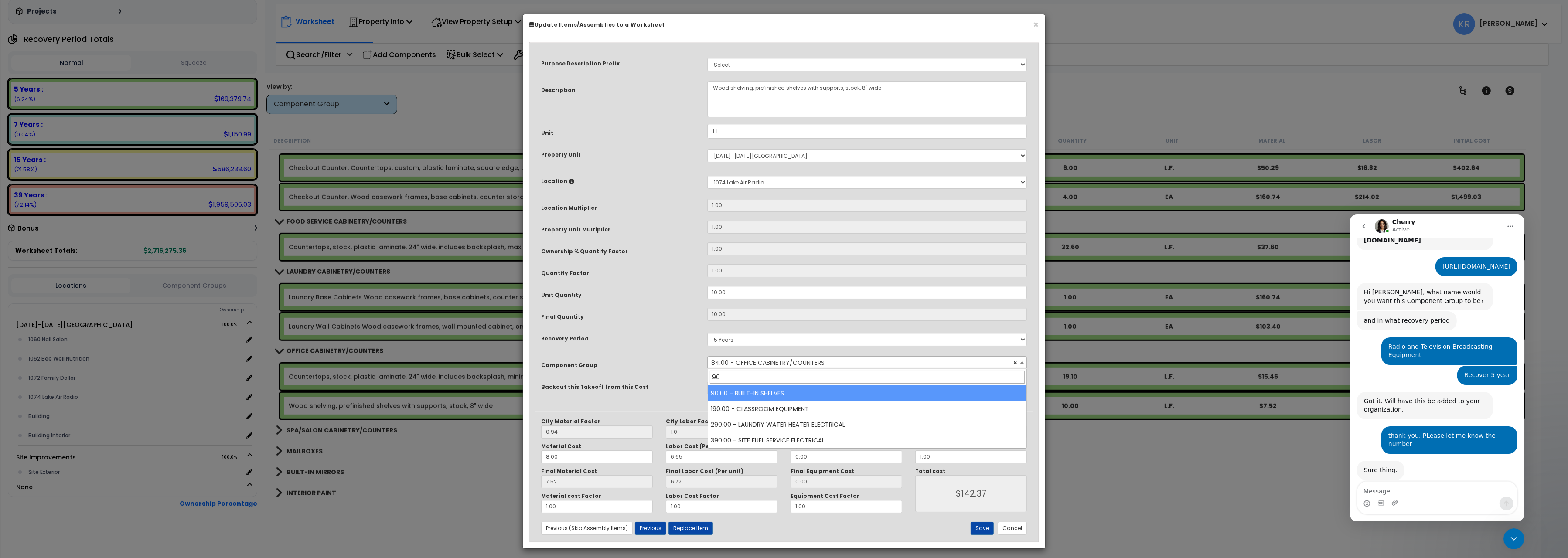
type input "90"
select select "56910"
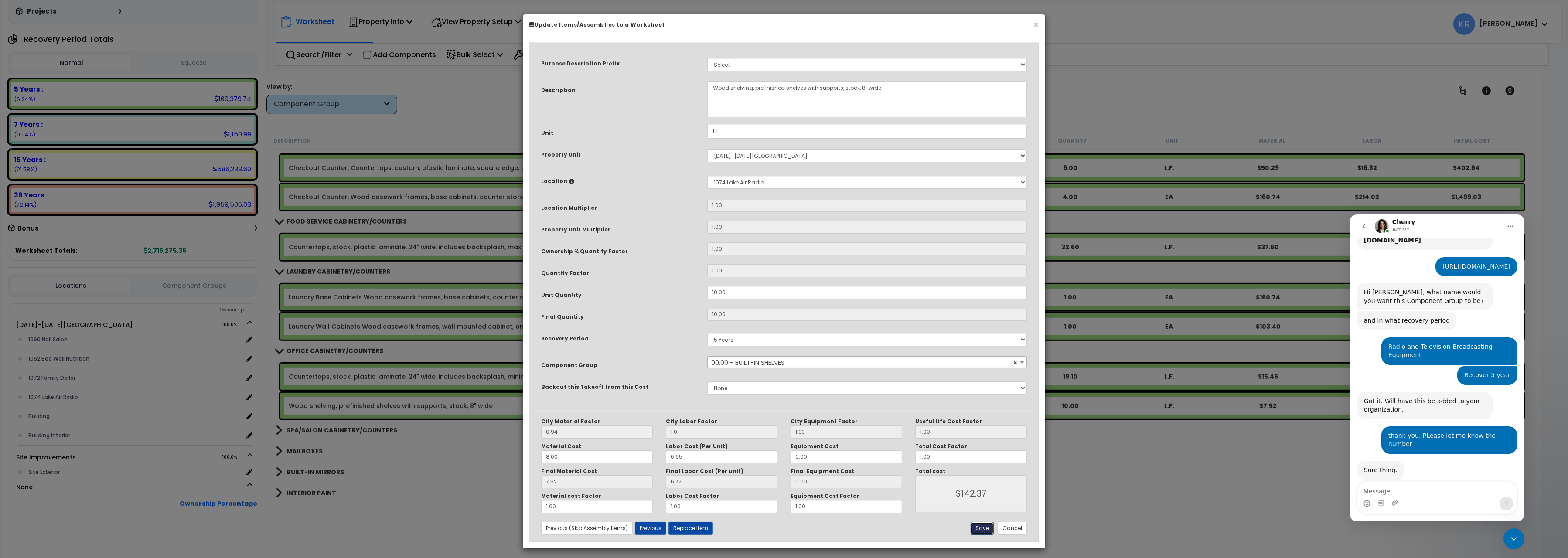
drag, startPoint x: 980, startPoint y: 529, endPoint x: 579, endPoint y: 341, distance: 442.9
click at [980, 531] on button "Save" at bounding box center [982, 528] width 23 height 13
type input "142.37"
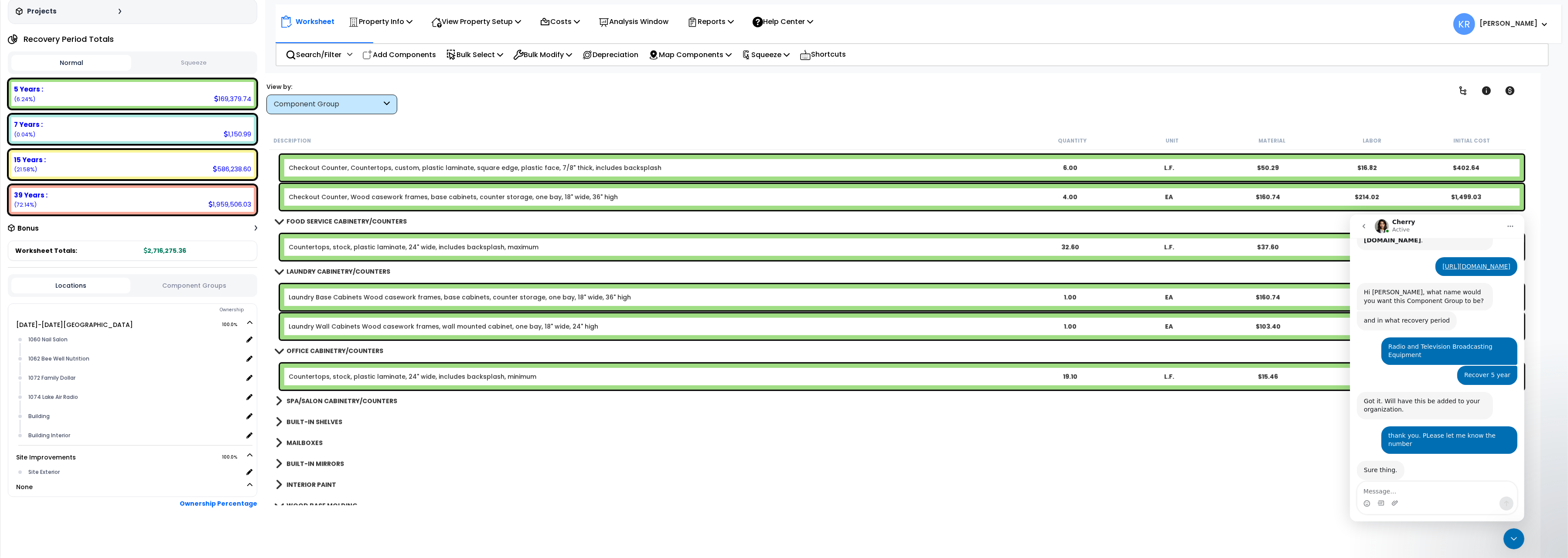
scroll to position [1267, 0]
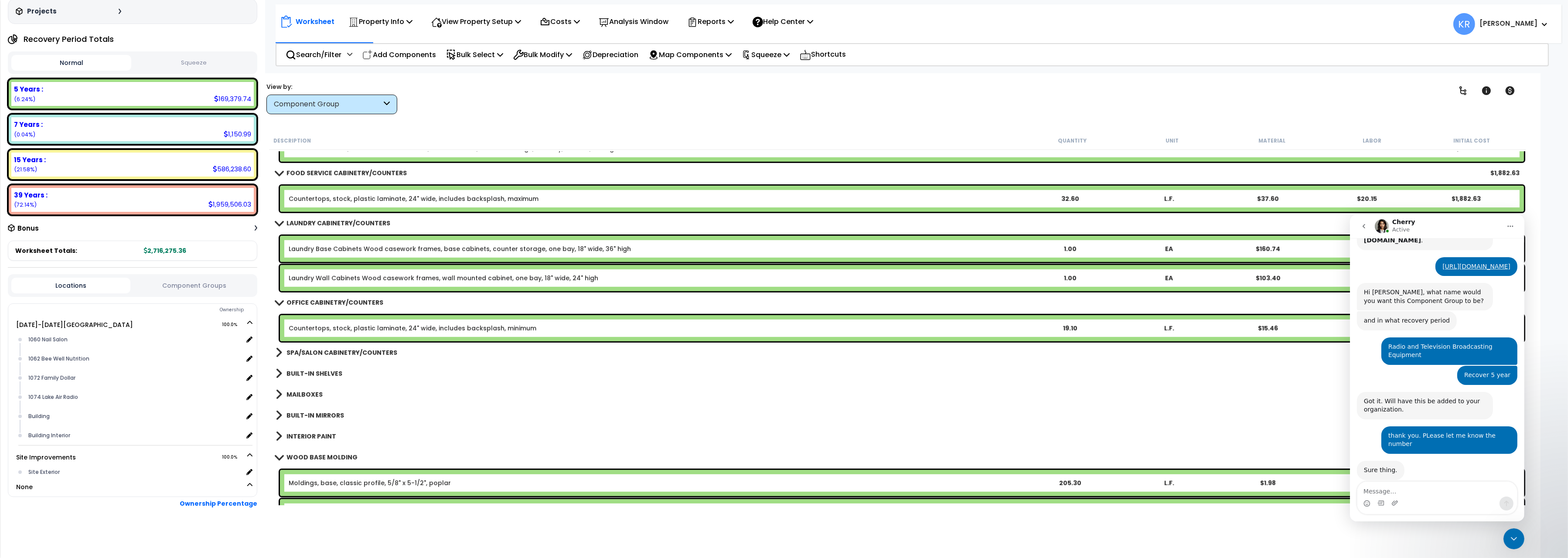
click at [335, 343] on div "SPA/SALON CABINETRY/COUNTERS $1,258.54" at bounding box center [898, 352] width 1253 height 21
click at [335, 352] on b "SPA/SALON CABINETRY/COUNTERS" at bounding box center [342, 352] width 111 height 9
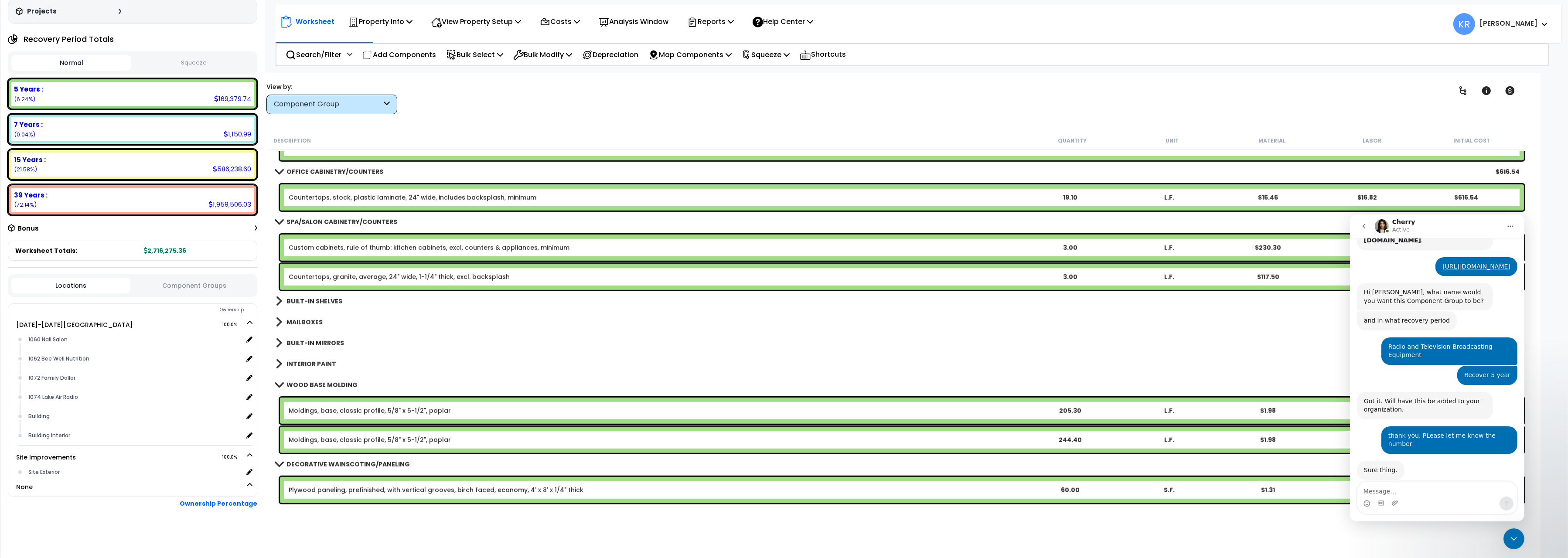
scroll to position [1413, 0]
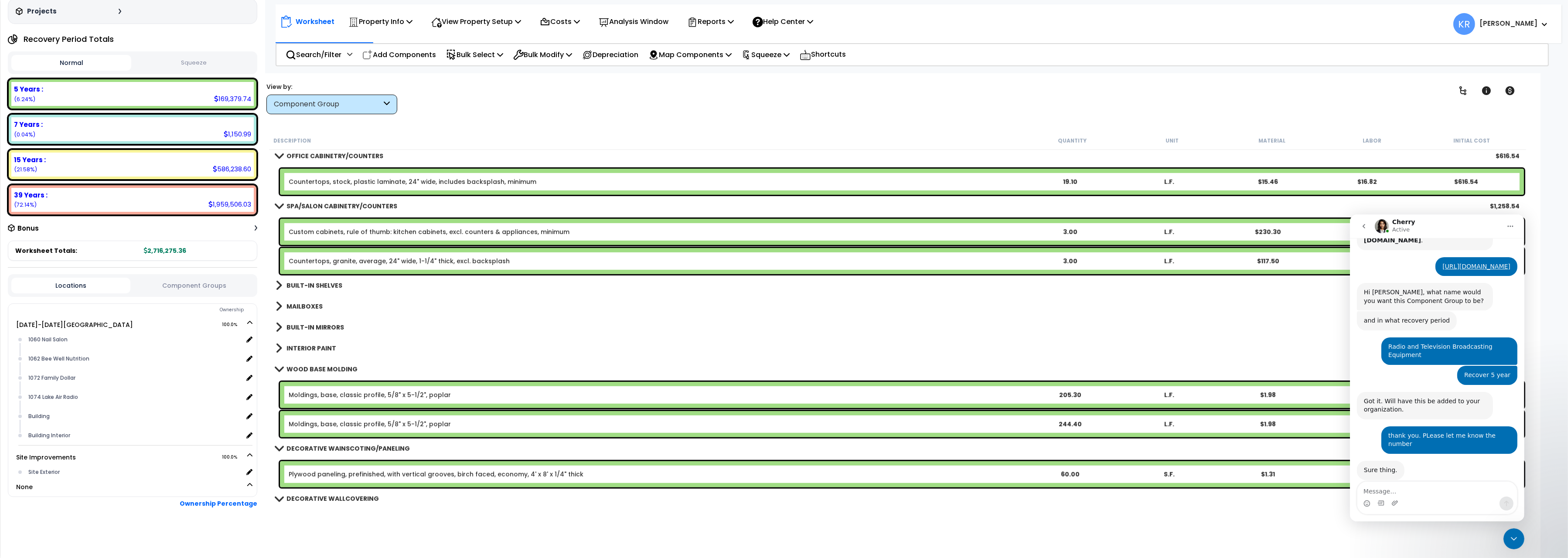
click at [301, 281] on link "BUILT-IN SHELVES" at bounding box center [309, 285] width 67 height 12
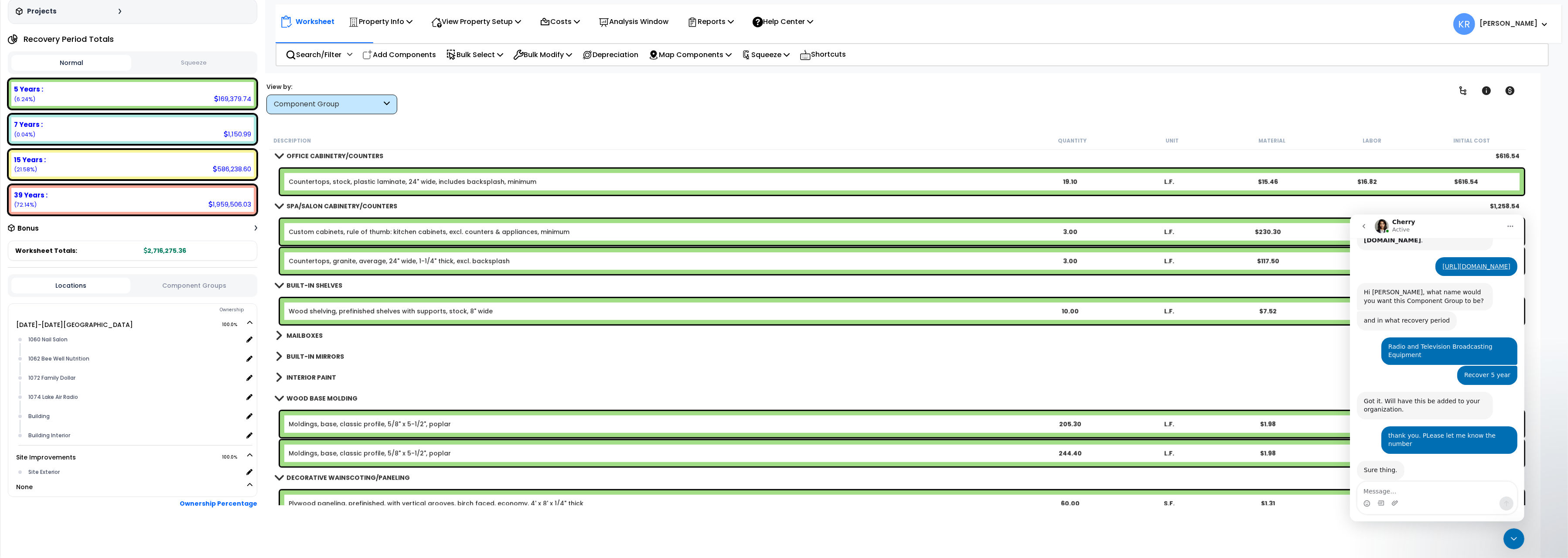
click at [301, 281] on link "BUILT-IN SHELVES" at bounding box center [309, 285] width 67 height 12
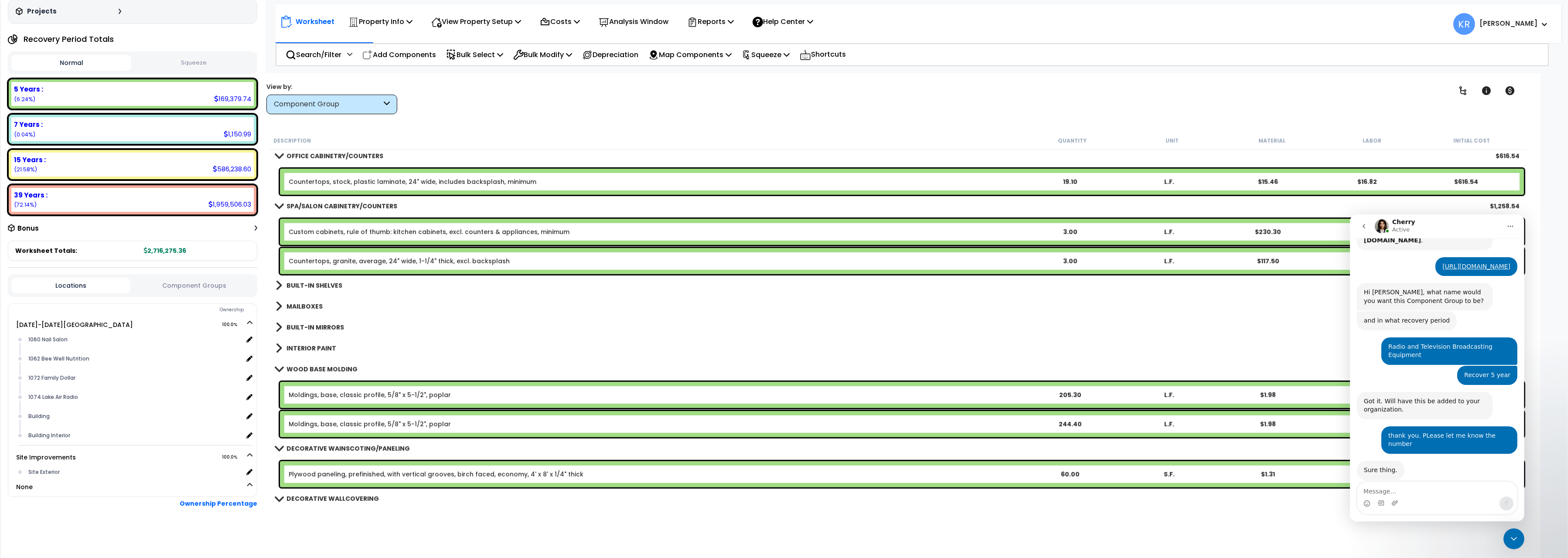
click at [304, 304] on b "MAILBOXES" at bounding box center [304, 306] width 36 height 9
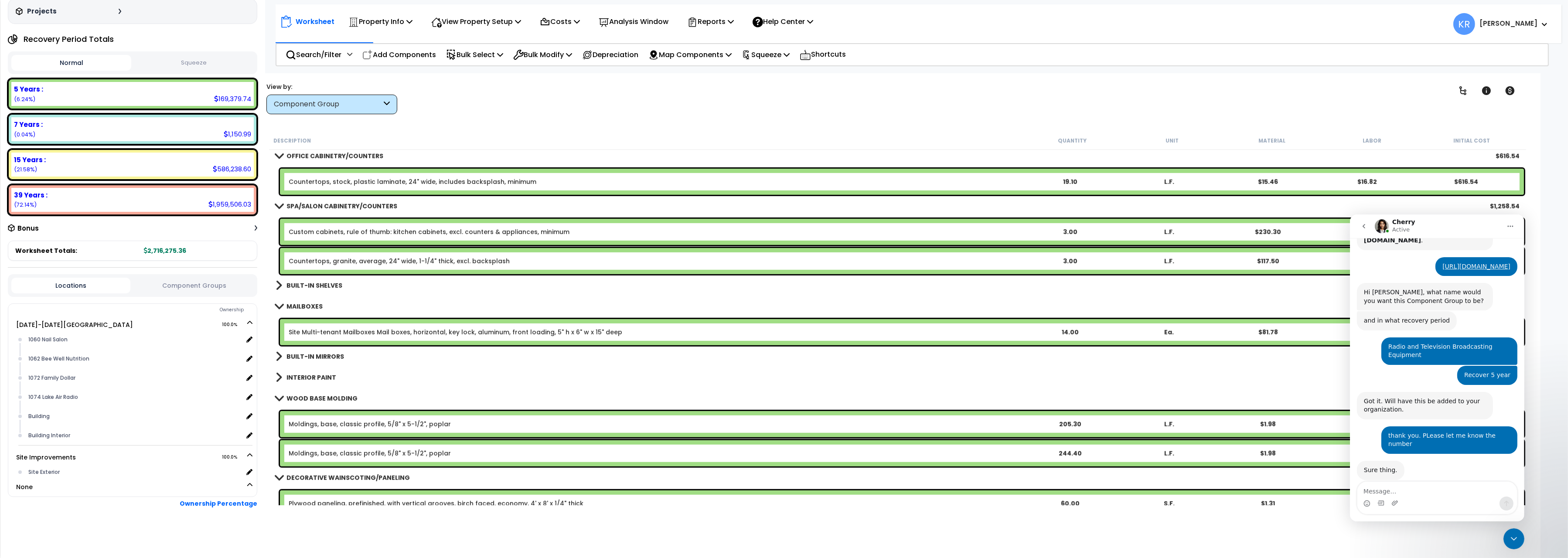
click at [304, 304] on b "MAILBOXES" at bounding box center [304, 306] width 36 height 9
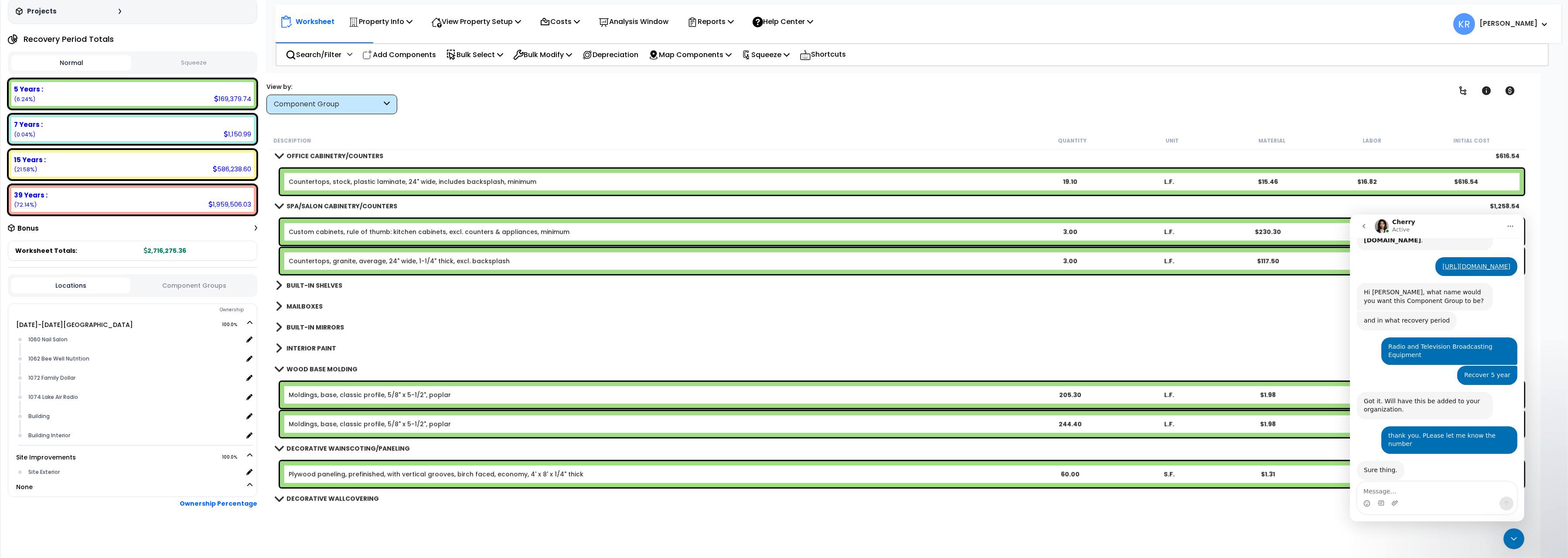
click at [306, 326] on b "BUILT-IN MIRRORS" at bounding box center [315, 327] width 58 height 9
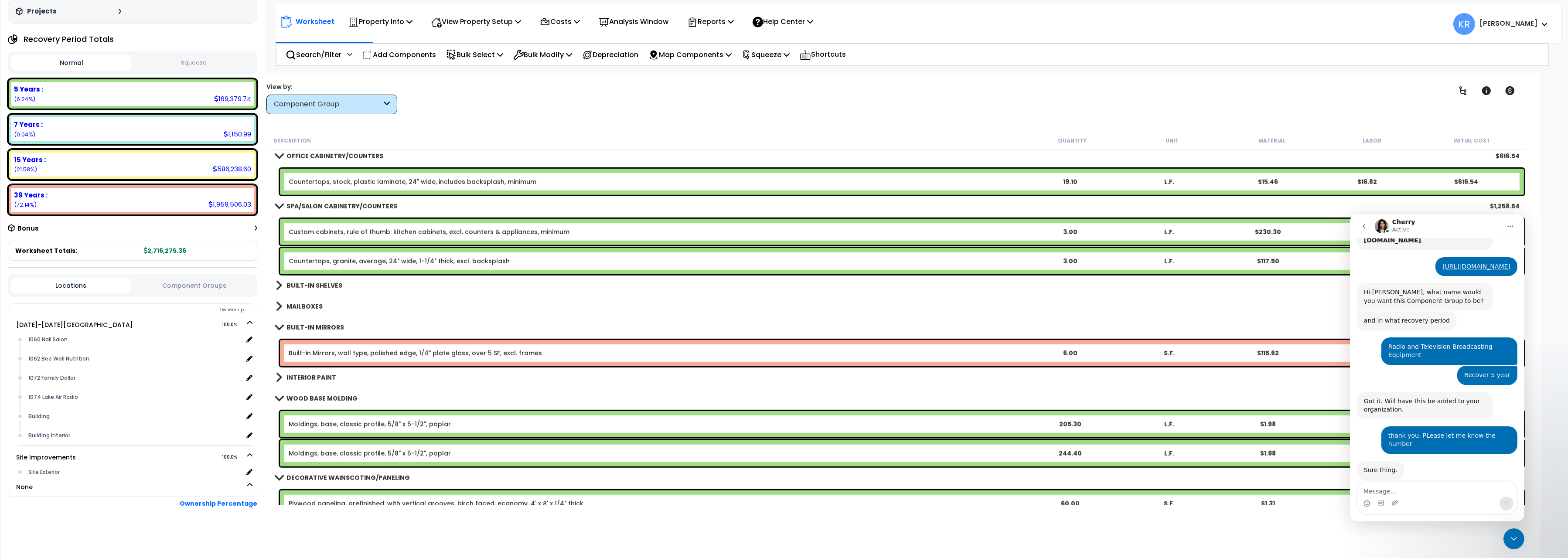
click at [306, 326] on b "BUILT-IN MIRRORS" at bounding box center [315, 327] width 58 height 9
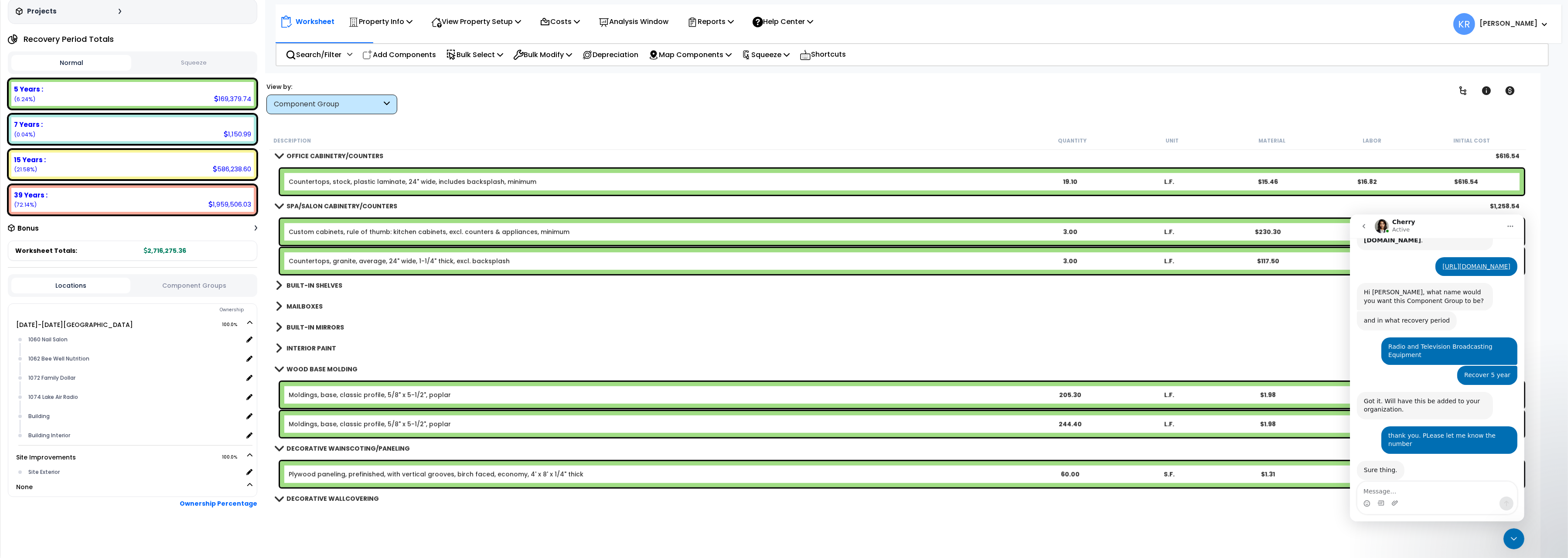
click at [310, 343] on link "INTERIOR PAINT" at bounding box center [306, 348] width 61 height 12
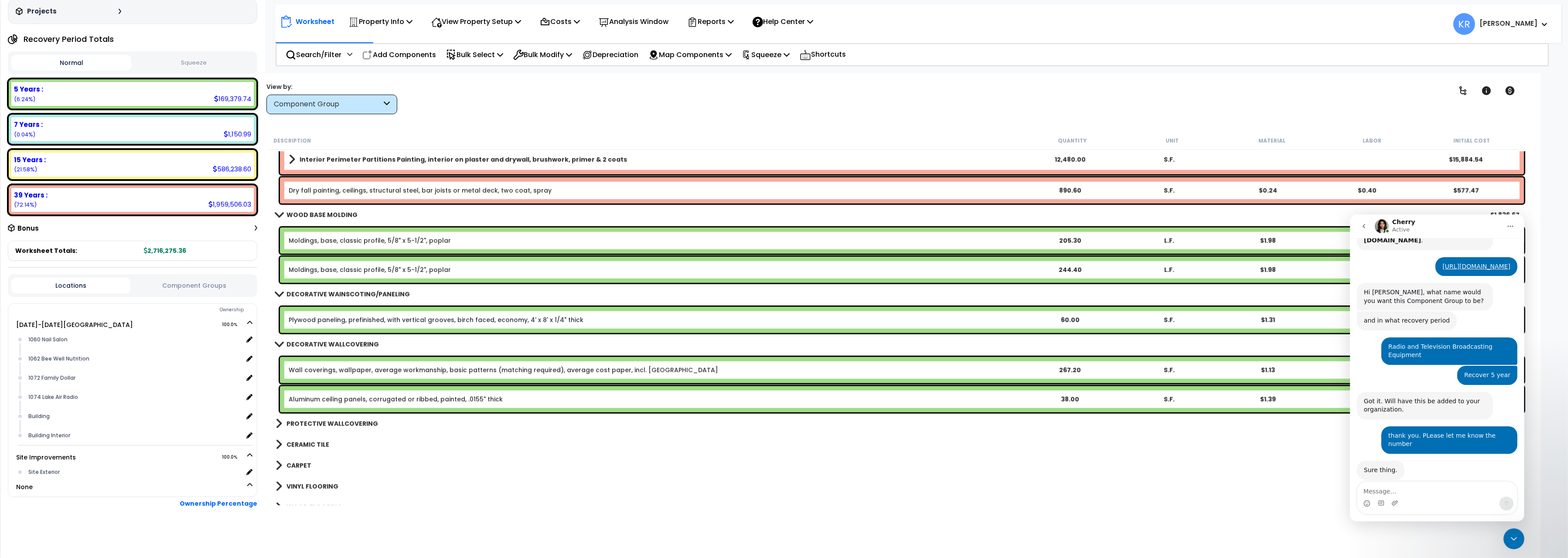
scroll to position [1998, 0]
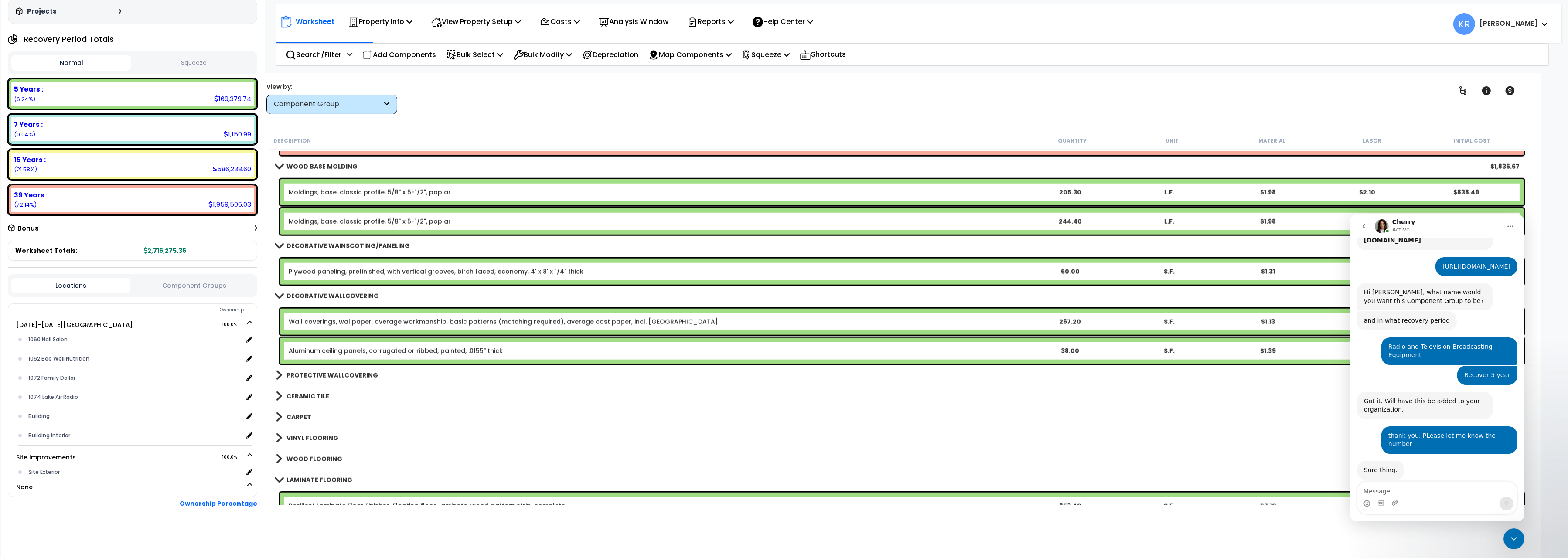
click at [351, 375] on b "PROTECTIVE WALLCOVERING" at bounding box center [332, 375] width 91 height 9
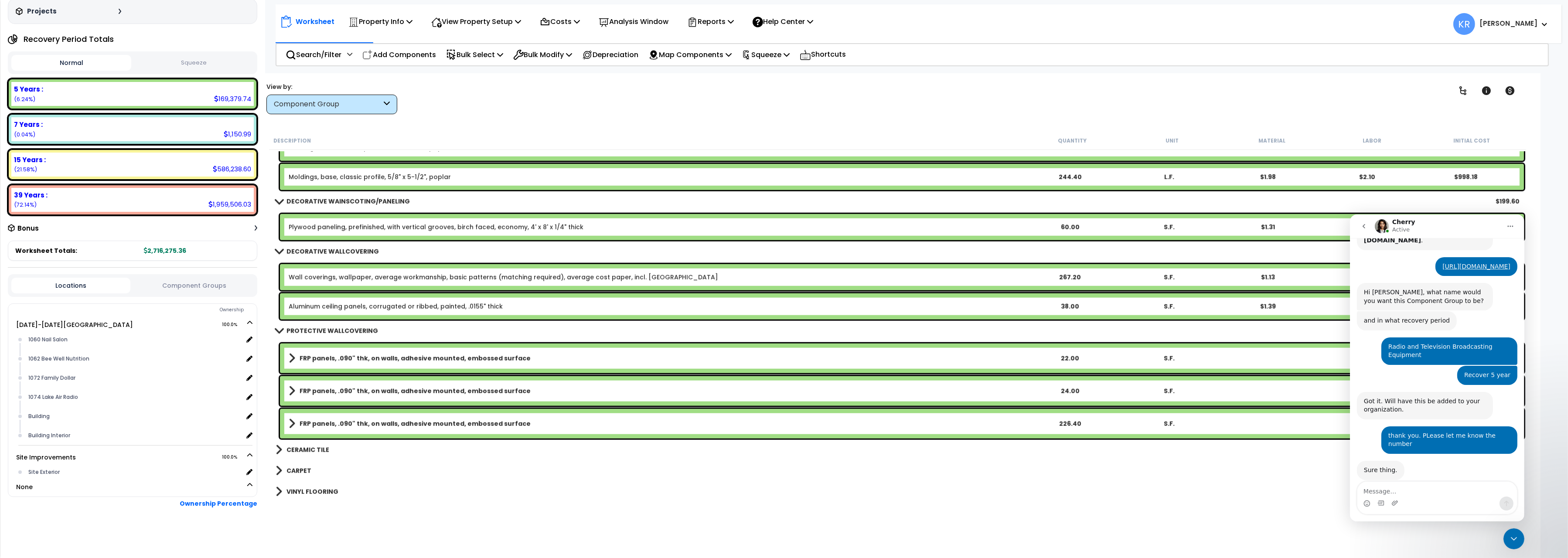
scroll to position [2046, 0]
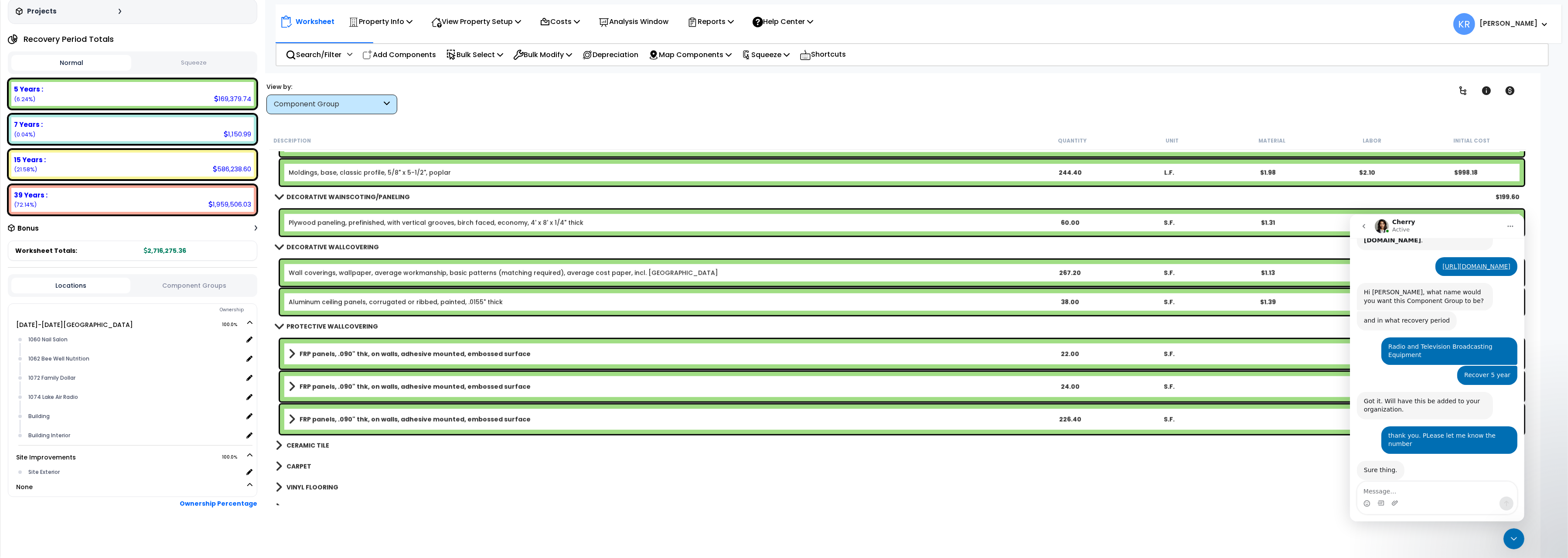
click at [354, 353] on b "FRP panels, .090" thk, on walls, adhesive mounted, embossed surface" at bounding box center [415, 354] width 231 height 9
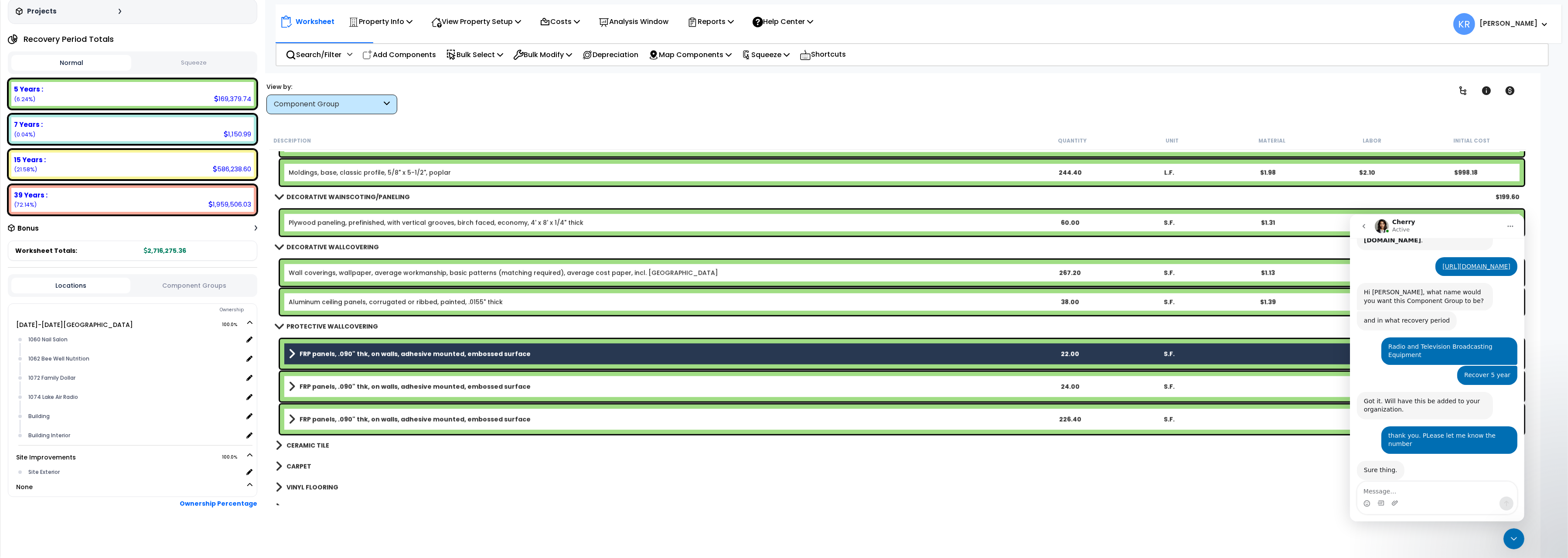
click at [360, 386] on b "FRP panels, .090" thk, on walls, adhesive mounted, embossed surface" at bounding box center [415, 386] width 231 height 9
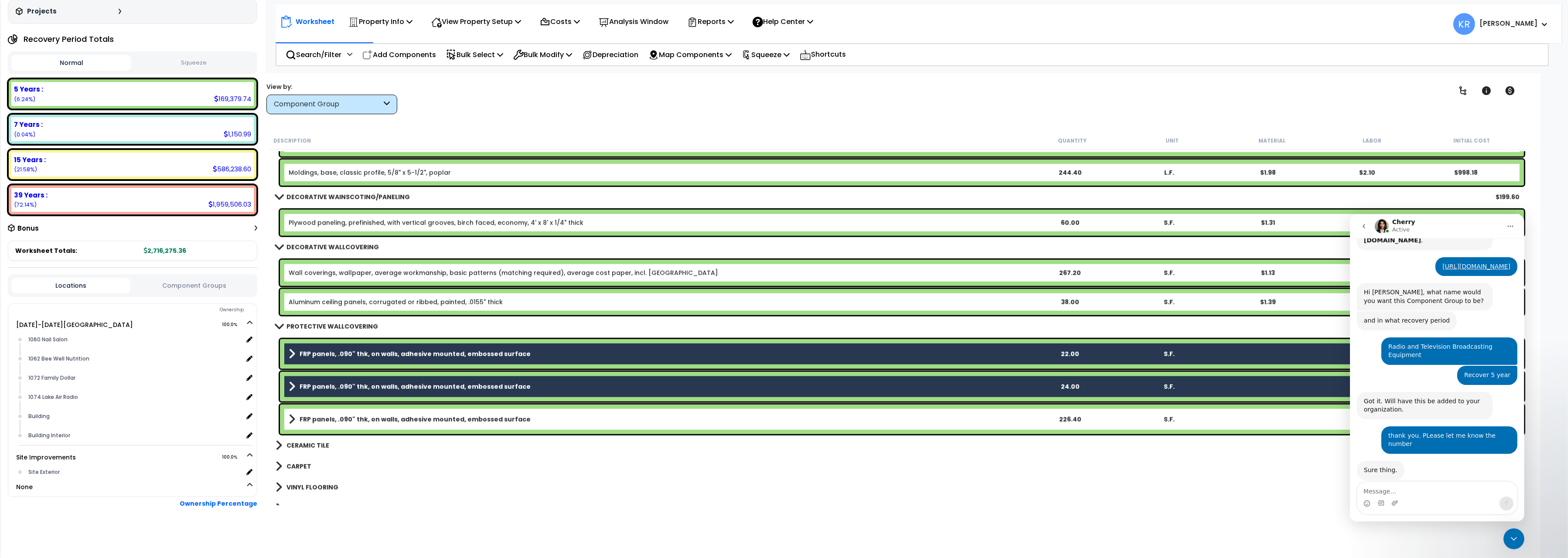
click at [365, 415] on b "FRP panels, .090" thk, on walls, adhesive mounted, embossed surface" at bounding box center [415, 419] width 231 height 9
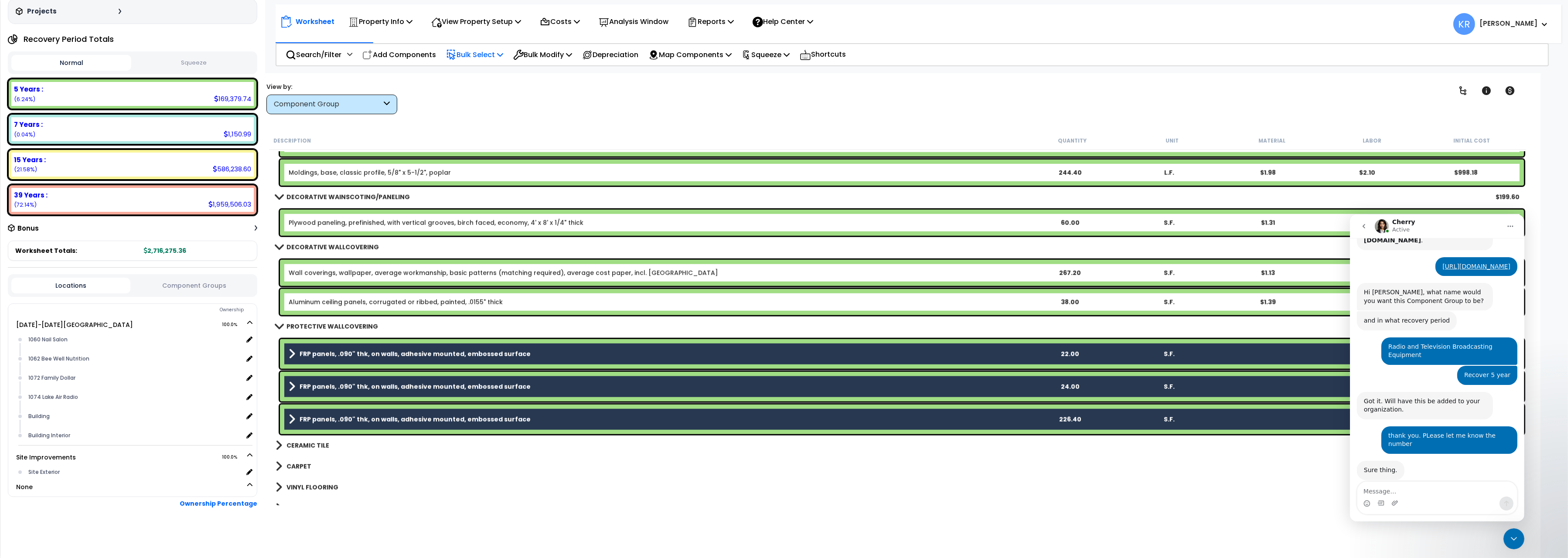
click at [476, 56] on p "Bulk Select" at bounding box center [475, 54] width 57 height 12
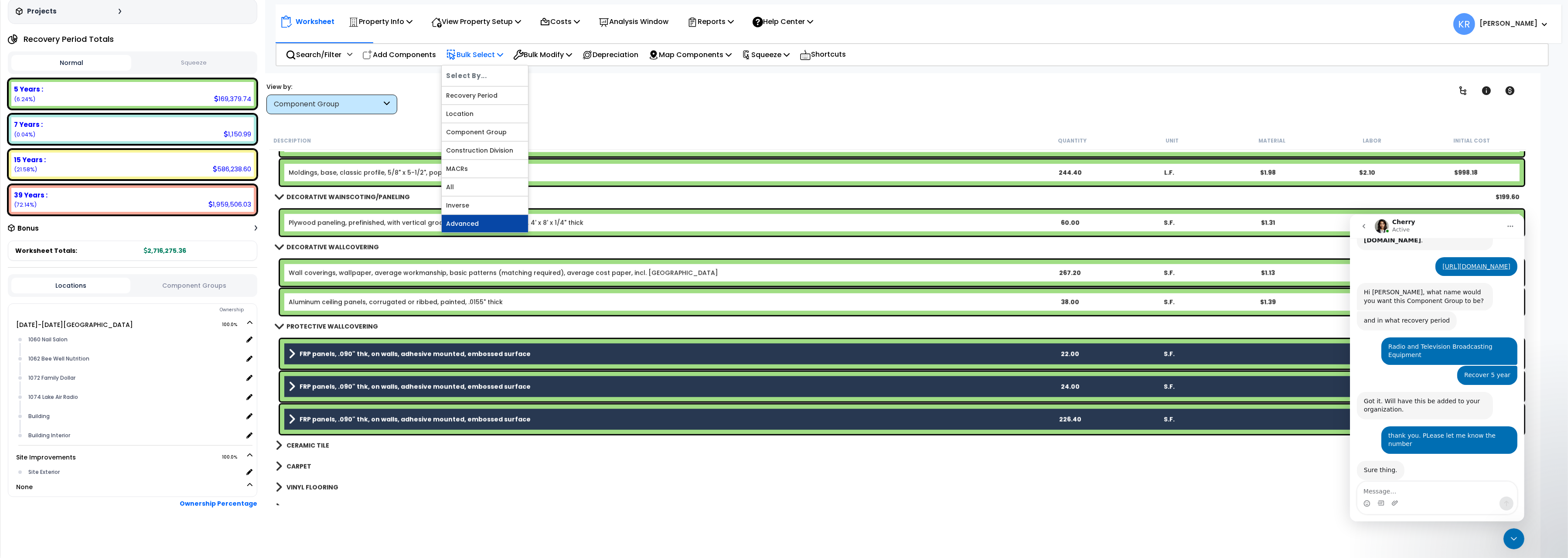
click at [480, 225] on link "Advanced" at bounding box center [485, 223] width 86 height 18
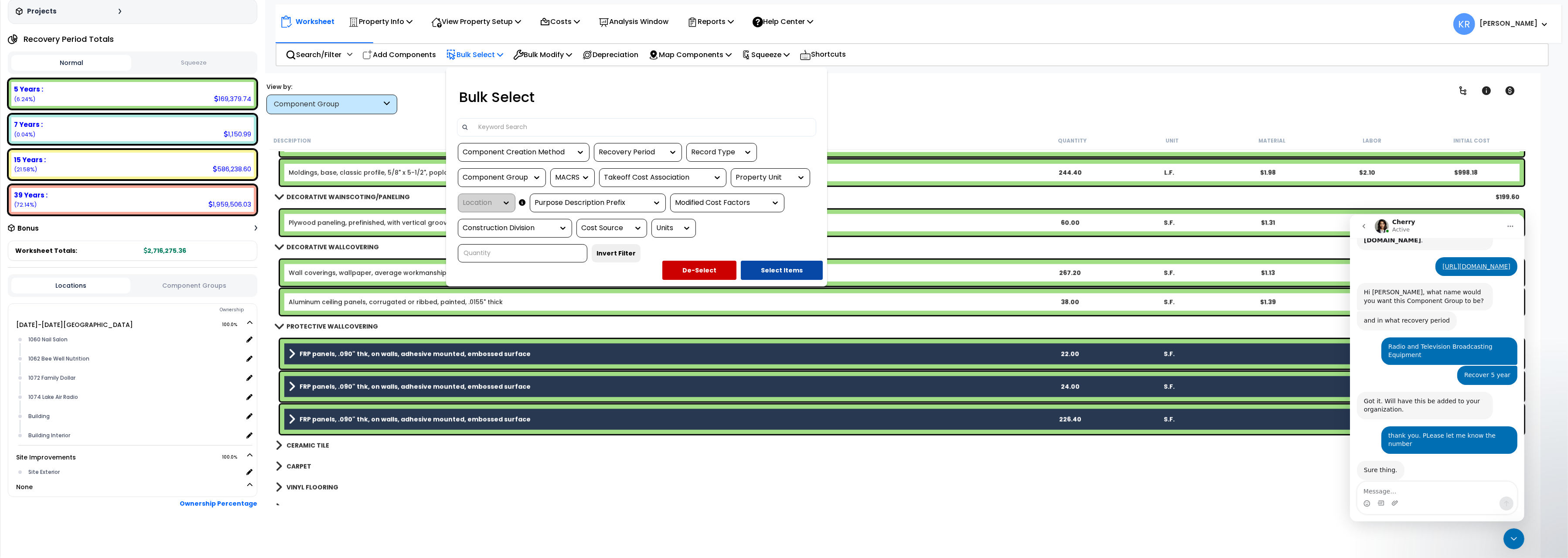
click at [887, 117] on div at bounding box center [784, 279] width 1568 height 558
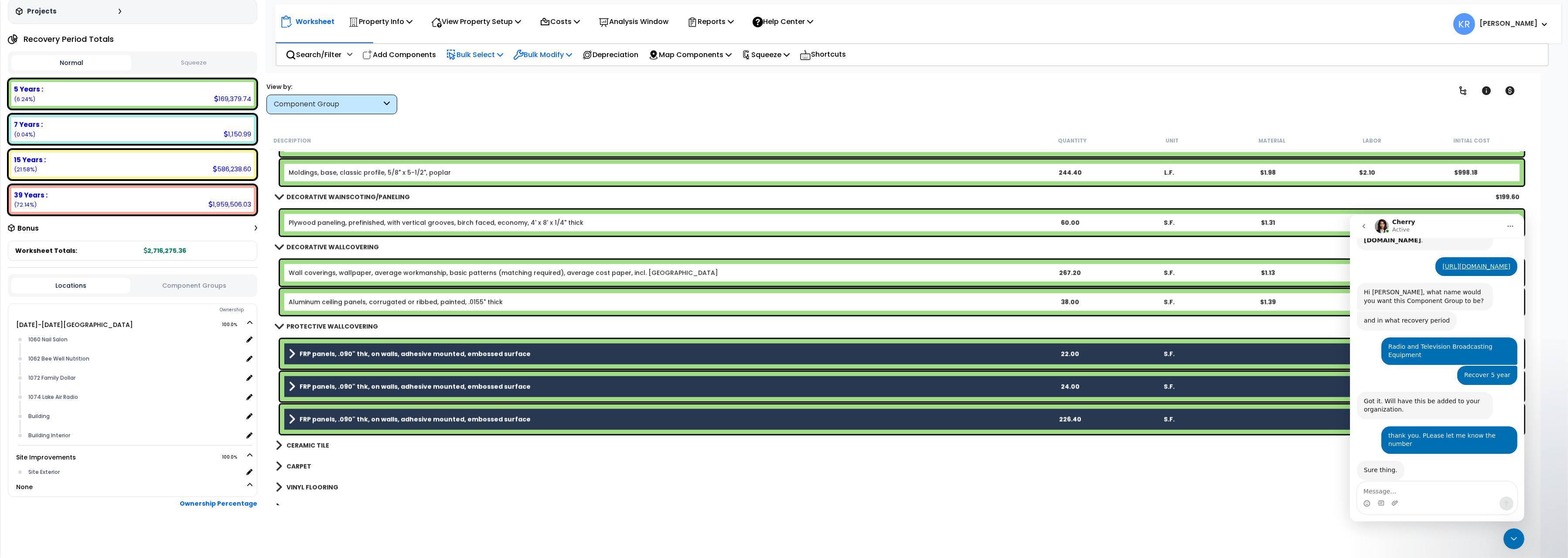
click at [560, 56] on p "Bulk Modify" at bounding box center [542, 54] width 59 height 12
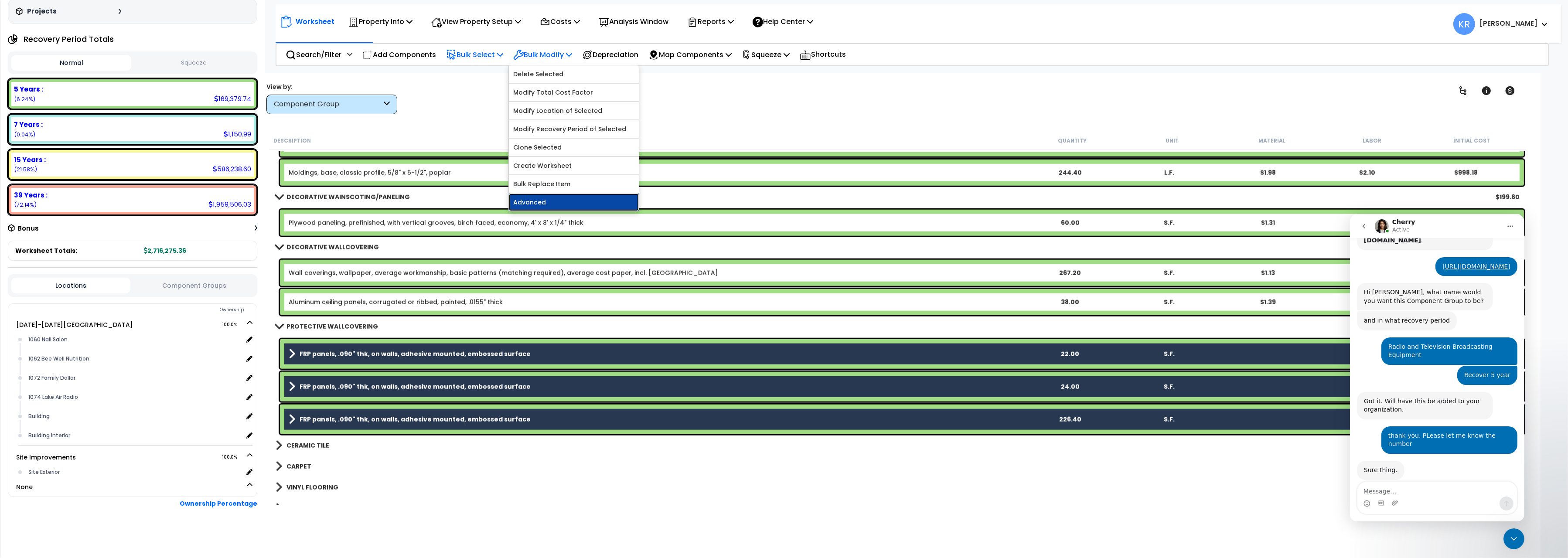
click at [572, 203] on link "Advanced" at bounding box center [573, 202] width 130 height 18
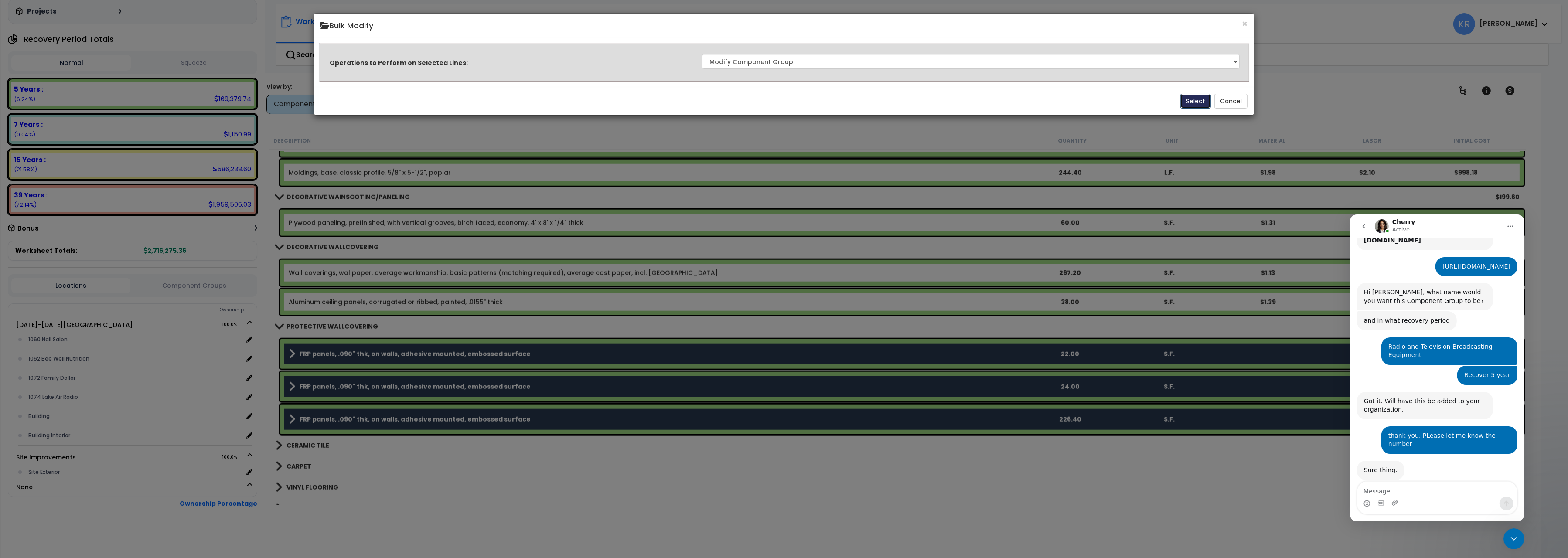
click at [1192, 105] on button "Select" at bounding box center [1195, 101] width 30 height 15
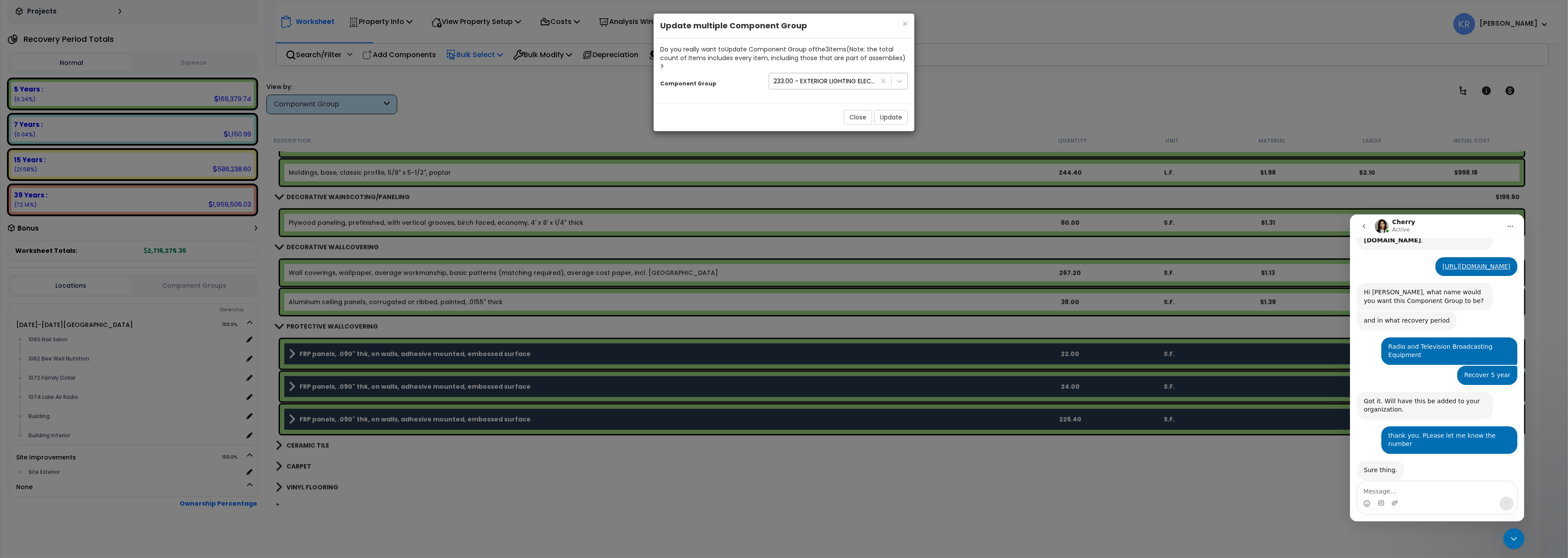
click at [838, 77] on div "233.00 - EXTERIOR LIGHTING ELECTRICAL" at bounding box center [825, 81] width 103 height 9
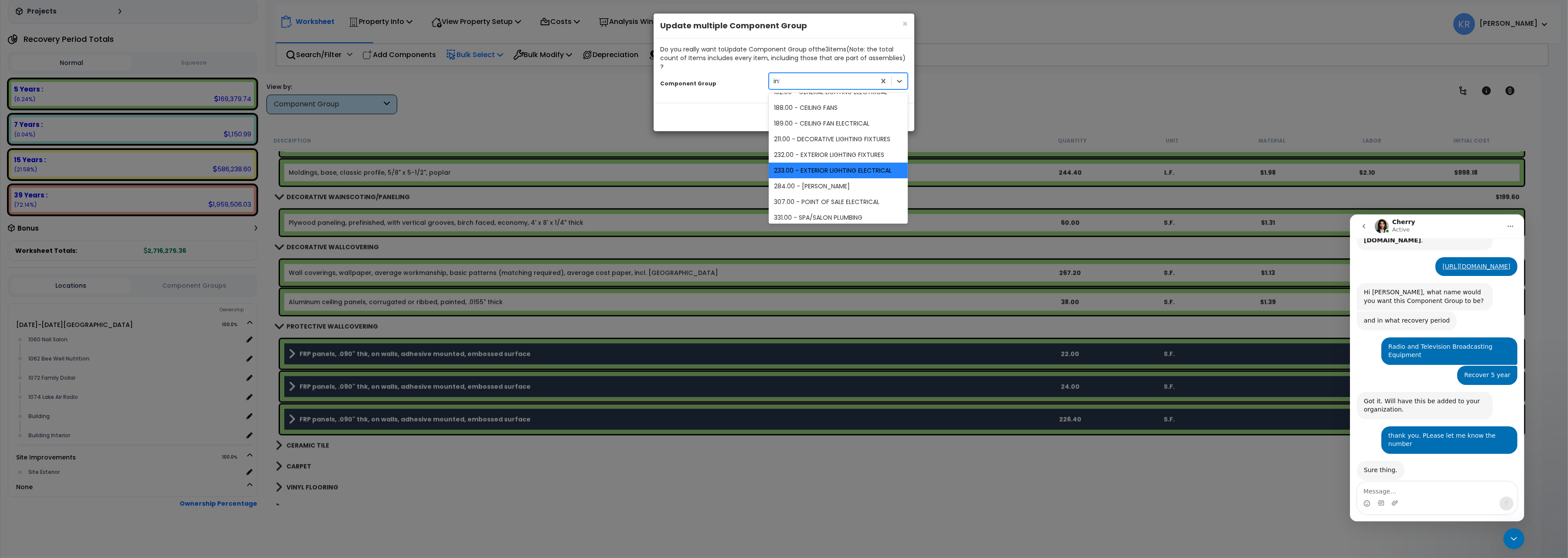
scroll to position [0, 0]
type input "interior"
click at [872, 94] on div "47.00 - INTERIOR DRYWALL PARTITIONS" at bounding box center [838, 102] width 139 height 16
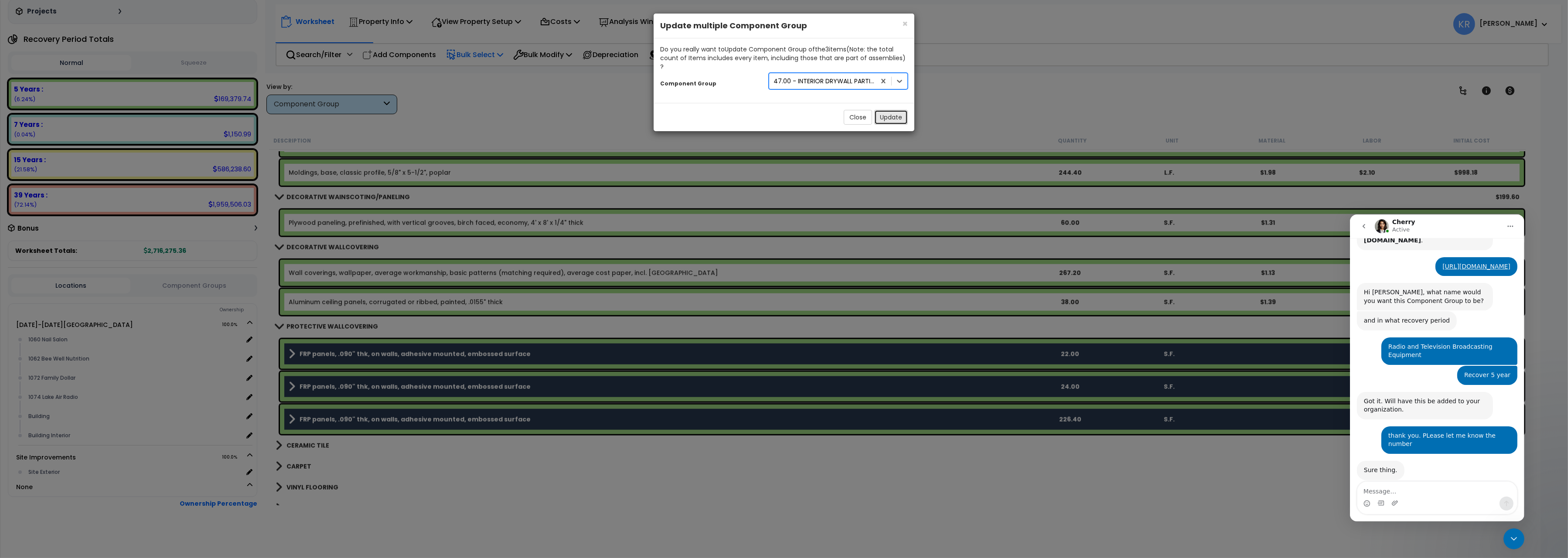
click at [893, 113] on button "Update" at bounding box center [891, 117] width 33 height 15
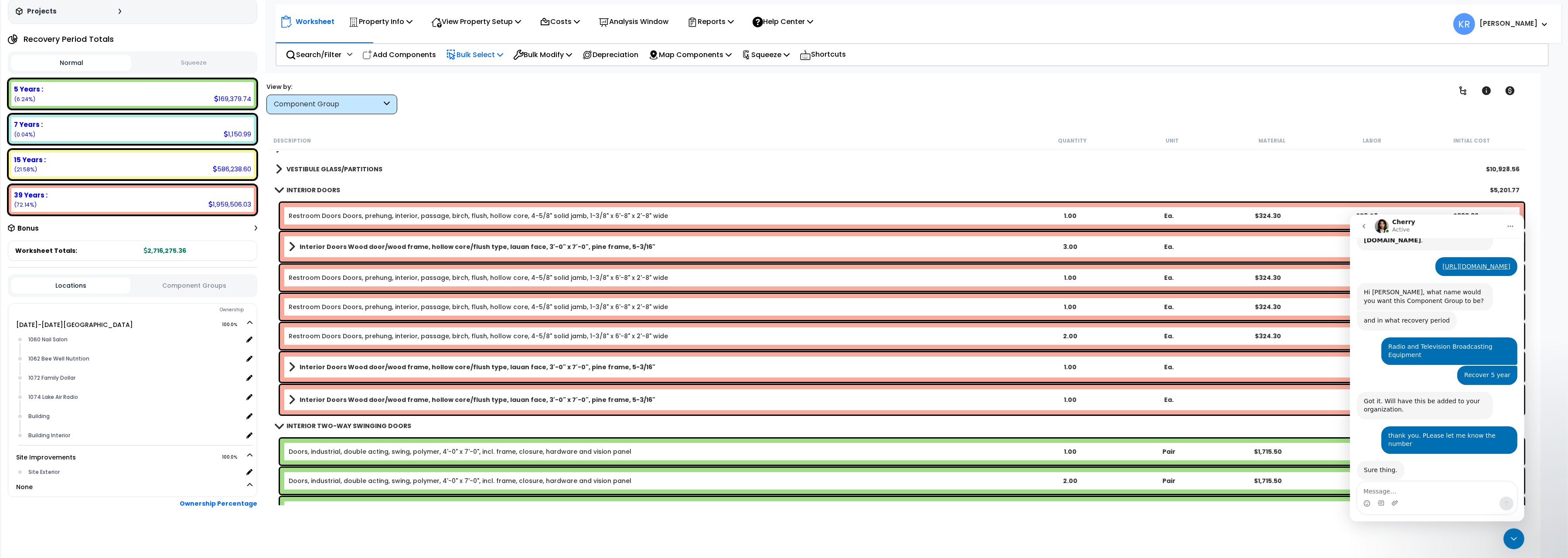
scroll to position [49, 0]
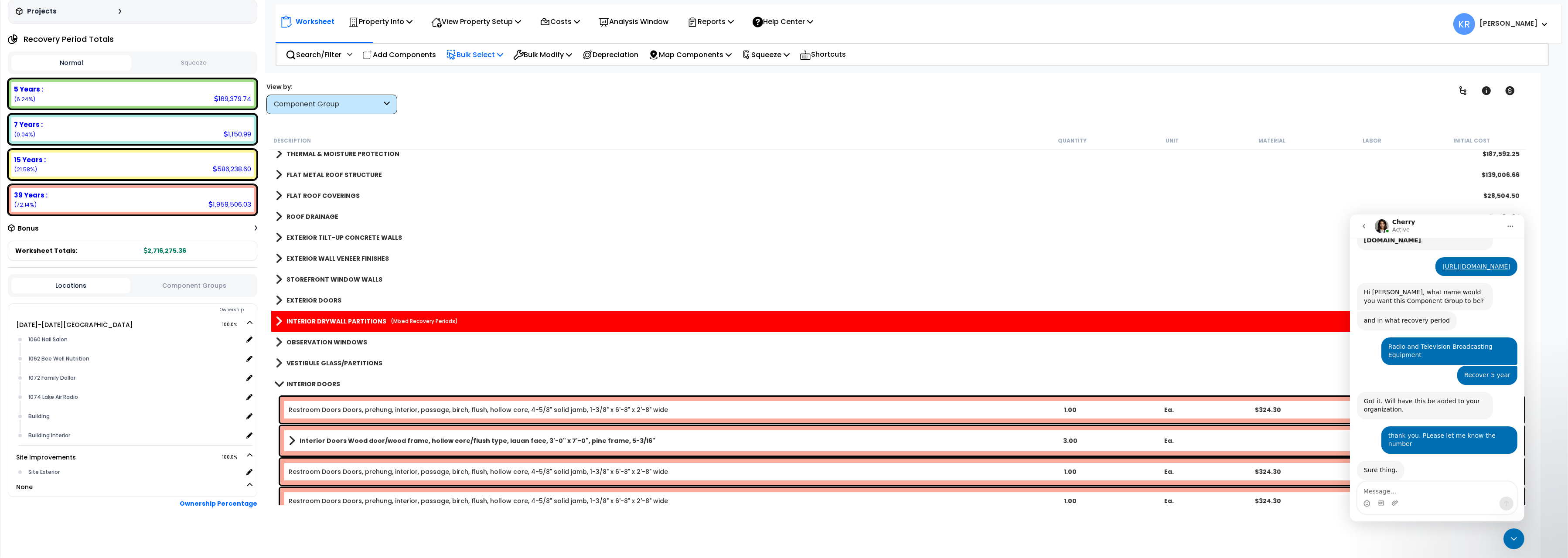
click at [314, 315] on link "INTERIOR DRYWALL PARTITIONS (Mixed Recovery Periods)" at bounding box center [366, 321] width 182 height 12
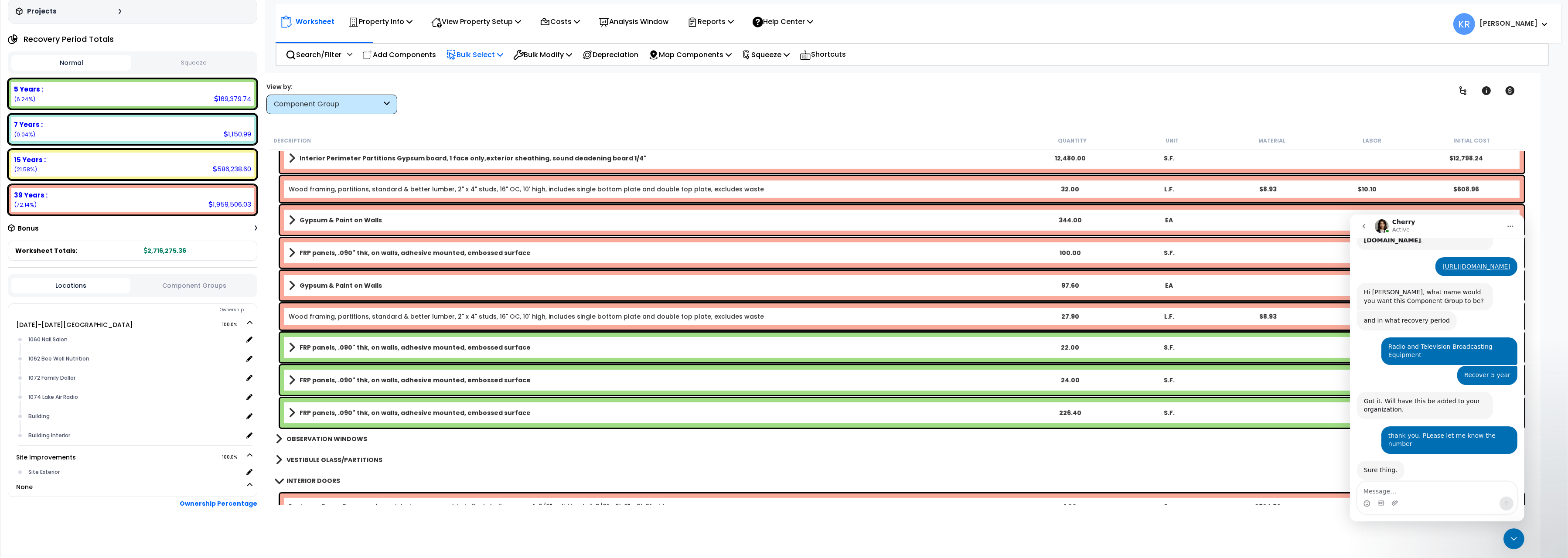
scroll to position [535, 0]
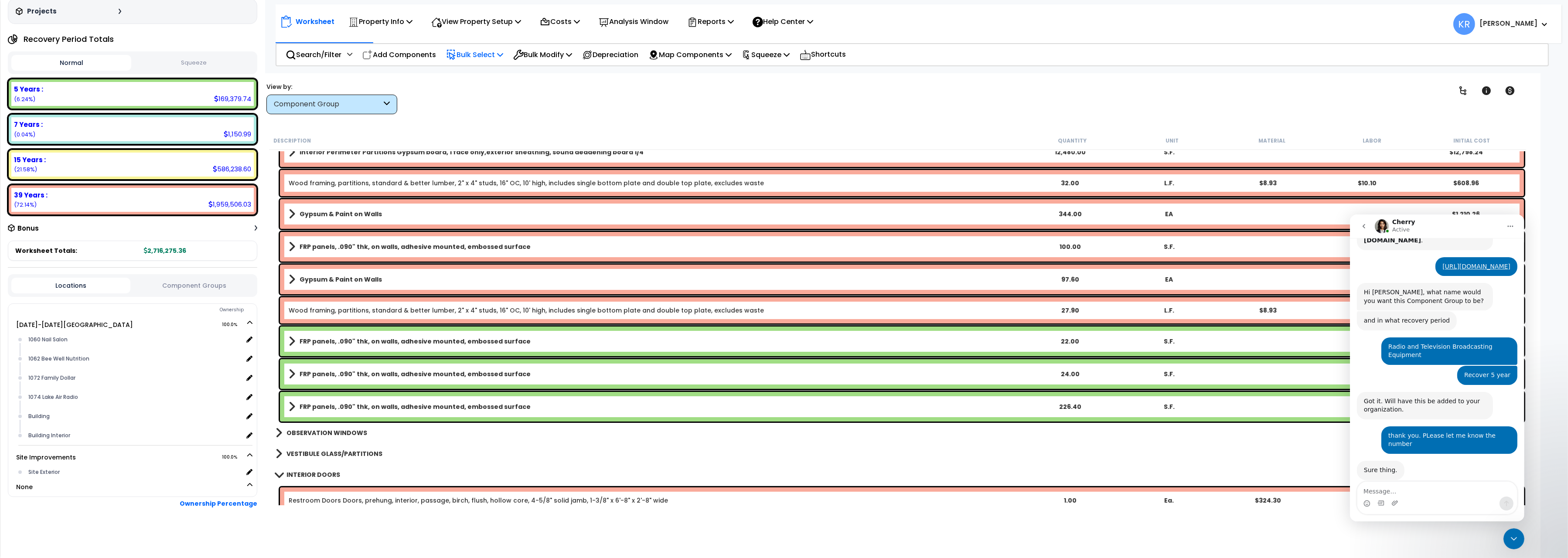
click at [365, 337] on b "FRP panels, .090" thk, on walls, adhesive mounted, embossed surface" at bounding box center [415, 341] width 231 height 9
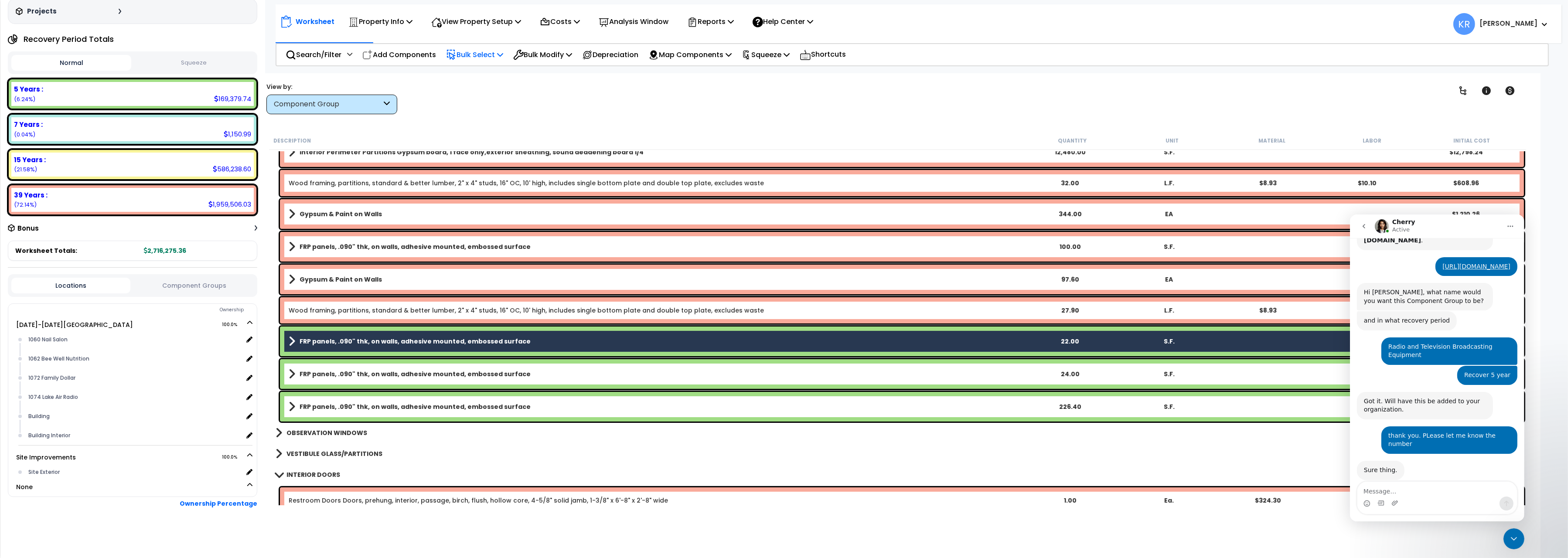
click at [360, 365] on div "FRP panels, .090" thk, on walls, adhesive mounted, embossed surface 24.00 S.F. …" at bounding box center [902, 374] width 1244 height 30
click at [359, 399] on div "FRP panels, .090" thk, on walls, adhesive mounted, embossed surface 226.40 S.F.…" at bounding box center [902, 406] width 1244 height 30
click at [369, 372] on b "FRP panels, .090" thk, on walls, adhesive mounted, embossed surface" at bounding box center [415, 374] width 231 height 9
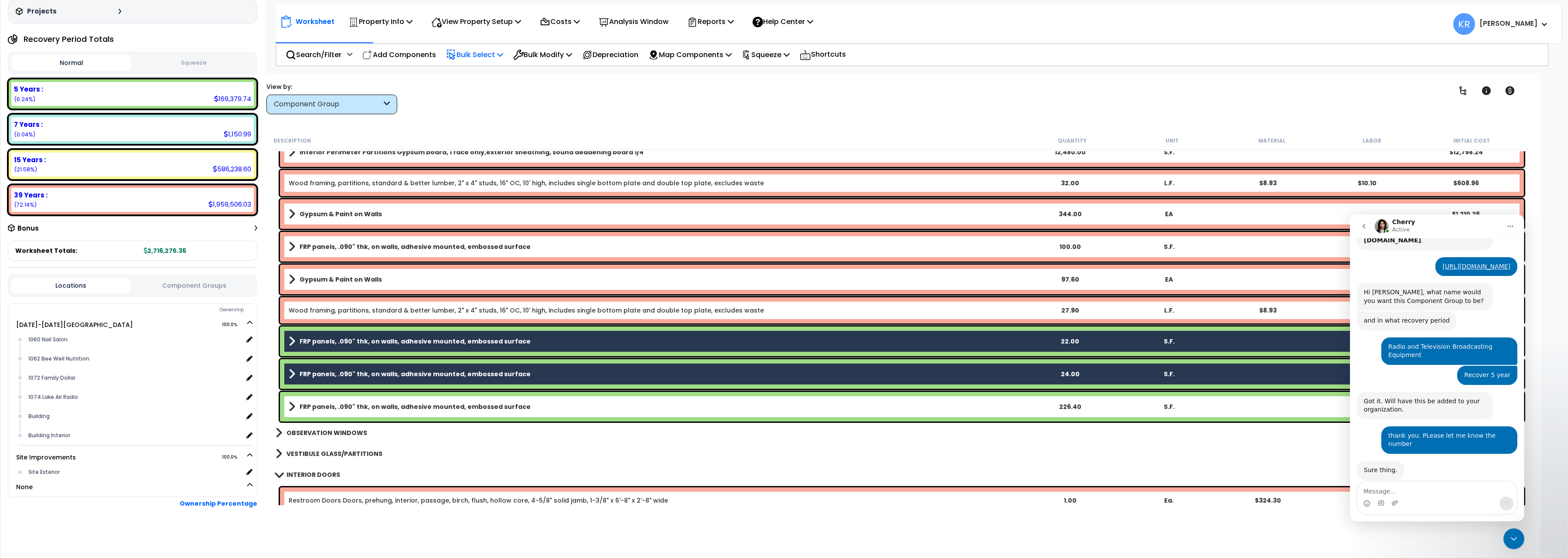
click at [372, 399] on div "FRP panels, .090" thk, on walls, adhesive mounted, embossed surface 226.40 S.F.…" at bounding box center [902, 406] width 1244 height 30
click at [377, 406] on b "FRP panels, .090" thk, on walls, adhesive mounted, embossed surface" at bounding box center [415, 406] width 231 height 9
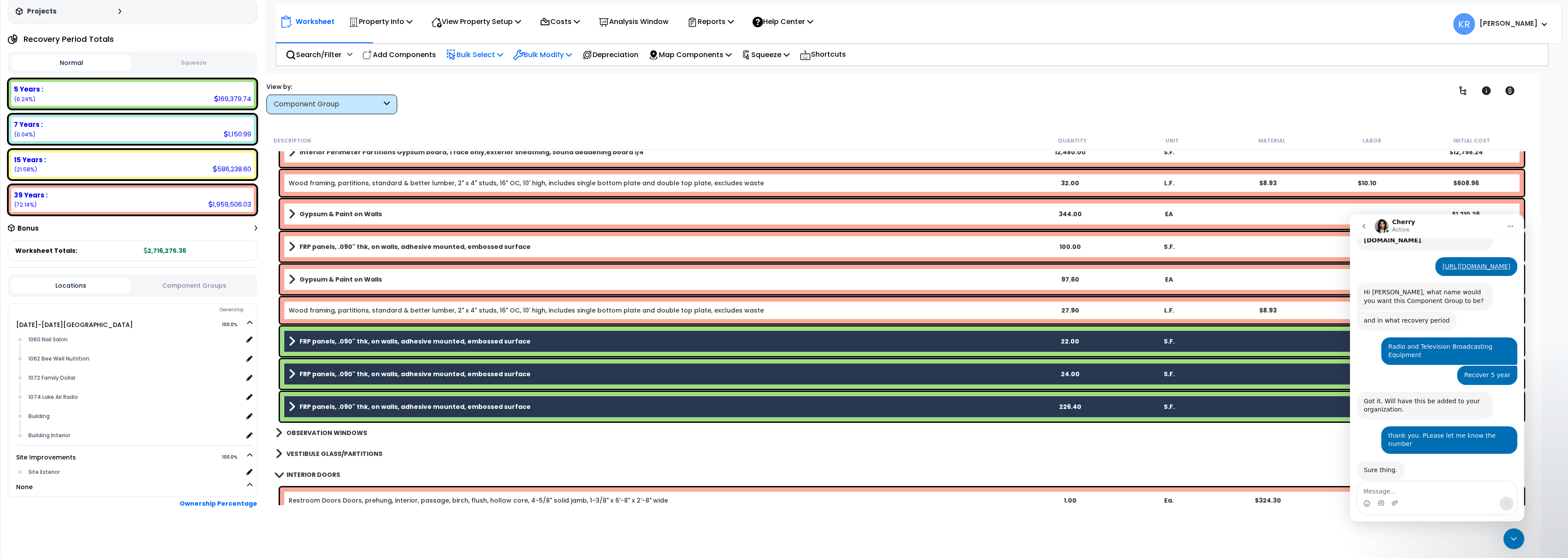
click at [536, 52] on p "Bulk Modify" at bounding box center [542, 54] width 59 height 12
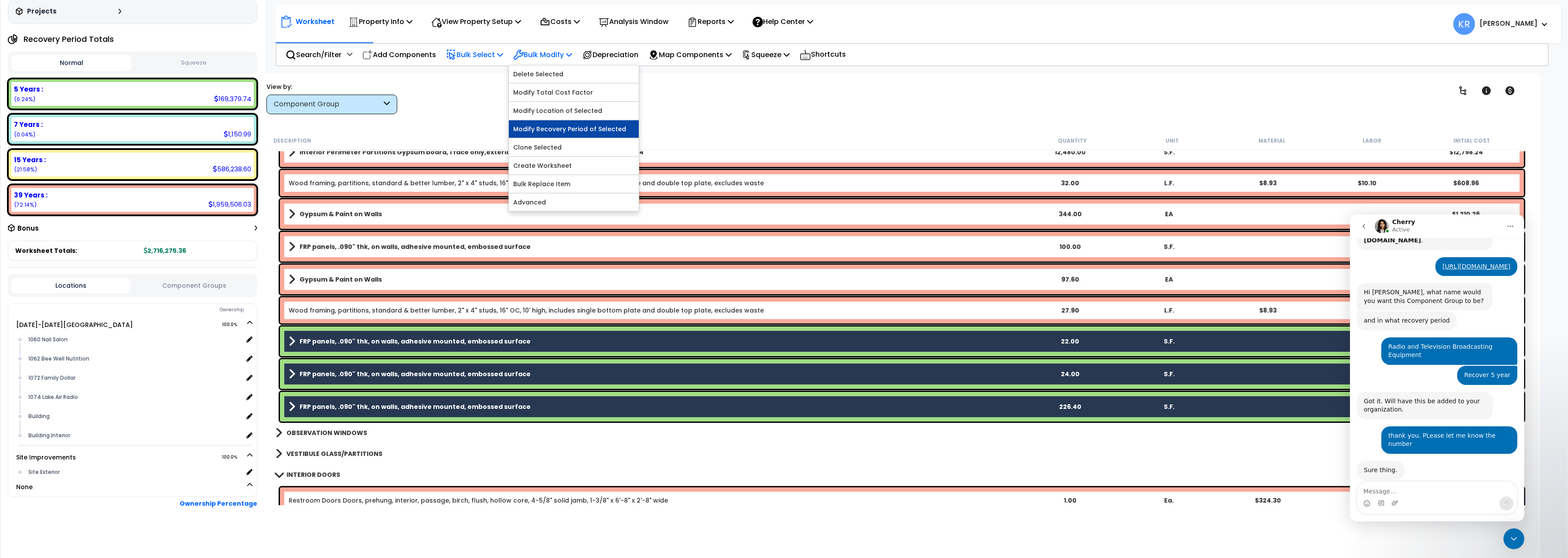
click at [553, 127] on link "Modify Recovery Period of Selected" at bounding box center [573, 129] width 130 height 18
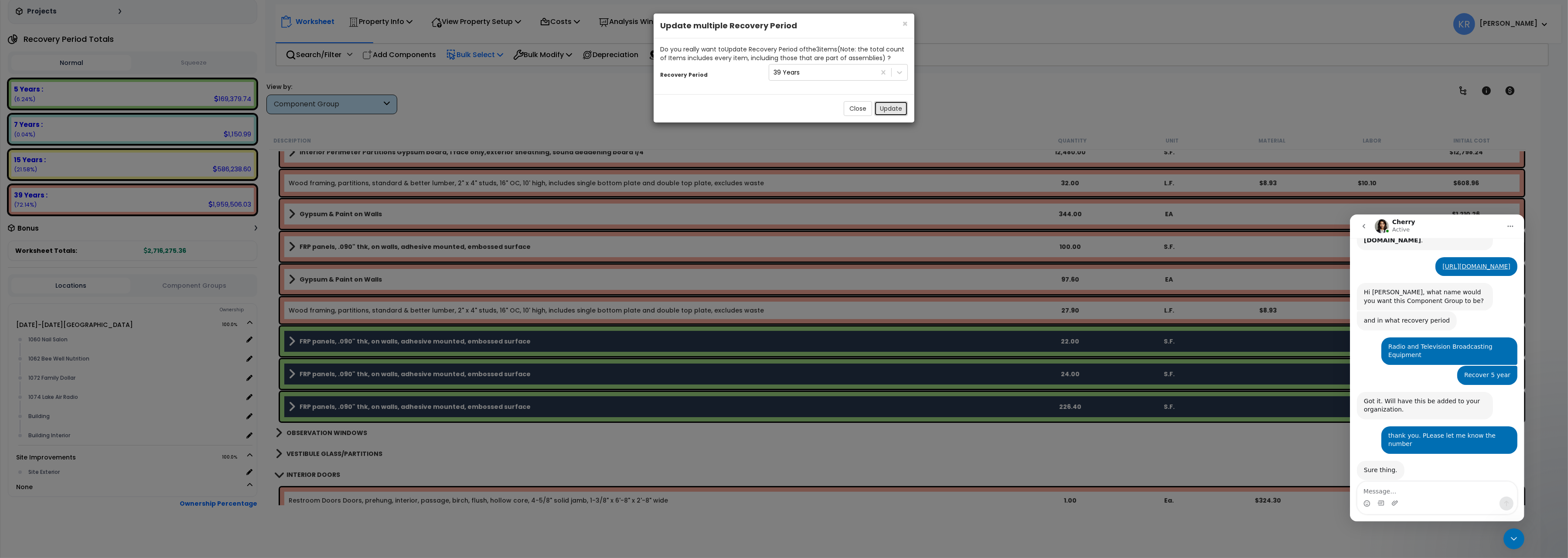
click at [895, 110] on button "Update" at bounding box center [891, 108] width 33 height 15
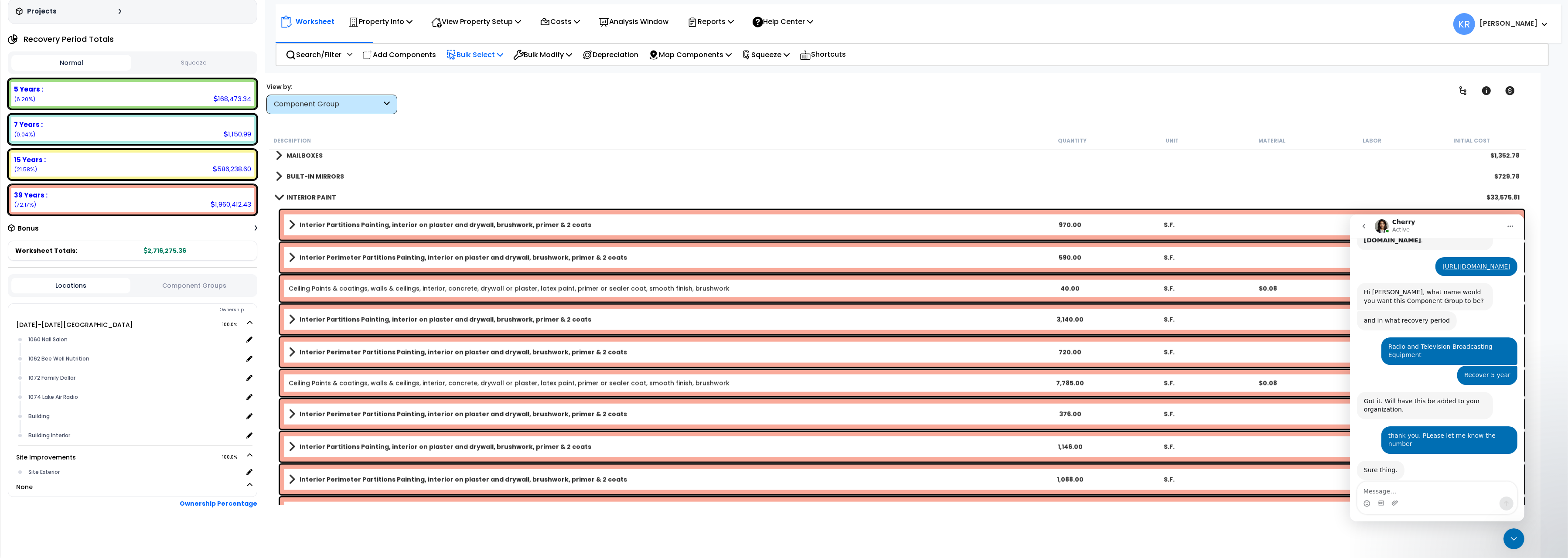
scroll to position [2144, 0]
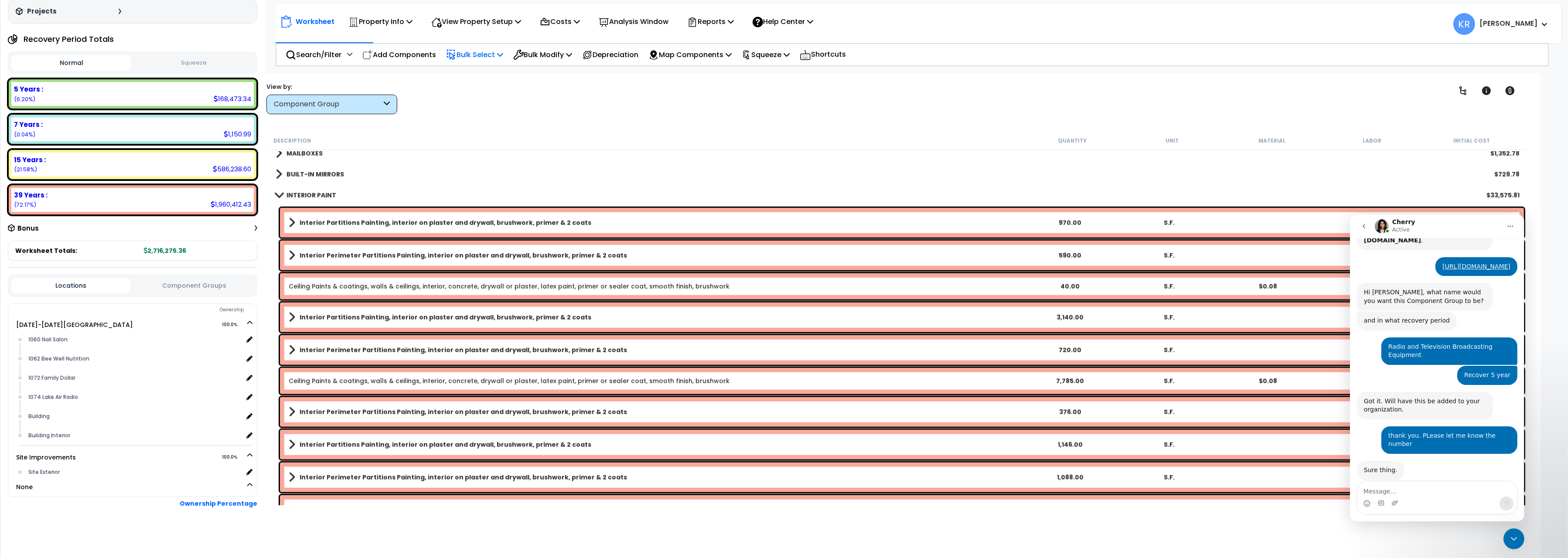
click at [295, 189] on link "INTERIOR PAINT" at bounding box center [306, 195] width 61 height 12
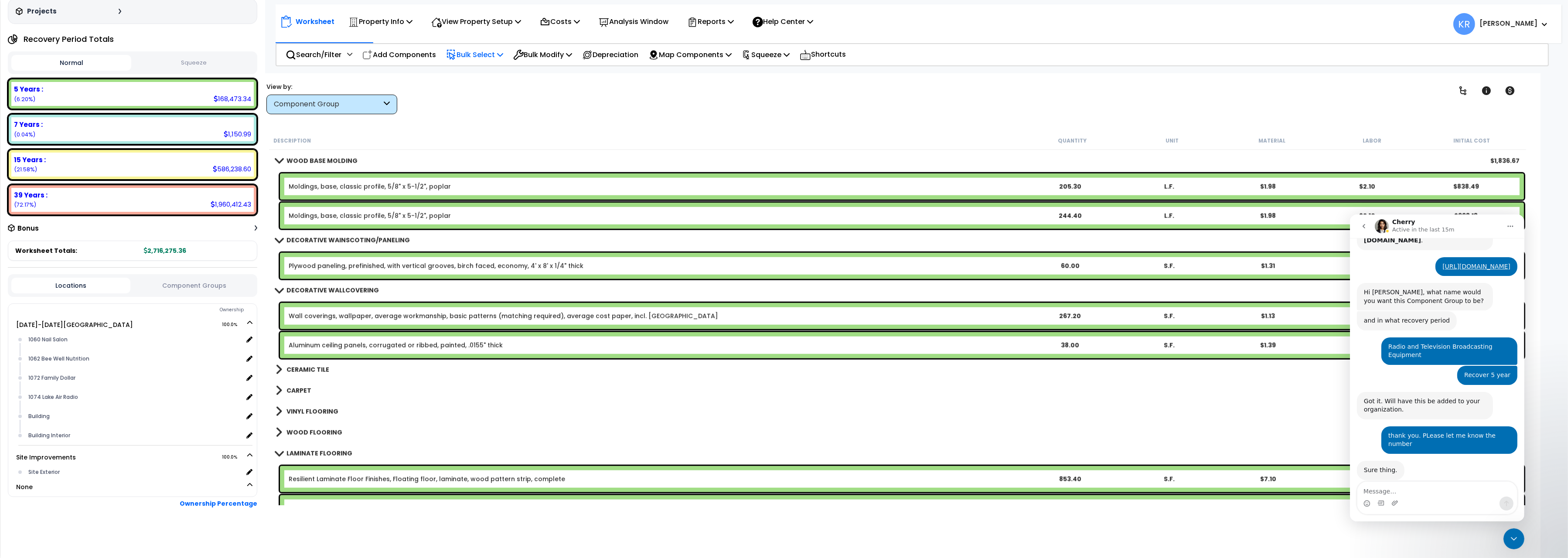
scroll to position [2290, 0]
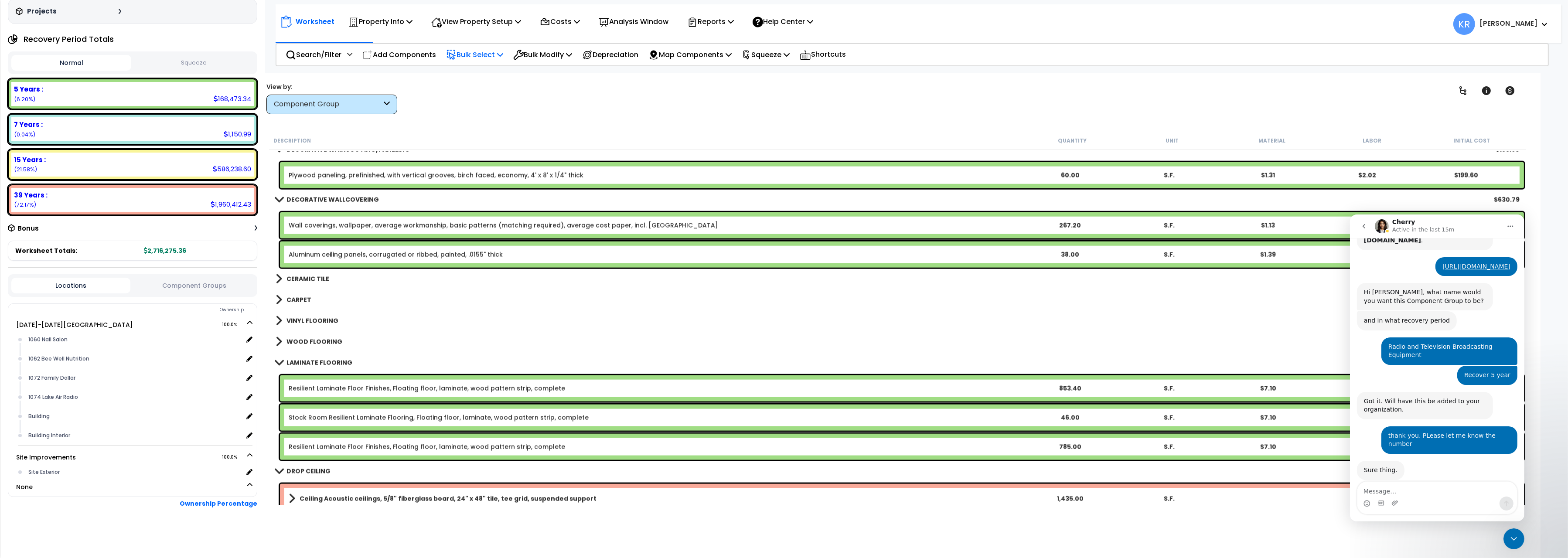
click at [316, 279] on b "CERAMIC TILE" at bounding box center [308, 279] width 43 height 9
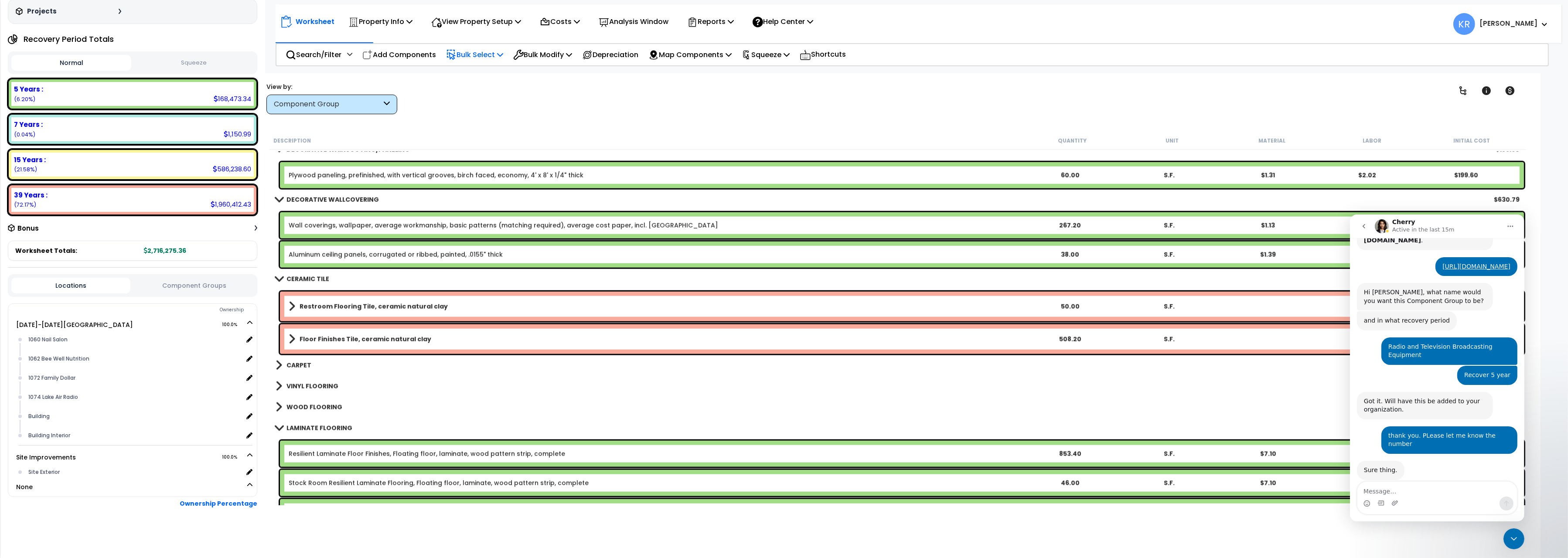
click at [316, 279] on b "CERAMIC TILE" at bounding box center [308, 279] width 43 height 9
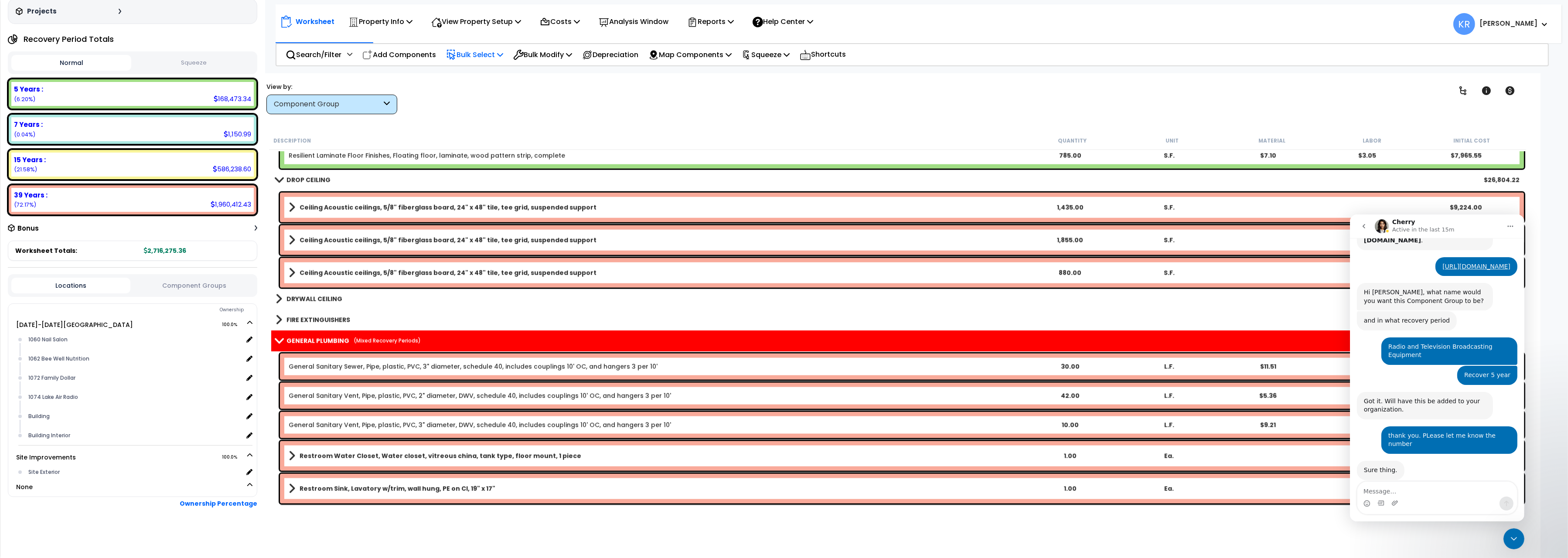
scroll to position [2582, 0]
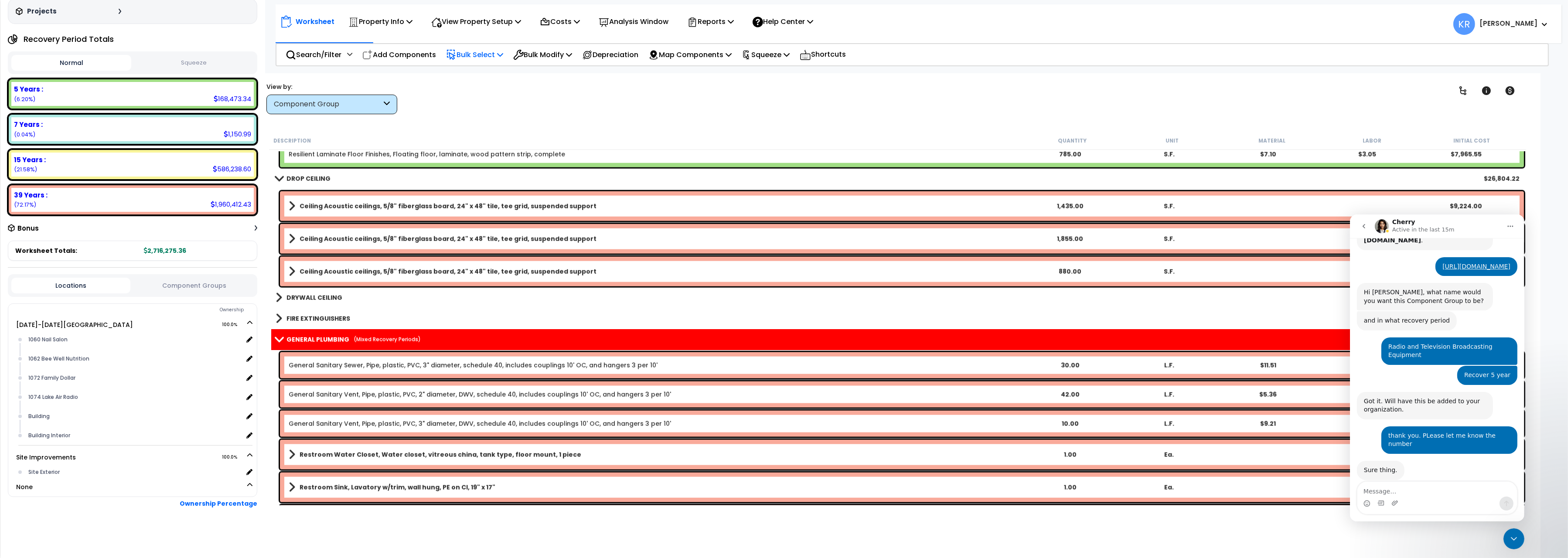
click at [321, 296] on b "DRYWALL CEILING" at bounding box center [315, 298] width 56 height 9
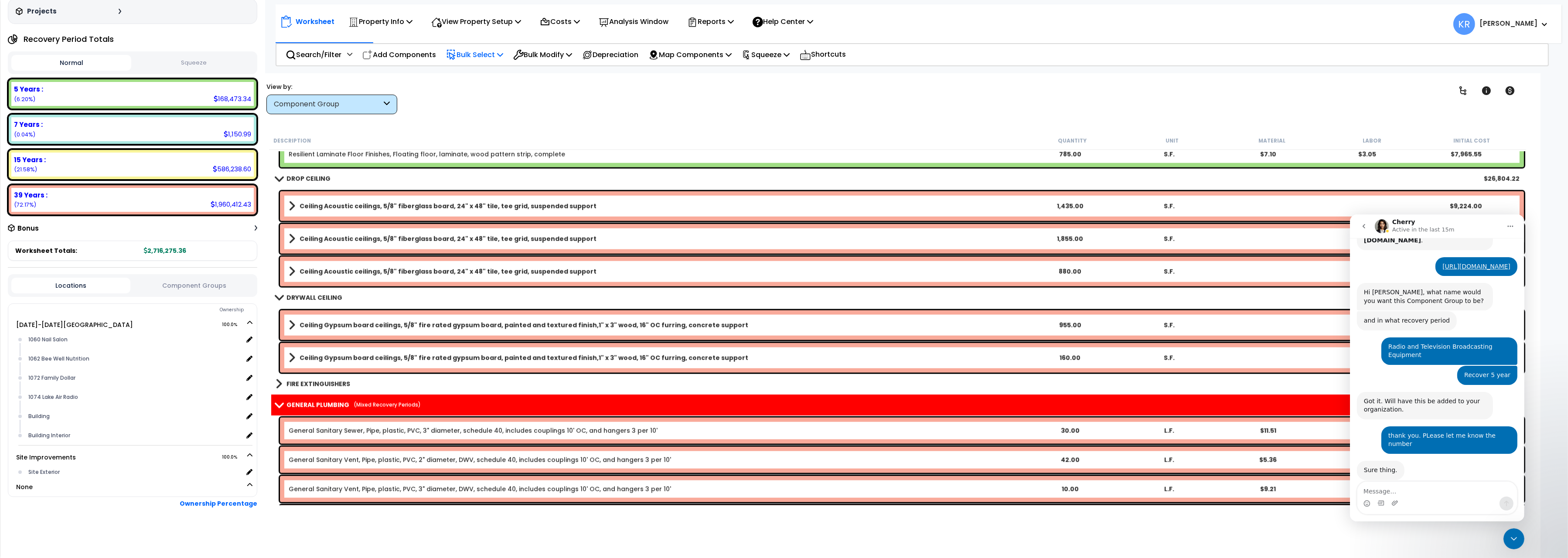
click at [321, 296] on b "DRYWALL CEILING" at bounding box center [315, 298] width 56 height 9
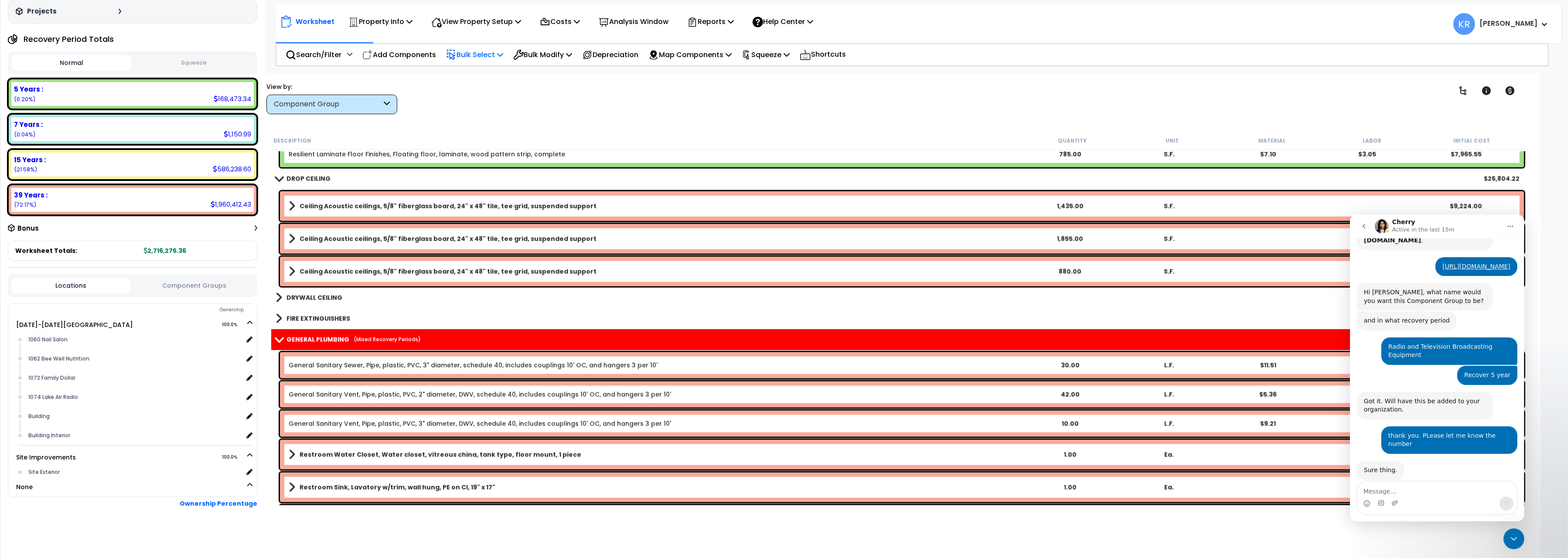
click at [308, 320] on b "FIRE EXTINGUISHERS" at bounding box center [318, 318] width 64 height 9
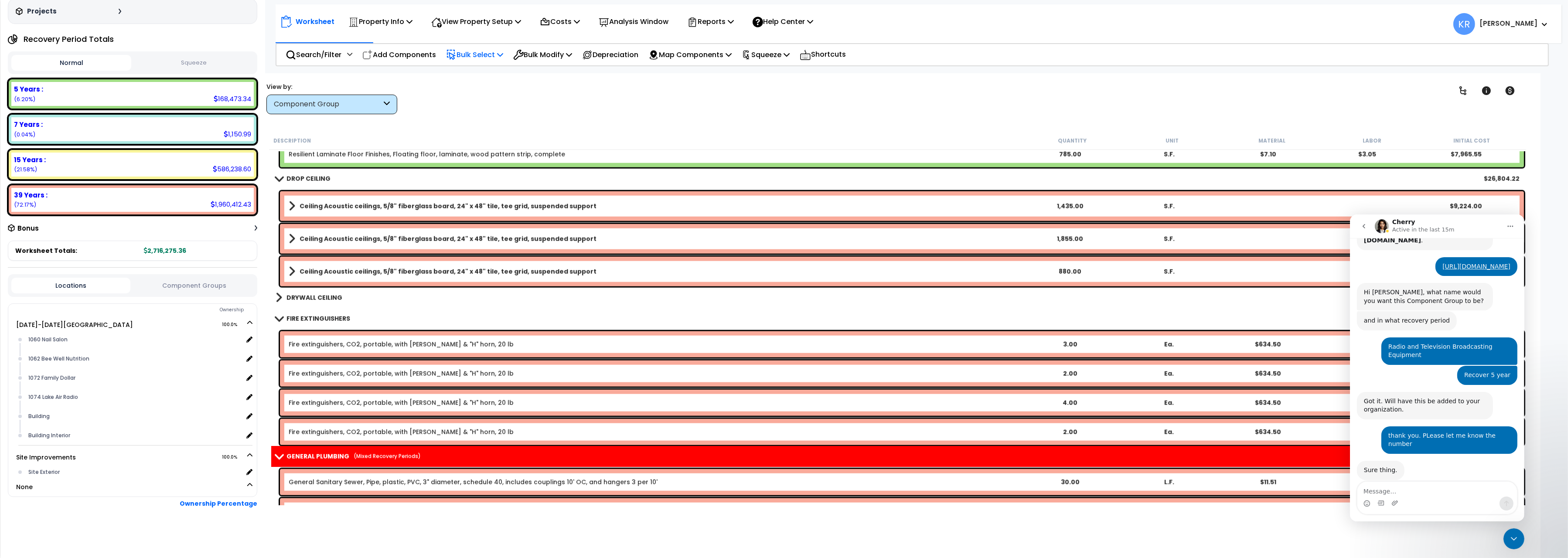
click at [310, 316] on b "FIRE EXTINGUISHERS" at bounding box center [318, 318] width 64 height 9
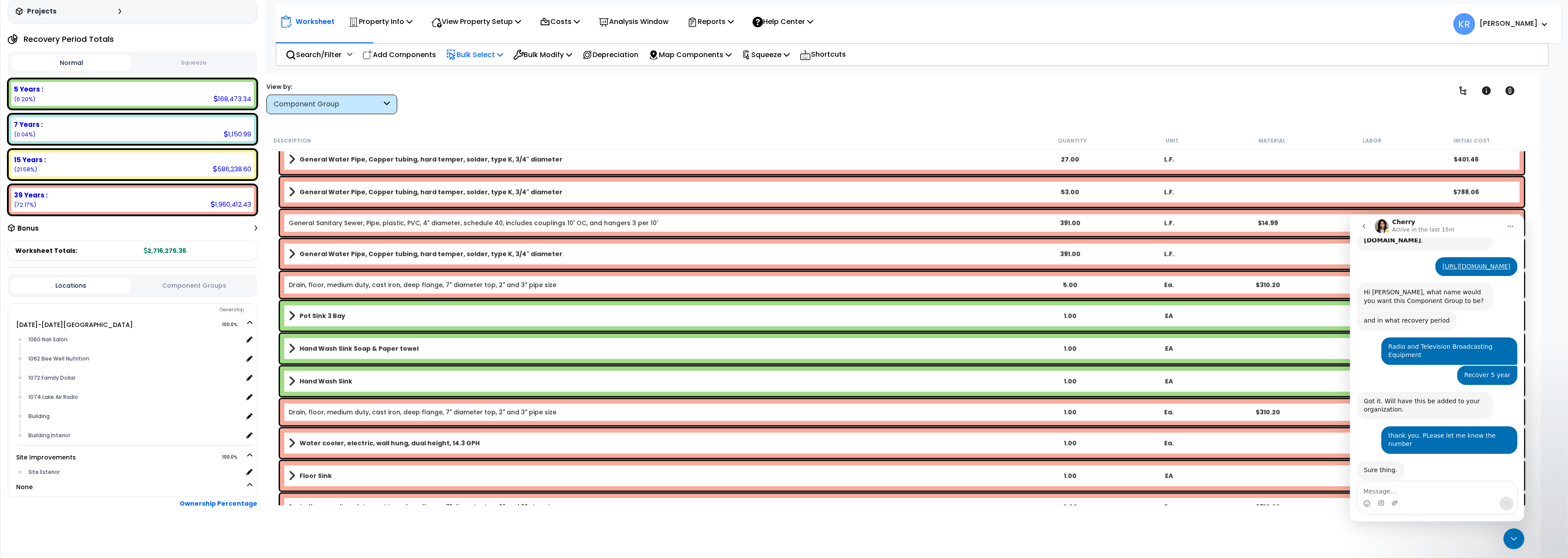
scroll to position [3557, 0]
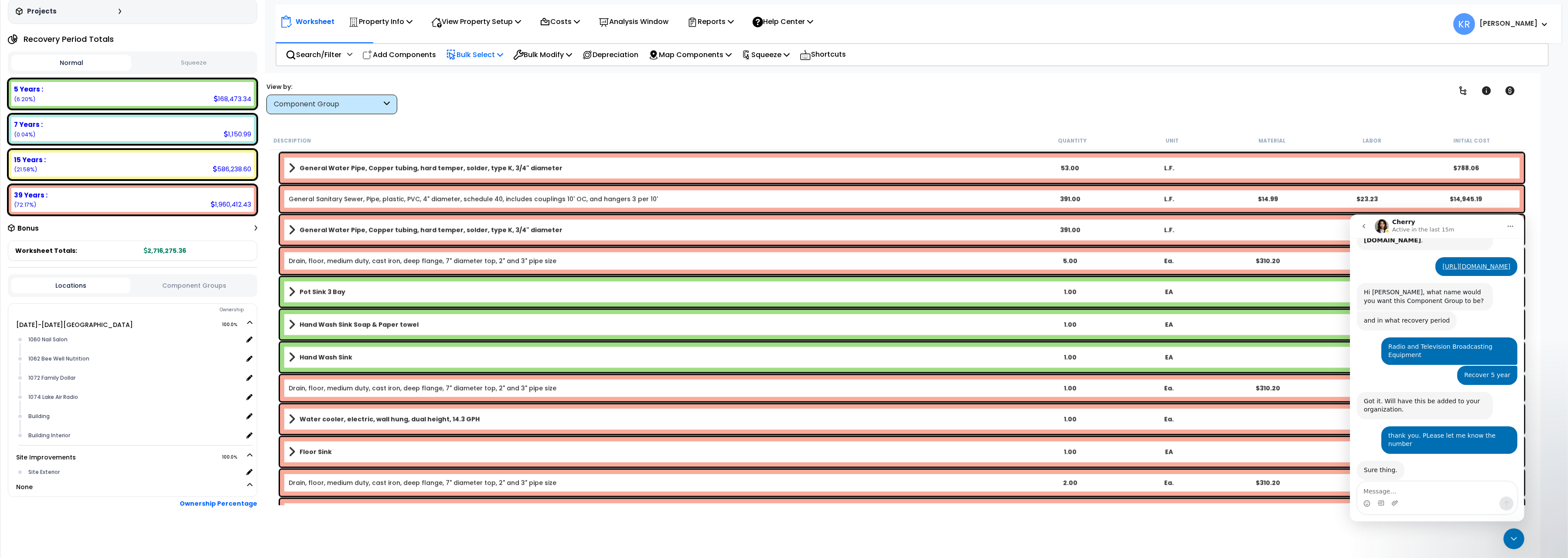
click at [352, 286] on link "Pot Sink 3 Bay" at bounding box center [654, 291] width 732 height 12
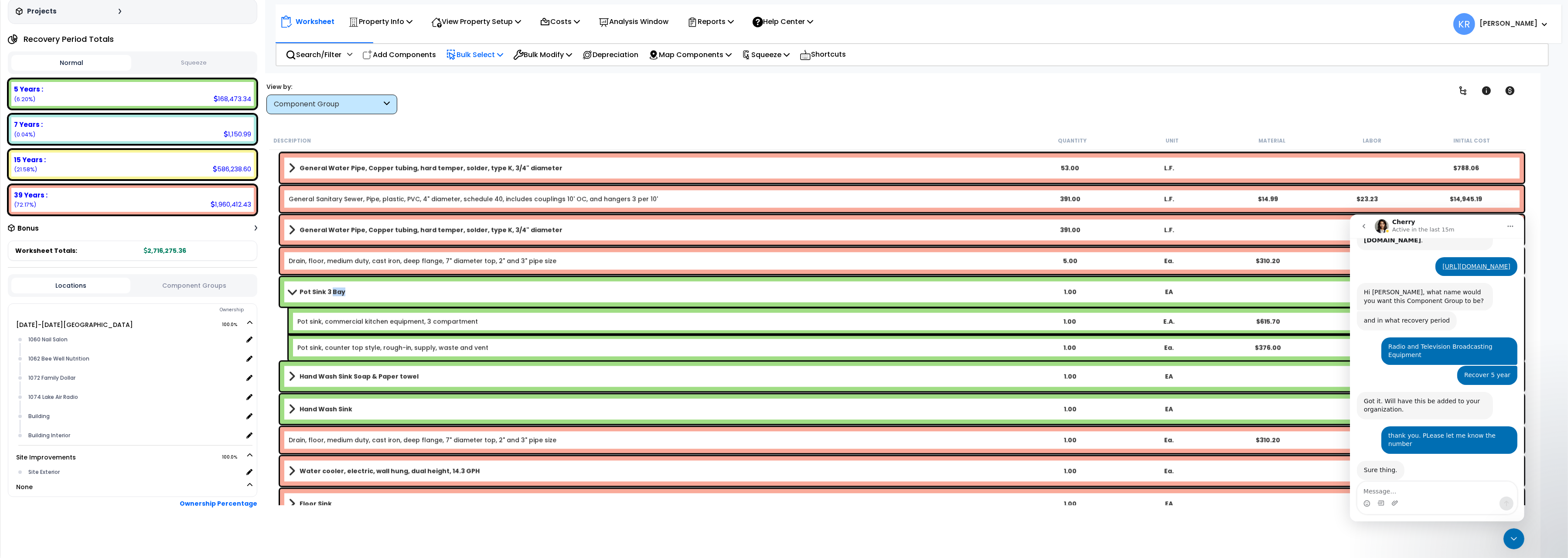
click at [352, 286] on link "Pot Sink 3 Bay" at bounding box center [654, 291] width 732 height 12
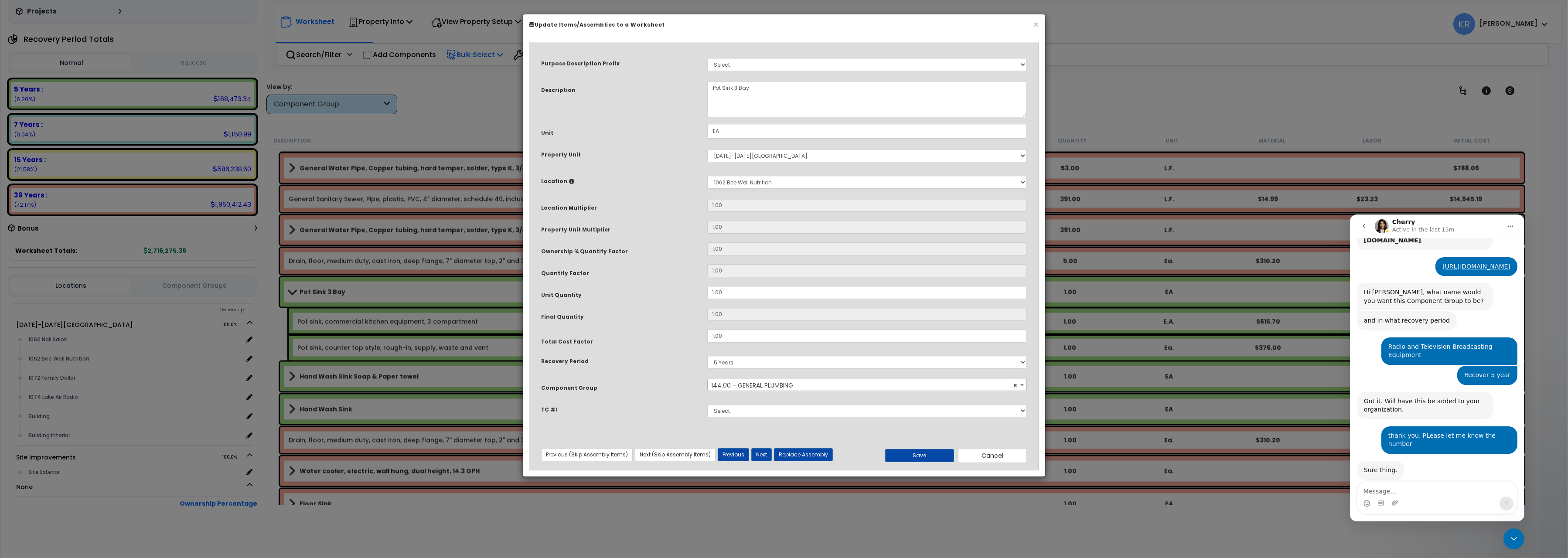
click at [756, 386] on span "× 144.00 - GENERAL PLUMBING" at bounding box center [867, 385] width 318 height 12
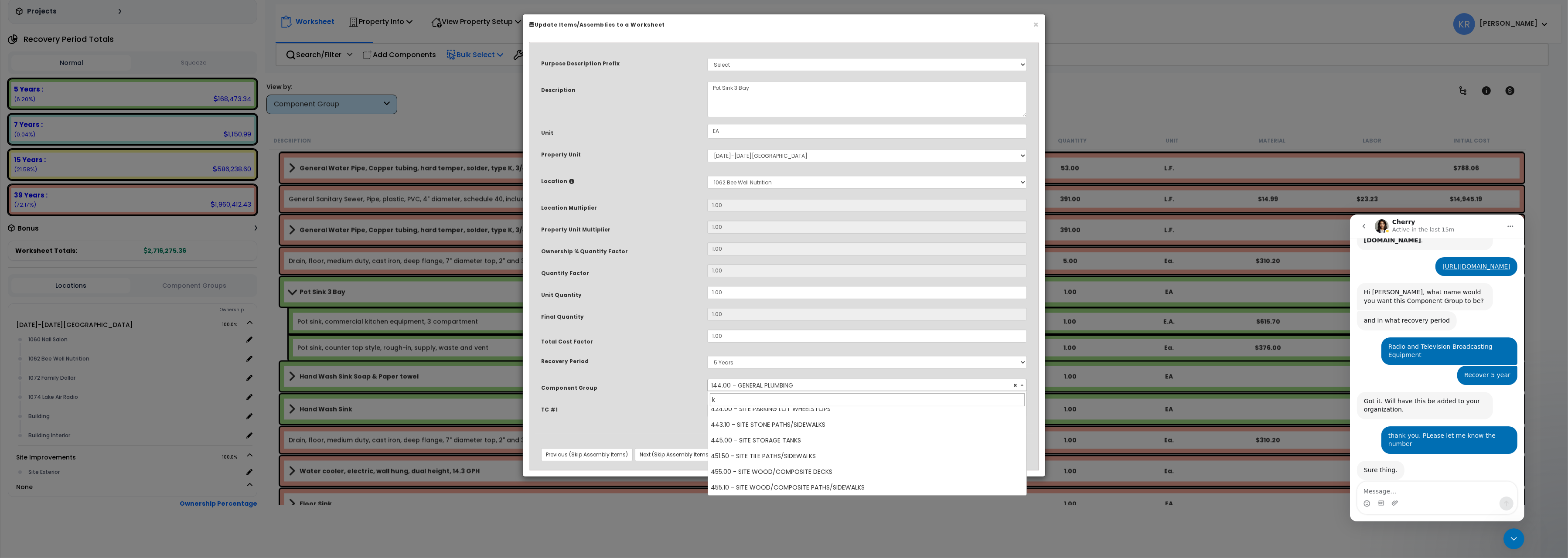
scroll to position [0, 0]
type input "kitch"
select select "57266"
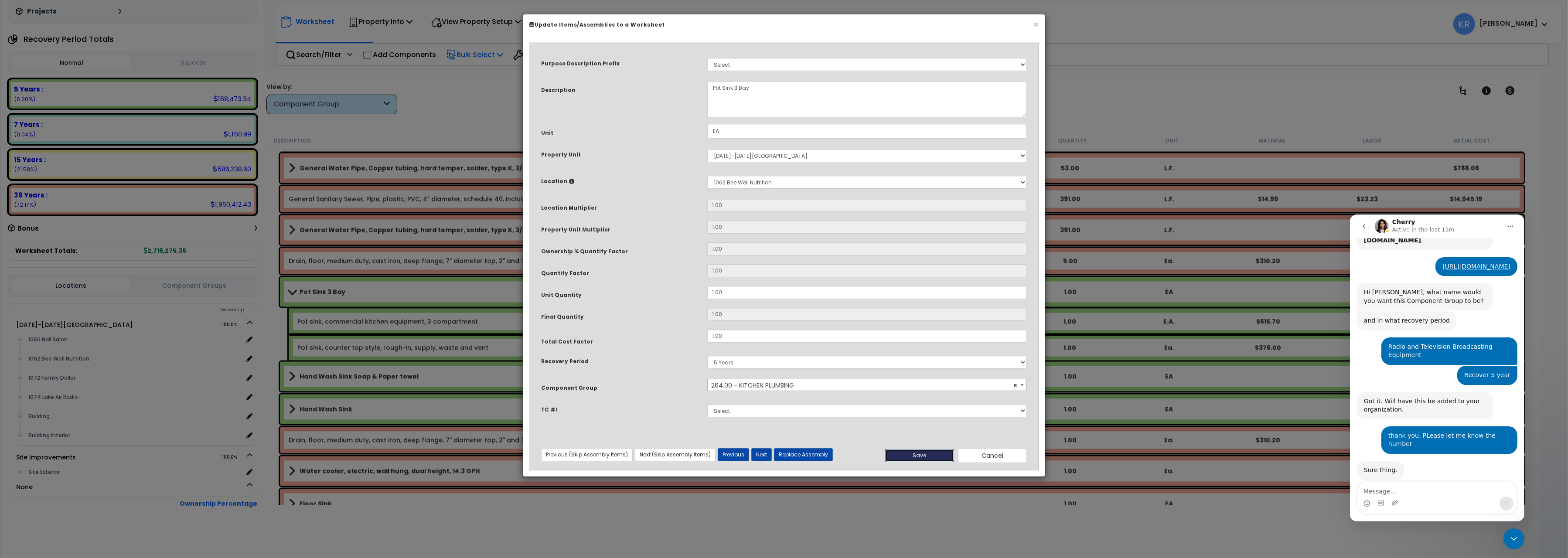
click at [912, 453] on button "Save" at bounding box center [919, 455] width 69 height 13
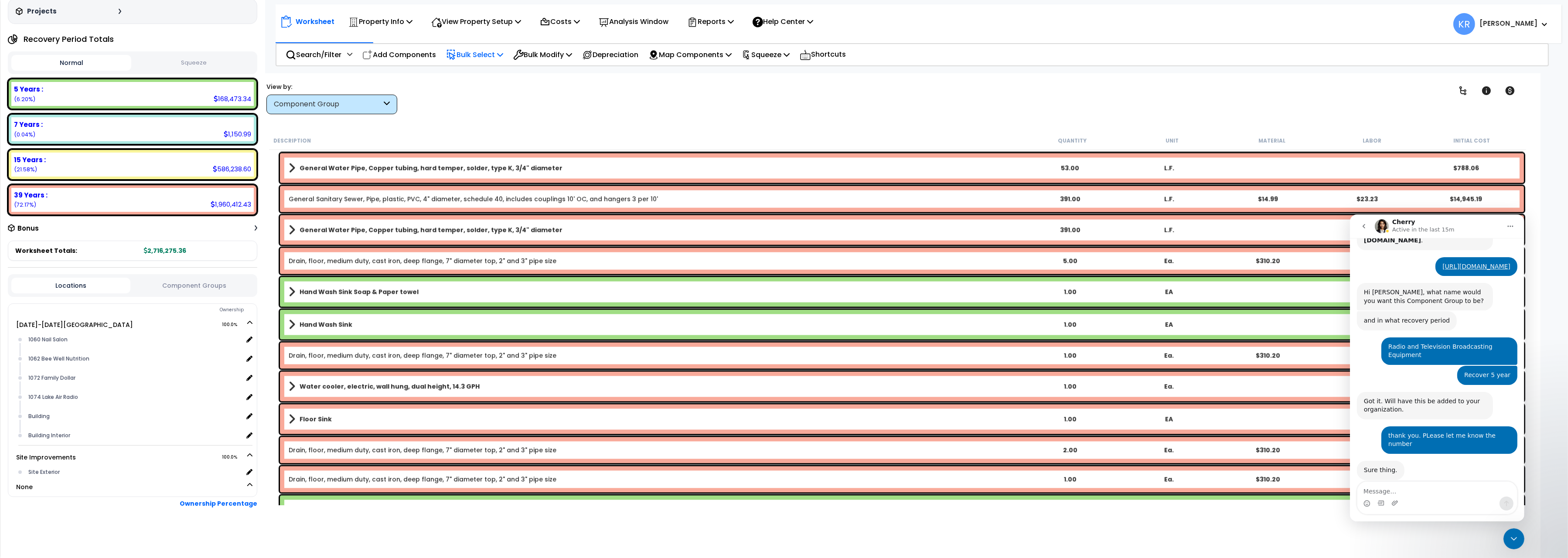
click at [374, 293] on b "Hand Wash Sink Soap & Paper towel" at bounding box center [359, 291] width 119 height 9
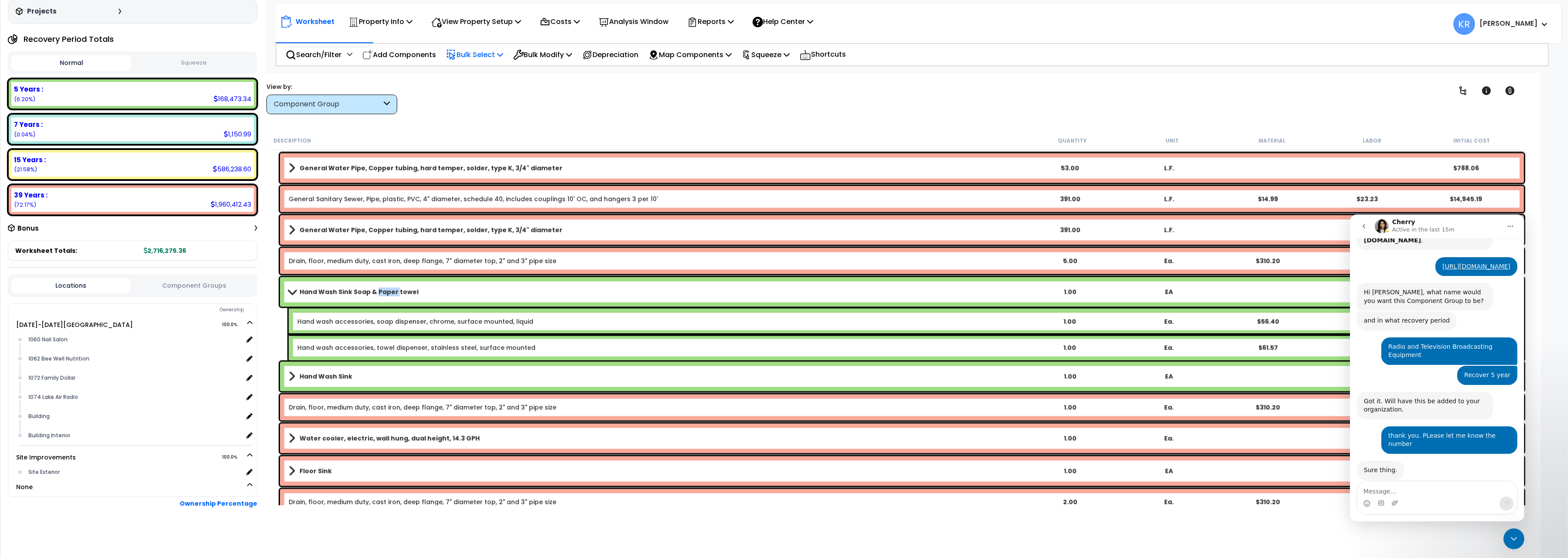
click at [374, 293] on b "Hand Wash Sink Soap & Paper towel" at bounding box center [359, 291] width 119 height 9
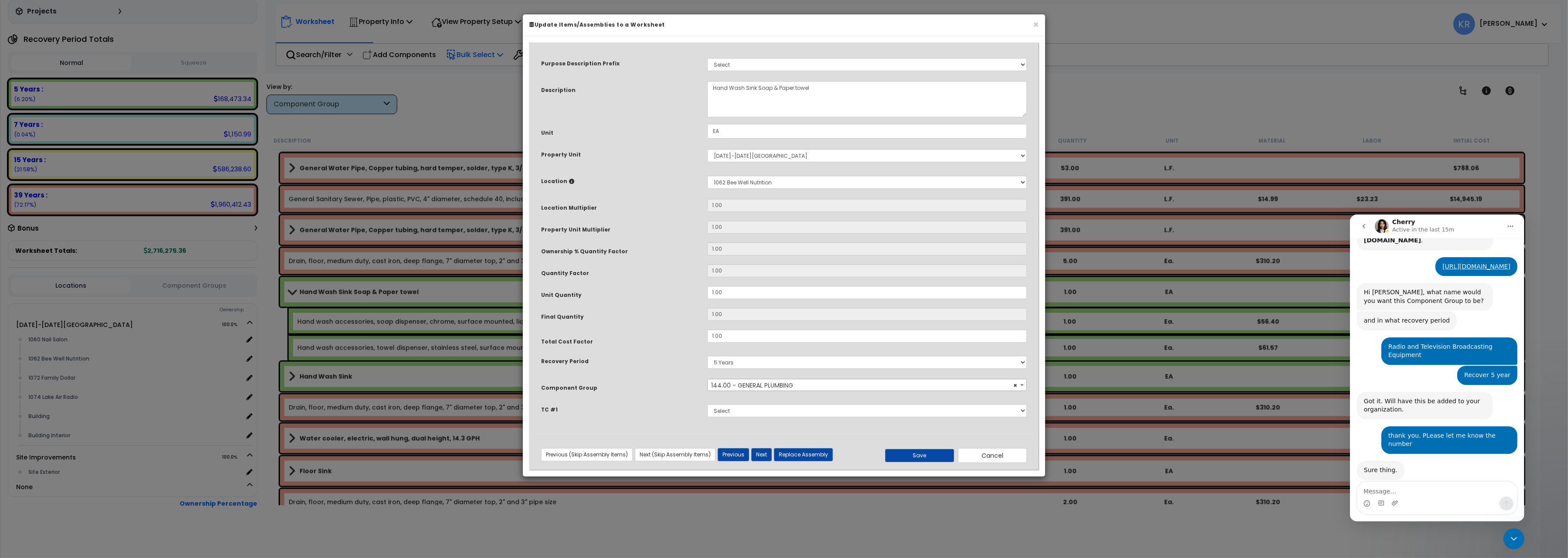
click at [735, 383] on span "× 144.00 - GENERAL PLUMBING" at bounding box center [867, 385] width 318 height 12
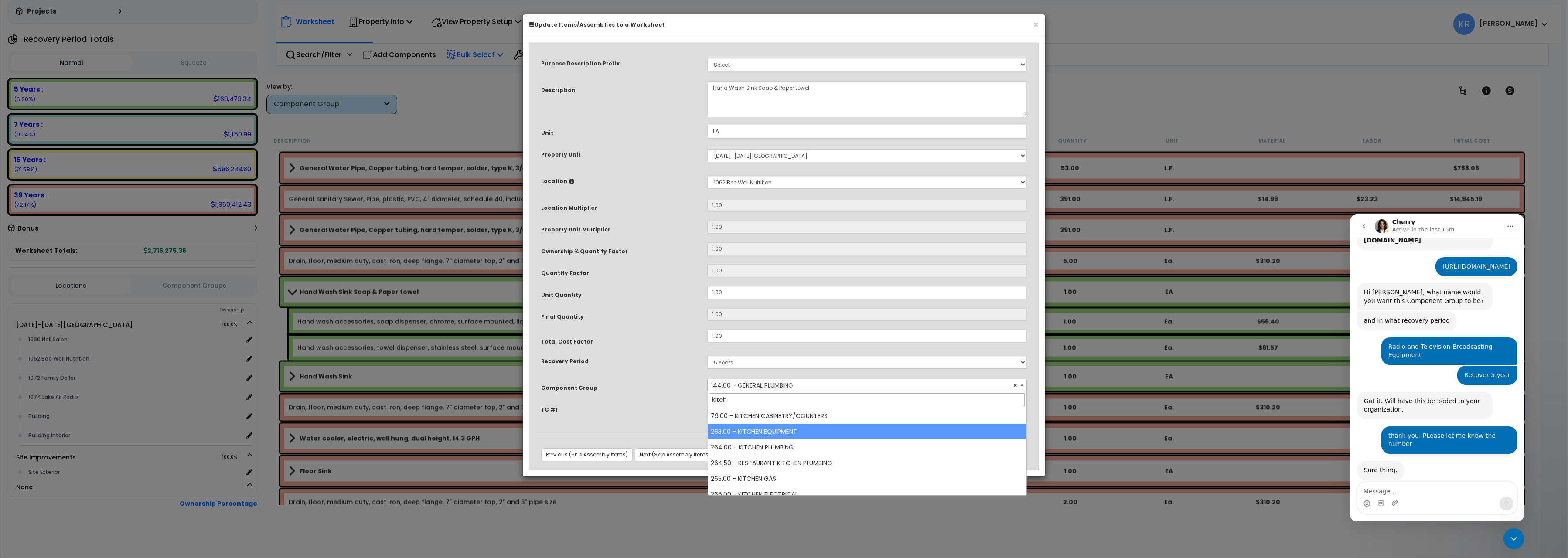
type input "kitch"
select select "56827"
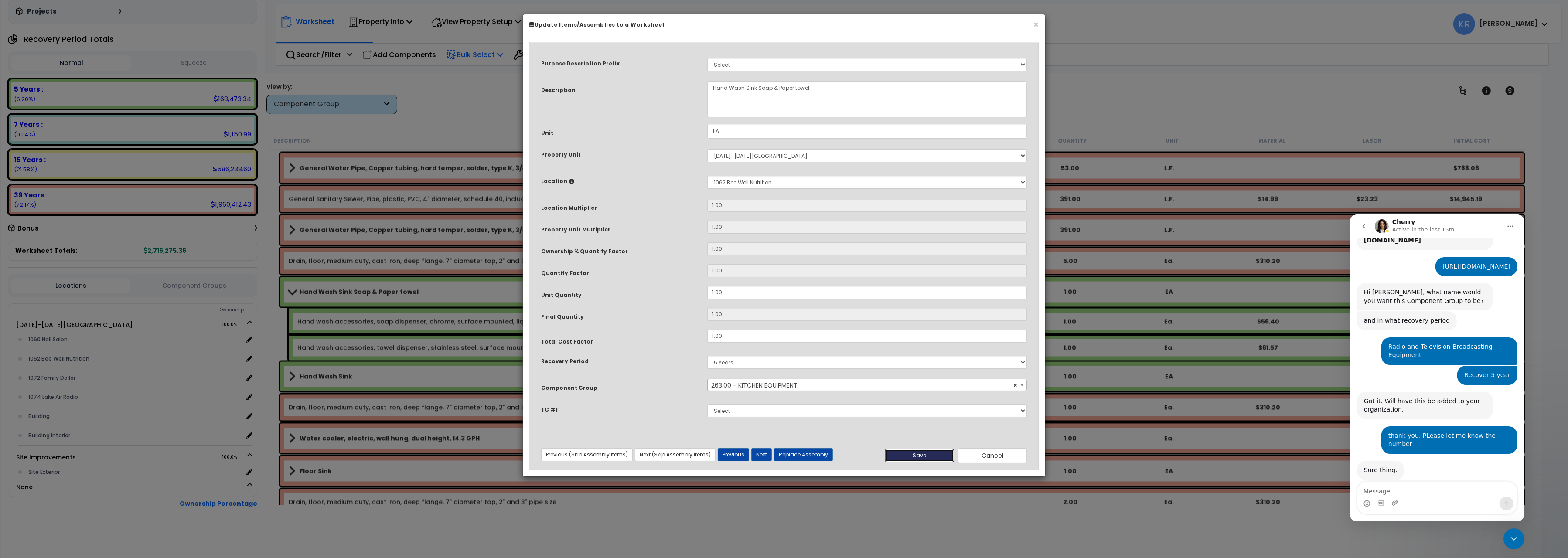
click at [933, 453] on button "Save" at bounding box center [919, 455] width 69 height 13
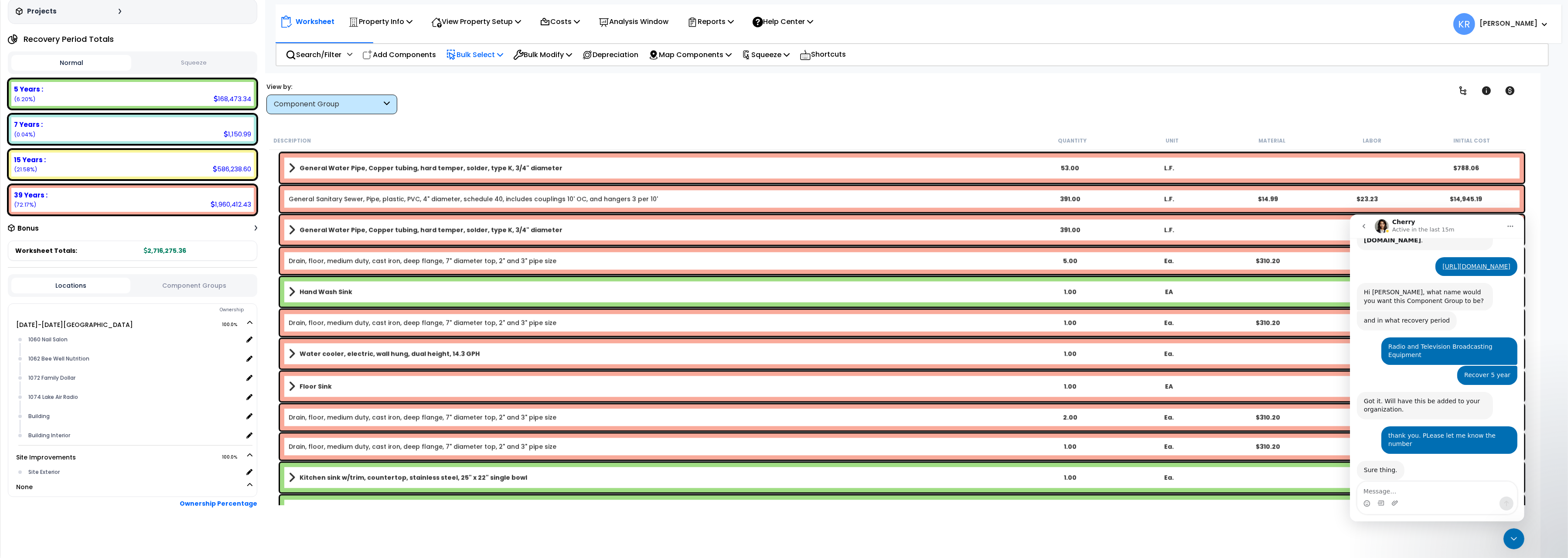
click at [358, 287] on link "Hand Wash Sink" at bounding box center [654, 291] width 732 height 12
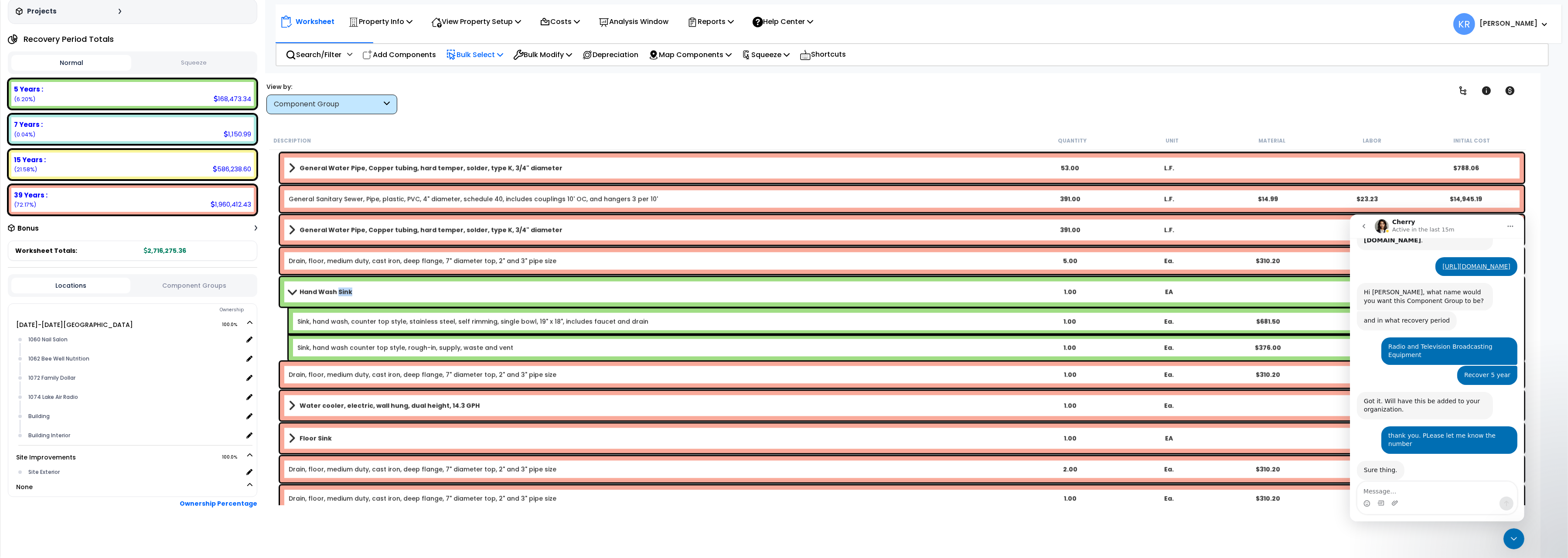
click at [358, 287] on link "Hand Wash Sink" at bounding box center [654, 291] width 732 height 12
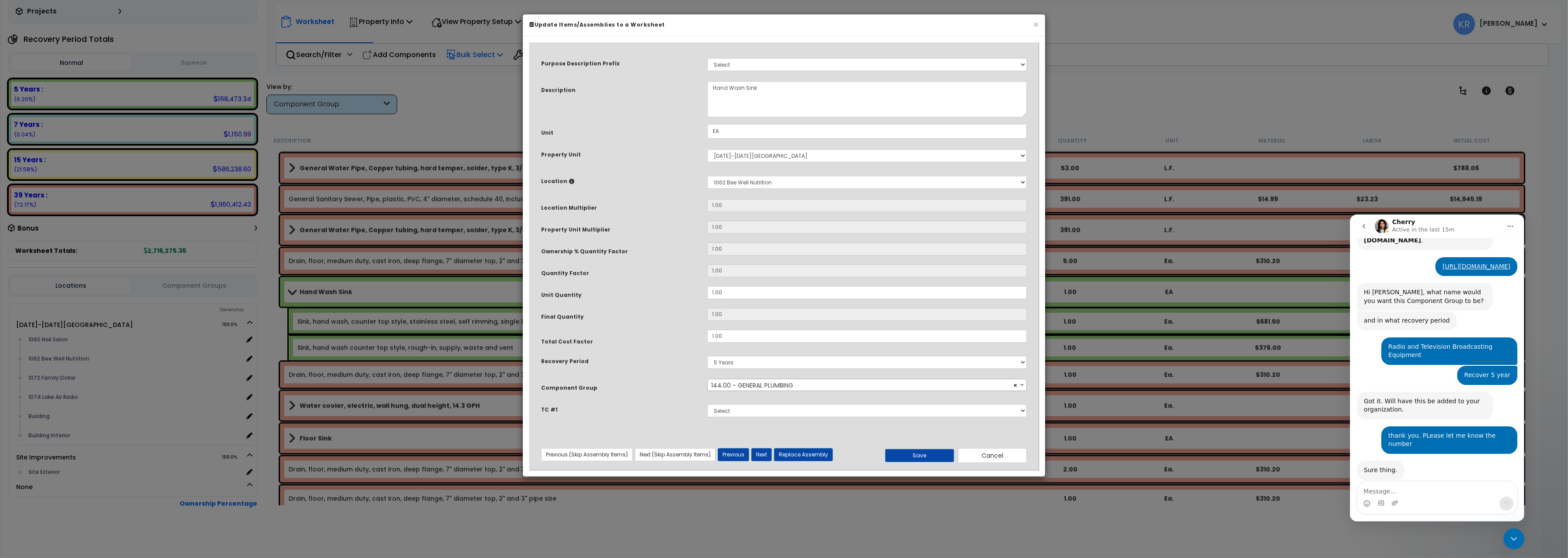
click at [783, 385] on span "× 144.00 - GENERAL PLUMBING" at bounding box center [867, 385] width 318 height 12
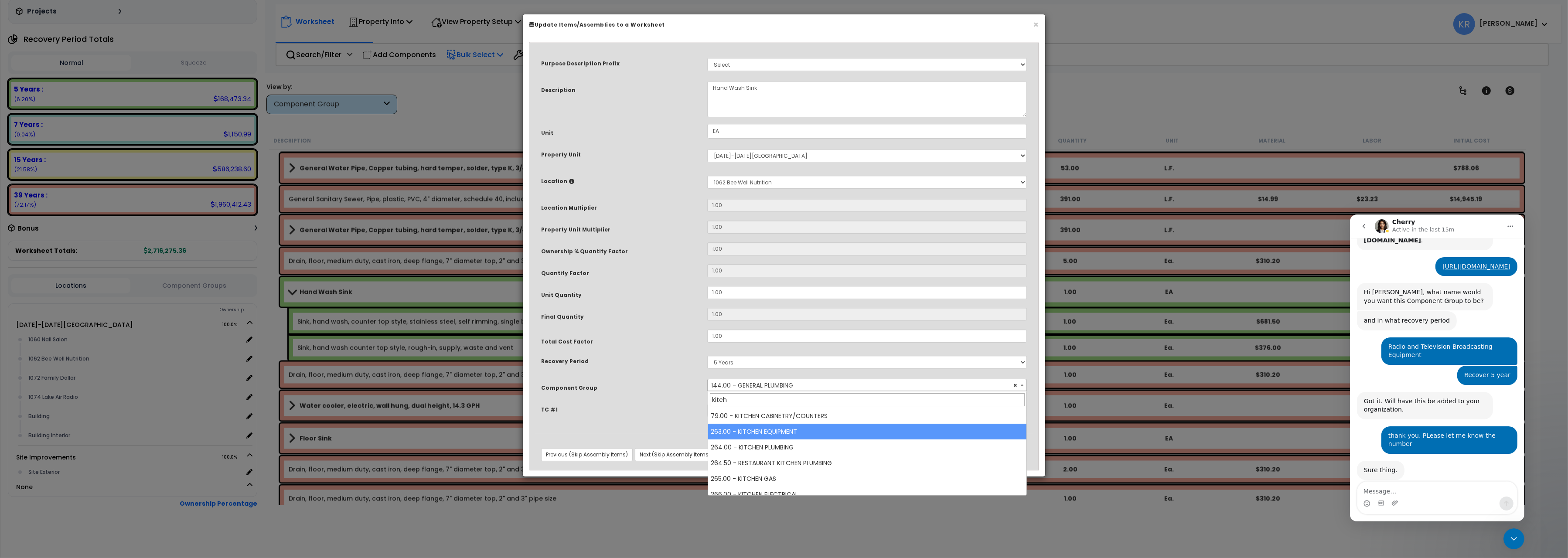
type input "kitch"
select select "56827"
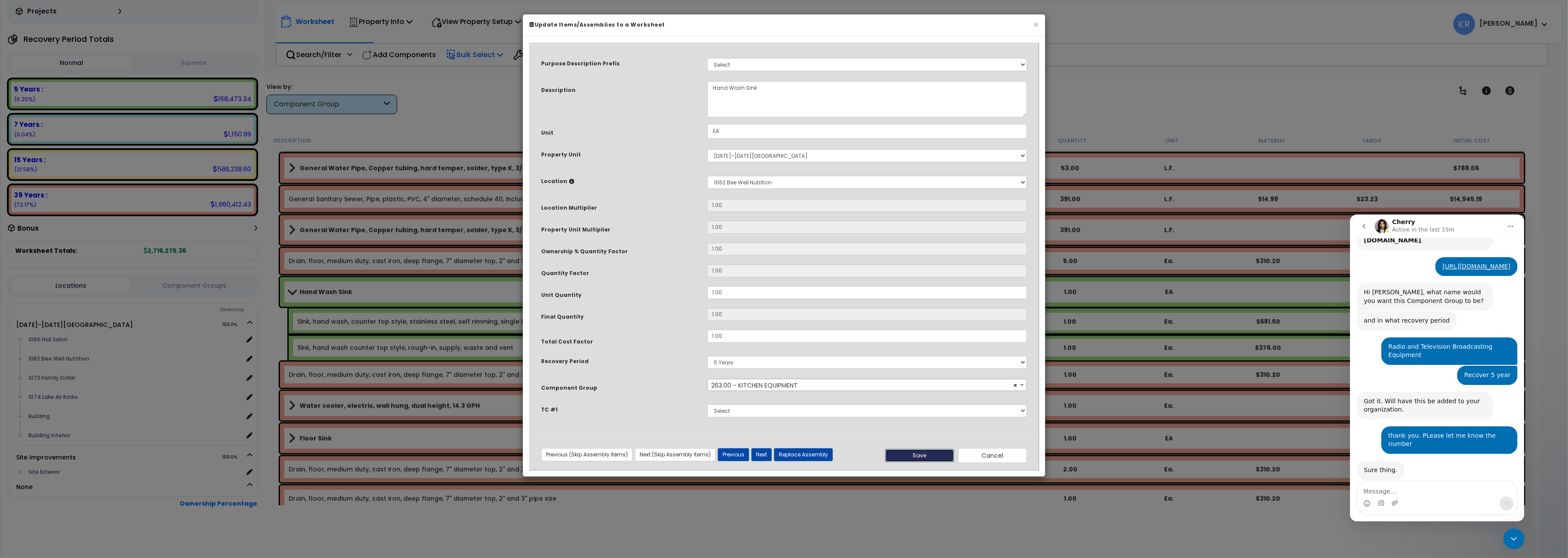
click at [907, 454] on button "Save" at bounding box center [919, 455] width 69 height 13
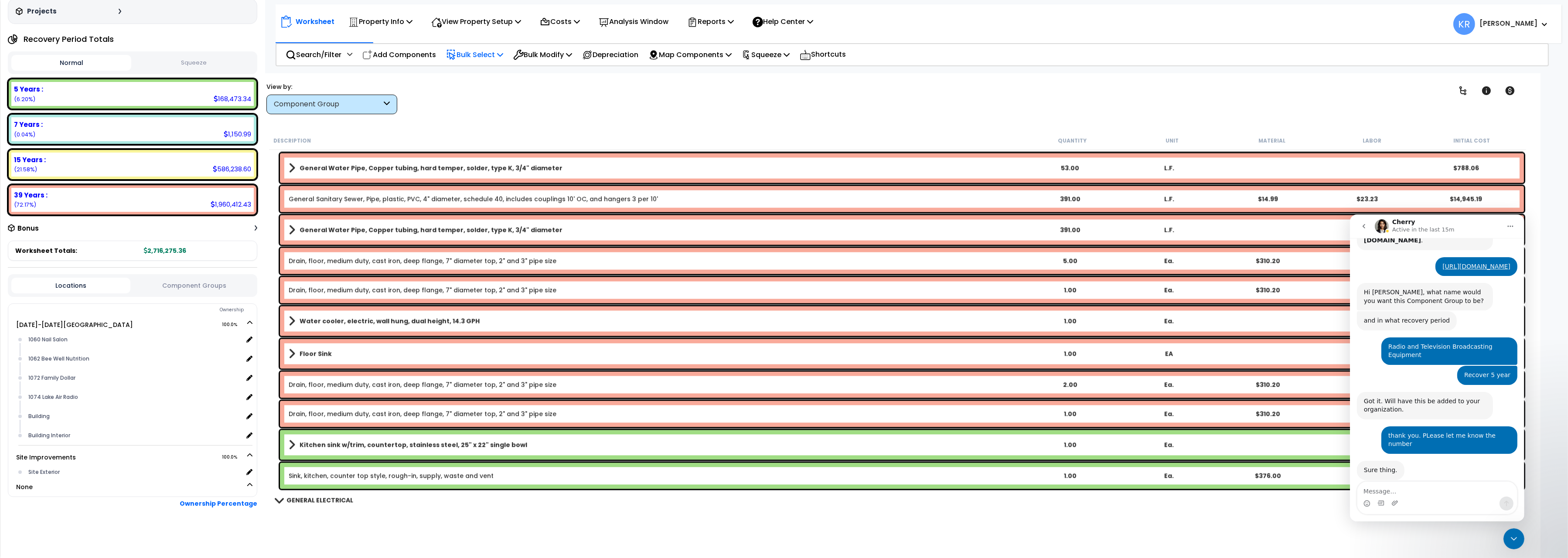
scroll to position [3655, 0]
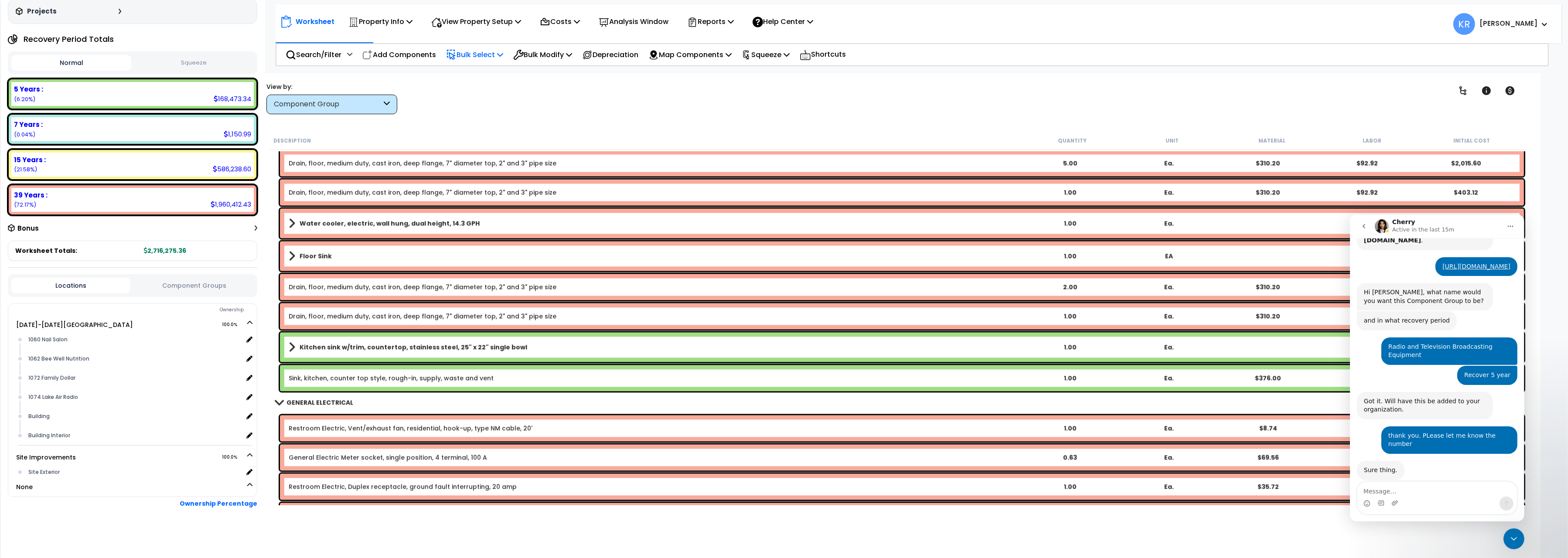
click at [322, 345] on b "Kitchen sink w/trim, countertop, stainless steel, 25" x 22" single bowl" at bounding box center [413, 347] width 228 height 9
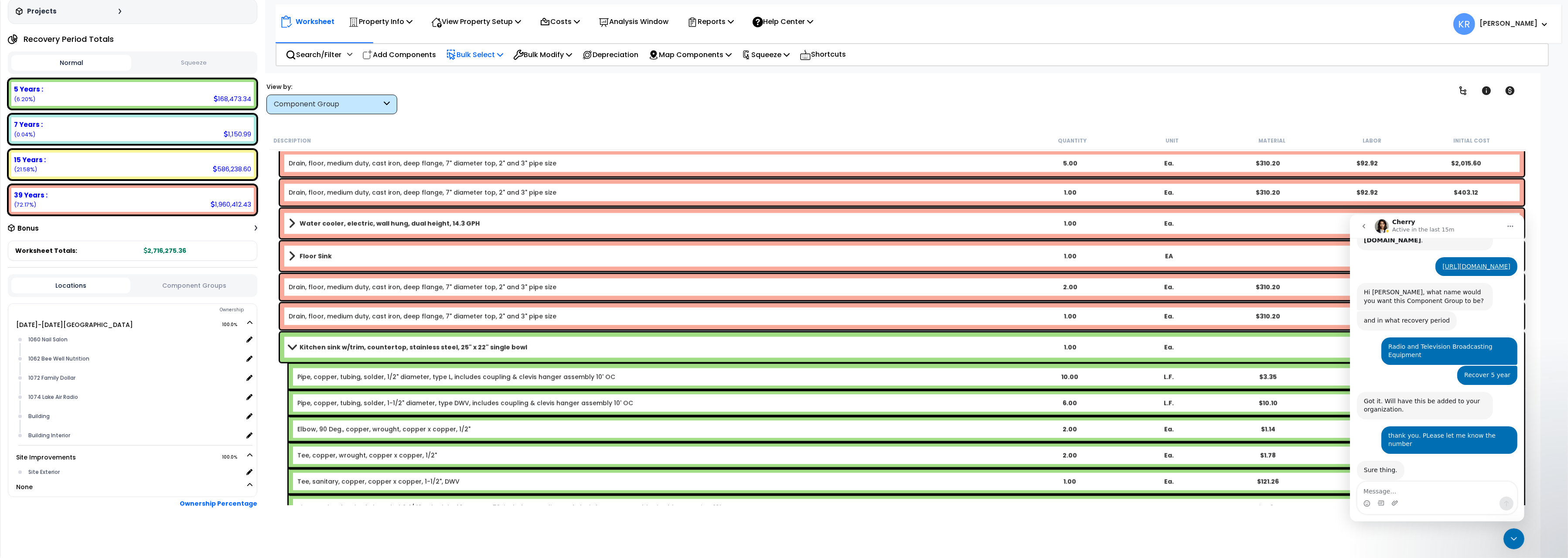
click at [322, 345] on b "Kitchen sink w/trim, countertop, stainless steel, 25" x 22" single bowl" at bounding box center [413, 347] width 228 height 9
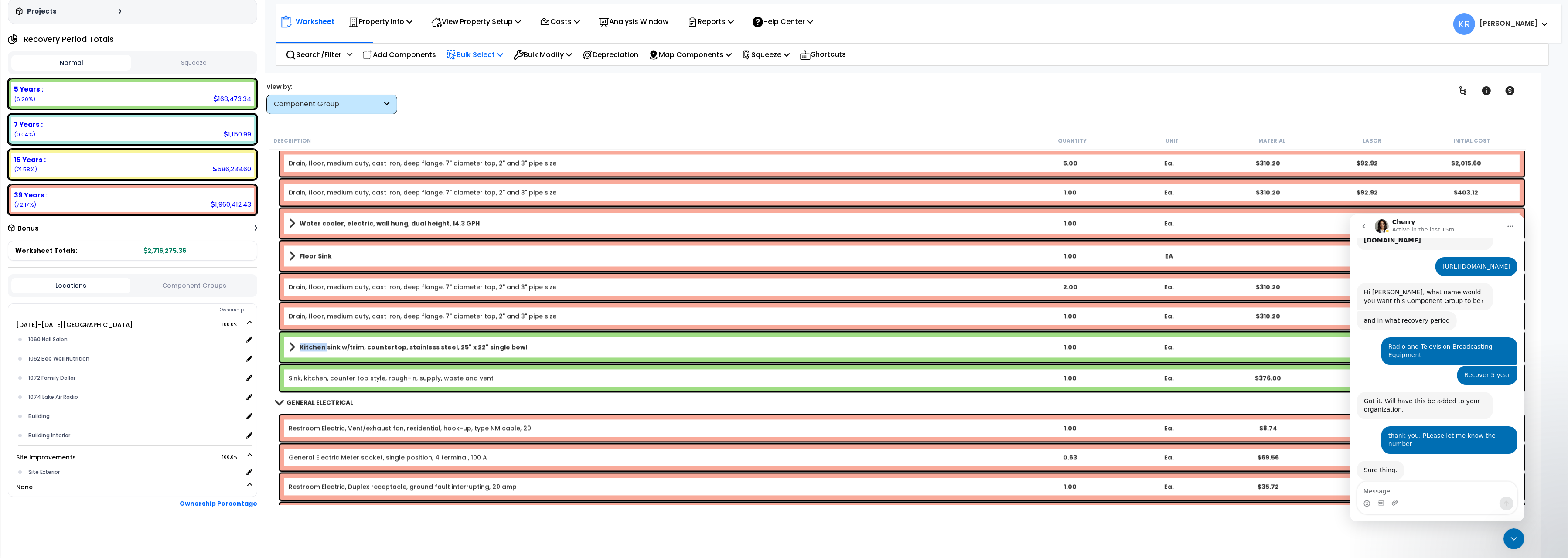
click at [322, 345] on b "Kitchen sink w/trim, countertop, stainless steel, 25" x 22" single bowl" at bounding box center [413, 347] width 228 height 9
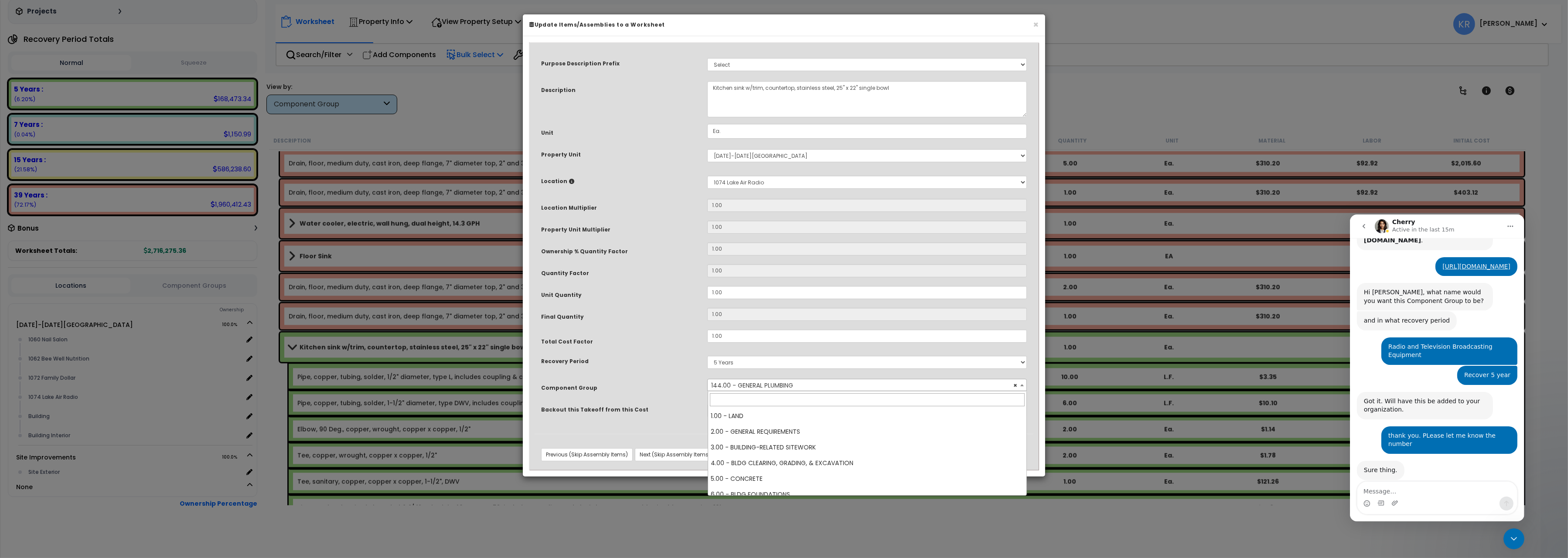
click at [757, 386] on span "× 144.00 - GENERAL PLUMBING" at bounding box center [867, 385] width 318 height 12
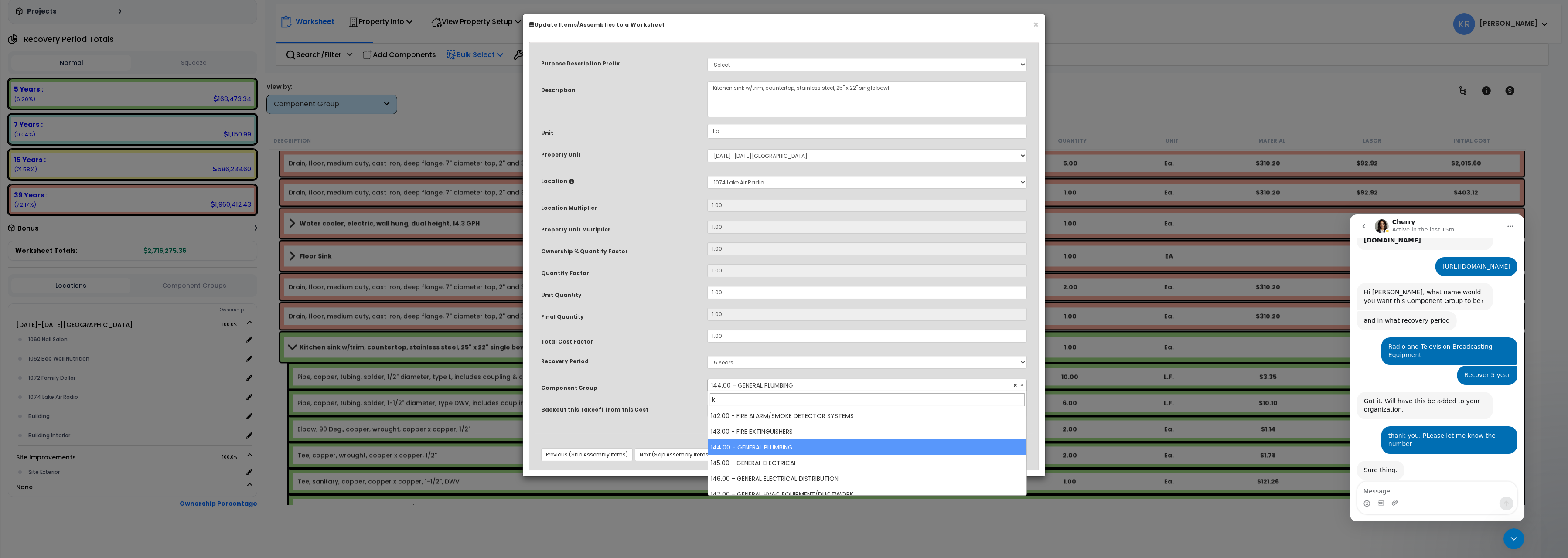
scroll to position [0, 0]
type input "kitch"
select select "57266"
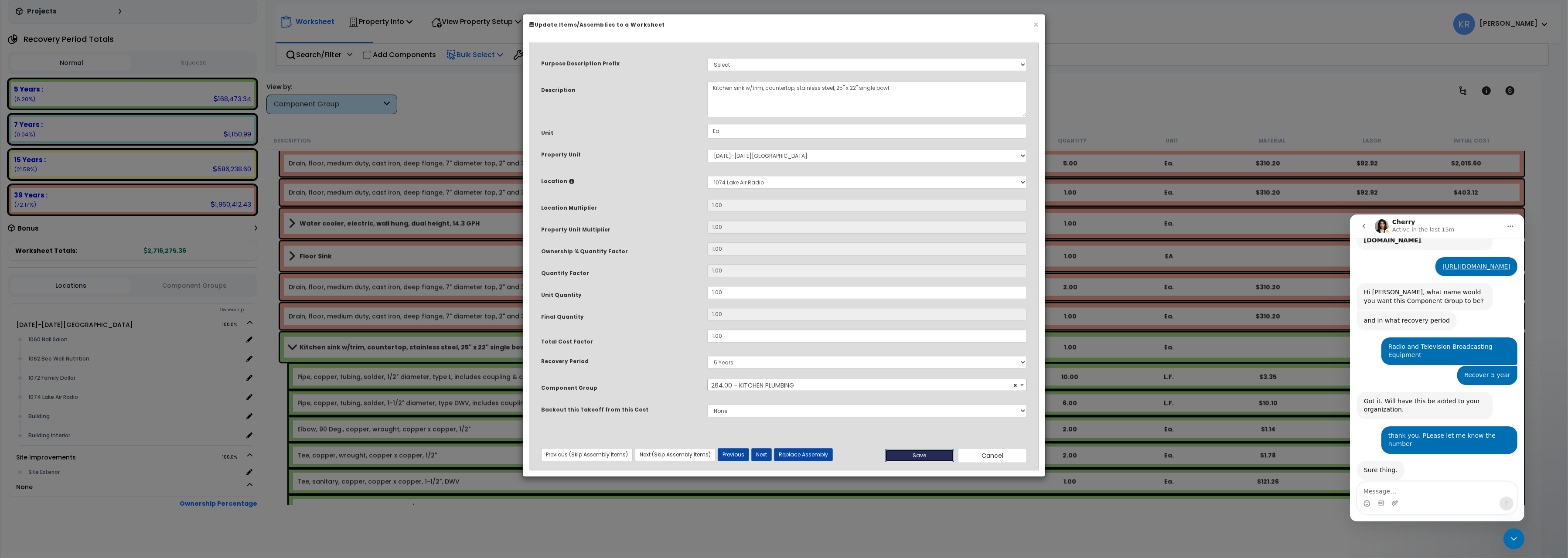
click at [928, 456] on button "Save" at bounding box center [919, 455] width 69 height 13
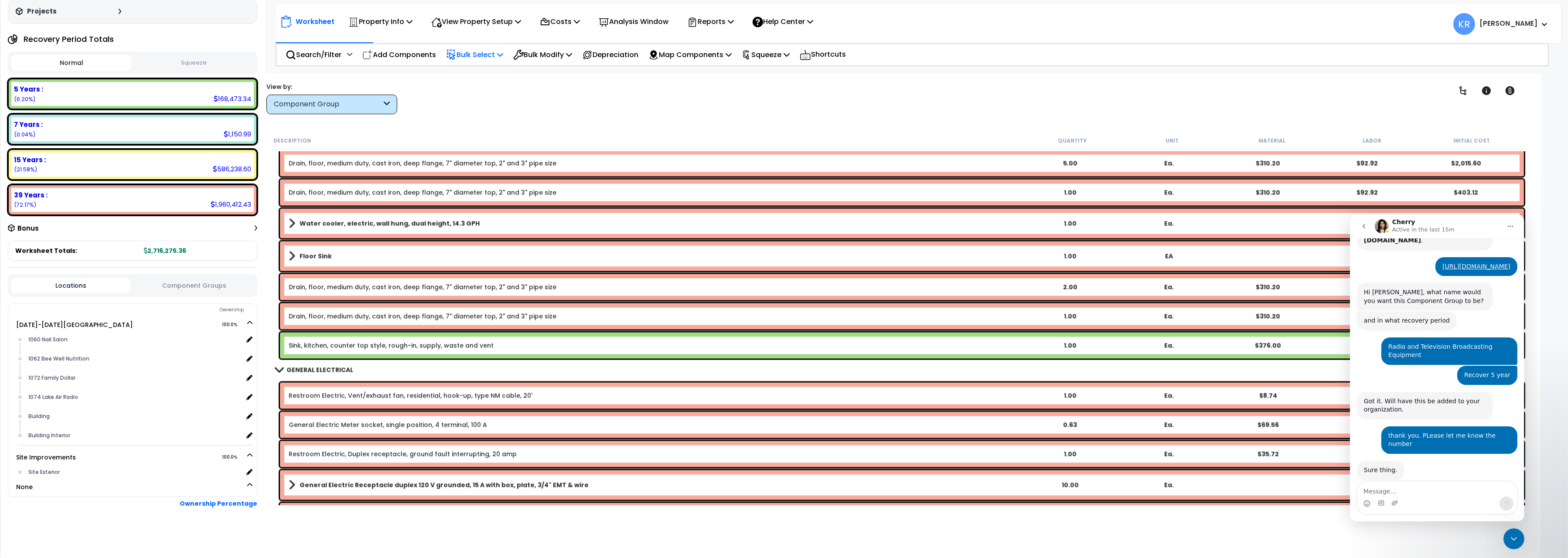
click at [349, 347] on link "Sink, kitchen, counter top style, rough-in, supply, waste and vent" at bounding box center [391, 345] width 205 height 9
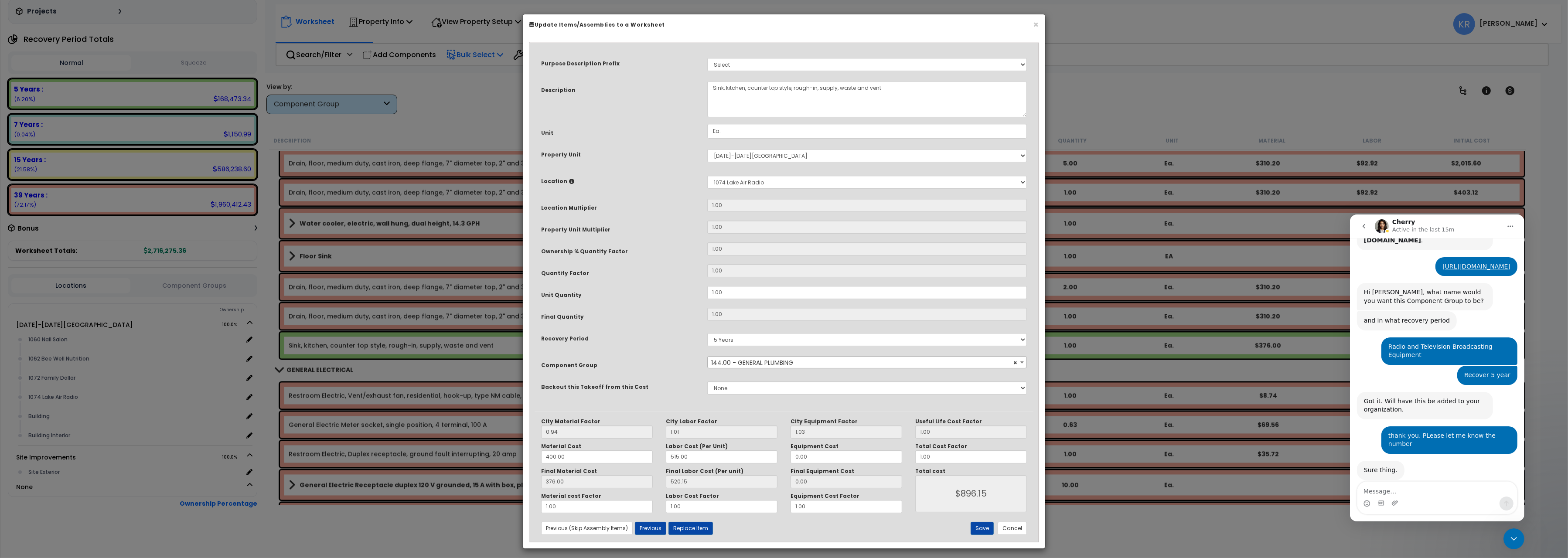
click at [780, 360] on span "× 144.00 - GENERAL PLUMBING" at bounding box center [867, 363] width 318 height 12
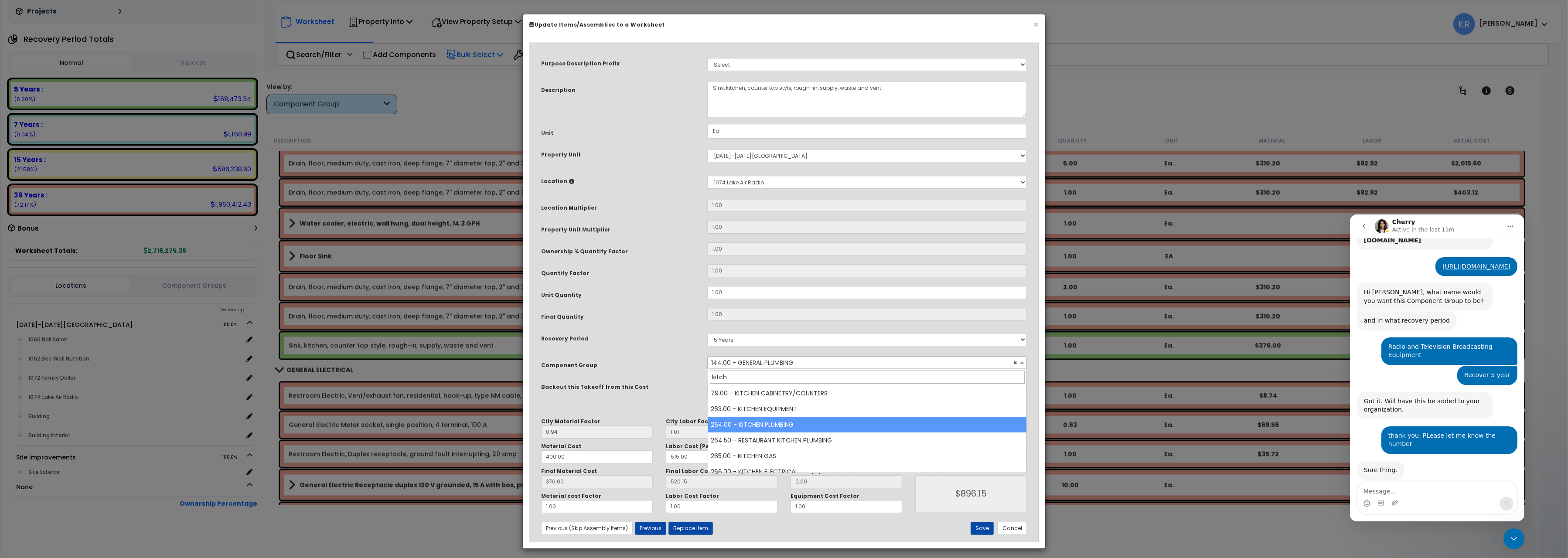
type input "kitch"
select select "57266"
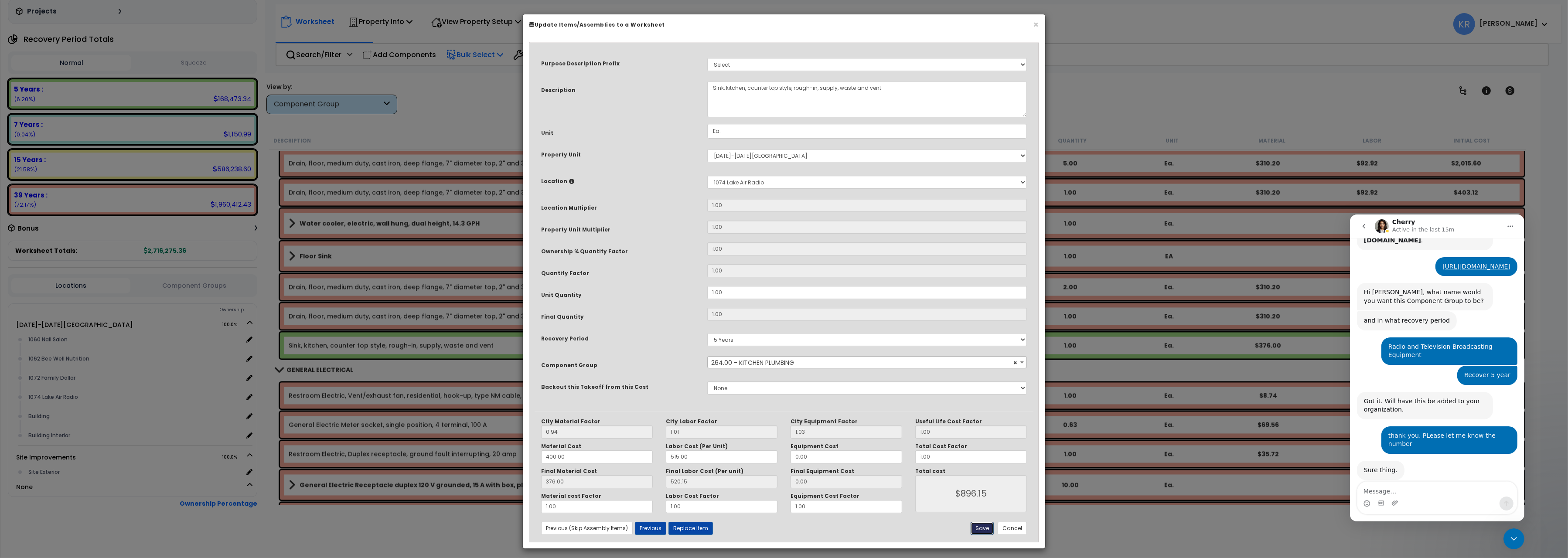
click at [984, 532] on button "Save" at bounding box center [982, 528] width 23 height 13
type input "896.15"
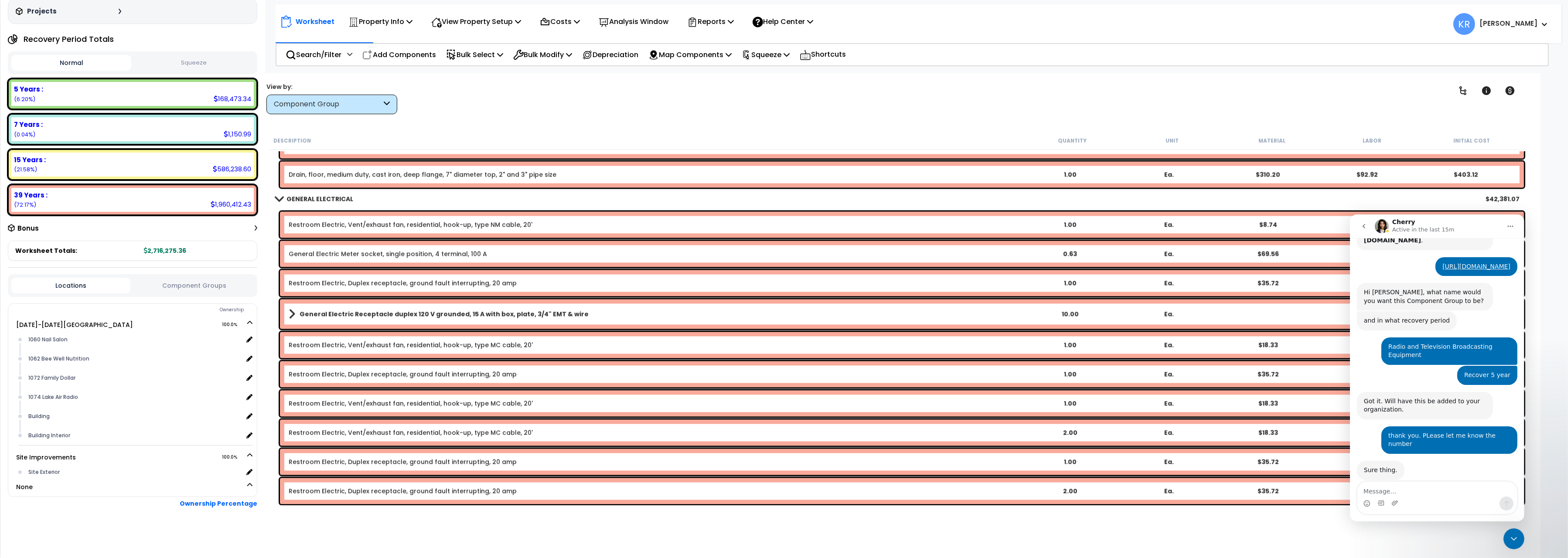
scroll to position [3801, 0]
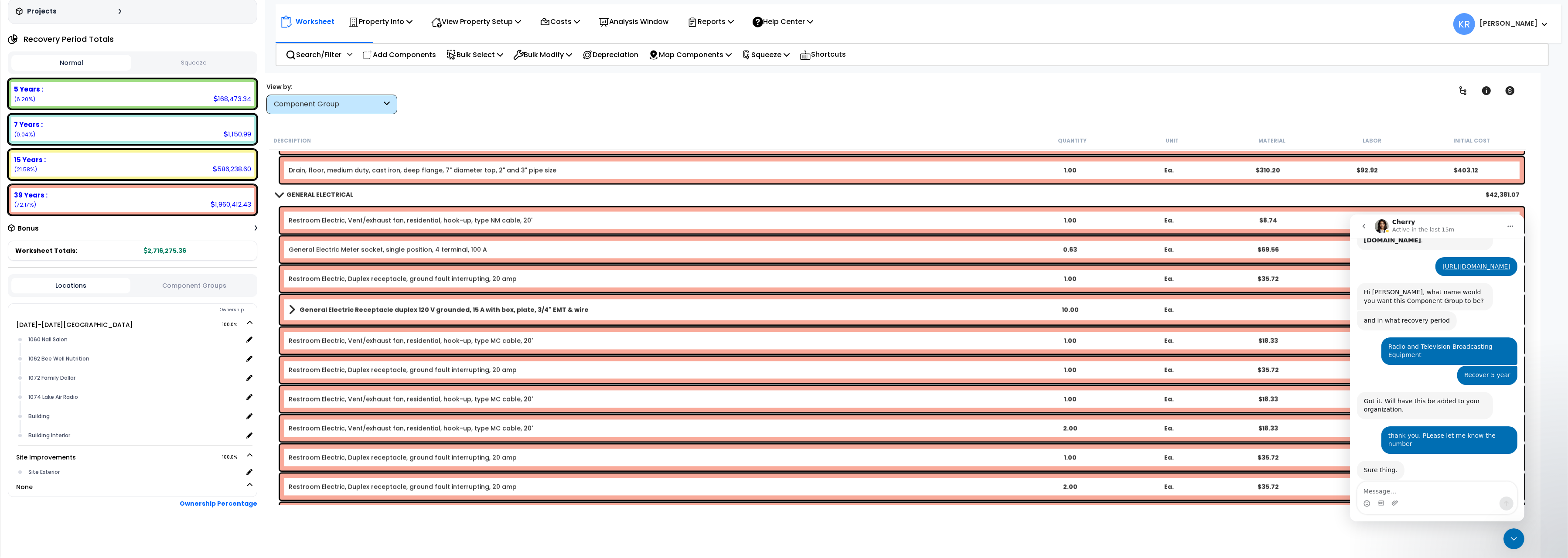
click at [340, 249] on link "General Electric Meter socket, single position, 4 terminal, 100 A" at bounding box center [388, 249] width 198 height 9
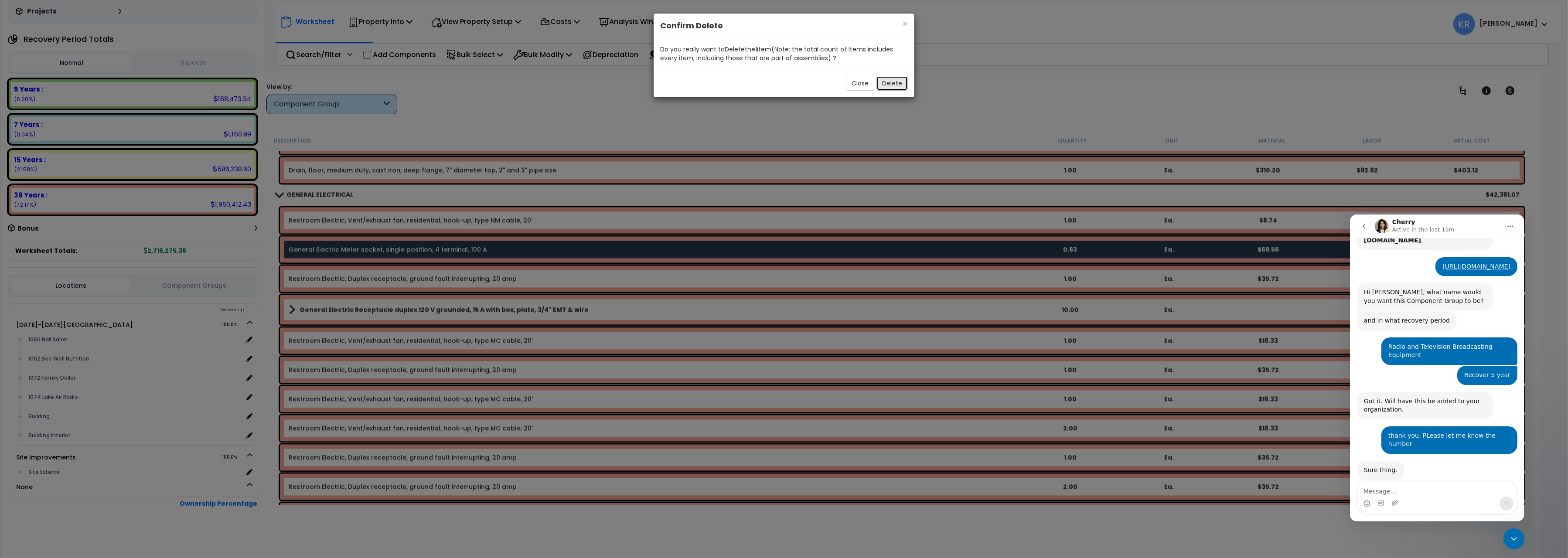
click at [894, 82] on button "Delete" at bounding box center [892, 83] width 32 height 15
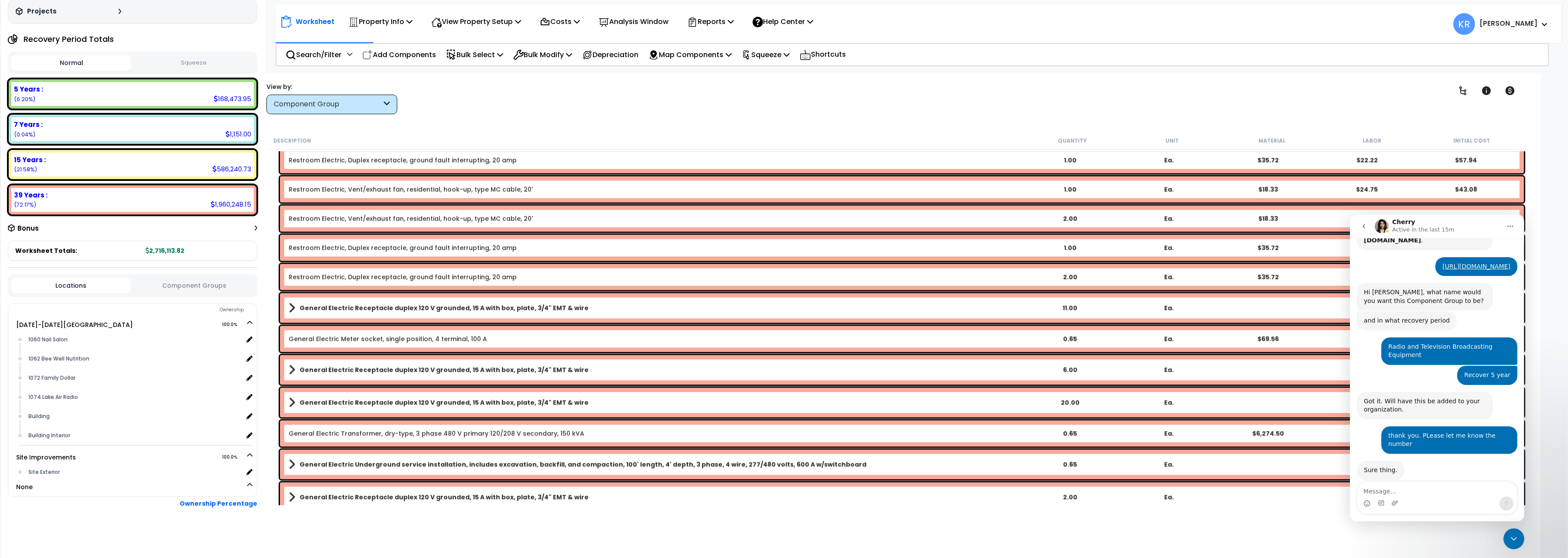
scroll to position [3996, 0]
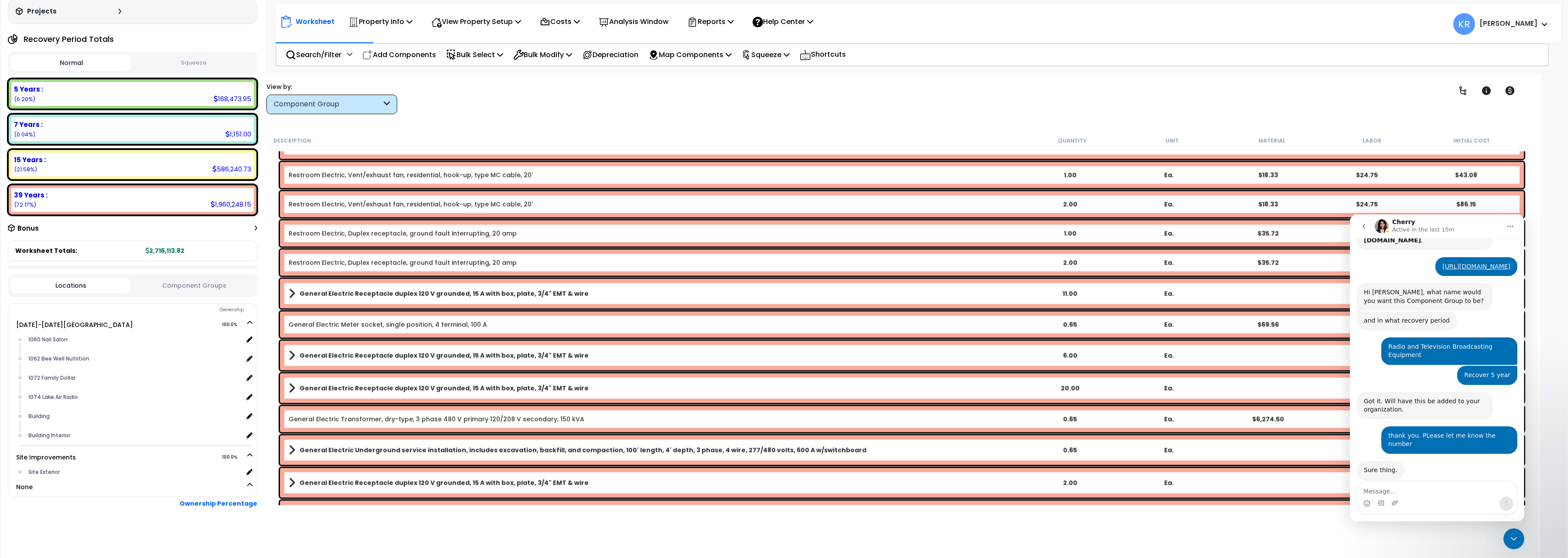
click at [347, 327] on link "General Electric Meter socket, single position, 4 terminal, 100 A" at bounding box center [388, 324] width 198 height 9
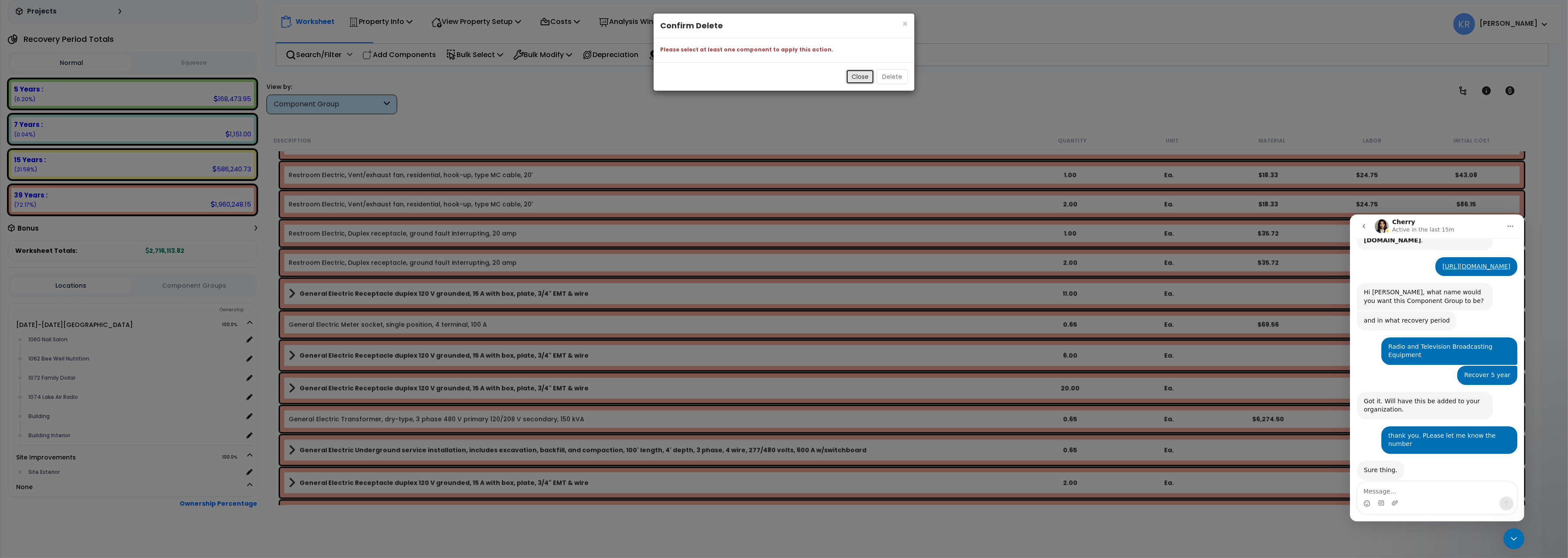
click at [851, 81] on button "Close" at bounding box center [860, 77] width 29 height 15
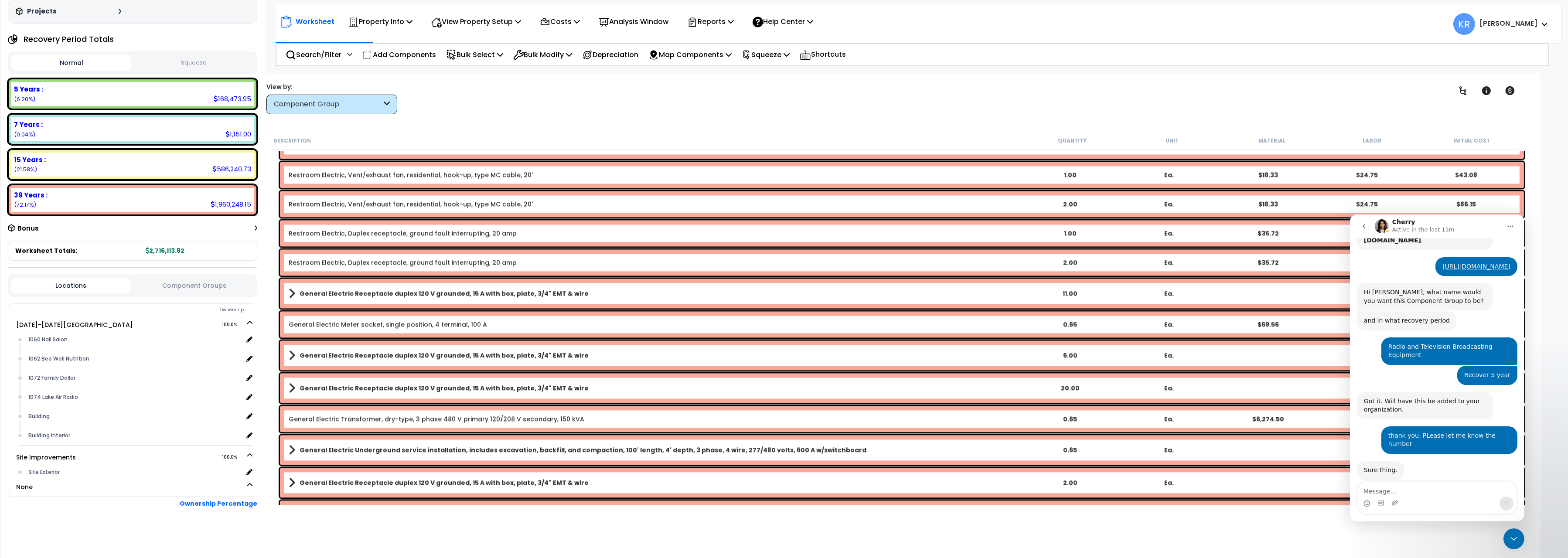
click at [328, 323] on link "General Electric Meter socket, single position, 4 terminal, 100 A" at bounding box center [388, 324] width 198 height 9
click at [321, 325] on link "General Electric Meter socket, single position, 4 terminal, 100 A" at bounding box center [388, 324] width 198 height 9
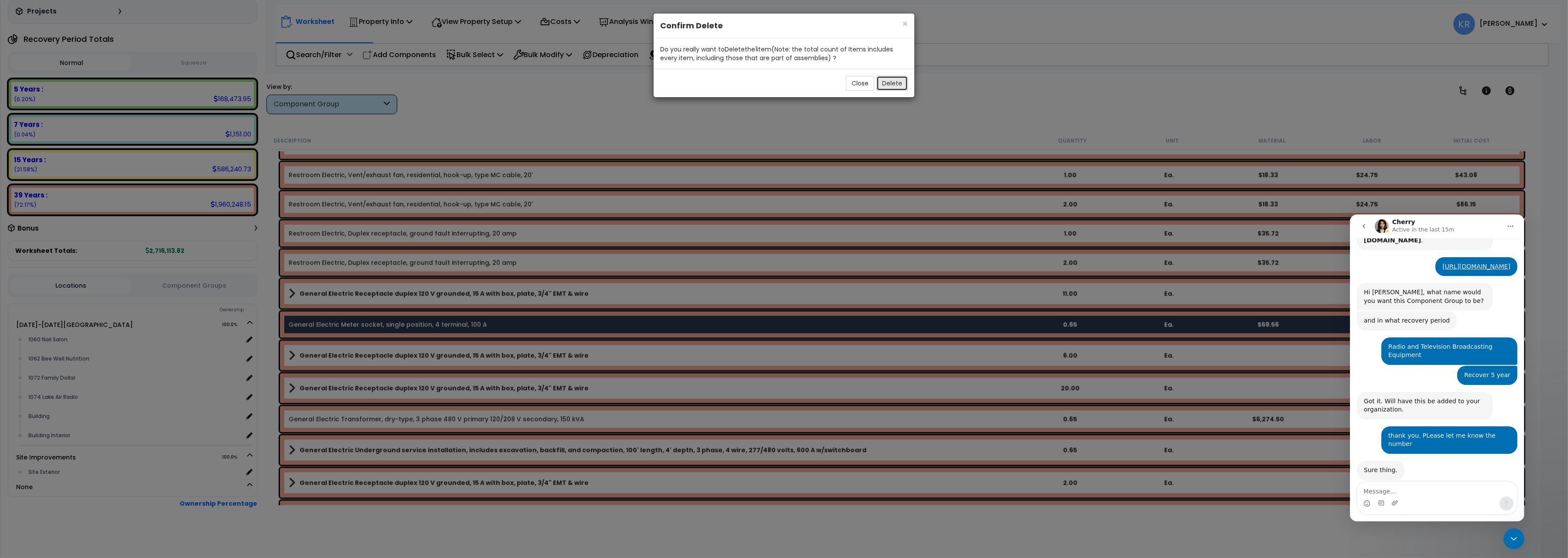
click at [883, 83] on button "Delete" at bounding box center [892, 83] width 32 height 15
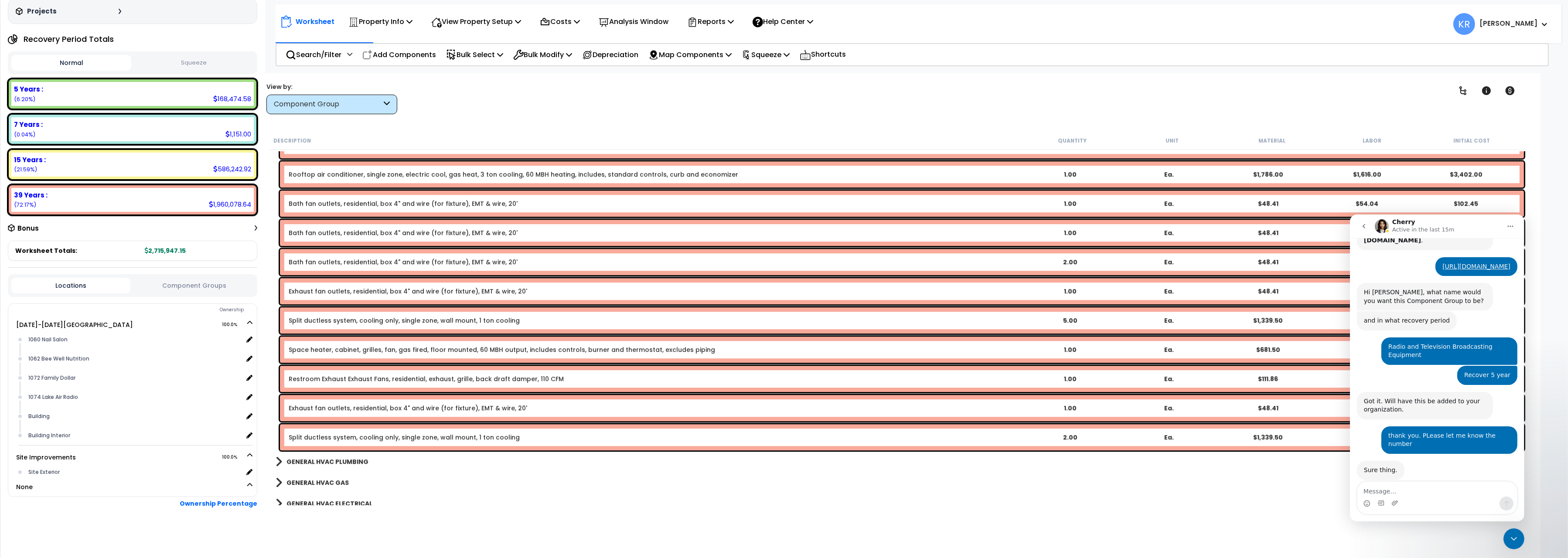
scroll to position [5068, 0]
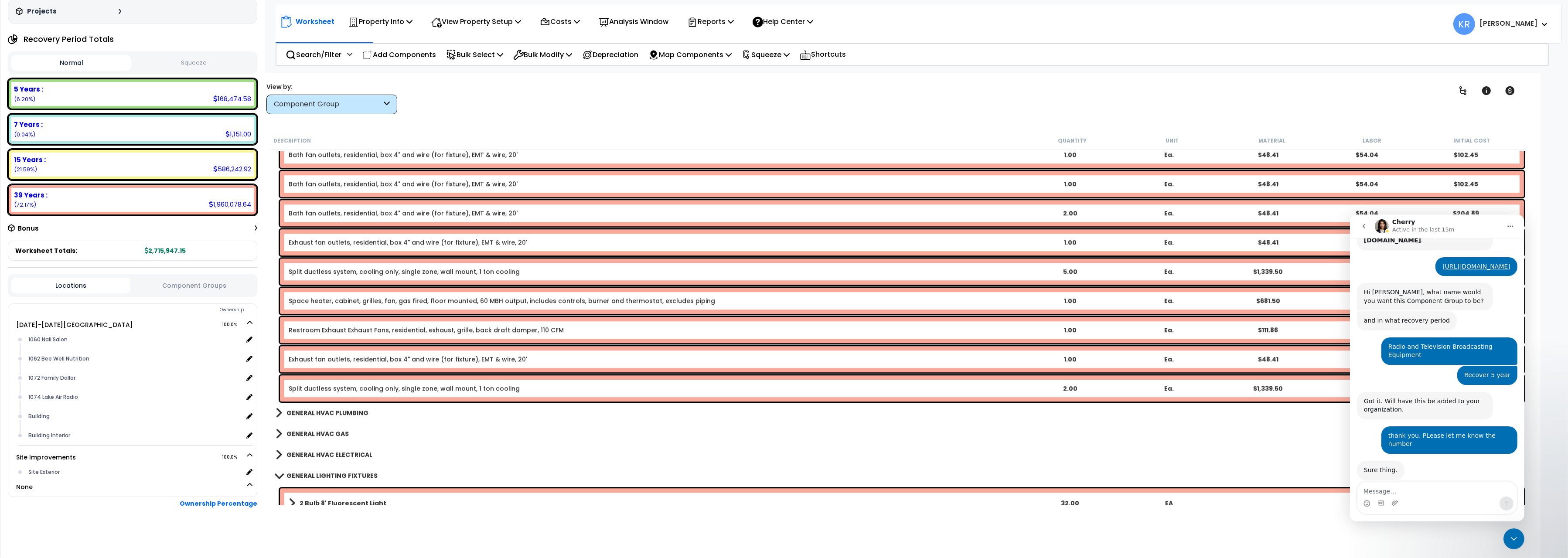
click at [319, 349] on div "Exhaust fan outlets, residential, box 4" and wire (for fixture), EMT & wire, 20…" at bounding box center [902, 359] width 1244 height 26
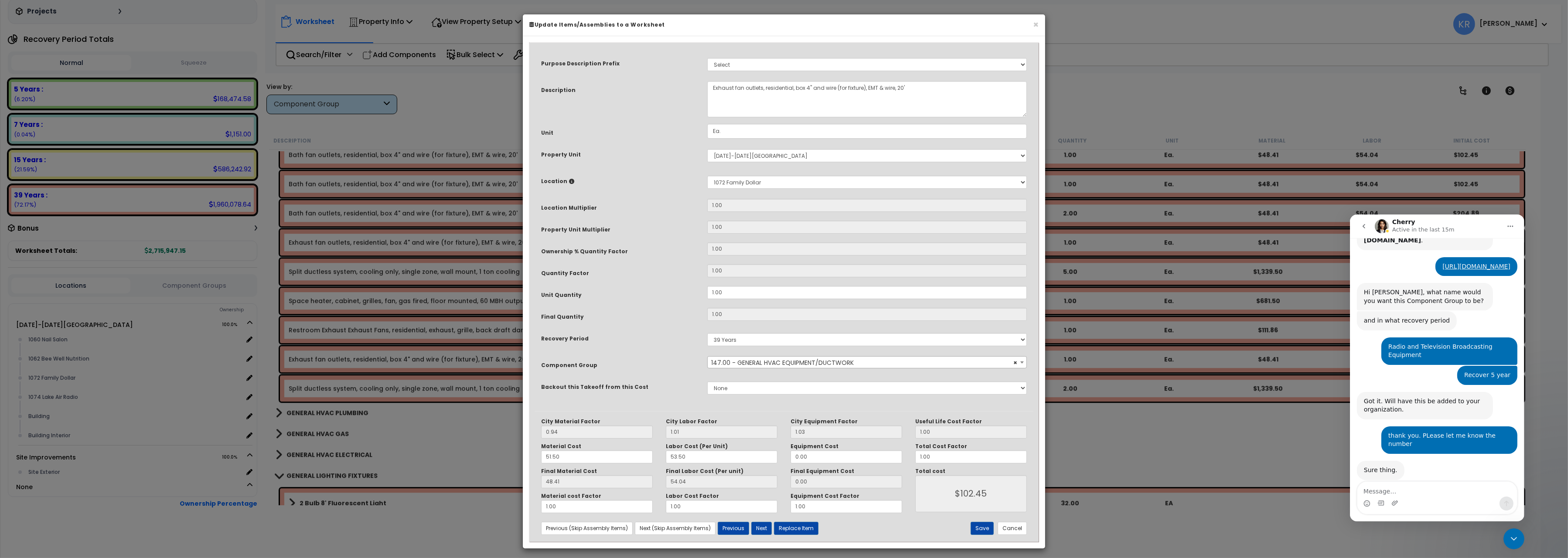
click at [779, 366] on span "× 147.00 - GENERAL HVAC EQUIPMENT/DUCTWORK" at bounding box center [867, 363] width 318 height 12
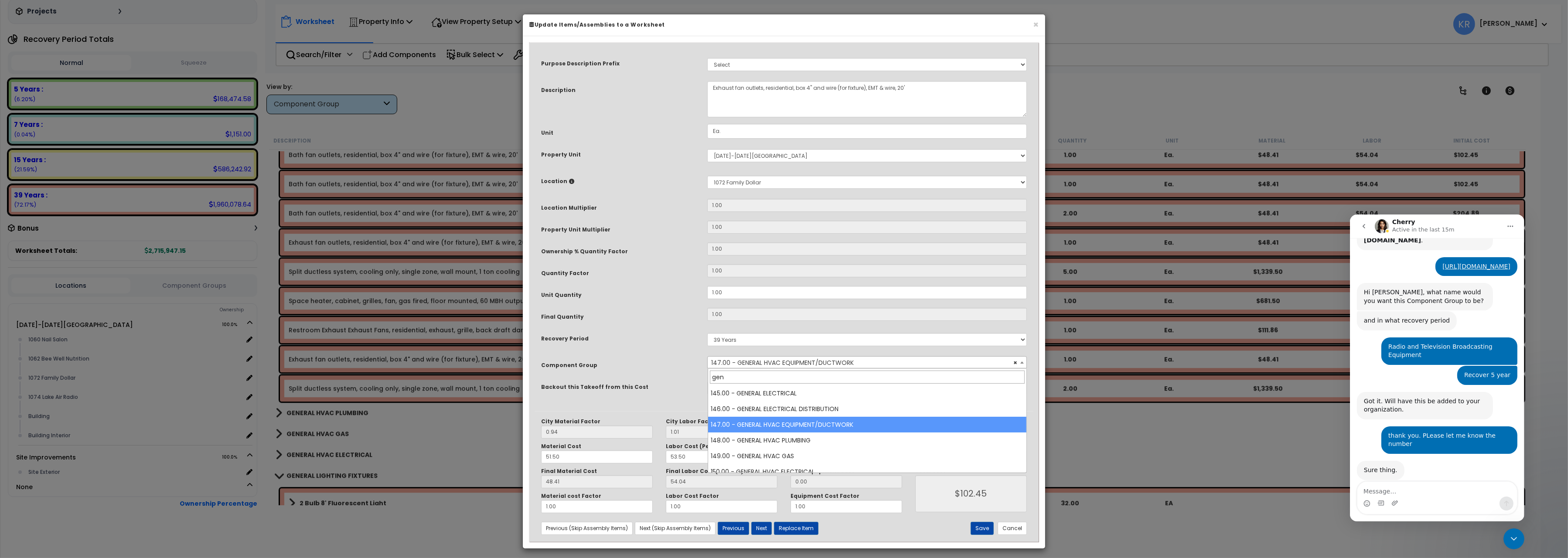
scroll to position [31, 0]
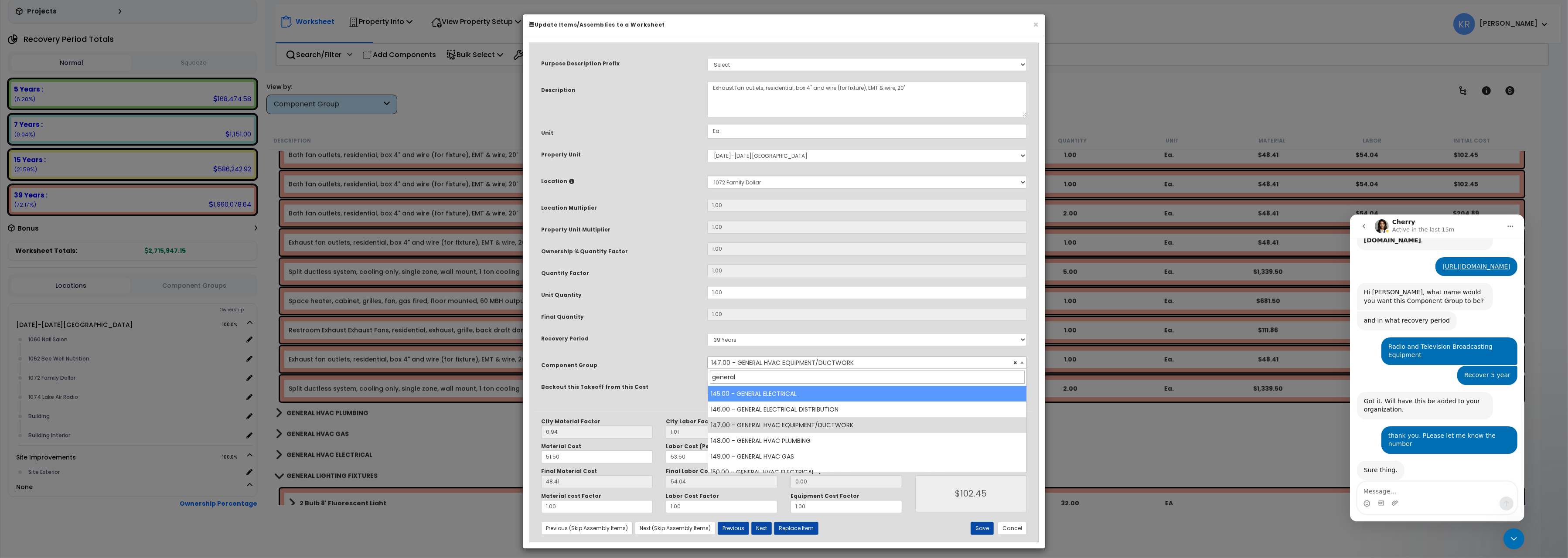
type input "general"
select select "56955"
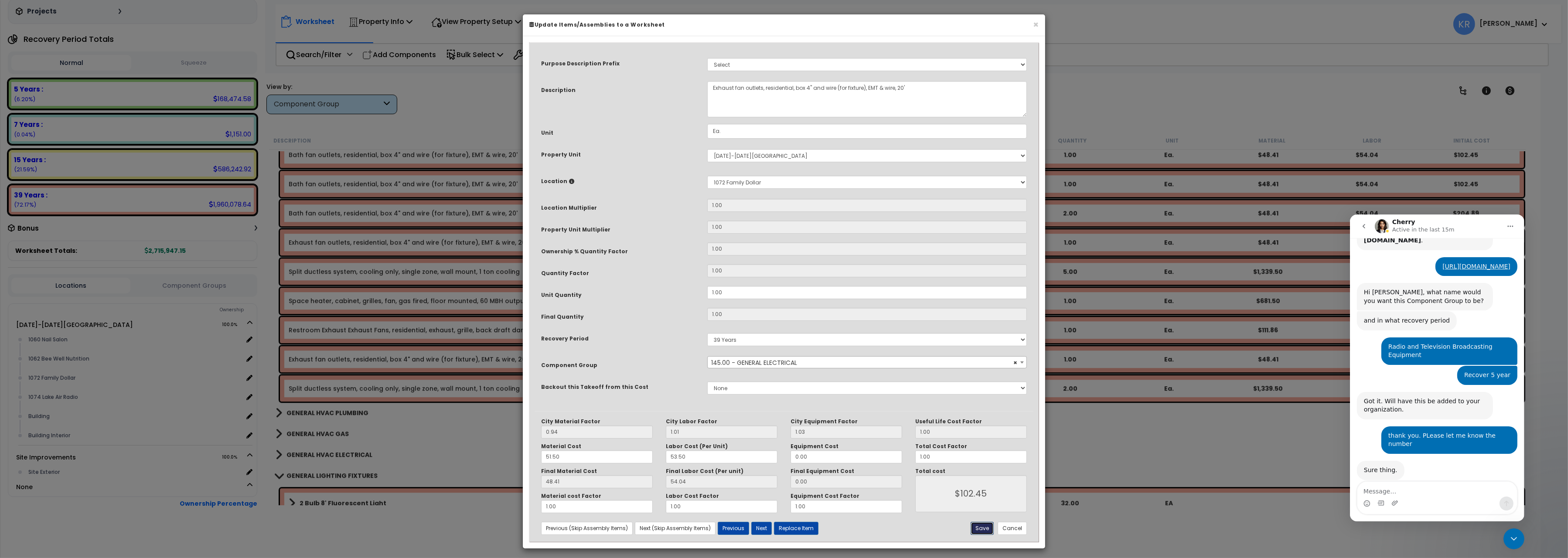
click at [980, 529] on button "Save" at bounding box center [982, 528] width 23 height 13
type input "102.45"
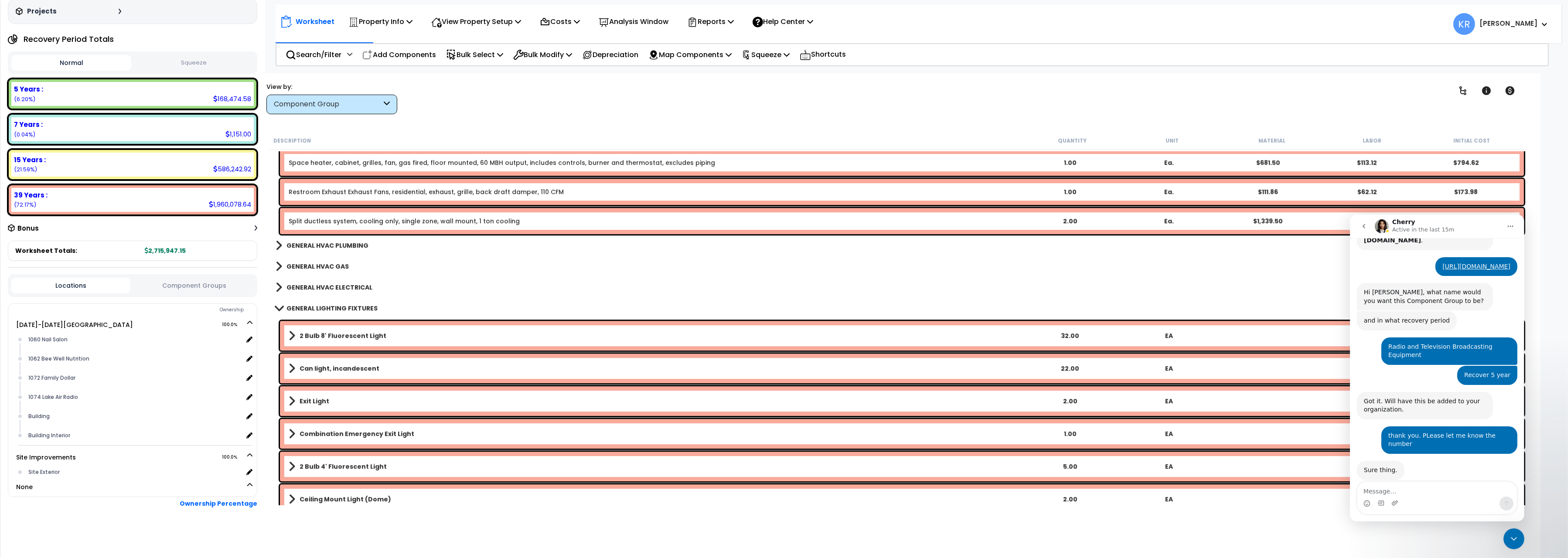
scroll to position [5263, 0]
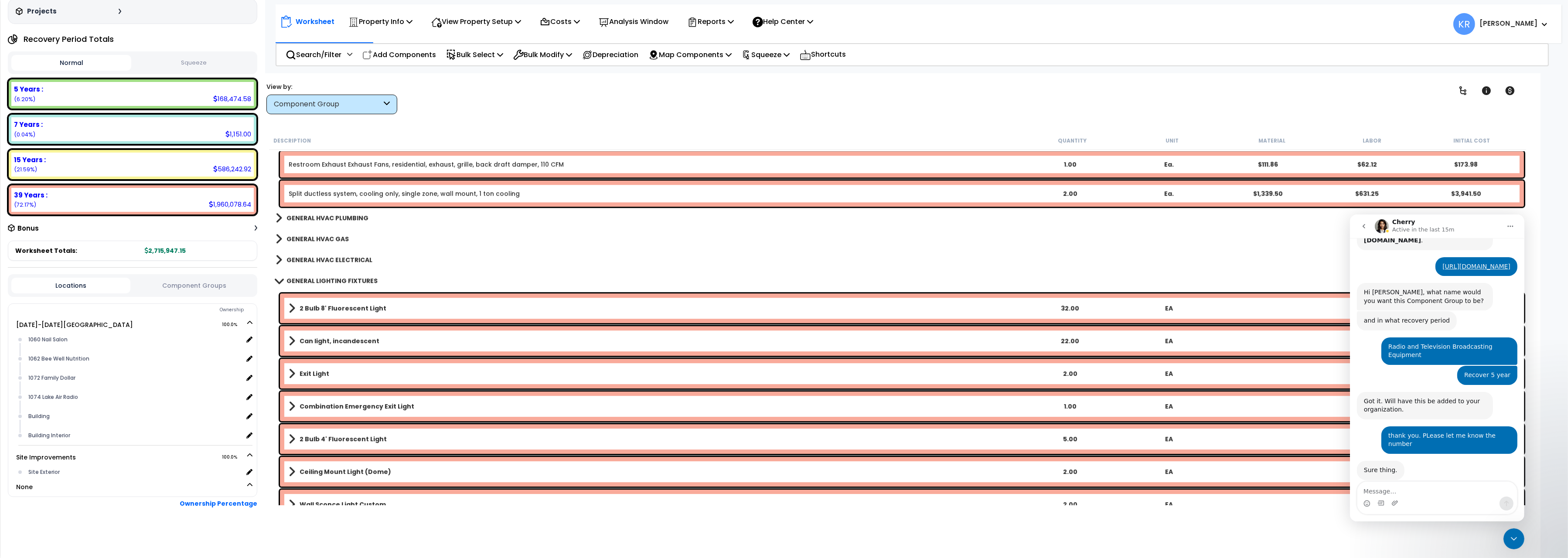
click at [356, 260] on b "GENERAL HVAC ELECTRICAL" at bounding box center [329, 260] width 86 height 9
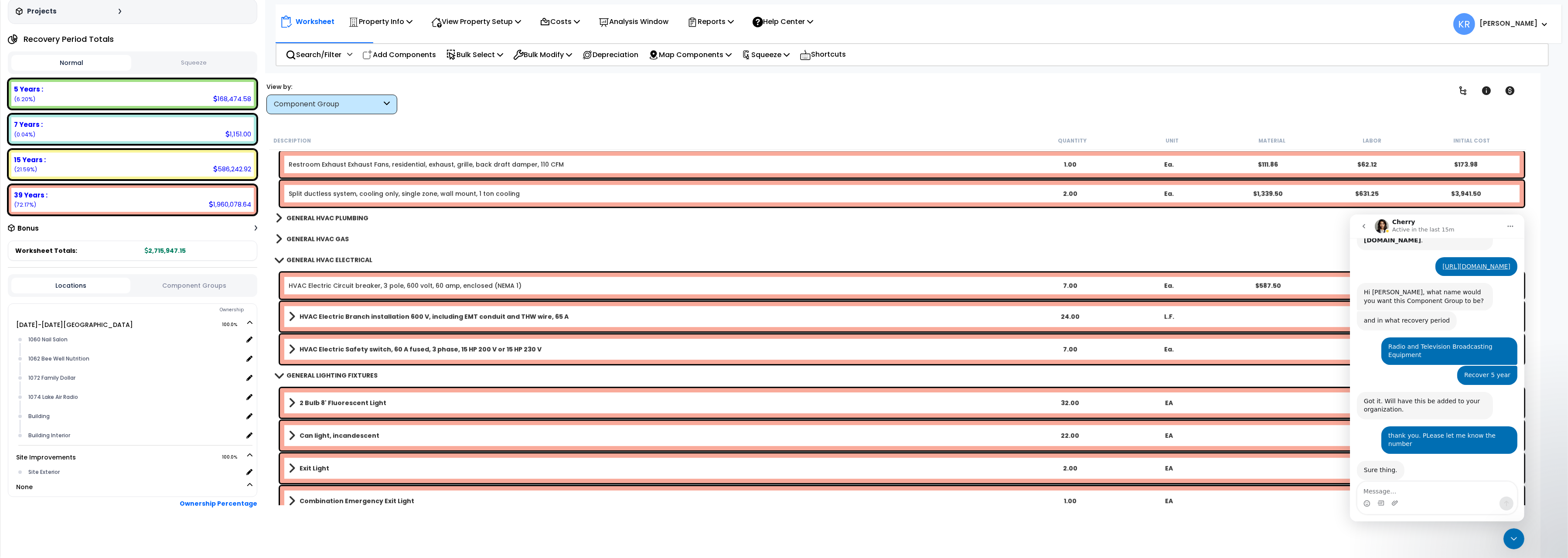
click at [356, 260] on b "GENERAL HVAC ELECTRICAL" at bounding box center [329, 260] width 86 height 9
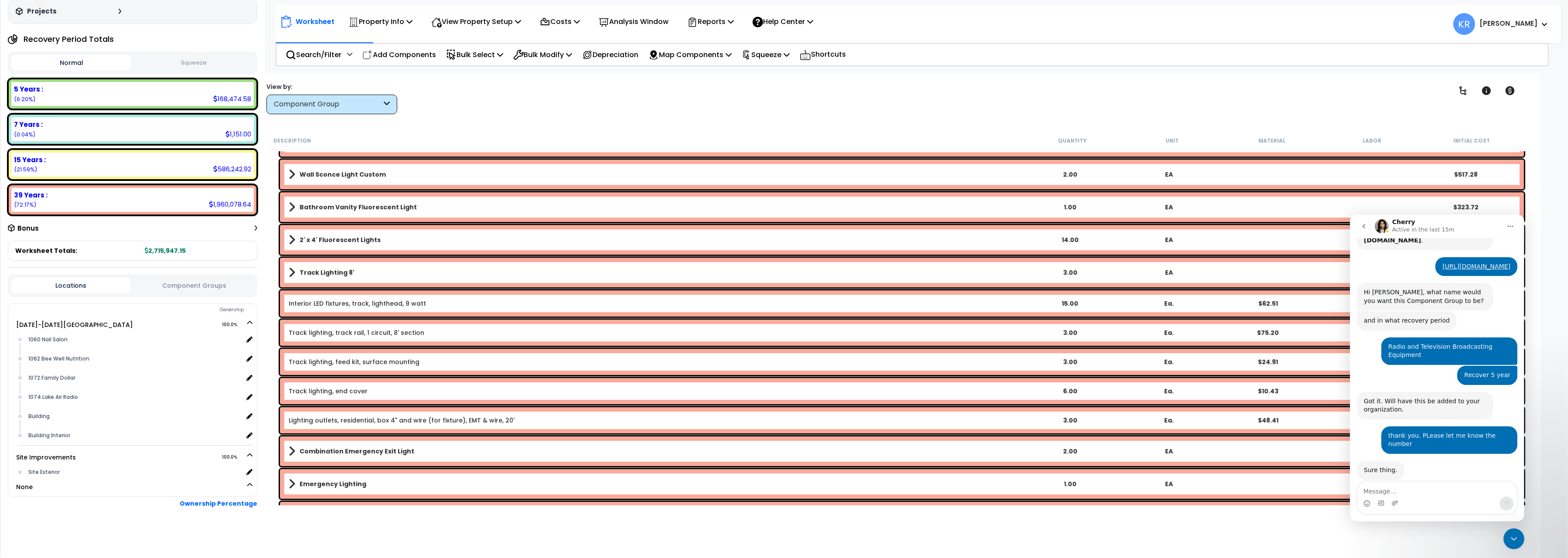
scroll to position [5604, 0]
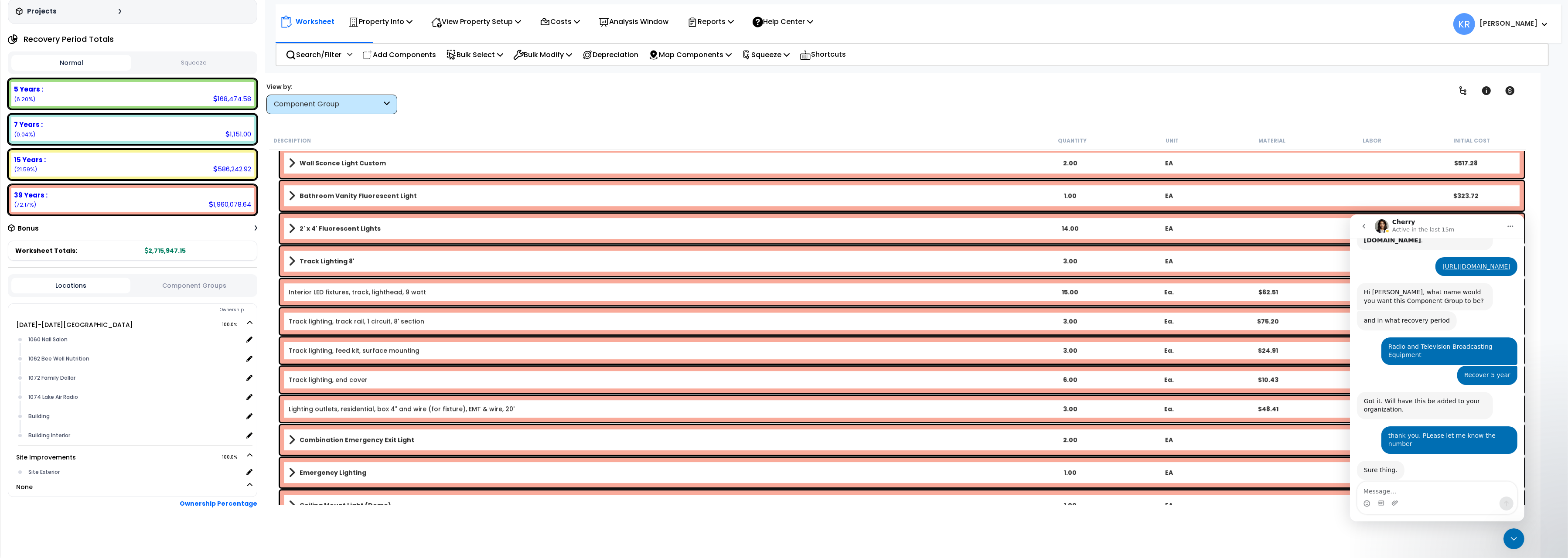
click at [313, 253] on div "Track Lighting 8' 3.00 EA $869.27" at bounding box center [902, 261] width 1244 height 30
click at [312, 259] on b "Track Lighting 8'" at bounding box center [327, 261] width 55 height 9
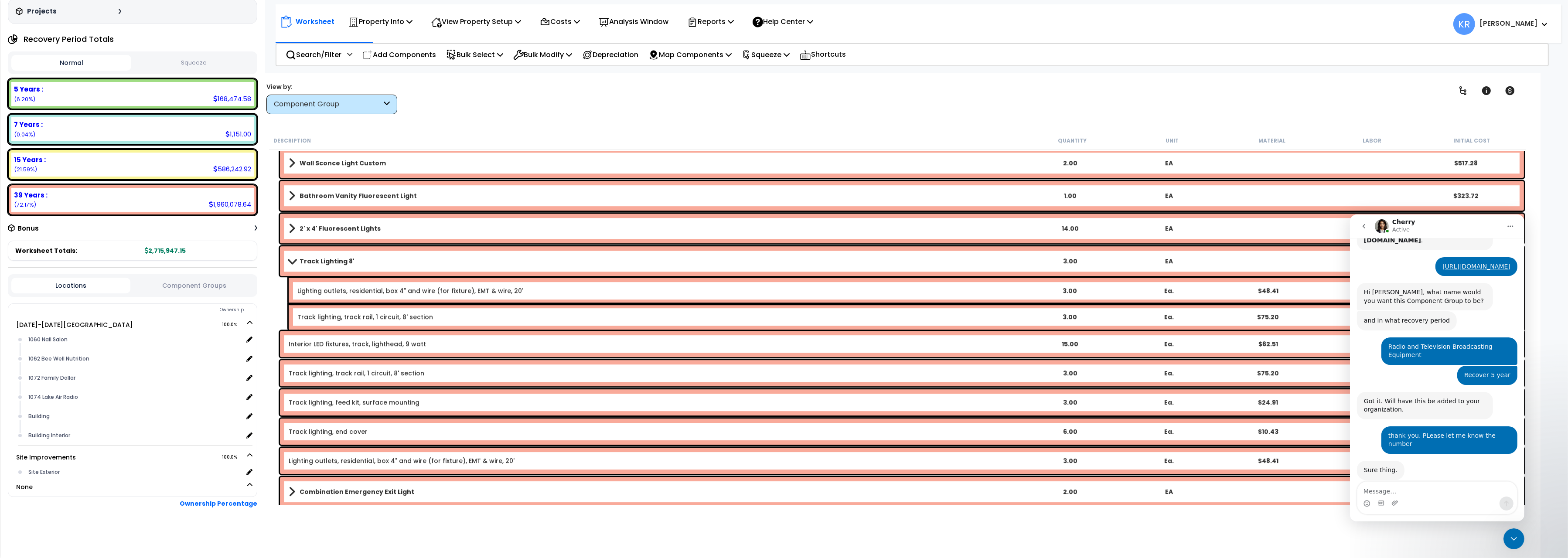
click at [328, 258] on b "Track Lighting 8'" at bounding box center [327, 261] width 55 height 9
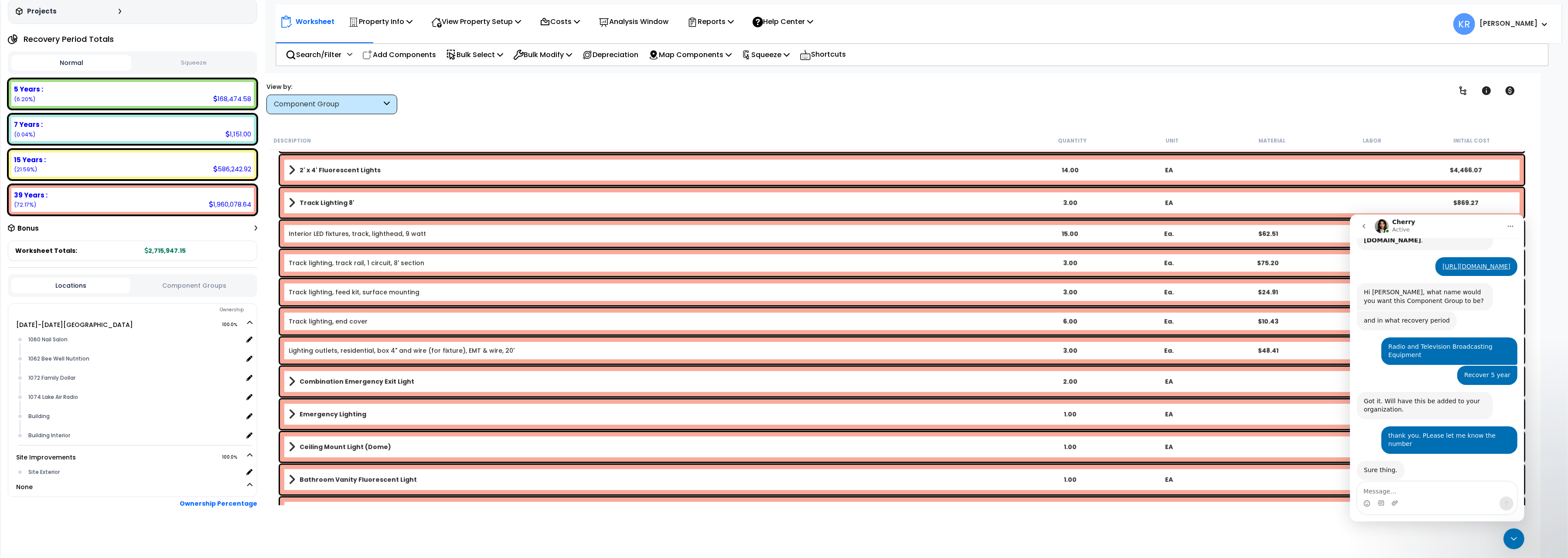
scroll to position [5702, 0]
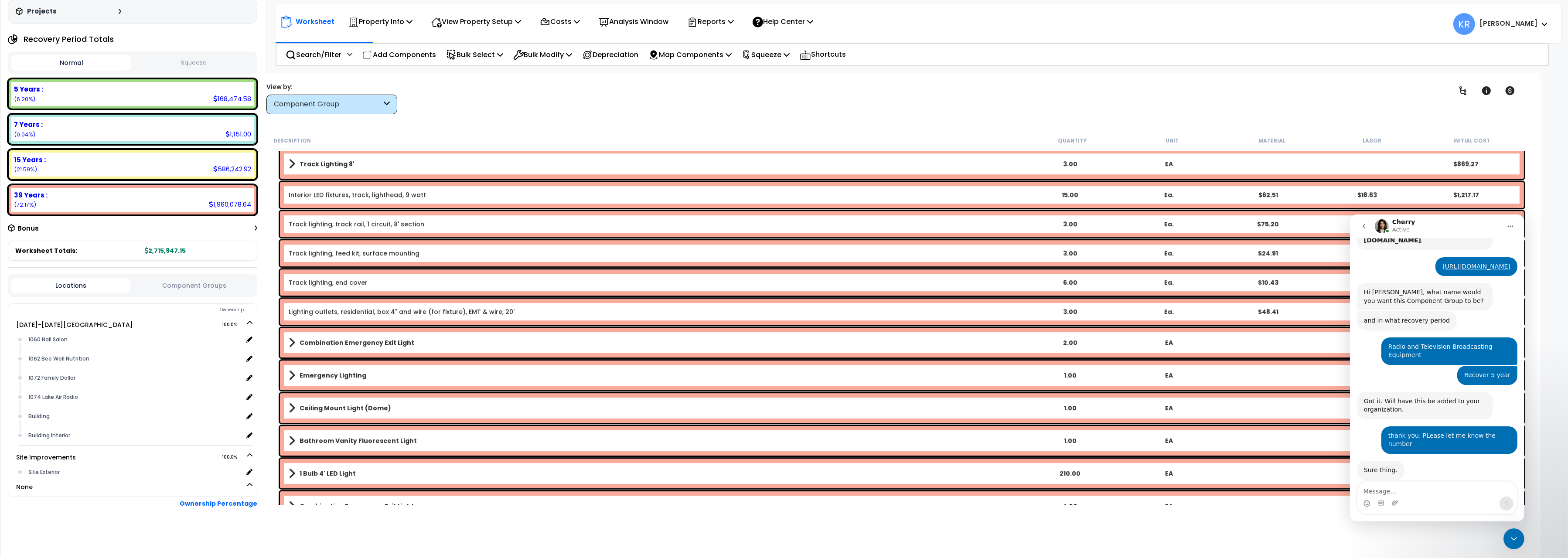
click at [333, 166] on b "Track Lighting 8'" at bounding box center [327, 164] width 55 height 9
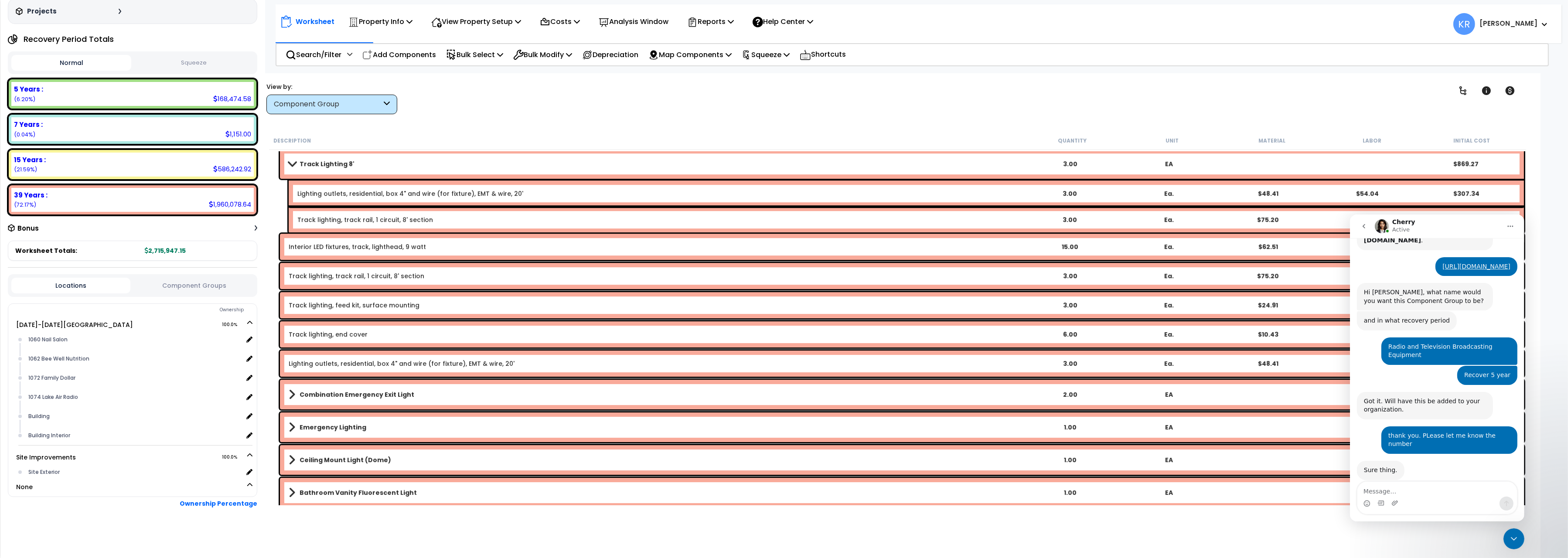
click at [333, 166] on b "Track Lighting 8'" at bounding box center [327, 164] width 55 height 9
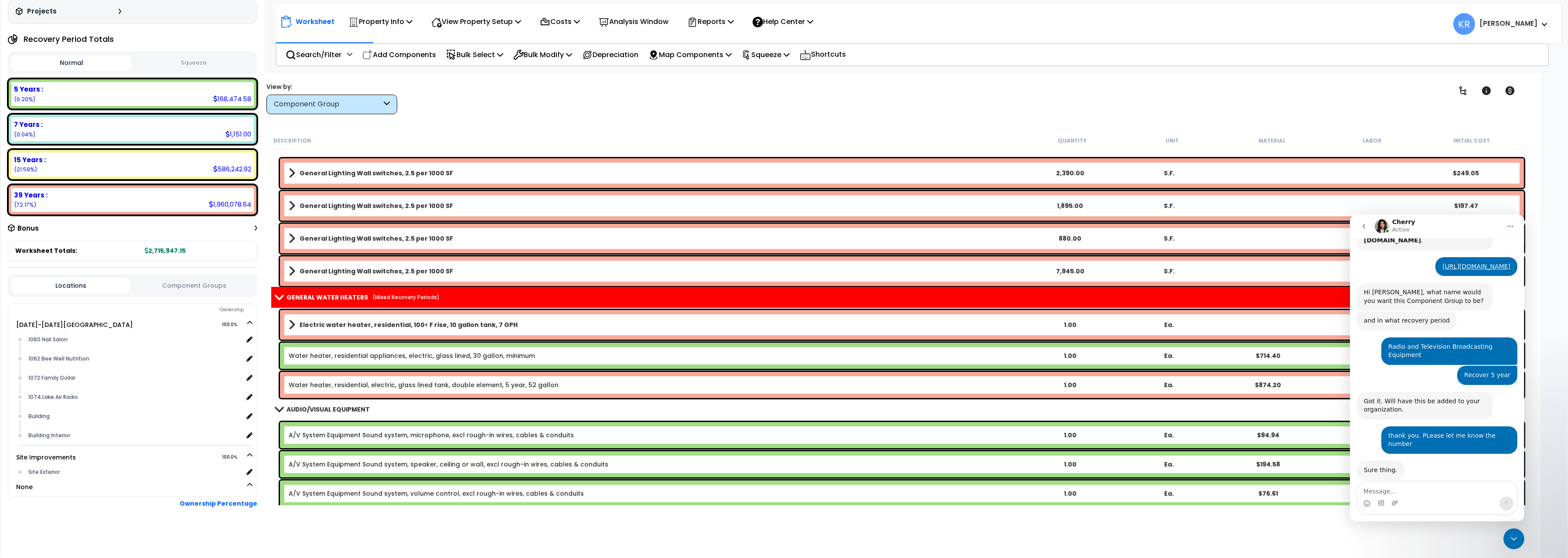
scroll to position [6238, 0]
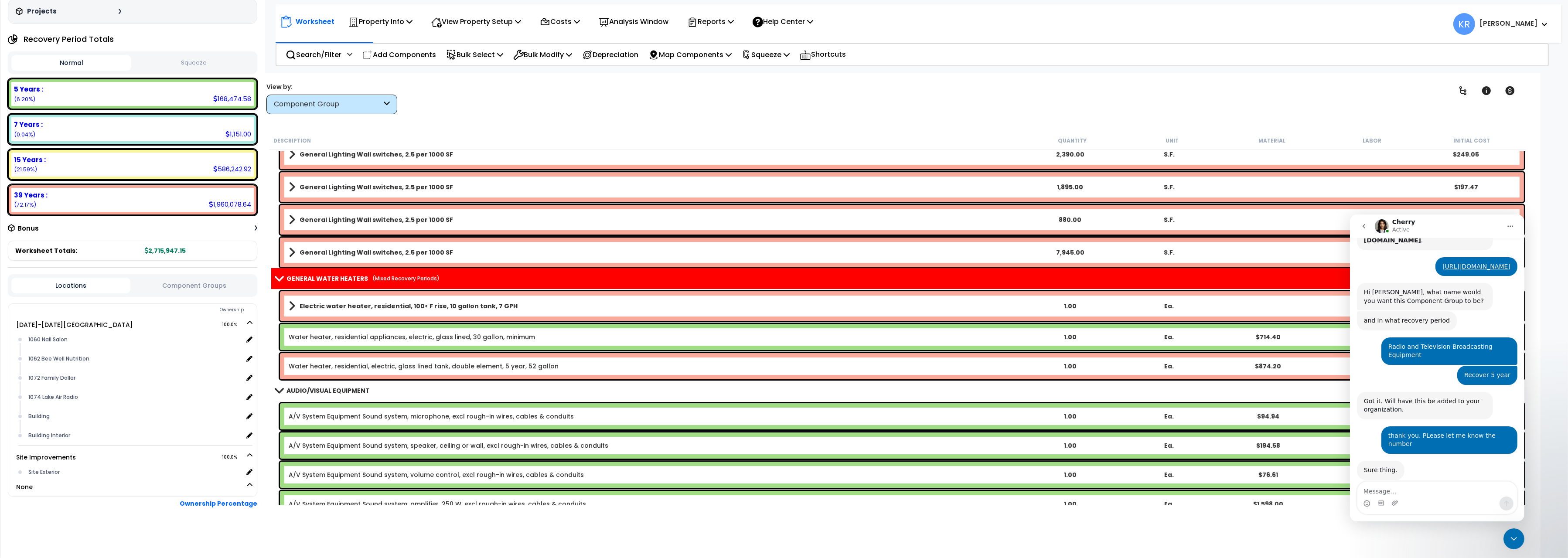
click at [389, 333] on link "Water heater, residential appliances, electric, glass lined, 30 gallon, minimum" at bounding box center [411, 337] width 247 height 9
click at [390, 333] on link "Water heater, residential appliances, electric, glass lined, 30 gallon, minimum" at bounding box center [411, 337] width 247 height 9
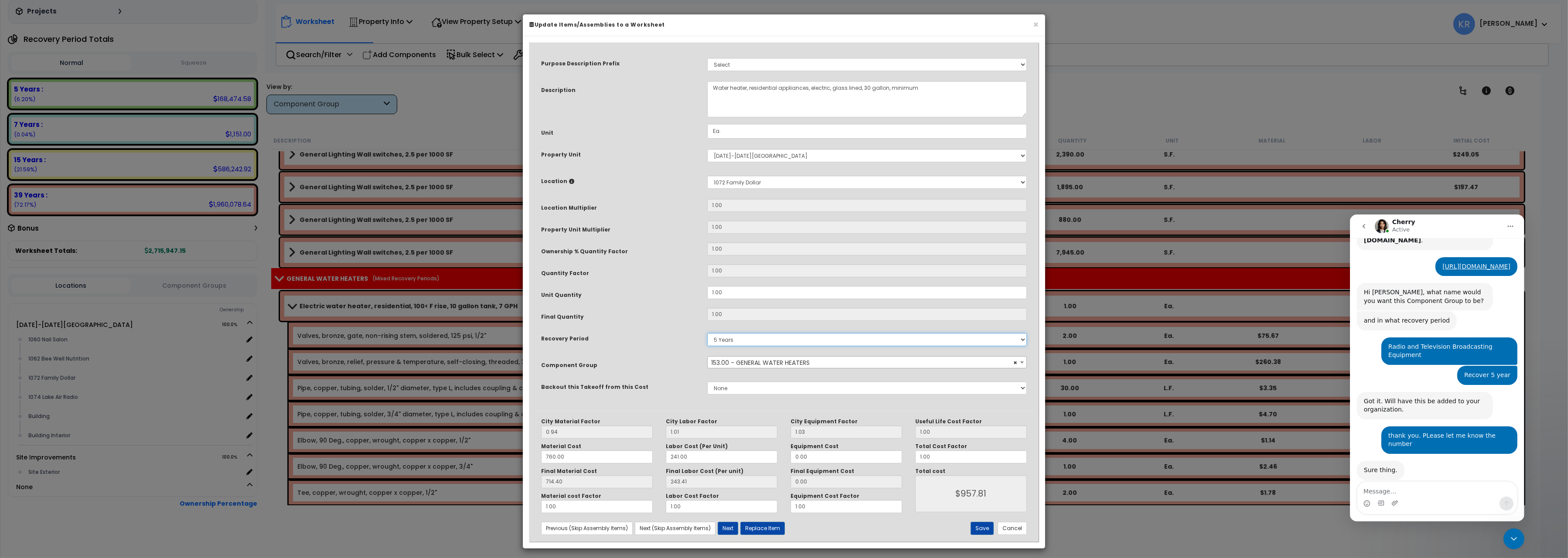
click at [707, 333] on select "5 Years 7 Years 15 Years 20 Years 39 Years 27.5 Year" at bounding box center [867, 339] width 320 height 13
select select "39Y"
click option "39 Years" at bounding box center [0, 0] width 0 height 0
click at [978, 531] on button "Save" at bounding box center [982, 528] width 23 height 13
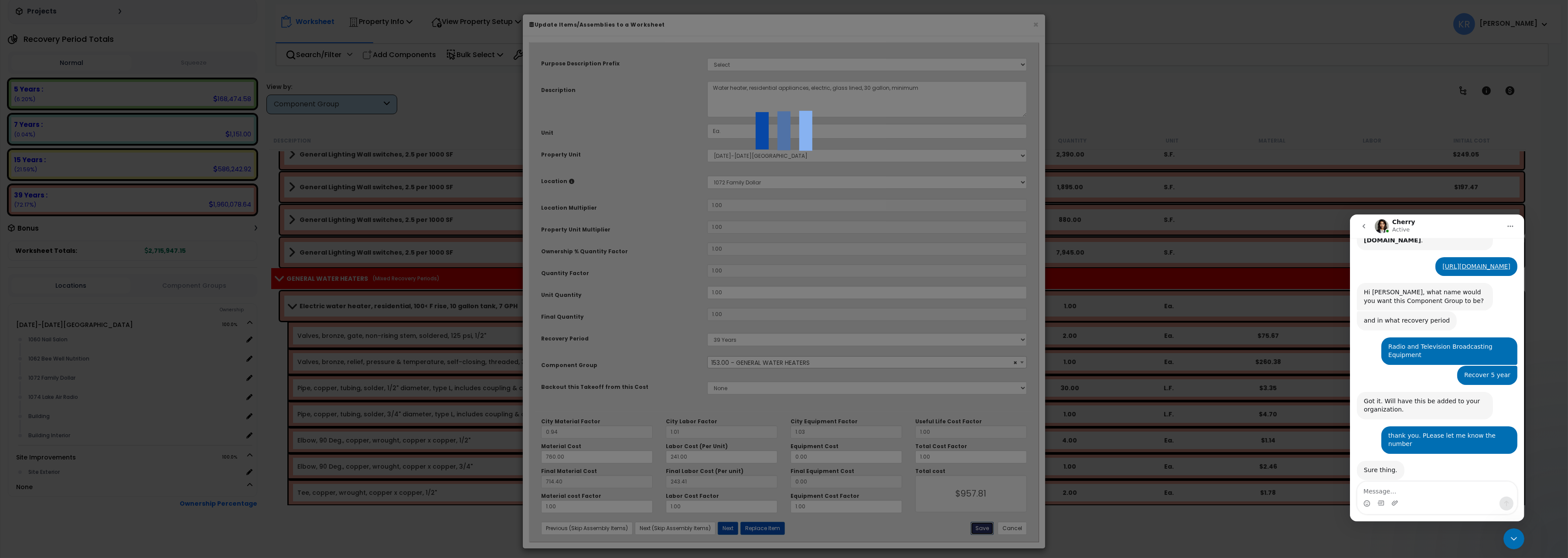
type input "957.81"
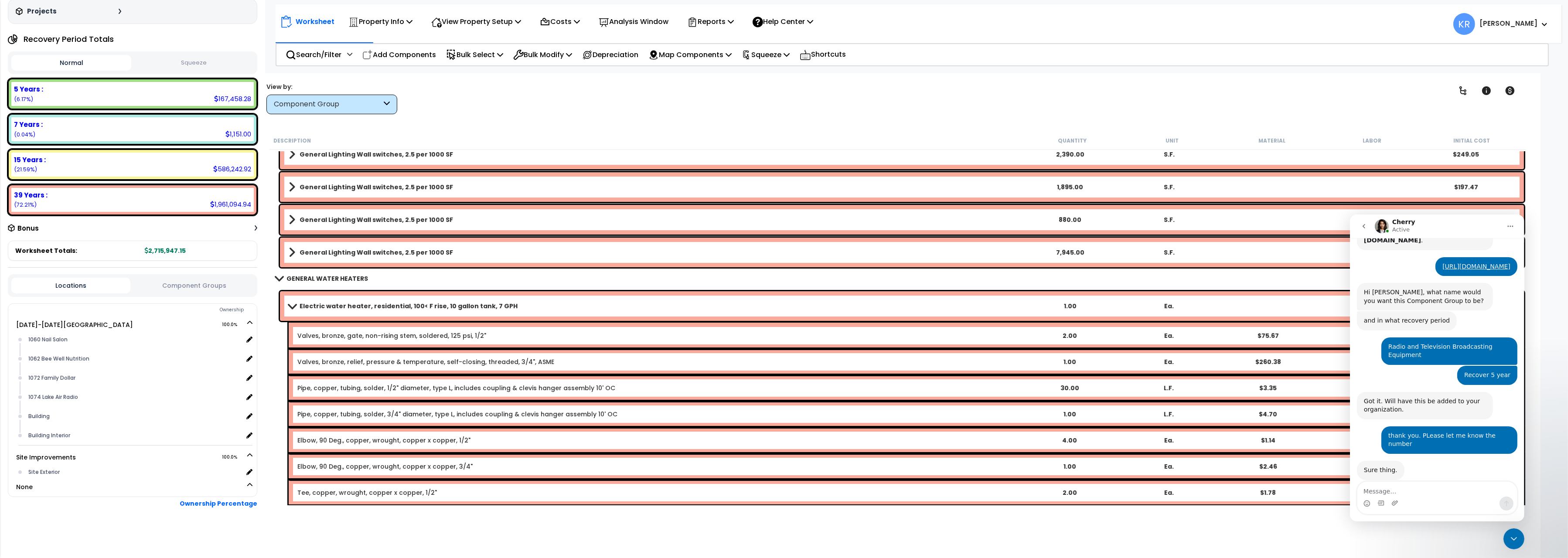
click at [298, 301] on link "Electric water heater, residential, 100< F rise, 10 gallon tank, 7 GPH" at bounding box center [654, 306] width 732 height 12
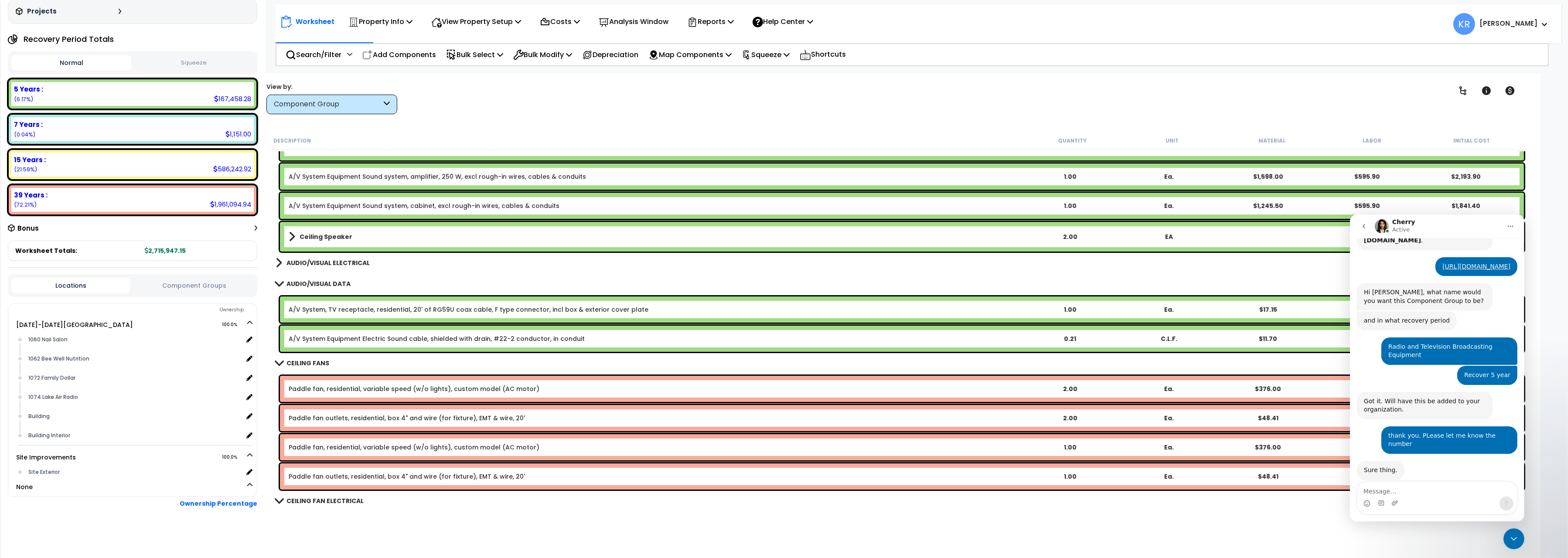
scroll to position [6579, 0]
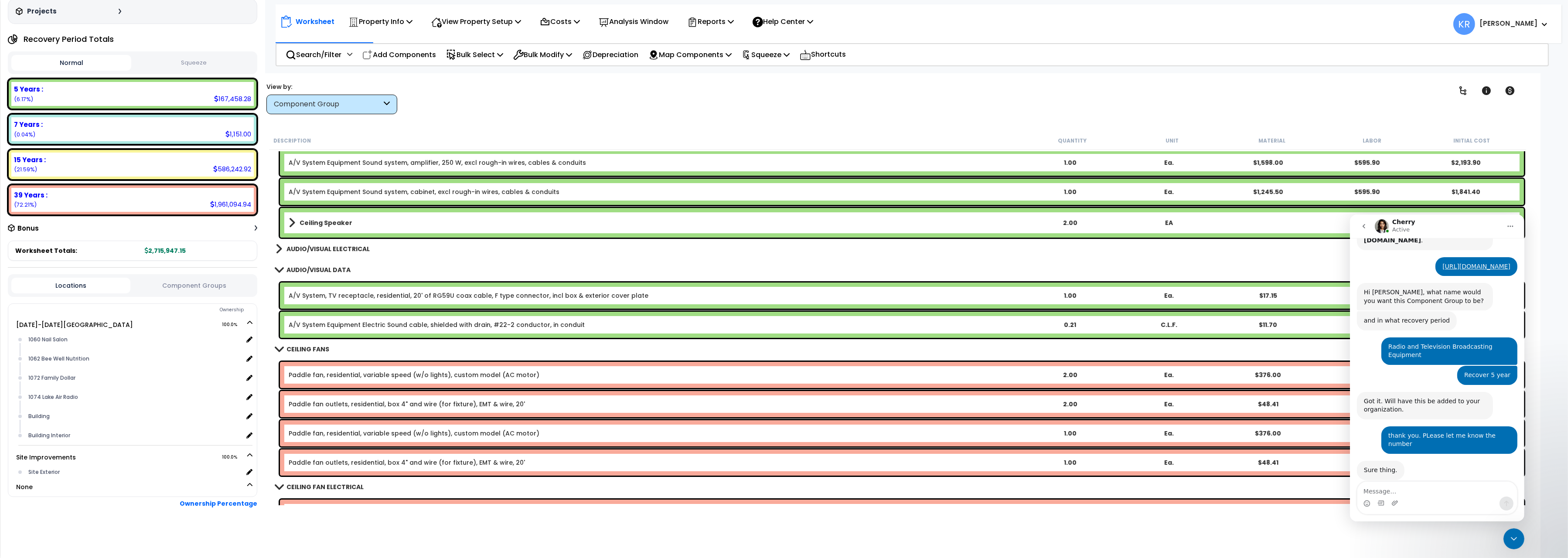
click at [314, 248] on b "AUDIO/VISUAL ELECTRICAL" at bounding box center [328, 249] width 83 height 9
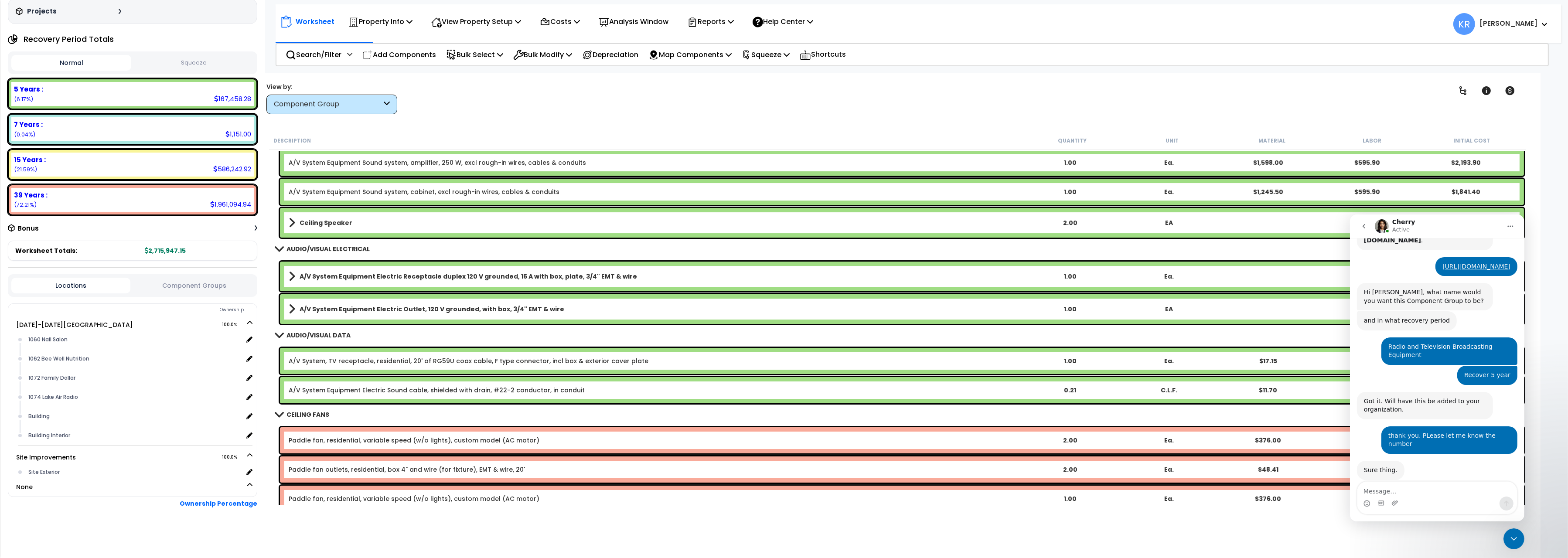
click at [314, 248] on b "AUDIO/VISUAL ELECTRICAL" at bounding box center [328, 249] width 83 height 9
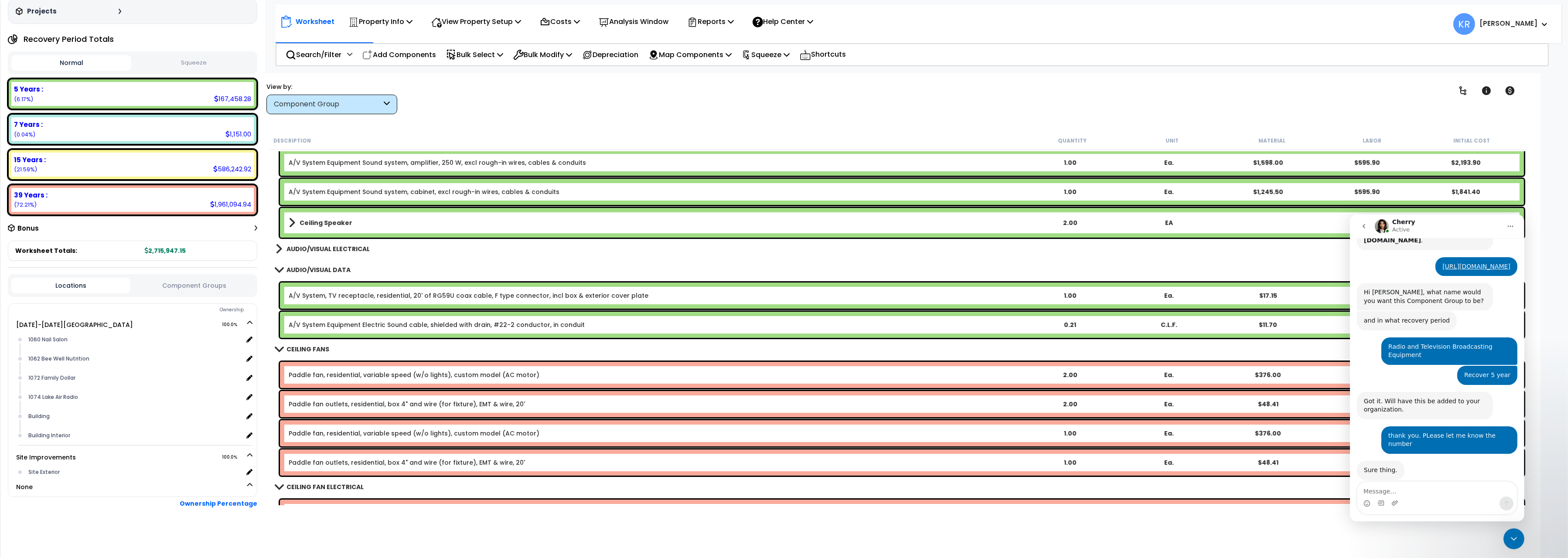
click at [306, 326] on link "A/V System Equipment Electric Sound cable, shielded with drain, #22-2 conductor…" at bounding box center [436, 325] width 296 height 9
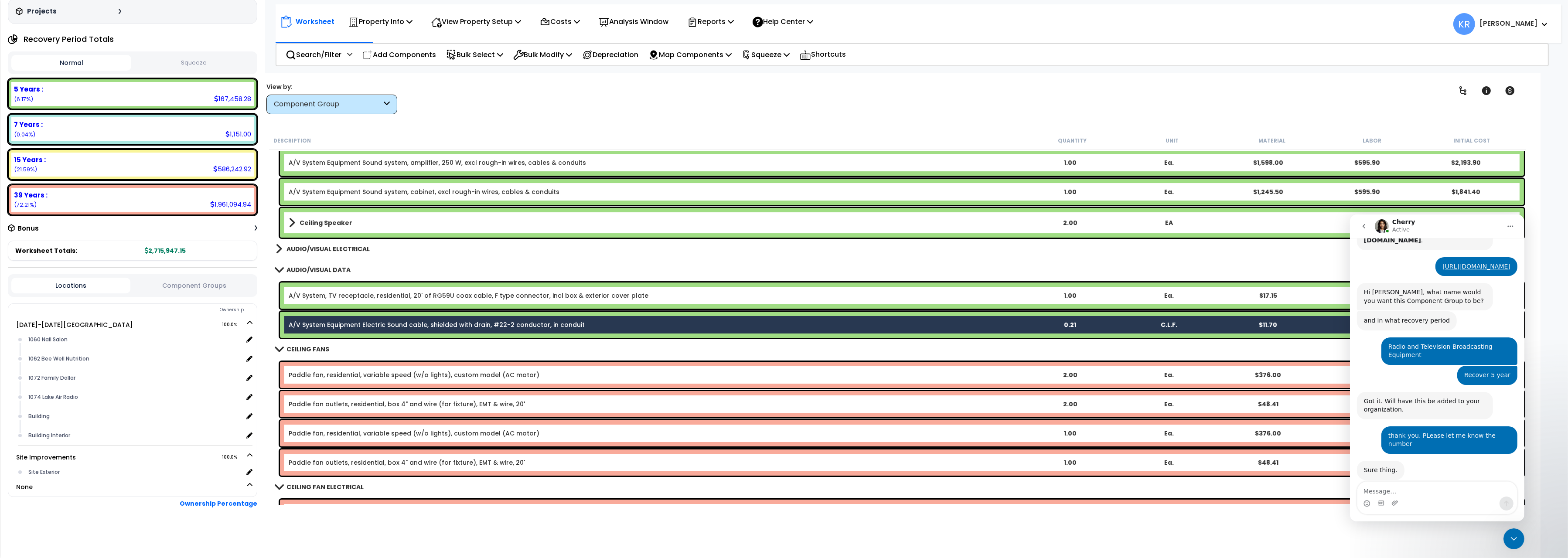
click at [314, 301] on div "A/V System, TV receptacle, residential, 20' of RG59U coax cable, F type connect…" at bounding box center [902, 295] width 1244 height 26
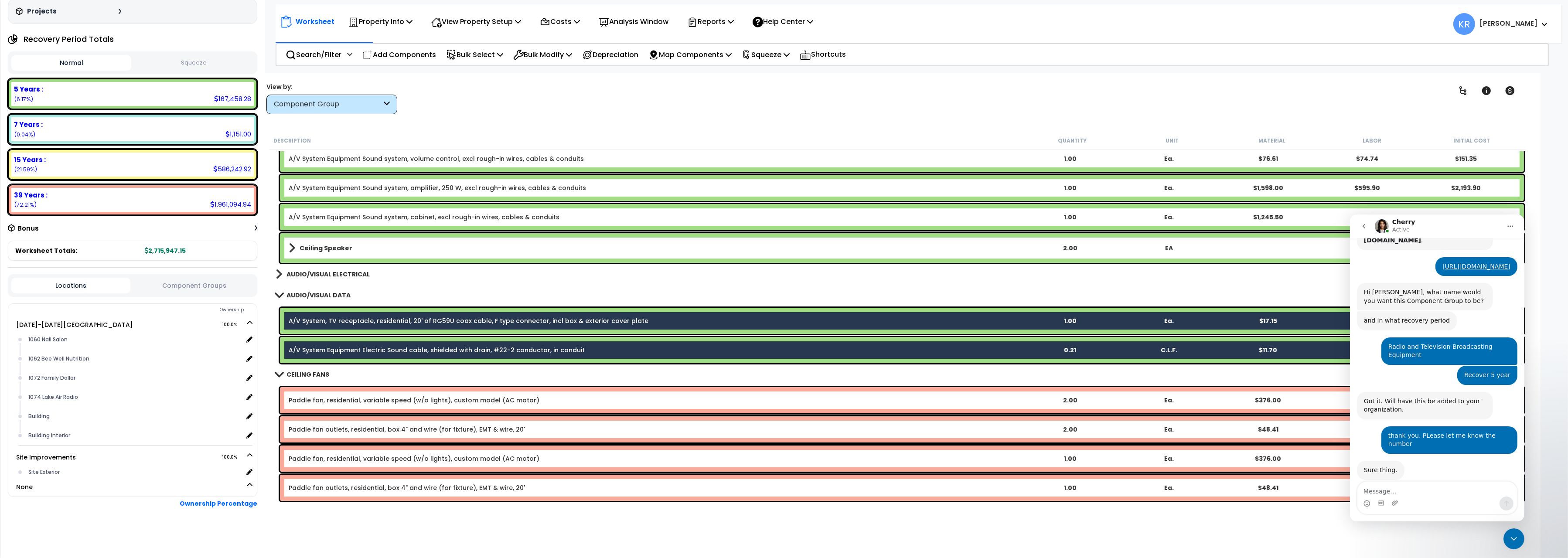
scroll to position [6481, 0]
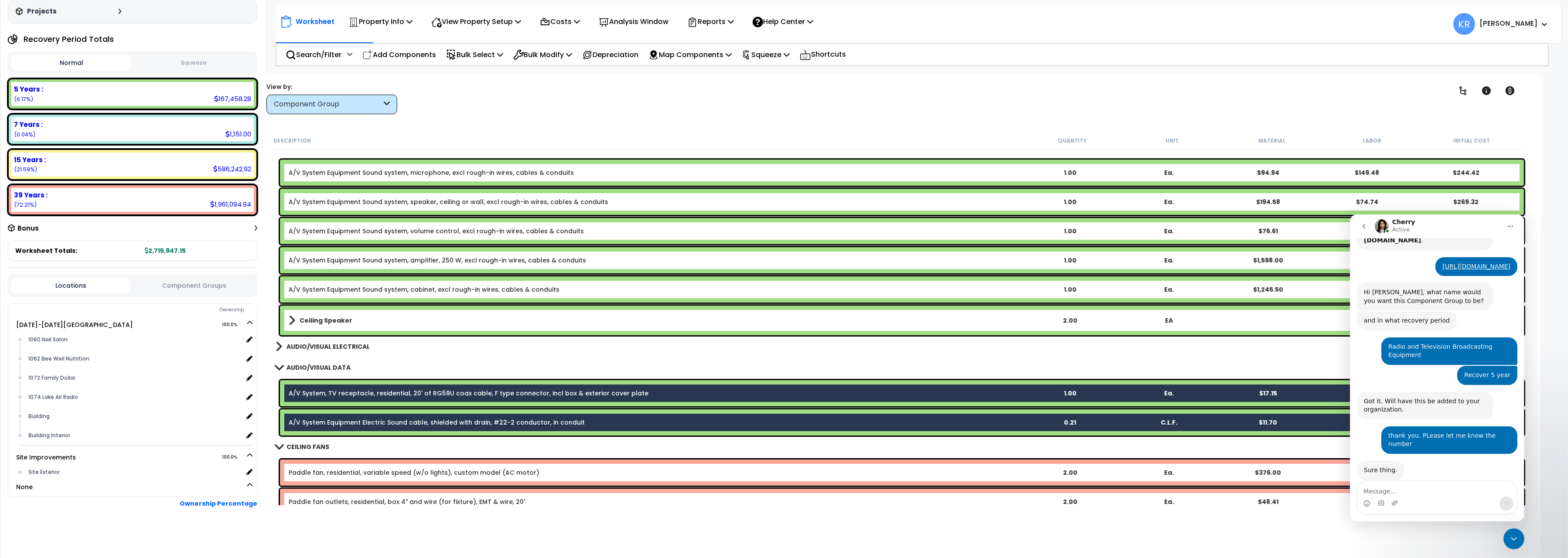
click at [330, 319] on b "Ceiling Speaker" at bounding box center [326, 320] width 53 height 9
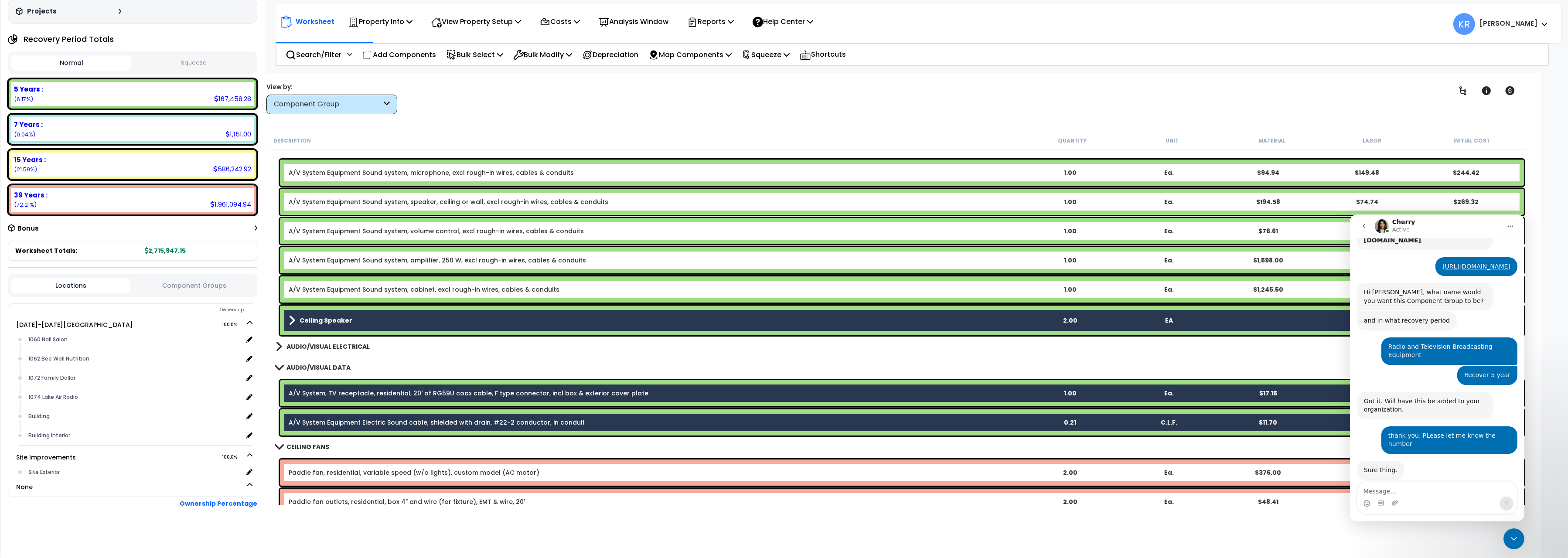
click at [339, 291] on link "A/V System Equipment Sound system, cabinet, excl rough-in wires, cables & condu…" at bounding box center [424, 289] width 271 height 9
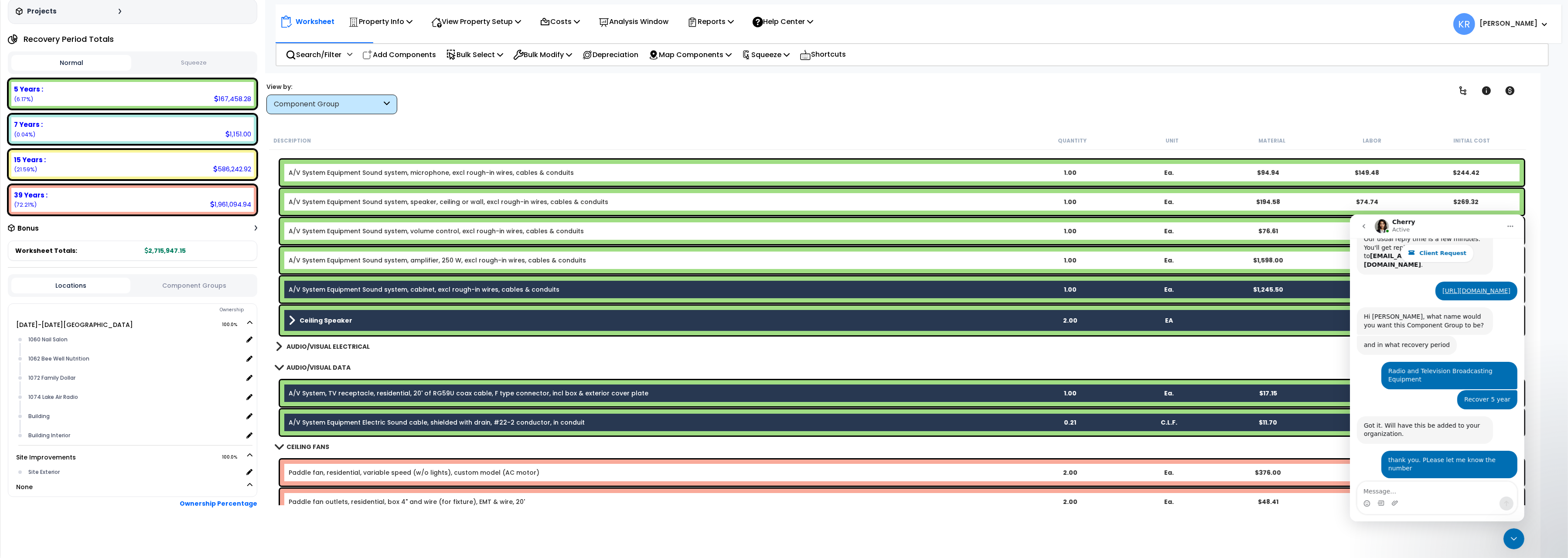
click at [339, 271] on div "A/V System Equipment Sound system, amplifier, 250 W, excl rough-in wires, cable…" at bounding box center [902, 260] width 1244 height 26
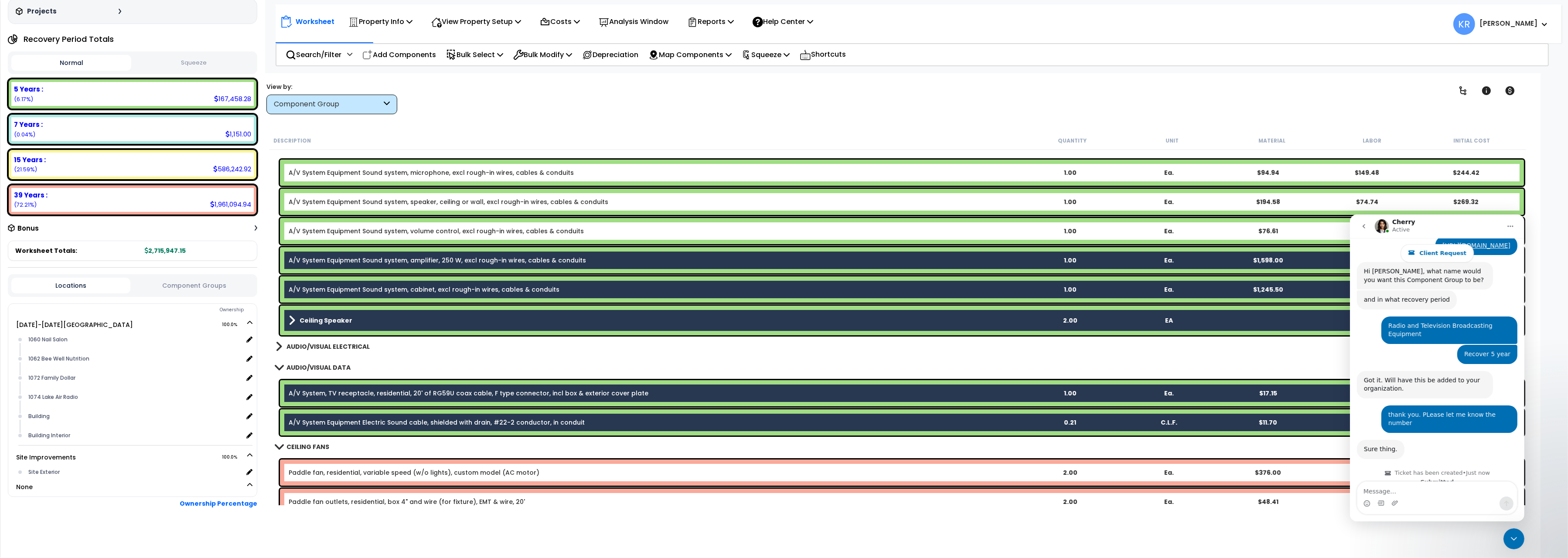
click at [342, 227] on link "A/V System Equipment Sound system, volume control, excl rough-in wires, cables …" at bounding box center [436, 231] width 295 height 9
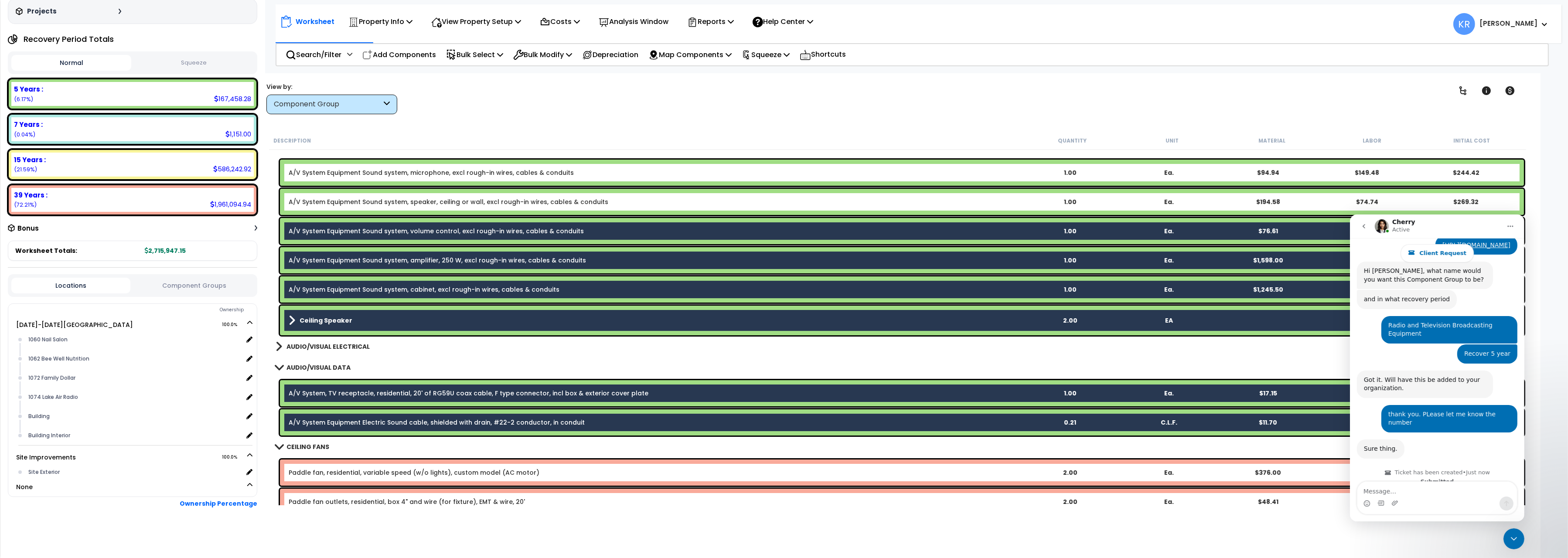
click at [345, 204] on link "A/V System Equipment Sound system, speaker, ceiling or wall, excl rough-in wire…" at bounding box center [448, 202] width 320 height 9
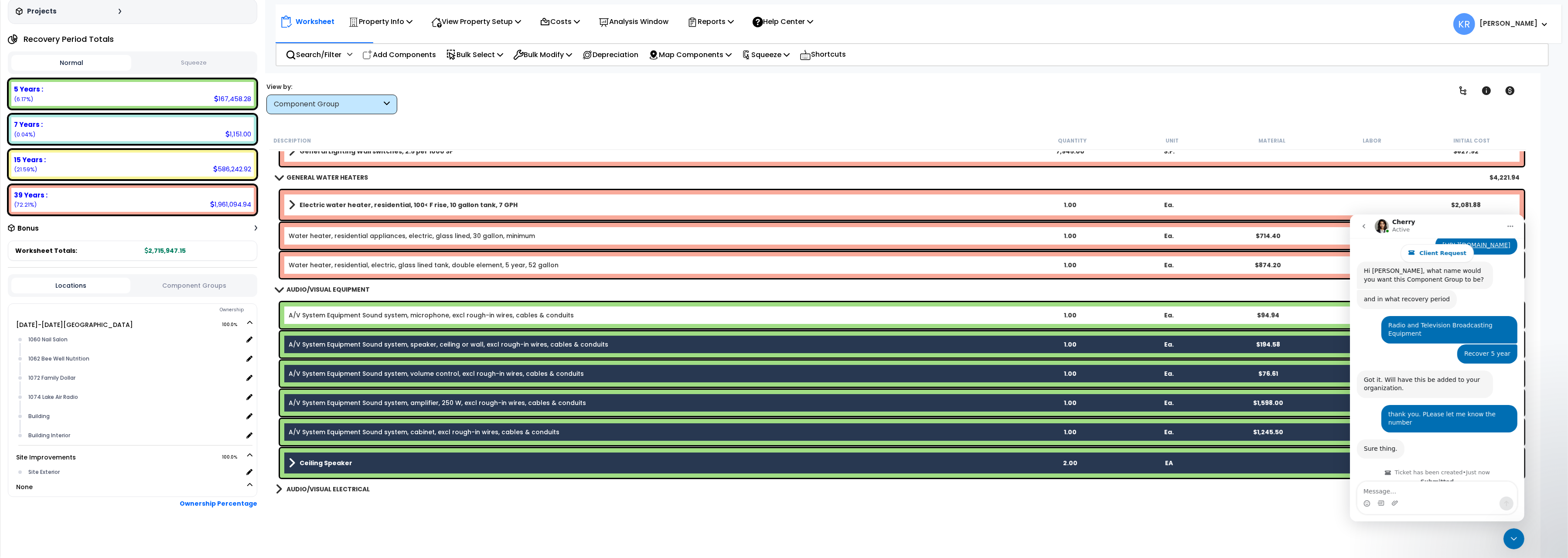
scroll to position [6335, 0]
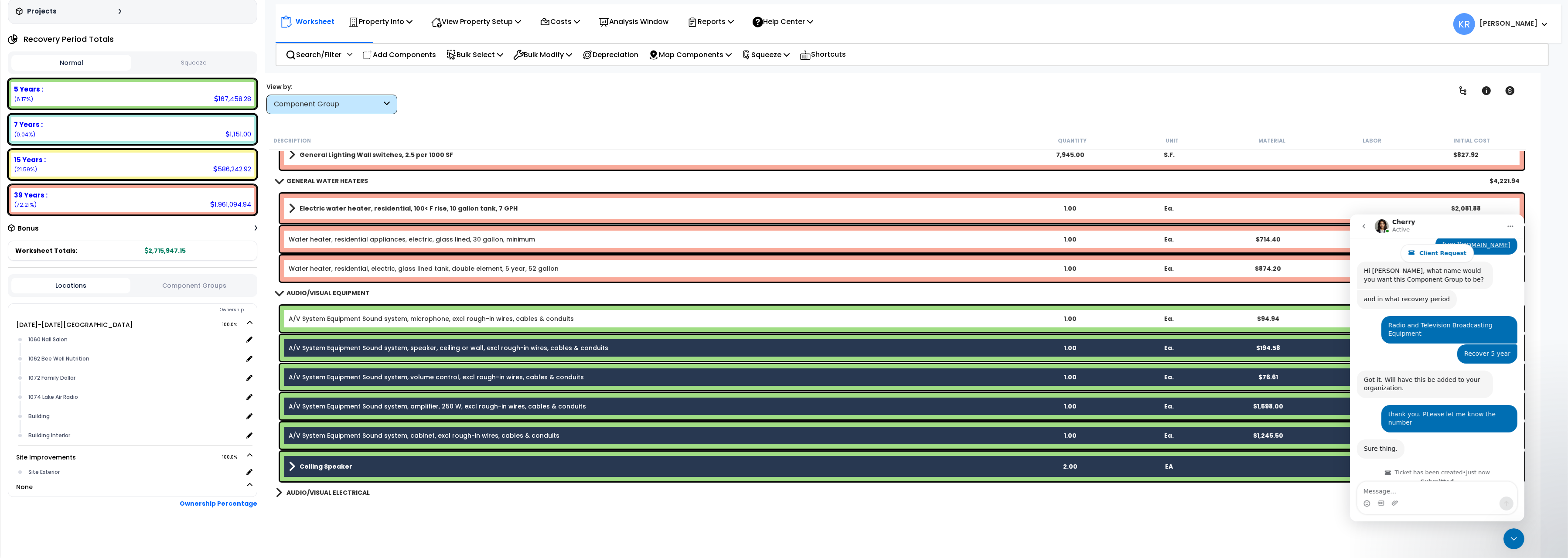
click at [324, 318] on link "A/V System Equipment Sound system, microphone, excl rough-in wires, cables & co…" at bounding box center [431, 318] width 285 height 9
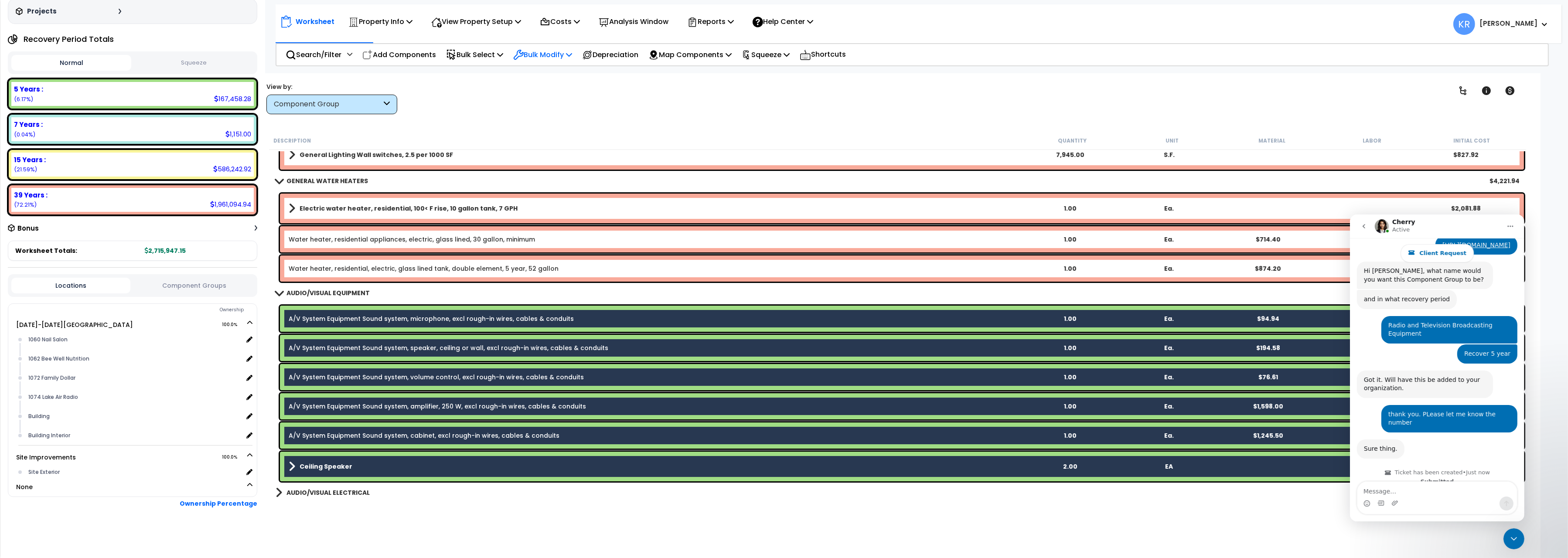
click at [559, 51] on p "Bulk Modify" at bounding box center [542, 54] width 59 height 12
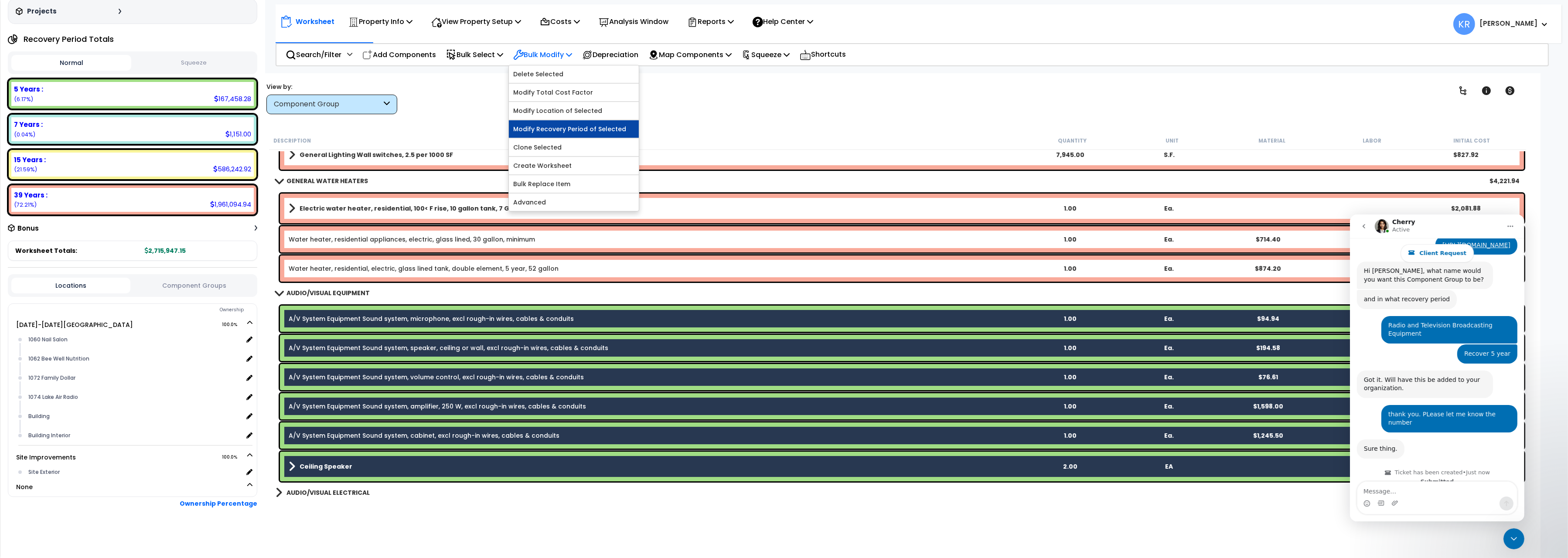
click at [567, 131] on link "Modify Recovery Period of Selected" at bounding box center [573, 129] width 130 height 18
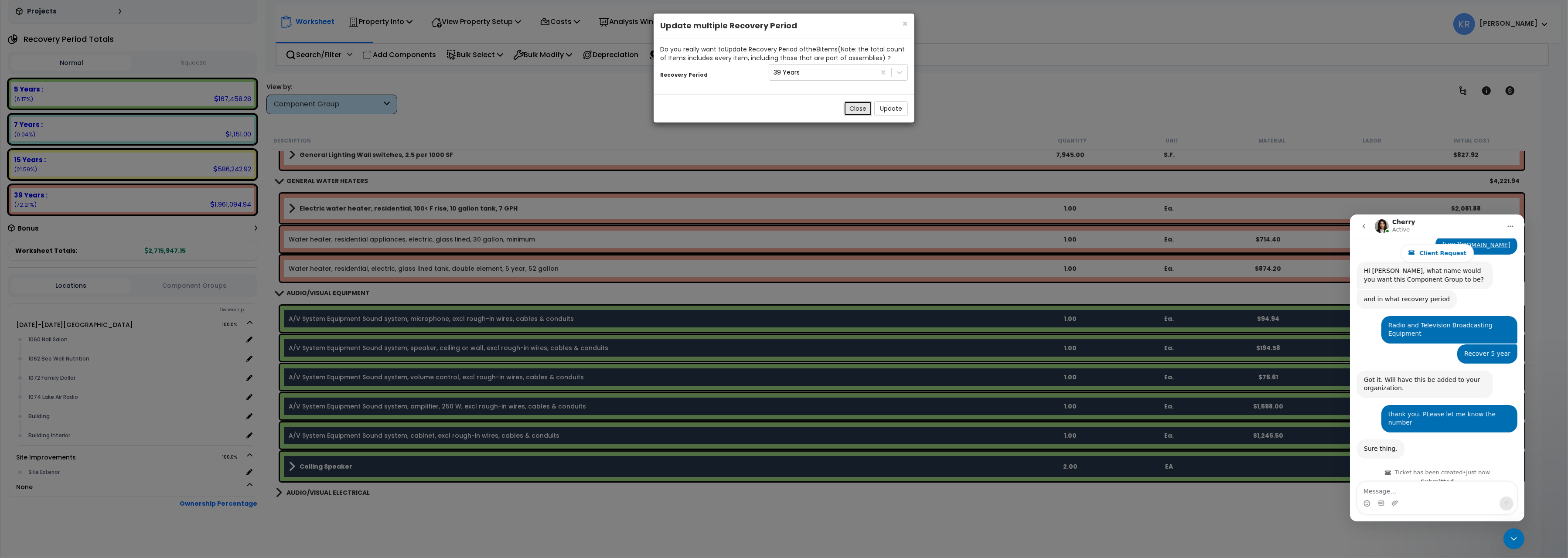
click at [859, 110] on button "Close" at bounding box center [858, 108] width 29 height 15
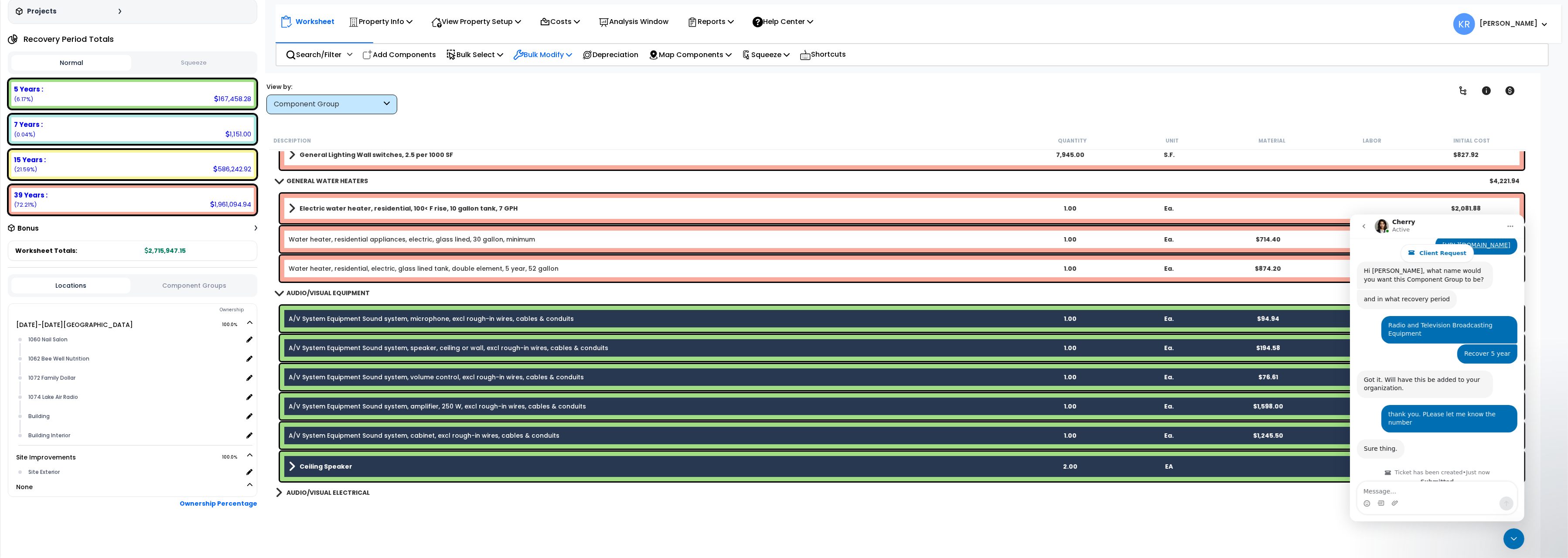
click at [544, 53] on p "Bulk Modify" at bounding box center [542, 54] width 59 height 12
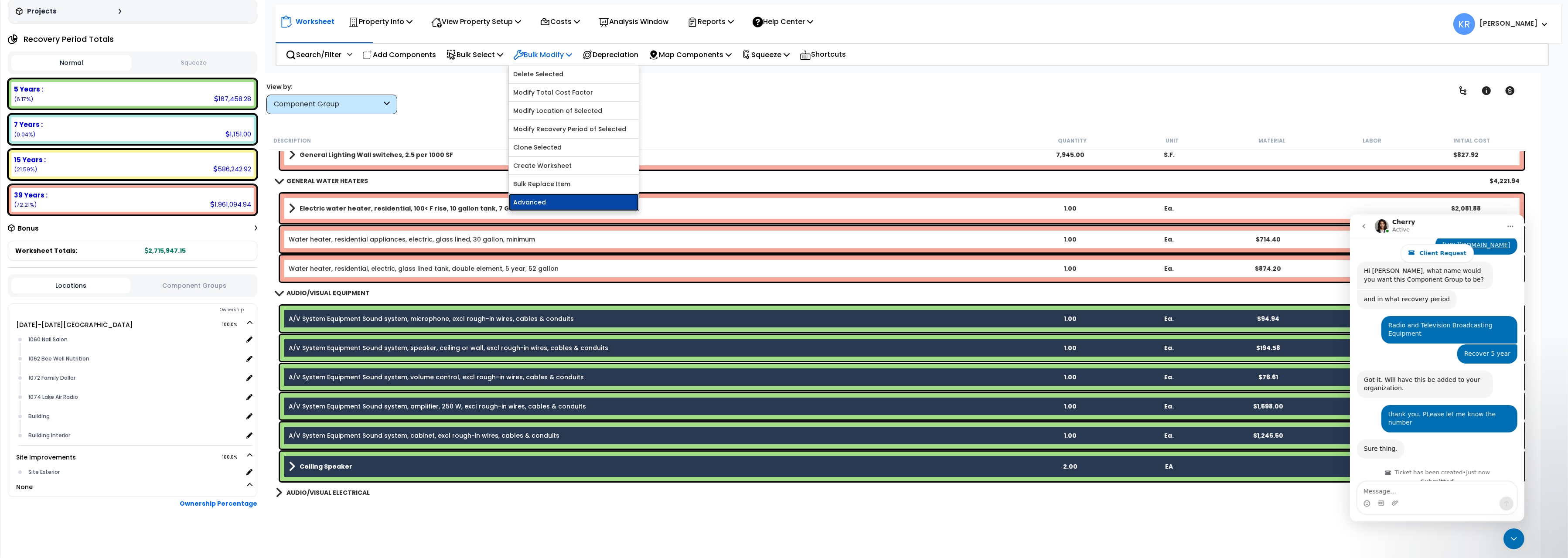
click at [542, 200] on link "Advanced" at bounding box center [573, 202] width 130 height 18
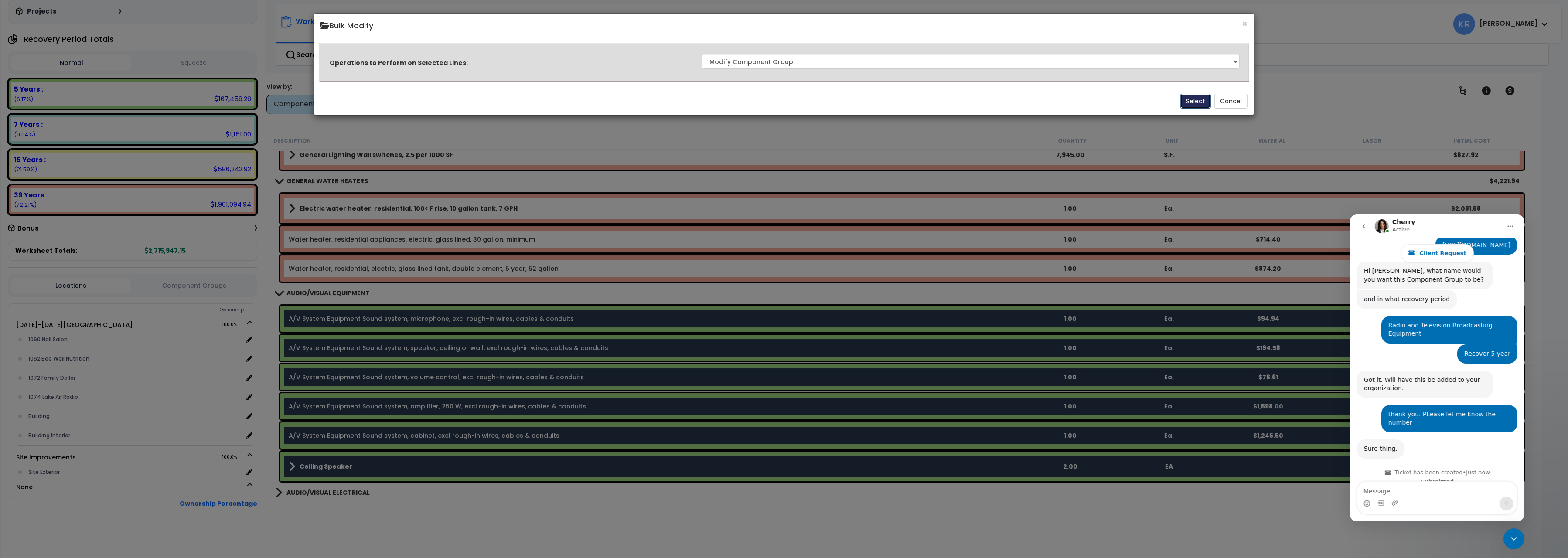
click at [1190, 104] on button "Select" at bounding box center [1195, 101] width 30 height 15
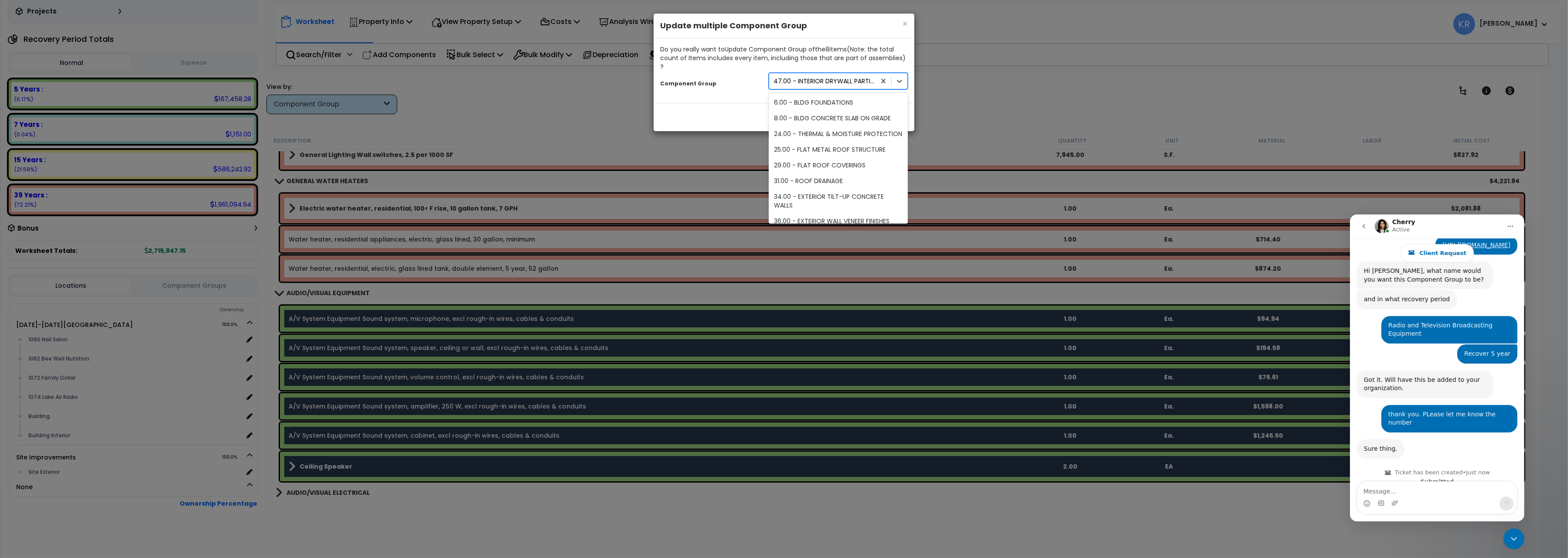
click at [808, 78] on div "47.00 - INTERIOR DRYWALL PARTITIONS" at bounding box center [822, 81] width 107 height 14
type input "audio"
click at [849, 111] on div "173.00 - AUDIO/VISUAL ELECTRICAL" at bounding box center [838, 118] width 139 height 16
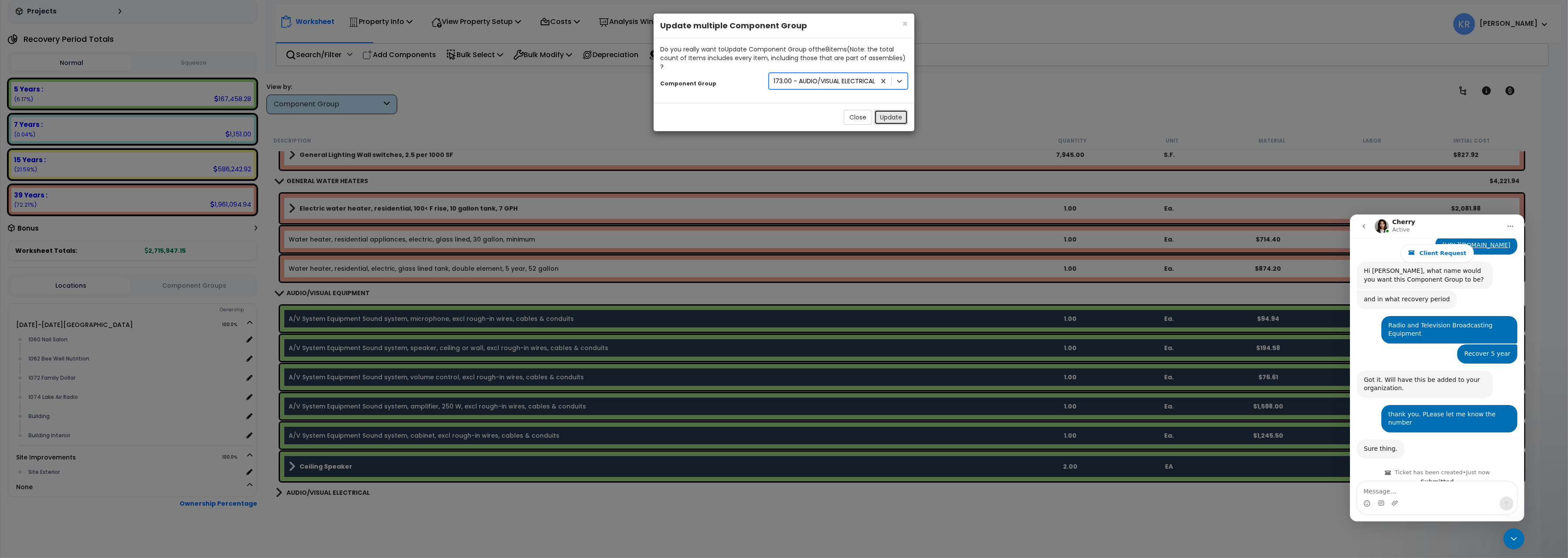
click at [885, 111] on button "Update" at bounding box center [891, 117] width 33 height 15
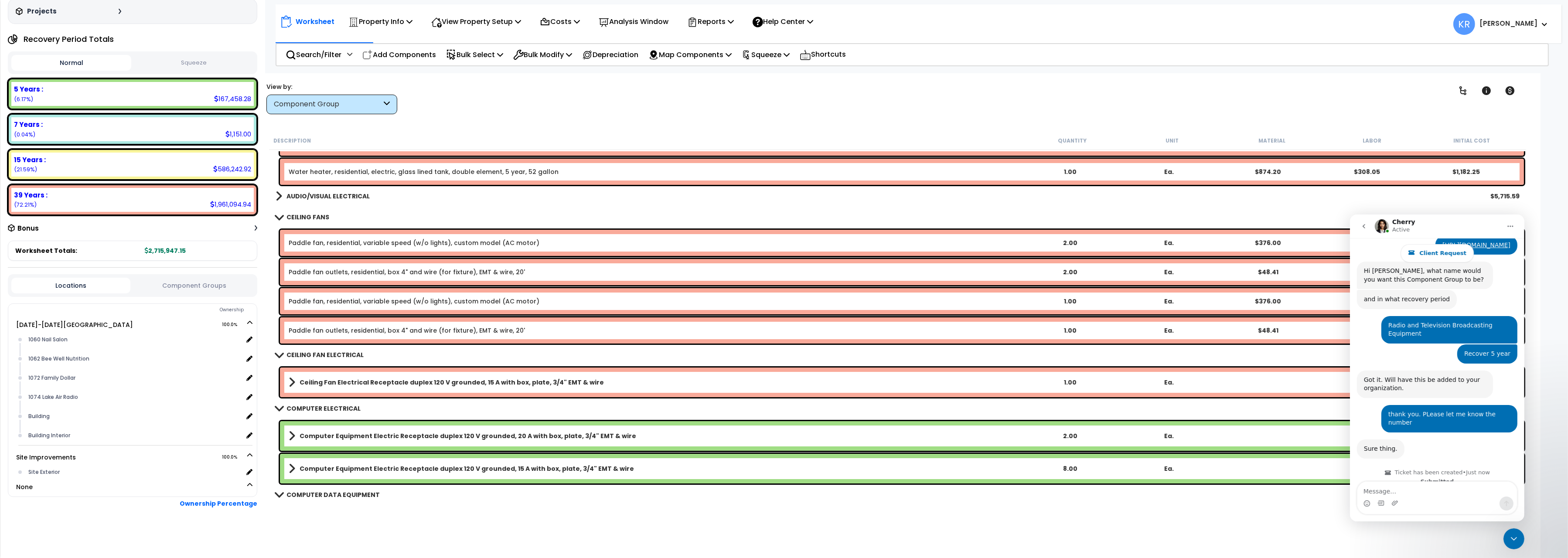
scroll to position [6433, 0]
click at [348, 379] on b "Ceiling Fan Electrical Receptacle duplex 120 V grounded, 15 A with box, plate, …" at bounding box center [452, 382] width 304 height 9
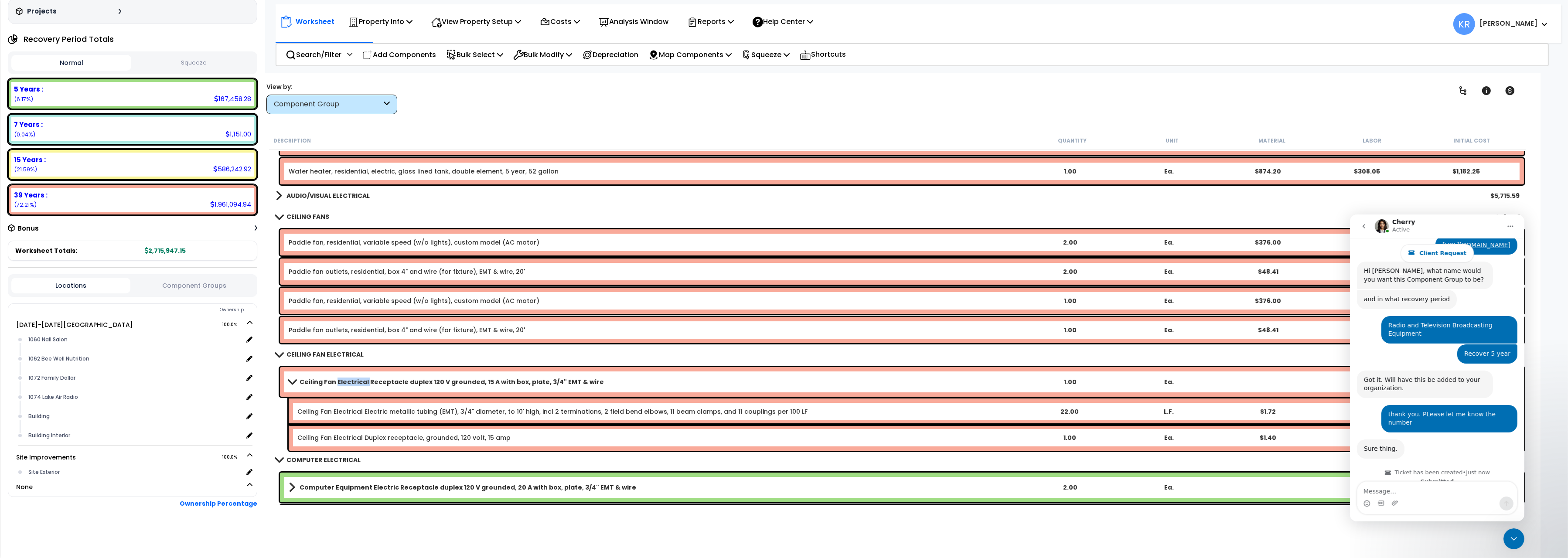
click at [348, 379] on b "Ceiling Fan Electrical Receptacle duplex 120 V grounded, 15 A with box, plate, …" at bounding box center [452, 382] width 304 height 9
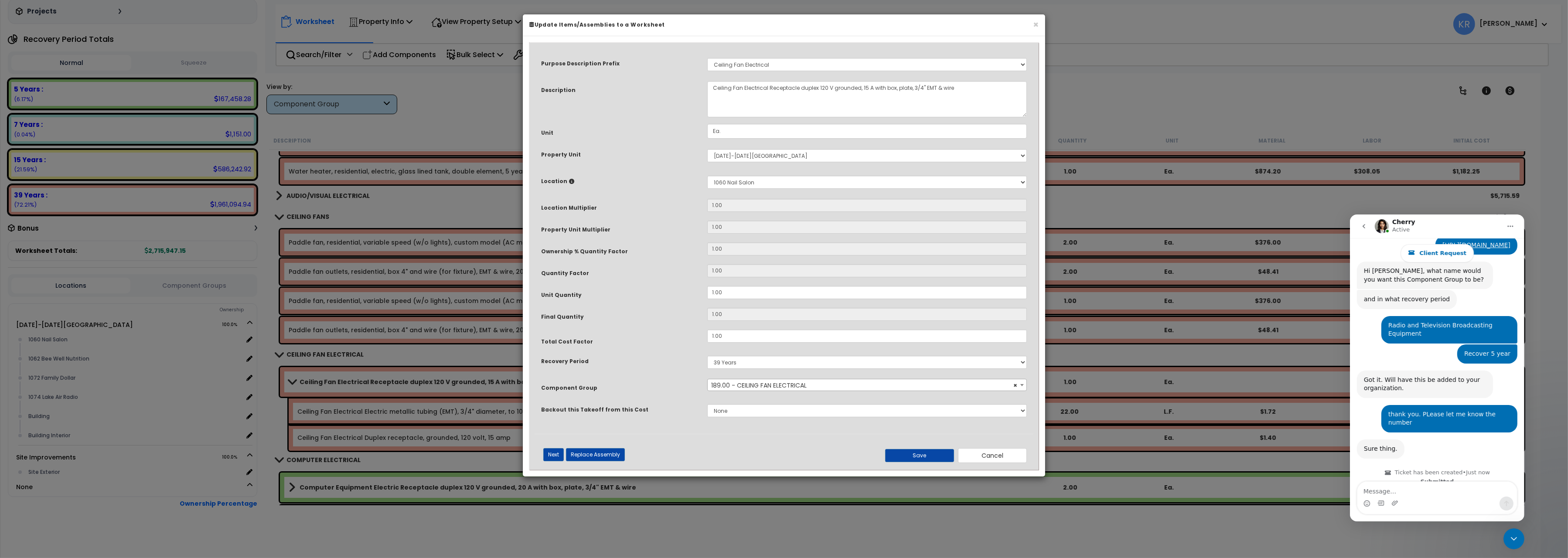
click at [738, 386] on span "× 189.00 - CEILING FAN ELECTRICAL" at bounding box center [867, 385] width 318 height 12
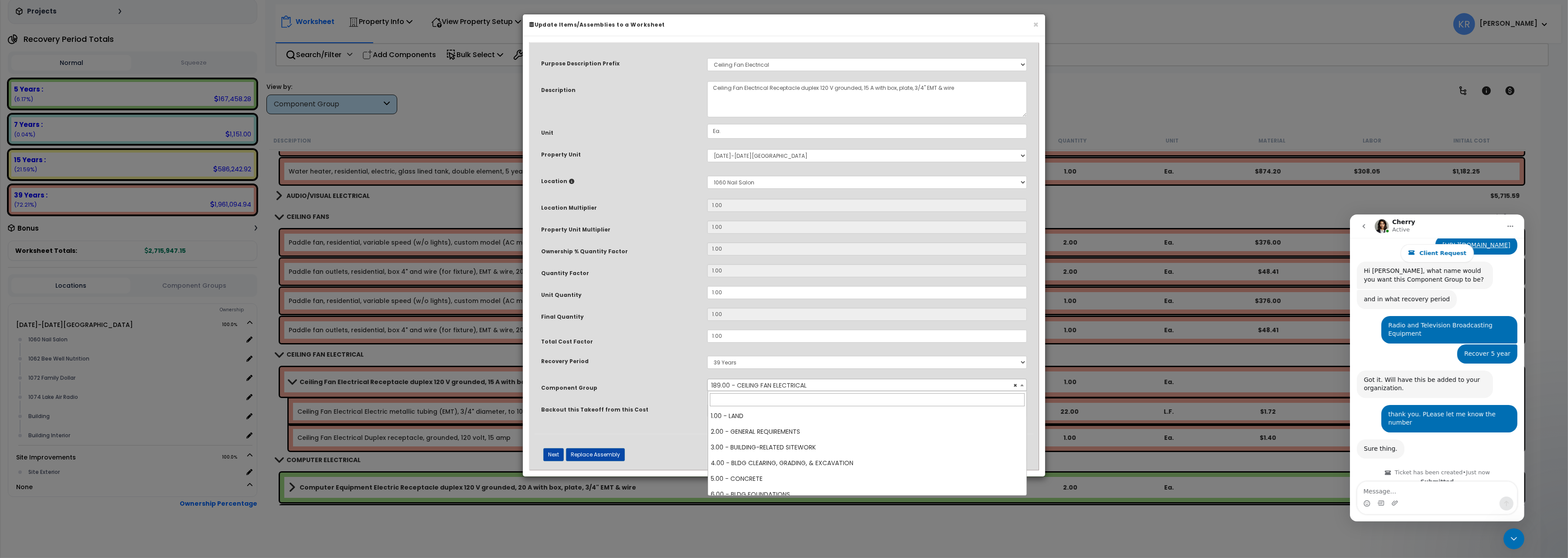
scroll to position [3106, 0]
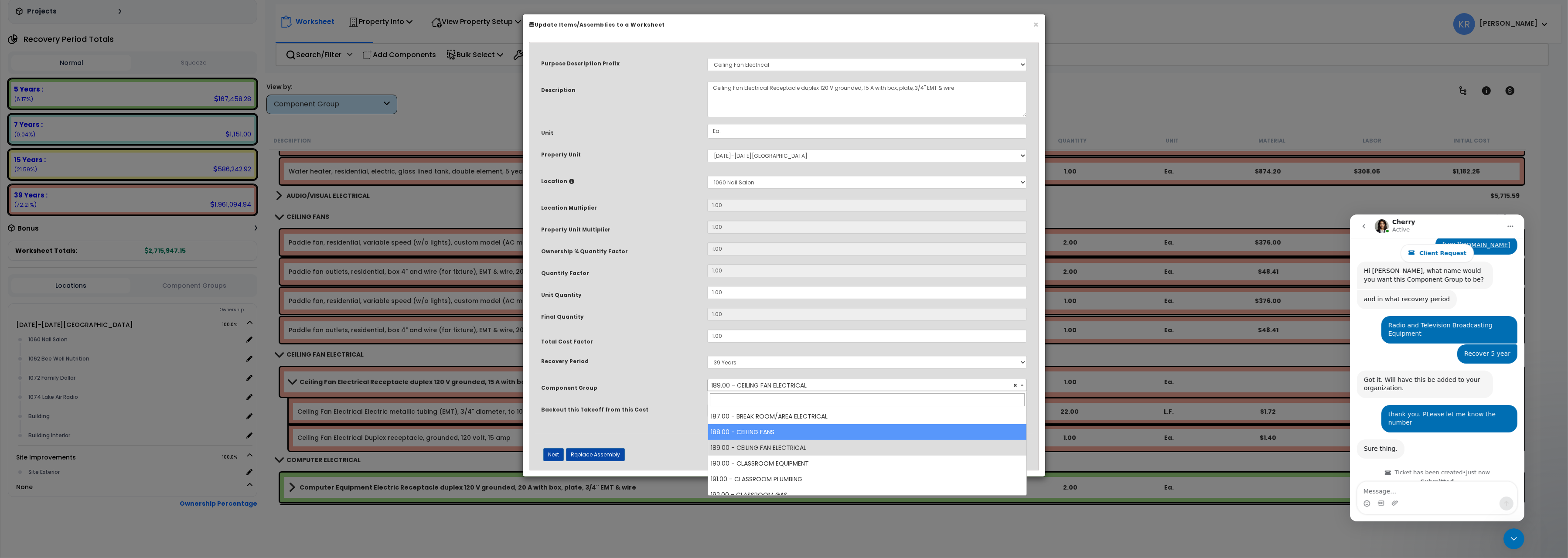
select select "56828"
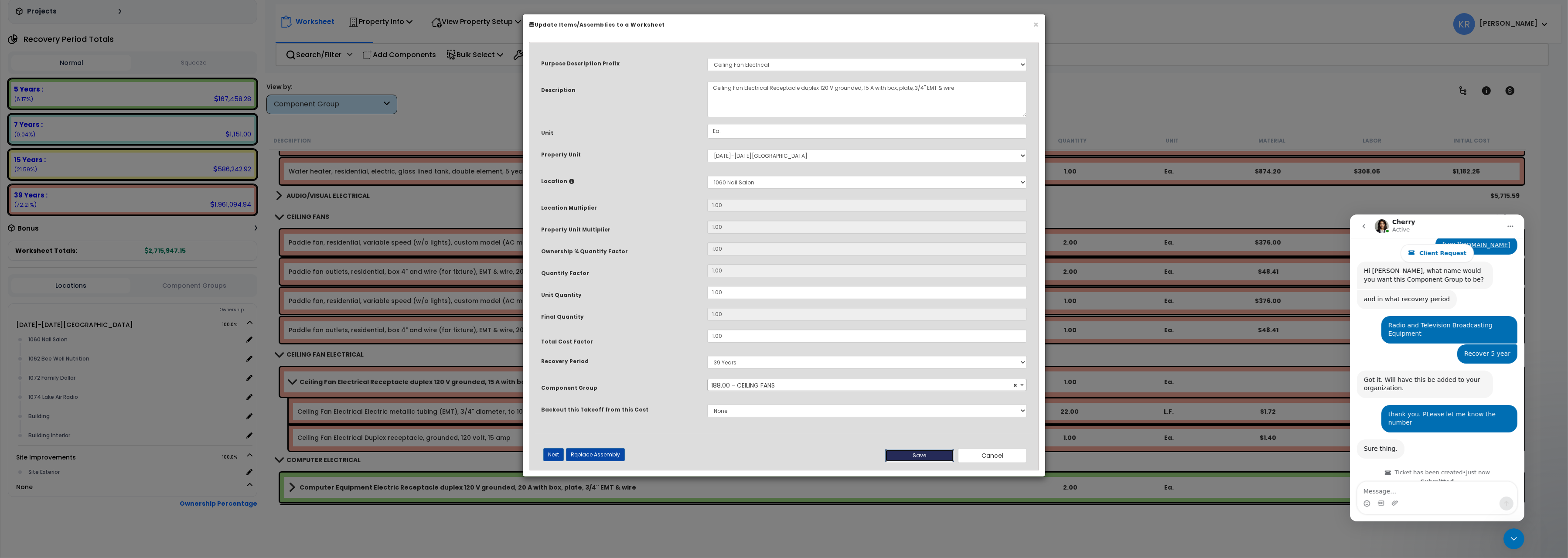
click at [912, 458] on button "Save" at bounding box center [919, 455] width 69 height 13
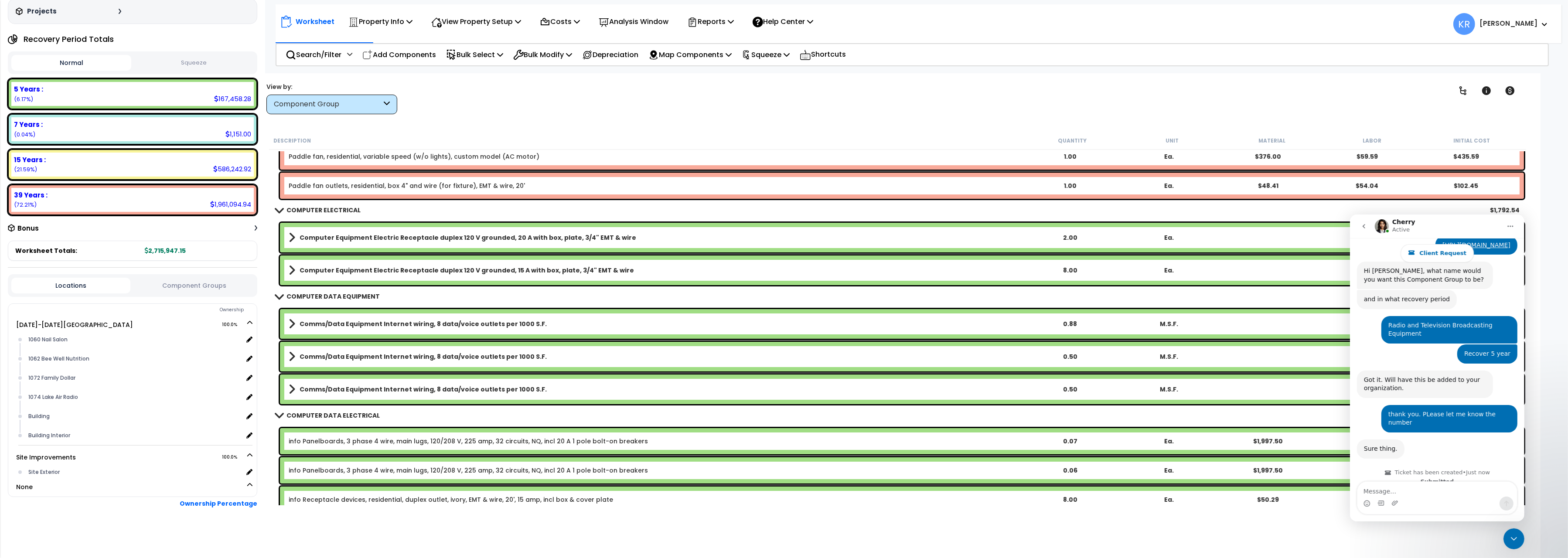
scroll to position [6677, 0]
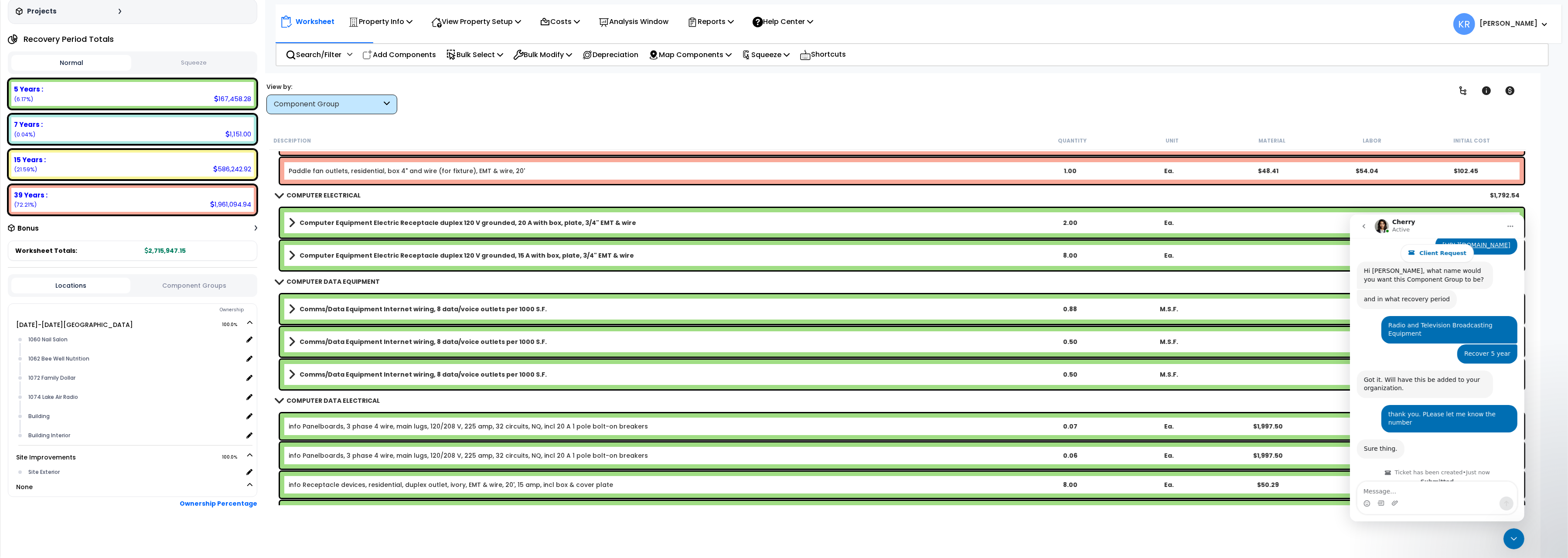
click at [324, 221] on b "Computer Equipment Electric Receptacle duplex 120 V grounded, 20 A with box, pl…" at bounding box center [467, 223] width 337 height 9
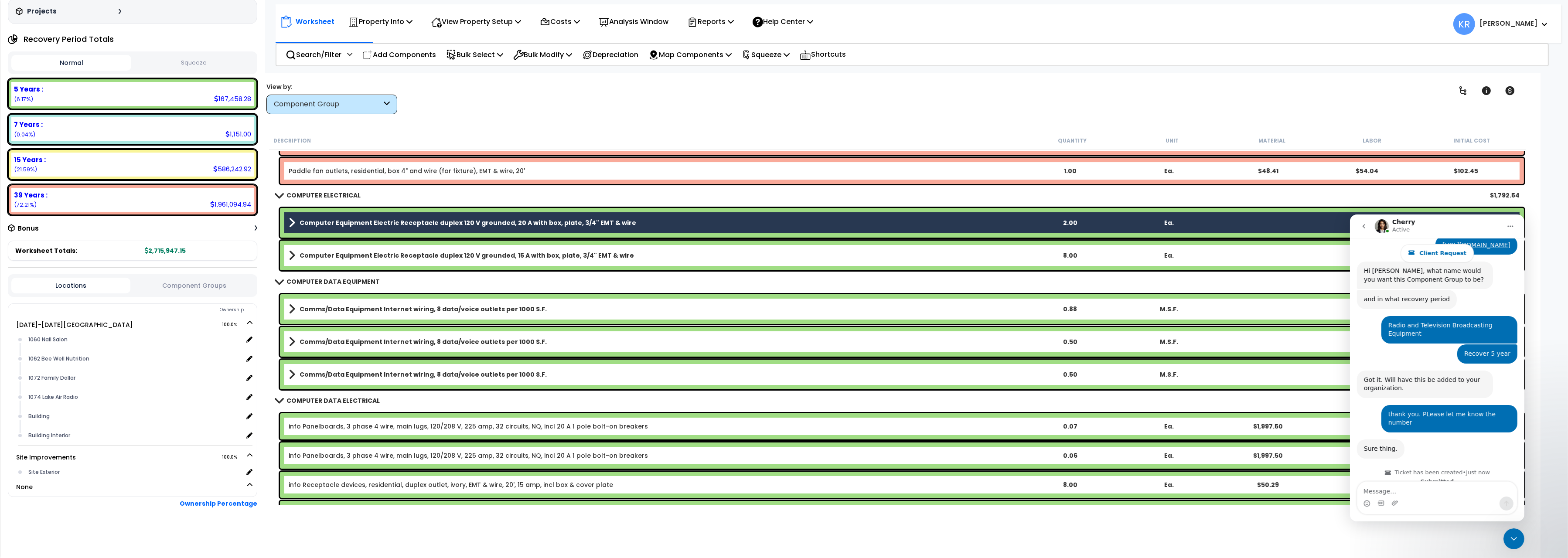
click at [323, 254] on b "Computer Equipment Electric Receptacle duplex 120 V grounded, 15 A with box, pl…" at bounding box center [466, 256] width 334 height 9
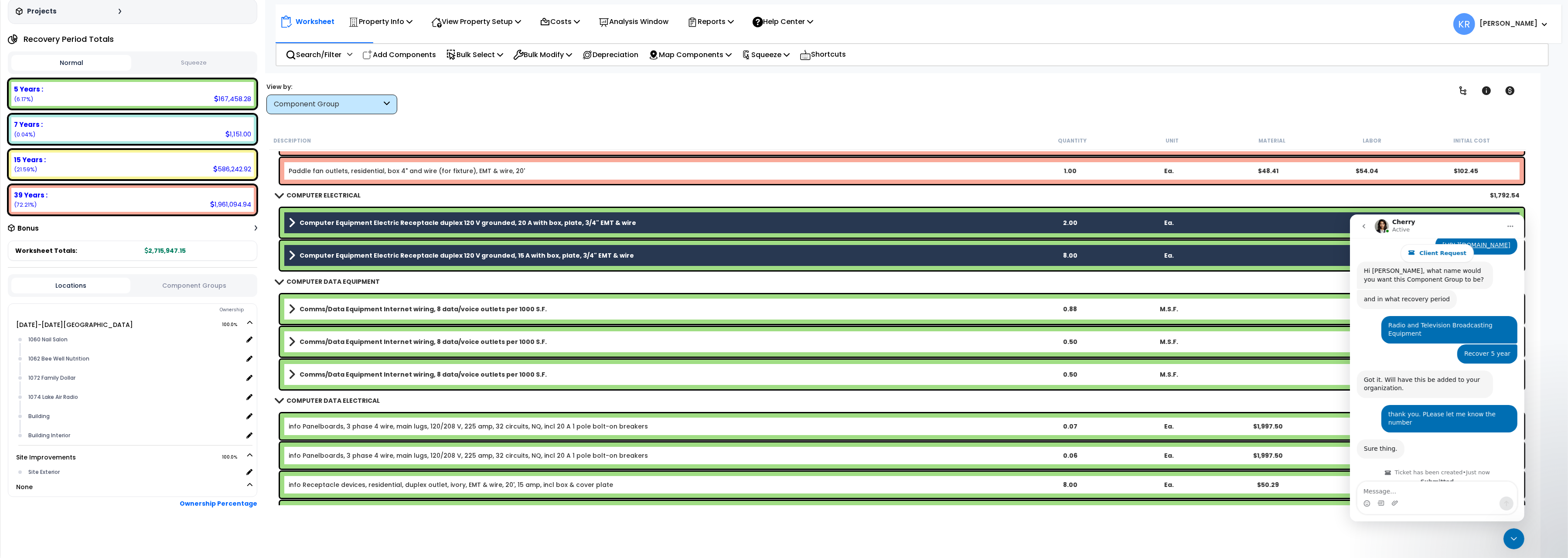
click at [326, 305] on b "Comms/Data Equipment Internet wiring, 8 data/voice outlets per 1000 S.F." at bounding box center [423, 309] width 247 height 9
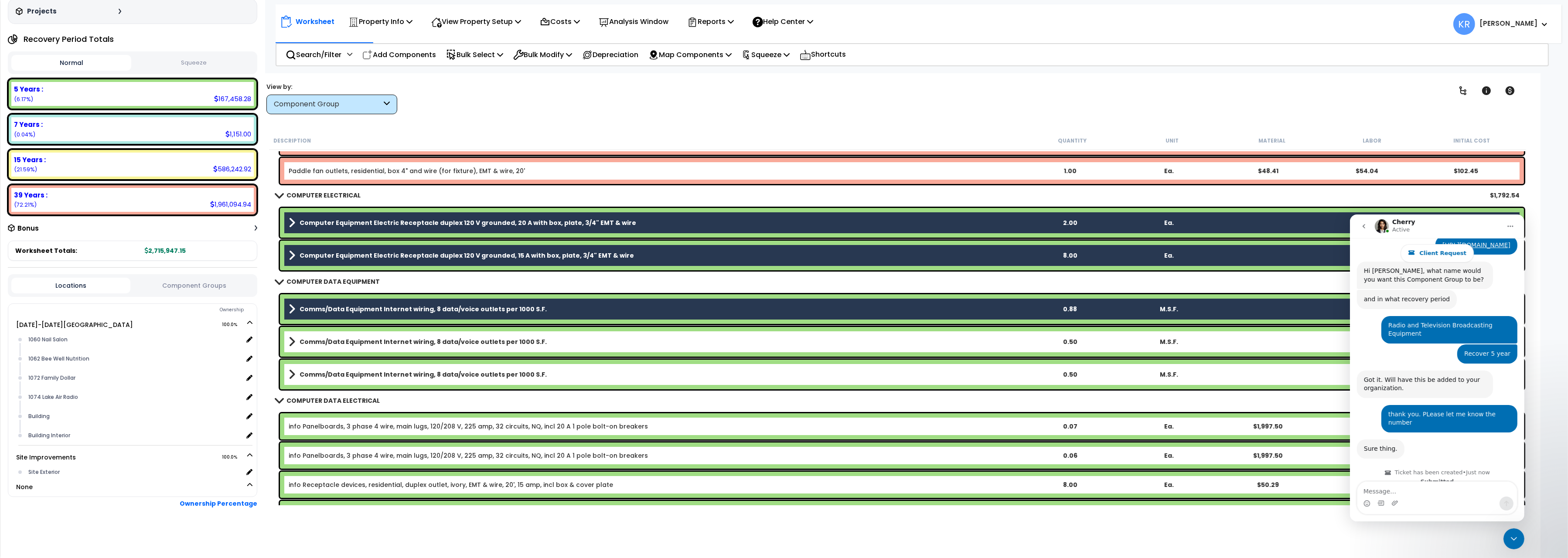
click at [326, 346] on link "Comms/Data Equipment Internet wiring, 8 data/voice outlets per 1000 S.F." at bounding box center [654, 342] width 732 height 12
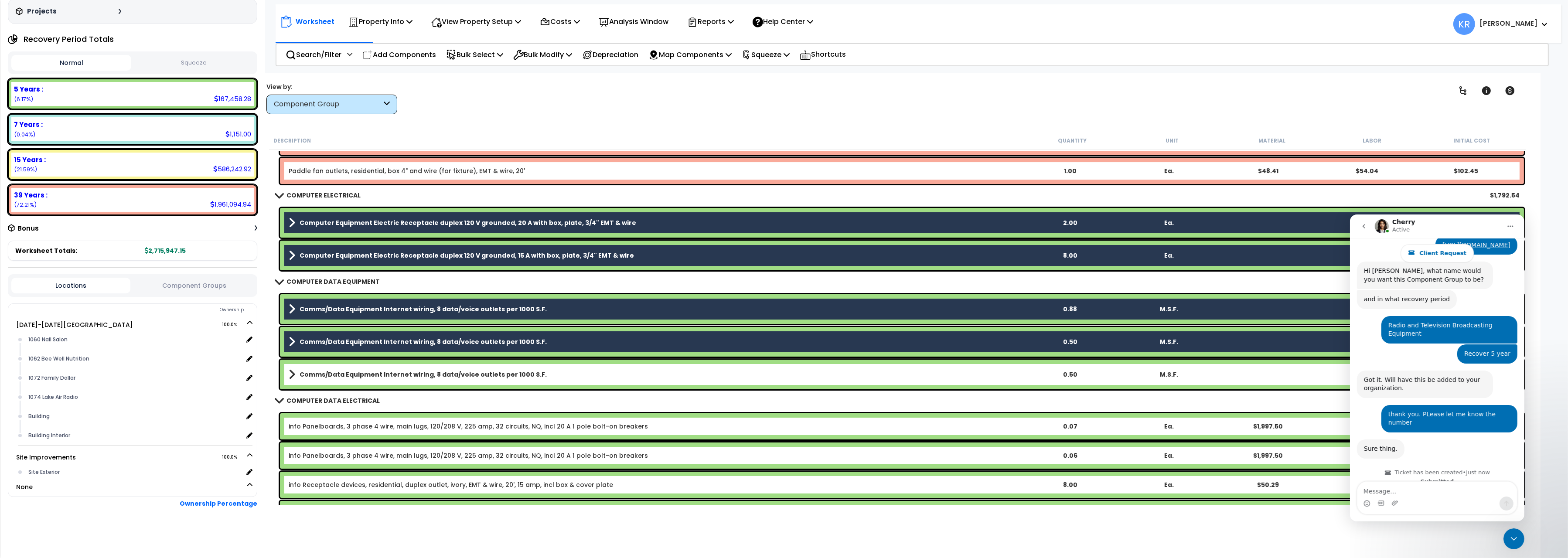
click at [328, 374] on b "Comms/Data Equipment Internet wiring, 8 data/voice outlets per 1000 S.F." at bounding box center [423, 374] width 247 height 9
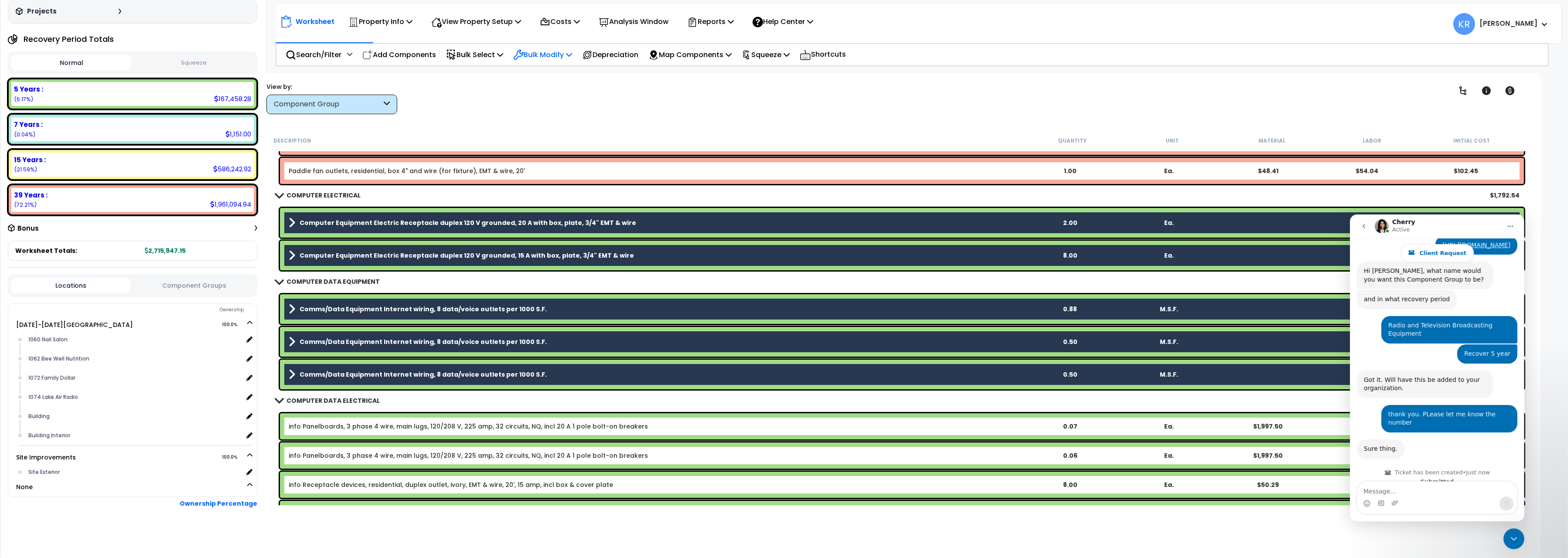
click at [539, 52] on p "Bulk Modify" at bounding box center [542, 54] width 59 height 12
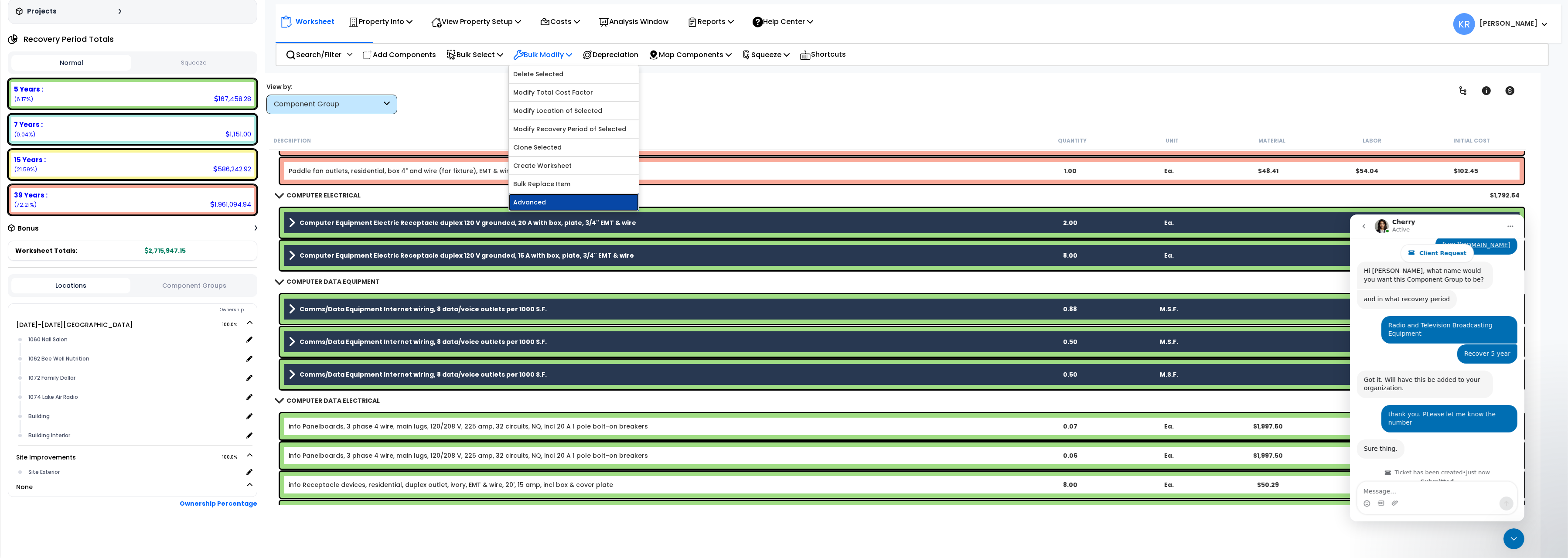
click at [548, 201] on link "Advanced" at bounding box center [573, 202] width 130 height 18
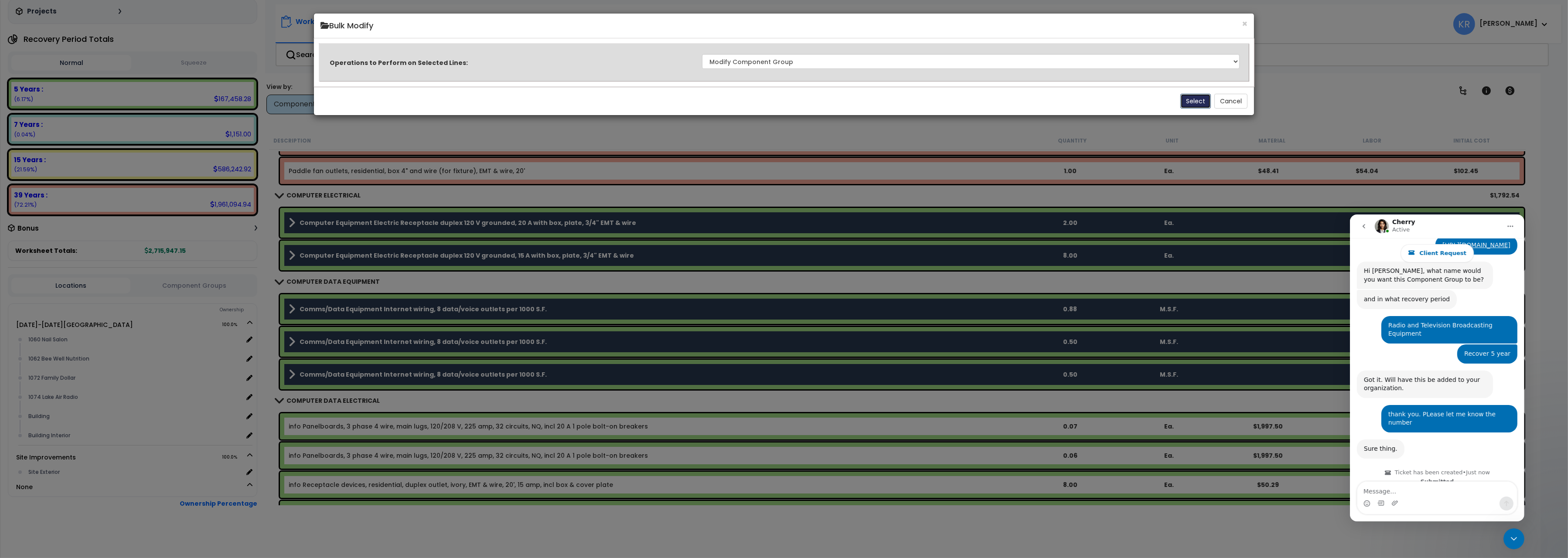
click at [1191, 100] on button "Select" at bounding box center [1195, 101] width 30 height 15
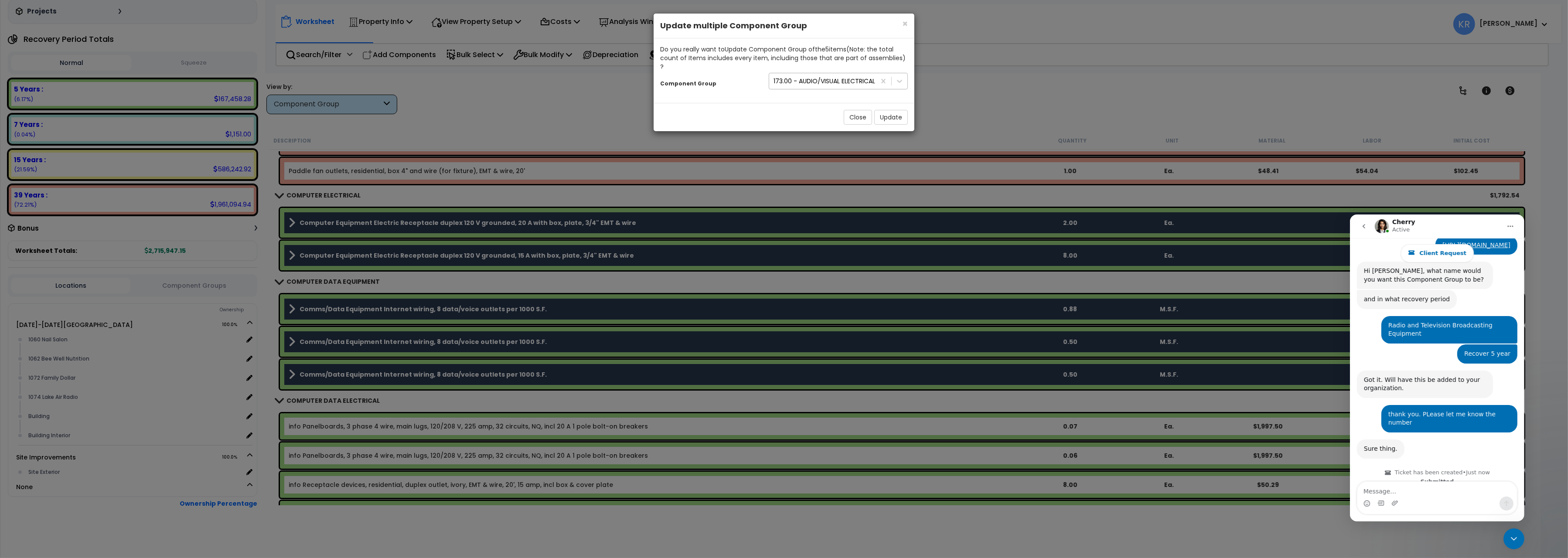
click at [800, 77] on div "173.00 - AUDIO/VISUAL ELECTRICAL" at bounding box center [824, 81] width 102 height 9
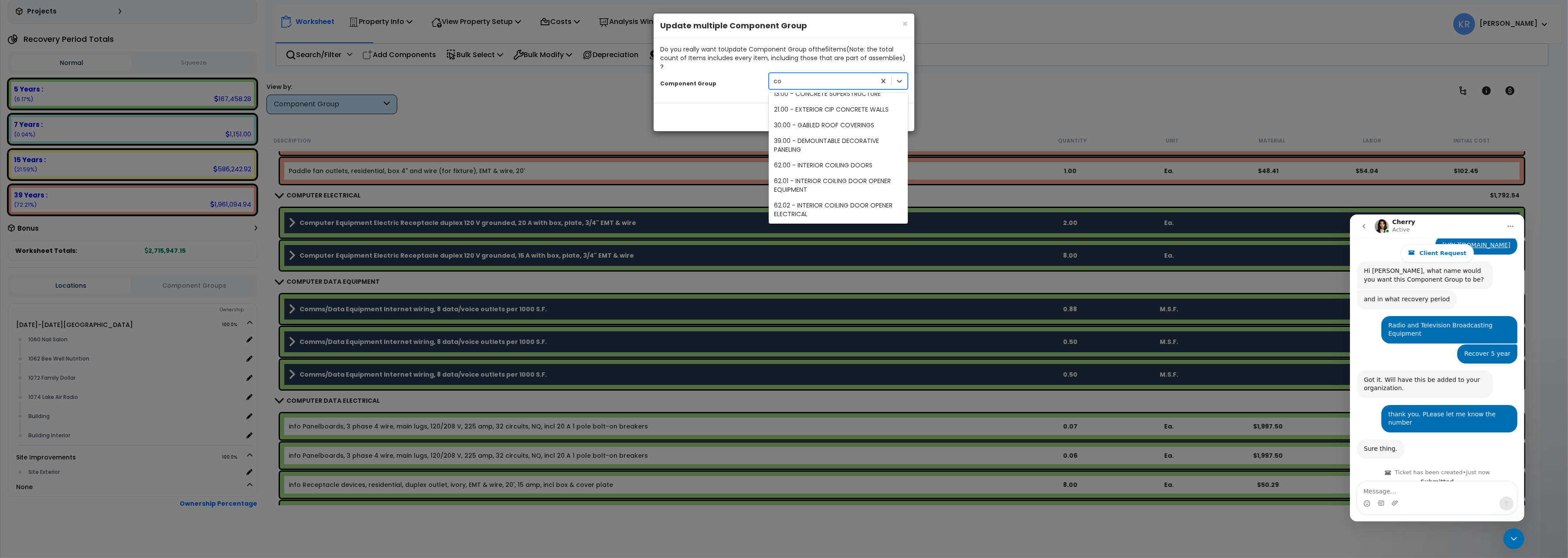
scroll to position [0, 0]
type input "computer"
click at [843, 126] on div "203.00 - COMPUTER DATA ELECTRICAL" at bounding box center [838, 134] width 139 height 16
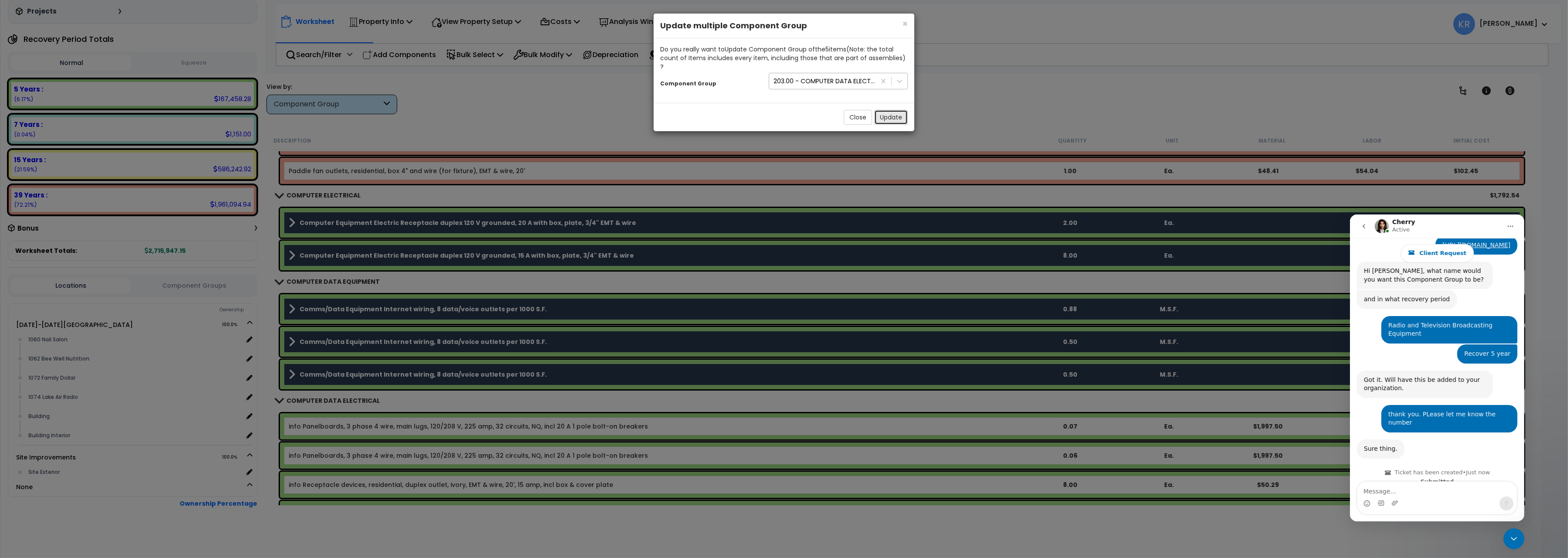
click at [880, 110] on button "Update" at bounding box center [891, 117] width 33 height 15
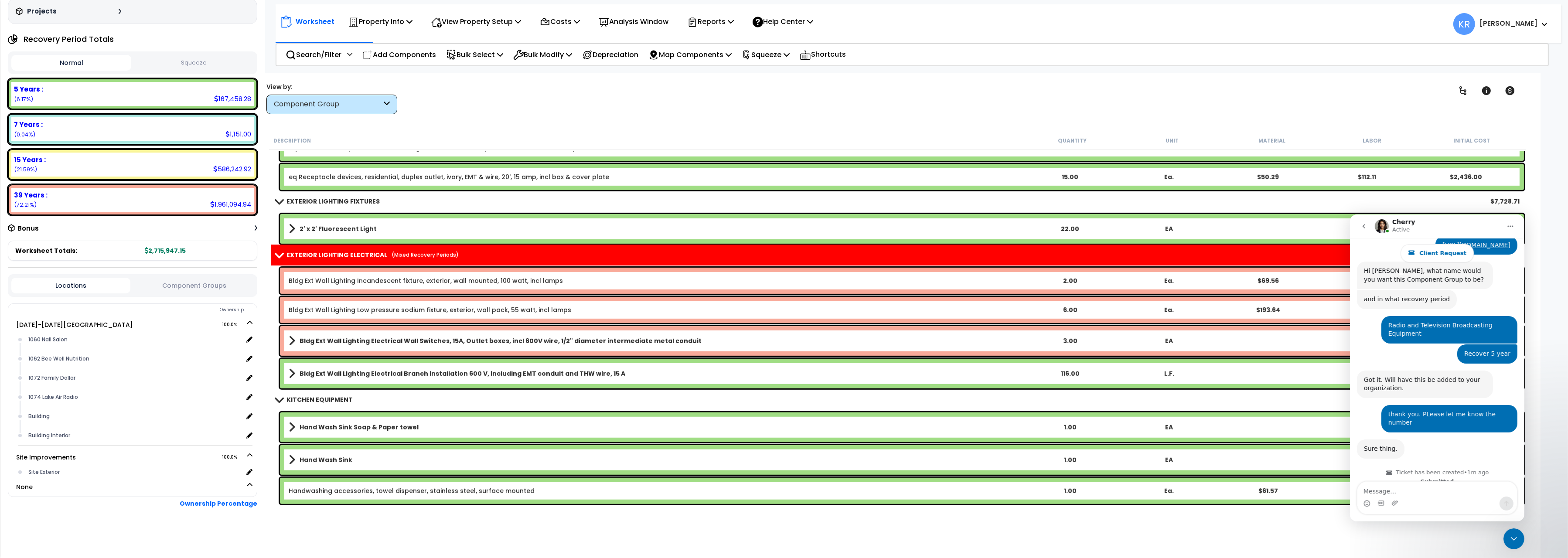
scroll to position [7749, 0]
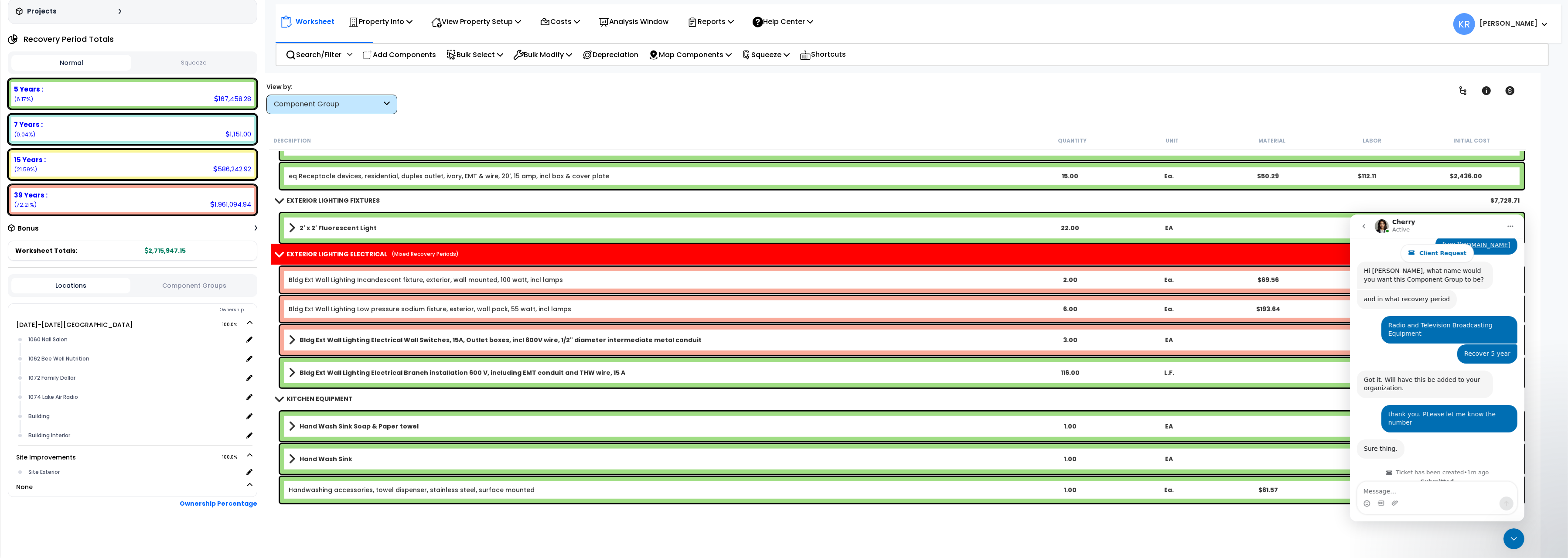
click at [385, 375] on b "Bldg Ext Wall Lighting Electrical Branch installation 600 V, including EMT cond…" at bounding box center [462, 372] width 326 height 9
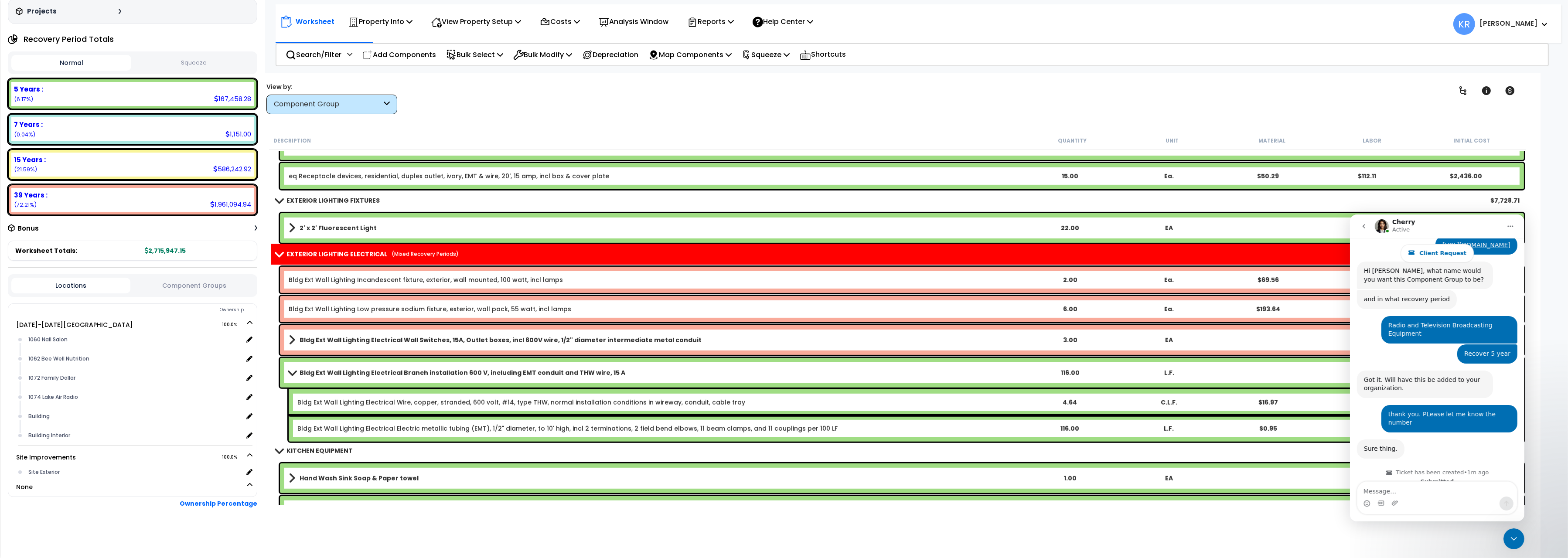
click at [387, 373] on b "Bldg Ext Wall Lighting Electrical Branch installation 600 V, including EMT cond…" at bounding box center [462, 372] width 326 height 9
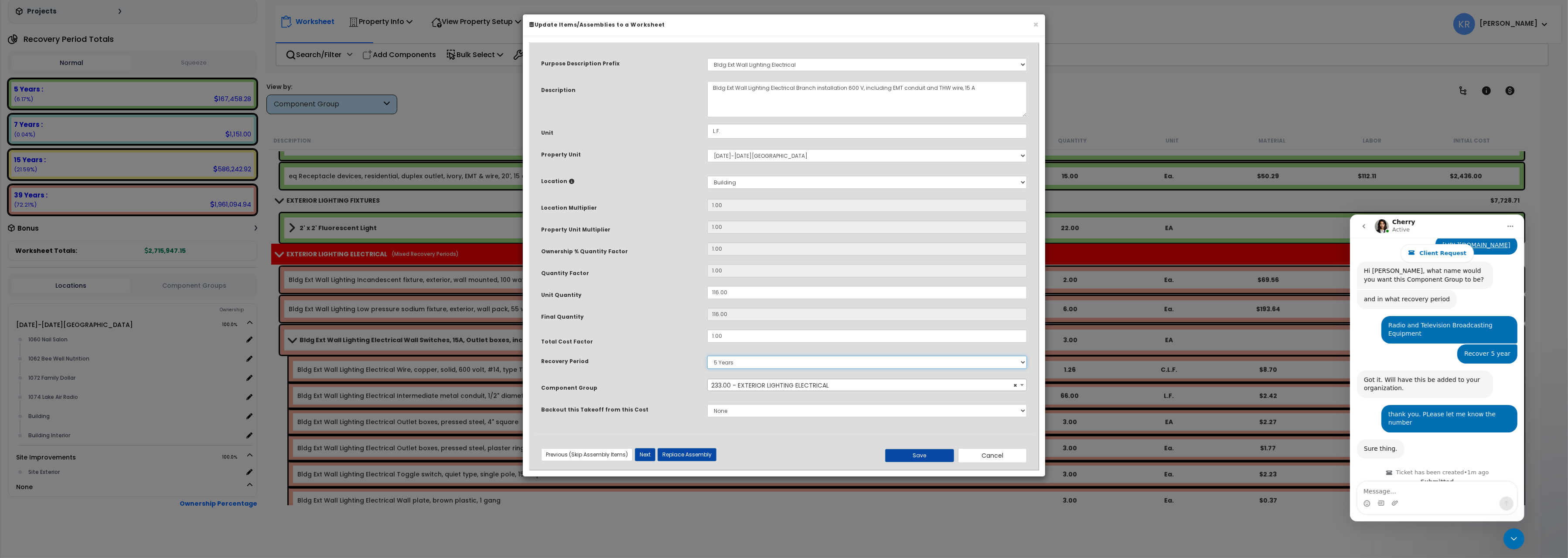
click at [707, 356] on select "5 Years 7 Years 15 Years 20 Years 39 Years 27.5 Year" at bounding box center [867, 362] width 320 height 13
select select "39Y"
click option "39 Years" at bounding box center [0, 0] width 0 height 0
click at [898, 454] on button "Save" at bounding box center [919, 455] width 69 height 13
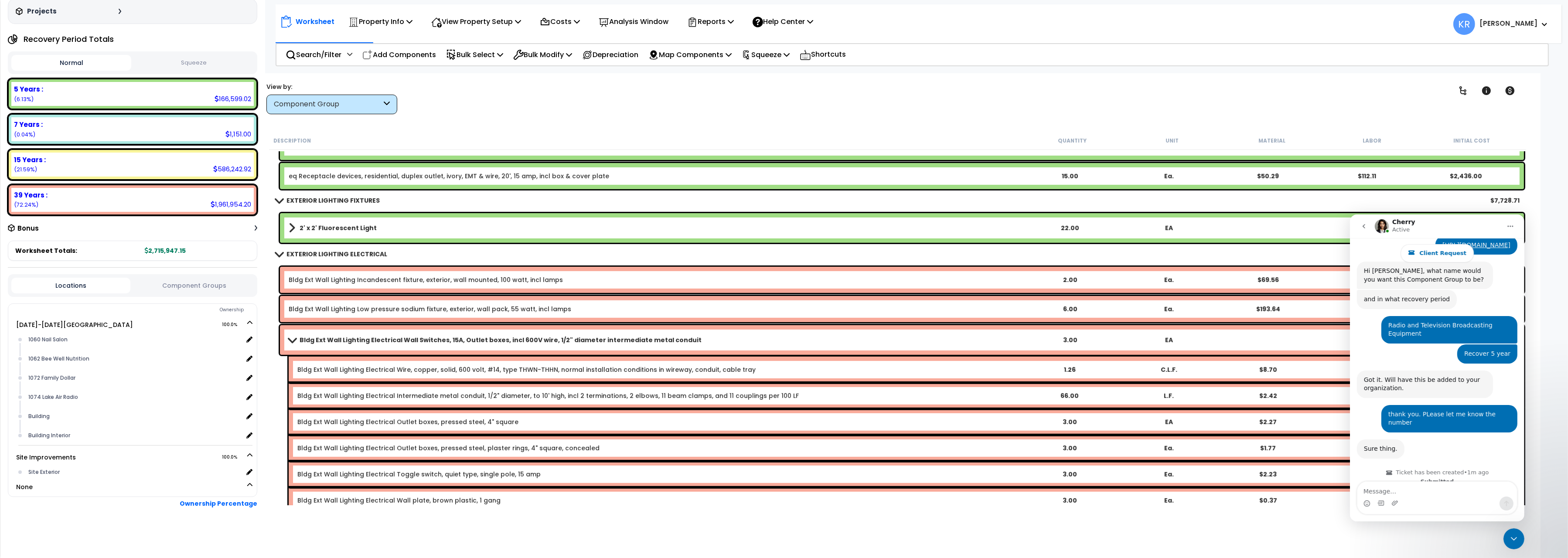
click at [296, 333] on div "Bldg Ext Wall Lighting Electrical Wall Switches, 15A, Outlet boxes, incl 600V w…" at bounding box center [902, 340] width 1244 height 30
click at [299, 337] on b "Bldg Ext Wall Lighting Electrical Wall Switches, 15A, Outlet boxes, incl 600V w…" at bounding box center [500, 340] width 402 height 9
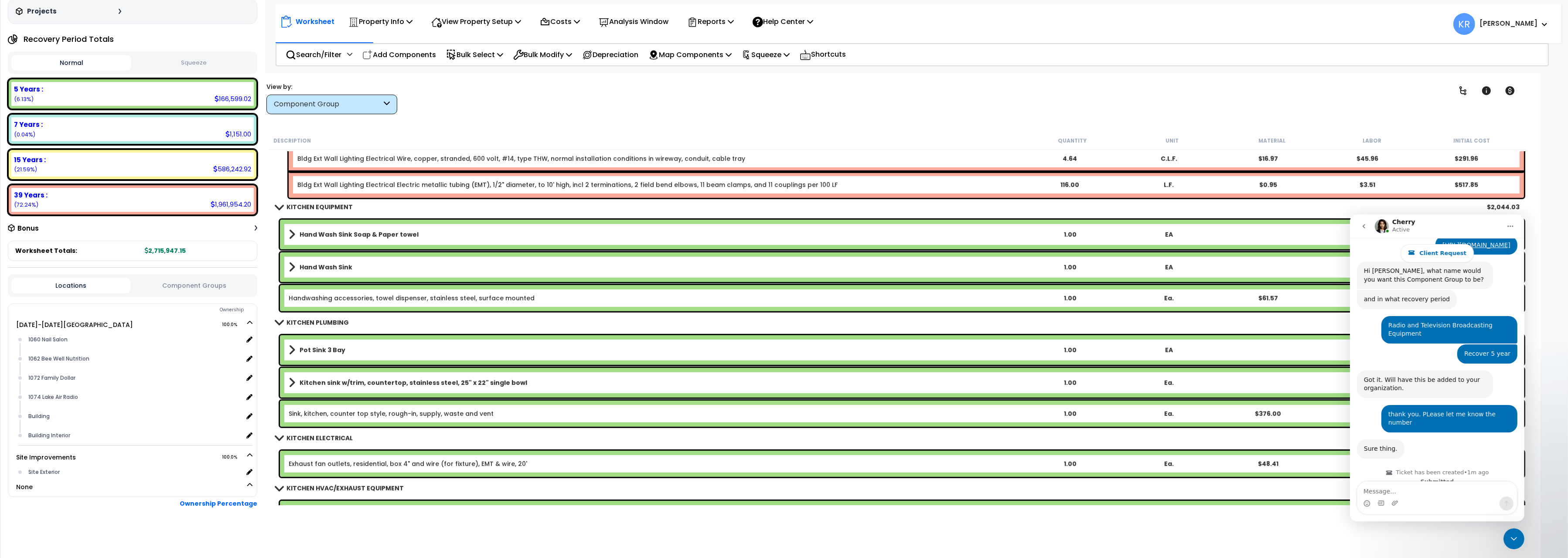
scroll to position [8041, 0]
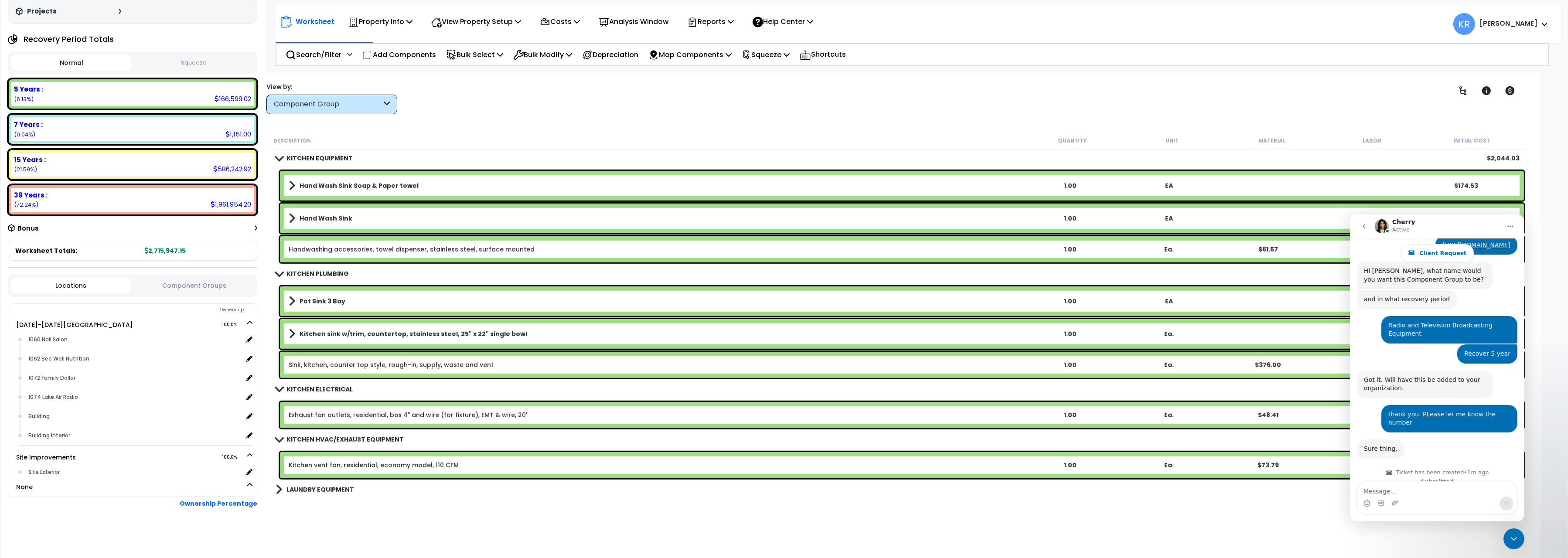
click at [346, 217] on b "Hand Wash Sink" at bounding box center [326, 218] width 53 height 9
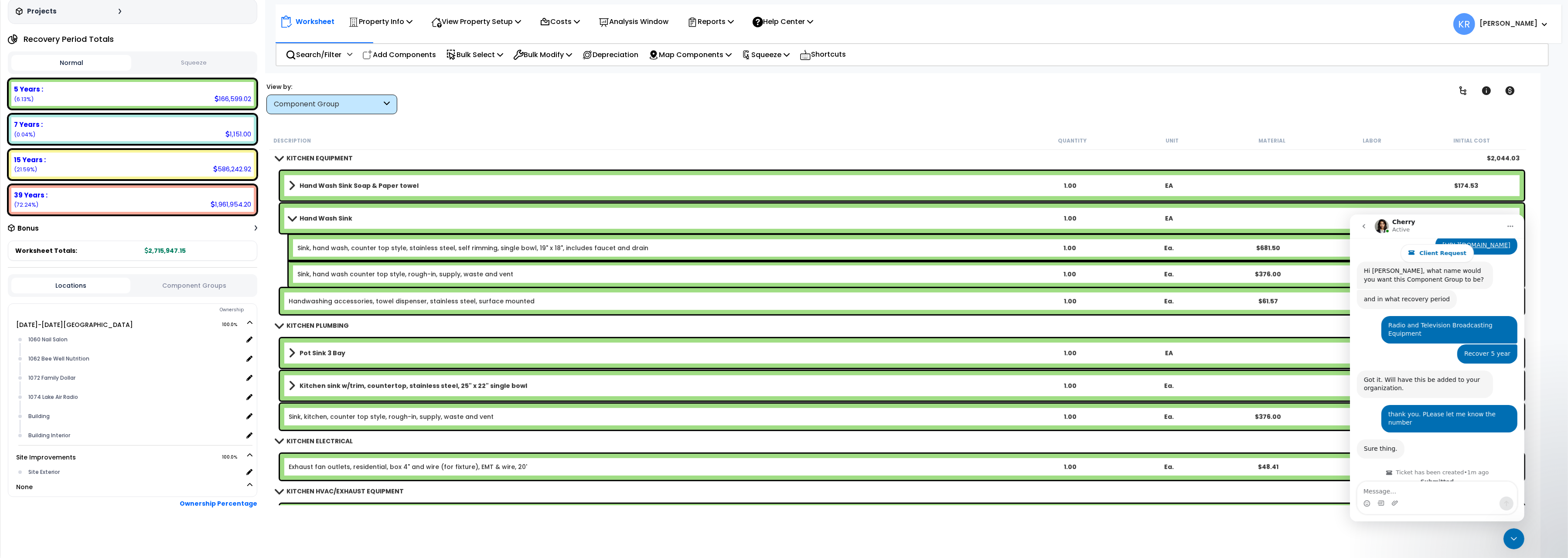
click at [346, 217] on b "Hand Wash Sink" at bounding box center [326, 218] width 53 height 9
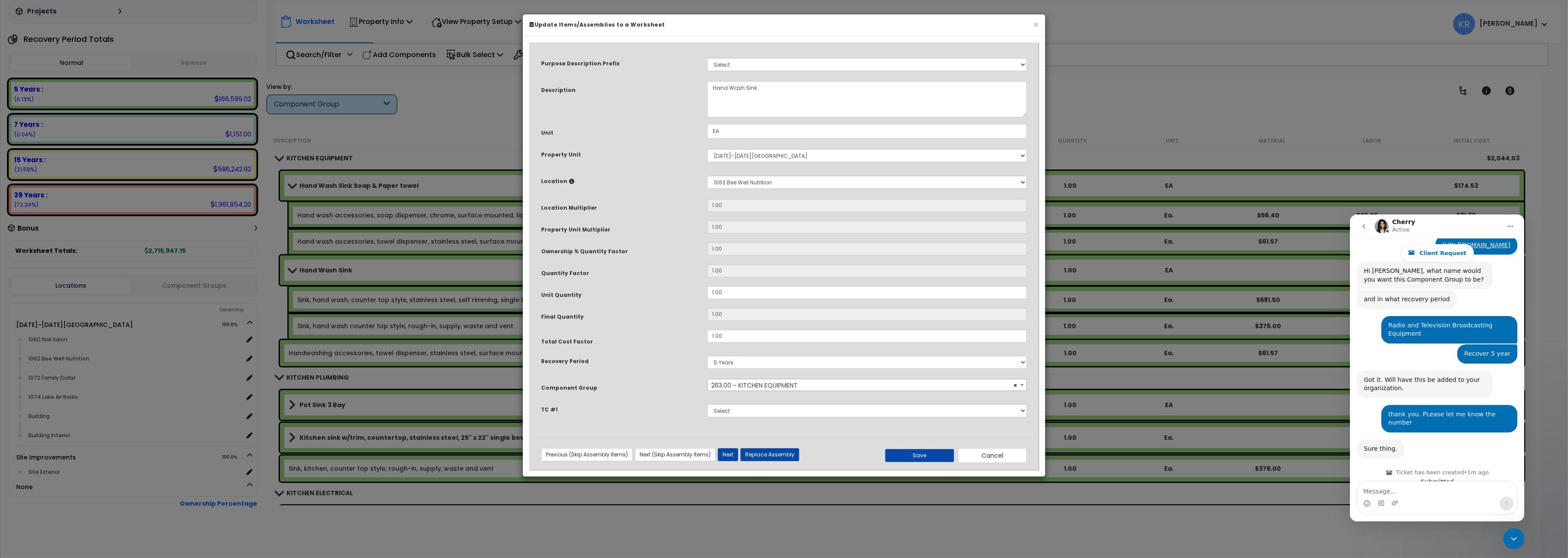
click at [738, 385] on span "× 263.00 - KITCHEN EQUIPMENT" at bounding box center [867, 385] width 318 height 12
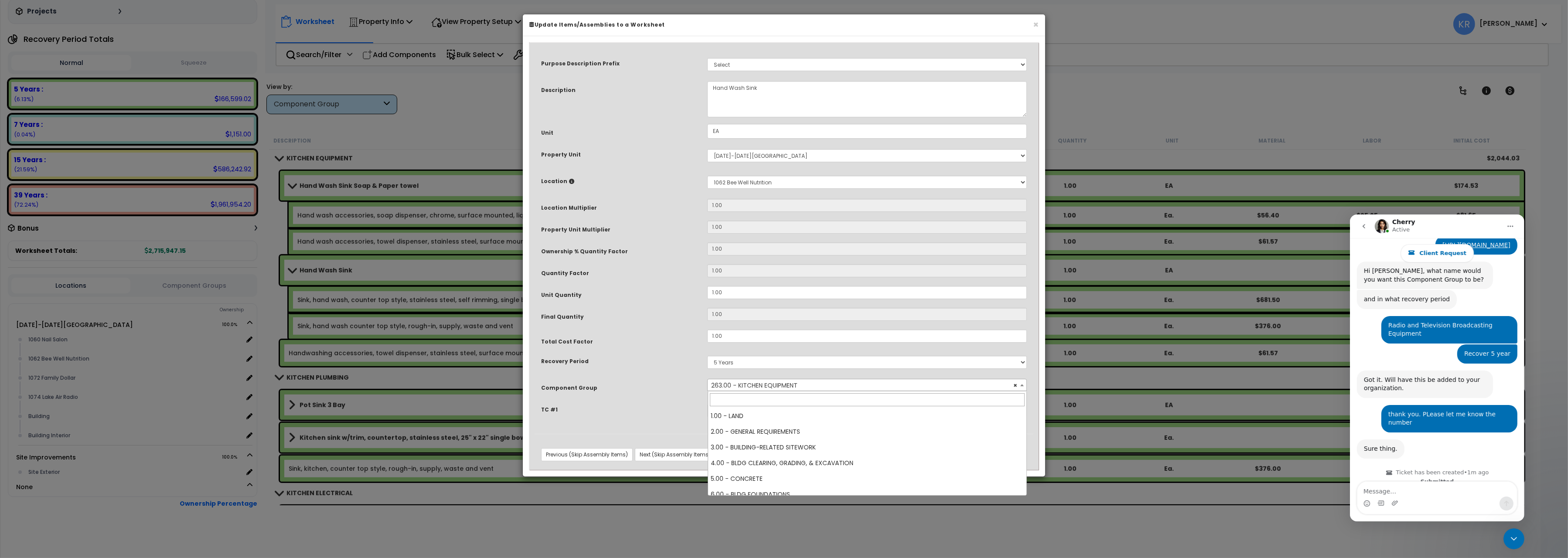
scroll to position [4316, 0]
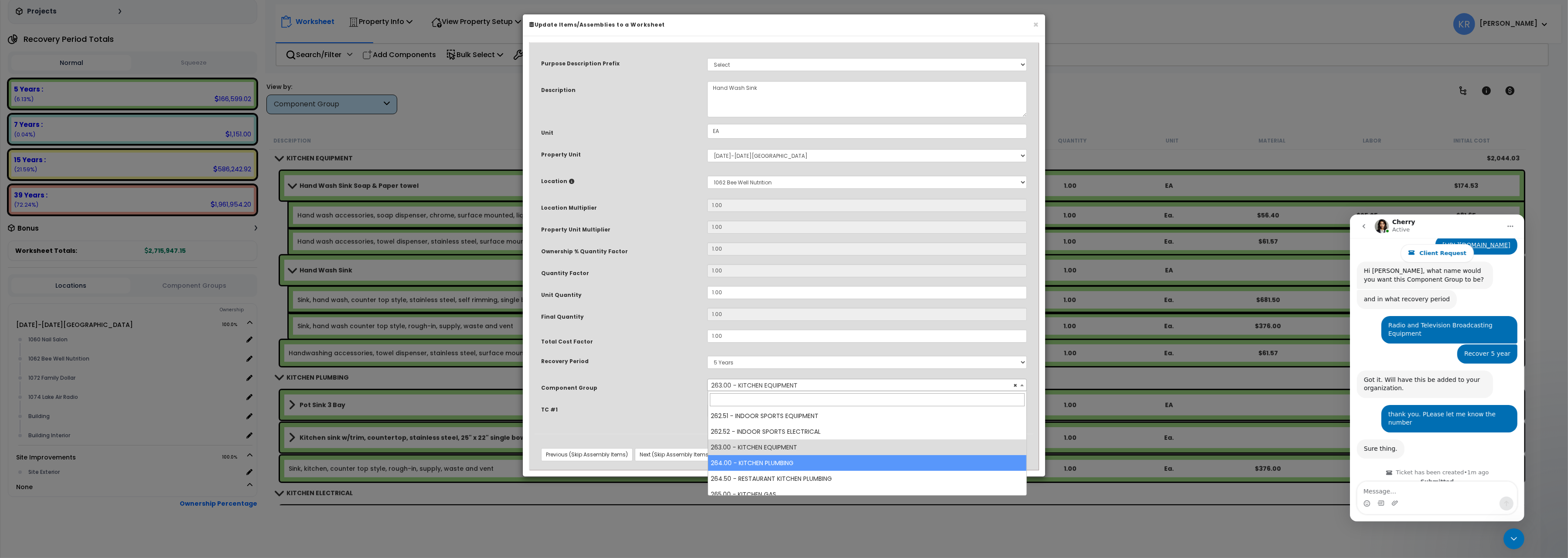
select select "57266"
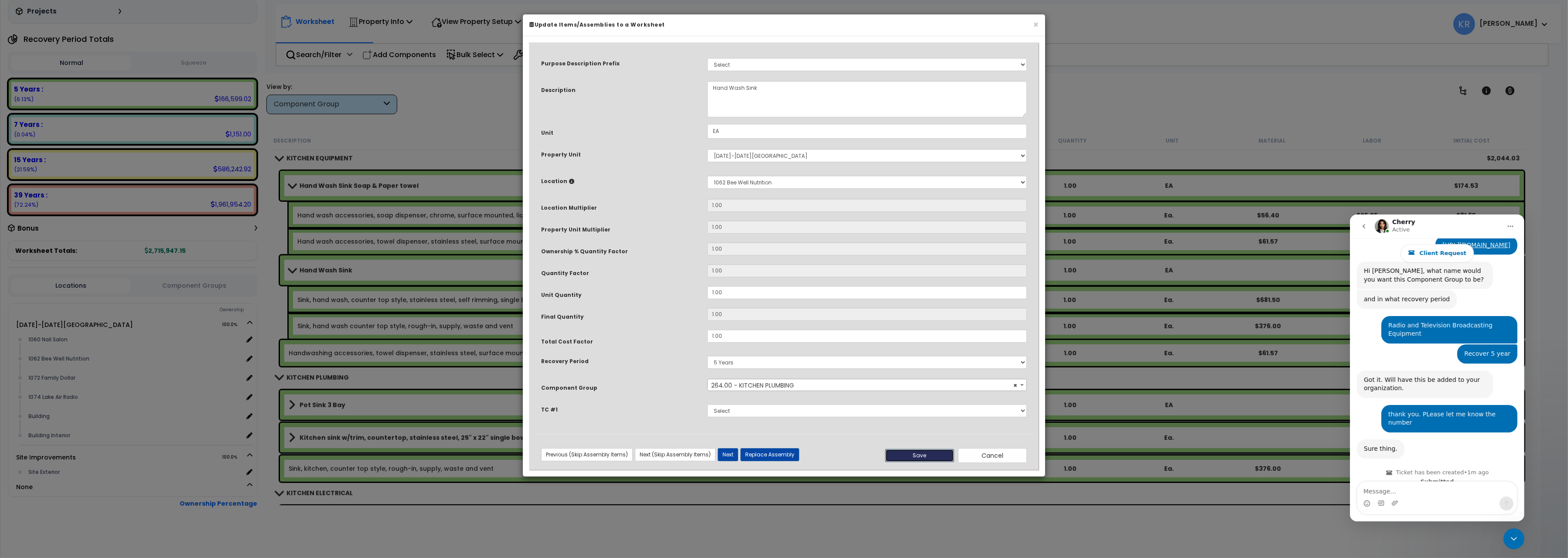
click at [903, 454] on button "Save" at bounding box center [919, 455] width 69 height 13
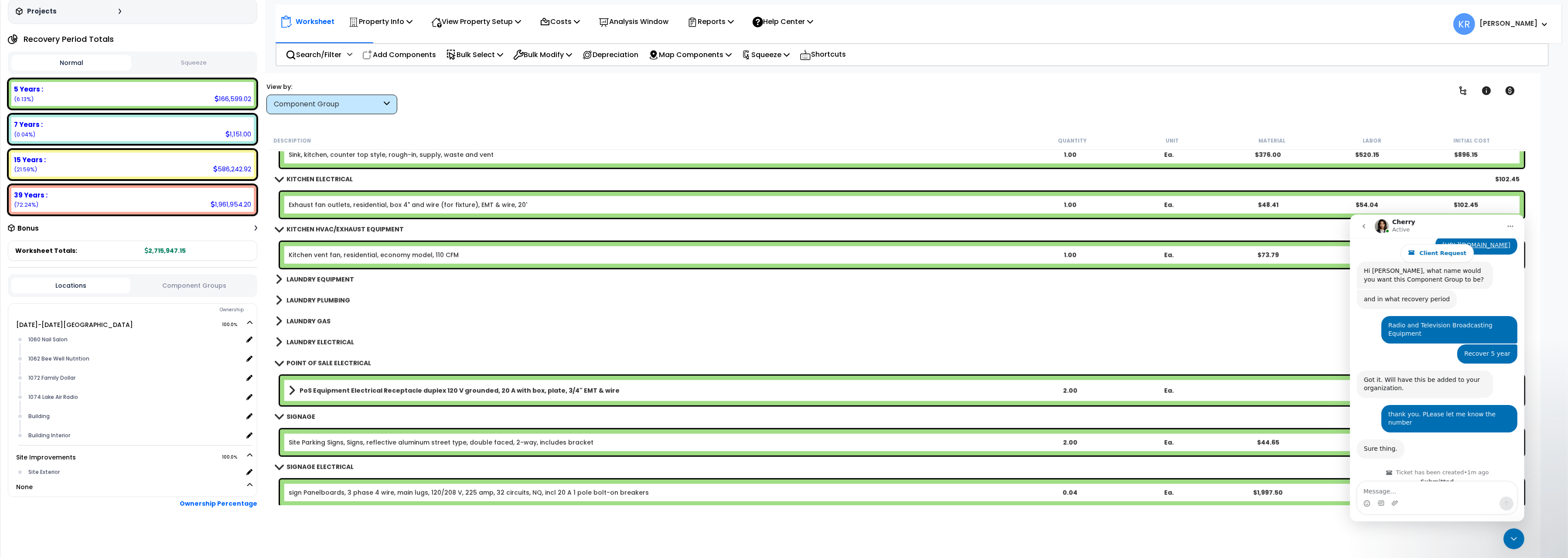
scroll to position [8382, 0]
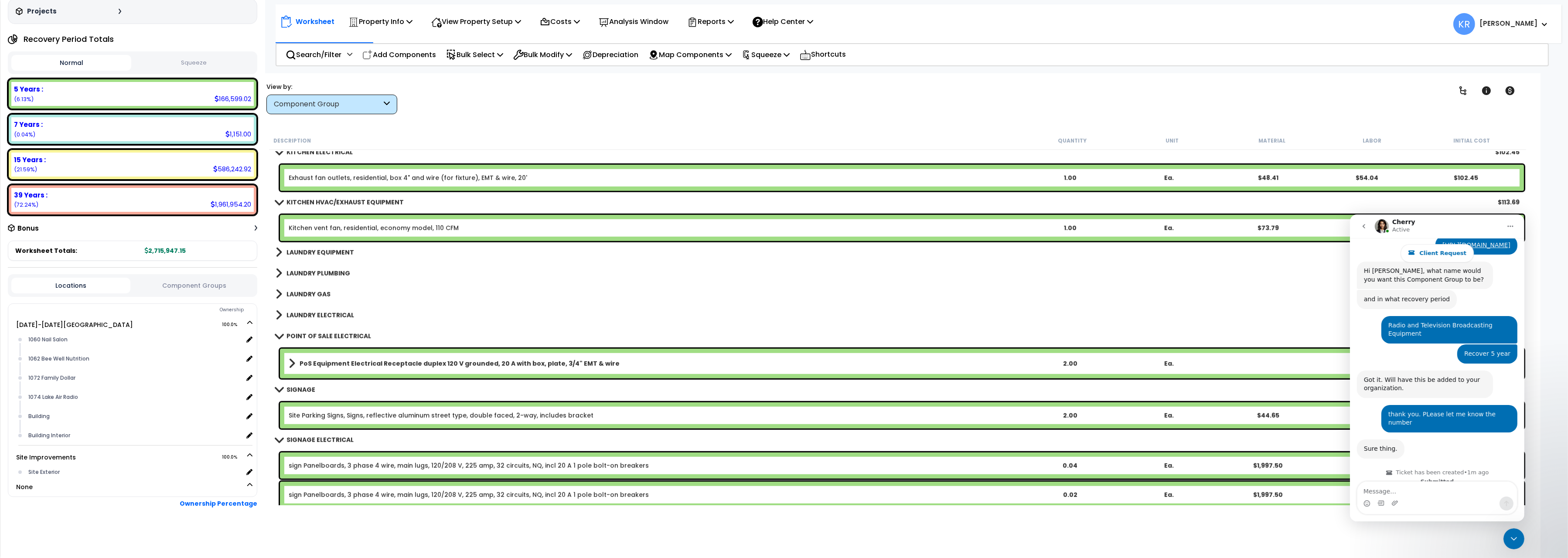
click at [343, 257] on link "LAUNDRY EQUIPMENT" at bounding box center [315, 253] width 79 height 12
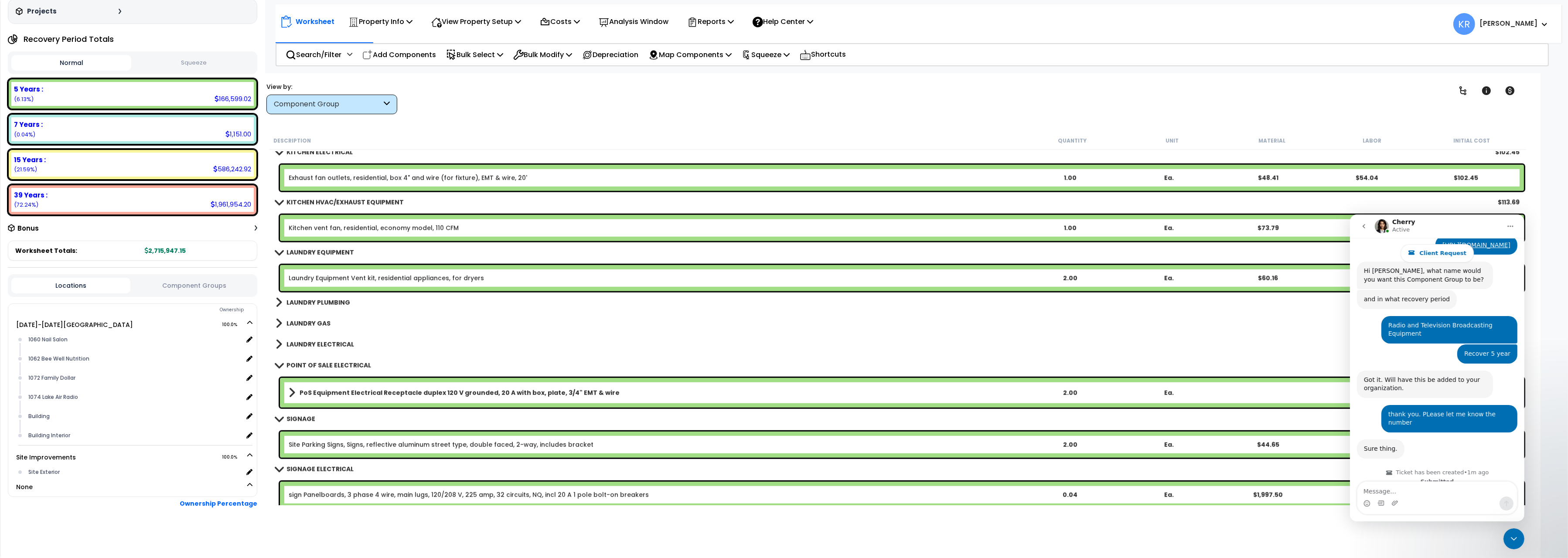
click at [336, 303] on b "LAUNDRY PLUMBING" at bounding box center [318, 302] width 64 height 9
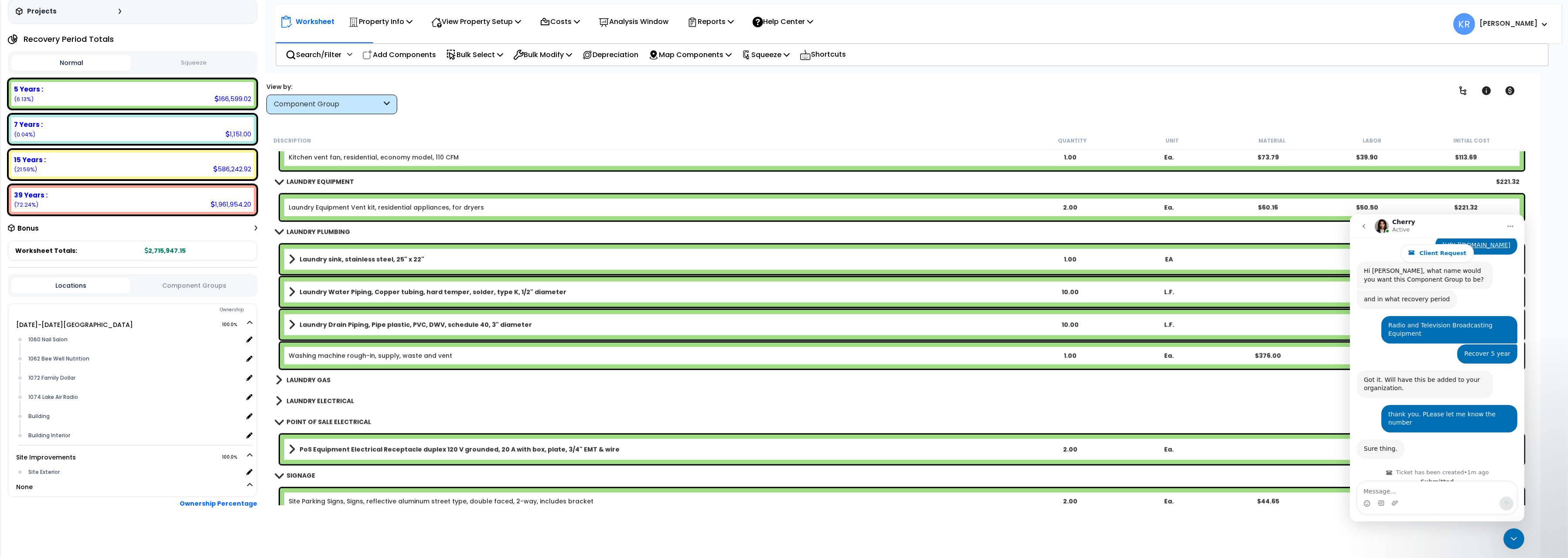
scroll to position [8528, 0]
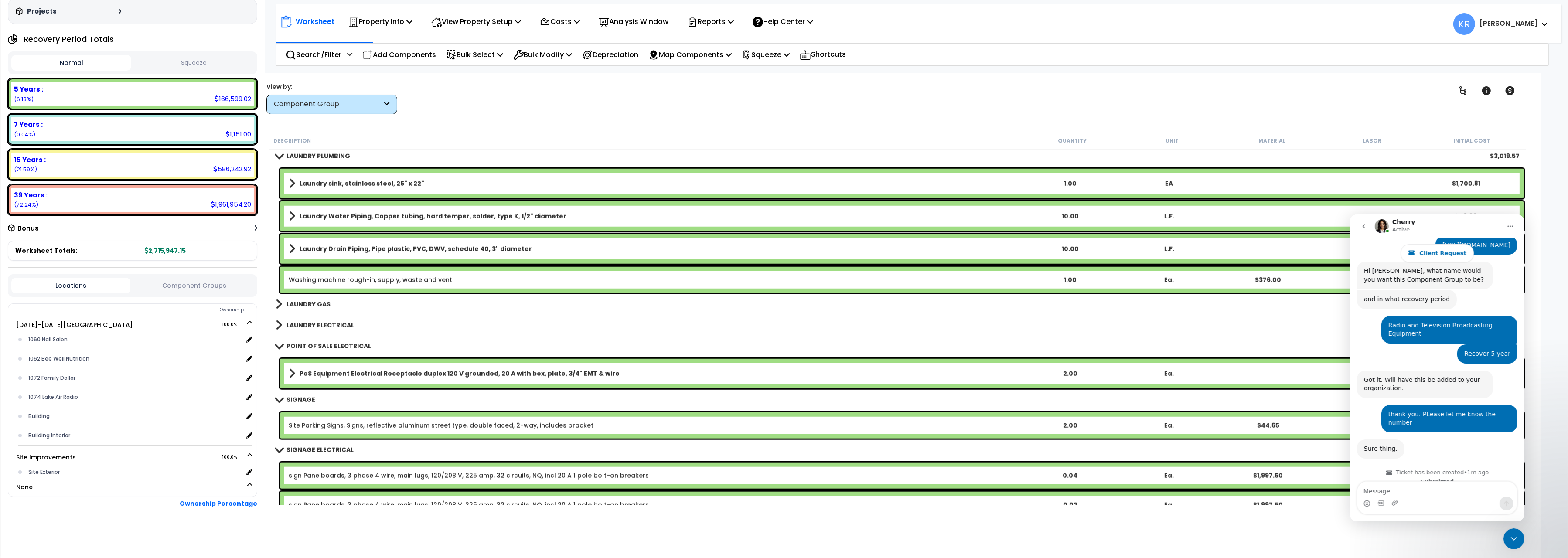
click at [336, 303] on div "LAUNDRY GAS $158.64" at bounding box center [898, 304] width 1253 height 21
click at [327, 304] on b "LAUNDRY GAS" at bounding box center [309, 304] width 44 height 9
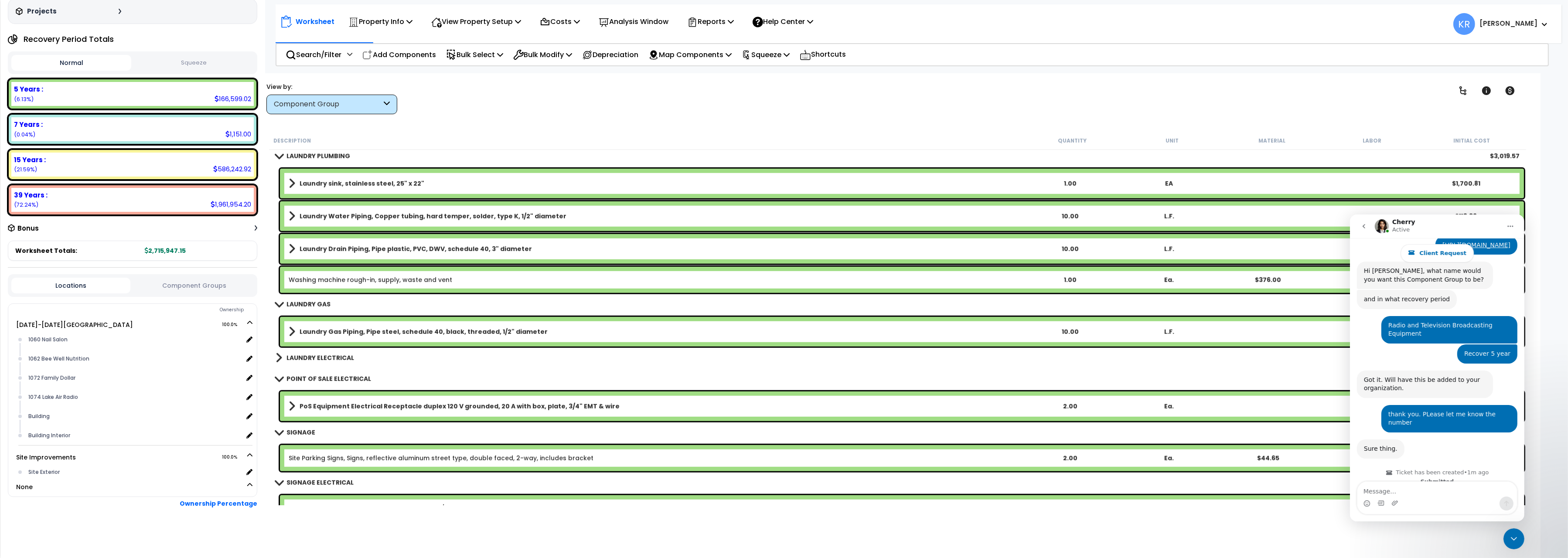
click at [340, 354] on b "LAUNDRY ELECTRICAL" at bounding box center [320, 358] width 68 height 9
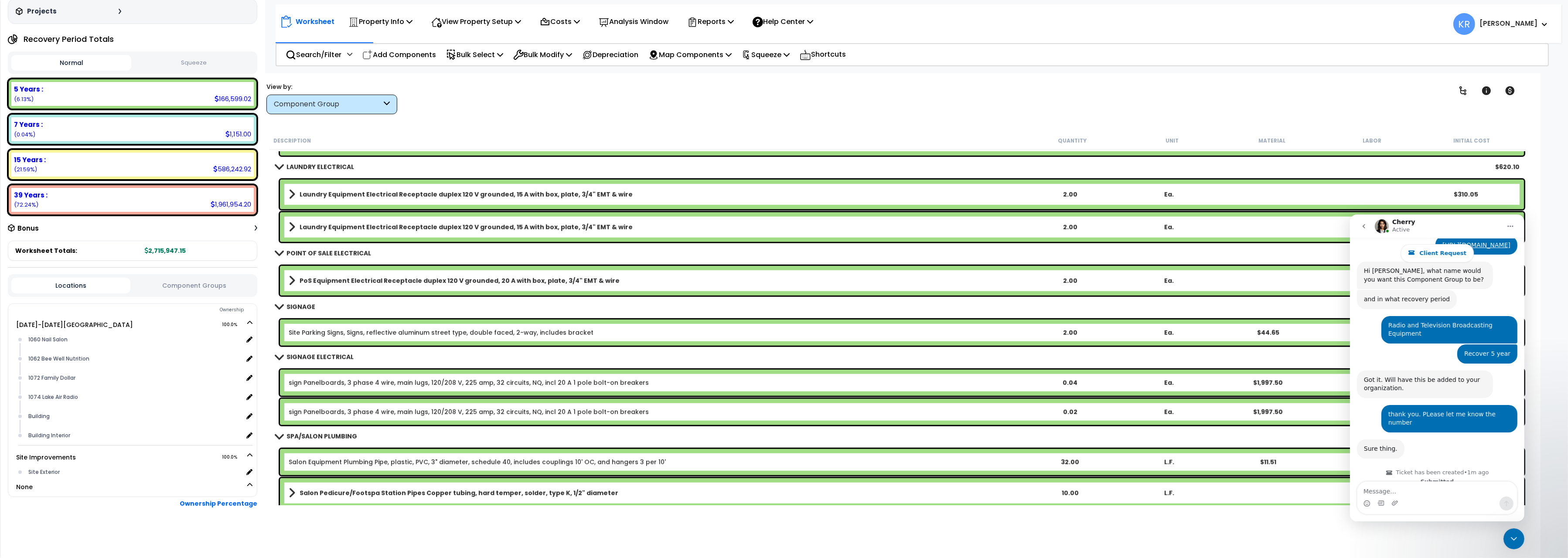
scroll to position [8626, 0]
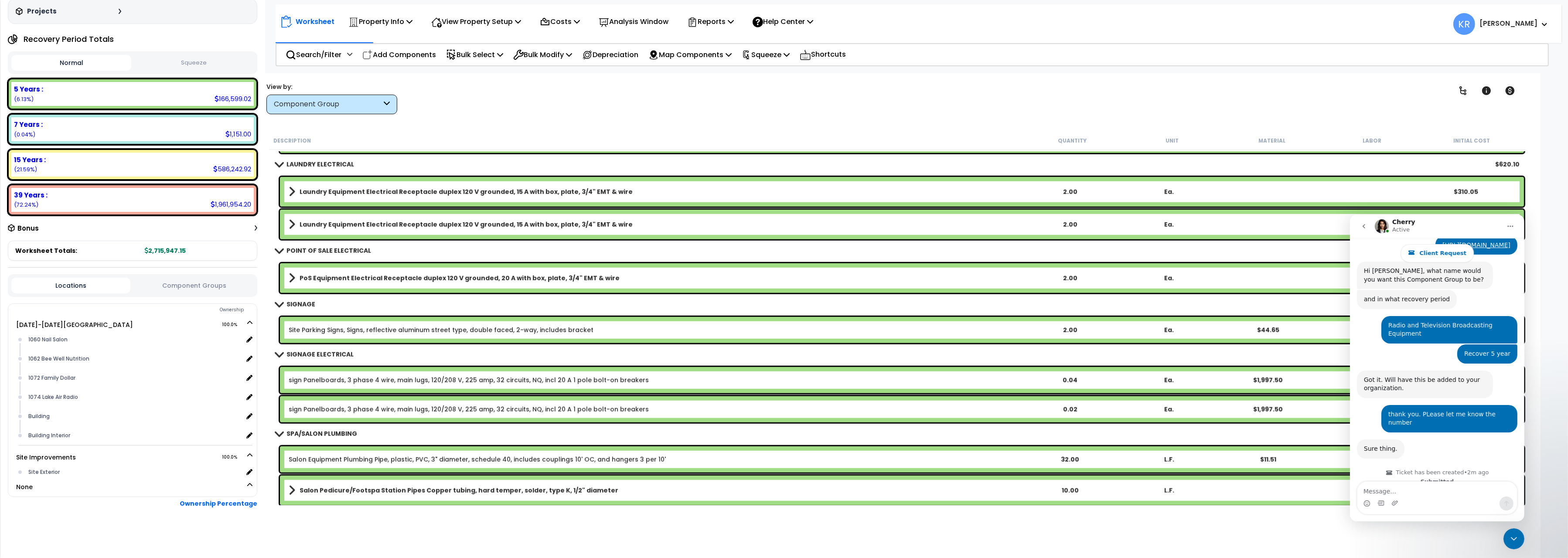
click at [372, 278] on b "PoS Equipment Electrical Receptacle duplex 120 V grounded, 20 A with box, plate…" at bounding box center [460, 278] width 320 height 9
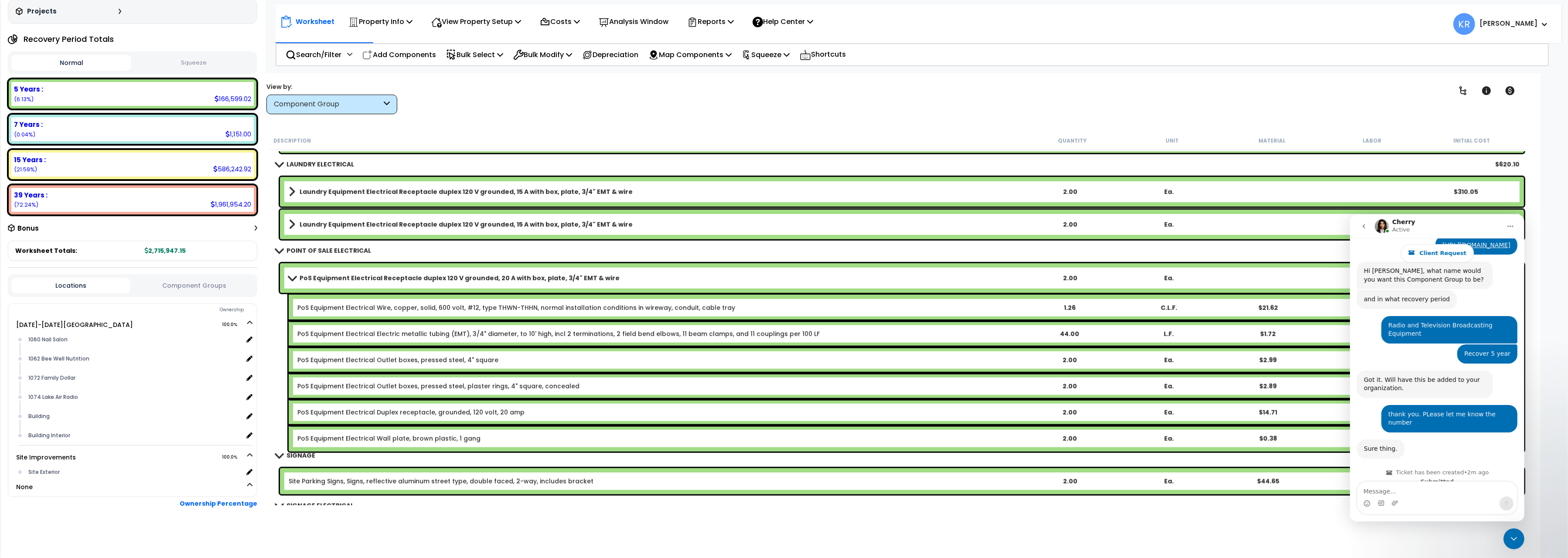
click at [372, 278] on b "PoS Equipment Electrical Receptacle duplex 120 V grounded, 20 A with box, plate…" at bounding box center [460, 278] width 320 height 9
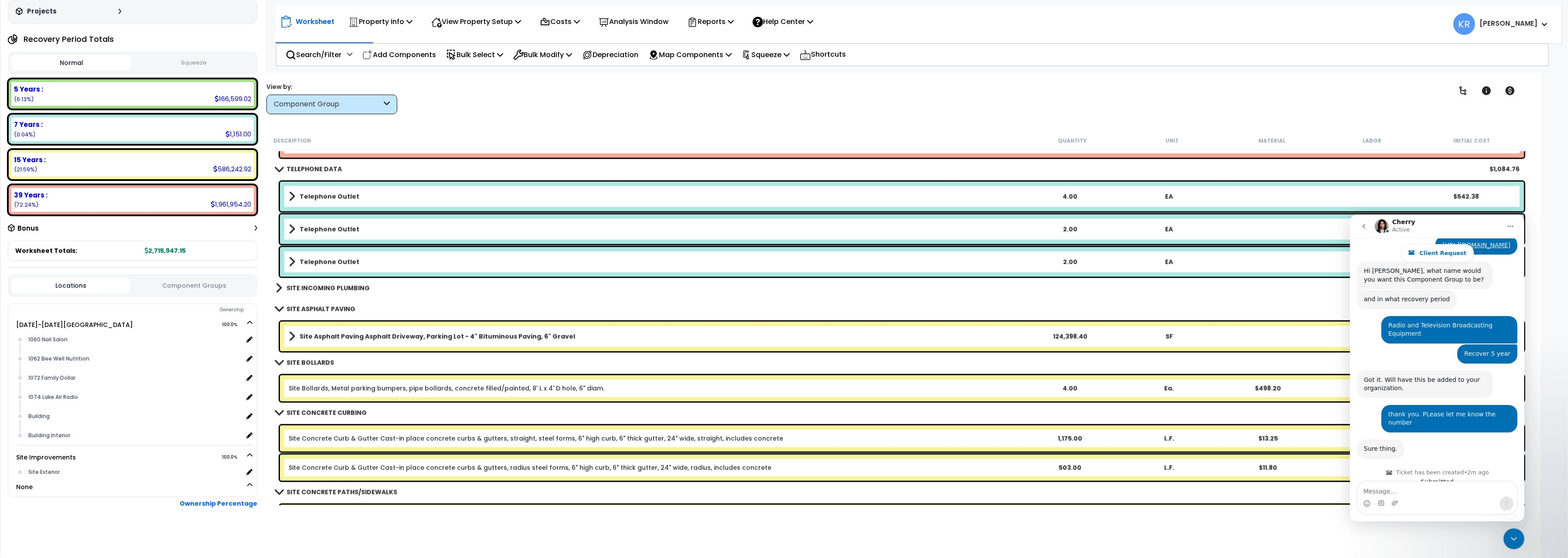
scroll to position [9260, 0]
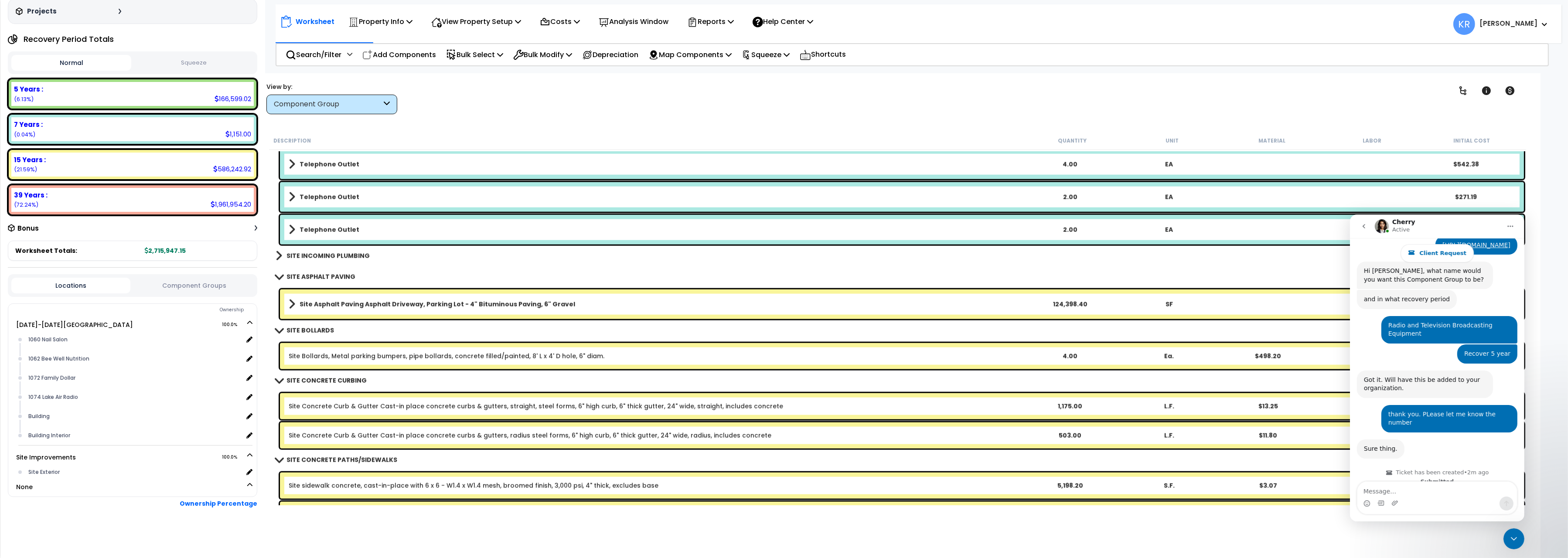
click at [347, 253] on b "SITE INCOMING PLUMBING" at bounding box center [328, 256] width 83 height 9
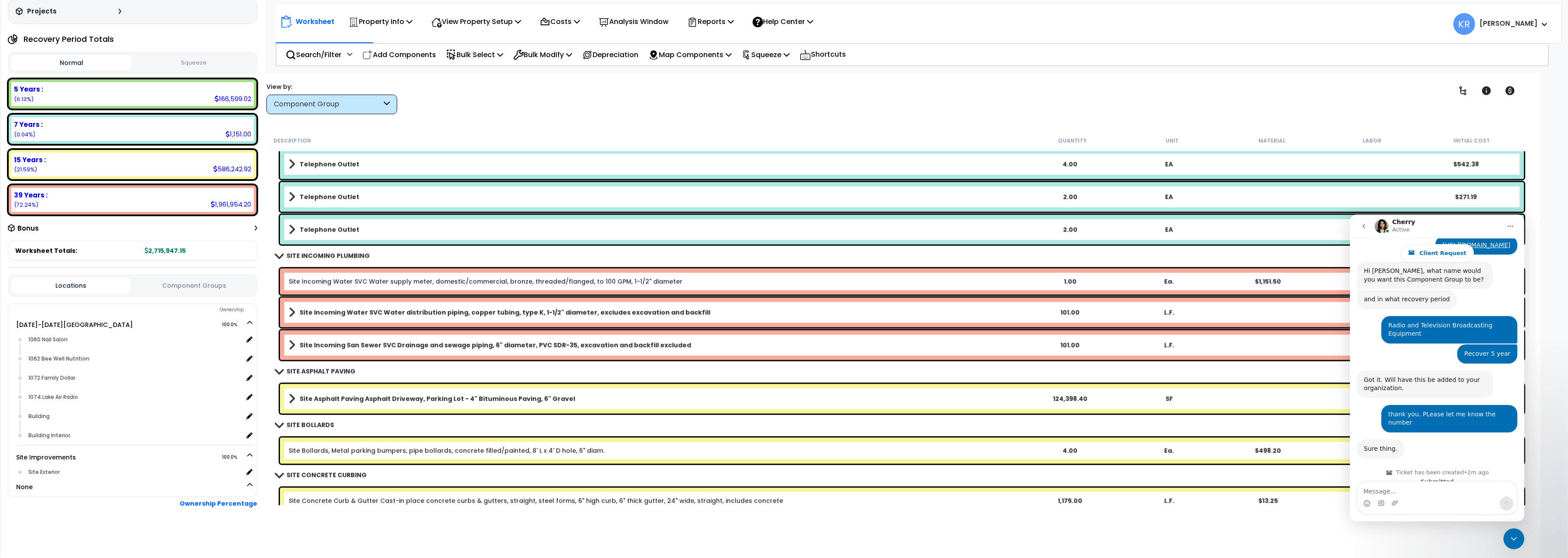
click at [347, 253] on b "SITE INCOMING PLUMBING" at bounding box center [328, 256] width 83 height 9
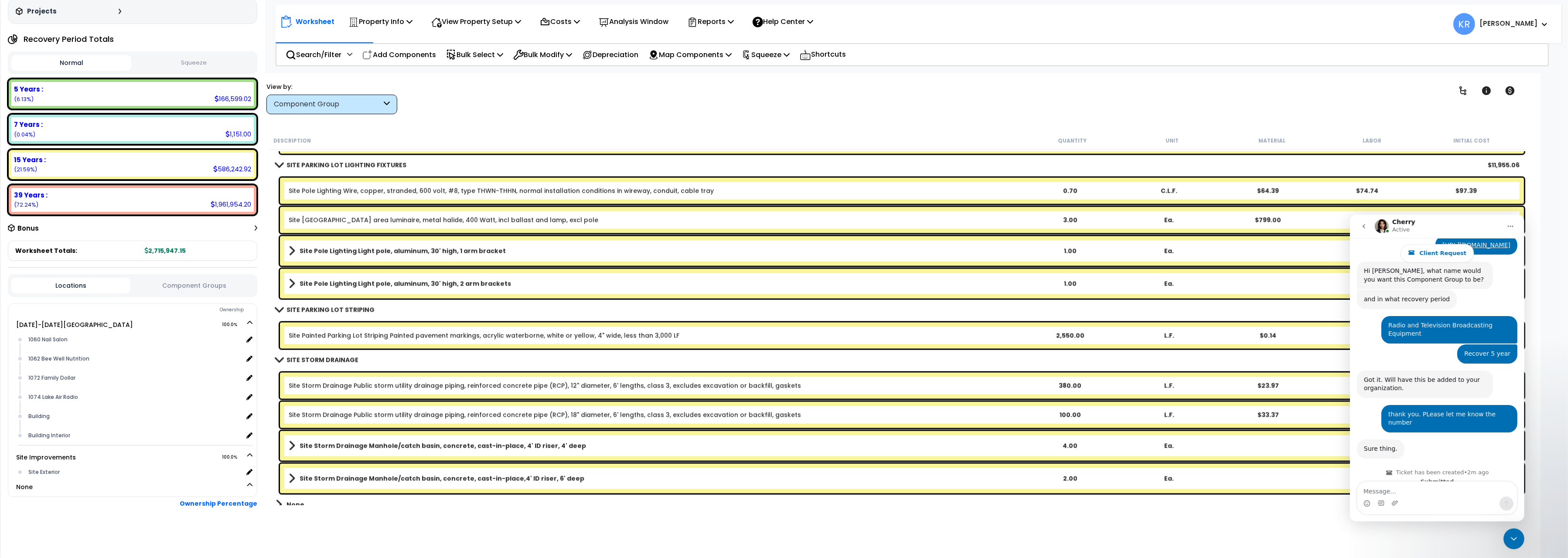
scroll to position [9864, 0]
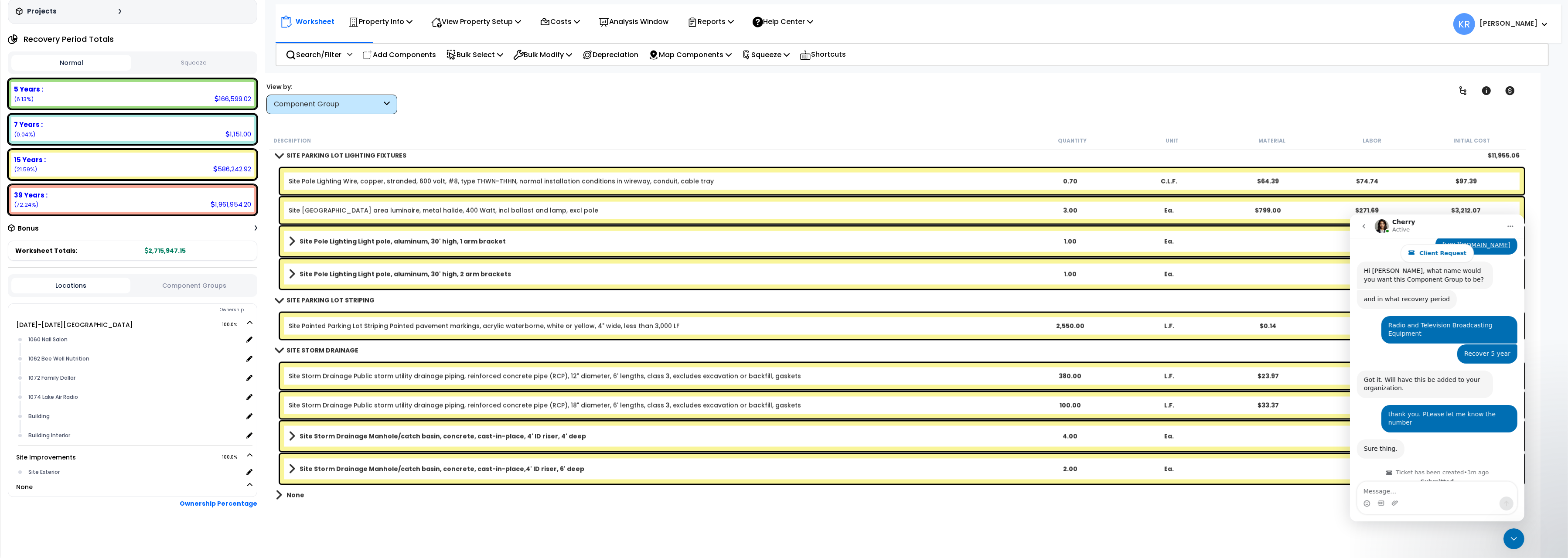
click at [783, 105] on div "Clear Filters" at bounding box center [928, 98] width 1015 height 32
click at [321, 107] on div "Component Group" at bounding box center [327, 104] width 108 height 10
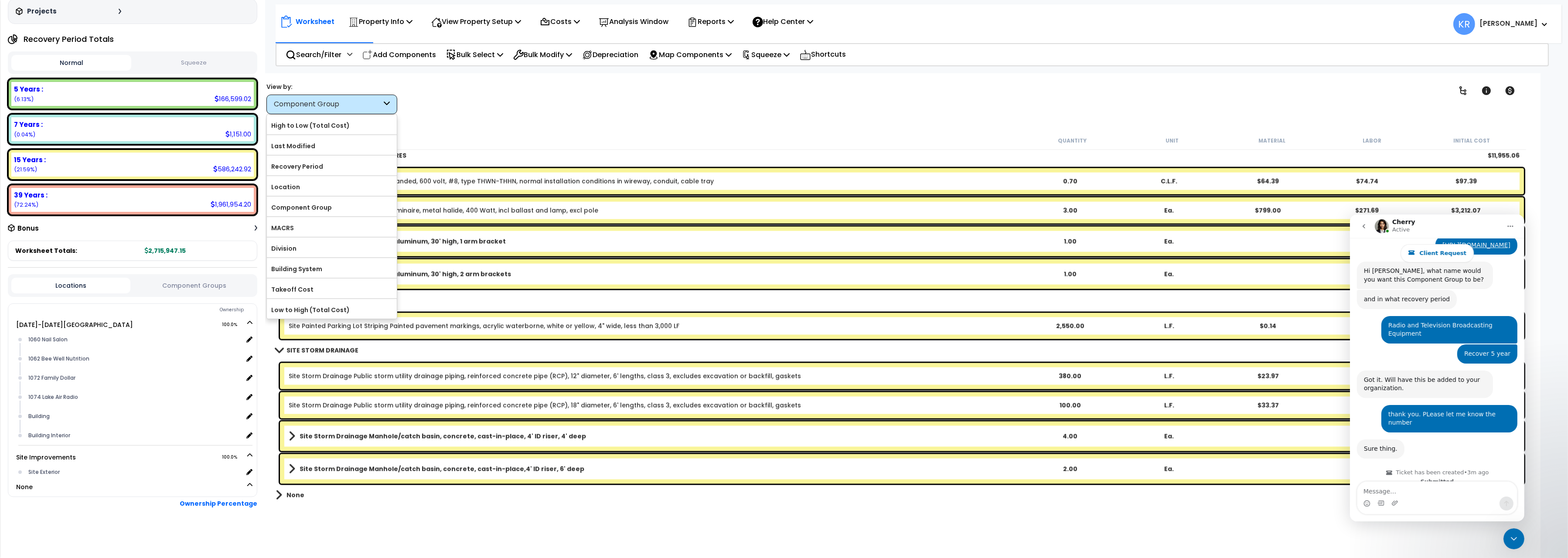
click at [601, 178] on link "Site Pole Lighting Wire, copper, stranded, 600 volt, #8, type THWN-THHN, normal…" at bounding box center [501, 181] width 425 height 9
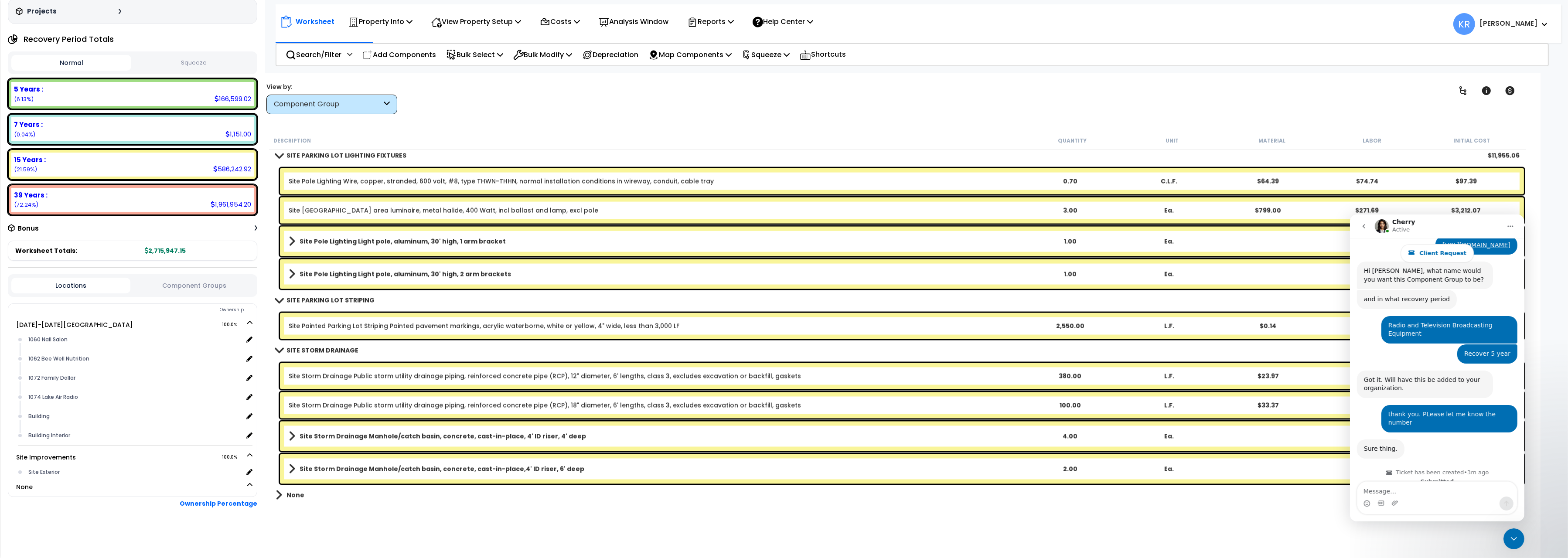
click at [573, 110] on div "Clear Filters" at bounding box center [928, 98] width 1015 height 32
click at [561, 21] on p "Costs" at bounding box center [560, 21] width 40 height 12
click at [564, 43] on link "Indirect Costs" at bounding box center [579, 41] width 86 height 18
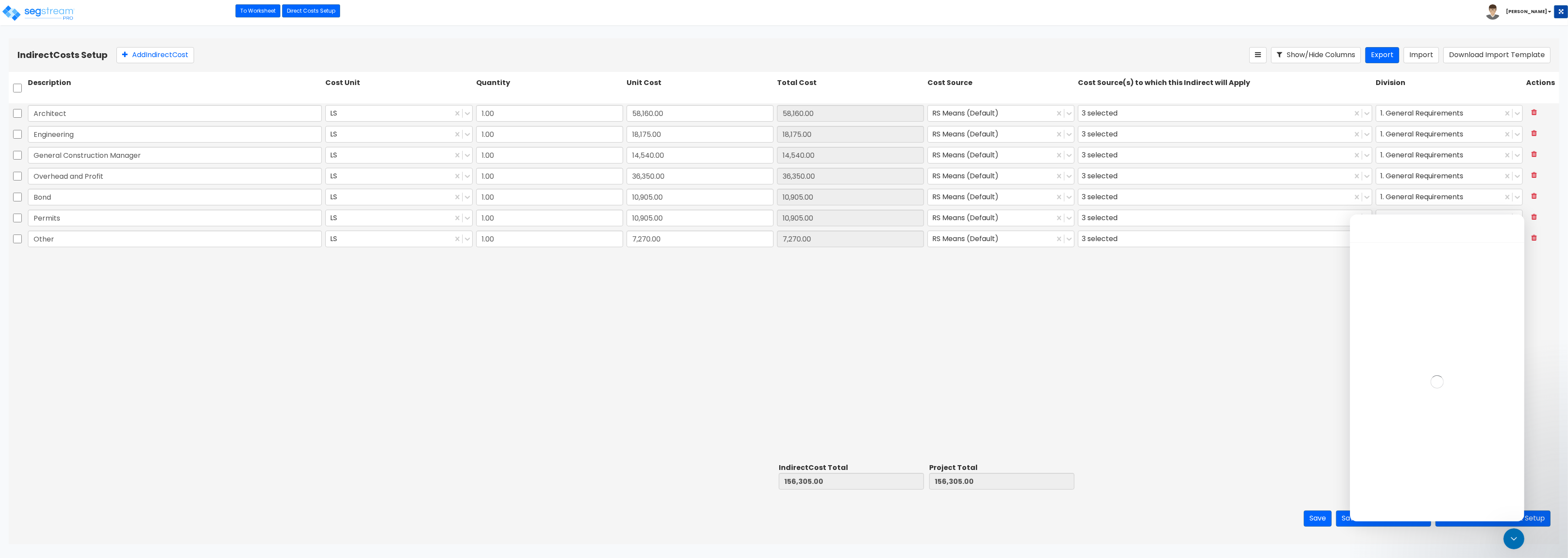
scroll to position [282, 0]
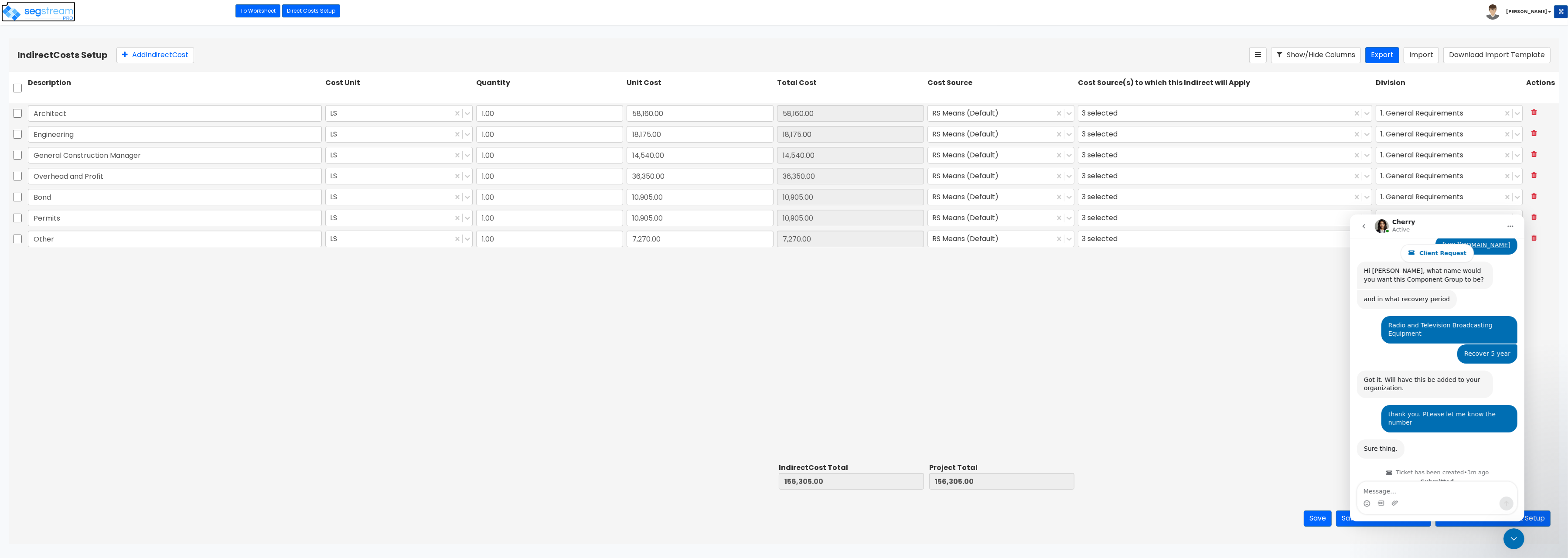
click at [39, 13] on img at bounding box center [38, 13] width 74 height 18
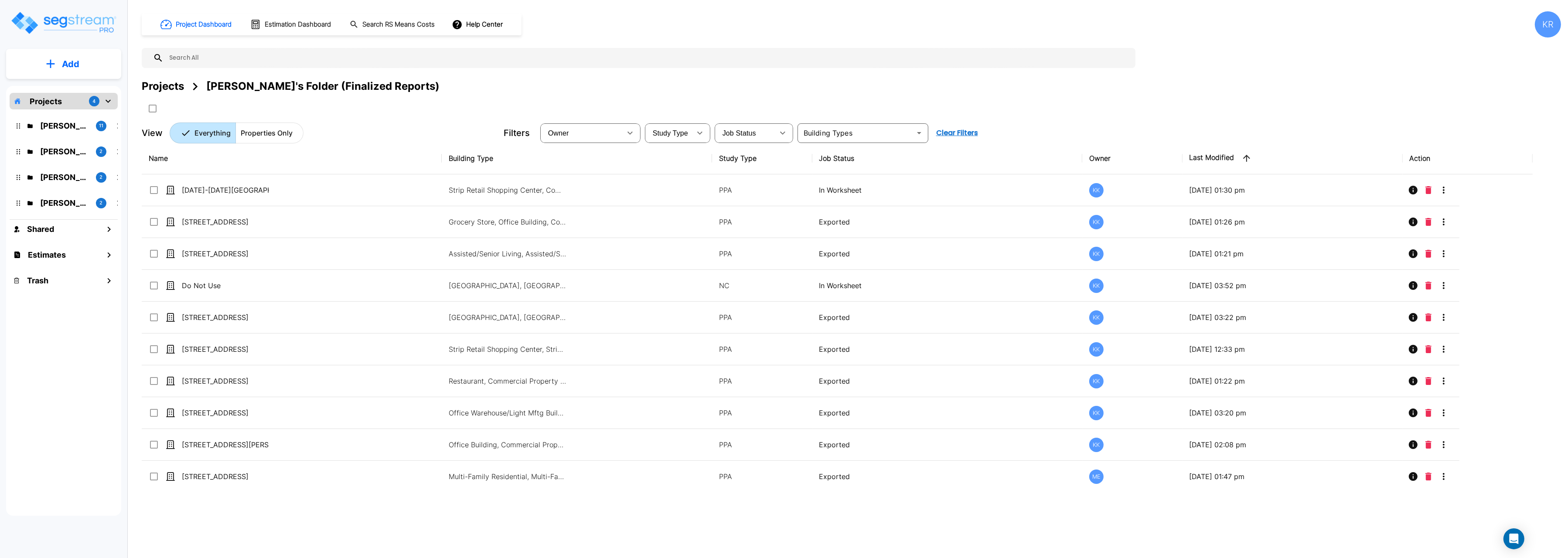
click at [43, 23] on img "mailbox folders" at bounding box center [63, 23] width 107 height 25
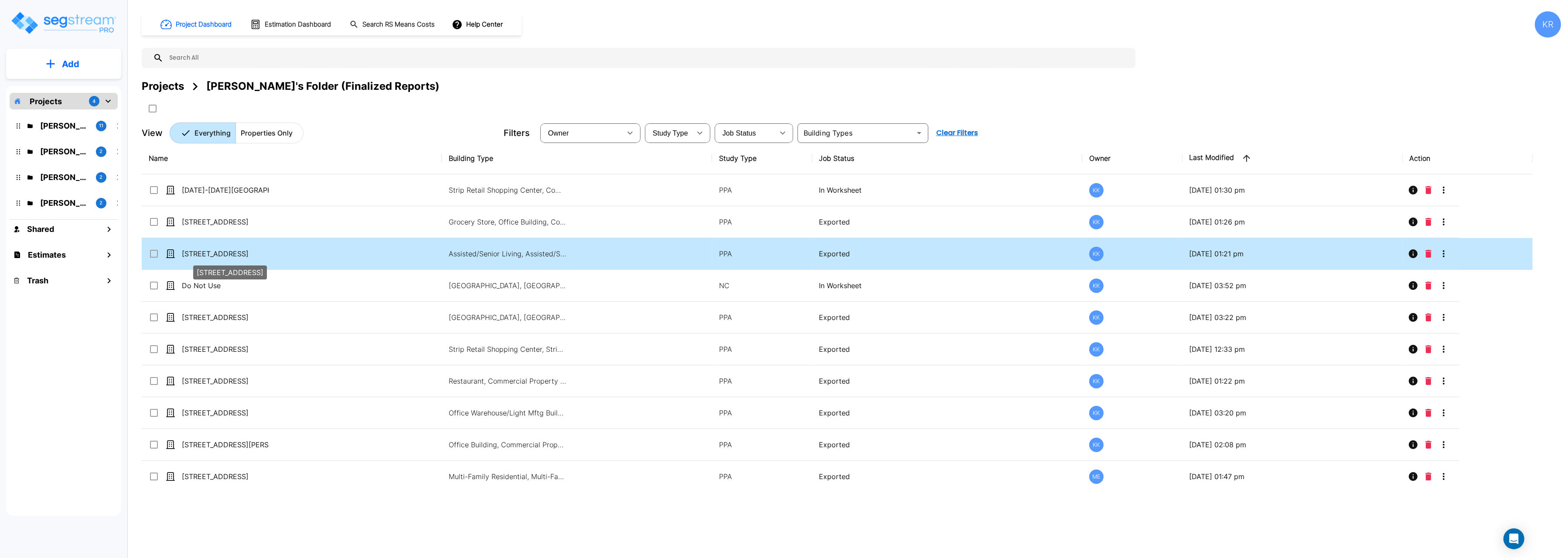
click at [217, 256] on p "[STREET_ADDRESS]" at bounding box center [225, 253] width 87 height 10
checkbox input "true"
click at [217, 256] on p "[STREET_ADDRESS]" at bounding box center [225, 253] width 87 height 10
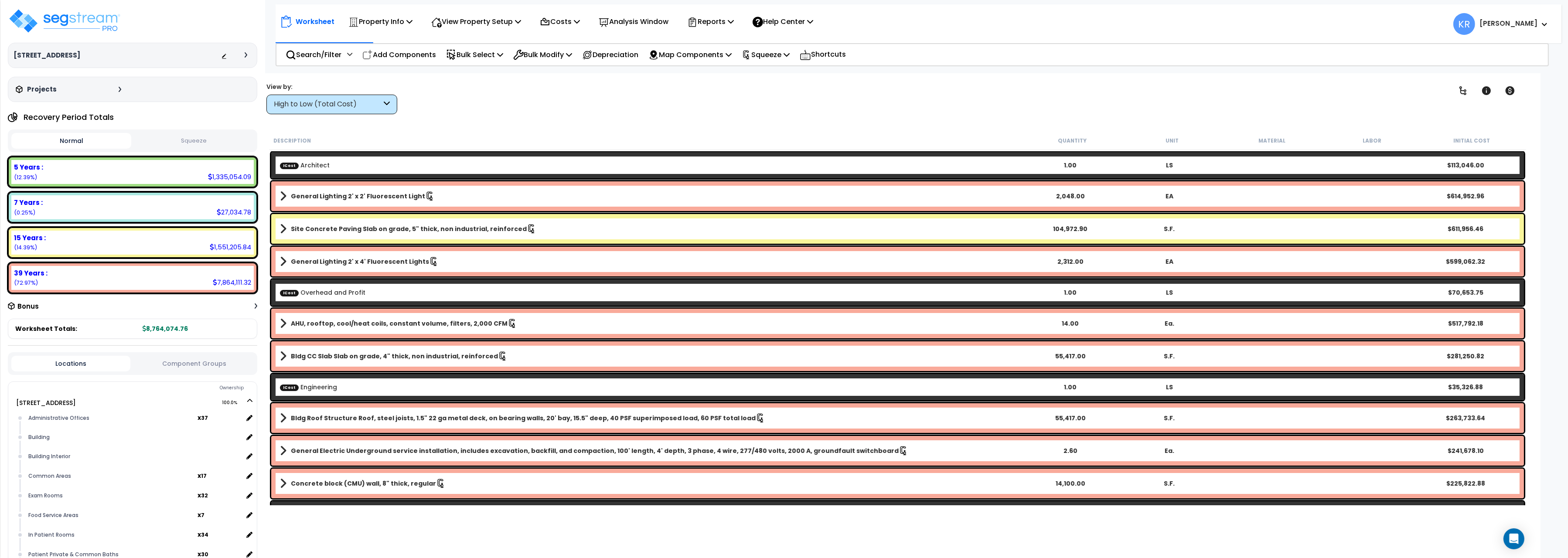
click at [157, 145] on button "Squeeze" at bounding box center [193, 141] width 120 height 15
click at [724, 22] on p "Reports" at bounding box center [710, 21] width 47 height 12
click at [723, 38] on link "Get Report" at bounding box center [726, 41] width 86 height 18
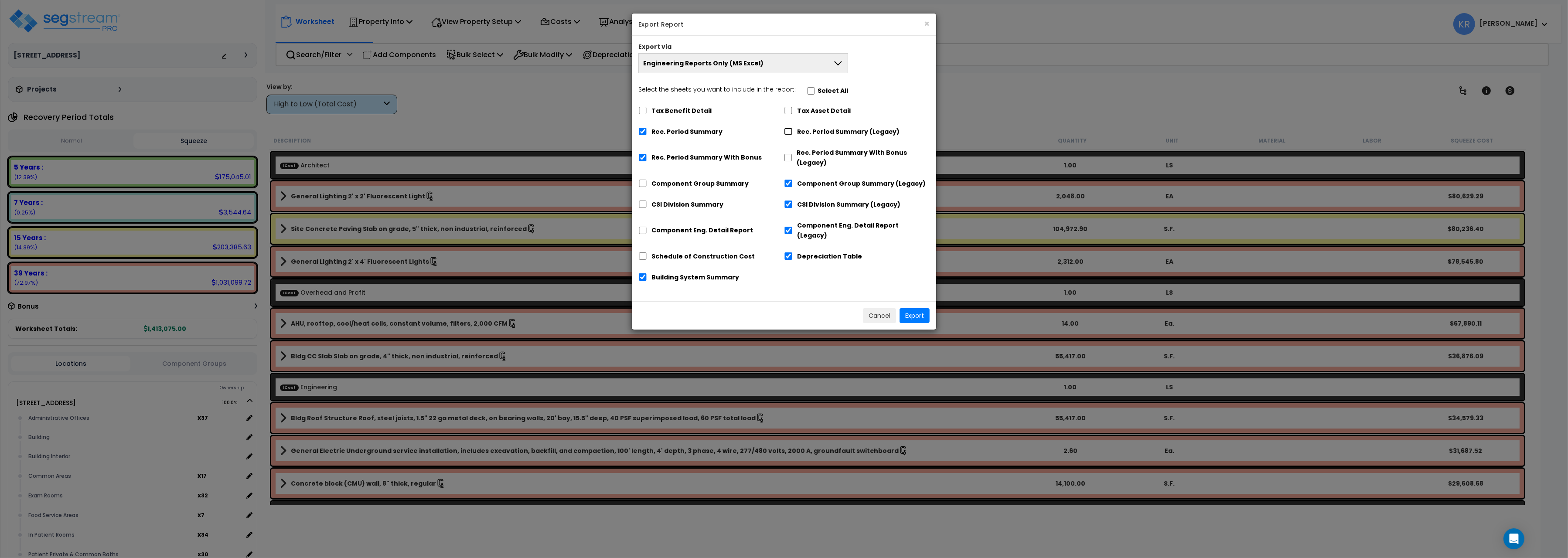
click at [790, 131] on input "Rec. Period Summary (Legacy)" at bounding box center [788, 131] width 9 height 7
checkbox input "true"
checkbox input "false"
click at [787, 158] on input "Rec. Period Summary With Bonus (Legacy)" at bounding box center [788, 158] width 9 height 7
checkbox input "true"
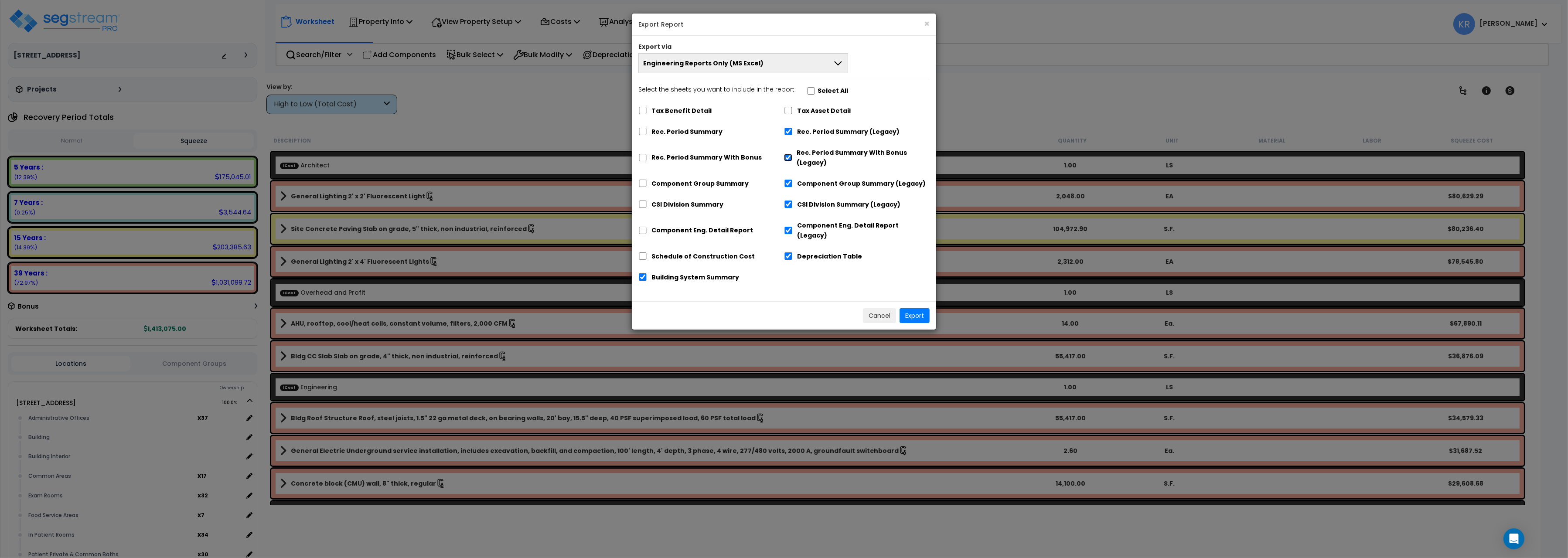
checkbox input "false"
drag, startPoint x: 909, startPoint y: 304, endPoint x: 975, endPoint y: 271, distance: 73.8
click at [972, 324] on div "× Export Report Export via Engineering Reports Only (MS Excel) Engineering Repo…" at bounding box center [784, 279] width 1568 height 558
click at [691, 65] on span "Engineering Reports Only (MS Excel)" at bounding box center [704, 63] width 121 height 9
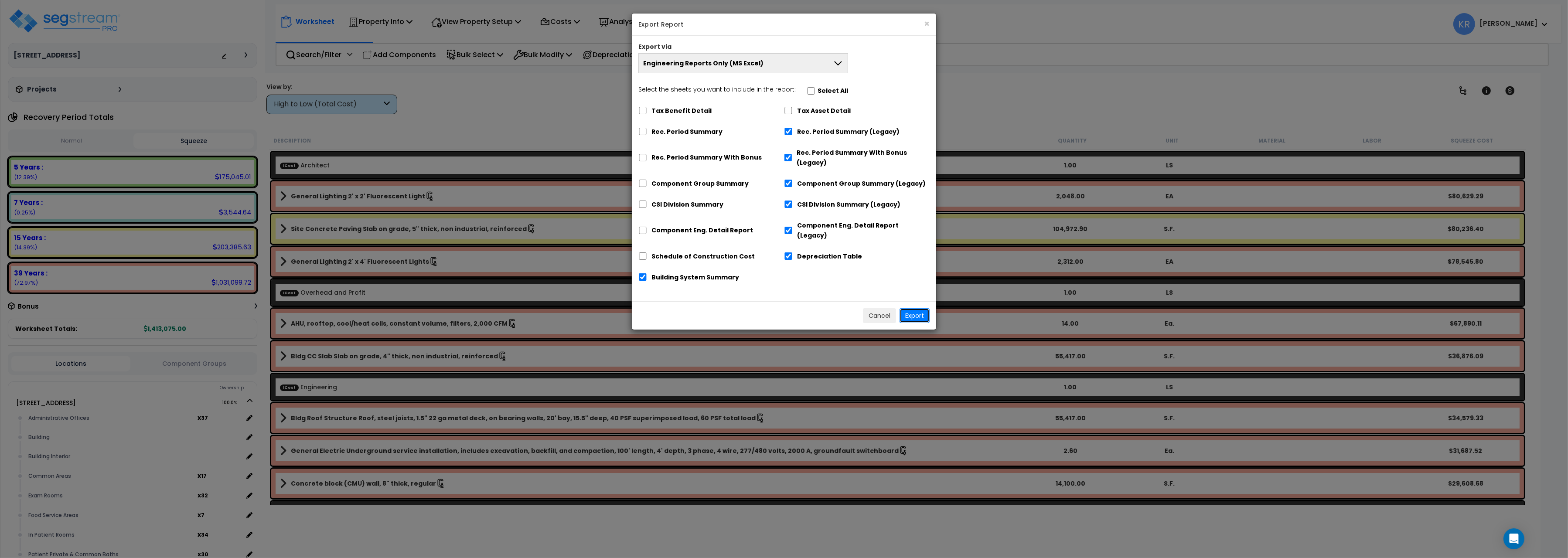
click at [919, 308] on button "Export" at bounding box center [914, 315] width 30 height 15
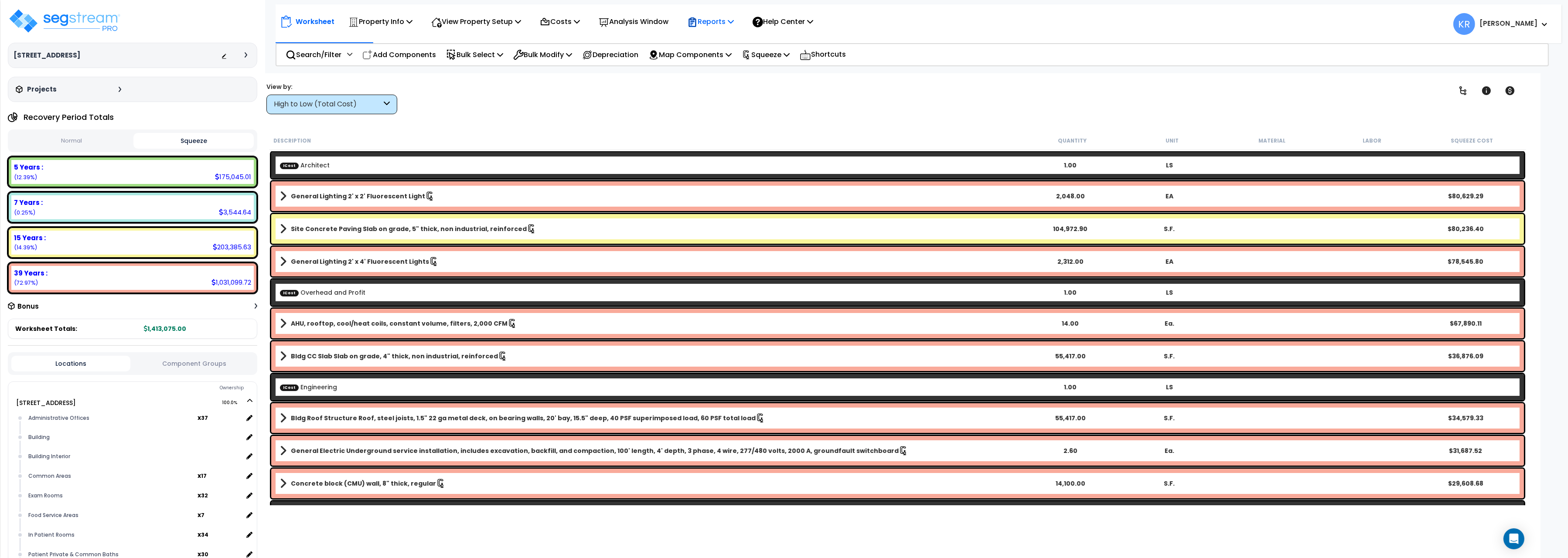
click at [720, 19] on p "Reports" at bounding box center [710, 21] width 47 height 12
click at [721, 42] on link "Get Report" at bounding box center [726, 41] width 86 height 18
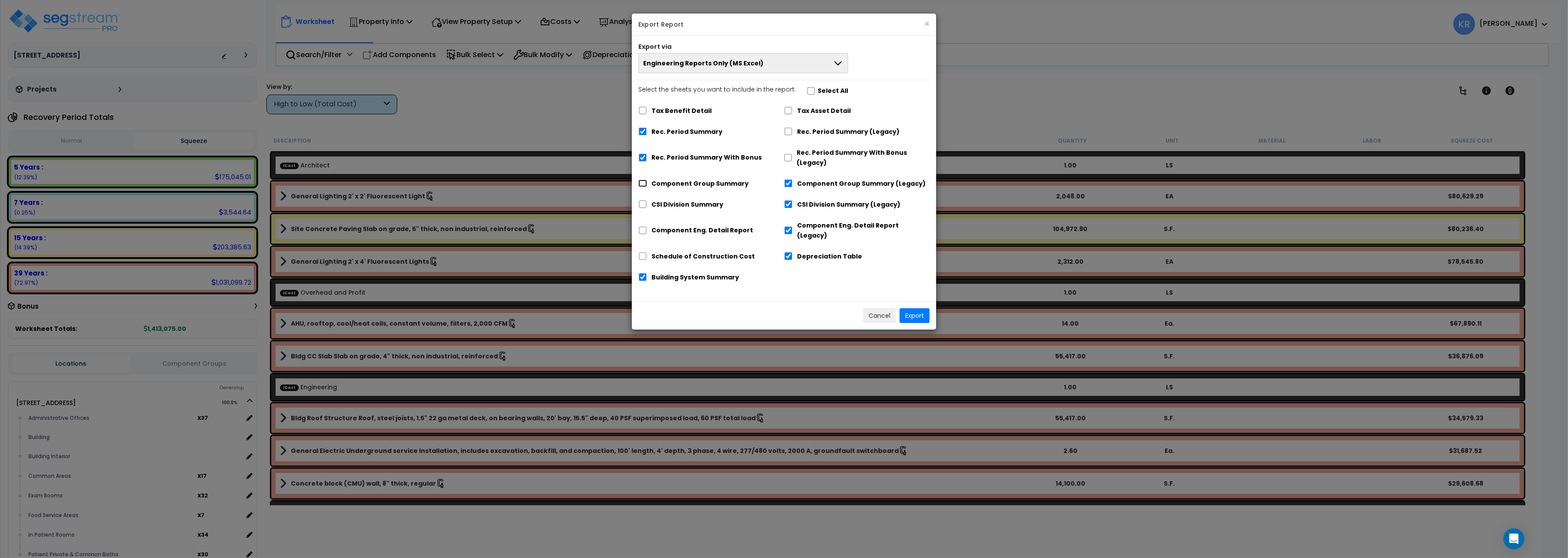
click at [645, 186] on input "Component Group Summary" at bounding box center [643, 183] width 9 height 7
checkbox input "true"
checkbox input "false"
click at [642, 208] on input "CSI Division Summary" at bounding box center [643, 204] width 9 height 7
checkbox input "true"
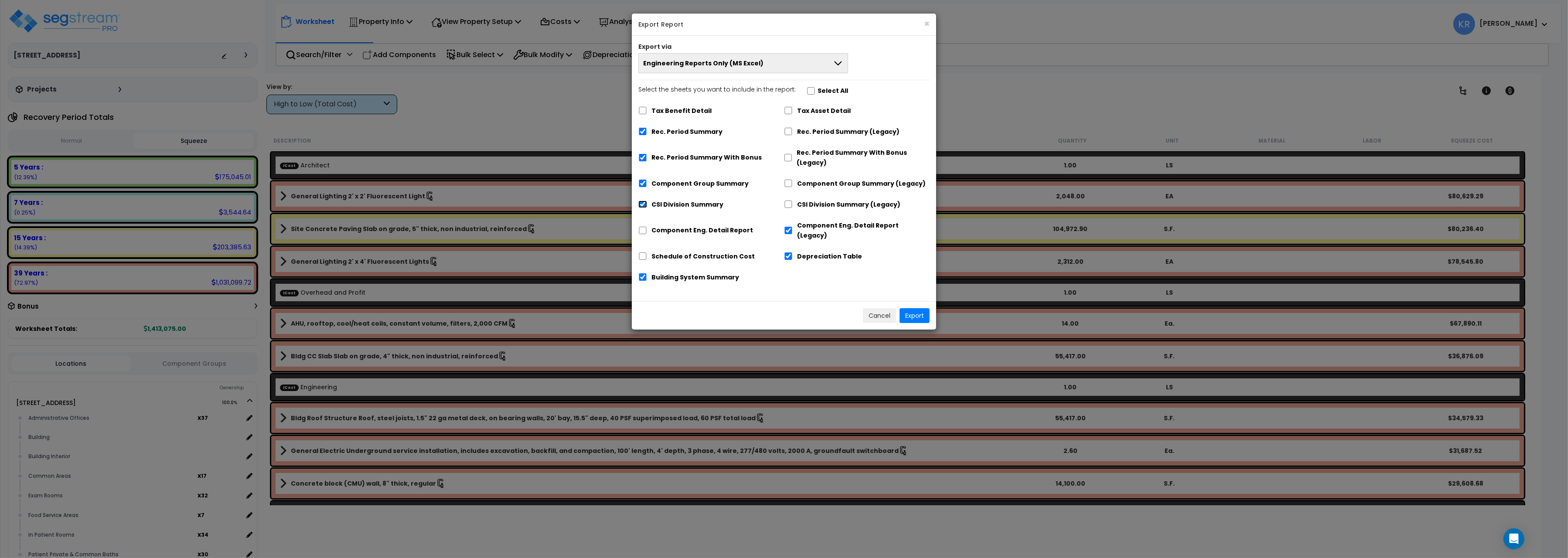
checkbox input "false"
click at [642, 227] on input "Component Eng. Detail Report" at bounding box center [643, 231] width 9 height 7
checkbox input "true"
checkbox input "false"
click at [642, 253] on input "Schedule of Construction Cost" at bounding box center [643, 256] width 9 height 7
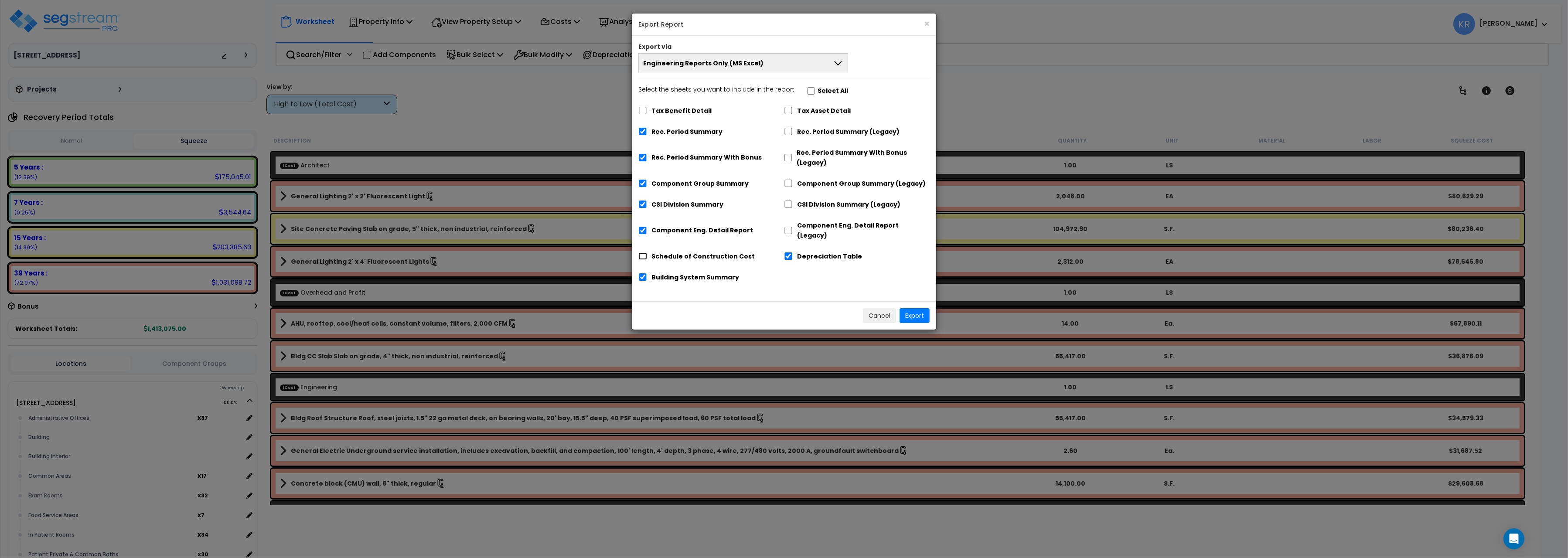
checkbox input "true"
drag, startPoint x: 642, startPoint y: 267, endPoint x: 754, endPoint y: 301, distance: 117.0
click at [642, 273] on input "Building System Summary" at bounding box center [643, 277] width 9 height 7
checkbox input "false"
click at [911, 308] on button "Export" at bounding box center [914, 315] width 30 height 15
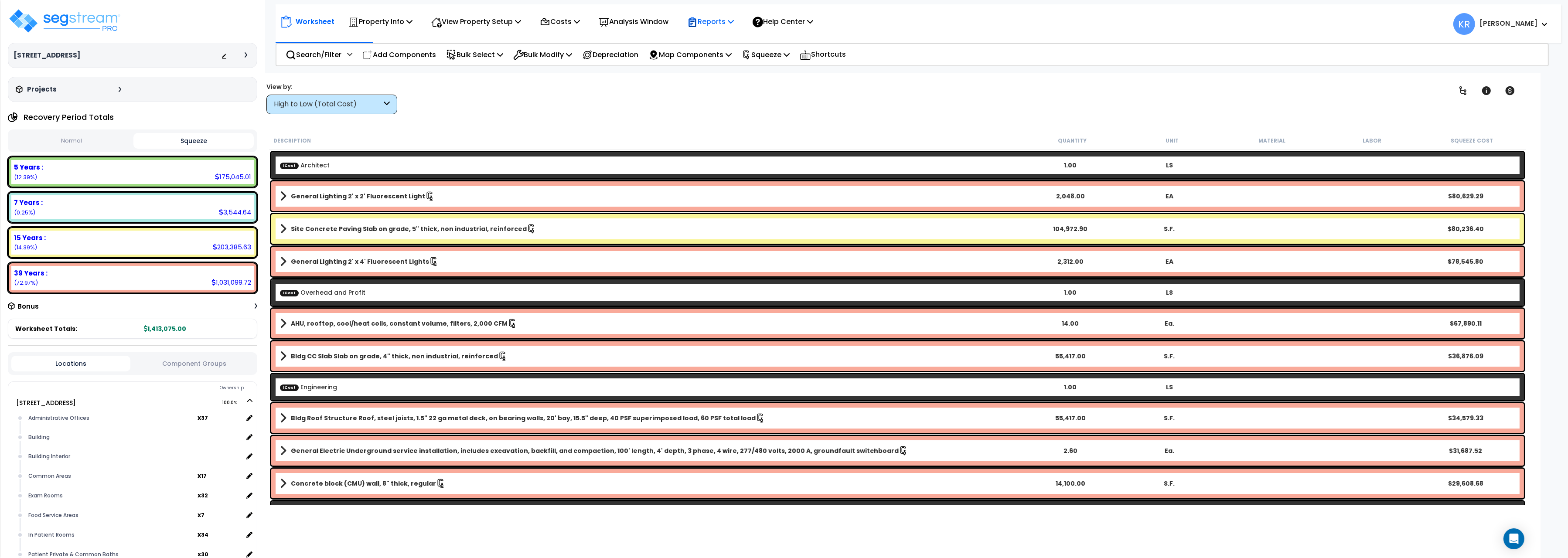
click at [732, 26] on p "Reports" at bounding box center [710, 21] width 47 height 12
click at [714, 38] on link "Get Report" at bounding box center [726, 41] width 86 height 18
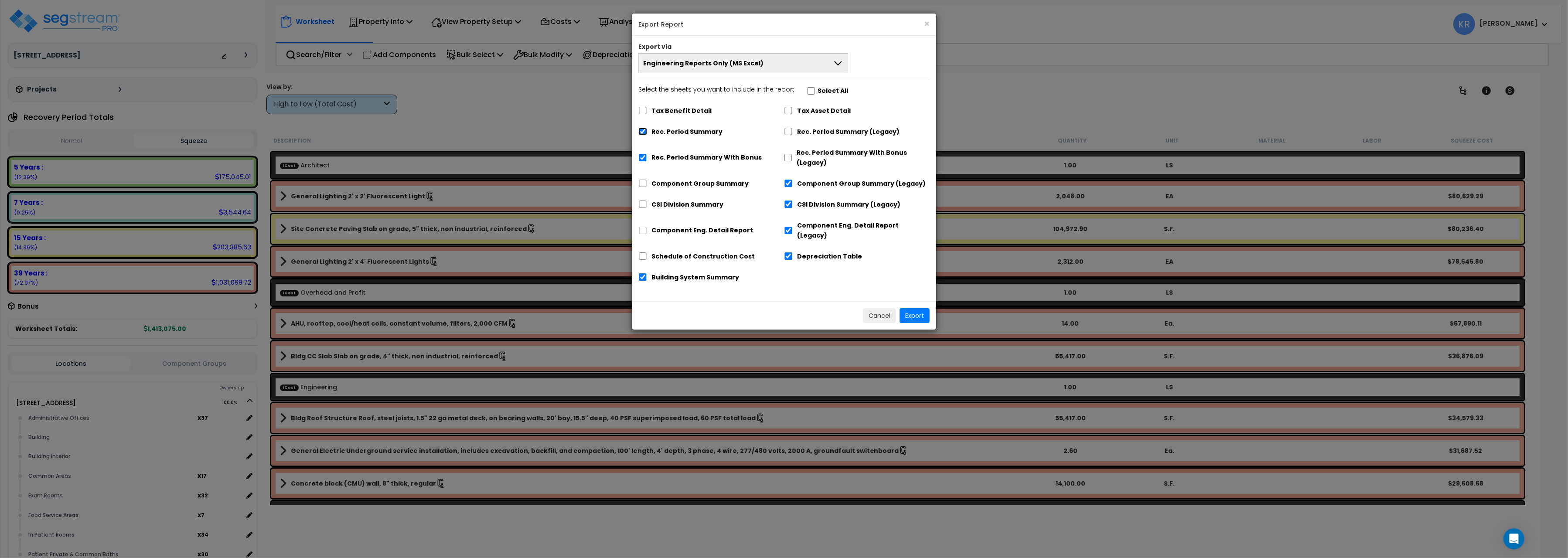
click at [646, 131] on input "Rec. Period Summary" at bounding box center [643, 131] width 9 height 7
checkbox input "false"
click at [642, 158] on input "Rec. Period Summary With Bonus" at bounding box center [643, 158] width 9 height 7
checkbox input "false"
click at [642, 273] on input "Building System Summary" at bounding box center [643, 277] width 9 height 7
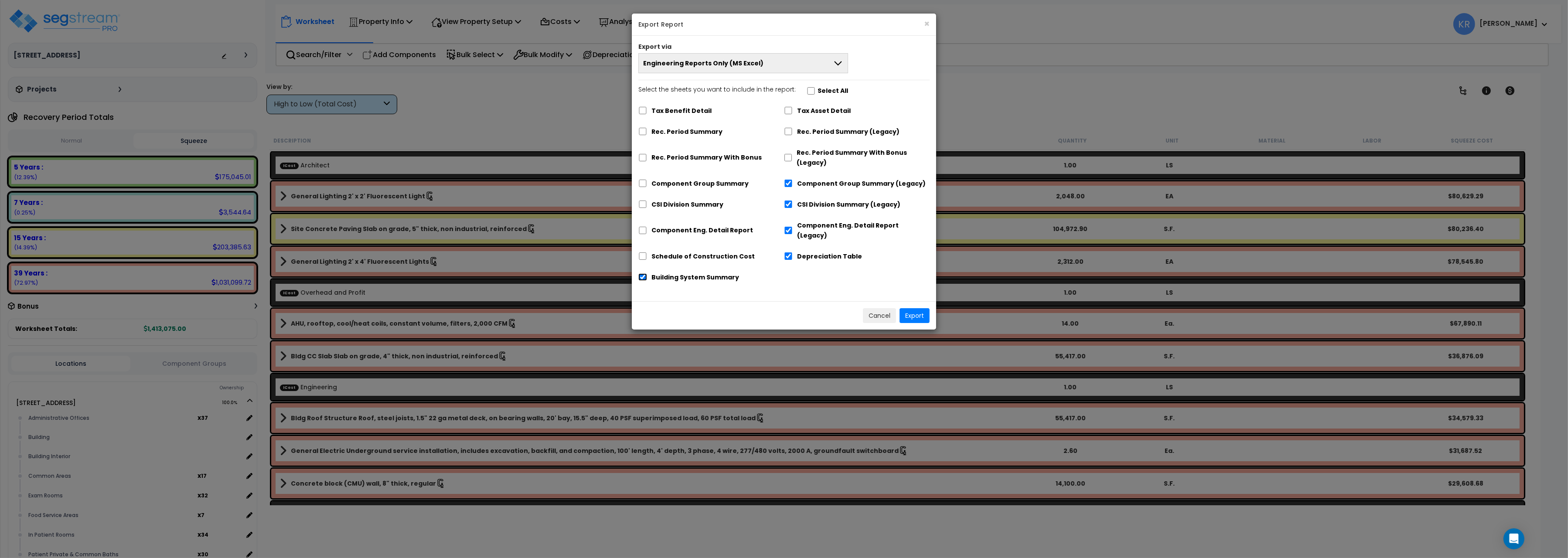
checkbox input "false"
click at [785, 253] on input "Depreciation Table" at bounding box center [788, 256] width 9 height 7
checkbox input "false"
click at [787, 227] on input "Component Eng. Detail Report (Legacy)" at bounding box center [788, 231] width 9 height 7
checkbox input "false"
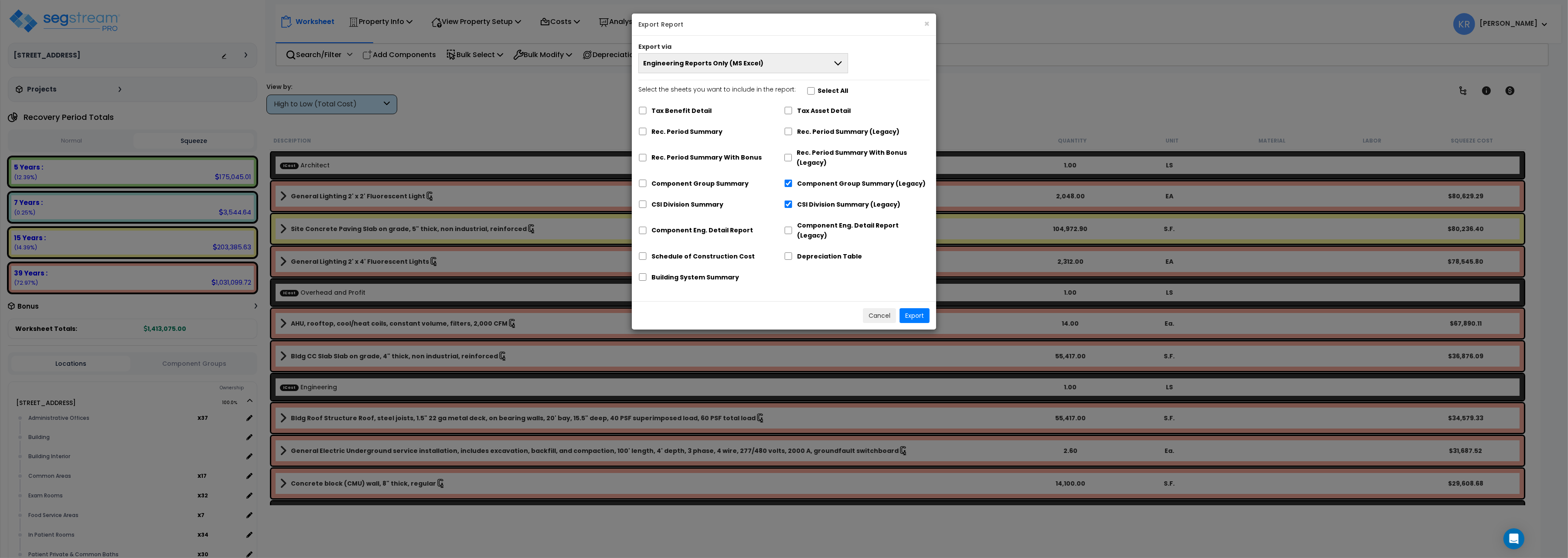
drag, startPoint x: 783, startPoint y: 204, endPoint x: 787, endPoint y: 201, distance: 5.0
click at [783, 204] on div "CSI Division Summary" at bounding box center [711, 203] width 145 height 16
click at [789, 184] on input "Component Group Summary (Legacy)" at bounding box center [789, 183] width 9 height 7
checkbox input "false"
click at [788, 203] on input "CSI Division Summary (Legacy)" at bounding box center [789, 204] width 9 height 7
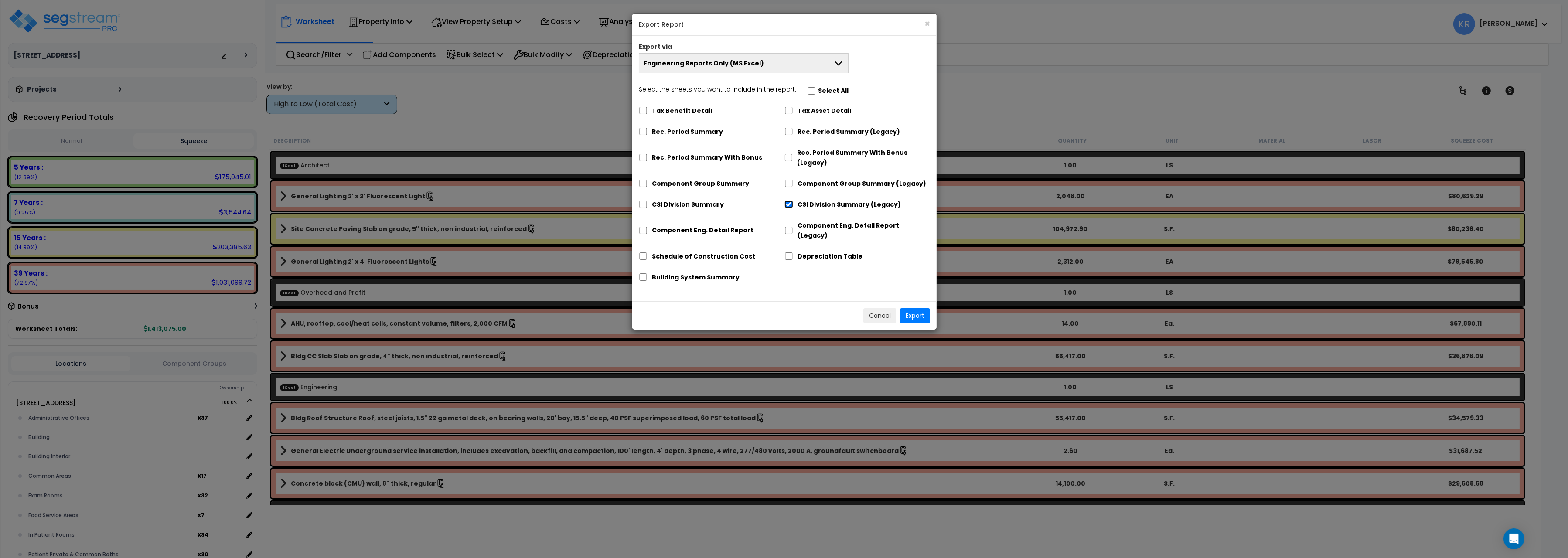
checkbox input "false"
click at [791, 114] on input "Tax Asset Detail" at bounding box center [789, 111] width 9 height 7
checkbox input "true"
click at [923, 308] on button "Export" at bounding box center [915, 315] width 30 height 15
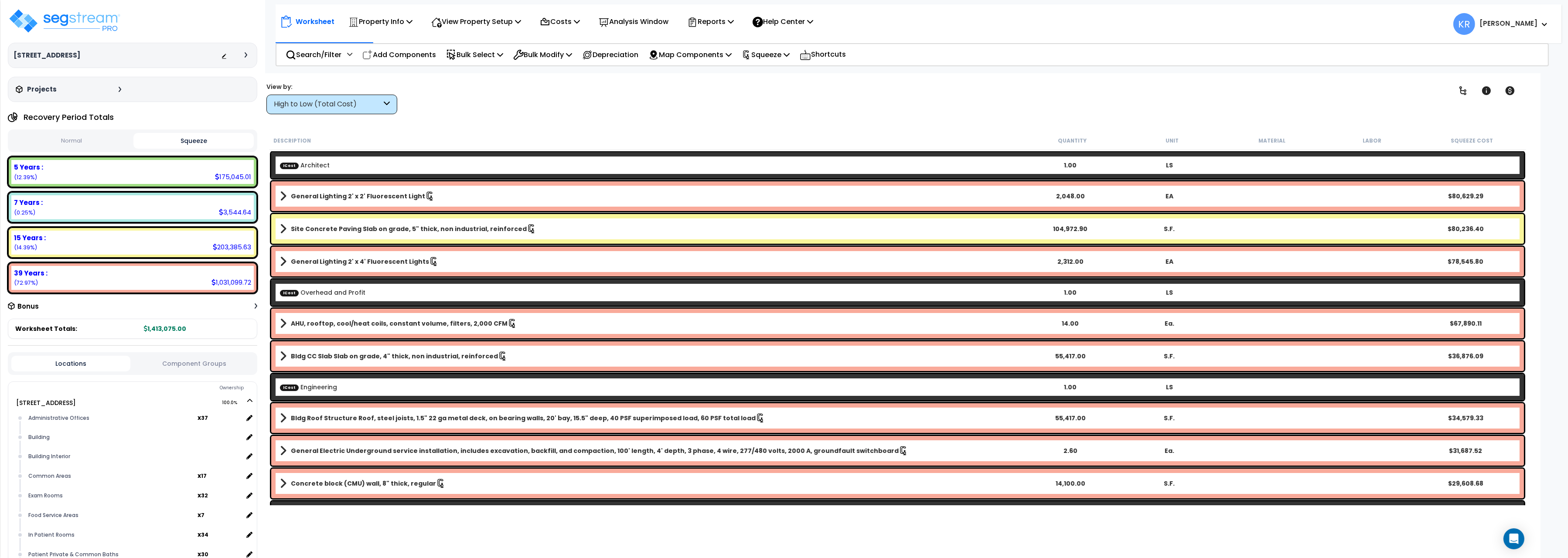
click at [1264, 4] on div "Worksheet Property Info Property Setup Add Property Unit Template property Clon…" at bounding box center [919, 19] width 1286 height 30
click at [71, 18] on img at bounding box center [65, 21] width 113 height 26
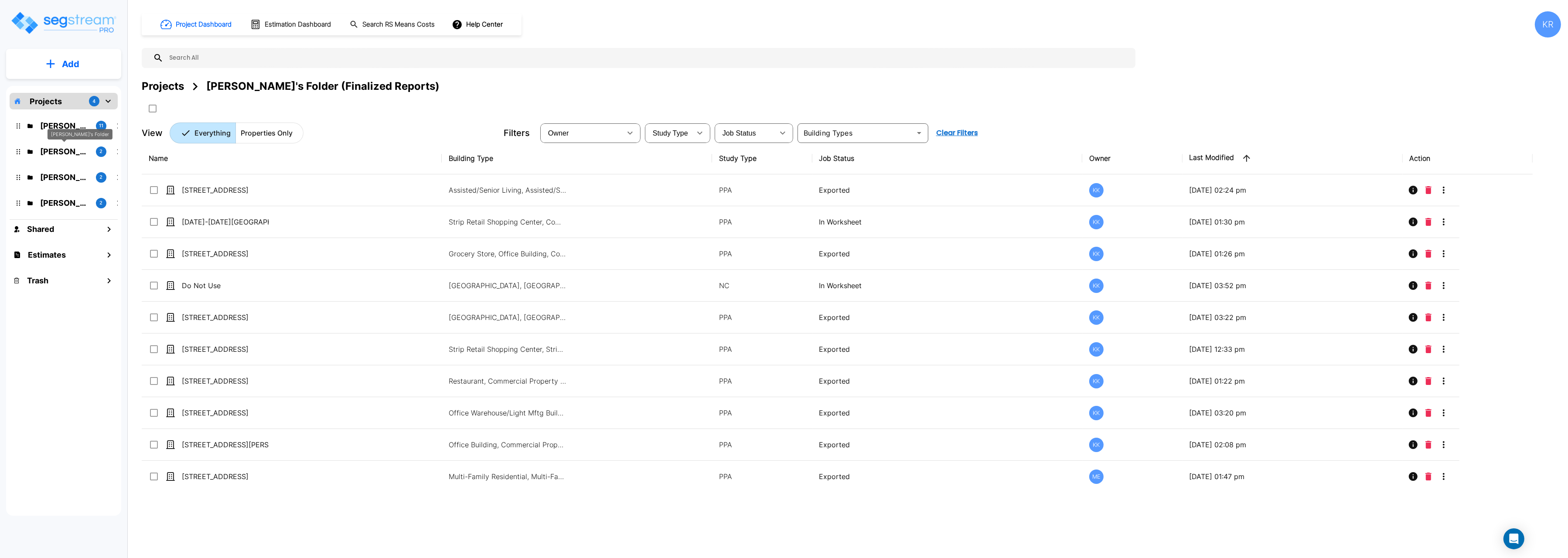
click at [50, 153] on p "[PERSON_NAME]'s Folder" at bounding box center [65, 151] width 49 height 12
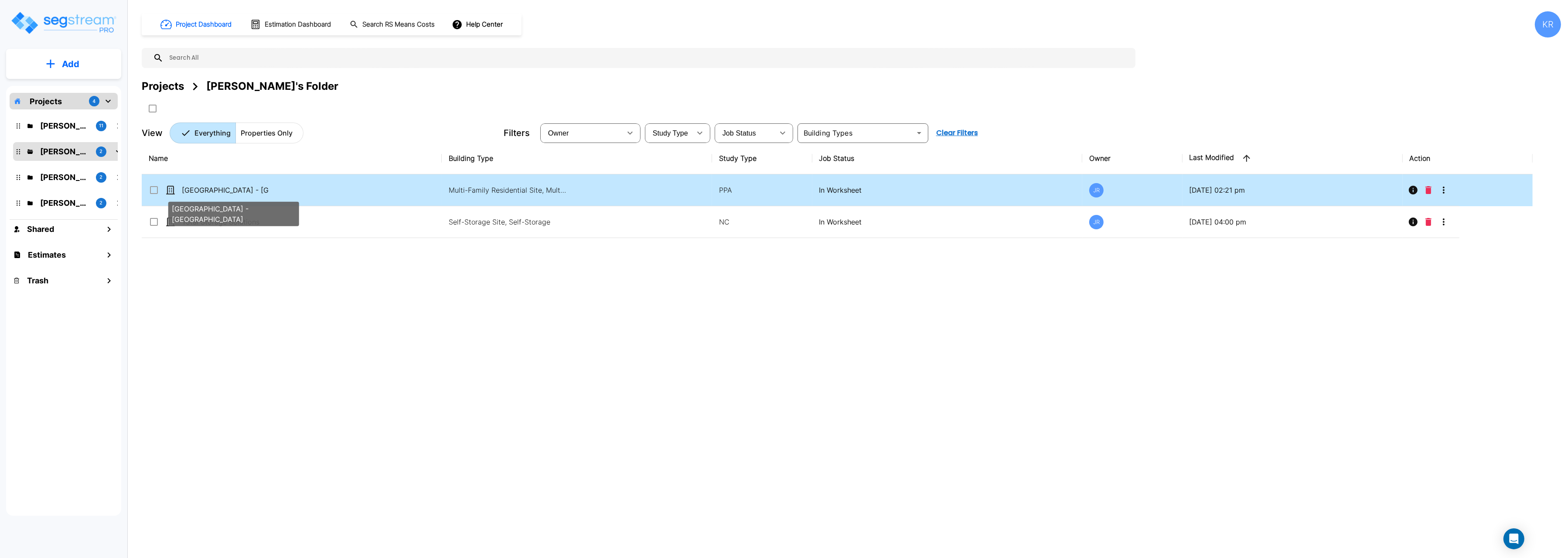
click at [221, 189] on p "[GEOGRAPHIC_DATA] - [GEOGRAPHIC_DATA]" at bounding box center [225, 190] width 87 height 10
checkbox input "true"
click at [221, 189] on p "[GEOGRAPHIC_DATA] - [GEOGRAPHIC_DATA]" at bounding box center [225, 190] width 87 height 10
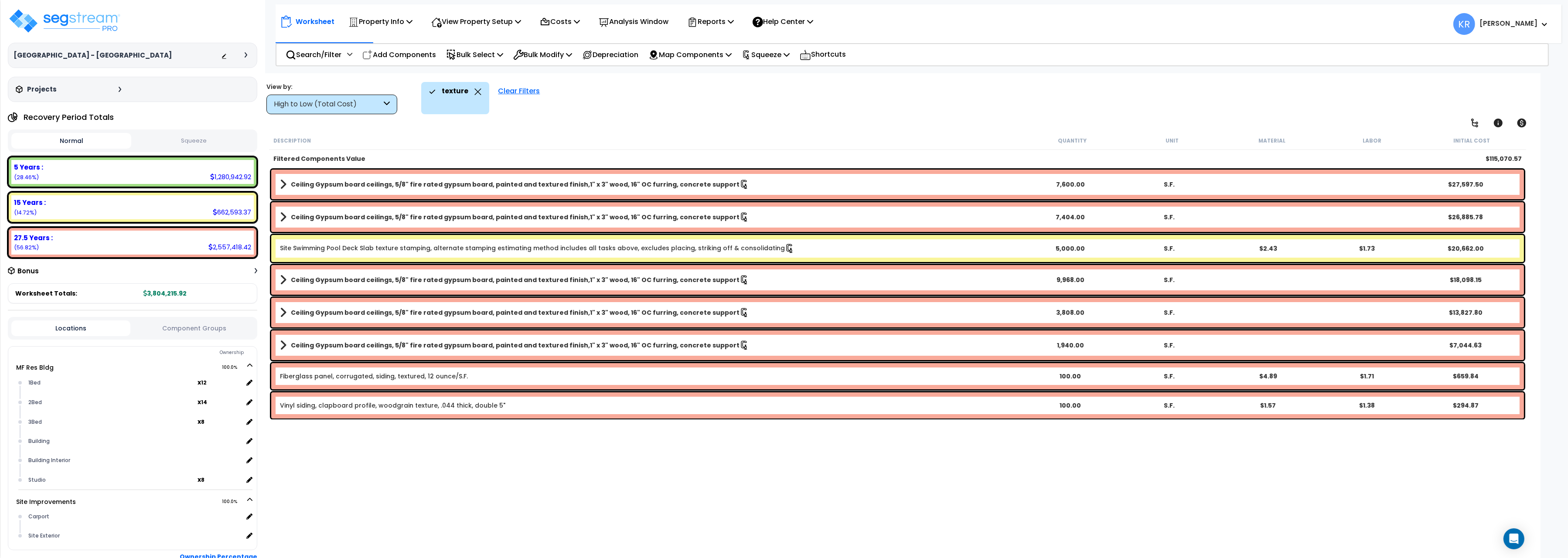
click at [373, 108] on div "High to Low (Total Cost)" at bounding box center [327, 104] width 108 height 10
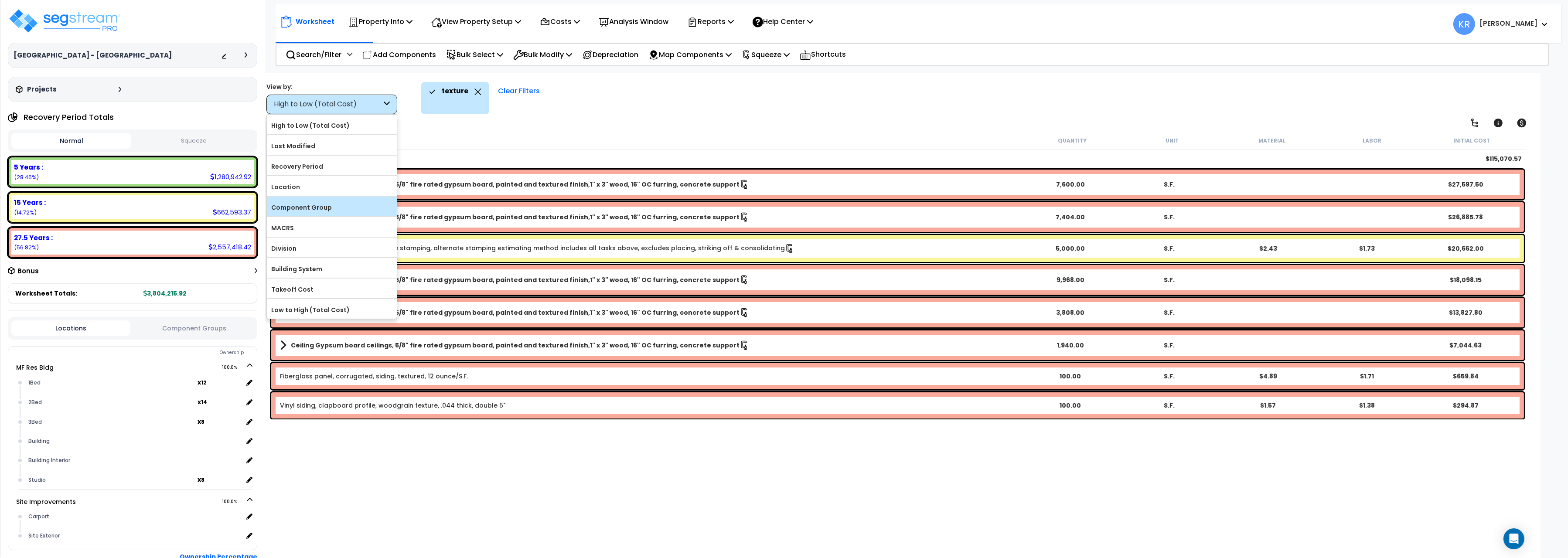
click at [336, 204] on label "Component Group" at bounding box center [331, 207] width 130 height 13
click at [0, 0] on input "Component Group" at bounding box center [0, 0] width 0 height 0
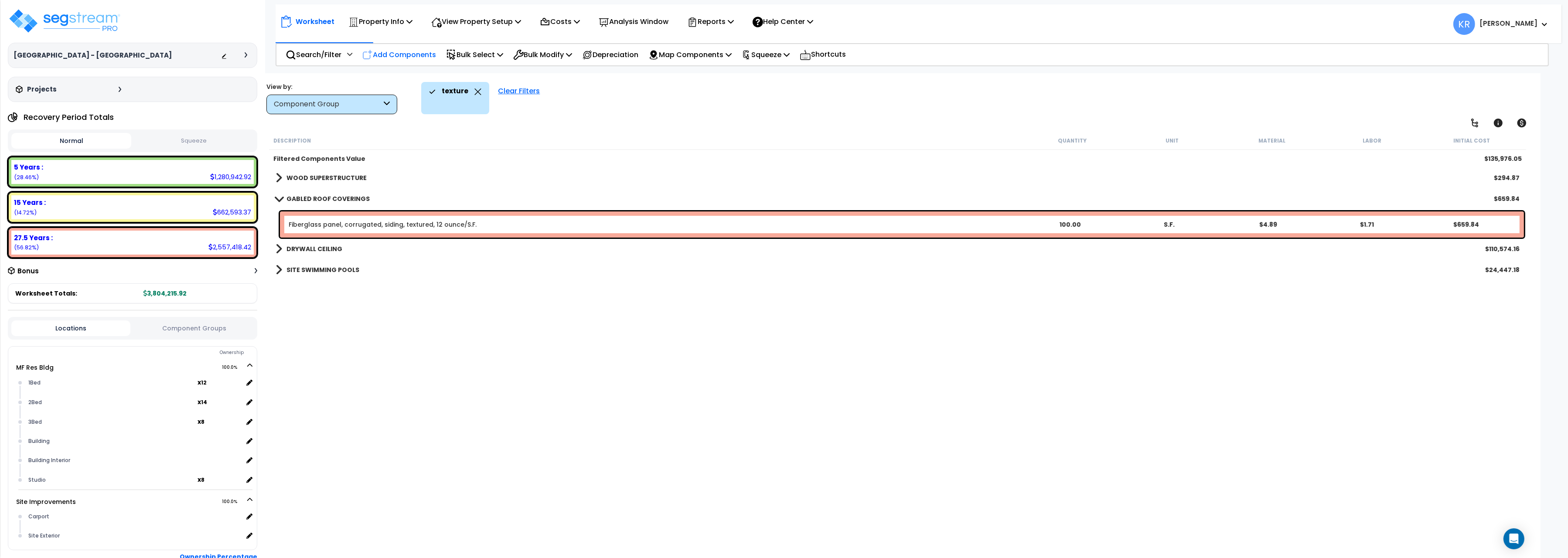
click at [418, 49] on p "Add Components" at bounding box center [399, 54] width 74 height 12
select select
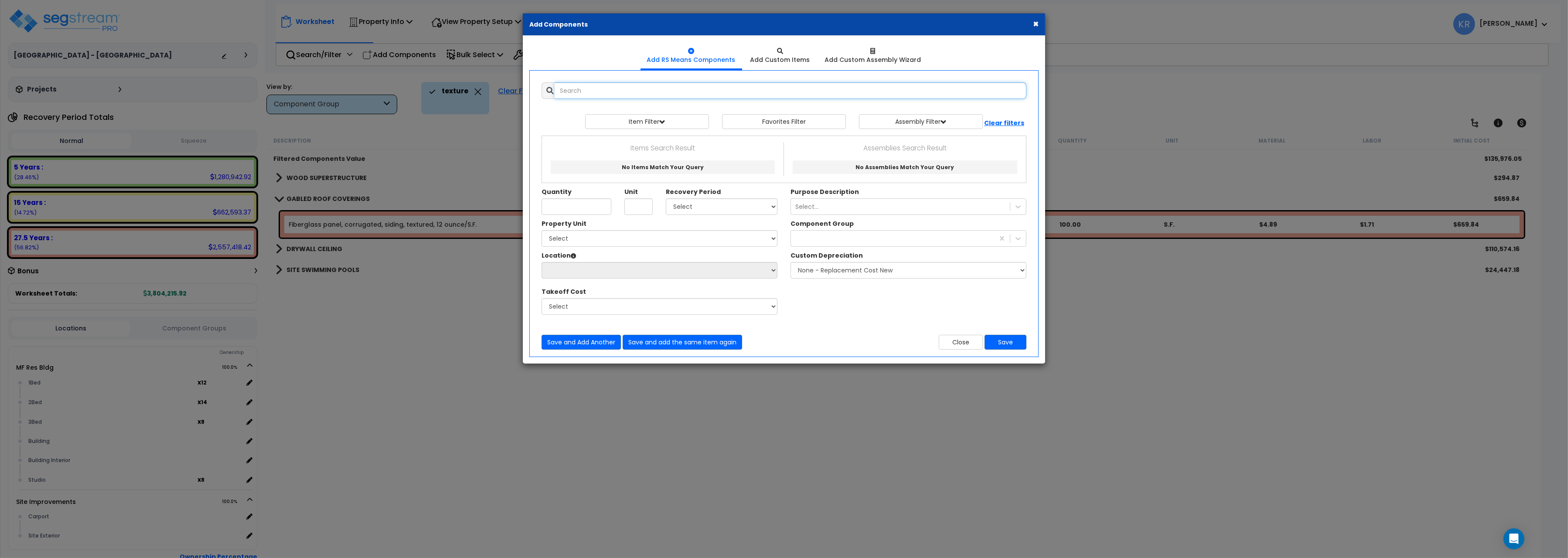
click at [577, 94] on input "text" at bounding box center [790, 90] width 472 height 16
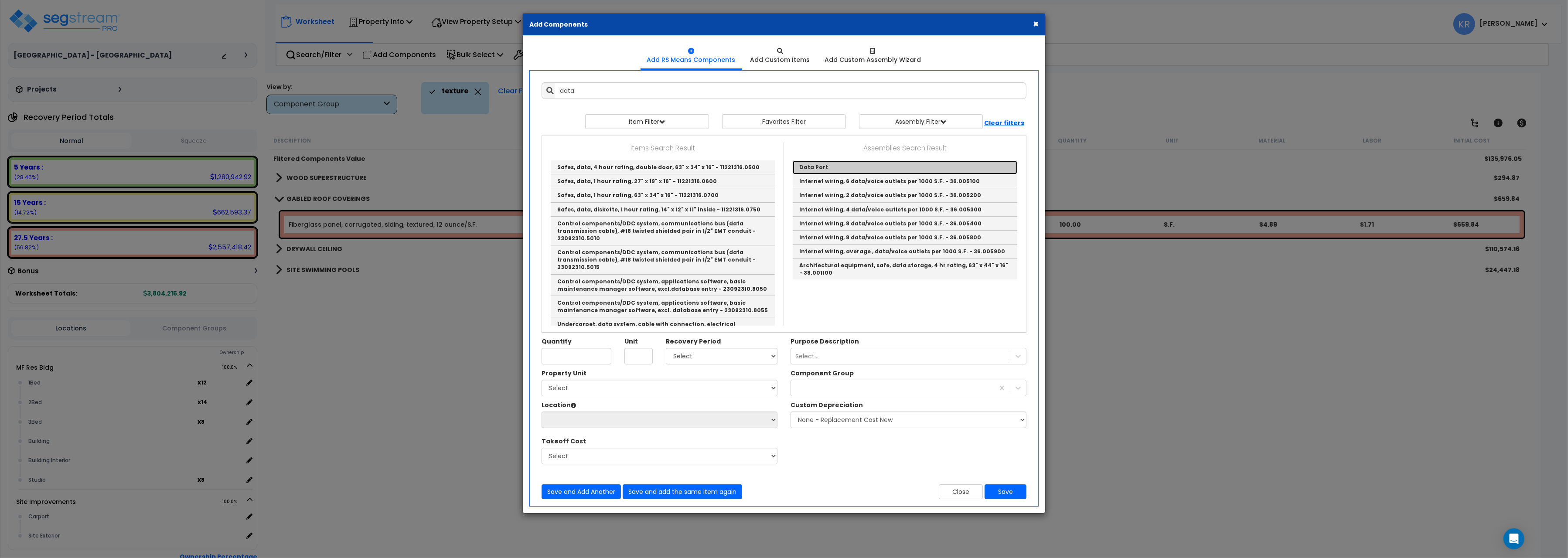
click at [838, 169] on link "Data Port" at bounding box center [905, 167] width 225 height 14
type input "Data Port"
type input "EA."
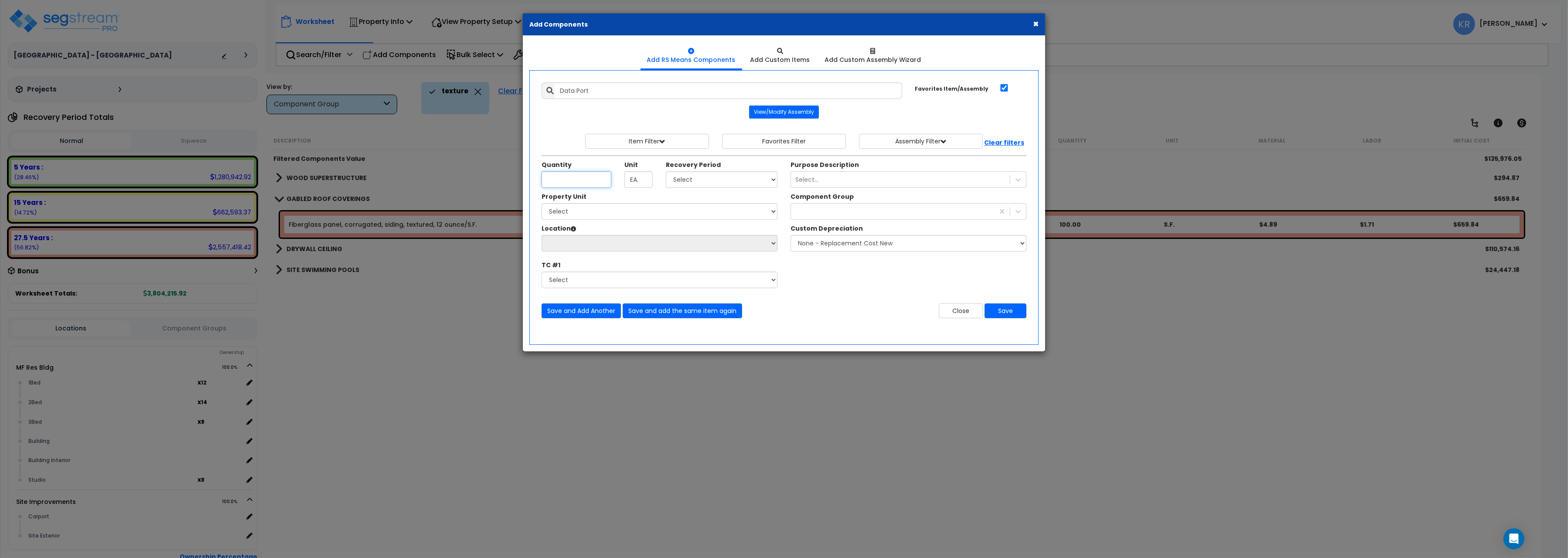
click at [557, 178] on input "Quantity" at bounding box center [576, 180] width 70 height 16
type input "1"
click at [666, 172] on select "Select Non-Depreciable Land 5 Years 7 Years 15 Years 27.5 Years" at bounding box center [721, 180] width 111 height 16
select select "5Y"
click option "5 Years" at bounding box center [0, 0] width 0 height 0
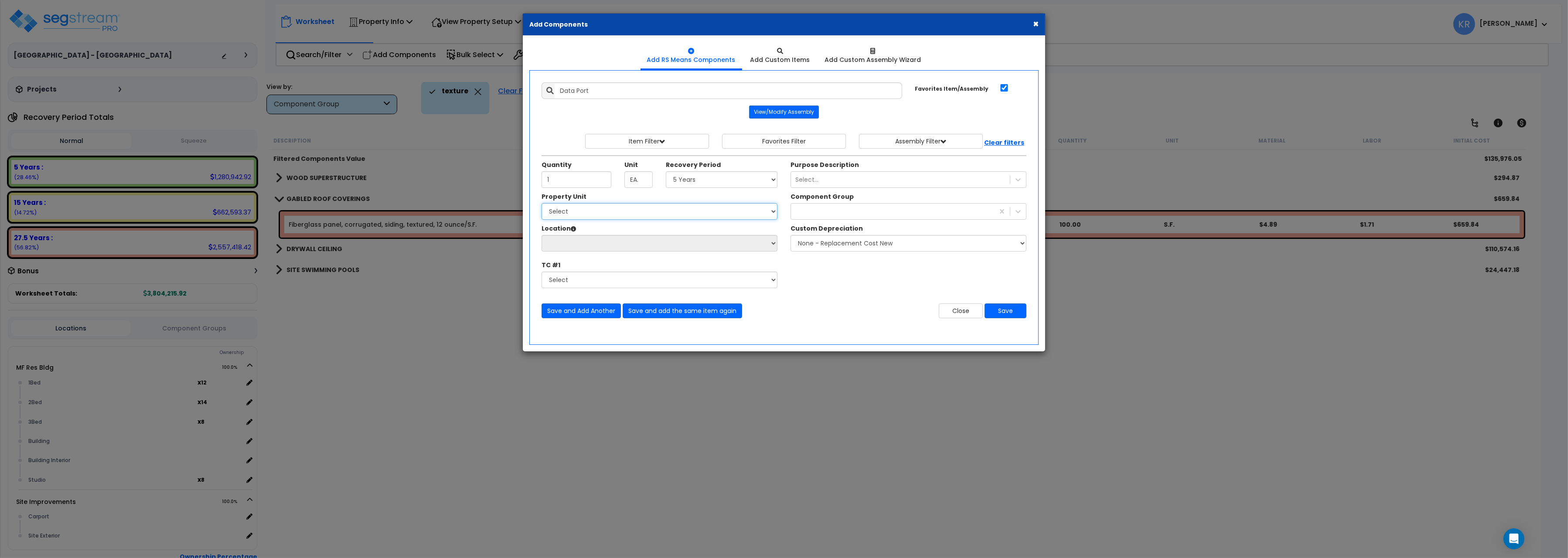
click at [542, 203] on select "Select MF Res Bldg Site Improvements" at bounding box center [660, 211] width 236 height 16
select select "150631"
click option "MF Res Bldg" at bounding box center [0, 0] width 0 height 0
click at [542, 235] on select "Select 1Bed 2Bed 3Bed Building Building Interior Studio Add Additional Location" at bounding box center [660, 243] width 236 height 16
select select "22262"
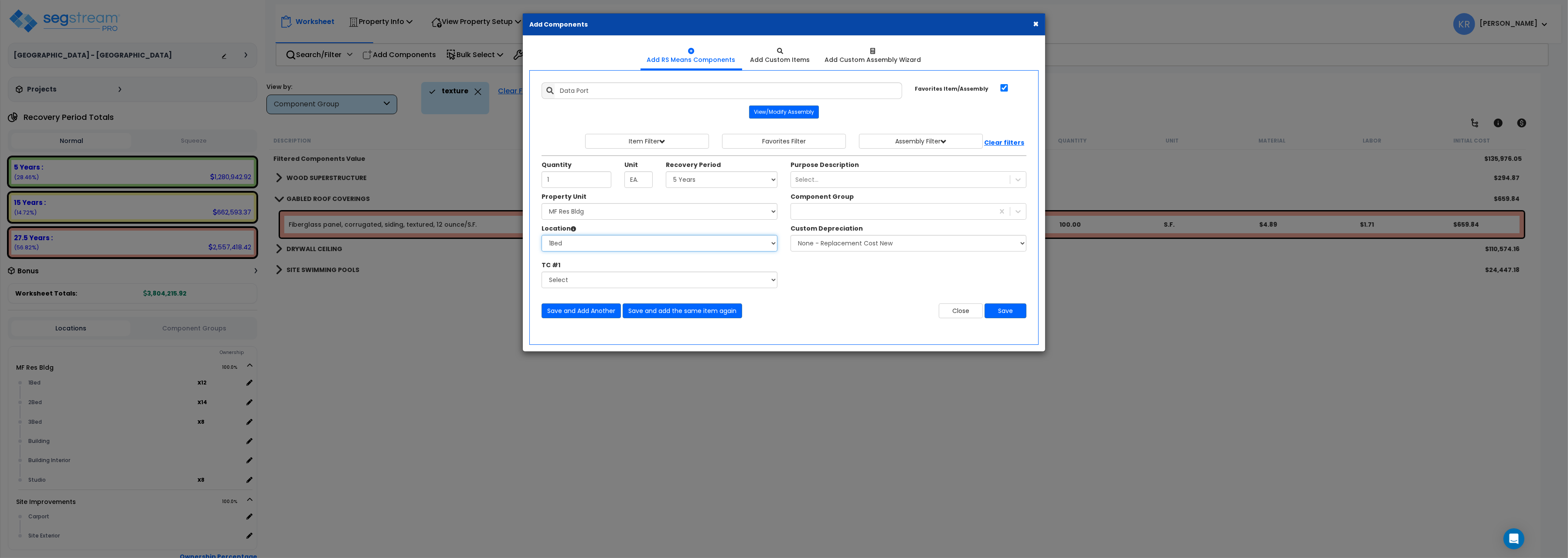
click option "1Bed" at bounding box center [0, 0] width 0 height 0
type input "12"
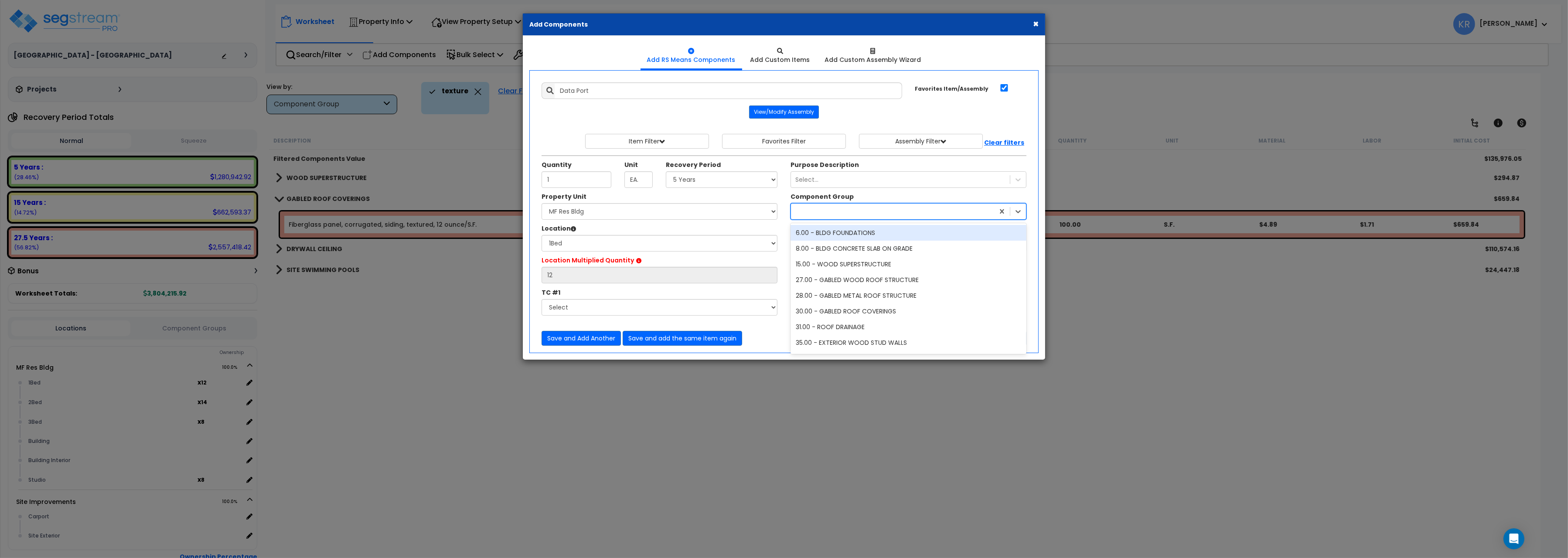
click at [844, 216] on div at bounding box center [892, 211] width 203 height 14
type input "comp"
click at [852, 248] on div "202.00 - COMPUTER DATA EQUIPMENT" at bounding box center [909, 248] width 236 height 16
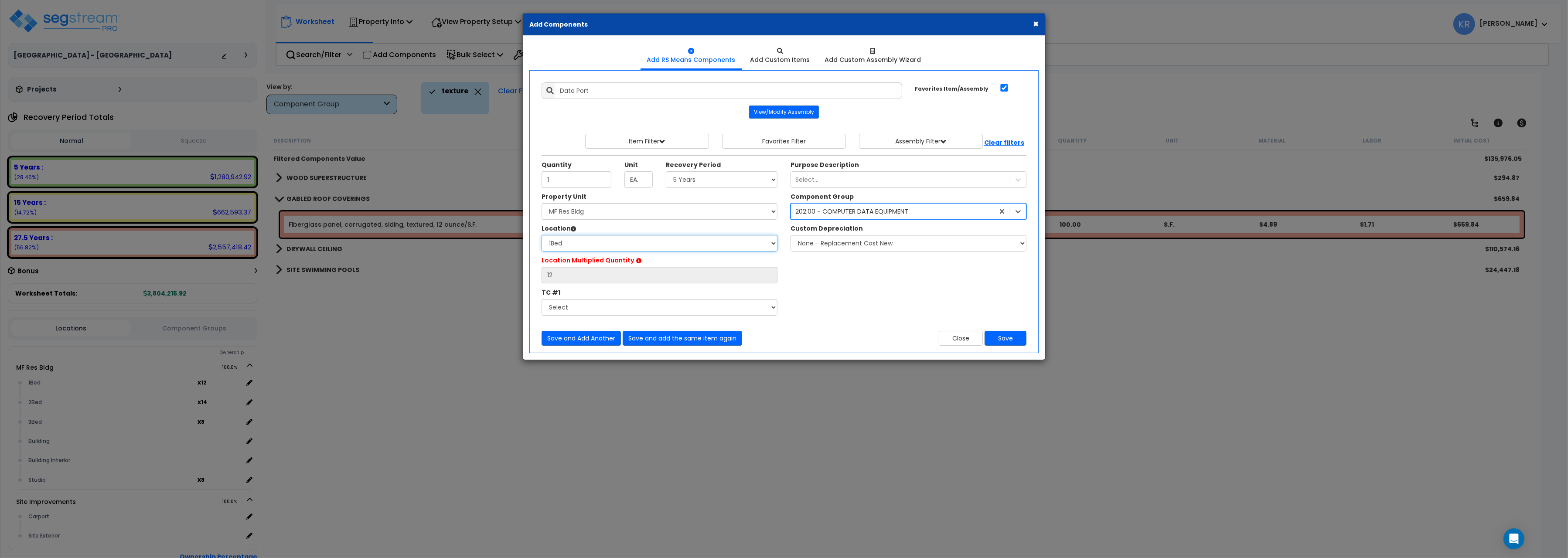
click at [542, 235] on select "Select 1Bed 2Bed 3Bed Building Building Interior Studio Add Additional Location" at bounding box center [660, 243] width 236 height 16
click at [562, 245] on select "Select 1Bed 2Bed 3Bed Building Building Interior Studio Add Additional Location" at bounding box center [660, 243] width 236 height 16
click at [871, 216] on div "202.00 - COMPUTER DATA EQUIPMENT" at bounding box center [852, 211] width 113 height 9
type input "tel"
click at [757, 197] on div "Property Unit" at bounding box center [660, 198] width 236 height 11
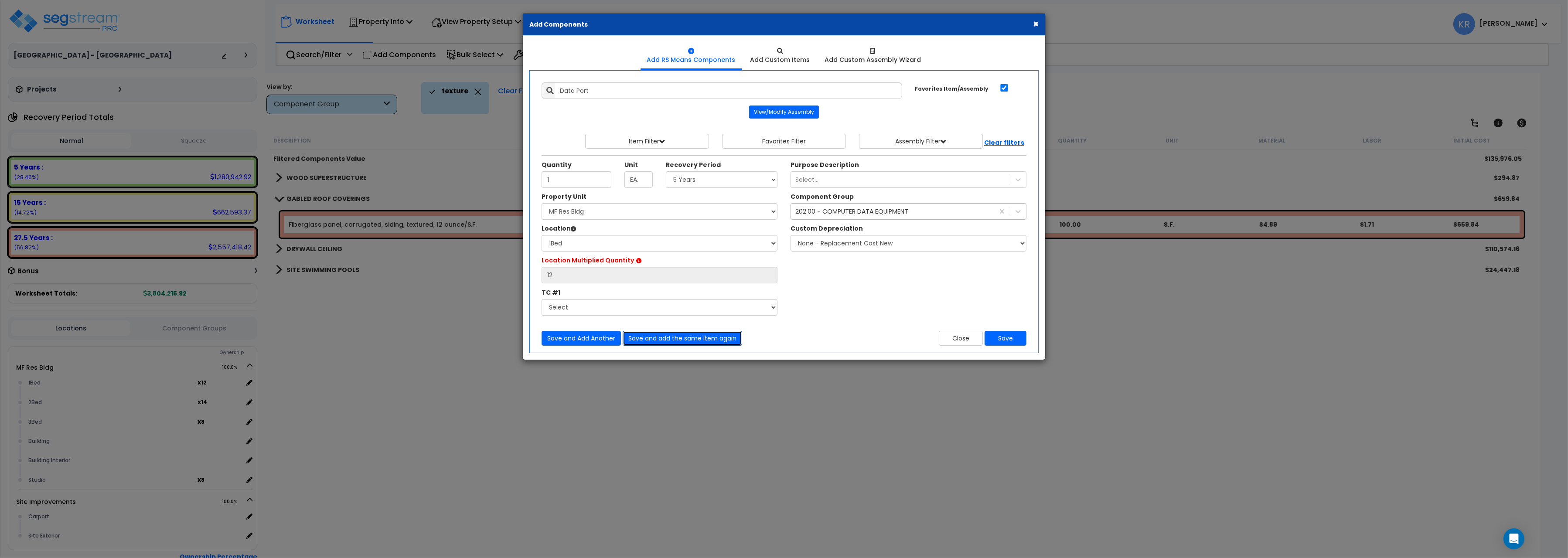
click at [668, 341] on button "Save and add the same item again" at bounding box center [682, 338] width 119 height 15
